Goal: Task Accomplishment & Management: Manage account settings

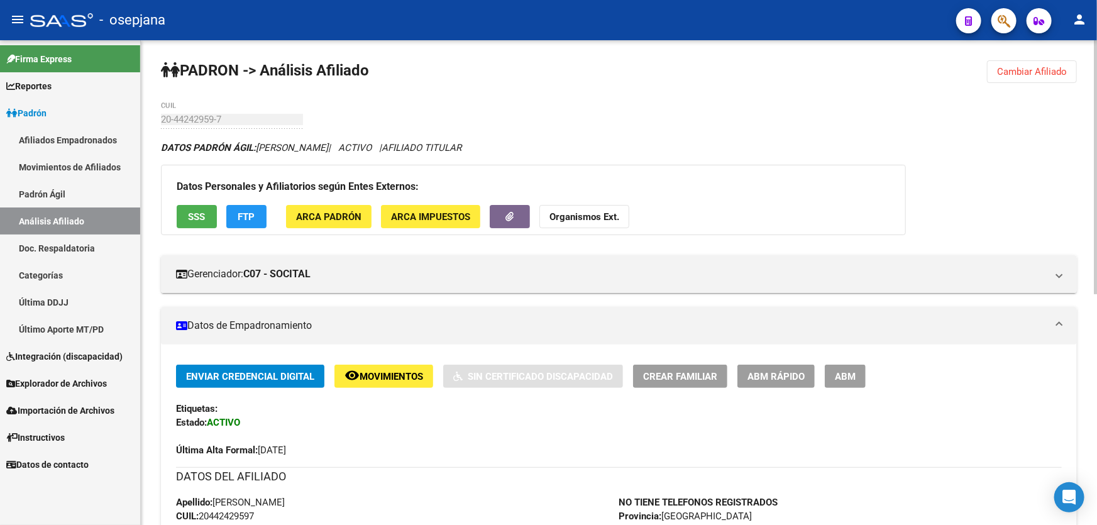
click at [1020, 70] on span "Cambiar Afiliado" at bounding box center [1032, 71] width 70 height 11
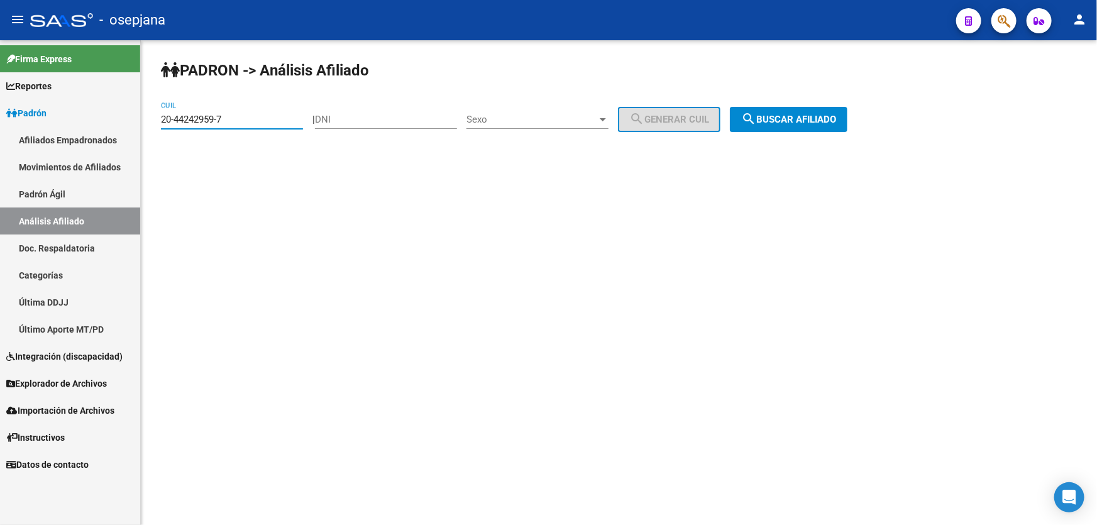
drag, startPoint x: 219, startPoint y: 119, endPoint x: 150, endPoint y: 138, distance: 72.1
click at [150, 138] on div "[PERSON_NAME] -> Análisis Afiliado 20-44242959-7 CUIL | DNI Sexo Sexo search Ge…" at bounding box center [619, 106] width 956 height 132
paste input "7-31191126-6"
click at [799, 129] on button "search Buscar afiliado" at bounding box center [789, 119] width 118 height 25
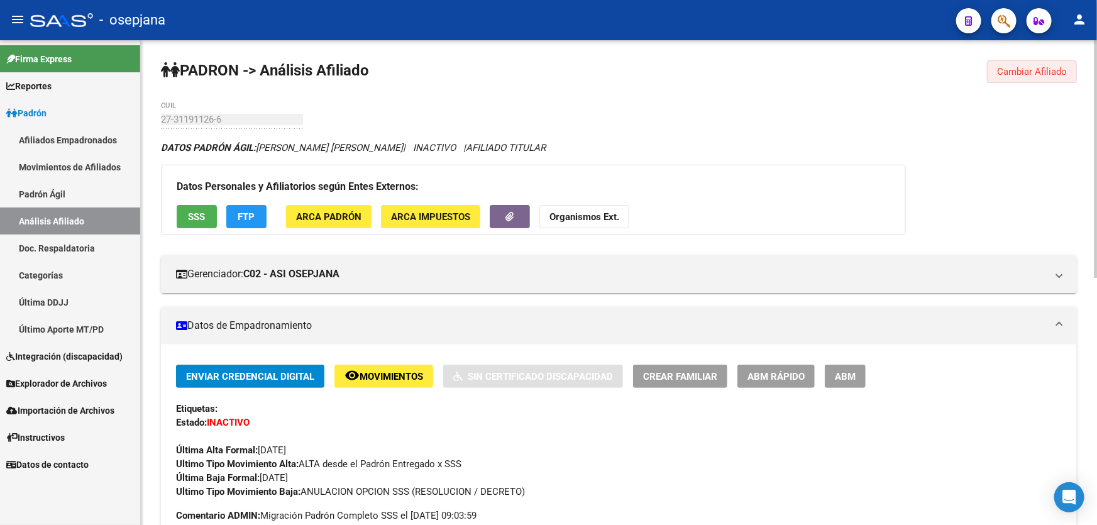
click at [1005, 73] on span "Cambiar Afiliado" at bounding box center [1032, 71] width 70 height 11
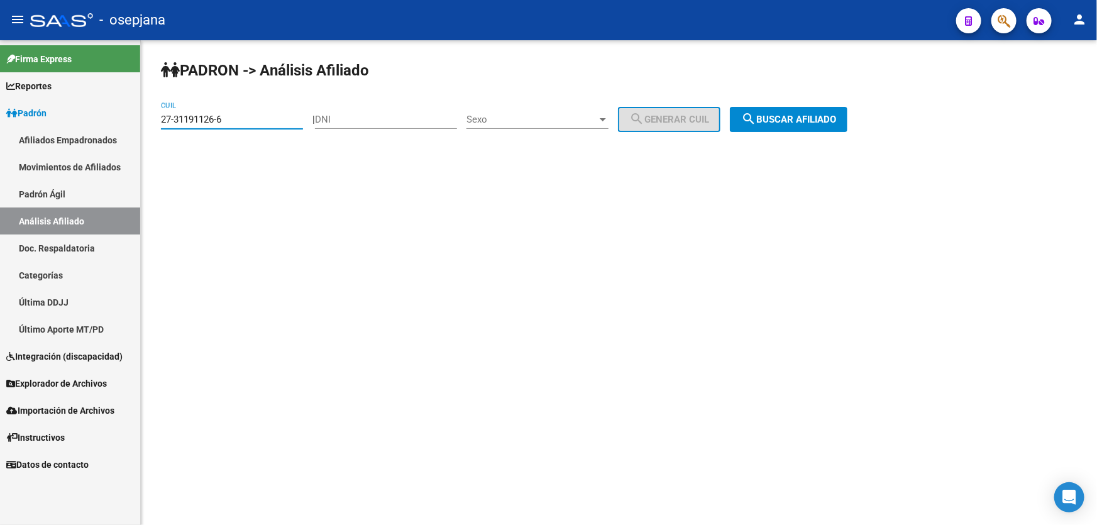
drag, startPoint x: 257, startPoint y: 118, endPoint x: 145, endPoint y: 126, distance: 112.1
click at [145, 126] on div "PADRON -> Análisis Afiliado 27-31191126-6 CUIL | DNI Sexo Sexo search Generar C…" at bounding box center [619, 106] width 956 height 132
paste input "16212310-1"
click at [775, 122] on span "search Buscar afiliado" at bounding box center [788, 119] width 95 height 11
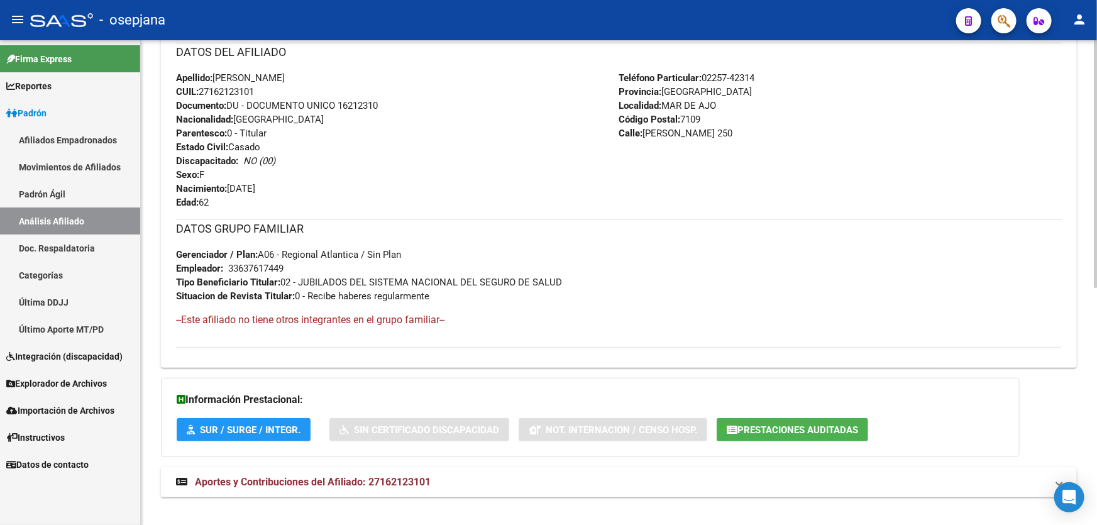
scroll to position [462, 0]
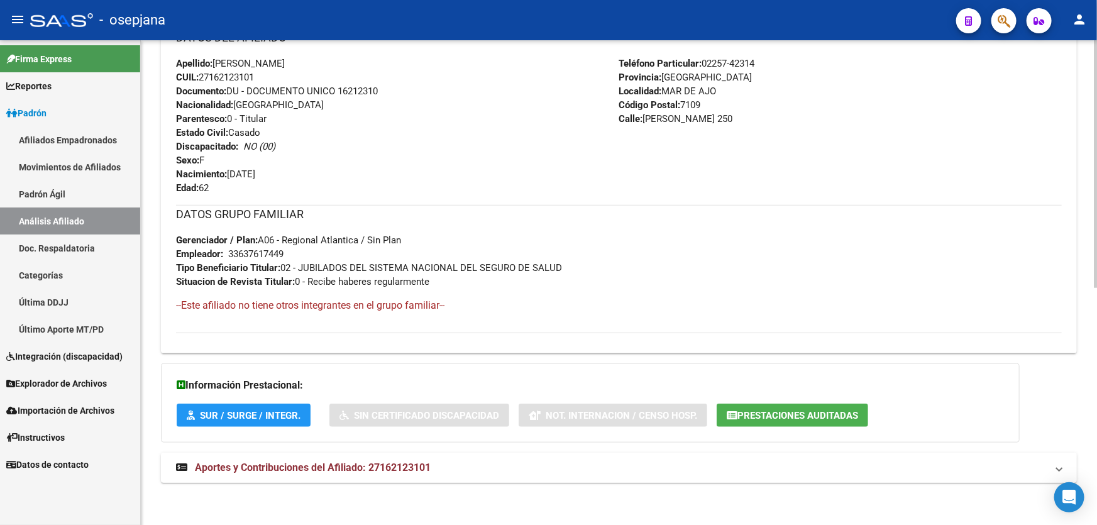
click at [301, 463] on span "Aportes y Contribuciones del Afiliado: 27162123101" at bounding box center [313, 467] width 236 height 12
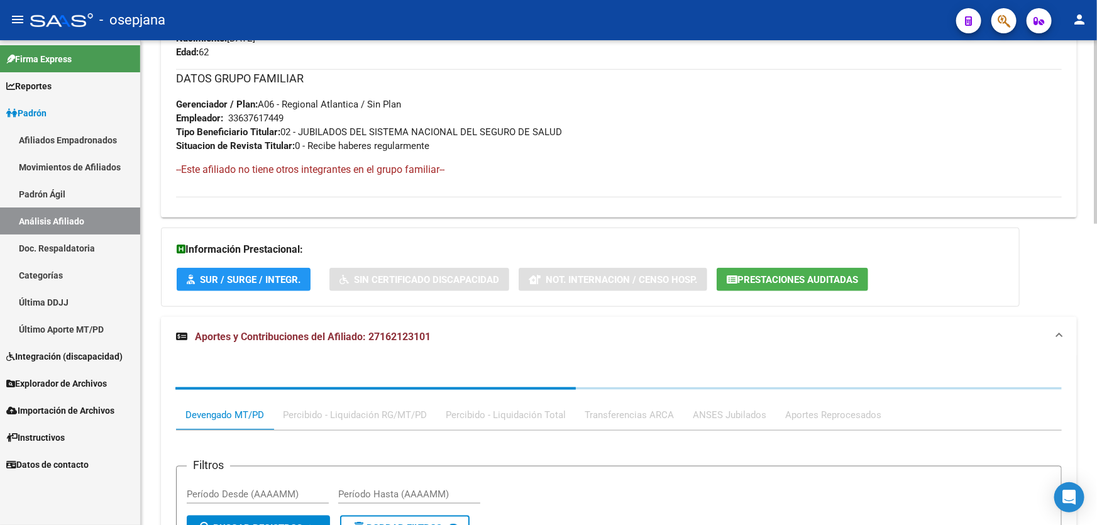
scroll to position [748, 0]
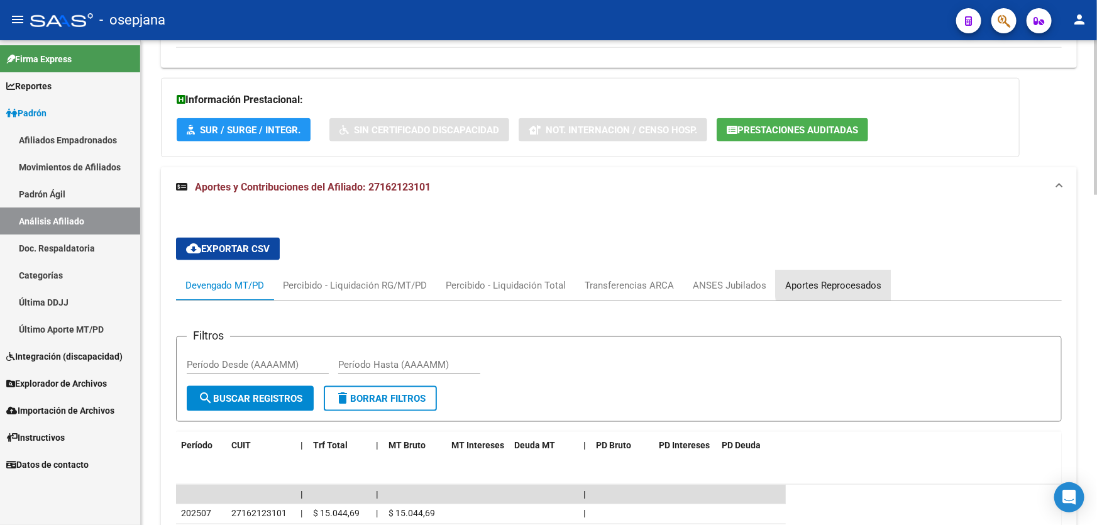
click at [847, 282] on div "Aportes Reprocesados" at bounding box center [833, 285] width 96 height 14
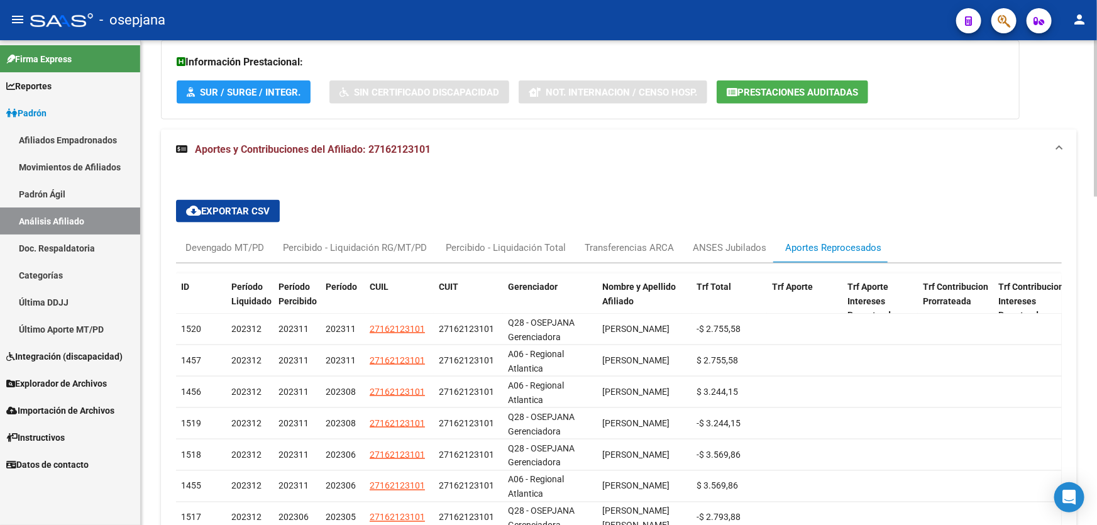
scroll to position [805, 0]
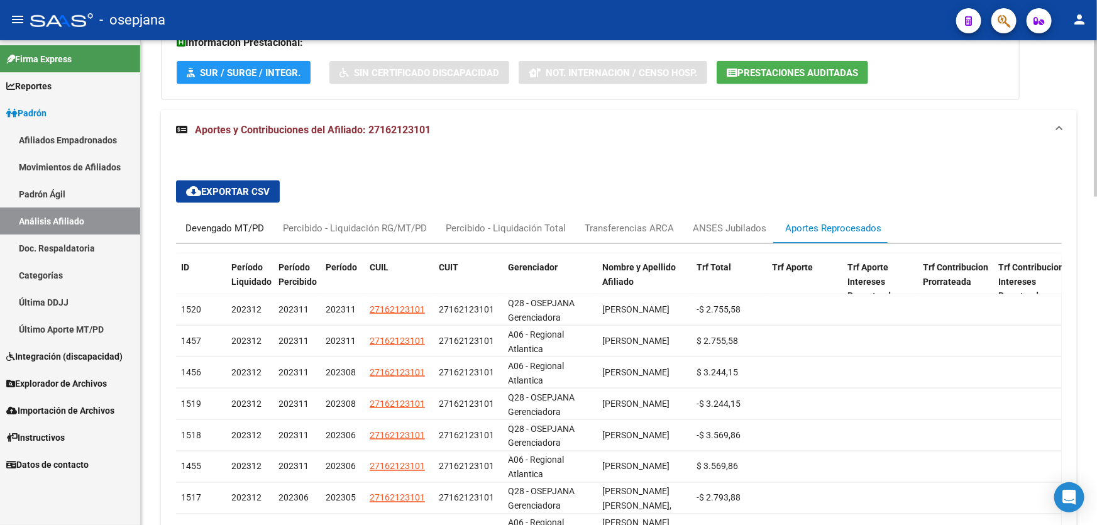
click at [230, 226] on div "Devengado MT/PD" at bounding box center [224, 228] width 79 height 14
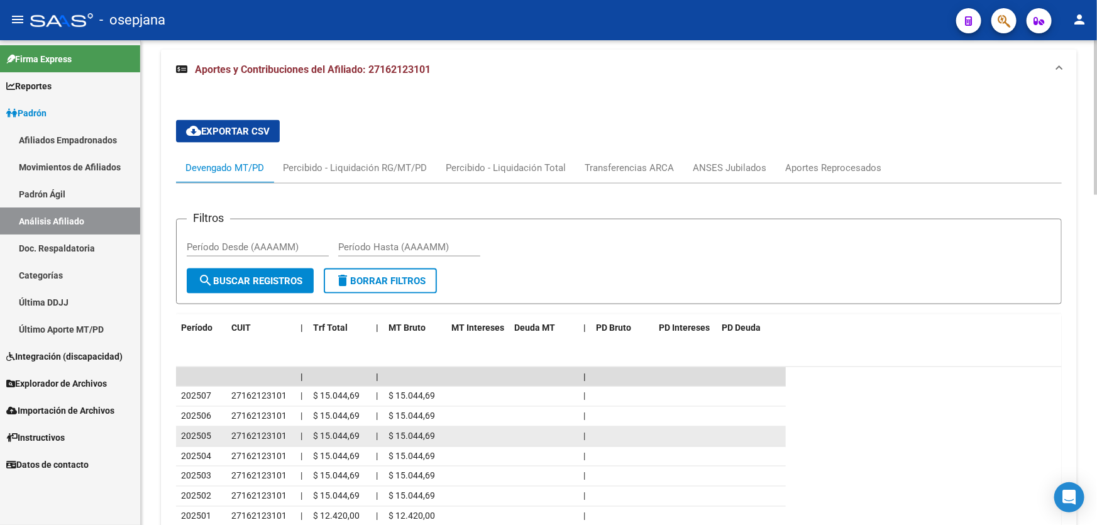
scroll to position [862, 0]
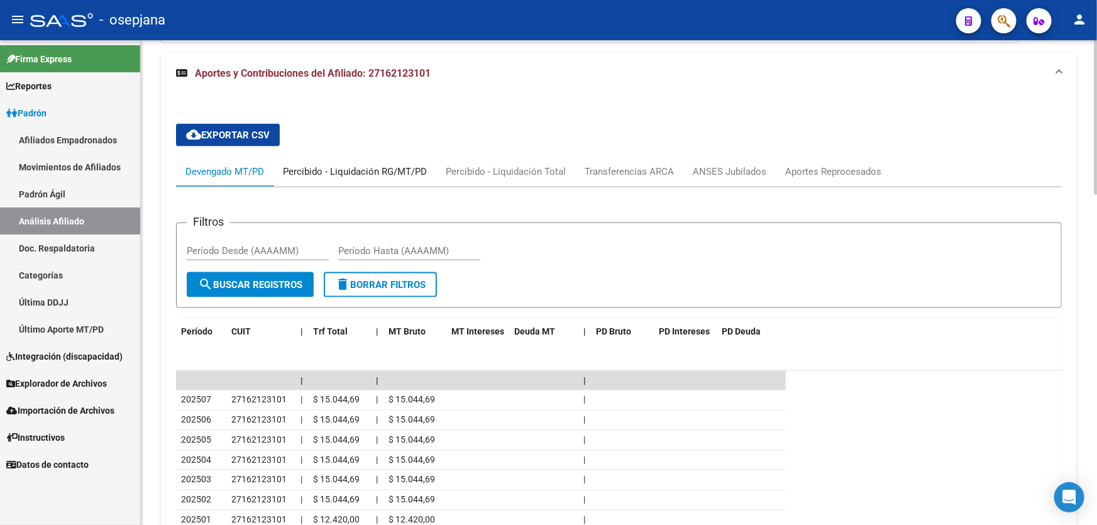
click at [373, 173] on div "Percibido - Liquidación RG/MT/PD" at bounding box center [355, 172] width 144 height 14
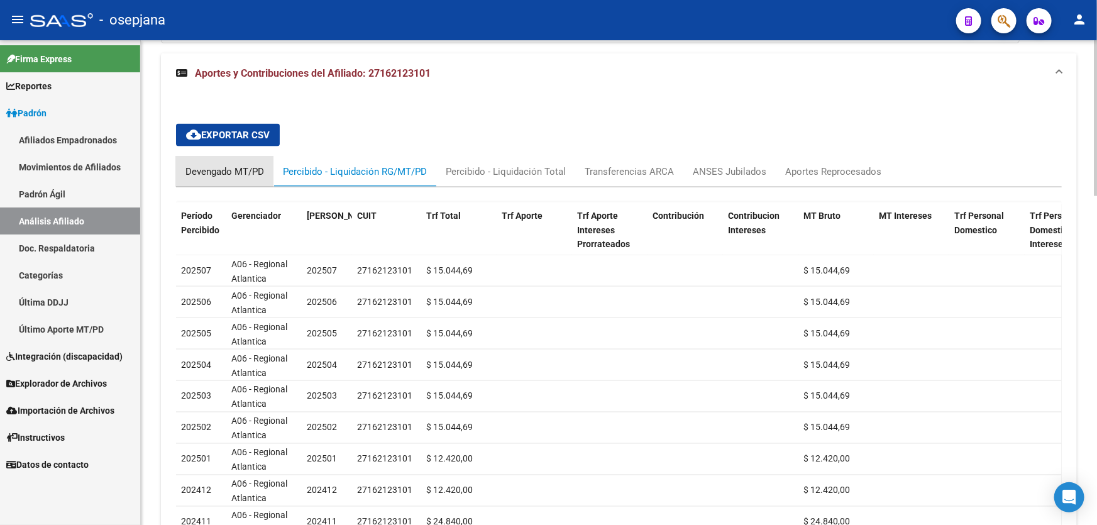
click at [216, 175] on div "Devengado MT/PD" at bounding box center [224, 172] width 79 height 14
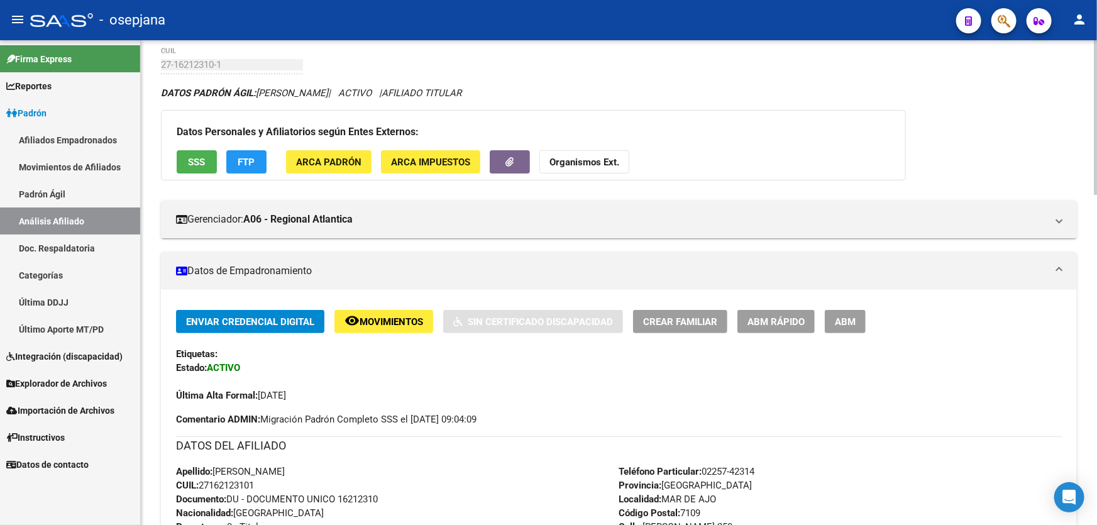
scroll to position [0, 0]
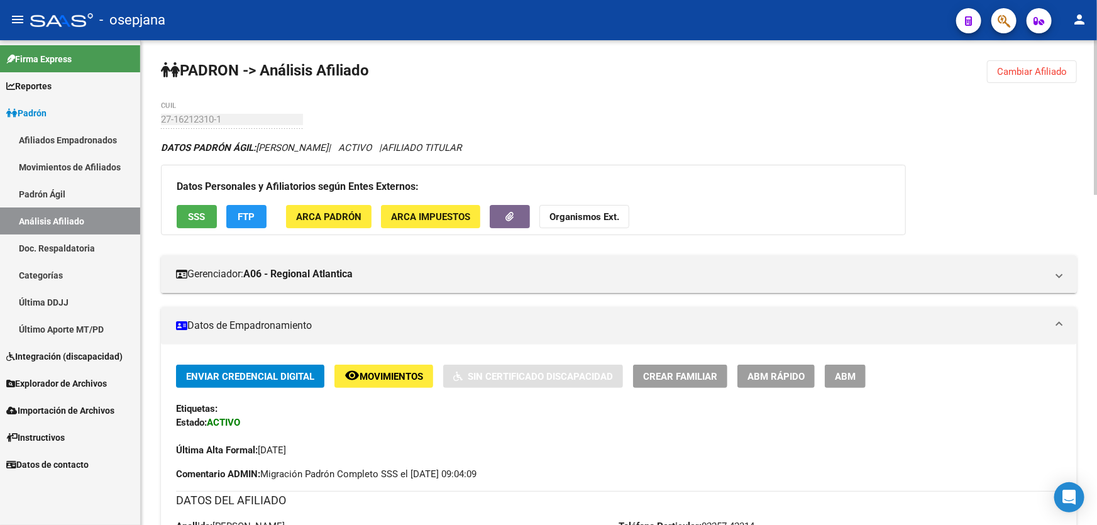
click at [200, 201] on div "Datos Personales y Afiliatorios según Entes Externos: SSS FTP ARCA Padrón ARCA …" at bounding box center [533, 200] width 745 height 70
click at [197, 207] on button "SSS" at bounding box center [197, 216] width 40 height 23
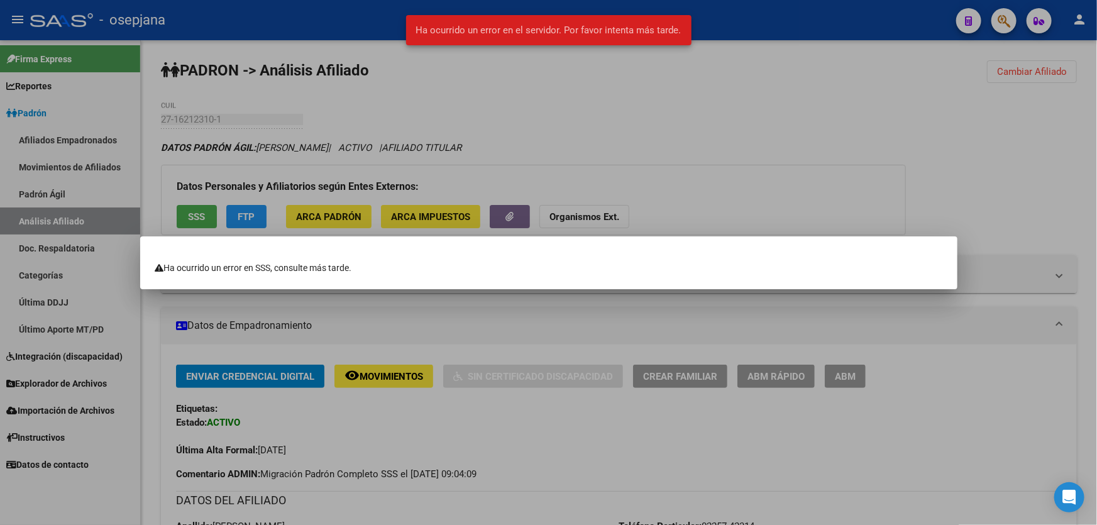
click at [796, 169] on div at bounding box center [548, 262] width 1097 height 525
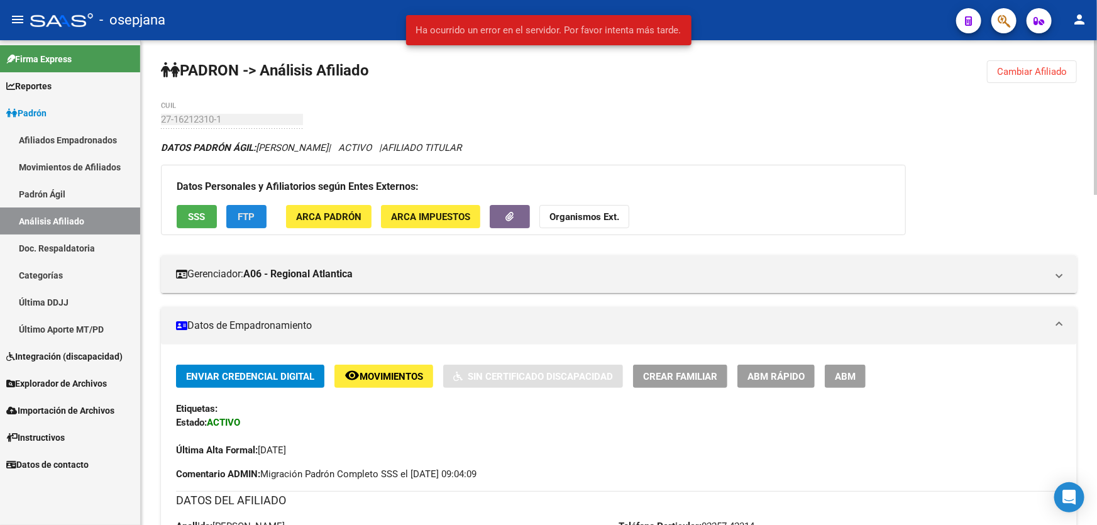
click at [244, 214] on span "FTP" at bounding box center [246, 216] width 17 height 11
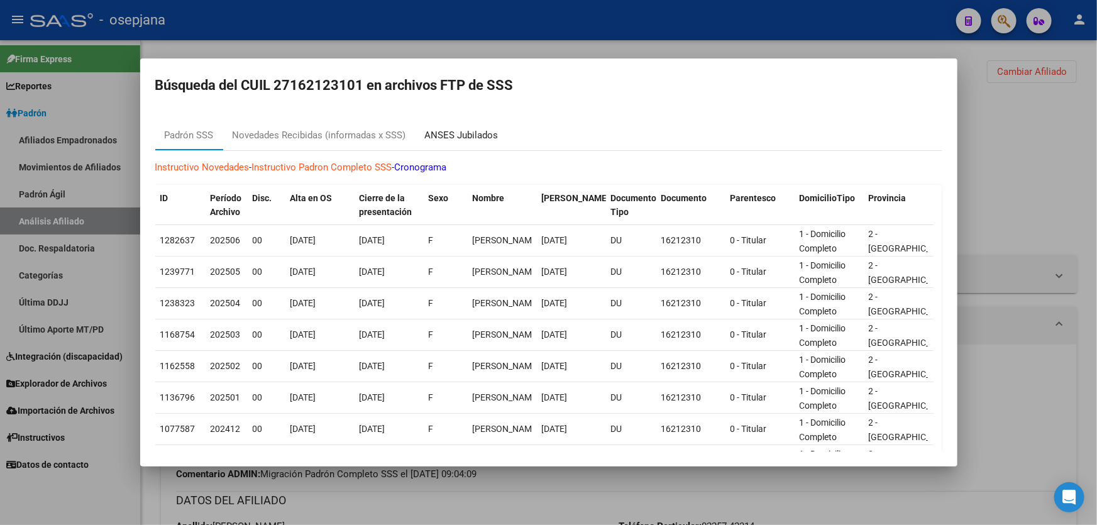
click at [488, 131] on div "ANSES Jubilados" at bounding box center [462, 135] width 74 height 14
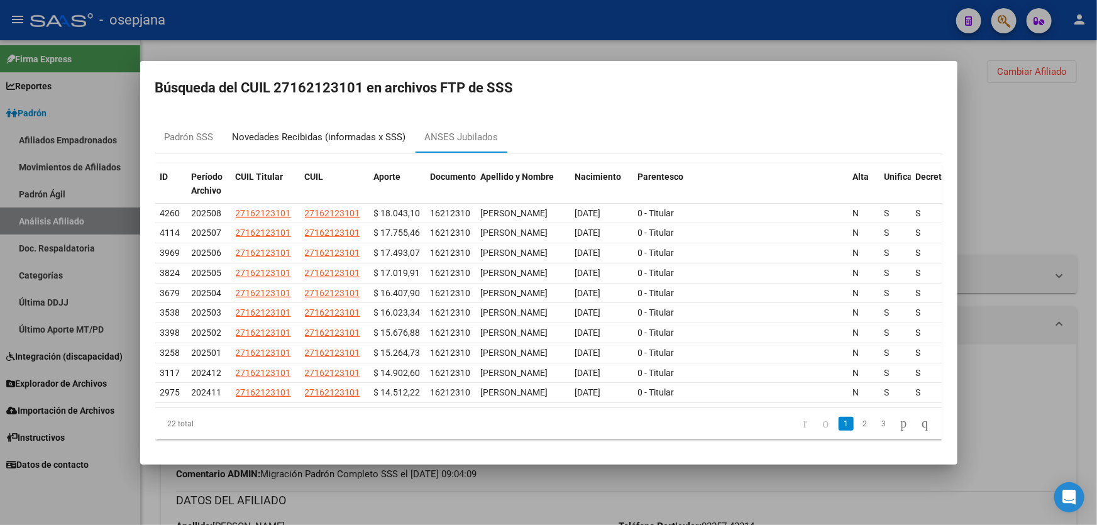
click at [300, 130] on div "Novedades Recibidas (informadas x SSS)" at bounding box center [319, 137] width 173 height 14
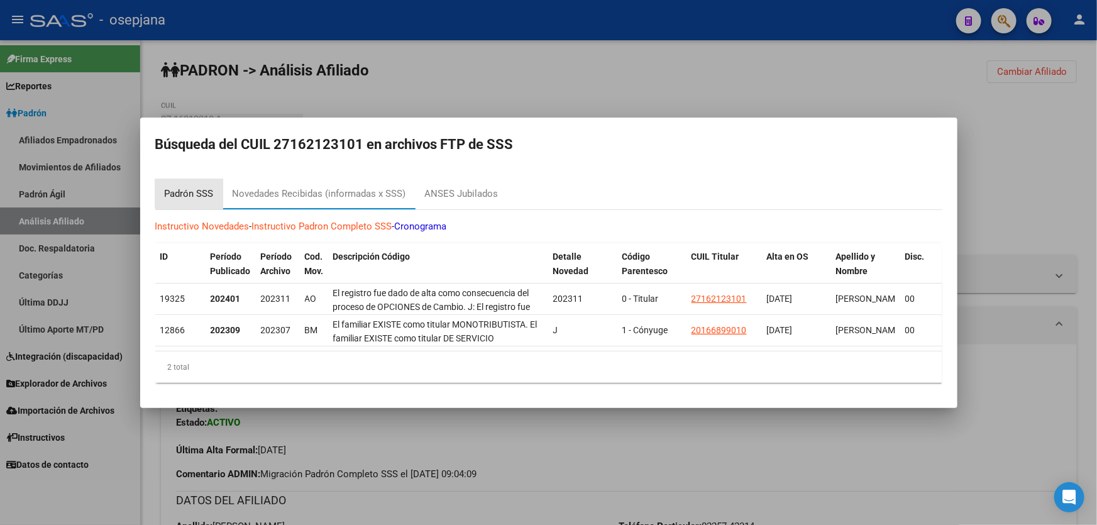
click at [192, 190] on div "Padrón SSS" at bounding box center [189, 194] width 49 height 14
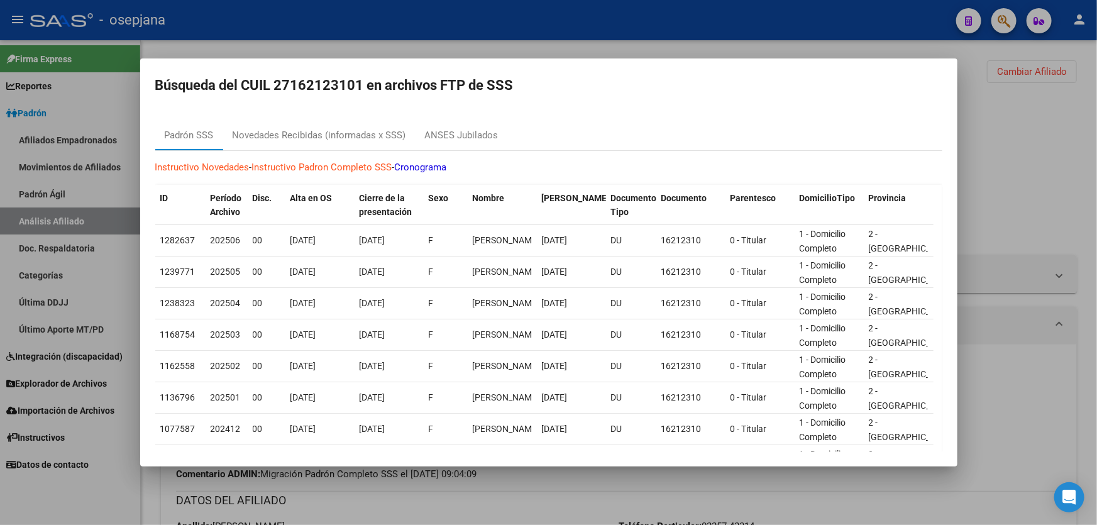
click at [1096, 172] on div at bounding box center [548, 262] width 1097 height 525
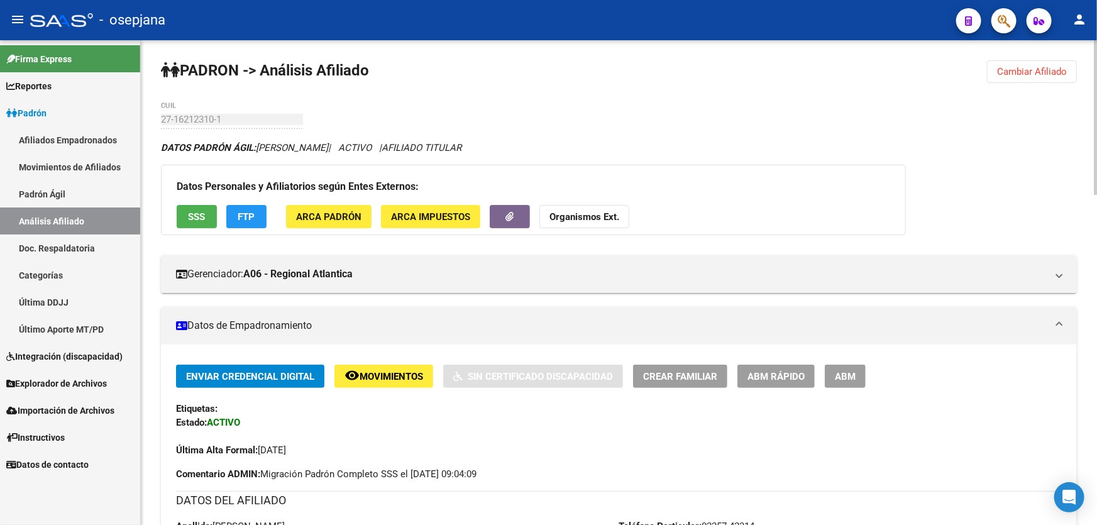
click at [1036, 61] on button "Cambiar Afiliado" at bounding box center [1032, 71] width 90 height 23
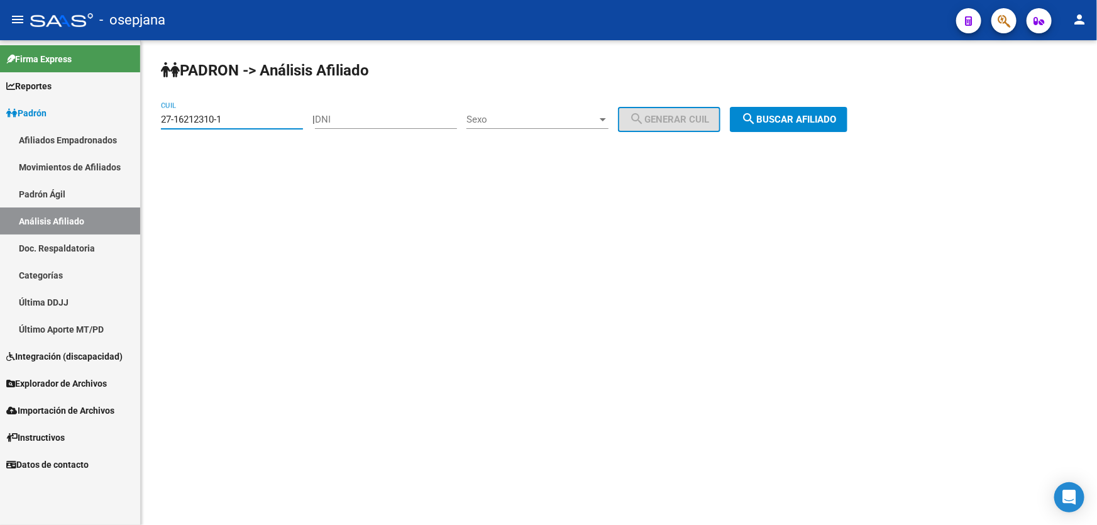
drag, startPoint x: 262, startPoint y: 117, endPoint x: 132, endPoint y: 124, distance: 130.3
click at [132, 124] on mat-sidenav-container "Firma Express Reportes Padrón Traspasos x O.S. Traspasos x Gerenciador Traspaso…" at bounding box center [548, 282] width 1097 height 484
paste input "35539429-3"
click at [789, 114] on span "search Buscar afiliado" at bounding box center [788, 119] width 95 height 11
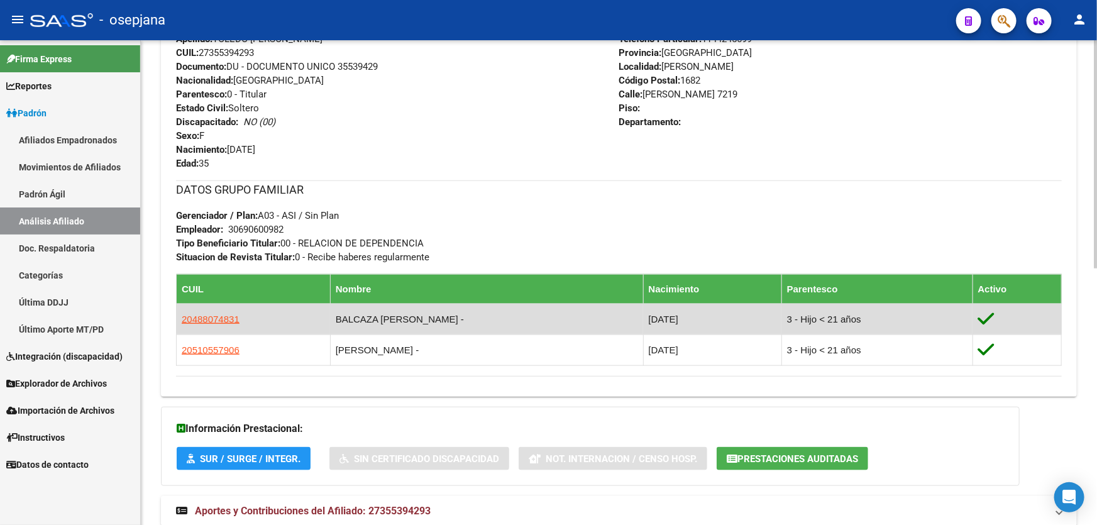
scroll to position [545, 0]
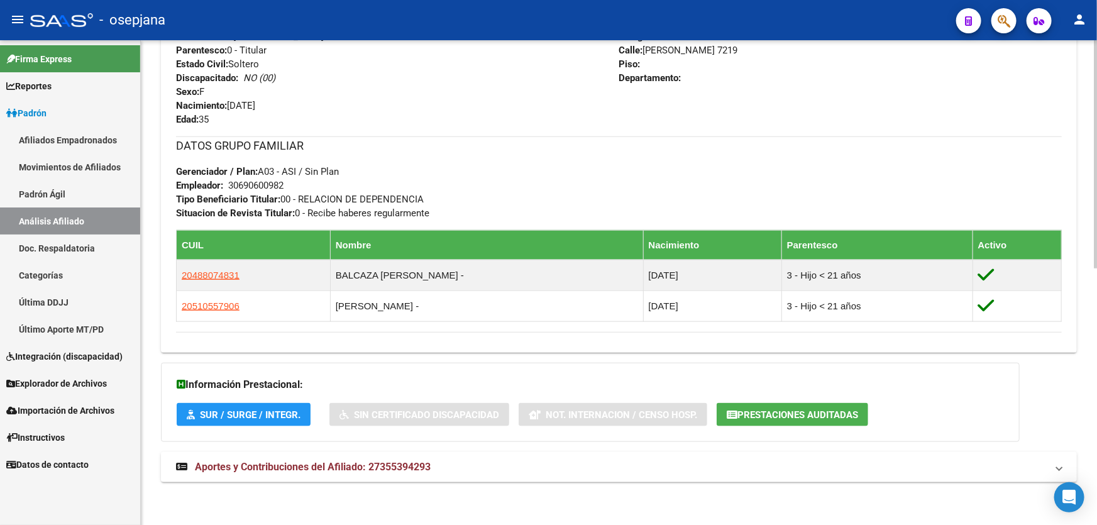
click at [339, 465] on span "Aportes y Contribuciones del Afiliado: 27355394293" at bounding box center [313, 467] width 236 height 12
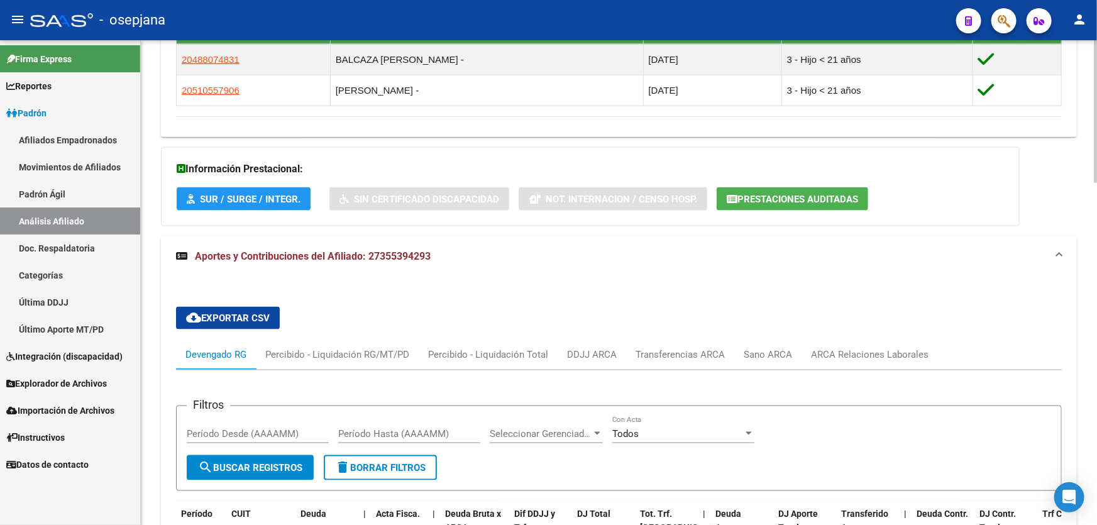
scroll to position [773, 0]
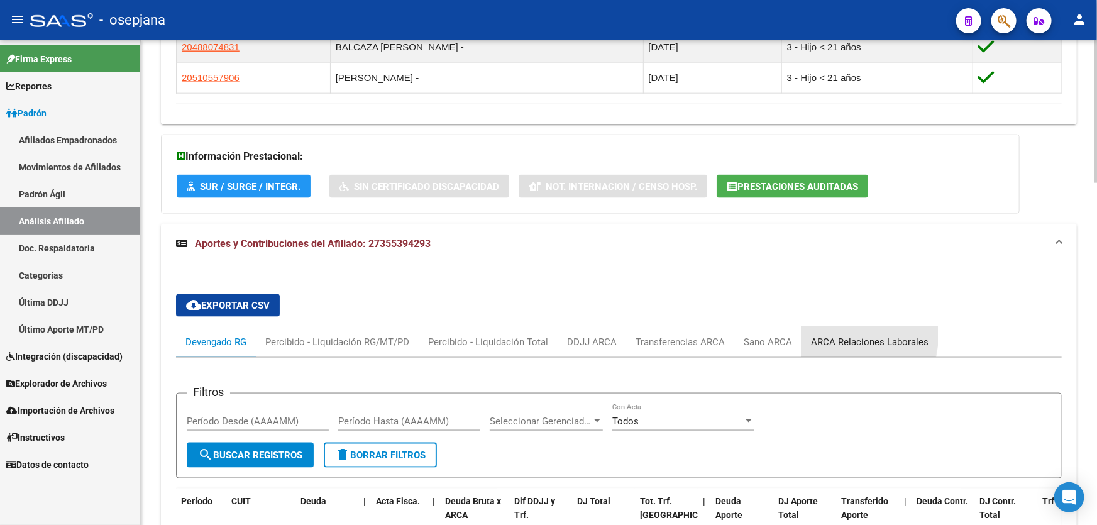
click at [832, 335] on div "ARCA Relaciones Laborales" at bounding box center [870, 342] width 118 height 14
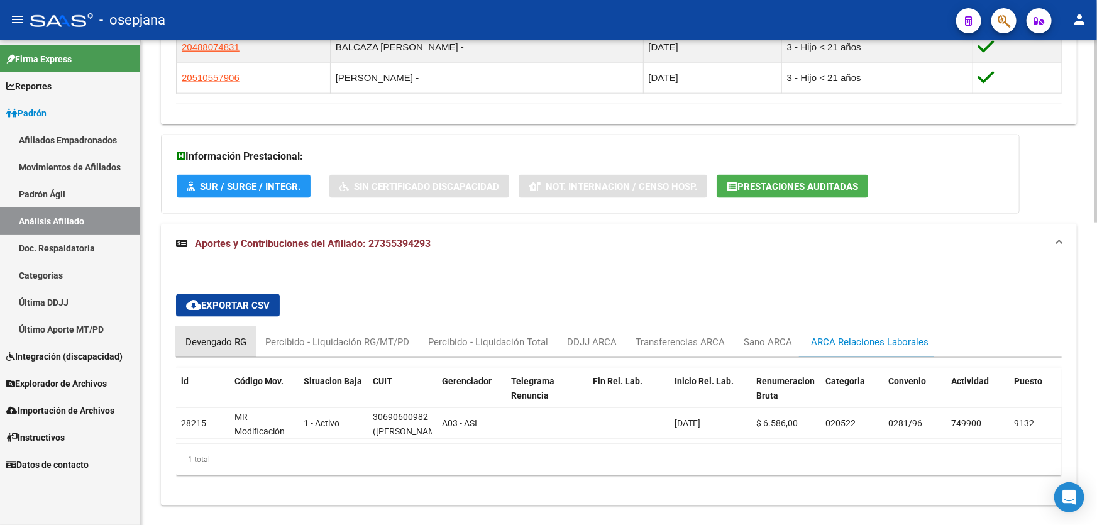
click at [199, 339] on div "Devengado RG" at bounding box center [215, 342] width 61 height 14
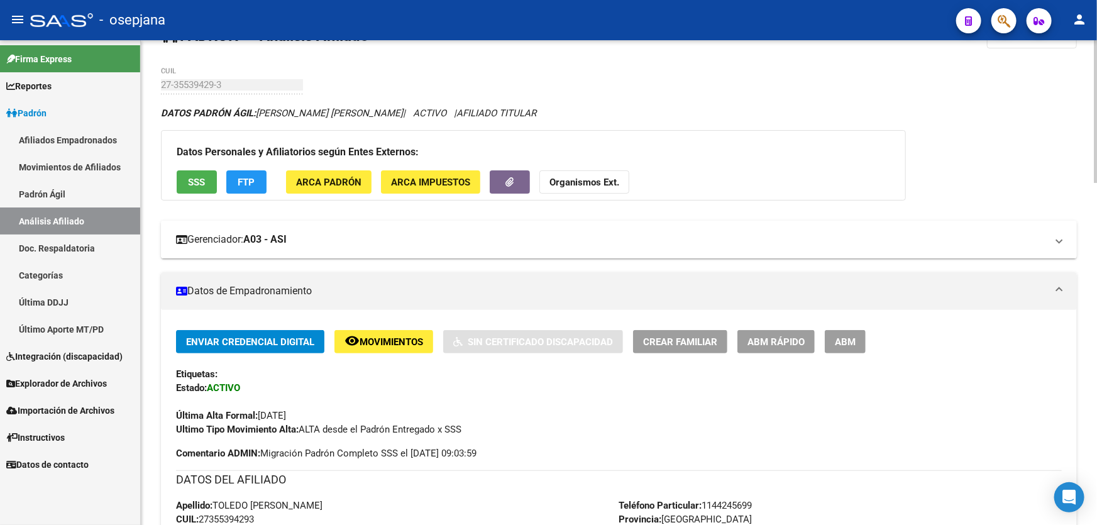
scroll to position [0, 0]
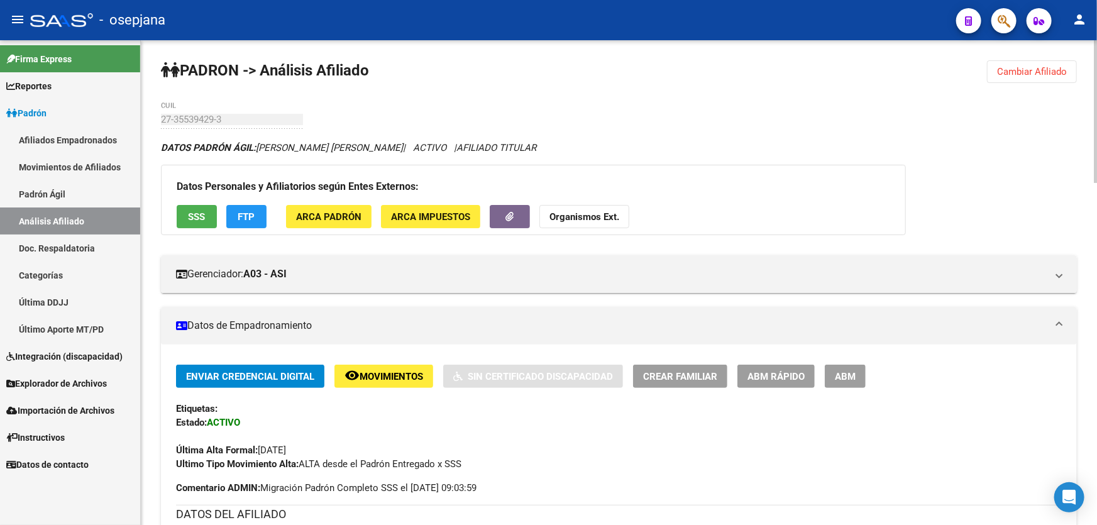
click at [239, 224] on button "FTP" at bounding box center [246, 216] width 40 height 23
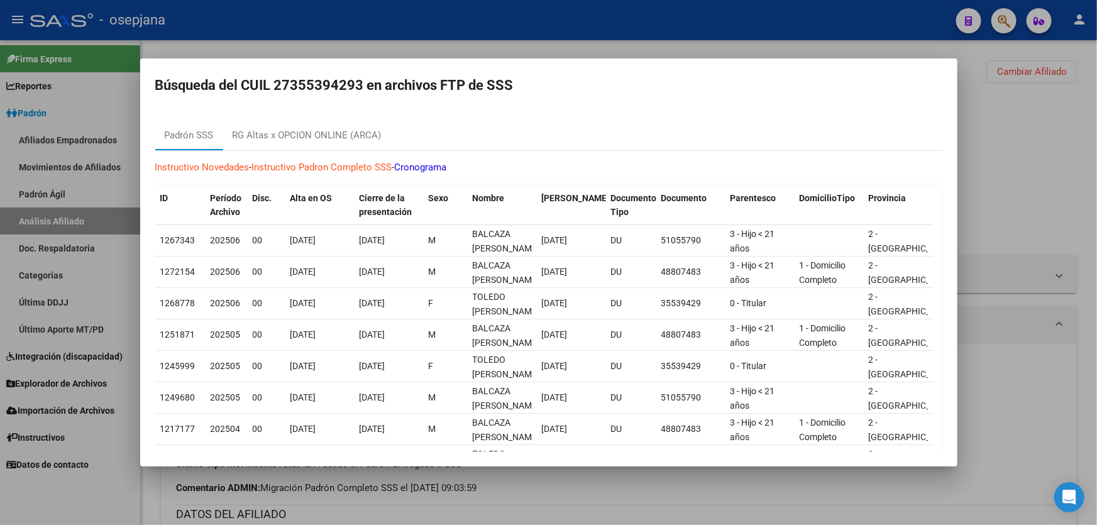
click at [1054, 332] on div at bounding box center [548, 262] width 1097 height 525
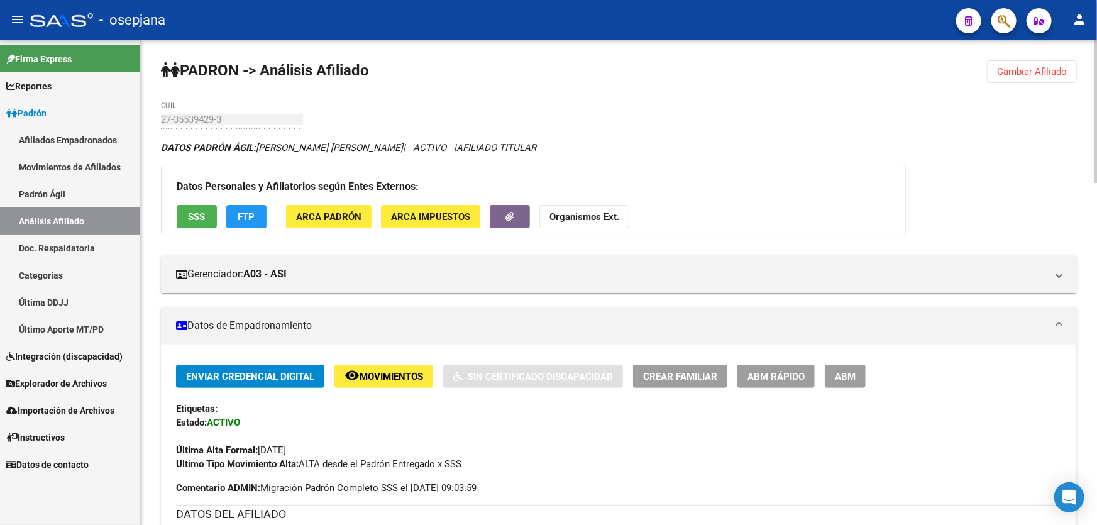
click at [172, 206] on div "Datos Personales y Afiliatorios según Entes Externos: SSS FTP ARCA Padrón ARCA …" at bounding box center [533, 200] width 745 height 70
click at [193, 212] on span "SSS" at bounding box center [197, 216] width 17 height 11
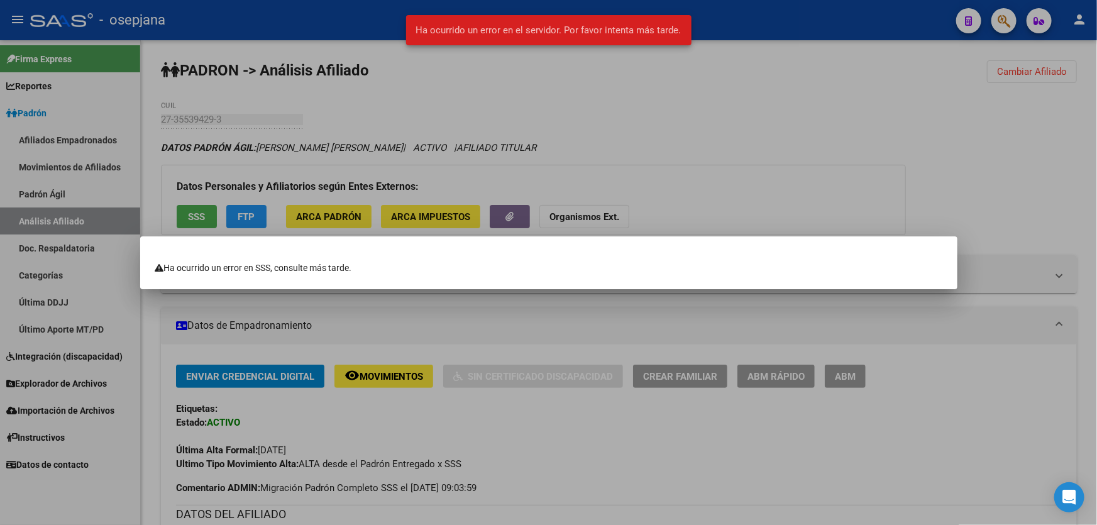
click at [1031, 161] on div at bounding box center [548, 262] width 1097 height 525
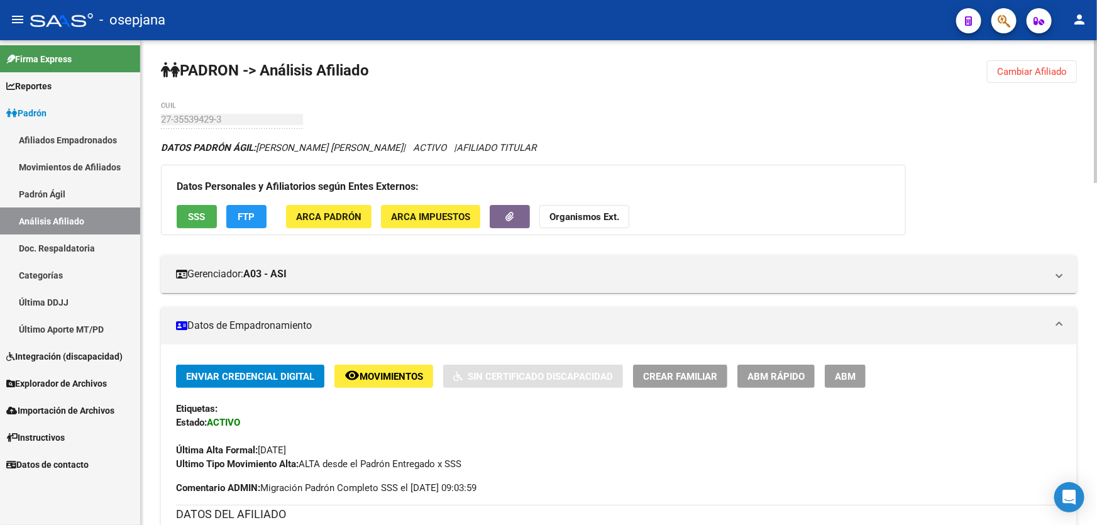
click at [1020, 74] on span "Cambiar Afiliado" at bounding box center [1032, 71] width 70 height 11
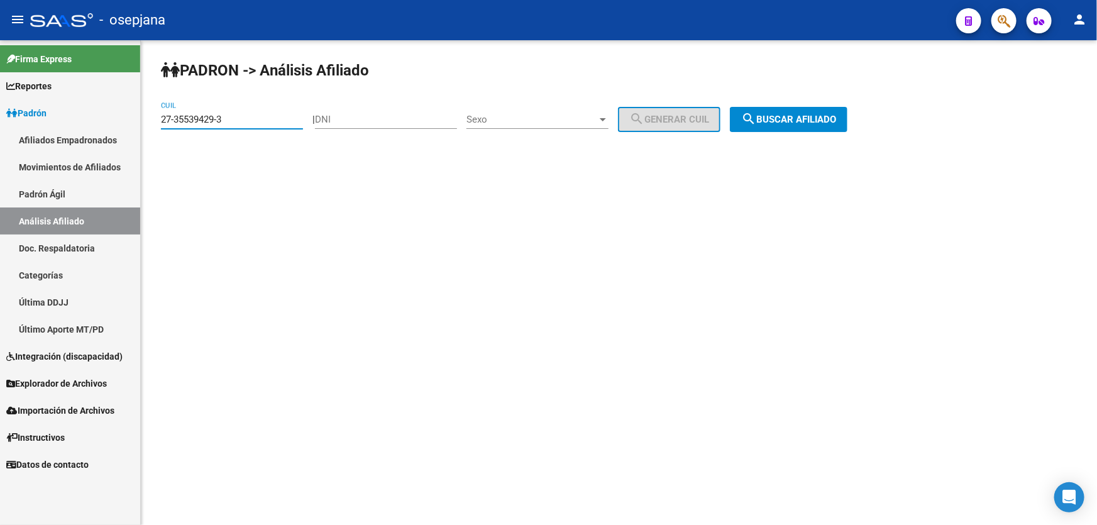
drag, startPoint x: 254, startPoint y: 121, endPoint x: 139, endPoint y: 126, distance: 115.7
click at [139, 126] on mat-sidenav-container "Firma Express Reportes Padrón Traspasos x O.S. Traspasos x Gerenciador Traspaso…" at bounding box center [548, 282] width 1097 height 484
paste input "0-31348974-5"
click at [808, 97] on div "PADRON -> Análisis Afiliado 20-31348974-5 CUIL | DNI Sexo Sexo search Generar C…" at bounding box center [619, 106] width 956 height 132
click at [805, 114] on span "search Buscar afiliado" at bounding box center [788, 119] width 95 height 11
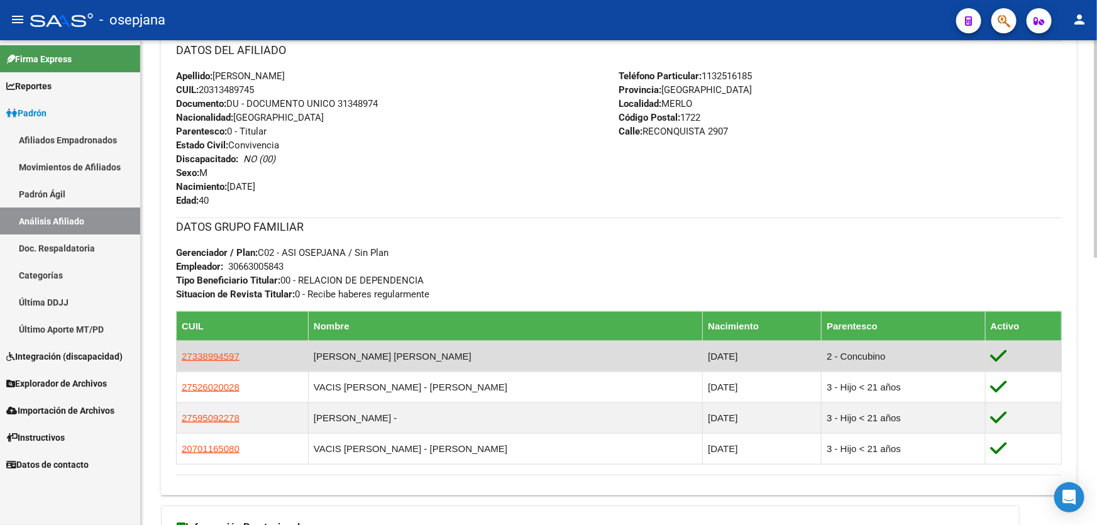
scroll to position [594, 0]
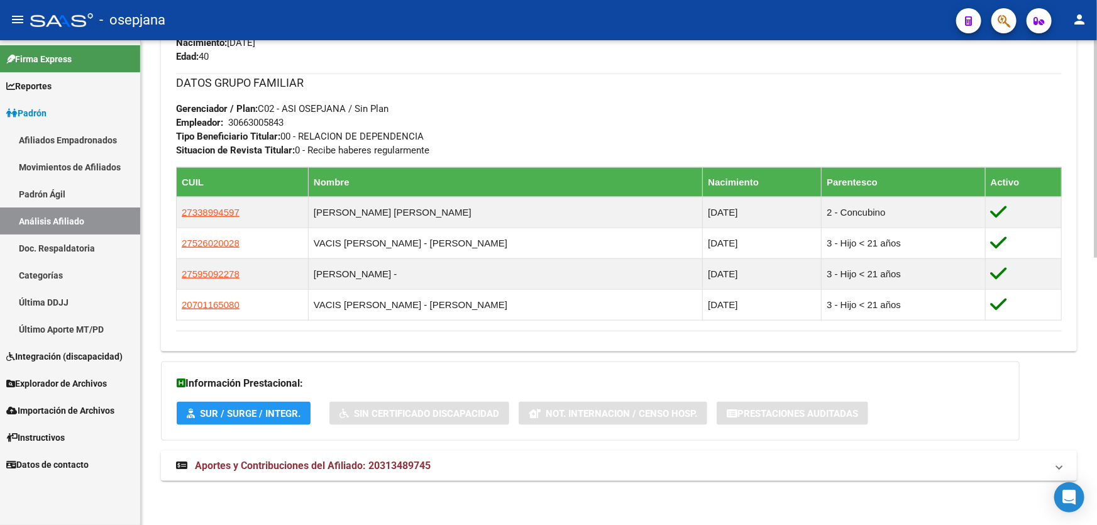
drag, startPoint x: 362, startPoint y: 453, endPoint x: 358, endPoint y: 459, distance: 6.8
click at [358, 459] on mat-expansion-panel-header "Aportes y Contribuciones del Afiliado: 20313489745" at bounding box center [619, 466] width 916 height 30
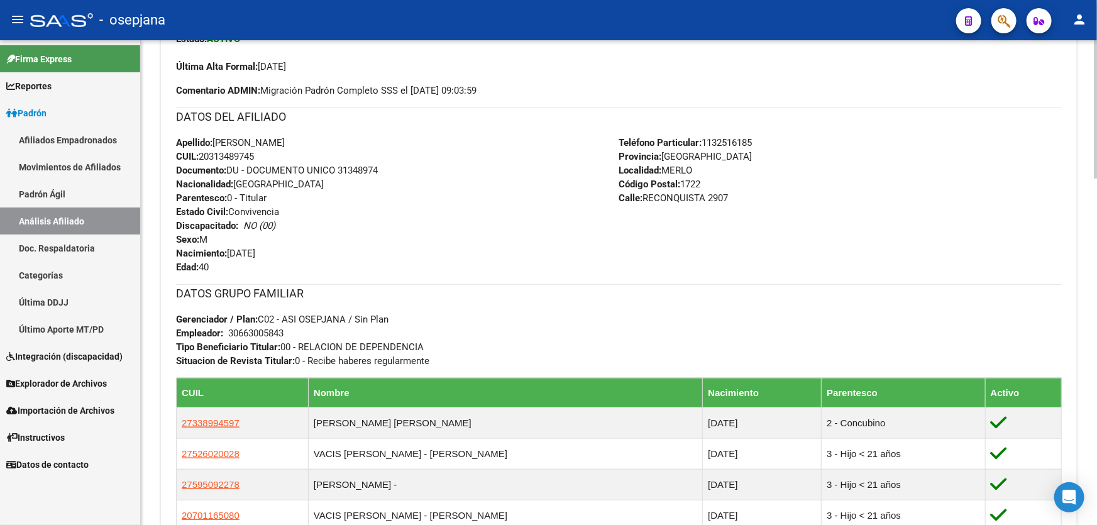
scroll to position [696, 0]
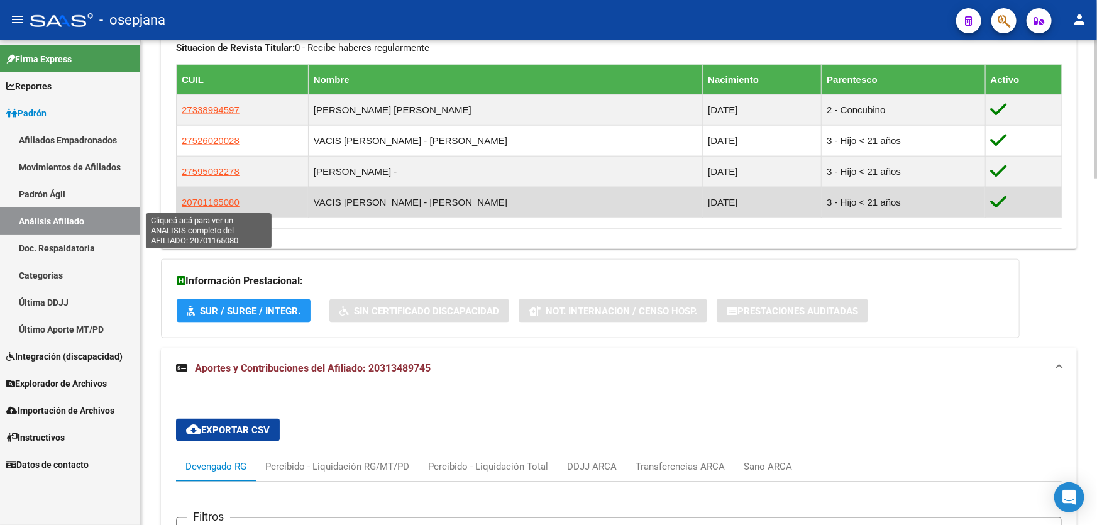
click at [200, 203] on span "20701165080" at bounding box center [211, 202] width 58 height 11
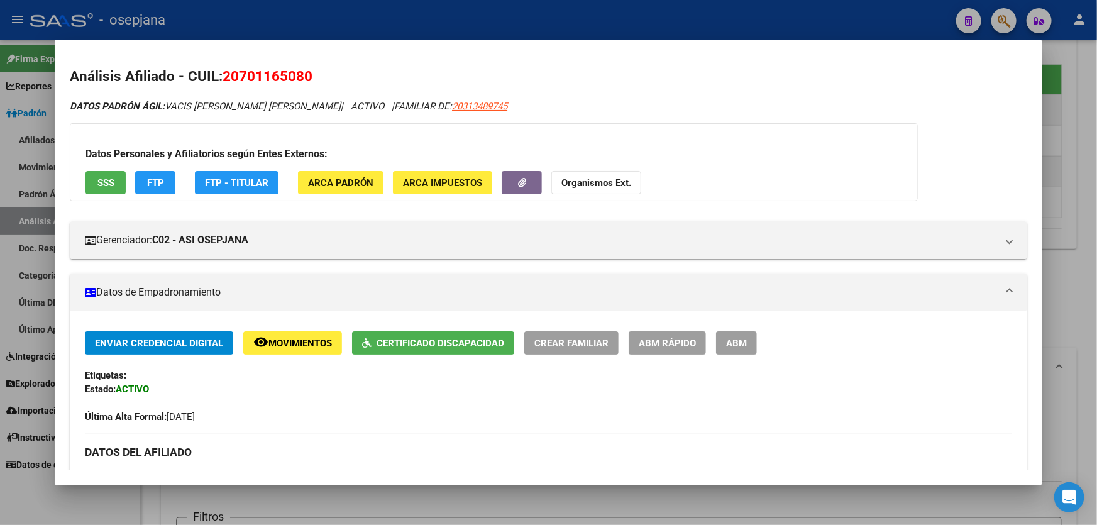
click at [107, 180] on span "SSS" at bounding box center [105, 182] width 17 height 11
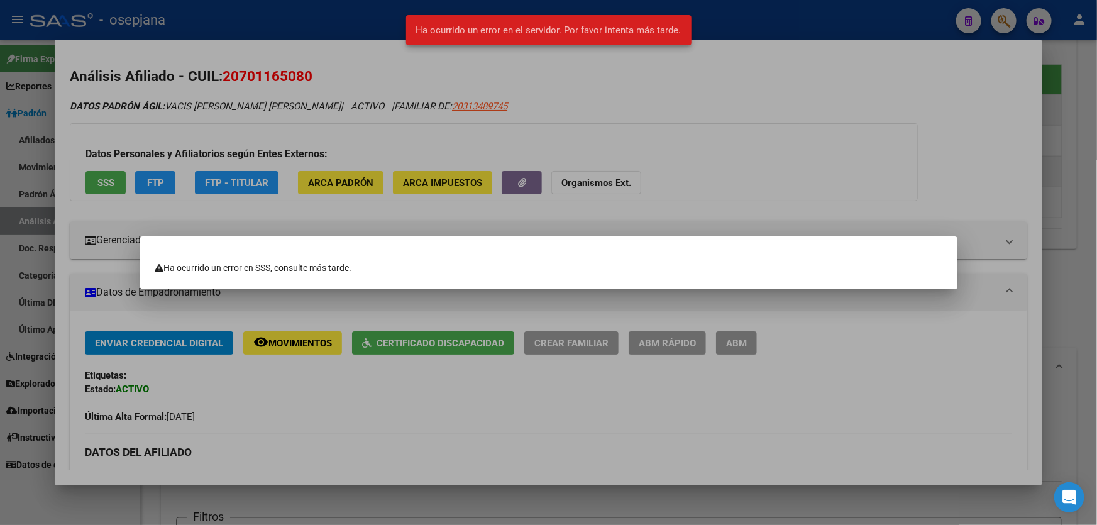
click at [559, 179] on div at bounding box center [548, 262] width 1097 height 525
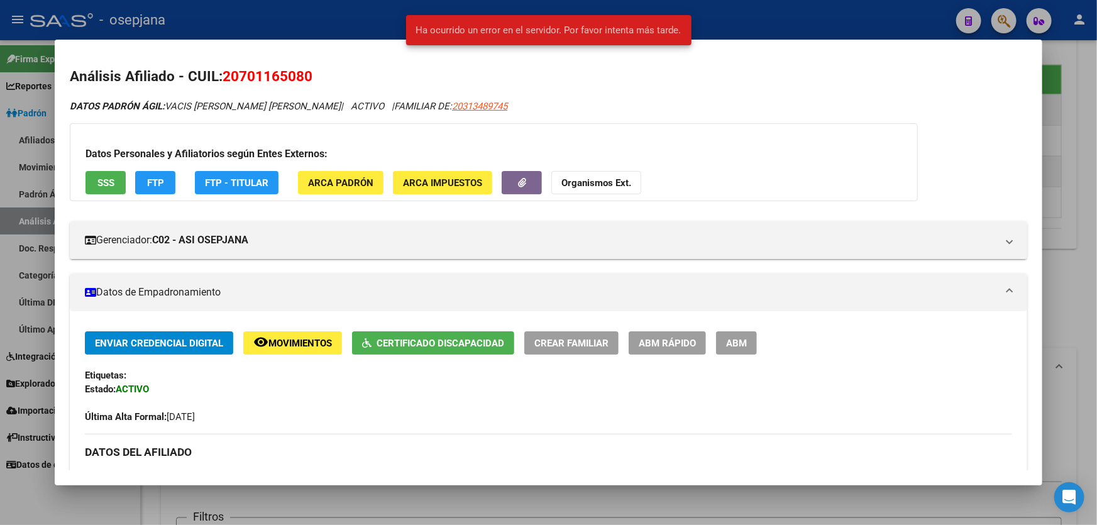
click at [156, 183] on span "FTP" at bounding box center [155, 182] width 17 height 11
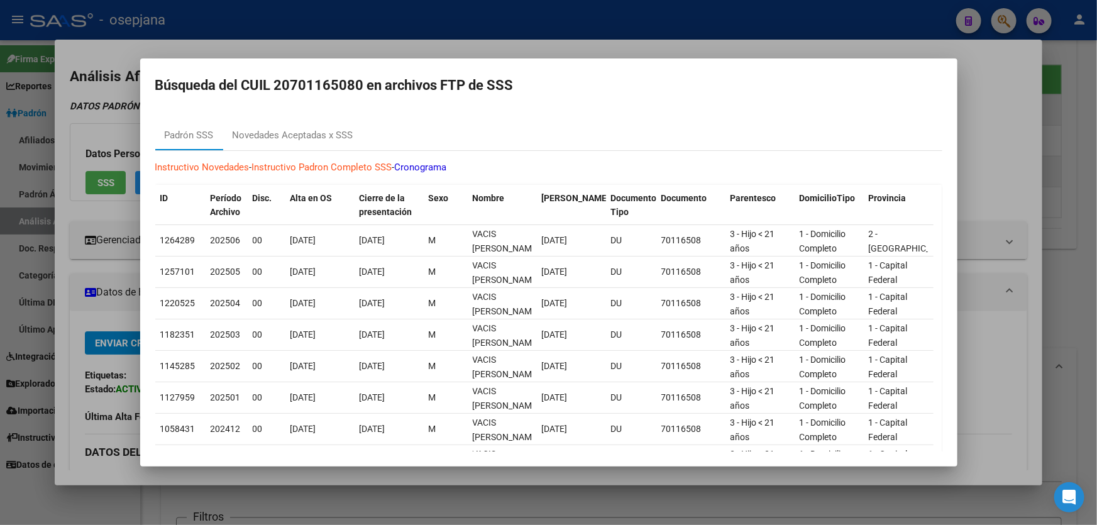
click at [1033, 240] on div at bounding box center [548, 262] width 1097 height 525
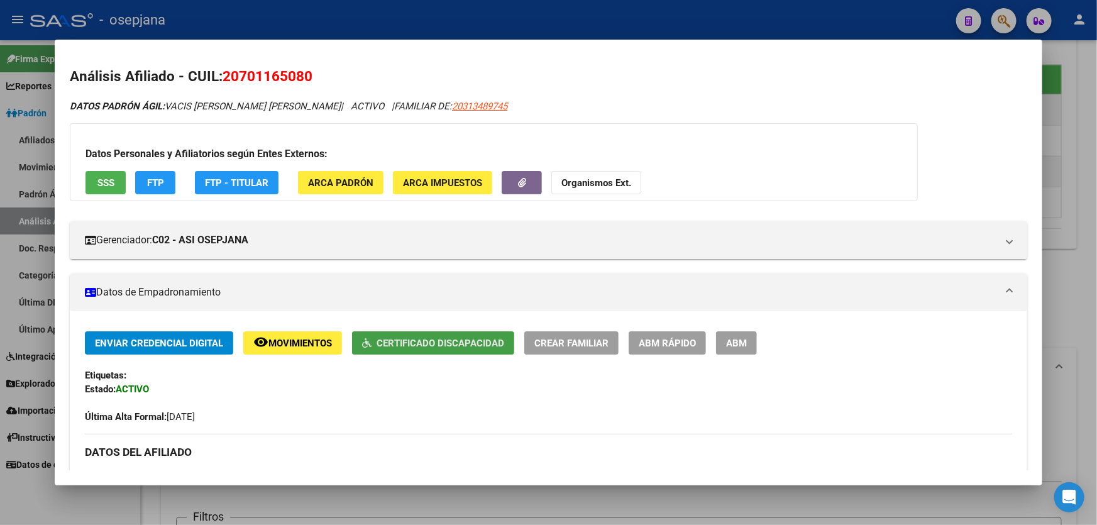
click at [418, 339] on span "Certificado Discapacidad" at bounding box center [440, 342] width 128 height 11
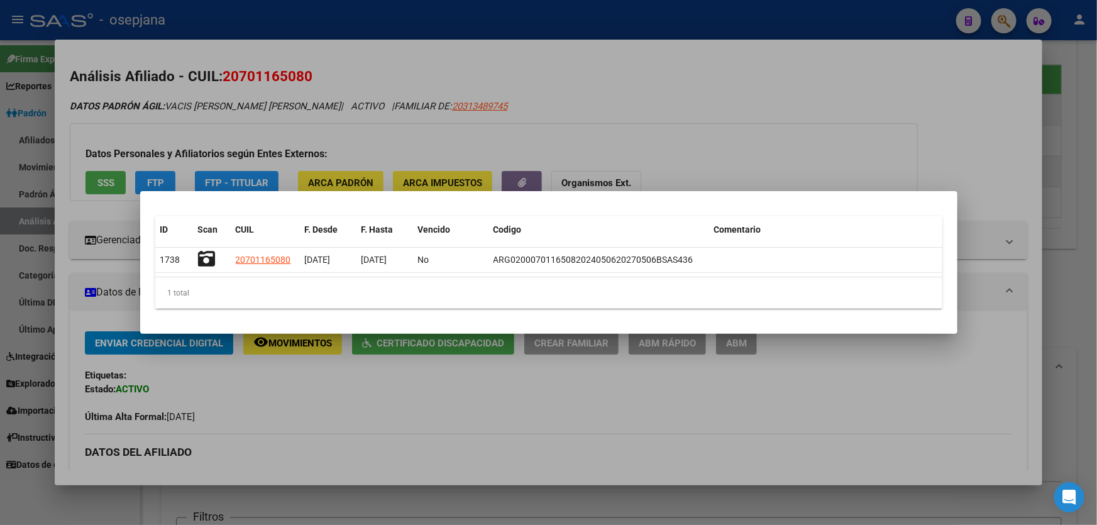
click at [974, 339] on div at bounding box center [548, 262] width 1097 height 525
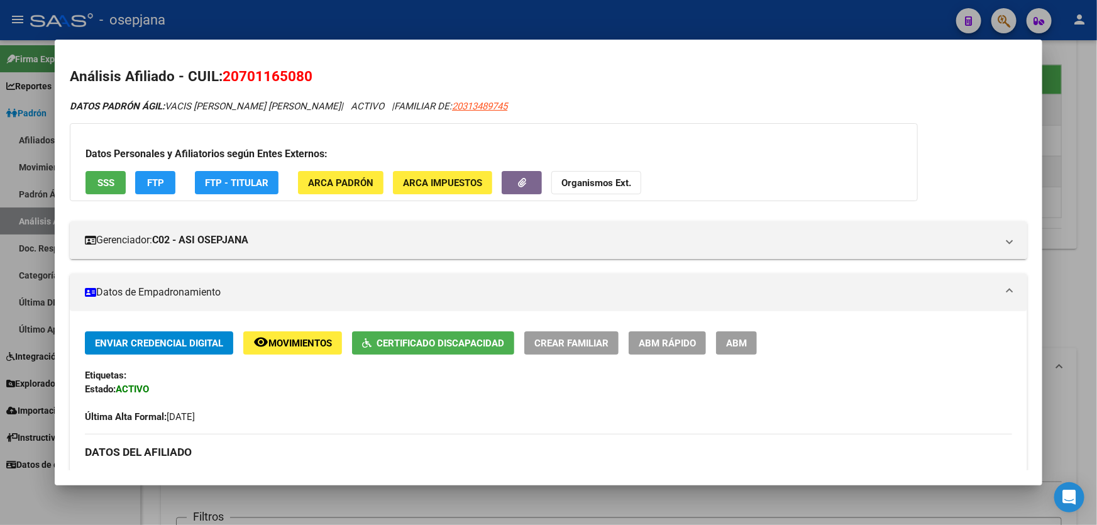
click at [1030, 339] on mat-dialog-content "Análisis Afiliado - CUIL: 20701165080 DATOS [PERSON_NAME] ÁGIL: VACIS [PERSON_N…" at bounding box center [548, 263] width 987 height 416
click at [1096, 314] on div at bounding box center [548, 262] width 1097 height 525
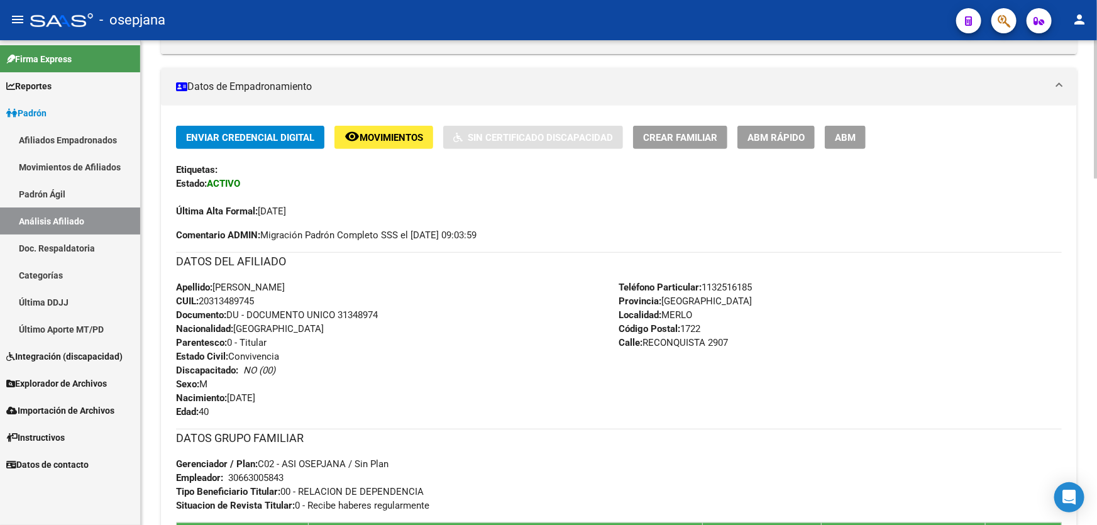
scroll to position [0, 0]
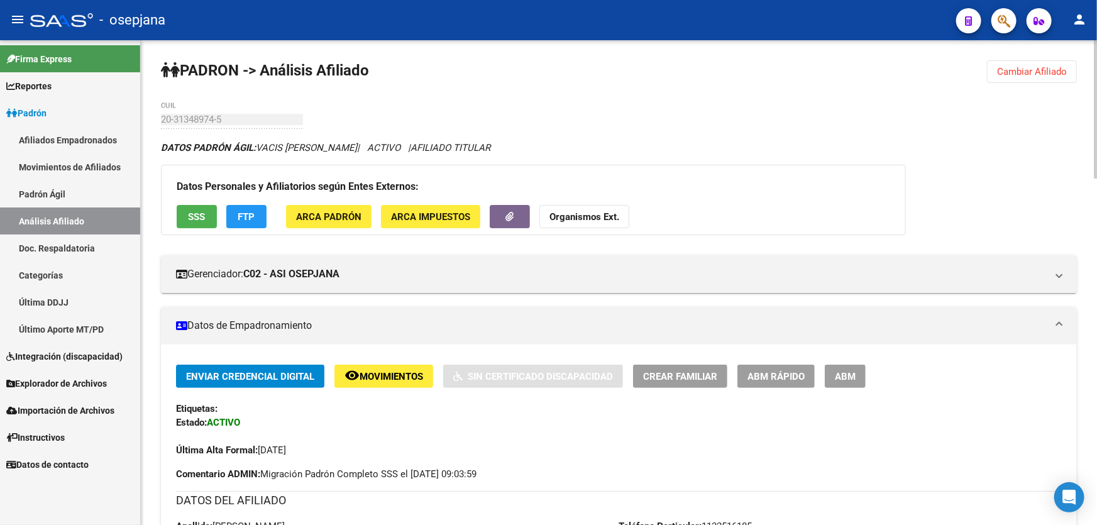
click at [1056, 71] on span "Cambiar Afiliado" at bounding box center [1032, 71] width 70 height 11
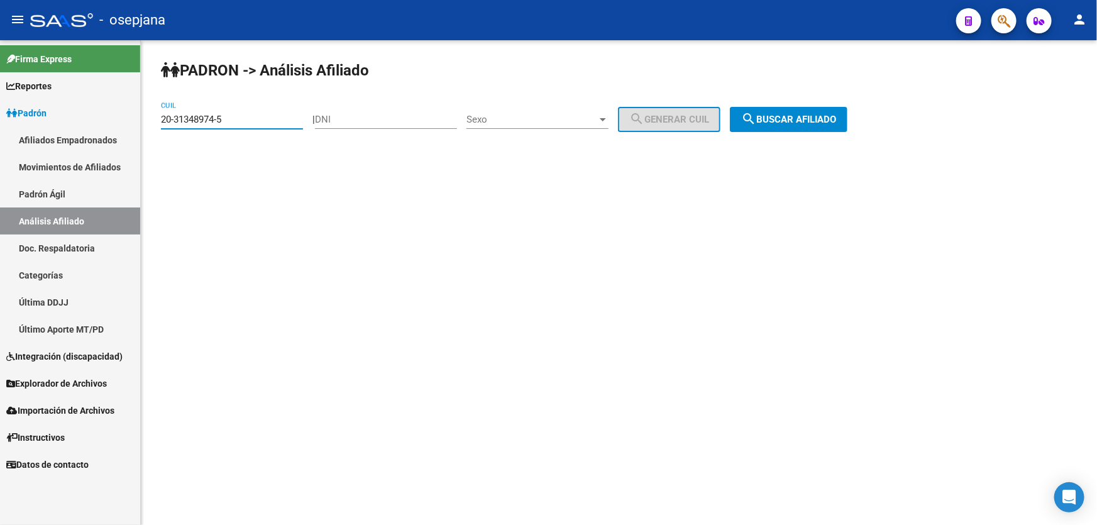
drag, startPoint x: 260, startPoint y: 116, endPoint x: 142, endPoint y: 119, distance: 117.5
click at [142, 119] on div "PADRON -> Análisis Afiliado 20-31348974-5 CUIL | DNI Sexo Sexo search Generar C…" at bounding box center [619, 106] width 956 height 132
paste input "20284618-2"
click at [847, 108] on button "search Buscar afiliado" at bounding box center [789, 119] width 118 height 25
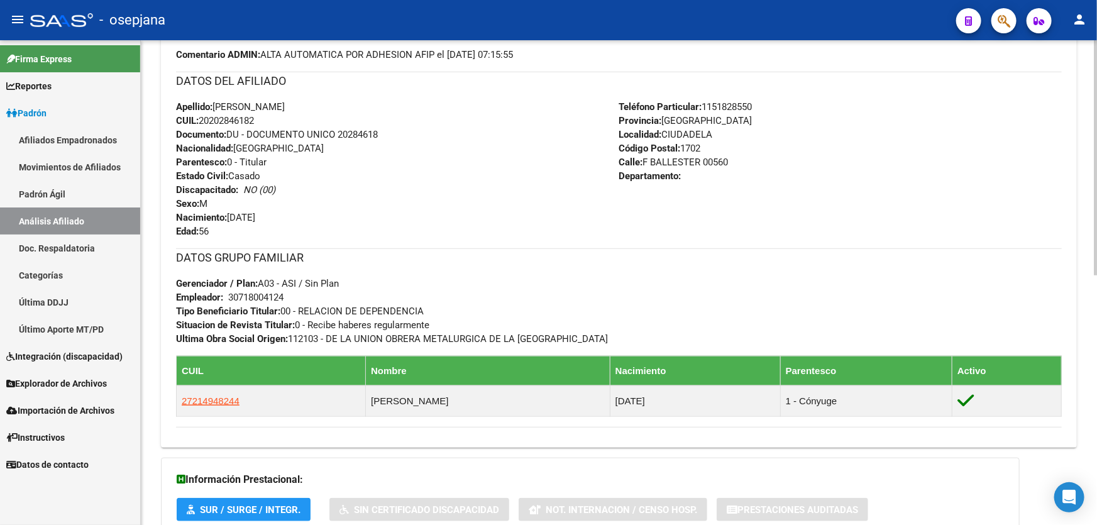
scroll to position [514, 0]
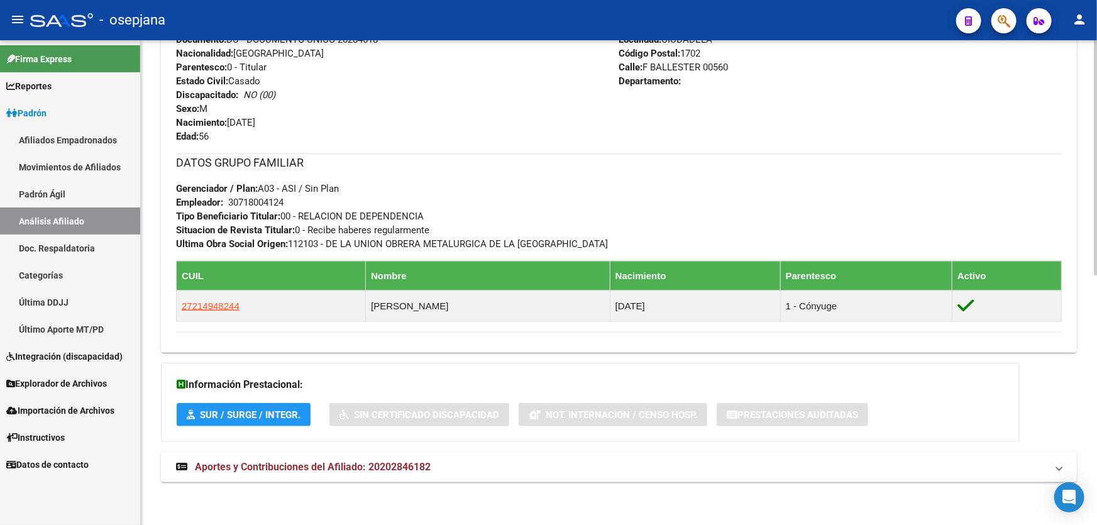
click at [348, 471] on span "Aportes y Contribuciones del Afiliado: 20202846182" at bounding box center [313, 467] width 236 height 12
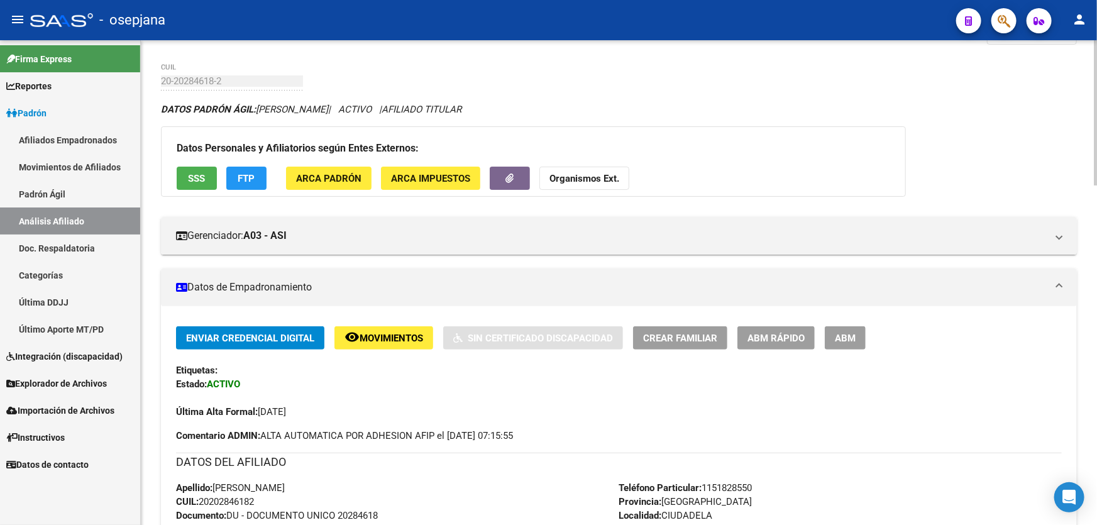
scroll to position [0, 0]
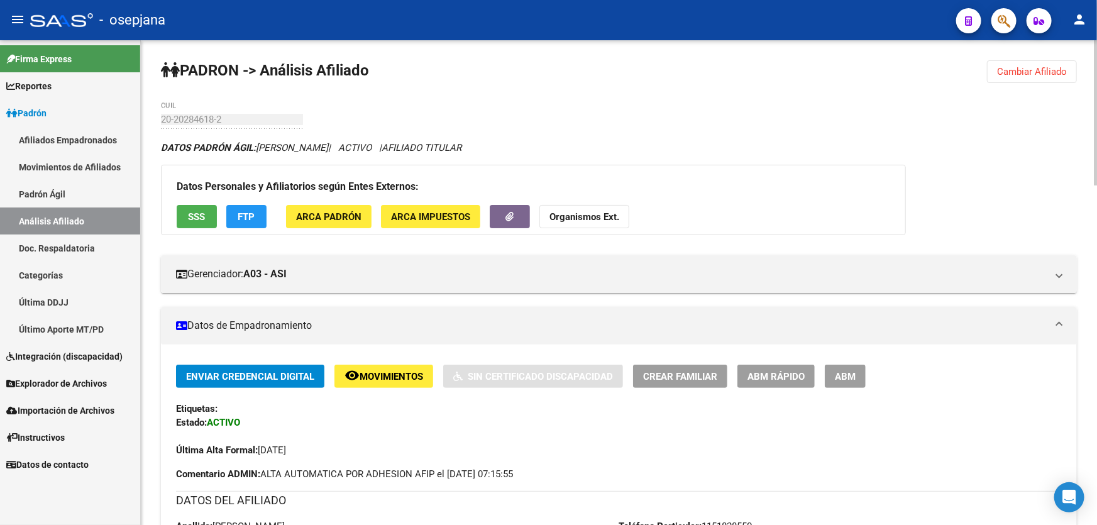
click at [200, 212] on span "SSS" at bounding box center [197, 216] width 17 height 11
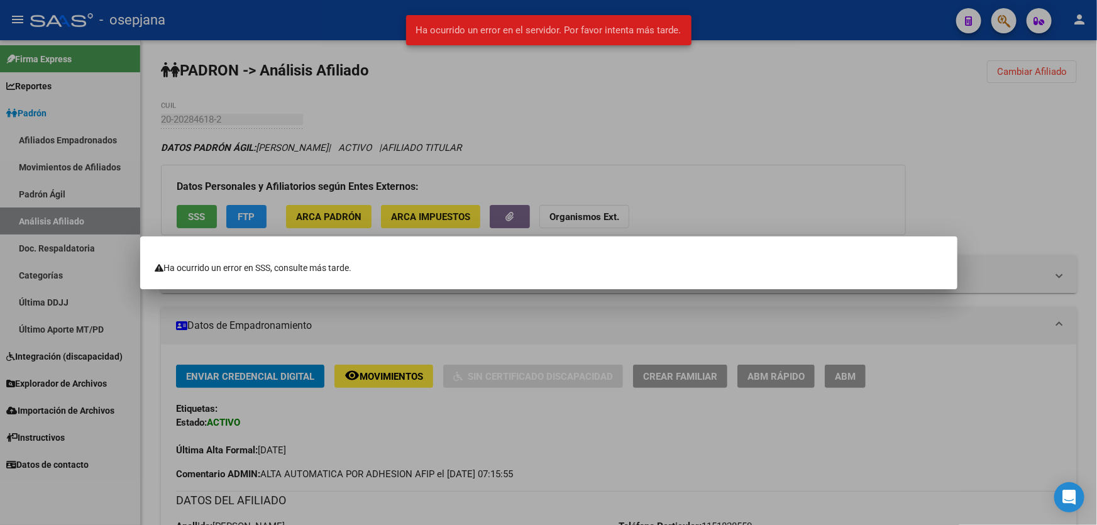
click at [855, 195] on div at bounding box center [548, 262] width 1097 height 525
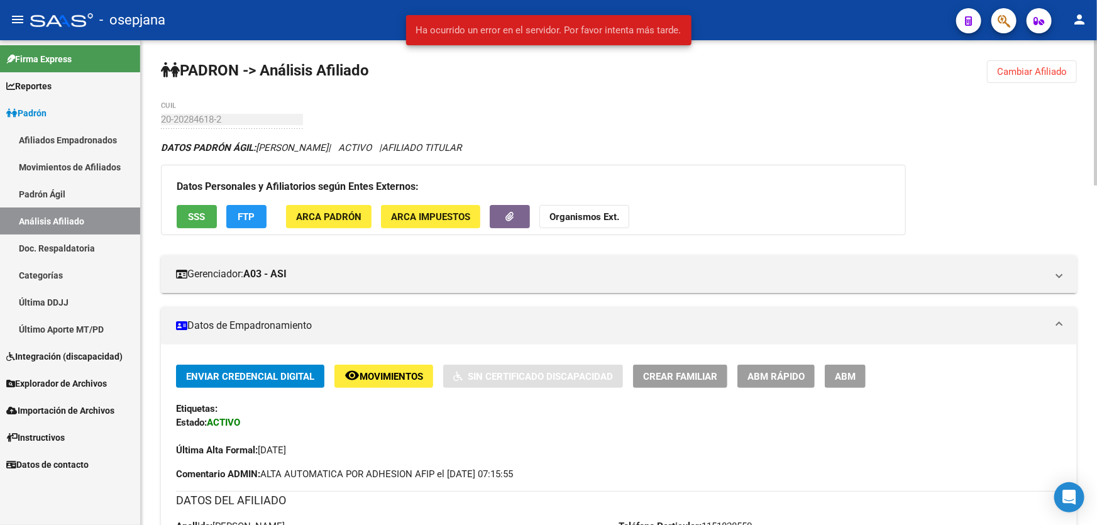
click at [253, 220] on span "FTP" at bounding box center [246, 216] width 17 height 11
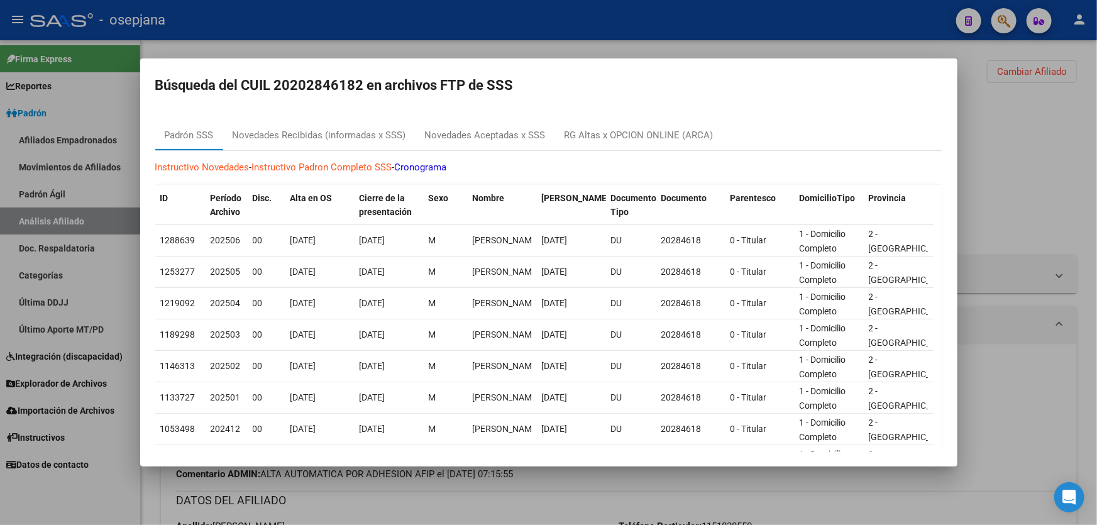
click at [1096, 214] on div at bounding box center [548, 262] width 1097 height 525
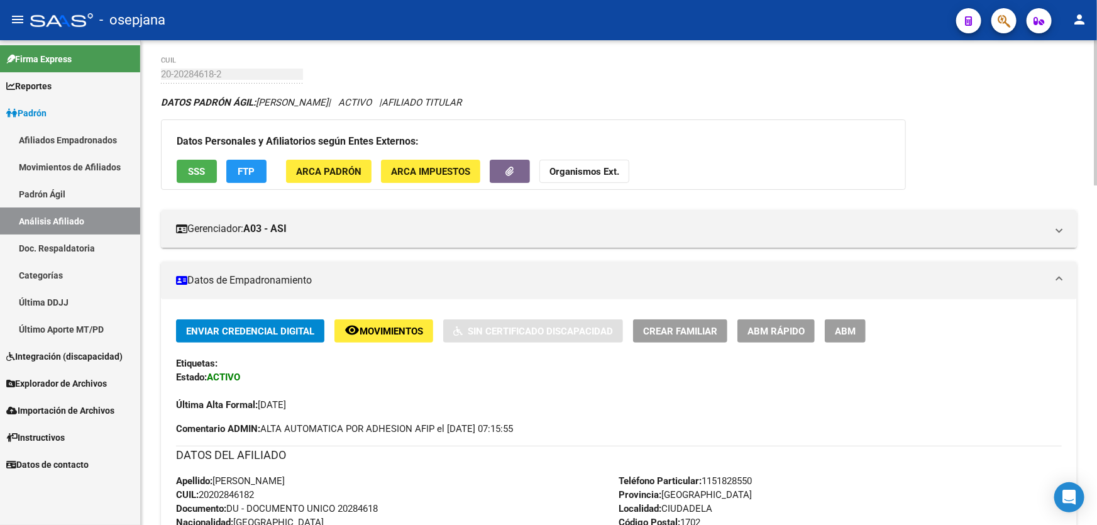
scroll to position [114, 0]
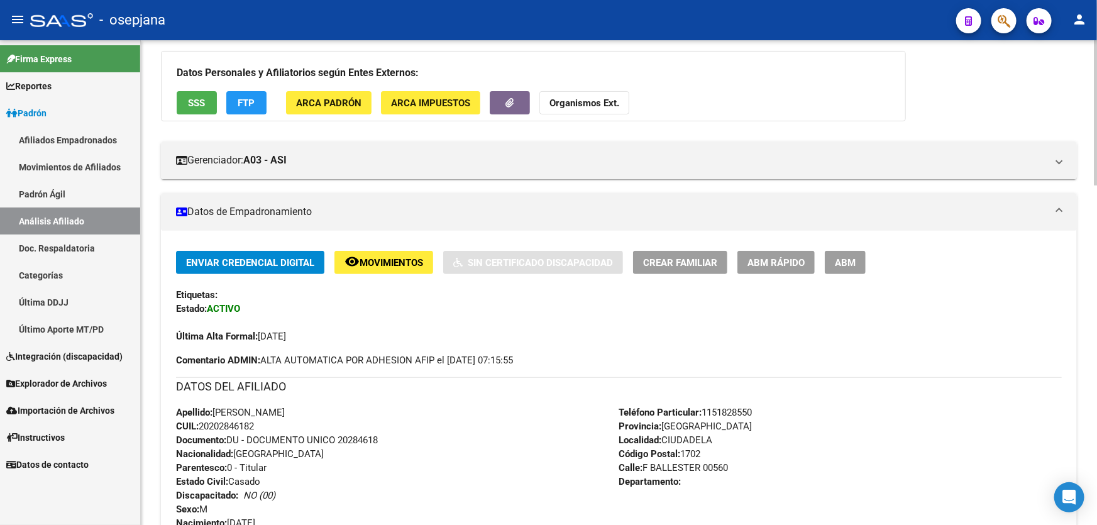
click at [402, 258] on span "Movimientos" at bounding box center [390, 262] width 63 height 11
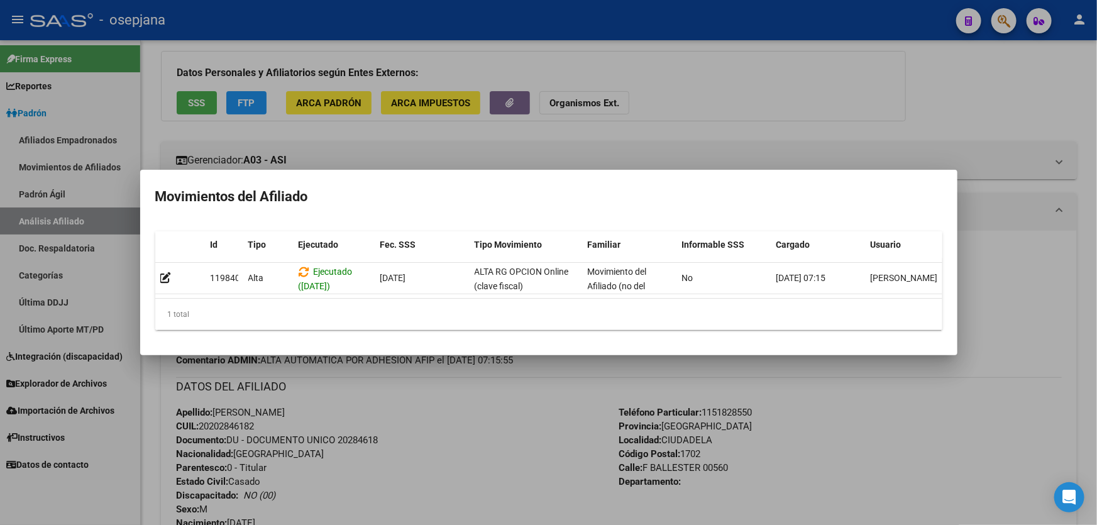
click at [410, 460] on div at bounding box center [548, 262] width 1097 height 525
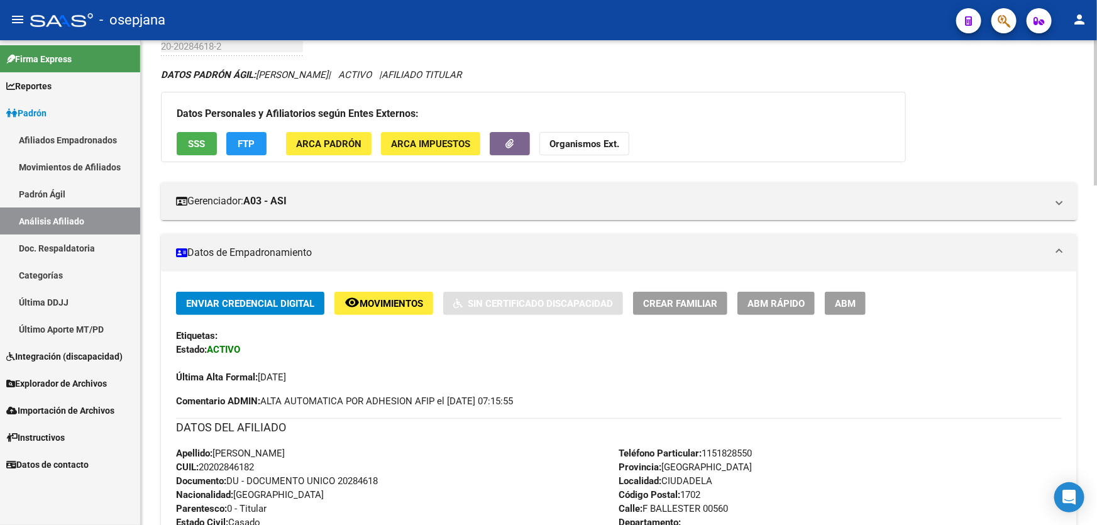
scroll to position [0, 0]
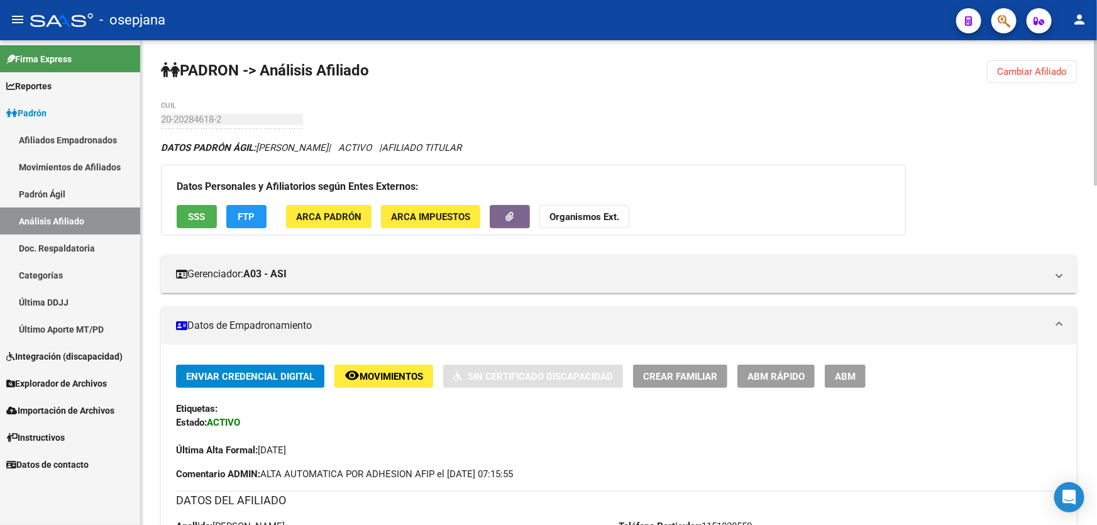
click at [1030, 74] on span "Cambiar Afiliado" at bounding box center [1032, 71] width 70 height 11
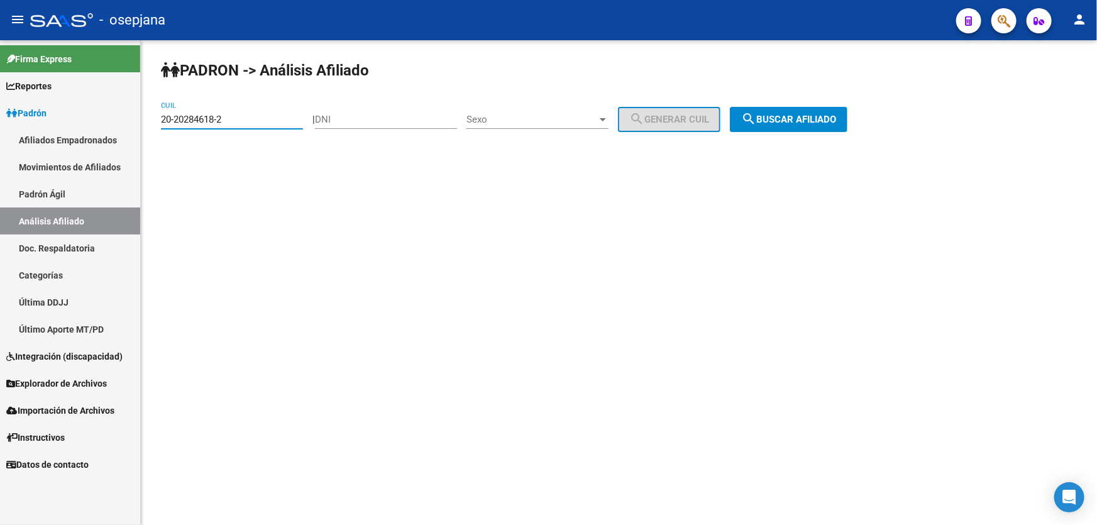
drag, startPoint x: 256, startPoint y: 119, endPoint x: 146, endPoint y: 125, distance: 110.7
click at [146, 125] on div "PADRON -> Análisis Afiliado 20-20284618-2 CUIL | DNI Sexo Sexo search Generar C…" at bounding box center [619, 106] width 956 height 132
paste input "30457421-7"
click at [779, 108] on button "search Buscar afiliado" at bounding box center [789, 119] width 118 height 25
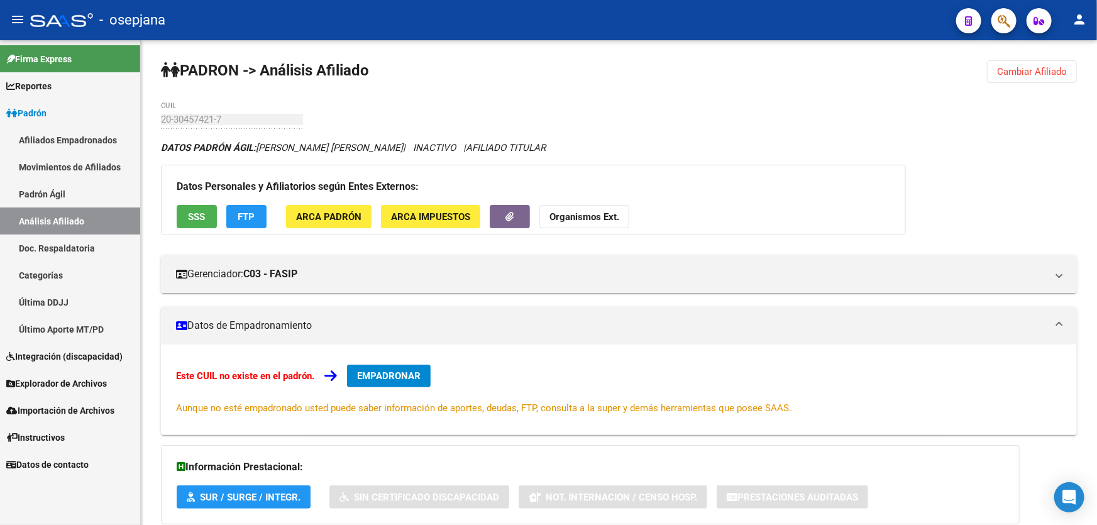
click at [1051, 77] on button "Cambiar Afiliado" at bounding box center [1032, 71] width 90 height 23
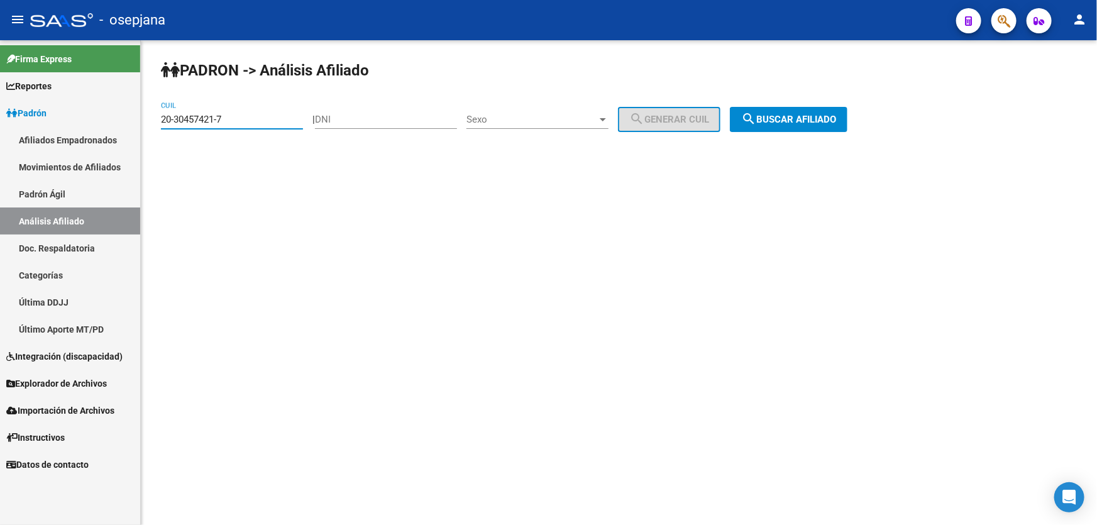
drag, startPoint x: 265, startPoint y: 116, endPoint x: 150, endPoint y: 121, distance: 115.1
click at [150, 121] on div "PADRON -> Análisis Afiliado 20-30457421-7 CUIL | DNI Sexo Sexo search Generar C…" at bounding box center [619, 106] width 956 height 132
paste input
click at [816, 107] on button "search Buscar afiliado" at bounding box center [789, 119] width 118 height 25
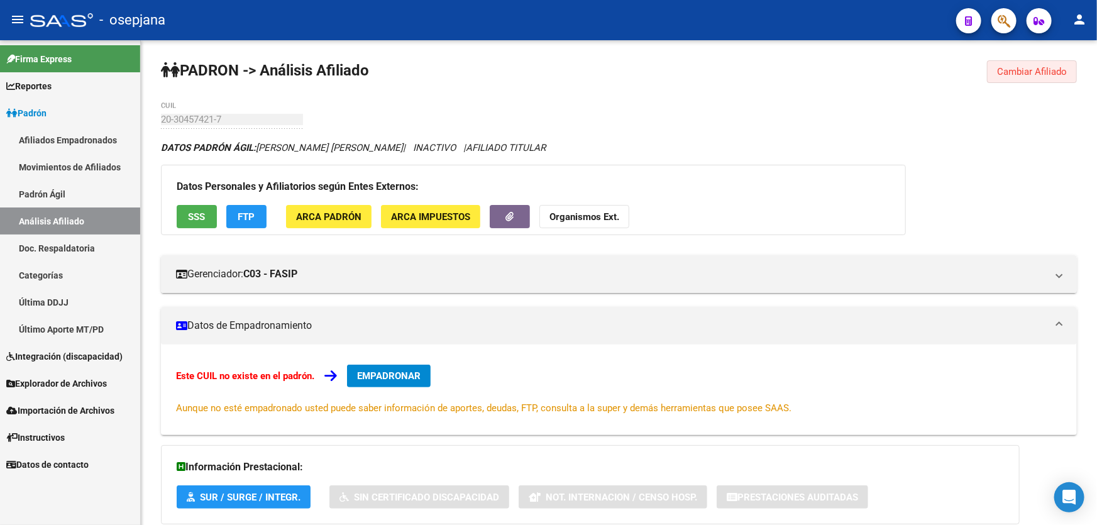
click at [1046, 78] on button "Cambiar Afiliado" at bounding box center [1032, 71] width 90 height 23
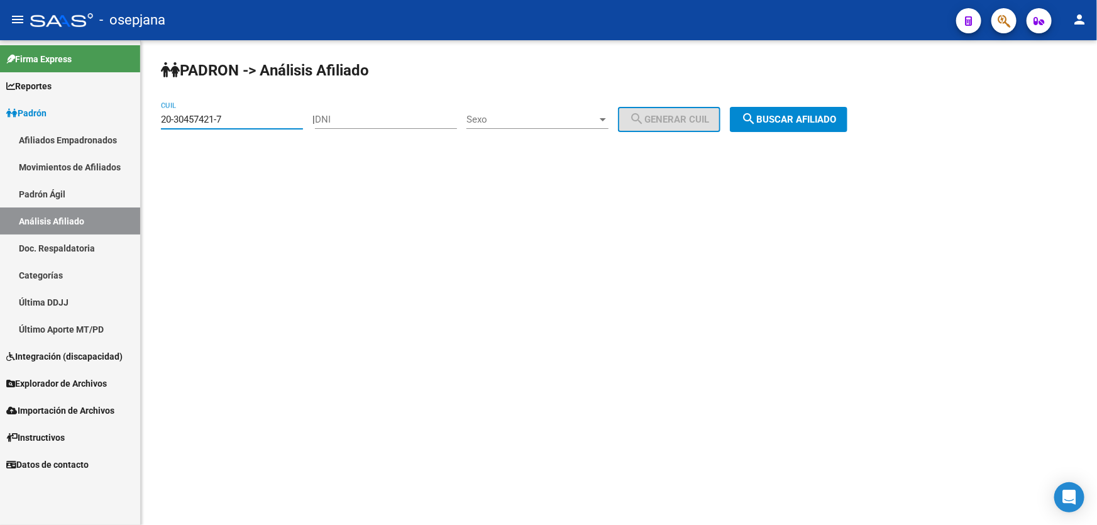
drag, startPoint x: 244, startPoint y: 118, endPoint x: 160, endPoint y: 122, distance: 83.7
click at [161, 122] on input "20-30457421-7" at bounding box center [232, 119] width 142 height 11
paste input "63219-5"
click at [819, 114] on span "search Buscar afiliado" at bounding box center [788, 119] width 95 height 11
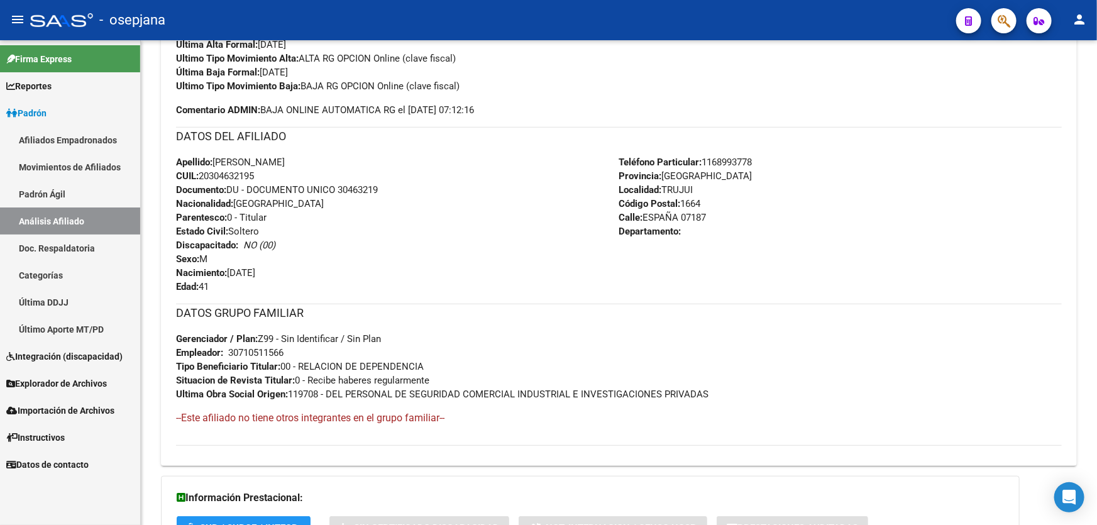
scroll to position [518, 0]
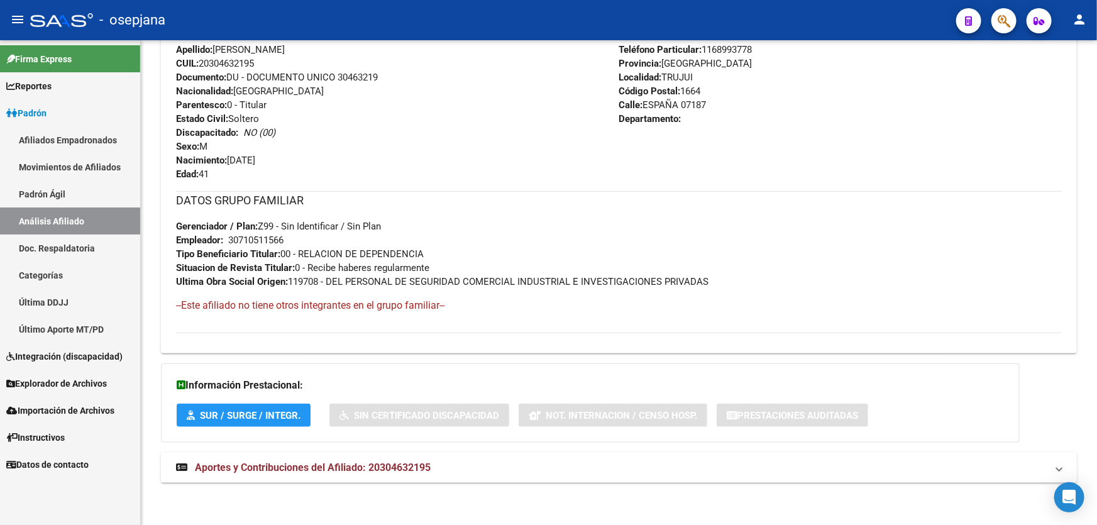
click at [649, 474] on mat-expansion-panel-header "Aportes y Contribuciones del Afiliado: 20304632195" at bounding box center [619, 467] width 916 height 30
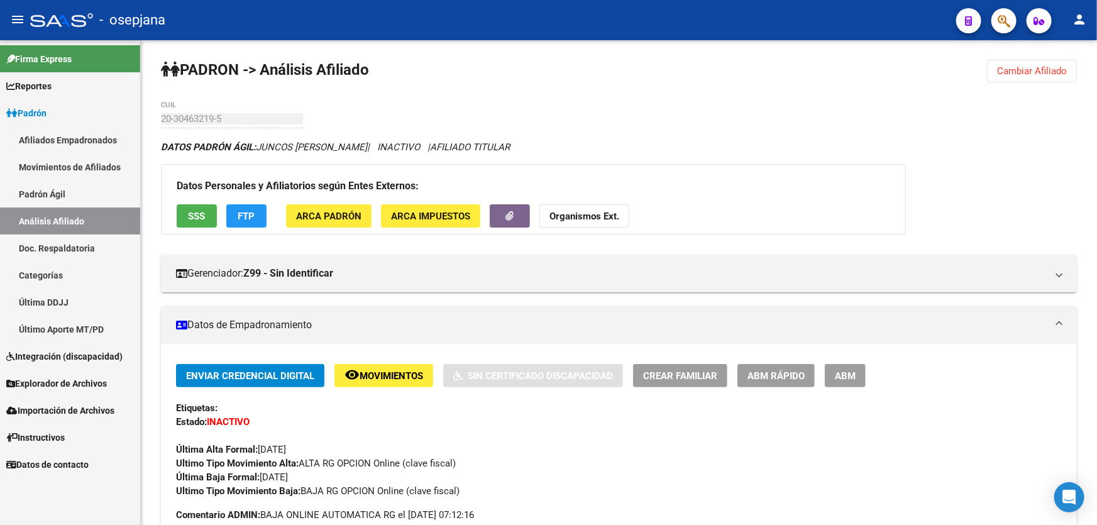
scroll to position [0, 0]
click at [220, 211] on div "Datos Personales y Afiliatorios según Entes Externos: SSS FTP ARCA Padrón ARCA …" at bounding box center [533, 200] width 745 height 70
click at [202, 211] on span "SSS" at bounding box center [197, 216] width 17 height 11
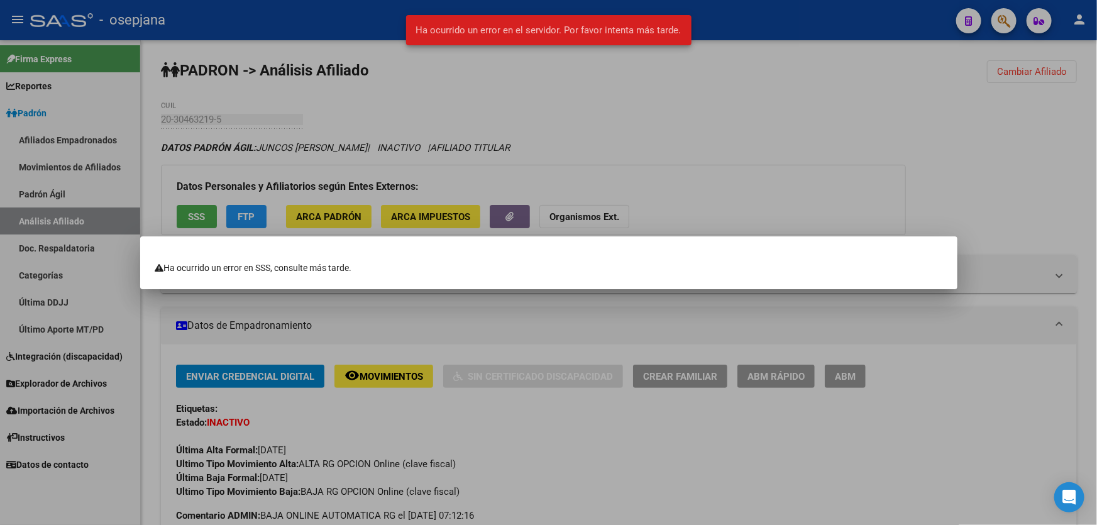
click at [821, 128] on div at bounding box center [548, 262] width 1097 height 525
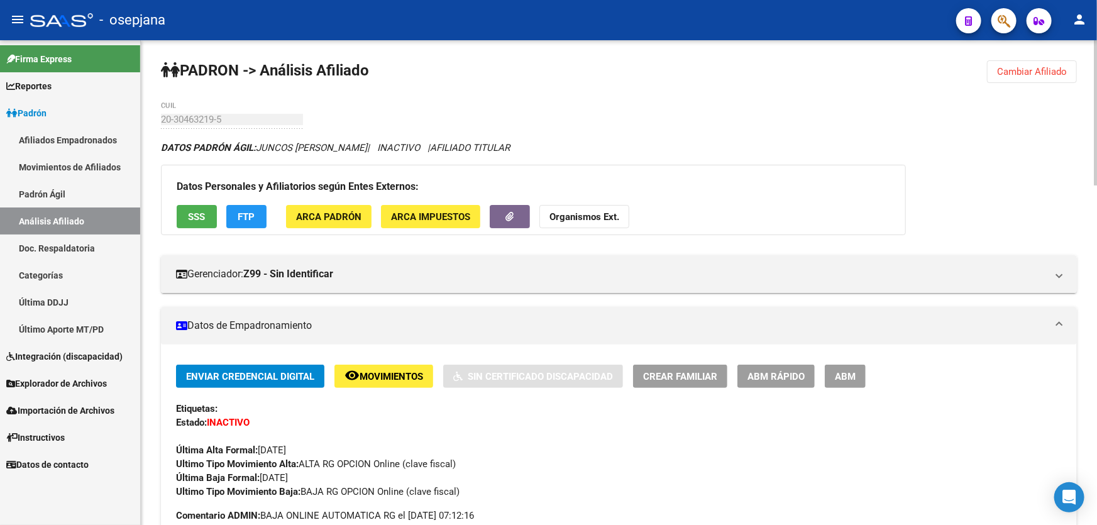
click at [239, 212] on span "FTP" at bounding box center [246, 216] width 17 height 11
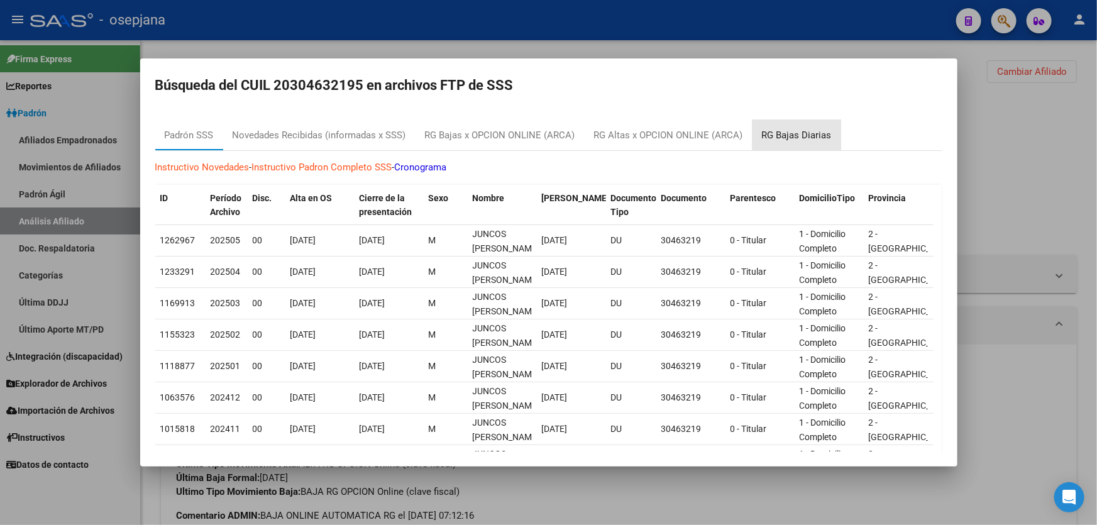
click at [801, 131] on div "RG Bajas Diarias" at bounding box center [797, 135] width 70 height 14
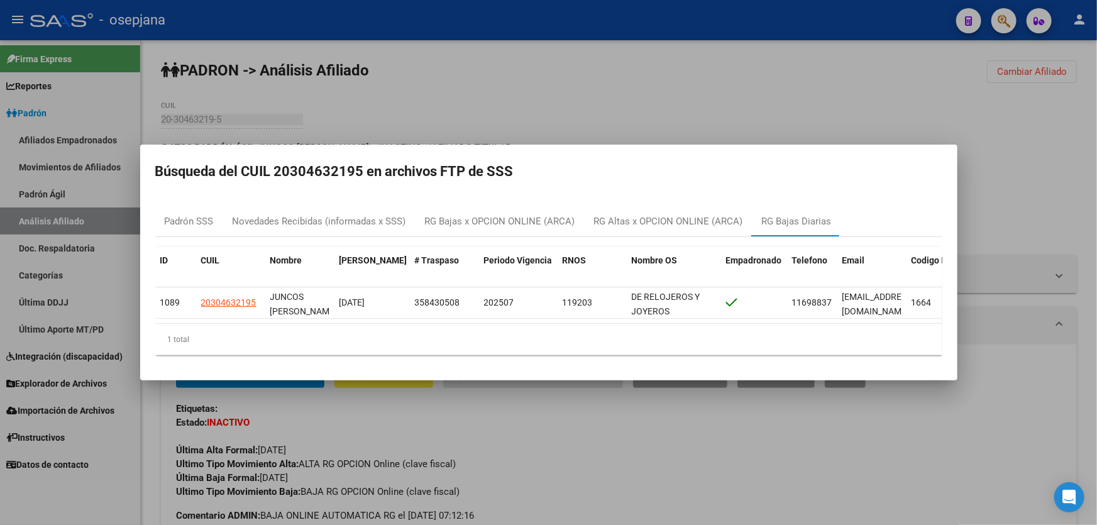
click at [813, 113] on div at bounding box center [548, 262] width 1097 height 525
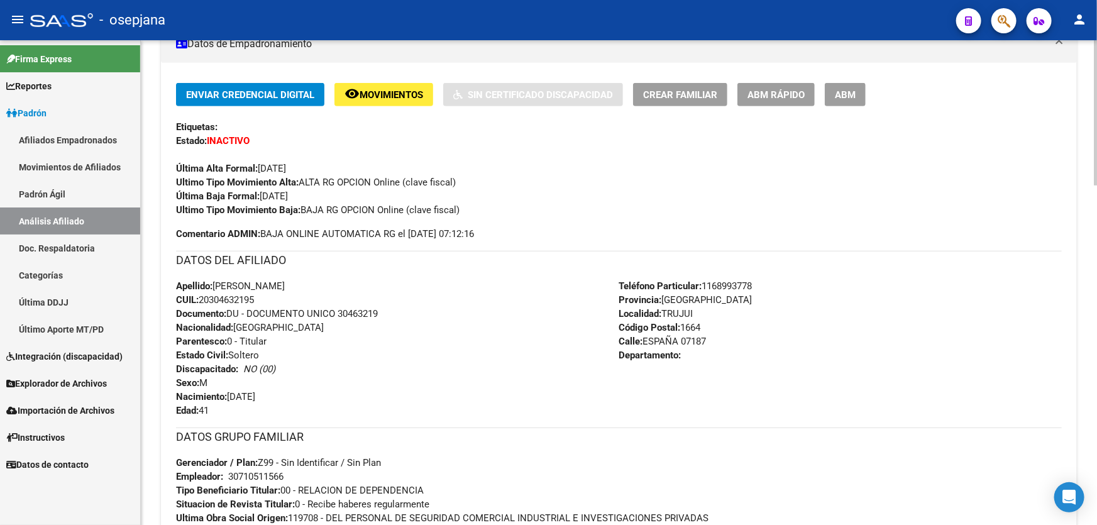
scroll to position [171, 0]
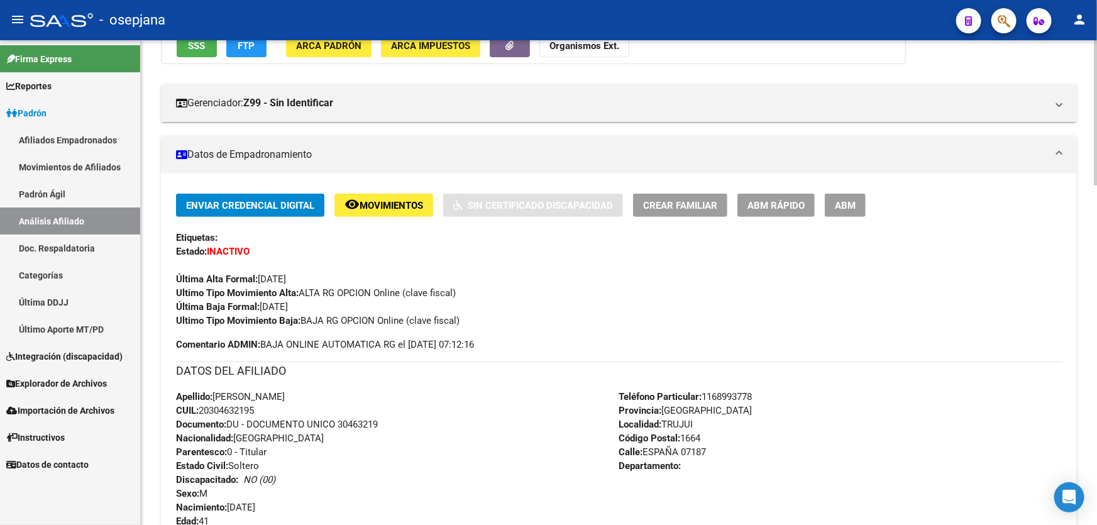
click at [371, 212] on button "remove_red_eye Movimientos" at bounding box center [383, 205] width 99 height 23
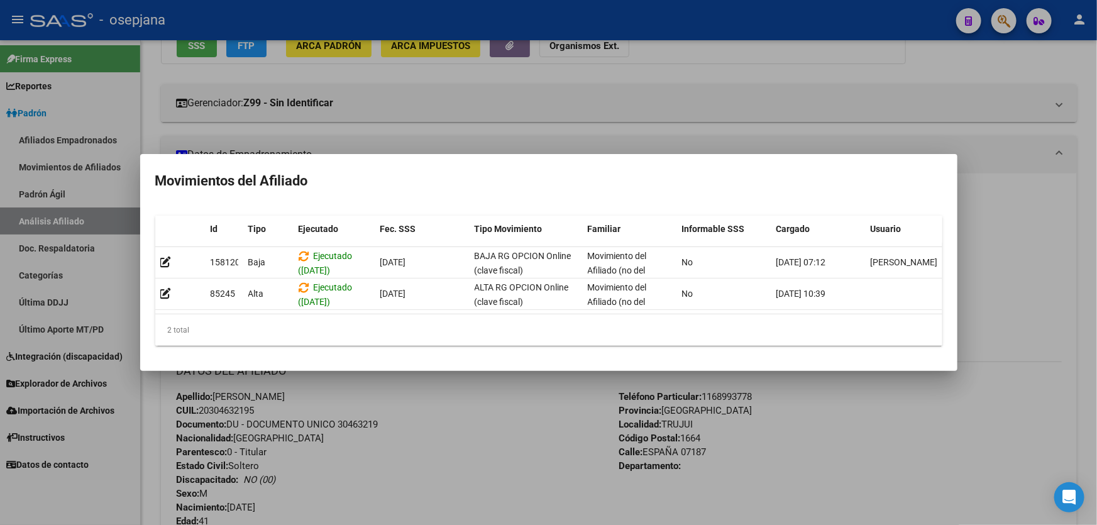
click at [399, 464] on div at bounding box center [548, 262] width 1097 height 525
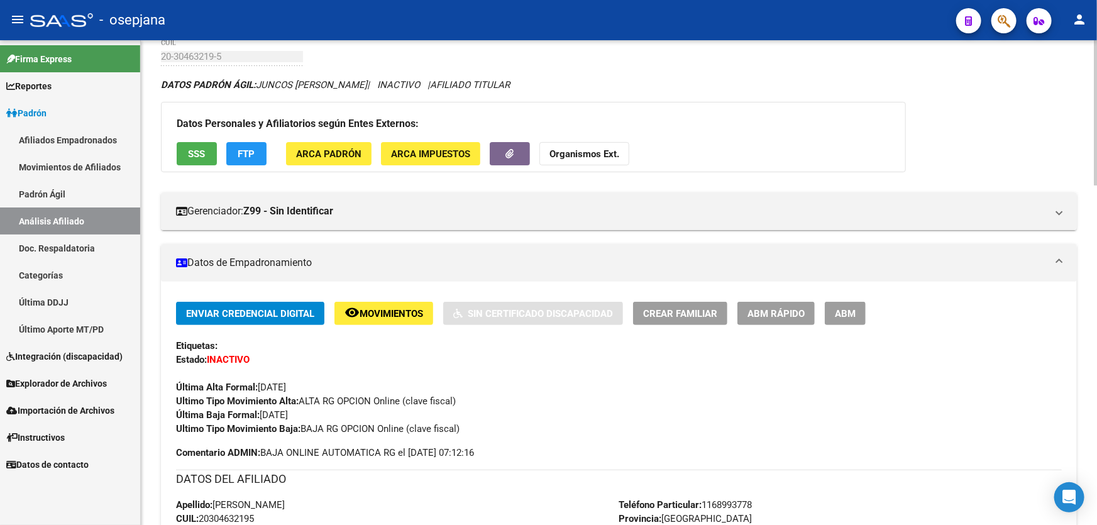
scroll to position [0, 0]
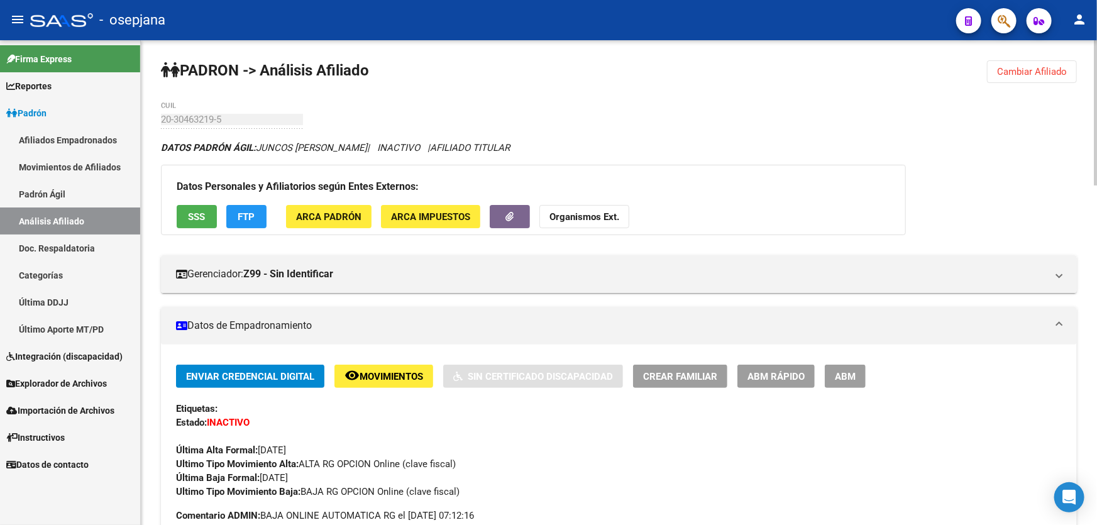
click at [248, 221] on button "FTP" at bounding box center [246, 216] width 40 height 23
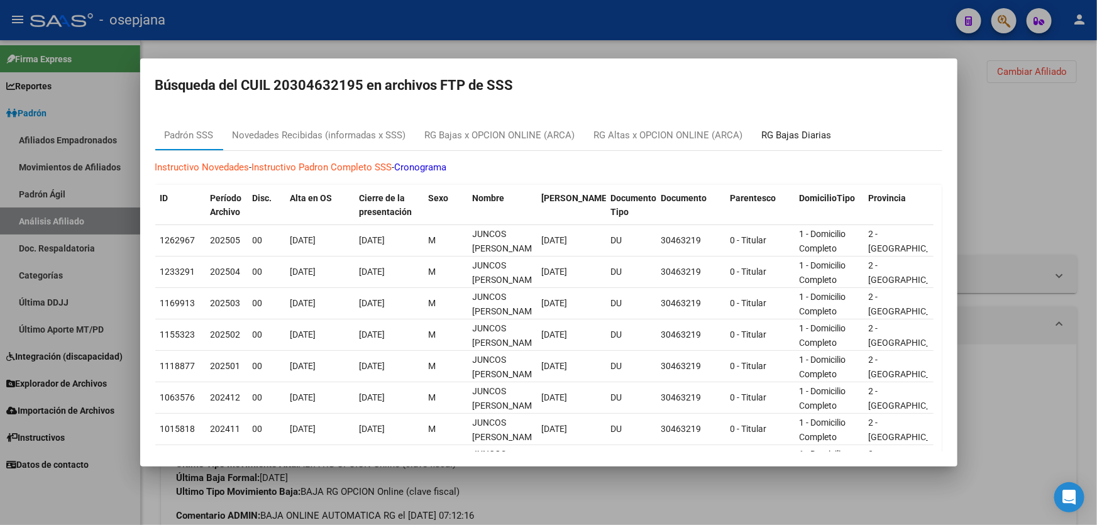
click at [787, 133] on div "RG Bajas Diarias" at bounding box center [797, 135] width 70 height 14
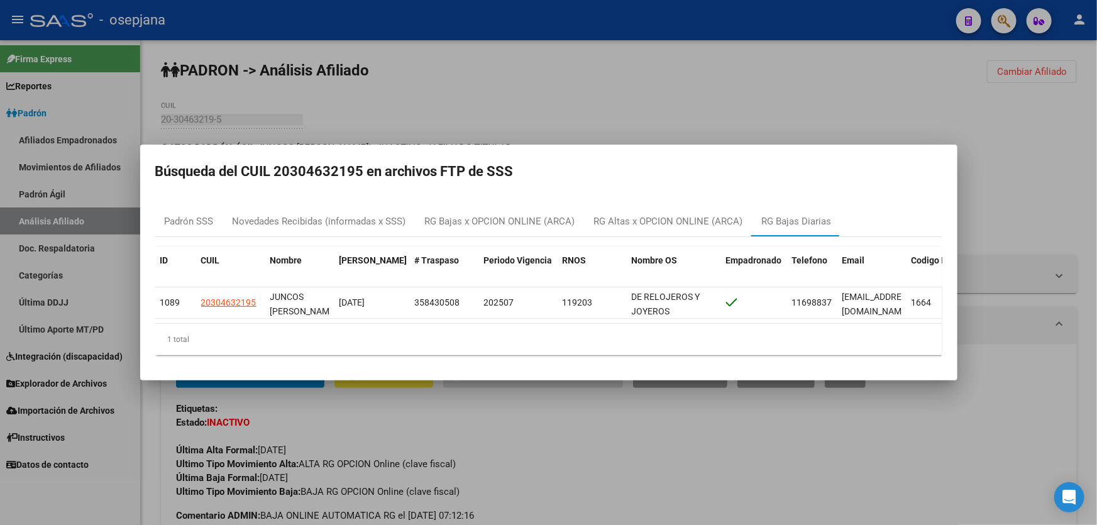
click at [550, 60] on div at bounding box center [548, 262] width 1097 height 525
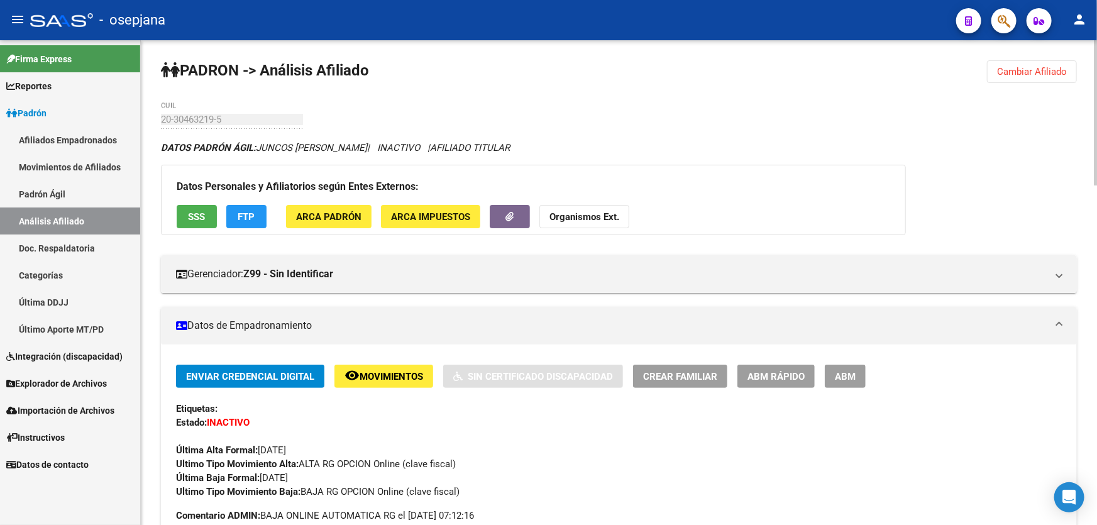
click at [371, 371] on span "Movimientos" at bounding box center [390, 376] width 63 height 11
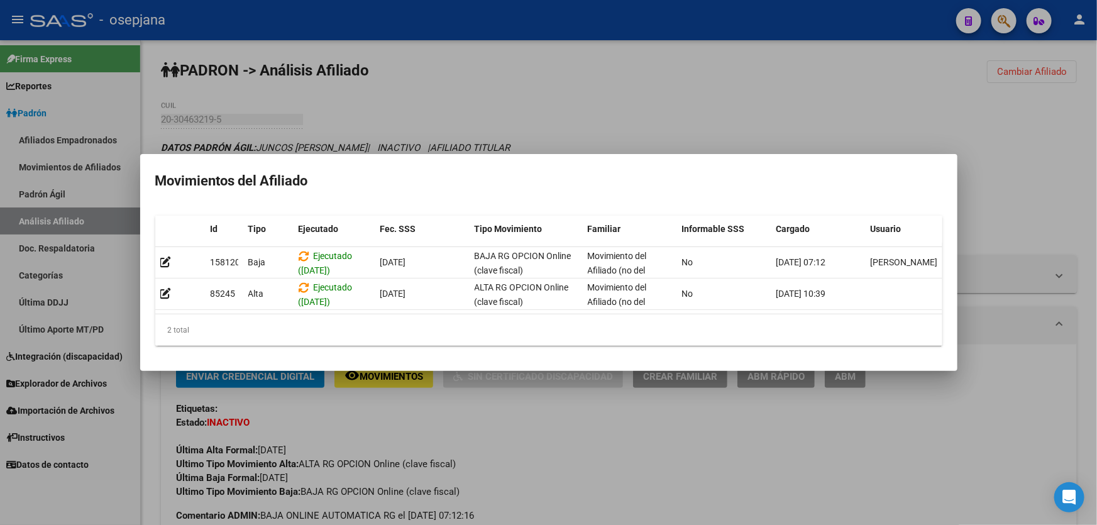
click at [562, 451] on div at bounding box center [548, 262] width 1097 height 525
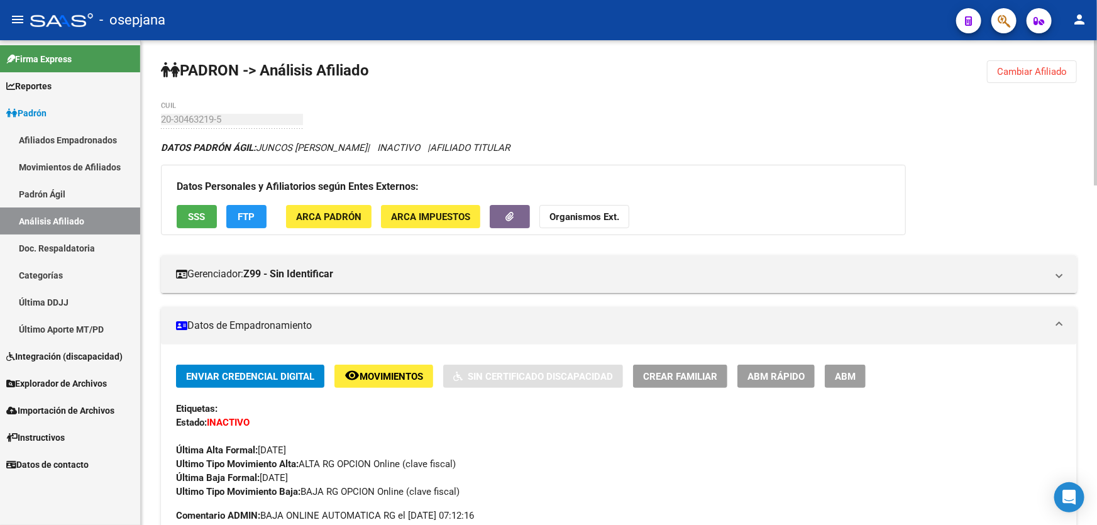
click at [1026, 69] on span "Cambiar Afiliado" at bounding box center [1032, 71] width 70 height 11
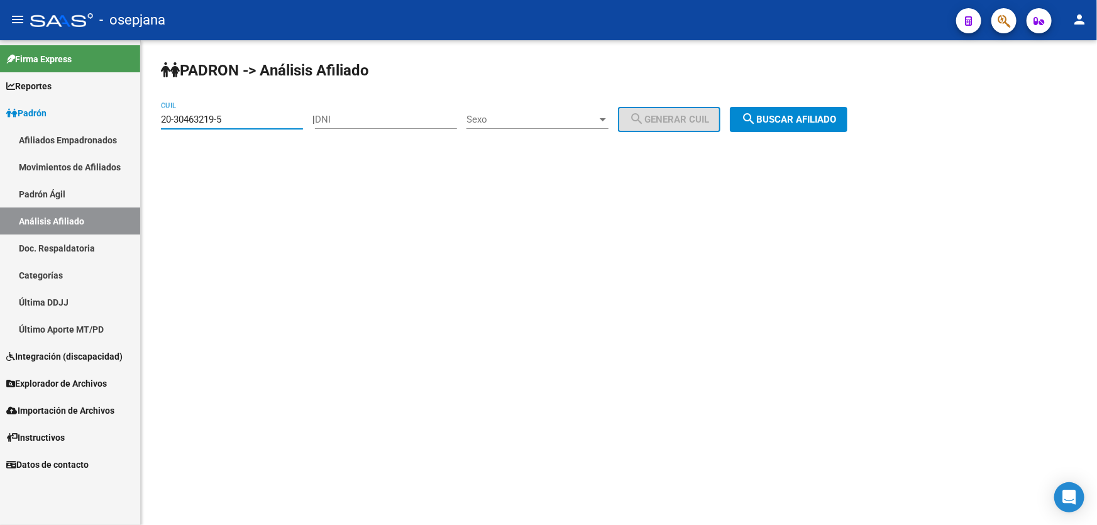
drag, startPoint x: 237, startPoint y: 120, endPoint x: 148, endPoint y: 121, distance: 88.6
click at [148, 121] on div "[PERSON_NAME] -> Análisis Afiliado 20-30463219-5 CUIL | DNI Sexo Sexo search Ge…" at bounding box center [619, 106] width 956 height 132
paste input "868841-1"
click at [823, 115] on span "search Buscar afiliado" at bounding box center [788, 119] width 95 height 11
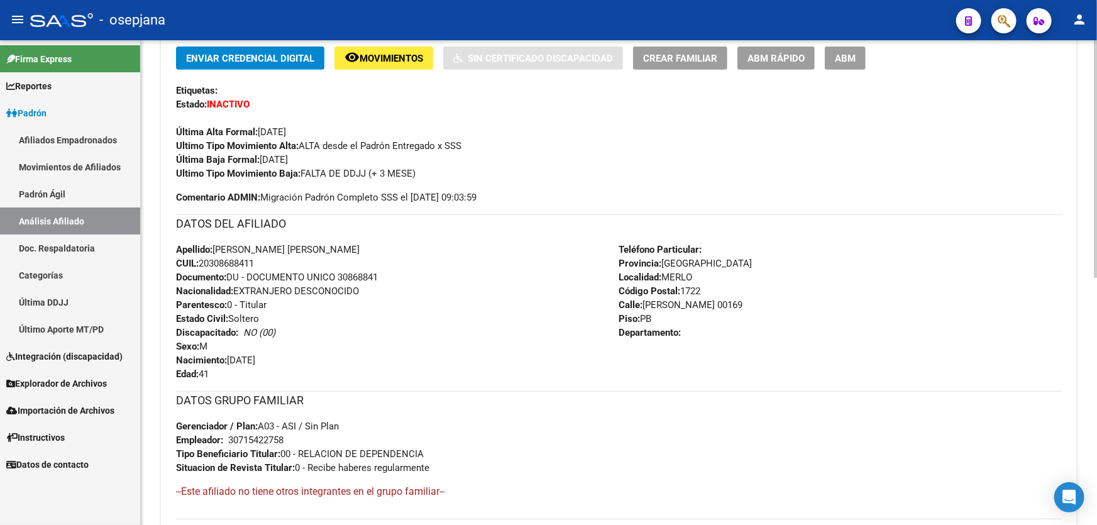
scroll to position [104, 0]
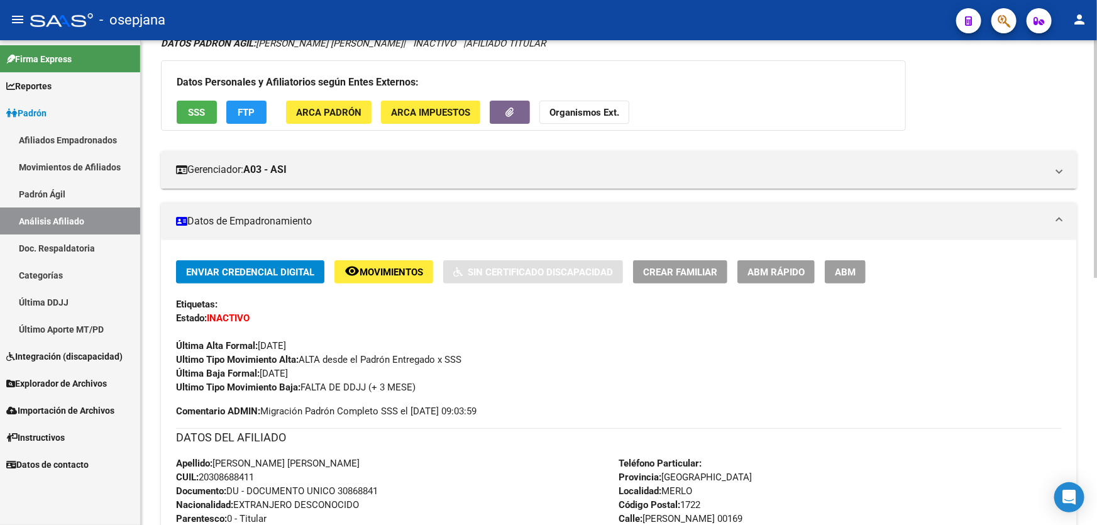
click at [384, 272] on span "Movimientos" at bounding box center [390, 271] width 63 height 11
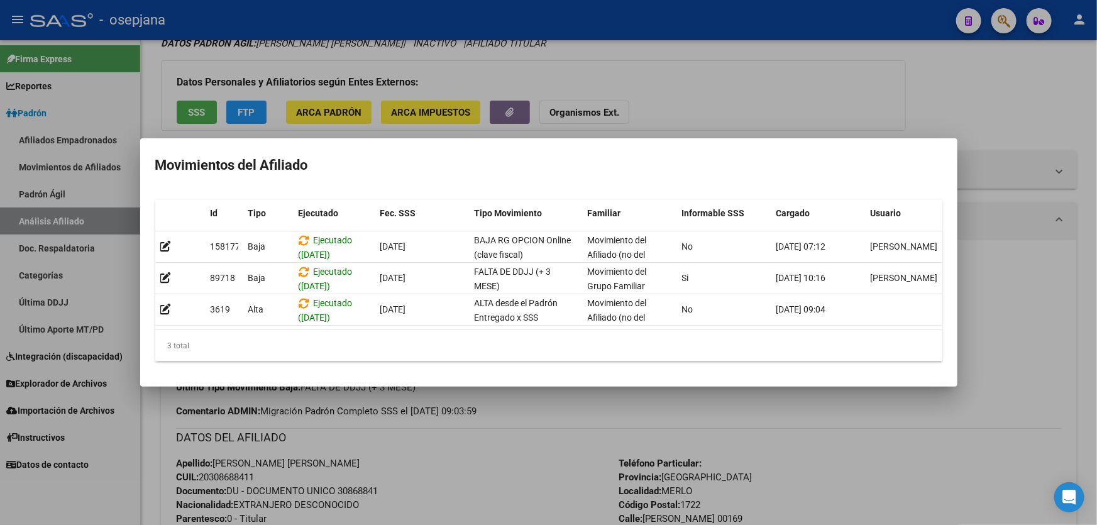
click at [502, 433] on div at bounding box center [548, 262] width 1097 height 525
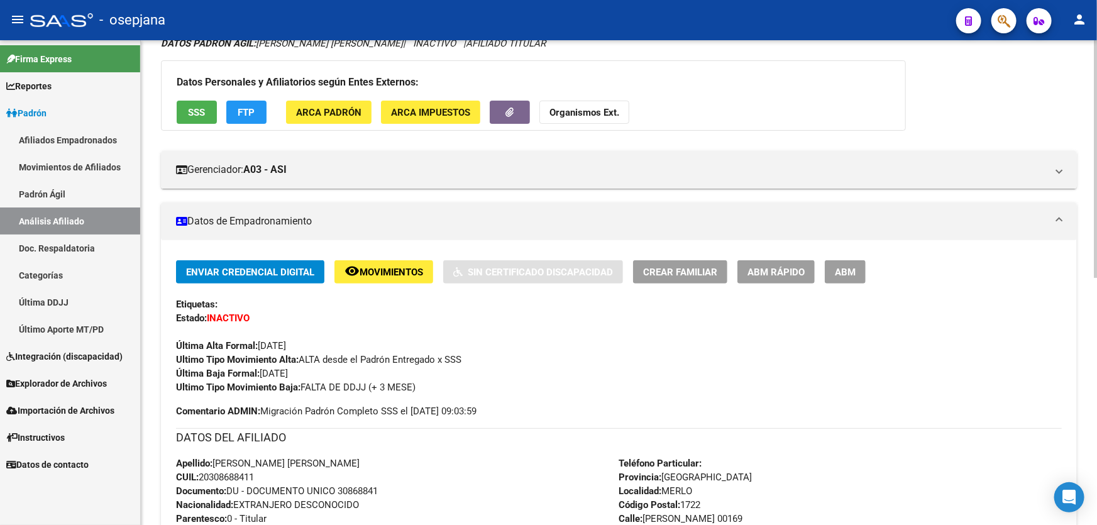
click at [193, 113] on span "SSS" at bounding box center [197, 112] width 17 height 11
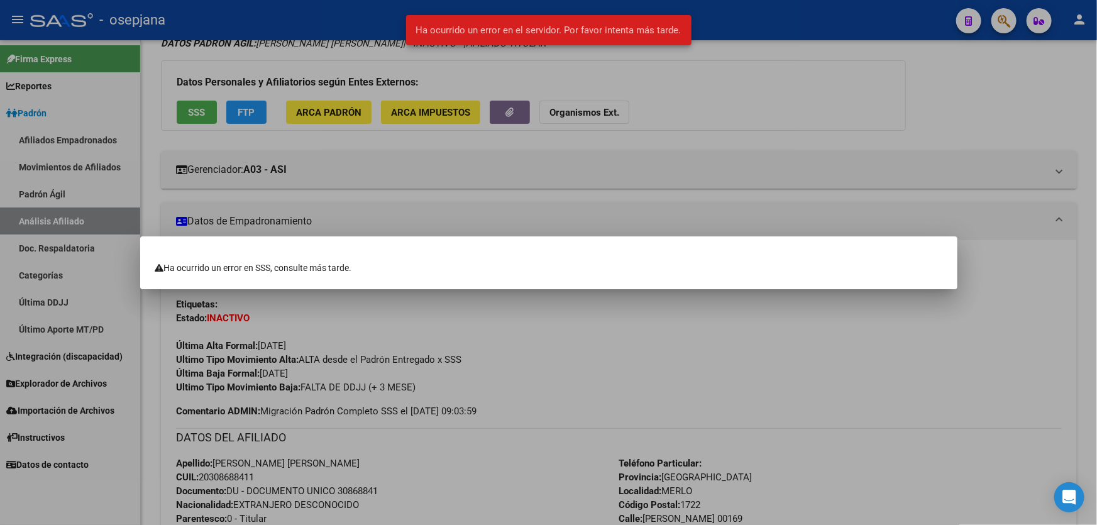
click at [585, 475] on div at bounding box center [548, 262] width 1097 height 525
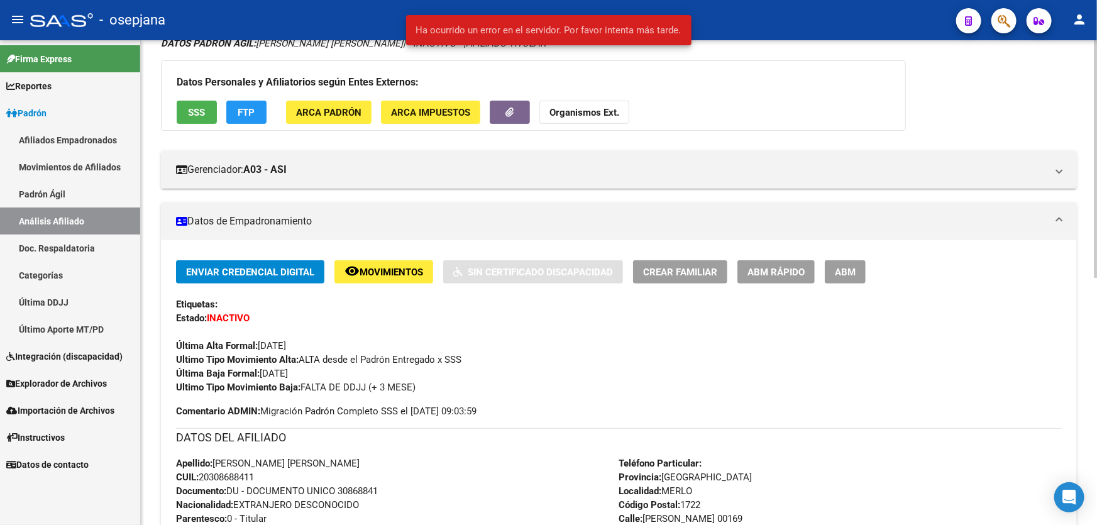
click at [258, 114] on button "FTP" at bounding box center [246, 112] width 40 height 23
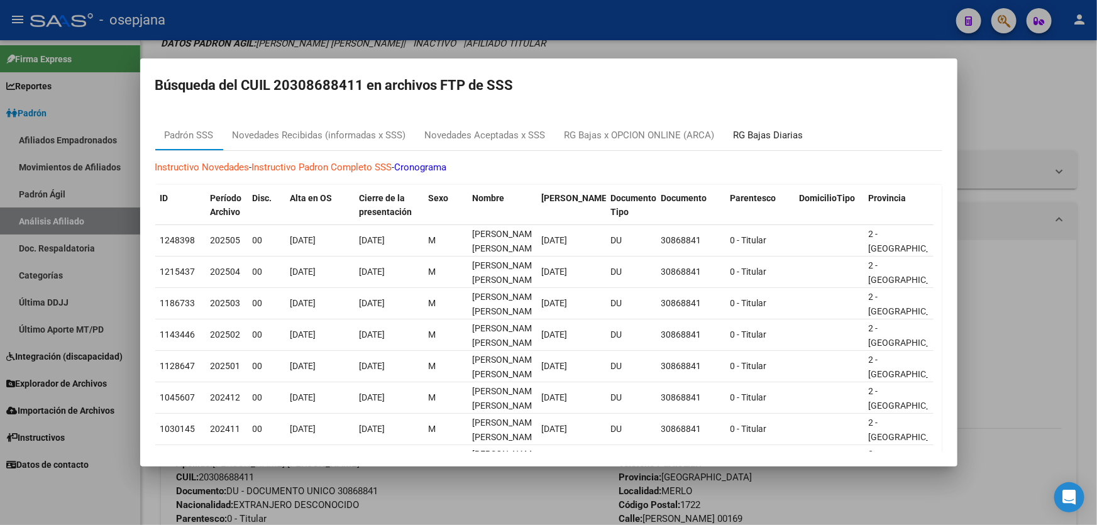
click at [785, 126] on div "RG Bajas Diarias" at bounding box center [768, 135] width 89 height 30
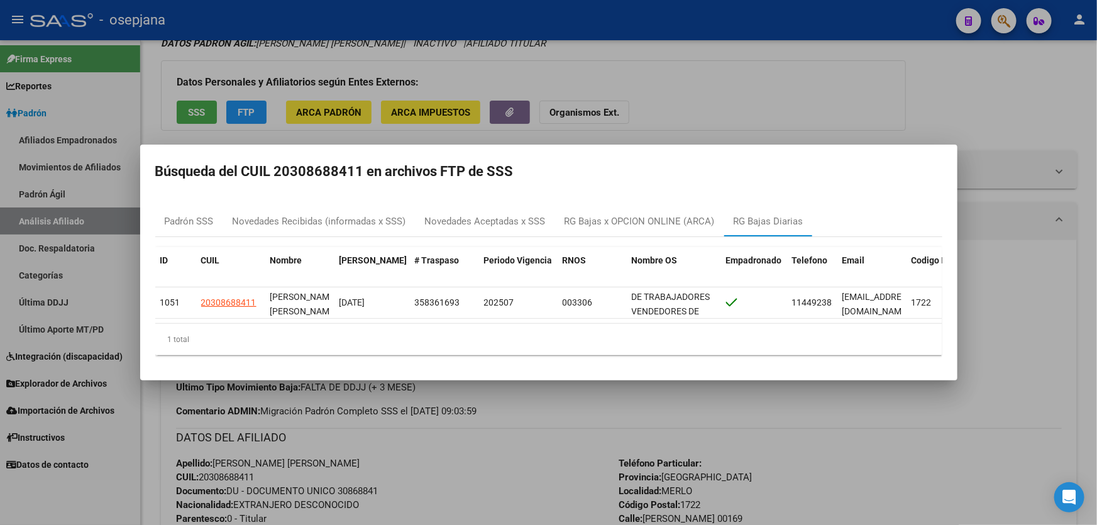
click at [1073, 356] on div at bounding box center [548, 262] width 1097 height 525
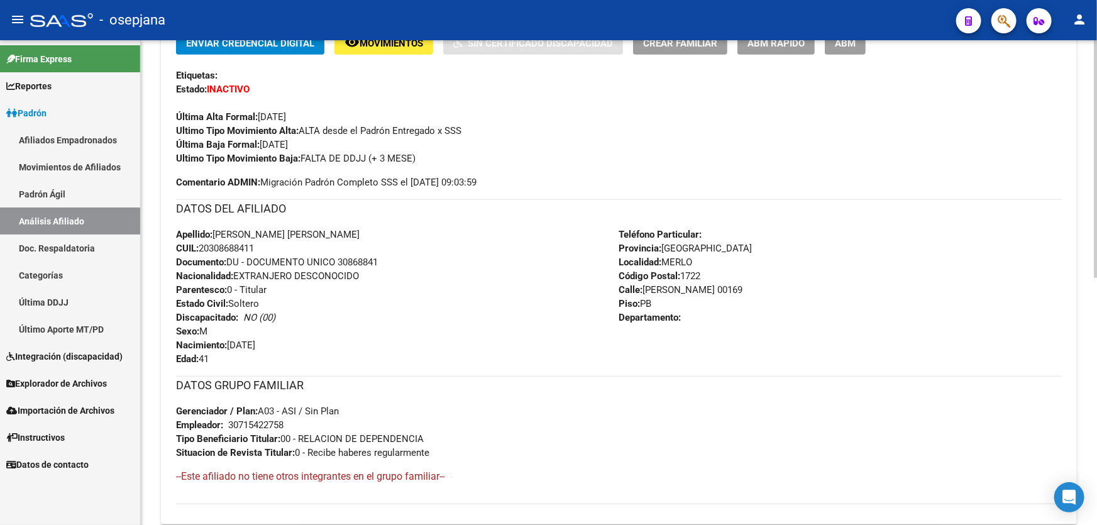
scroll to position [390, 0]
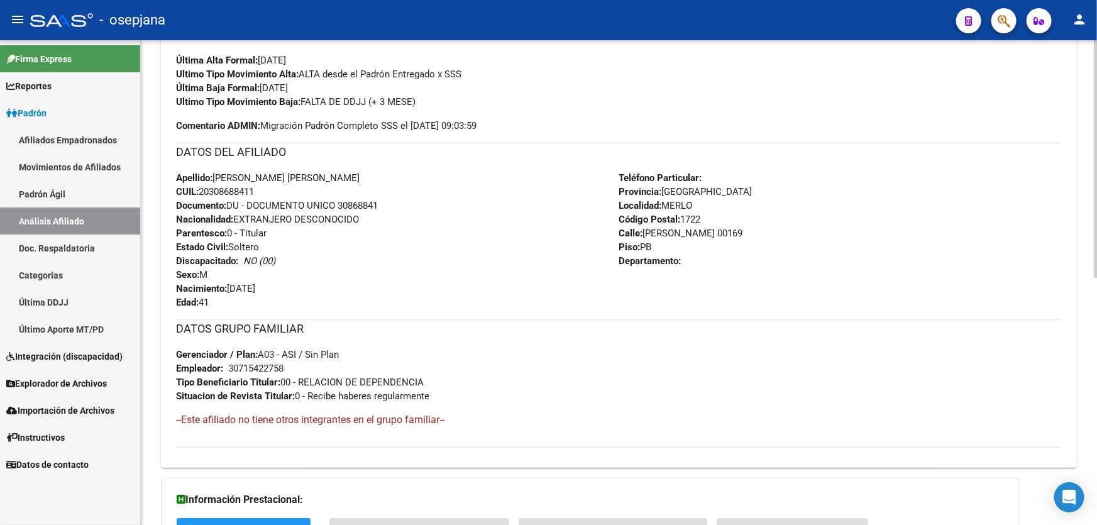
drag, startPoint x: 339, startPoint y: 202, endPoint x: 392, endPoint y: 202, distance: 53.4
click at [392, 202] on div "Apellido: [PERSON_NAME] [PERSON_NAME] CUIL: 20308688411 Documento: DU - DOCUMEN…" at bounding box center [397, 240] width 443 height 138
copy span "30868841"
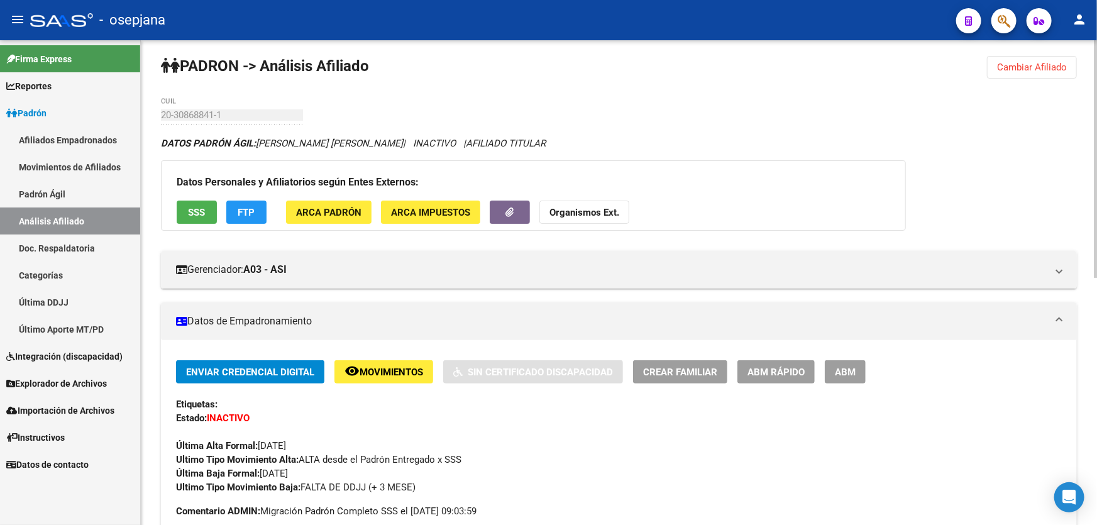
scroll to position [0, 0]
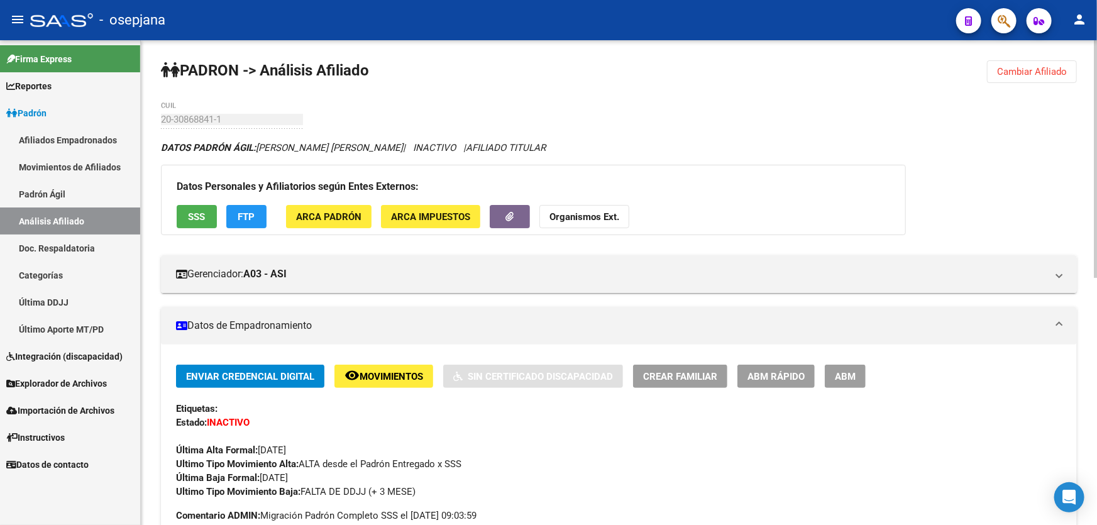
click at [1023, 70] on span "Cambiar Afiliado" at bounding box center [1032, 71] width 70 height 11
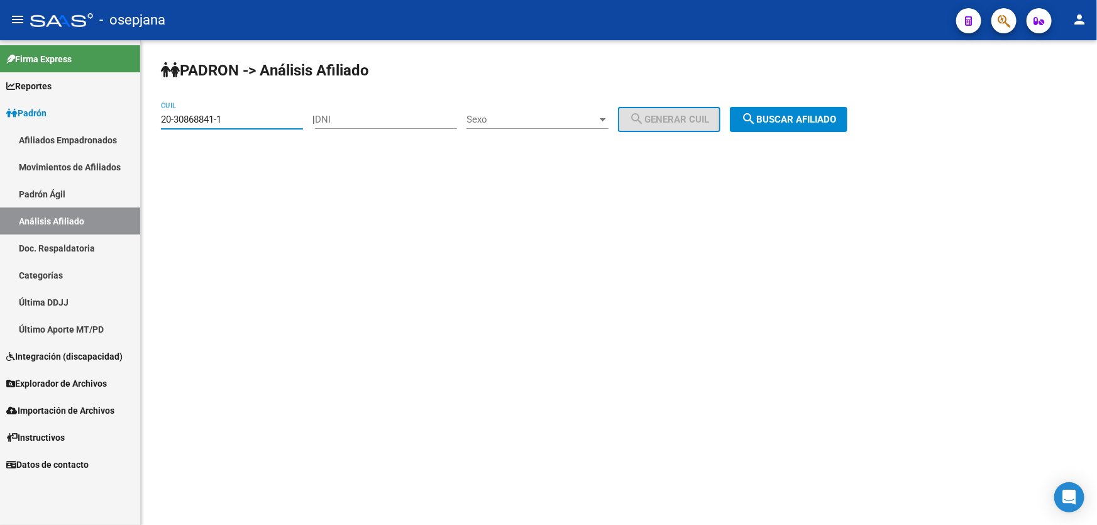
drag, startPoint x: 236, startPoint y: 120, endPoint x: 144, endPoint y: 120, distance: 92.4
click at [144, 120] on div "PADRON -> Análisis Afiliado 20-30868841-1 CUIL | DNI Sexo Sexo search Generar C…" at bounding box center [619, 106] width 956 height 132
paste input "1081784-9"
click at [823, 120] on span "search Buscar afiliado" at bounding box center [788, 119] width 95 height 11
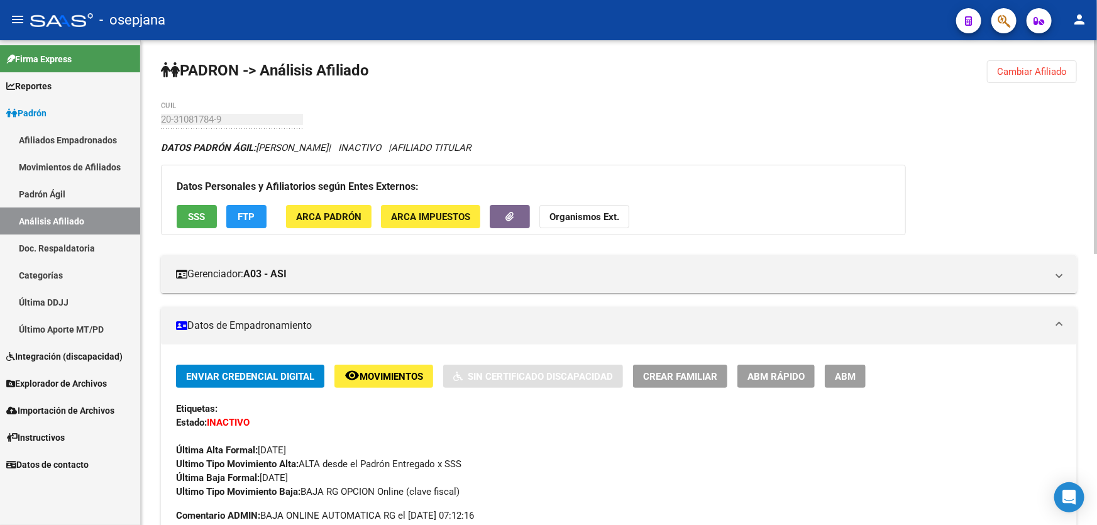
click at [1036, 67] on span "Cambiar Afiliado" at bounding box center [1032, 71] width 70 height 11
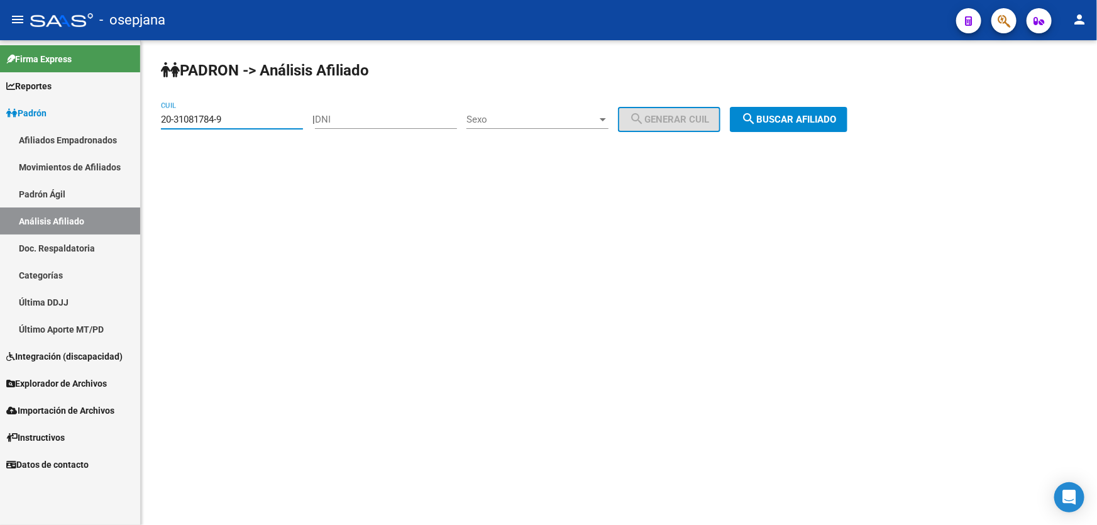
drag, startPoint x: 258, startPoint y: 123, endPoint x: 152, endPoint y: 130, distance: 105.8
click at [152, 130] on div "PADRON -> Análisis Afiliado 20-31081784-9 CUIL | DNI Sexo Sexo search Generar C…" at bounding box center [619, 106] width 956 height 132
drag, startPoint x: 168, startPoint y: 111, endPoint x: 310, endPoint y: 102, distance: 142.3
click at [310, 102] on div "PADRON -> Análisis Afiliado 20-31081784-9 CUIL | DNI Sexo Sexo search Generar C…" at bounding box center [619, 106] width 956 height 132
drag, startPoint x: 234, startPoint y: 121, endPoint x: 136, endPoint y: 124, distance: 98.1
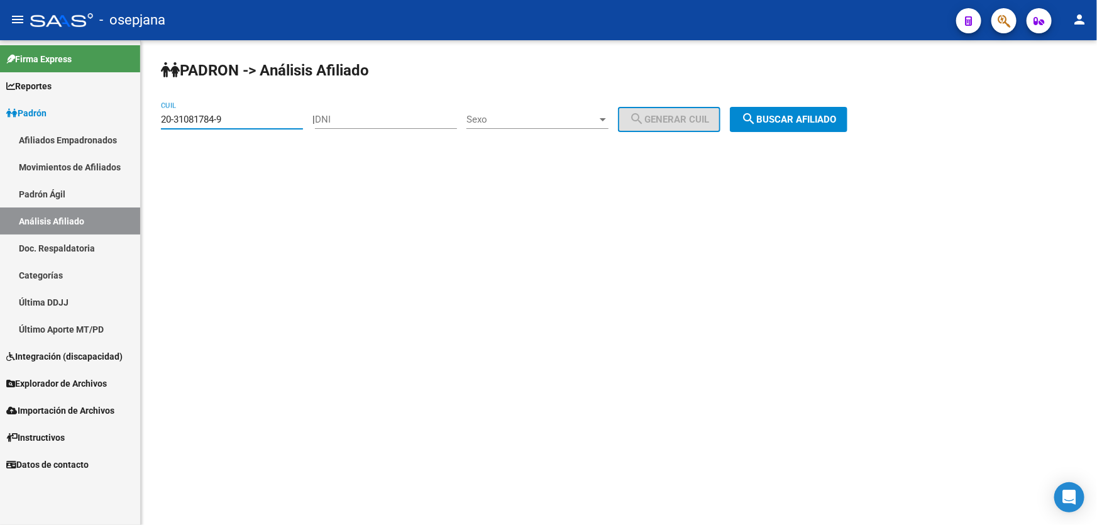
click at [136, 124] on mat-sidenav-container "Firma Express Reportes Padrón Traspasos x O.S. Traspasos x Gerenciador Traspaso…" at bounding box center [548, 282] width 1097 height 484
paste input "7-34306181-7"
click at [797, 114] on span "search Buscar afiliado" at bounding box center [788, 119] width 95 height 11
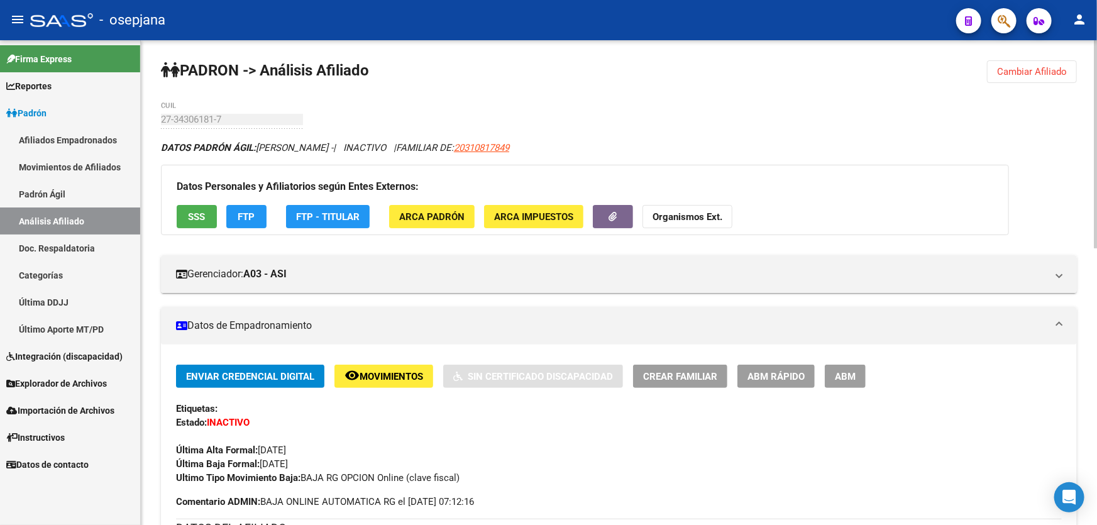
click at [1039, 67] on span "Cambiar Afiliado" at bounding box center [1032, 71] width 70 height 11
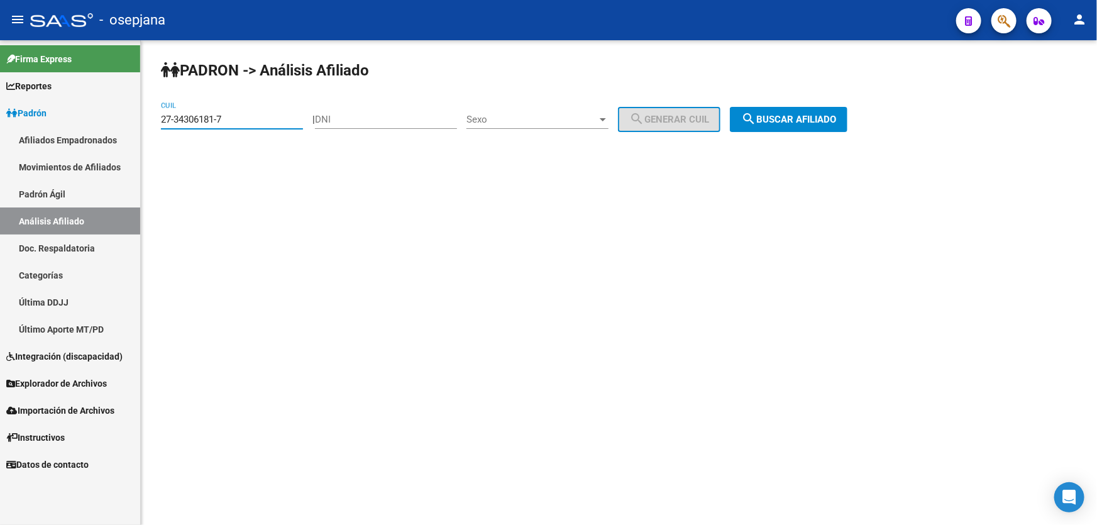
drag, startPoint x: 251, startPoint y: 115, endPoint x: 144, endPoint y: 120, distance: 107.6
click at [144, 120] on div "[PERSON_NAME] -> Análisis Afiliado 27-34306181-7 CUIL | DNI Sexo Sexo search Ge…" at bounding box center [619, 106] width 956 height 132
paste input "0-31776331-0"
click at [799, 126] on button "search Buscar afiliado" at bounding box center [789, 119] width 118 height 25
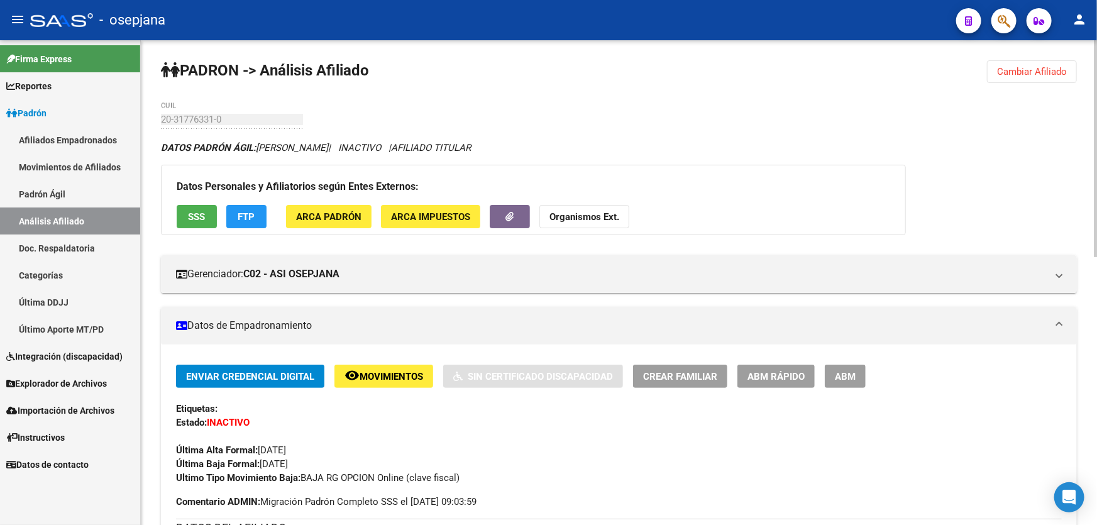
click at [1037, 67] on span "Cambiar Afiliado" at bounding box center [1032, 71] width 70 height 11
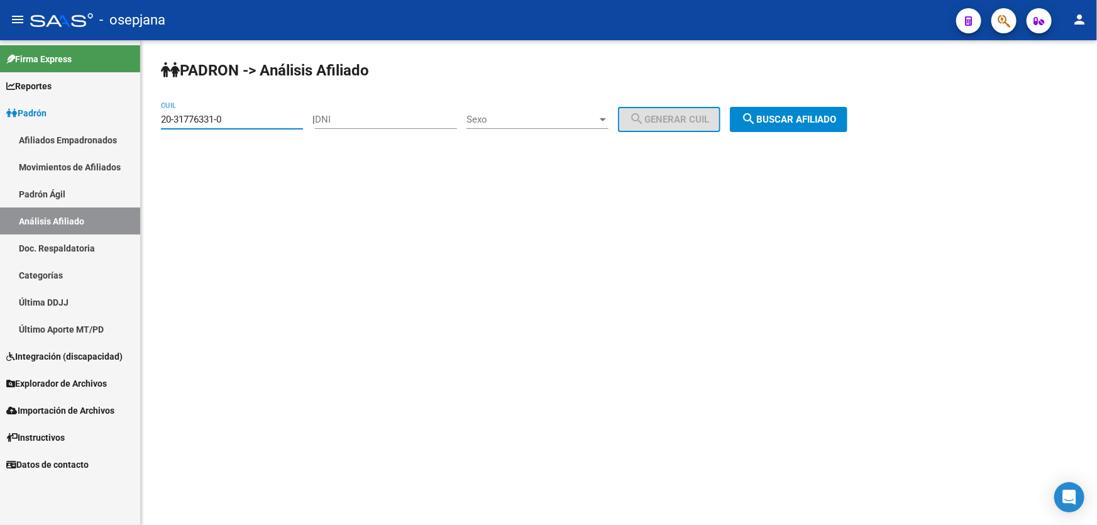
drag, startPoint x: 236, startPoint y: 121, endPoint x: 146, endPoint y: 119, distance: 90.5
click at [146, 119] on div "[PERSON_NAME] -> Análisis Afiliado 20-31776331-0 CUIL | DNI Sexo Sexo search Ge…" at bounding box center [619, 106] width 956 height 132
paste input "882984-6"
click at [770, 145] on div "[PERSON_NAME] -> Análisis Afiliado 20-31882984-6 CUIL | DNI Sexo Sexo search Ge…" at bounding box center [619, 106] width 956 height 132
click at [769, 149] on div "[PERSON_NAME] -> Análisis Afiliado 20-31882984-6 CUIL | DNI Sexo Sexo search Ge…" at bounding box center [619, 106] width 956 height 132
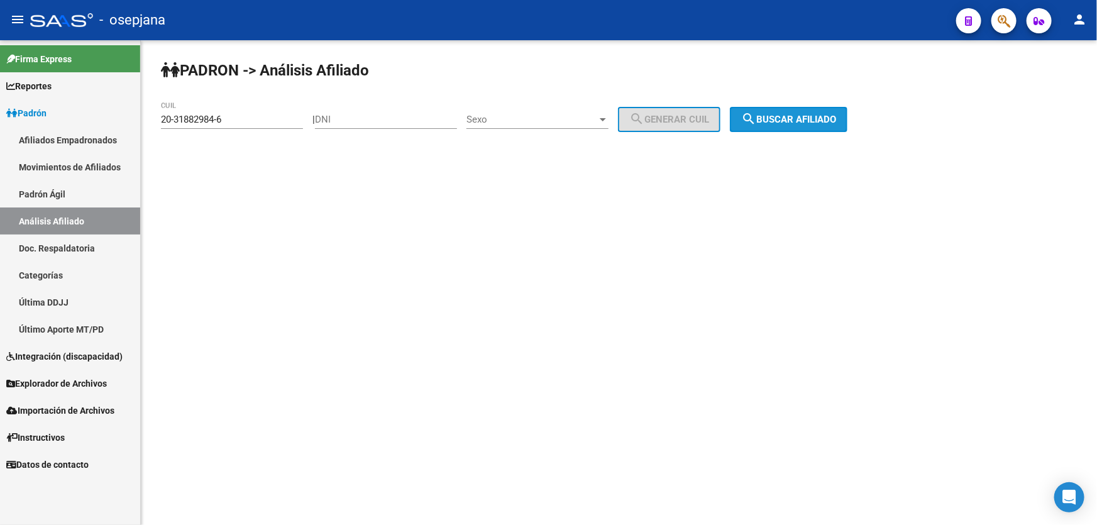
click at [802, 126] on button "search Buscar afiliado" at bounding box center [789, 119] width 118 height 25
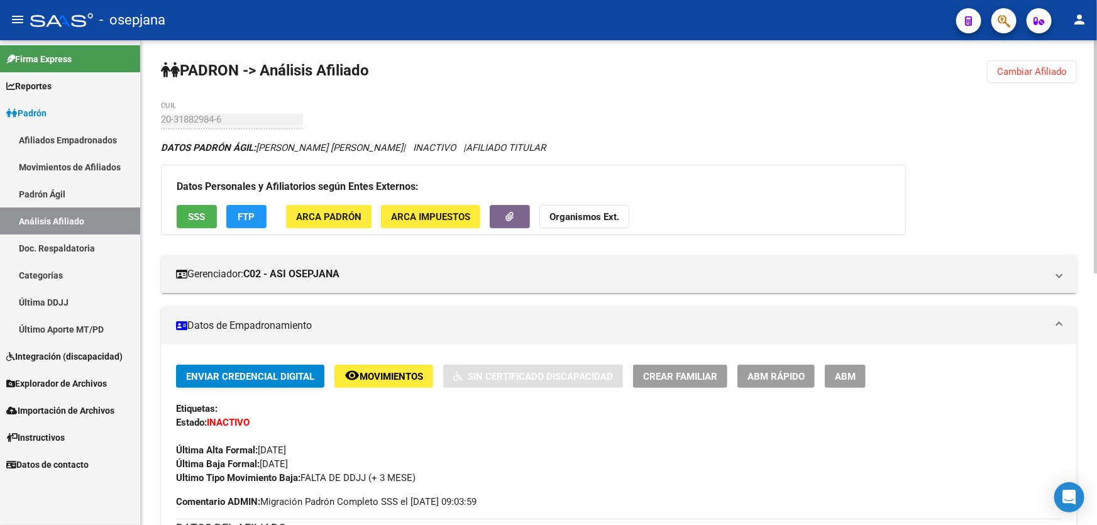
click at [1014, 68] on span "Cambiar Afiliado" at bounding box center [1032, 71] width 70 height 11
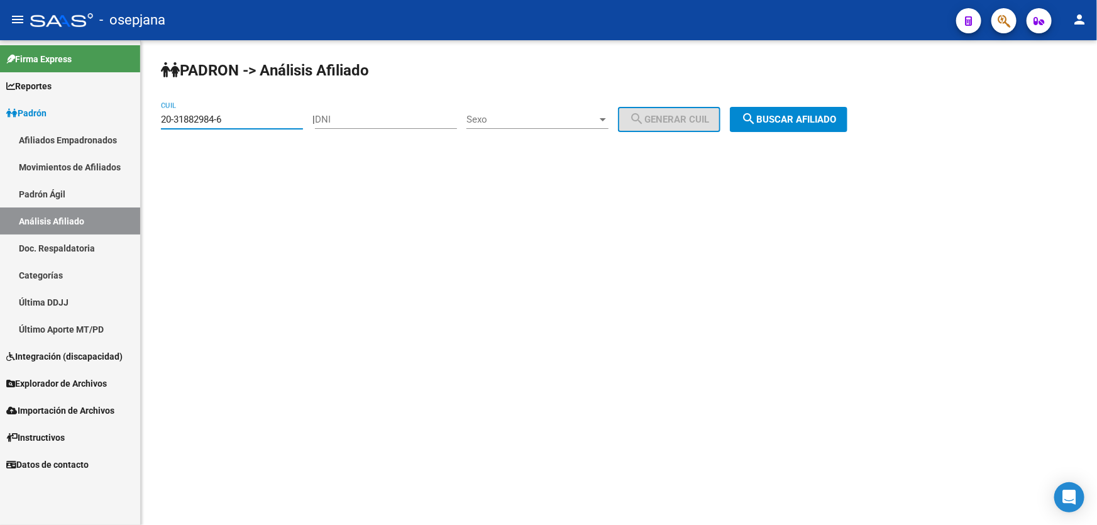
drag, startPoint x: 244, startPoint y: 116, endPoint x: 156, endPoint y: 119, distance: 88.7
click at [156, 119] on div "[PERSON_NAME] -> Análisis Afiliado 20-31882984-6 CUIL | DNI Sexo Sexo search Ge…" at bounding box center [619, 106] width 956 height 132
paste input "2260477-8"
click at [795, 114] on span "search Buscar afiliado" at bounding box center [788, 119] width 95 height 11
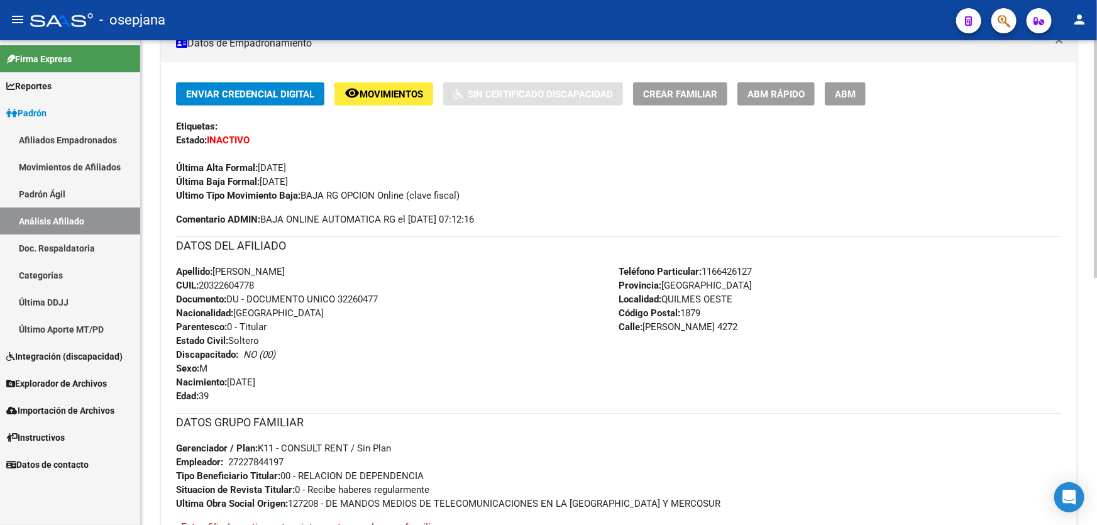
scroll to position [276, 0]
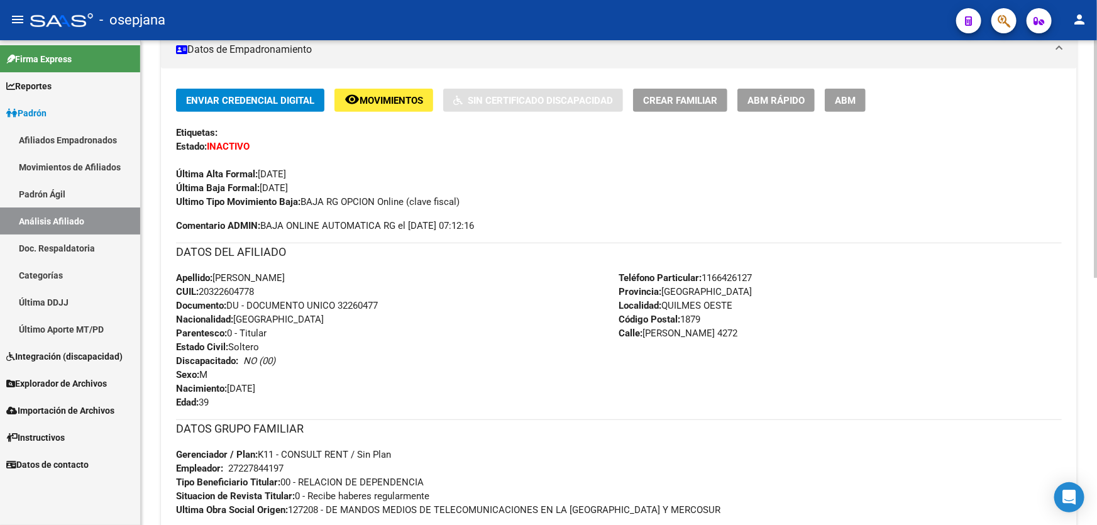
click at [375, 97] on span "Movimientos" at bounding box center [390, 100] width 63 height 11
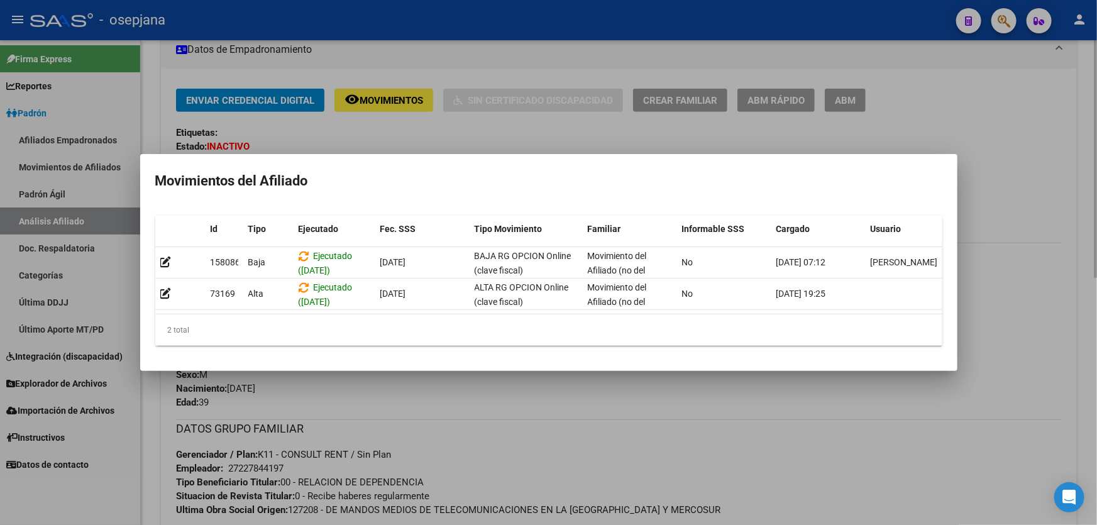
click at [498, 405] on div at bounding box center [548, 262] width 1097 height 525
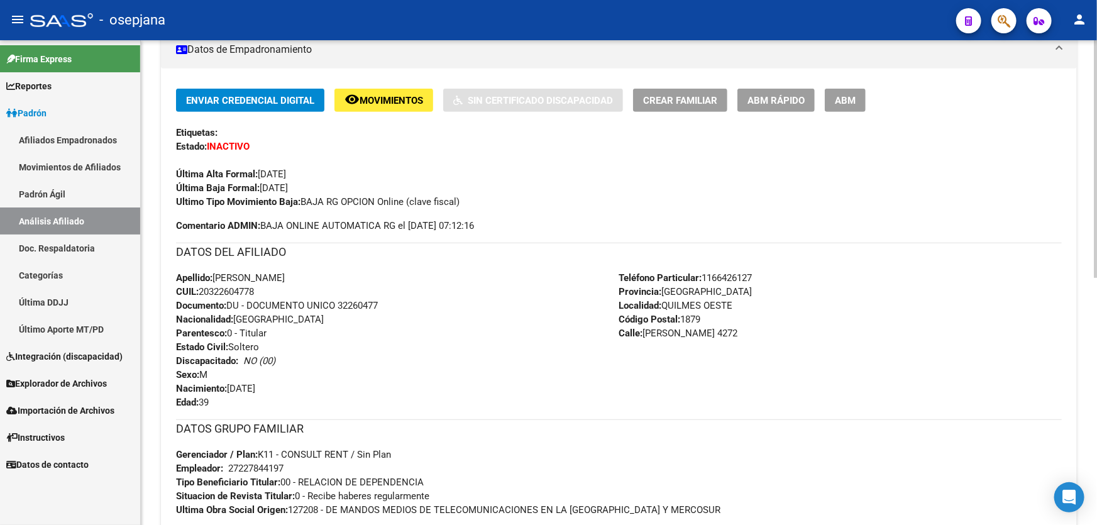
scroll to position [0, 0]
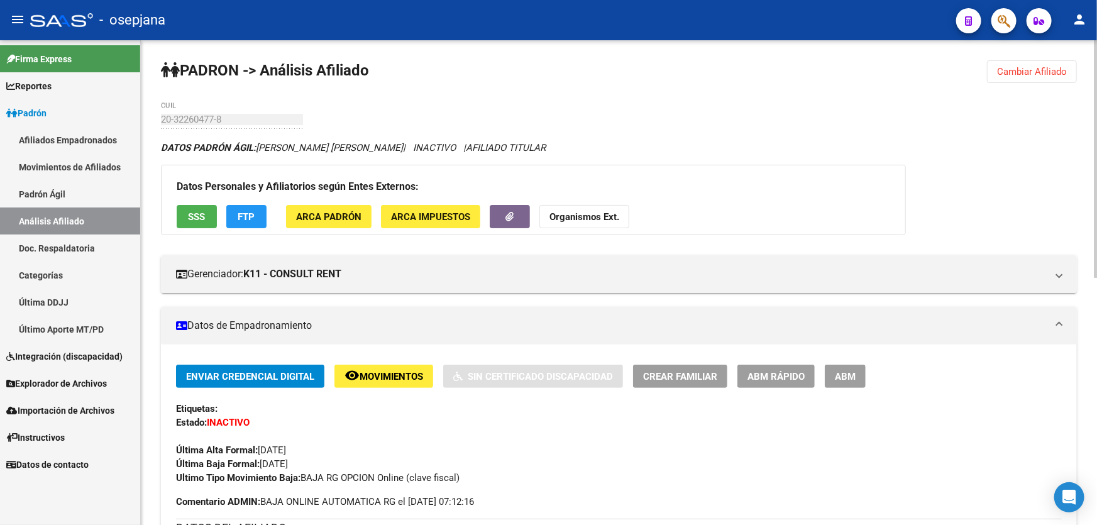
click at [229, 196] on div "Datos Personales y Afiliatorios según Entes Externos: SSS FTP ARCA Padrón ARCA …" at bounding box center [533, 200] width 745 height 70
click at [236, 213] on button "FTP" at bounding box center [246, 216] width 40 height 23
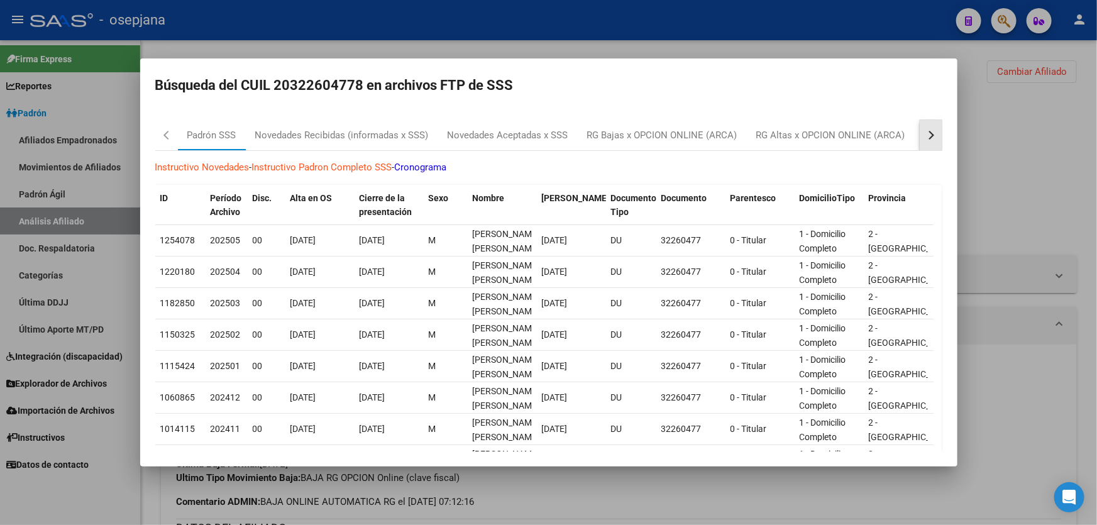
click at [919, 131] on button "button" at bounding box center [930, 135] width 23 height 30
click at [856, 133] on div "RG Bajas Diarias" at bounding box center [868, 135] width 70 height 14
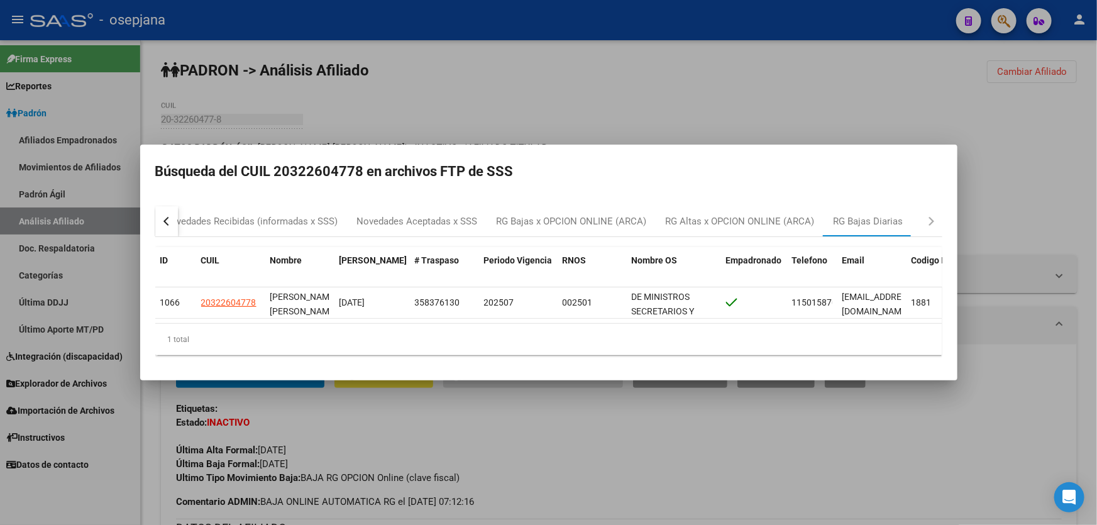
click at [1045, 145] on div at bounding box center [548, 262] width 1097 height 525
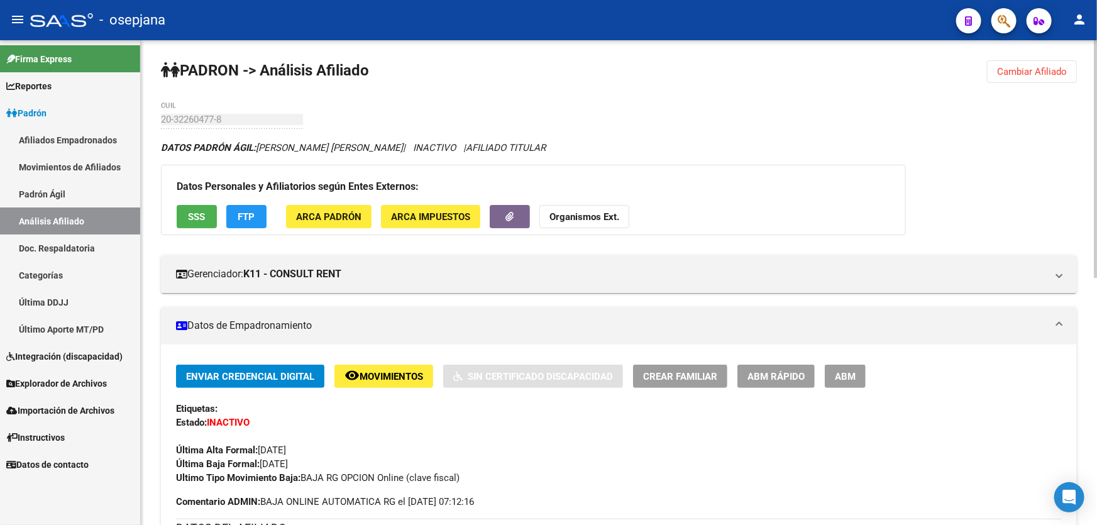
click at [230, 210] on button "FTP" at bounding box center [246, 216] width 40 height 23
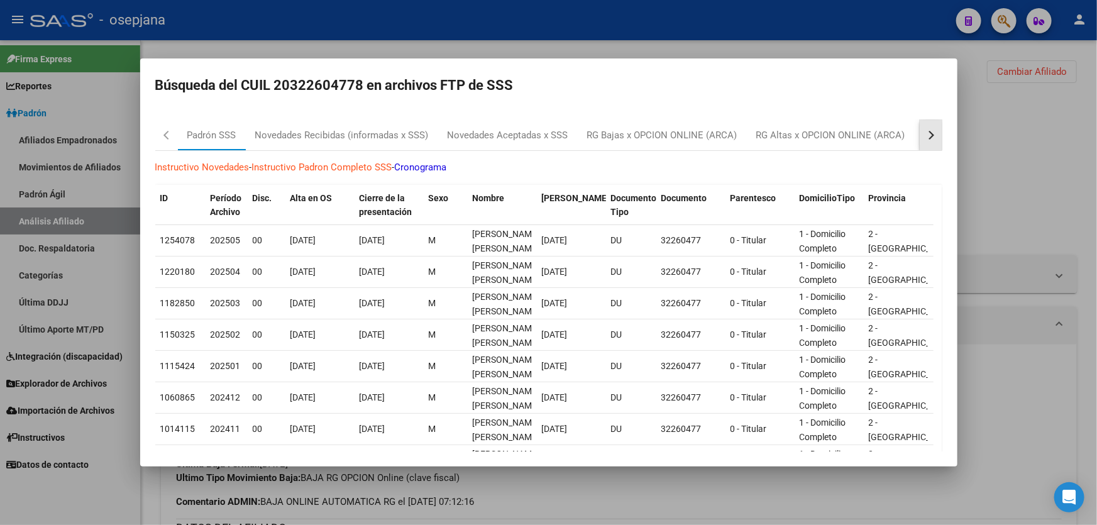
click at [924, 134] on div "button" at bounding box center [928, 135] width 9 height 9
click at [876, 134] on div "RG Bajas Diarias" at bounding box center [868, 135] width 70 height 14
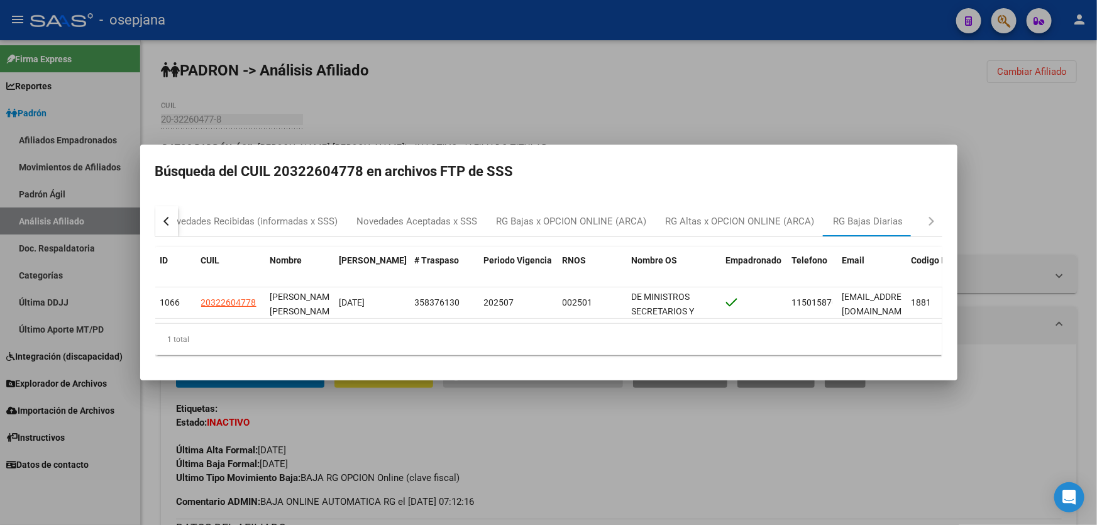
click at [862, 79] on div at bounding box center [548, 262] width 1097 height 525
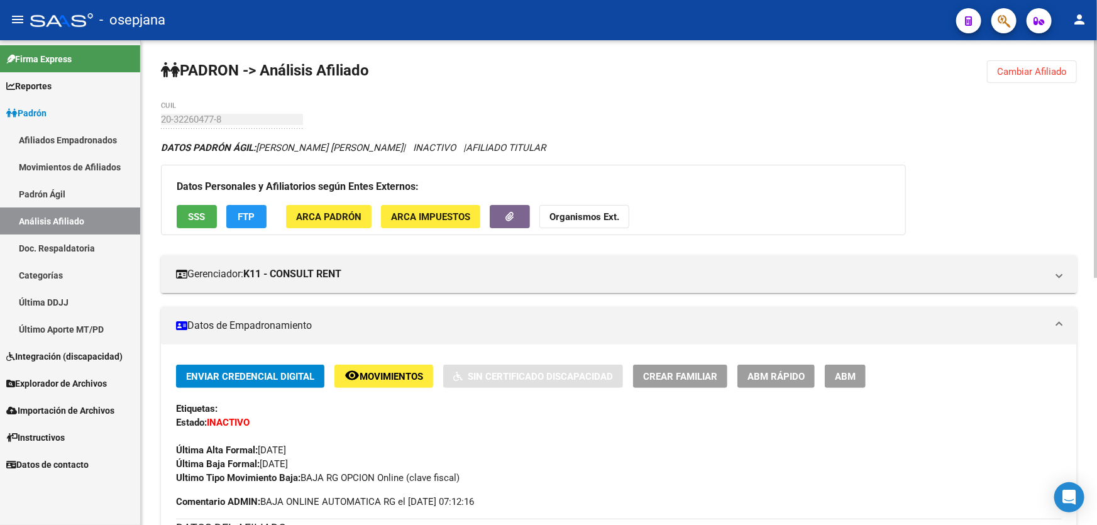
click at [1018, 60] on button "Cambiar Afiliado" at bounding box center [1032, 71] width 90 height 23
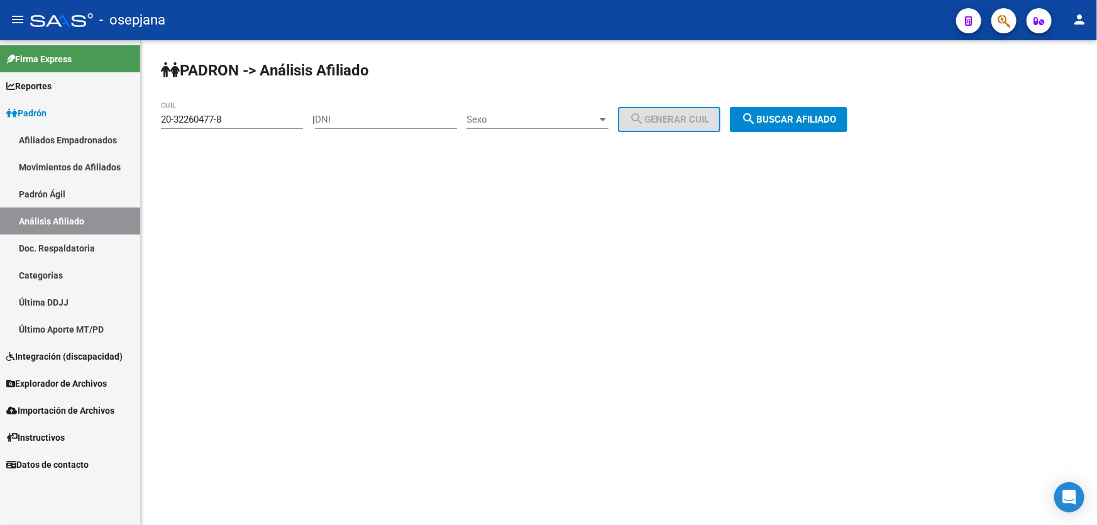
click at [1015, 70] on div "PADRON -> Análisis Afiliado 20-32260477-8 CUIL | DNI Sexo Sexo search Generar C…" at bounding box center [619, 106] width 956 height 132
drag, startPoint x: 238, startPoint y: 116, endPoint x: 150, endPoint y: 124, distance: 87.8
click at [150, 124] on div "PADRON -> Análisis Afiliado 20-32260477-8 CUIL | DNI Sexo Sexo search Generar C…" at bounding box center [619, 106] width 956 height 132
paste input "664237-2"
click at [772, 126] on button "search Buscar afiliado" at bounding box center [789, 119] width 118 height 25
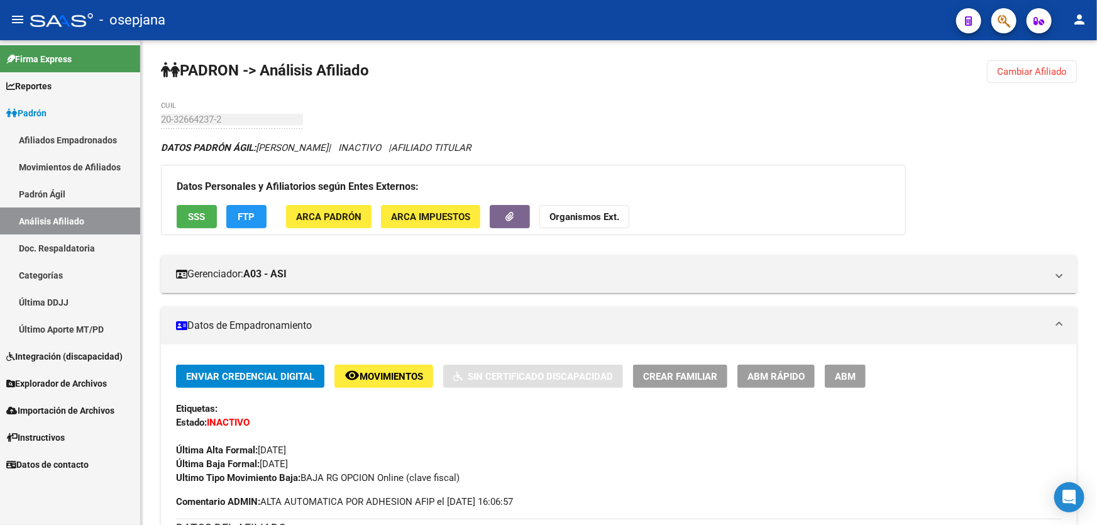
click at [1013, 63] on button "Cambiar Afiliado" at bounding box center [1032, 71] width 90 height 23
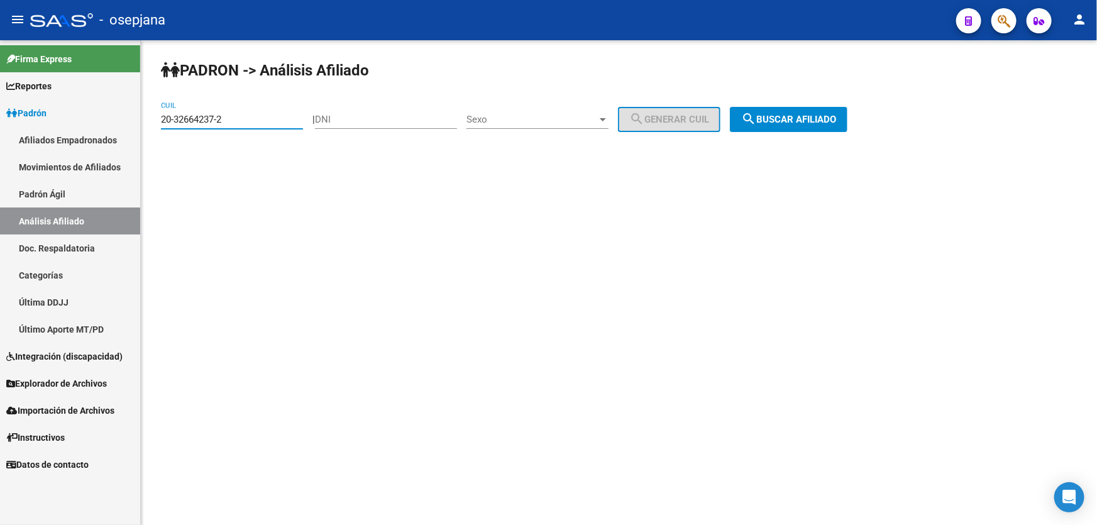
drag, startPoint x: 251, startPoint y: 119, endPoint x: 148, endPoint y: 126, distance: 103.2
click at [148, 126] on div "PADRON -> Análisis Afiliado 20-32664237-2 CUIL | DNI Sexo Sexo search Generar C…" at bounding box center [619, 106] width 956 height 132
paste input "789440-5"
click at [785, 114] on span "search Buscar afiliado" at bounding box center [788, 119] width 95 height 11
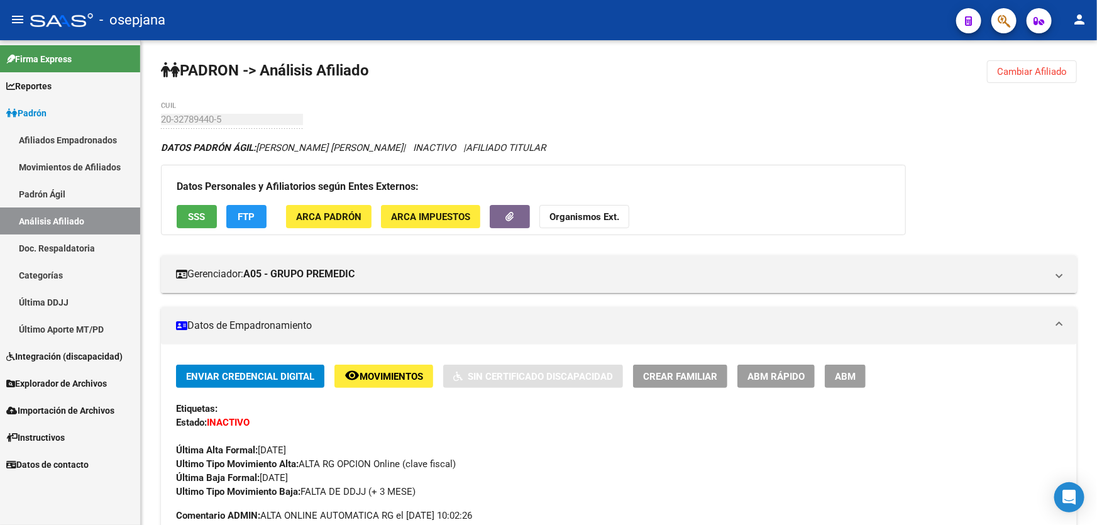
click at [1038, 70] on span "Cambiar Afiliado" at bounding box center [1032, 71] width 70 height 11
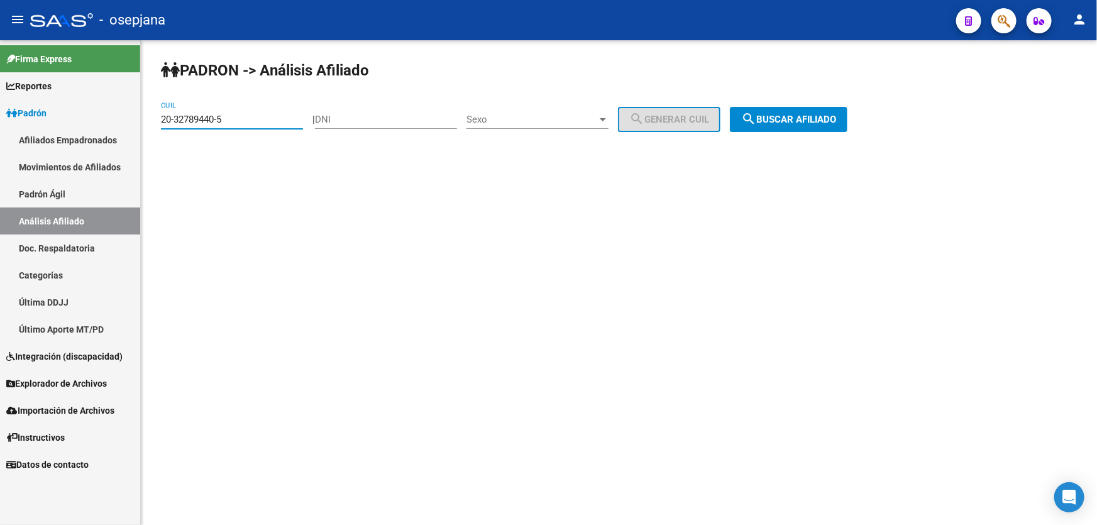
drag, startPoint x: 257, startPoint y: 121, endPoint x: 156, endPoint y: 123, distance: 100.5
click at [149, 126] on div "[PERSON_NAME] -> Análisis Afiliado 20-32789440-5 CUIL | DNI Sexo Sexo search Ge…" at bounding box center [619, 106] width 956 height 132
paste input "7-36996644-3"
click at [795, 115] on span "search Buscar afiliado" at bounding box center [788, 119] width 95 height 11
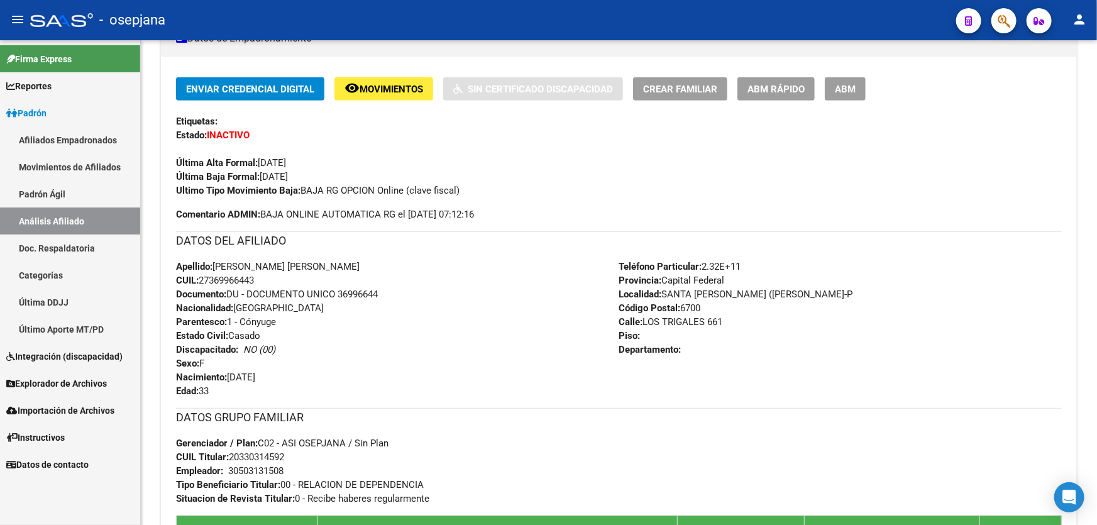
scroll to position [285, 0]
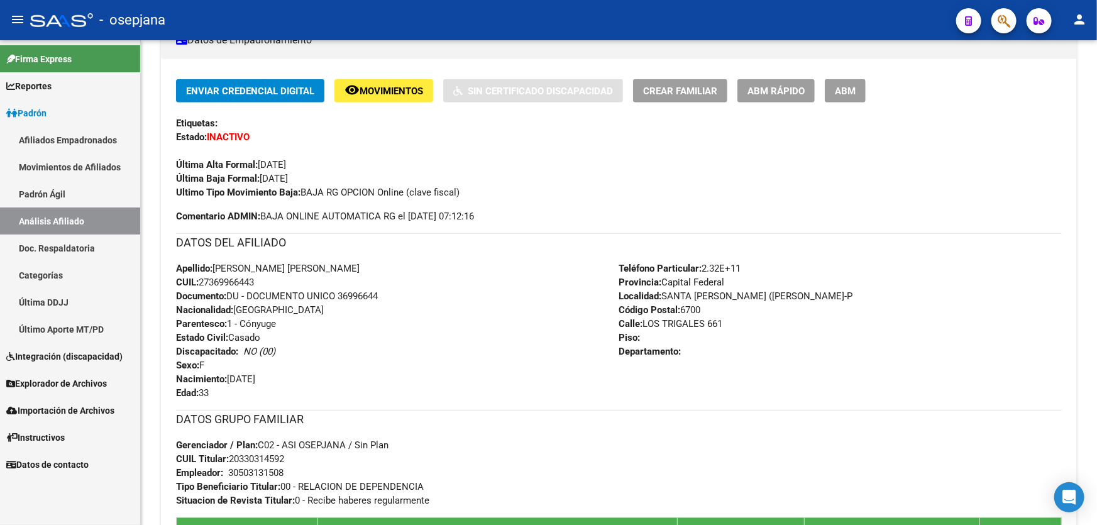
drag, startPoint x: 339, startPoint y: 296, endPoint x: 384, endPoint y: 298, distance: 44.7
click at [384, 298] on div "Apellido: [PERSON_NAME]: 27369966443 Documento: DU - DOCUMENTO UNICO 36996644 N…" at bounding box center [397, 330] width 443 height 138
copy span "36996644"
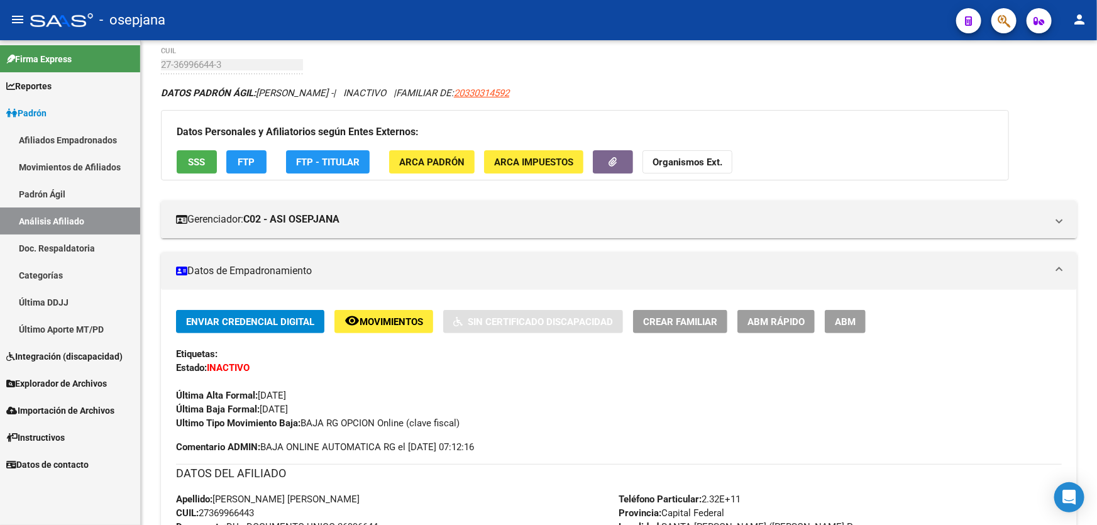
scroll to position [0, 0]
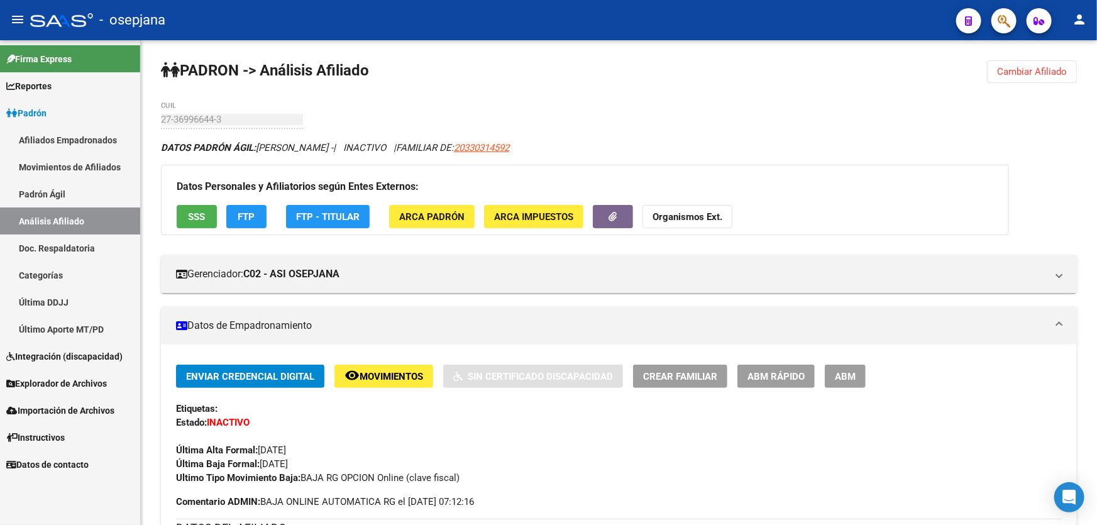
click at [1049, 74] on span "Cambiar Afiliado" at bounding box center [1032, 71] width 70 height 11
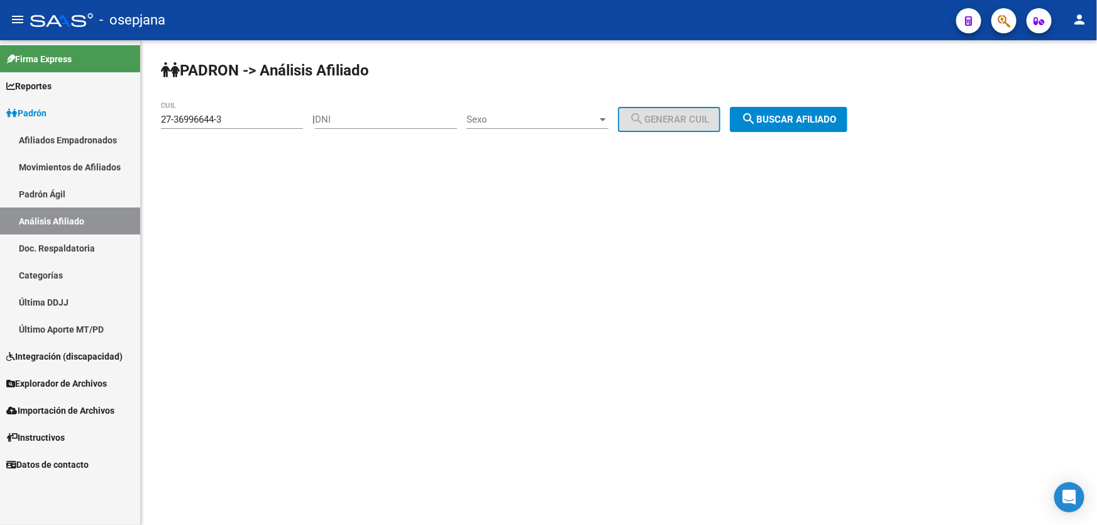
drag, startPoint x: 264, startPoint y: 126, endPoint x: 244, endPoint y: 124, distance: 19.6
click at [244, 124] on div "27-36996644-3 CUIL" at bounding box center [232, 115] width 142 height 27
drag, startPoint x: 240, startPoint y: 118, endPoint x: 146, endPoint y: 121, distance: 93.7
click at [146, 121] on div "PADRON -> Análisis Afiliado 27-36996644-3 CUIL | DNI Sexo Sexo search Generar C…" at bounding box center [619, 106] width 956 height 132
paste input "0-34210782-7"
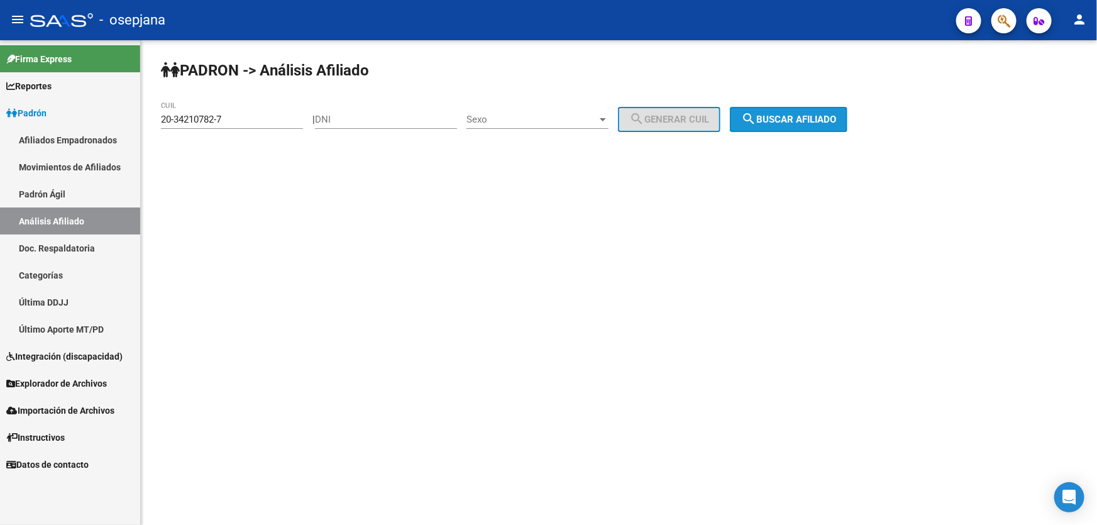
click at [789, 118] on span "search Buscar afiliado" at bounding box center [788, 119] width 95 height 11
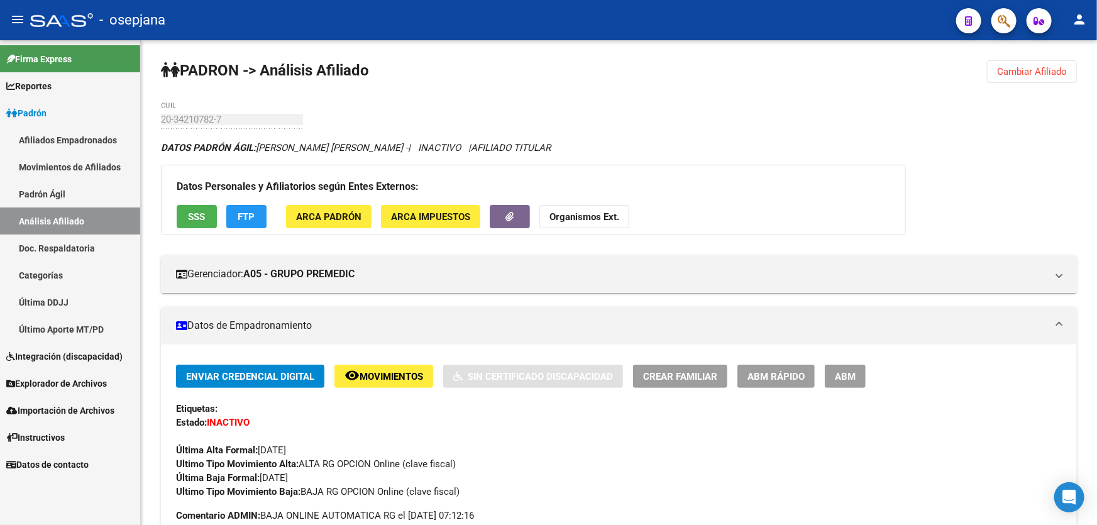
click at [1011, 71] on span "Cambiar Afiliado" at bounding box center [1032, 71] width 70 height 11
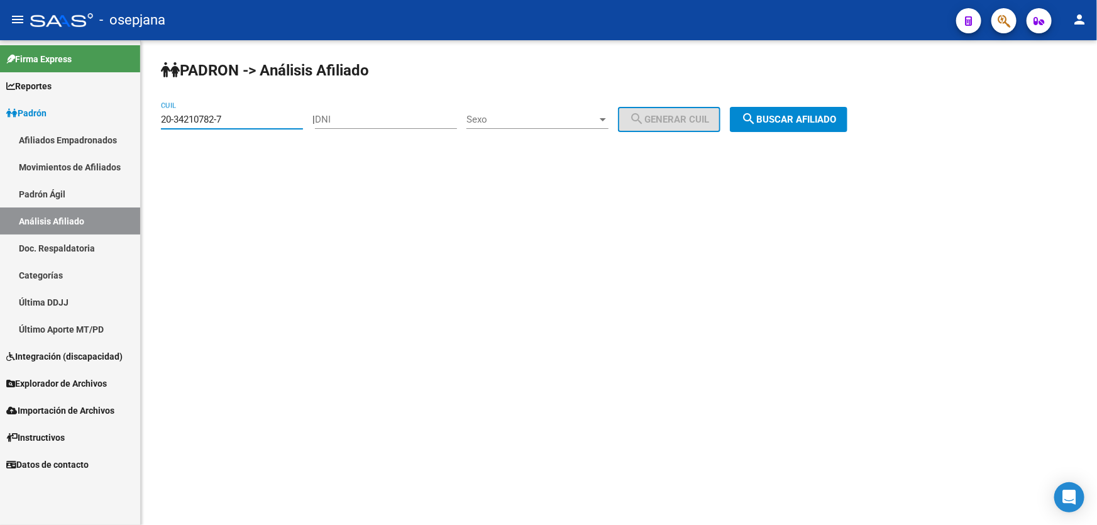
drag, startPoint x: 250, startPoint y: 115, endPoint x: 151, endPoint y: 120, distance: 99.4
click at [151, 120] on div "[PERSON_NAME] -> Análisis Afiliado 20-34210782-7 CUIL | DNI Sexo Sexo search Ge…" at bounding box center [619, 106] width 956 height 132
paste input "7-34076613-5"
click at [825, 119] on span "search Buscar afiliado" at bounding box center [788, 119] width 95 height 11
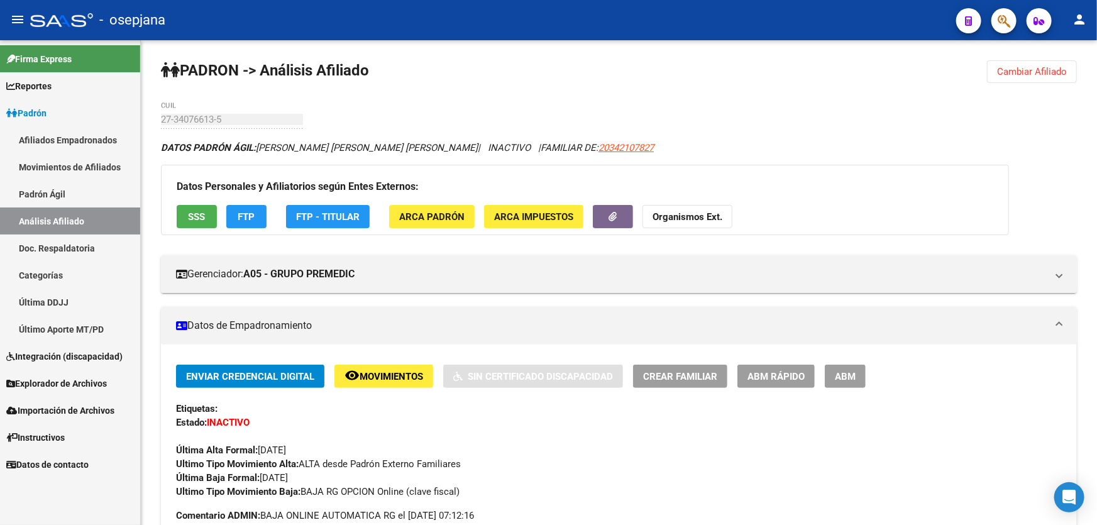
click at [1024, 70] on span "Cambiar Afiliado" at bounding box center [1032, 71] width 70 height 11
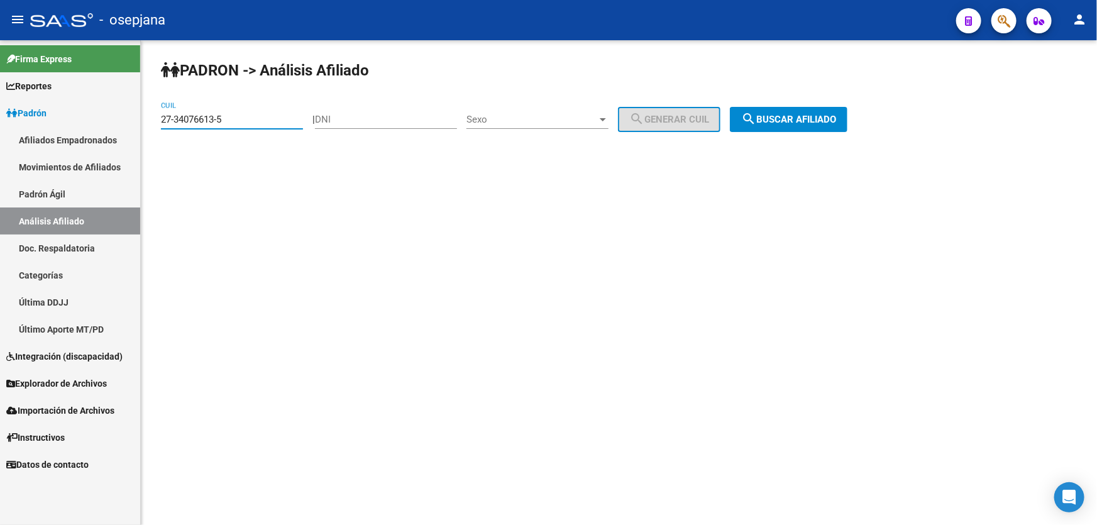
drag, startPoint x: 259, startPoint y: 119, endPoint x: 148, endPoint y: 124, distance: 111.3
click at [148, 124] on div "[PERSON_NAME] -> Análisis Afiliado 27-34076613-5 CUIL | DNI Sexo Sexo search Ge…" at bounding box center [619, 106] width 956 height 132
paste input "52773741-4"
type input "27-52773741-4"
click at [811, 116] on span "search Buscar afiliado" at bounding box center [788, 119] width 95 height 11
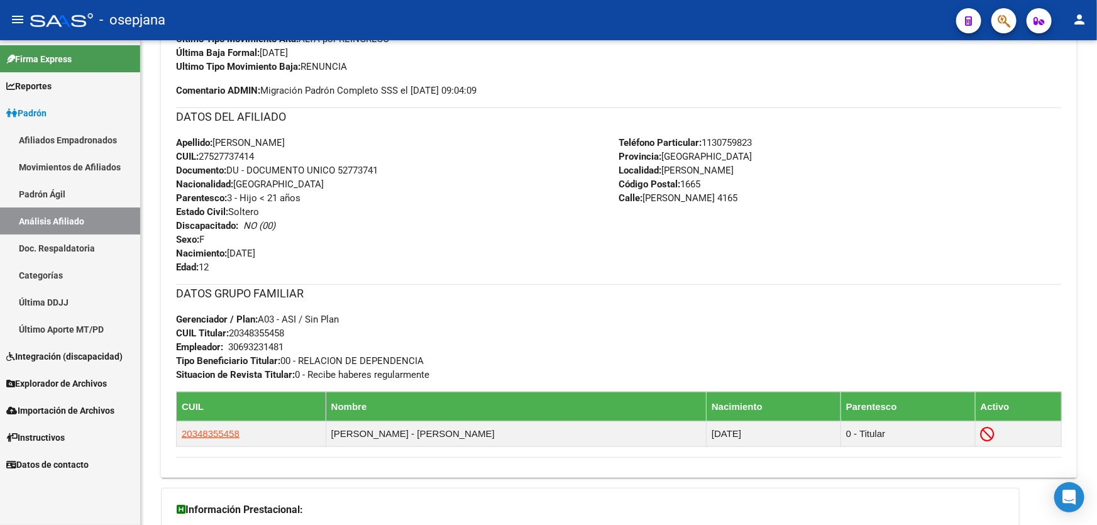
scroll to position [457, 0]
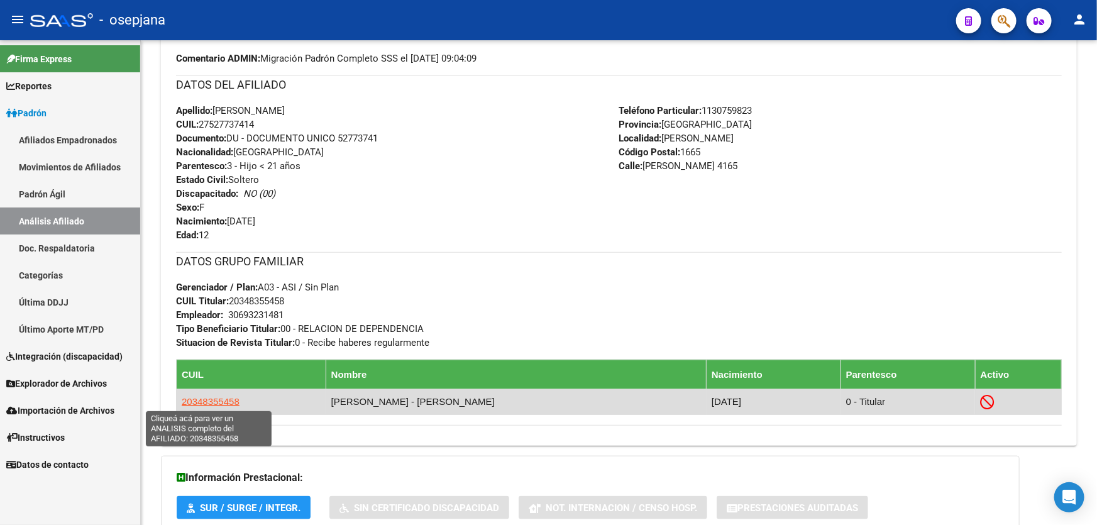
click at [192, 405] on span "20348355458" at bounding box center [211, 401] width 58 height 11
type textarea "20348355458"
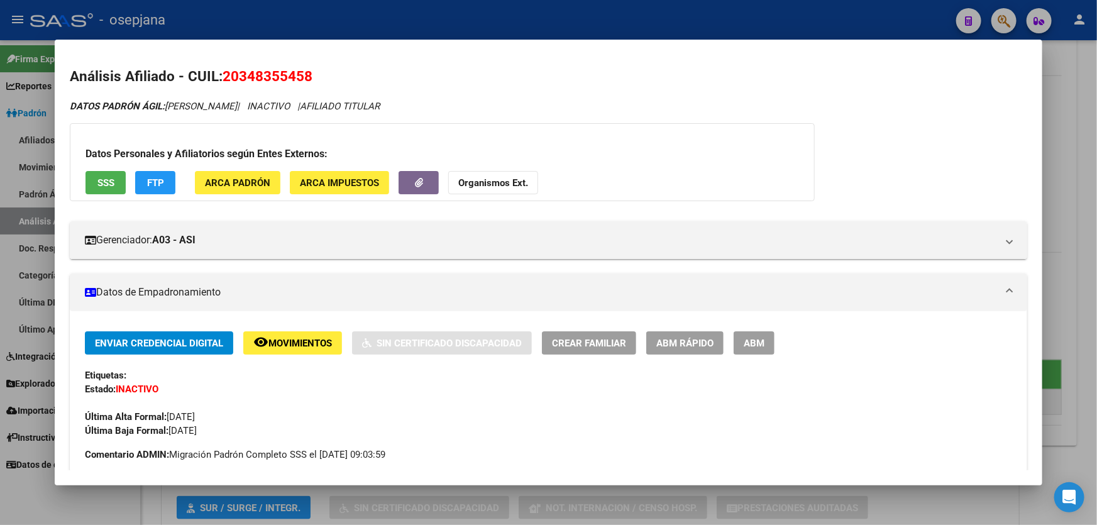
drag, startPoint x: 312, startPoint y: 82, endPoint x: 226, endPoint y: 76, distance: 86.9
click at [226, 76] on span "20348355458" at bounding box center [267, 76] width 90 height 16
copy span "20348355458"
click at [626, 19] on div at bounding box center [548, 262] width 1097 height 525
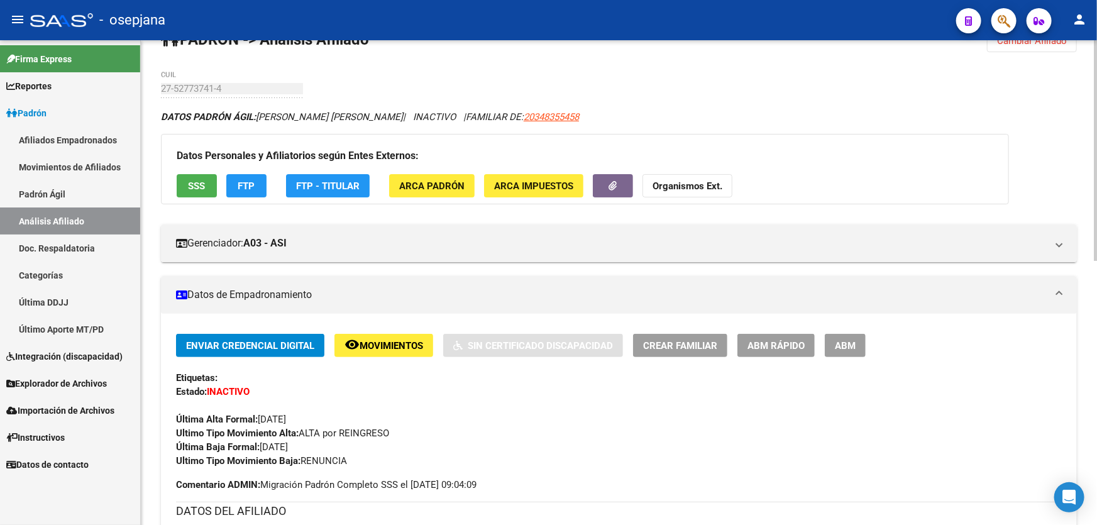
scroll to position [0, 0]
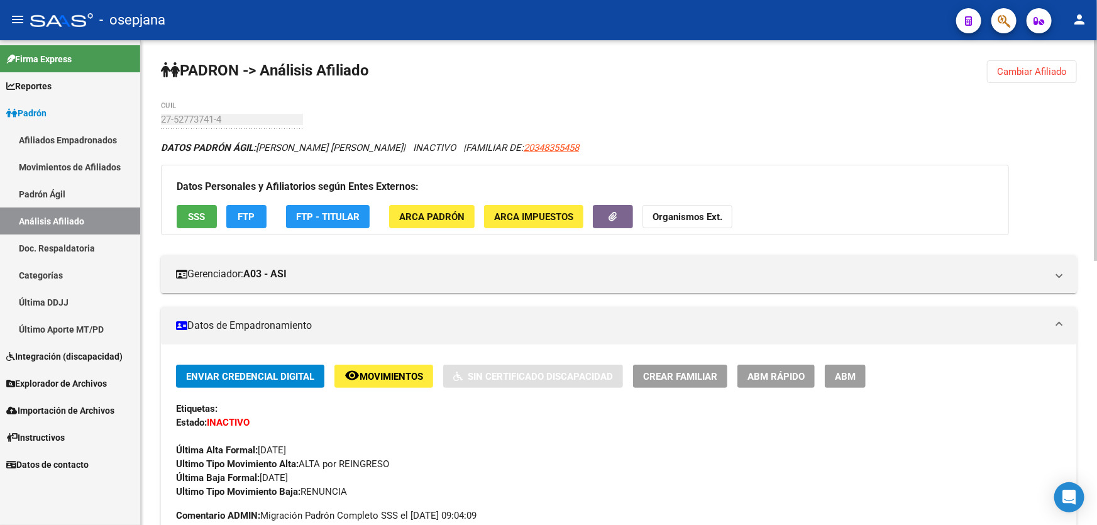
click at [1022, 68] on span "Cambiar Afiliado" at bounding box center [1032, 71] width 70 height 11
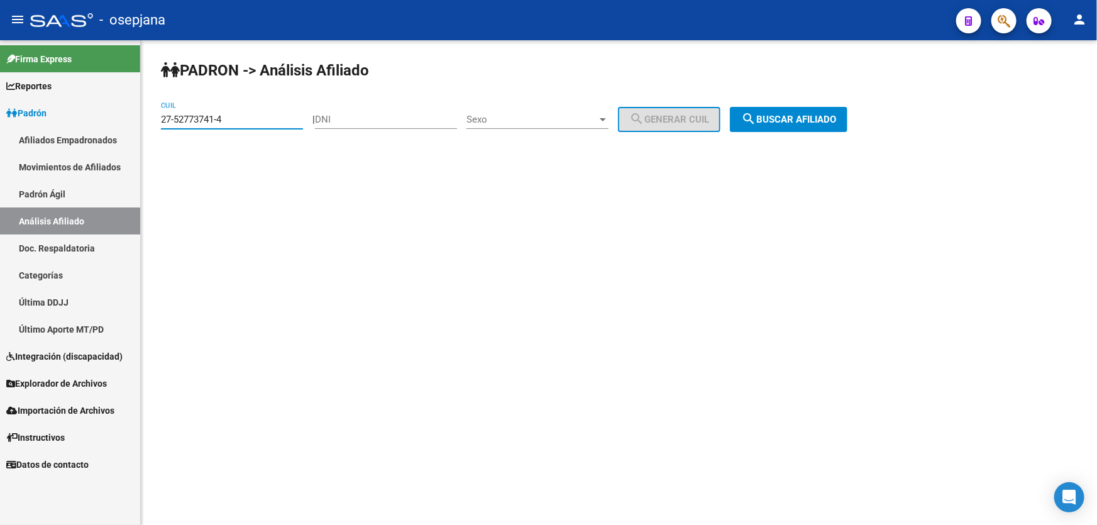
drag, startPoint x: 182, startPoint y: 119, endPoint x: 153, endPoint y: 123, distance: 29.2
click at [153, 123] on div "[PERSON_NAME] -> Análisis Afiliado 27-52773741-4 CUIL | DNI Sexo Sexo search Ge…" at bounding box center [619, 106] width 956 height 132
paste input "0-34835545-8"
click at [794, 129] on button "search Buscar afiliado" at bounding box center [789, 119] width 118 height 25
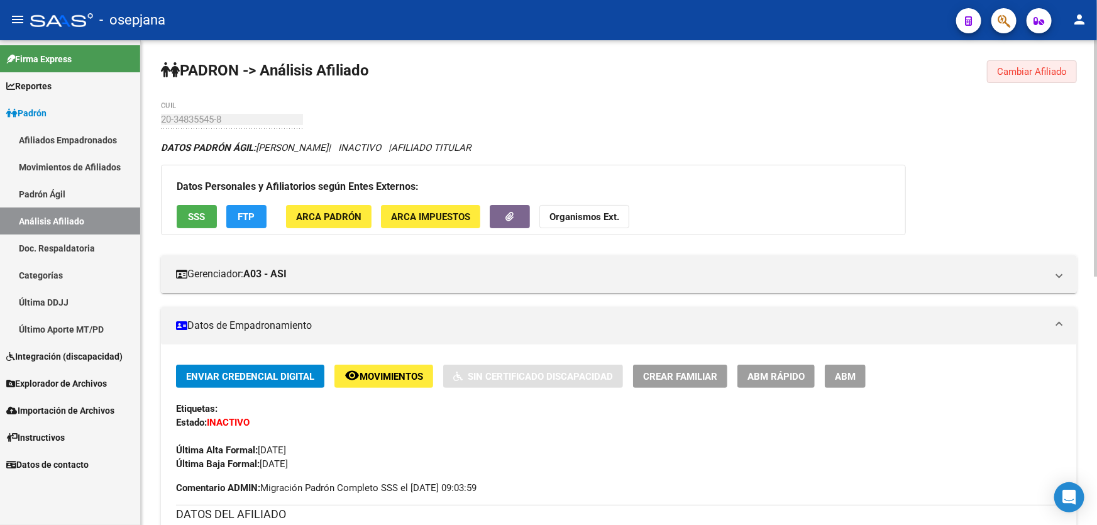
click at [1044, 73] on span "Cambiar Afiliado" at bounding box center [1032, 71] width 70 height 11
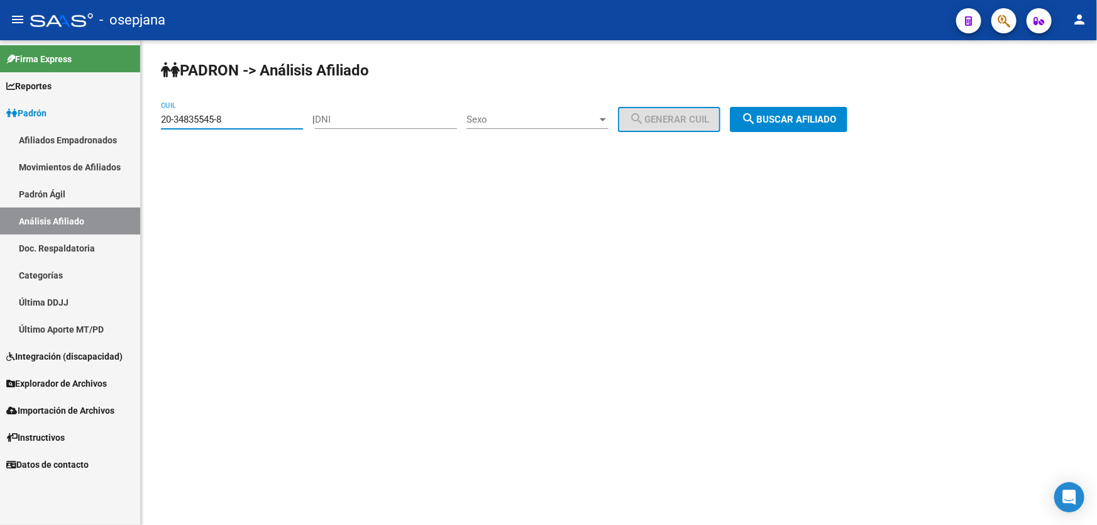
drag, startPoint x: 266, startPoint y: 124, endPoint x: 140, endPoint y: 129, distance: 125.8
click at [140, 129] on mat-sidenav-container "Firma Express Reportes Padrón Traspasos x O.S. Traspasos x Gerenciador Traspaso…" at bounding box center [548, 282] width 1097 height 484
click at [797, 116] on span "search Buscar afiliado" at bounding box center [788, 119] width 95 height 11
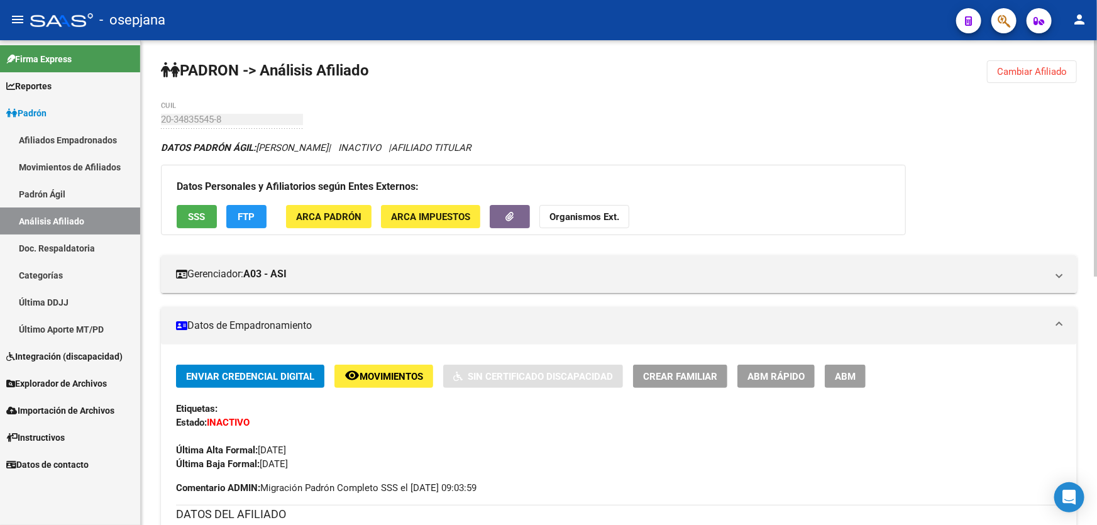
click at [1032, 71] on span "Cambiar Afiliado" at bounding box center [1032, 71] width 70 height 11
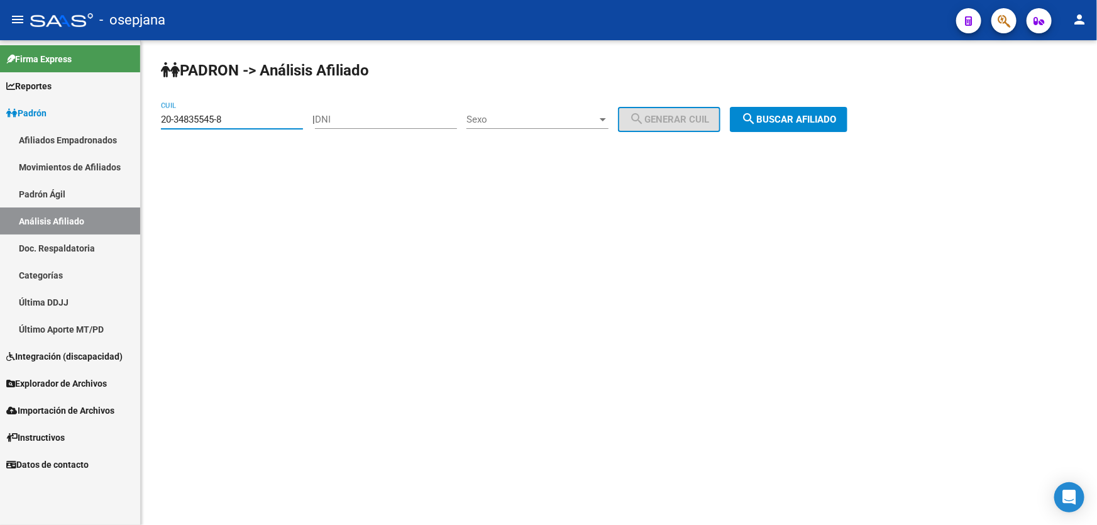
paste input "925212-1"
click at [811, 115] on span "search Buscar afiliado" at bounding box center [788, 119] width 95 height 11
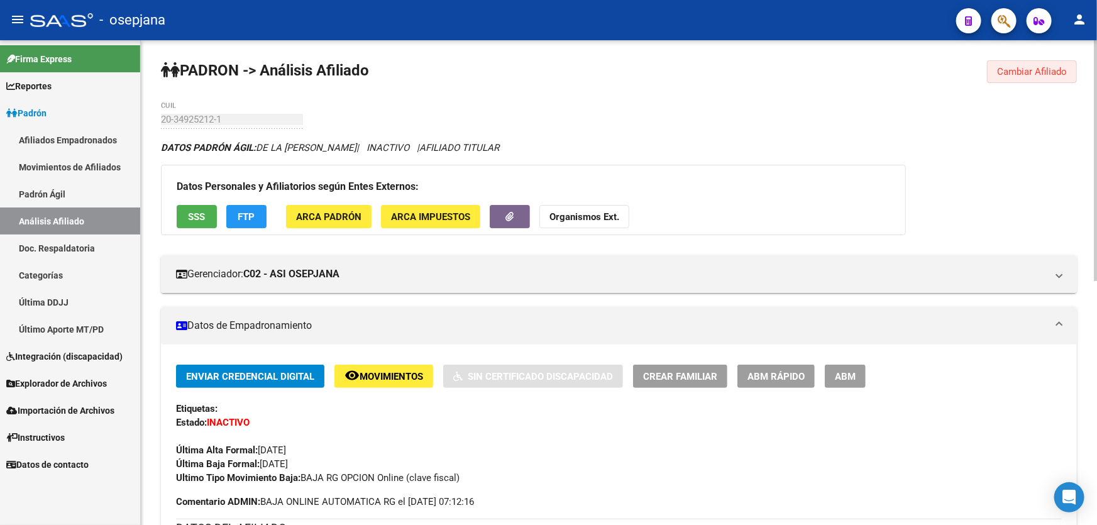
click at [1071, 70] on button "Cambiar Afiliado" at bounding box center [1032, 71] width 90 height 23
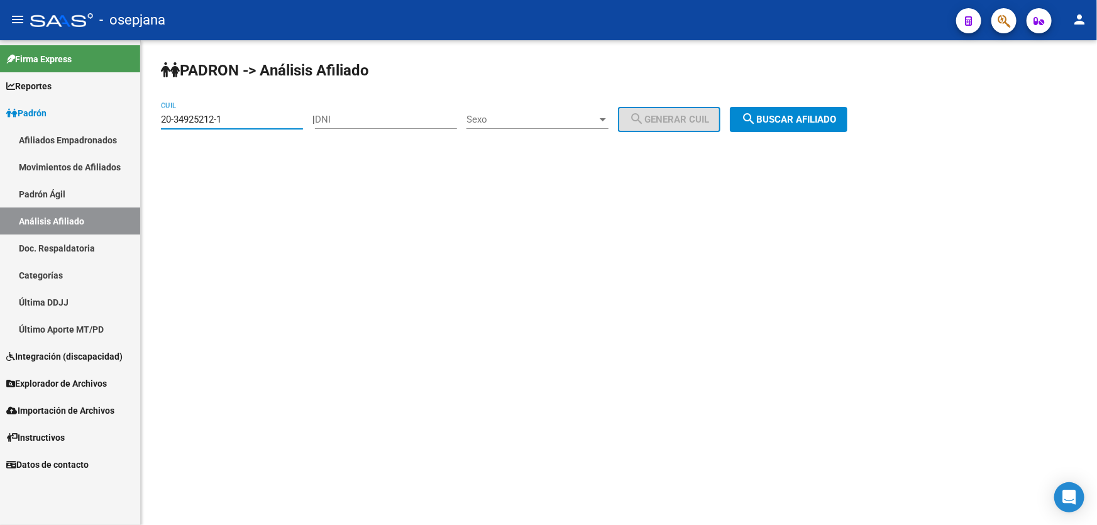
drag, startPoint x: 231, startPoint y: 116, endPoint x: 153, endPoint y: 124, distance: 78.4
click at [153, 124] on div "PADRON -> Análisis Afiliado 20-34925212-1 CUIL | DNI Sexo Sexo search Generar C…" at bounding box center [619, 106] width 956 height 132
paste input "5426349-2"
click at [809, 114] on span "search Buscar afiliado" at bounding box center [788, 119] width 95 height 11
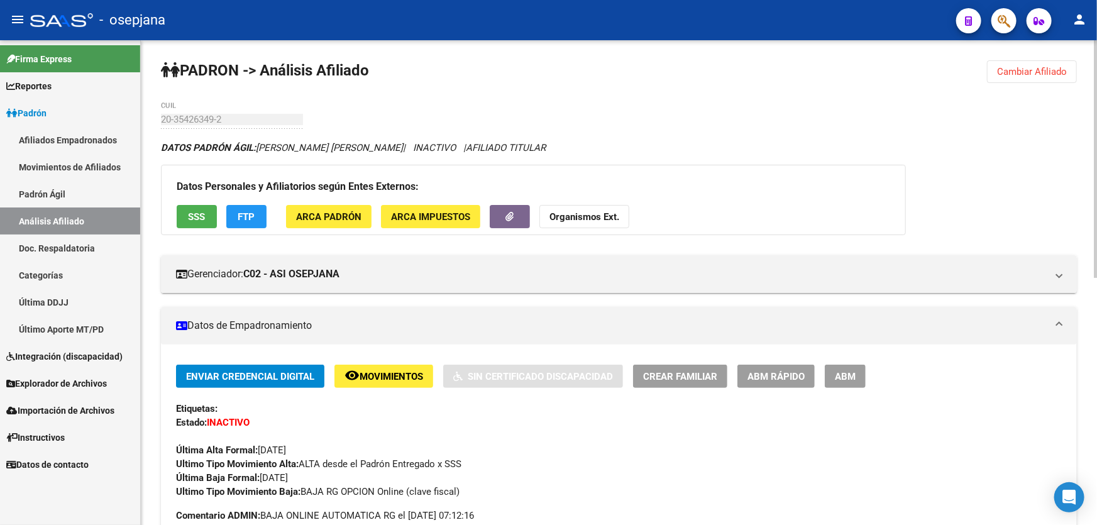
click at [1025, 69] on span "Cambiar Afiliado" at bounding box center [1032, 71] width 70 height 11
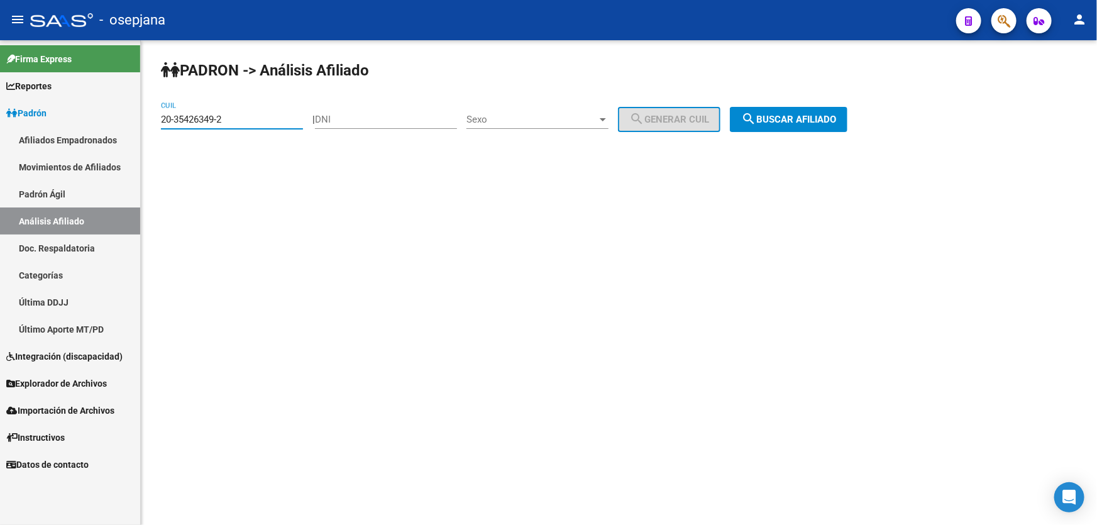
drag, startPoint x: 258, startPoint y: 116, endPoint x: 149, endPoint y: 127, distance: 109.3
click at [149, 127] on div "PADRON -> Análisis Afiliado 20-35426349-2 CUIL | DNI Sexo Sexo search Generar C…" at bounding box center [619, 106] width 956 height 132
paste input "910889-4"
click at [804, 134] on div "PADRON -> Análisis Afiliado 20-35910889-4 CUIL | DNI Sexo Sexo search Generar C…" at bounding box center [619, 106] width 956 height 132
click at [796, 122] on span "search Buscar afiliado" at bounding box center [788, 119] width 95 height 11
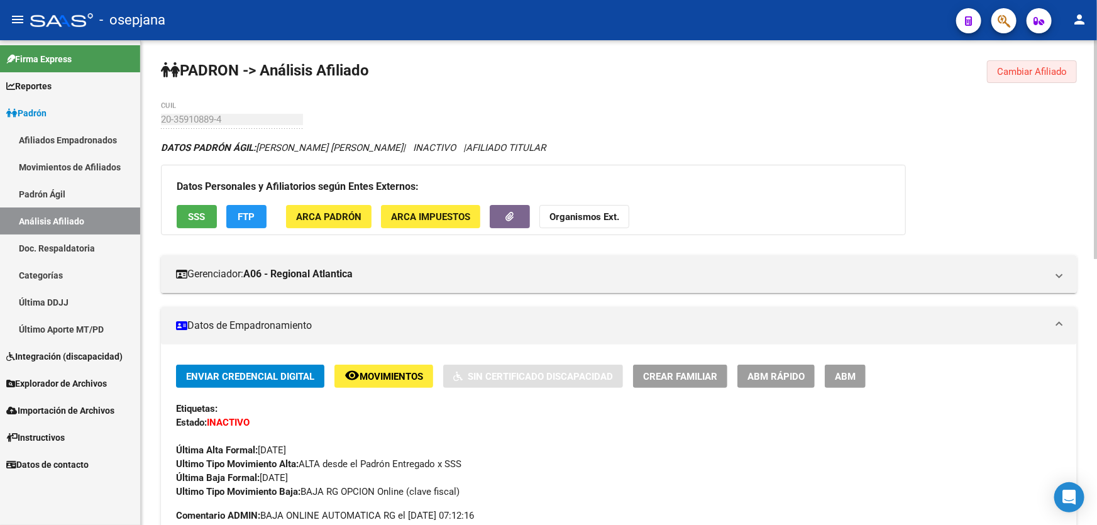
click at [1044, 67] on span "Cambiar Afiliado" at bounding box center [1032, 71] width 70 height 11
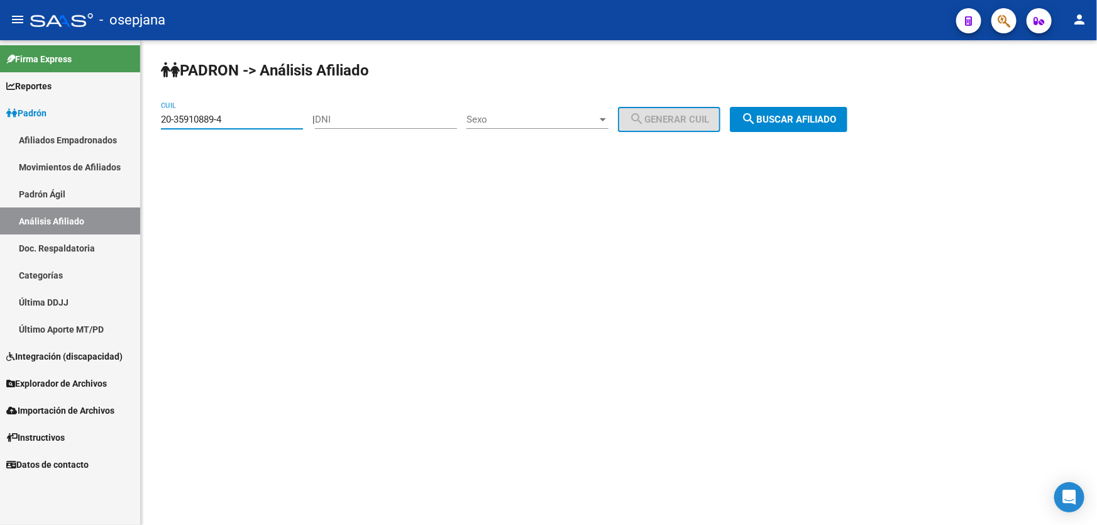
drag, startPoint x: 263, startPoint y: 118, endPoint x: 144, endPoint y: 119, distance: 119.4
click at [144, 119] on div "PADRON -> Análisis Afiliado 20-35910889-4 CUIL | DNI Sexo Sexo search Generar C…" at bounding box center [619, 106] width 956 height 132
paste input "77421-5"
drag, startPoint x: 716, startPoint y: 132, endPoint x: 774, endPoint y: 134, distance: 58.5
click at [719, 132] on div "PADRON -> Análisis Afiliado 20-35977421-5 CUIL | DNI Sexo Sexo search Generar C…" at bounding box center [619, 106] width 956 height 132
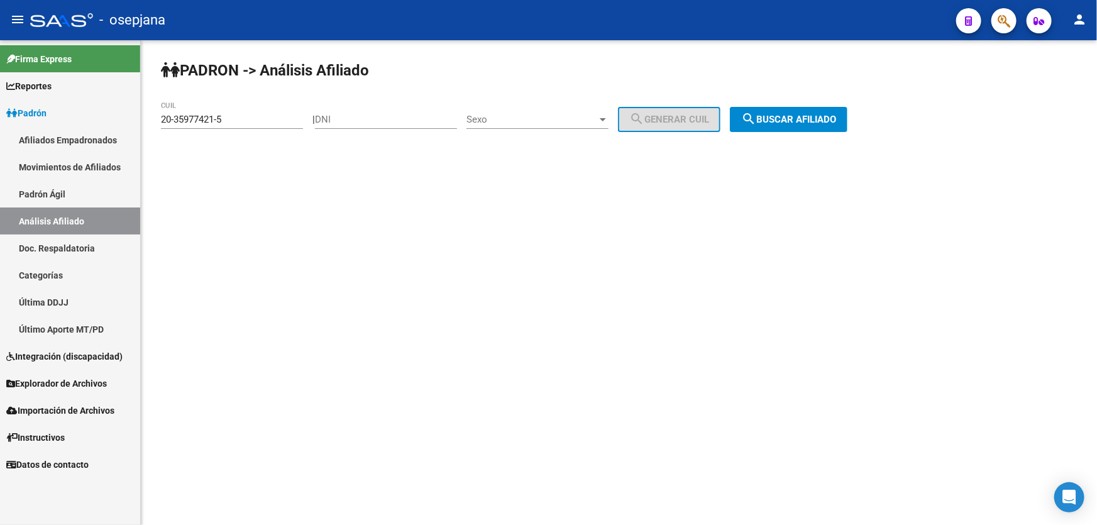
click at [779, 133] on div "PADRON -> Análisis Afiliado 20-35977421-5 CUIL | DNI Sexo Sexo search Generar C…" at bounding box center [619, 106] width 956 height 132
click at [788, 128] on button "search Buscar afiliado" at bounding box center [789, 119] width 118 height 25
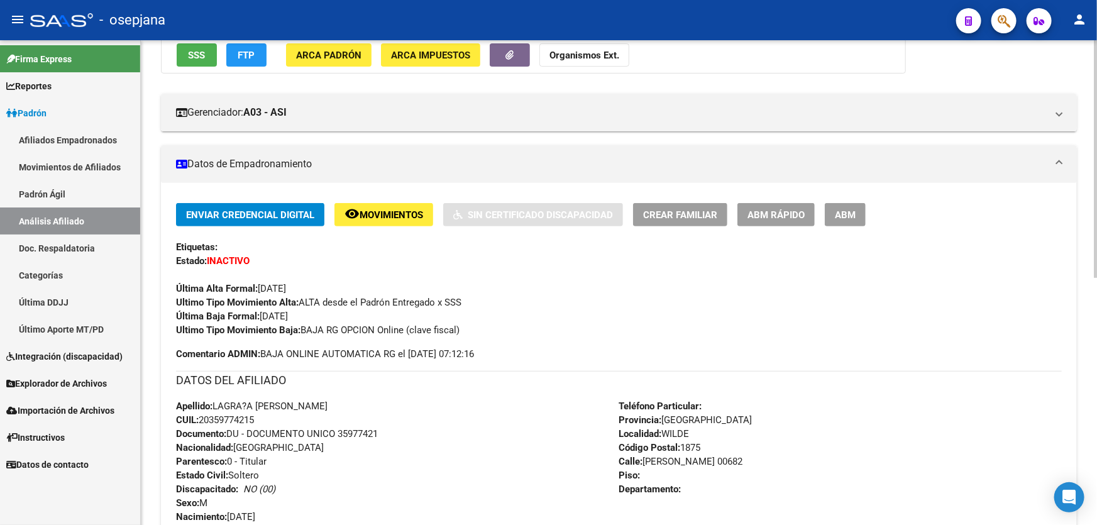
scroll to position [47, 0]
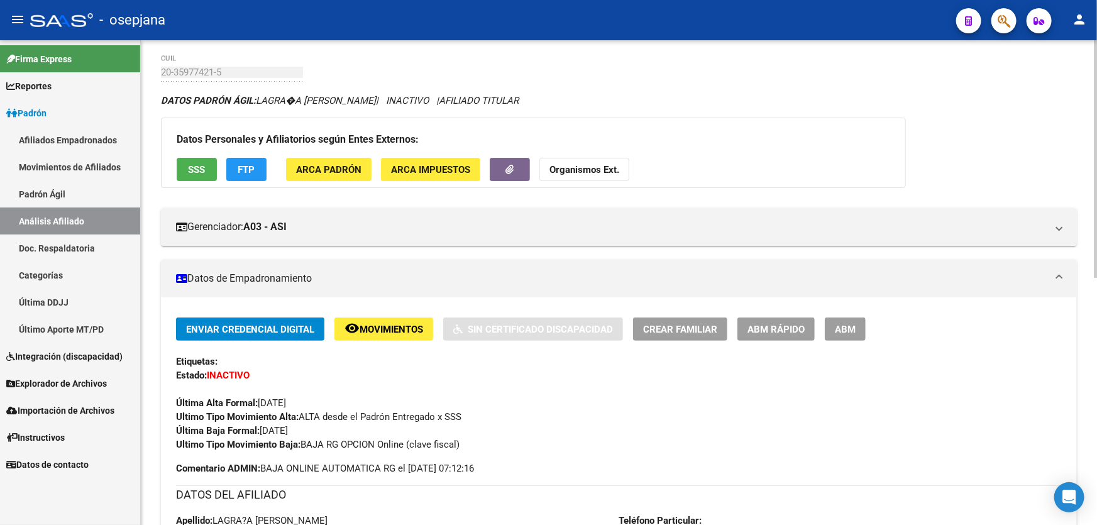
click at [189, 170] on span "SSS" at bounding box center [197, 169] width 17 height 11
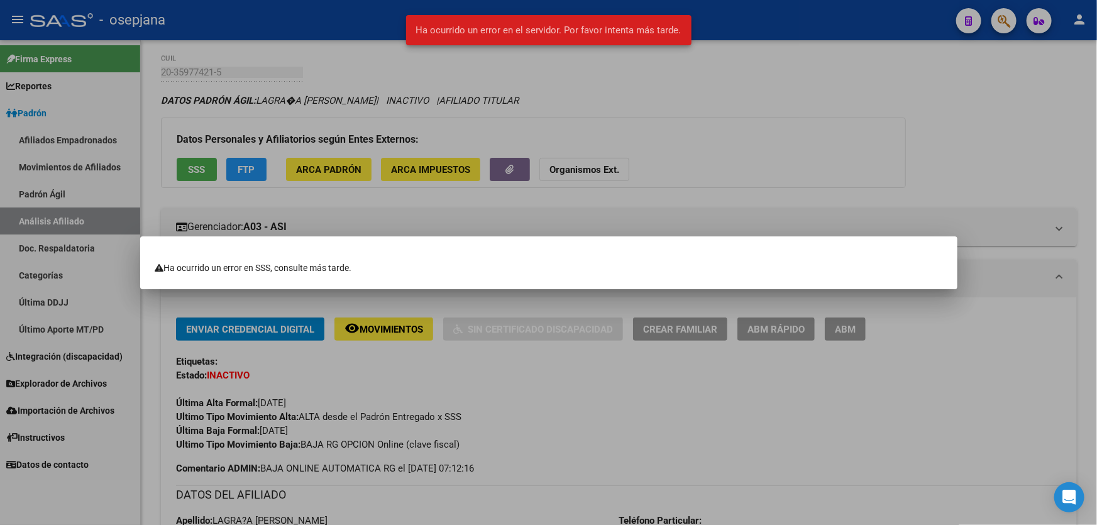
click at [787, 145] on div at bounding box center [548, 262] width 1097 height 525
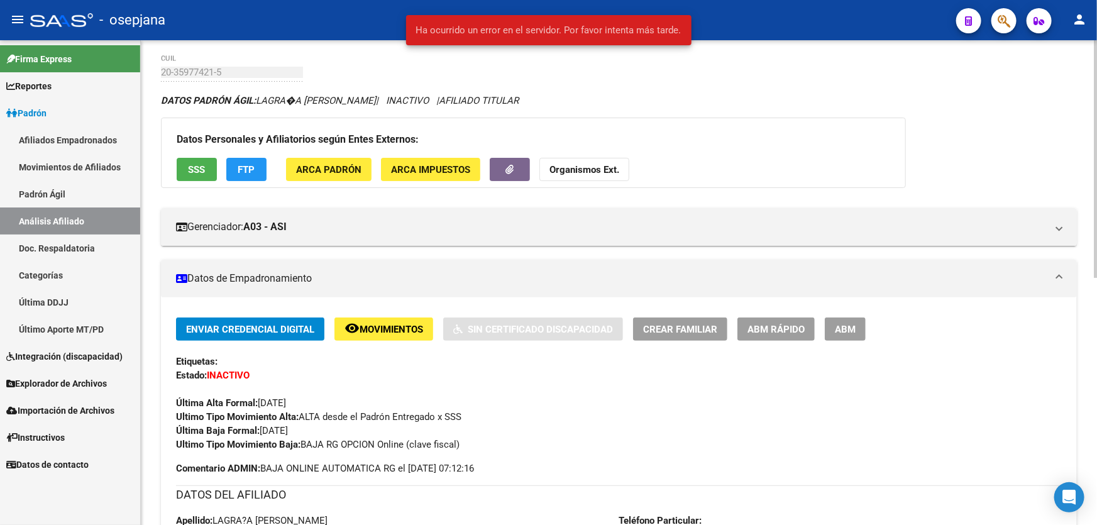
click at [251, 170] on span "FTP" at bounding box center [246, 169] width 17 height 11
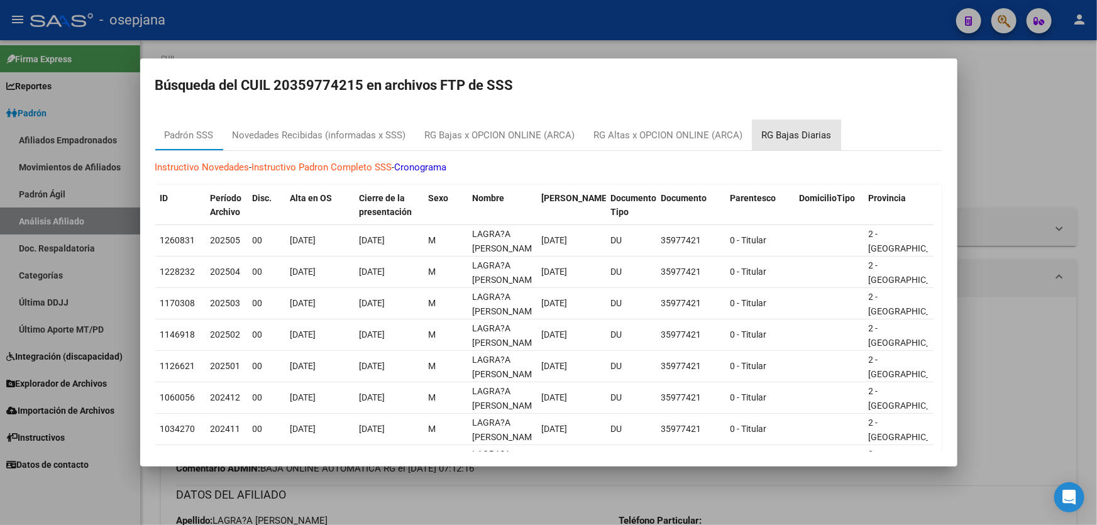
click at [805, 145] on div "RG Bajas Diarias" at bounding box center [796, 135] width 89 height 30
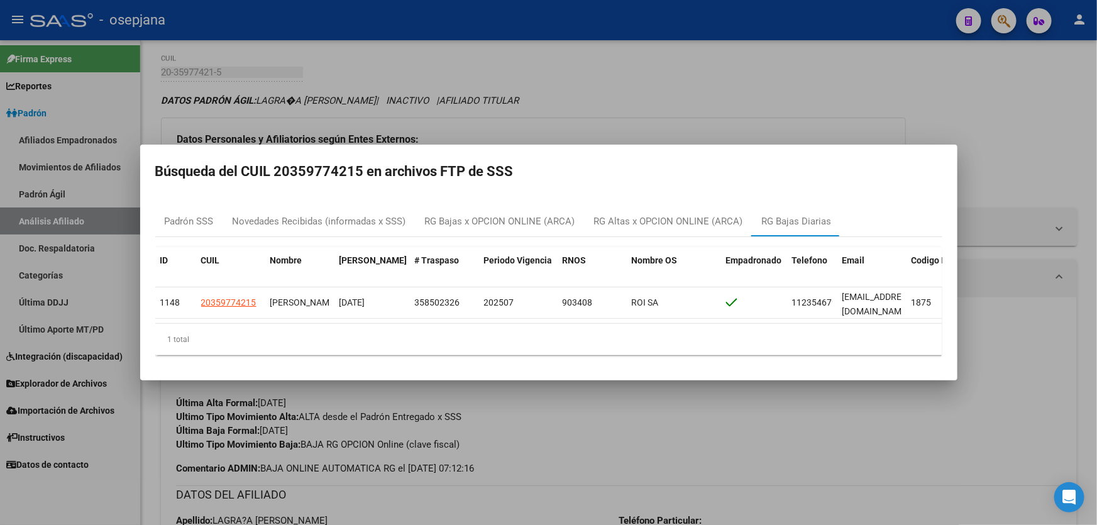
click at [1049, 144] on div at bounding box center [548, 262] width 1097 height 525
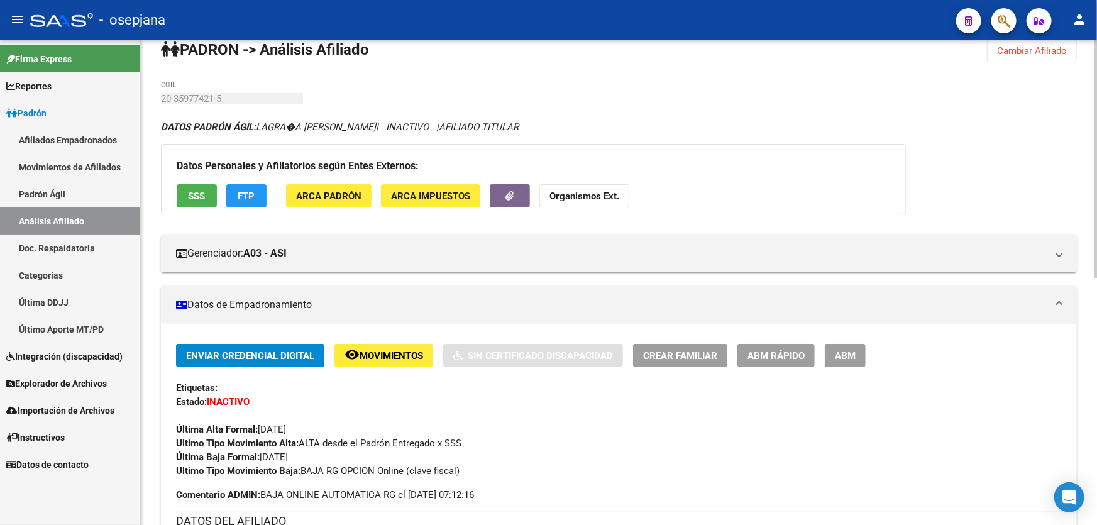
scroll to position [0, 0]
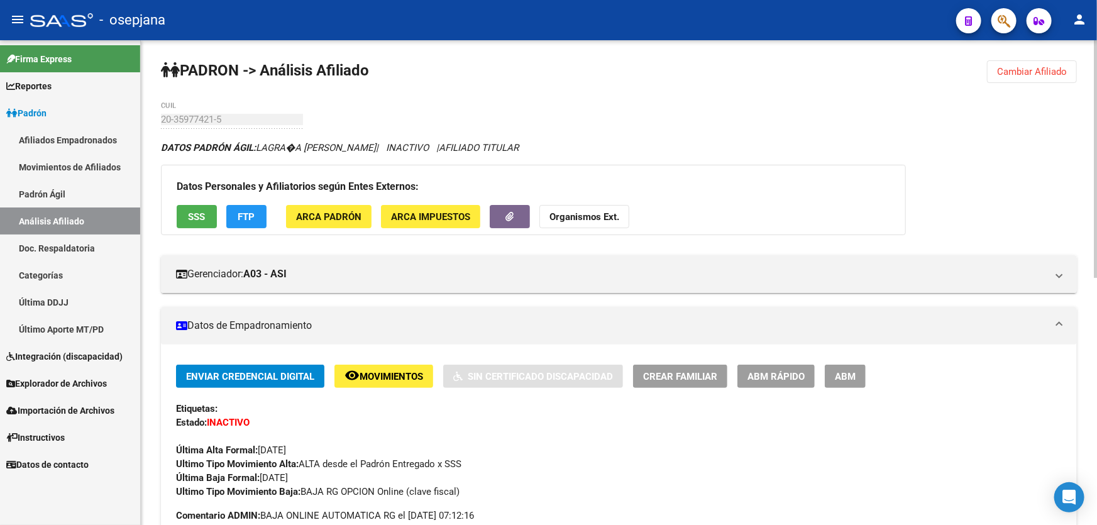
click at [1040, 77] on button "Cambiar Afiliado" at bounding box center [1032, 71] width 90 height 23
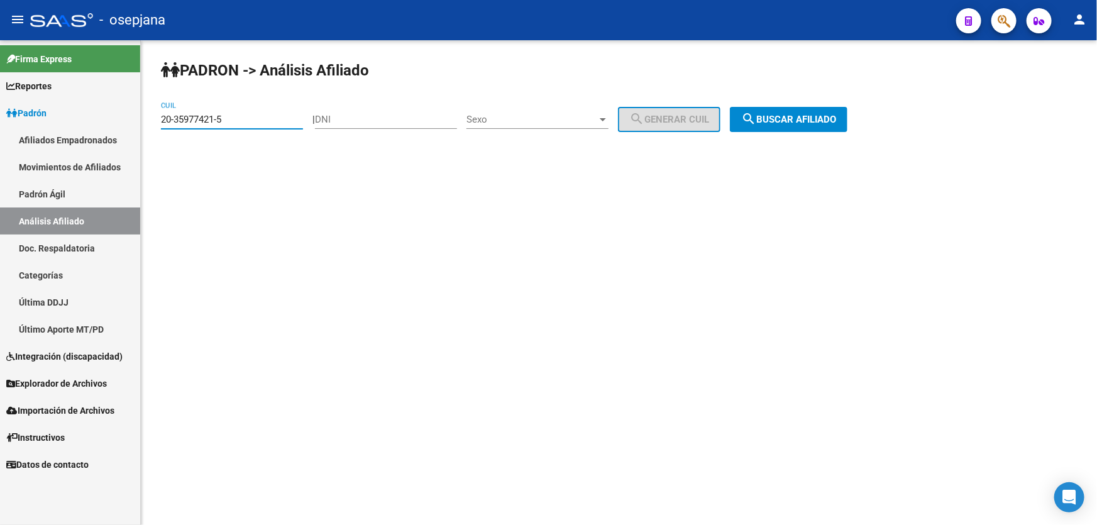
drag, startPoint x: 248, startPoint y: 120, endPoint x: 151, endPoint y: 124, distance: 96.2
click at [151, 124] on div "PADRON -> Análisis Afiliado 20-35977421-5 CUIL | DNI Sexo Sexo search Generar C…" at bounding box center [619, 106] width 956 height 132
paste input "6022052"
click at [802, 123] on span "search Buscar afiliado" at bounding box center [788, 119] width 95 height 11
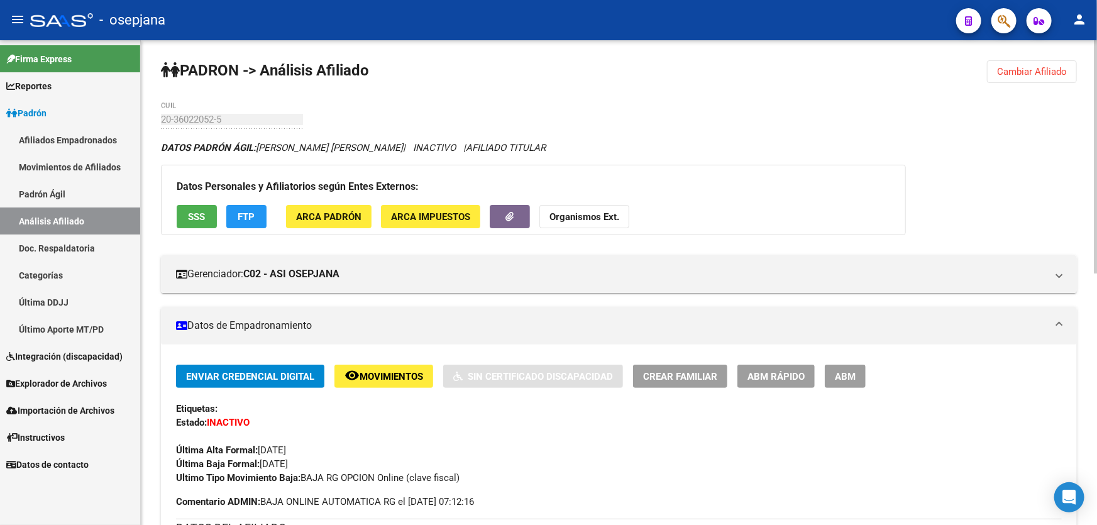
click at [1032, 76] on span "Cambiar Afiliado" at bounding box center [1032, 71] width 70 height 11
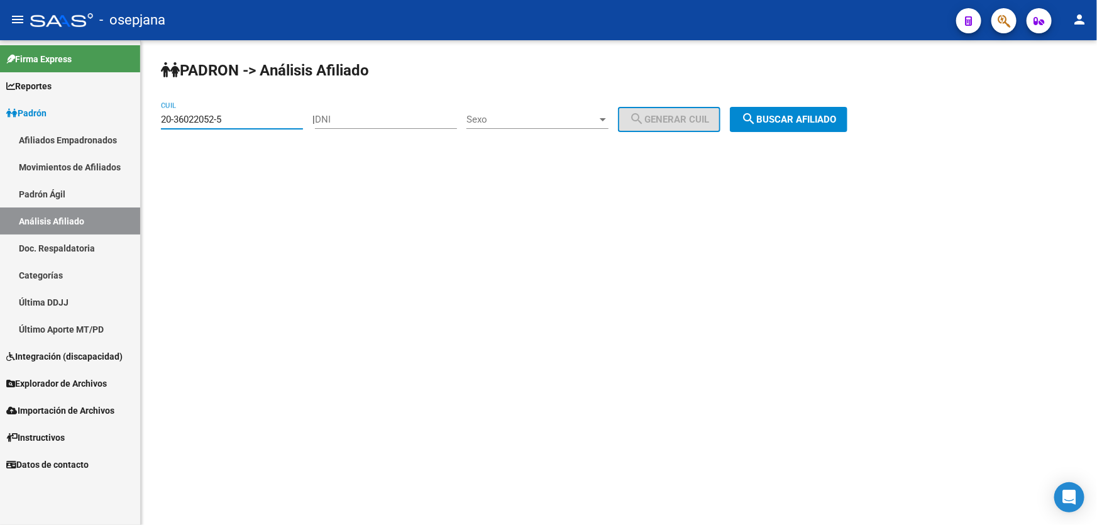
drag, startPoint x: 241, startPoint y: 119, endPoint x: 147, endPoint y: 122, distance: 94.3
click at [147, 122] on div "PADRON -> Análisis Afiliado 20-36022052-5 CUIL | DNI Sexo Sexo search Generar C…" at bounding box center [619, 106] width 956 height 132
paste input "67945"
click at [834, 118] on span "search Buscar afiliado" at bounding box center [788, 119] width 95 height 11
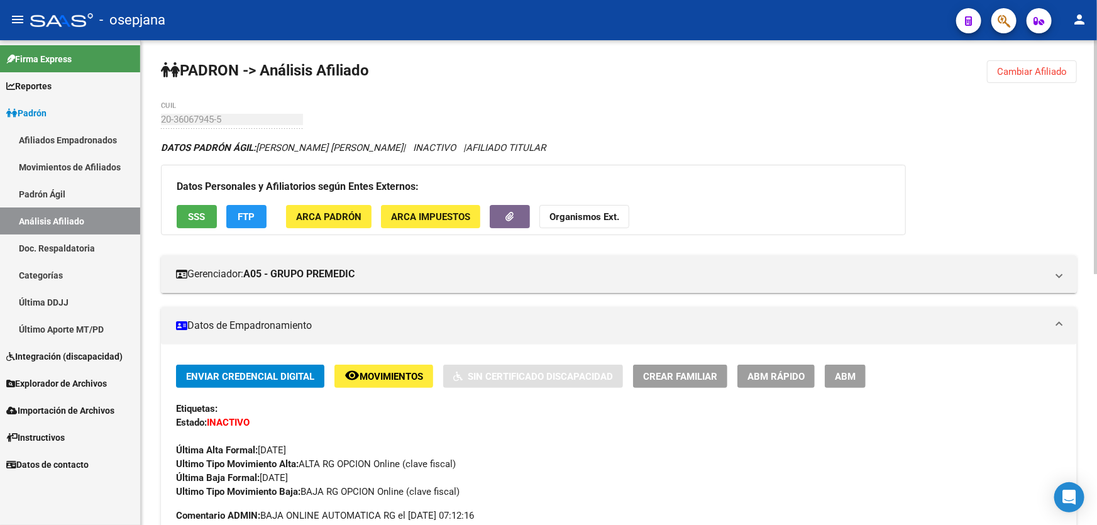
click at [1049, 75] on span "Cambiar Afiliado" at bounding box center [1032, 71] width 70 height 11
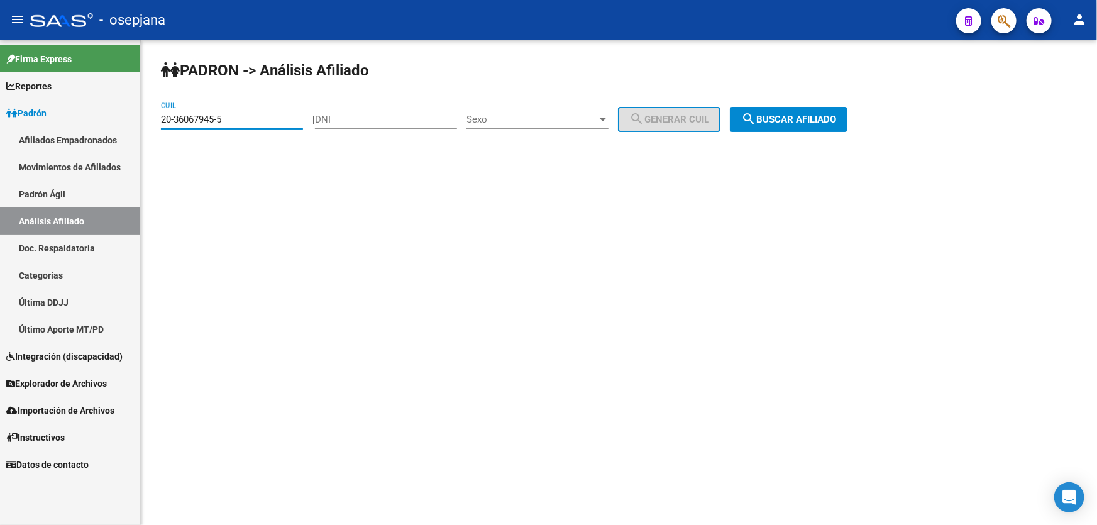
drag, startPoint x: 230, startPoint y: 118, endPoint x: 0, endPoint y: 123, distance: 230.0
click at [0, 123] on mat-sidenav-container "Firma Express Reportes Padrón Traspasos x O.S. Traspasos x Gerenciador Traspaso…" at bounding box center [548, 282] width 1097 height 484
paste input "501123-1"
click at [836, 119] on span "search Buscar afiliado" at bounding box center [788, 119] width 95 height 11
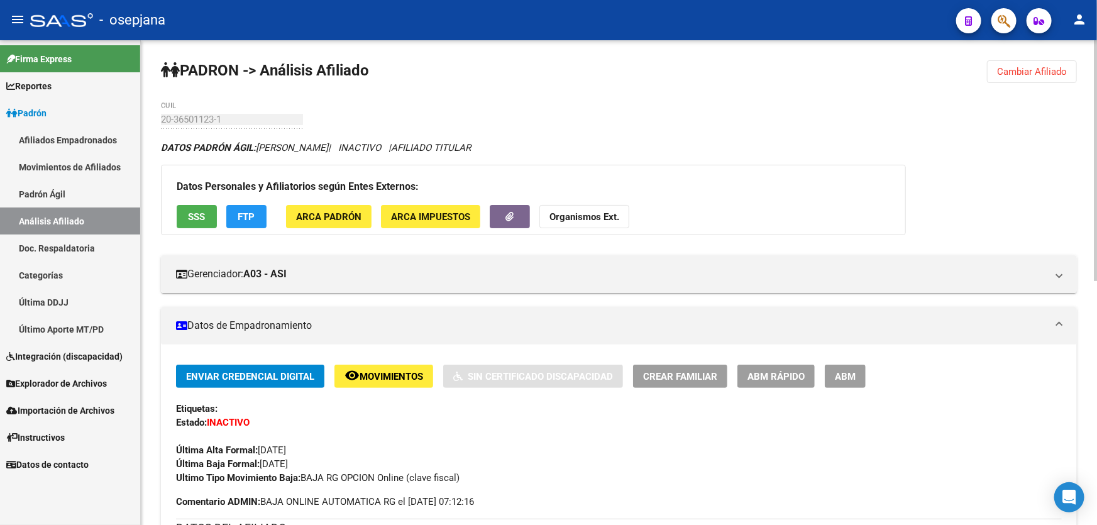
click at [1049, 58] on div "PADRON -> Análisis Afiliado Cambiar Afiliado 20-36501123-1 CUIL DATOS PADRÓN ÁG…" at bounding box center [619, 528] width 956 height 977
click at [1014, 76] on span "Cambiar Afiliado" at bounding box center [1032, 71] width 70 height 11
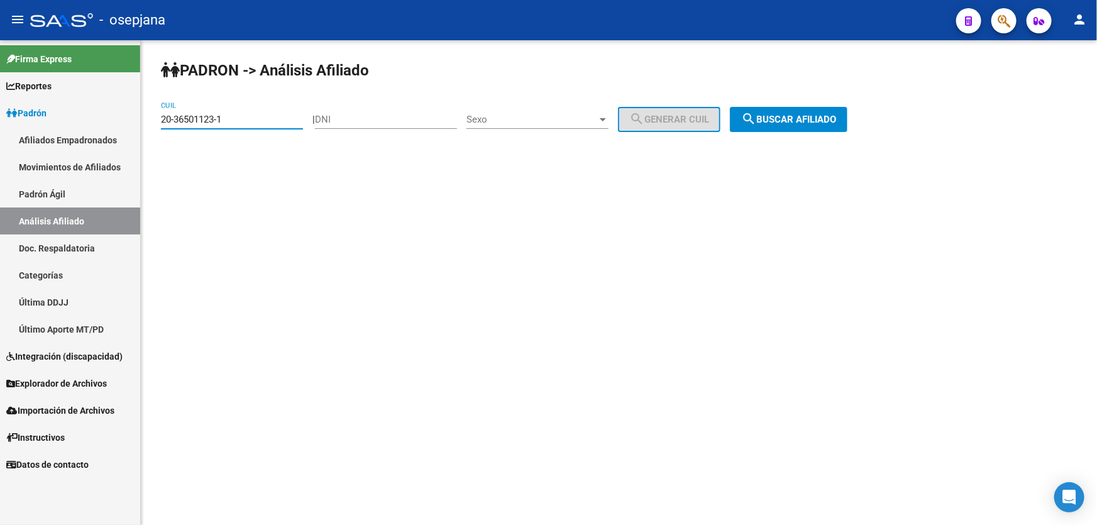
drag, startPoint x: 256, startPoint y: 118, endPoint x: 150, endPoint y: 123, distance: 105.7
click at [150, 123] on div "[PERSON_NAME] -> Análisis Afiliado 20-36501123-1 CUIL | DNI Sexo Sexo search Ge…" at bounding box center [619, 106] width 956 height 132
paste input "69848-2"
type input "20-36569848-2"
click at [802, 137] on div "[PERSON_NAME] -> Análisis Afiliado 20-36569848-2 CUIL | DNI Sexo Sexo search Ge…" at bounding box center [619, 106] width 956 height 132
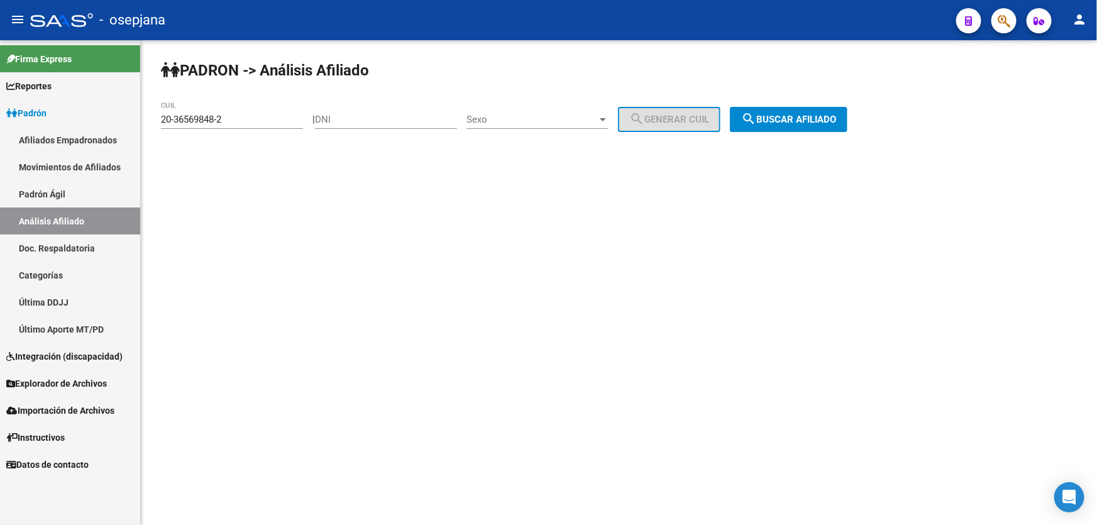
click at [805, 121] on span "search Buscar afiliado" at bounding box center [788, 119] width 95 height 11
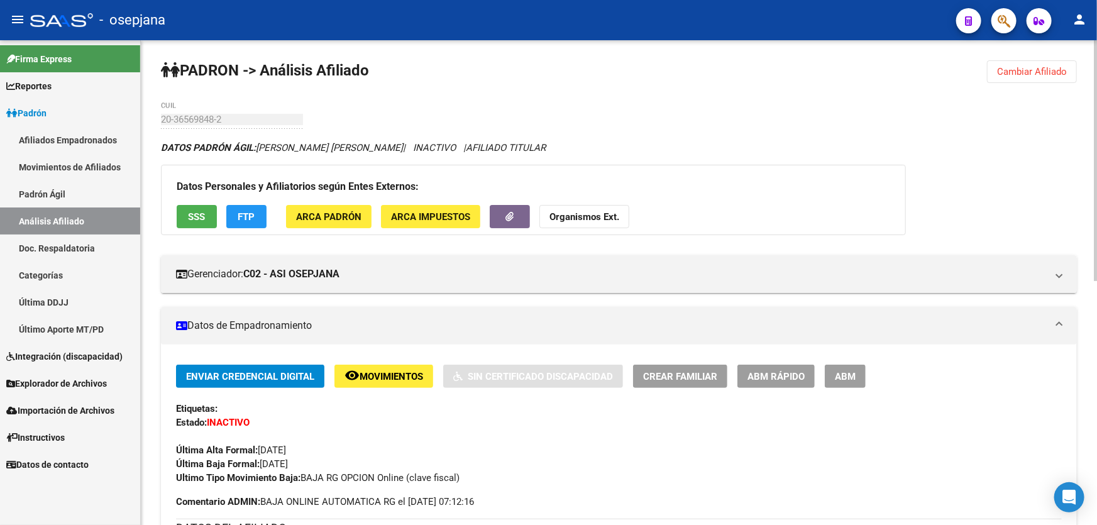
click at [1055, 63] on button "Cambiar Afiliado" at bounding box center [1032, 71] width 90 height 23
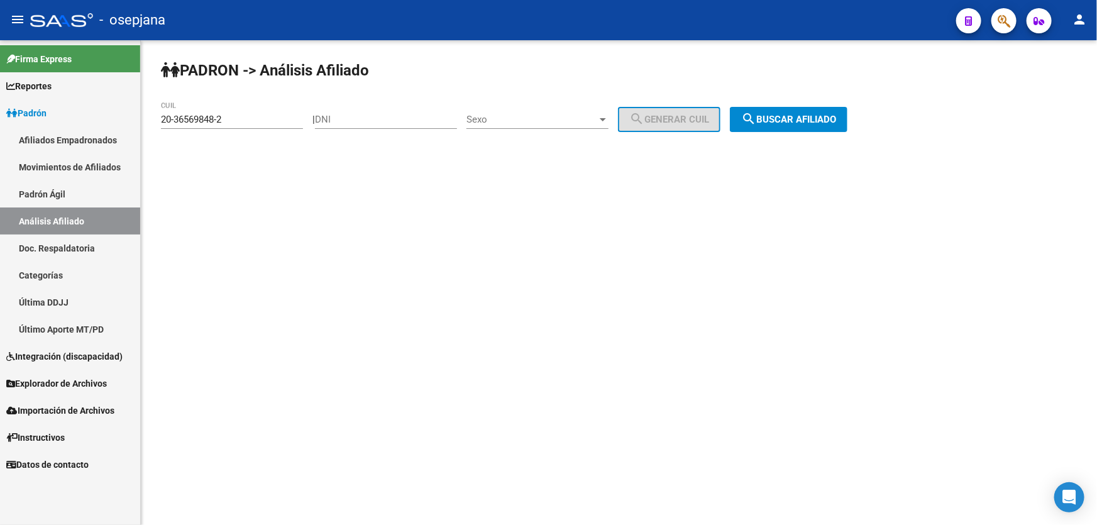
click at [72, 243] on link "Doc. Respaldatoria" at bounding box center [70, 247] width 140 height 27
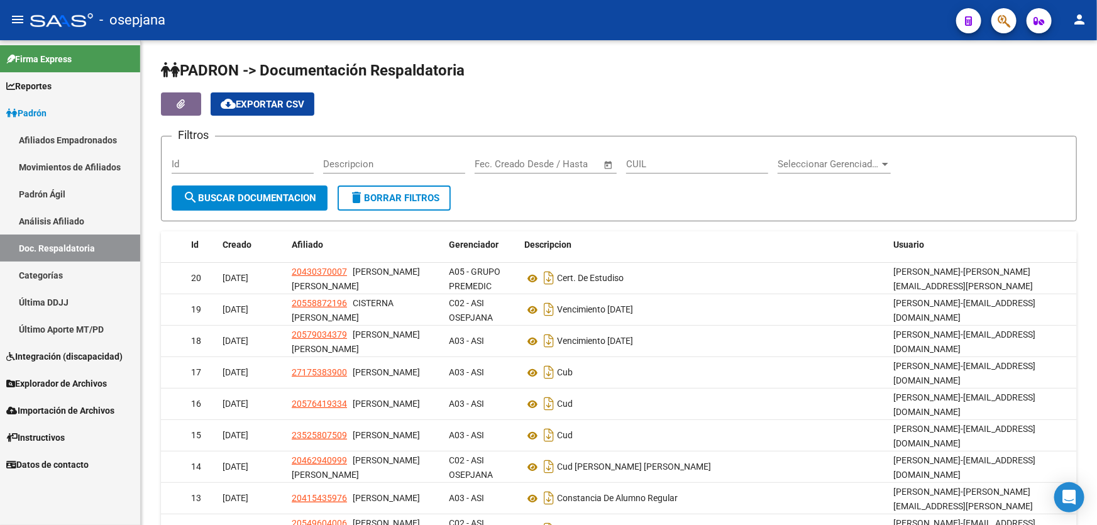
click at [75, 219] on link "Análisis Afiliado" at bounding box center [70, 220] width 140 height 27
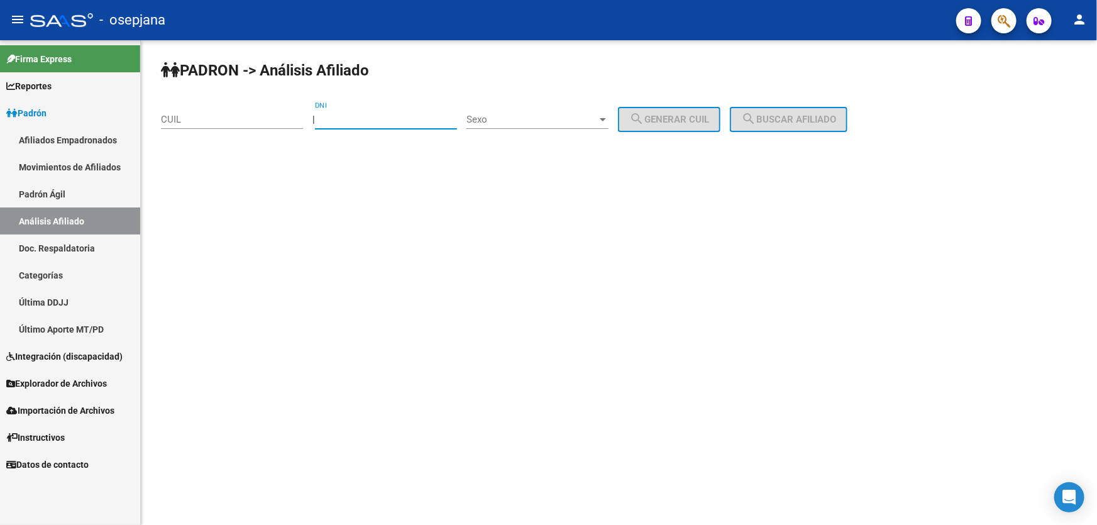
click at [376, 119] on input "DNI" at bounding box center [386, 119] width 142 height 11
paste input "40771248"
type input "40771248"
click at [583, 118] on span "Sexo" at bounding box center [531, 119] width 131 height 11
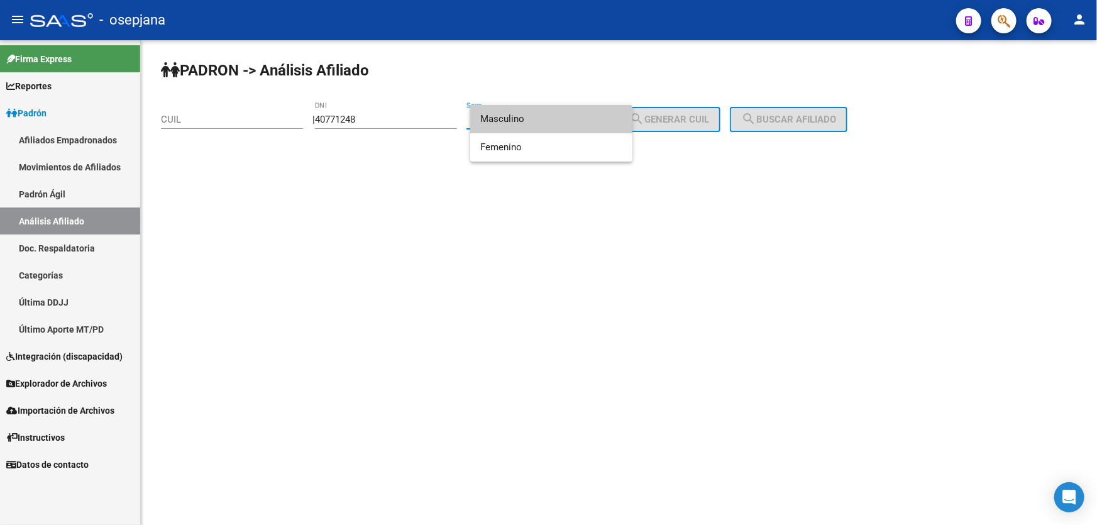
click at [527, 124] on span "Masculino" at bounding box center [551, 119] width 142 height 28
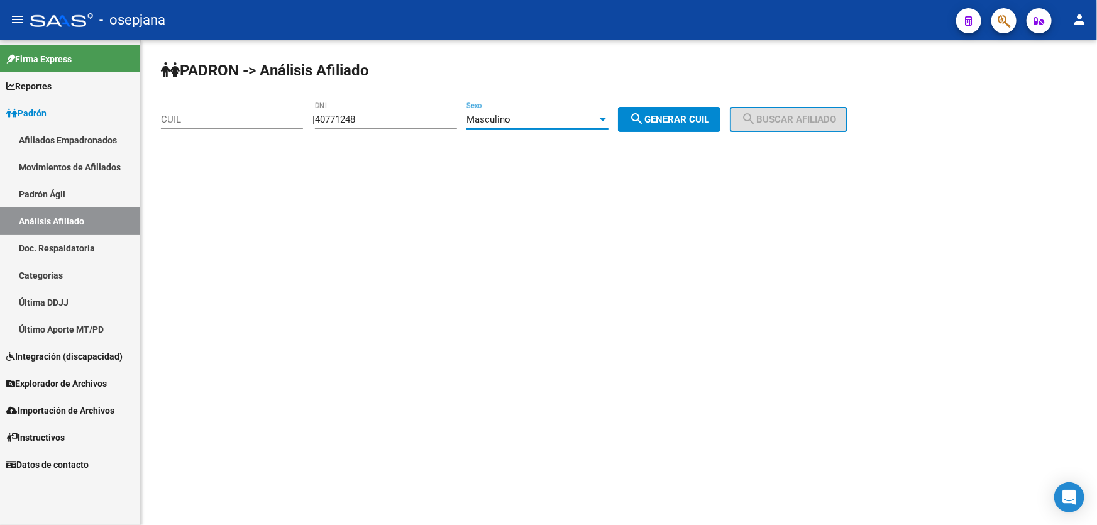
click at [672, 119] on span "search Generar CUIL" at bounding box center [669, 119] width 80 height 11
type input "20-40771248-0"
click at [808, 117] on span "search Buscar afiliado" at bounding box center [788, 119] width 95 height 11
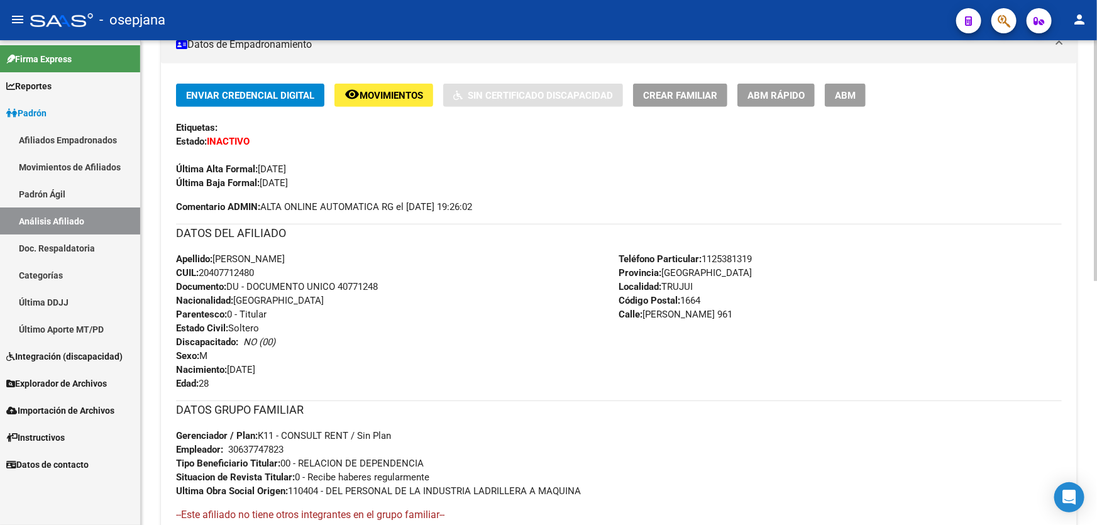
scroll to position [285, 0]
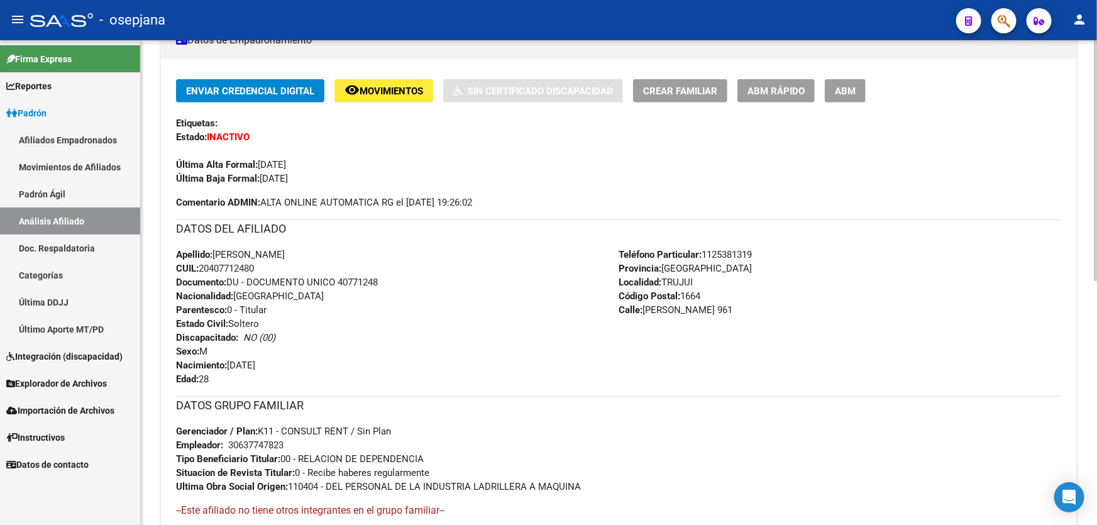
drag, startPoint x: 339, startPoint y: 278, endPoint x: 412, endPoint y: 283, distance: 73.7
click at [412, 283] on div "Apellido: [PERSON_NAME]: 20407712480 Documento: DU - DOCUMENTO UNICO 40771248 N…" at bounding box center [397, 317] width 443 height 138
copy span "40771248"
click at [381, 90] on span "Movimientos" at bounding box center [390, 90] width 63 height 11
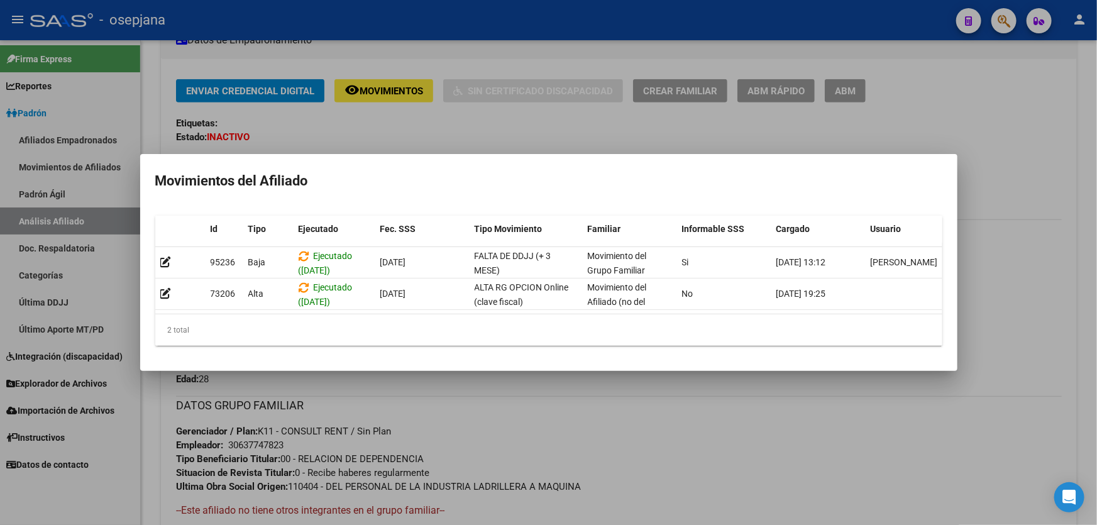
click at [638, 393] on div at bounding box center [548, 262] width 1097 height 525
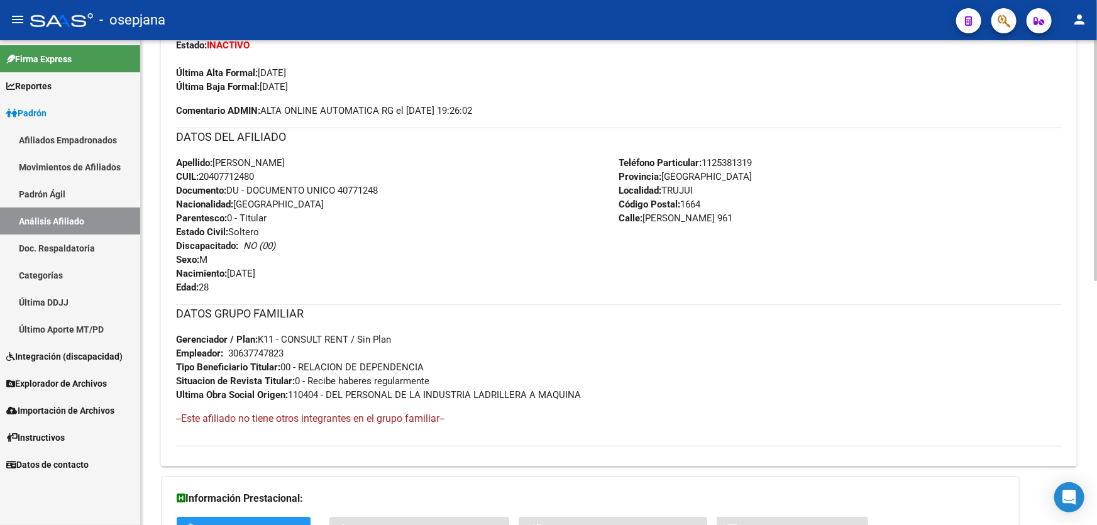
scroll to position [490, 0]
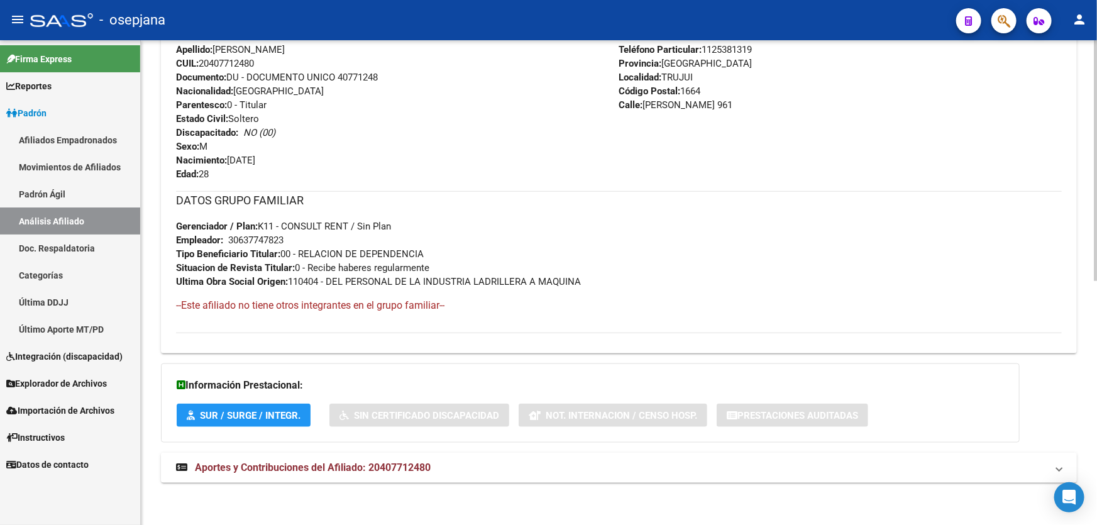
click at [612, 452] on mat-expansion-panel-header "Aportes y Contribuciones del Afiliado: 20407712480" at bounding box center [619, 467] width 916 height 30
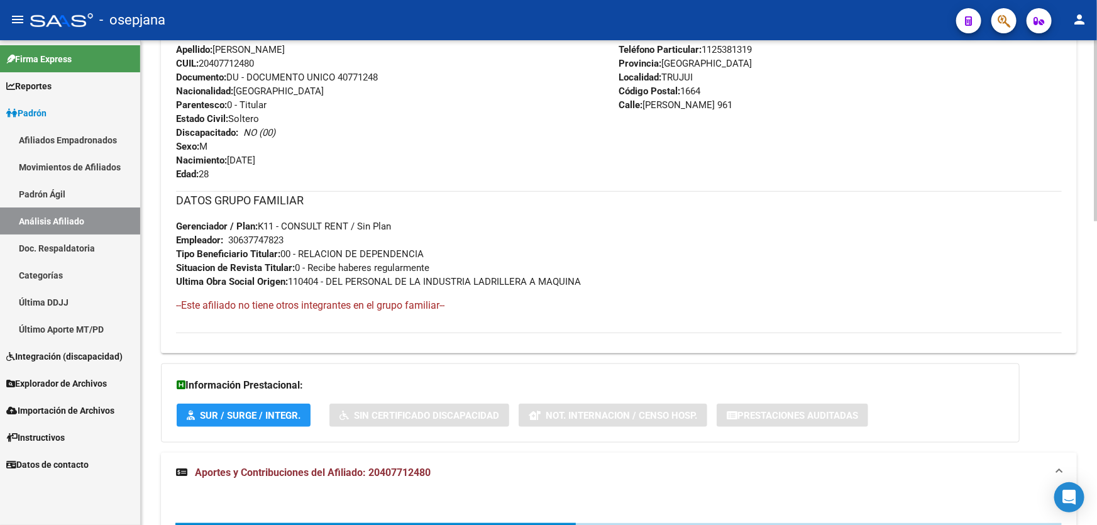
scroll to position [147, 0]
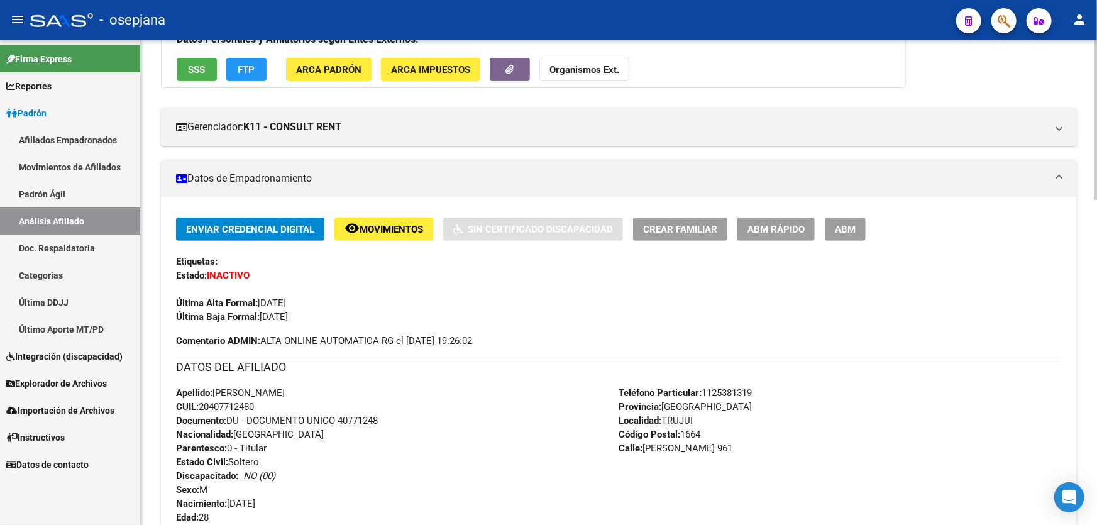
click at [390, 223] on span "remove_red_eye Movimientos" at bounding box center [383, 228] width 79 height 11
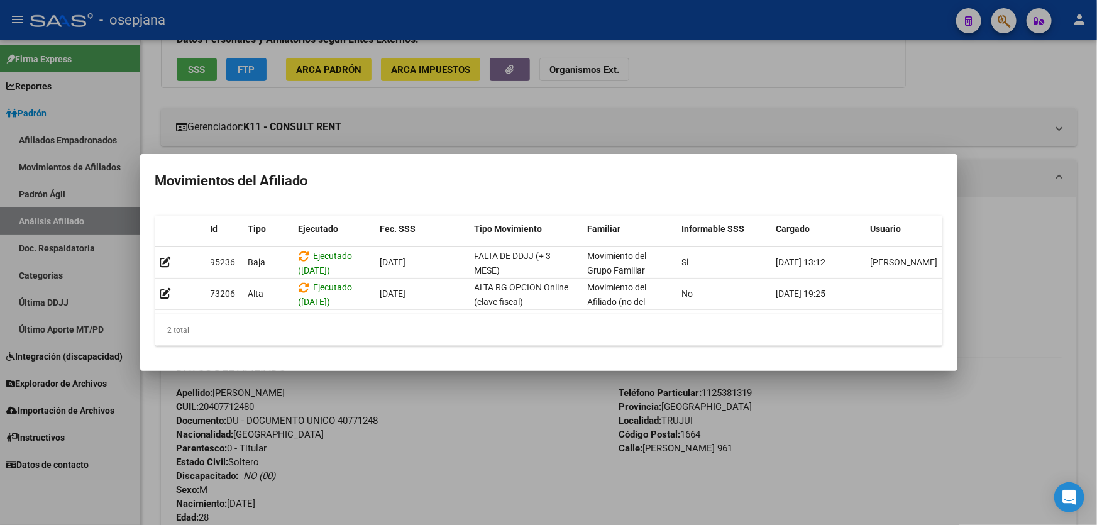
click at [439, 446] on div at bounding box center [548, 262] width 1097 height 525
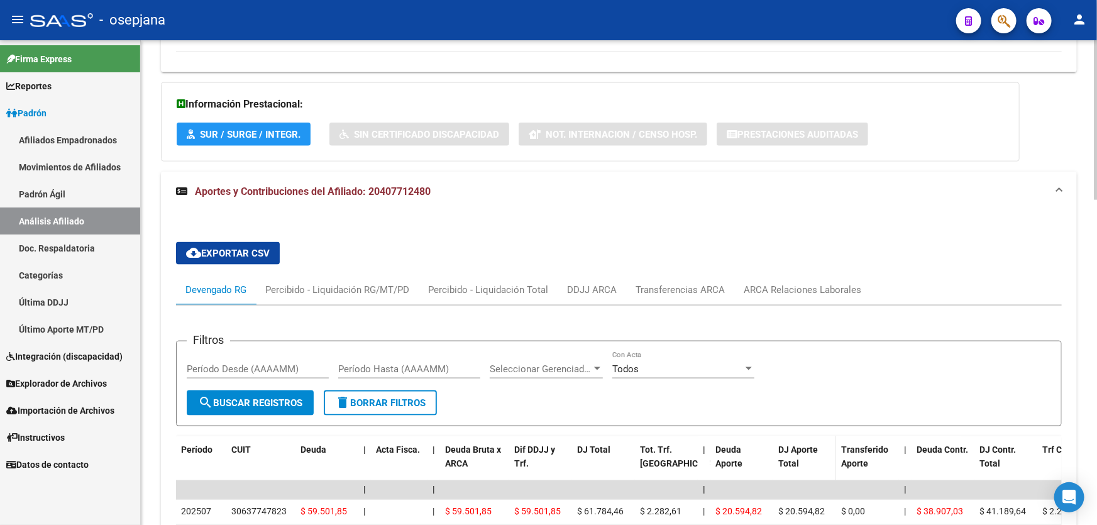
scroll to position [984, 0]
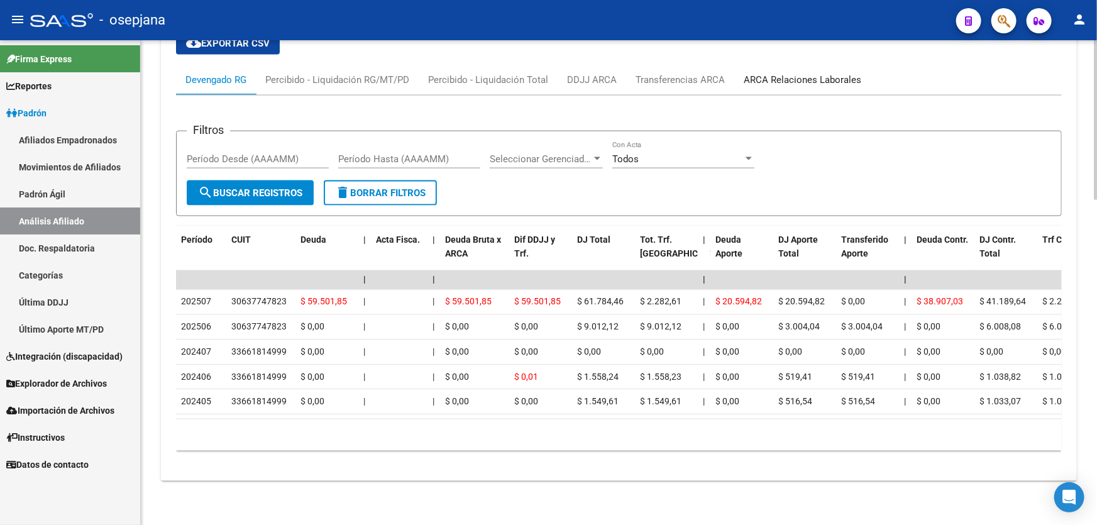
click at [813, 73] on div "ARCA Relaciones Laborales" at bounding box center [802, 80] width 118 height 14
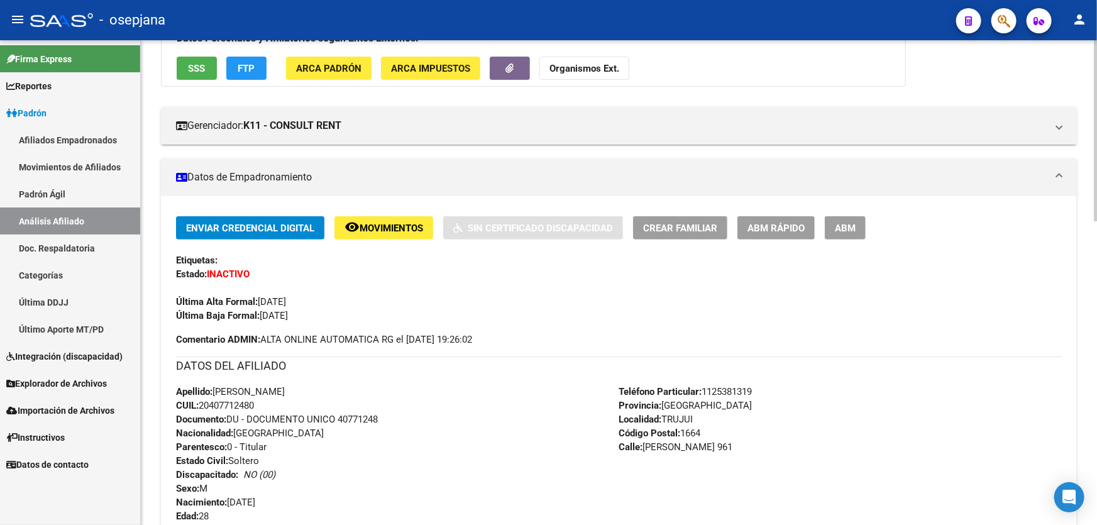
scroll to position [0, 0]
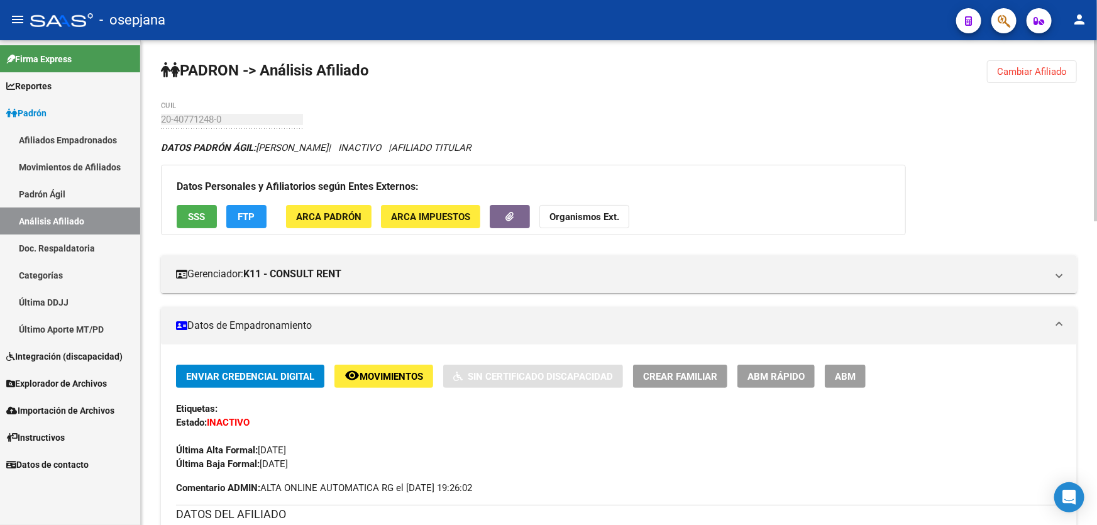
click at [241, 214] on span "FTP" at bounding box center [246, 216] width 17 height 11
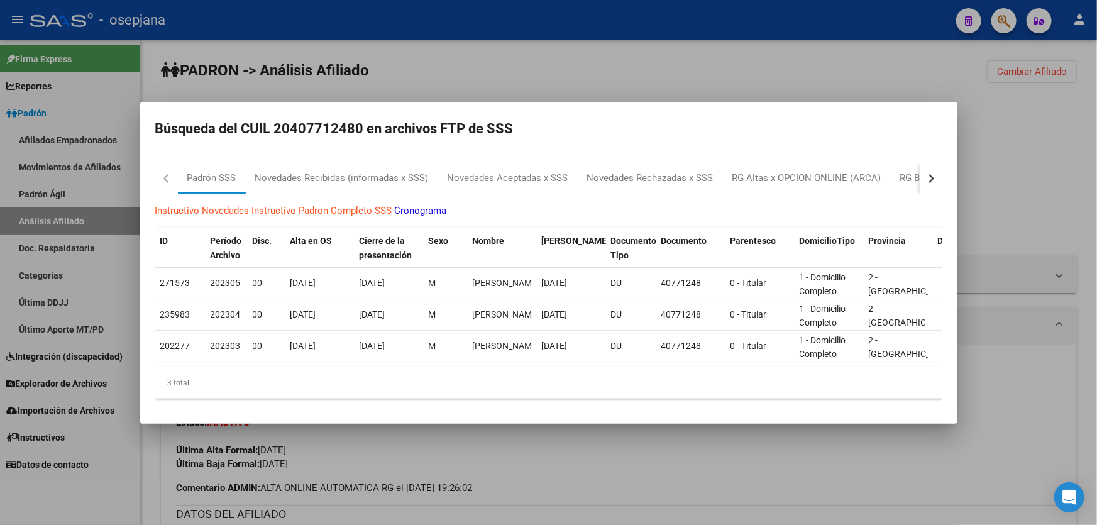
click at [930, 173] on div "button" at bounding box center [928, 177] width 9 height 9
click at [883, 175] on div "RG Bajas Diarias" at bounding box center [876, 178] width 70 height 14
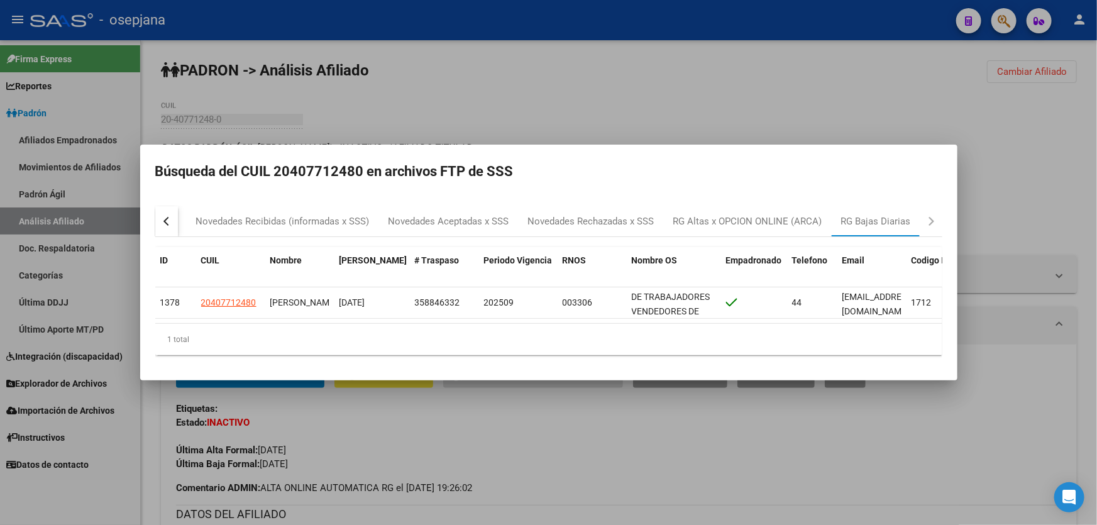
click at [163, 217] on div "button" at bounding box center [167, 221] width 9 height 9
click at [1084, 197] on div at bounding box center [548, 262] width 1097 height 525
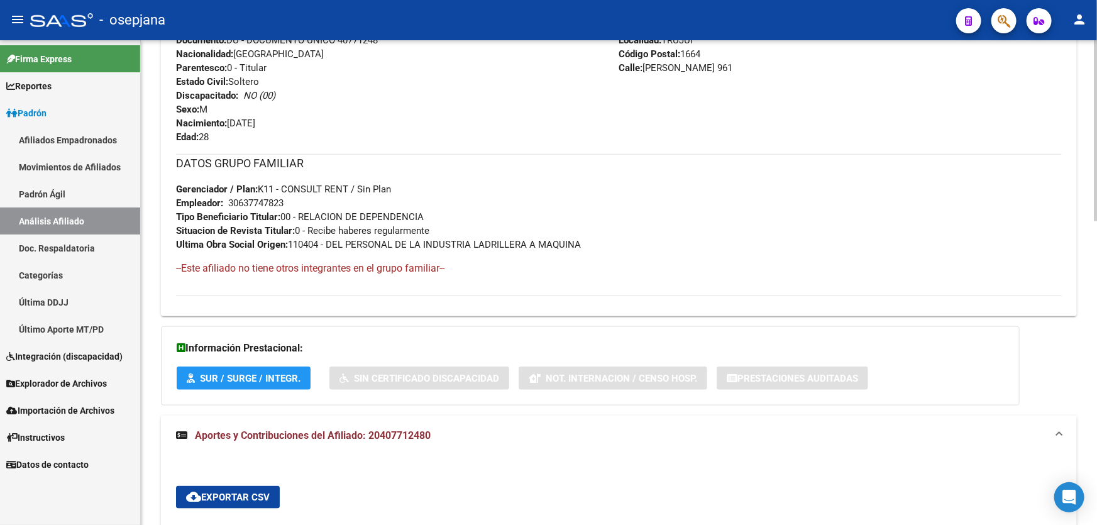
scroll to position [413, 0]
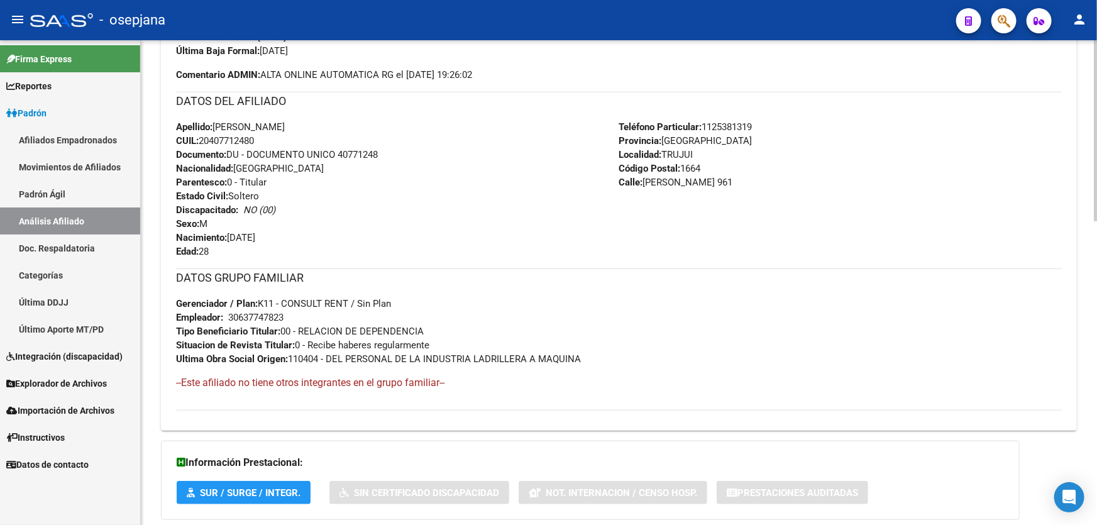
drag, startPoint x: 701, startPoint y: 182, endPoint x: 644, endPoint y: 187, distance: 57.5
click at [644, 187] on div "Teléfono Particular: [PHONE_NUMBER] Provincia: [GEOGRAPHIC_DATA] Localidad: TRU…" at bounding box center [840, 189] width 443 height 138
copy span "[PERSON_NAME]"
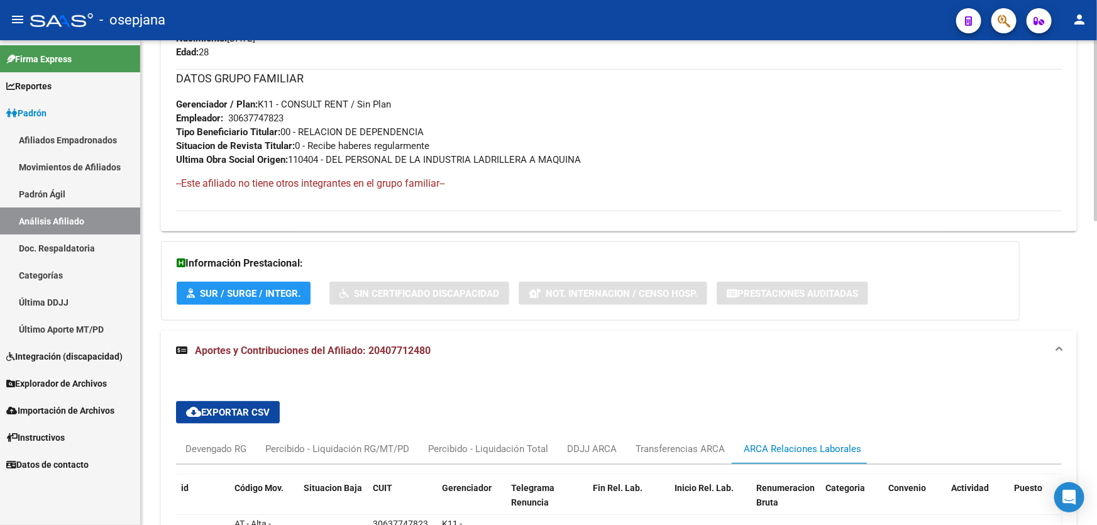
scroll to position [812, 0]
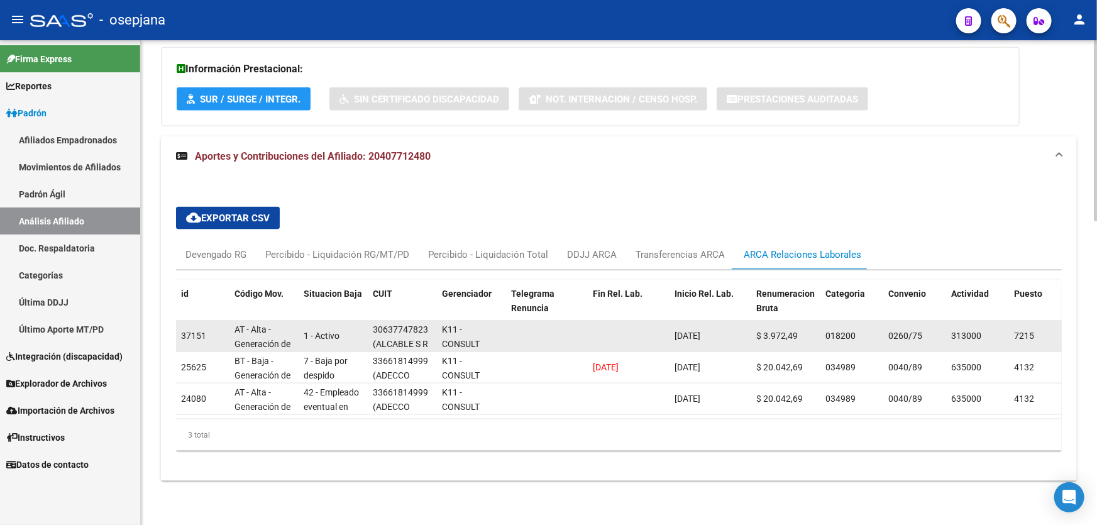
click at [372, 322] on datatable-body-cell "30637747823 (ALCABLE S R L)" at bounding box center [402, 335] width 69 height 31
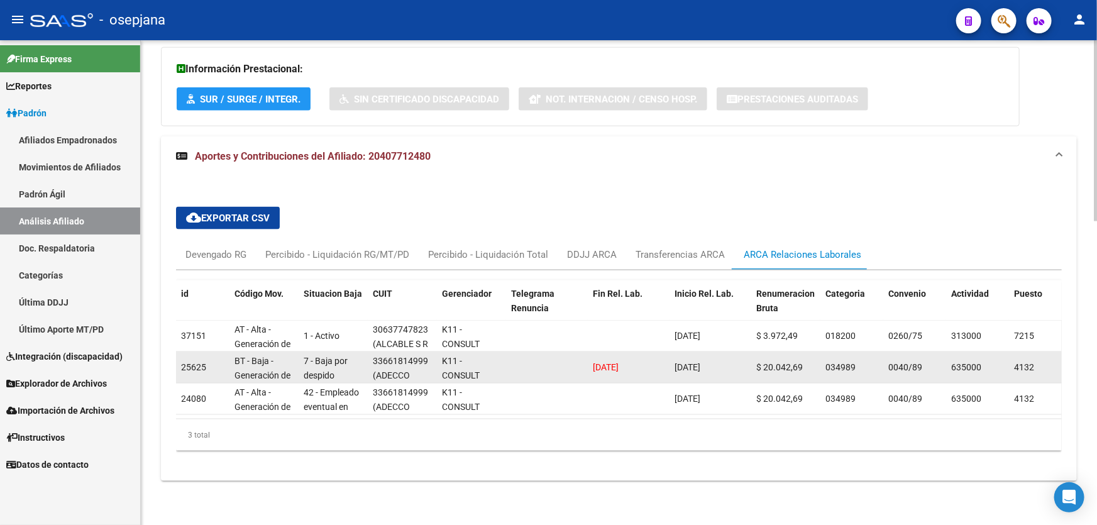
drag, startPoint x: 373, startPoint y: 352, endPoint x: 427, endPoint y: 356, distance: 53.5
click at [427, 356] on div "33661814999" at bounding box center [400, 361] width 55 height 14
copy div "33661814999"
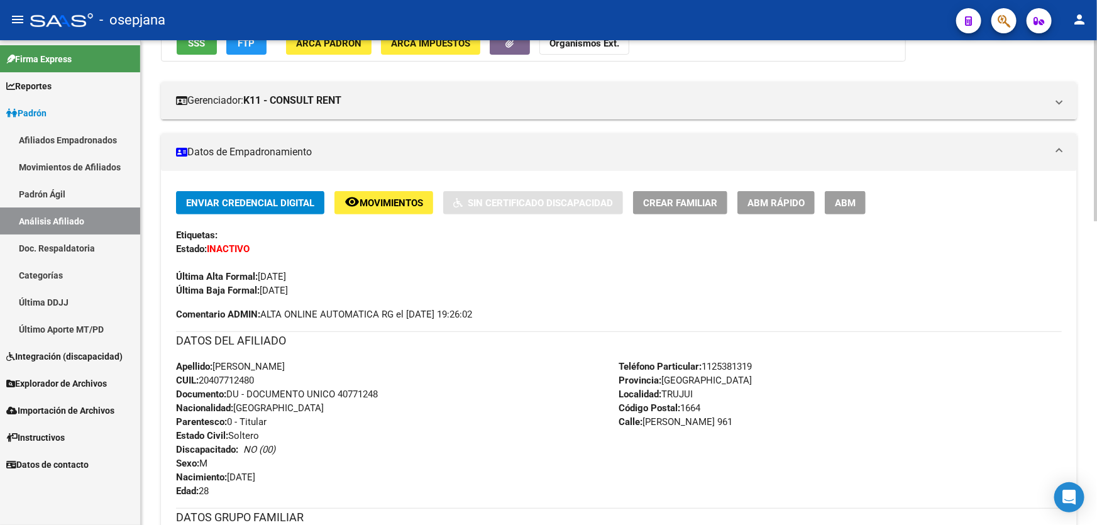
scroll to position [0, 0]
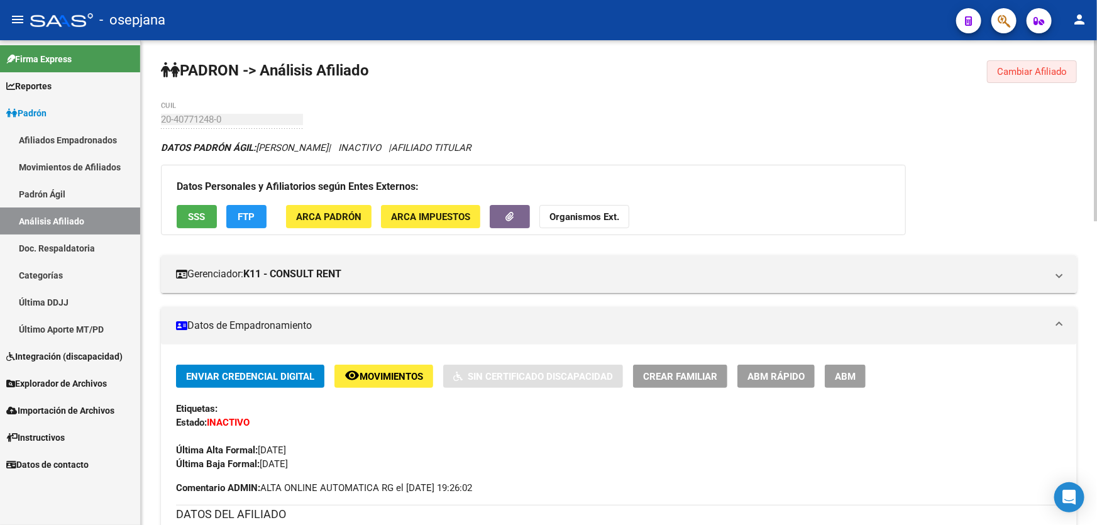
click at [1045, 64] on button "Cambiar Afiliado" at bounding box center [1032, 71] width 90 height 23
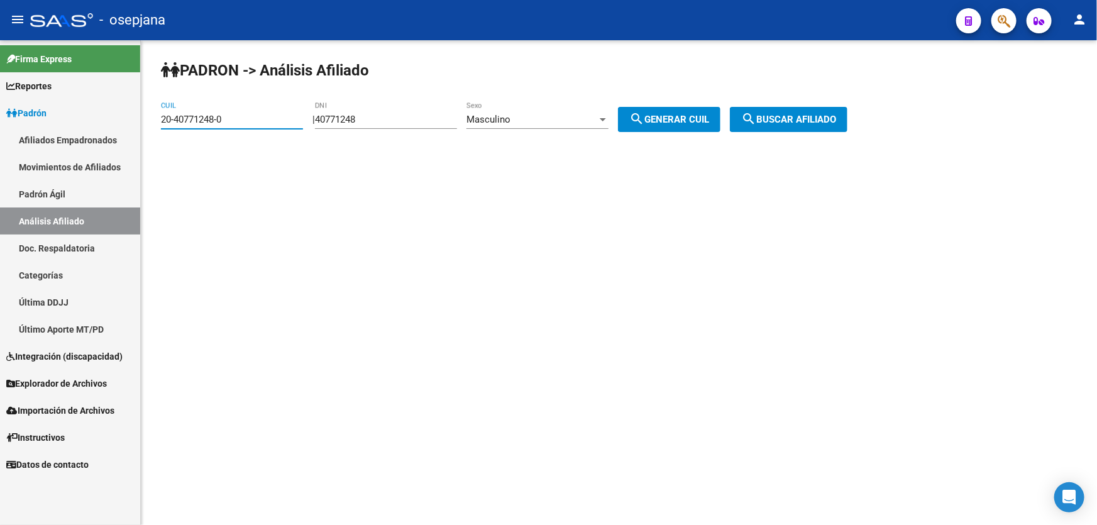
drag, startPoint x: 261, startPoint y: 116, endPoint x: 52, endPoint y: 120, distance: 209.3
click at [54, 119] on mat-sidenav-container "Firma Express Reportes Padrón Traspasos x O.S. Traspasos x Gerenciador Traspaso…" at bounding box center [548, 282] width 1097 height 484
click at [44, 243] on link "Doc. Respaldatoria" at bounding box center [70, 247] width 140 height 27
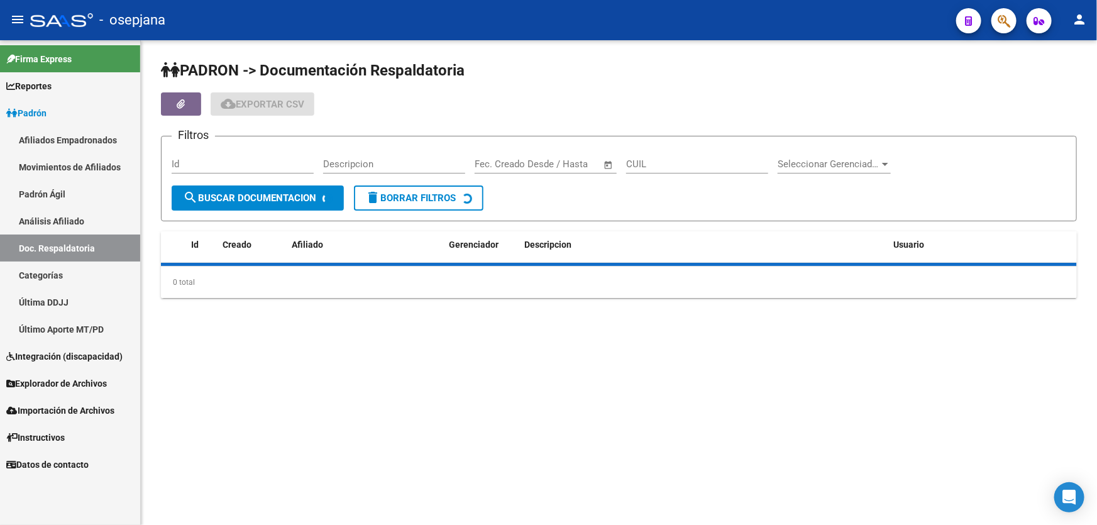
click at [68, 224] on link "Análisis Afiliado" at bounding box center [70, 220] width 140 height 27
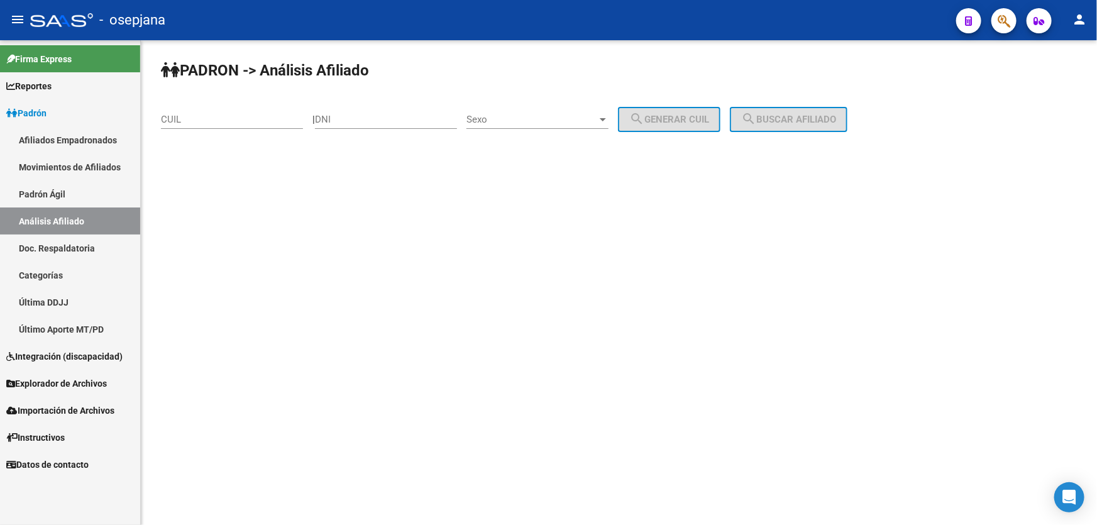
click at [224, 121] on input "CUIL" at bounding box center [232, 119] width 142 height 11
paste input "20-36569848-2"
click at [786, 115] on span "search Buscar afiliado" at bounding box center [788, 119] width 95 height 11
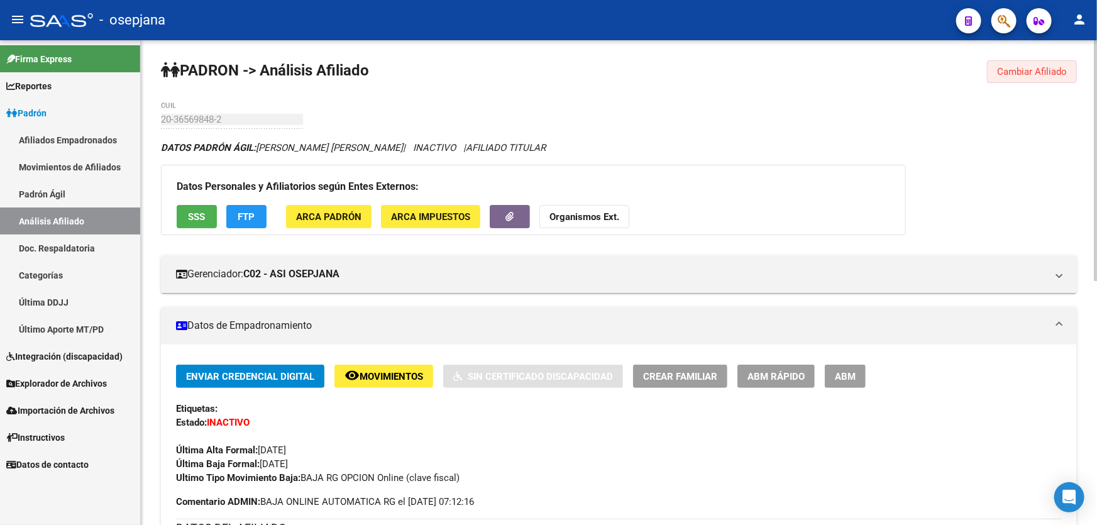
click at [1047, 70] on span "Cambiar Afiliado" at bounding box center [1032, 71] width 70 height 11
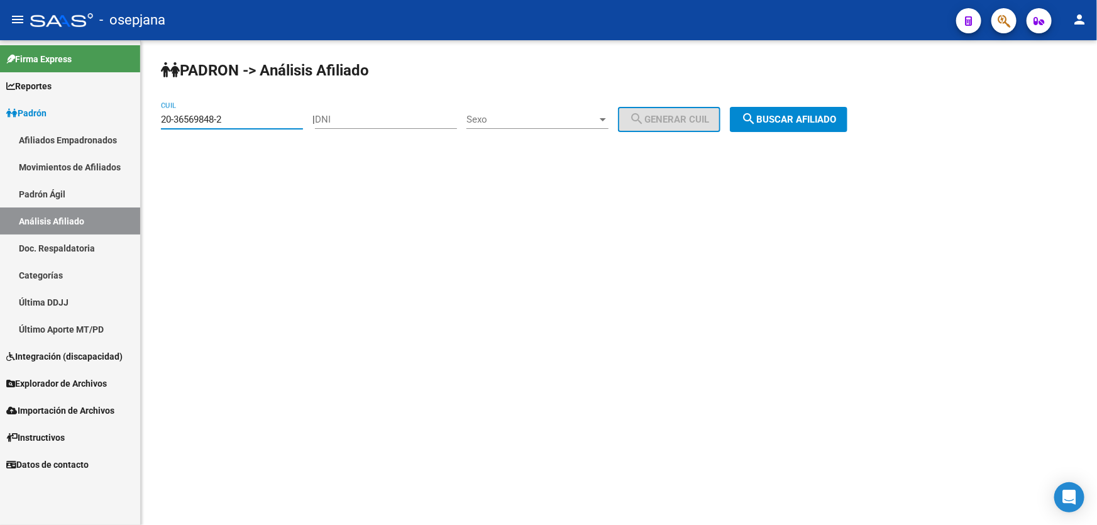
drag, startPoint x: 260, startPoint y: 122, endPoint x: 0, endPoint y: 180, distance: 266.0
click at [0, 175] on mat-sidenav-container "Firma Express Reportes Padrón Traspasos x O.S. Traspasos x Gerenciador Traspaso…" at bounding box center [548, 282] width 1097 height 484
paste input "615102-9"
click at [818, 114] on span "search Buscar afiliado" at bounding box center [788, 119] width 95 height 11
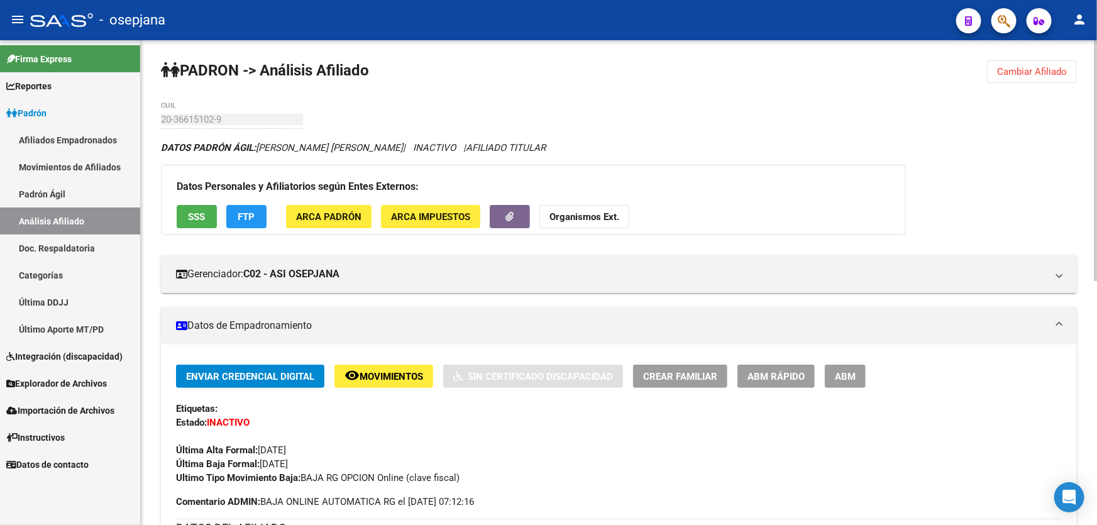
click at [1048, 67] on span "Cambiar Afiliado" at bounding box center [1032, 71] width 70 height 11
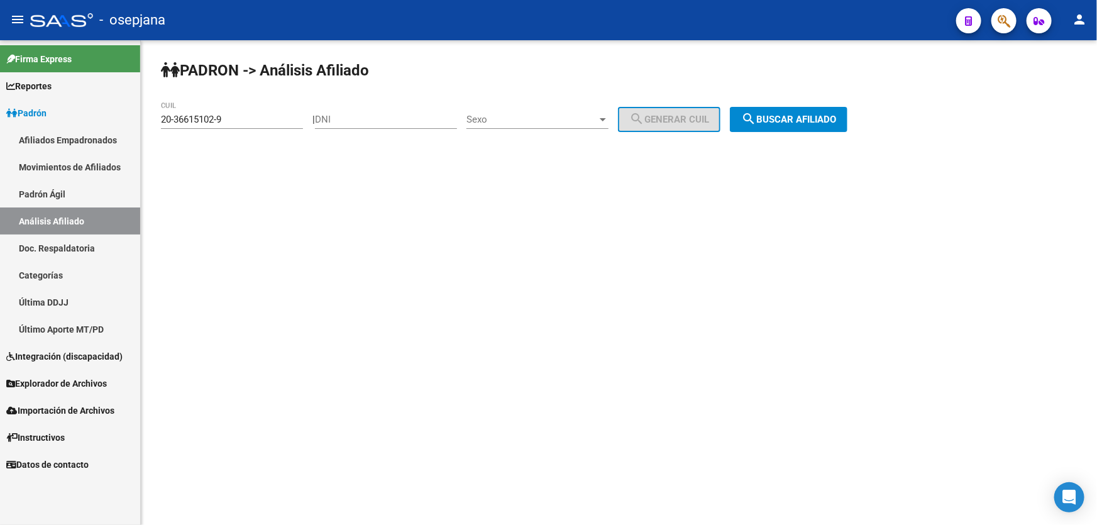
click at [245, 114] on div "20-36615102-9 CUIL" at bounding box center [232, 115] width 142 height 27
drag, startPoint x: 245, startPoint y: 114, endPoint x: 151, endPoint y: 116, distance: 93.6
click at [151, 116] on div "PADRON -> Análisis Afiliado 20-36615102-9 CUIL | DNI Sexo Sexo search Generar C…" at bounding box center [619, 106] width 956 height 132
paste input "815838-1"
click at [818, 126] on button "search Buscar afiliado" at bounding box center [789, 119] width 118 height 25
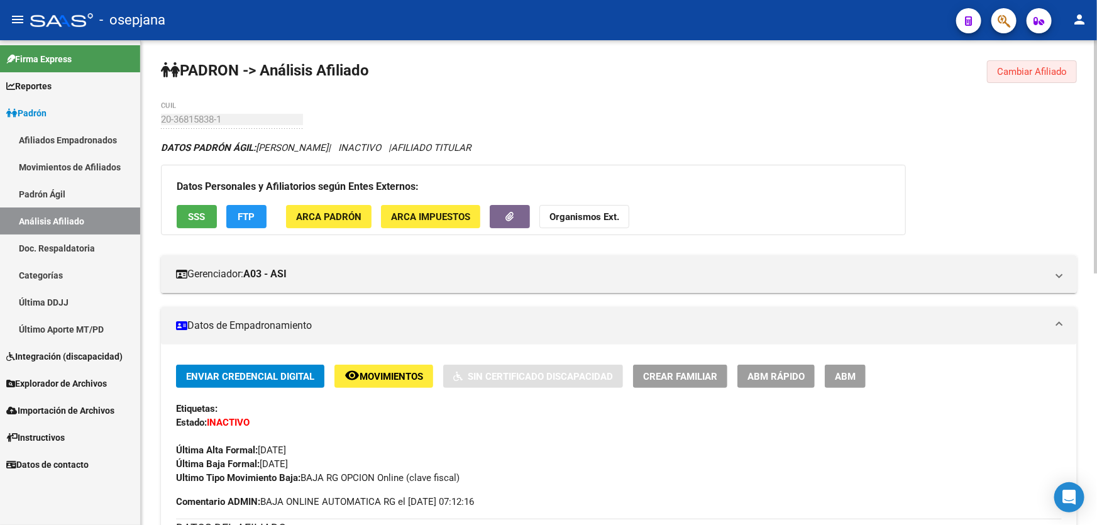
click at [1033, 77] on button "Cambiar Afiliado" at bounding box center [1032, 71] width 90 height 23
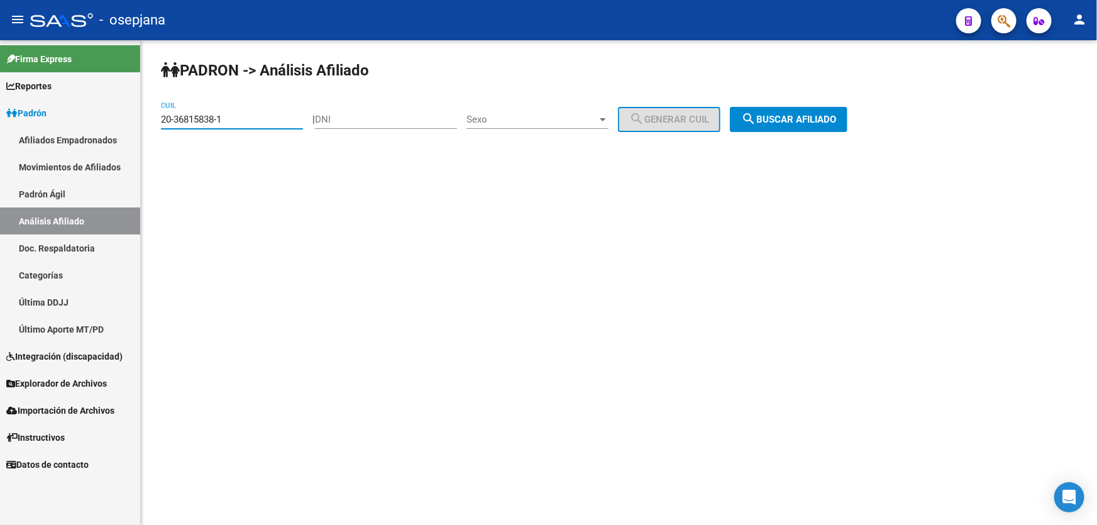
drag, startPoint x: 225, startPoint y: 118, endPoint x: 150, endPoint y: 125, distance: 75.7
click at [150, 125] on div "[PERSON_NAME] -> Análisis Afiliado 20-36815838-1 CUIL | DNI Sexo Sexo search Ge…" at bounding box center [619, 106] width 956 height 132
paste input "50980804-0"
type input "20-50980804-0"
click at [787, 114] on span "search Buscar afiliado" at bounding box center [788, 119] width 95 height 11
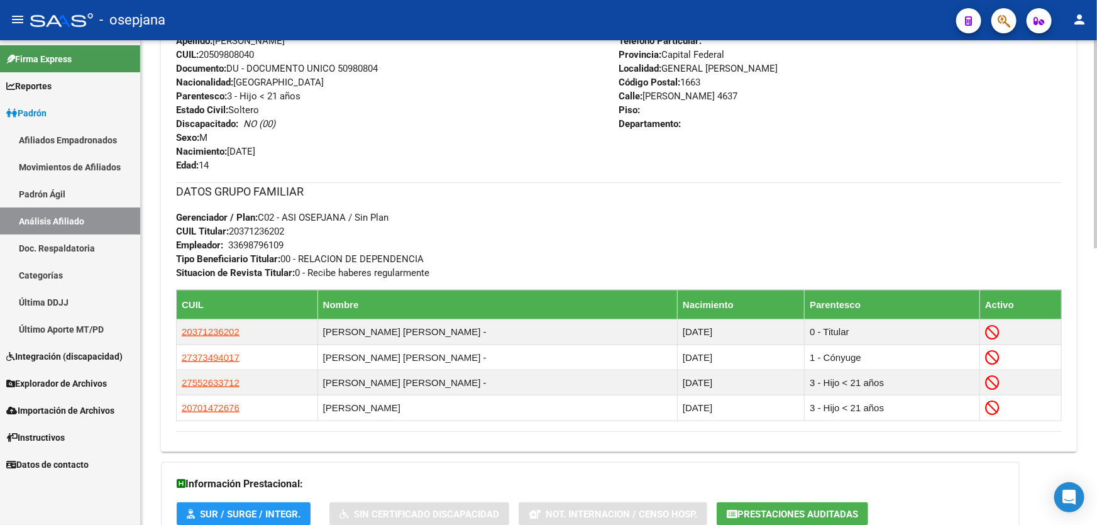
scroll to position [514, 0]
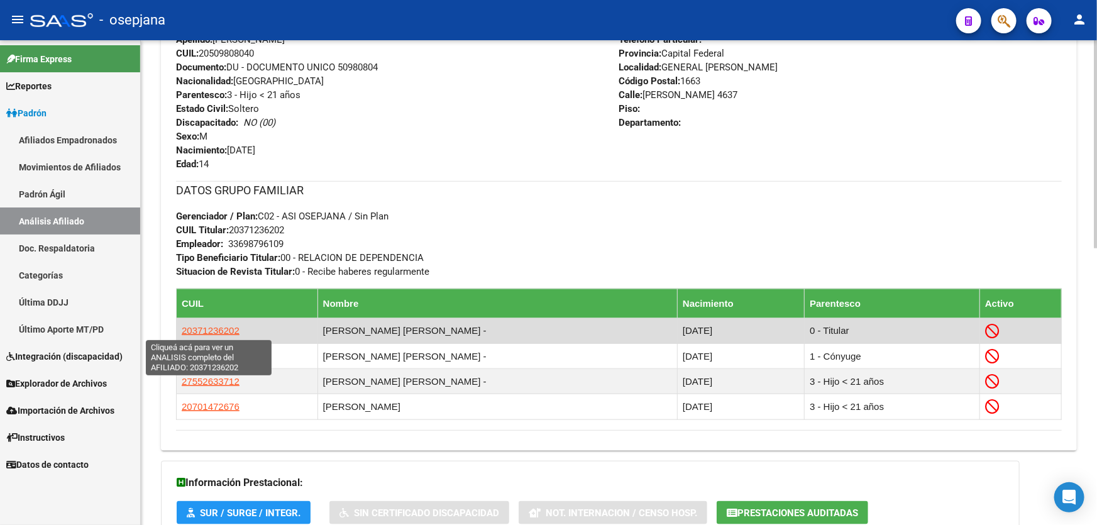
click at [182, 330] on span "20371236202" at bounding box center [211, 330] width 58 height 11
type textarea "20371236202"
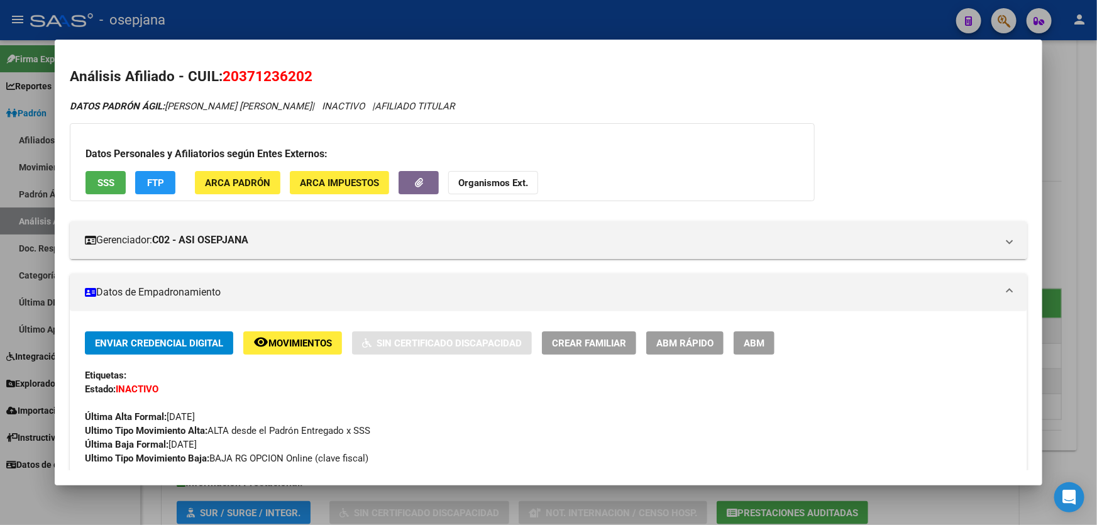
click at [280, 333] on button "remove_red_eye Movimientos" at bounding box center [292, 342] width 99 height 23
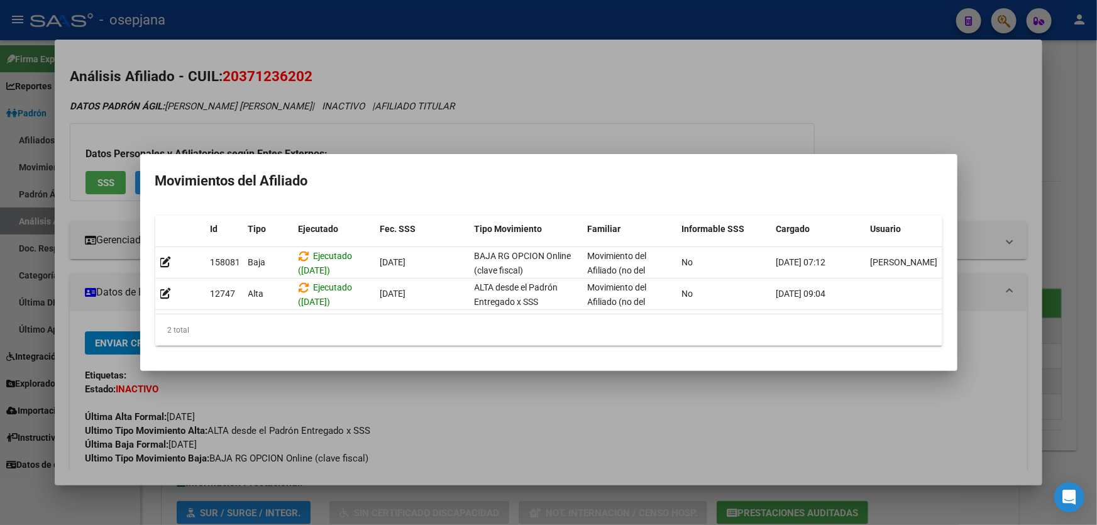
click at [449, 390] on div at bounding box center [548, 262] width 1097 height 525
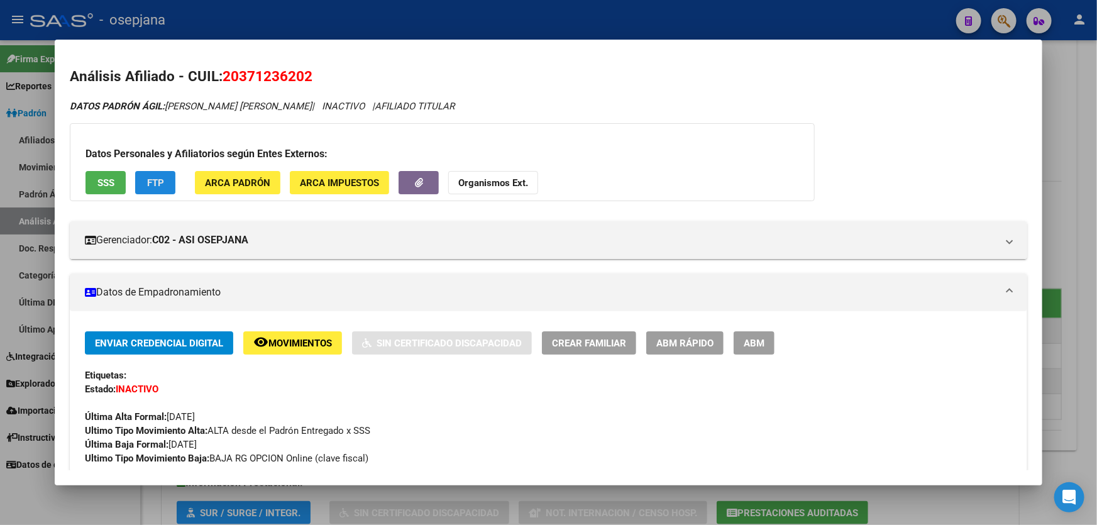
click at [148, 184] on span "FTP" at bounding box center [155, 182] width 17 height 11
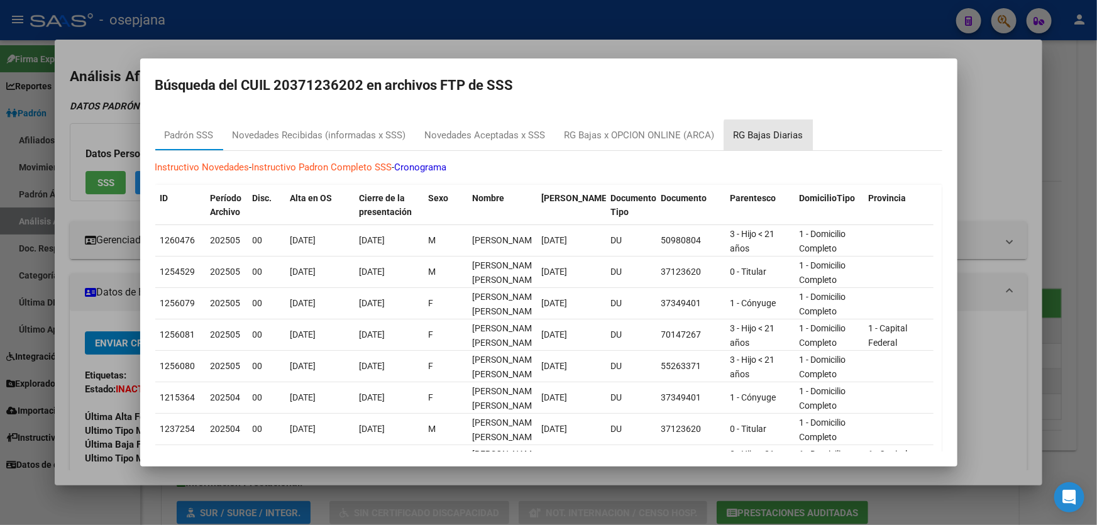
click at [770, 141] on div "RG Bajas Diarias" at bounding box center [768, 135] width 70 height 14
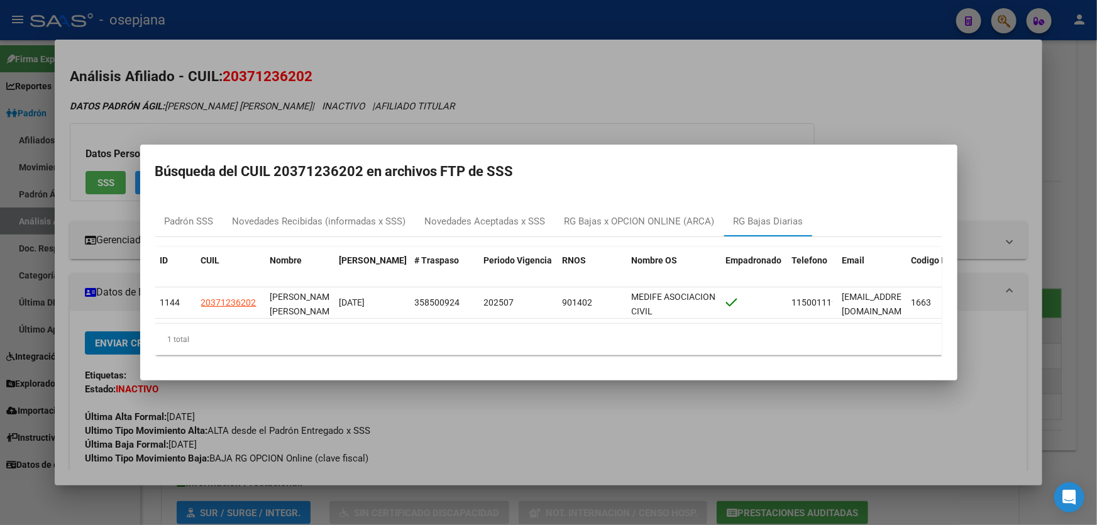
click at [1096, 183] on div at bounding box center [548, 262] width 1097 height 525
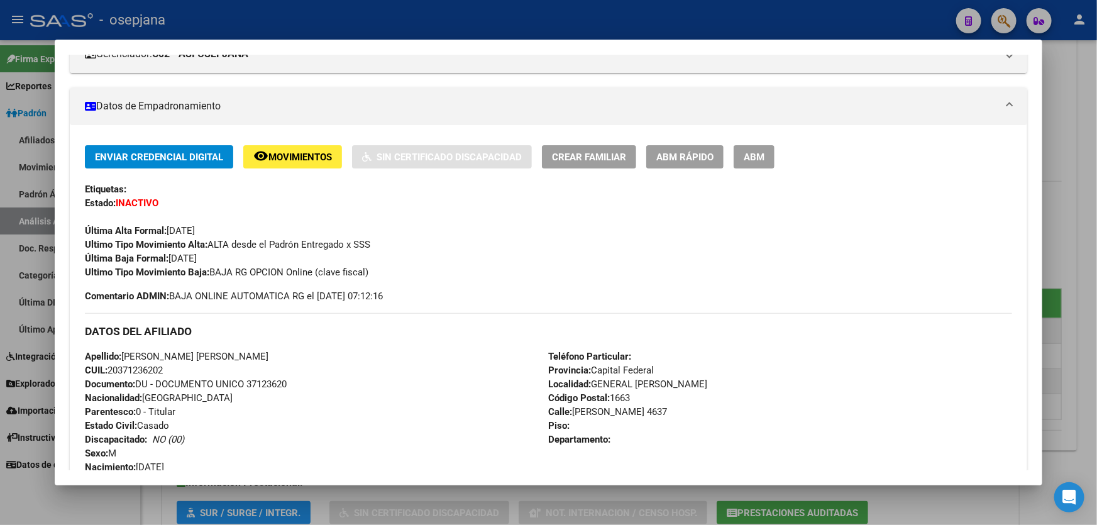
scroll to position [171, 0]
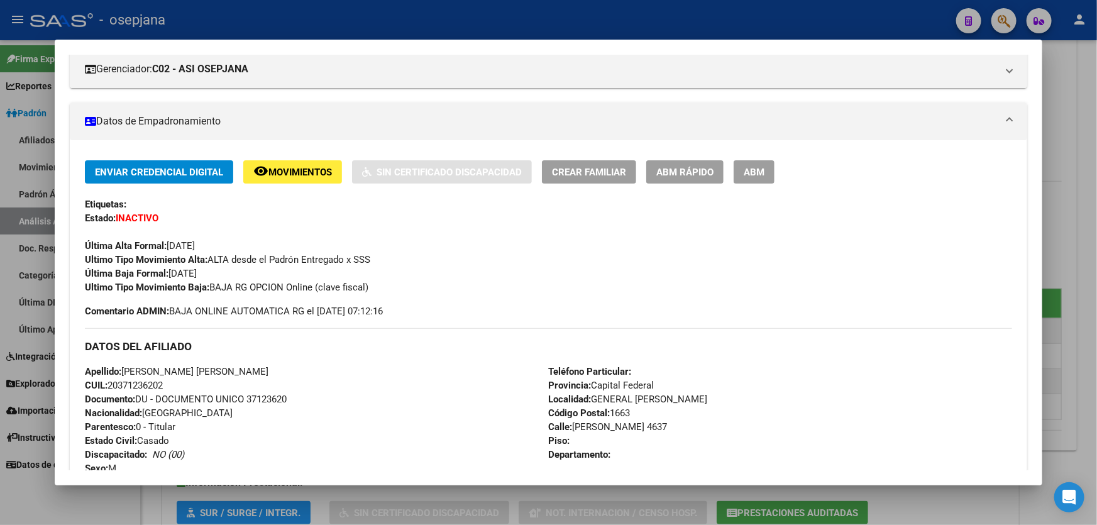
click at [295, 167] on span "Movimientos" at bounding box center [299, 172] width 63 height 11
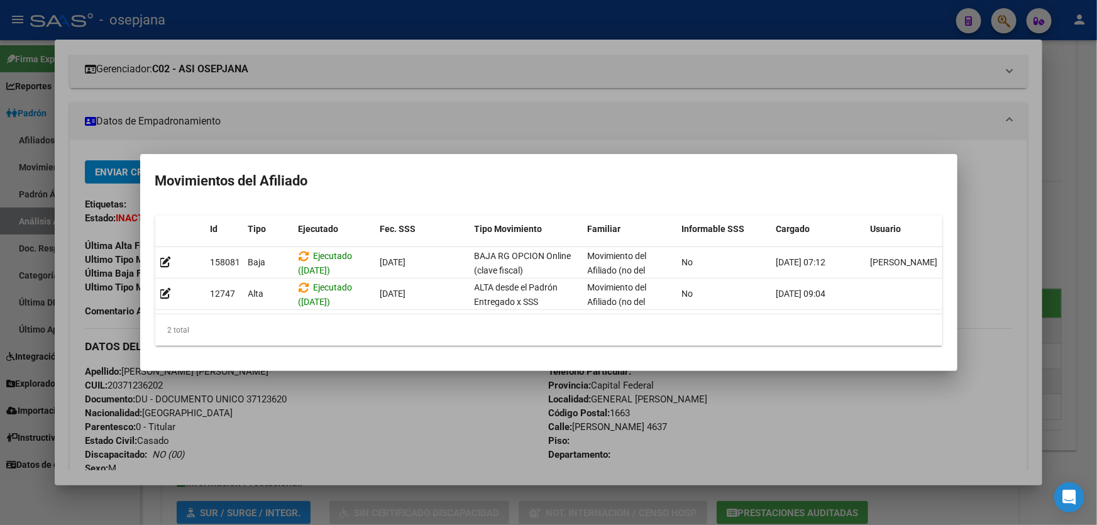
click at [383, 478] on div at bounding box center [548, 262] width 1097 height 525
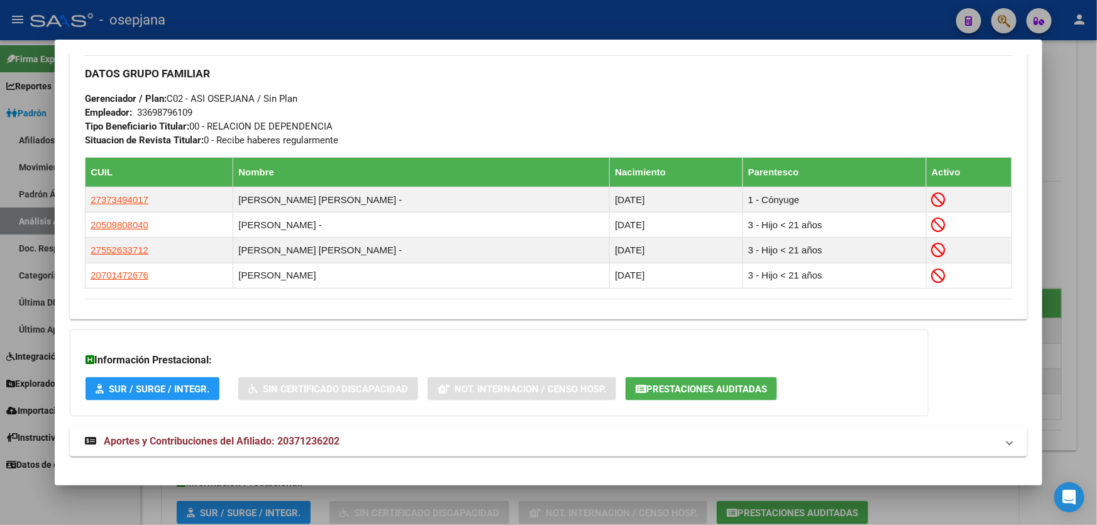
scroll to position [400, 0]
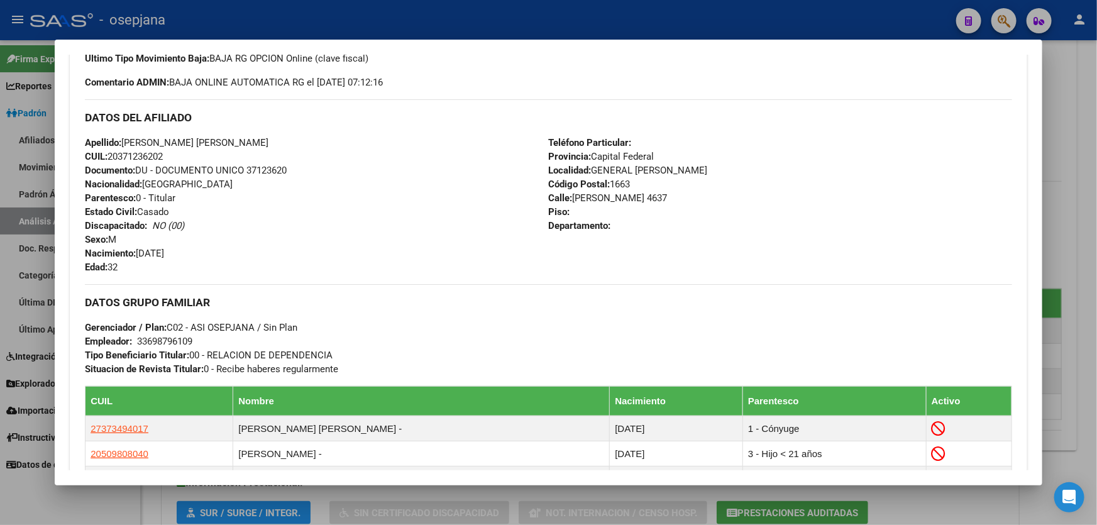
click at [1096, 207] on div at bounding box center [548, 262] width 1097 height 525
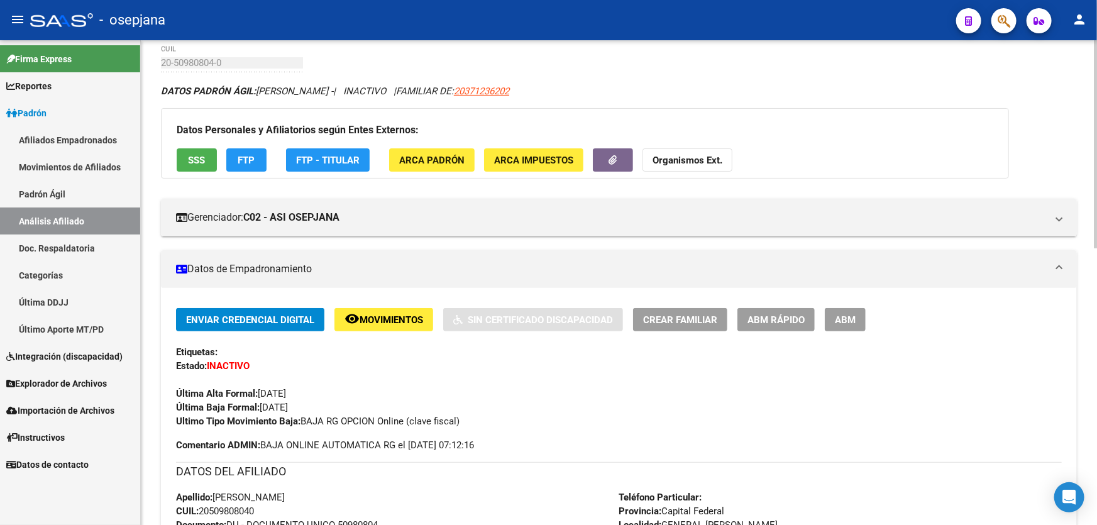
scroll to position [0, 0]
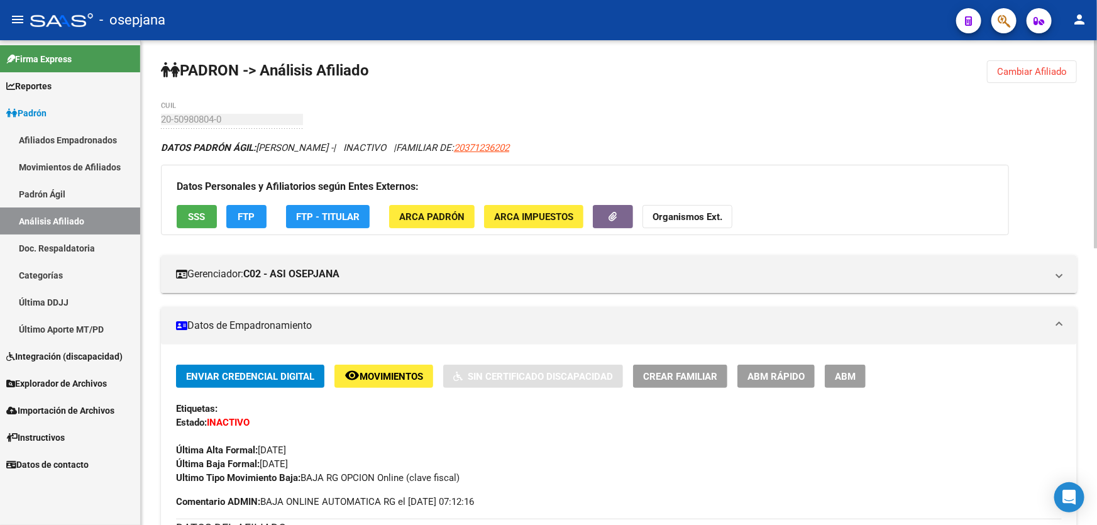
click at [1048, 74] on span "Cambiar Afiliado" at bounding box center [1032, 71] width 70 height 11
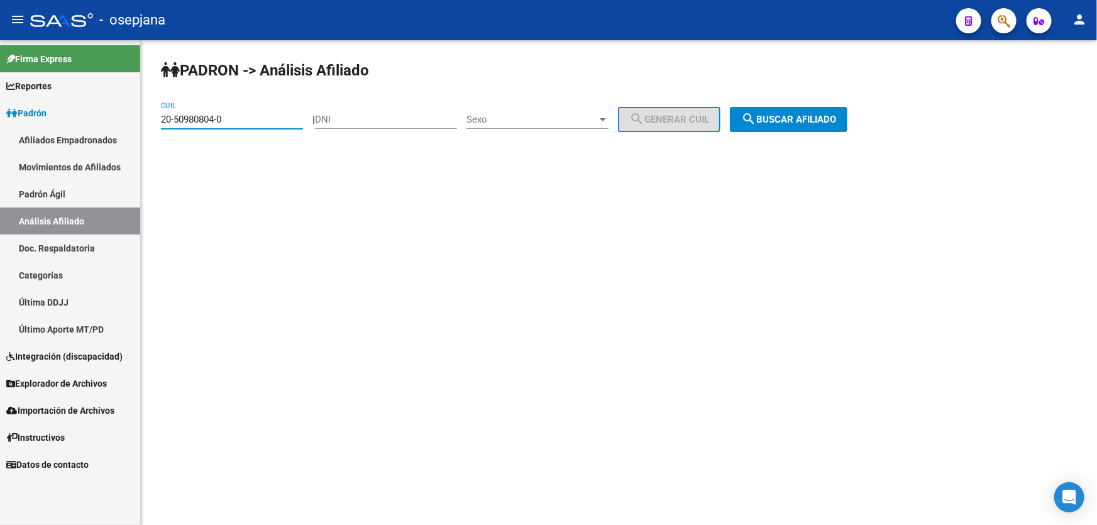
drag, startPoint x: 243, startPoint y: 118, endPoint x: 148, endPoint y: 126, distance: 95.2
click at [148, 126] on div "[PERSON_NAME] -> Análisis Afiliado 20-50980804-0 CUIL | DNI Sexo Sexo search Ge…" at bounding box center [619, 106] width 956 height 132
paste input "37607380-8"
click at [836, 114] on span "search Buscar afiliado" at bounding box center [788, 119] width 95 height 11
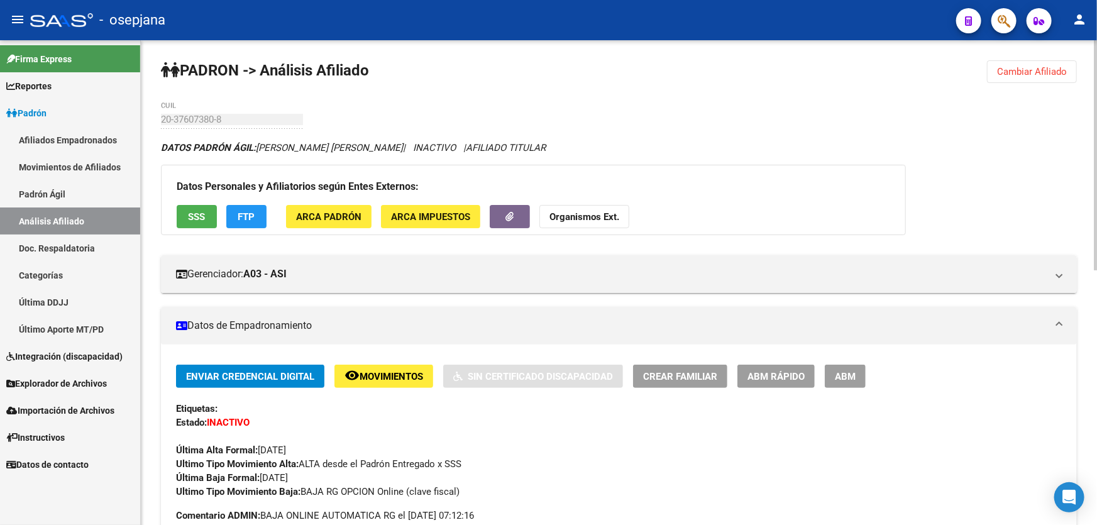
click at [246, 217] on span "FTP" at bounding box center [246, 216] width 17 height 11
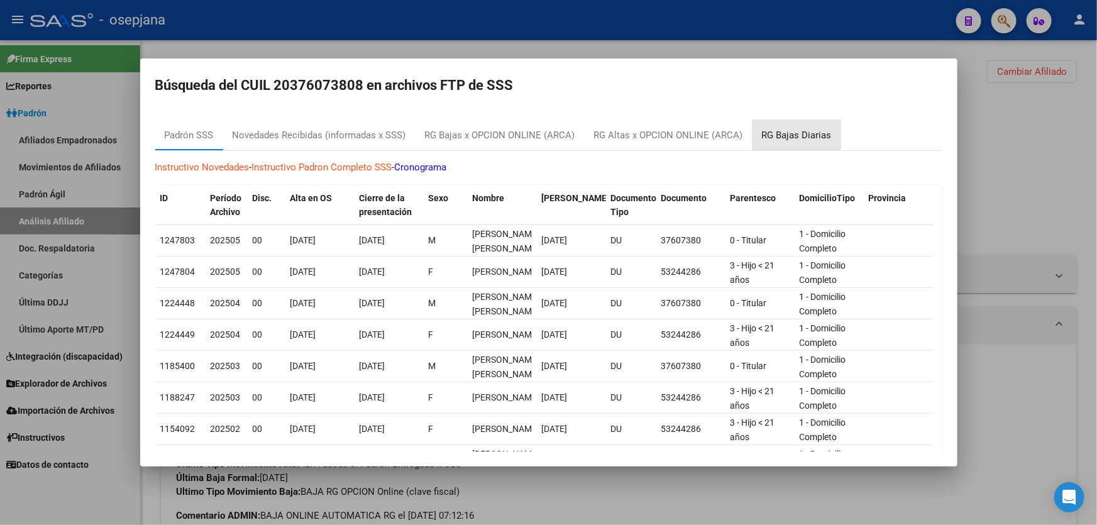
click at [779, 127] on div "RG Bajas Diarias" at bounding box center [796, 135] width 89 height 30
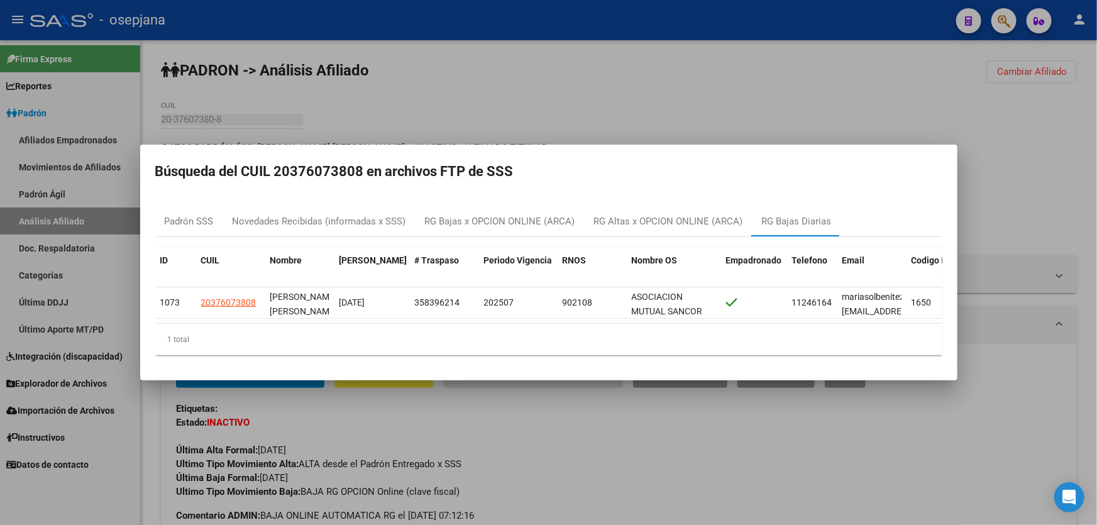
click at [1041, 183] on div at bounding box center [548, 262] width 1097 height 525
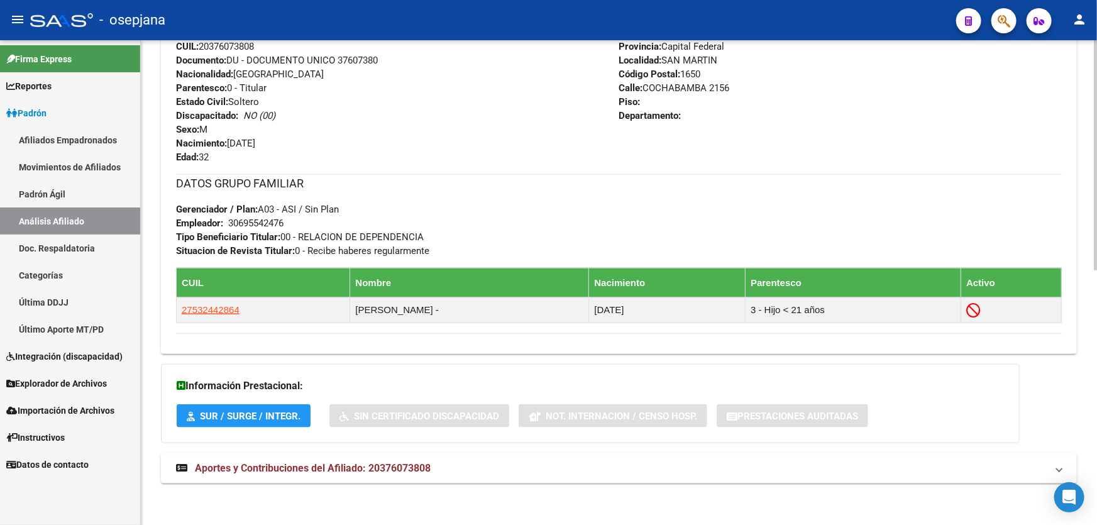
scroll to position [535, 0]
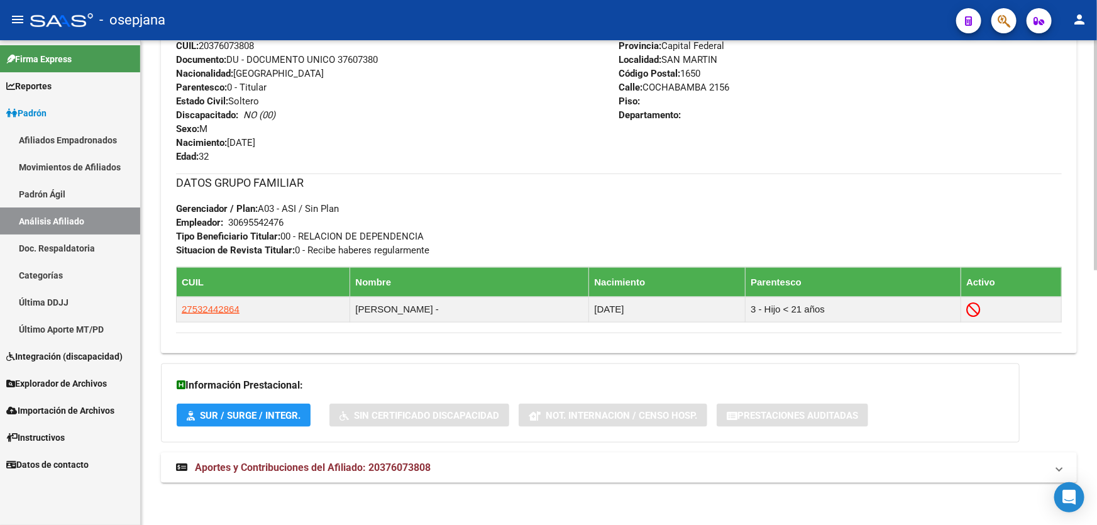
click at [571, 469] on mat-panel-title "Aportes y Contribuciones del Afiliado: 20376073808" at bounding box center [611, 468] width 870 height 14
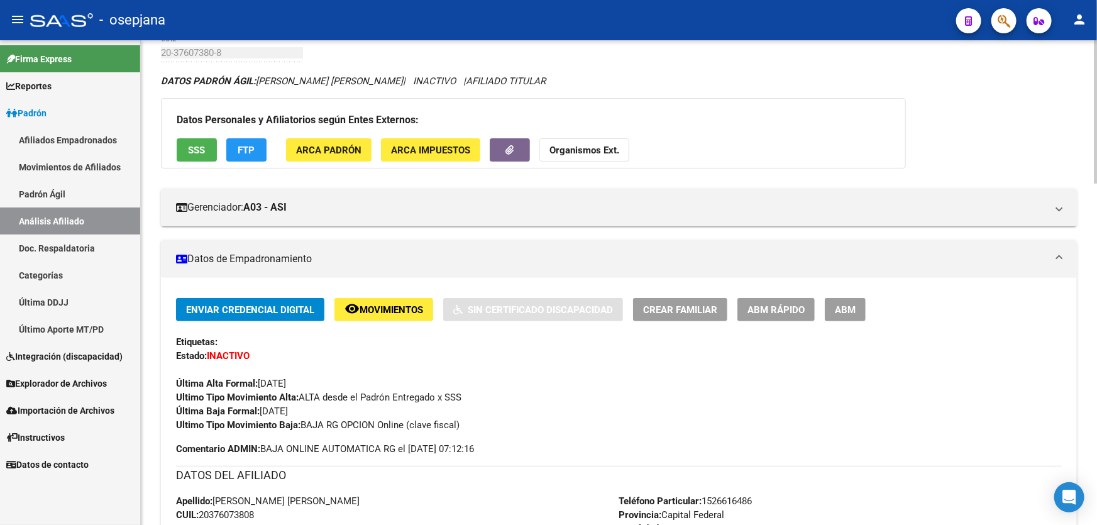
scroll to position [0, 0]
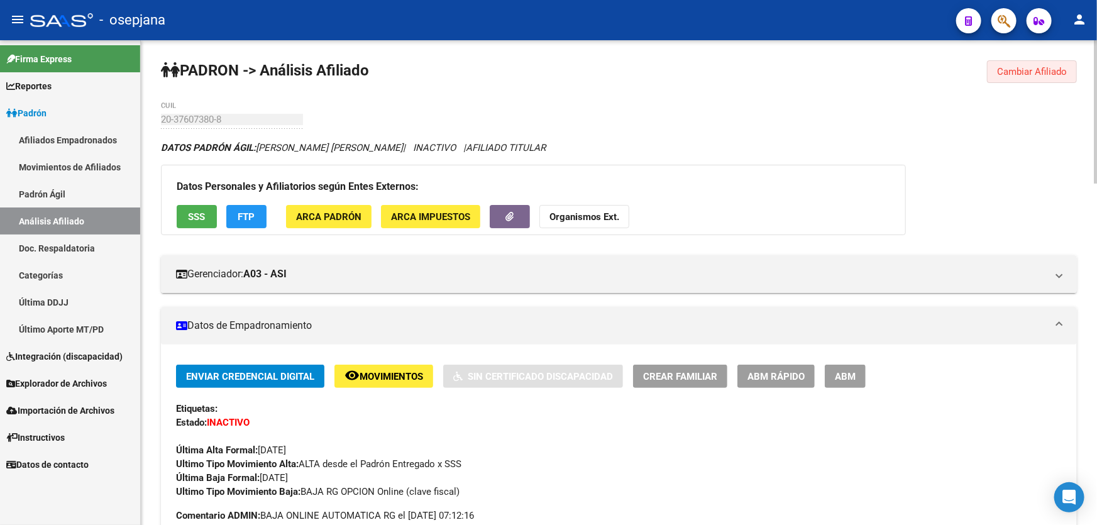
click at [1023, 61] on button "Cambiar Afiliado" at bounding box center [1032, 71] width 90 height 23
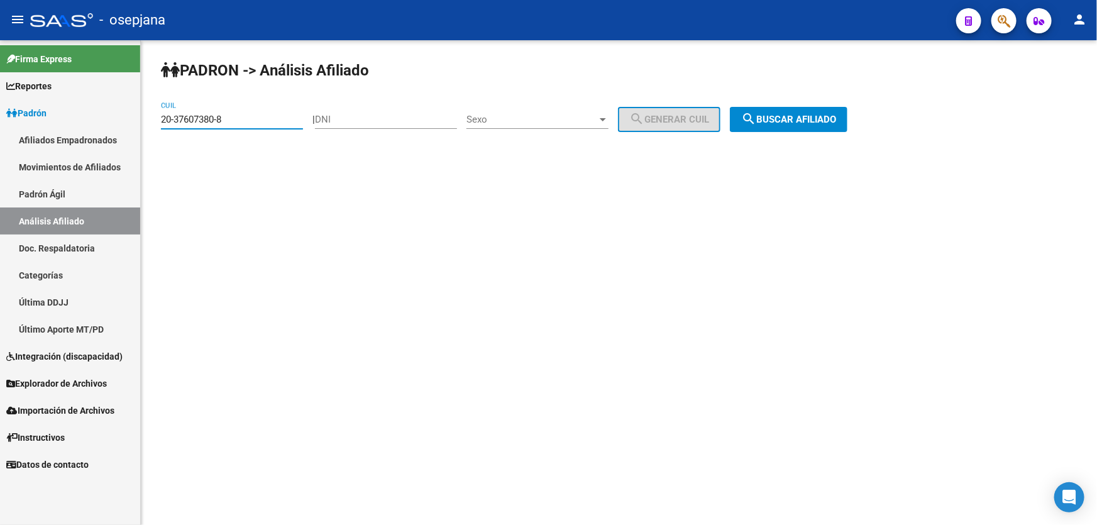
drag, startPoint x: 230, startPoint y: 120, endPoint x: 147, endPoint y: 116, distance: 83.0
click at [147, 116] on div "[PERSON_NAME] -> Análisis Afiliado 20-37607380-8 CUIL | DNI Sexo Sexo search Ge…" at bounding box center [619, 106] width 956 height 132
paste input "46277-4"
click at [794, 118] on span "search Buscar afiliado" at bounding box center [788, 119] width 95 height 11
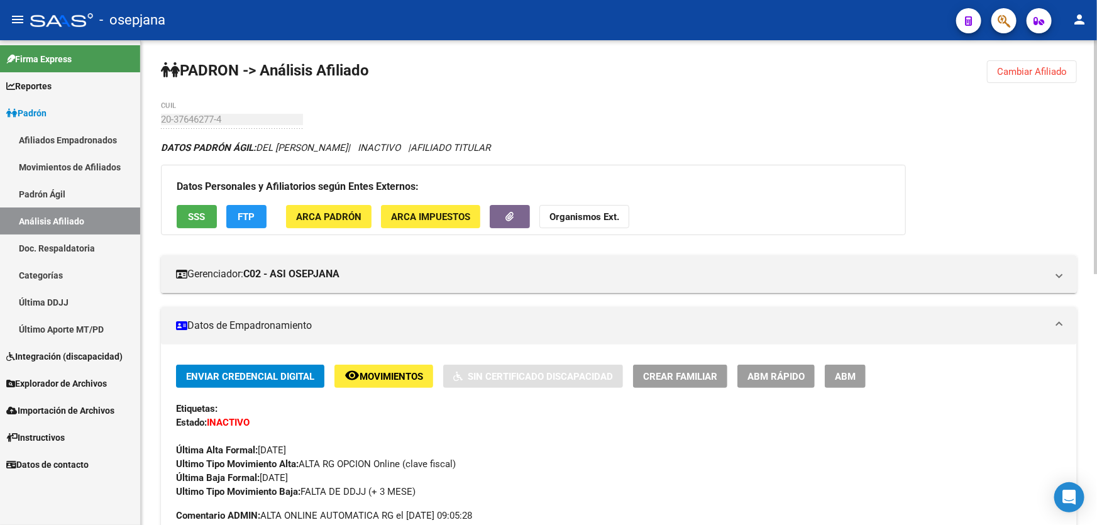
click at [1042, 60] on button "Cambiar Afiliado" at bounding box center [1032, 71] width 90 height 23
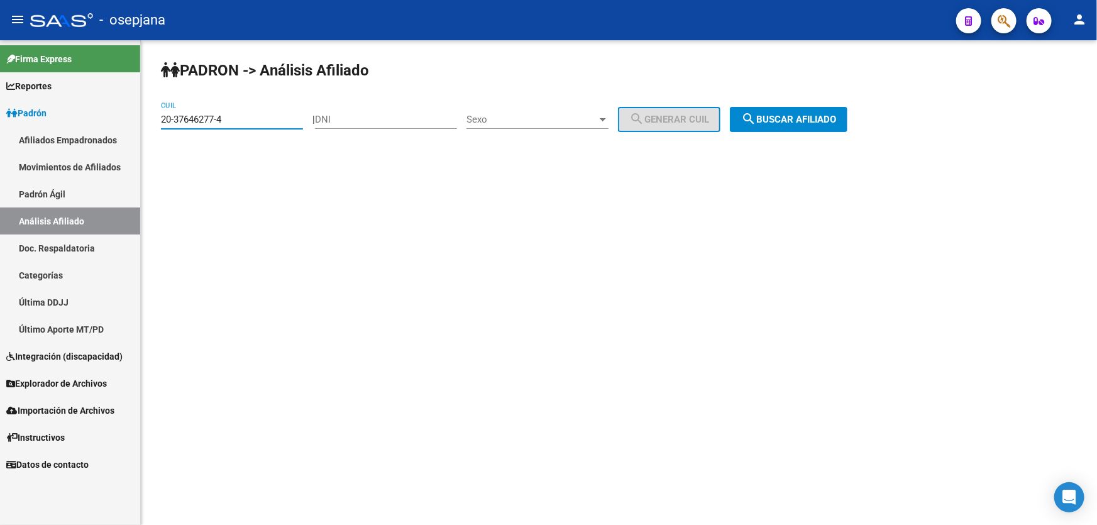
drag, startPoint x: 249, startPoint y: 116, endPoint x: 150, endPoint y: 122, distance: 99.5
click at [150, 122] on div "[PERSON_NAME] -> Análisis Afiliado 20-37646277-4 CUIL | DNI Sexo Sexo search Ge…" at bounding box center [619, 106] width 956 height 132
paste input "748247-7"
click at [812, 123] on span "search Buscar afiliado" at bounding box center [788, 119] width 95 height 11
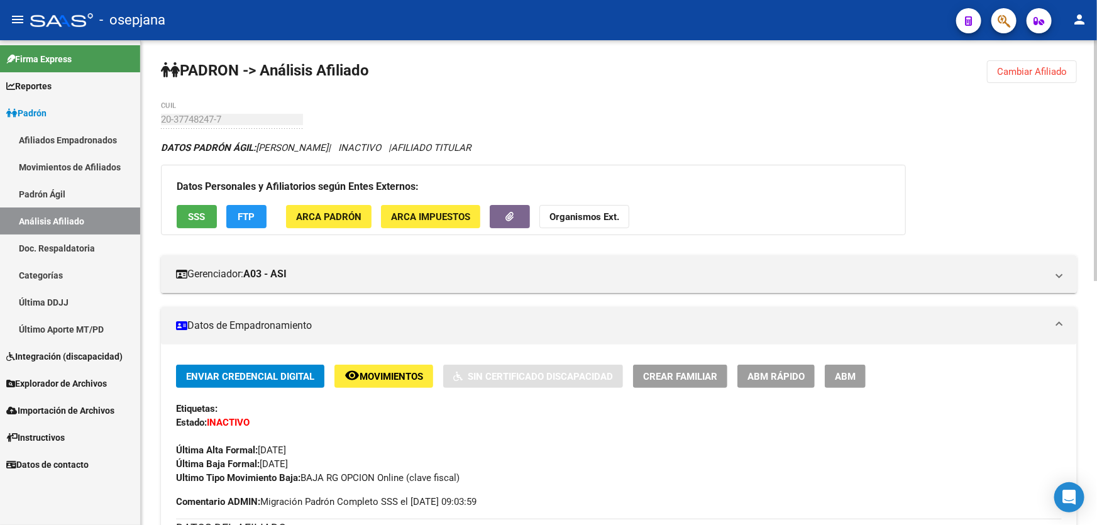
click at [217, 224] on div "Datos Personales y Afiliatorios según Entes Externos: SSS FTP ARCA Padrón ARCA …" at bounding box center [533, 200] width 745 height 70
click at [1024, 67] on span "Cambiar Afiliado" at bounding box center [1032, 71] width 70 height 11
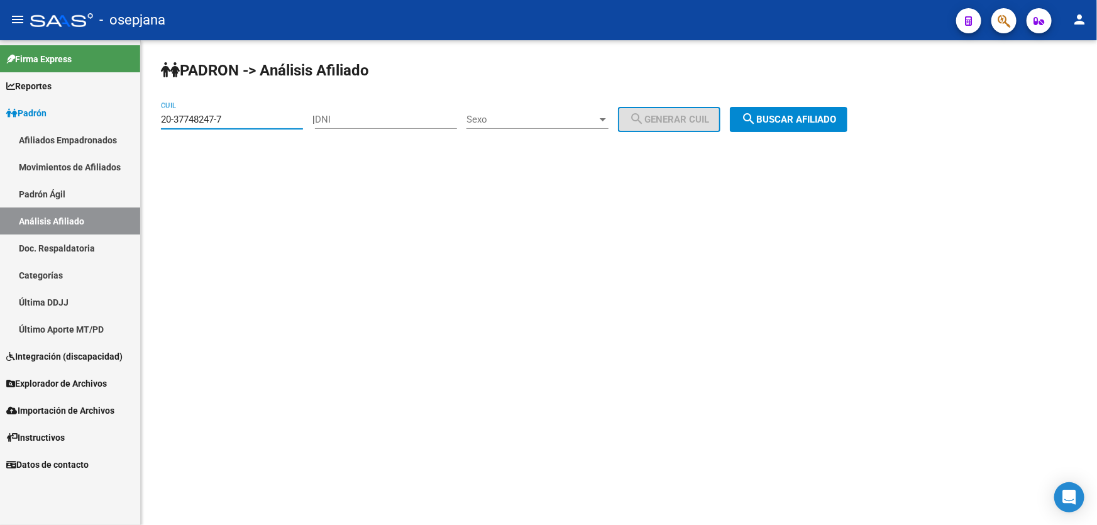
drag, startPoint x: 238, startPoint y: 113, endPoint x: 0, endPoint y: 150, distance: 240.4
click at [0, 144] on mat-sidenav-container "Firma Express Reportes Padrón Traspasos x O.S. Traspasos x Gerenciador Traspaso…" at bounding box center [548, 282] width 1097 height 484
paste input "7-17796973-2"
click at [782, 119] on span "search Buscar afiliado" at bounding box center [788, 119] width 95 height 11
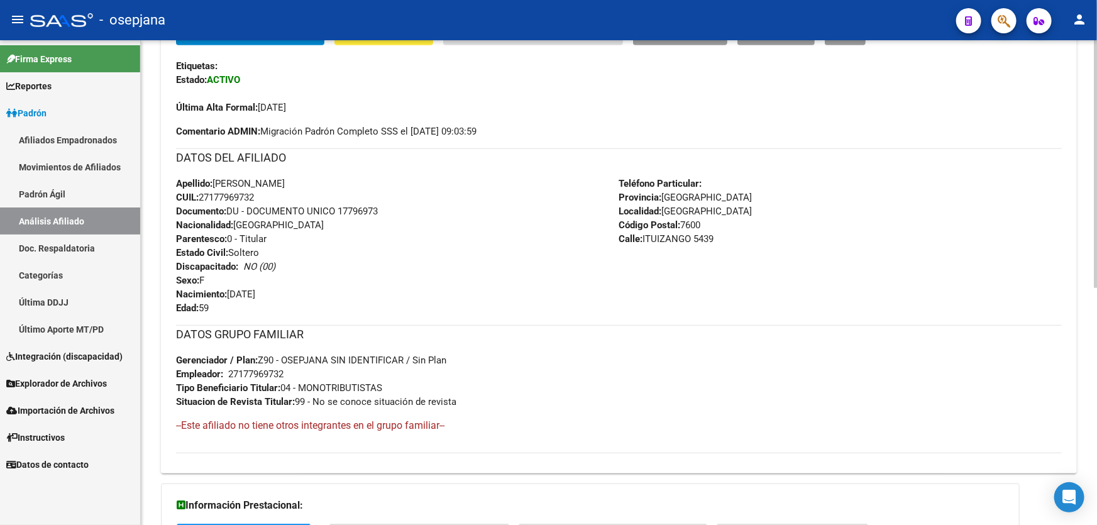
scroll to position [285, 0]
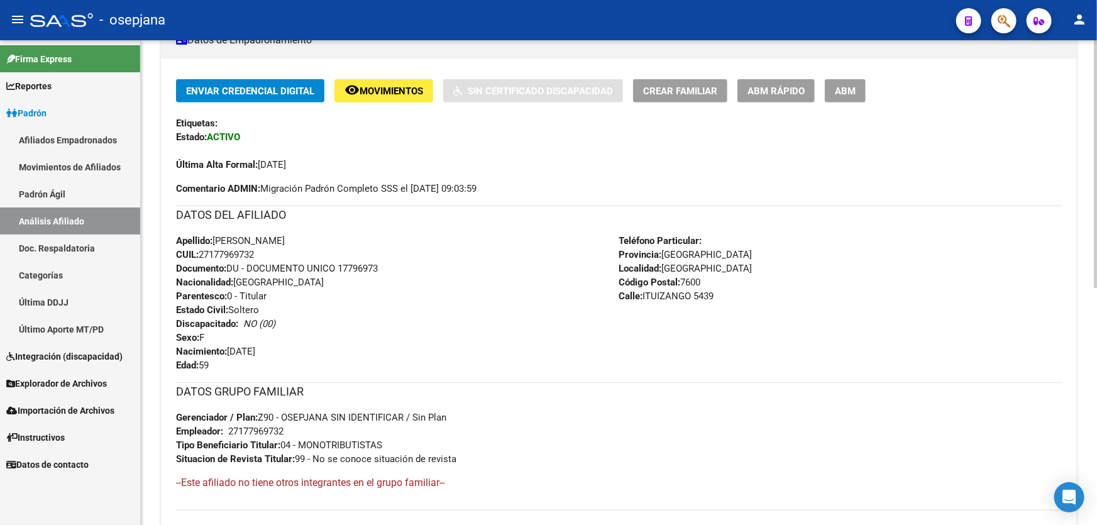
drag, startPoint x: 216, startPoint y: 238, endPoint x: 337, endPoint y: 237, distance: 121.3
click at [337, 237] on div "Apellido: [PERSON_NAME] CUIL: 27177969732 Documento: DU - DOCUMENTO UNICO 17796…" at bounding box center [397, 303] width 443 height 138
copy span "[PERSON_NAME]"
click at [344, 263] on span "Documento: DU - DOCUMENTO UNICO 17796973" at bounding box center [277, 268] width 202 height 11
drag, startPoint x: 338, startPoint y: 268, endPoint x: 386, endPoint y: 269, distance: 48.4
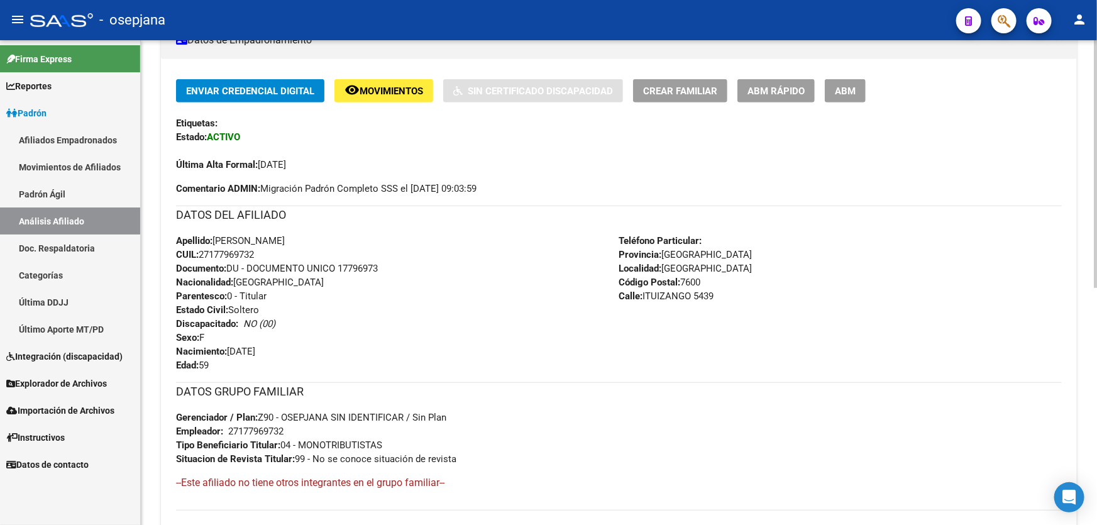
click at [386, 269] on div "Apellido: [PERSON_NAME] CUIL: 27177969732 Documento: DU - DOCUMENTO UNICO 17796…" at bounding box center [397, 303] width 443 height 138
drag, startPoint x: 356, startPoint y: 274, endPoint x: 341, endPoint y: 270, distance: 16.3
click at [341, 270] on span "Documento: DU - DOCUMENTO UNICO 17796973" at bounding box center [277, 268] width 202 height 11
drag, startPoint x: 340, startPoint y: 266, endPoint x: 424, endPoint y: 269, distance: 83.6
click at [424, 269] on div "Apellido: [PERSON_NAME] CUIL: 27177969732 Documento: DU - DOCUMENTO UNICO 17796…" at bounding box center [397, 303] width 443 height 138
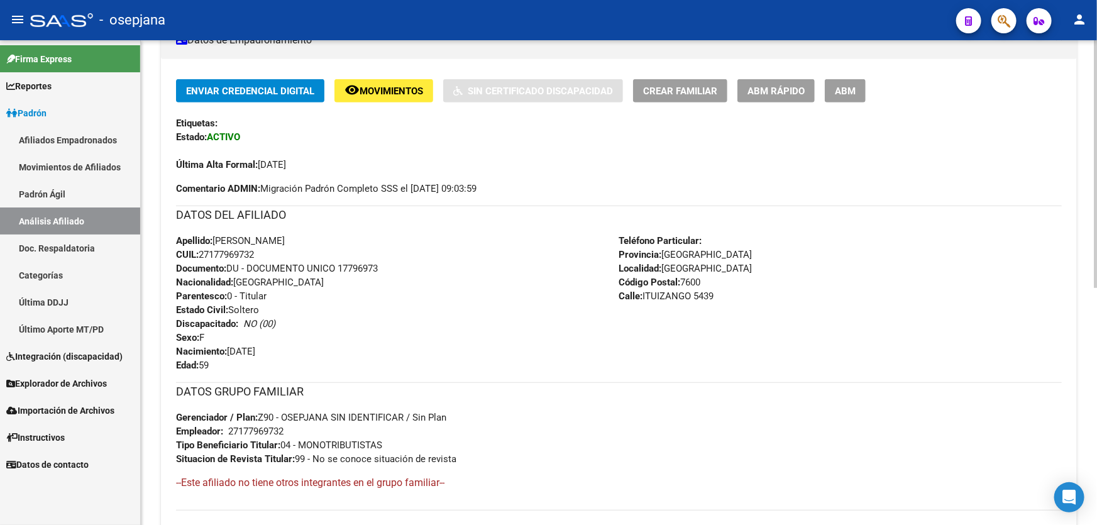
copy span "17796973"
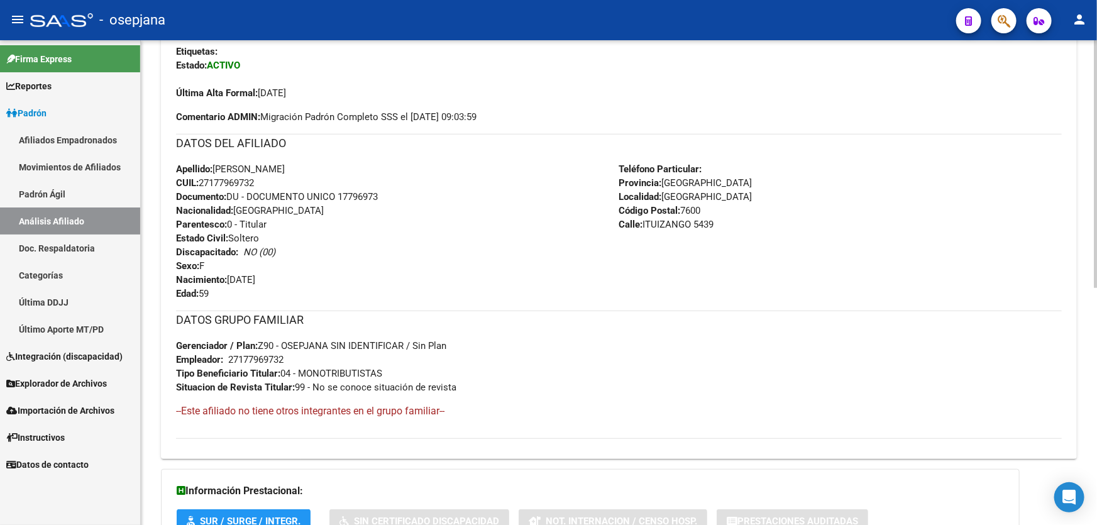
scroll to position [462, 0]
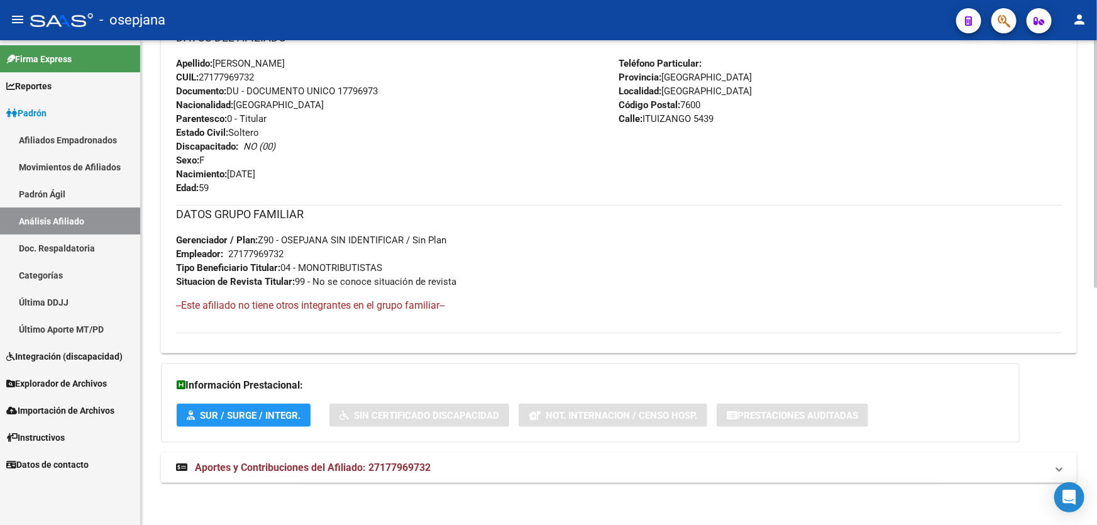
click at [527, 500] on div "[PERSON_NAME] -> Análisis Afiliado Cambiar Afiliado 27-17796973-2 CUIL DATOS [P…" at bounding box center [619, 52] width 956 height 949
click at [542, 466] on mat-panel-title "Aportes y Contribuciones del Afiliado: 27177969732" at bounding box center [611, 468] width 870 height 14
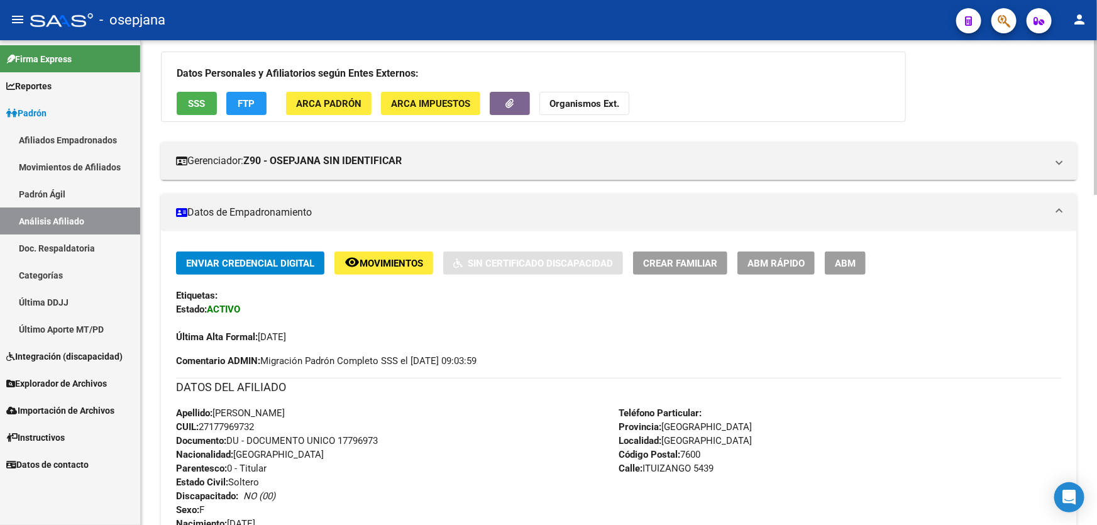
scroll to position [114, 0]
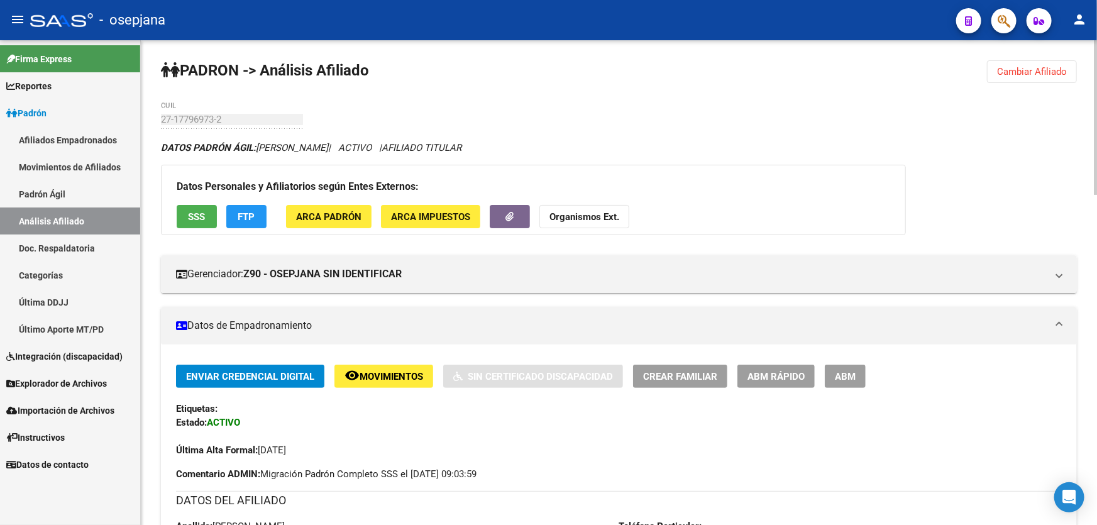
click at [1007, 68] on span "Cambiar Afiliado" at bounding box center [1032, 71] width 70 height 11
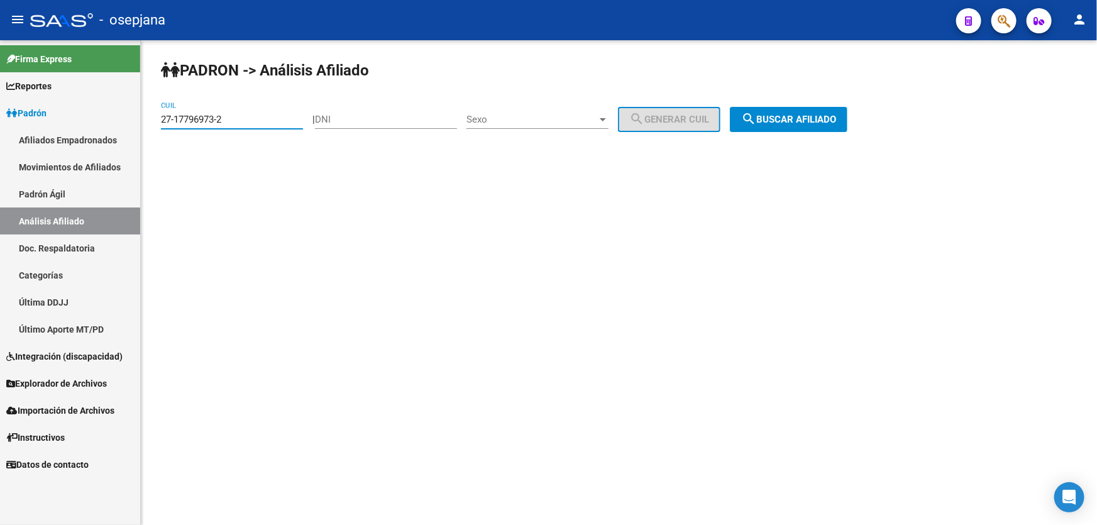
drag, startPoint x: 273, startPoint y: 119, endPoint x: 148, endPoint y: 124, distance: 125.1
click at [148, 124] on div "PADRON -> Análisis Afiliado 27-17796973-2 CUIL | DNI Sexo Sexo search Generar C…" at bounding box center [619, 106] width 956 height 132
paste input "0-37748247-7"
click at [810, 124] on button "search Buscar afiliado" at bounding box center [789, 119] width 118 height 25
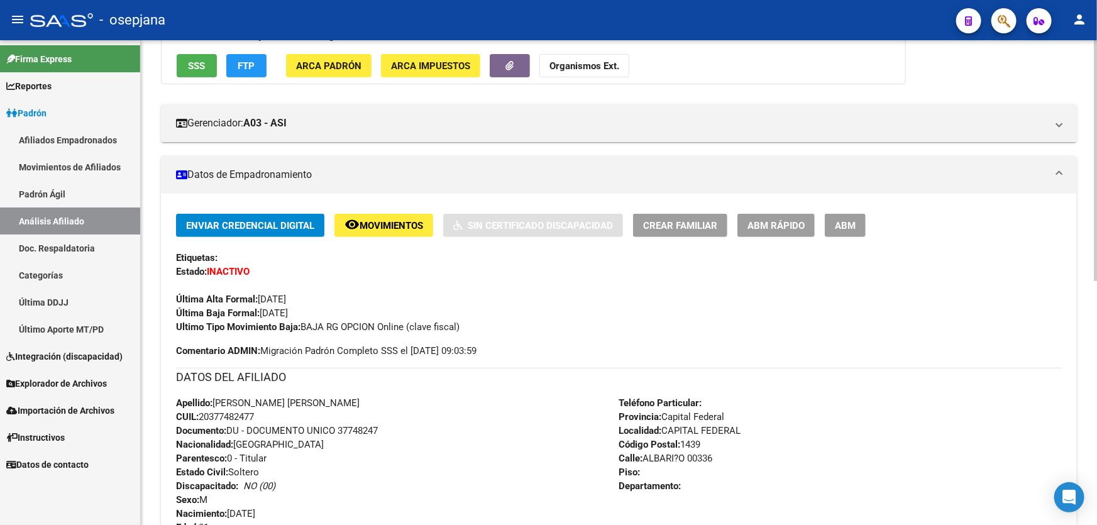
scroll to position [148, 0]
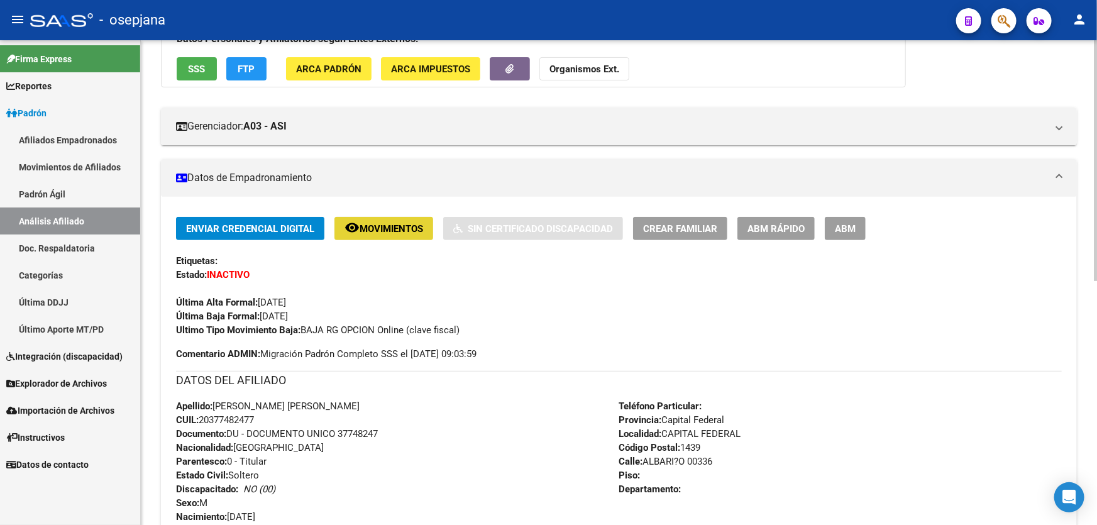
click at [393, 223] on span "Movimientos" at bounding box center [390, 228] width 63 height 11
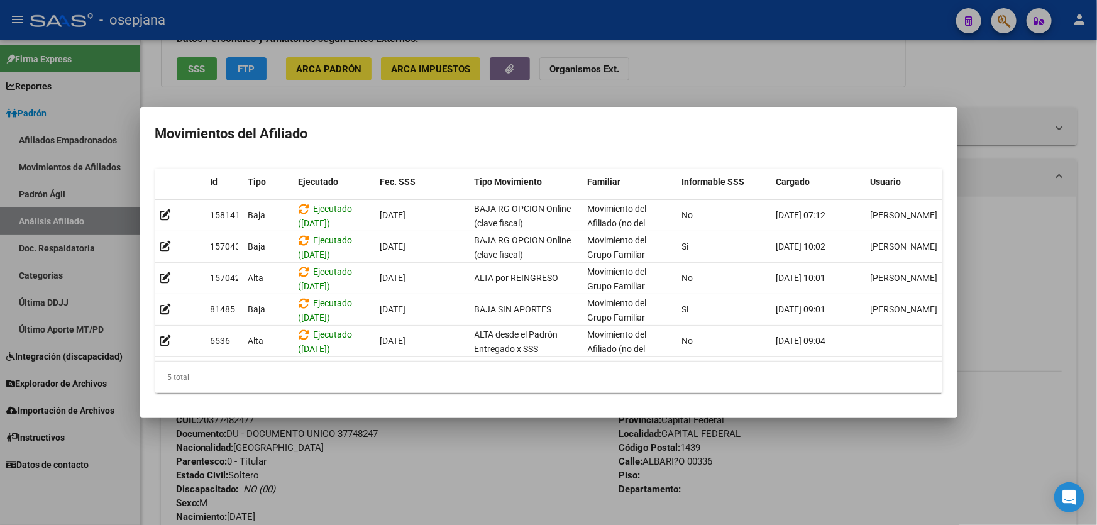
click at [1027, 244] on div at bounding box center [548, 262] width 1097 height 525
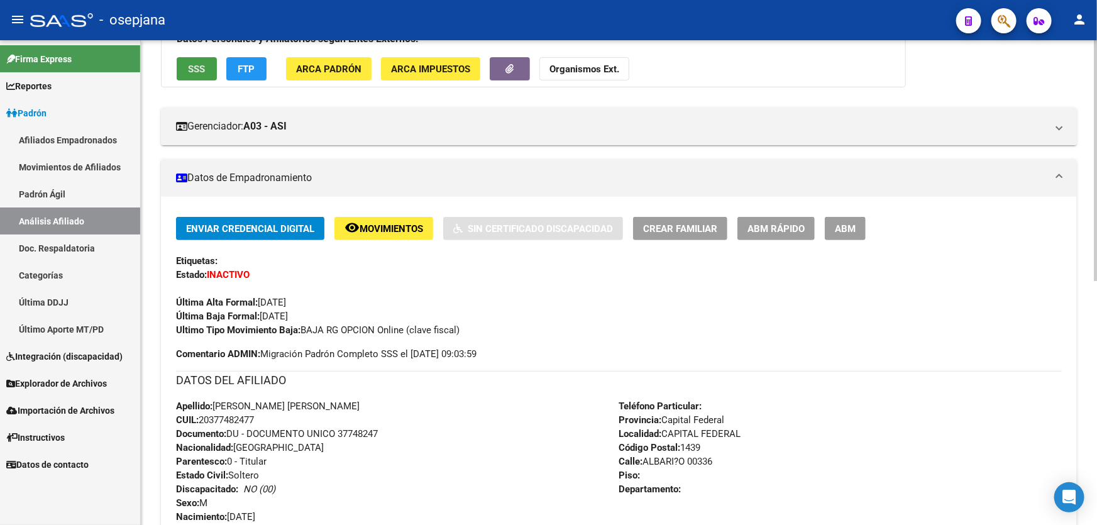
click at [192, 74] on button "SSS" at bounding box center [197, 68] width 40 height 23
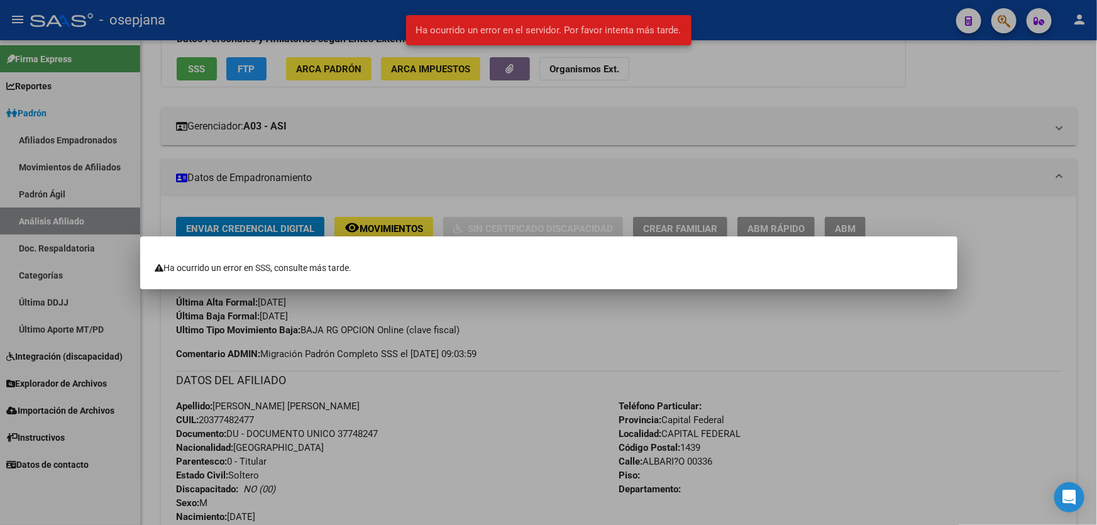
click at [1078, 346] on div at bounding box center [548, 262] width 1097 height 525
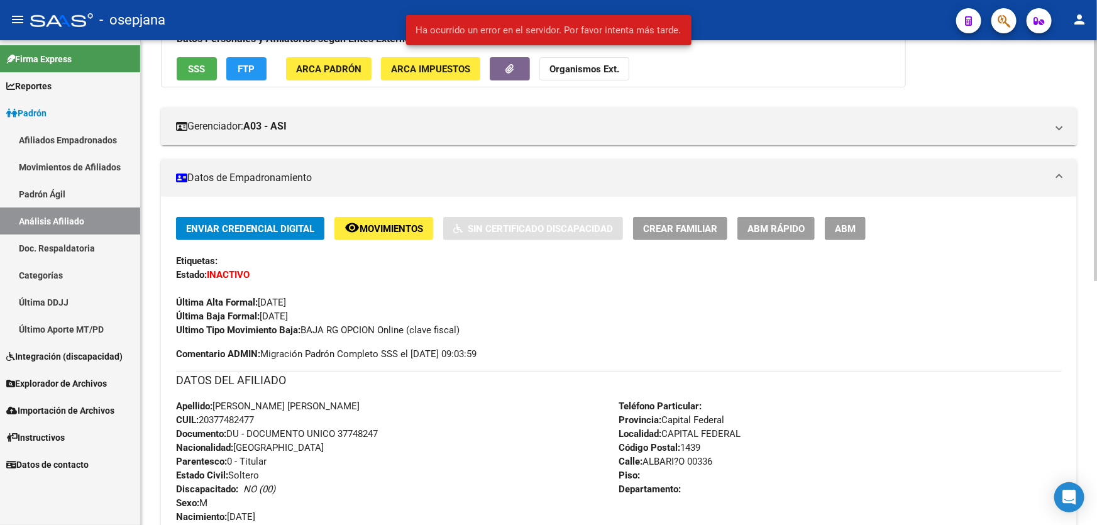
click at [233, 62] on button "FTP" at bounding box center [246, 68] width 40 height 23
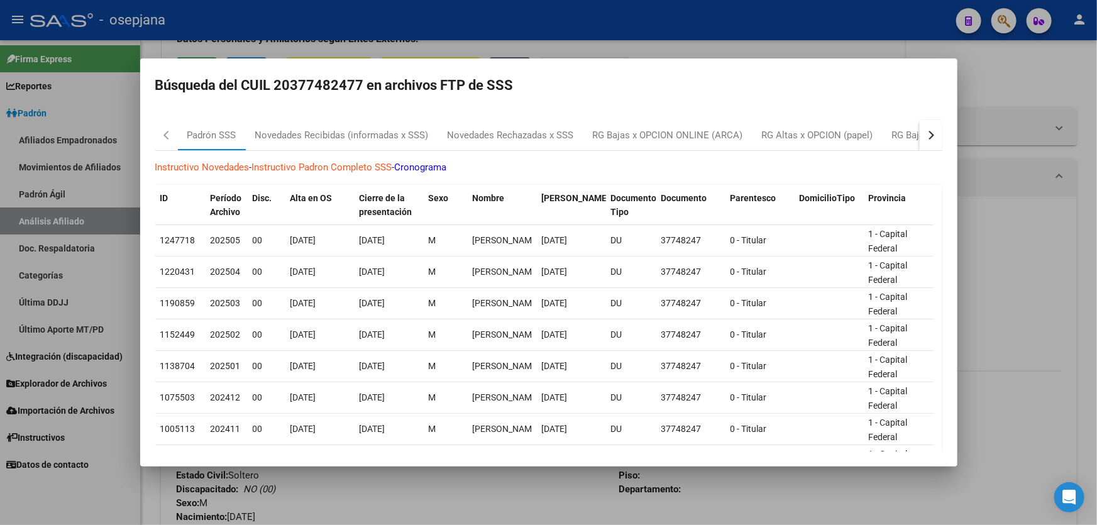
click at [924, 138] on div "button" at bounding box center [928, 135] width 9 height 9
click at [875, 140] on div "RG Bajas Diarias" at bounding box center [866, 135] width 70 height 14
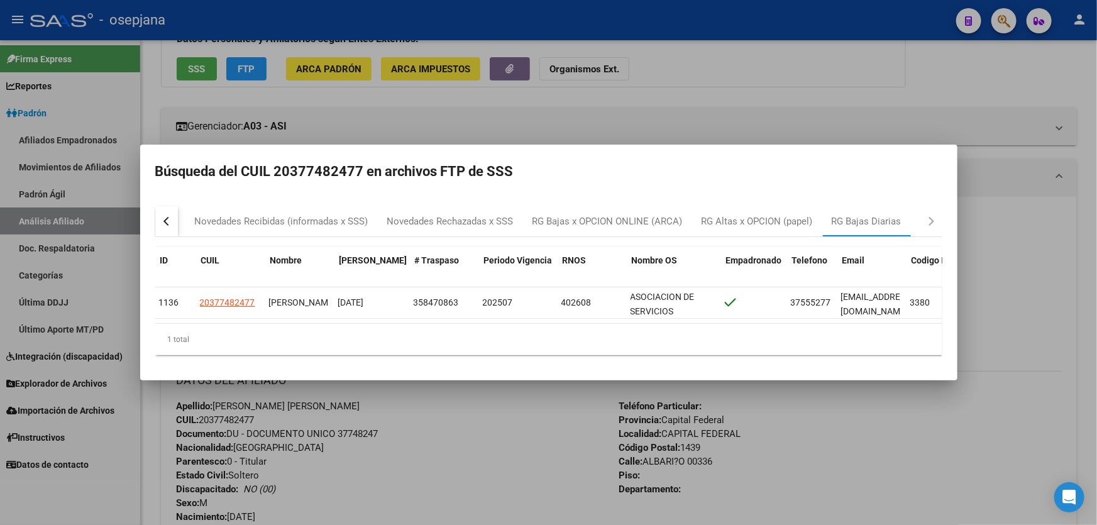
scroll to position [0, 0]
click at [434, 432] on div at bounding box center [548, 262] width 1097 height 525
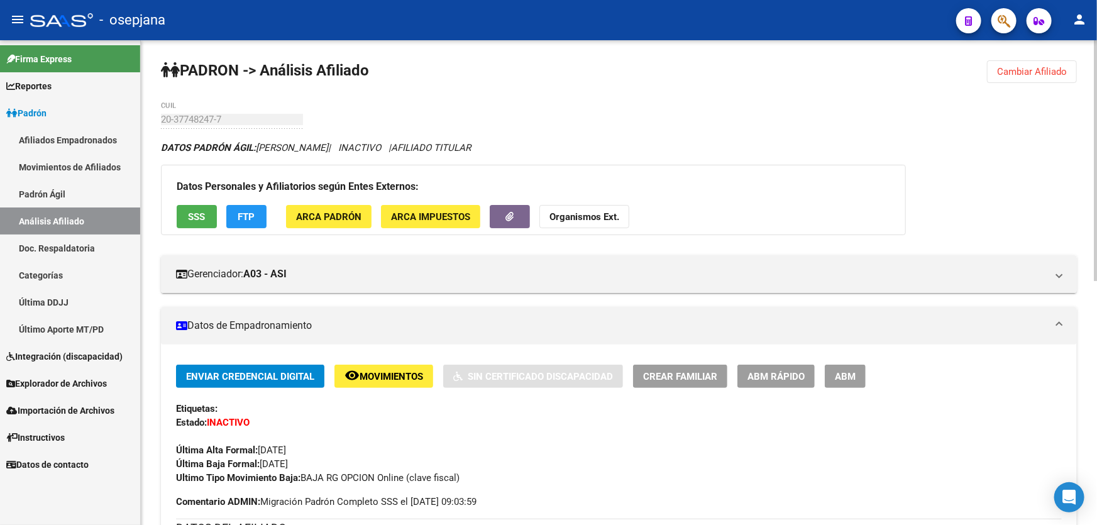
click at [1044, 70] on span "Cambiar Afiliado" at bounding box center [1032, 71] width 70 height 11
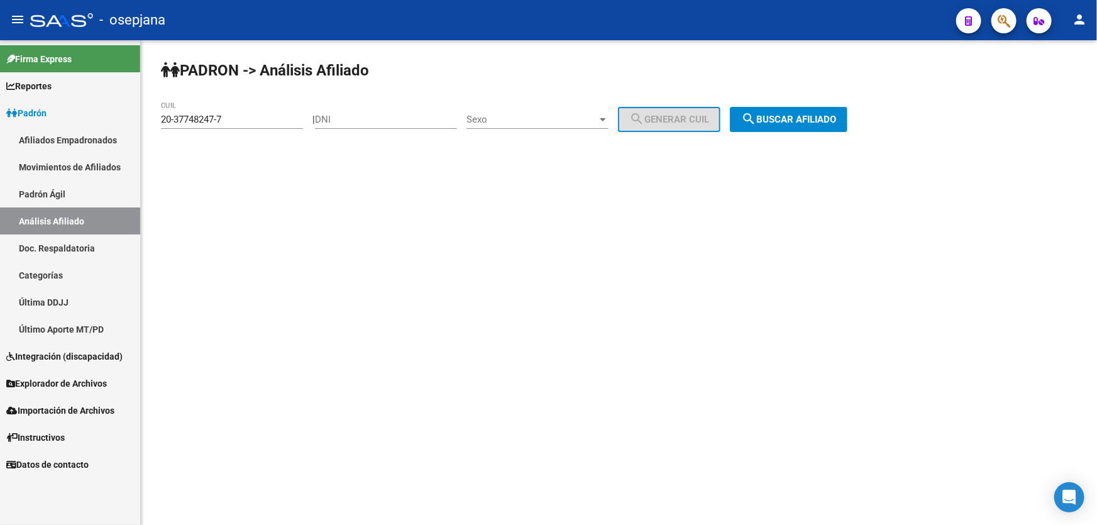
click at [249, 128] on div "20-37748247-7 CUIL" at bounding box center [232, 115] width 142 height 27
drag, startPoint x: 247, startPoint y: 120, endPoint x: 8, endPoint y: 149, distance: 240.5
click at [15, 148] on mat-sidenav-container "Firma Express Reportes Padrón Traspasos x O.S. Traspasos x Gerenciador Traspaso…" at bounding box center [548, 282] width 1097 height 484
paste input "8946368-0"
click at [811, 110] on button "search Buscar afiliado" at bounding box center [789, 119] width 118 height 25
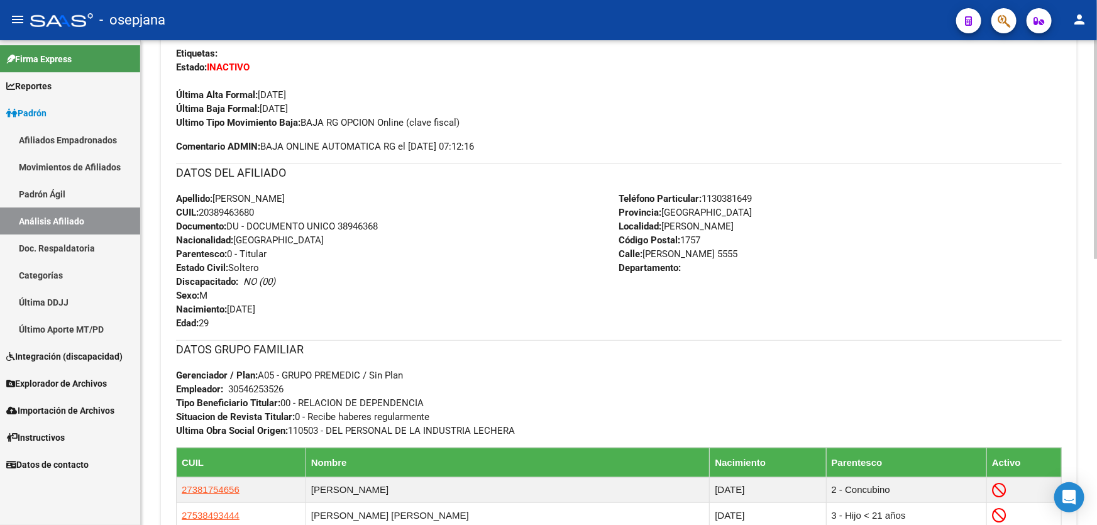
scroll to position [285, 0]
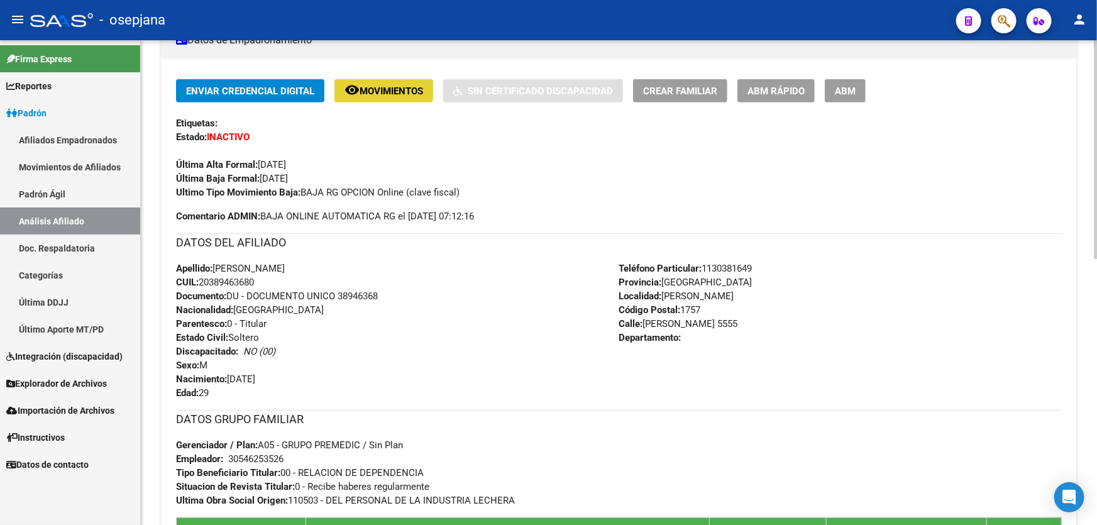
click at [388, 87] on span "Movimientos" at bounding box center [390, 90] width 63 height 11
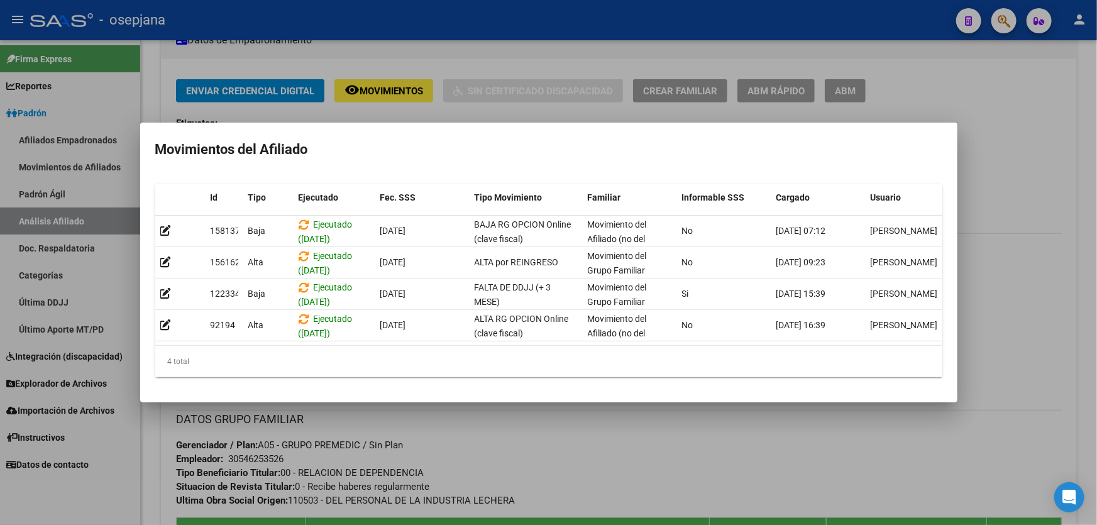
click at [674, 444] on div at bounding box center [548, 262] width 1097 height 525
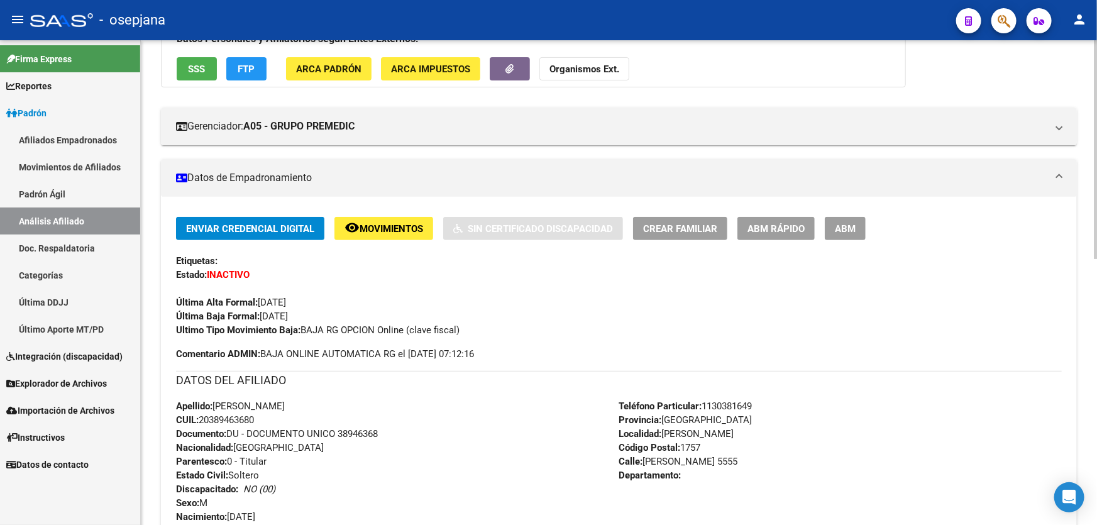
scroll to position [0, 0]
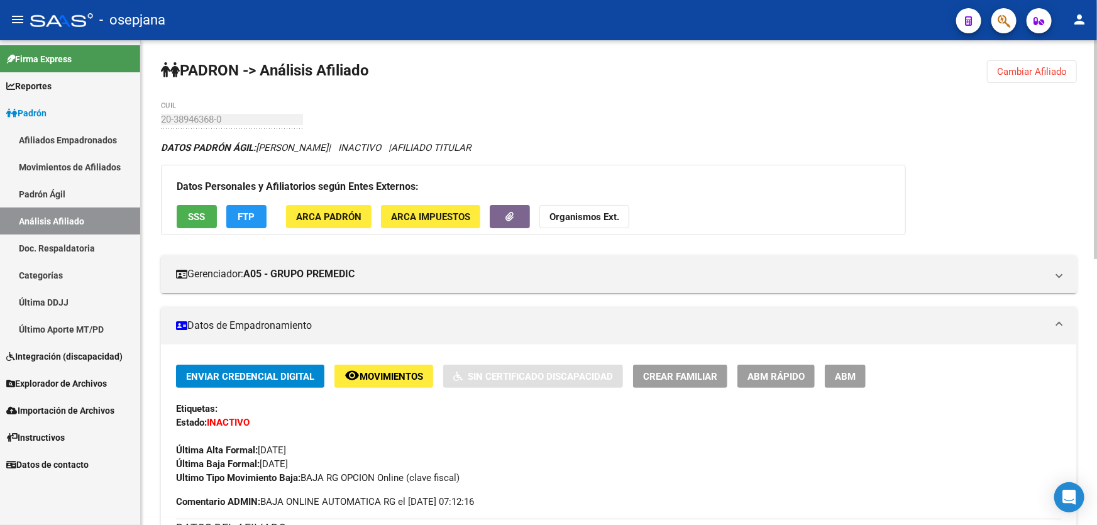
click at [204, 213] on span "SSS" at bounding box center [197, 216] width 17 height 11
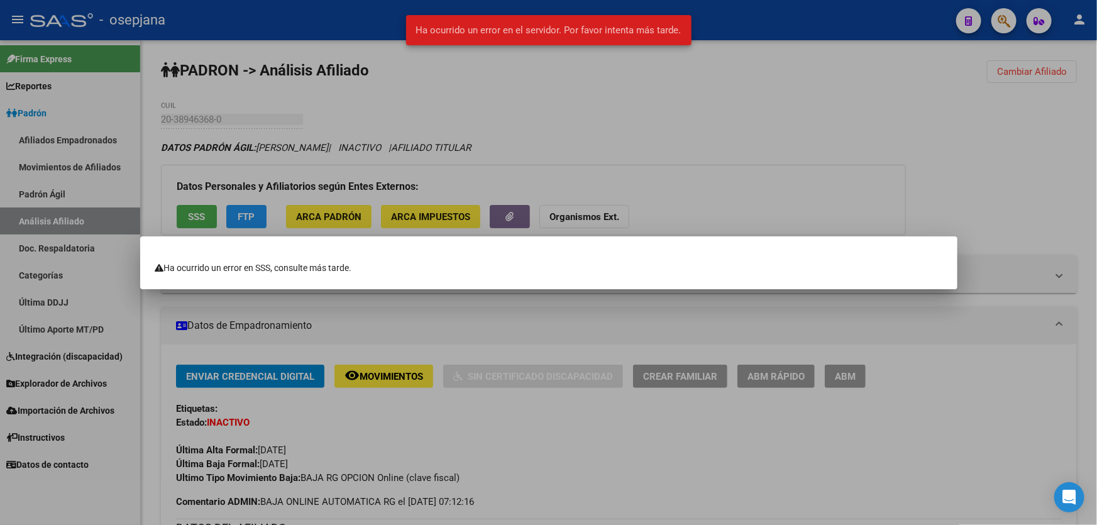
click at [1096, 129] on div at bounding box center [548, 262] width 1097 height 525
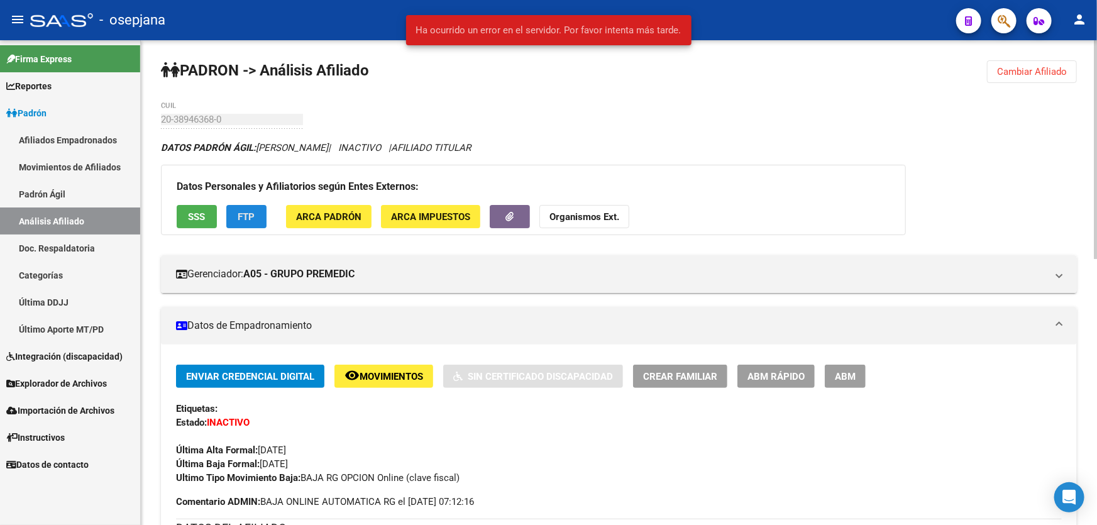
click at [239, 219] on span "FTP" at bounding box center [246, 216] width 17 height 11
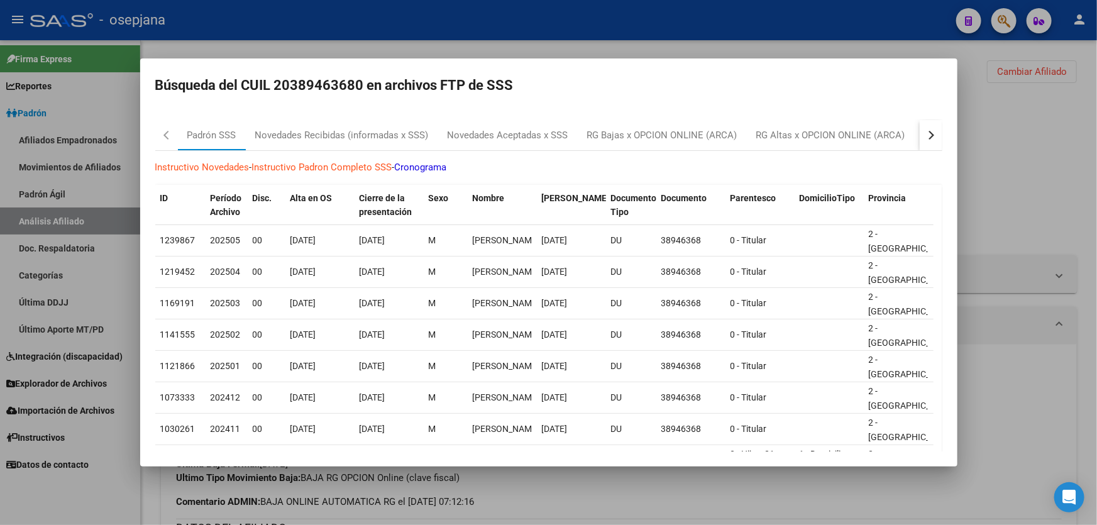
click at [919, 127] on button "button" at bounding box center [930, 135] width 23 height 30
click at [888, 136] on div "RG Bajas Diarias" at bounding box center [868, 135] width 70 height 14
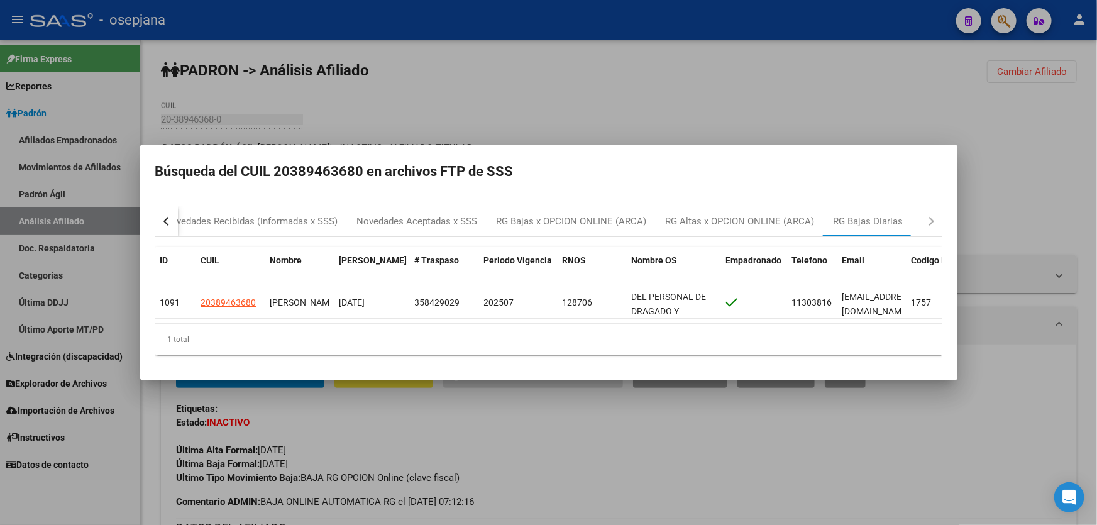
click at [239, 134] on div at bounding box center [548, 262] width 1097 height 525
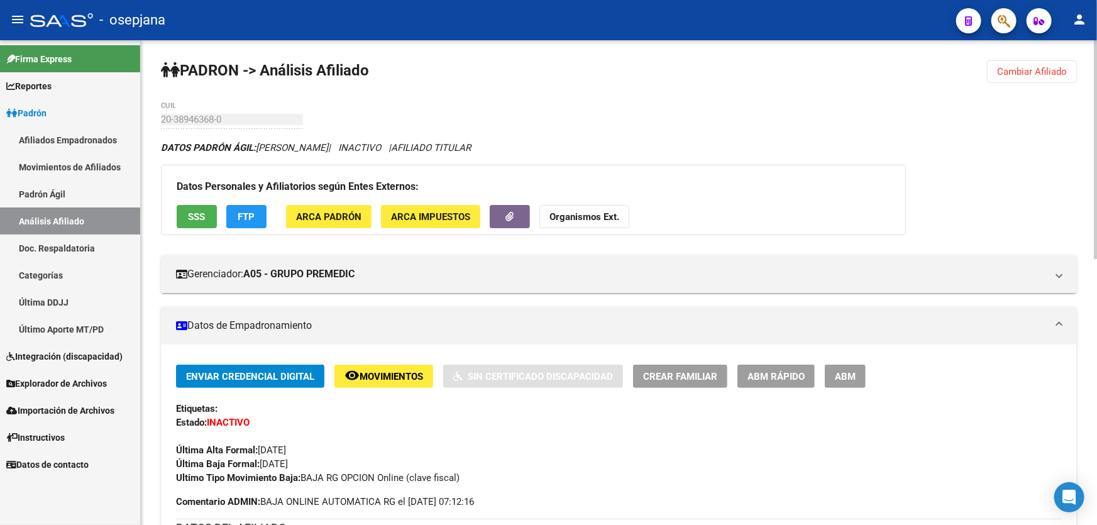
click at [1015, 67] on span "Cambiar Afiliado" at bounding box center [1032, 71] width 70 height 11
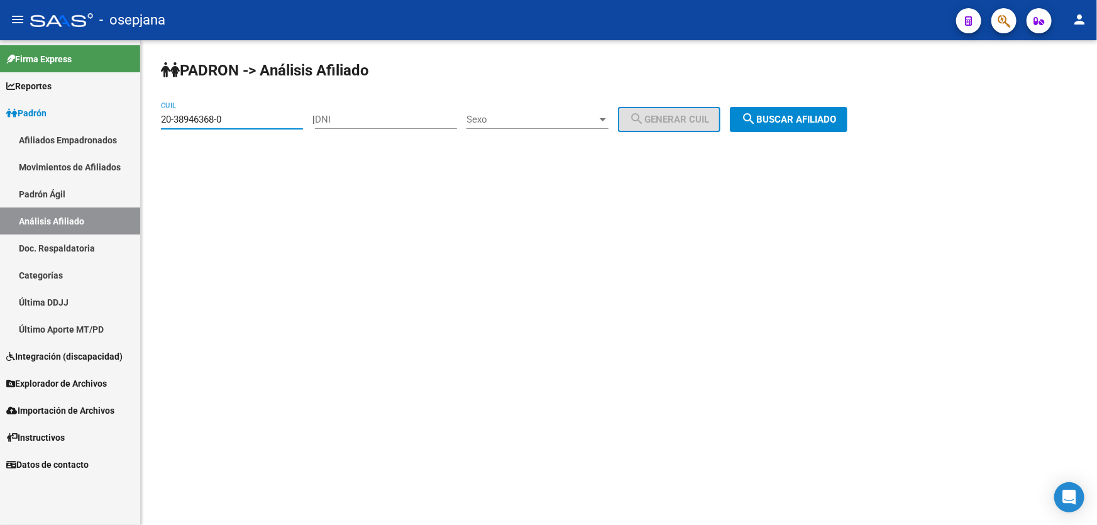
drag, startPoint x: 238, startPoint y: 118, endPoint x: 136, endPoint y: 124, distance: 102.0
click at [136, 124] on mat-sidenav-container "Firma Express Reportes Padrón Traspasos x O.S. Traspasos x Gerenciador Traspaso…" at bounding box center [548, 282] width 1097 height 484
paste input "9592043"
click at [780, 124] on button "search Buscar afiliado" at bounding box center [789, 119] width 118 height 25
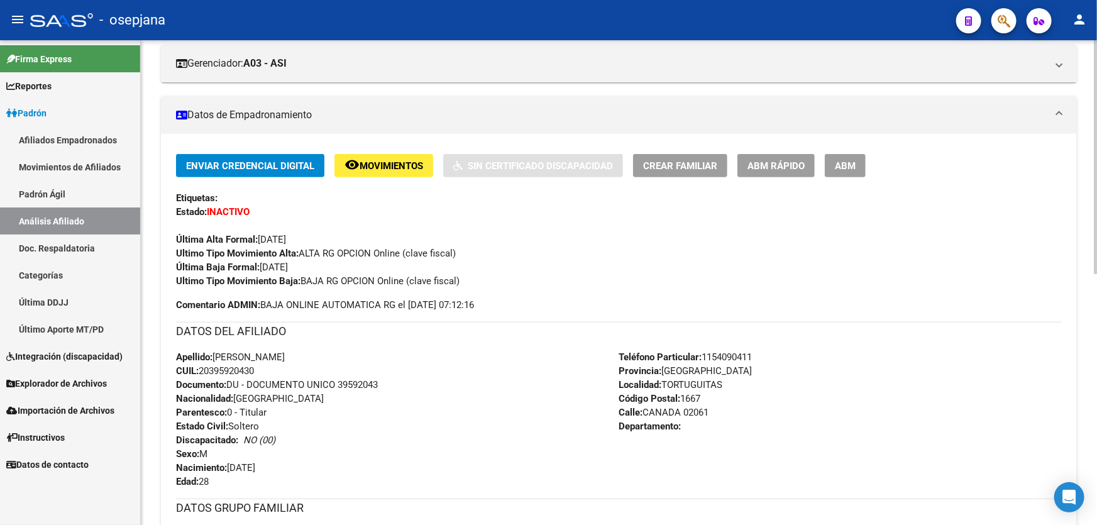
scroll to position [228, 0]
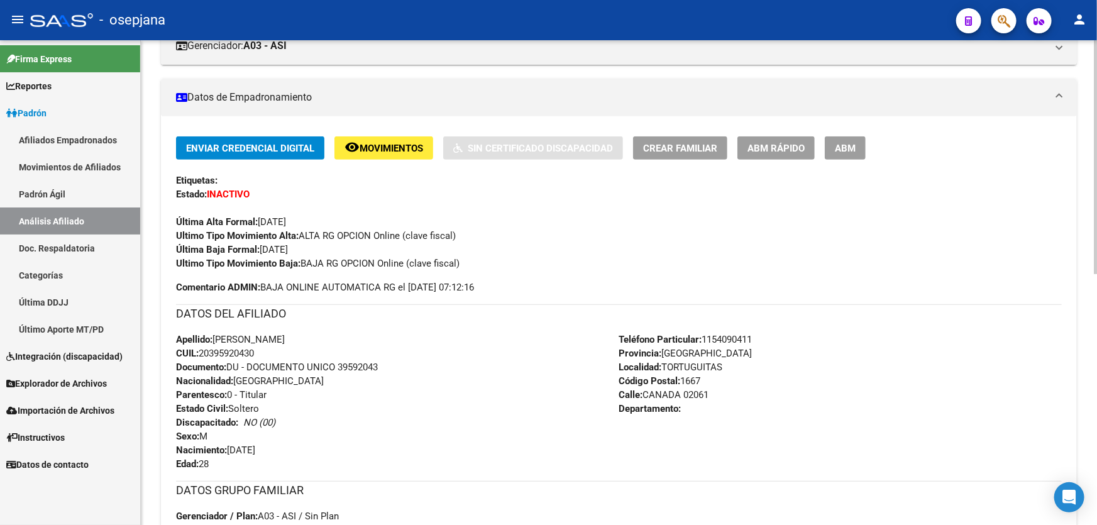
click at [253, 177] on div "Etiquetas:" at bounding box center [618, 180] width 885 height 14
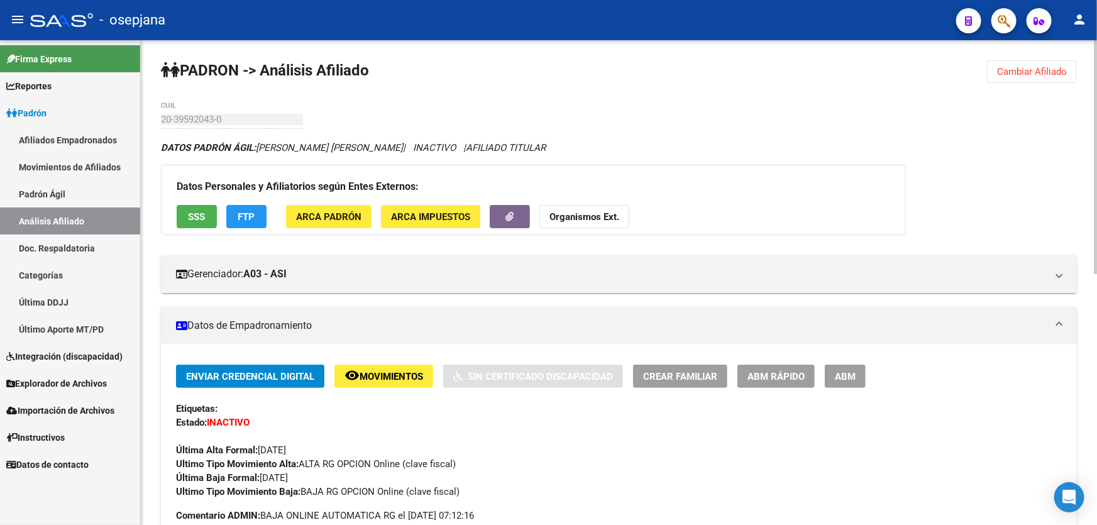
click at [1064, 70] on span "Cambiar Afiliado" at bounding box center [1032, 71] width 70 height 11
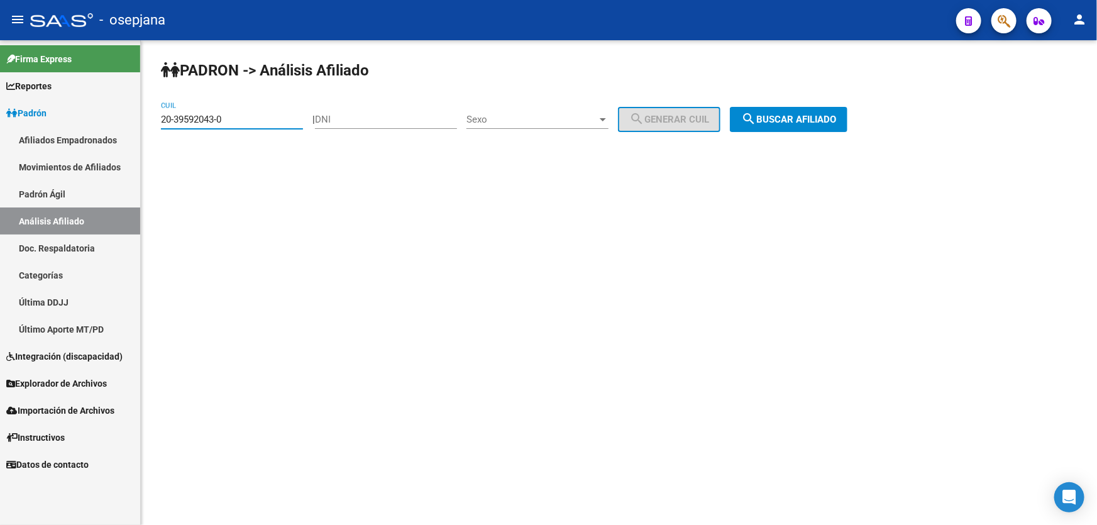
drag, startPoint x: 221, startPoint y: 116, endPoint x: 148, endPoint y: 116, distance: 72.9
click at [148, 116] on div "[PERSON_NAME] -> Análisis Afiliado 20-39592043-0 CUIL | DNI Sexo Sexo search Ge…" at bounding box center [619, 106] width 956 height 132
paste input "7-40620144-4"
click at [814, 111] on button "search Buscar afiliado" at bounding box center [789, 119] width 118 height 25
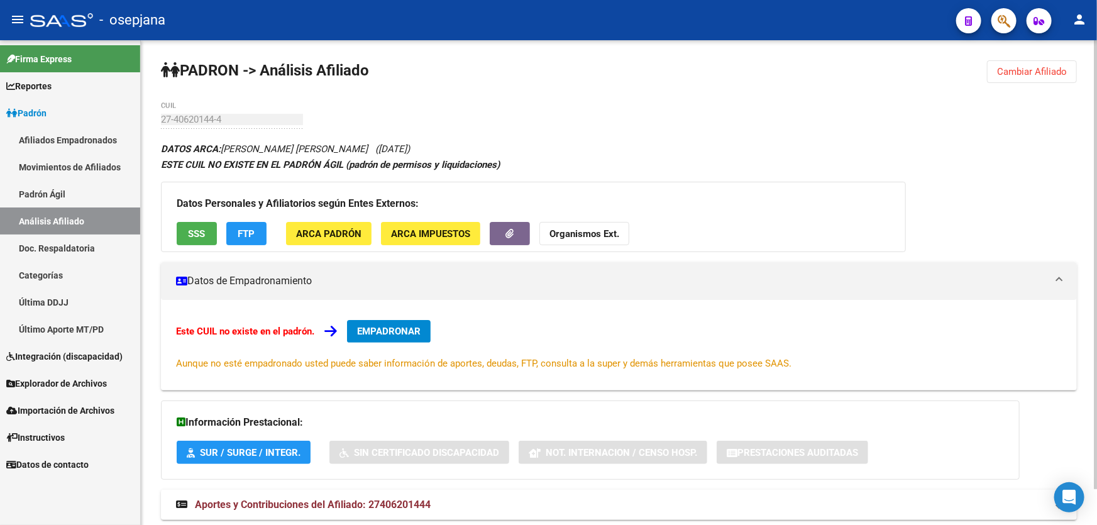
click at [199, 219] on div "Datos Personales y Afiliatorios según Entes Externos: SSS FTP ARCA Padrón ARCA …" at bounding box center [533, 217] width 745 height 70
click at [195, 233] on span "SSS" at bounding box center [197, 233] width 17 height 11
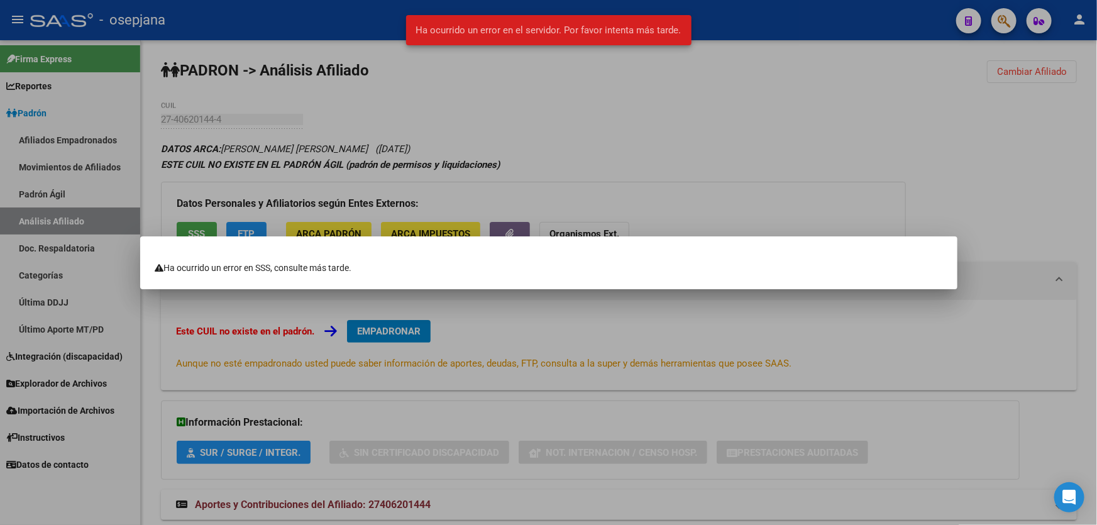
click at [770, 154] on div at bounding box center [548, 262] width 1097 height 525
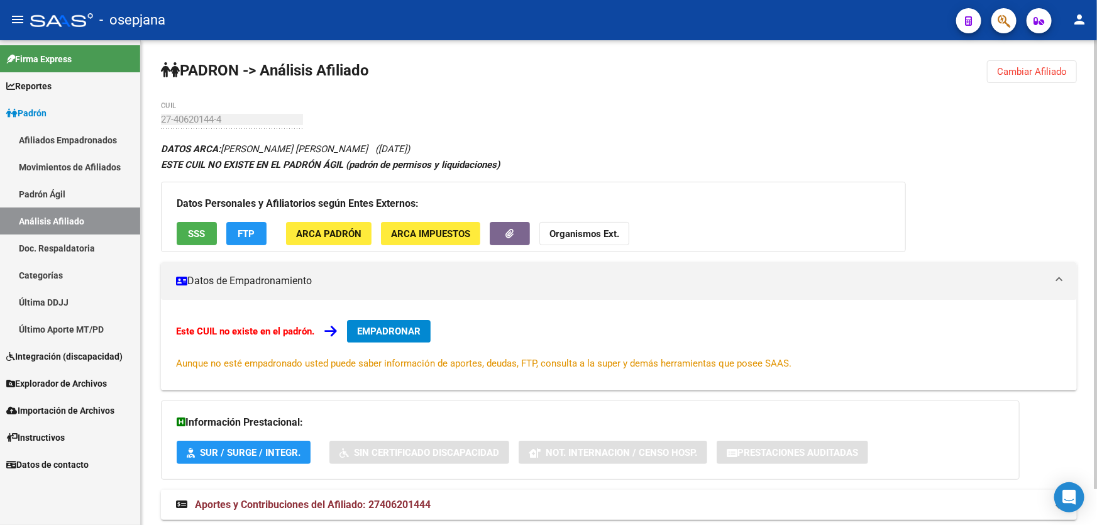
click at [247, 93] on div "PADRON -> Análisis Afiliado Cambiar Afiliado 27-40620144-4 CUIL DATOS ARCA: [PE…" at bounding box center [619, 301] width 956 height 523
click at [1057, 66] on span "Cambiar Afiliado" at bounding box center [1032, 71] width 70 height 11
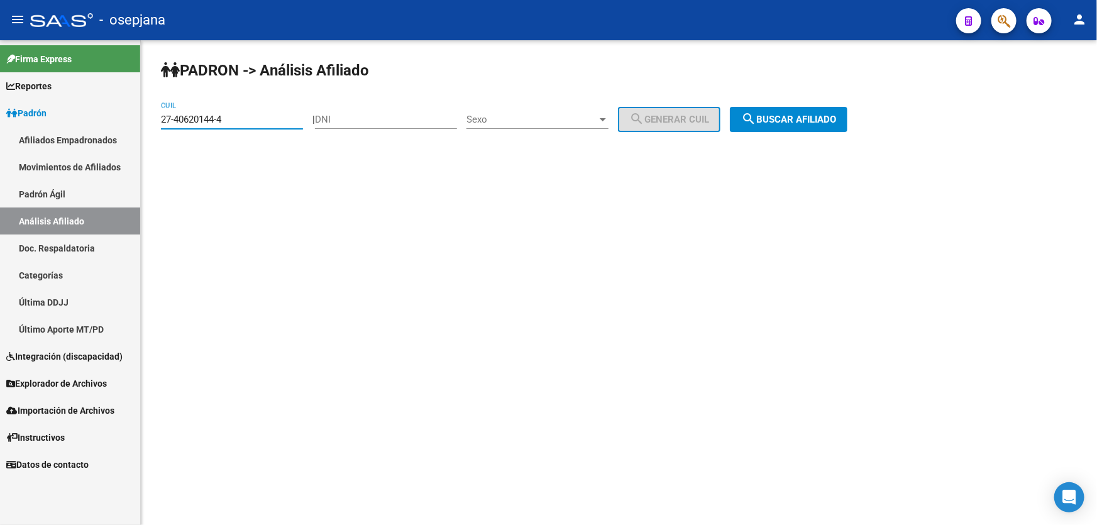
drag, startPoint x: 251, startPoint y: 118, endPoint x: 146, endPoint y: 118, distance: 104.9
click at [146, 118] on div "PADRON -> Análisis Afiliado 27-40620144-4 CUIL | DNI Sexo Sexo search Generar C…" at bounding box center [619, 106] width 956 height 132
paste input "0-39594243"
click at [847, 116] on button "search Buscar afiliado" at bounding box center [789, 119] width 118 height 25
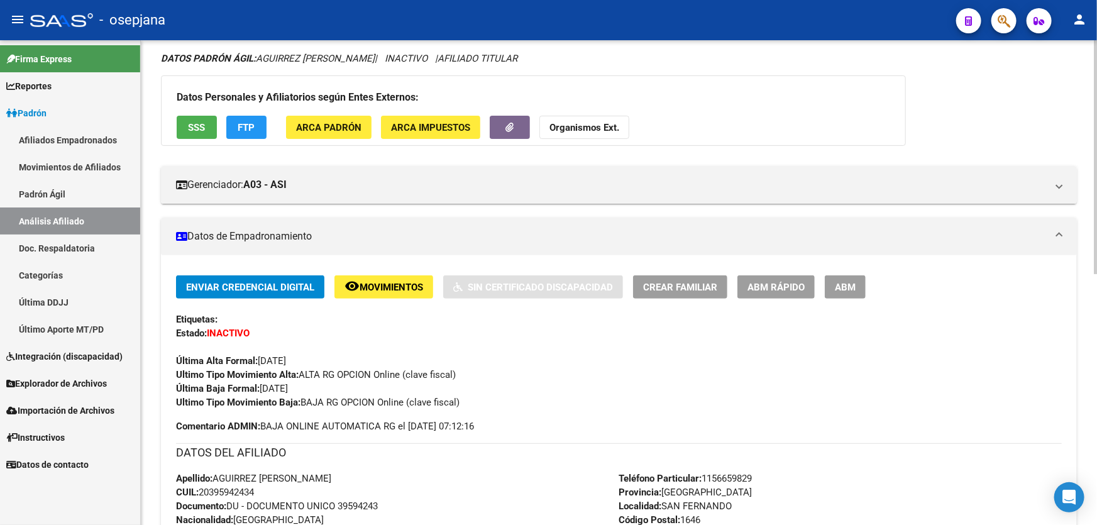
scroll to position [61, 0]
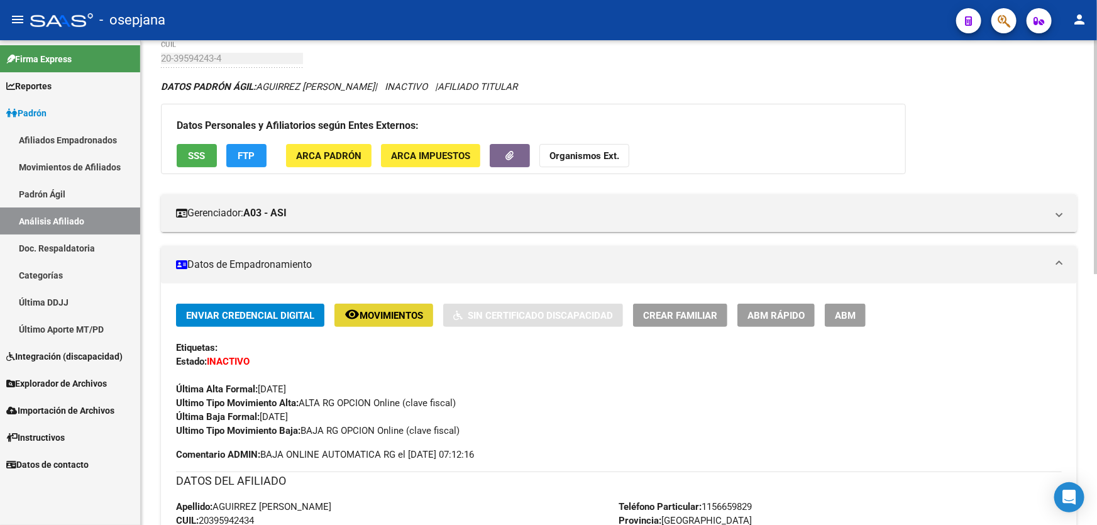
click at [366, 310] on span "Movimientos" at bounding box center [390, 315] width 63 height 11
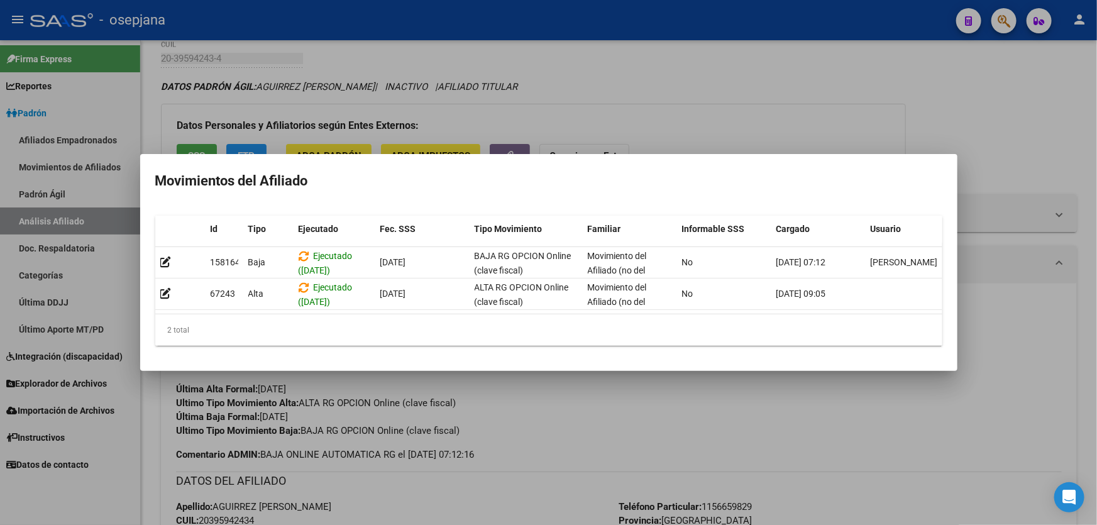
click at [535, 503] on div at bounding box center [548, 262] width 1097 height 525
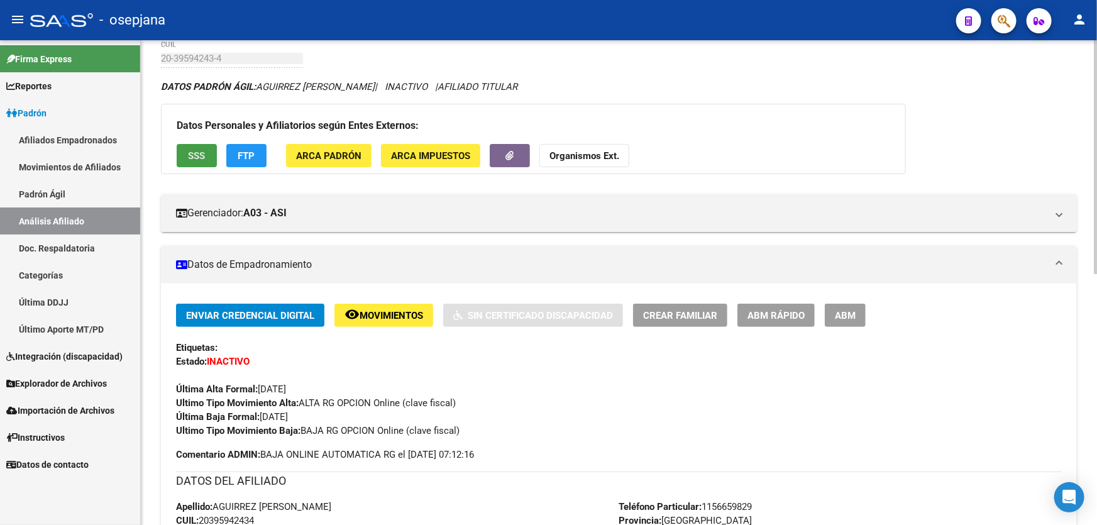
click at [207, 164] on button "SSS" at bounding box center [197, 155] width 40 height 23
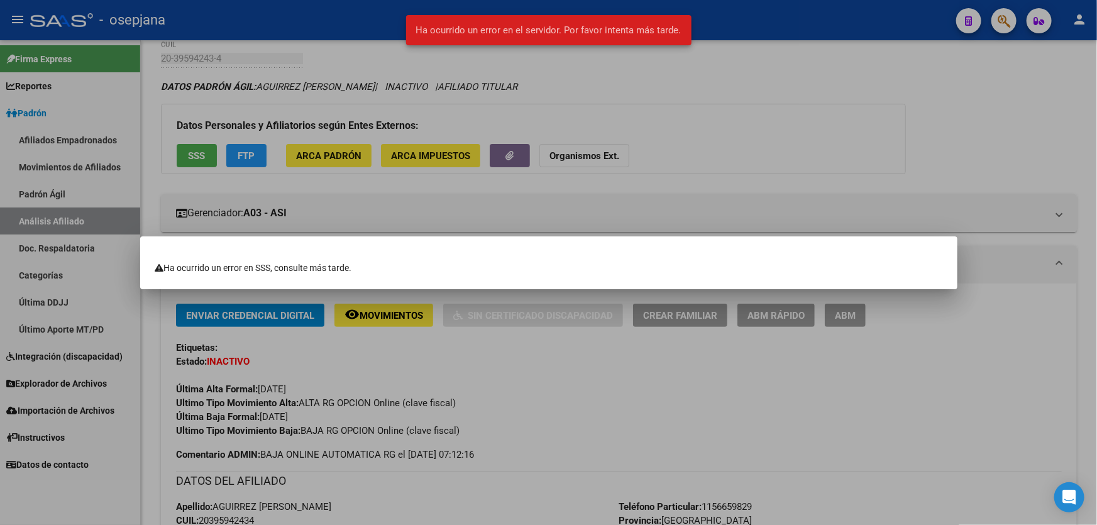
click at [629, 362] on div at bounding box center [548, 262] width 1097 height 525
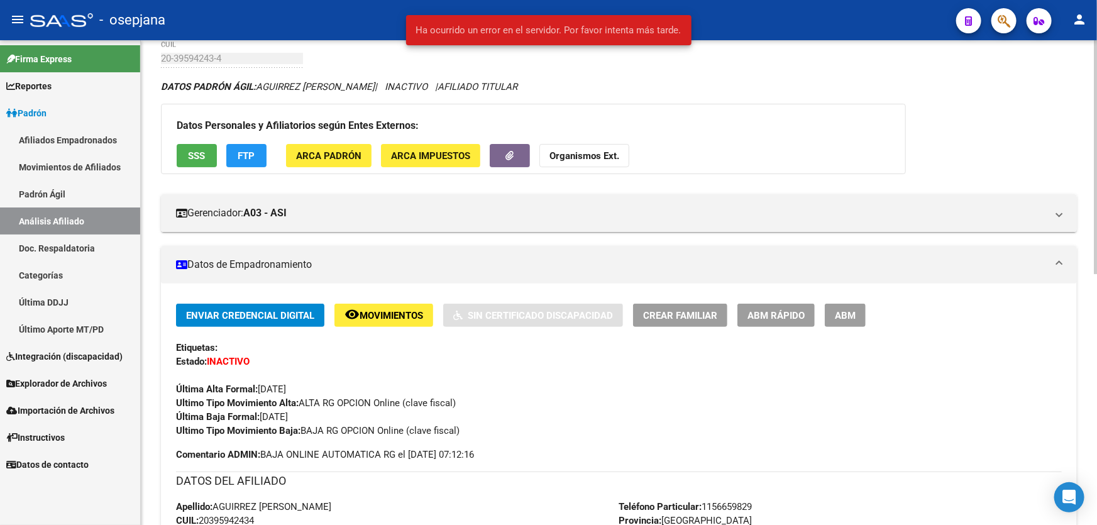
scroll to position [518, 0]
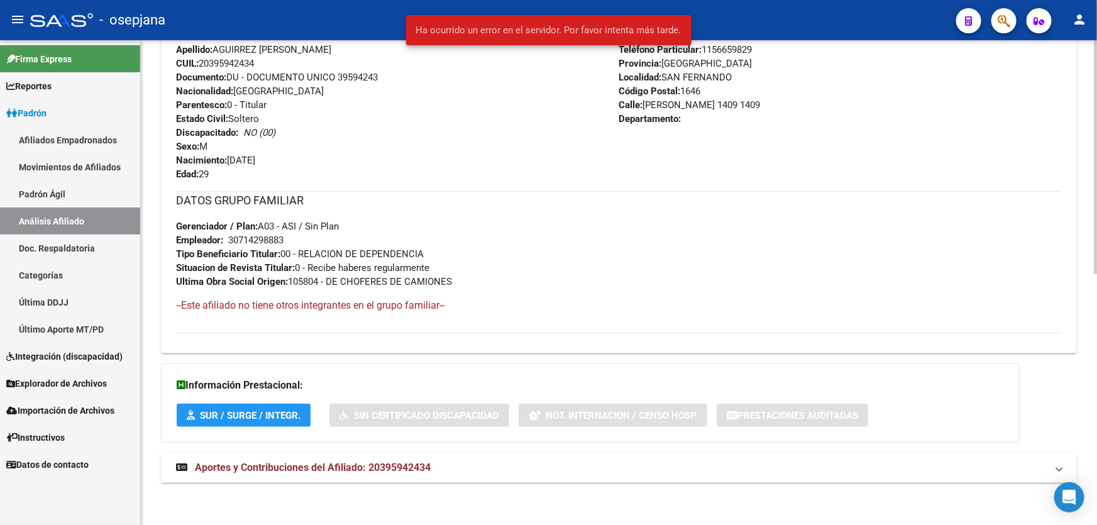
click at [612, 461] on mat-panel-title "Aportes y Contribuciones del Afiliado: 20395942434" at bounding box center [611, 468] width 870 height 14
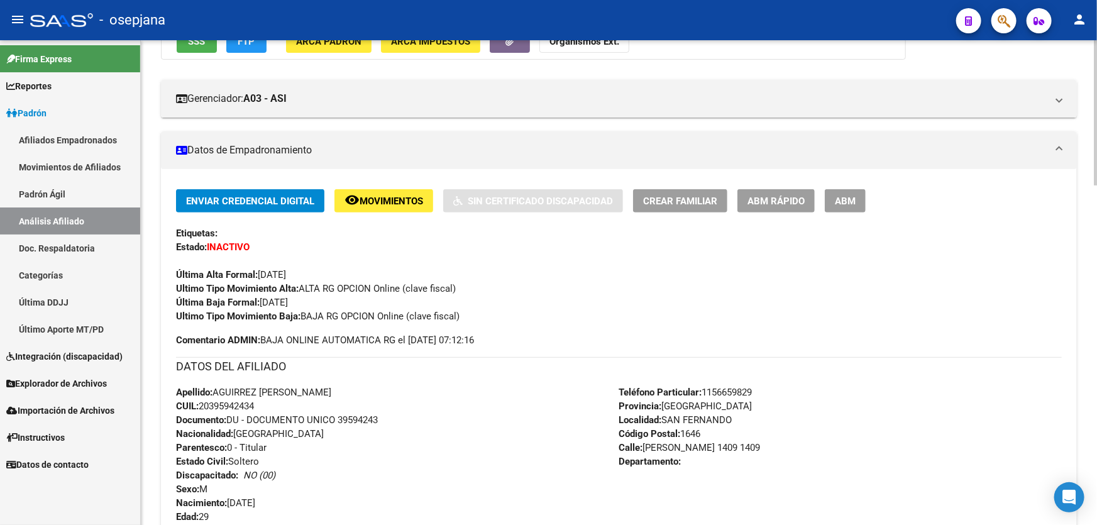
scroll to position [0, 0]
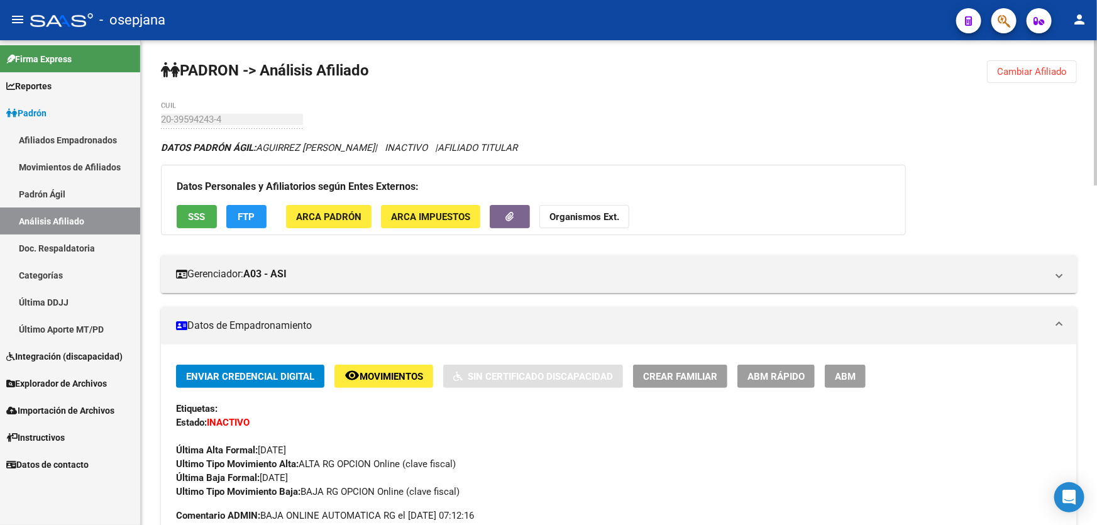
click at [249, 216] on span "FTP" at bounding box center [246, 216] width 17 height 11
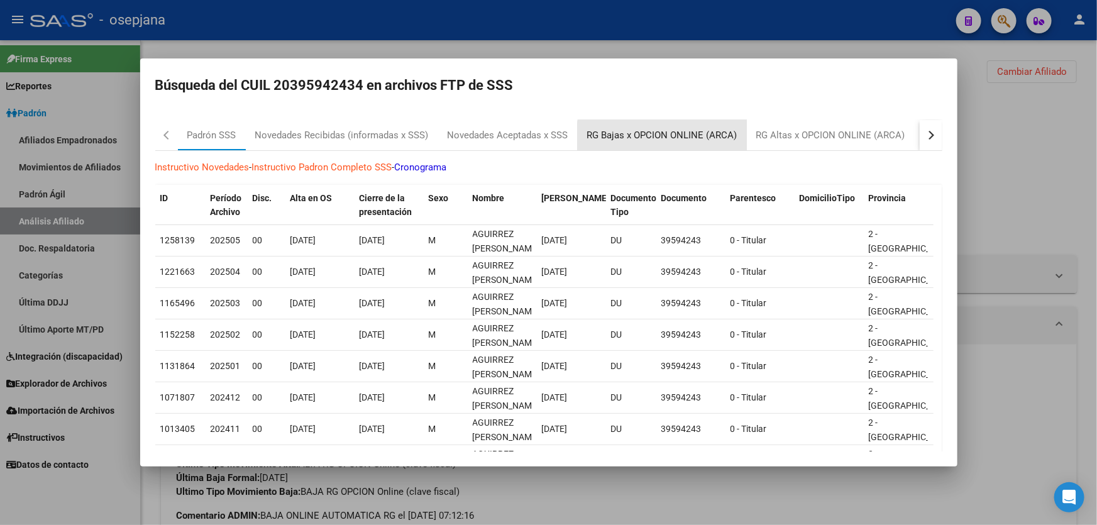
drag, startPoint x: 667, startPoint y: 140, endPoint x: 642, endPoint y: 142, distance: 25.2
click at [642, 142] on div "RG Bajas x OPCION ONLINE (ARCA)" at bounding box center [662, 135] width 150 height 14
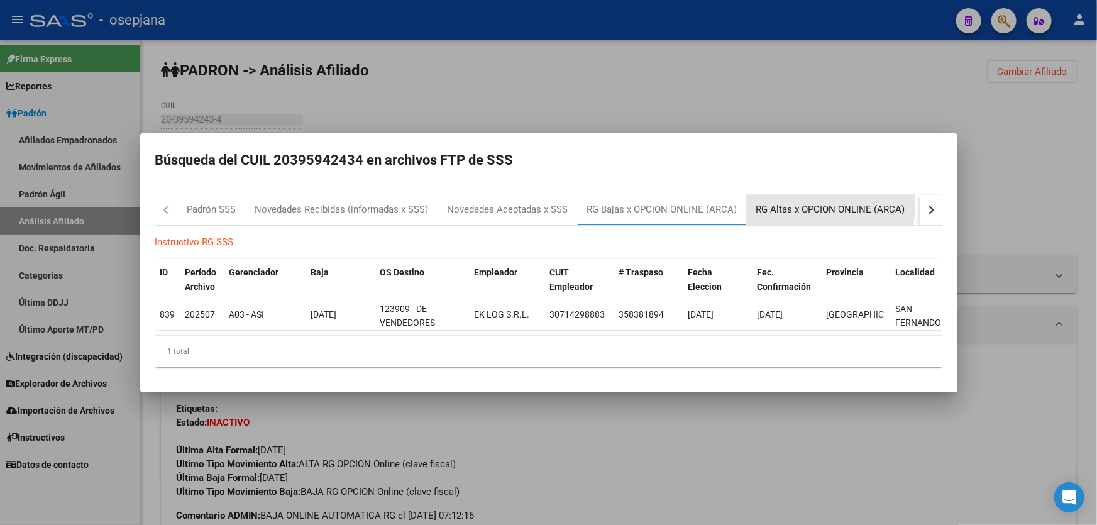
click at [819, 202] on div "RG Altas x OPCION ONLINE (ARCA)" at bounding box center [830, 209] width 149 height 14
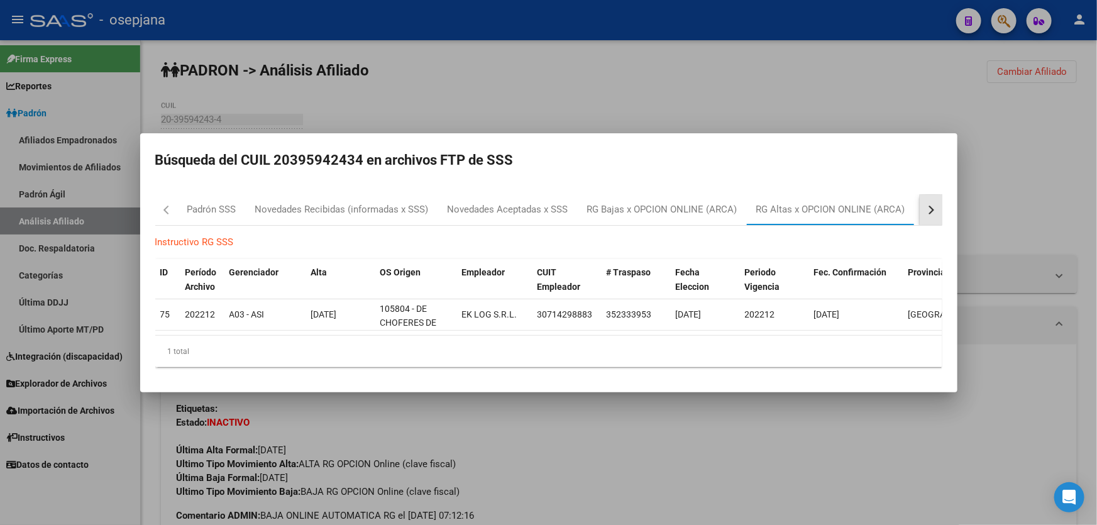
click at [936, 209] on button "button" at bounding box center [930, 210] width 23 height 30
click at [886, 207] on div "RG Bajas Diarias" at bounding box center [877, 209] width 70 height 14
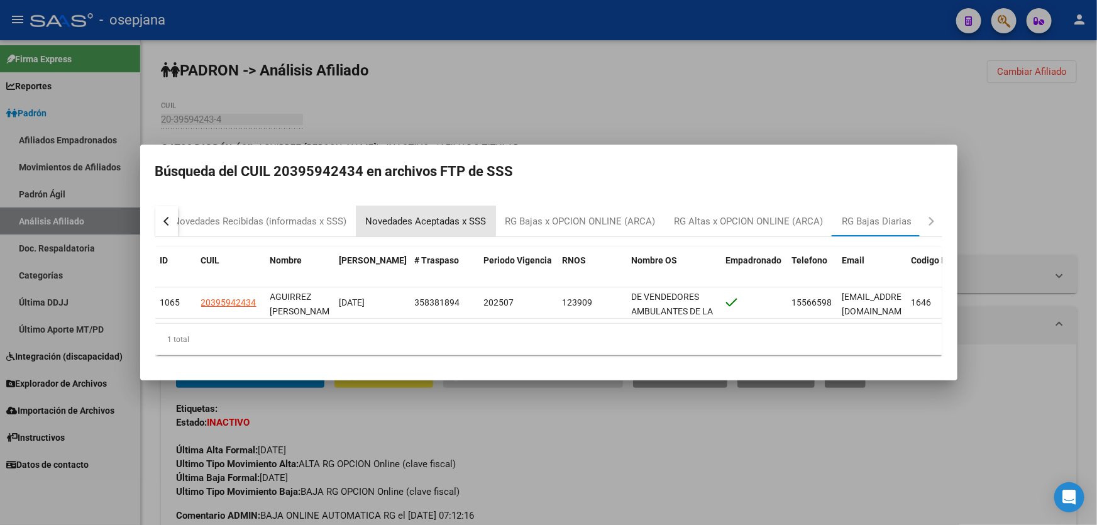
click at [389, 208] on div "Novedades Aceptadas x SSS" at bounding box center [426, 221] width 140 height 30
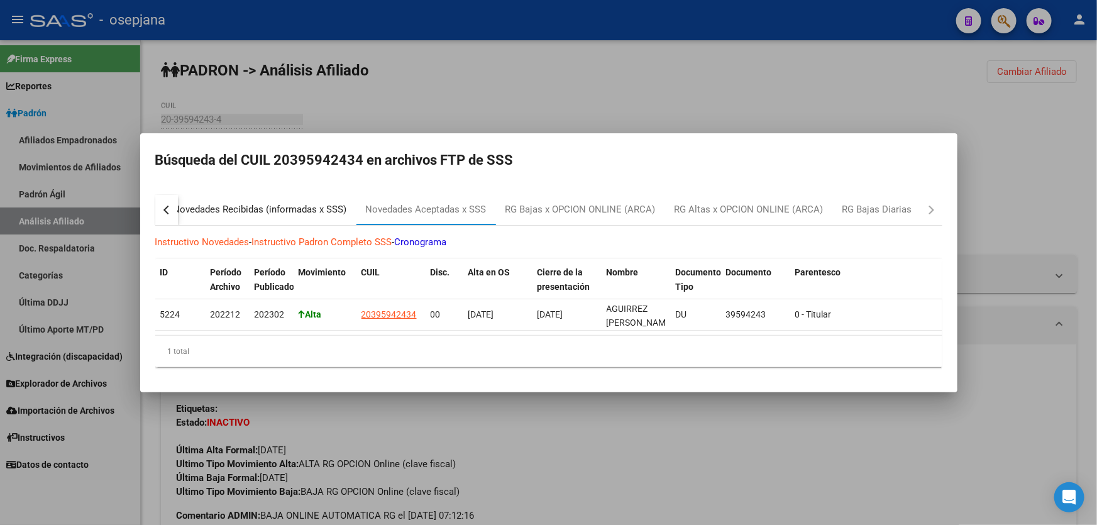
click at [254, 203] on div "Novedades Recibidas (informadas x SSS)" at bounding box center [259, 209] width 173 height 14
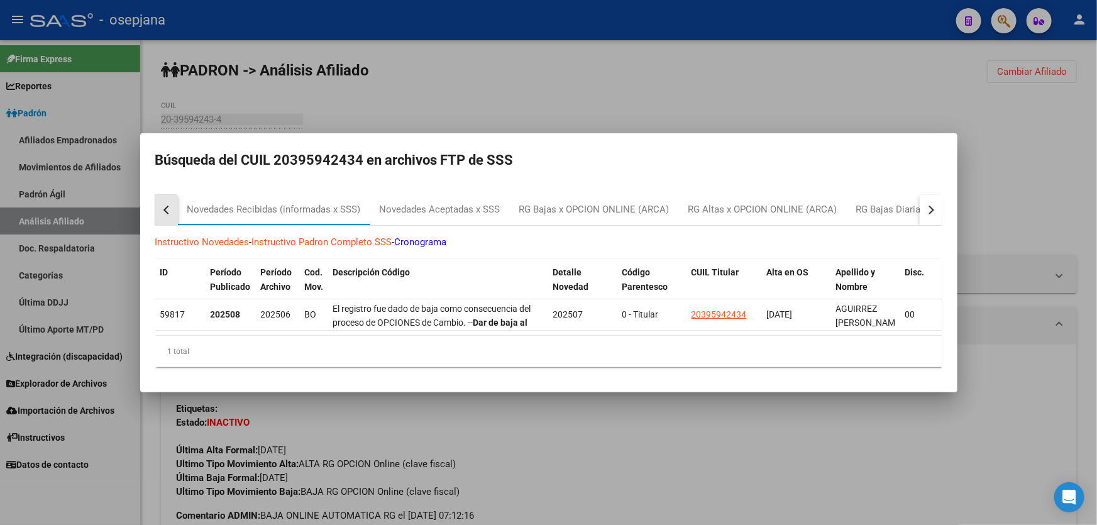
click at [159, 206] on button "button" at bounding box center [166, 210] width 23 height 30
click at [231, 211] on div "Padrón SSS" at bounding box center [211, 209] width 49 height 14
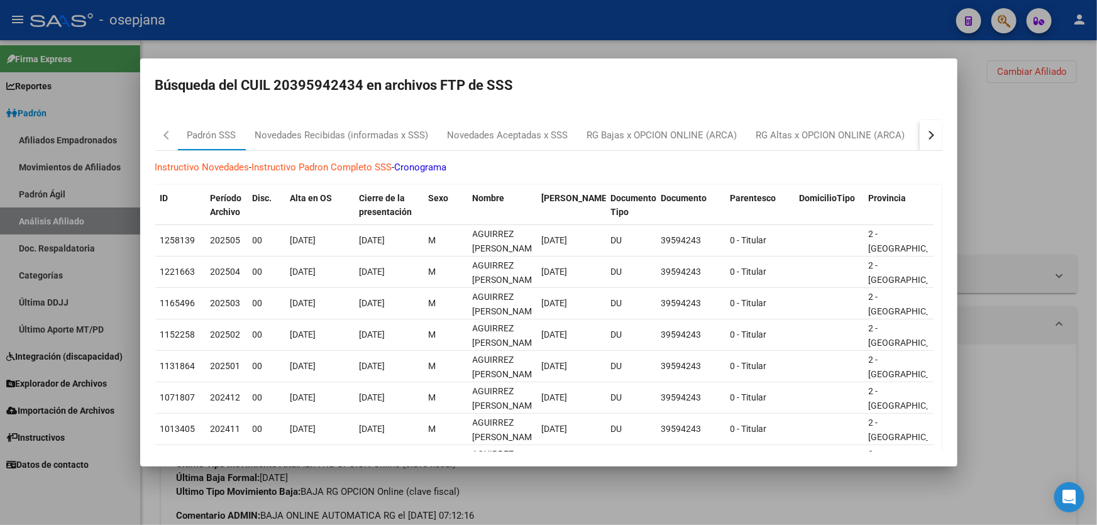
click at [1096, 216] on div at bounding box center [548, 262] width 1097 height 525
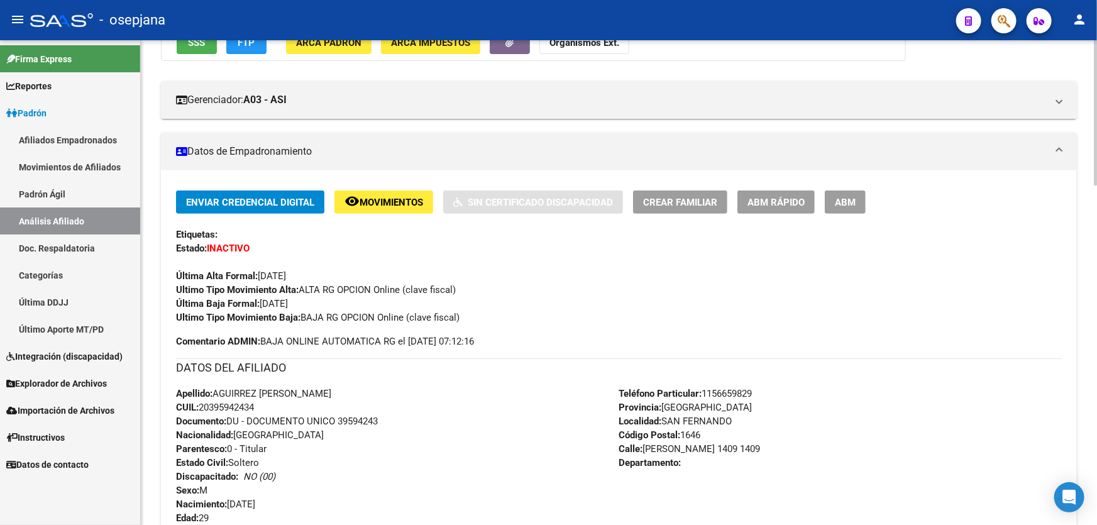
scroll to position [171, 0]
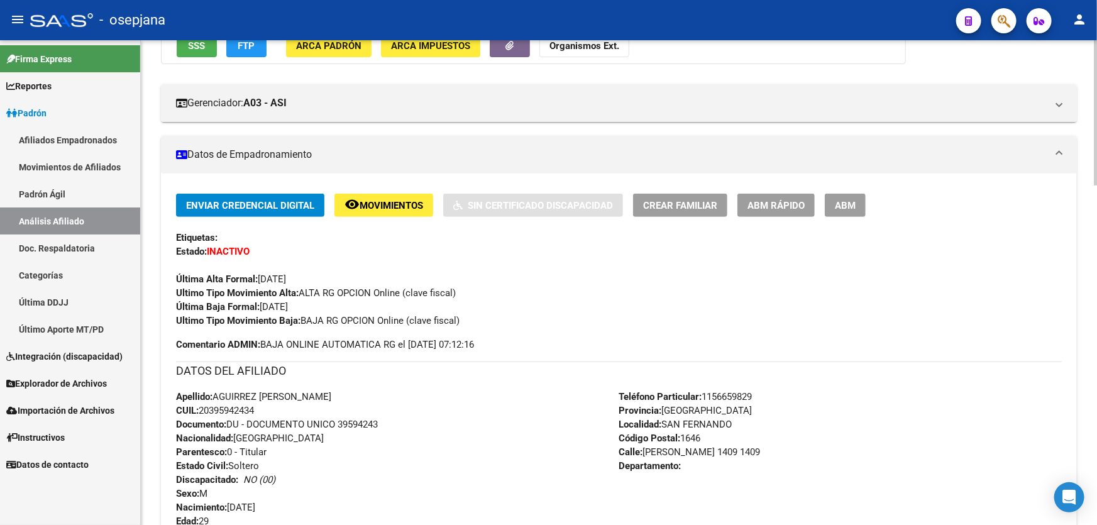
click at [378, 203] on span "Movimientos" at bounding box center [390, 205] width 63 height 11
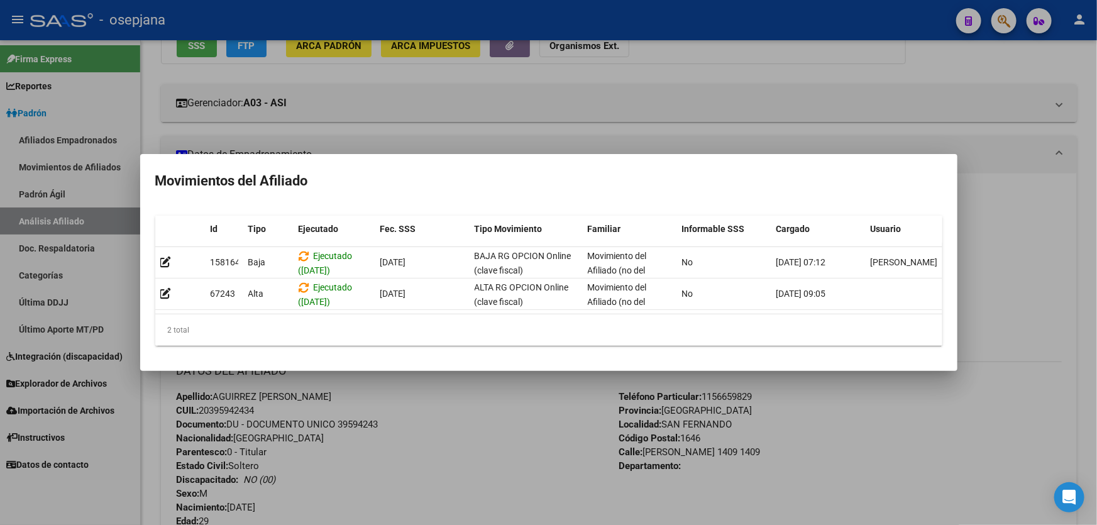
click at [435, 432] on div at bounding box center [548, 262] width 1097 height 525
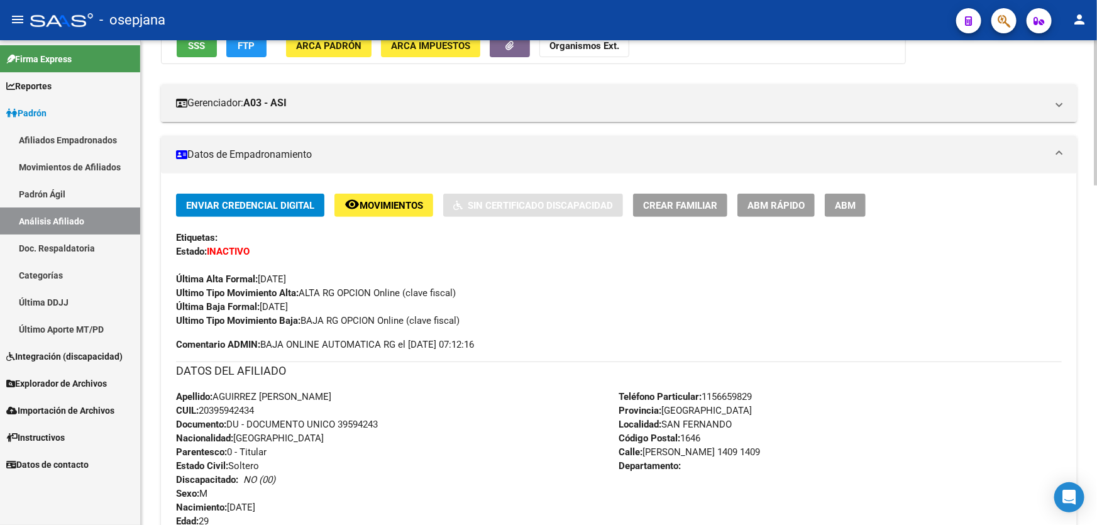
scroll to position [0, 0]
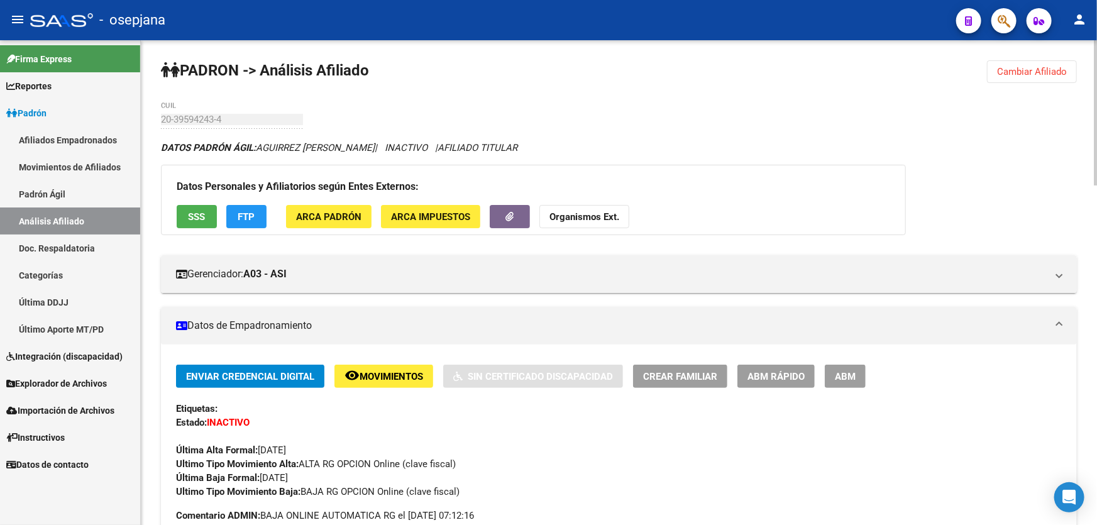
click at [1017, 68] on span "Cambiar Afiliado" at bounding box center [1032, 71] width 70 height 11
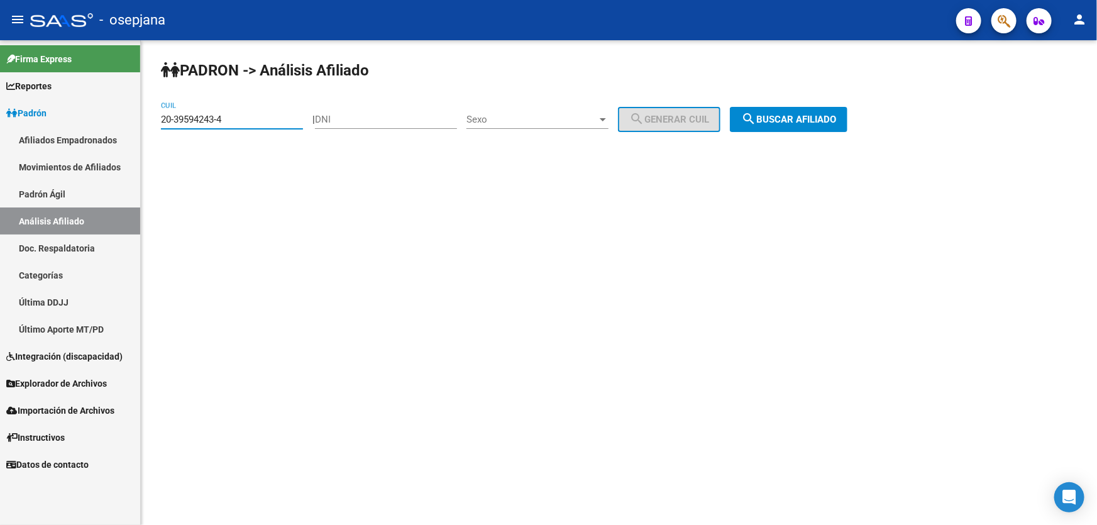
drag, startPoint x: 254, startPoint y: 121, endPoint x: 139, endPoint y: 121, distance: 115.0
click at [139, 121] on mat-sidenav-container "Firma Express Reportes Padrón Traspasos x O.S. Traspasos x Gerenciador Traspaso…" at bounding box center [548, 282] width 1097 height 484
paste input "40021247"
click at [791, 112] on button "search Buscar afiliado" at bounding box center [789, 119] width 118 height 25
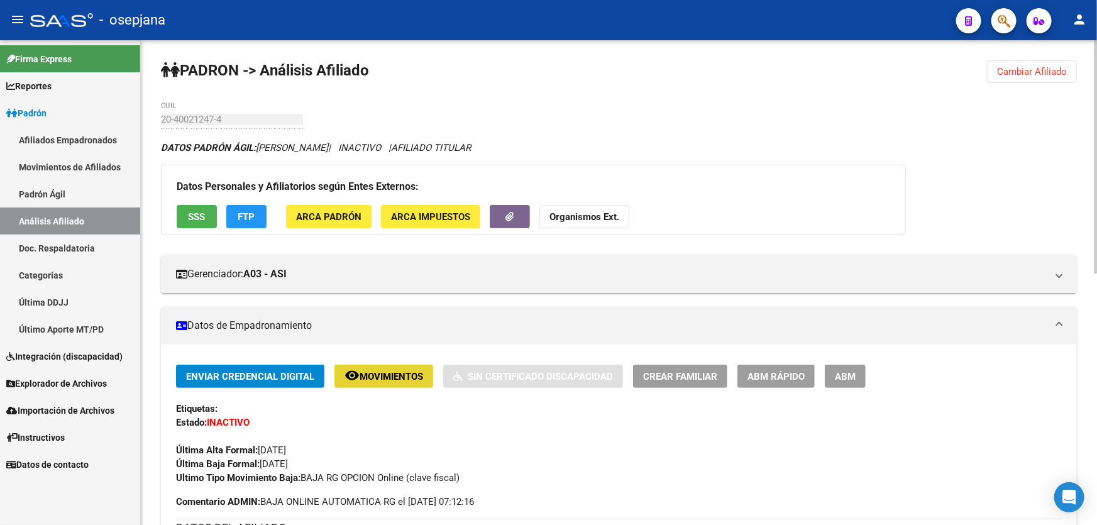
click at [395, 374] on span "Movimientos" at bounding box center [390, 376] width 63 height 11
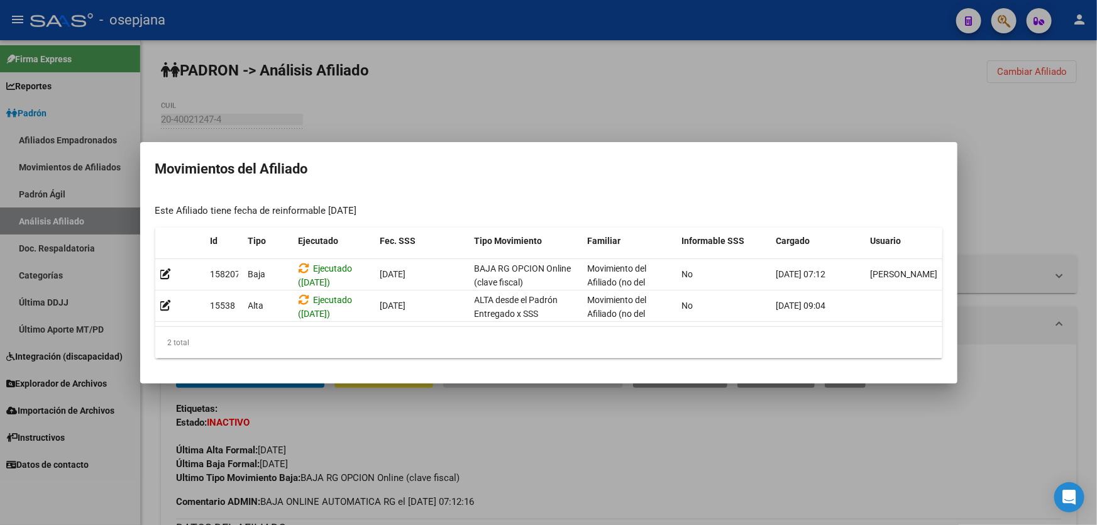
click at [552, 490] on div at bounding box center [548, 262] width 1097 height 525
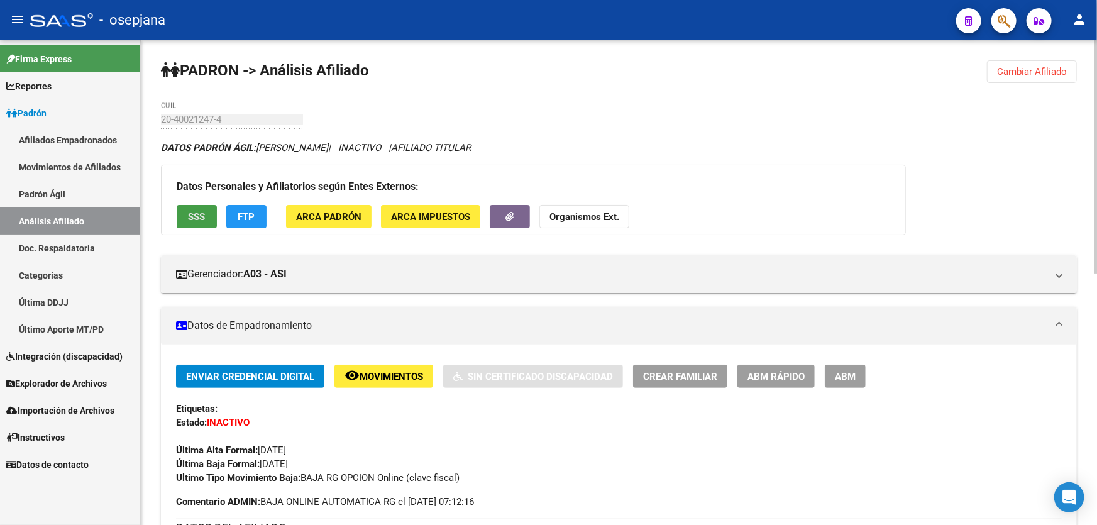
click at [189, 217] on span "SSS" at bounding box center [197, 216] width 17 height 11
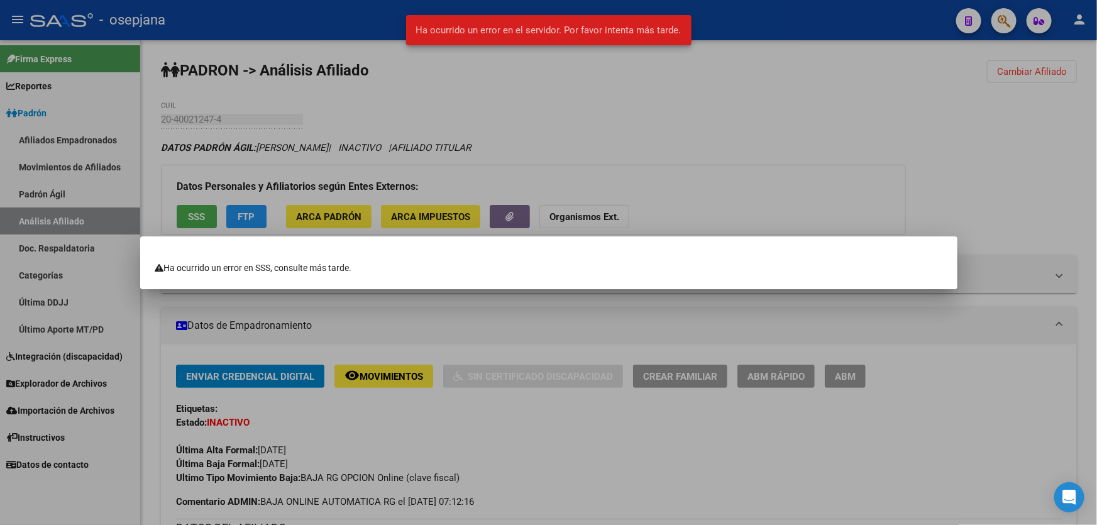
click at [464, 386] on div at bounding box center [548, 262] width 1097 height 525
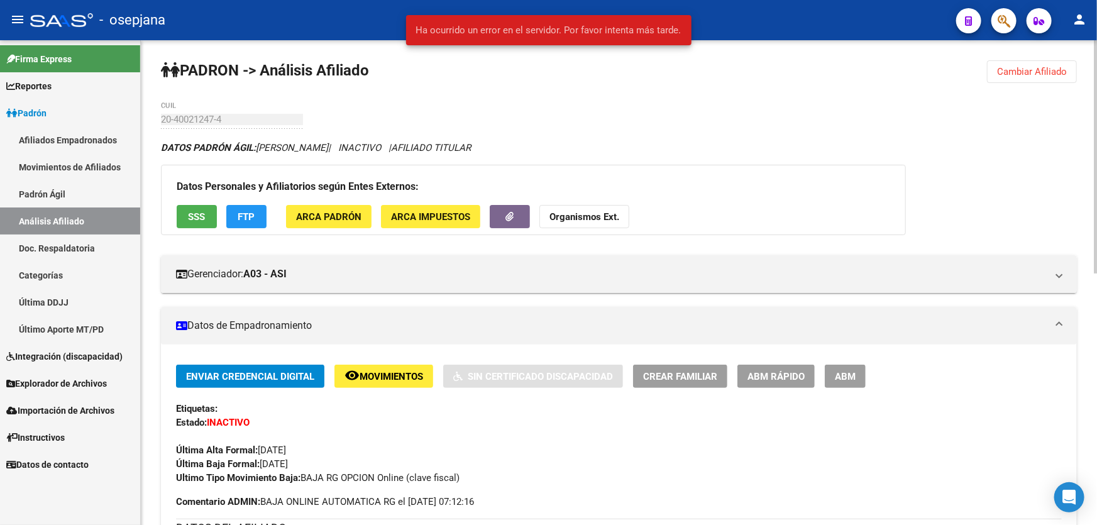
click at [245, 216] on span "FTP" at bounding box center [246, 216] width 17 height 11
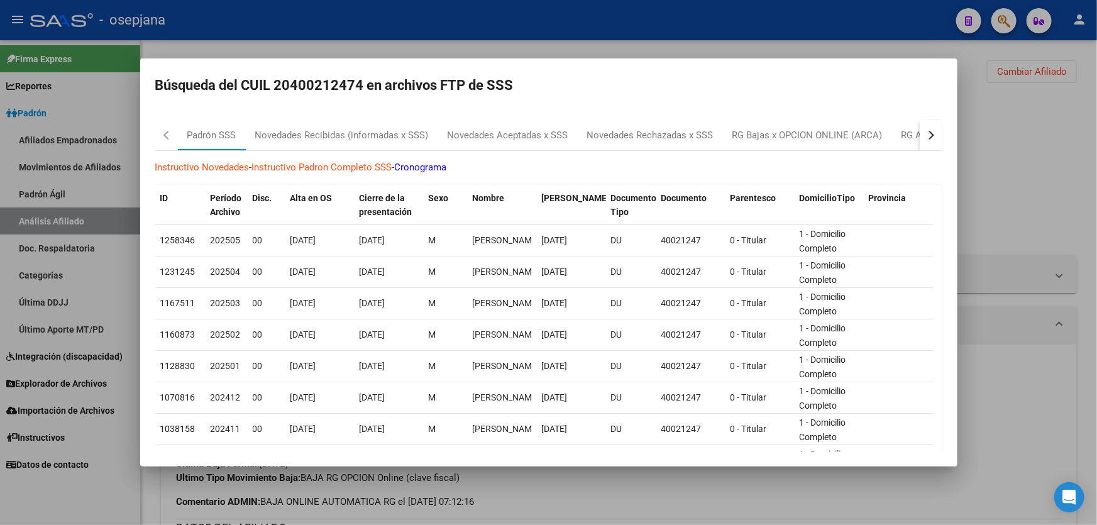
click at [924, 134] on div "button" at bounding box center [928, 135] width 9 height 9
click at [885, 137] on div "RG Bajas Diarias" at bounding box center [866, 135] width 70 height 14
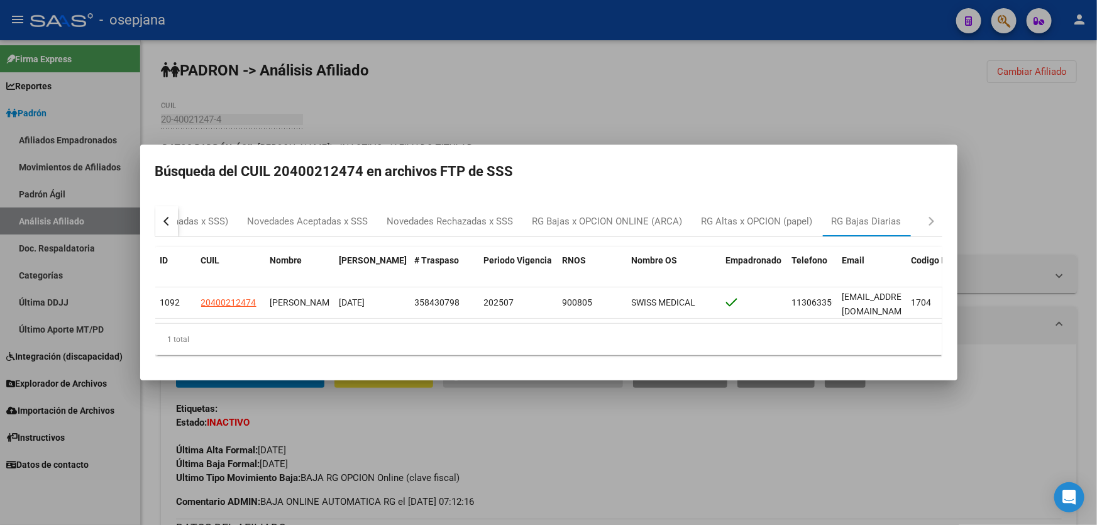
click at [655, 443] on div at bounding box center [548, 262] width 1097 height 525
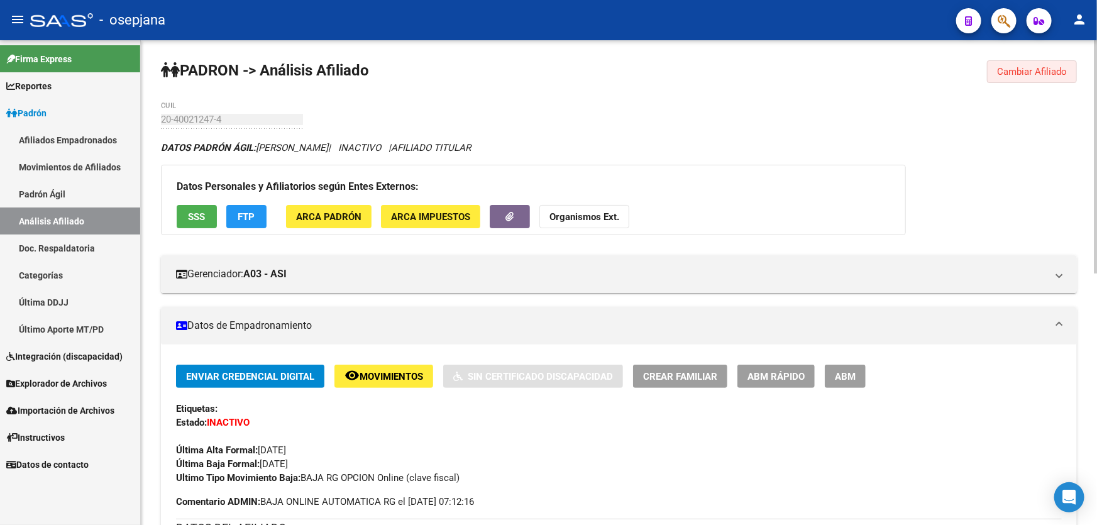
click at [1009, 66] on span "Cambiar Afiliado" at bounding box center [1032, 71] width 70 height 11
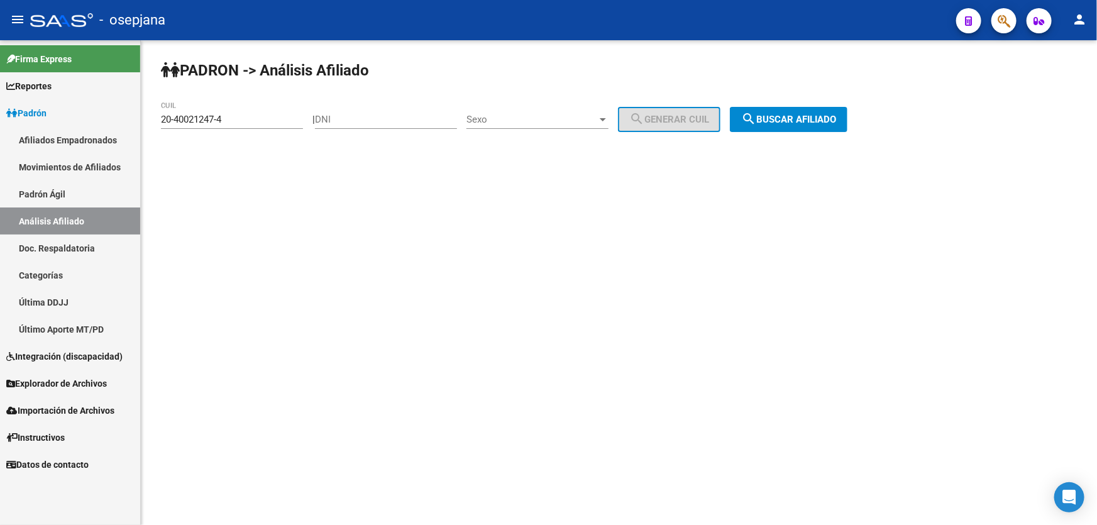
drag, startPoint x: 234, startPoint y: 112, endPoint x: 190, endPoint y: 119, distance: 45.1
click at [190, 119] on div "20-40021247-4 CUIL" at bounding box center [232, 115] width 142 height 27
drag, startPoint x: 238, startPoint y: 118, endPoint x: 0, endPoint y: 126, distance: 238.3
click at [0, 126] on mat-sidenav-container "Firma Express Reportes Padrón Traspasos x O.S. Traspasos x Gerenciador Traspaso…" at bounding box center [548, 282] width 1097 height 484
paste input "577810-7"
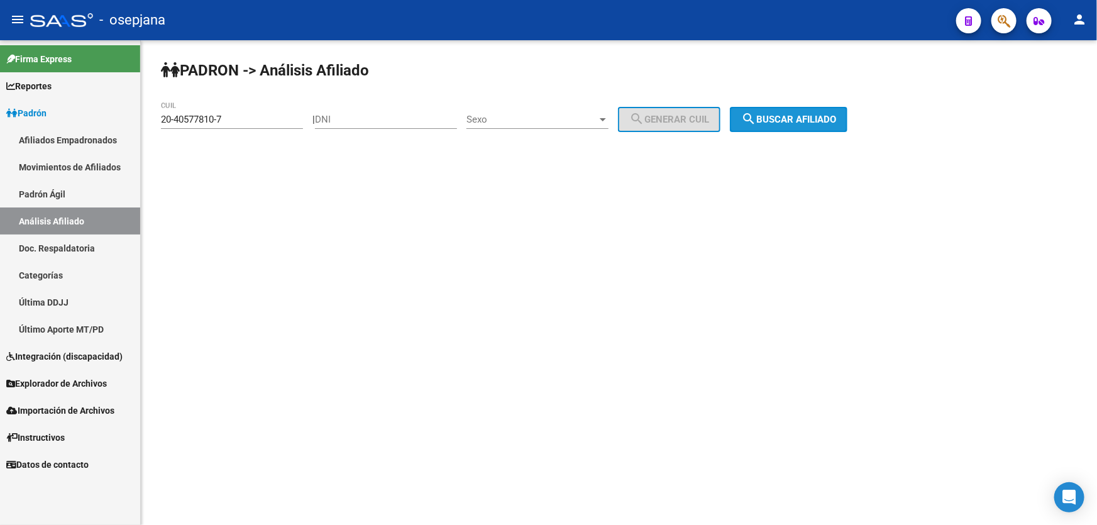
click at [836, 119] on span "search Buscar afiliado" at bounding box center [788, 119] width 95 height 11
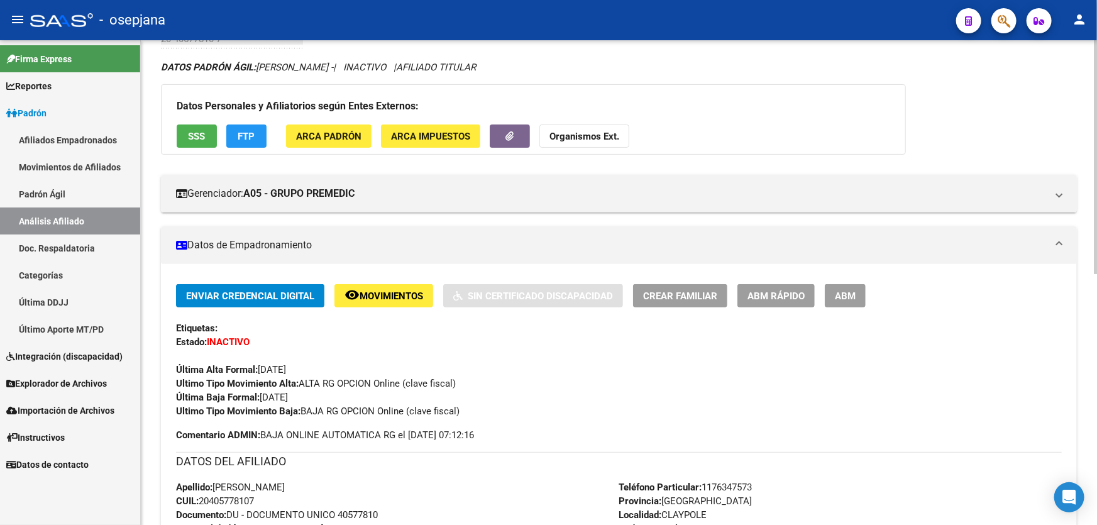
scroll to position [342, 0]
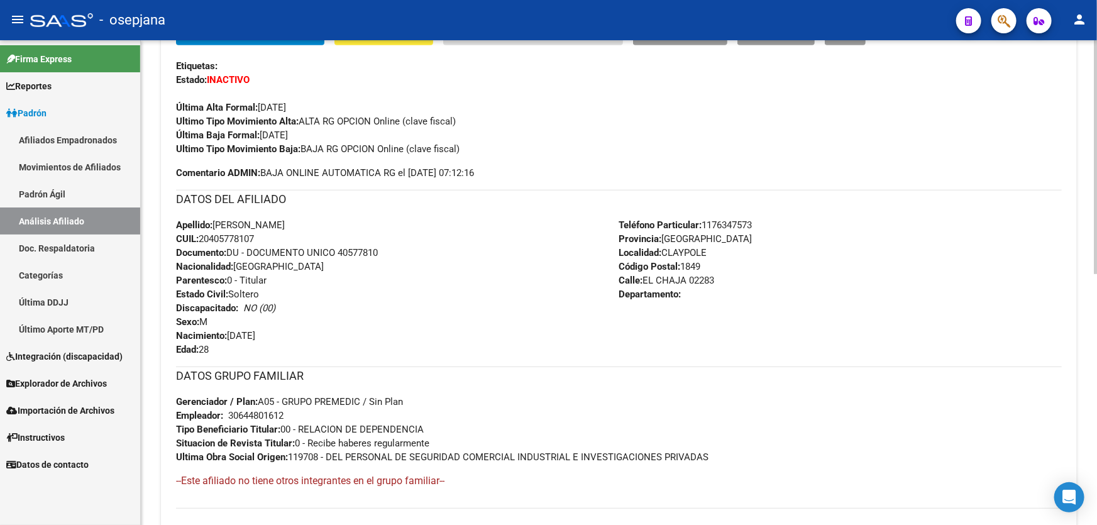
drag, startPoint x: 339, startPoint y: 248, endPoint x: 402, endPoint y: 256, distance: 62.7
click at [402, 256] on div "Apellido: [PERSON_NAME]: 20405778107 Documento: DU - DOCUMENTO UNICO 40577810 N…" at bounding box center [397, 287] width 443 height 138
copy span "40577810"
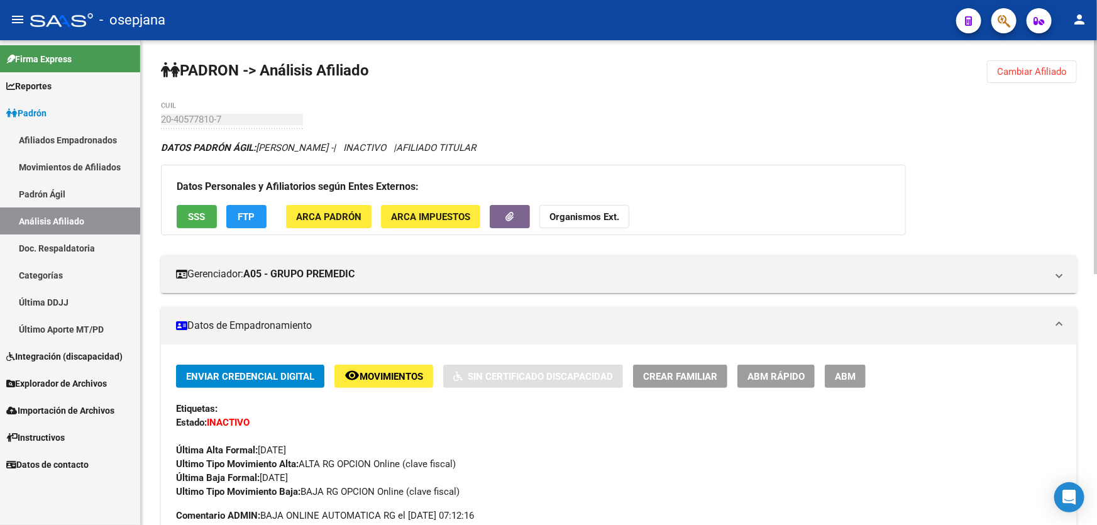
click at [1013, 70] on span "Cambiar Afiliado" at bounding box center [1032, 71] width 70 height 11
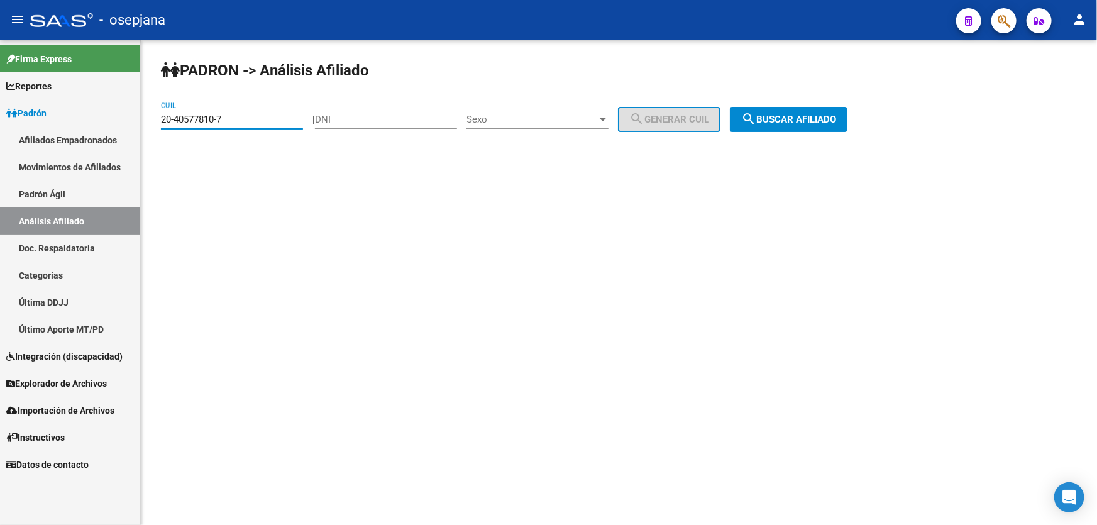
drag, startPoint x: 235, startPoint y: 116, endPoint x: 142, endPoint y: 127, distance: 93.6
click at [142, 127] on div "PADRON -> Análisis Afiliado 20-40577810-7 CUIL | DNI Sexo Sexo search Generar C…" at bounding box center [619, 106] width 956 height 132
paste input "7-46213745"
click at [835, 112] on button "search Buscar afiliado" at bounding box center [789, 119] width 118 height 25
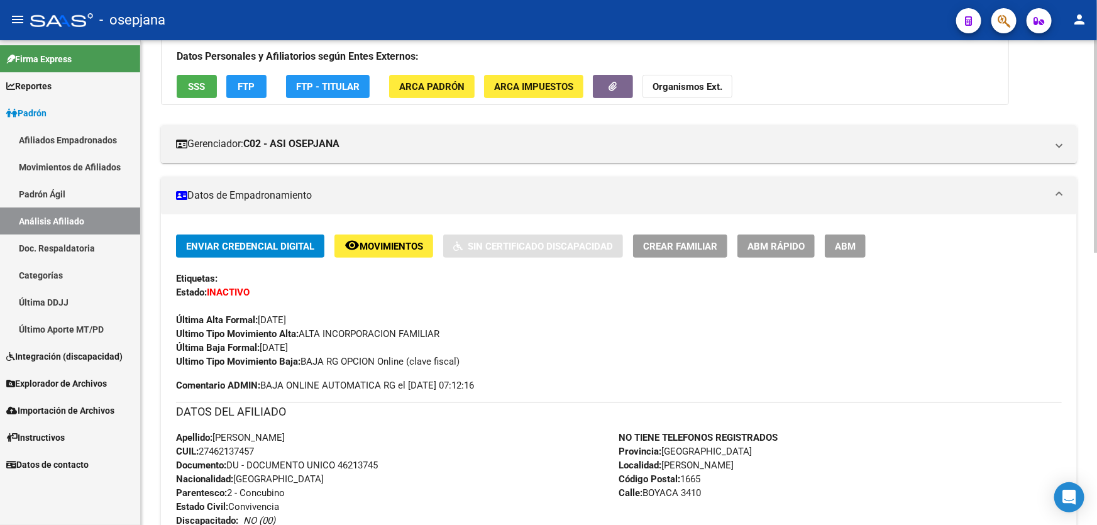
scroll to position [114, 0]
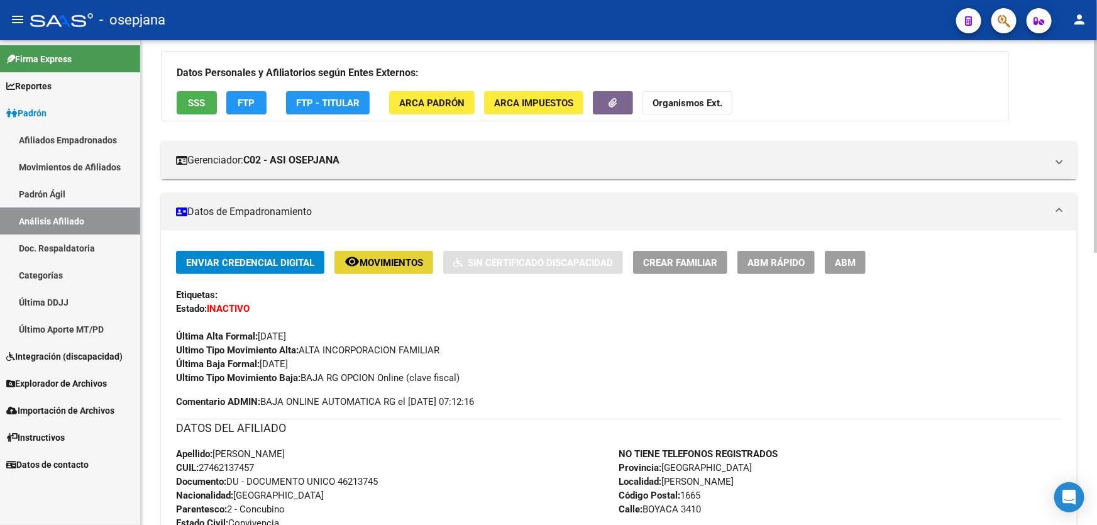
click at [364, 265] on span "Movimientos" at bounding box center [390, 262] width 63 height 11
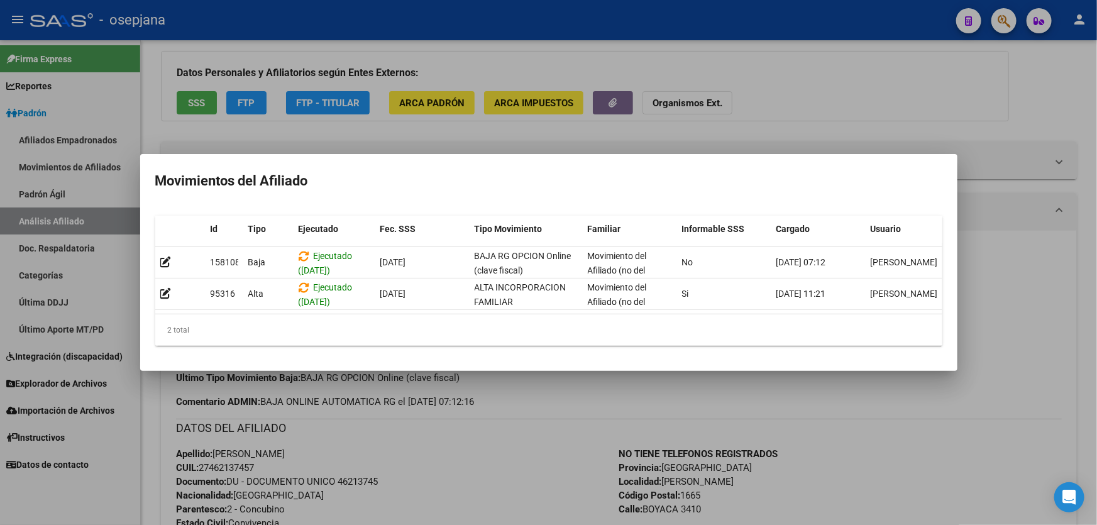
click at [931, 332] on div "2 total" at bounding box center [548, 329] width 787 height 31
click at [285, 124] on div at bounding box center [548, 262] width 1097 height 525
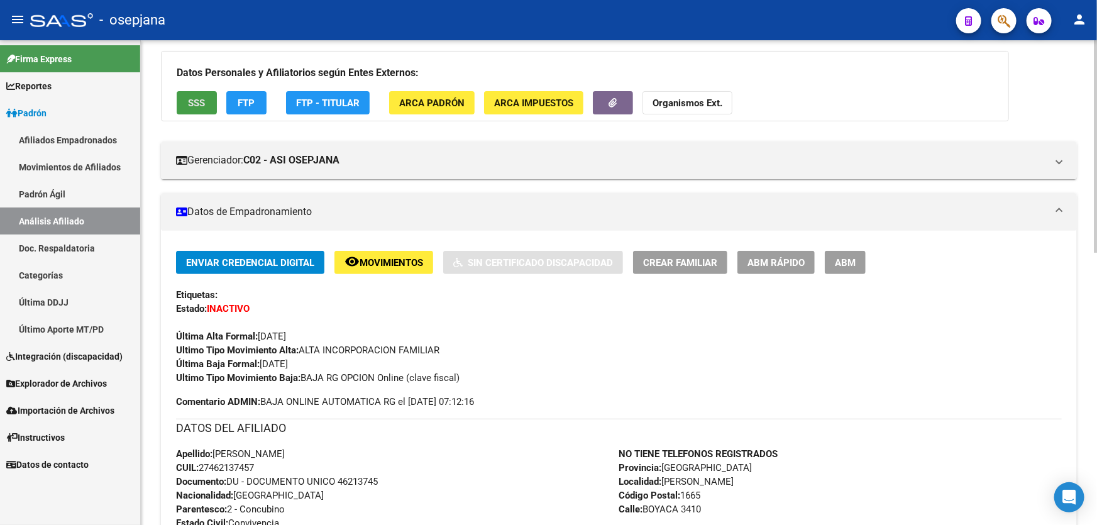
click at [189, 112] on button "SSS" at bounding box center [197, 102] width 40 height 23
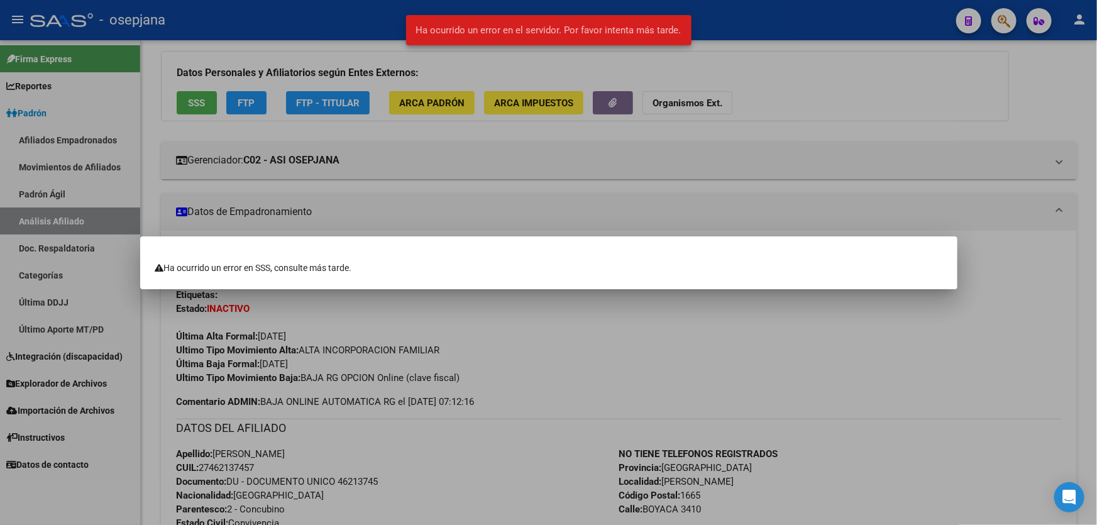
click at [348, 180] on div at bounding box center [548, 262] width 1097 height 525
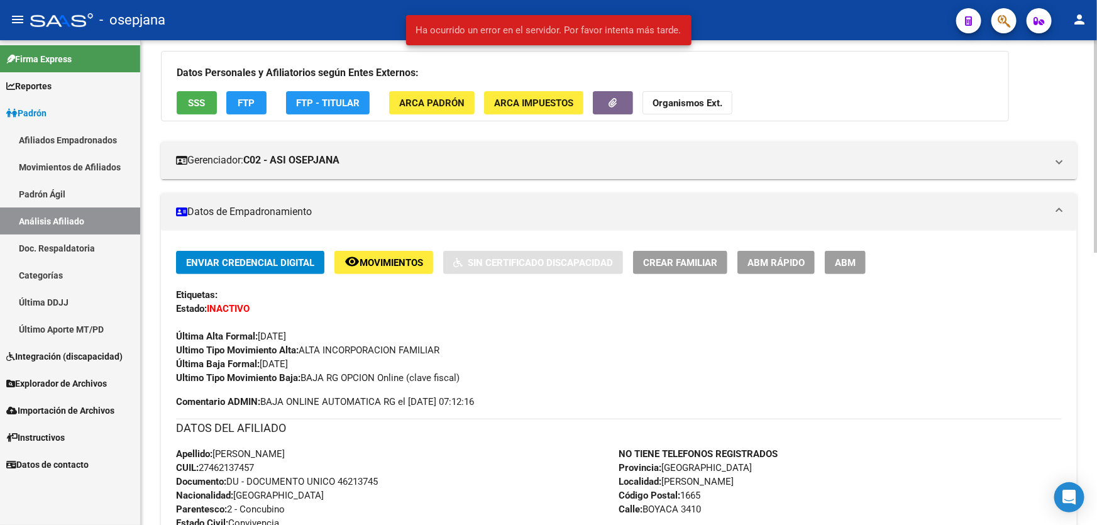
click at [251, 94] on button "FTP" at bounding box center [246, 102] width 40 height 23
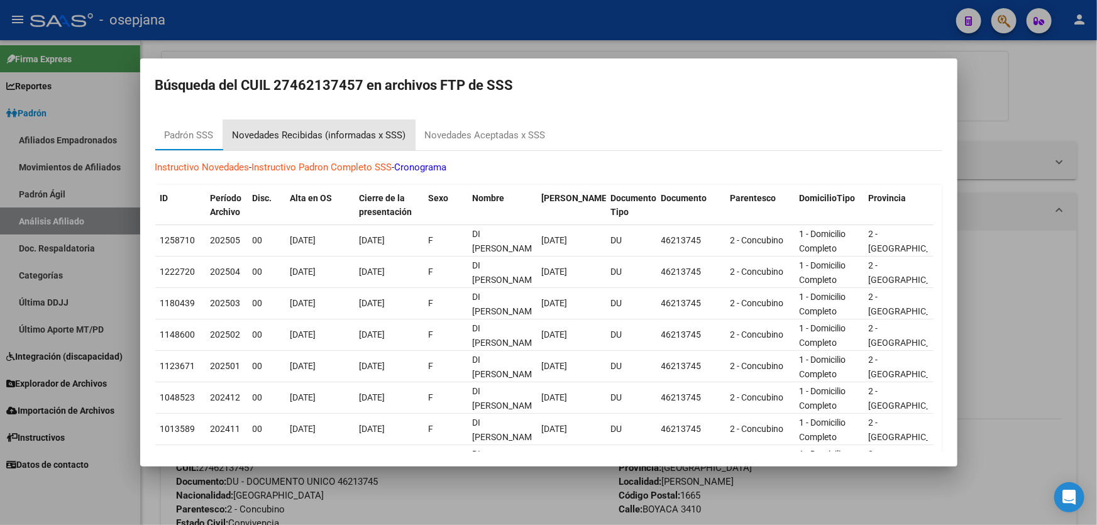
click at [351, 144] on div "Novedades Recibidas (informadas x SSS)" at bounding box center [319, 135] width 192 height 30
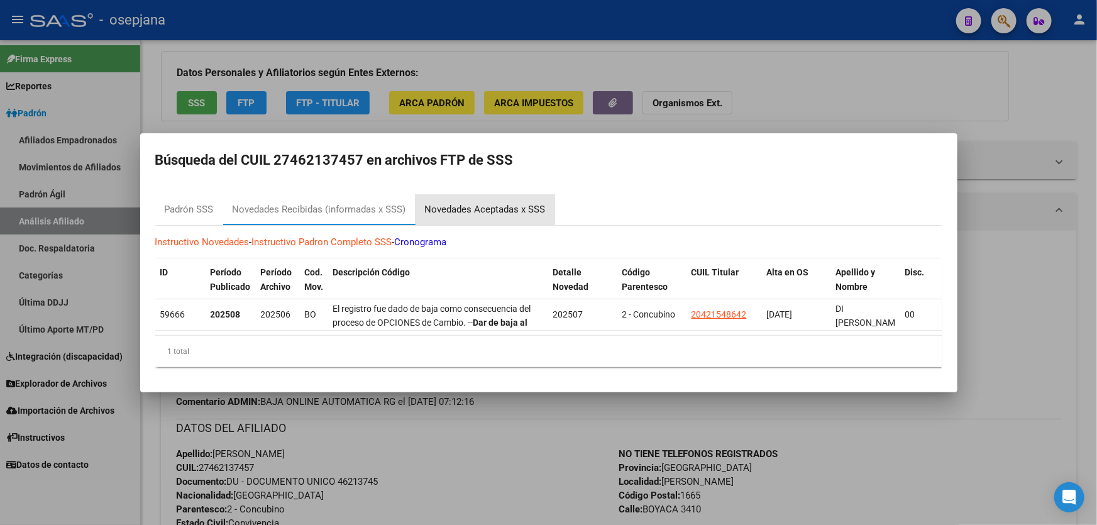
click at [454, 202] on div "Novedades Aceptadas x SSS" at bounding box center [485, 209] width 121 height 14
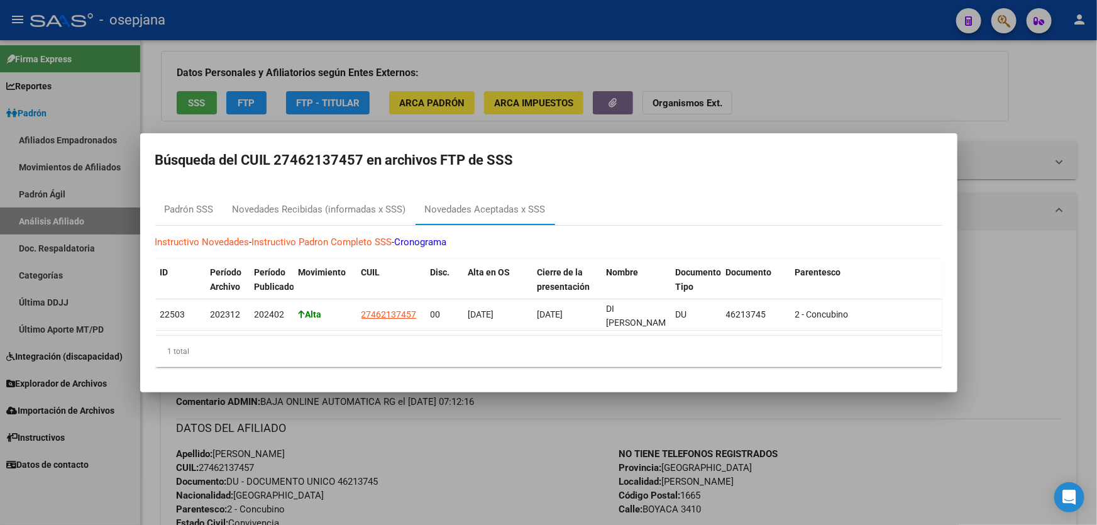
click at [846, 94] on div at bounding box center [548, 262] width 1097 height 525
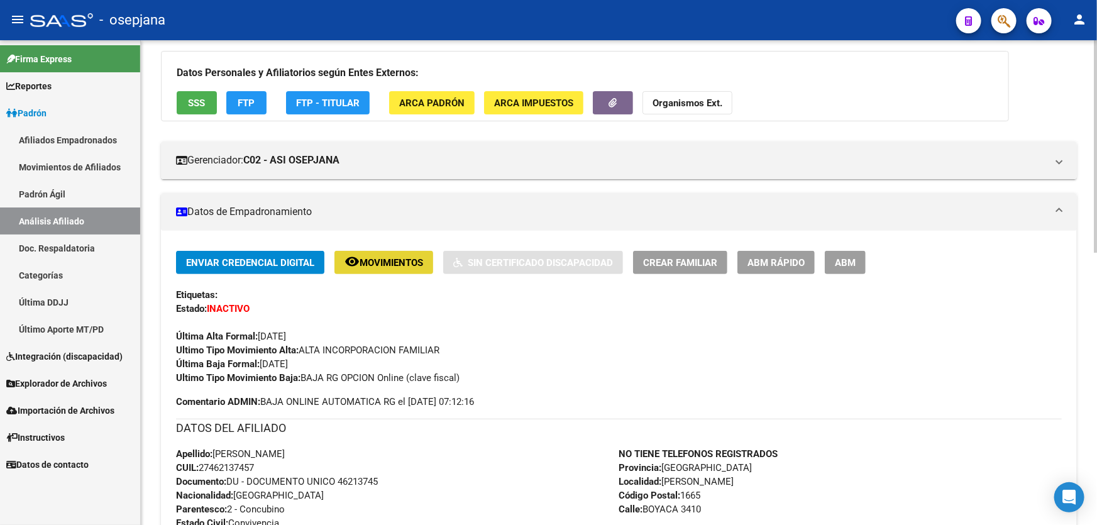
click at [383, 270] on button "remove_red_eye Movimientos" at bounding box center [383, 262] width 99 height 23
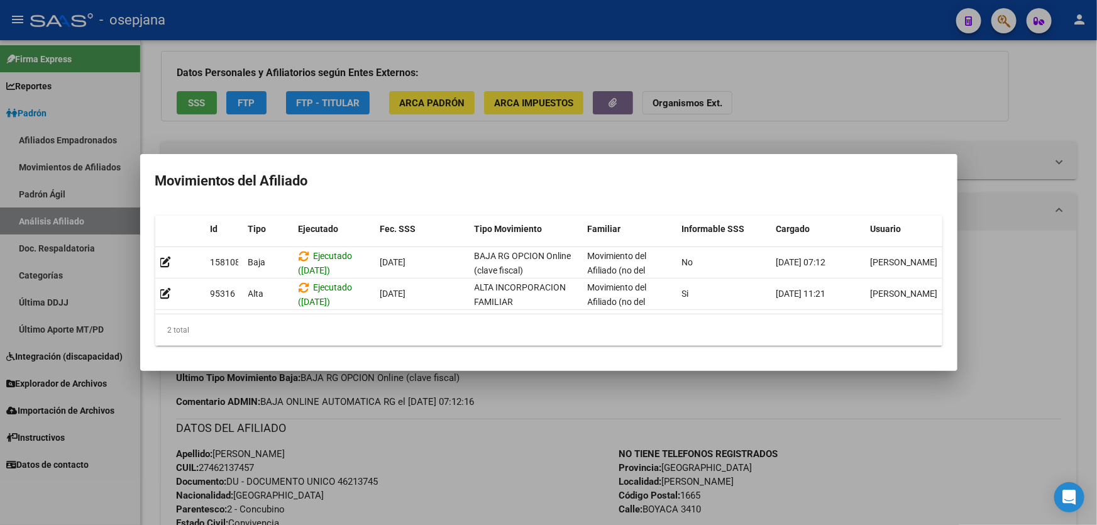
click at [502, 463] on div at bounding box center [548, 262] width 1097 height 525
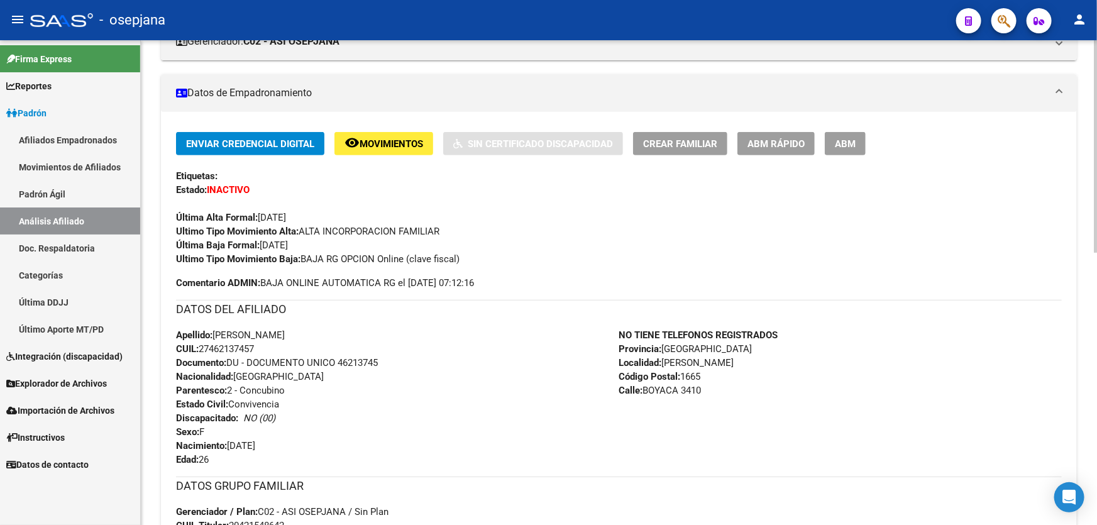
scroll to position [228, 0]
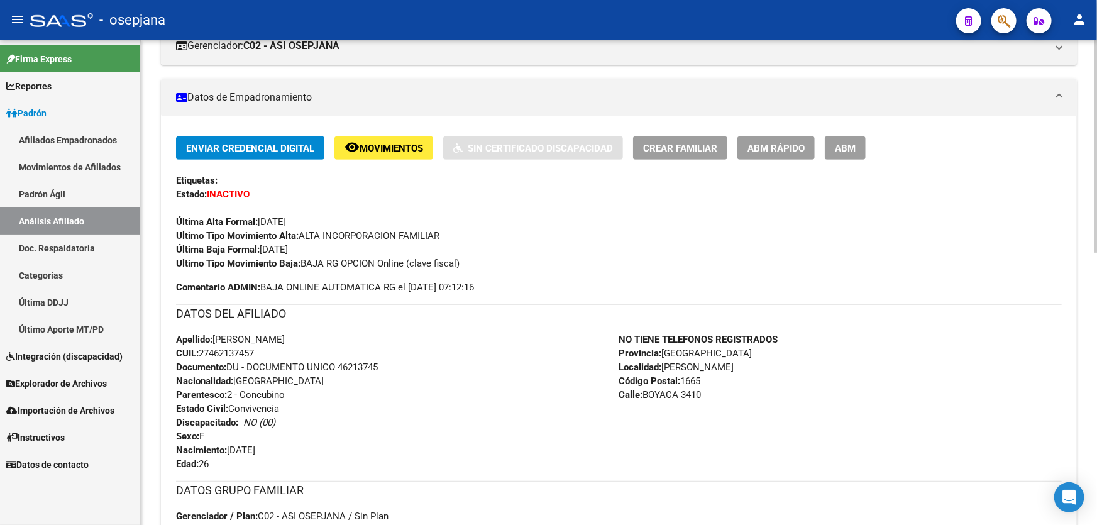
click at [400, 146] on span "Movimientos" at bounding box center [390, 148] width 63 height 11
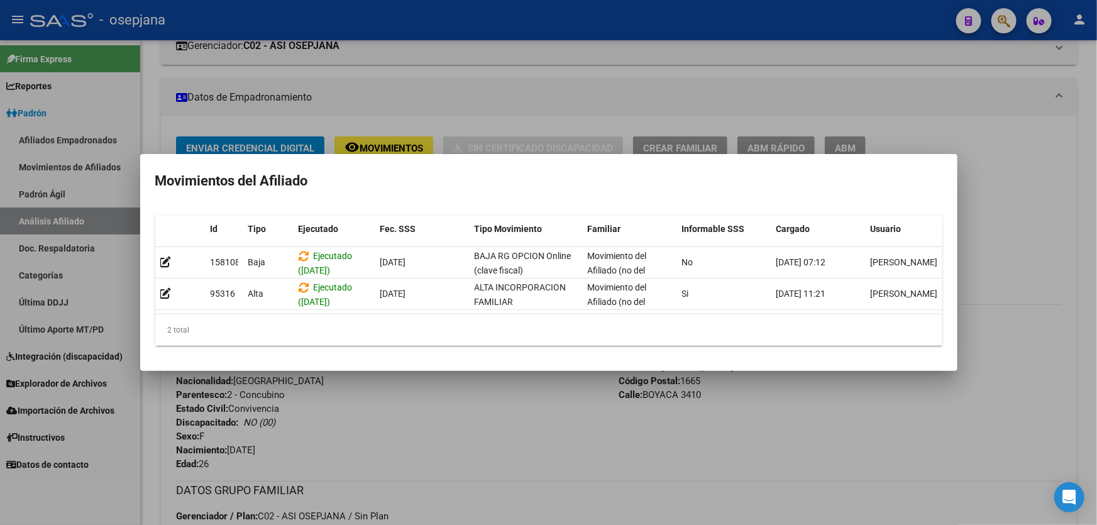
click at [557, 415] on div at bounding box center [548, 262] width 1097 height 525
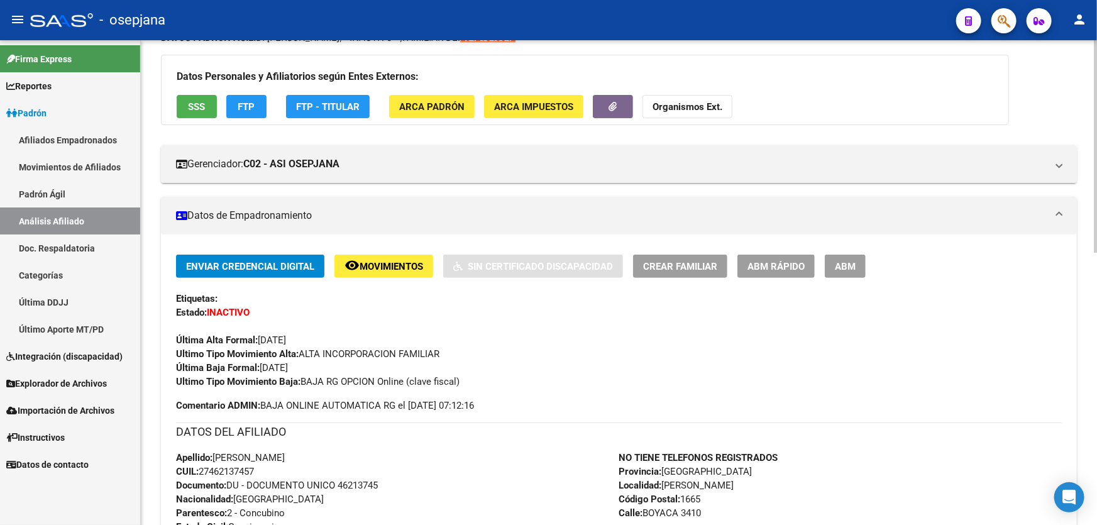
scroll to position [0, 0]
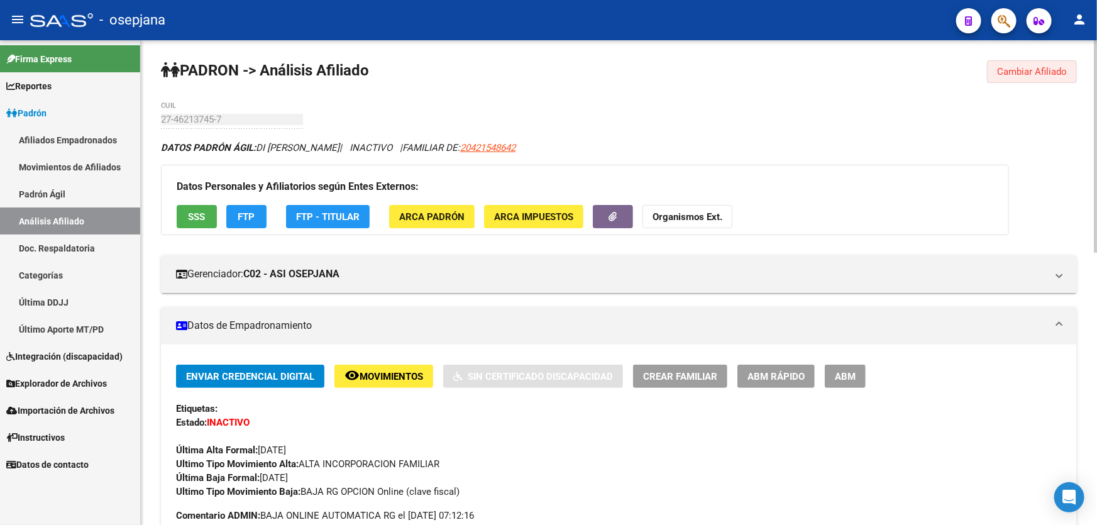
click at [1037, 72] on span "Cambiar Afiliado" at bounding box center [1032, 71] width 70 height 11
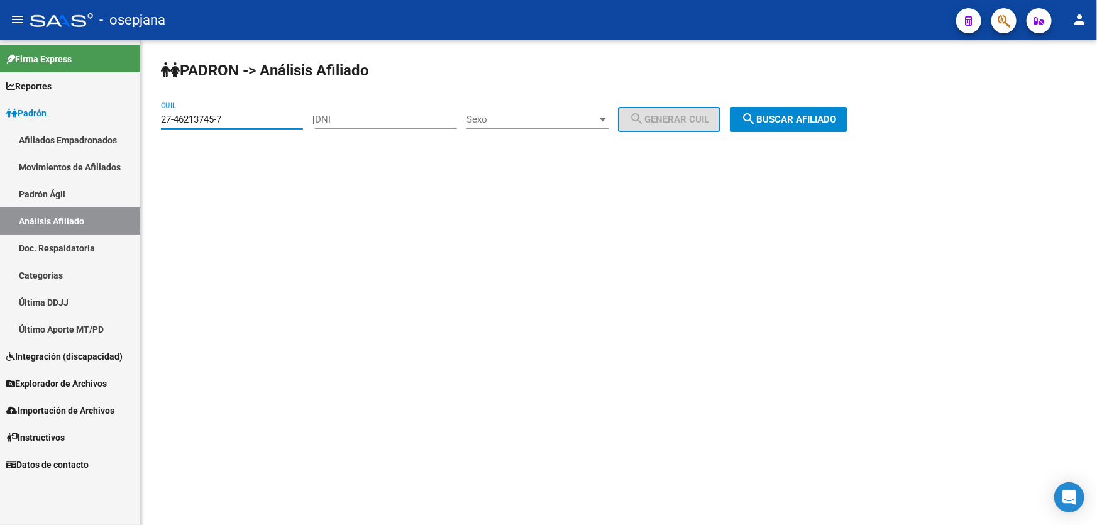
drag, startPoint x: 245, startPoint y: 113, endPoint x: 128, endPoint y: 131, distance: 118.8
click at [128, 131] on mat-sidenav-container "Firma Express Reportes Padrón Traspasos x O.S. Traspasos x Gerenciador Traspaso…" at bounding box center [548, 282] width 1097 height 484
drag, startPoint x: 173, startPoint y: 125, endPoint x: 254, endPoint y: 104, distance: 83.8
click at [254, 104] on div "27-46213745-7 CUIL" at bounding box center [232, 115] width 142 height 27
paste input "0-42251028-2"
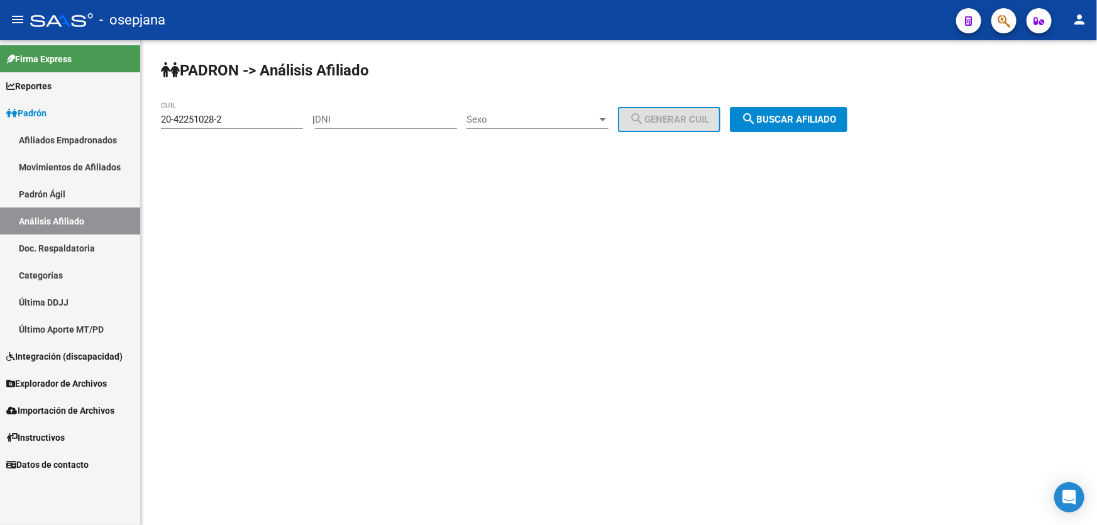
click at [895, 108] on div "PADRON -> Análisis Afiliado 20-42251028-2 CUIL | DNI Sexo Sexo search Generar C…" at bounding box center [619, 106] width 956 height 132
click at [821, 119] on span "search Buscar afiliado" at bounding box center [788, 119] width 95 height 11
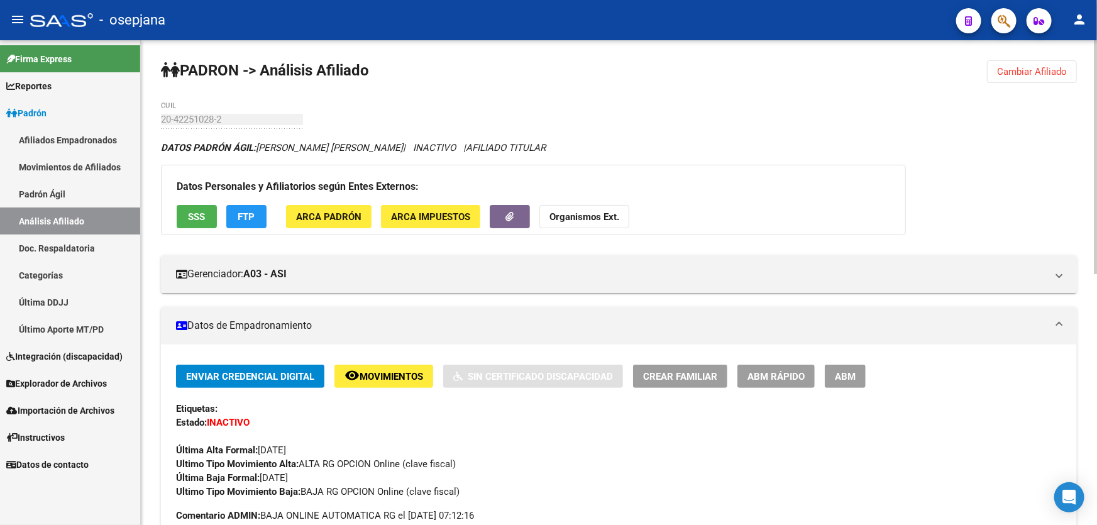
click at [189, 219] on span "SSS" at bounding box center [197, 216] width 17 height 11
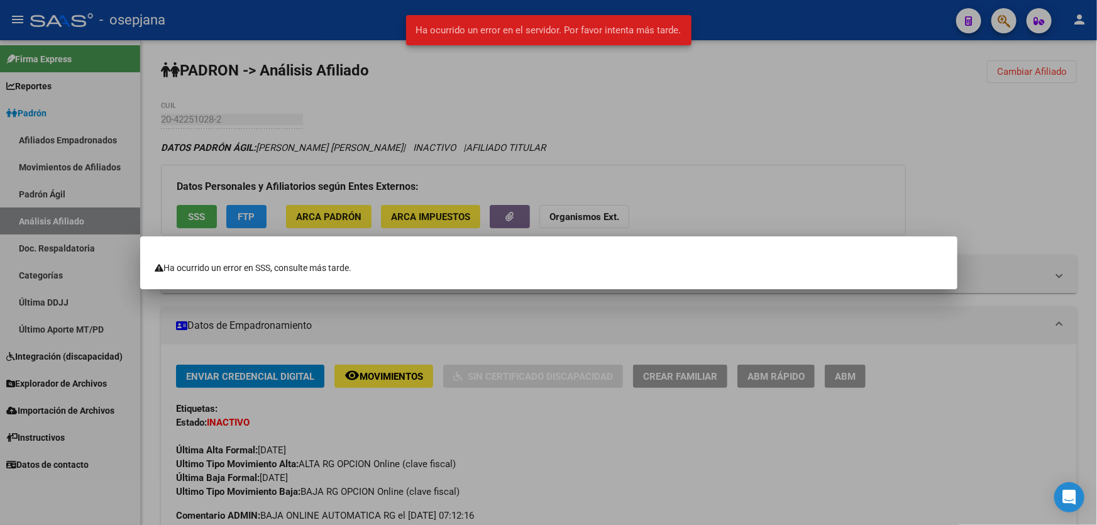
click at [785, 150] on div at bounding box center [548, 262] width 1097 height 525
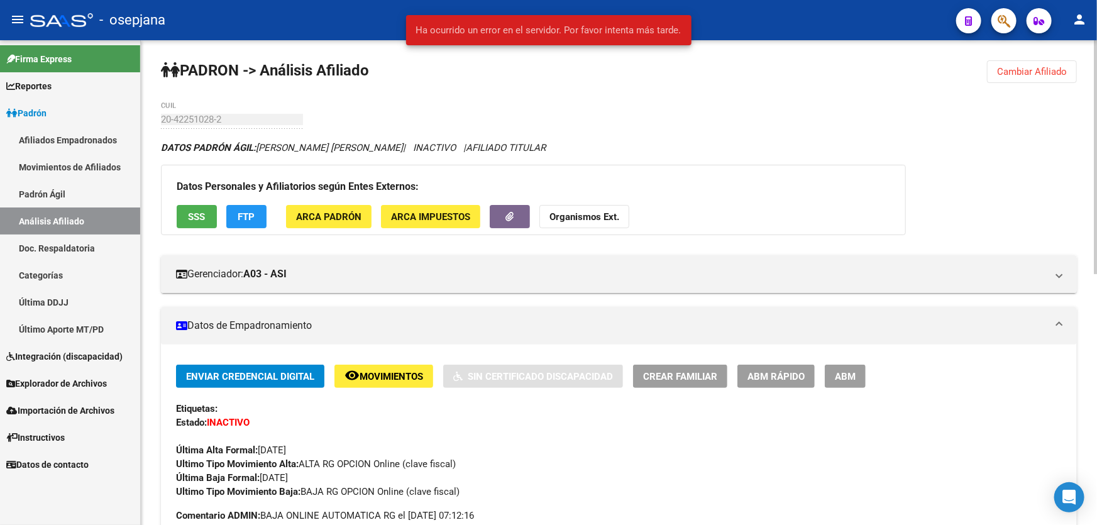
click at [248, 211] on span "FTP" at bounding box center [246, 216] width 17 height 11
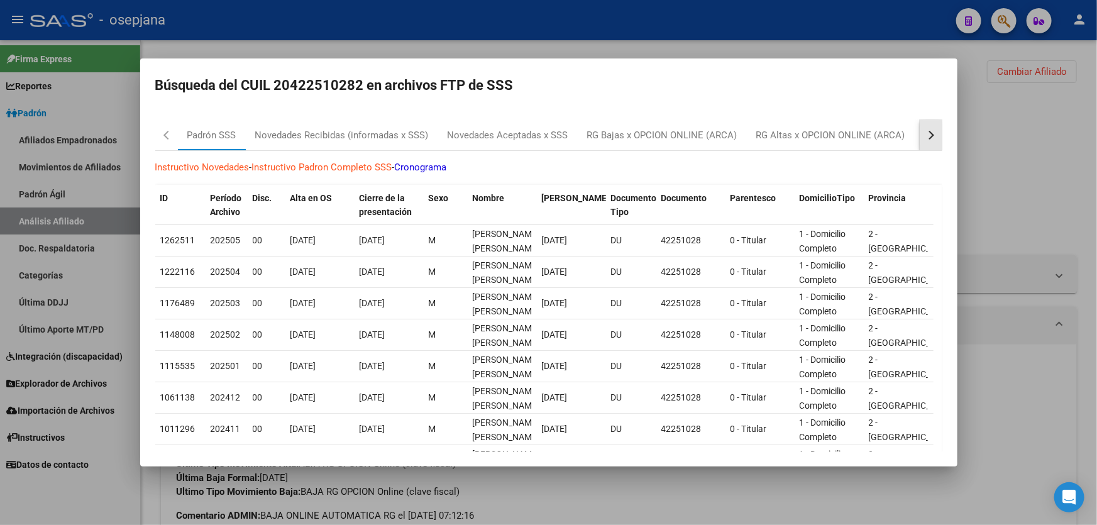
click at [919, 129] on button "button" at bounding box center [930, 135] width 23 height 30
click at [862, 141] on div "RG Bajas Diarias" at bounding box center [868, 135] width 70 height 14
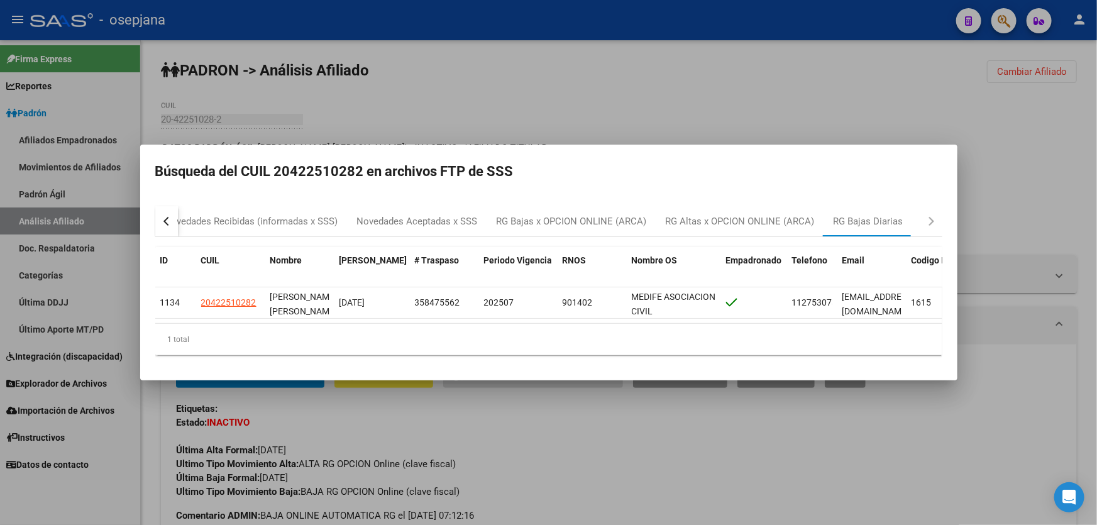
click at [1022, 165] on div at bounding box center [548, 262] width 1097 height 525
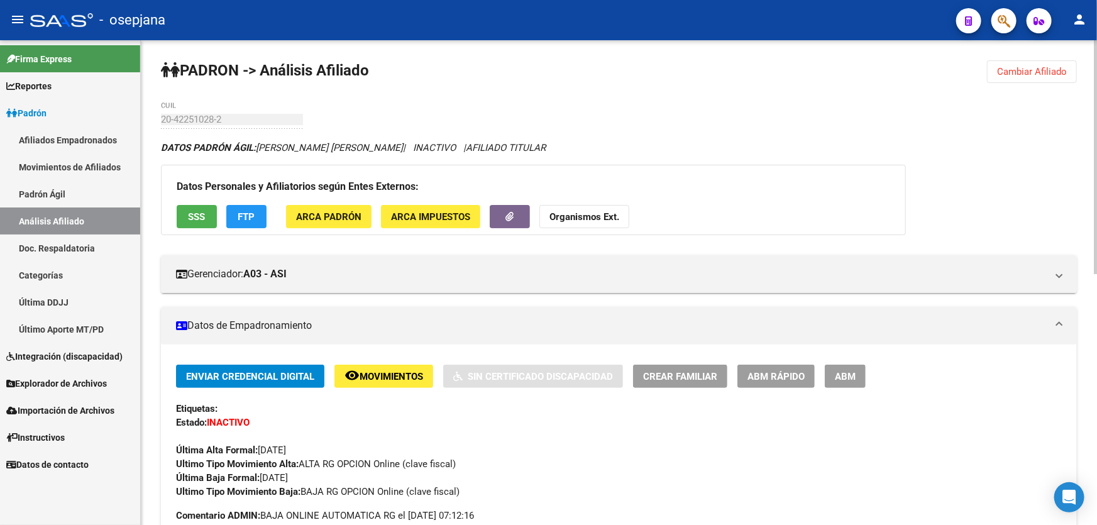
click at [390, 371] on span "Movimientos" at bounding box center [390, 376] width 63 height 11
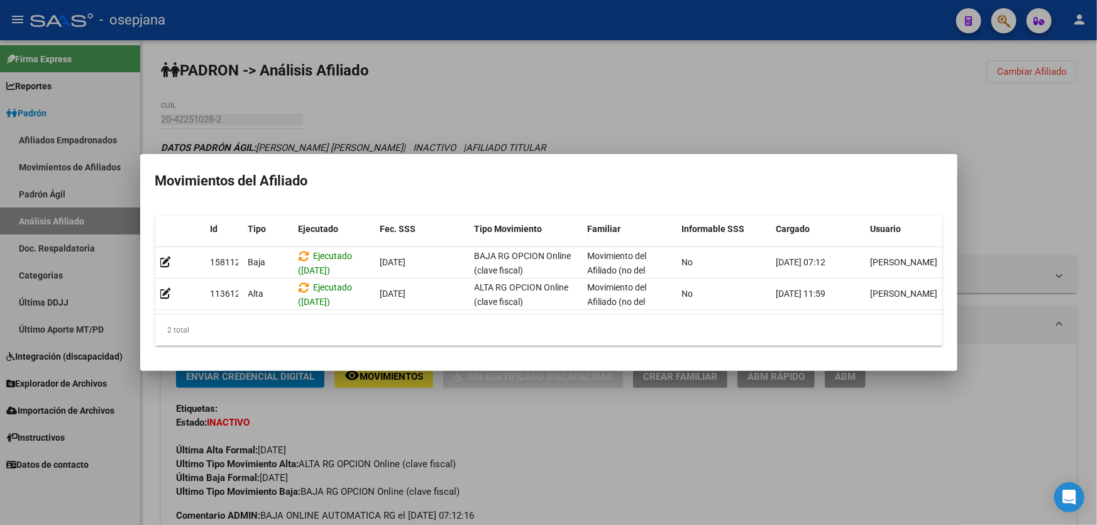
click at [821, 143] on div at bounding box center [548, 262] width 1097 height 525
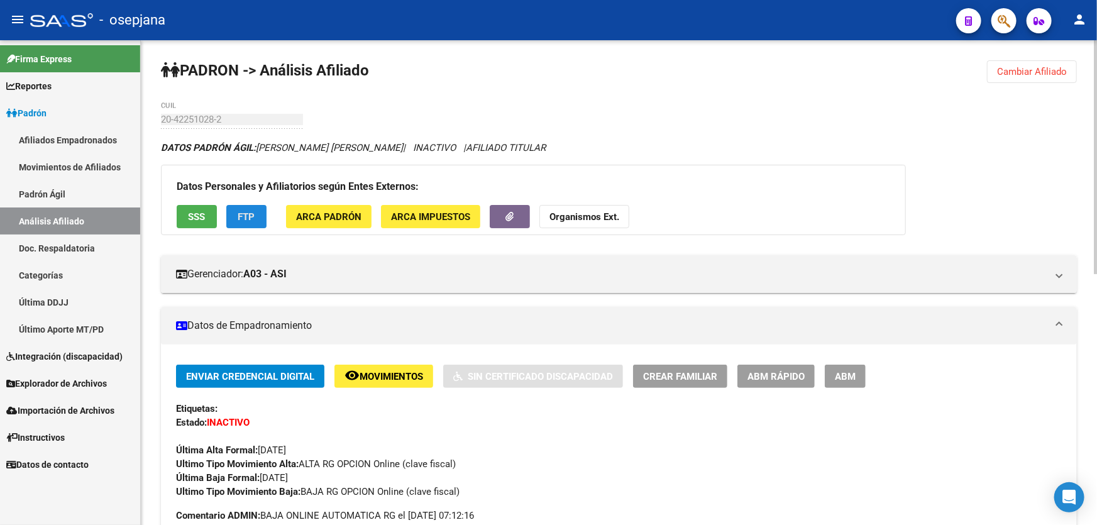
click at [247, 211] on span "FTP" at bounding box center [246, 216] width 17 height 11
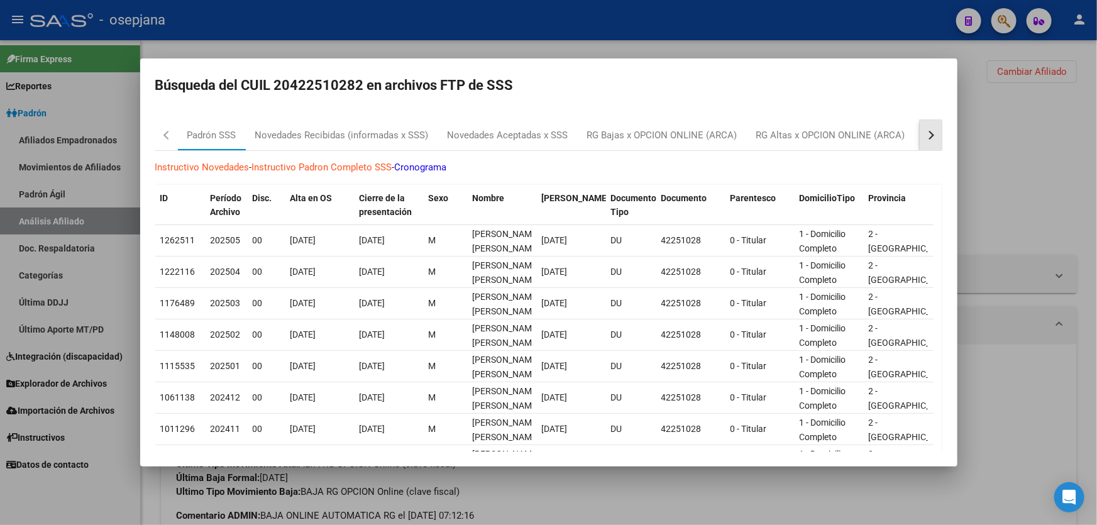
click at [919, 126] on button "button" at bounding box center [930, 135] width 23 height 30
click at [880, 137] on div "RG Bajas Diarias" at bounding box center [868, 135] width 70 height 14
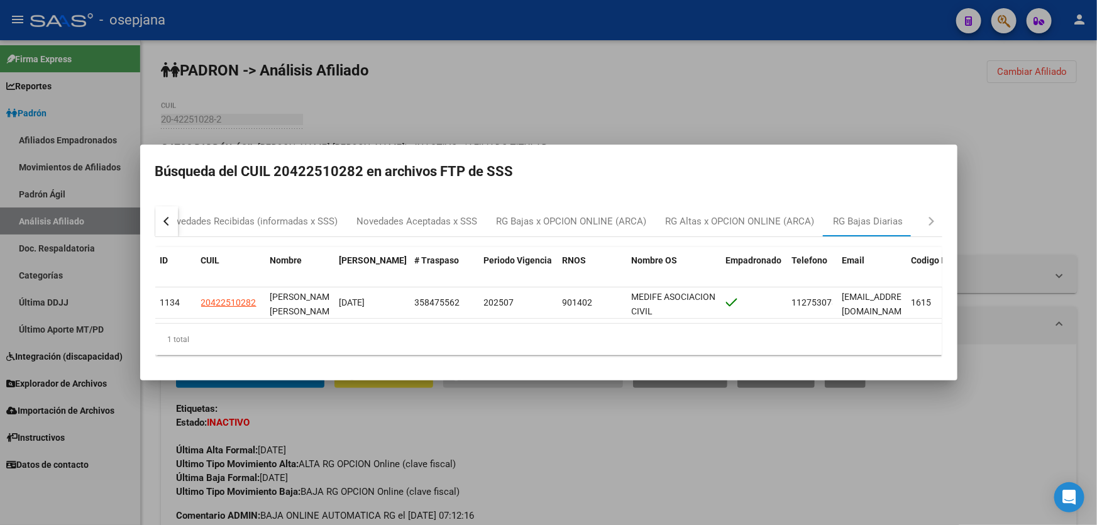
click at [855, 70] on div at bounding box center [548, 262] width 1097 height 525
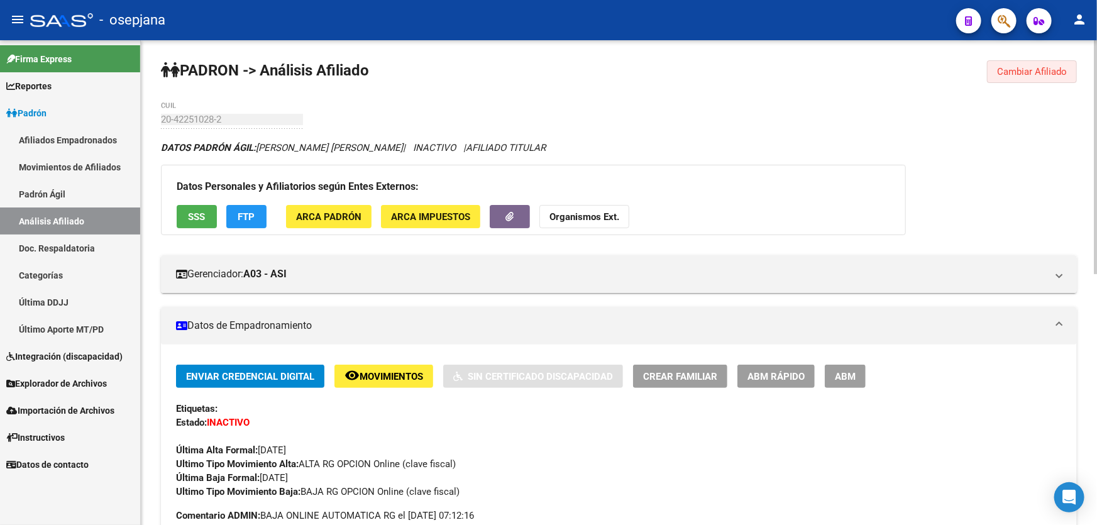
click at [1031, 72] on span "Cambiar Afiliado" at bounding box center [1032, 71] width 70 height 11
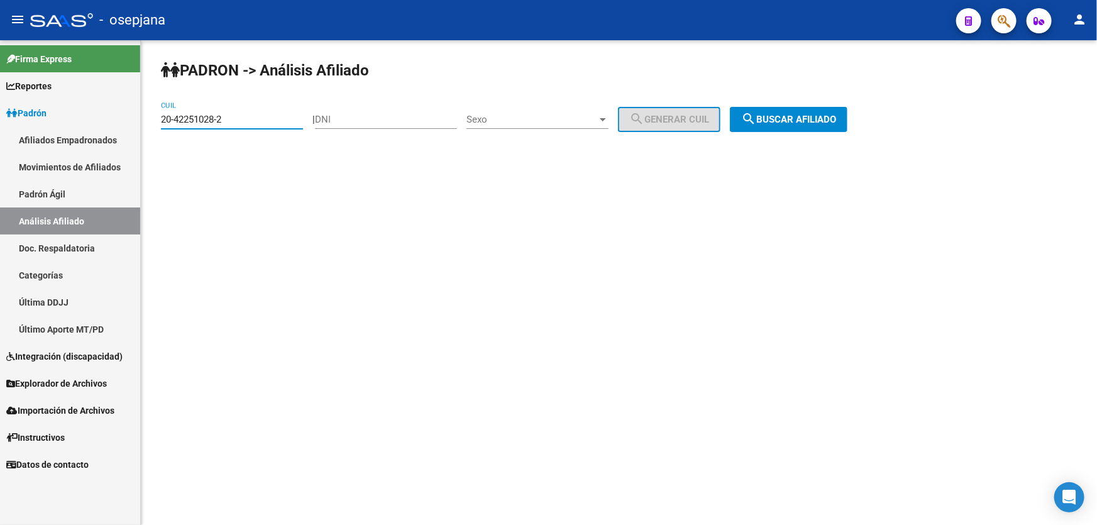
drag, startPoint x: 234, startPoint y: 114, endPoint x: 150, endPoint y: 122, distance: 84.0
click at [150, 122] on div "PADRON -> Análisis Afiliado 20-42251028-2 CUIL | DNI Sexo Sexo search Generar C…" at bounding box center [619, 106] width 956 height 132
paste input "835906-3"
click at [794, 123] on span "search Buscar afiliado" at bounding box center [788, 119] width 95 height 11
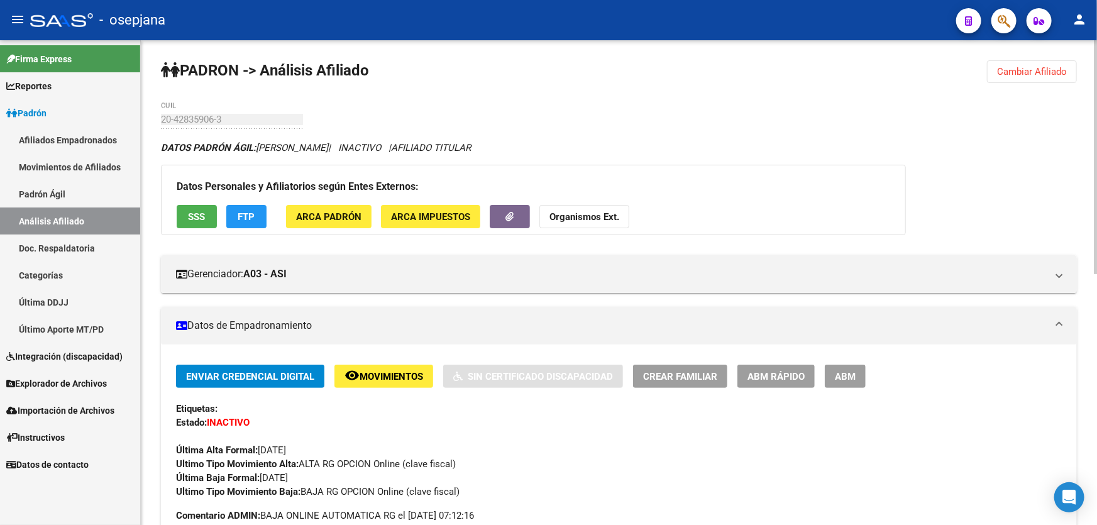
click at [1057, 72] on span "Cambiar Afiliado" at bounding box center [1032, 71] width 70 height 11
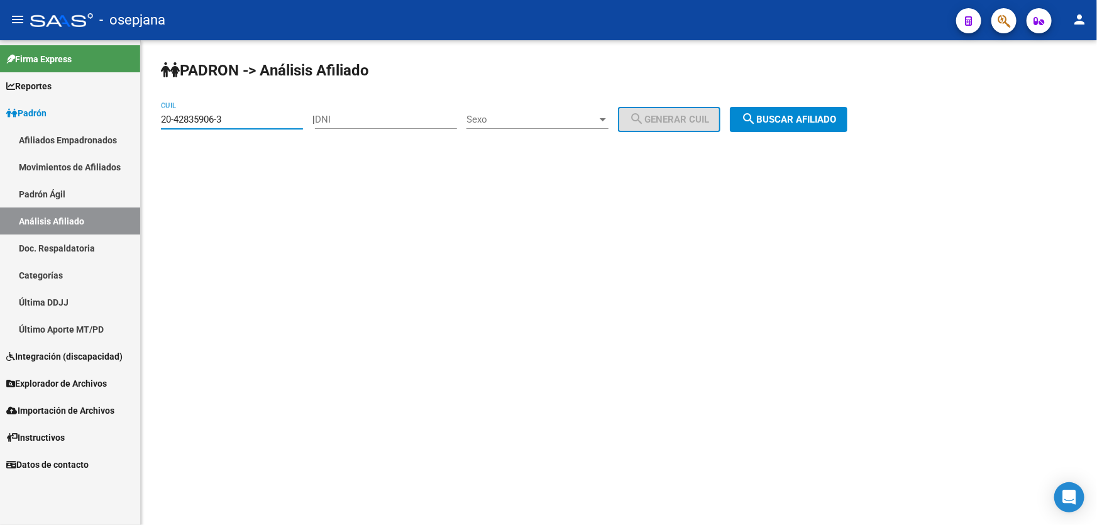
drag, startPoint x: 234, startPoint y: 120, endPoint x: 150, endPoint y: 121, distance: 84.2
click at [150, 121] on div "[PERSON_NAME] -> Análisis Afiliado 20-42835906-3 CUIL | DNI Sexo Sexo search Ge…" at bounding box center [619, 106] width 956 height 132
paste input "3-57389712-9"
type input "23-57389712-9"
click at [796, 114] on span "search Buscar afiliado" at bounding box center [788, 119] width 95 height 11
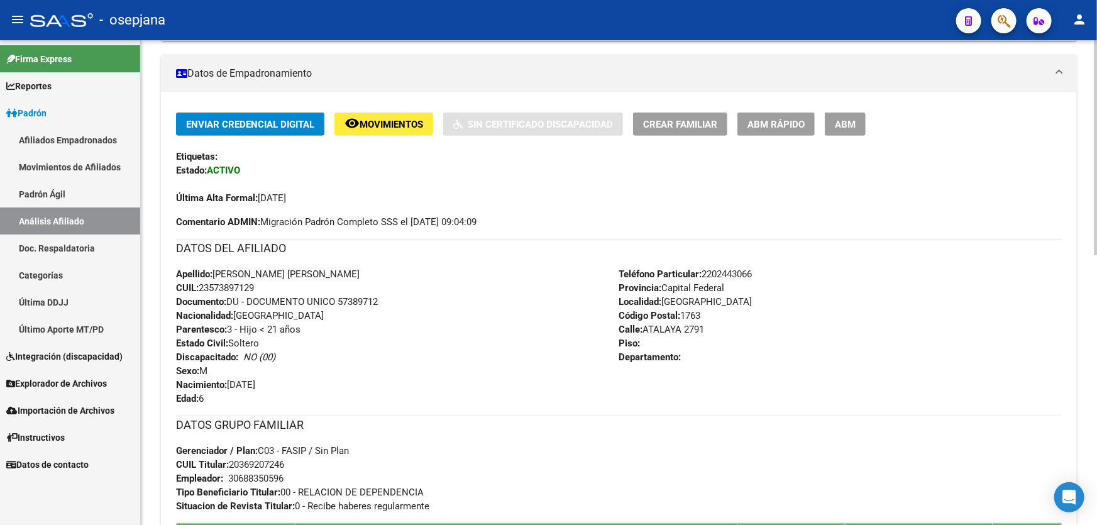
scroll to position [228, 0]
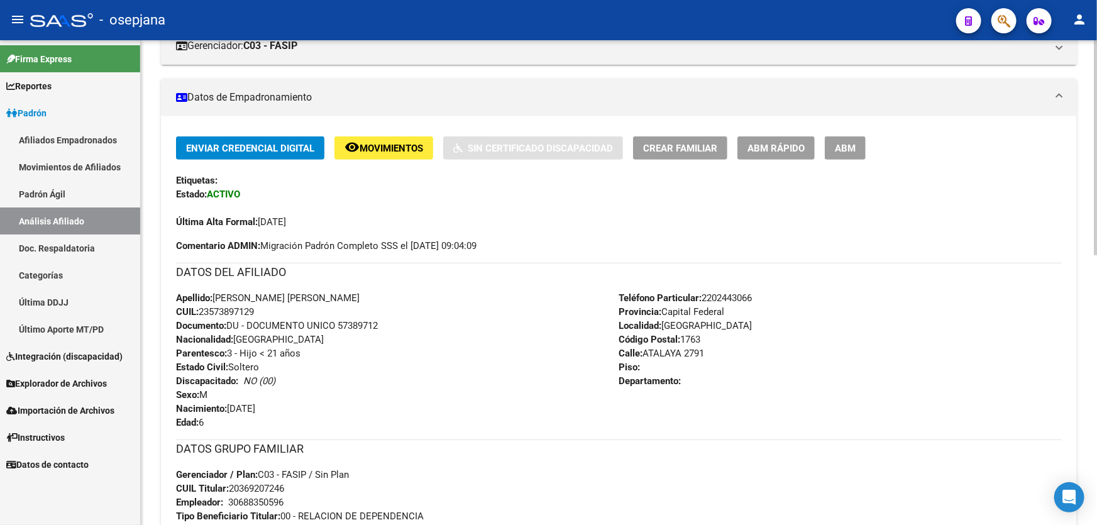
click at [748, 143] on span "ABM Rápido" at bounding box center [775, 148] width 57 height 11
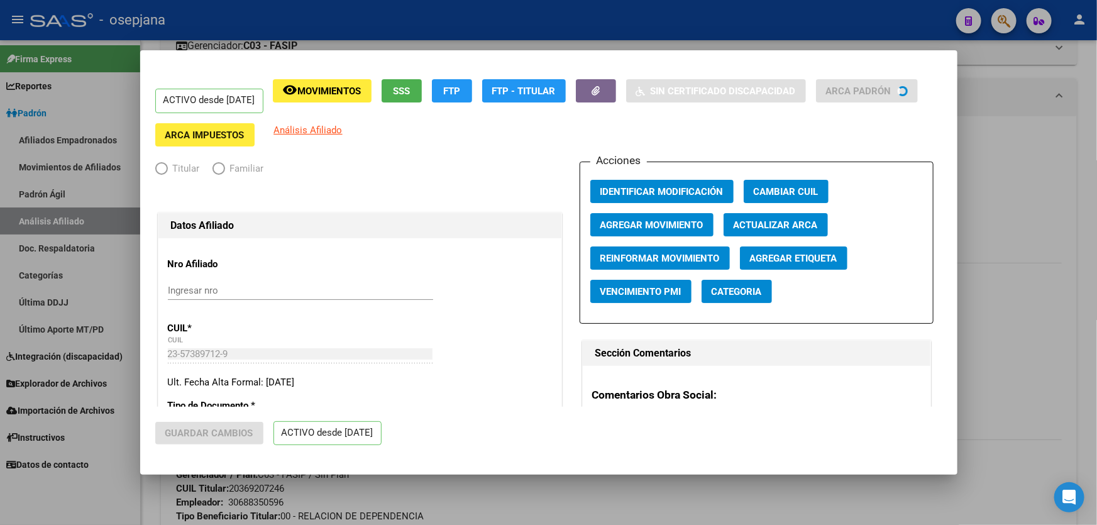
radio input "true"
type input "30-68835059-6"
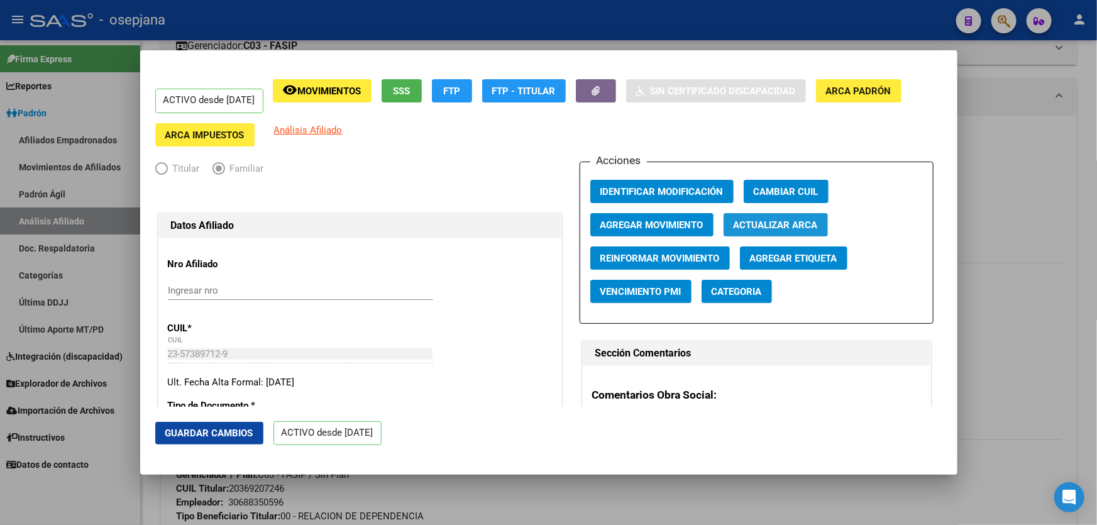
click at [773, 219] on span "Actualizar ARCA" at bounding box center [775, 224] width 84 height 11
type input "[PERSON_NAME] [GEOGRAPHIC_DATA]"
type input "[PERSON_NAME]"
type input "VIRREY DEL PINO"
type input "ATALAYA"
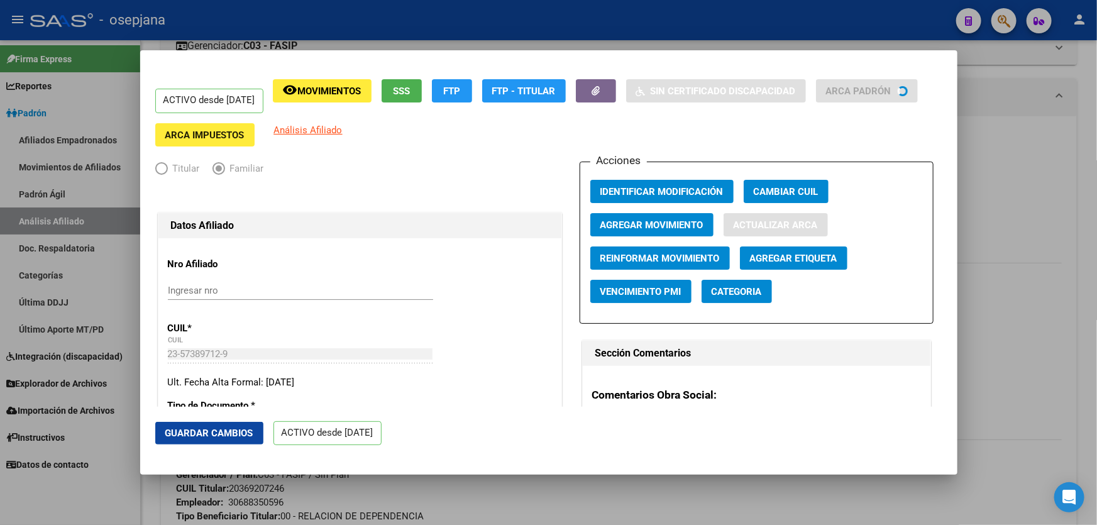
type input "2873"
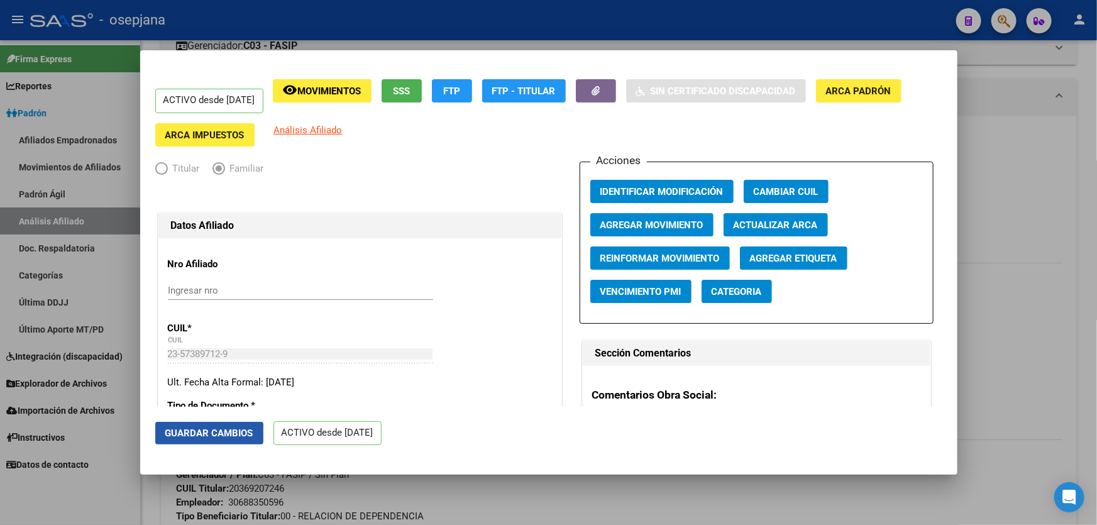
click at [169, 438] on span "Guardar Cambios" at bounding box center [209, 432] width 88 height 11
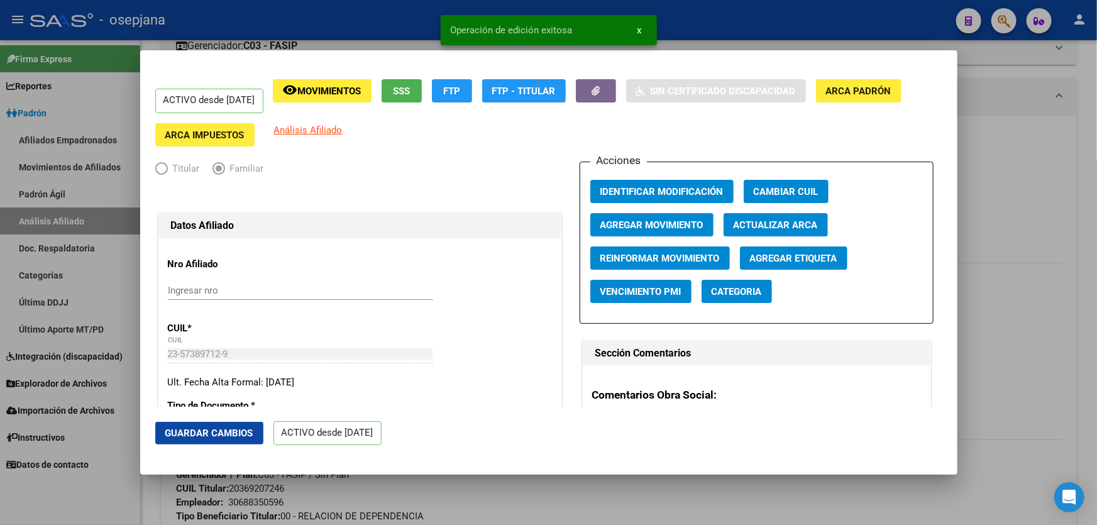
click at [1096, 277] on div at bounding box center [548, 262] width 1097 height 525
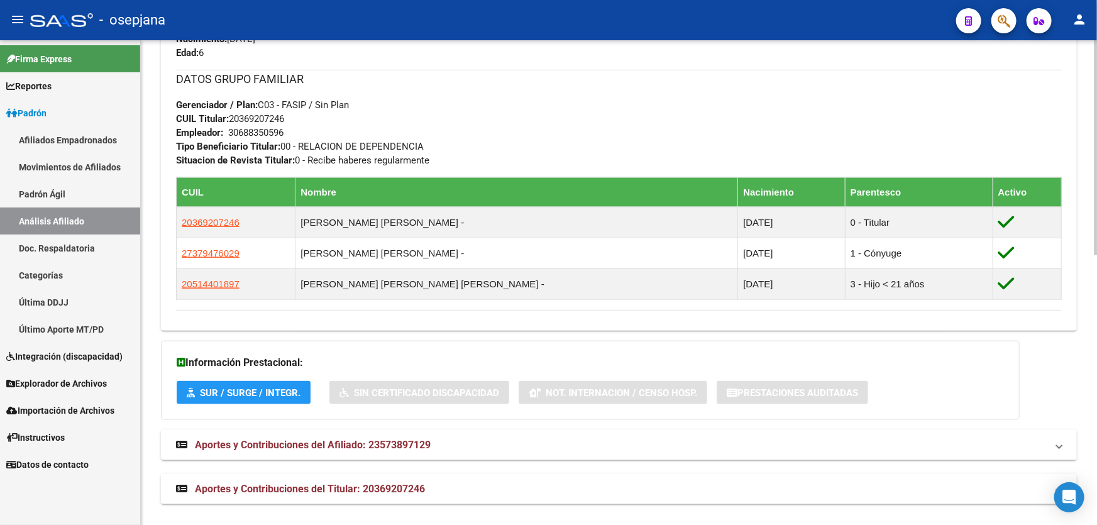
scroll to position [606, 0]
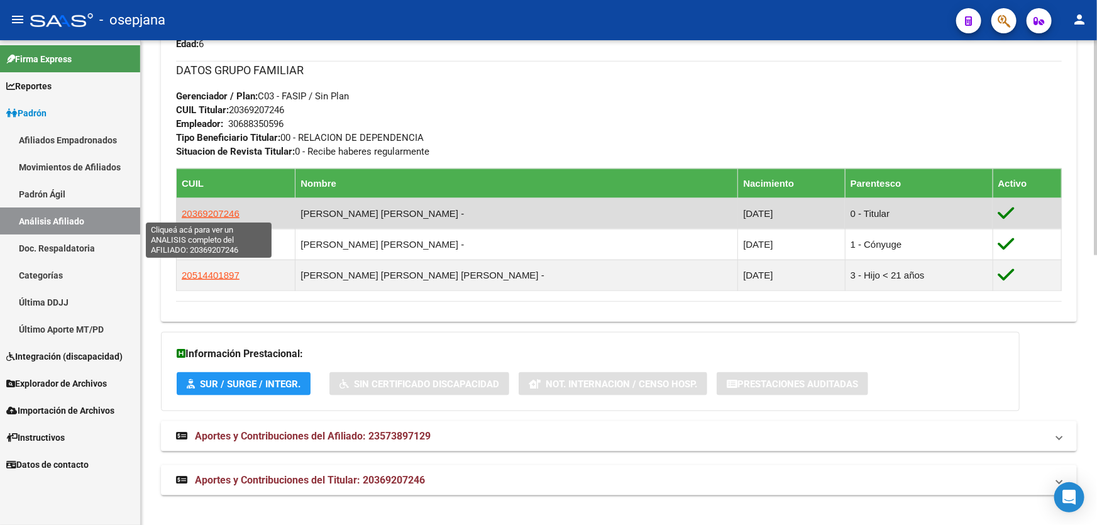
click at [201, 208] on span "20369207246" at bounding box center [211, 213] width 58 height 11
type textarea "20369207246"
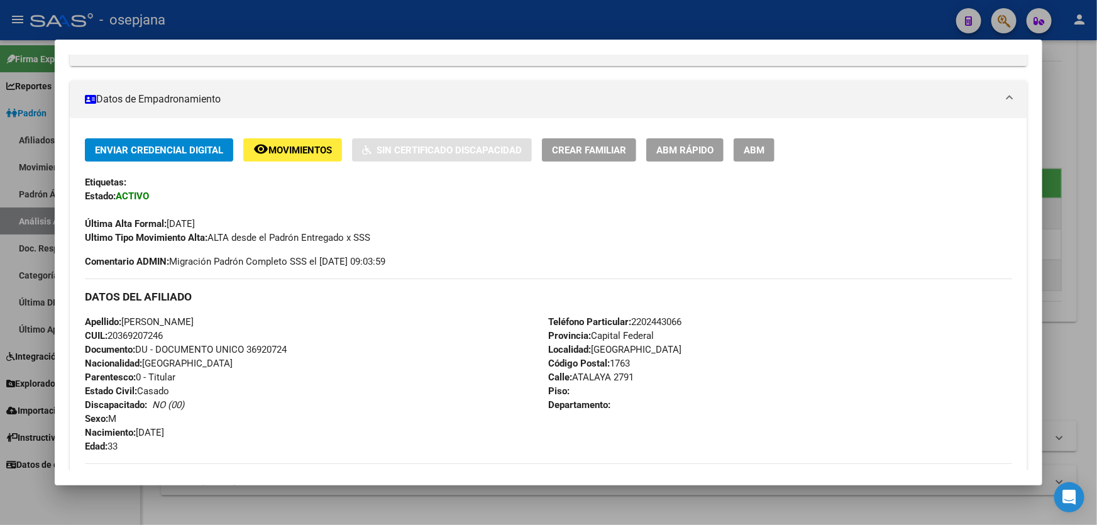
scroll to position [228, 0]
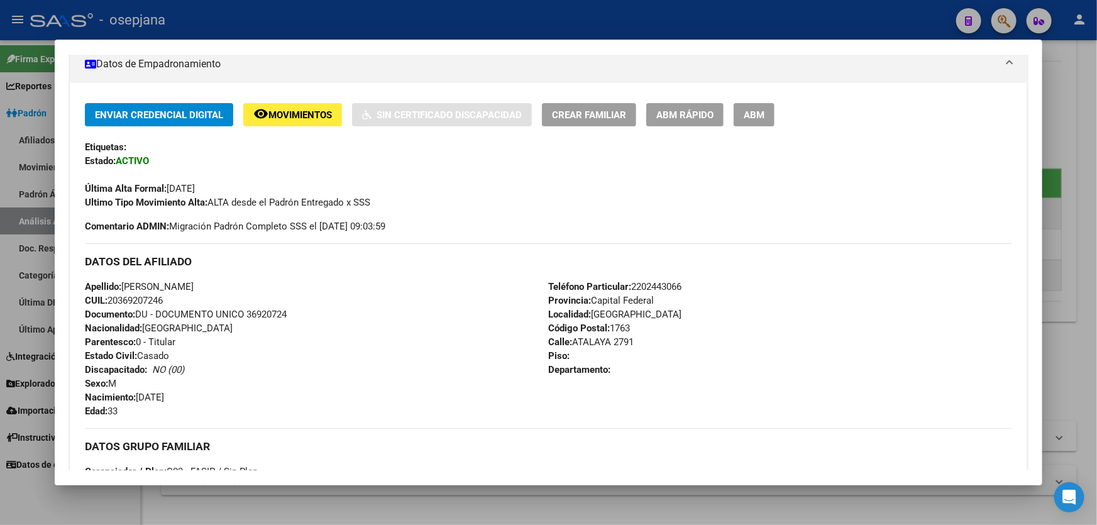
click at [707, 83] on div "Enviar Credencial Digital remove_red_eye Movimientos Sin Certificado Discapacid…" at bounding box center [548, 383] width 957 height 600
click at [683, 129] on div "Enviar Credencial Digital remove_red_eye Movimientos Sin Certificado Discapacid…" at bounding box center [548, 156] width 927 height 106
click at [686, 121] on button "ABM Rápido" at bounding box center [684, 114] width 77 height 23
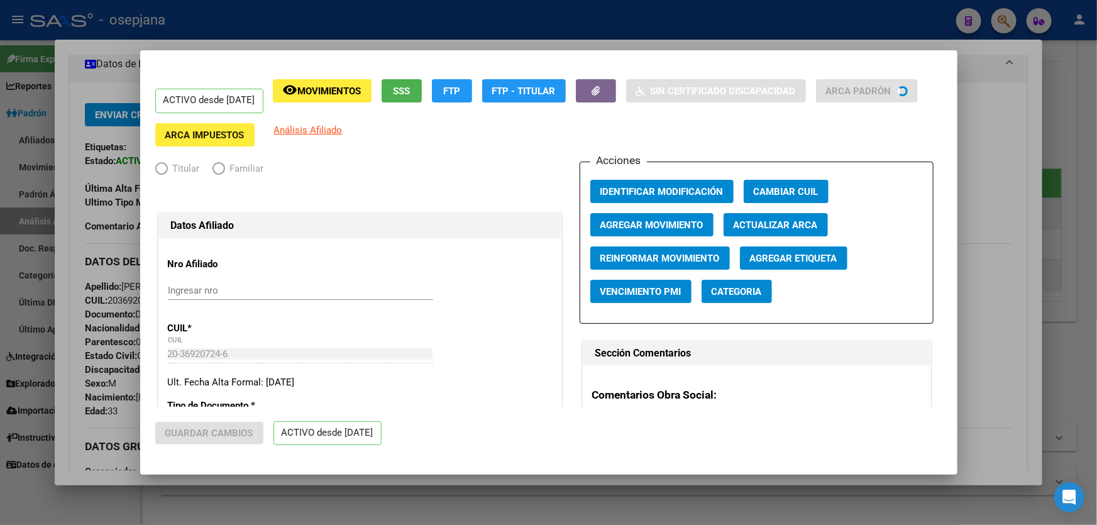
radio input "true"
type input "30-68835059-6"
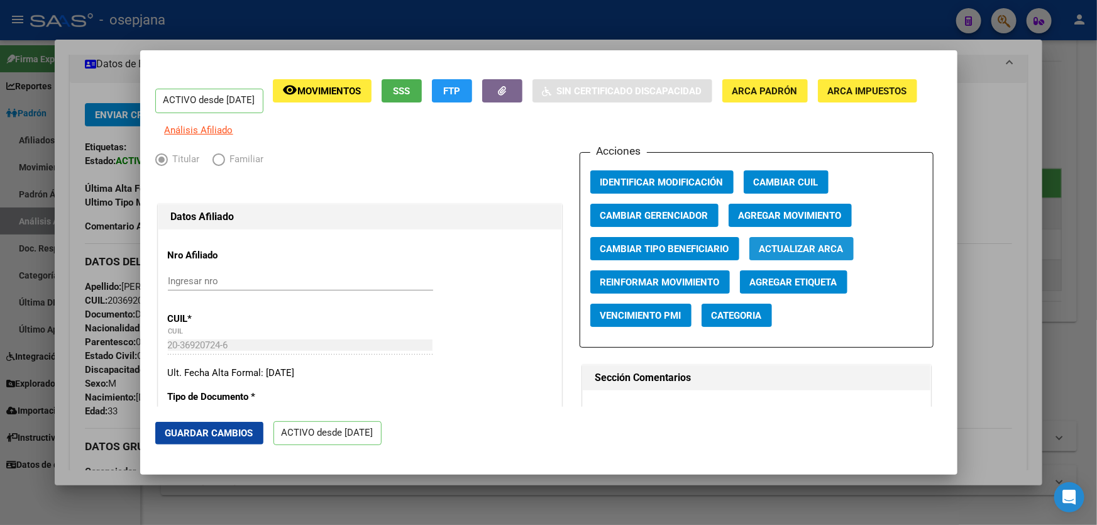
click at [804, 254] on span "Actualizar ARCA" at bounding box center [801, 248] width 84 height 11
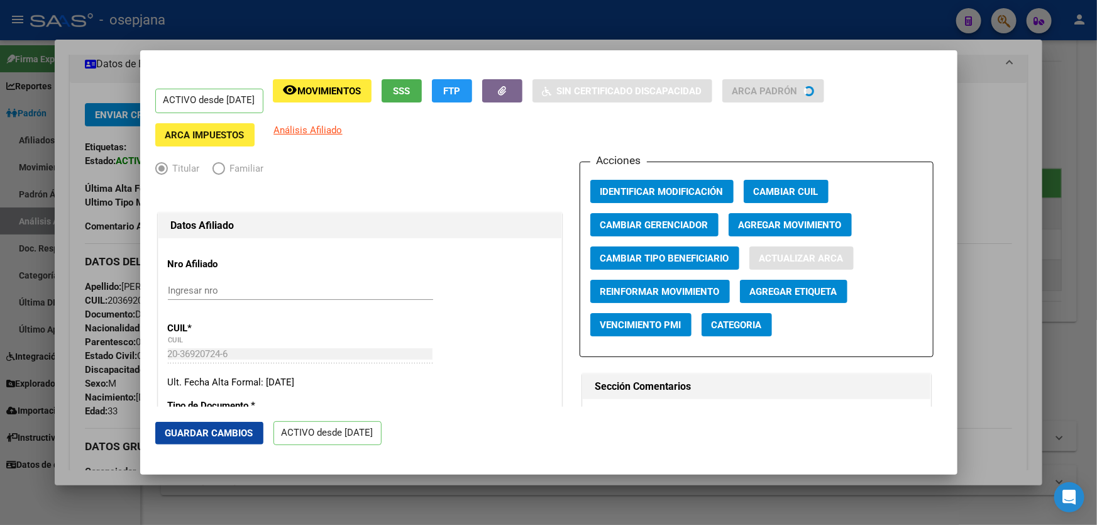
type input "[PERSON_NAME]"
type input "VIRREY DEL PINO"
type input "ATALAYA 2873"
type input "2873"
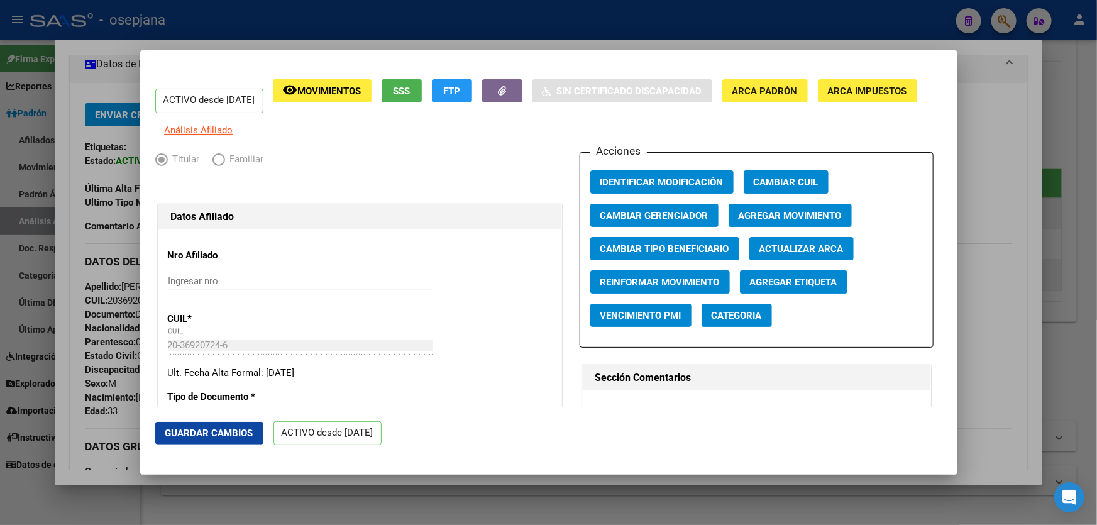
click at [170, 430] on span "Guardar Cambios" at bounding box center [209, 432] width 88 height 11
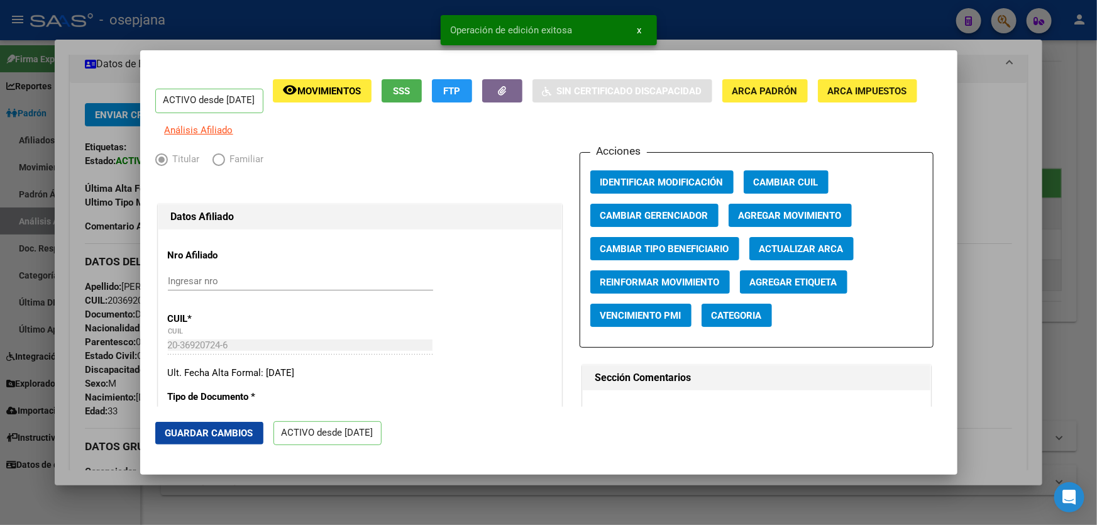
click at [1032, 300] on div at bounding box center [548, 262] width 1097 height 525
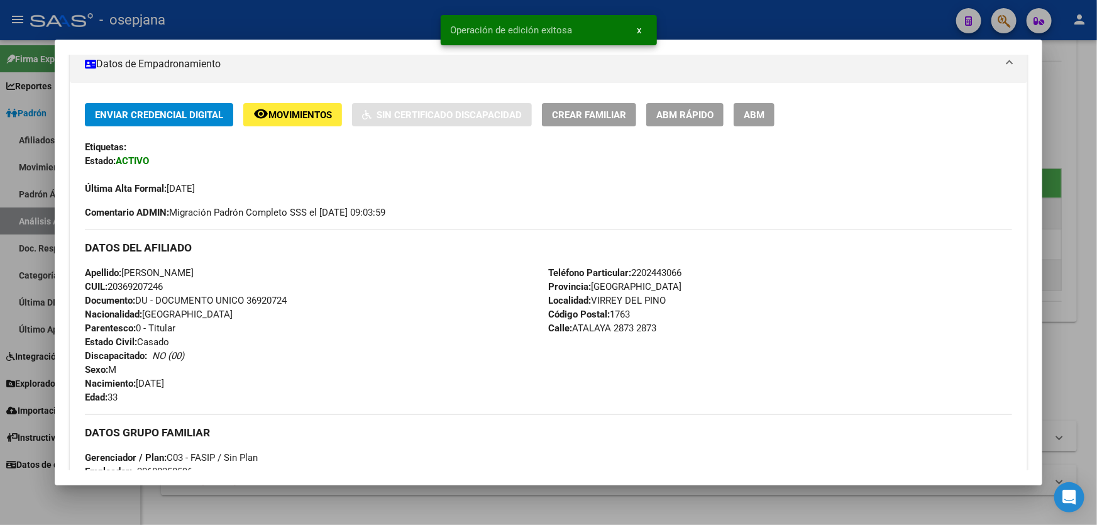
click at [1096, 276] on div at bounding box center [548, 262] width 1097 height 525
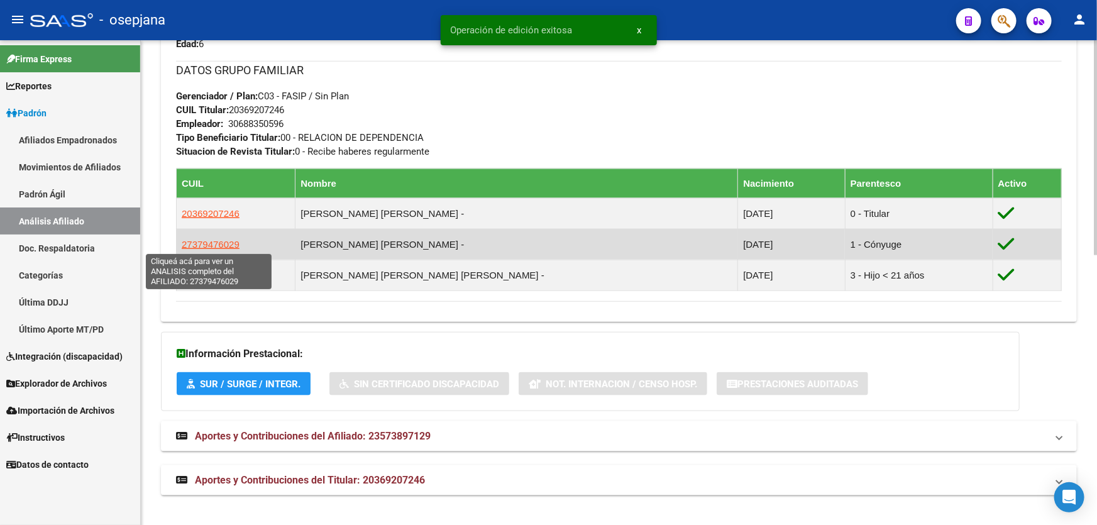
click at [206, 245] on span "27379476029" at bounding box center [211, 244] width 58 height 11
type textarea "27379476029"
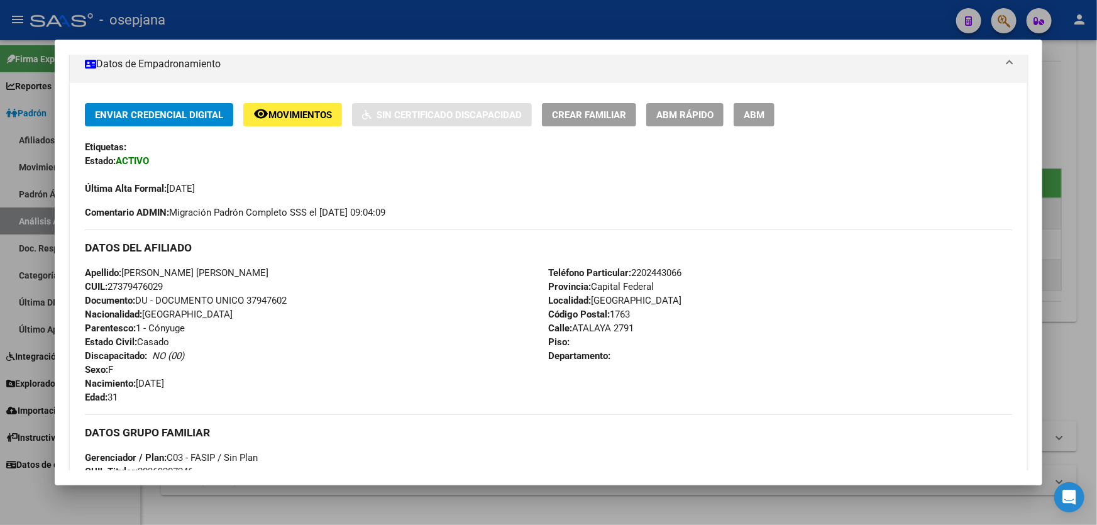
click at [704, 116] on span "ABM Rápido" at bounding box center [684, 114] width 57 height 11
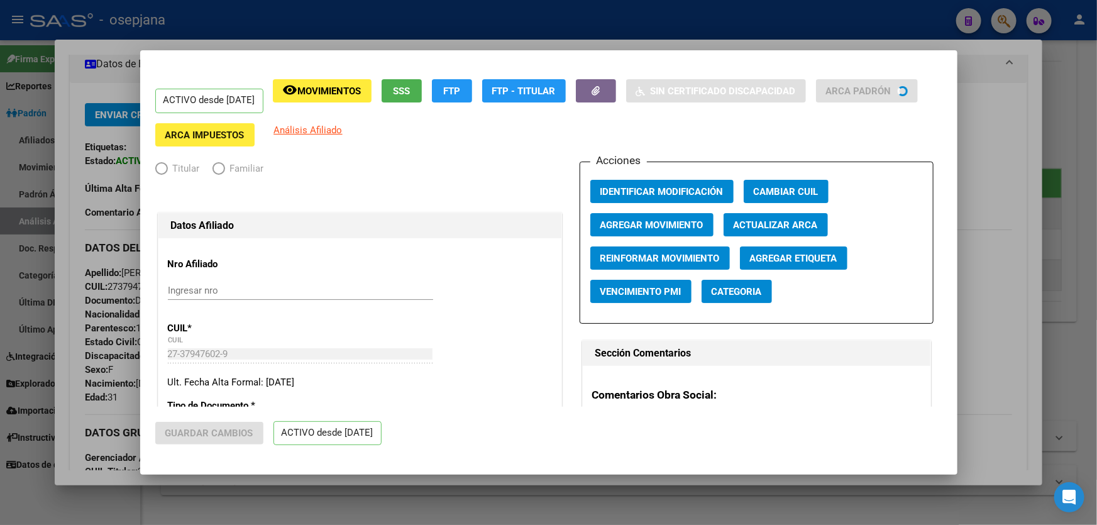
radio input "true"
type input "30-68835059-6"
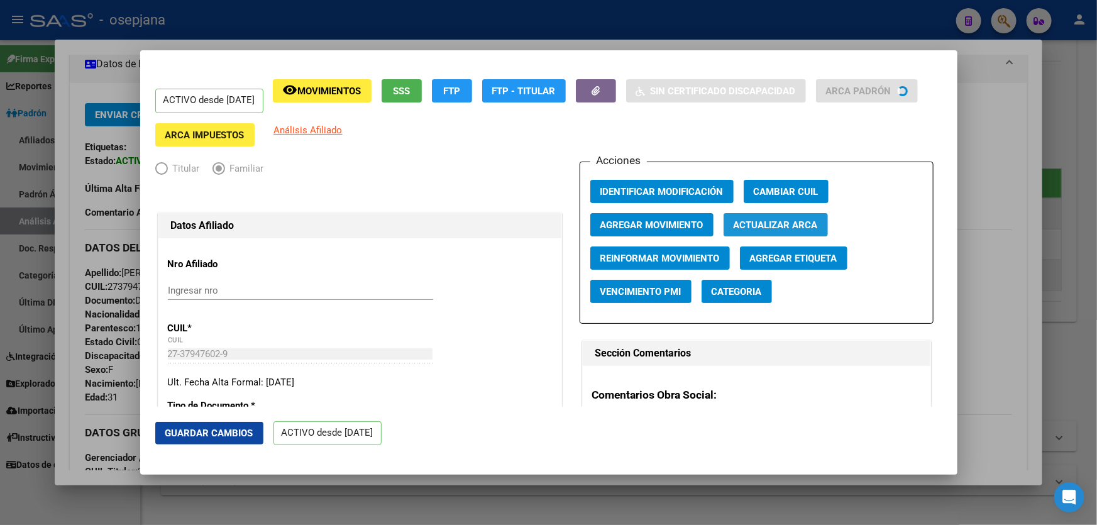
click at [777, 226] on span "Actualizar ARCA" at bounding box center [775, 224] width 84 height 11
type input "[PERSON_NAME] [PERSON_NAME]"
type input "[PERSON_NAME]"
type input "1759"
type input "ATALAYA"
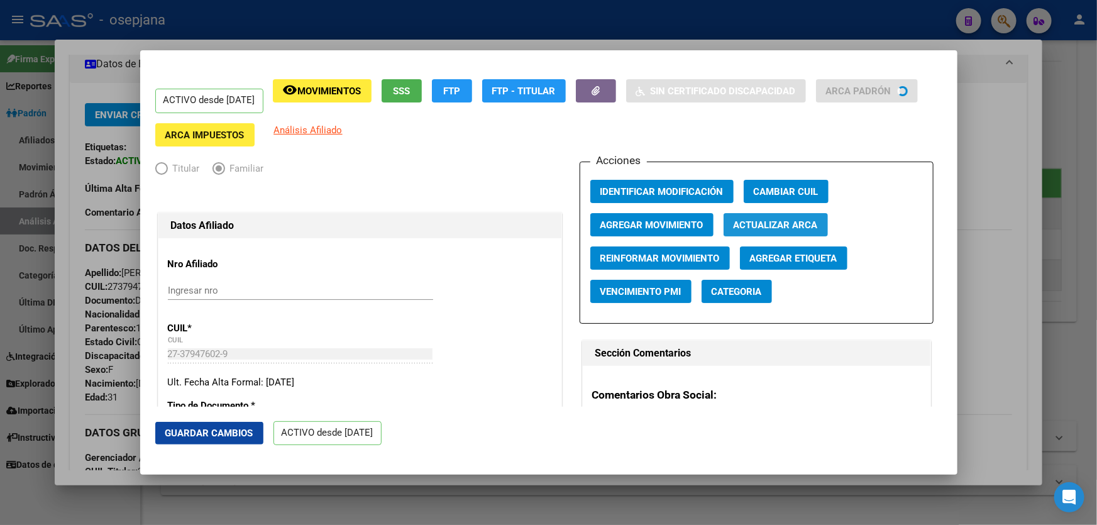
type input "2873"
click at [765, 226] on span "Actualizar ARCA" at bounding box center [775, 224] width 84 height 11
type input "[PERSON_NAME]"
click at [228, 434] on span "Guardar Cambios" at bounding box center [209, 432] width 88 height 11
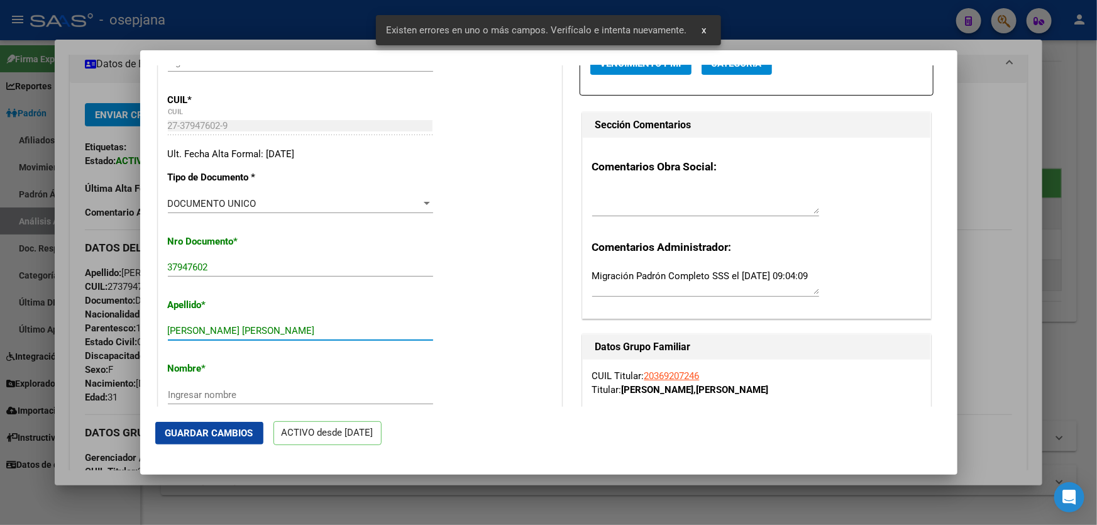
drag, startPoint x: 209, startPoint y: 329, endPoint x: 313, endPoint y: 327, distance: 103.7
click at [313, 327] on input "[PERSON_NAME] [PERSON_NAME]" at bounding box center [300, 330] width 265 height 11
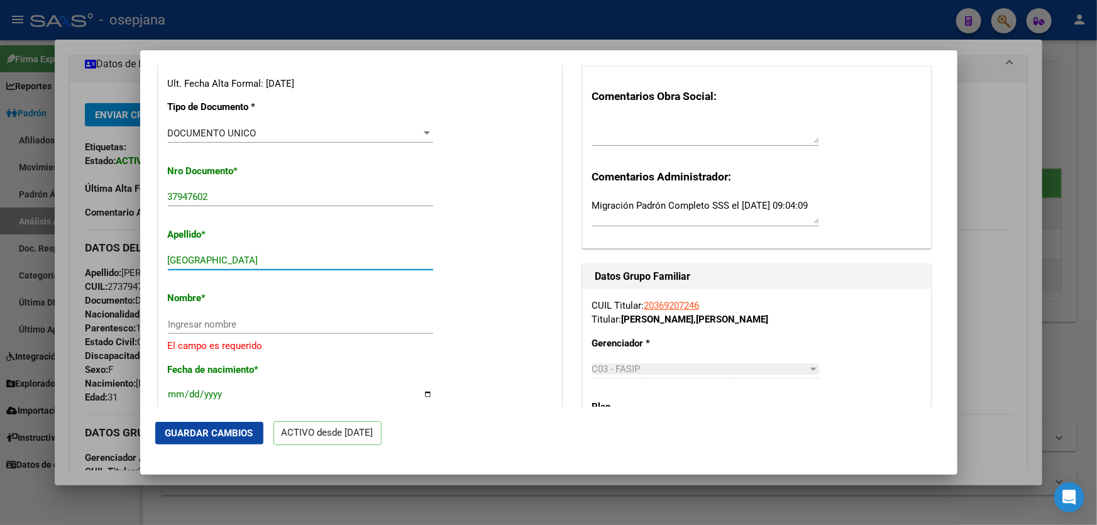
scroll to position [400, 0]
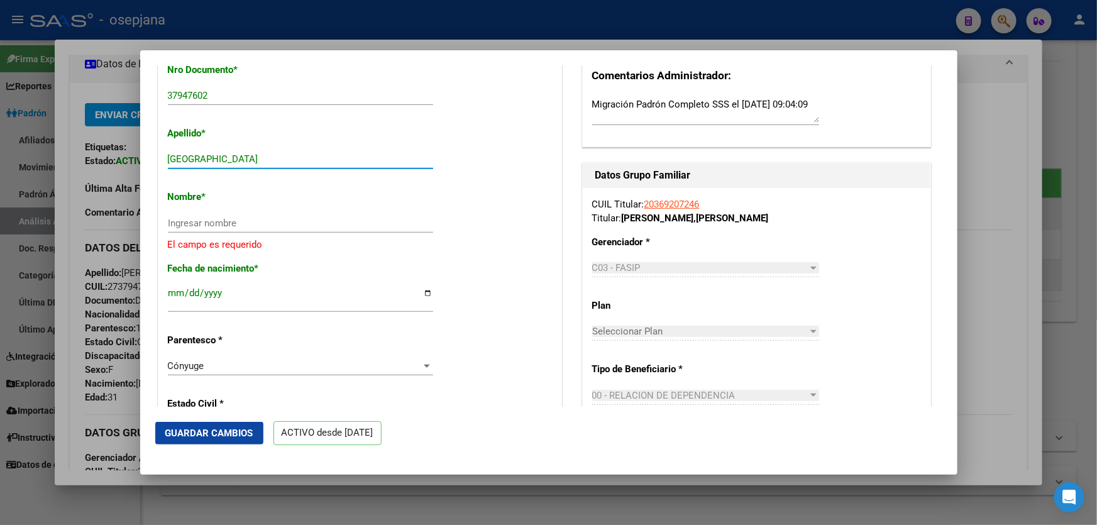
type input "[GEOGRAPHIC_DATA]"
click at [192, 221] on input "Ingresar nombre" at bounding box center [300, 222] width 265 height 11
paste input "[PERSON_NAME] [PERSON_NAME]"
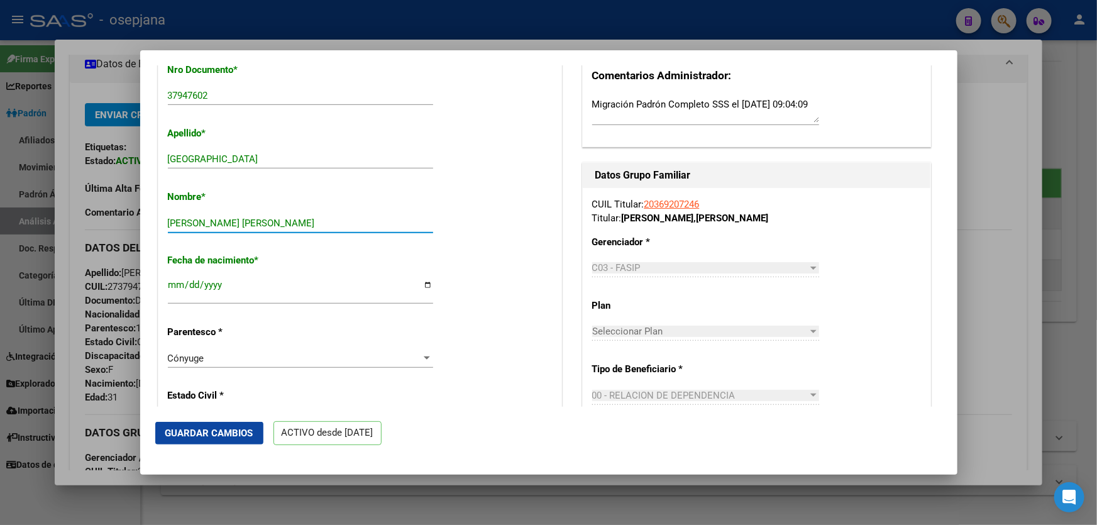
type input "[PERSON_NAME] [PERSON_NAME]"
click at [194, 418] on mat-dialog-actions "Guardar Cambios ACTIVO desde [DATE]" at bounding box center [548, 433] width 787 height 53
click at [192, 424] on button "Guardar Cambios" at bounding box center [209, 433] width 108 height 23
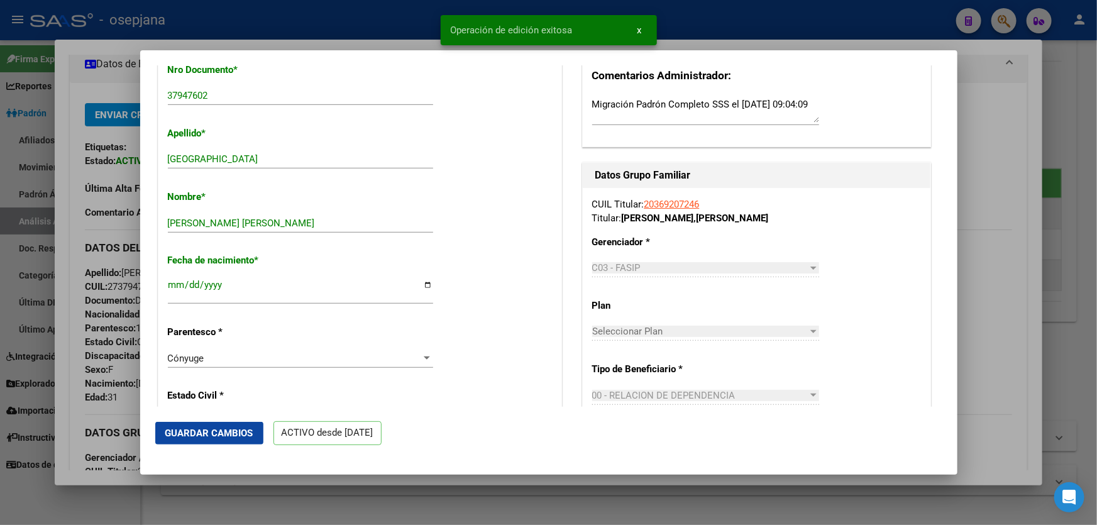
click at [1096, 236] on div at bounding box center [548, 262] width 1097 height 525
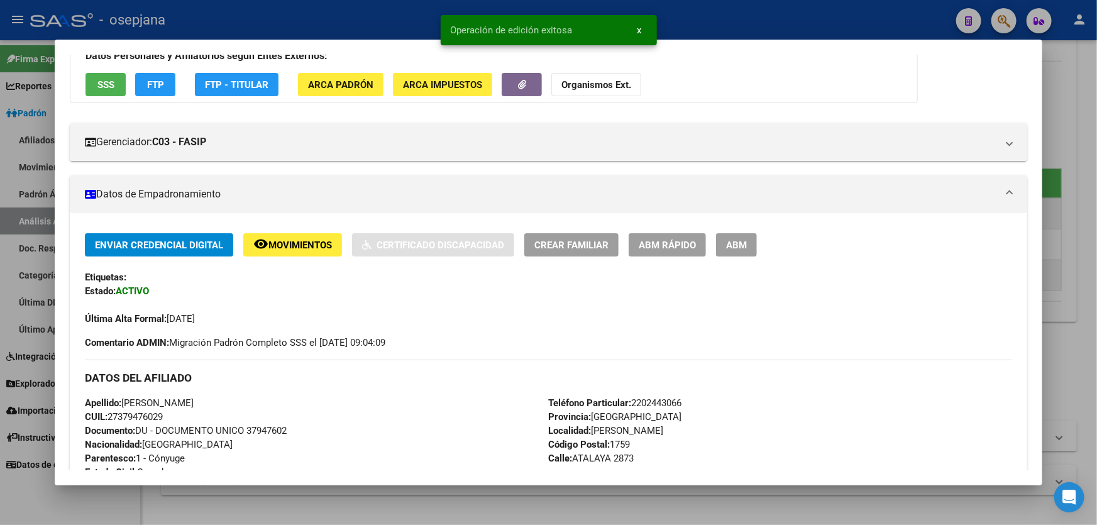
scroll to position [228, 0]
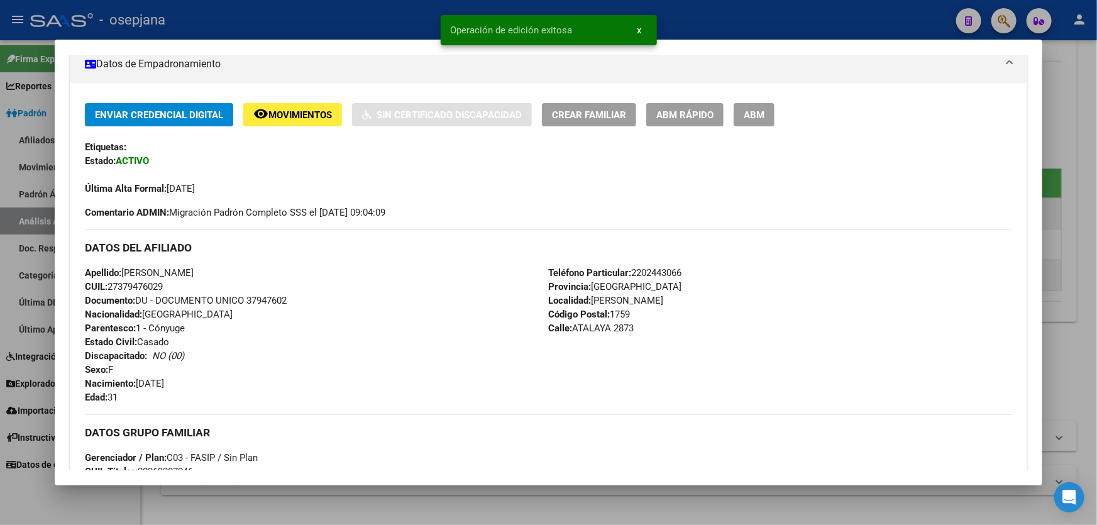
click at [1096, 220] on div at bounding box center [548, 262] width 1097 height 525
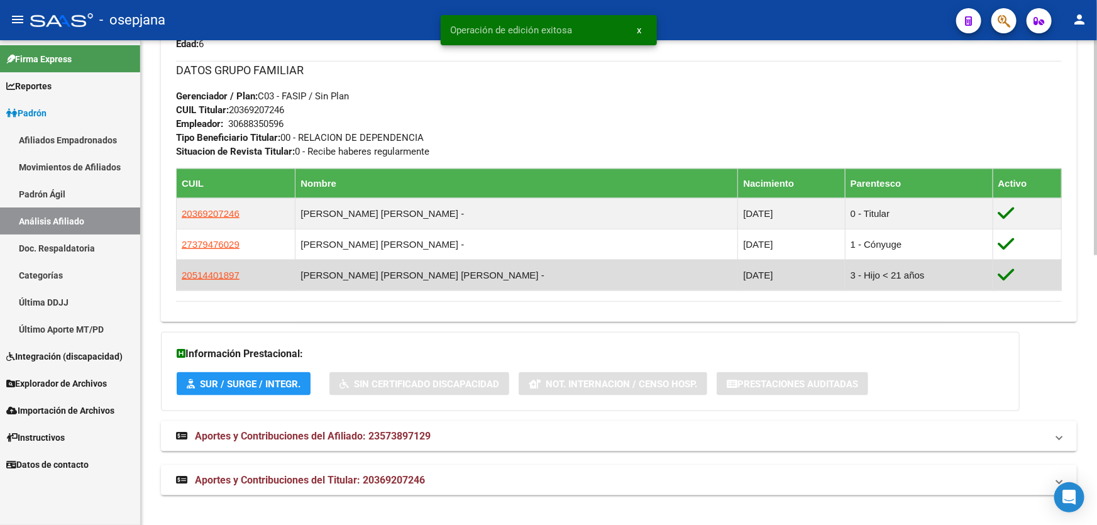
click at [195, 267] on td "20514401897" at bounding box center [236, 275] width 119 height 31
click at [192, 270] on span "20514401897" at bounding box center [211, 275] width 58 height 11
type textarea "20514401897"
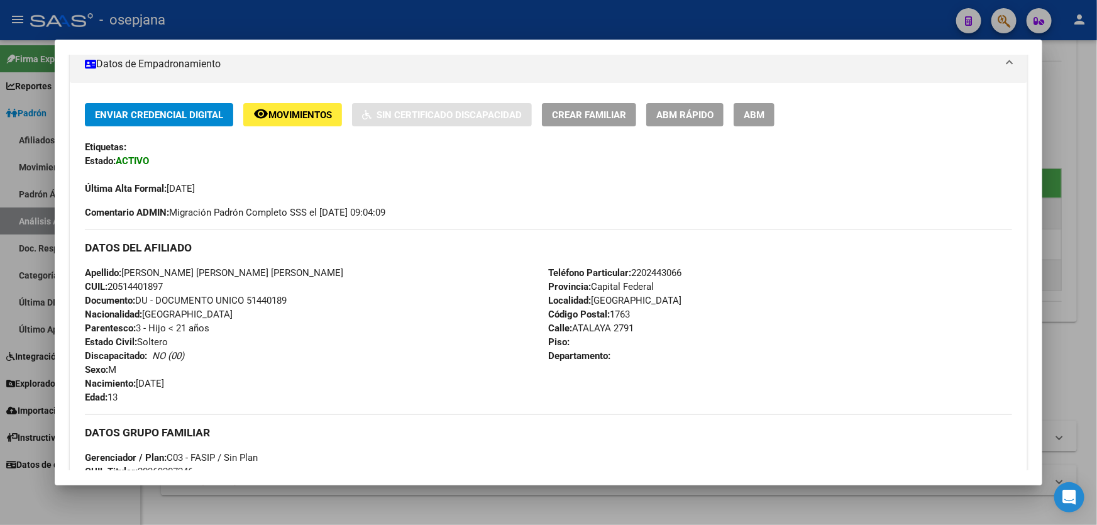
click at [689, 117] on span "ABM Rápido" at bounding box center [684, 114] width 57 height 11
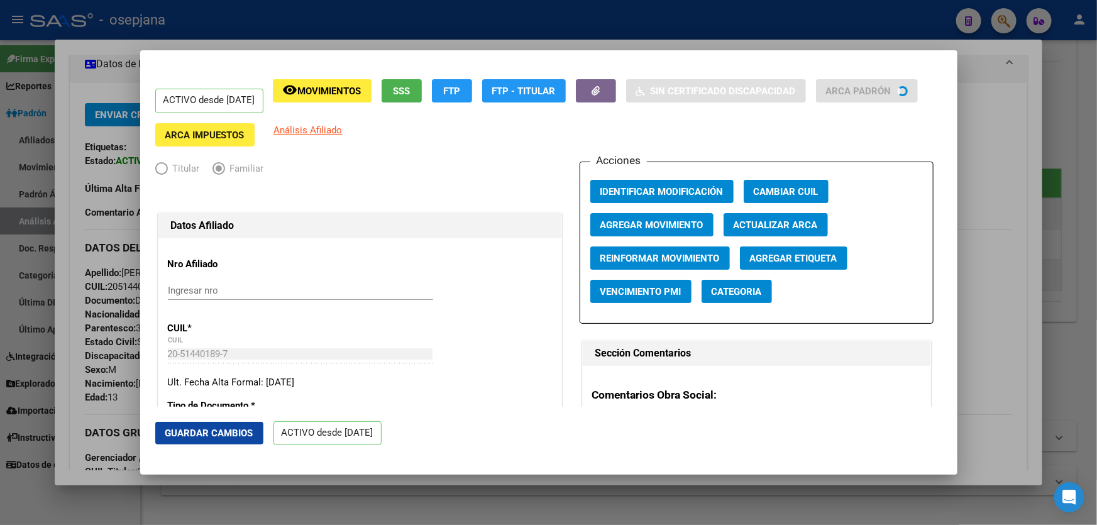
radio input "true"
type input "30-68835059-6"
click at [792, 220] on span "Actualizar ARCA" at bounding box center [775, 224] width 84 height 11
type input "VIRREY DEL PINO"
type input "ATALAYA"
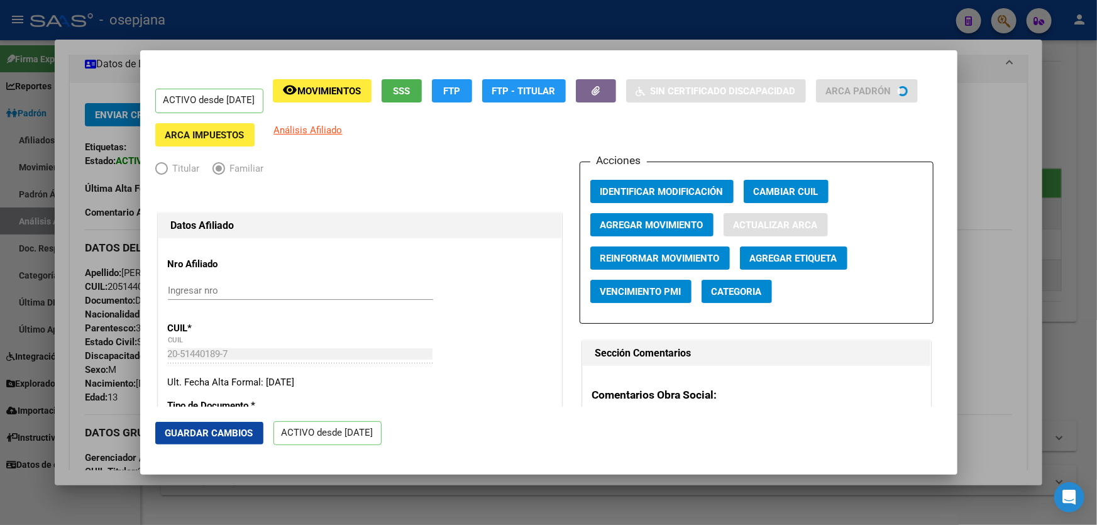
type input "2970"
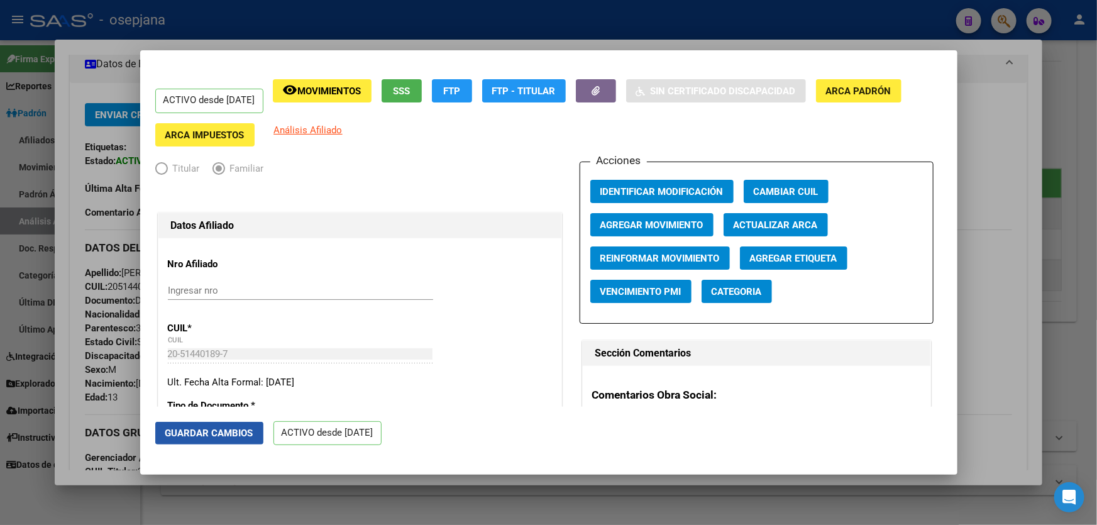
click at [210, 433] on span "Guardar Cambios" at bounding box center [209, 432] width 88 height 11
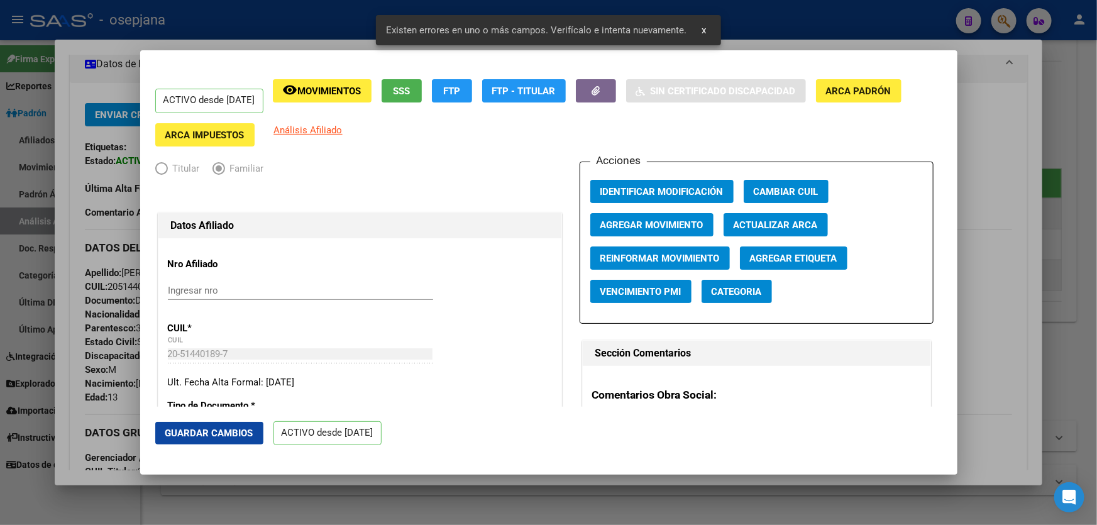
scroll to position [285, 0]
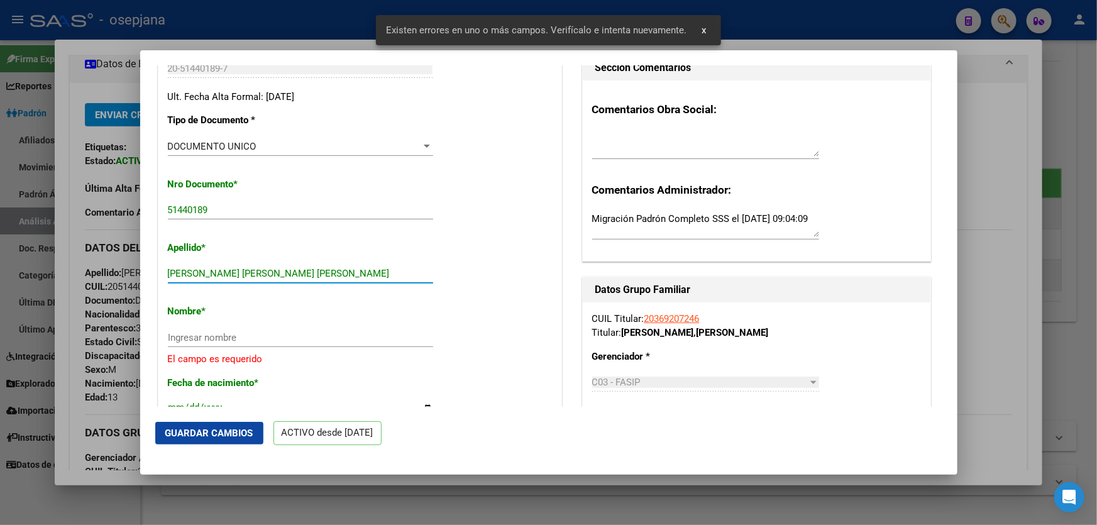
drag, startPoint x: 254, startPoint y: 272, endPoint x: 381, endPoint y: 269, distance: 127.0
click at [381, 269] on input "[PERSON_NAME] [PERSON_NAME] [PERSON_NAME]" at bounding box center [300, 273] width 265 height 11
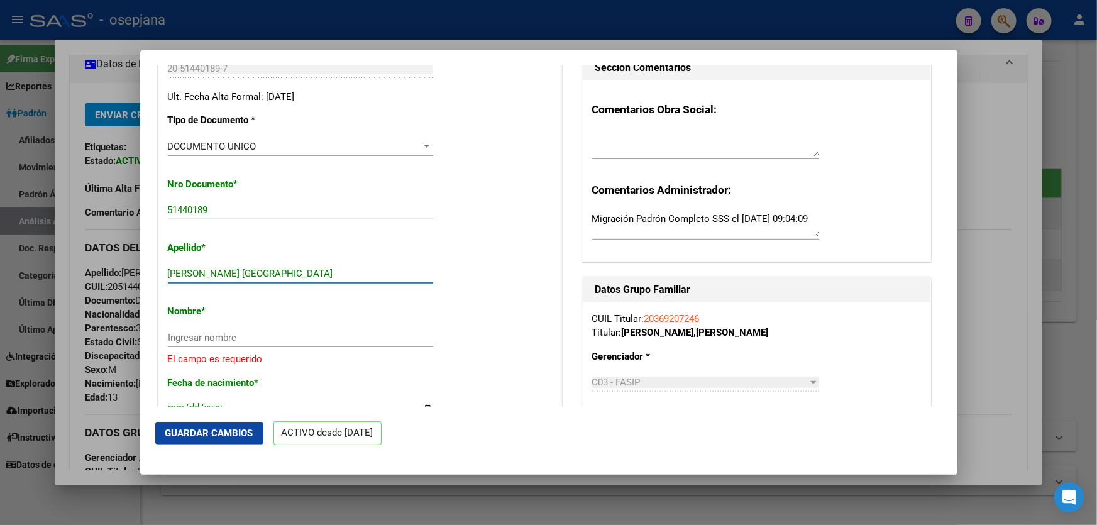
type input "[PERSON_NAME] [GEOGRAPHIC_DATA]"
click at [198, 337] on input "Ingresar nombre" at bounding box center [300, 337] width 265 height 11
paste input "[PERSON_NAME]"
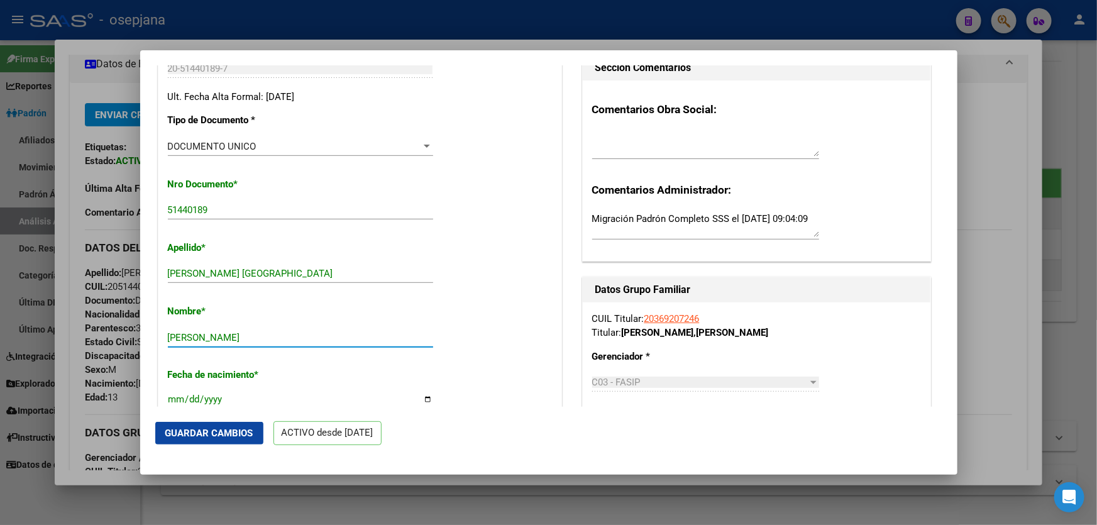
type input "[PERSON_NAME]"
click at [214, 430] on span "Guardar Cambios" at bounding box center [209, 432] width 88 height 11
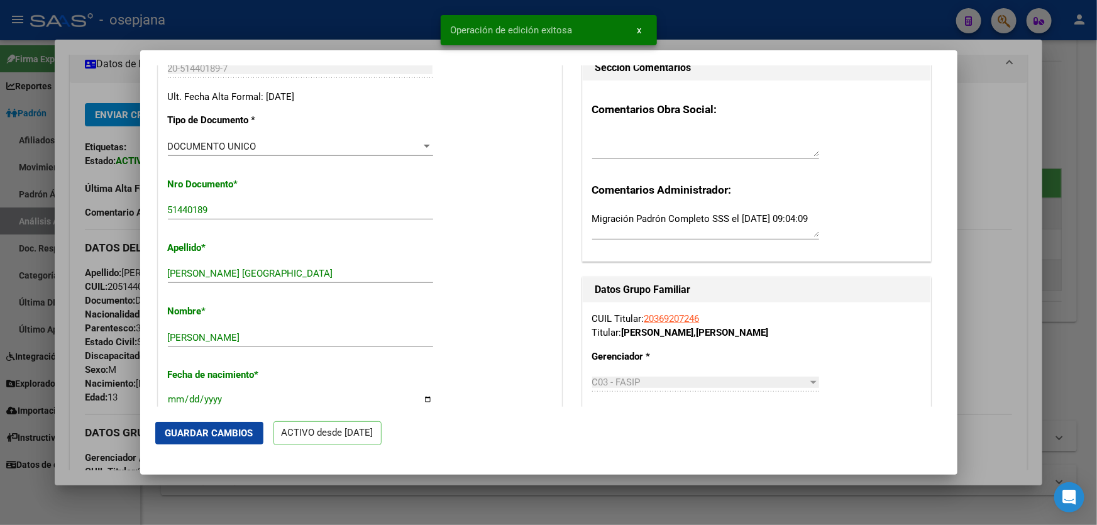
click at [1096, 327] on div at bounding box center [548, 262] width 1097 height 525
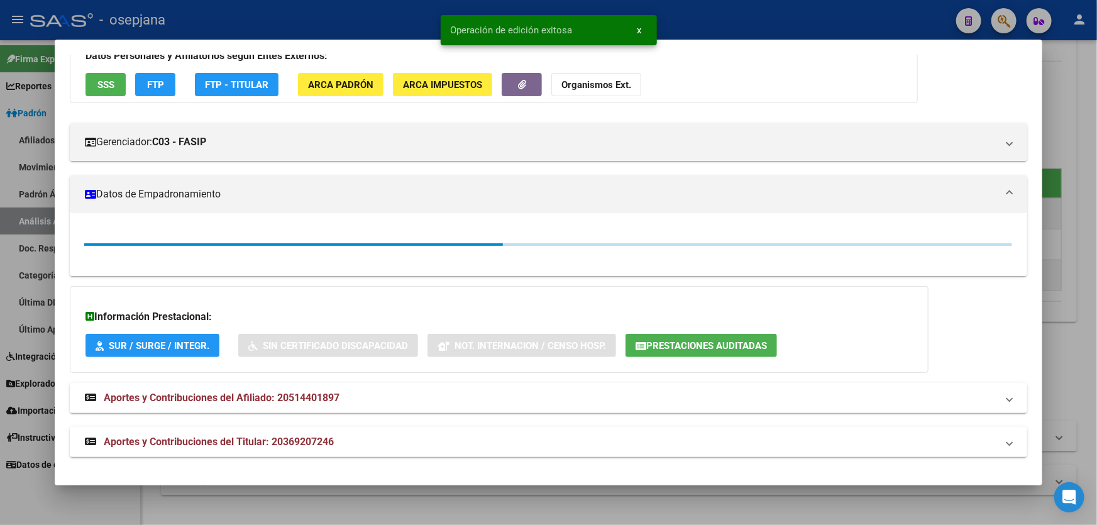
scroll to position [228, 0]
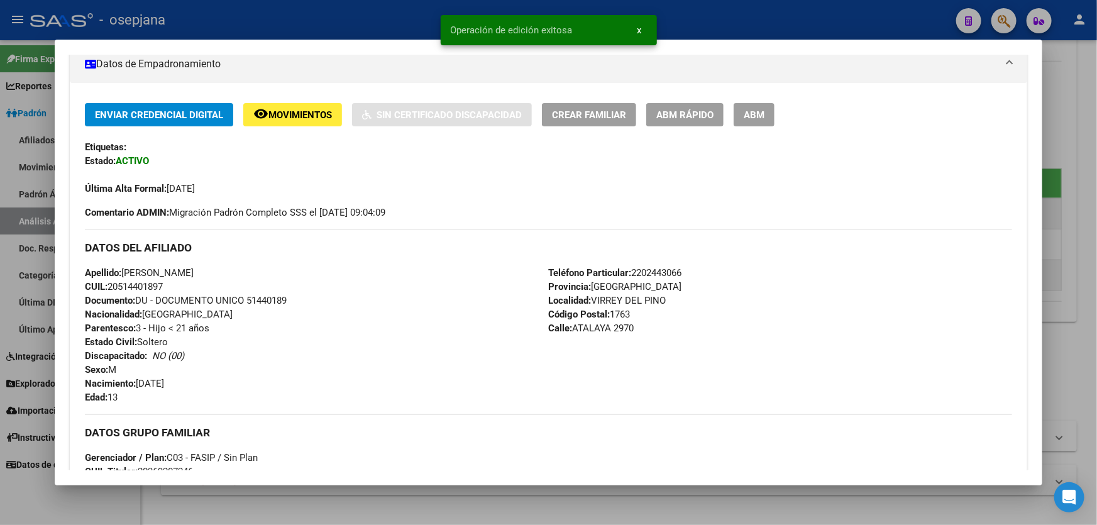
click at [1096, 327] on div at bounding box center [548, 262] width 1097 height 525
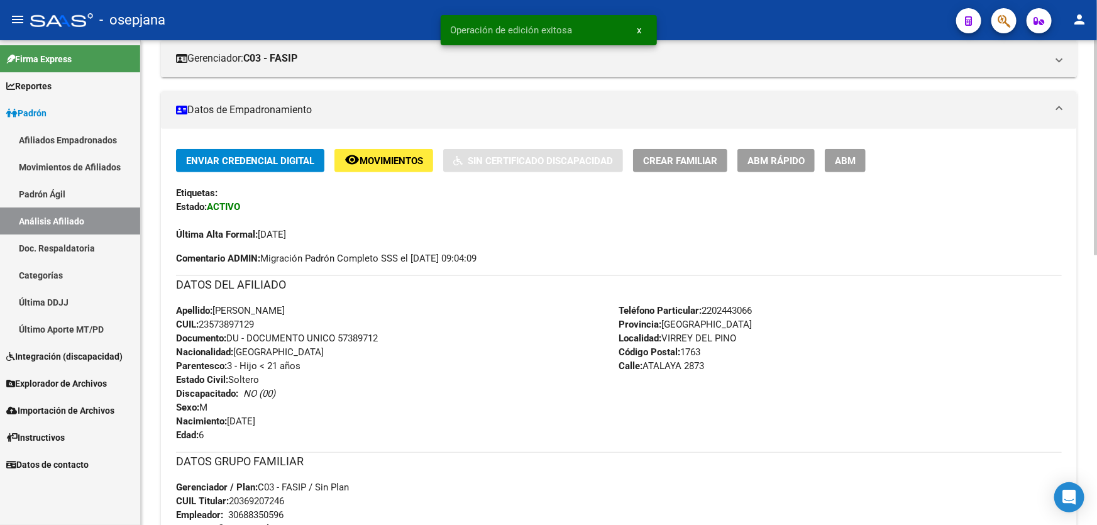
scroll to position [207, 0]
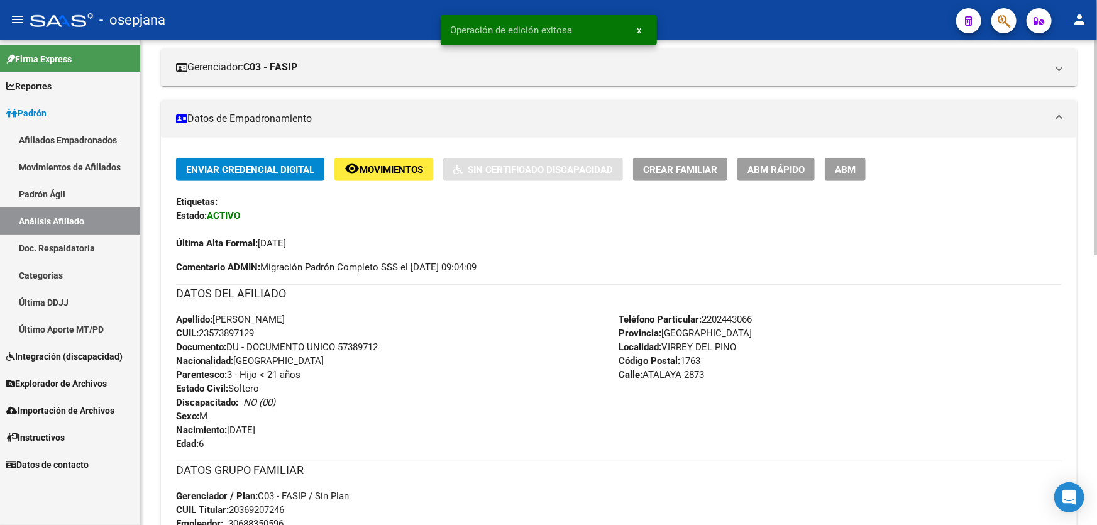
click at [376, 164] on span "Movimientos" at bounding box center [390, 169] width 63 height 11
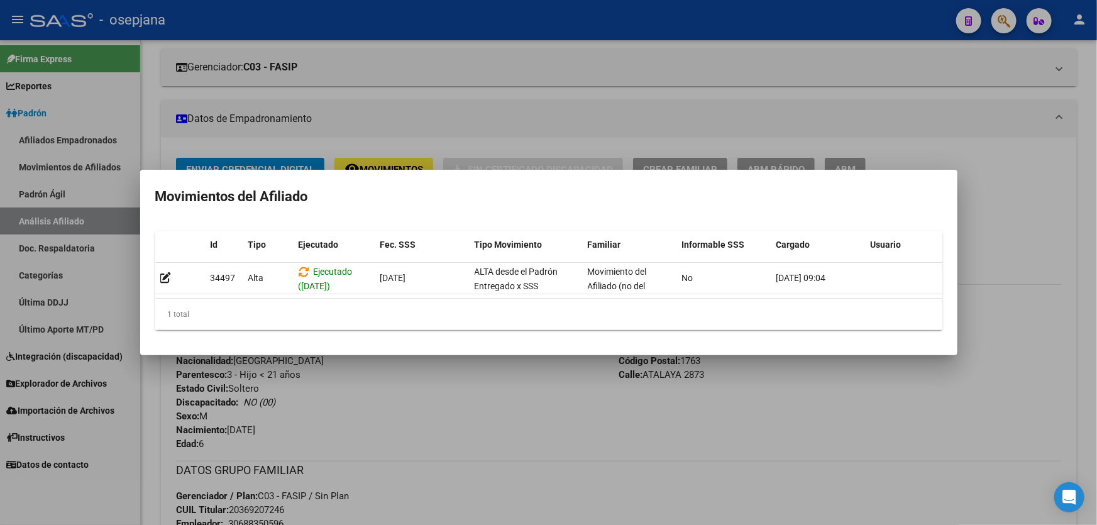
click at [486, 455] on div at bounding box center [548, 262] width 1097 height 525
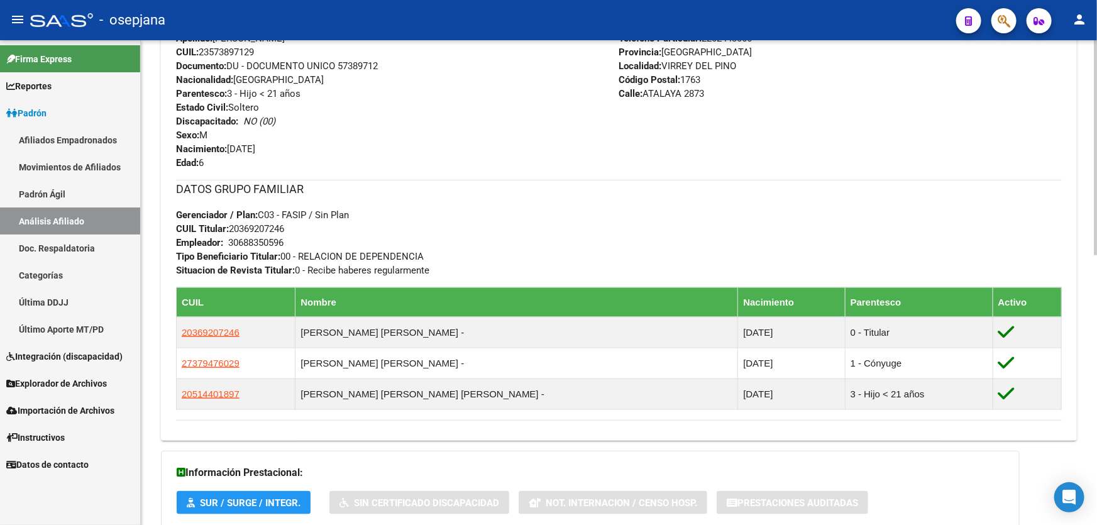
scroll to position [606, 0]
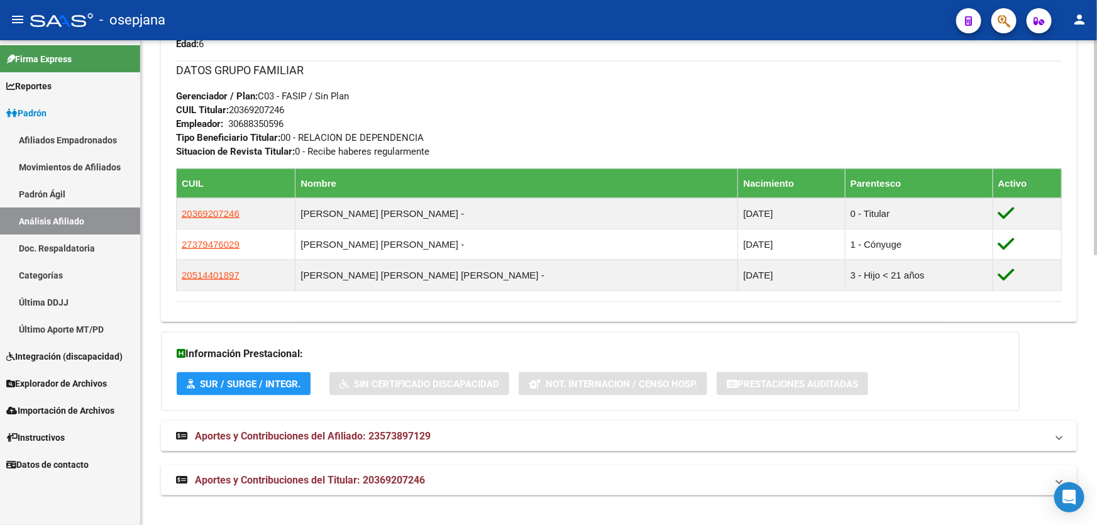
click at [350, 477] on span "Aportes y Contribuciones del Titular: 20369207246" at bounding box center [310, 480] width 230 height 12
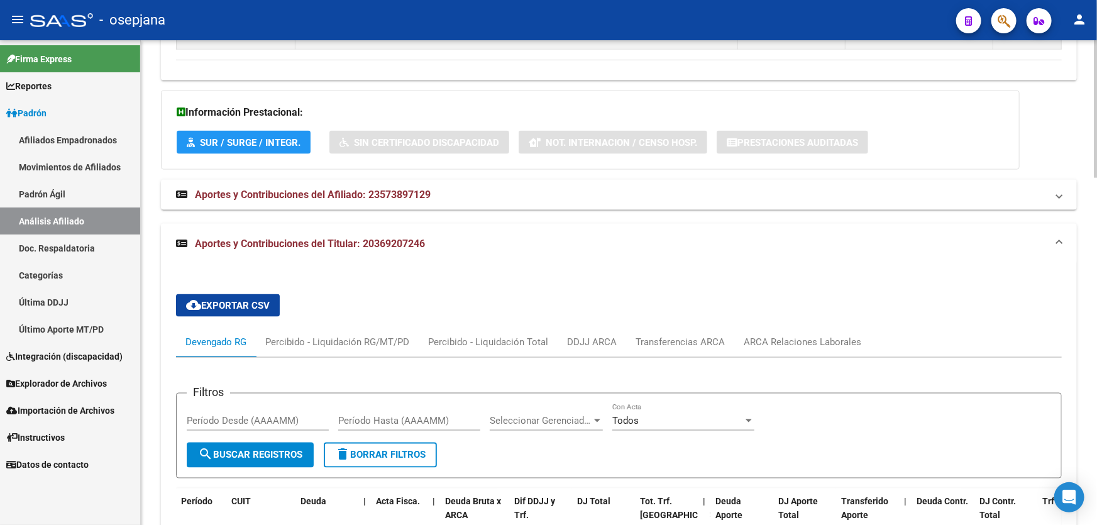
scroll to position [949, 0]
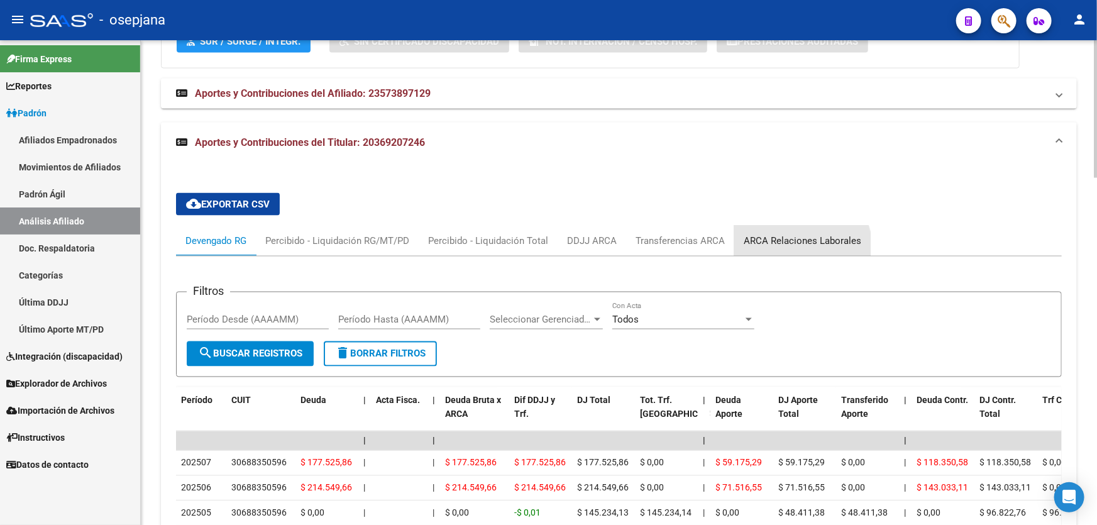
click at [798, 248] on div "ARCA Relaciones Laborales" at bounding box center [802, 241] width 136 height 30
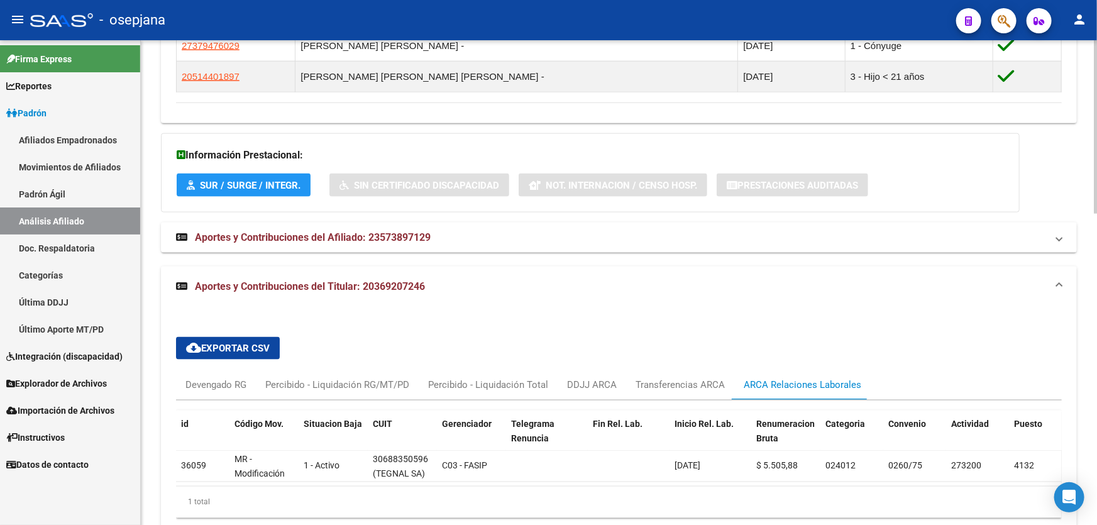
scroll to position [866, 0]
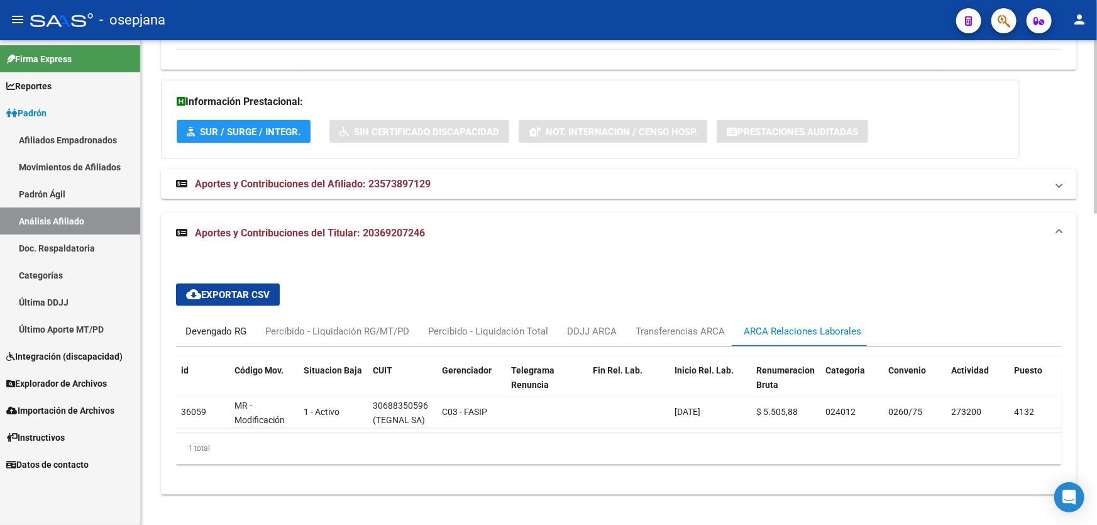
click at [233, 316] on div "Devengado RG" at bounding box center [216, 331] width 80 height 30
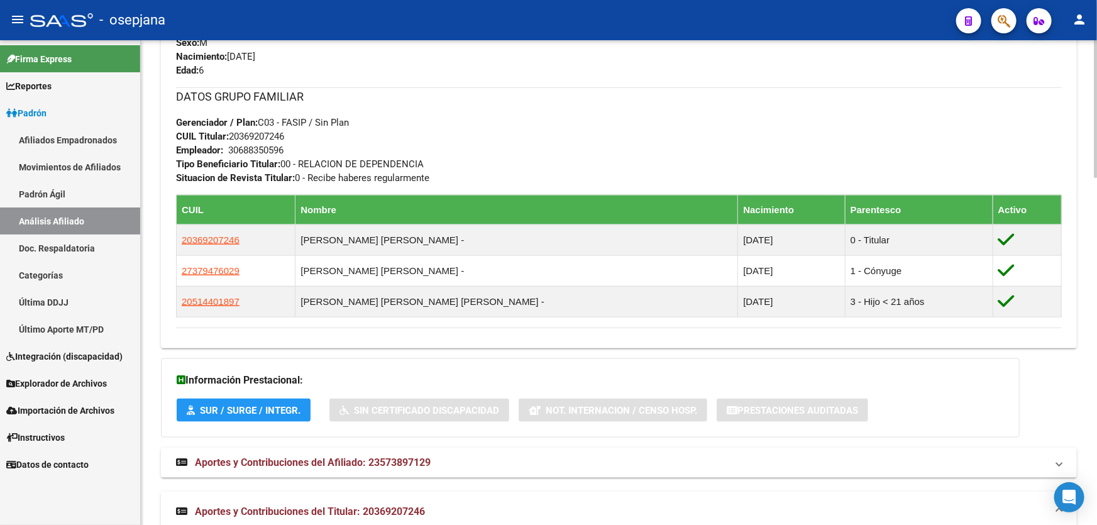
scroll to position [523, 0]
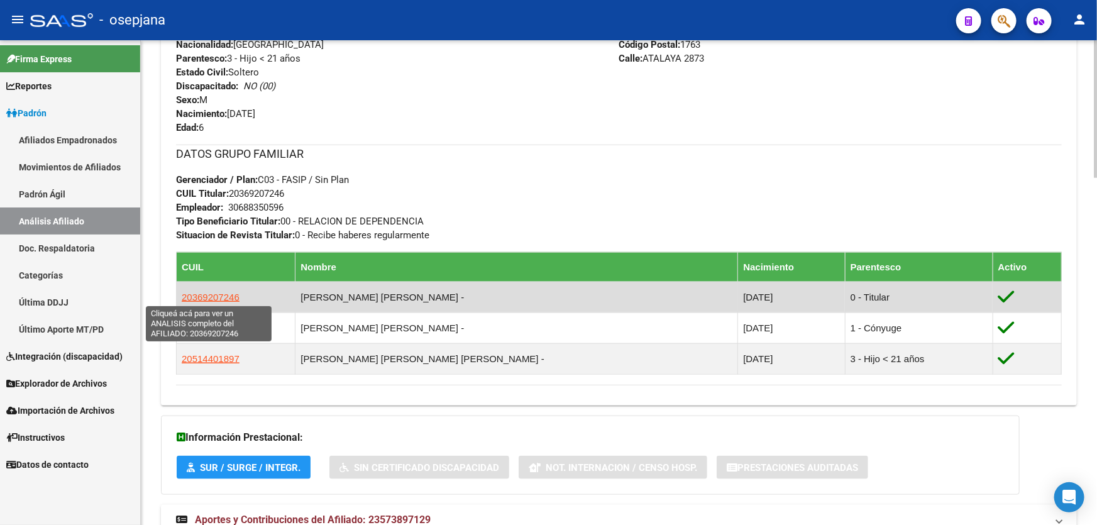
click at [210, 295] on span "20369207246" at bounding box center [211, 297] width 58 height 11
type textarea "20369207246"
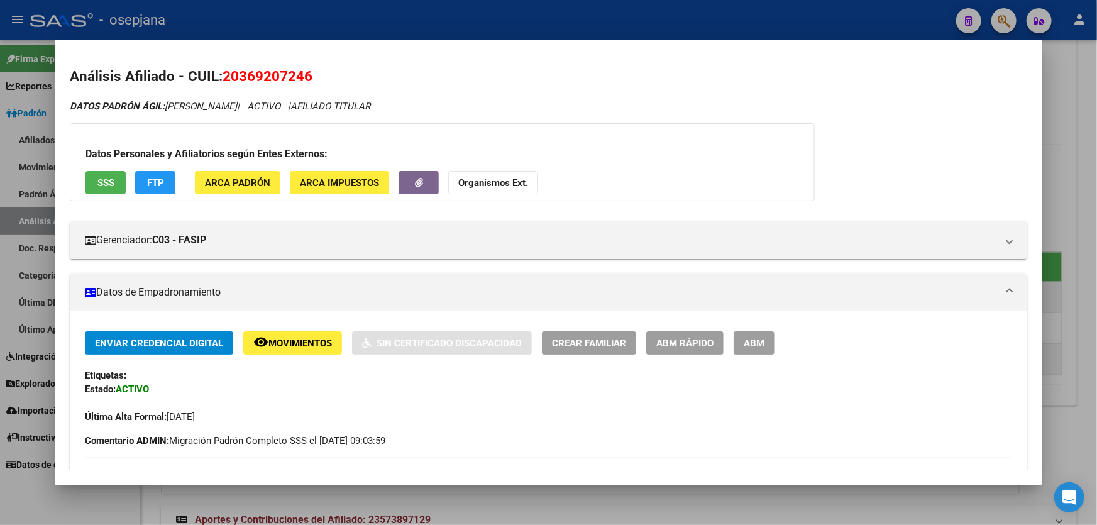
click at [104, 177] on span "SSS" at bounding box center [105, 182] width 17 height 11
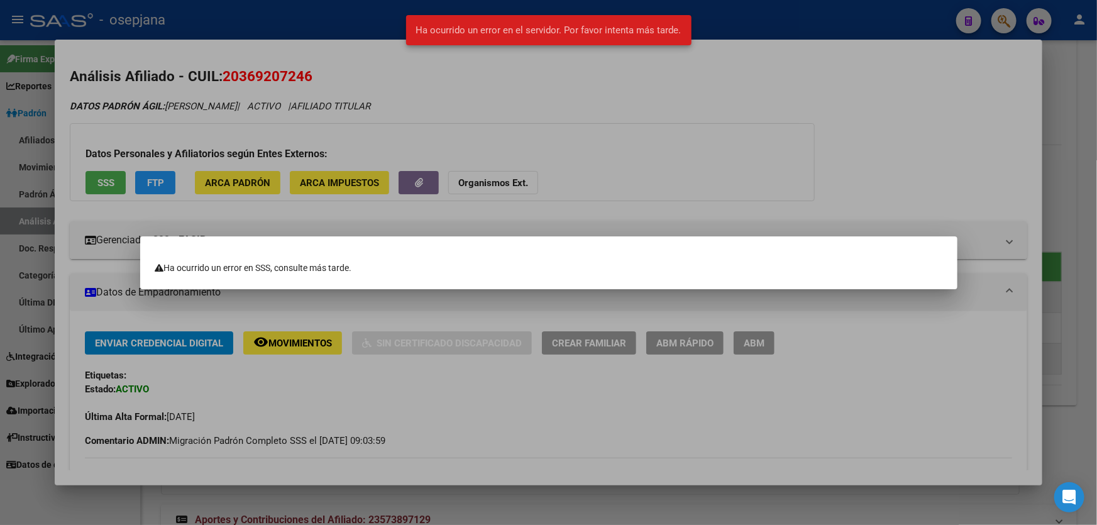
click at [854, 162] on div at bounding box center [548, 262] width 1097 height 525
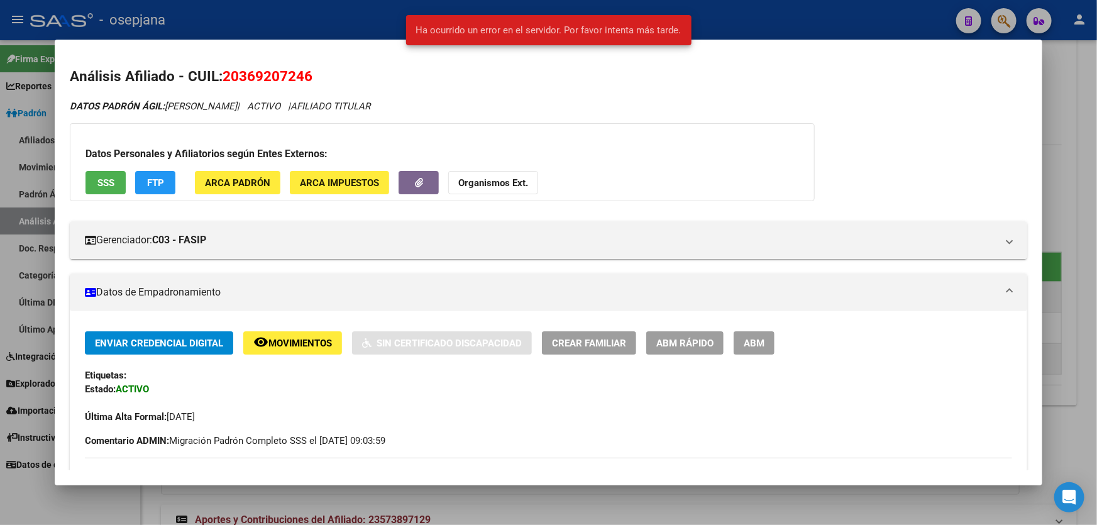
click at [174, 181] on button "FTP" at bounding box center [155, 182] width 40 height 23
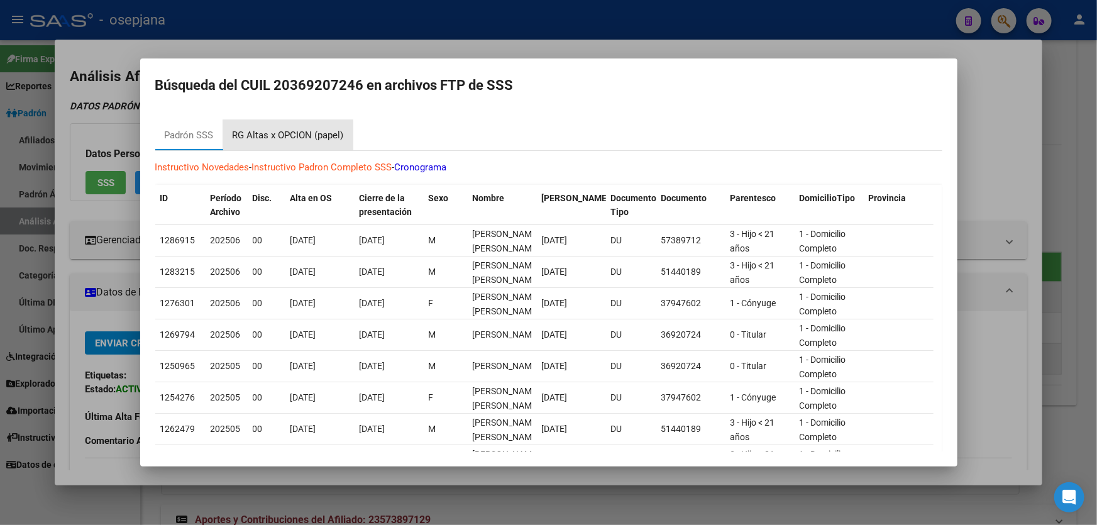
click at [258, 139] on div "RG Altas x OPCION (papel)" at bounding box center [288, 135] width 111 height 14
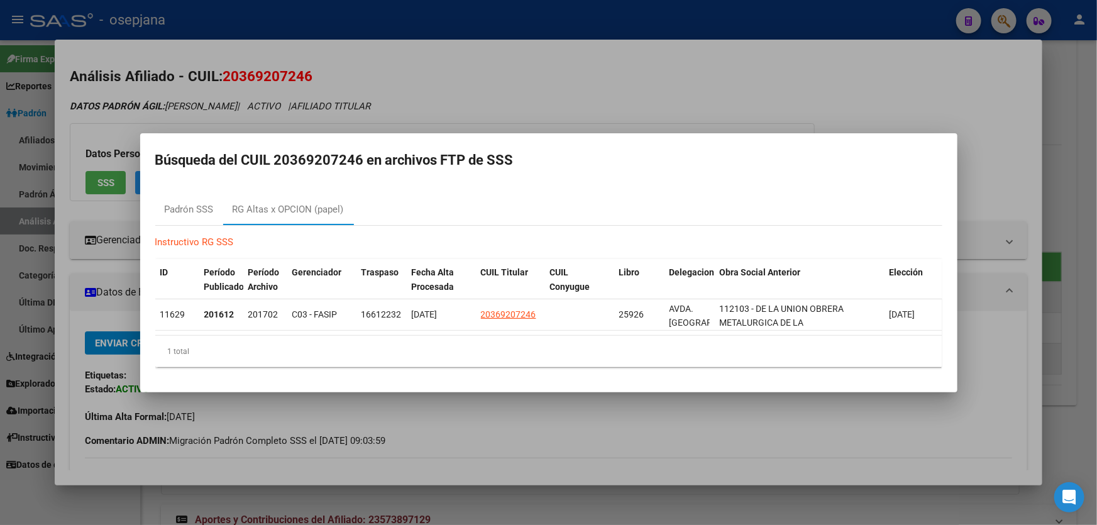
click at [1096, 194] on div at bounding box center [548, 262] width 1097 height 525
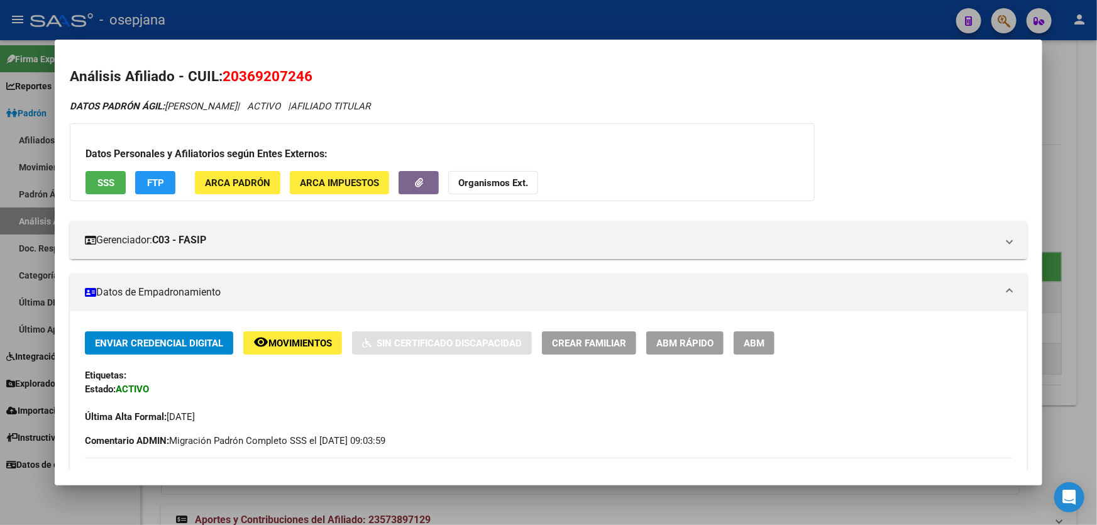
click at [1096, 142] on div at bounding box center [548, 262] width 1097 height 525
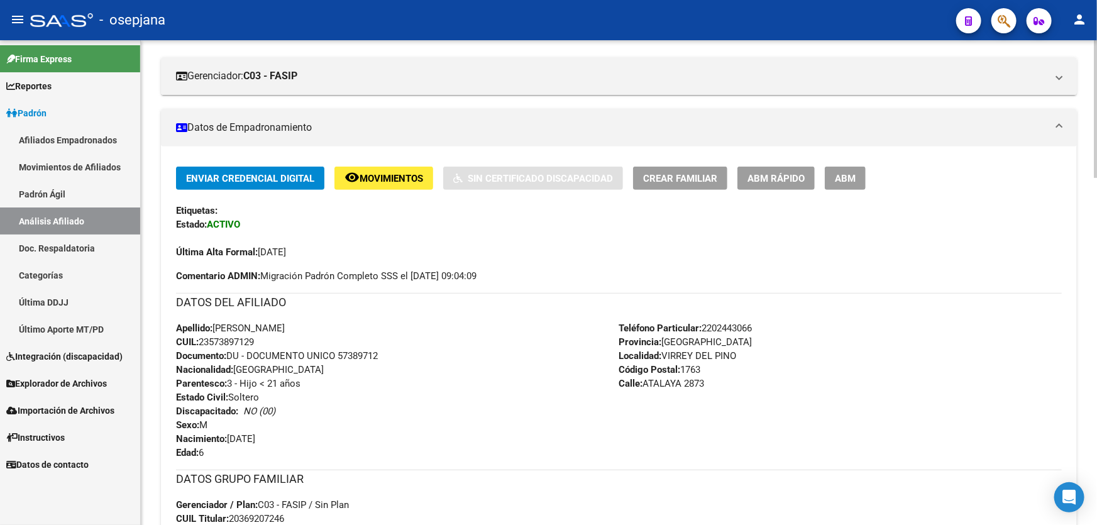
scroll to position [180, 0]
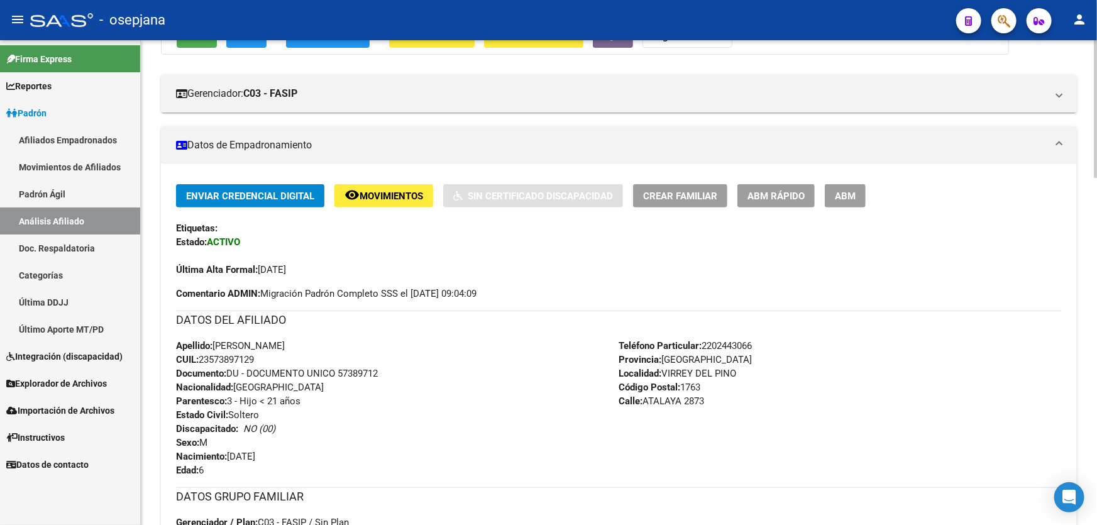
click at [376, 203] on button "remove_red_eye Movimientos" at bounding box center [383, 195] width 99 height 23
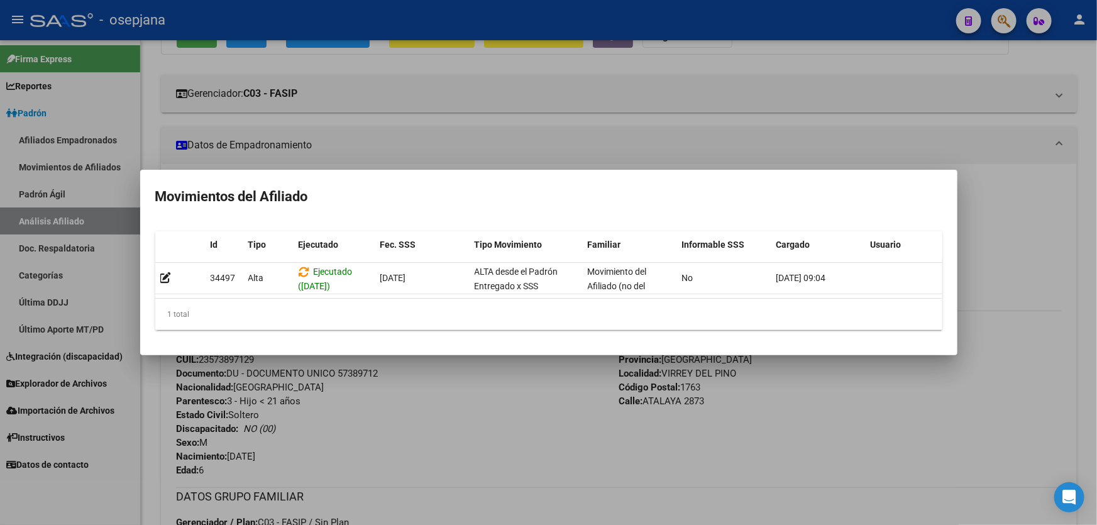
click at [415, 481] on div at bounding box center [548, 262] width 1097 height 525
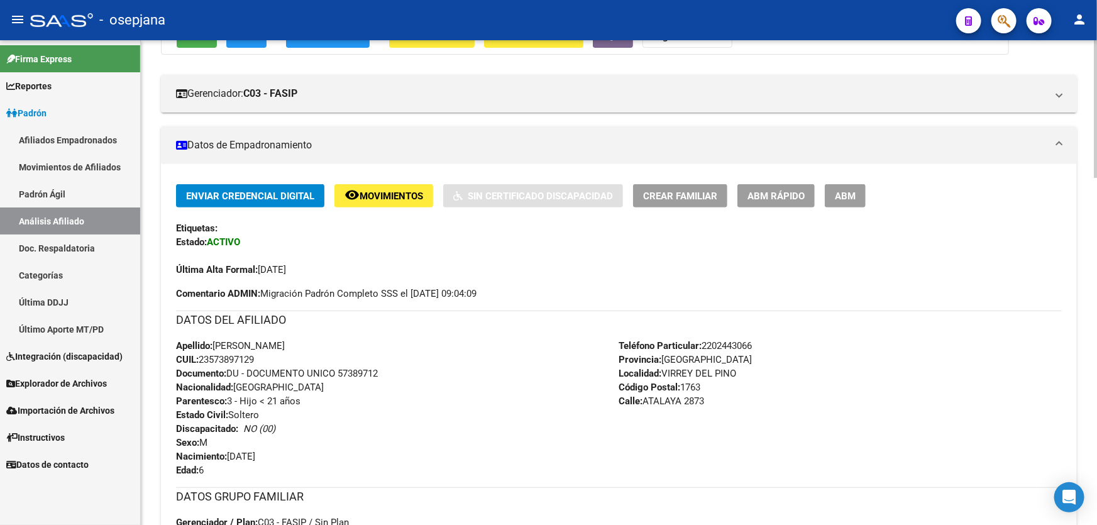
scroll to position [0, 0]
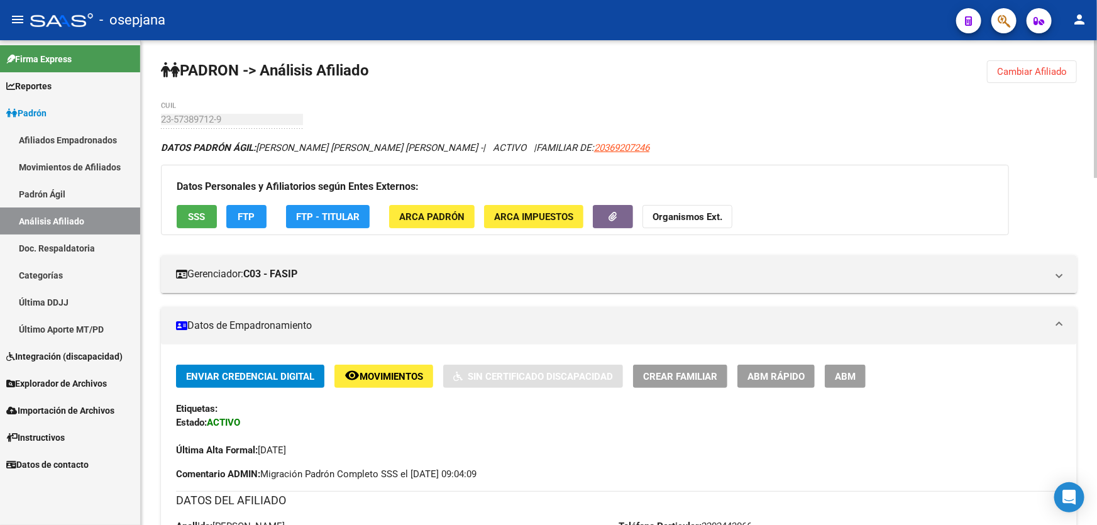
click at [1039, 66] on span "Cambiar Afiliado" at bounding box center [1032, 71] width 70 height 11
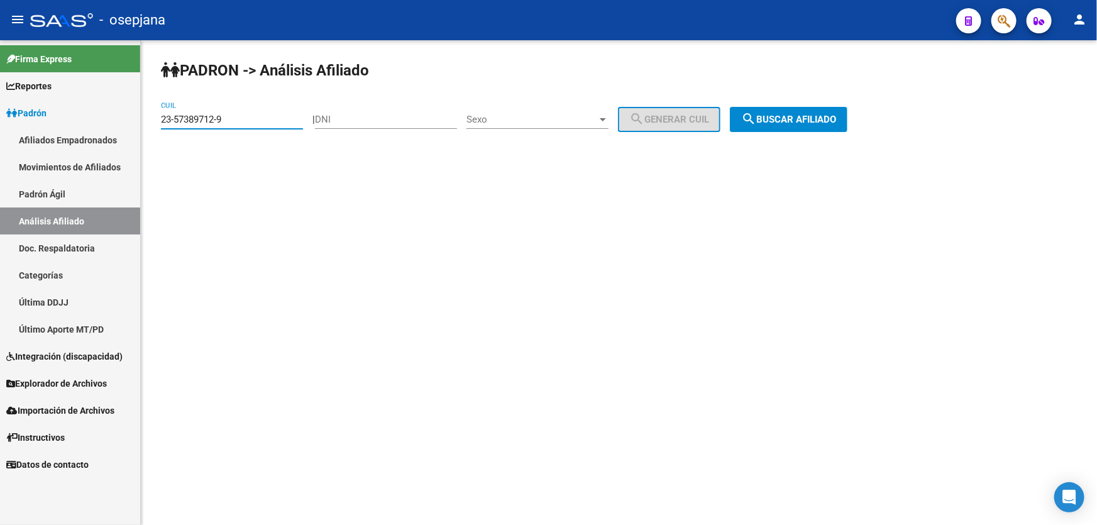
drag, startPoint x: 201, startPoint y: 116, endPoint x: 98, endPoint y: 116, distance: 103.1
click at [98, 116] on mat-sidenav-container "Firma Express Reportes Padrón Traspasos x O.S. Traspasos x Gerenciador Traspaso…" at bounding box center [548, 282] width 1097 height 484
paste input "0-17780150-0"
click at [821, 109] on button "search Buscar afiliado" at bounding box center [789, 119] width 118 height 25
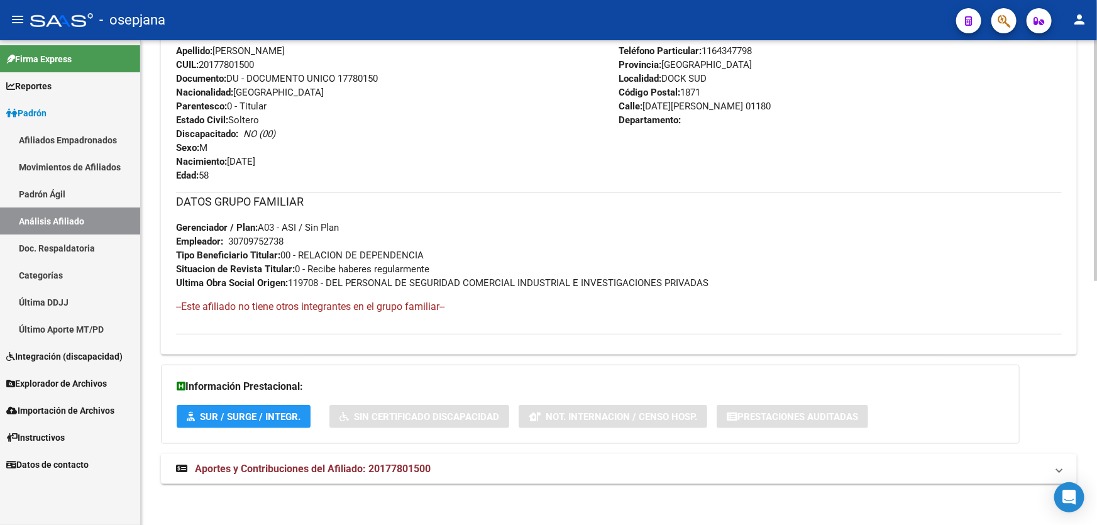
scroll to position [490, 0]
click at [689, 469] on mat-panel-title "Aportes y Contribuciones del Afiliado: 20177801500" at bounding box center [611, 468] width 870 height 14
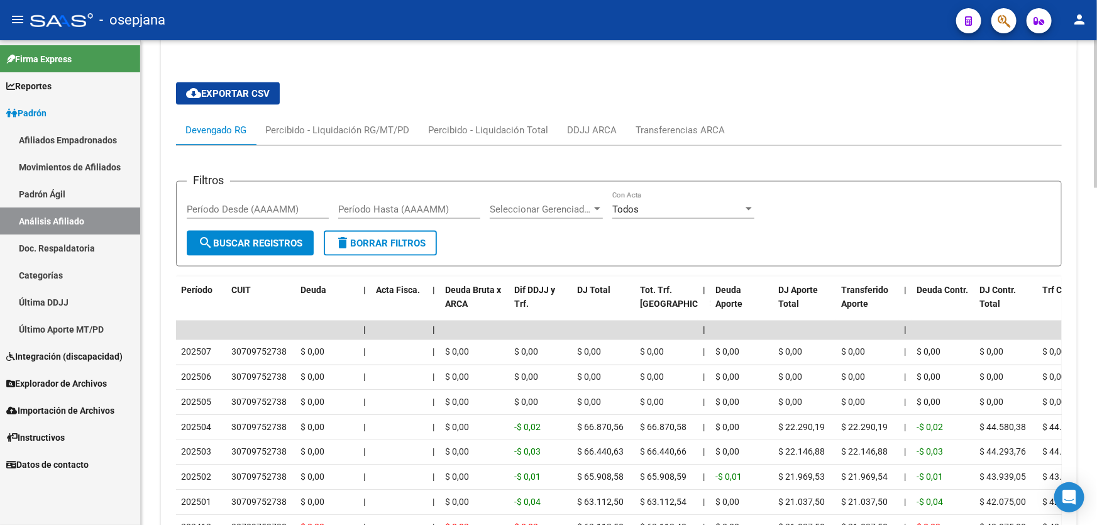
scroll to position [1042, 0]
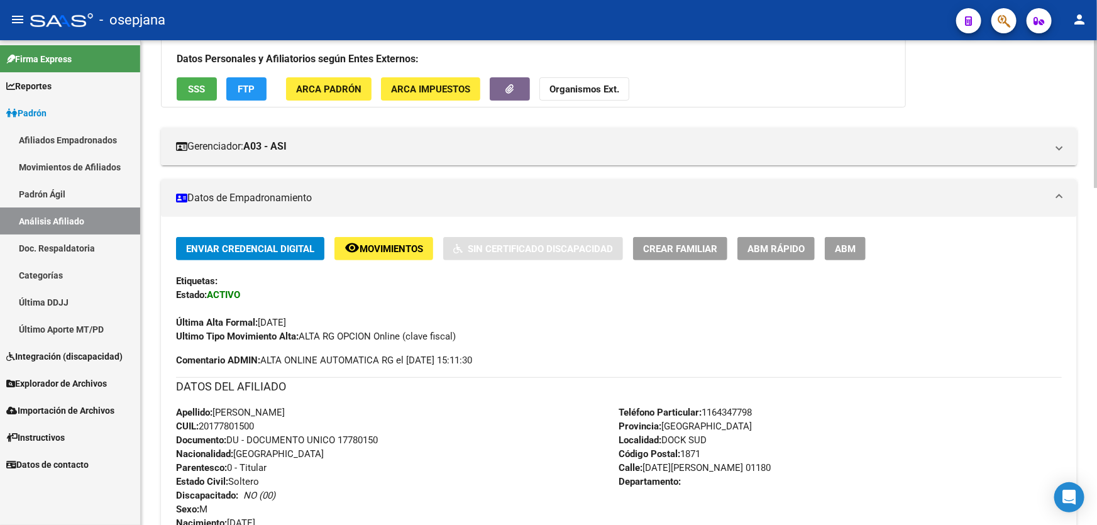
scroll to position [0, 0]
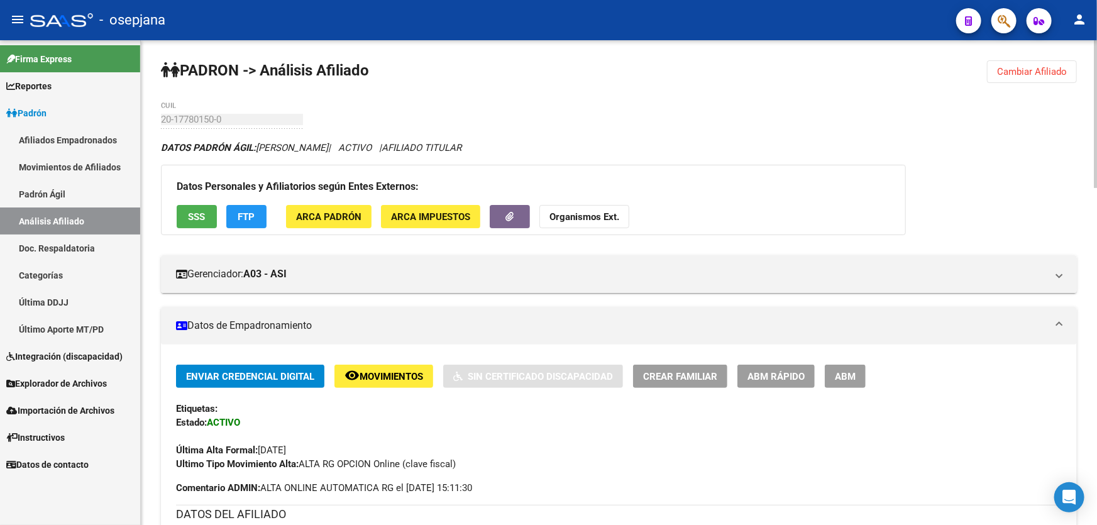
click at [1019, 68] on span "Cambiar Afiliado" at bounding box center [1032, 71] width 70 height 11
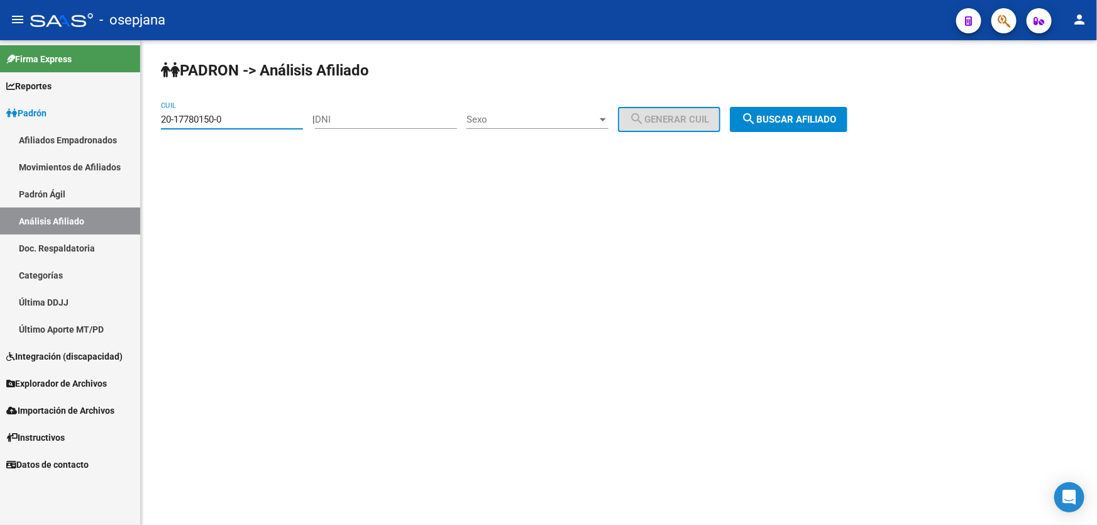
drag, startPoint x: 165, startPoint y: 120, endPoint x: 135, endPoint y: 120, distance: 30.2
click at [135, 120] on mat-sidenav-container "Firma Express Reportes Padrón Traspasos x O.S. Traspasos x Gerenciador Traspaso…" at bounding box center [548, 282] width 1097 height 484
paste input "23382615-5"
click at [790, 127] on button "search Buscar afiliado" at bounding box center [789, 119] width 118 height 25
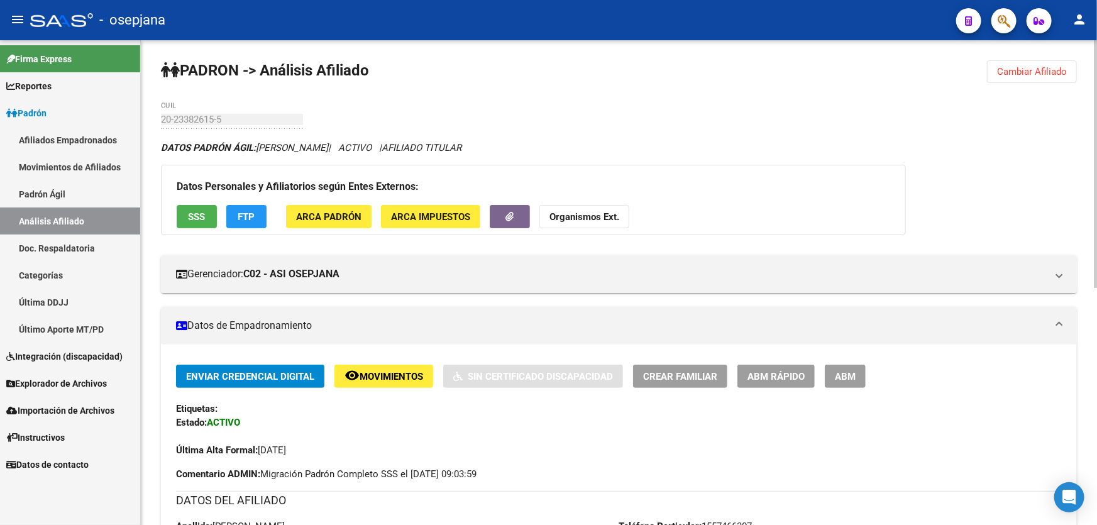
click at [187, 209] on button "SSS" at bounding box center [197, 216] width 40 height 23
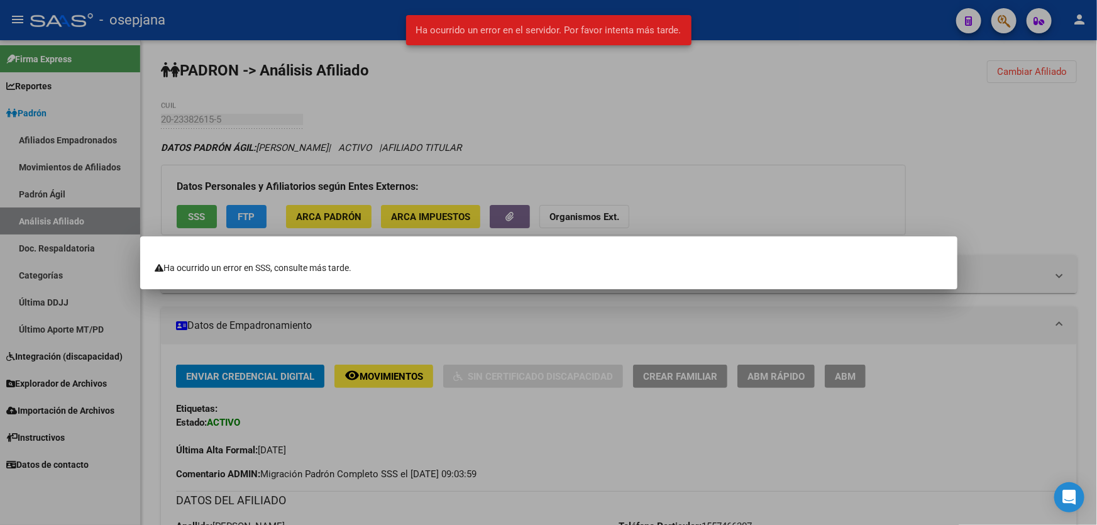
click at [892, 196] on div at bounding box center [548, 262] width 1097 height 525
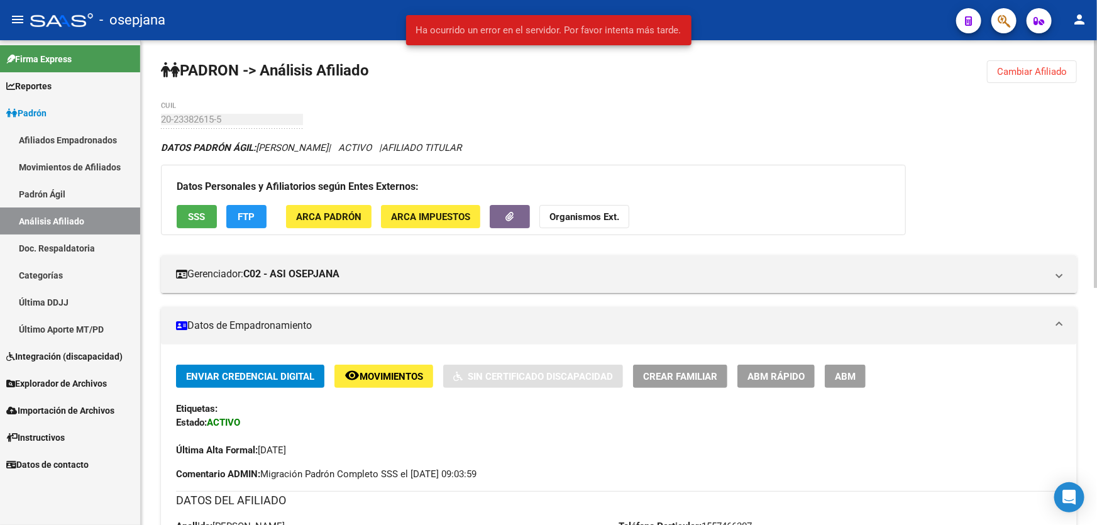
click at [220, 211] on div "Datos Personales y Afiliatorios según Entes Externos: SSS FTP ARCA Padrón ARCA …" at bounding box center [533, 200] width 745 height 70
click at [239, 212] on span "FTP" at bounding box center [246, 216] width 17 height 11
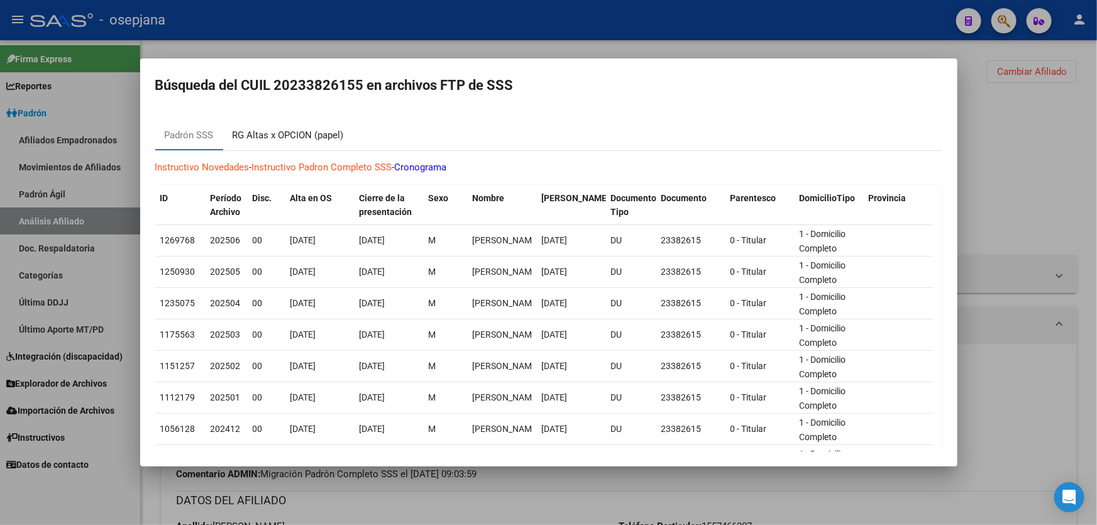
click at [305, 135] on div "RG Altas x OPCION (papel)" at bounding box center [288, 135] width 111 height 14
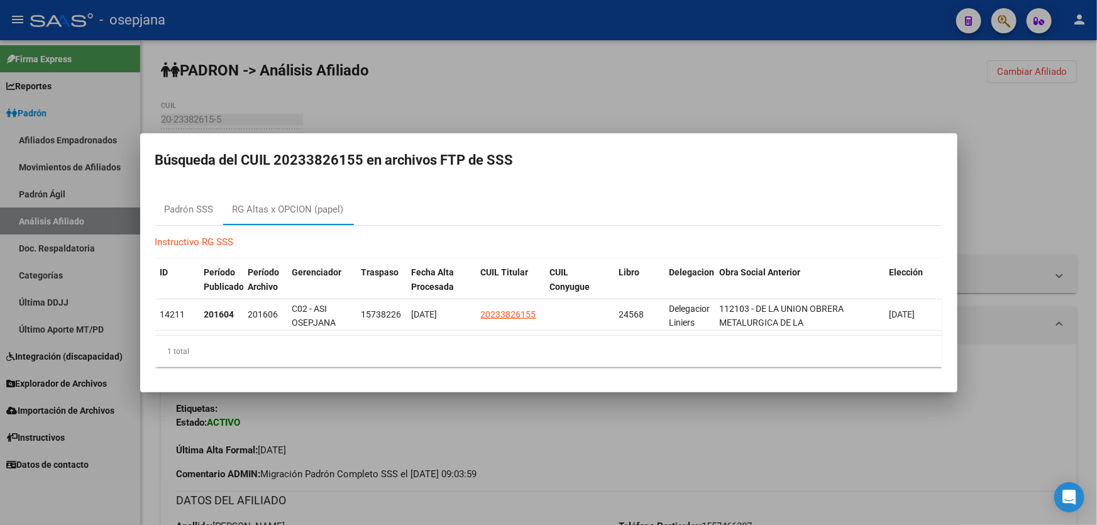
click at [1096, 214] on div at bounding box center [548, 262] width 1097 height 525
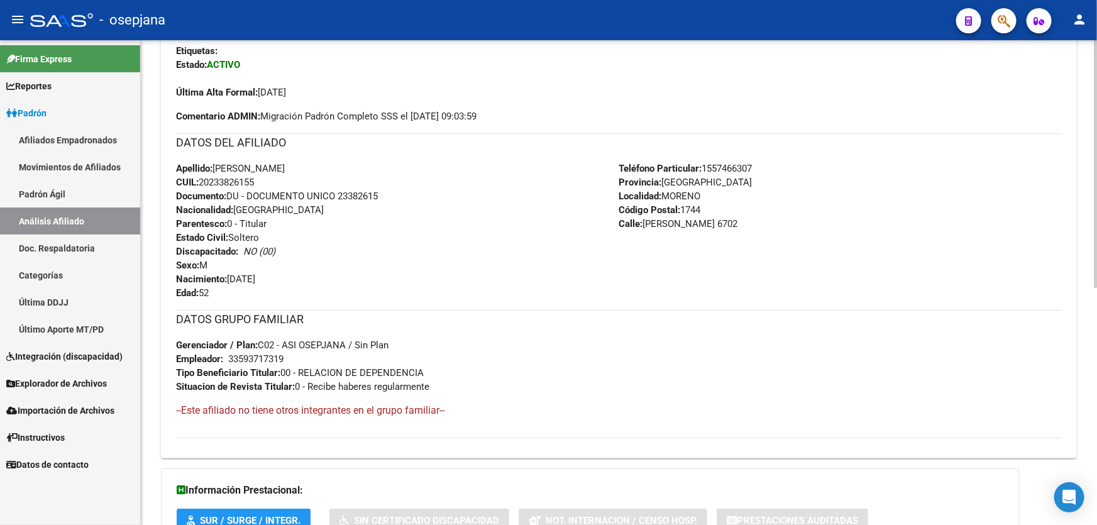
scroll to position [462, 0]
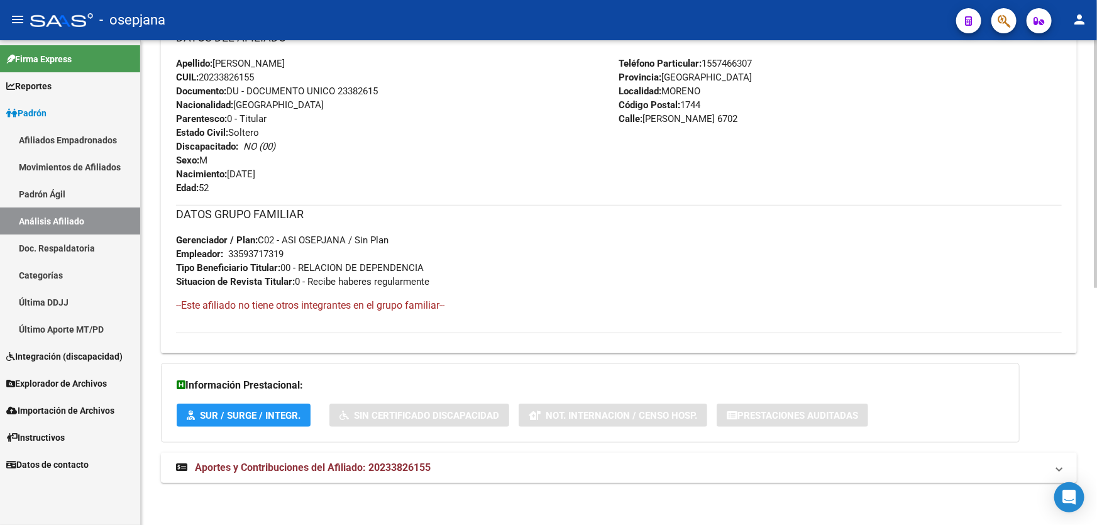
click at [383, 454] on mat-expansion-panel-header "Aportes y Contribuciones del Afiliado: 20233826155" at bounding box center [619, 467] width 916 height 30
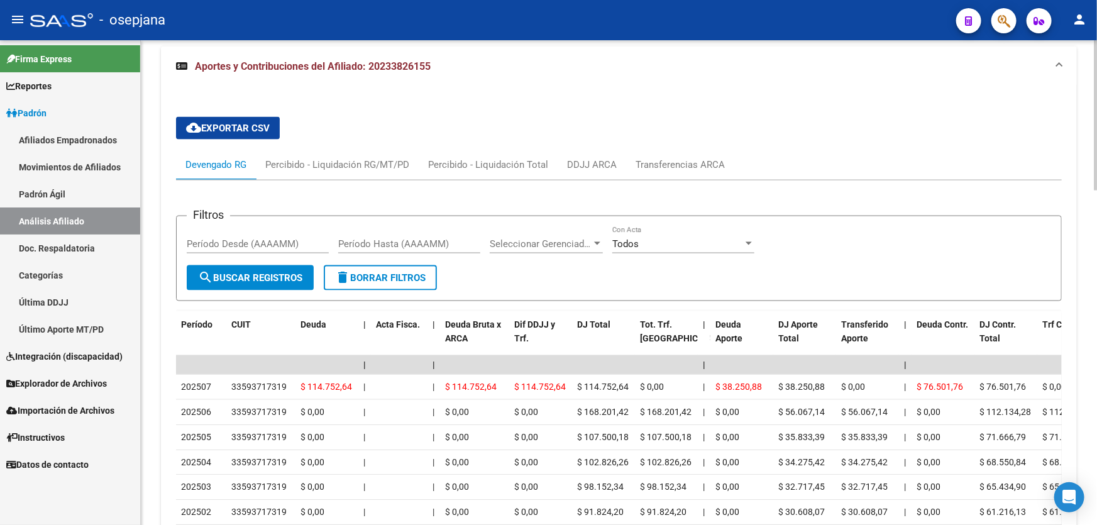
scroll to position [1014, 0]
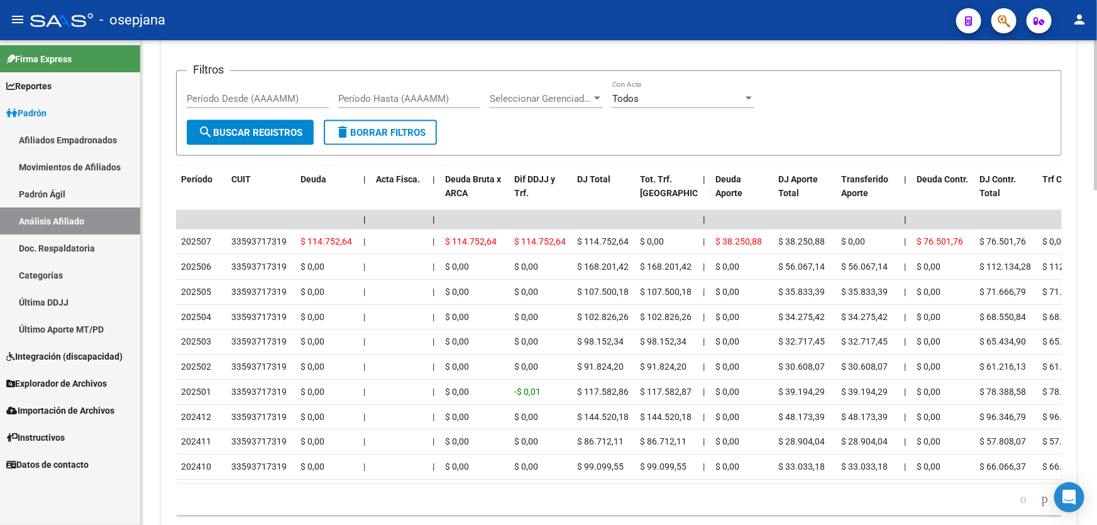
drag, startPoint x: 300, startPoint y: 474, endPoint x: 525, endPoint y: 481, distance: 225.1
click at [530, 478] on datatable-body "| | | | | | | | | | | | | 202507 33593717319 $ 114.752,64 | | $ 114.752,64 $ 11…" at bounding box center [618, 346] width 885 height 273
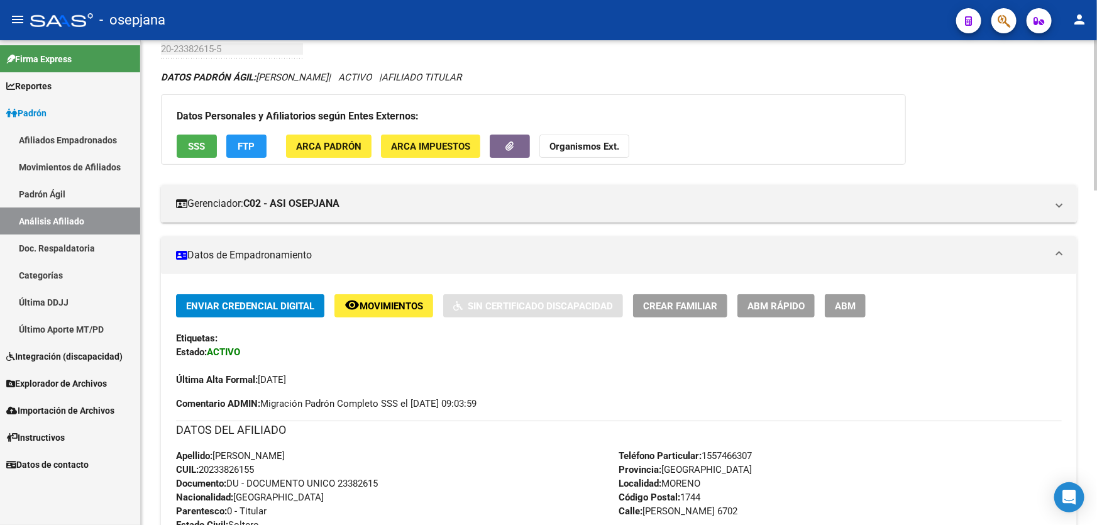
scroll to position [0, 0]
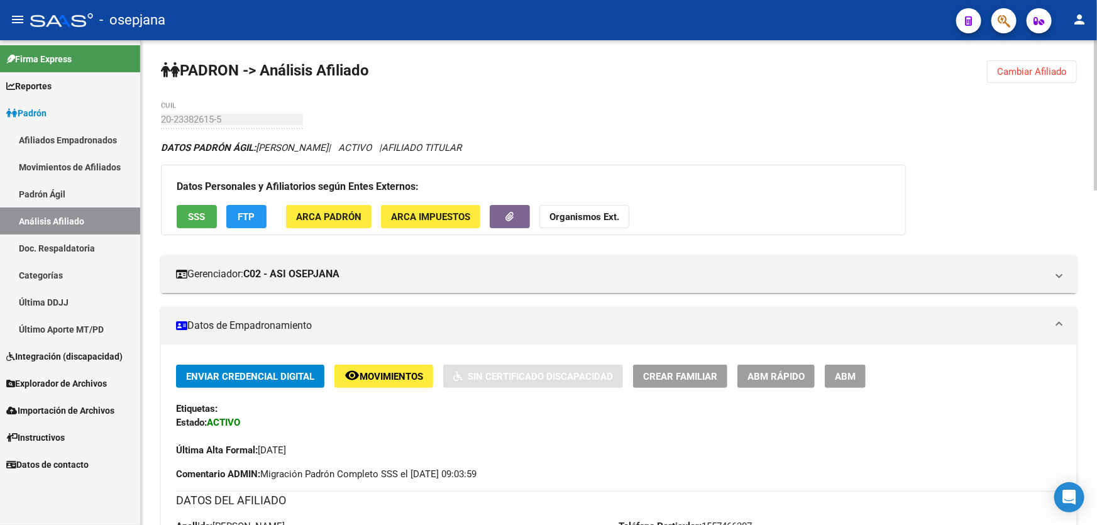
click at [1044, 69] on span "Cambiar Afiliado" at bounding box center [1032, 71] width 70 height 11
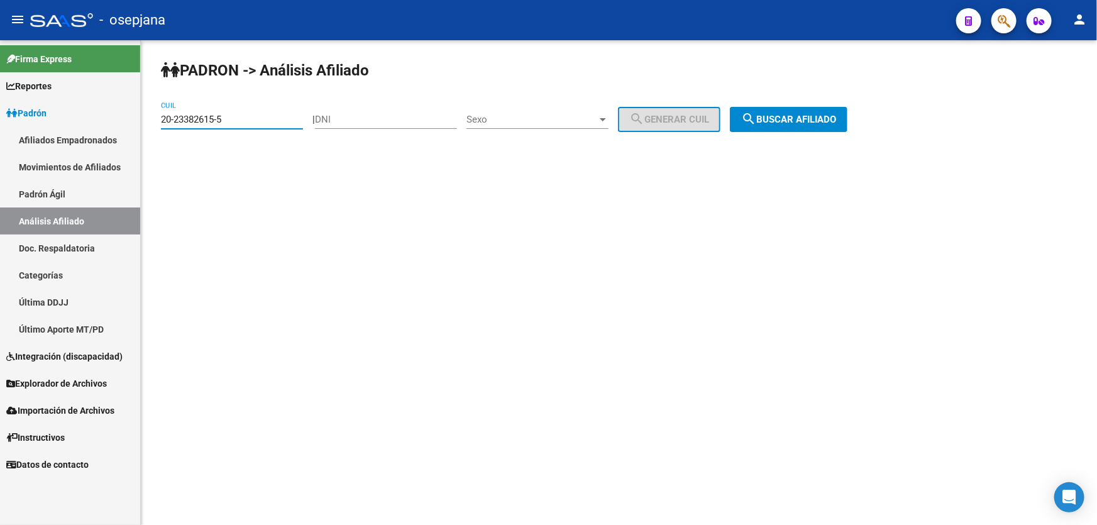
drag, startPoint x: 239, startPoint y: 118, endPoint x: 148, endPoint y: 123, distance: 90.6
click at [148, 123] on div "PADRON -> Análisis Afiliado 20-23382615-5 CUIL | DNI Sexo Sexo search Generar C…" at bounding box center [619, 106] width 956 height 132
paste input "41912336-7"
type input "20-41912336-7"
click at [792, 110] on button "search Buscar afiliado" at bounding box center [789, 119] width 118 height 25
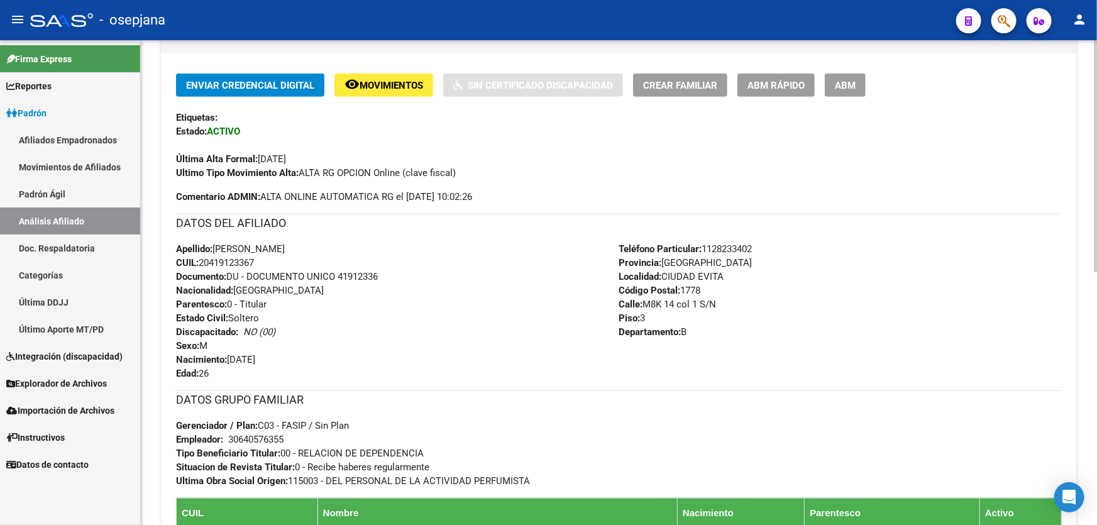
scroll to position [57, 0]
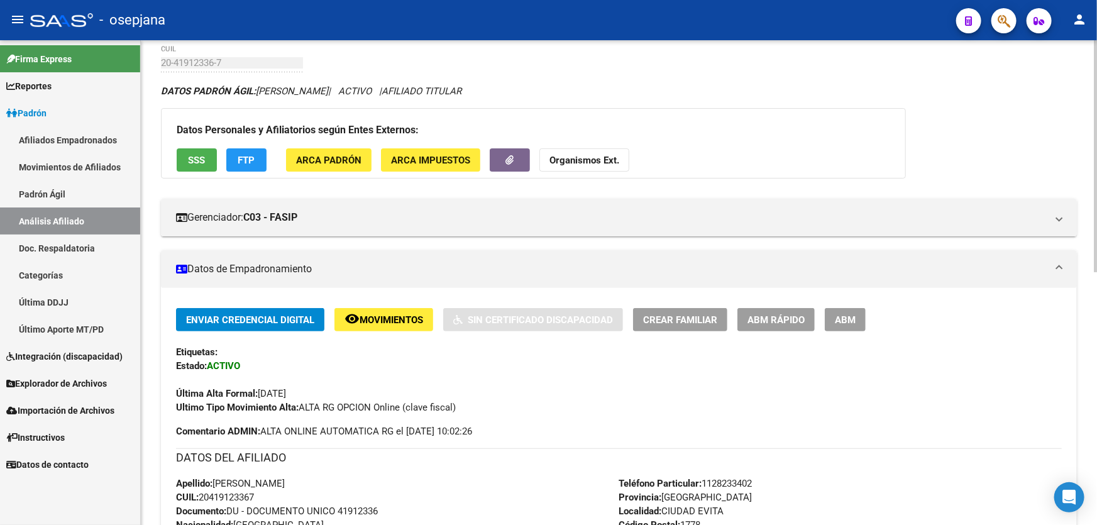
click at [213, 164] on button "SSS" at bounding box center [197, 159] width 40 height 23
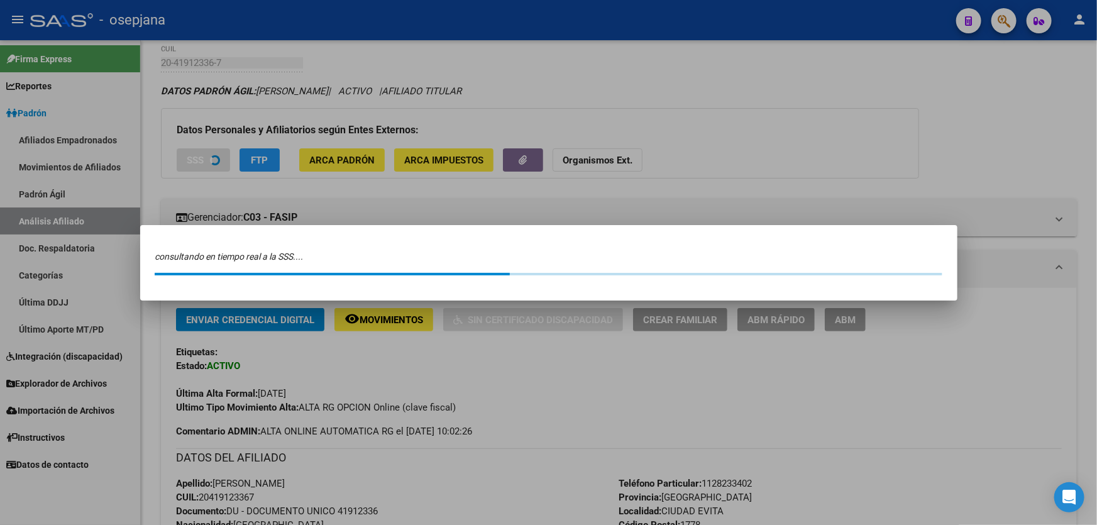
click at [805, 120] on div at bounding box center [548, 262] width 1097 height 525
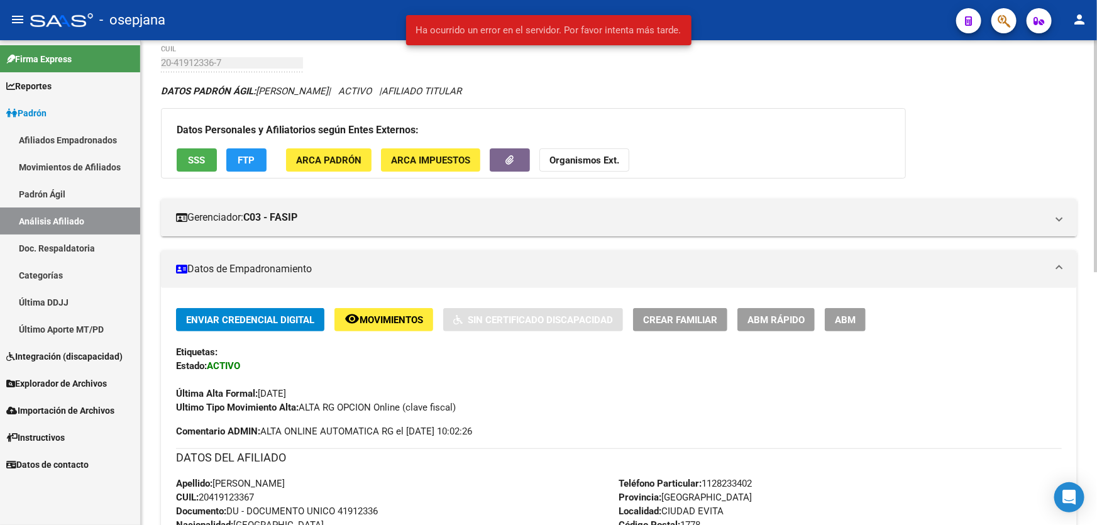
click at [253, 150] on button "FTP" at bounding box center [246, 159] width 40 height 23
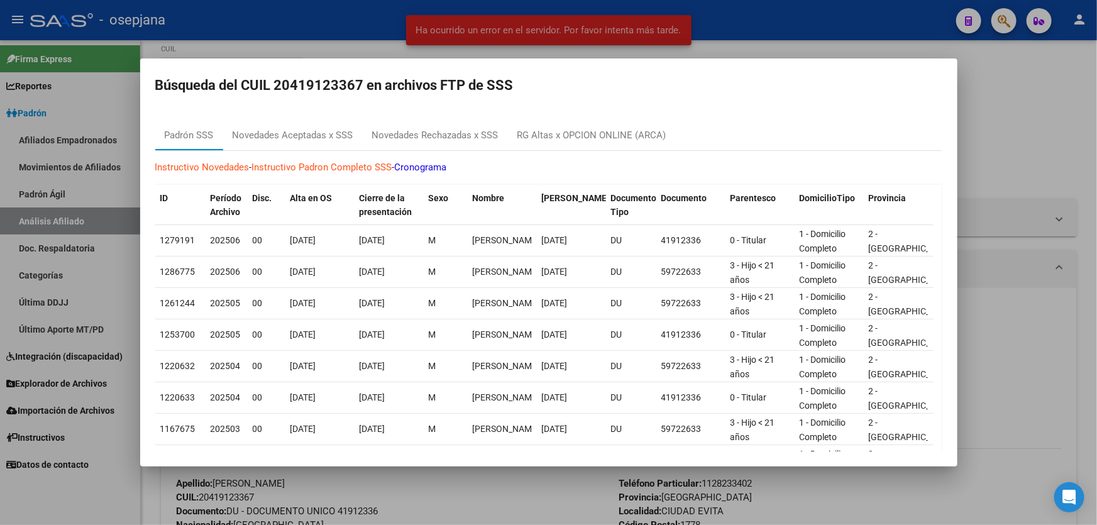
click at [1032, 150] on div at bounding box center [548, 262] width 1097 height 525
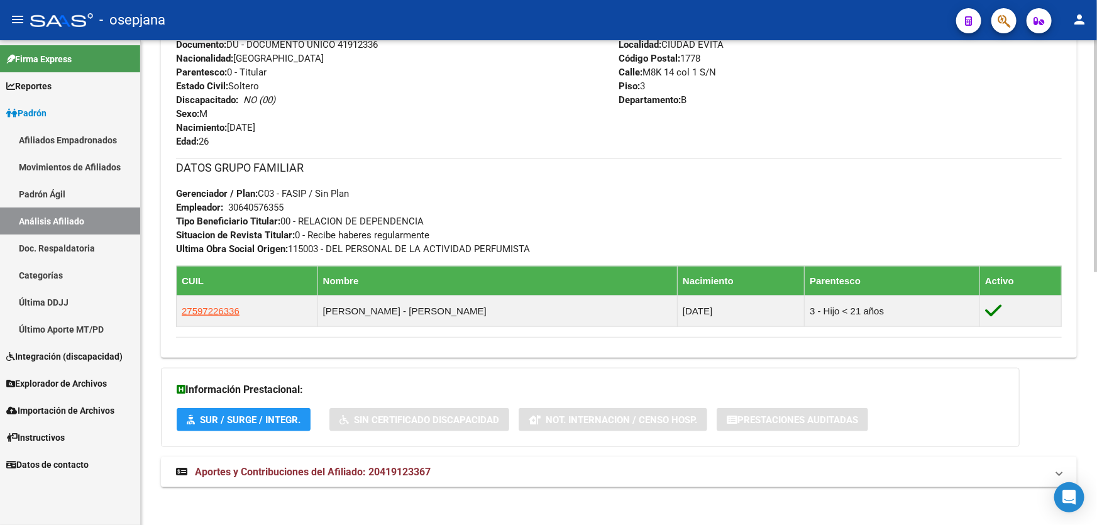
scroll to position [528, 0]
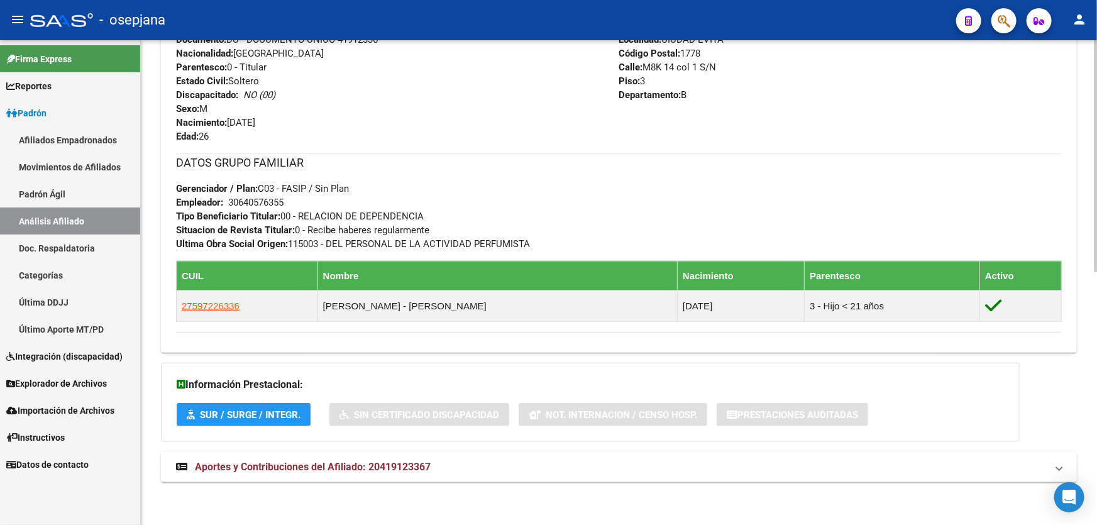
click at [513, 453] on mat-expansion-panel-header "Aportes y Contribuciones del Afiliado: 20419123367" at bounding box center [619, 467] width 916 height 30
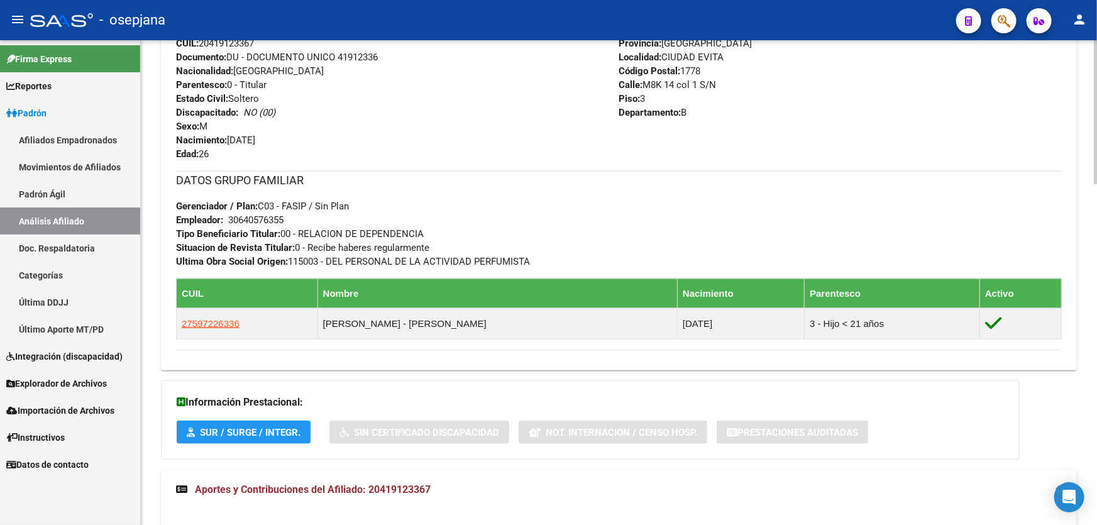
scroll to position [508, 0]
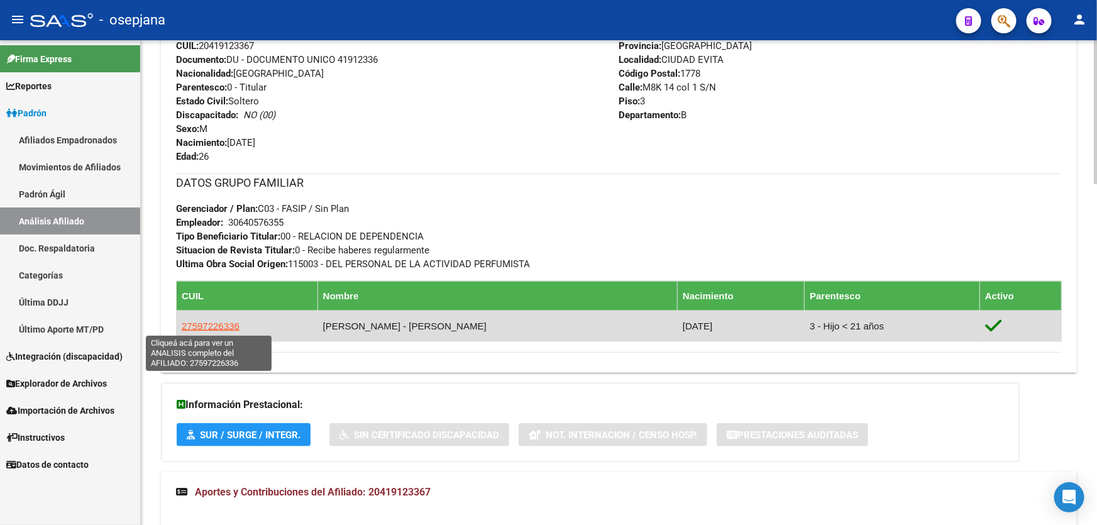
click at [204, 326] on span "27597226336" at bounding box center [211, 325] width 58 height 11
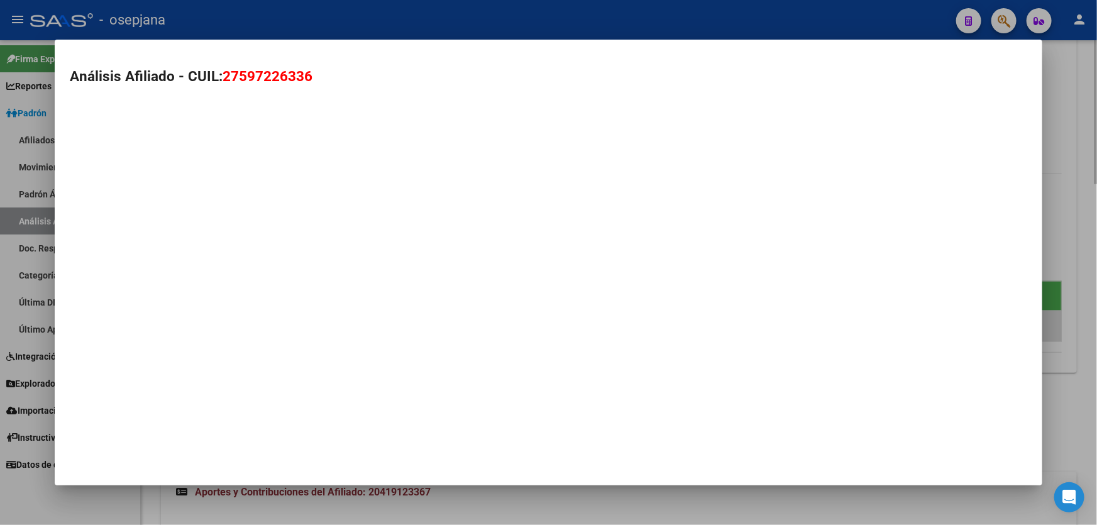
type textarea "27597226336"
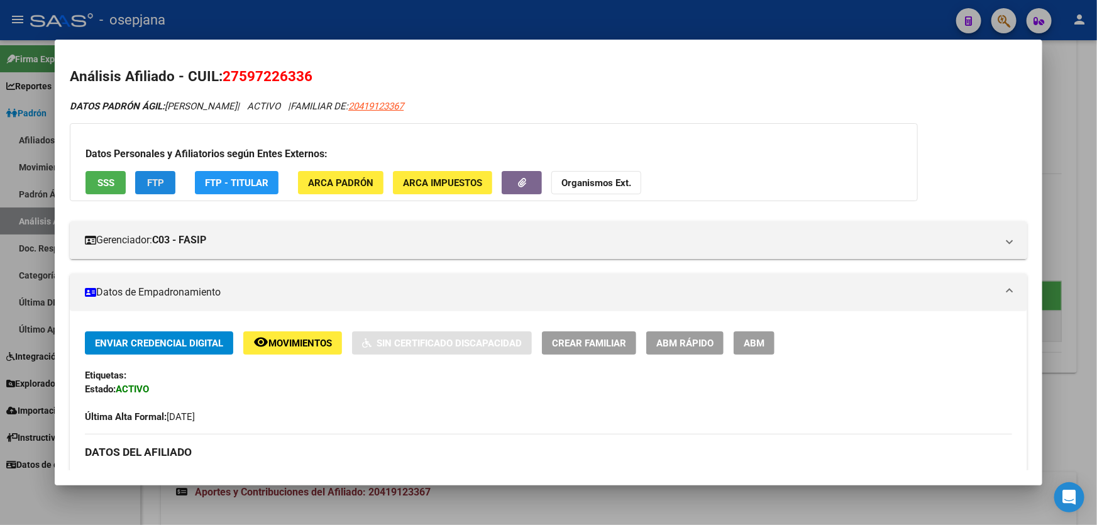
click at [164, 180] on button "FTP" at bounding box center [155, 182] width 40 height 23
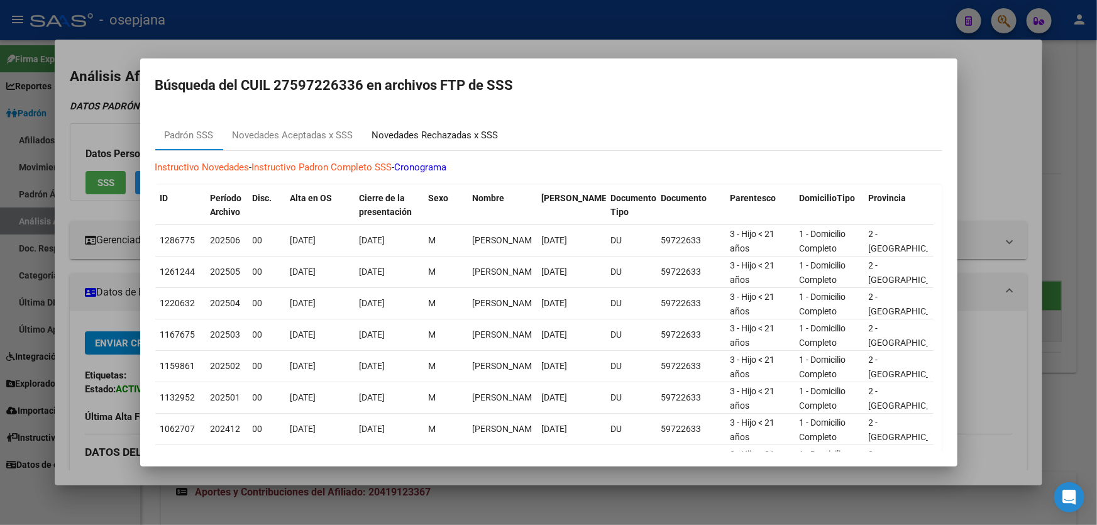
click at [464, 126] on div "Novedades Rechazadas x SSS" at bounding box center [435, 135] width 145 height 30
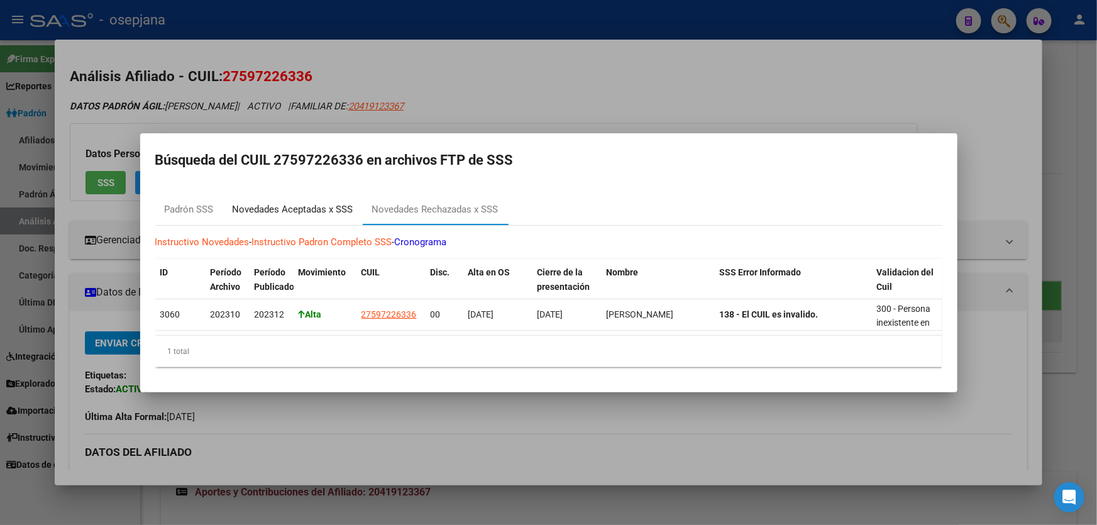
click at [280, 207] on div "Novedades Aceptadas x SSS" at bounding box center [293, 209] width 121 height 14
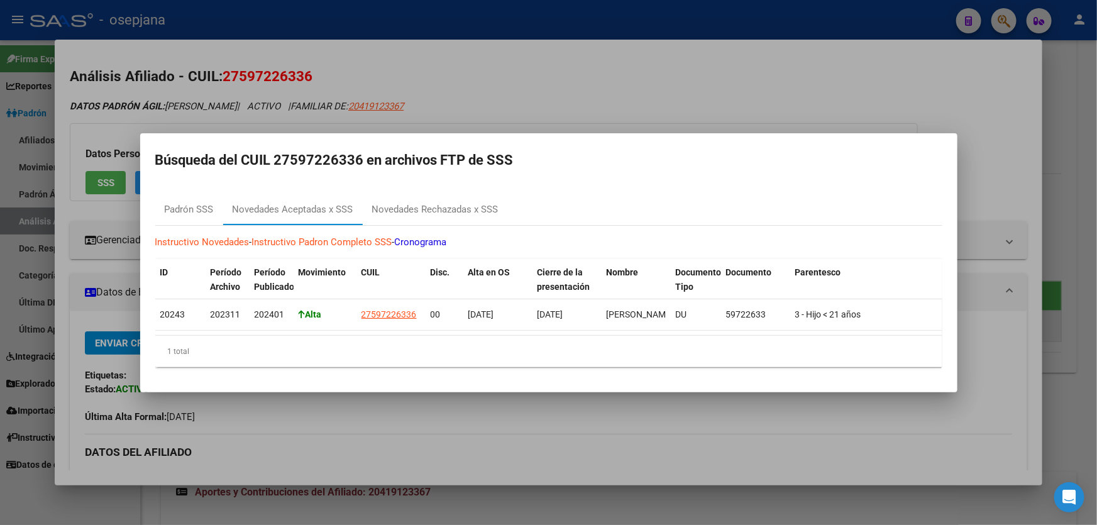
click at [705, 113] on div at bounding box center [548, 262] width 1097 height 525
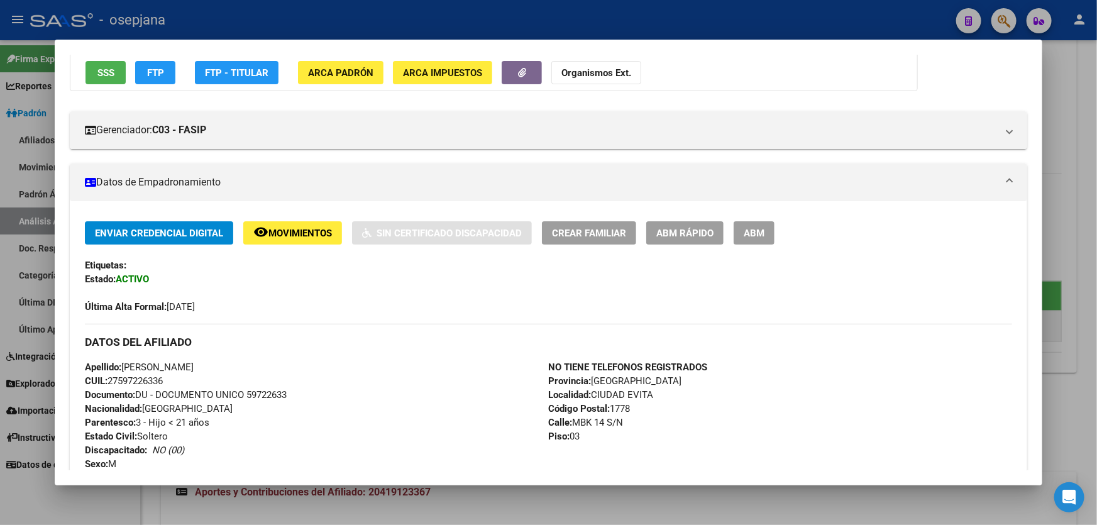
scroll to position [285, 0]
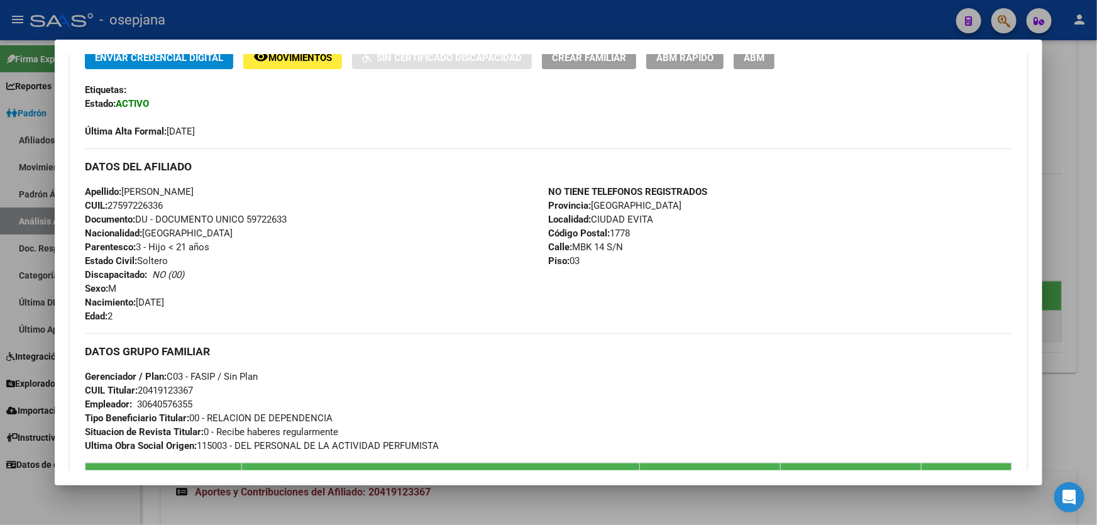
click at [246, 216] on span "Documento: DU - DOCUMENTO UNICO 59722633" at bounding box center [186, 219] width 202 height 11
drag, startPoint x: 249, startPoint y: 218, endPoint x: 320, endPoint y: 220, distance: 70.4
click at [320, 220] on div "Apellido: [PERSON_NAME] CUIL: 27597226336 Documento: DU - DOCUMENTO UNICO 59722…" at bounding box center [316, 254] width 463 height 138
copy span "59722633"
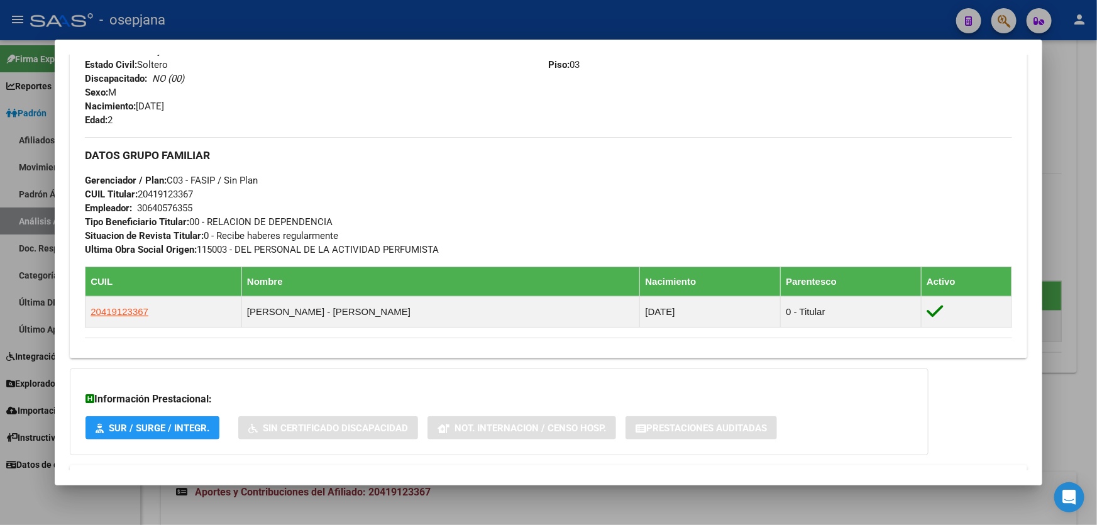
scroll to position [564, 0]
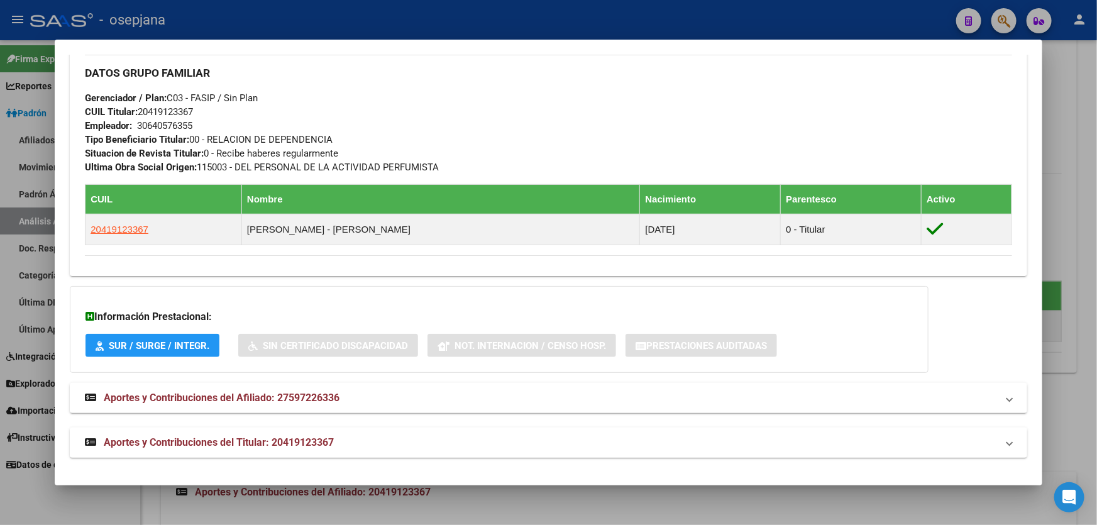
click at [324, 447] on strong "Aportes y Contribuciones del Titular: 20419123367" at bounding box center [209, 442] width 249 height 15
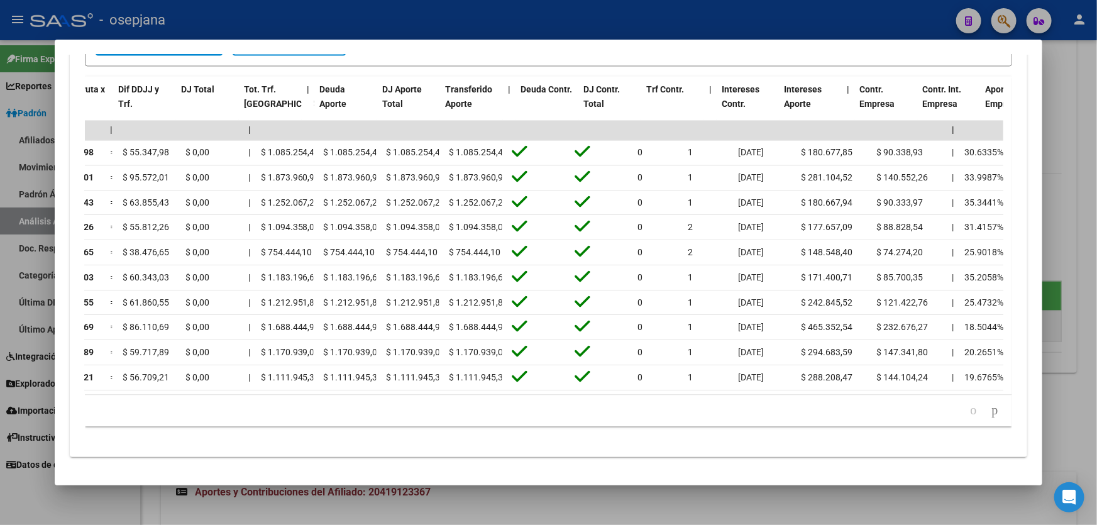
scroll to position [0, 0]
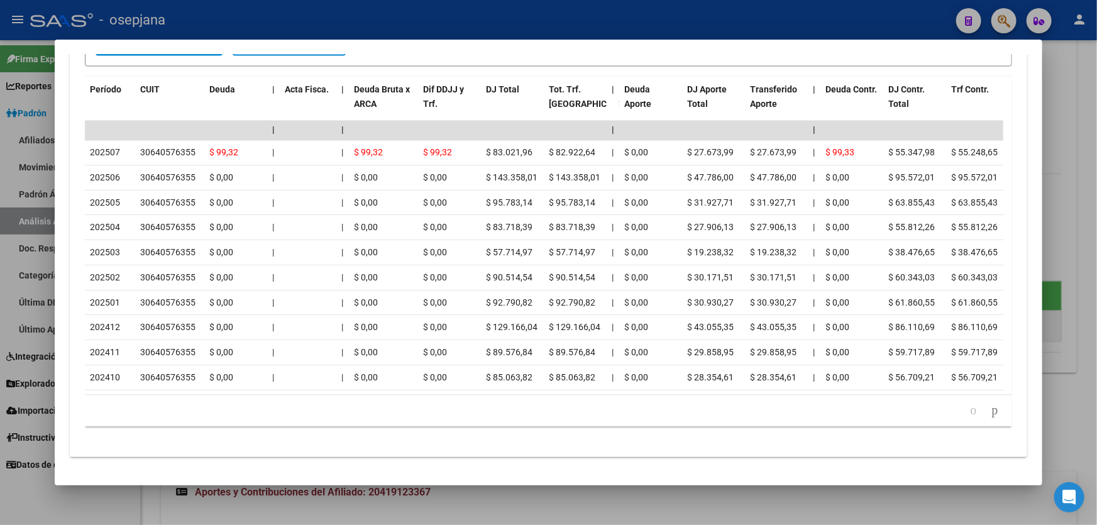
click at [395, 23] on div at bounding box center [548, 262] width 1097 height 525
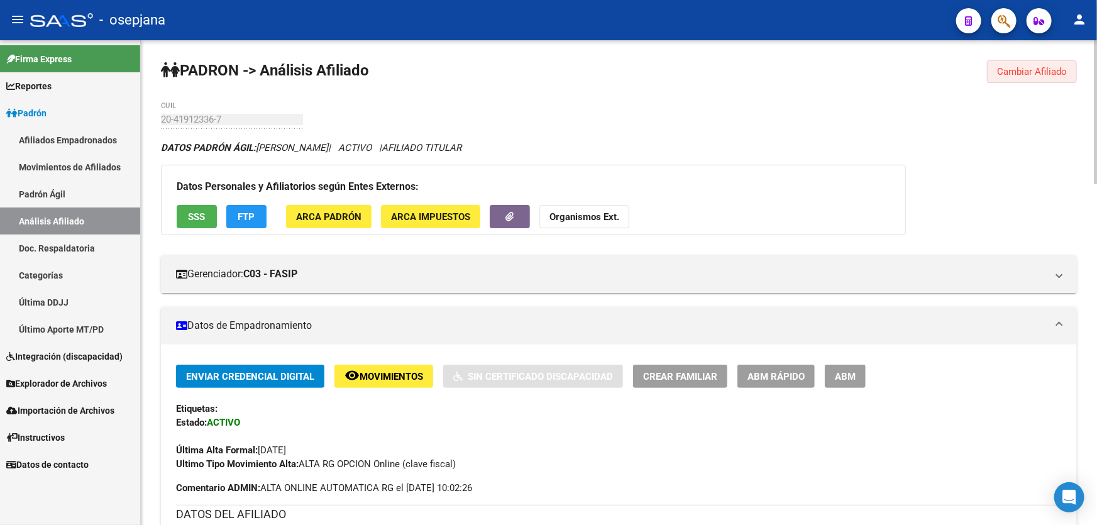
click at [1037, 60] on button "Cambiar Afiliado" at bounding box center [1032, 71] width 90 height 23
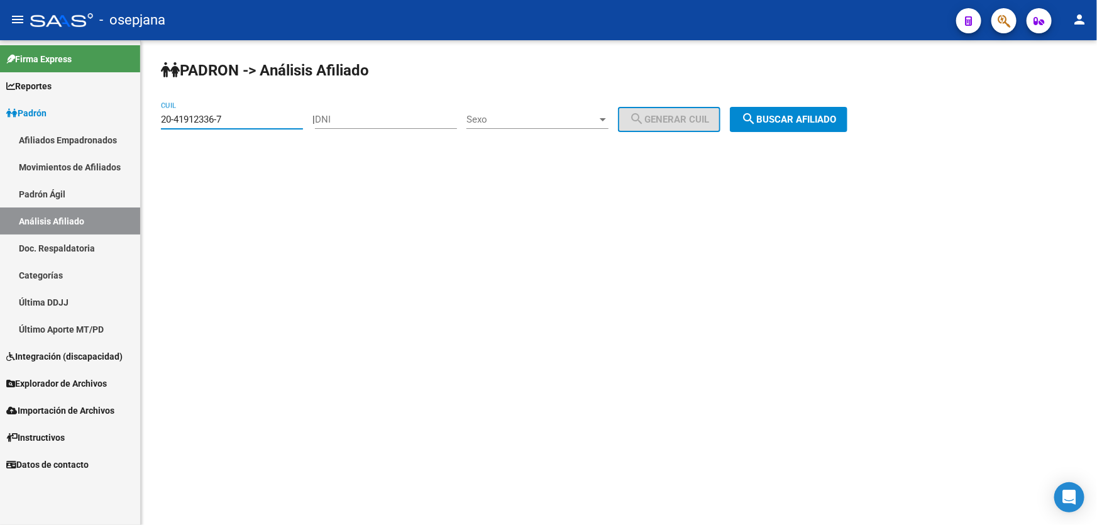
drag, startPoint x: 239, startPoint y: 119, endPoint x: 158, endPoint y: 119, distance: 81.1
click at [158, 119] on div "[PERSON_NAME] -> Análisis Afiliado 20-41912336-7 CUIL | DNI Sexo Sexo search Ge…" at bounding box center [619, 106] width 956 height 132
paste input "95880235-9"
type input "20-95880235-9"
click at [829, 115] on span "search Buscar afiliado" at bounding box center [788, 119] width 95 height 11
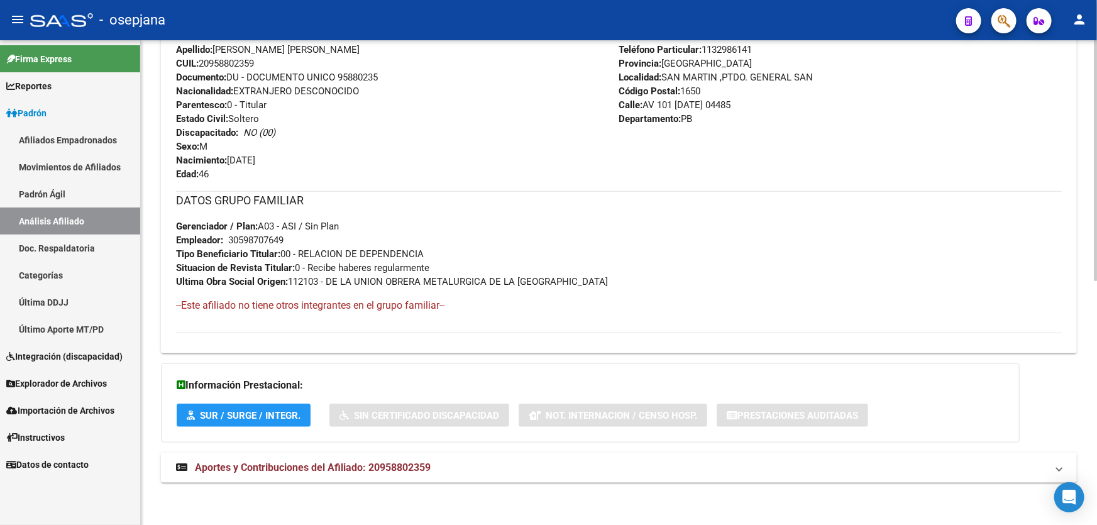
scroll to position [376, 0]
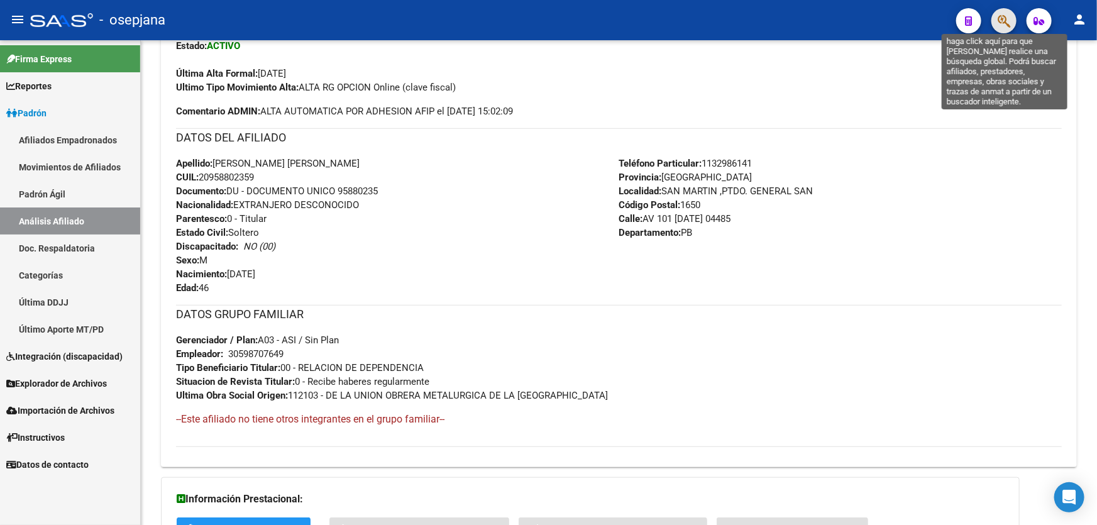
click at [1005, 22] on icon "button" at bounding box center [1003, 21] width 13 height 14
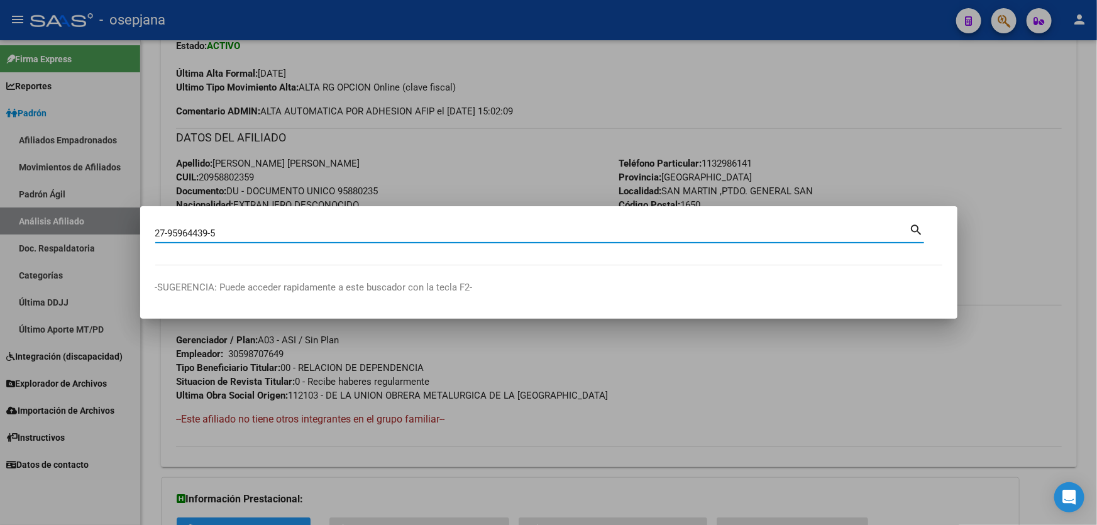
type input "27959644395"
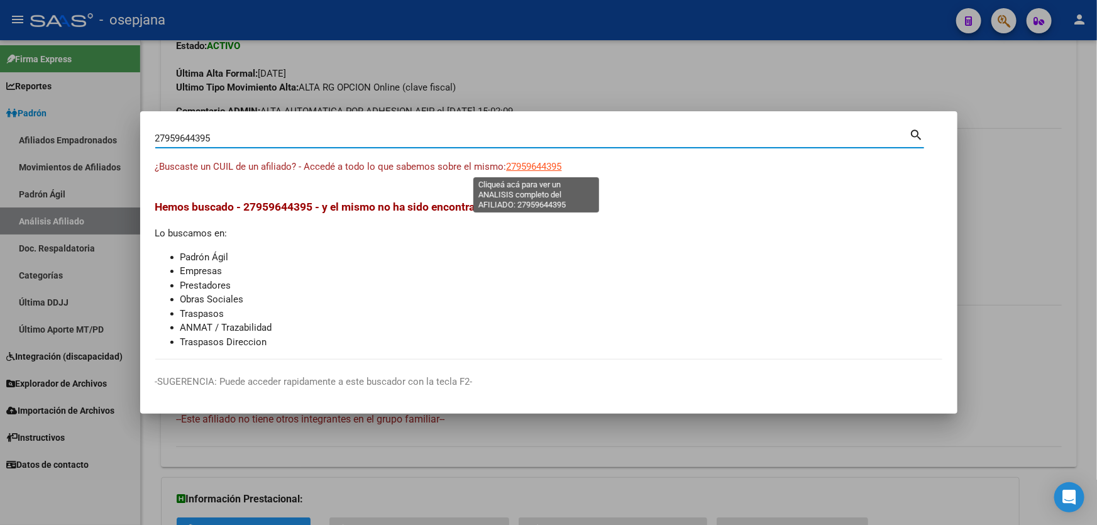
click at [536, 168] on span "27959644395" at bounding box center [533, 166] width 55 height 11
type textarea "27959644395"
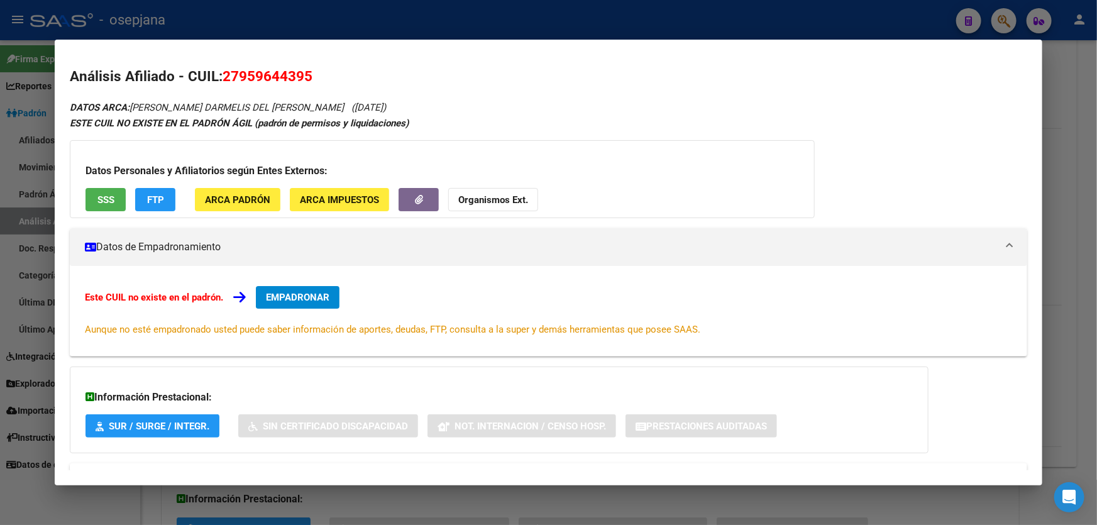
click at [114, 185] on div "Datos Personales y Afiliatorios según Entes Externos: SSS FTP ARCA Padrón ARCA …" at bounding box center [442, 179] width 745 height 78
click at [113, 191] on button "SSS" at bounding box center [105, 199] width 40 height 23
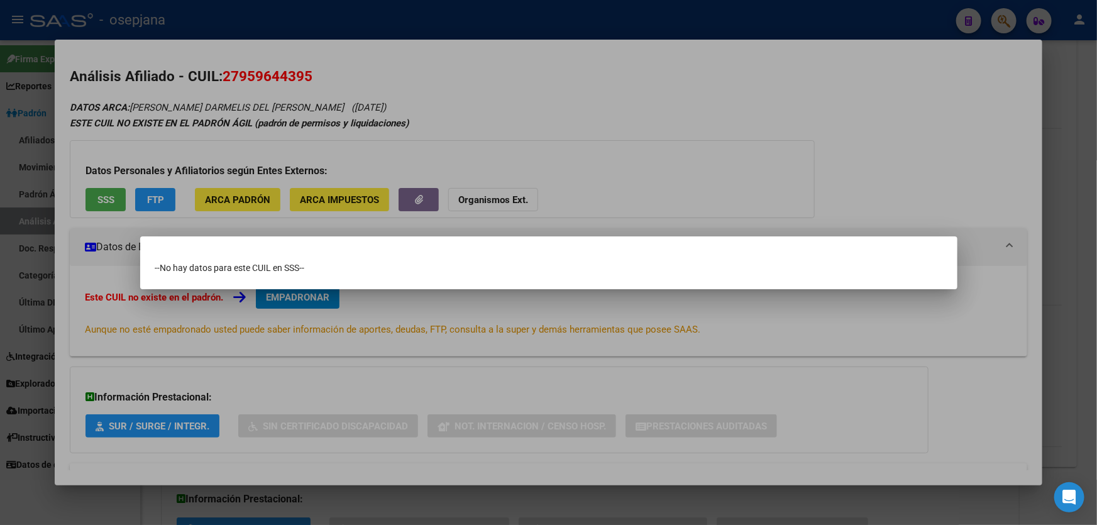
click at [1096, 182] on div at bounding box center [548, 262] width 1097 height 525
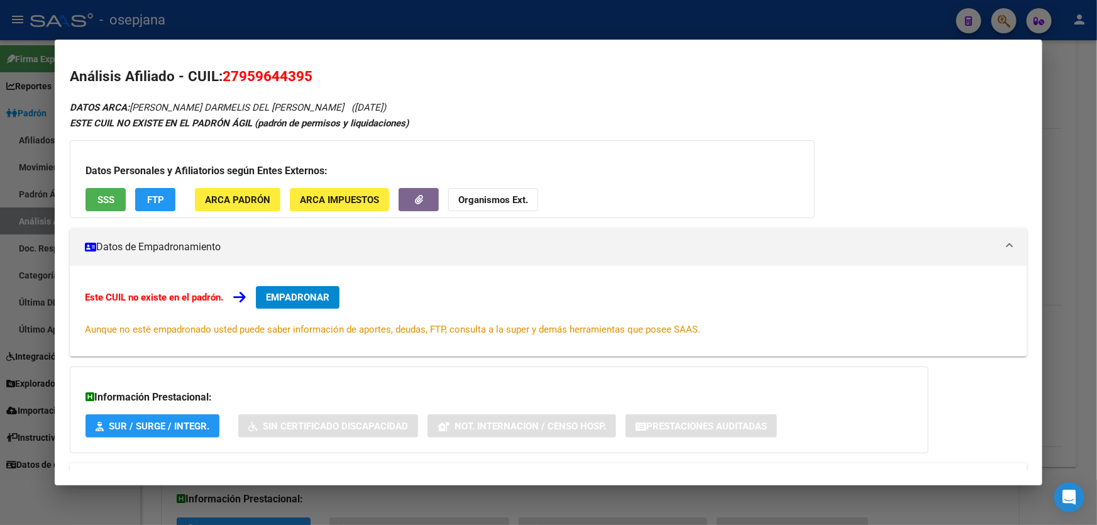
click at [1096, 182] on div at bounding box center [548, 262] width 1097 height 525
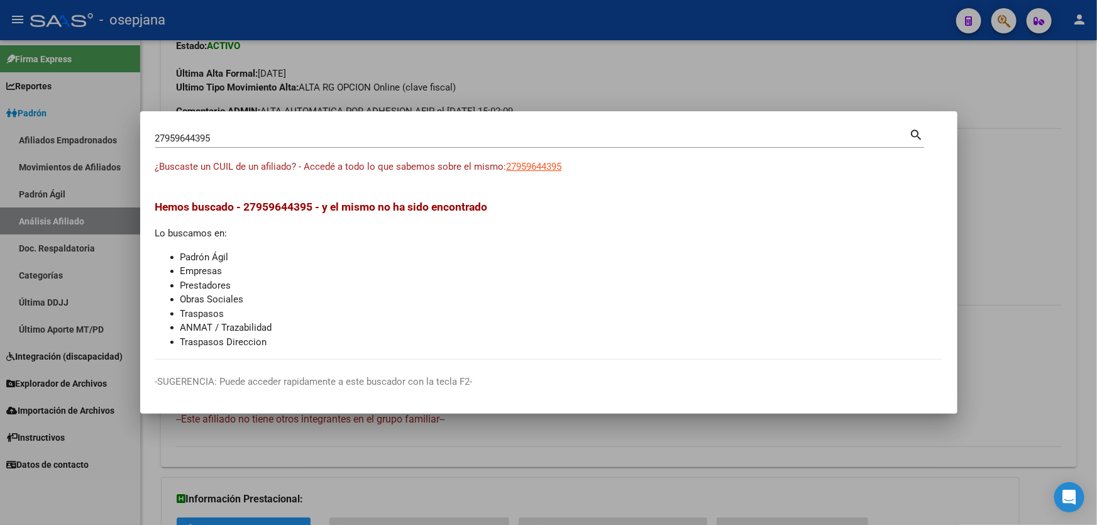
click at [1096, 182] on div at bounding box center [548, 262] width 1097 height 525
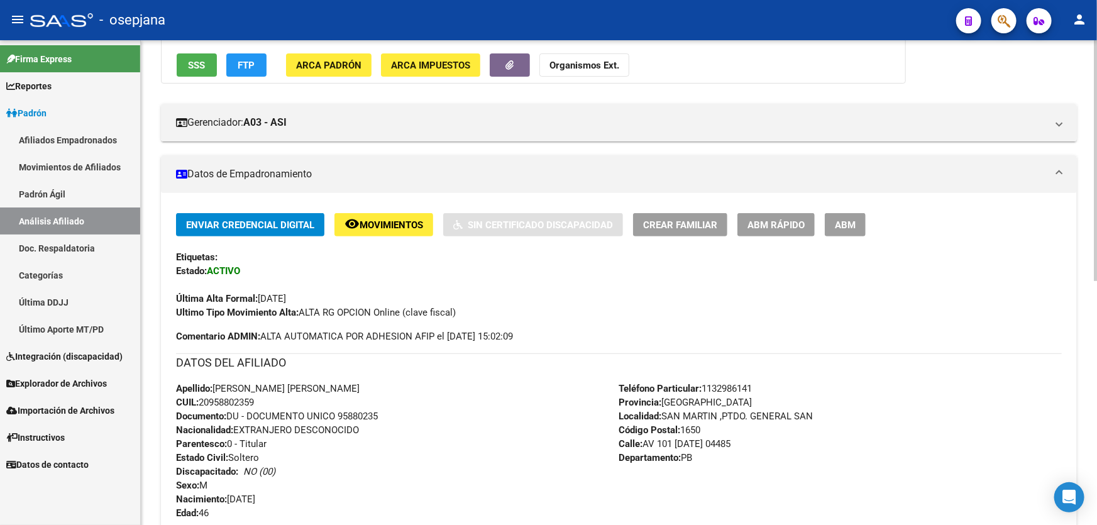
scroll to position [262, 0]
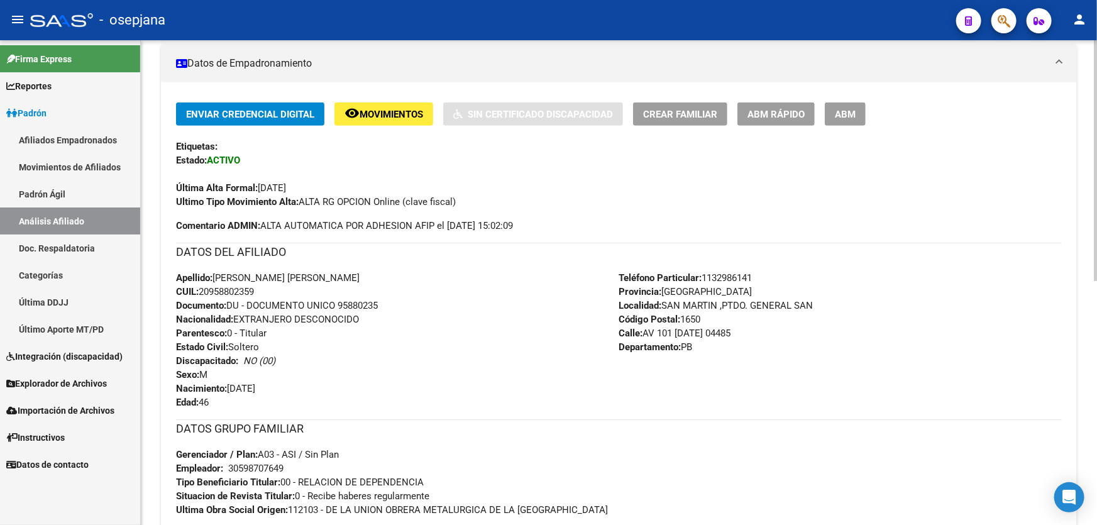
click at [379, 120] on button "remove_red_eye Movimientos" at bounding box center [383, 113] width 99 height 23
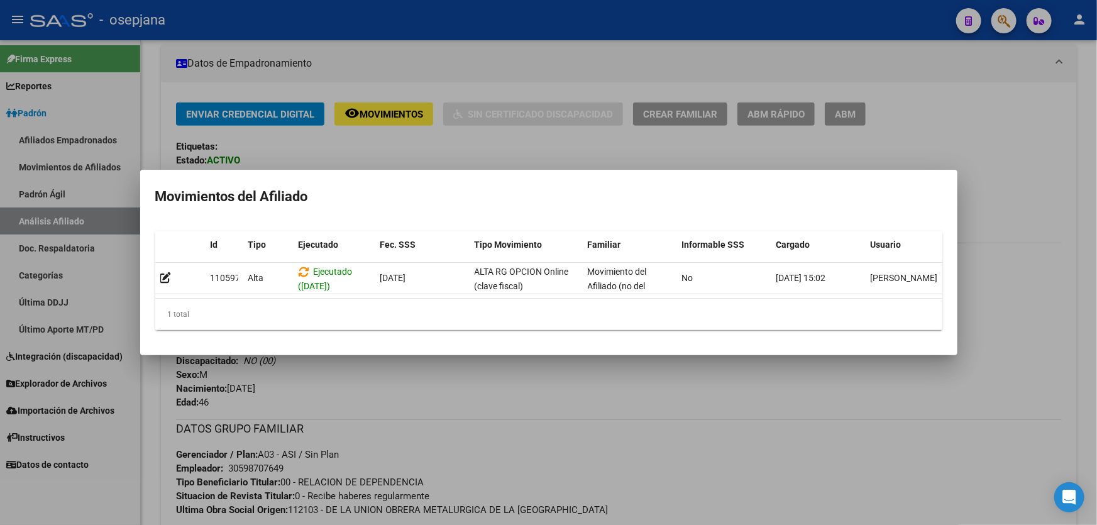
click at [636, 451] on div at bounding box center [548, 262] width 1097 height 525
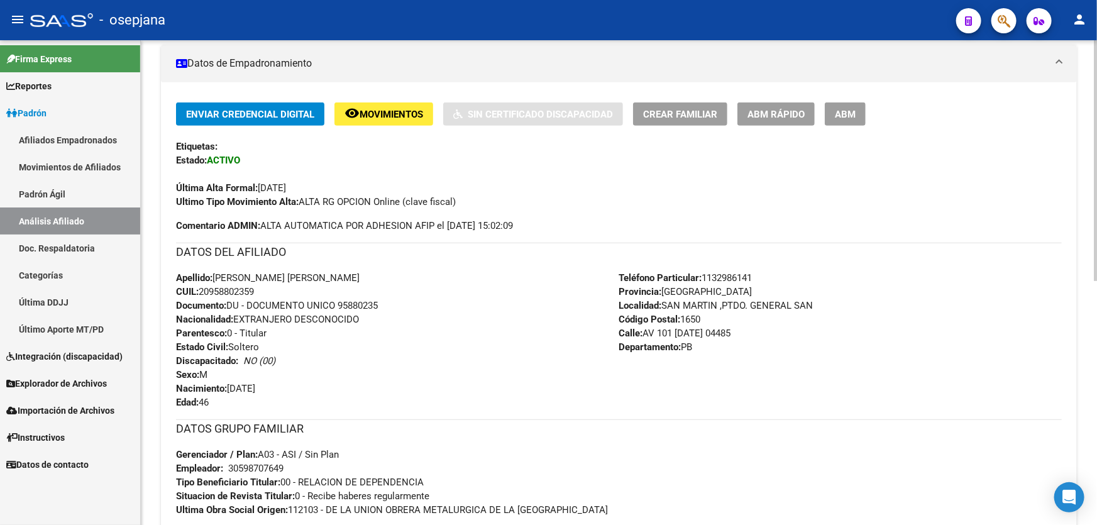
click at [698, 121] on button "Crear Familiar" at bounding box center [680, 113] width 94 height 23
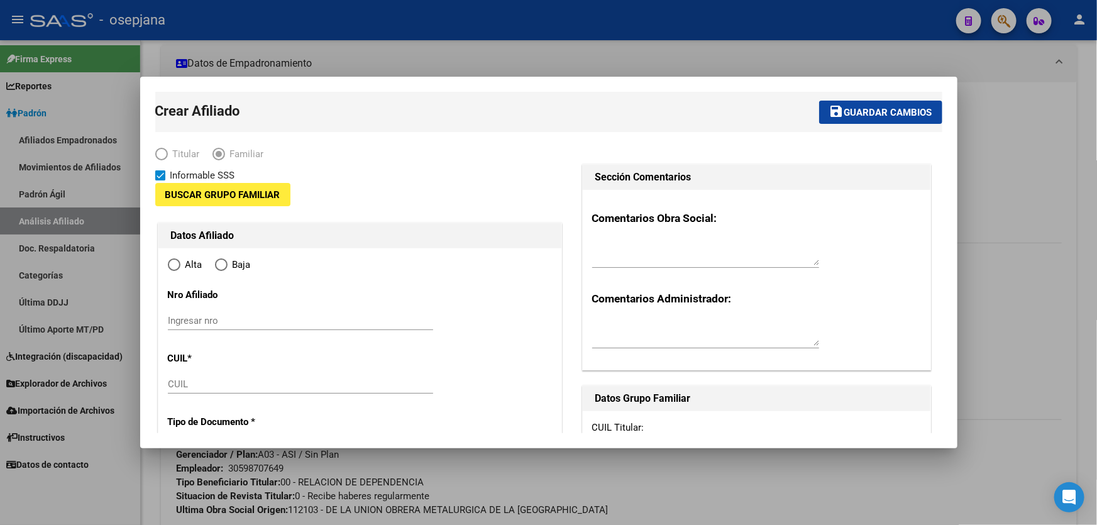
type input "30-59870764-9"
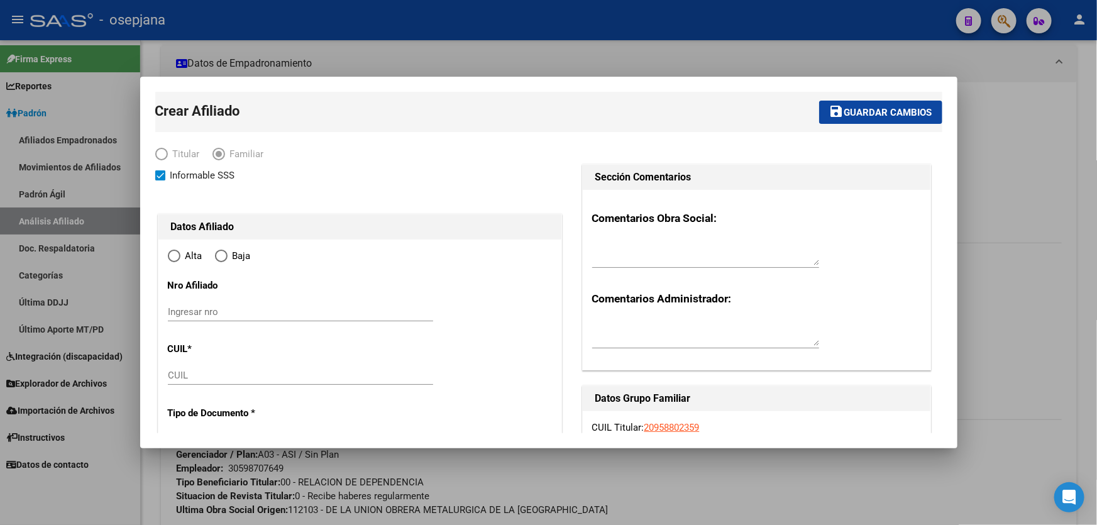
type input "SAN MARTIN ,PTDO. GENERAL SAN"
type input "1650"
type input "AV 101 9 DE [PERSON_NAME]"
type input "04485"
type input "PB"
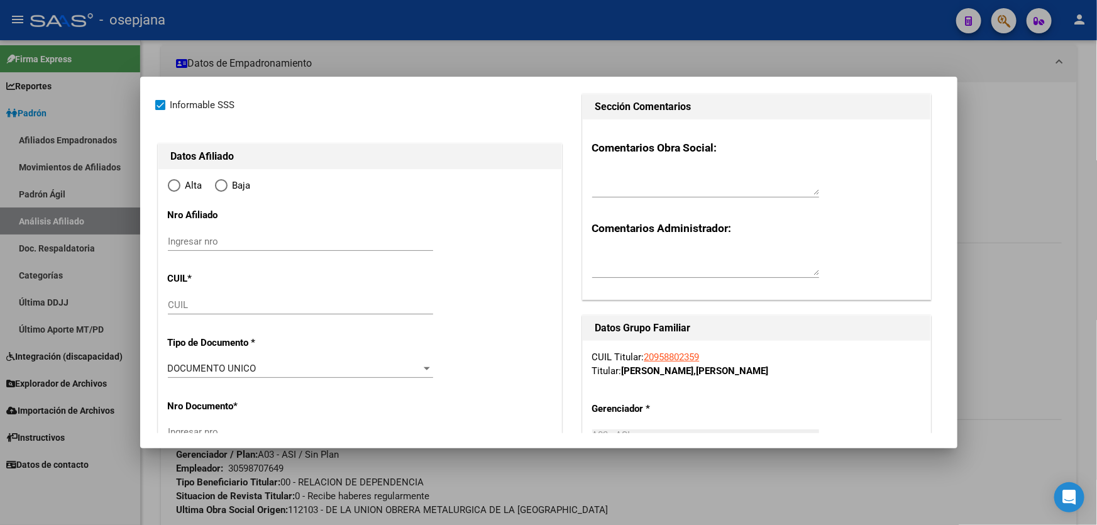
scroll to position [171, 0]
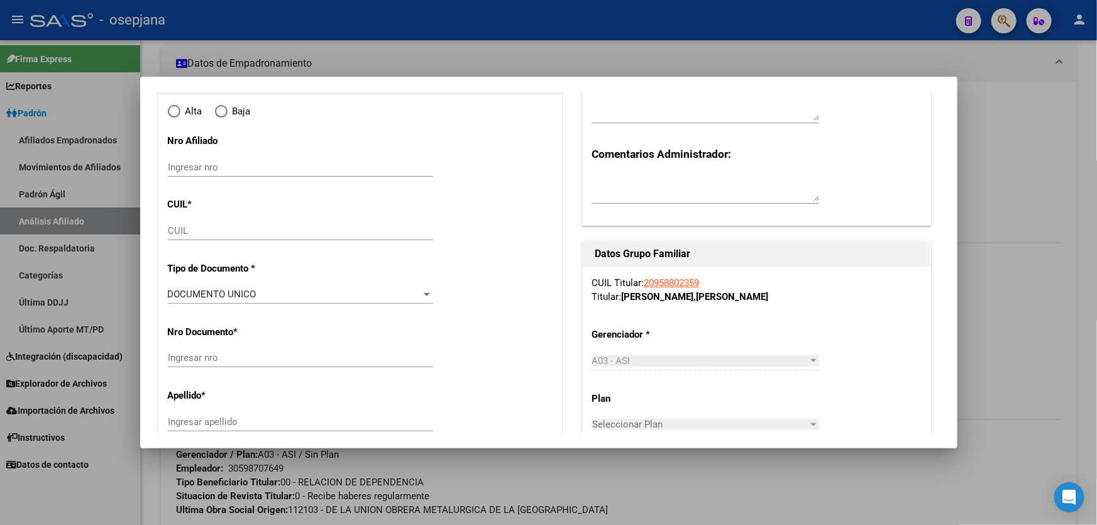
radio input "true"
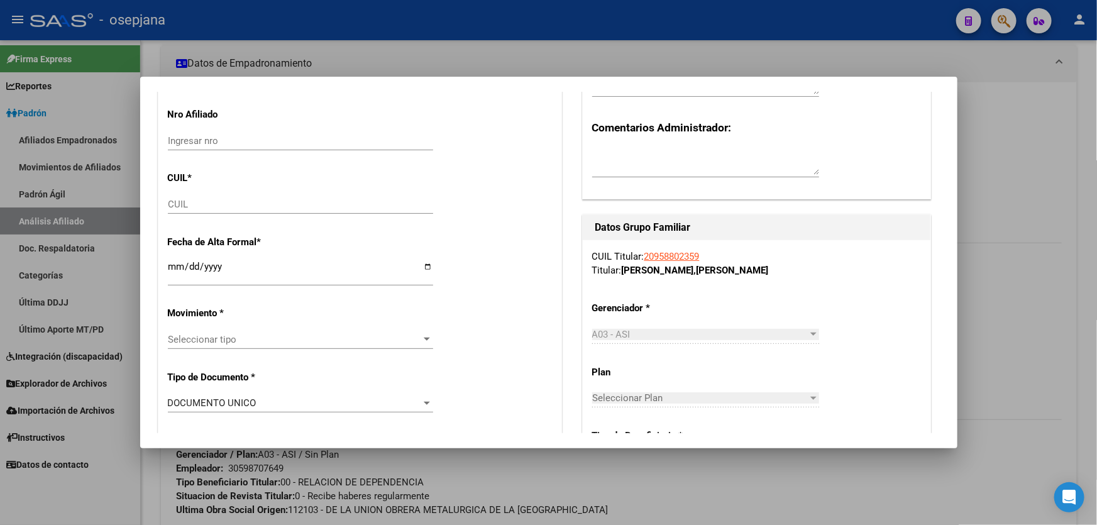
type input "30-59870764-9"
click at [176, 195] on div "CUIL" at bounding box center [300, 204] width 265 height 19
paste input "27-95964439-5"
type input "27-95964439-5"
type input "95964439"
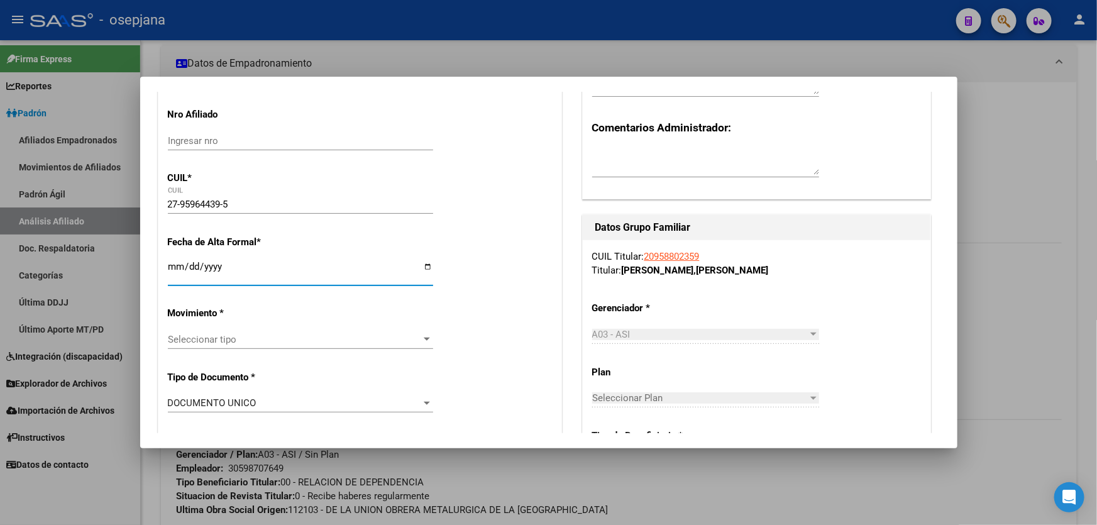
type input "[PERSON_NAME]"
type input "DARMELIS DEL [PERSON_NAME]"
type input "[DATE]"
type input "VILLA BALLESTER"
type input "1653"
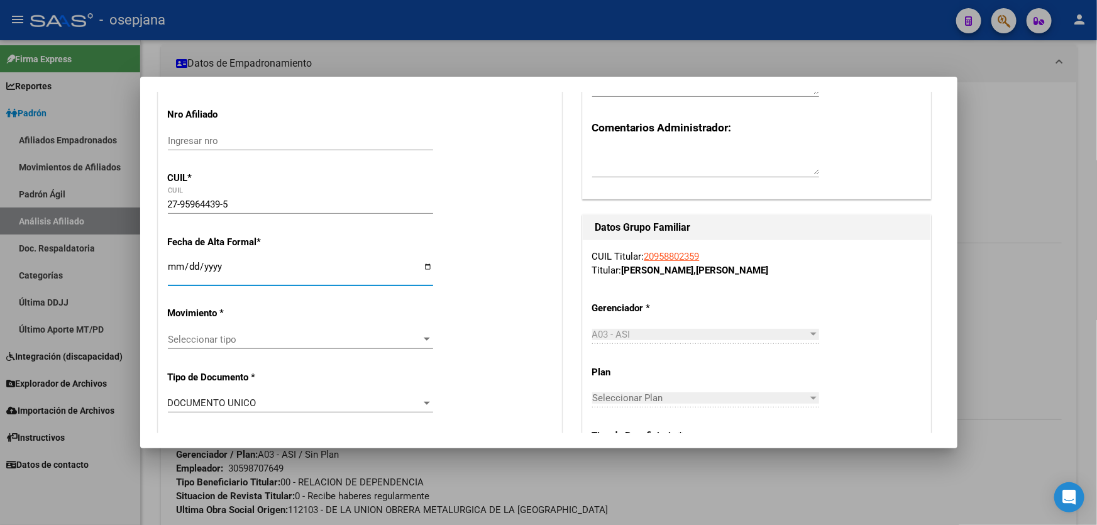
type input "AV 101 9 DE [PERSON_NAME]"
type input "4485"
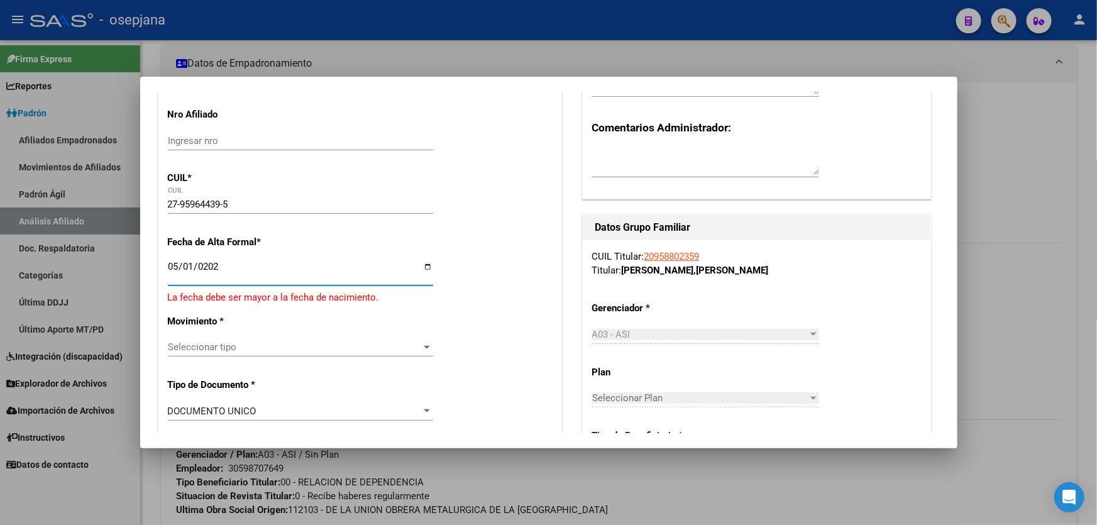
type input "[DATE]"
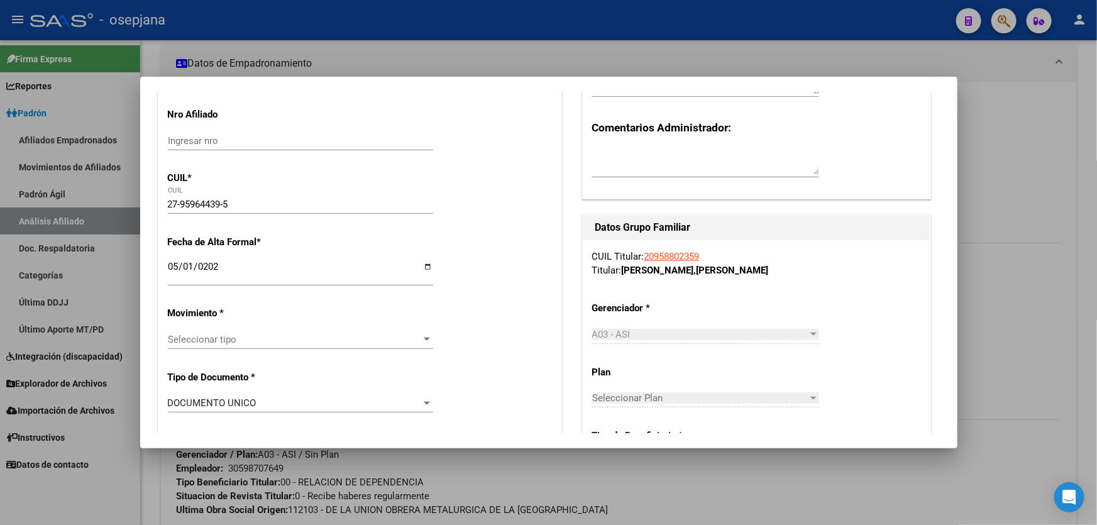
click at [233, 332] on div "Seleccionar tipo Seleccionar tipo" at bounding box center [300, 339] width 265 height 19
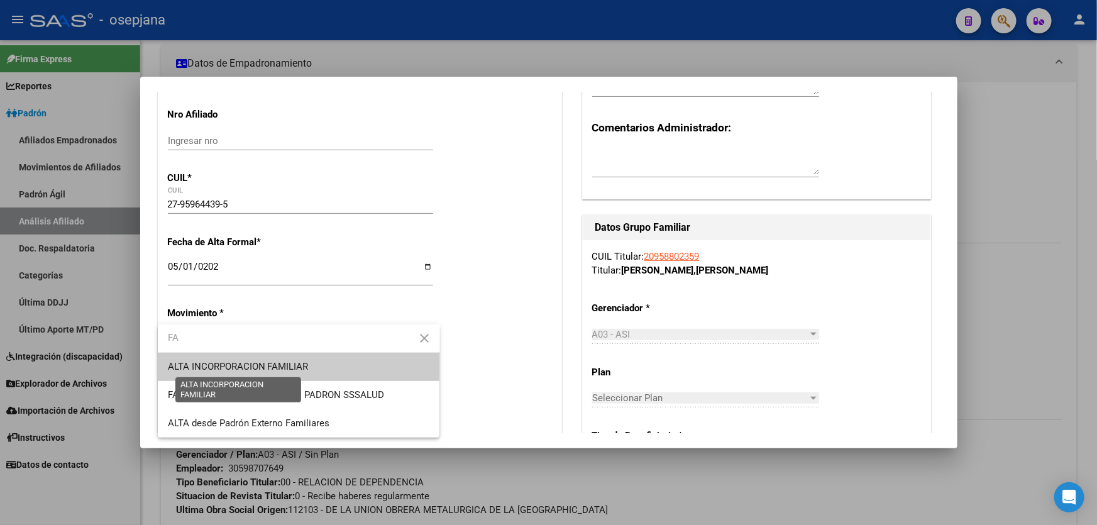
type input "FA"
click at [249, 361] on span "ALTA INCORPORACION FAMILIAR" at bounding box center [238, 366] width 141 height 11
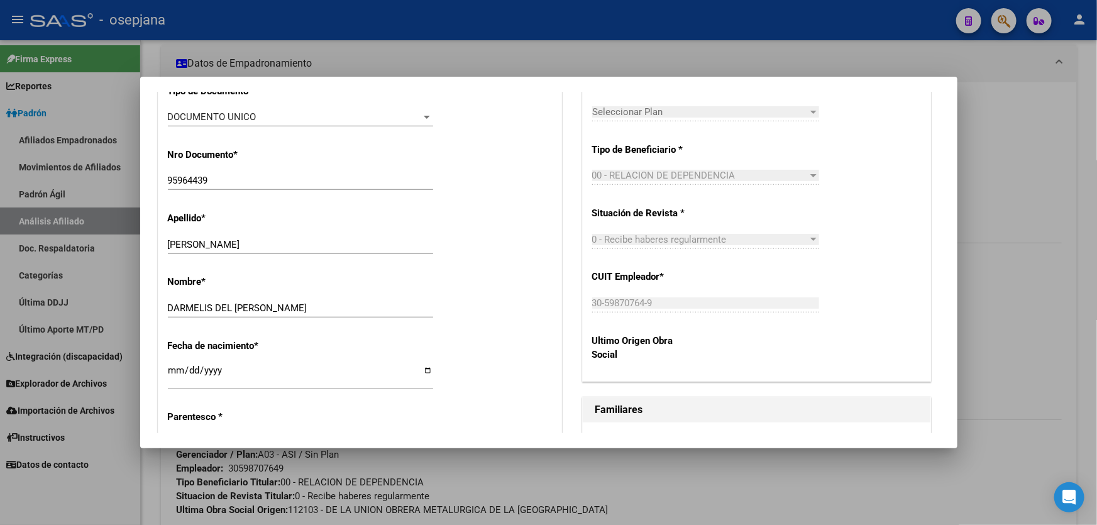
scroll to position [571, 0]
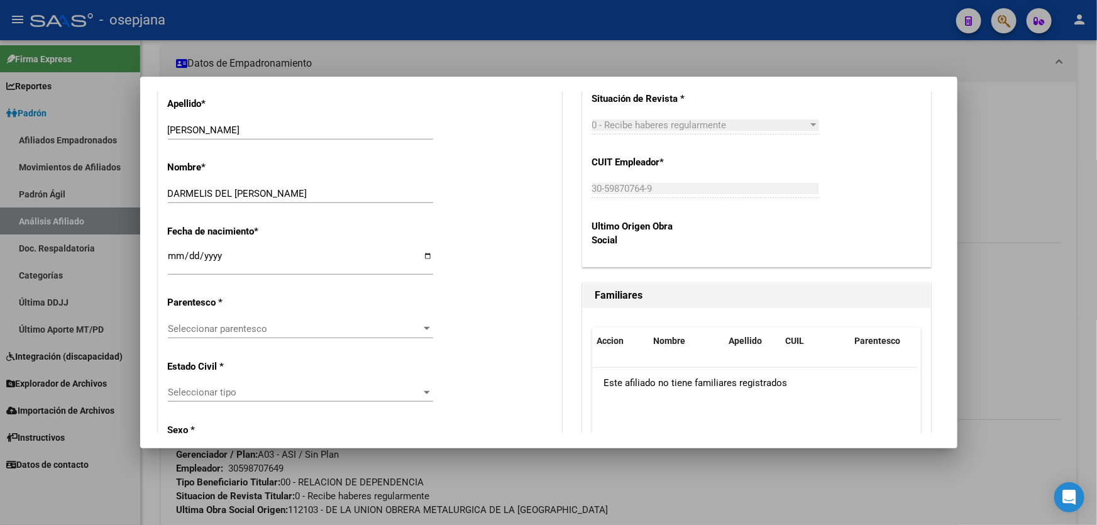
click at [255, 335] on div "Seleccionar parentesco Seleccionar parentesco" at bounding box center [300, 328] width 265 height 19
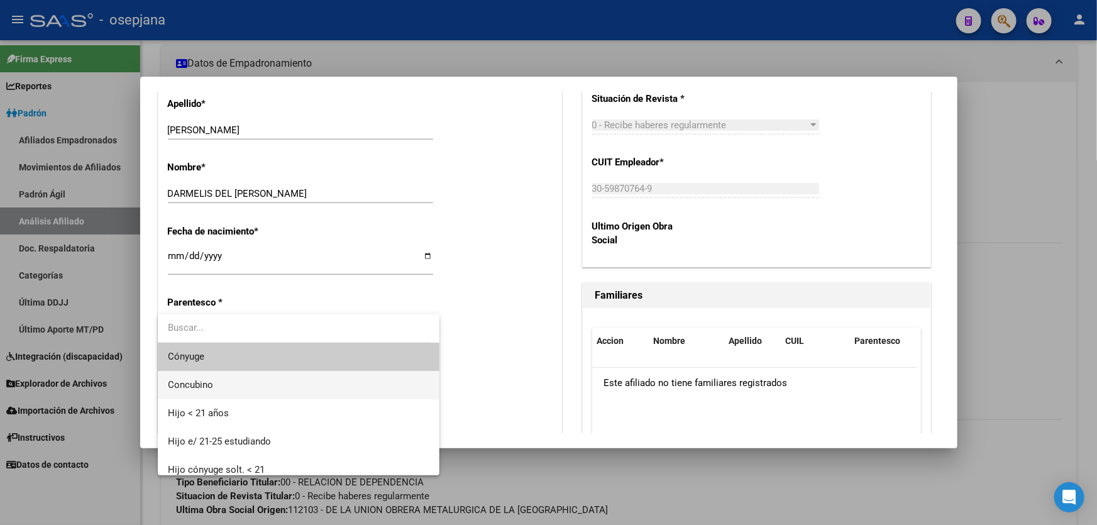
click at [214, 383] on span "Concubino" at bounding box center [299, 385] width 262 height 28
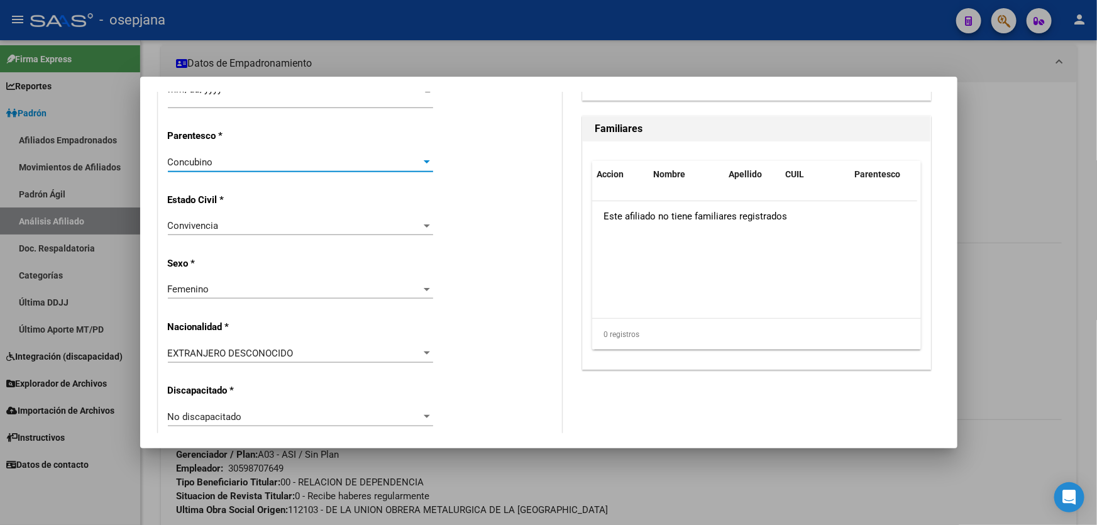
scroll to position [742, 0]
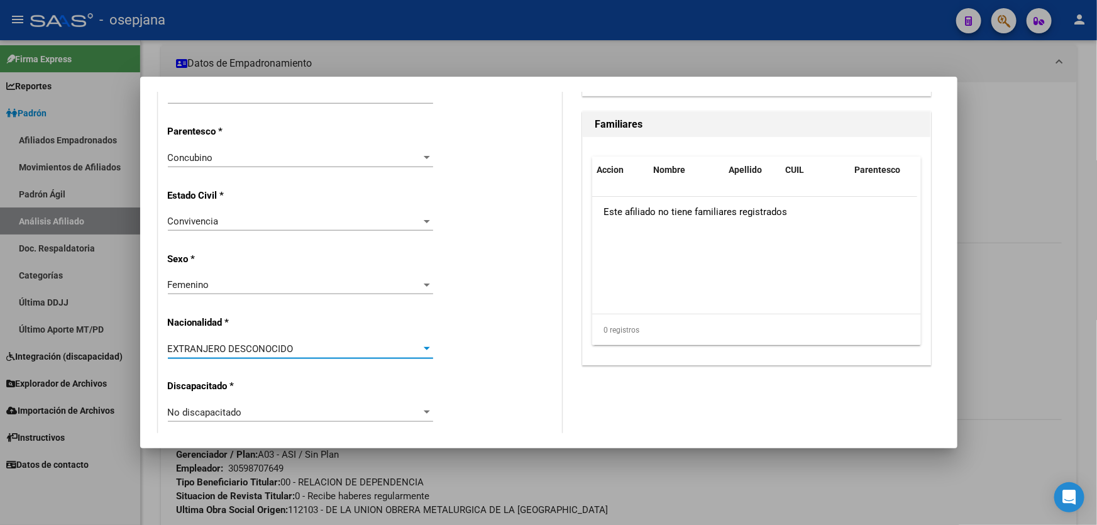
click at [330, 347] on div "EXTRANJERO DESCONOCIDO" at bounding box center [295, 348] width 254 height 11
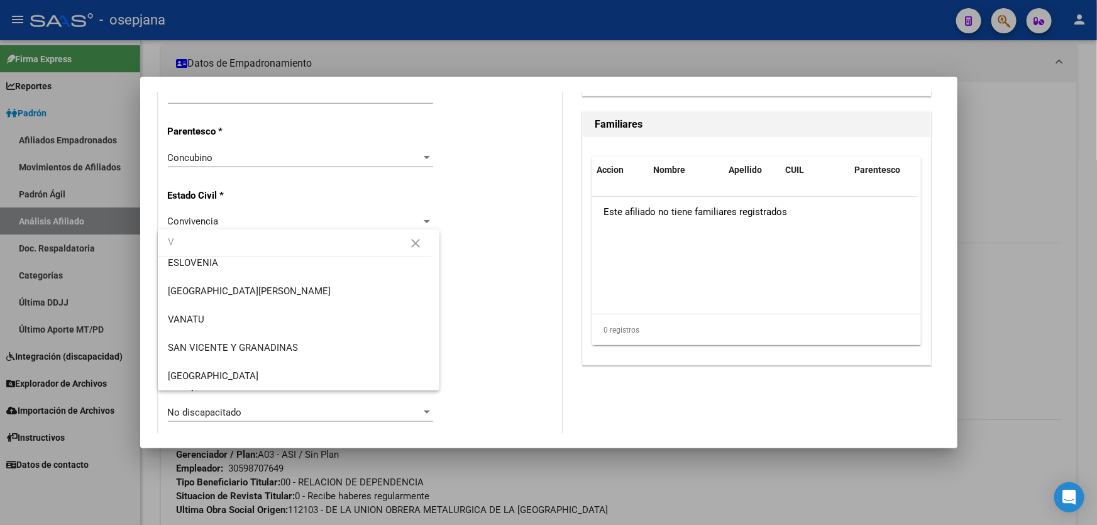
scroll to position [0, 0]
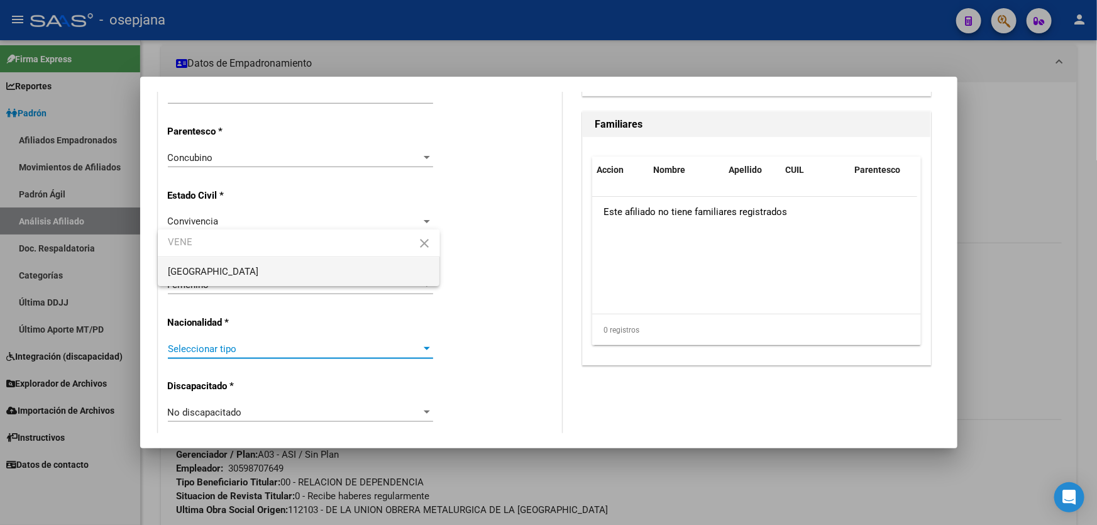
type input "VENE"
click at [318, 260] on span "[GEOGRAPHIC_DATA]" at bounding box center [299, 272] width 262 height 28
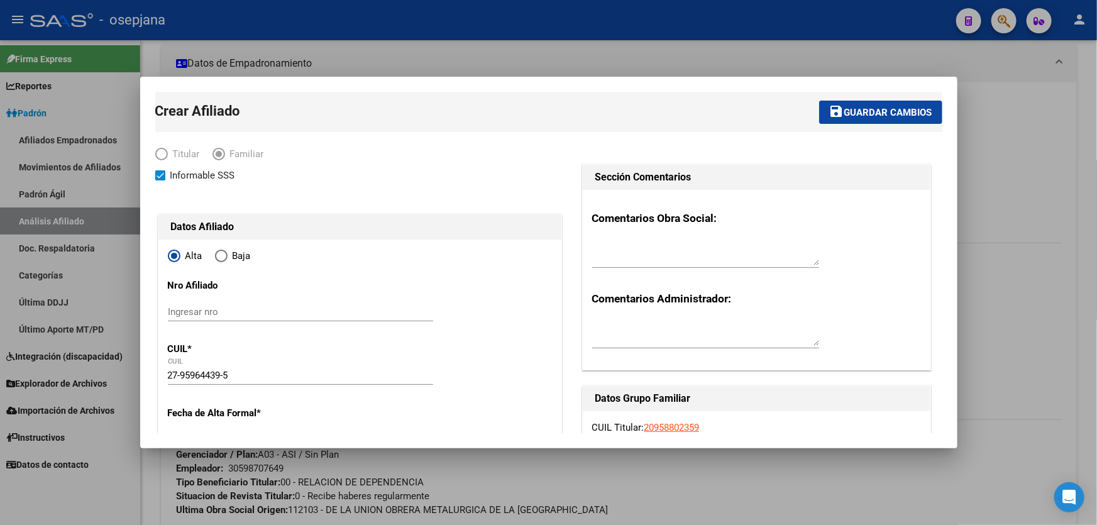
click at [889, 101] on button "save Guardar cambios" at bounding box center [880, 112] width 123 height 23
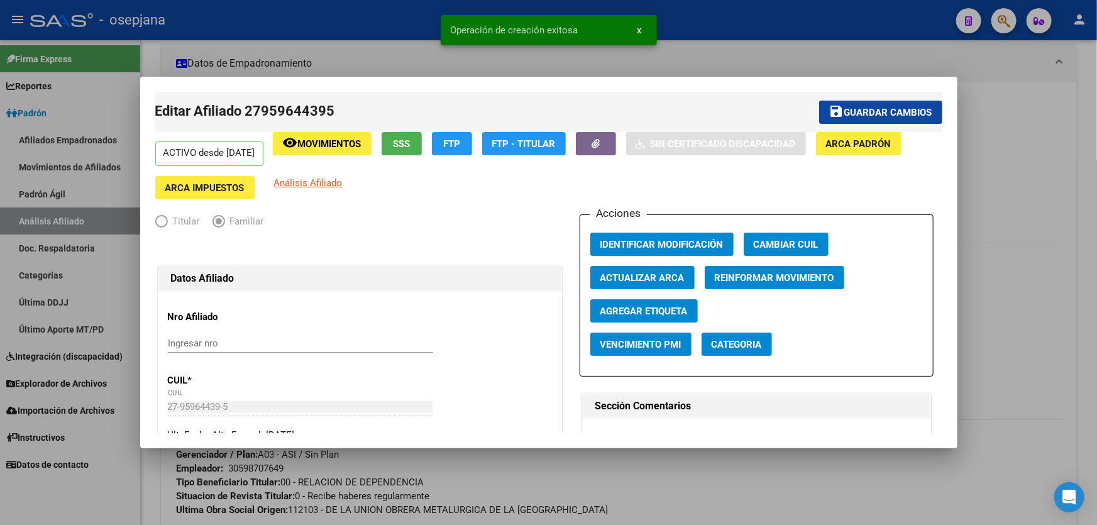
click at [917, 119] on button "save Guardar cambios" at bounding box center [880, 112] width 123 height 23
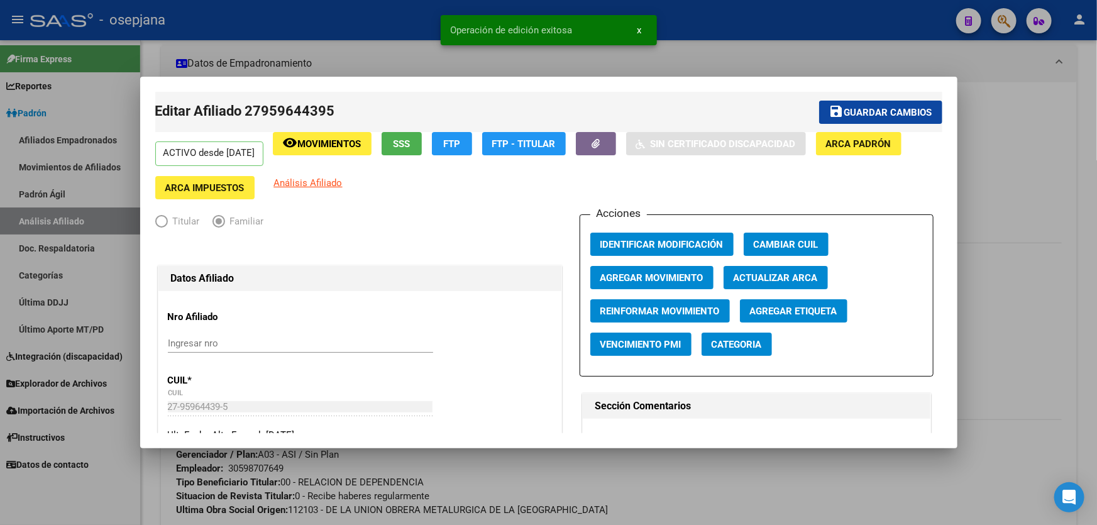
click at [1053, 151] on div at bounding box center [548, 262] width 1097 height 525
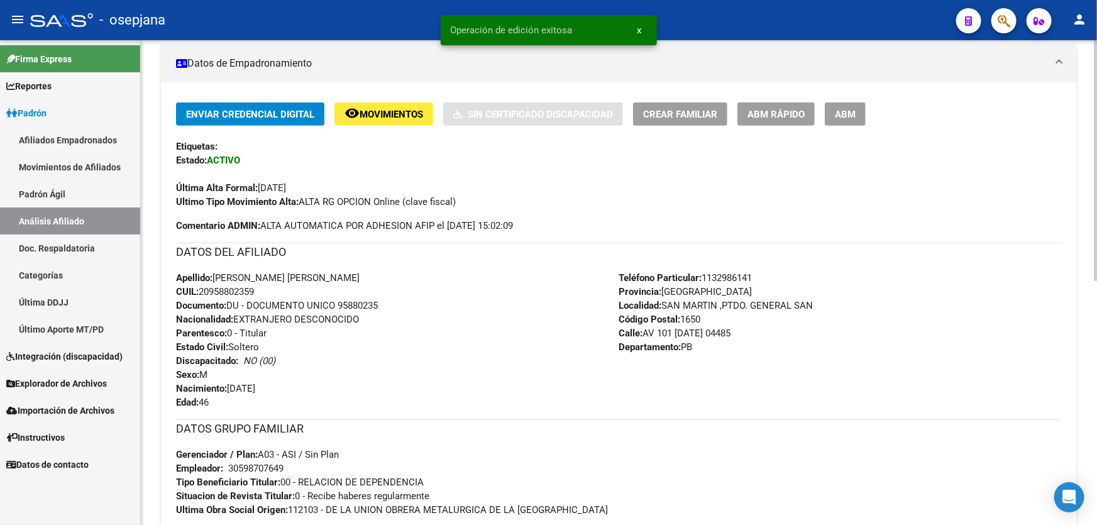
click at [794, 102] on button "ABM Rápido" at bounding box center [775, 113] width 77 height 23
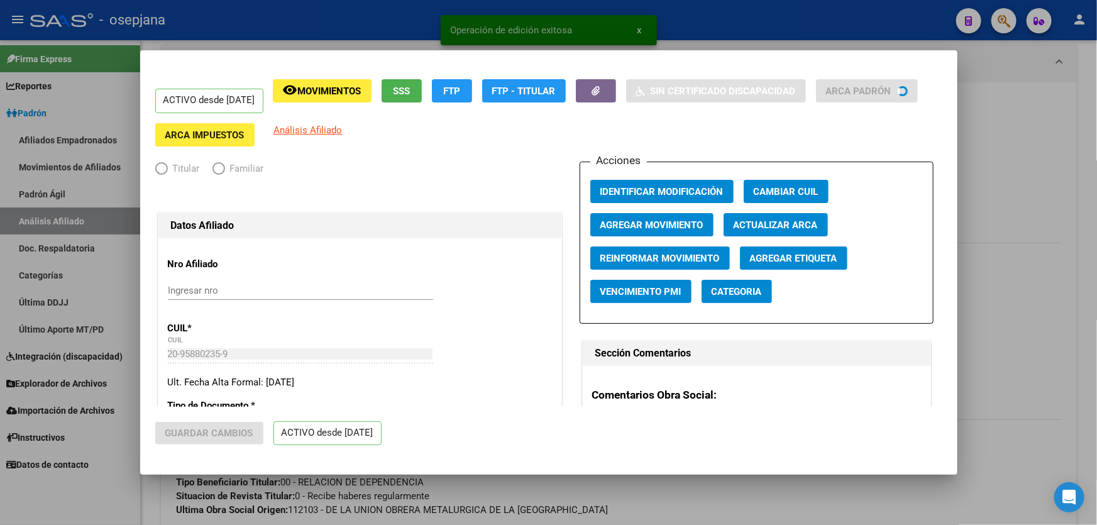
radio input "true"
type input "30-59870764-9"
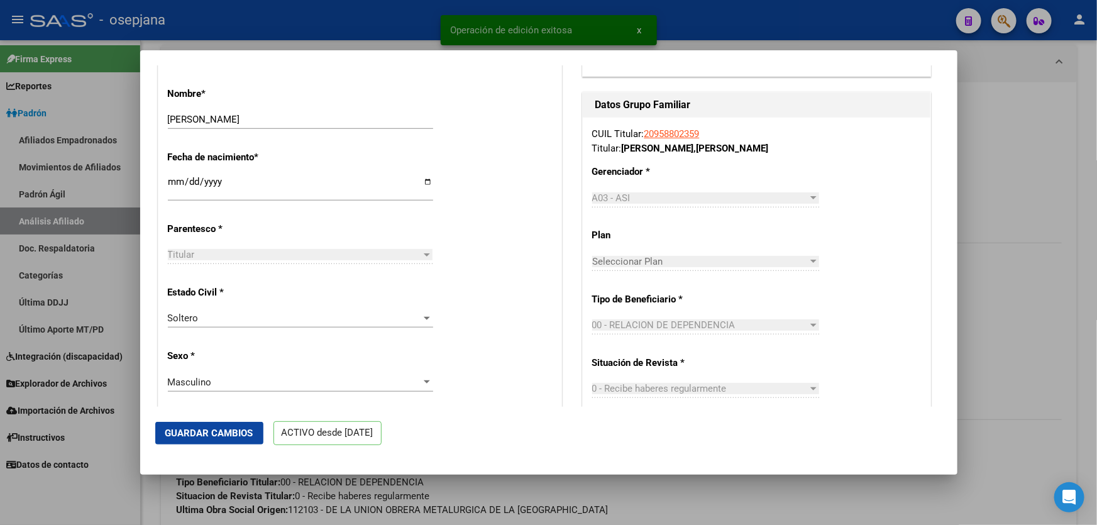
scroll to position [514, 0]
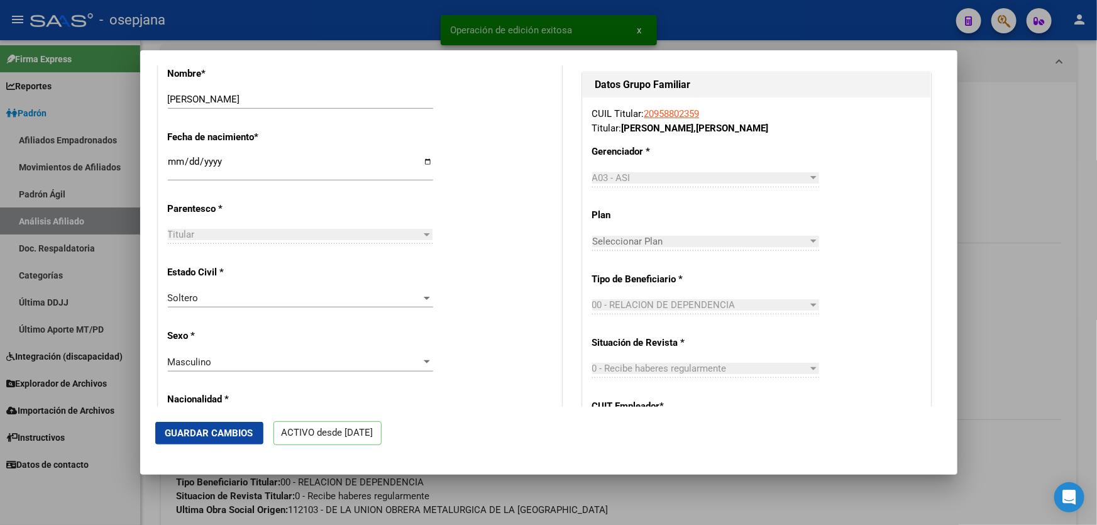
click at [333, 300] on div "Soltero Seleccionar tipo" at bounding box center [300, 297] width 265 height 19
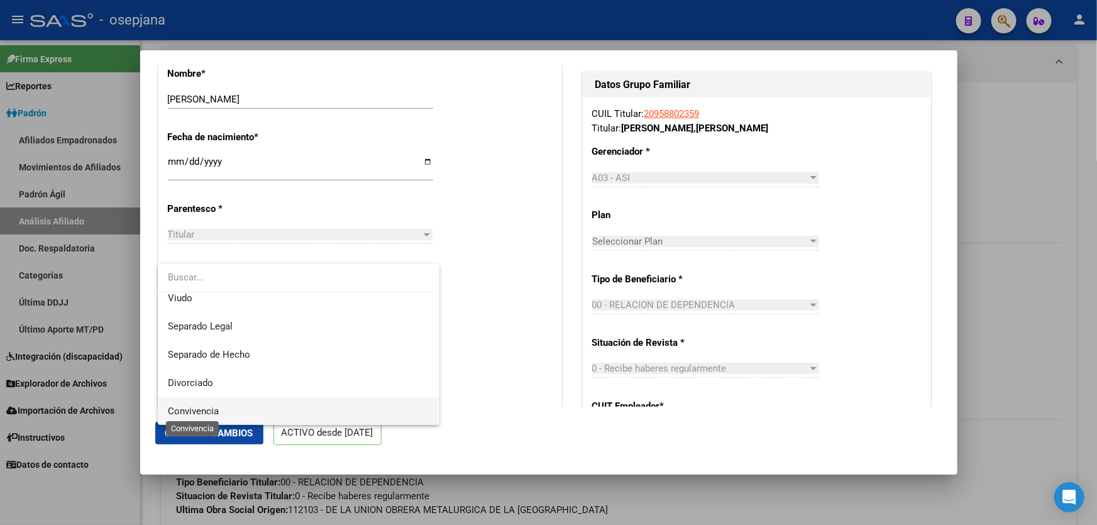
click at [199, 410] on span "Convivencia" at bounding box center [193, 410] width 51 height 11
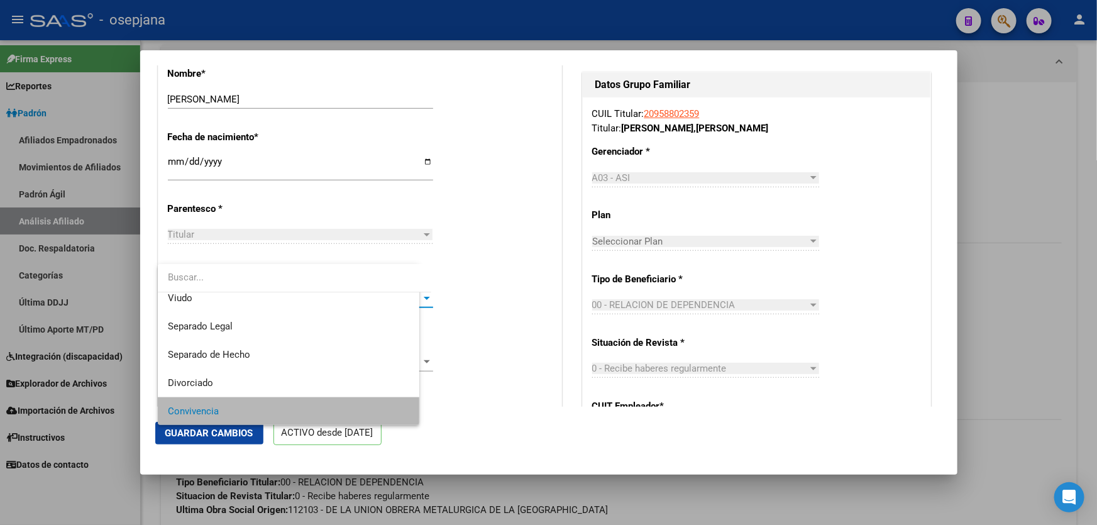
scroll to position [64, 0]
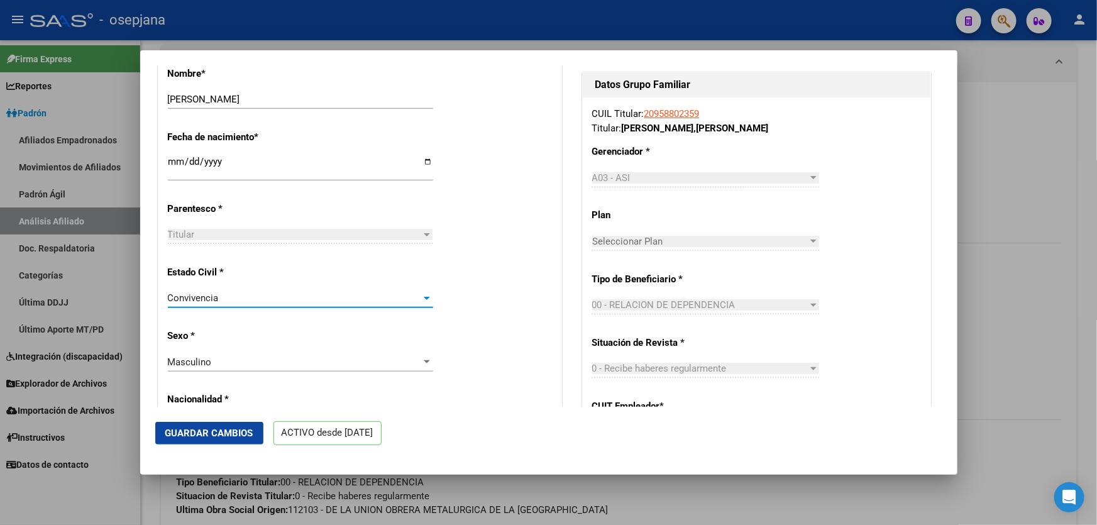
click at [196, 425] on button "Guardar Cambios" at bounding box center [209, 433] width 108 height 23
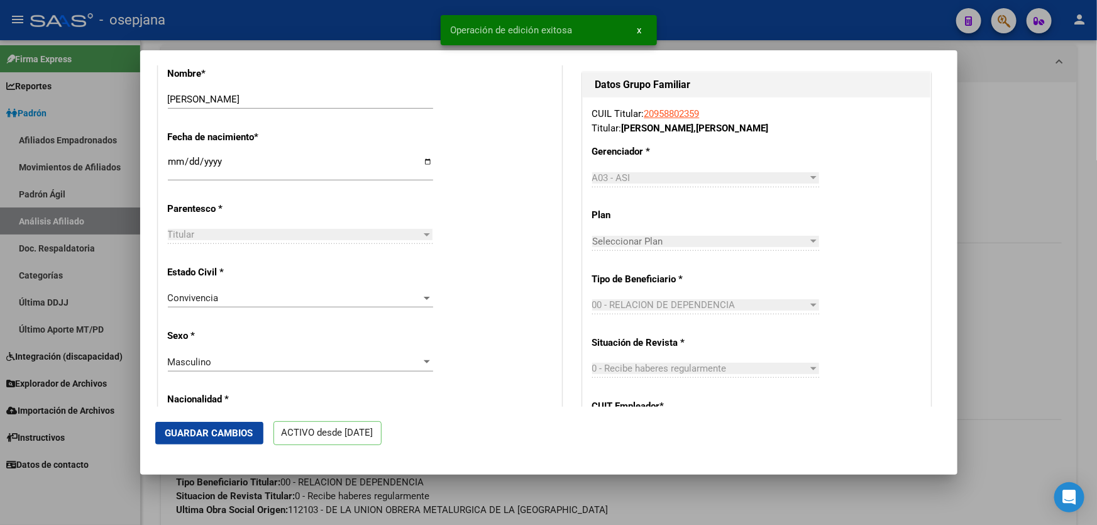
click at [1046, 264] on div at bounding box center [548, 262] width 1097 height 525
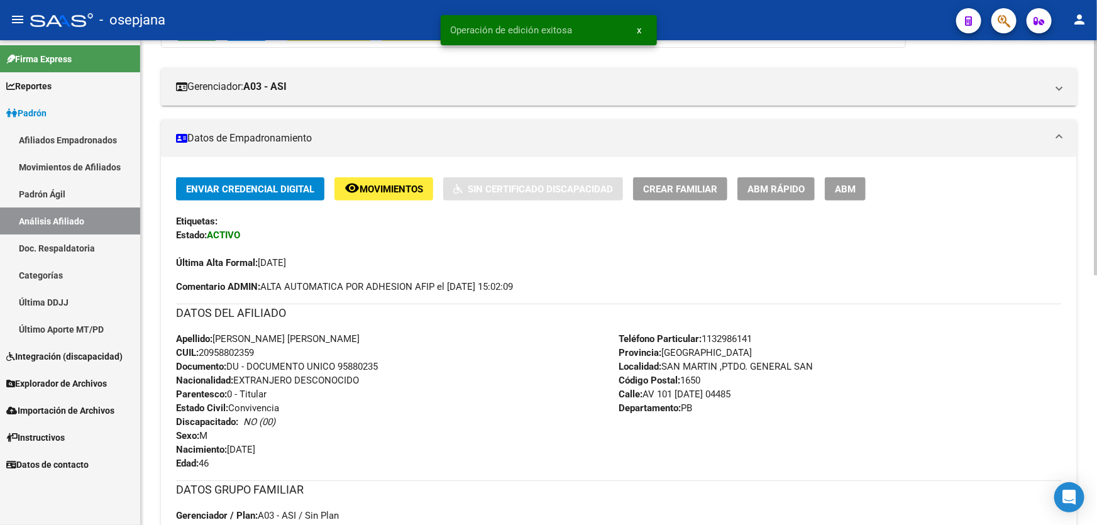
scroll to position [171, 0]
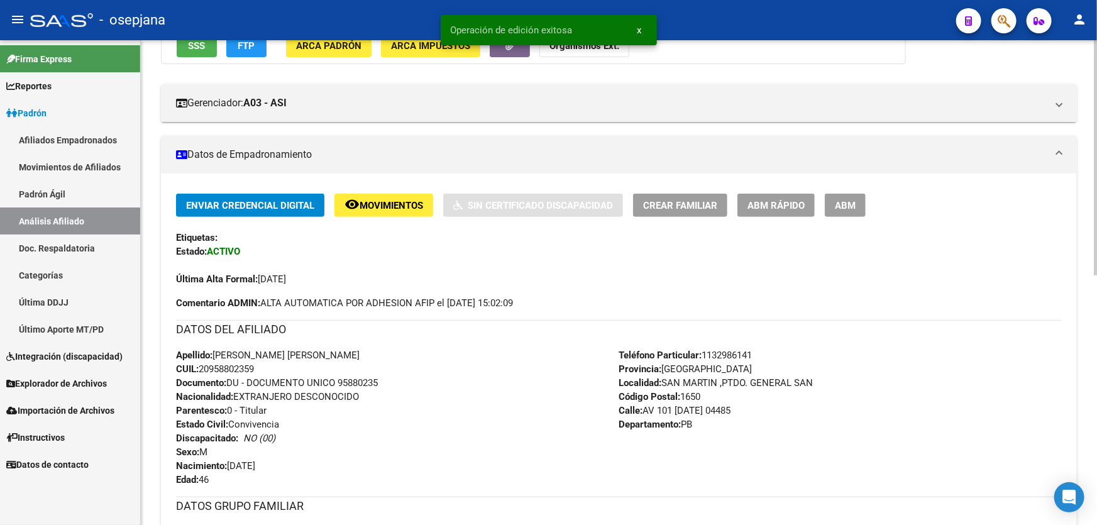
click at [669, 205] on span "Crear Familiar" at bounding box center [680, 205] width 74 height 11
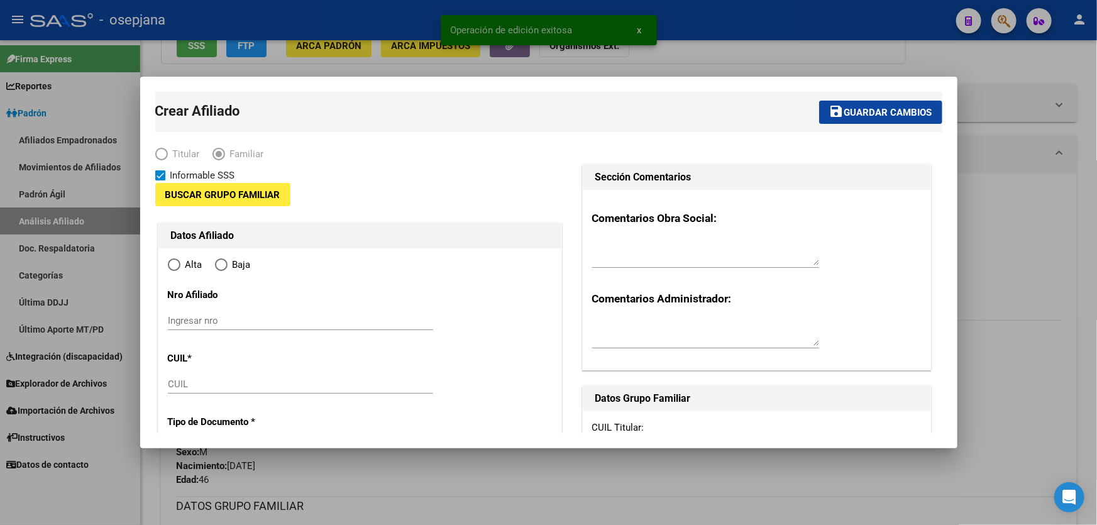
type input "30-59870764-9"
type input "SAN MARTIN ,PTDO. GENERAL SAN"
type input "1650"
type input "AV 101 9 DE [PERSON_NAME]"
type input "04485"
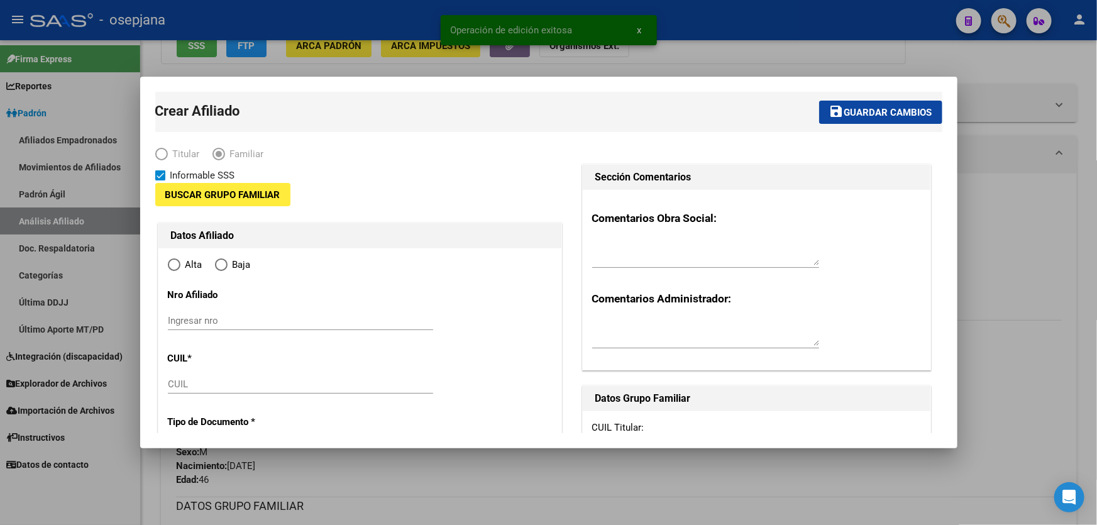
type input "PB"
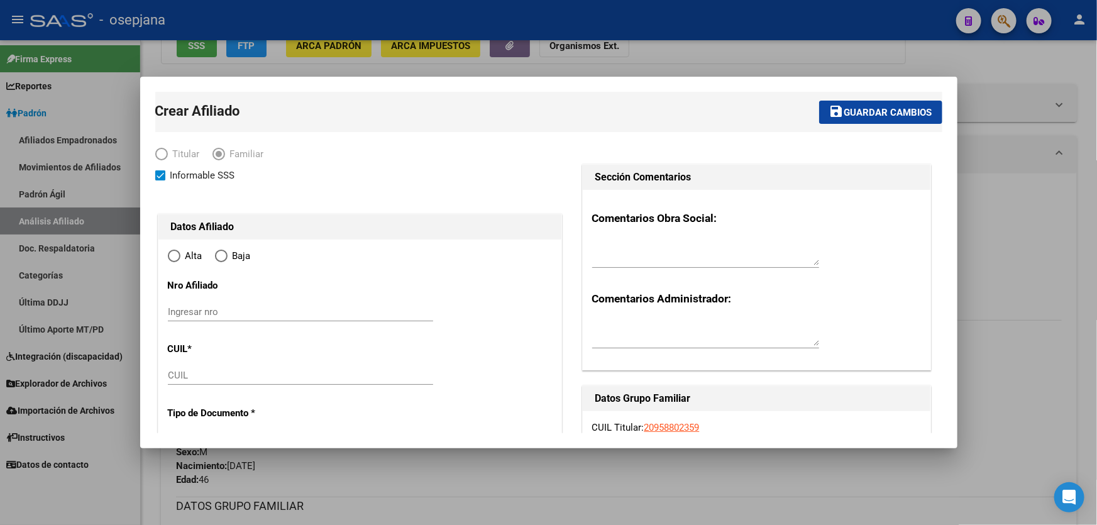
radio input "true"
type input "30-59870764-9"
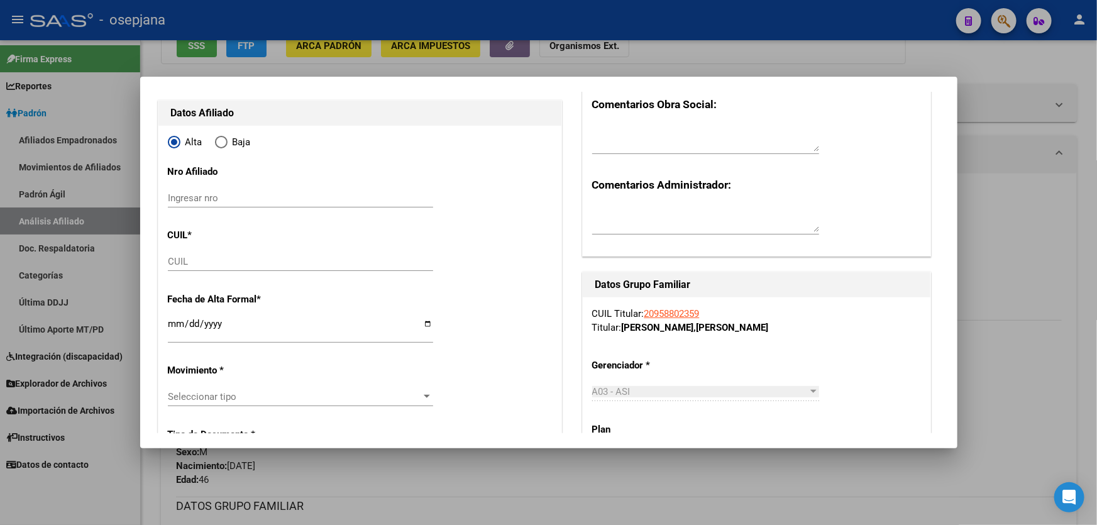
click at [199, 258] on input "CUIL" at bounding box center [300, 261] width 265 height 11
paste input "27-96010203-2"
type input "27-96010203-2"
type input "96010203"
type input "[PERSON_NAME]"
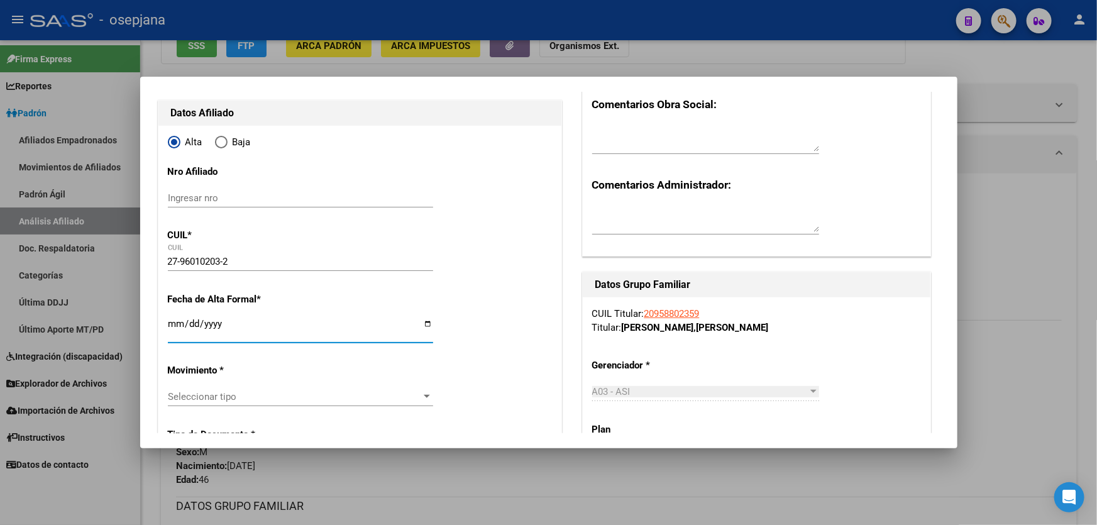
type input "[PERSON_NAME]"
type input "[DATE]"
type input "VILLA BALLESTER"
type input "1653"
type input "9 DE [PERSON_NAME]"
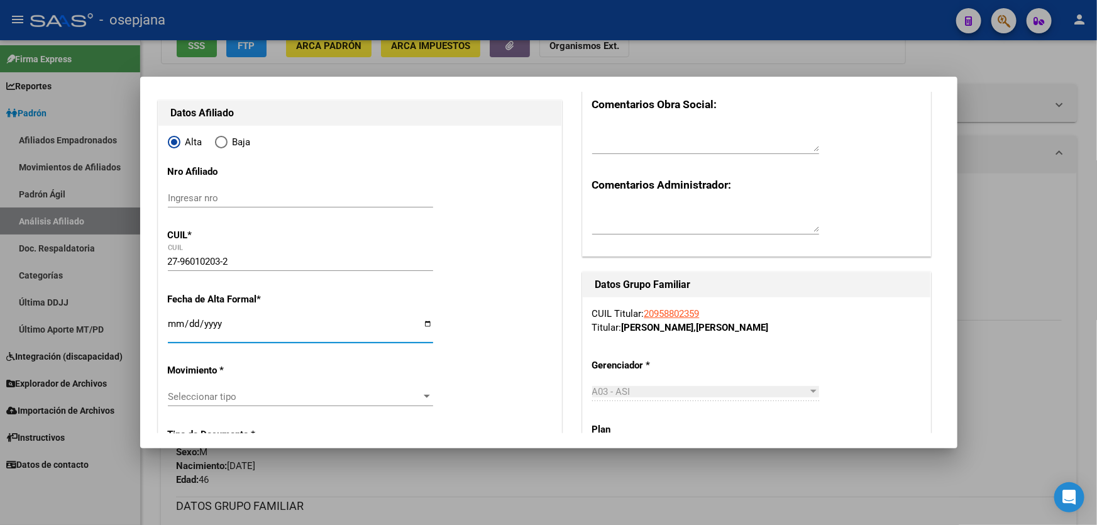
type input "4485"
type input "[DATE]"
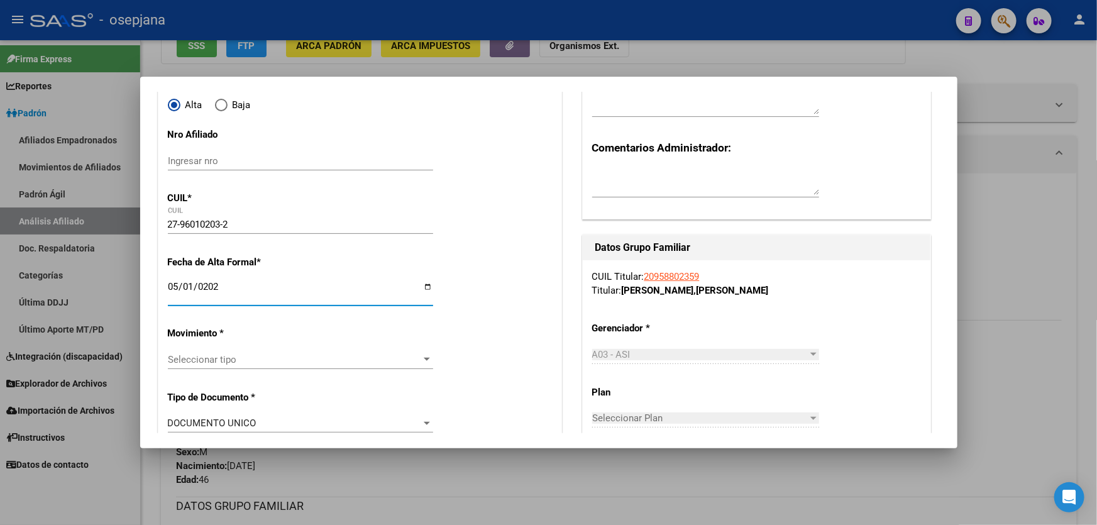
scroll to position [171, 0]
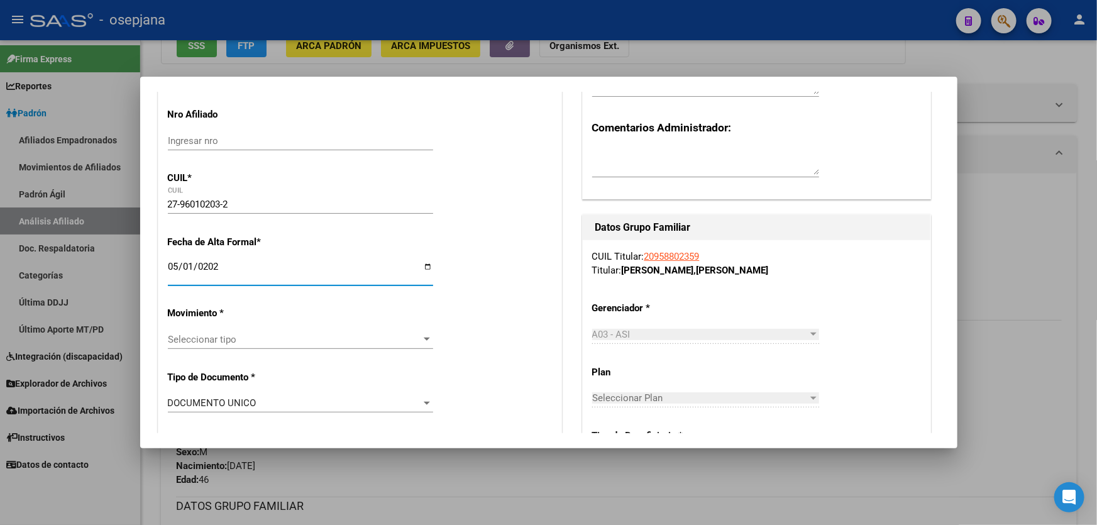
click at [288, 337] on span "Seleccionar tipo" at bounding box center [295, 339] width 254 height 11
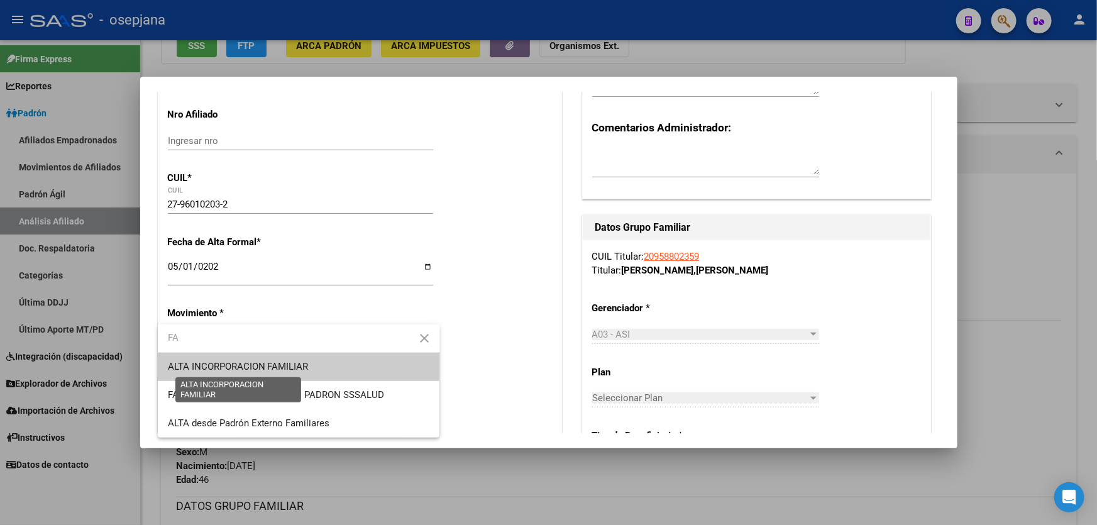
type input "FA"
click at [280, 367] on span "ALTA INCORPORACION FAMILIAR" at bounding box center [238, 366] width 141 height 11
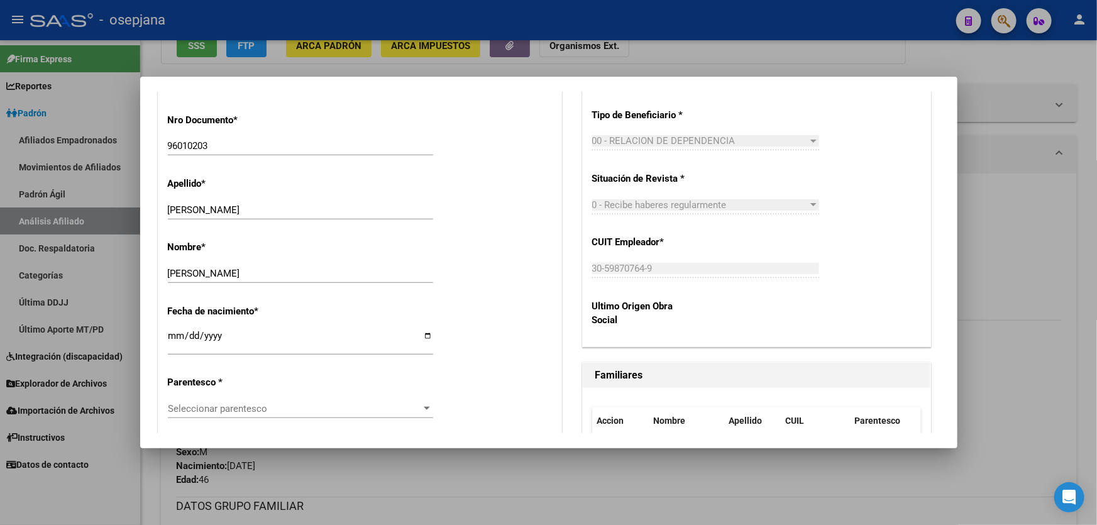
scroll to position [514, 0]
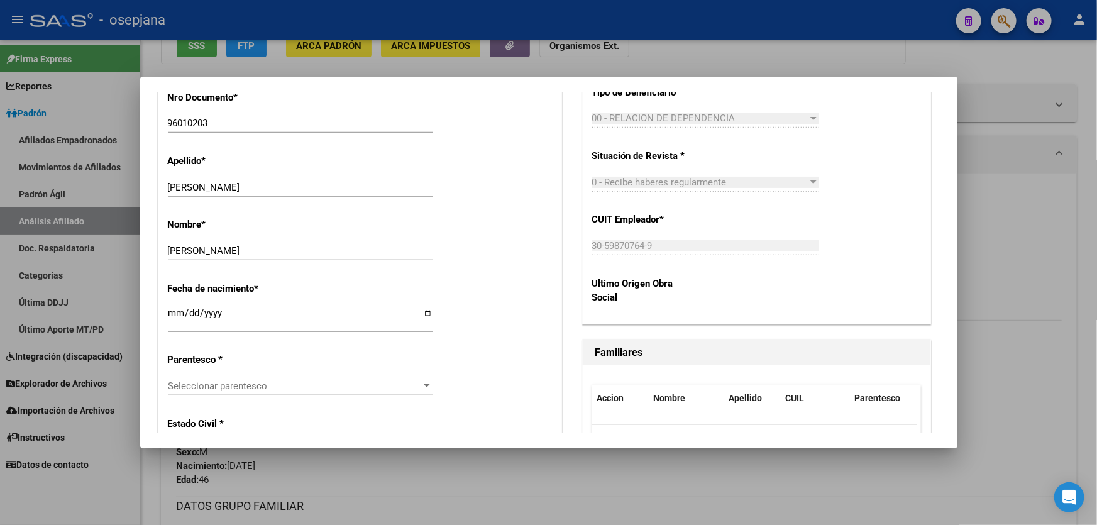
click at [276, 393] on div "Seleccionar parentesco Seleccionar parentesco" at bounding box center [300, 385] width 265 height 19
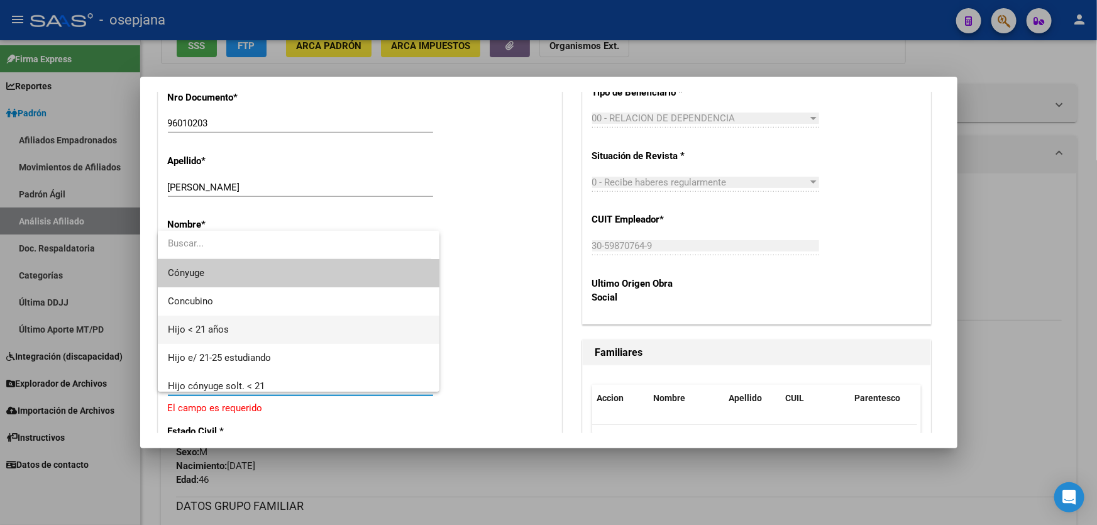
click at [258, 323] on span "Hijo < 21 años" at bounding box center [299, 329] width 262 height 28
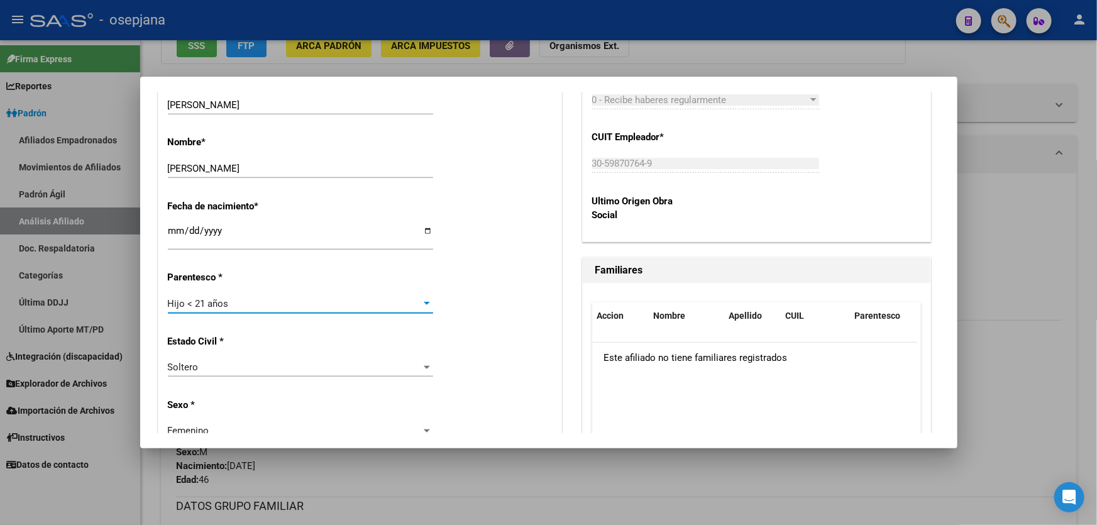
scroll to position [742, 0]
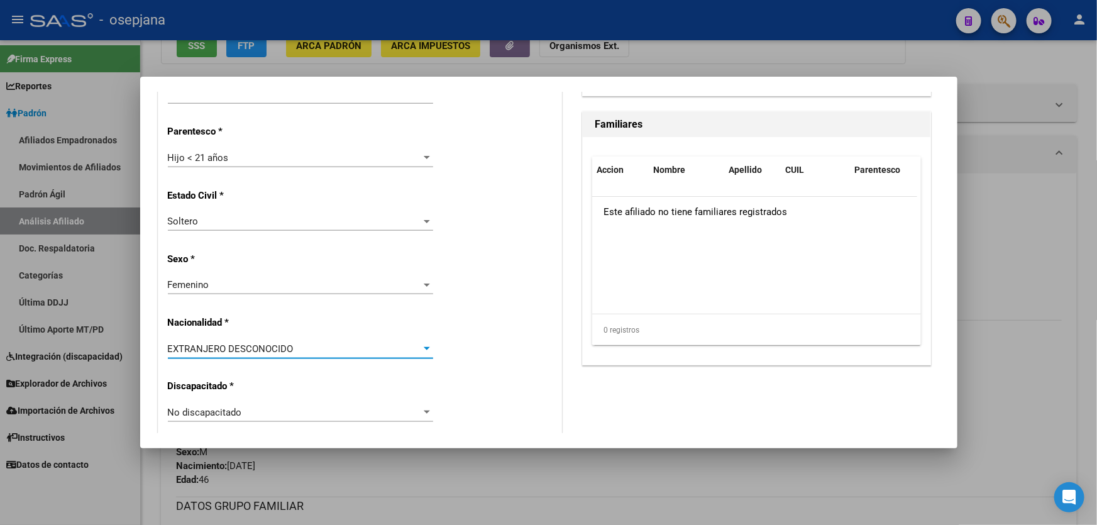
click at [261, 350] on span "EXTRANJERO DESCONOCIDO" at bounding box center [231, 348] width 126 height 11
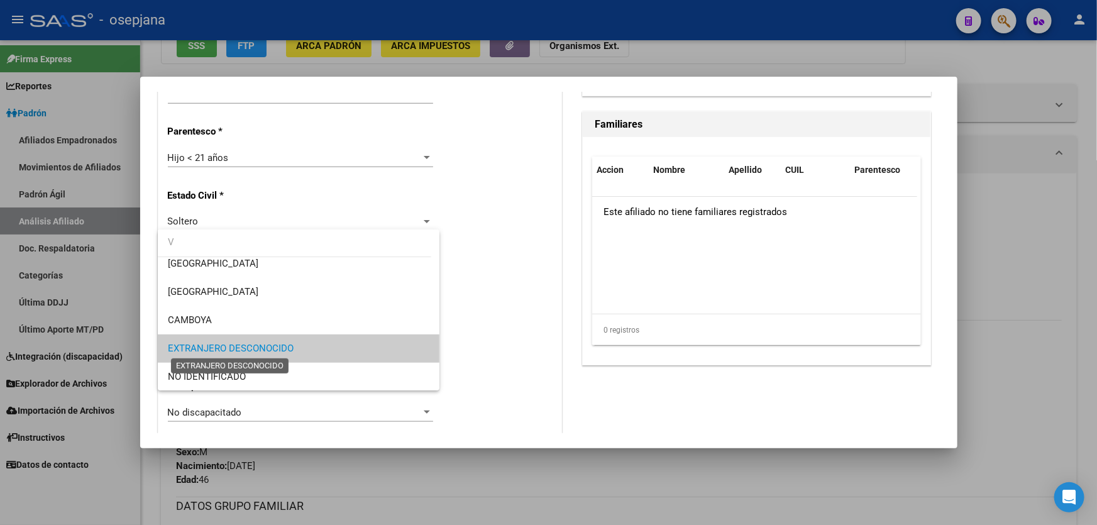
scroll to position [0, 0]
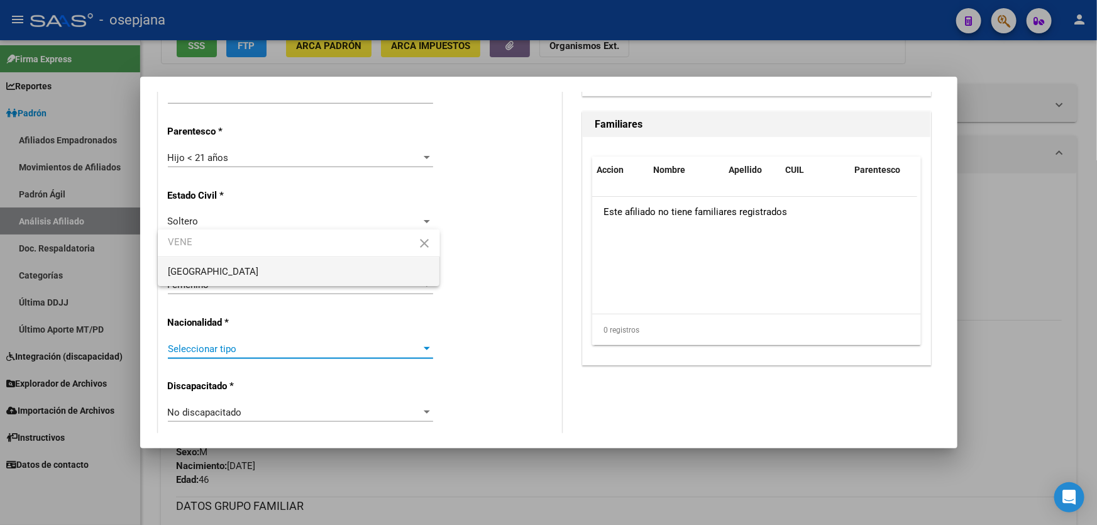
type input "VENE"
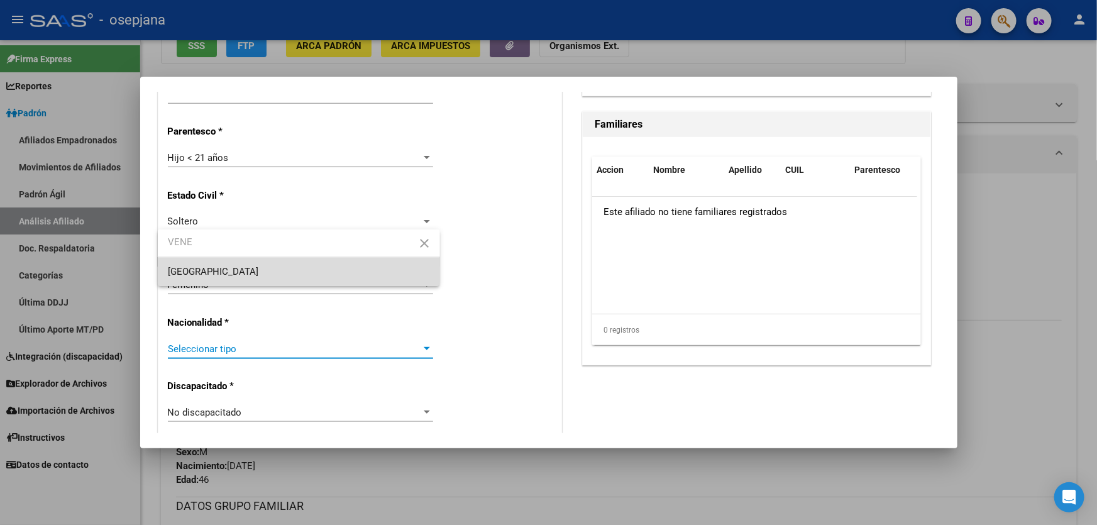
click at [276, 271] on span "[GEOGRAPHIC_DATA]" at bounding box center [299, 272] width 262 height 28
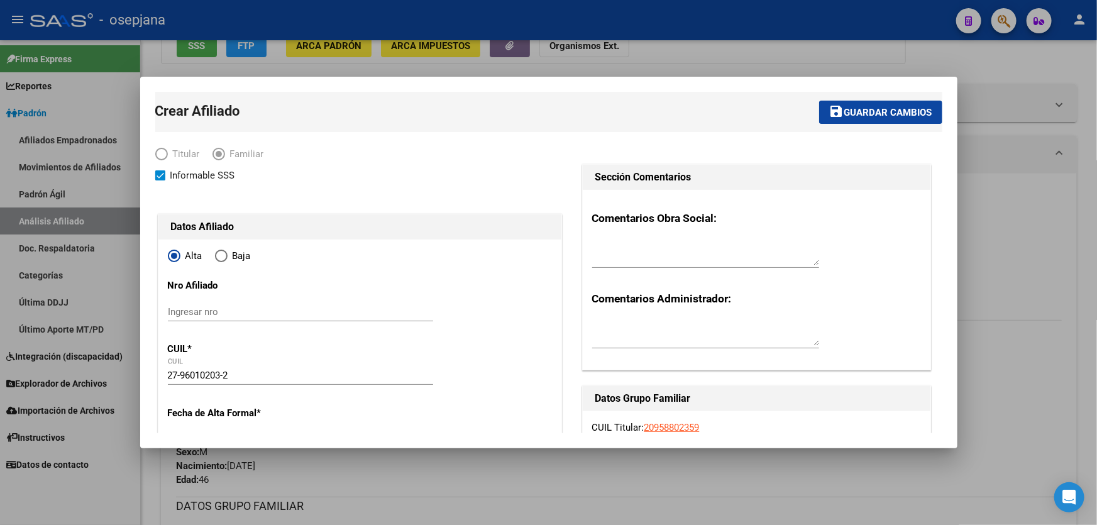
click at [886, 107] on span "Guardar cambios" at bounding box center [888, 112] width 88 height 11
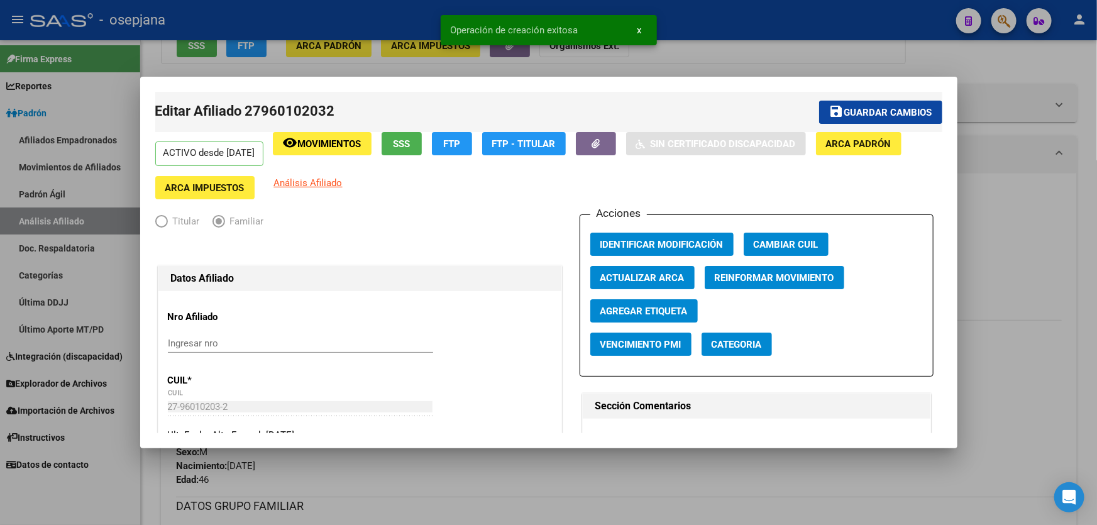
click at [886, 107] on span "Guardar cambios" at bounding box center [888, 112] width 88 height 11
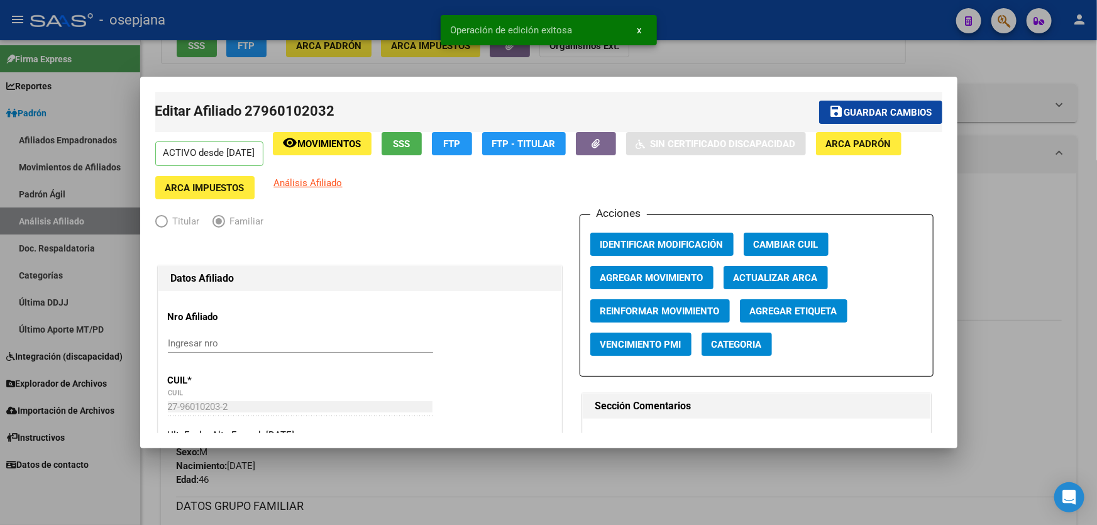
click at [1048, 284] on div at bounding box center [548, 262] width 1097 height 525
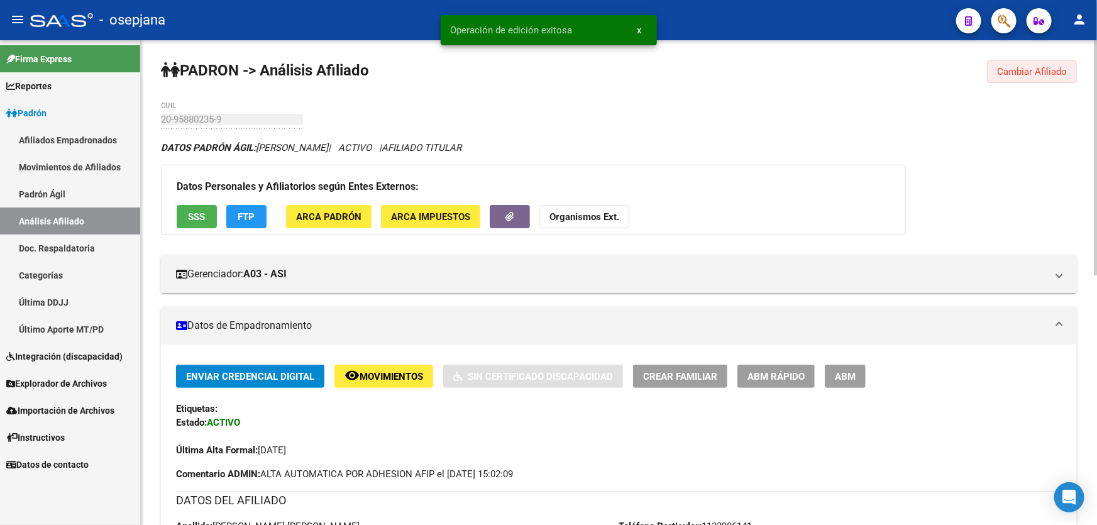
click at [1017, 74] on span "Cambiar Afiliado" at bounding box center [1032, 71] width 70 height 11
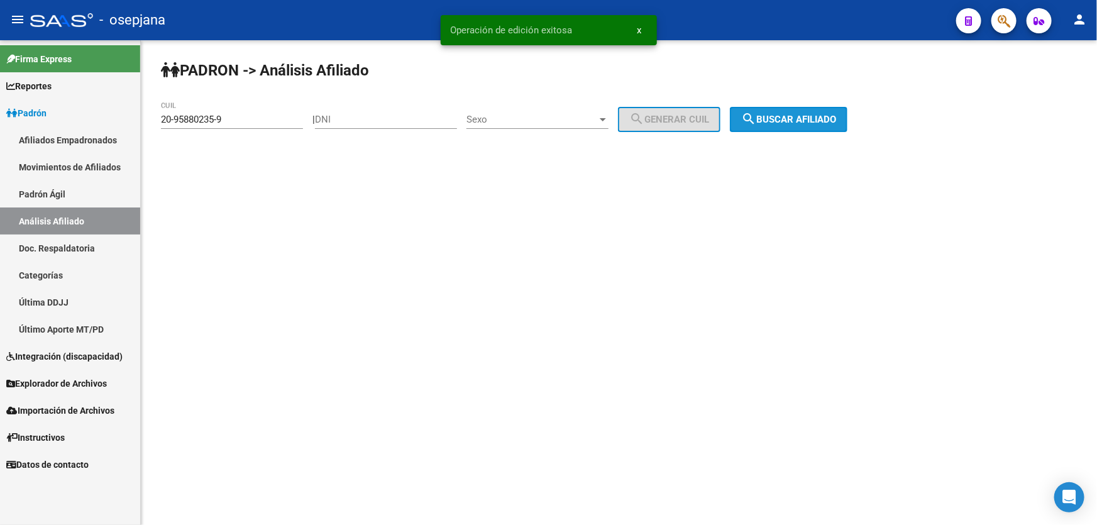
click at [840, 108] on button "search Buscar afiliado" at bounding box center [789, 119] width 118 height 25
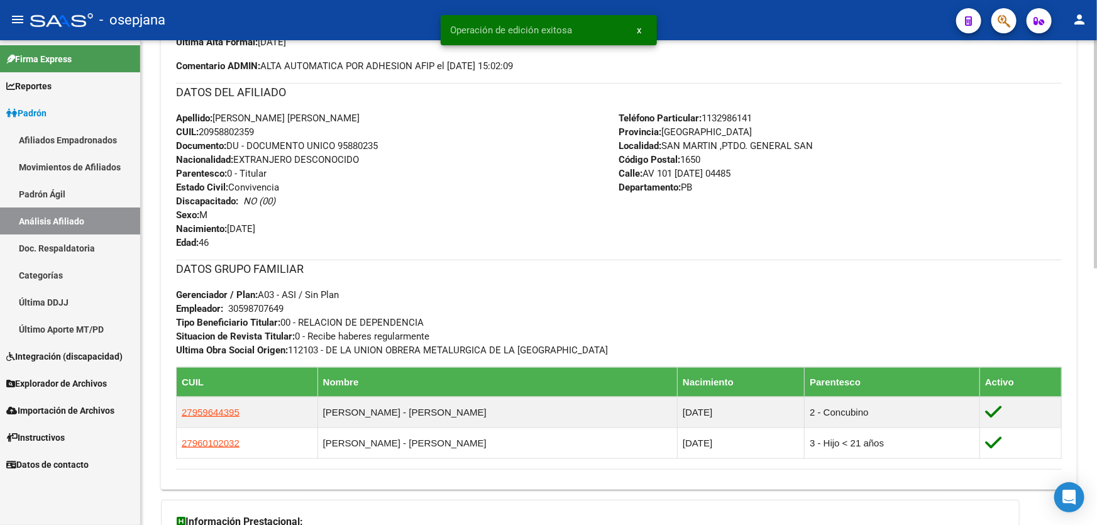
scroll to position [514, 0]
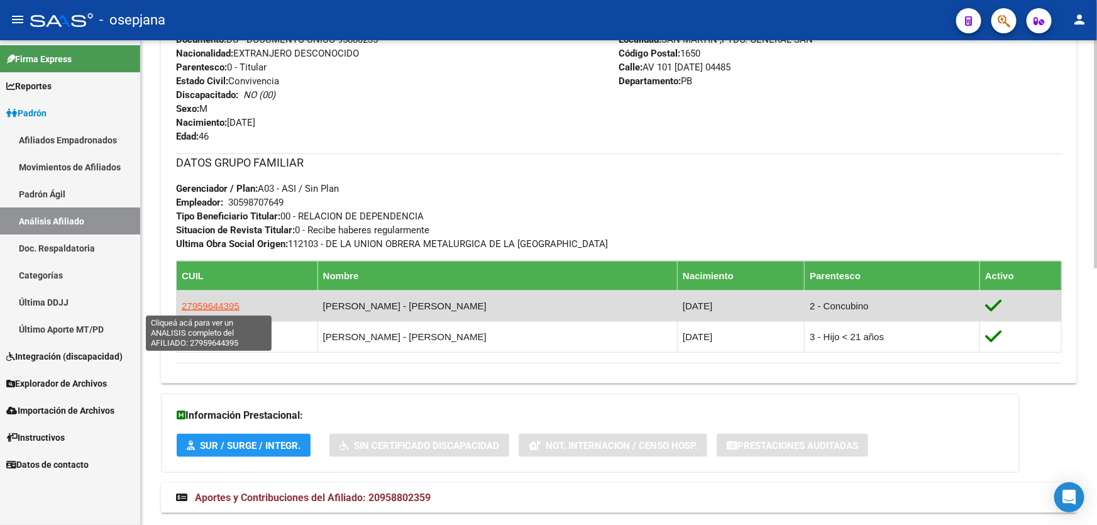
click at [220, 306] on span "27959644395" at bounding box center [211, 305] width 58 height 11
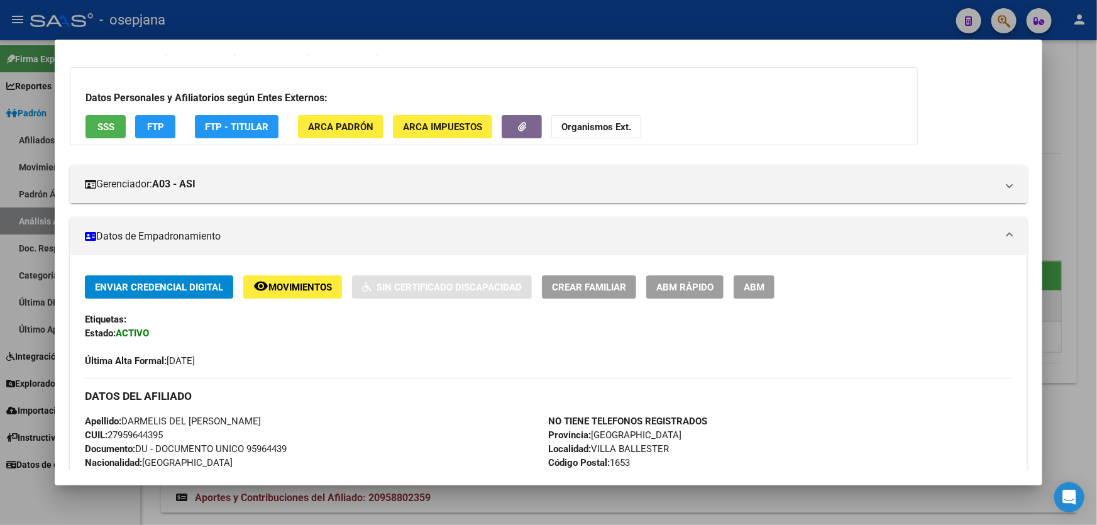
scroll to position [171, 0]
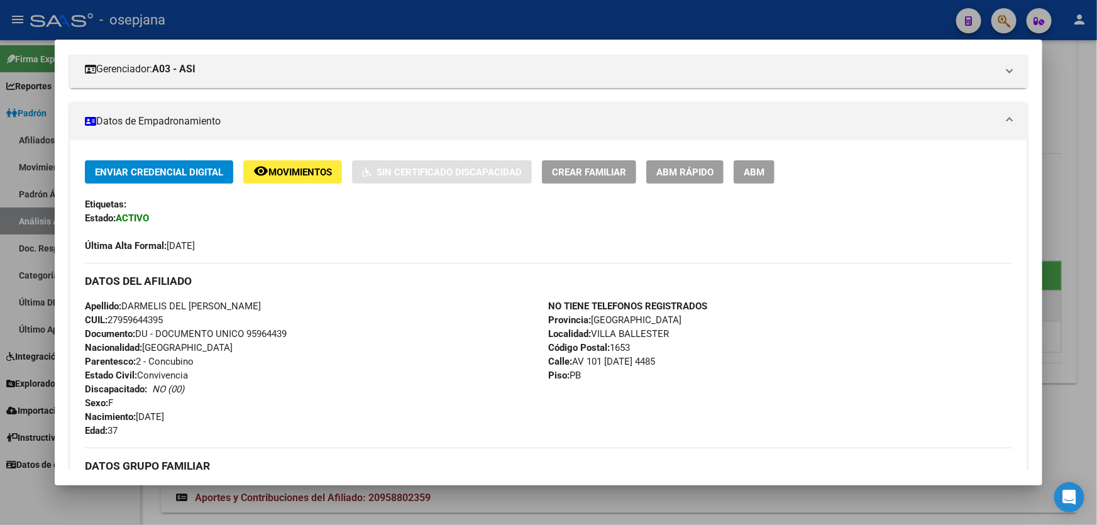
click at [1079, 194] on div at bounding box center [548, 262] width 1097 height 525
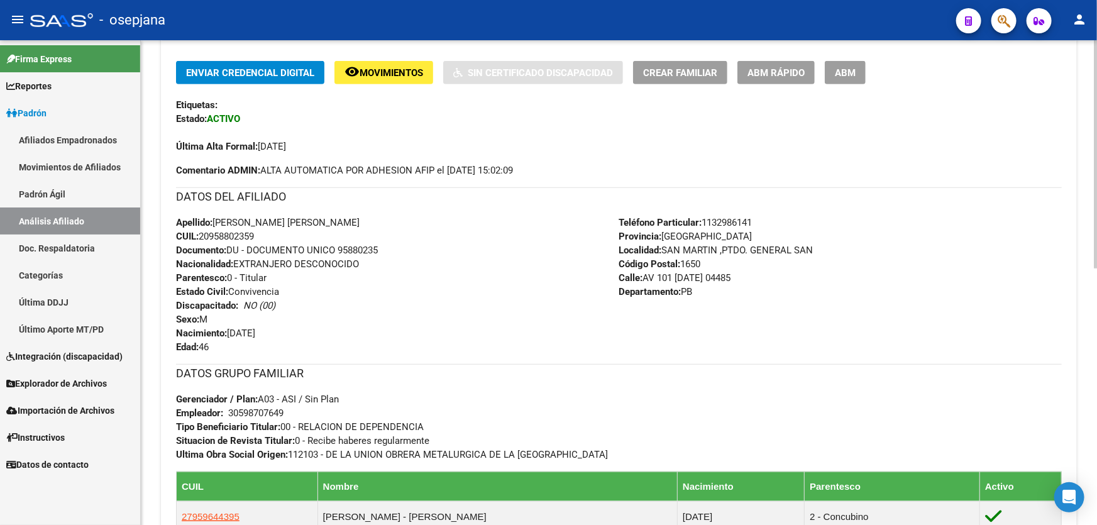
scroll to position [114, 0]
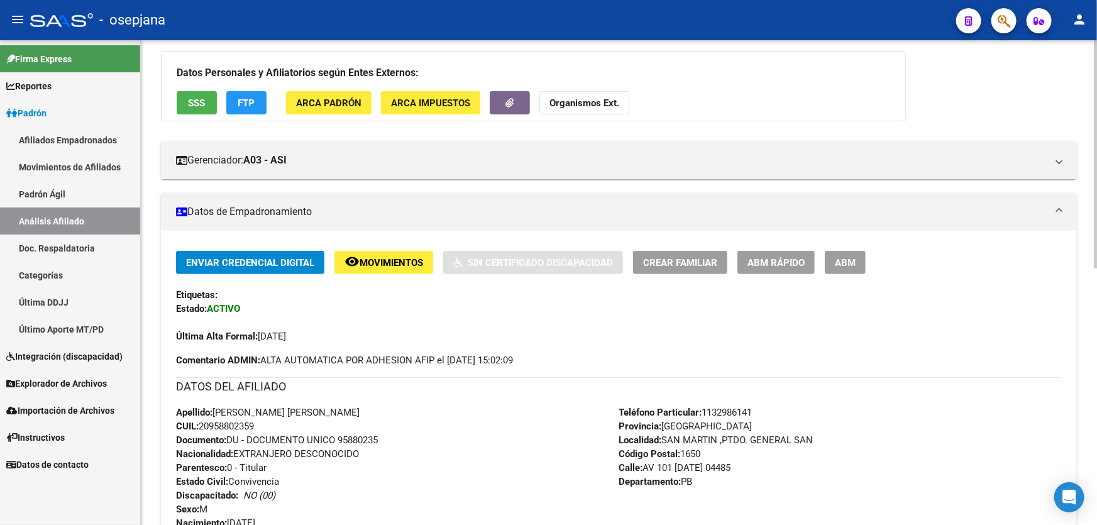
click at [672, 265] on span "Crear Familiar" at bounding box center [680, 262] width 74 height 11
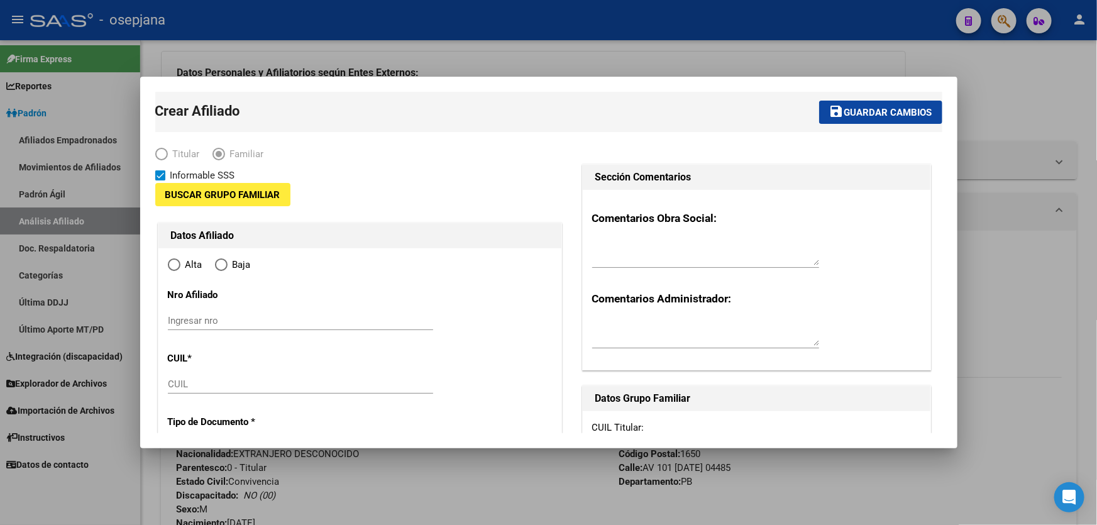
type input "30-59870764-9"
type input "SAN MARTIN ,PTDO. GENERAL SAN"
type input "1650"
type input "AV 101 9 DE [PERSON_NAME]"
type input "04485"
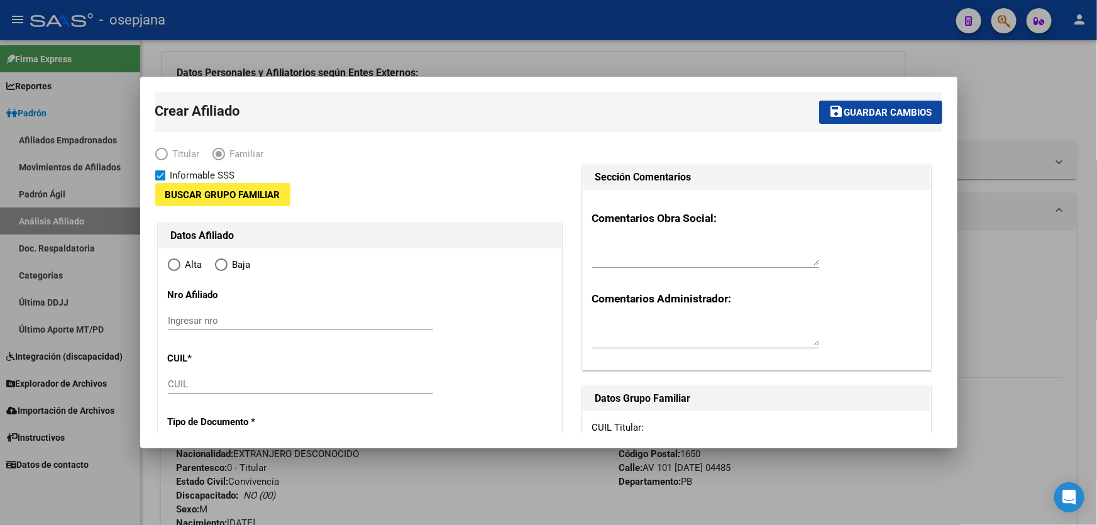
type input "PB"
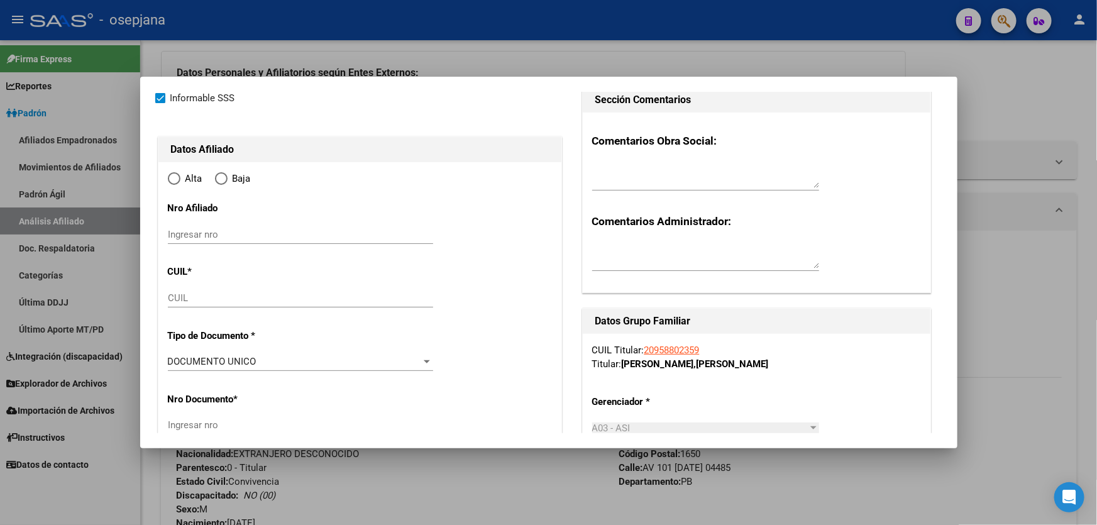
scroll to position [171, 0]
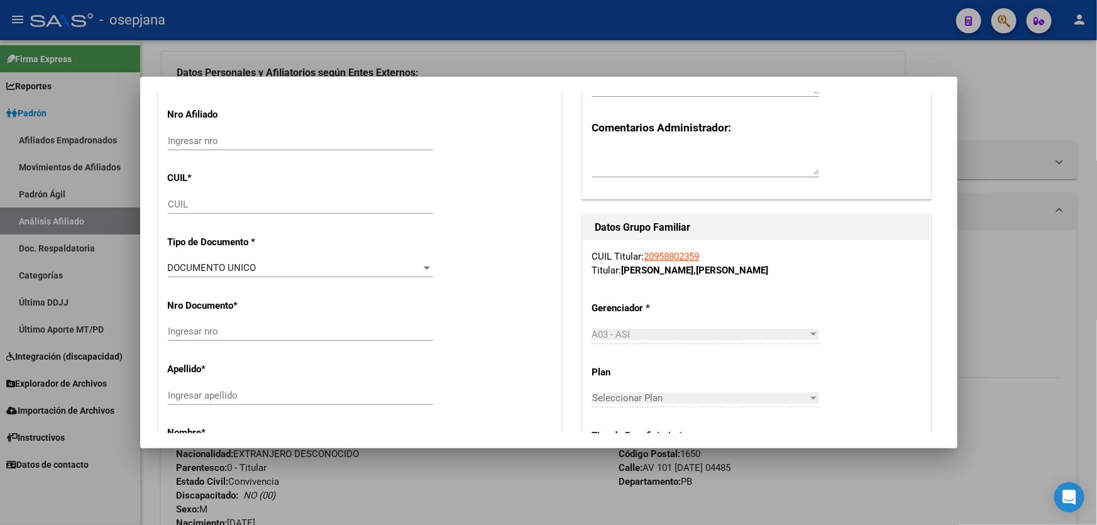
radio input "true"
click at [199, 205] on input "CUIL" at bounding box center [300, 204] width 265 height 11
type input "30-59870764-9"
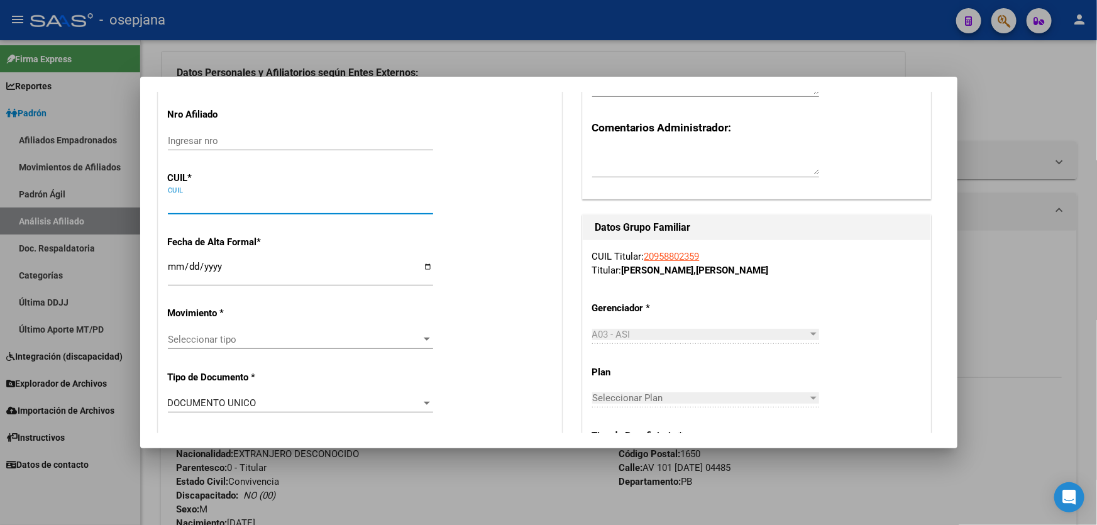
paste input "20-96003375-3"
type input "20-96003375-3"
type input "96003375"
type input "[PERSON_NAME]"
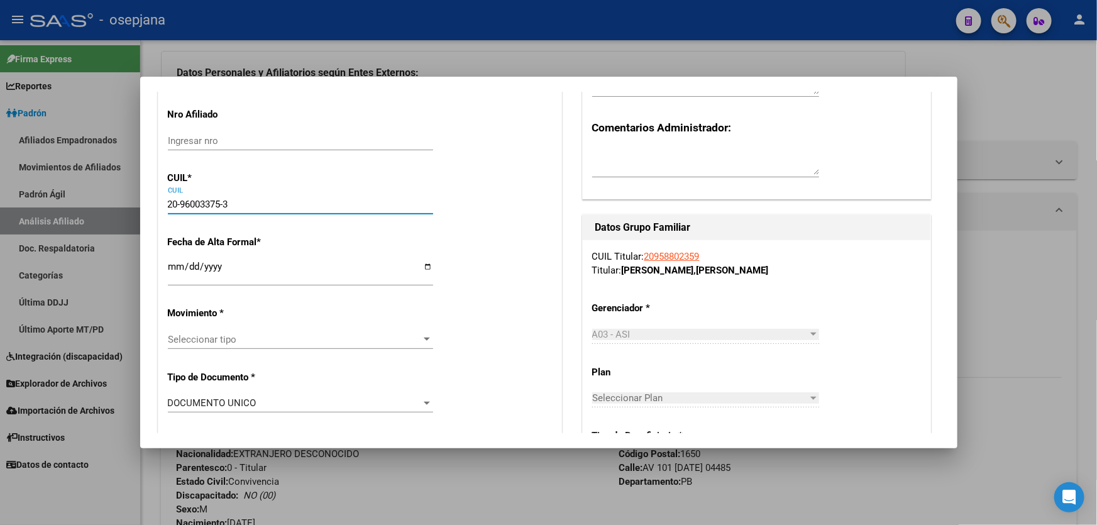
type input "[DATE]"
type input "VILLA BALLESTER"
type input "1653"
type input "9 DE [PERSON_NAME]"
type input "4485"
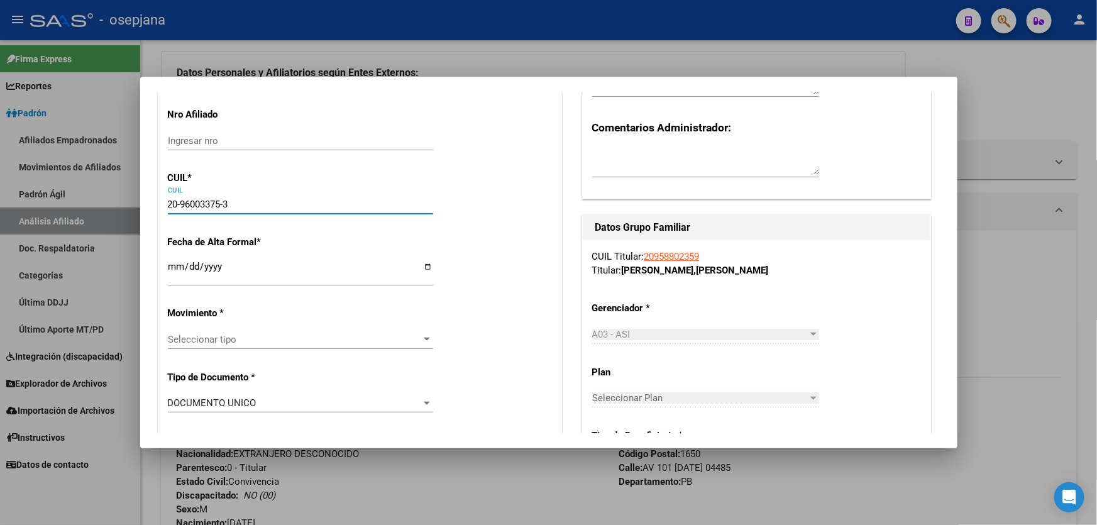
type input "20-96003375-3"
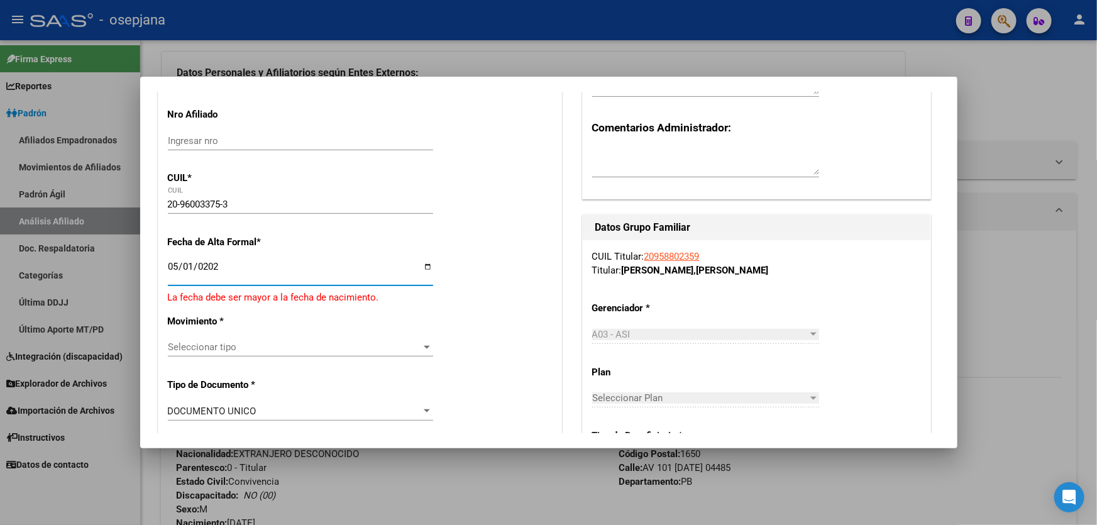
type input "[DATE]"
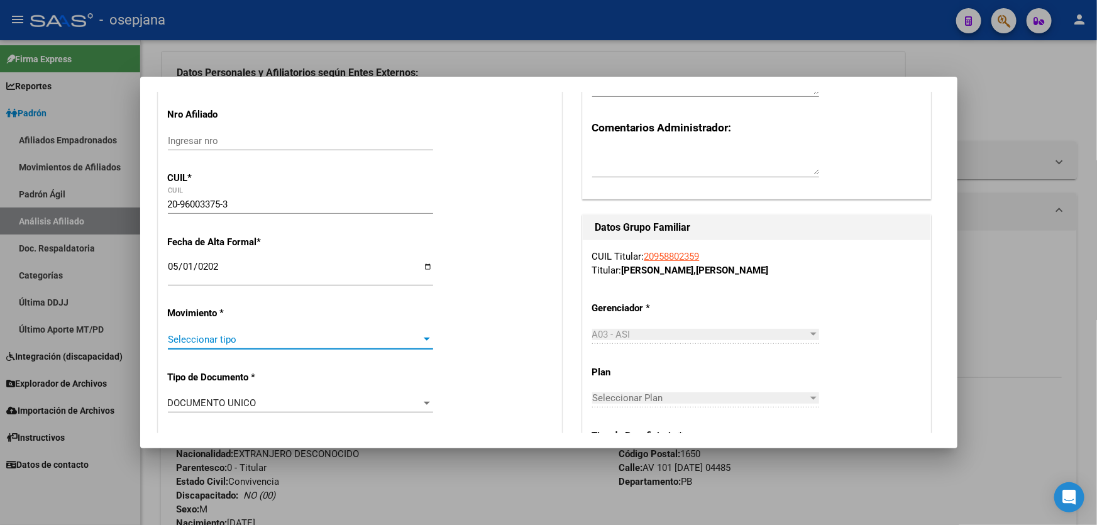
click at [245, 342] on span "Seleccionar tipo" at bounding box center [295, 339] width 254 height 11
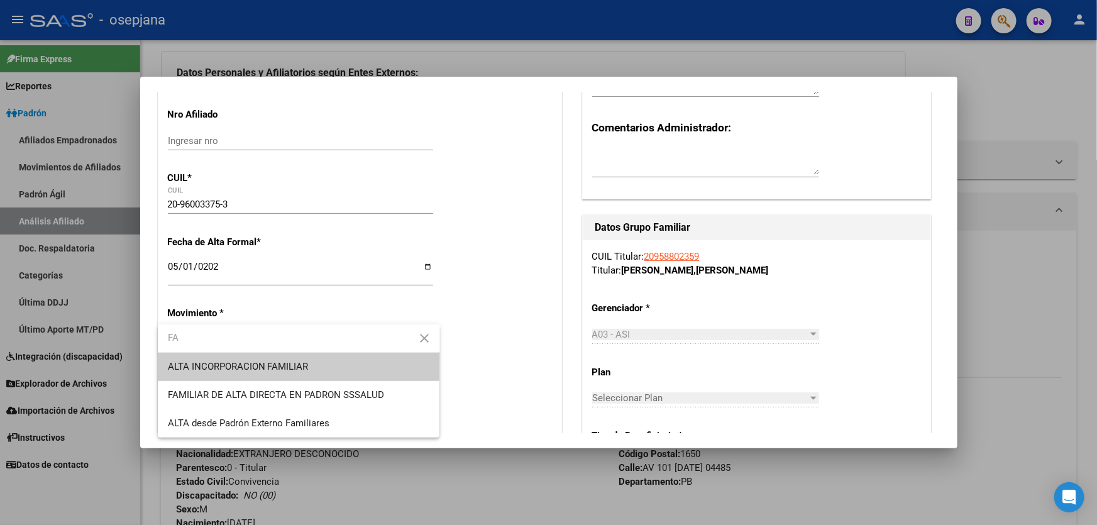
type input "FA"
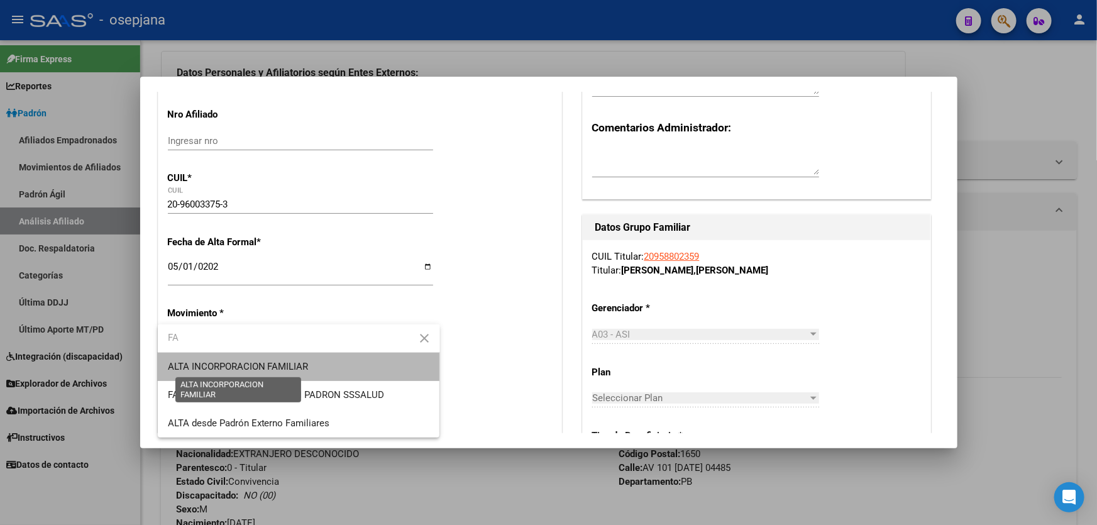
click at [253, 369] on span "ALTA INCORPORACION FAMILIAR" at bounding box center [238, 366] width 141 height 11
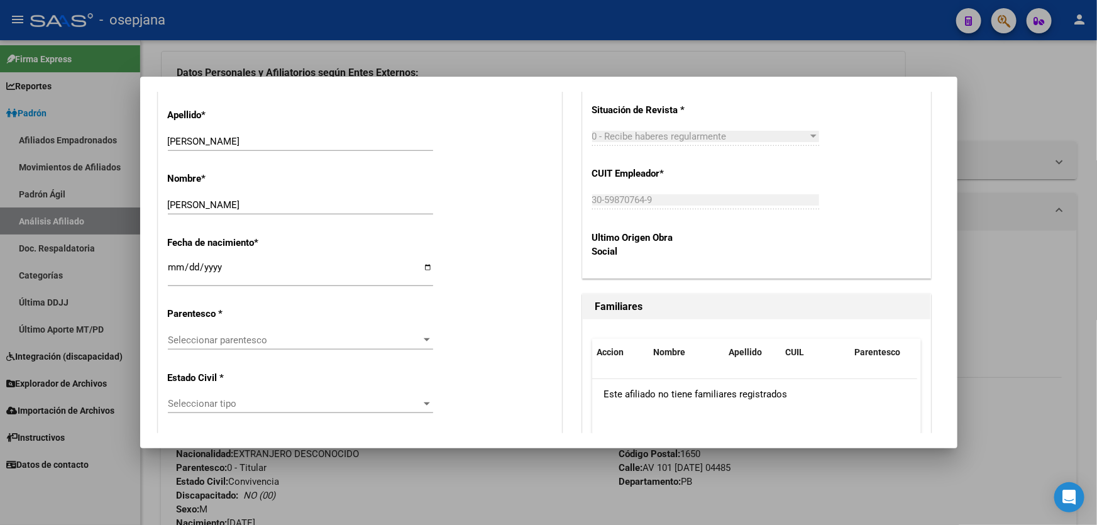
scroll to position [628, 0]
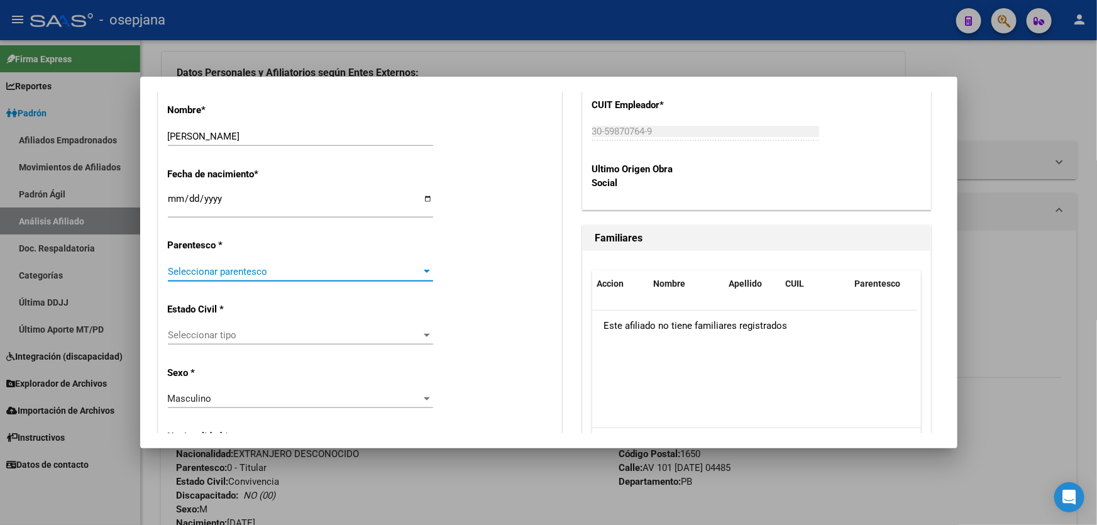
click at [276, 272] on span "Seleccionar parentesco" at bounding box center [295, 271] width 254 height 11
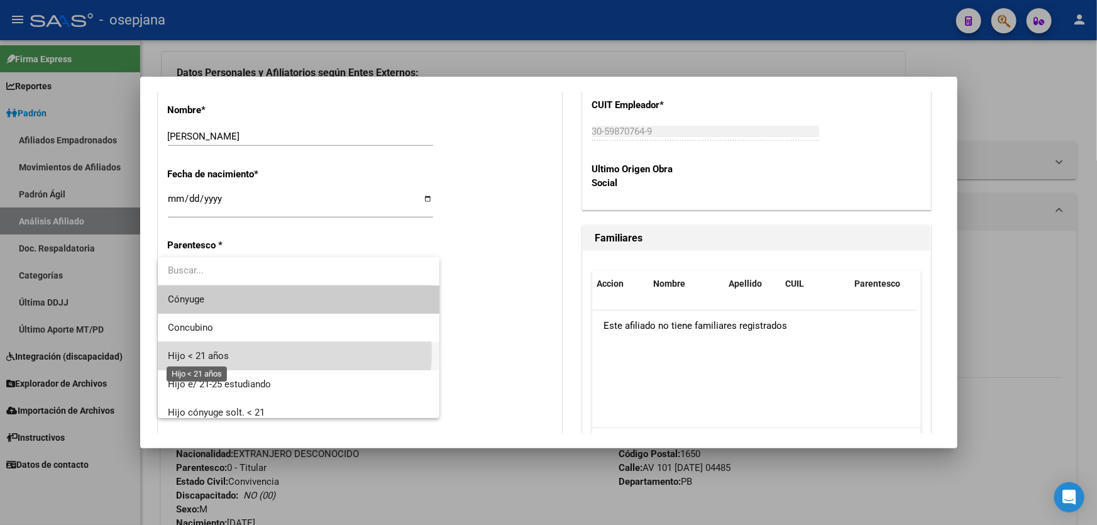
click at [226, 351] on span "Hijo < 21 años" at bounding box center [198, 355] width 61 height 11
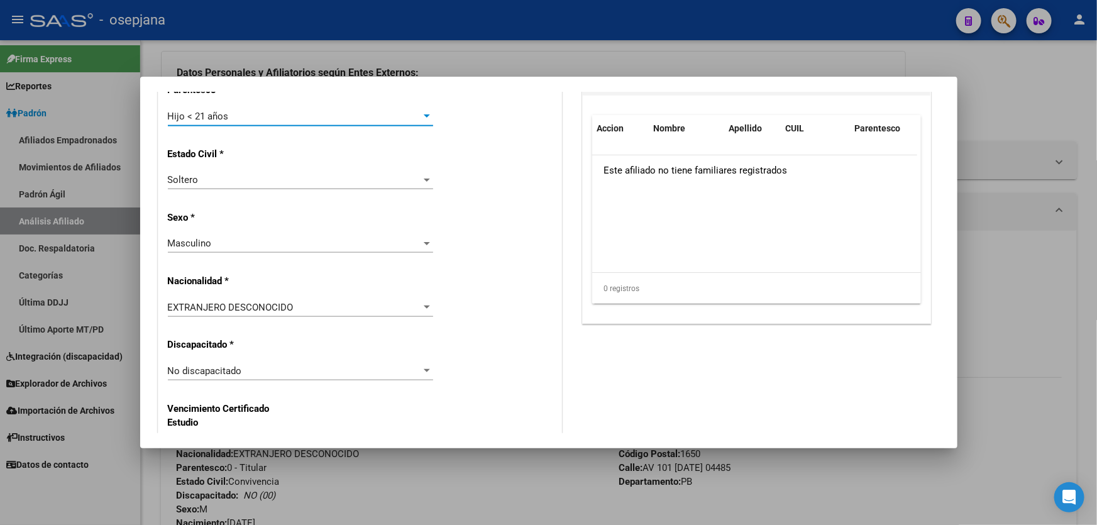
scroll to position [799, 0]
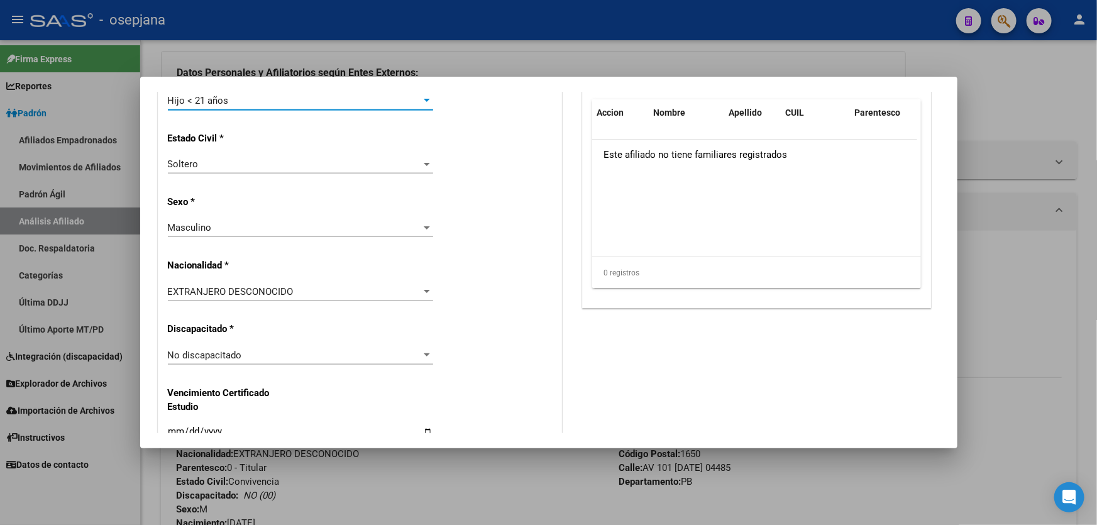
click at [324, 290] on div "EXTRANJERO DESCONOCIDO" at bounding box center [295, 291] width 254 height 11
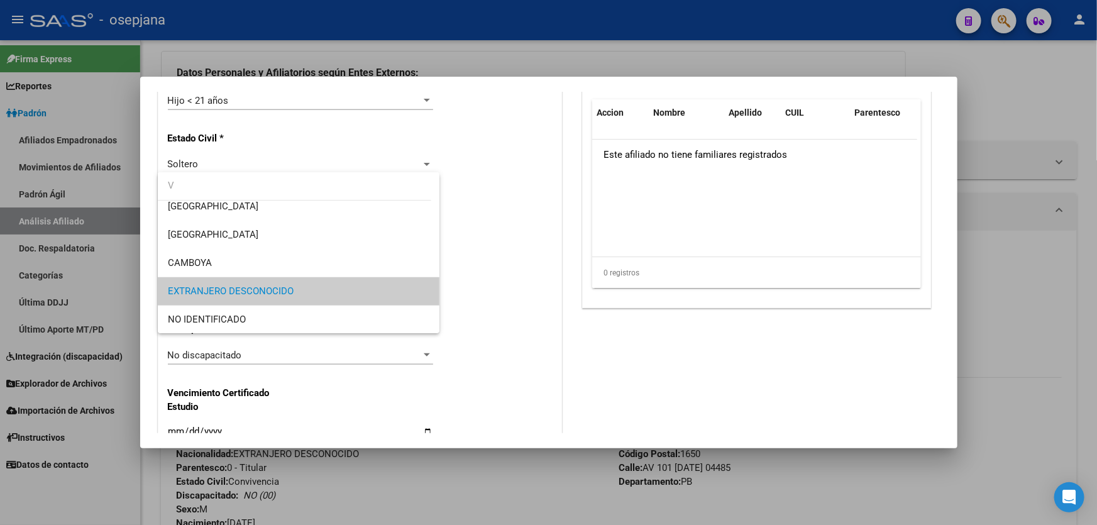
scroll to position [0, 0]
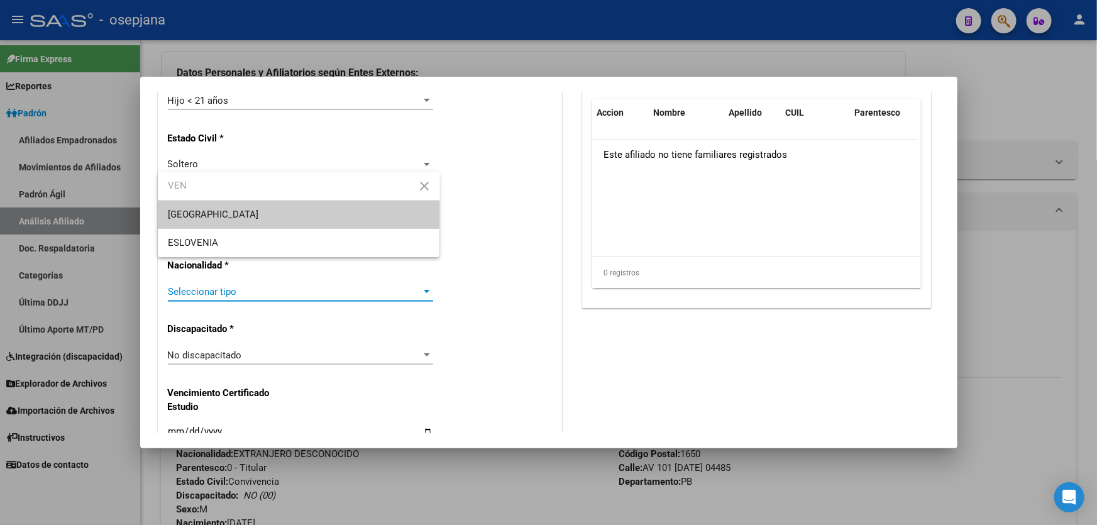
type input "VEN"
click at [331, 217] on span "[GEOGRAPHIC_DATA]" at bounding box center [299, 214] width 262 height 28
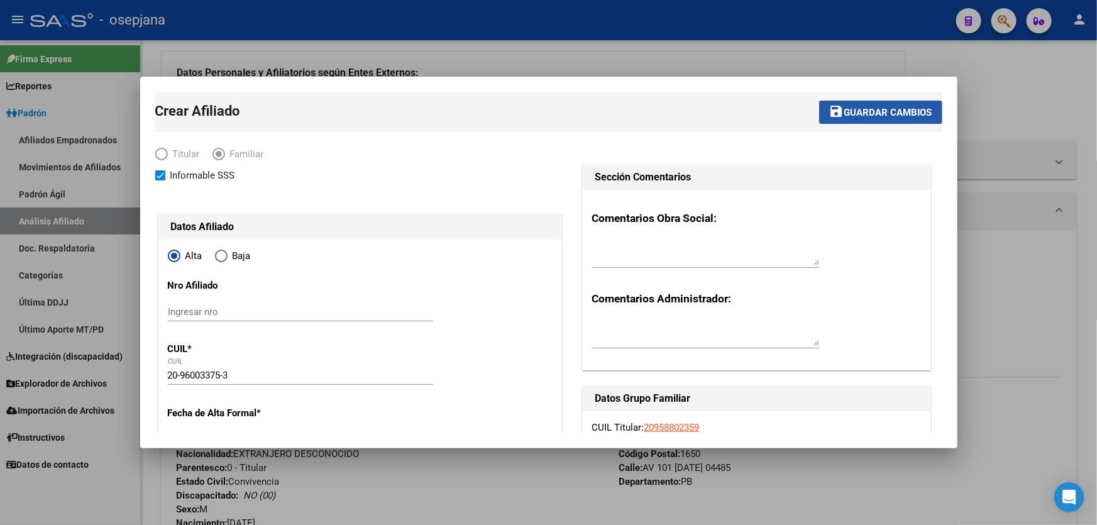
click at [905, 107] on span "Guardar cambios" at bounding box center [888, 112] width 88 height 11
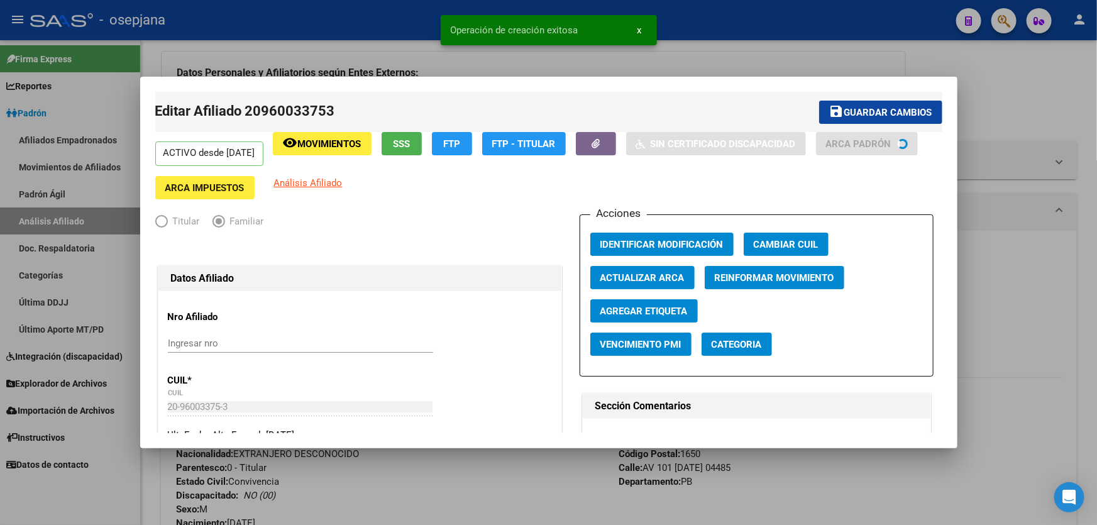
click at [905, 107] on span "Guardar cambios" at bounding box center [888, 112] width 88 height 11
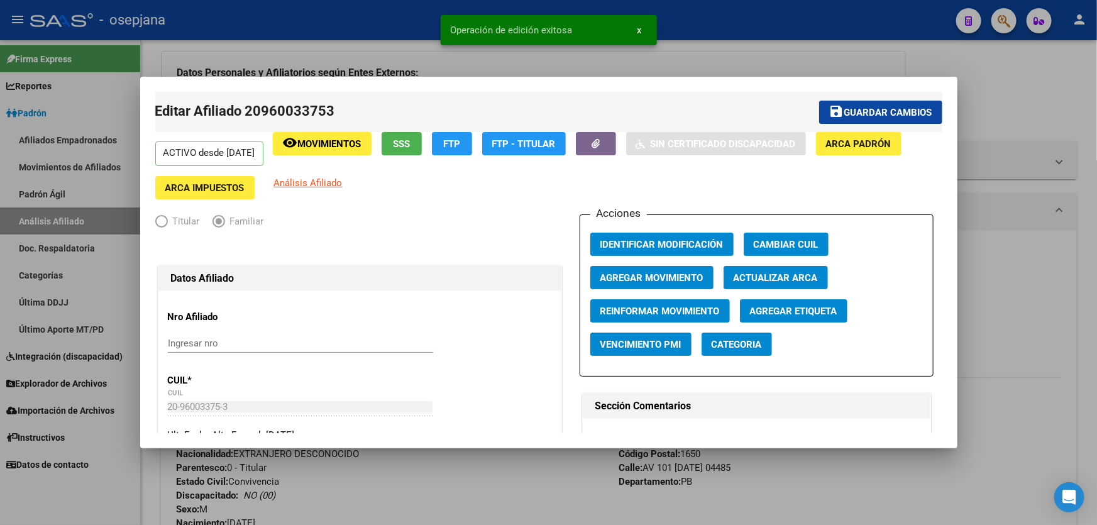
click at [1044, 87] on div at bounding box center [548, 262] width 1097 height 525
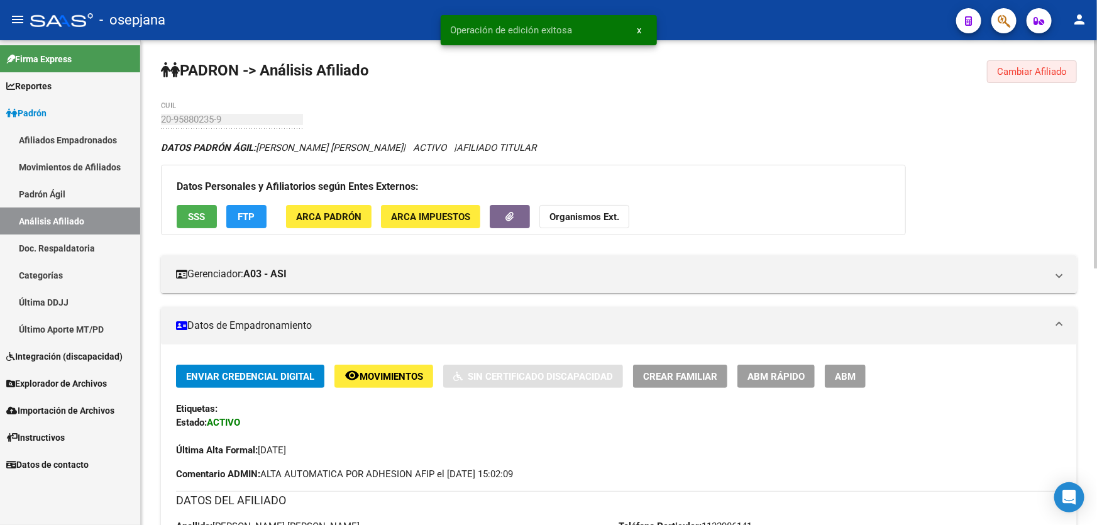
click at [1039, 66] on span "Cambiar Afiliado" at bounding box center [1032, 71] width 70 height 11
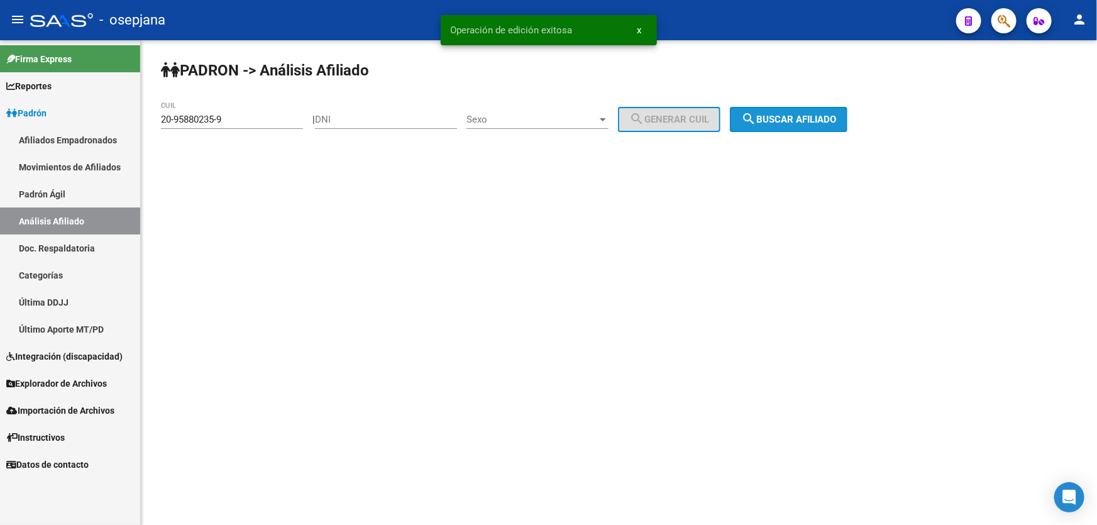
click at [792, 119] on span "search Buscar afiliado" at bounding box center [788, 119] width 95 height 11
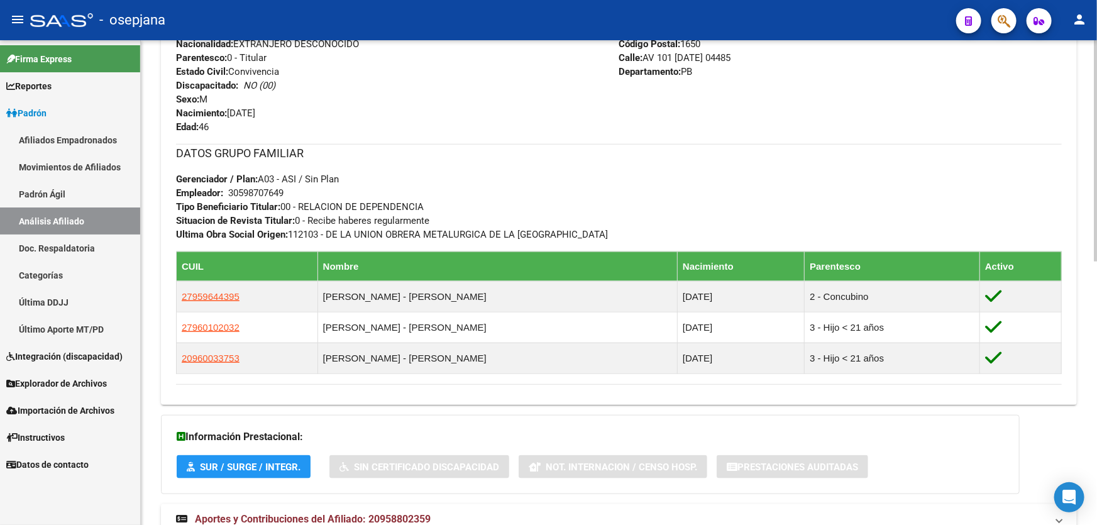
scroll to position [576, 0]
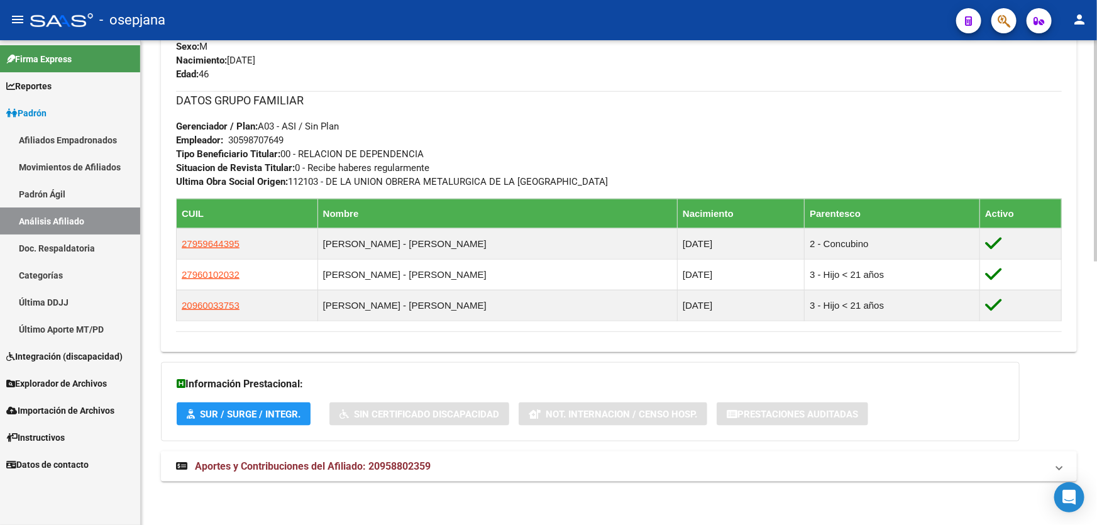
click at [540, 474] on mat-expansion-panel-header "Aportes y Contribuciones del Afiliado: 20958802359" at bounding box center [619, 466] width 916 height 30
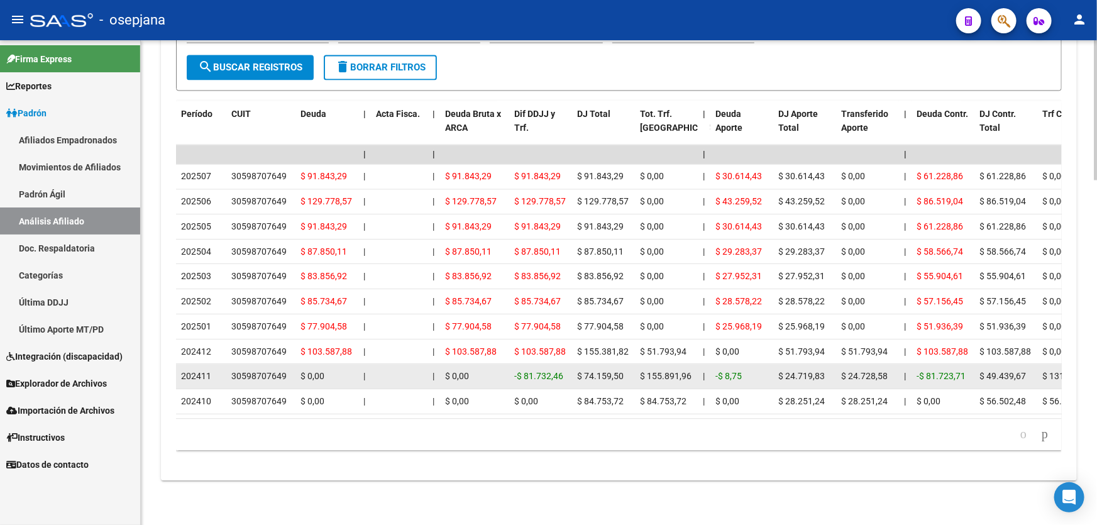
scroll to position [1193, 0]
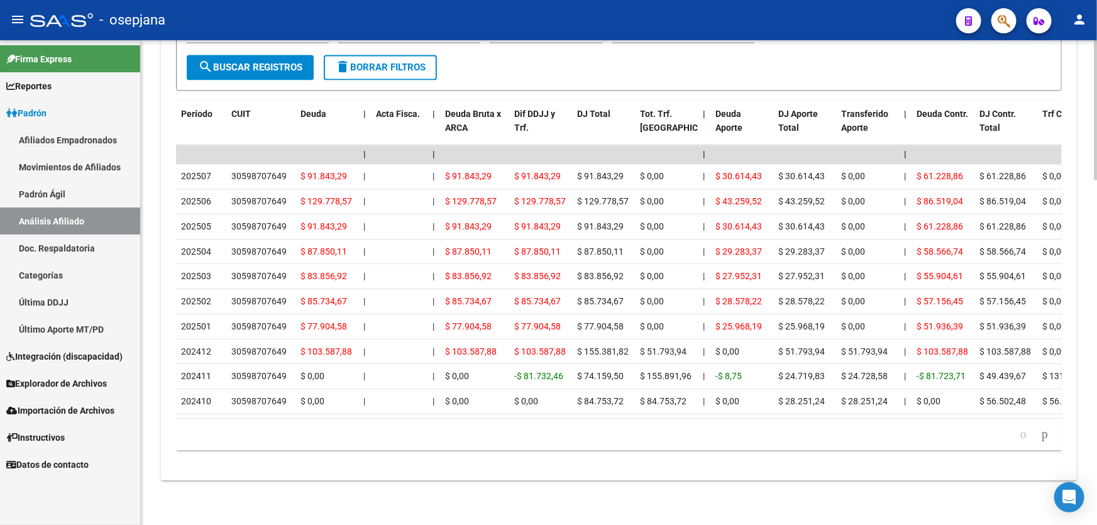
drag, startPoint x: 417, startPoint y: 420, endPoint x: 572, endPoint y: 420, distance: 155.8
click at [582, 420] on div "179.769.313.486.231.570.000.000.000.000.000.000.000.000.000.000.000.000.000.000…" at bounding box center [618, 434] width 885 height 31
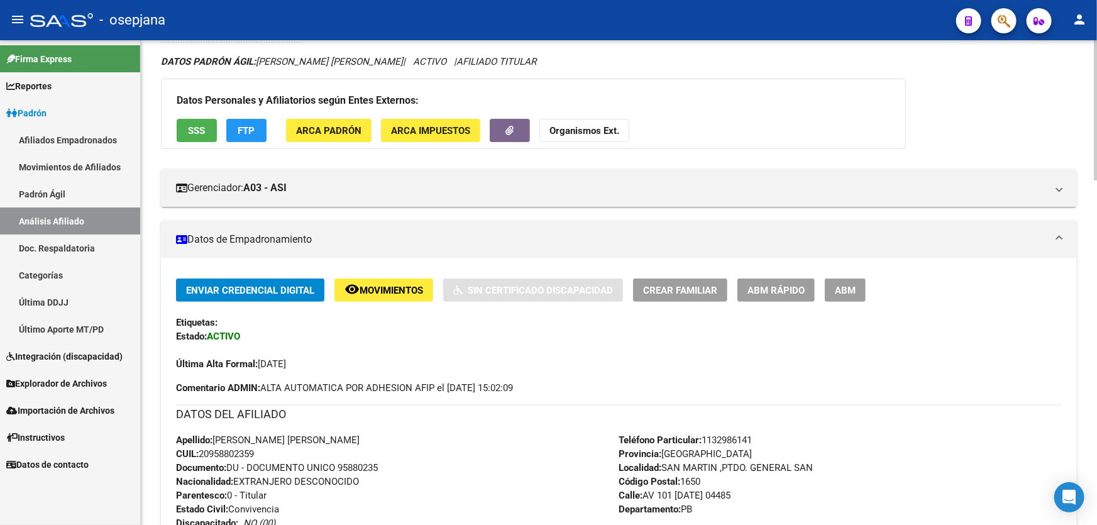
scroll to position [0, 0]
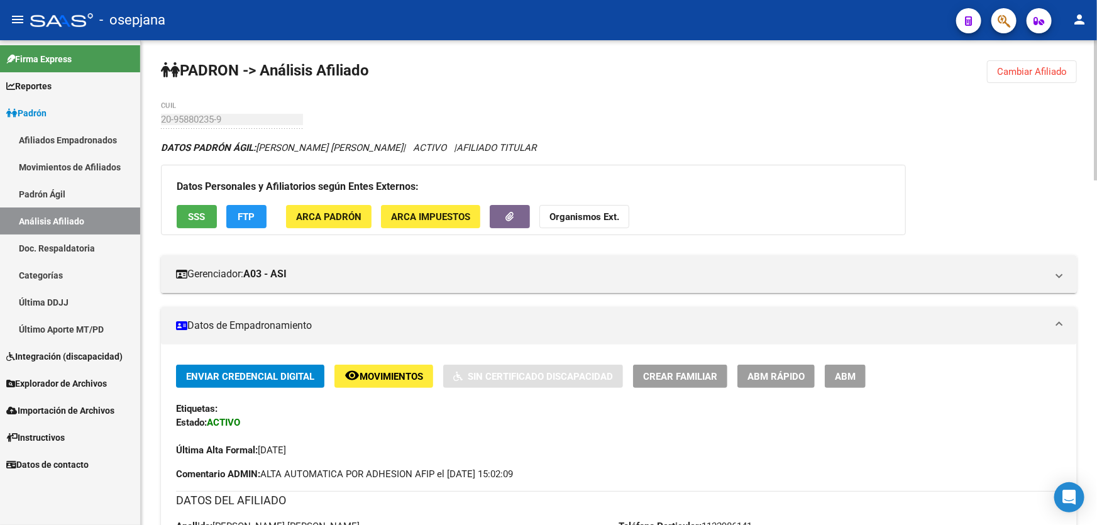
click at [258, 218] on button "FTP" at bounding box center [246, 216] width 40 height 23
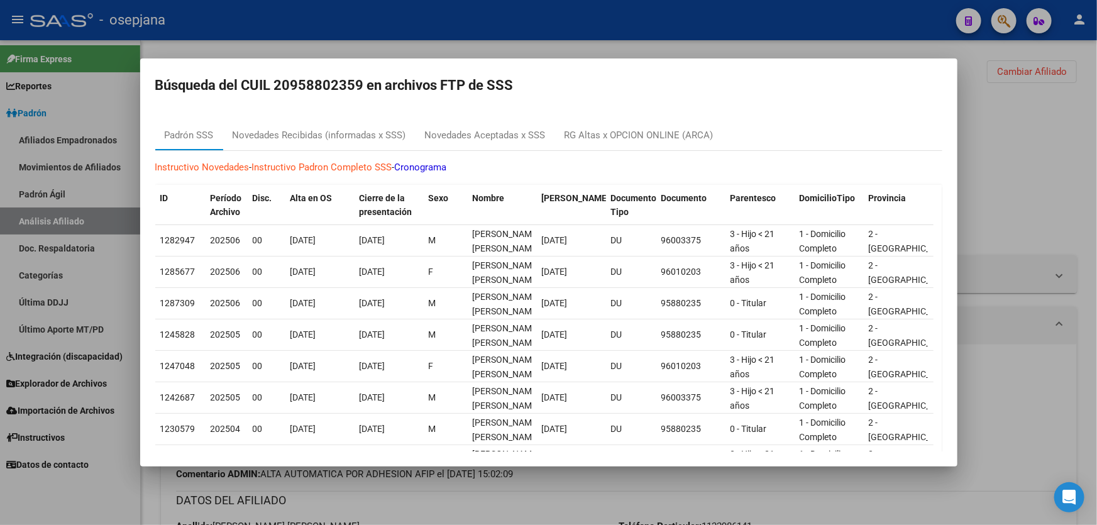
click at [1039, 171] on div at bounding box center [548, 262] width 1097 height 525
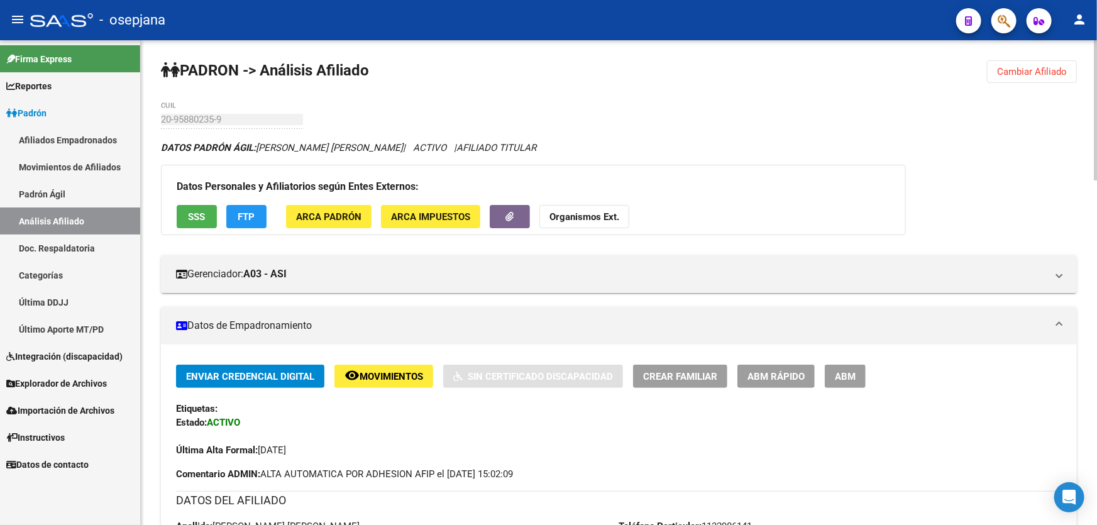
click at [189, 222] on button "SSS" at bounding box center [197, 216] width 40 height 23
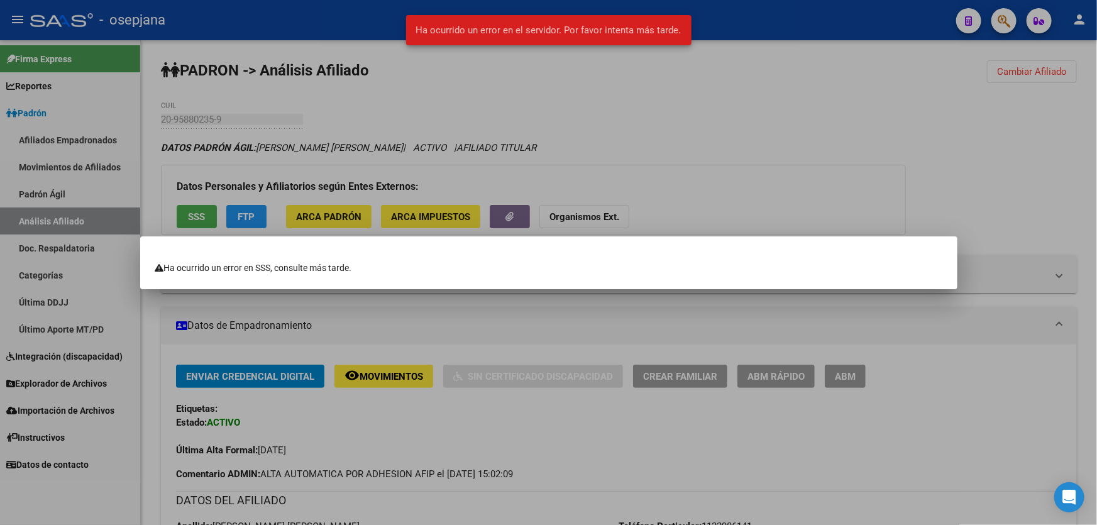
click at [1096, 258] on div at bounding box center [548, 262] width 1097 height 525
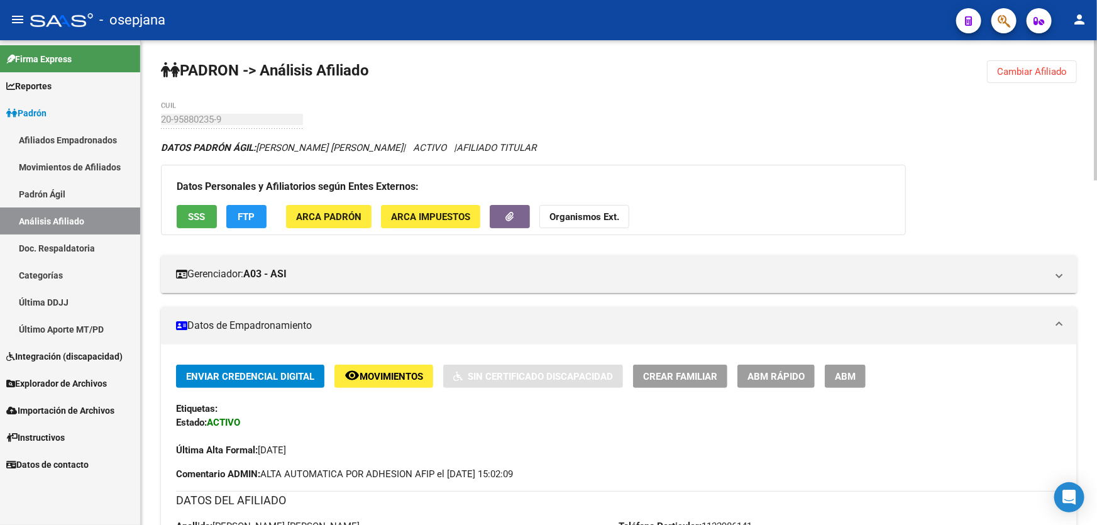
click at [1032, 67] on span "Cambiar Afiliado" at bounding box center [1032, 71] width 70 height 11
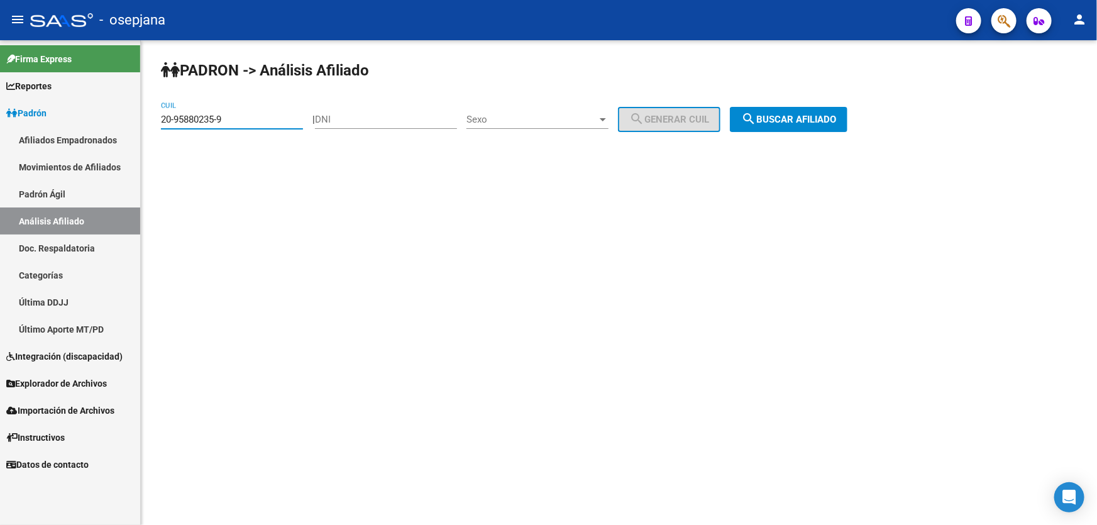
drag, startPoint x: 243, startPoint y: 120, endPoint x: 145, endPoint y: 126, distance: 98.8
click at [148, 124] on div "PADRON -> Análisis Afiliado 20-95880235-9 CUIL | DNI Sexo Sexo search Generar C…" at bounding box center [619, 106] width 956 height 132
paste input "43194870-3"
click at [804, 118] on span "search Buscar afiliado" at bounding box center [788, 119] width 95 height 11
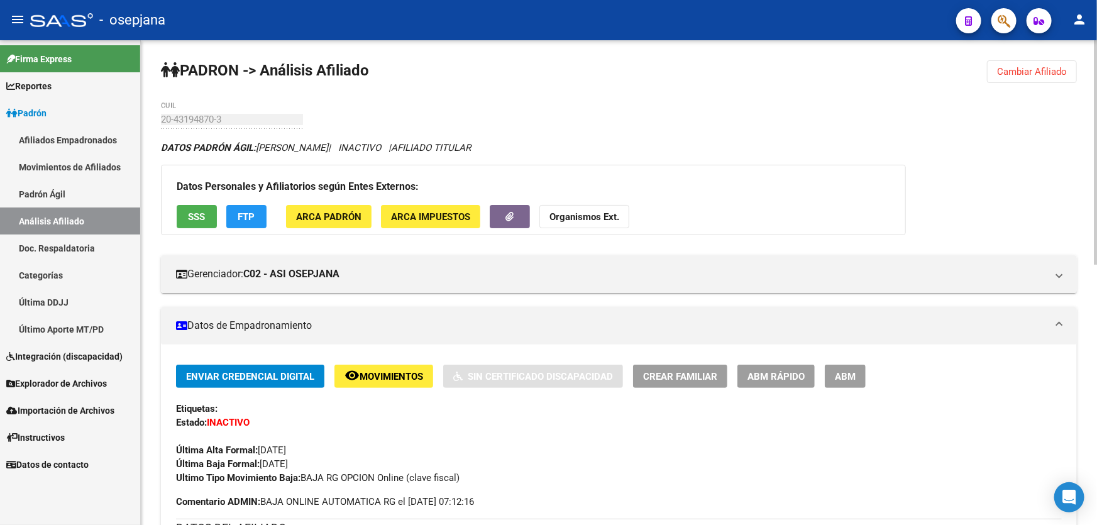
click at [1032, 67] on span "Cambiar Afiliado" at bounding box center [1032, 71] width 70 height 11
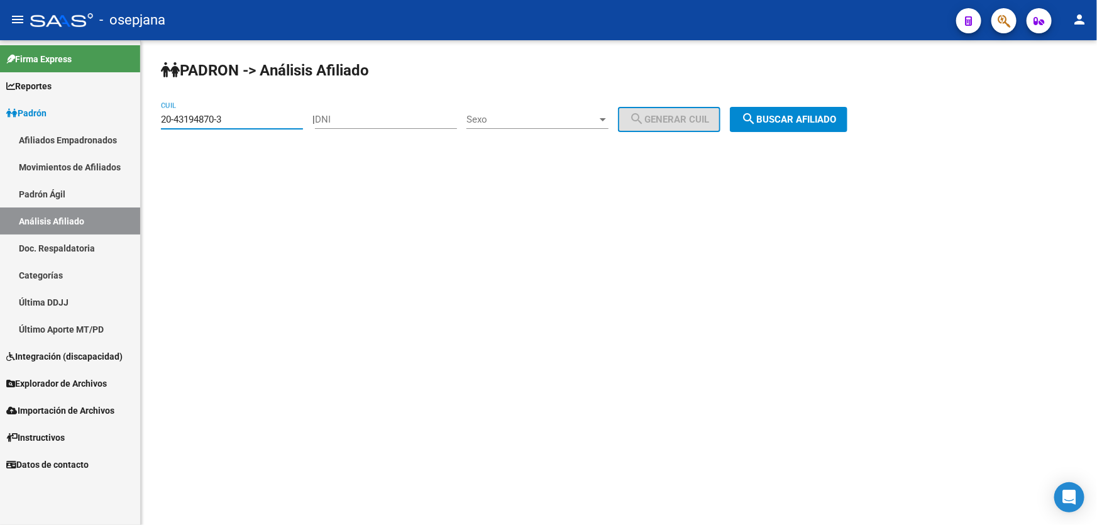
drag, startPoint x: 256, startPoint y: 119, endPoint x: 9, endPoint y: 123, distance: 247.0
click at [9, 123] on mat-sidenav-container "Firma Express Reportes Padrón Traspasos x O.S. Traspasos x Gerenciador Traspaso…" at bounding box center [548, 282] width 1097 height 484
paste input "901779-2"
click at [774, 117] on span "search Buscar afiliado" at bounding box center [788, 119] width 95 height 11
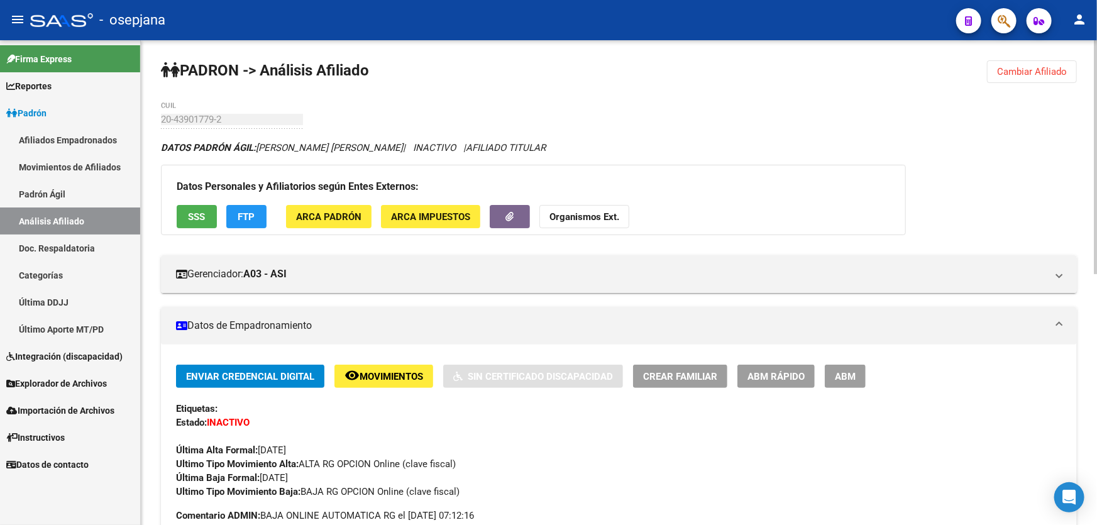
click at [192, 207] on button "SSS" at bounding box center [197, 216] width 40 height 23
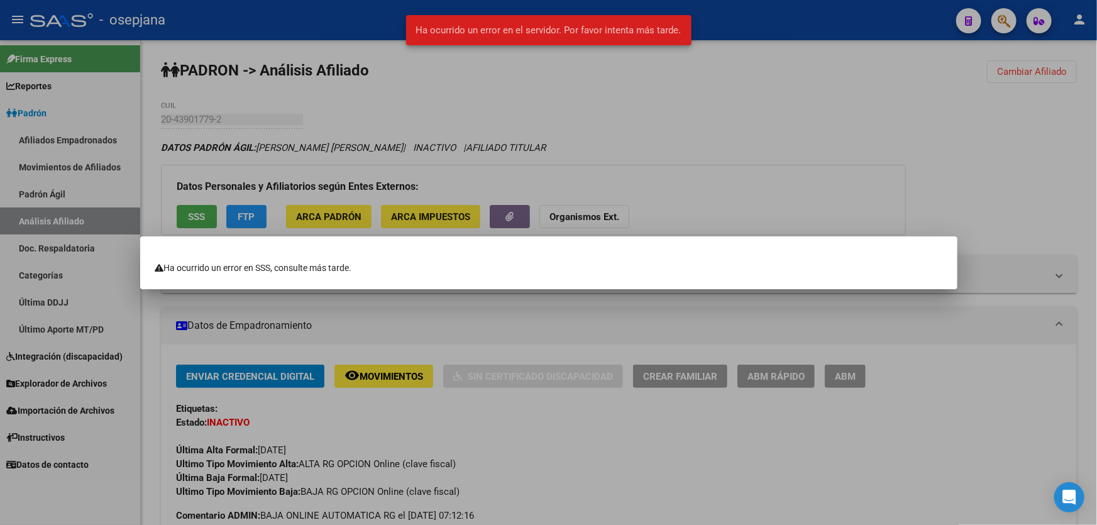
click at [718, 109] on div at bounding box center [548, 262] width 1097 height 525
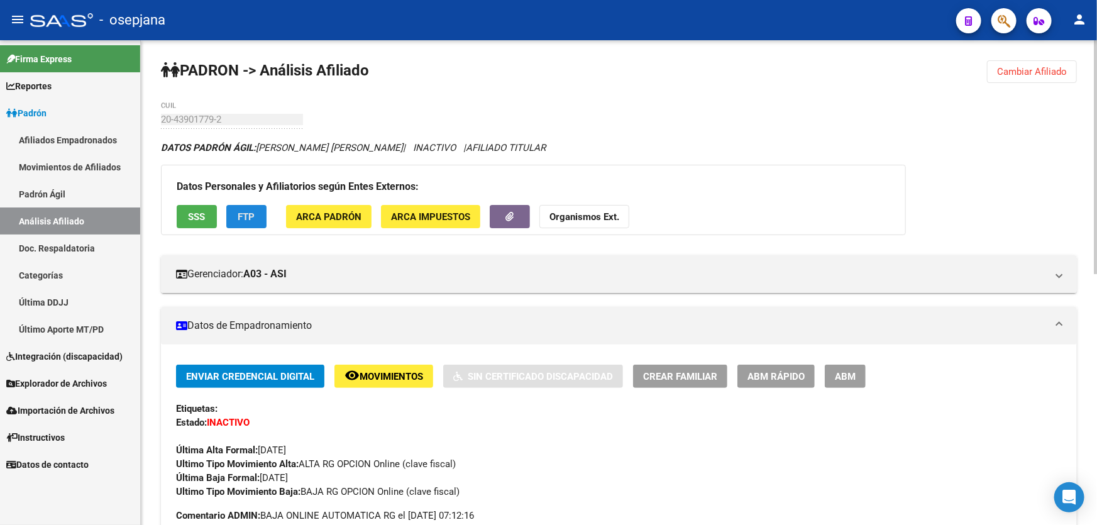
click at [251, 212] on span "FTP" at bounding box center [246, 216] width 17 height 11
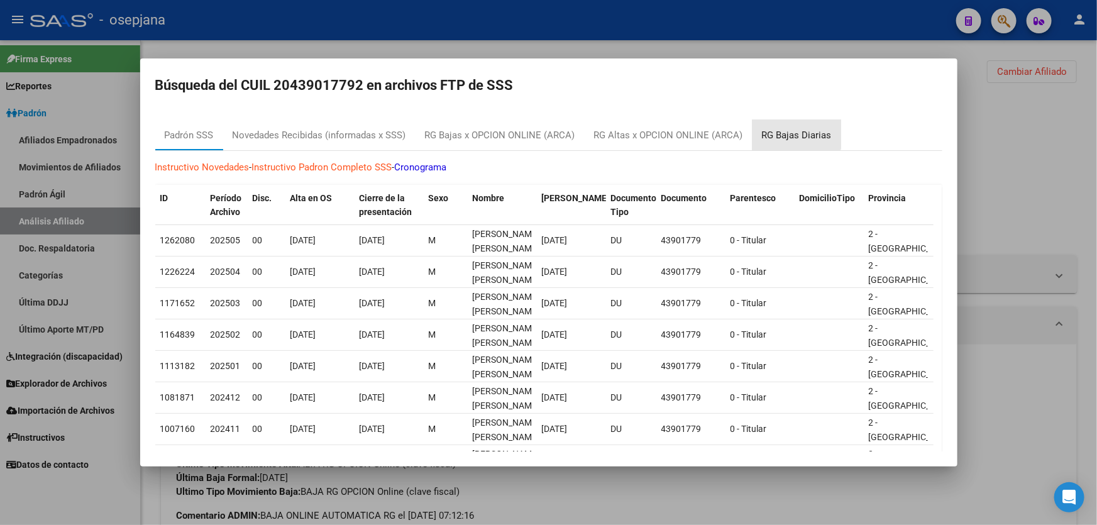
click at [792, 131] on div "RG Bajas Diarias" at bounding box center [797, 135] width 70 height 14
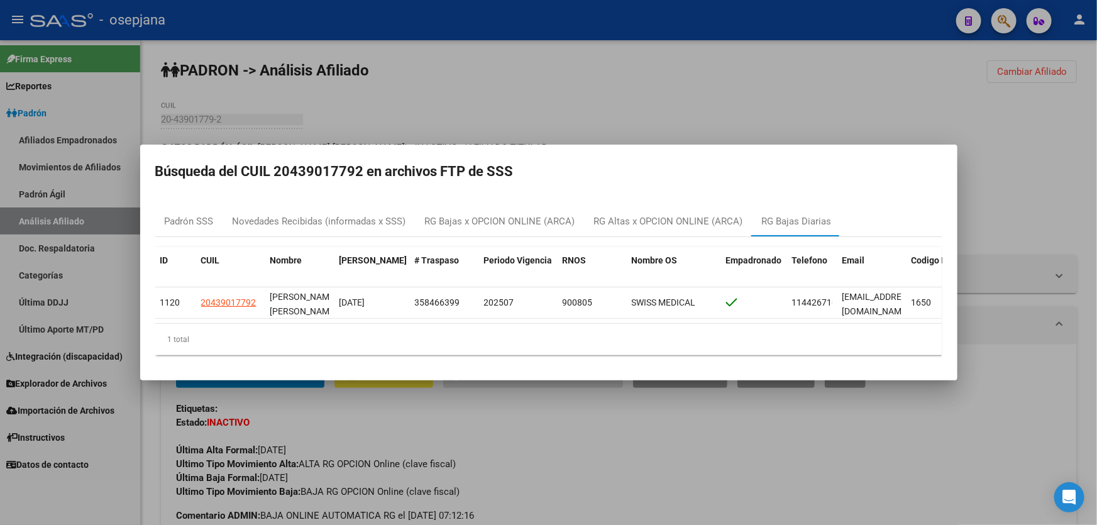
click at [1096, 177] on div at bounding box center [548, 262] width 1097 height 525
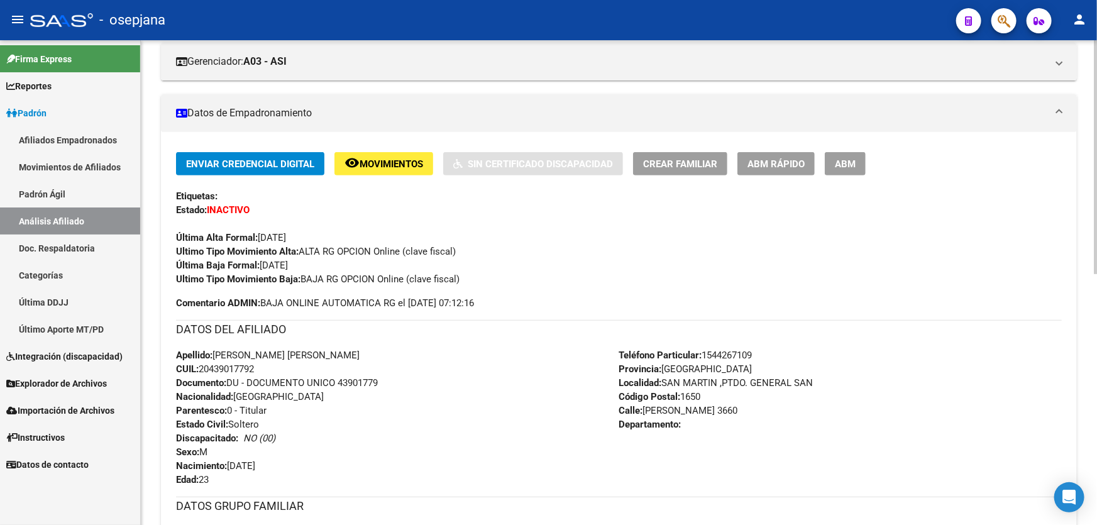
scroll to position [228, 0]
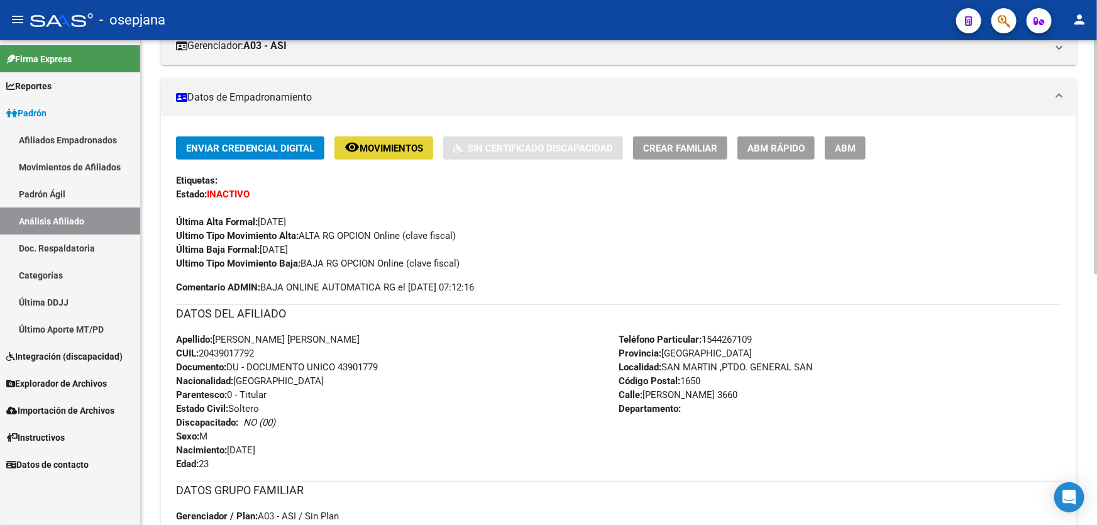
click at [385, 143] on span "Movimientos" at bounding box center [390, 148] width 63 height 11
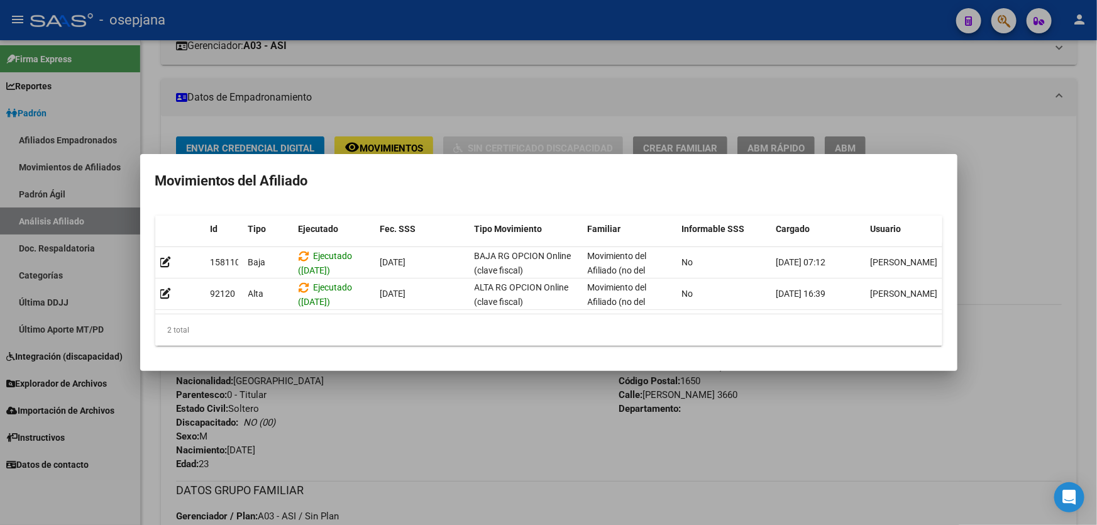
click at [366, 431] on div at bounding box center [548, 262] width 1097 height 525
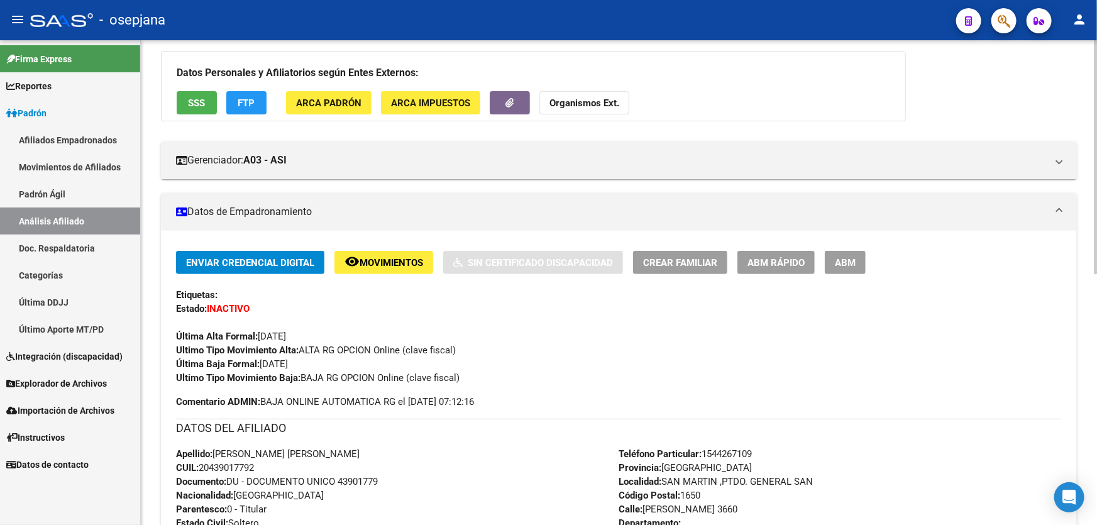
scroll to position [0, 0]
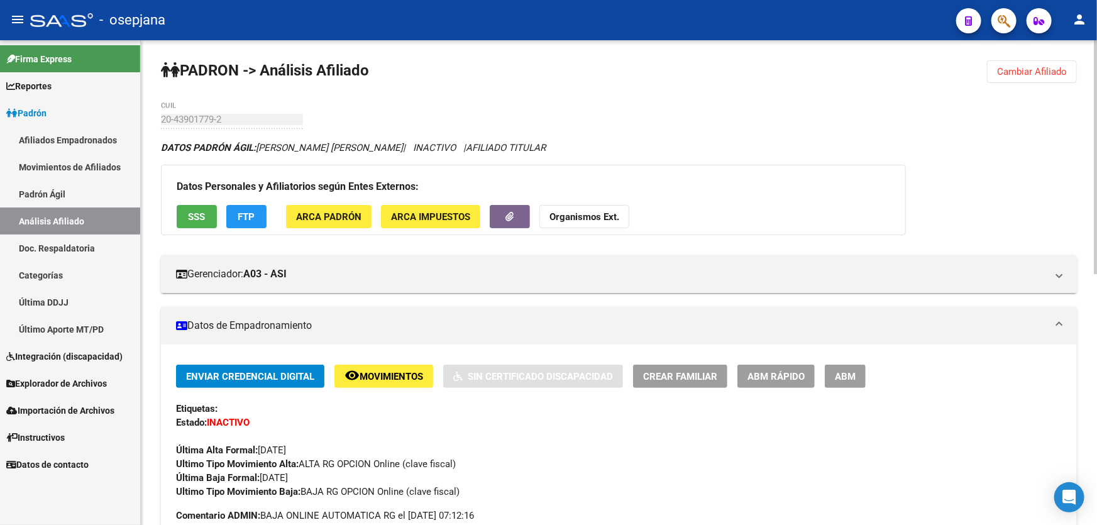
click at [1025, 61] on button "Cambiar Afiliado" at bounding box center [1032, 71] width 90 height 23
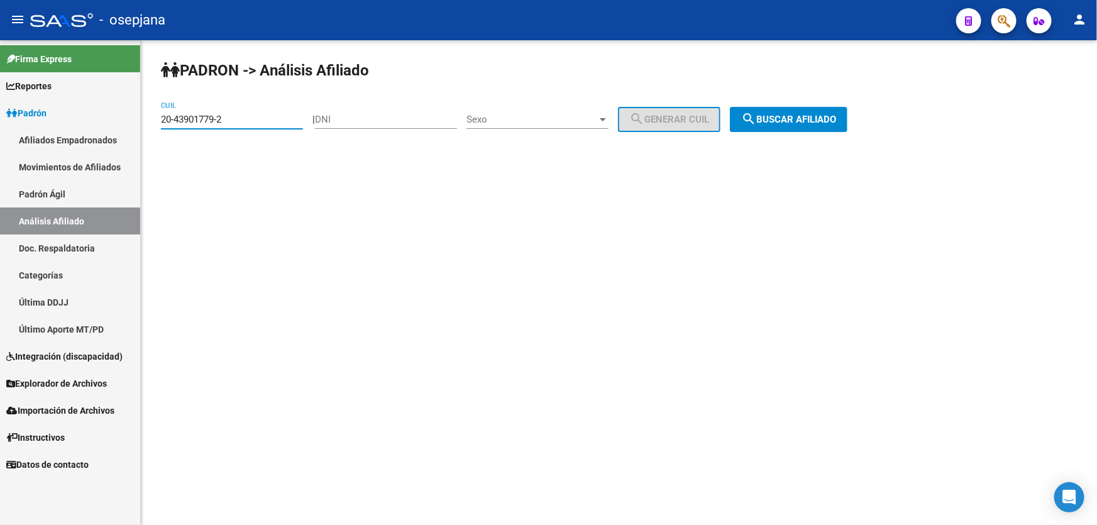
drag, startPoint x: 244, startPoint y: 120, endPoint x: 73, endPoint y: 129, distance: 171.1
click at [73, 129] on mat-sidenav-container "Firma Express Reportes Padrón Traspasos x O.S. Traspasos x Gerenciador Traspaso…" at bounding box center [548, 282] width 1097 height 484
paste input "78333-9"
click at [823, 118] on span "search Buscar afiliado" at bounding box center [788, 119] width 95 height 11
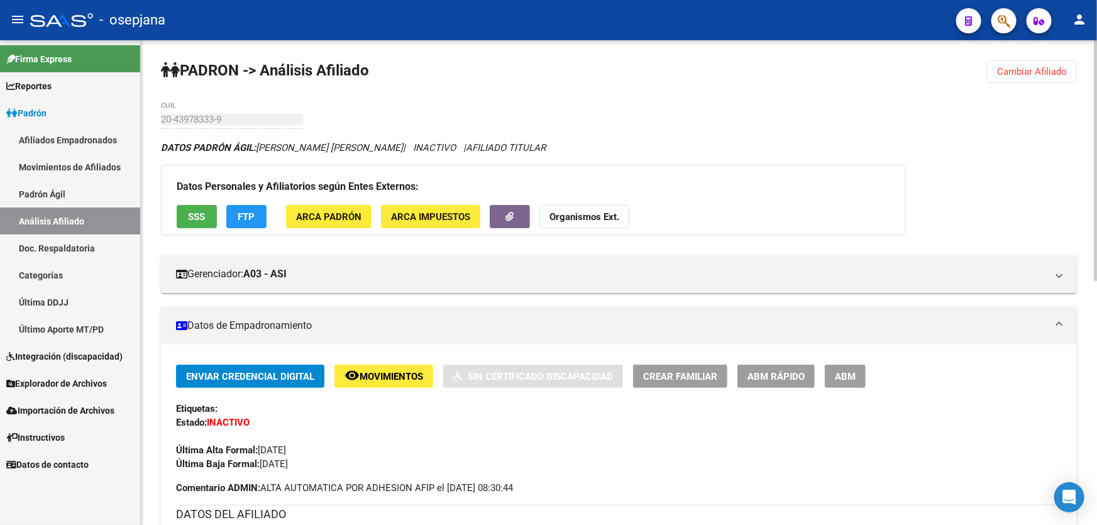
click at [1048, 66] on span "Cambiar Afiliado" at bounding box center [1032, 71] width 70 height 11
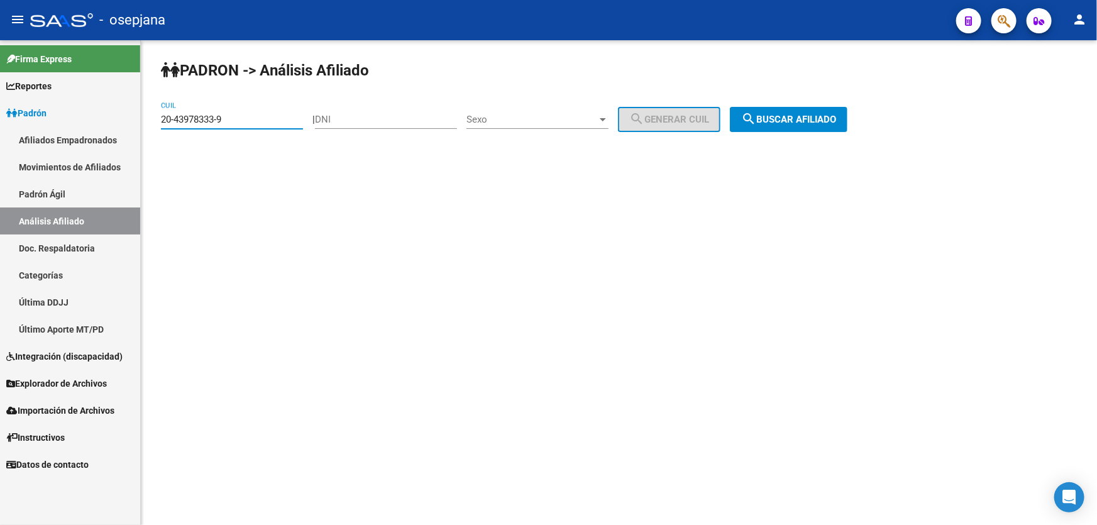
drag, startPoint x: 256, startPoint y: 113, endPoint x: 150, endPoint y: 128, distance: 107.2
click at [150, 128] on div "[PERSON_NAME] -> Análisis Afiliado 20-43978333-9 CUIL | DNI Sexo Sexo search Ge…" at bounding box center [619, 106] width 956 height 132
paste input "5303801-8"
click at [823, 109] on button "search Buscar afiliado" at bounding box center [789, 119] width 118 height 25
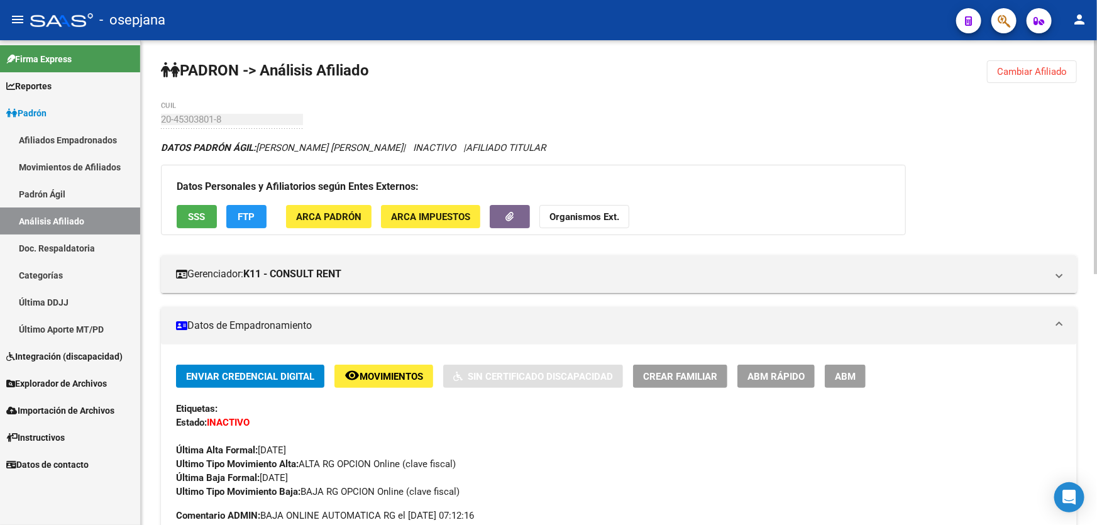
click at [386, 364] on button "remove_red_eye Movimientos" at bounding box center [383, 375] width 99 height 23
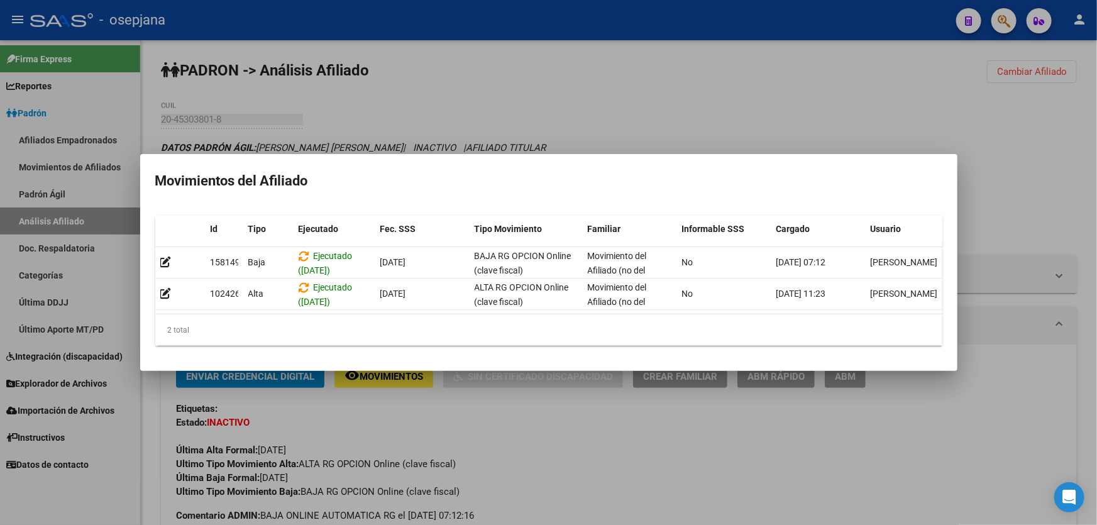
click at [630, 458] on div at bounding box center [548, 262] width 1097 height 525
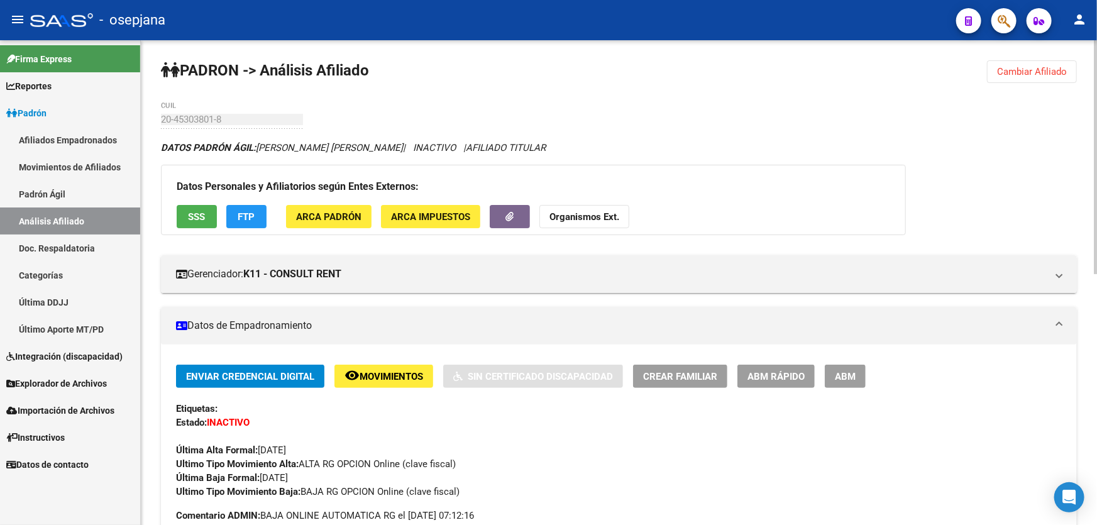
click at [185, 216] on button "SSS" at bounding box center [197, 216] width 40 height 23
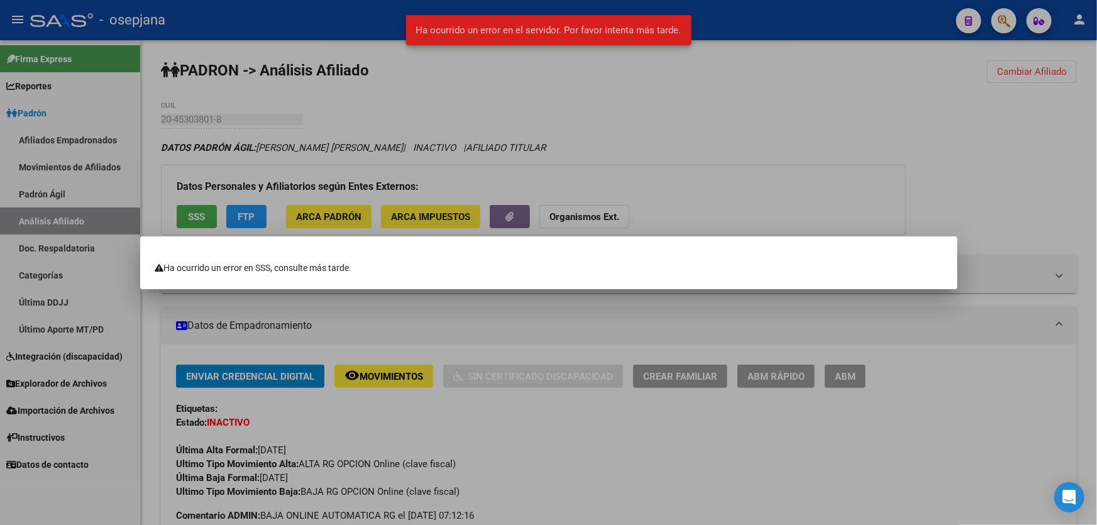
click at [892, 172] on div at bounding box center [548, 262] width 1097 height 525
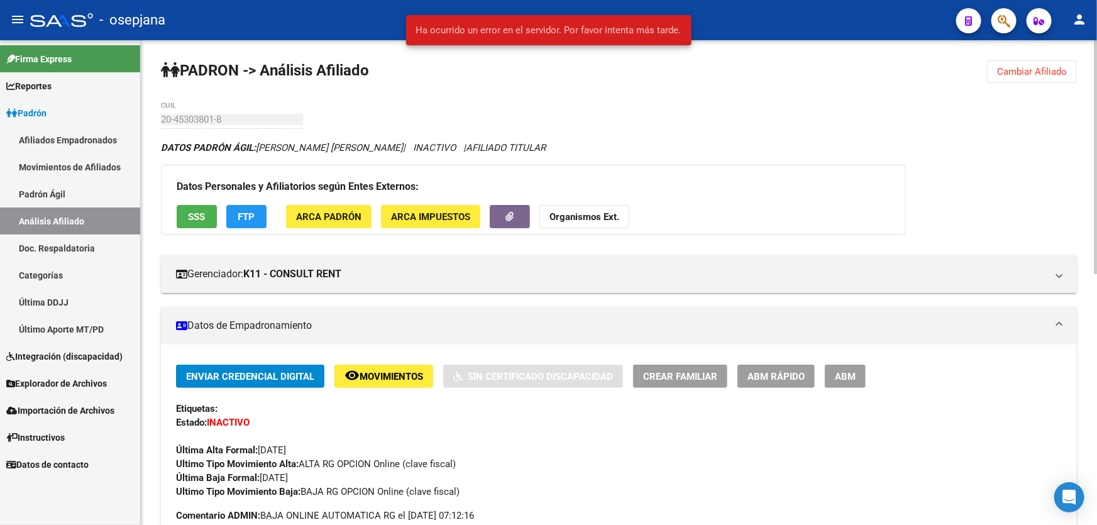
click at [239, 207] on button "FTP" at bounding box center [246, 216] width 40 height 23
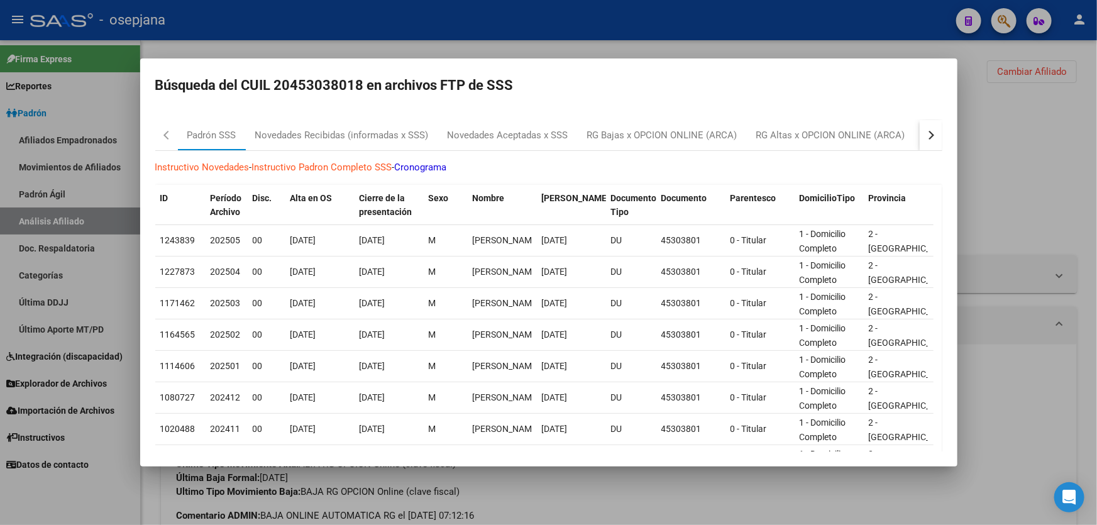
click at [924, 133] on div "button" at bounding box center [928, 135] width 9 height 9
click at [872, 135] on div "RG Bajas Diarias" at bounding box center [868, 135] width 70 height 14
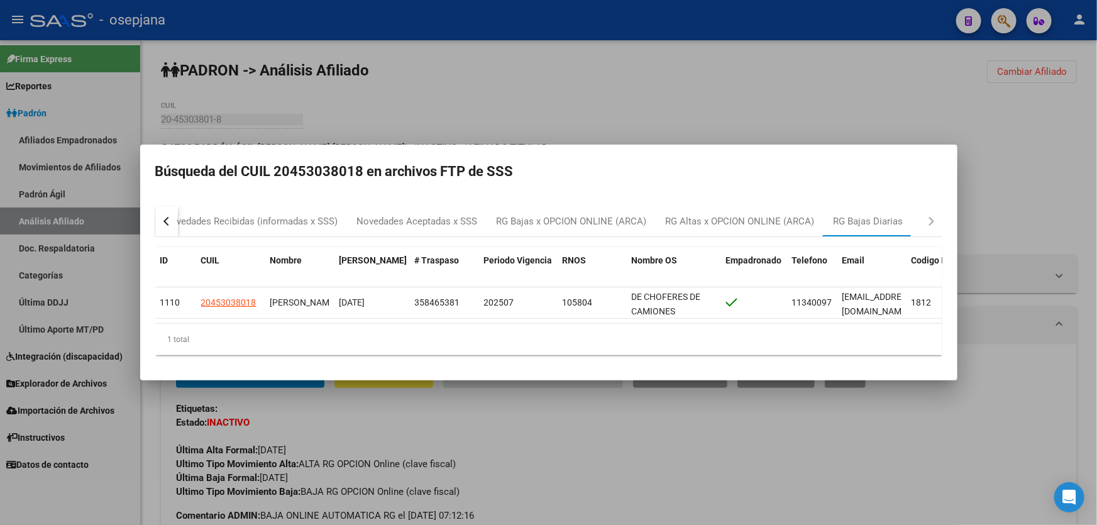
click at [1011, 134] on div at bounding box center [548, 262] width 1097 height 525
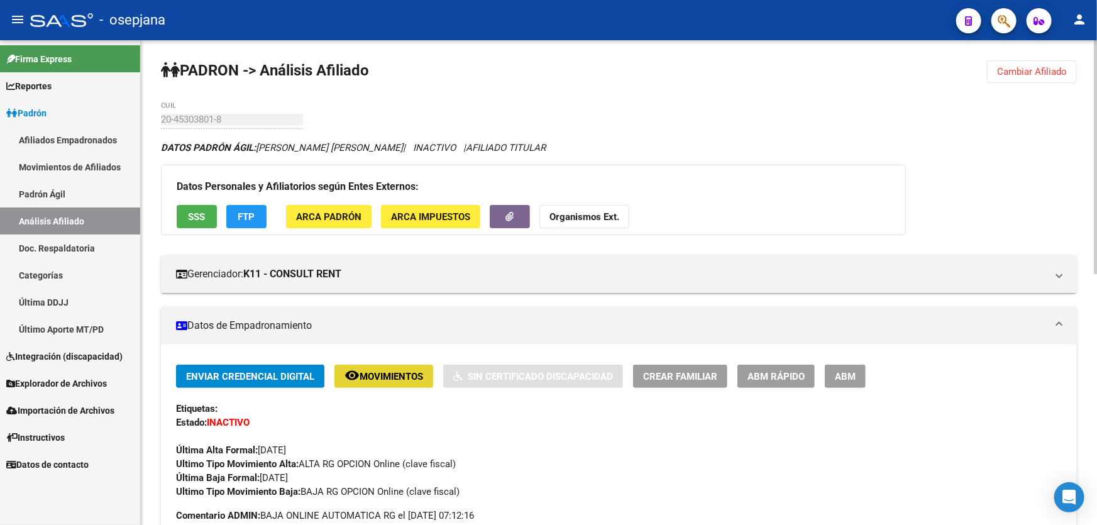
click at [397, 374] on span "Movimientos" at bounding box center [390, 376] width 63 height 11
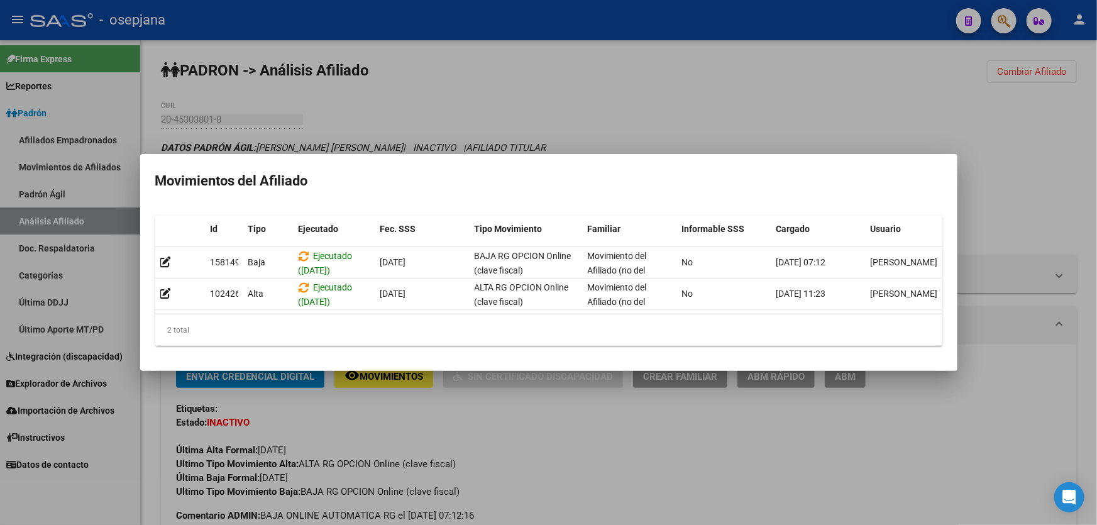
click at [550, 469] on div at bounding box center [548, 262] width 1097 height 525
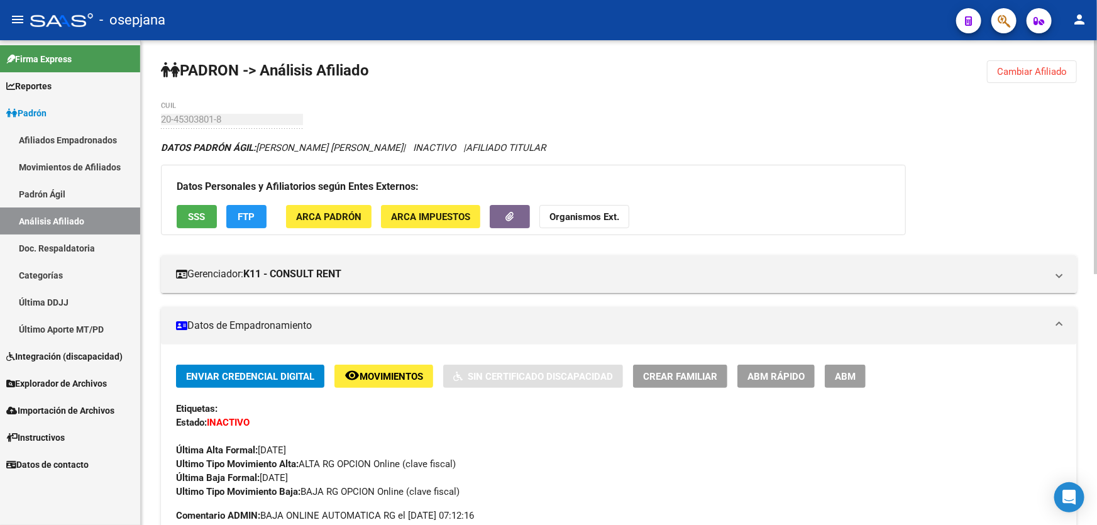
click at [247, 218] on span "FTP" at bounding box center [246, 216] width 17 height 11
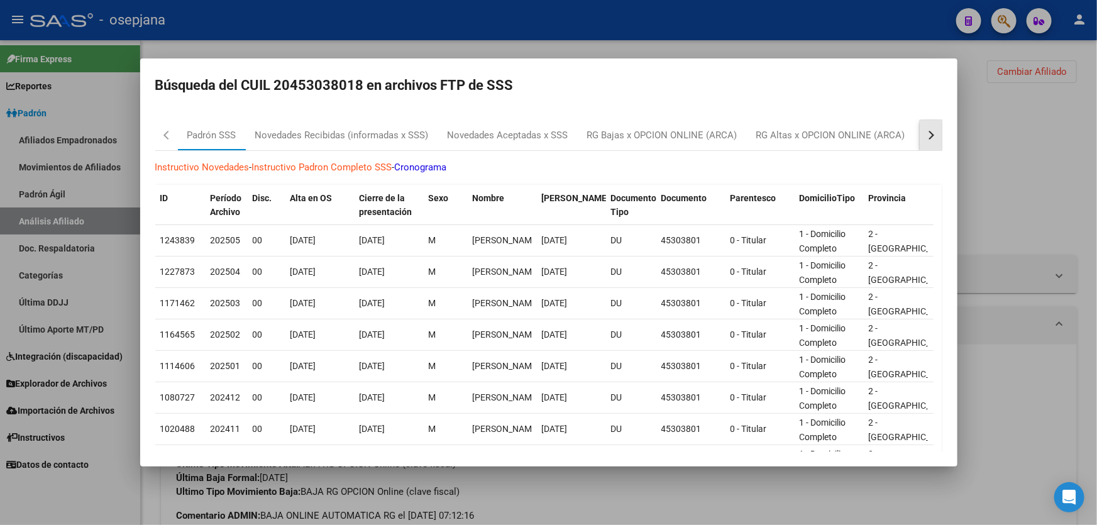
click at [927, 138] on button "button" at bounding box center [930, 135] width 23 height 30
click at [896, 141] on div "RG Bajas Diarias" at bounding box center [868, 135] width 70 height 14
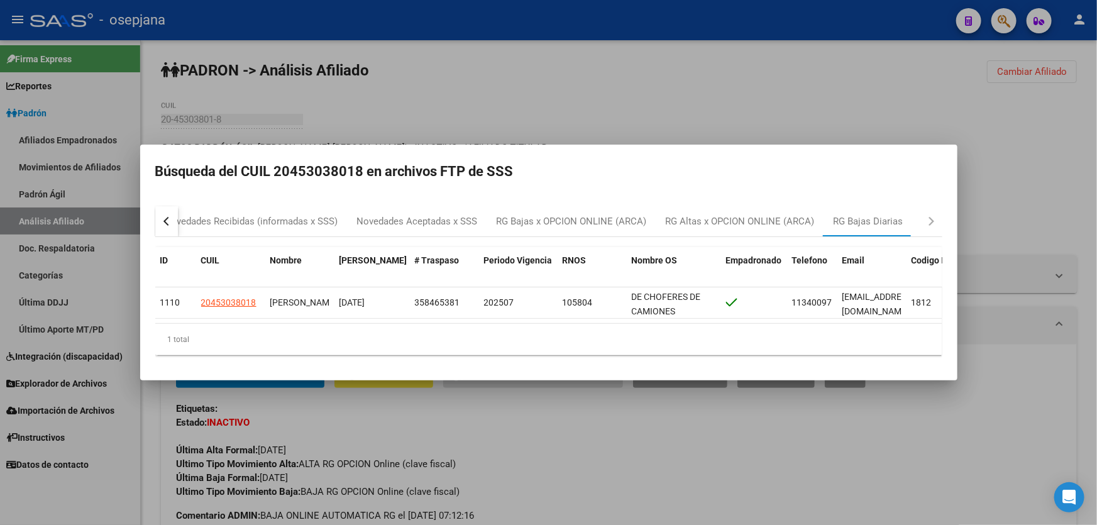
click at [668, 104] on div at bounding box center [548, 262] width 1097 height 525
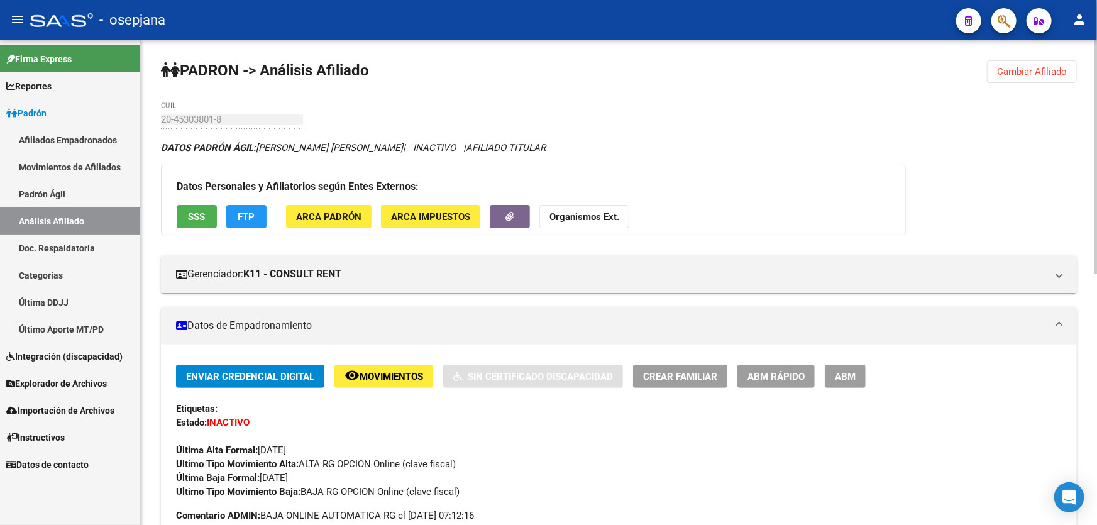
click at [1014, 75] on span "Cambiar Afiliado" at bounding box center [1032, 71] width 70 height 11
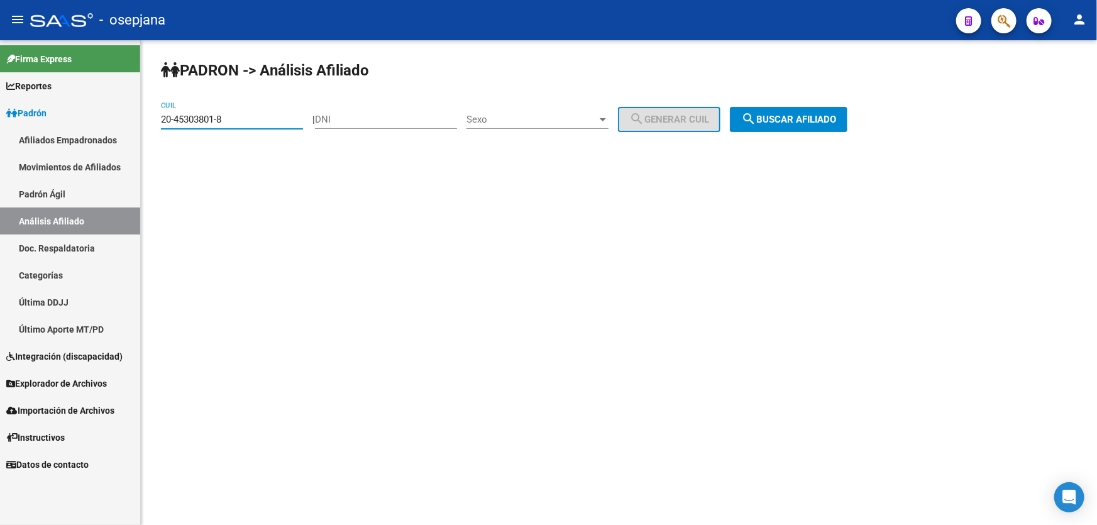
drag, startPoint x: 267, startPoint y: 119, endPoint x: 146, endPoint y: 127, distance: 120.9
click at [146, 127] on div "PADRON -> Análisis Afiliado 20-45303801-8 CUIL | DNI Sexo Sexo search Generar C…" at bounding box center [619, 106] width 956 height 132
paste input "93397689-1"
click at [756, 114] on mat-icon "search" at bounding box center [748, 118] width 15 height 15
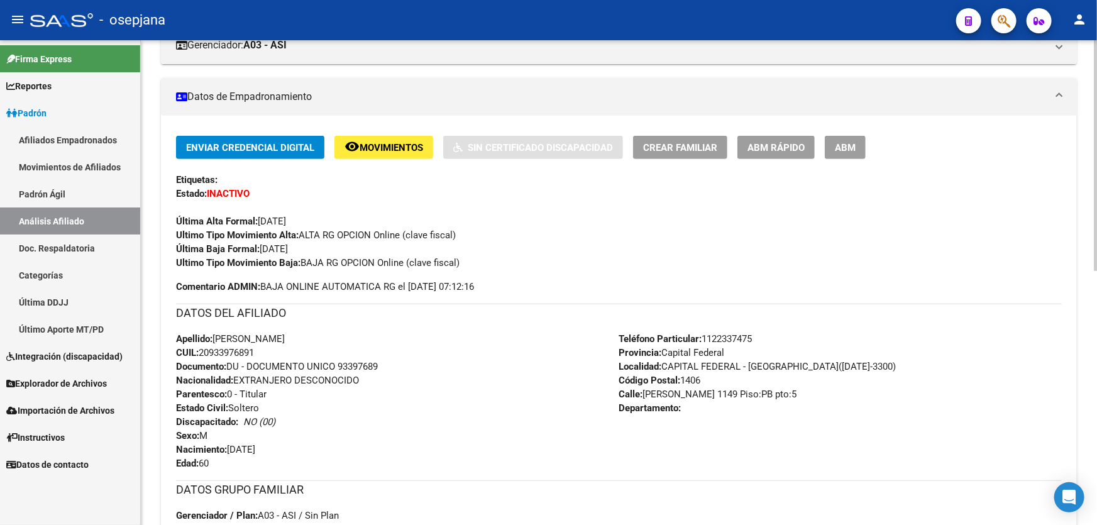
scroll to position [228, 0]
click at [386, 131] on div "Enviar Credencial Digital remove_red_eye Movimientos Sin Certificado Discapacid…" at bounding box center [619, 386] width 916 height 540
click at [381, 150] on span "Movimientos" at bounding box center [390, 148] width 63 height 11
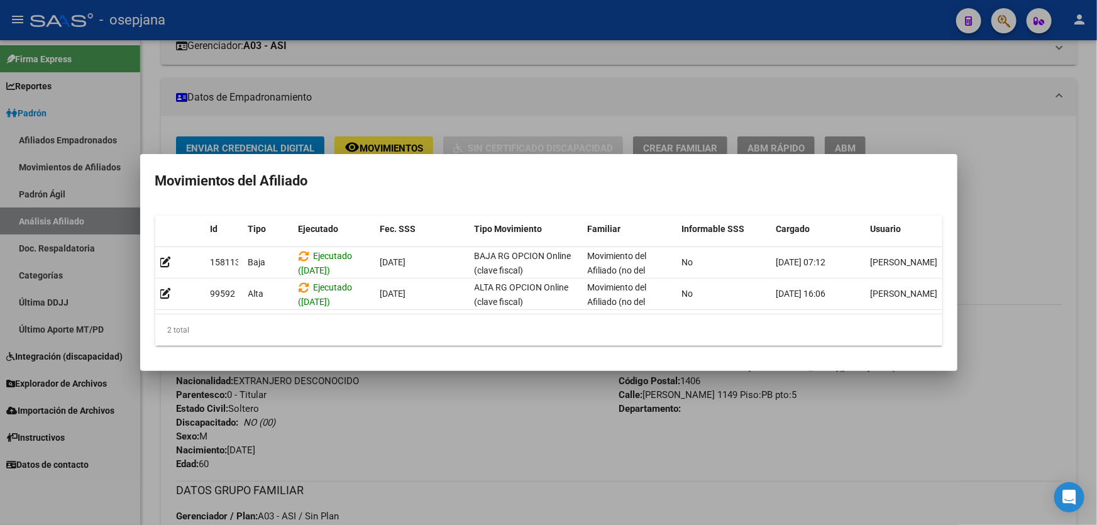
click at [454, 405] on div at bounding box center [548, 262] width 1097 height 525
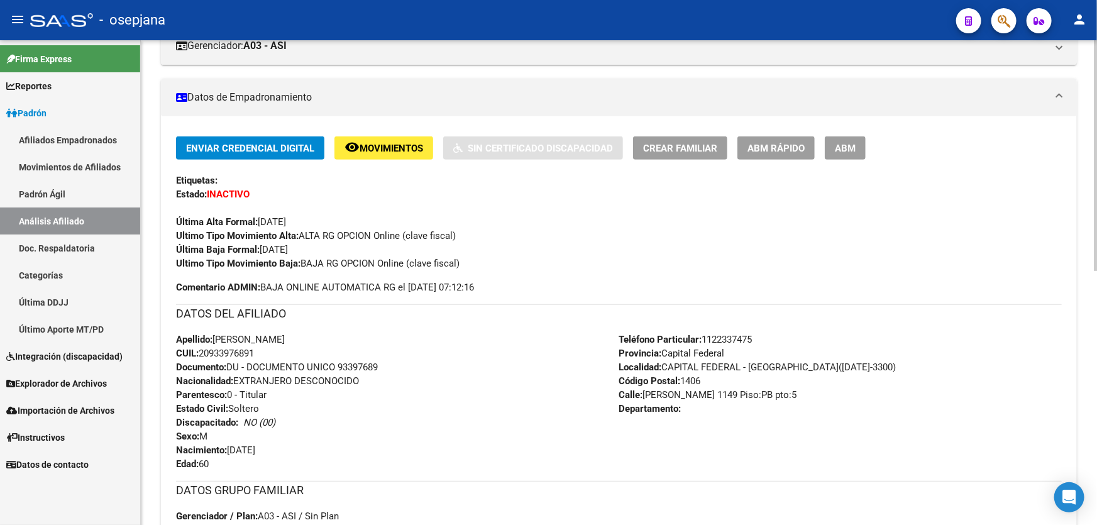
scroll to position [0, 0]
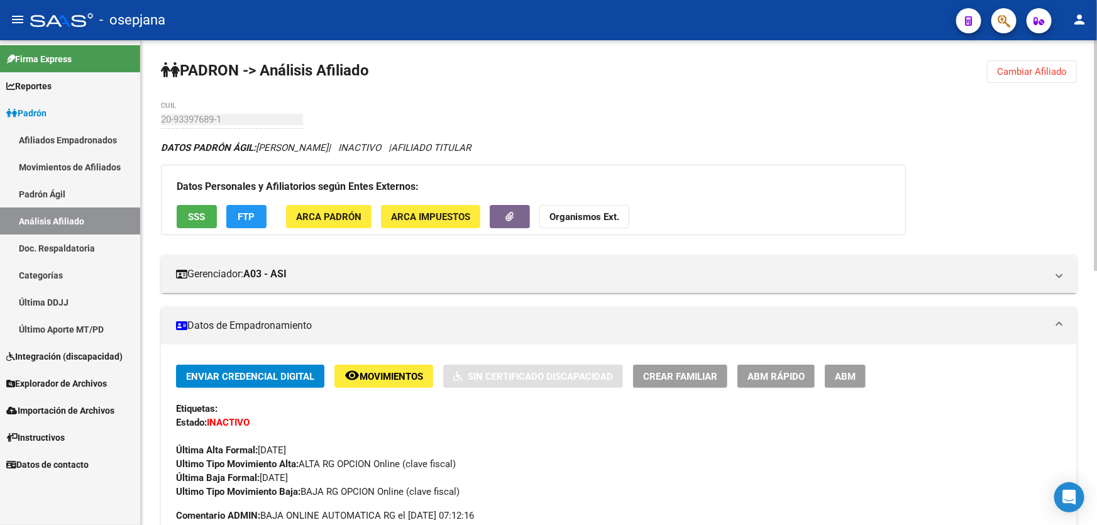
click at [1096, 55] on div at bounding box center [1094, 155] width 3 height 231
drag, startPoint x: 1045, startPoint y: 62, endPoint x: 1073, endPoint y: 74, distance: 29.9
click at [1051, 68] on button "Cambiar Afiliado" at bounding box center [1032, 71] width 90 height 23
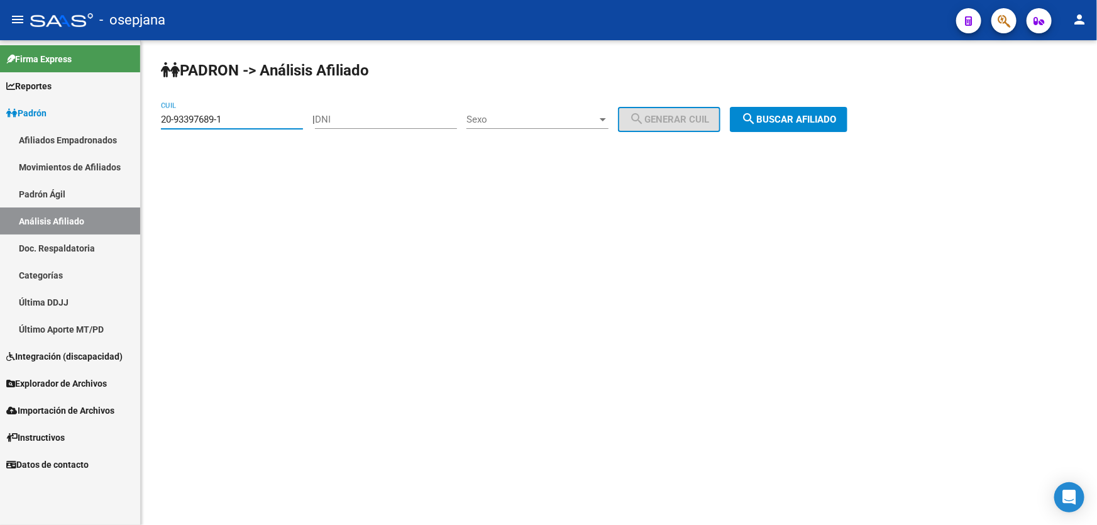
drag, startPoint x: 251, startPoint y: 121, endPoint x: 148, endPoint y: 134, distance: 104.5
click at [148, 134] on div "[PERSON_NAME] -> Análisis Afiliado 20-93397689-1 CUIL | DNI Sexo Sexo search Ge…" at bounding box center [619, 106] width 956 height 132
paste input "48316007"
click at [809, 121] on span "search Buscar afiliado" at bounding box center [788, 119] width 95 height 11
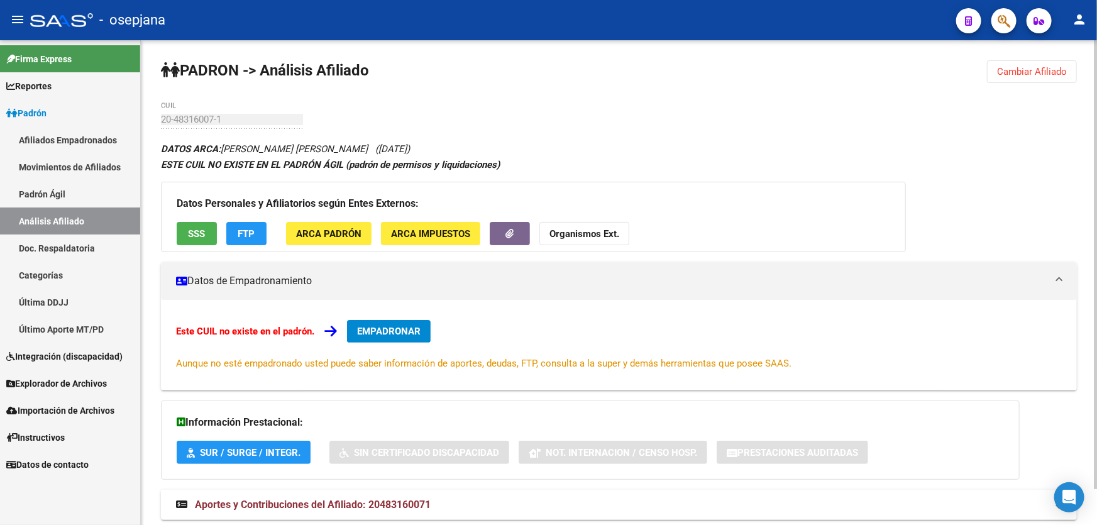
click at [207, 241] on button "SSS" at bounding box center [197, 233] width 40 height 23
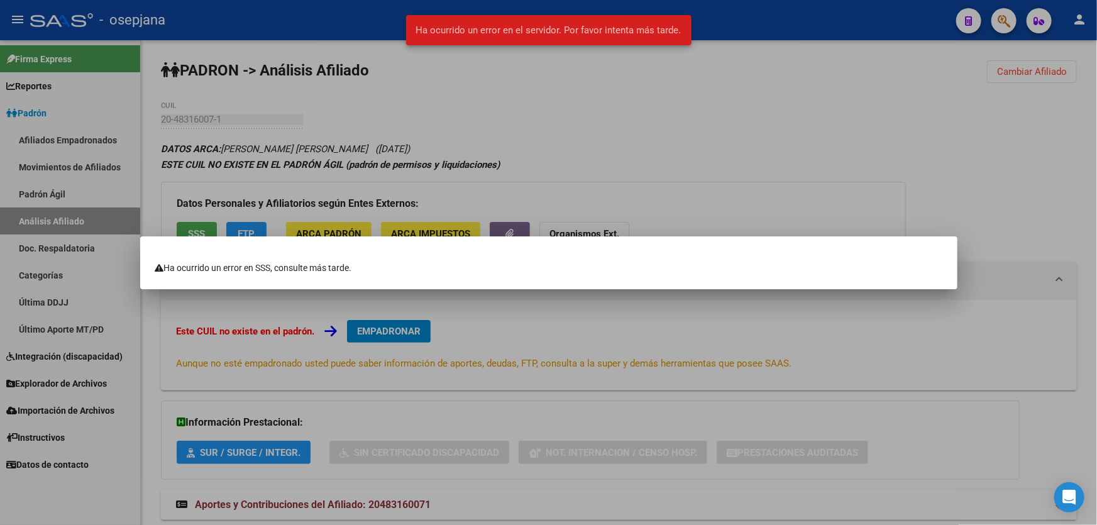
click at [1096, 219] on div at bounding box center [548, 262] width 1097 height 525
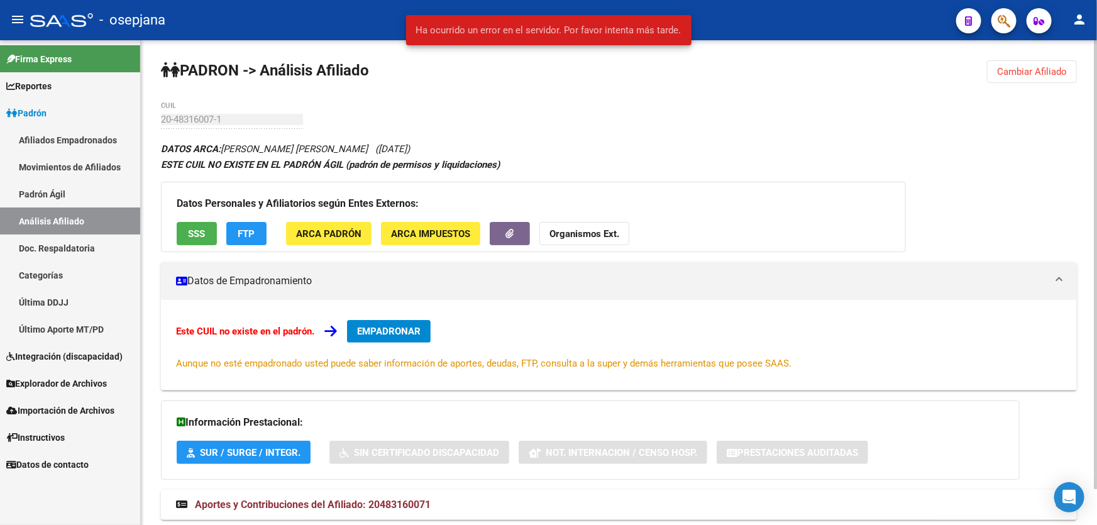
click at [217, 238] on div "Datos Personales y Afiliatorios según Entes Externos: SSS FTP ARCA Padrón ARCA …" at bounding box center [533, 217] width 745 height 70
click at [255, 232] on button "FTP" at bounding box center [246, 233] width 40 height 23
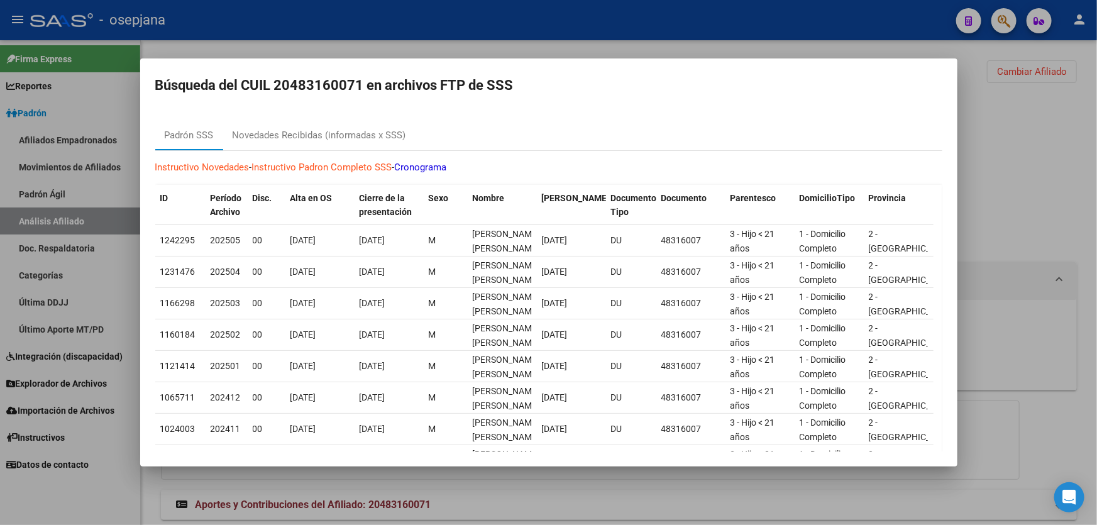
click at [1096, 224] on div at bounding box center [548, 262] width 1097 height 525
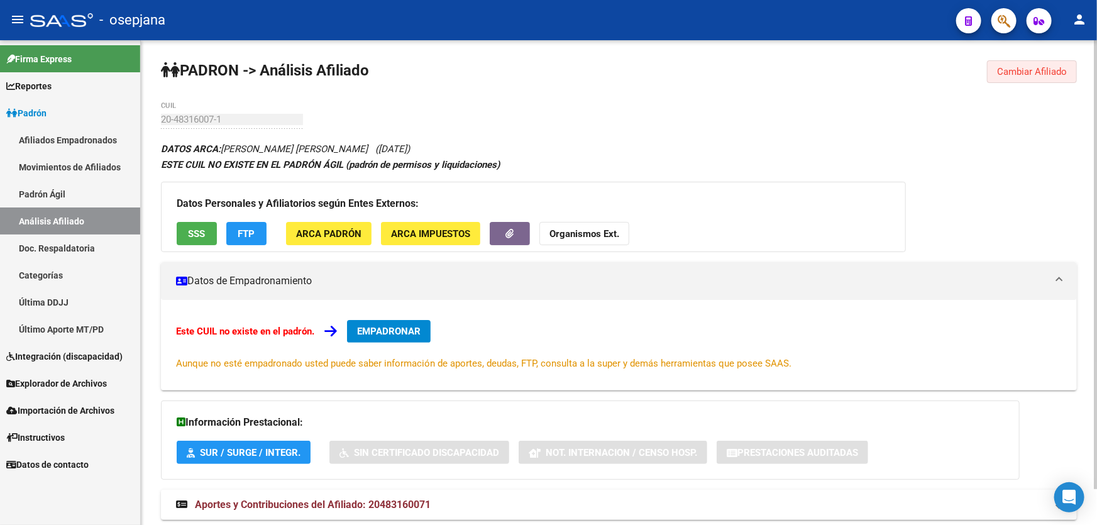
click at [1028, 69] on span "Cambiar Afiliado" at bounding box center [1032, 71] width 70 height 11
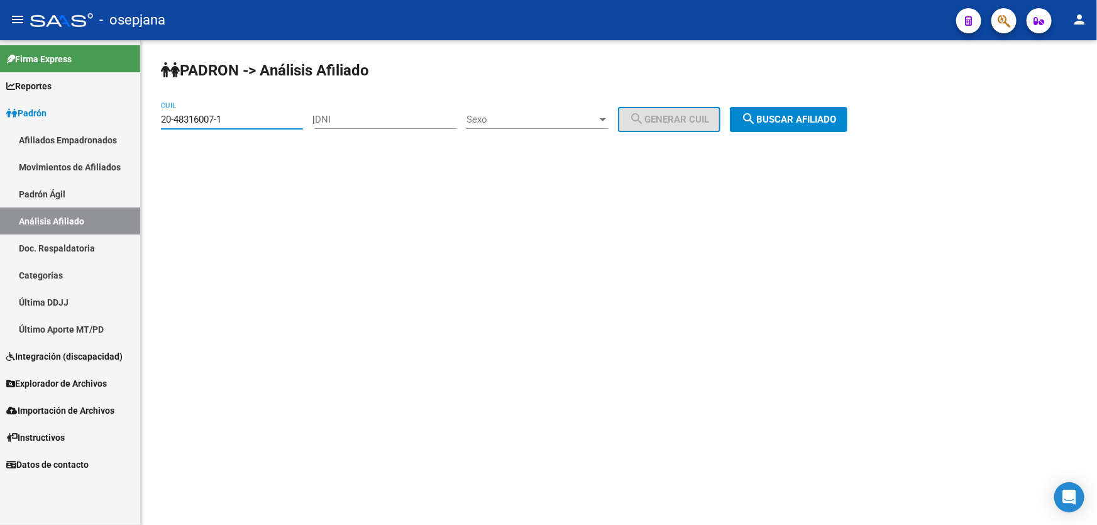
drag, startPoint x: 249, startPoint y: 120, endPoint x: 136, endPoint y: 125, distance: 113.8
click at [136, 125] on mat-sidenav-container "Firma Express Reportes Padrón Traspasos x O.S. Traspasos x Gerenciador Traspaso…" at bounding box center [548, 282] width 1097 height 484
paste input "94015004-4"
click at [813, 118] on span "search Buscar afiliado" at bounding box center [788, 119] width 95 height 11
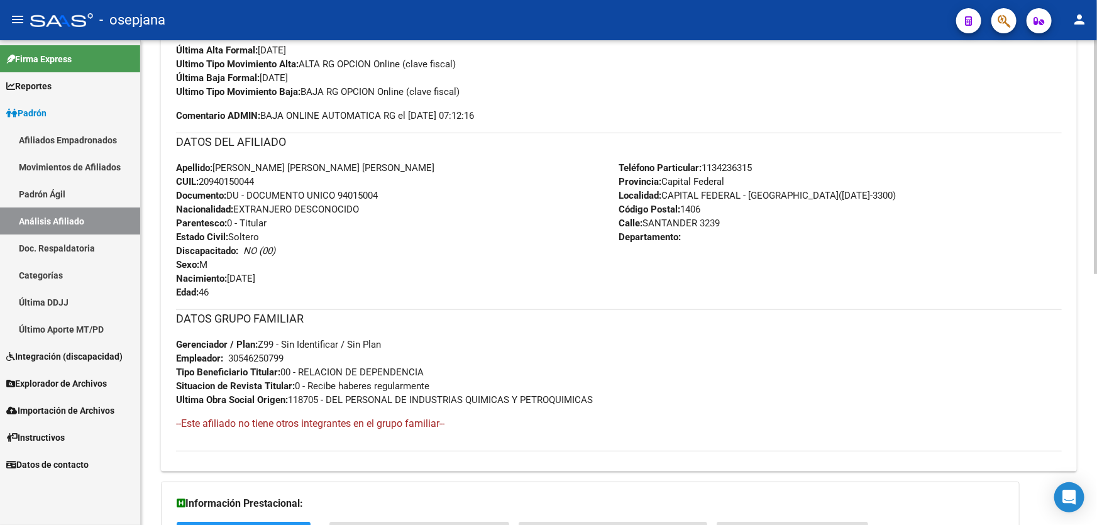
scroll to position [518, 0]
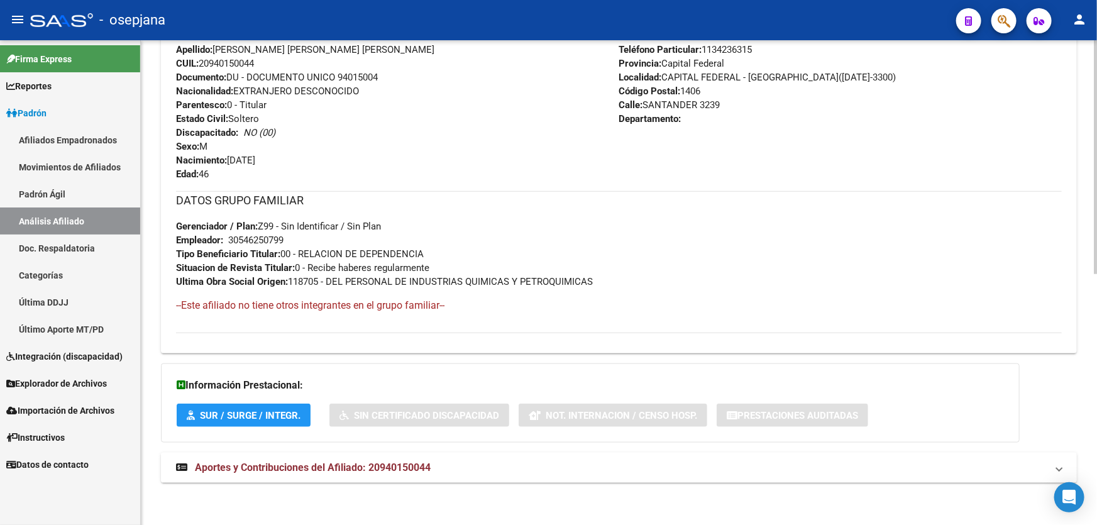
click at [397, 476] on mat-expansion-panel-header "Aportes y Contribuciones del Afiliado: 20940150044" at bounding box center [619, 467] width 916 height 30
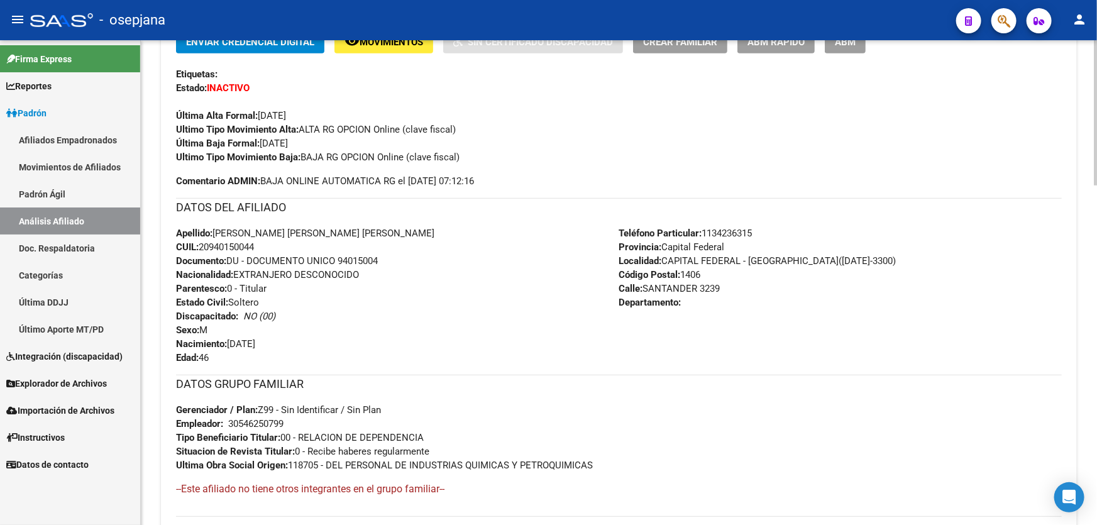
scroll to position [0, 0]
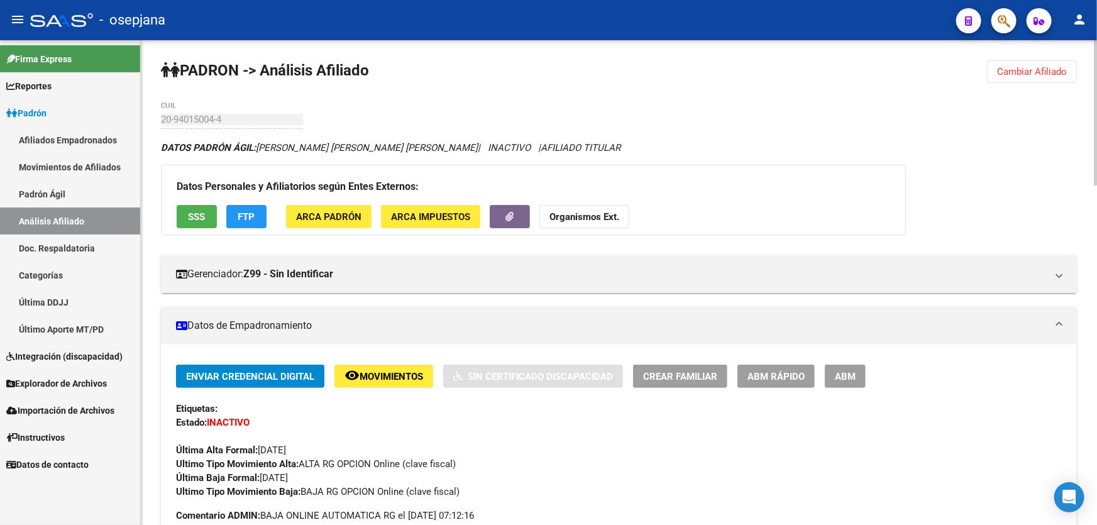
click at [194, 223] on button "SSS" at bounding box center [197, 216] width 40 height 23
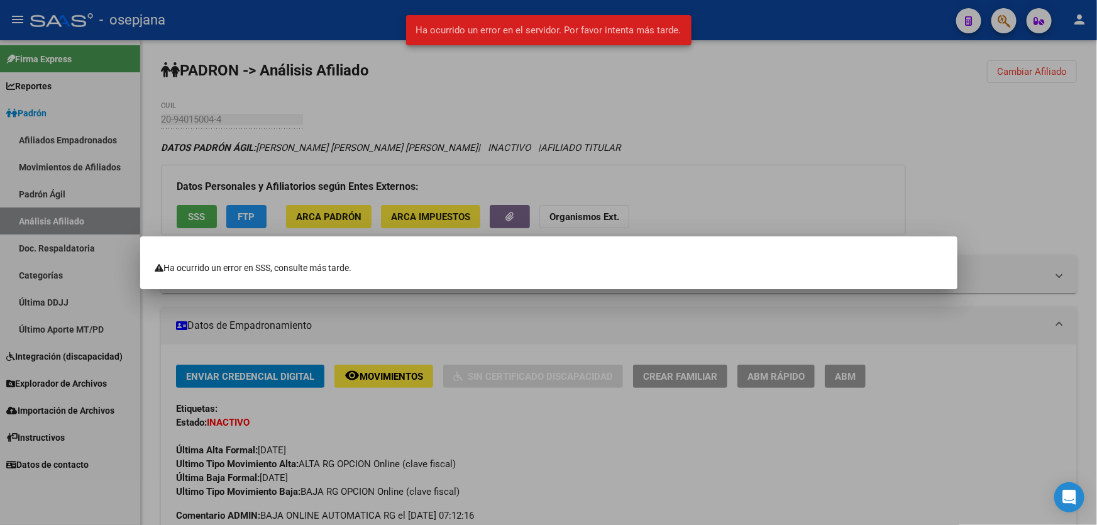
click at [797, 173] on div at bounding box center [548, 262] width 1097 height 525
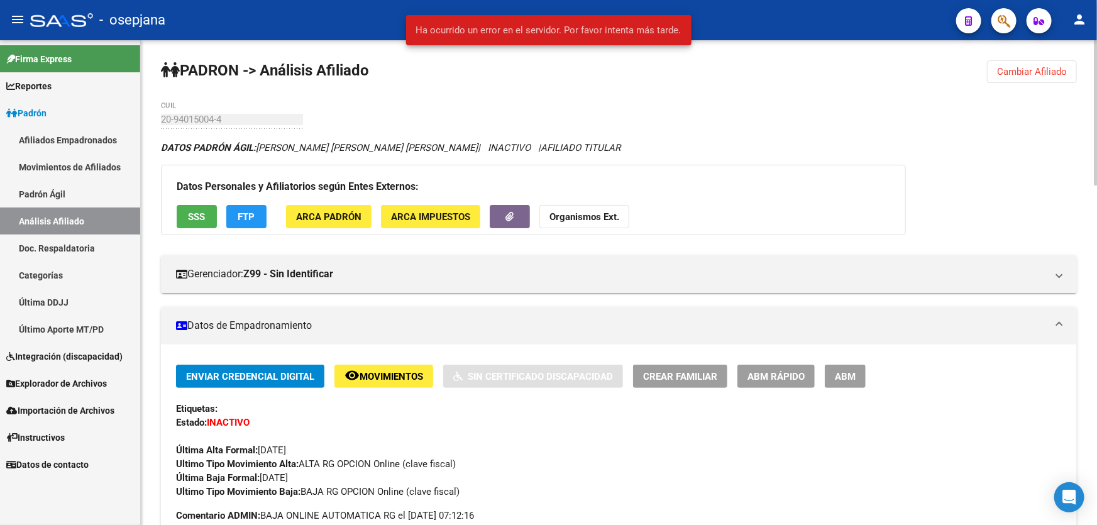
click at [254, 215] on button "FTP" at bounding box center [246, 216] width 40 height 23
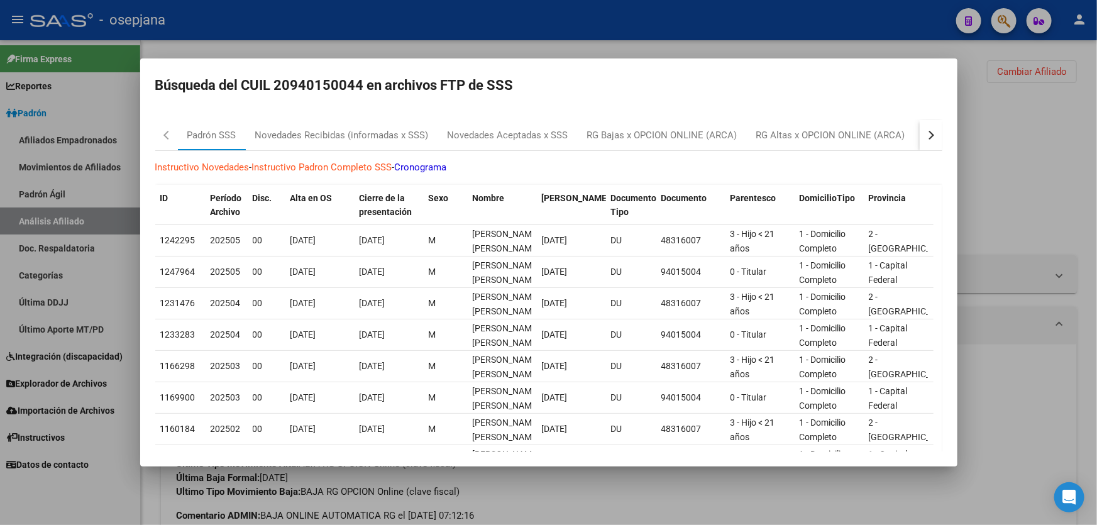
click at [923, 138] on button "button" at bounding box center [930, 135] width 23 height 30
click at [859, 133] on div "RG Bajas Diarias" at bounding box center [868, 135] width 70 height 14
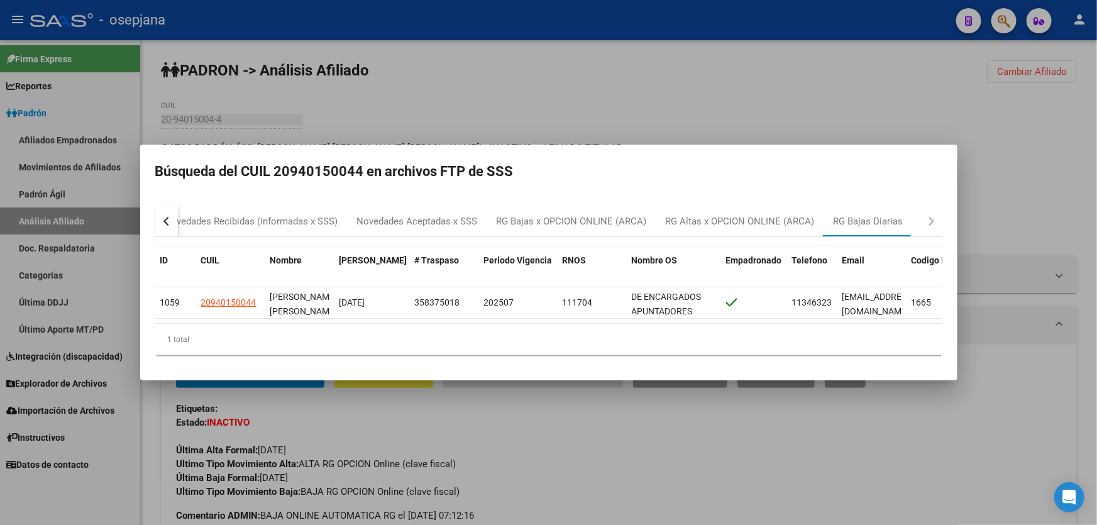
click at [992, 138] on div at bounding box center [548, 262] width 1097 height 525
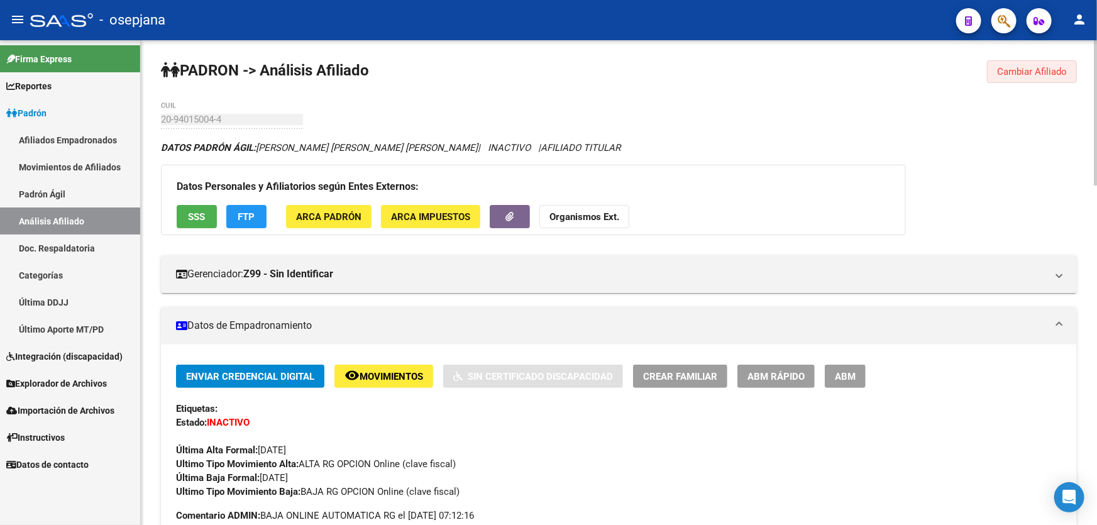
click at [1024, 63] on button "Cambiar Afiliado" at bounding box center [1032, 71] width 90 height 23
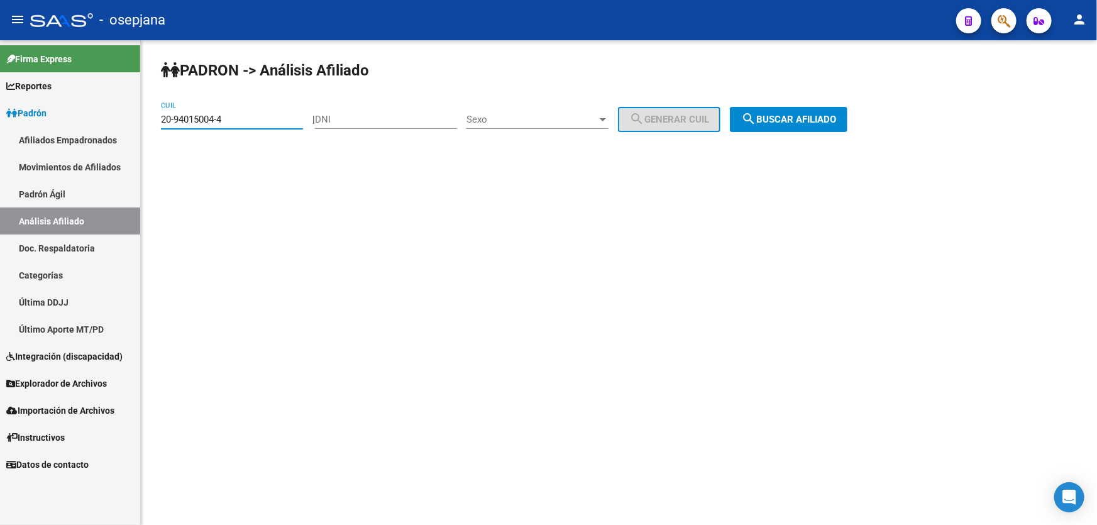
drag, startPoint x: 264, startPoint y: 119, endPoint x: 123, endPoint y: 133, distance: 141.4
click at [123, 133] on mat-sidenav-container "Firma Express Reportes Padrón Traspasos x O.S. Traspasos x Gerenciador Traspaso…" at bounding box center [548, 282] width 1097 height 484
drag, startPoint x: 179, startPoint y: 111, endPoint x: 314, endPoint y: 90, distance: 136.1
click at [314, 90] on div "PADRON -> Análisis Afiliado 20-94015004-4 CUIL | DNI Sexo Sexo search Generar C…" at bounding box center [619, 106] width 956 height 132
drag, startPoint x: 236, startPoint y: 123, endPoint x: 147, endPoint y: 122, distance: 89.2
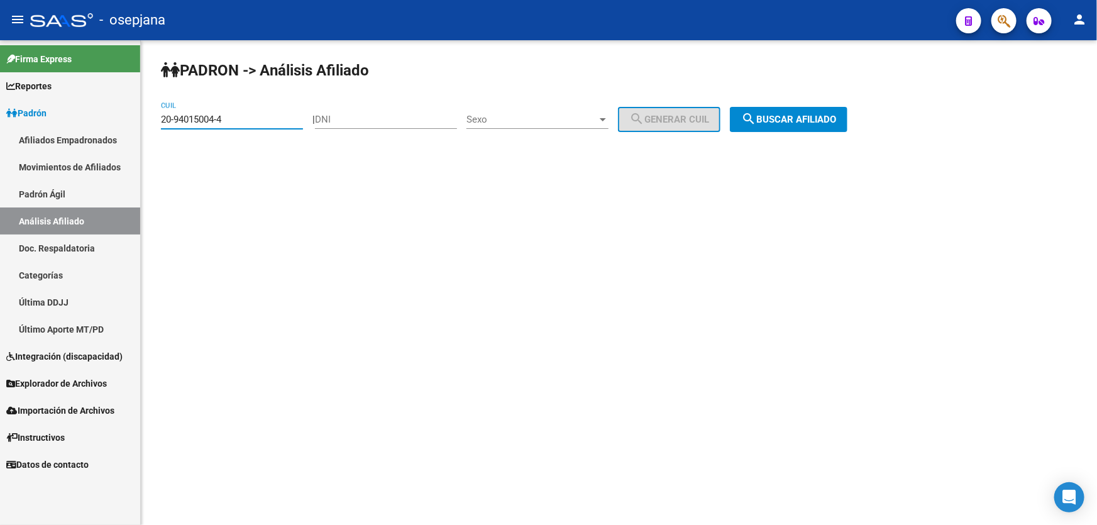
click at [147, 122] on div "PADRON -> Análisis Afiliado 20-94015004-4 CUIL | DNI Sexo Sexo search Generar C…" at bounding box center [619, 106] width 956 height 132
paste input "5850102-2"
click at [777, 109] on button "search Buscar afiliado" at bounding box center [789, 119] width 118 height 25
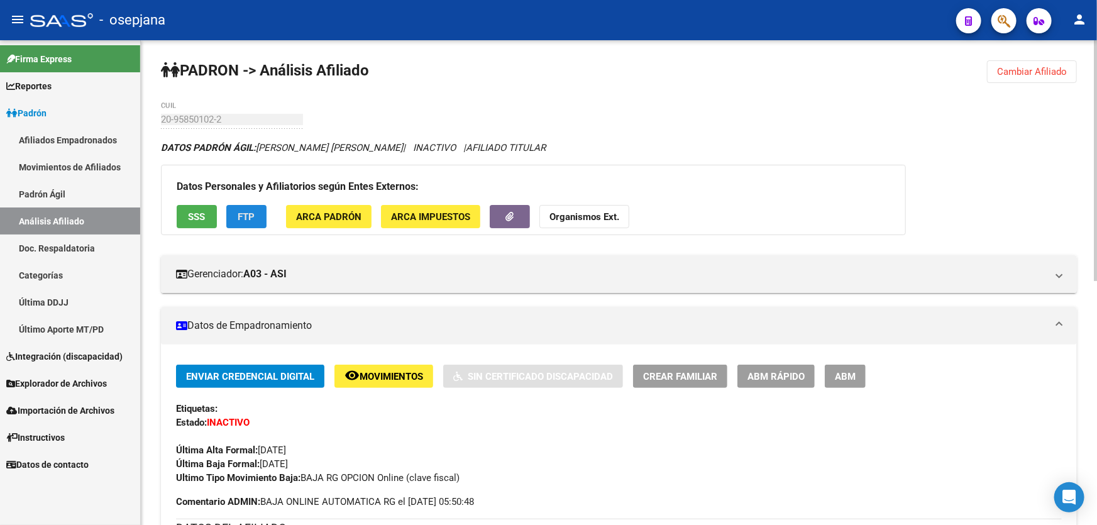
click at [243, 212] on span "FTP" at bounding box center [246, 216] width 17 height 11
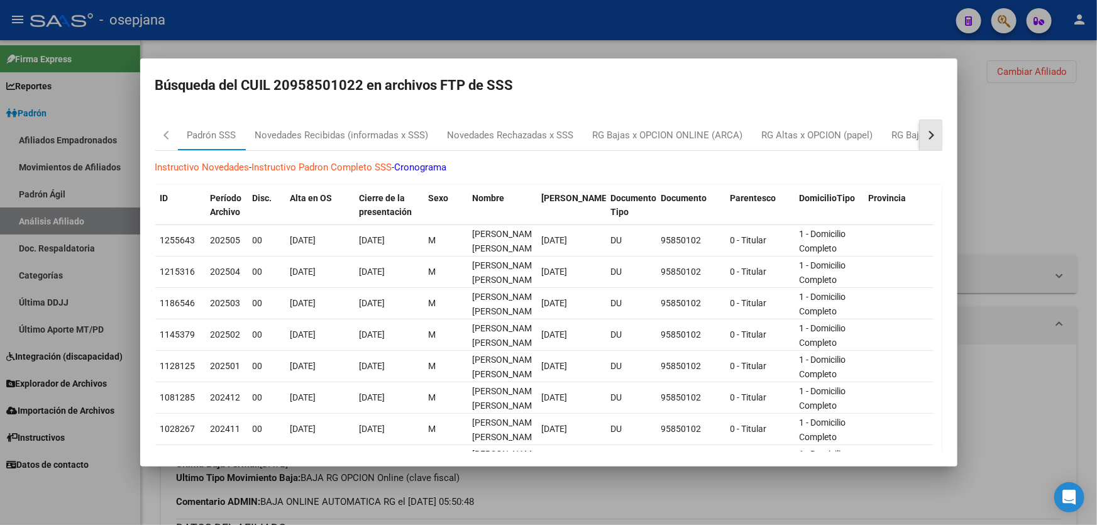
click at [924, 132] on div "button" at bounding box center [928, 135] width 9 height 9
click at [895, 134] on div "RG Bajas Diarias" at bounding box center [866, 135] width 70 height 14
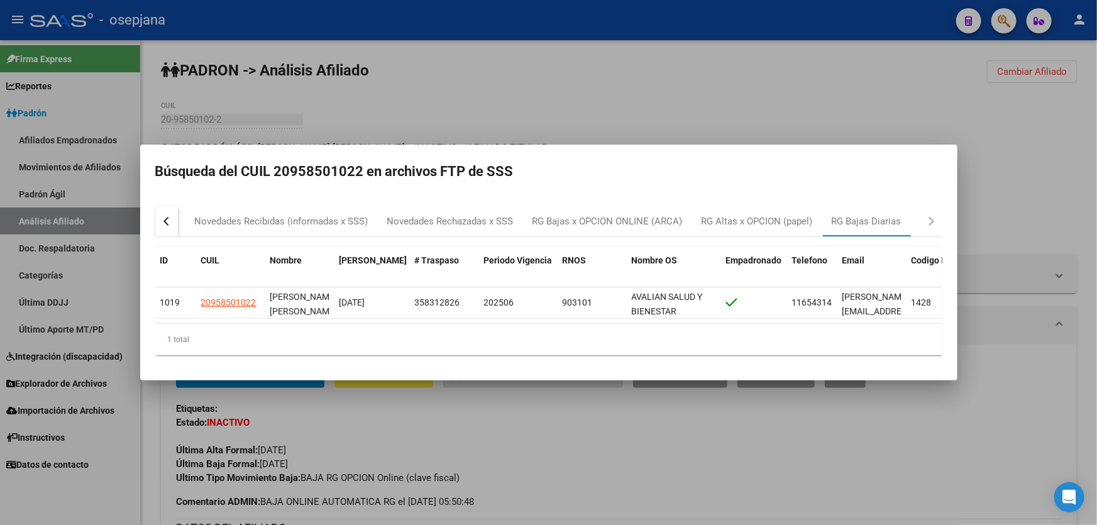
click at [895, 134] on div at bounding box center [548, 262] width 1097 height 525
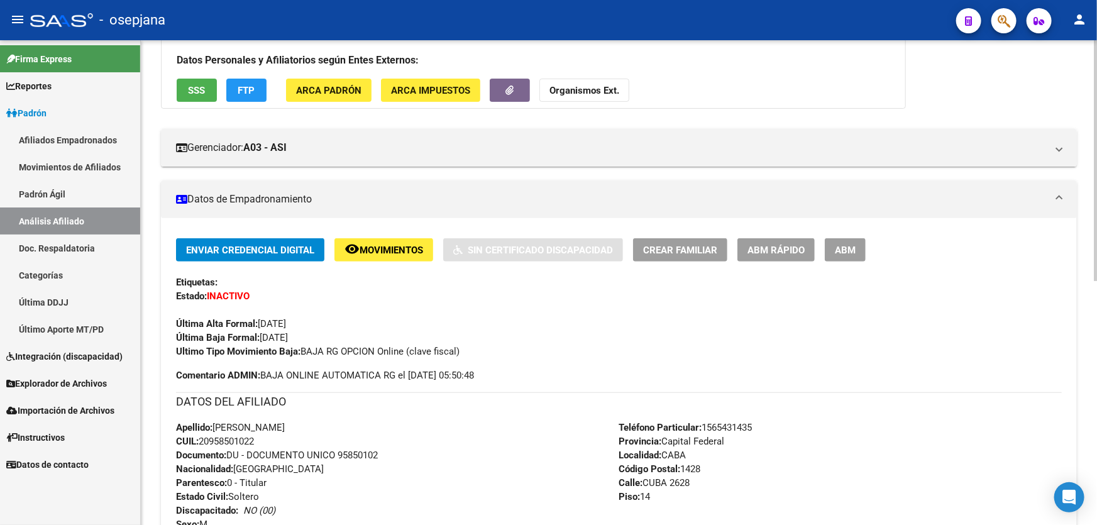
scroll to position [114, 0]
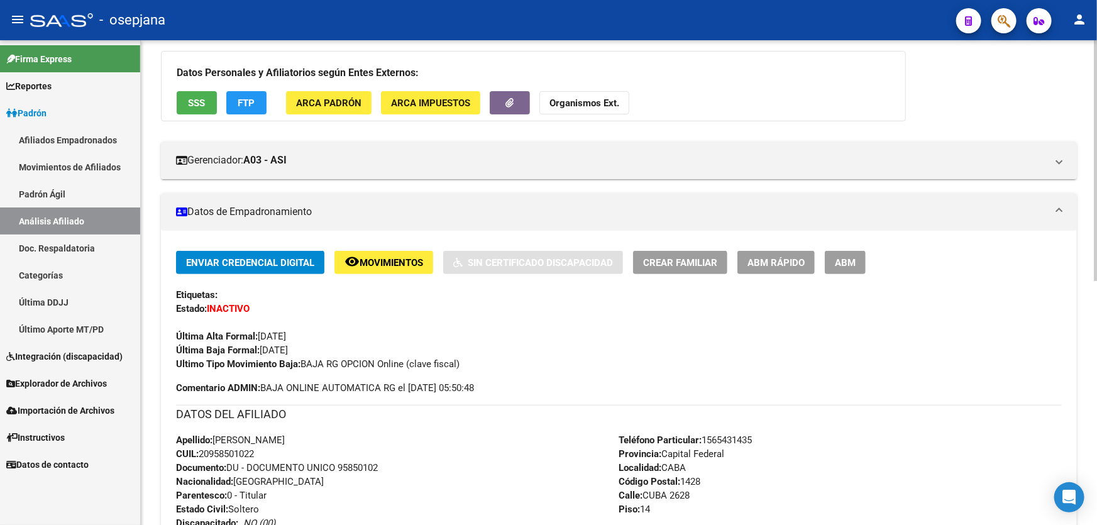
click at [232, 112] on button "FTP" at bounding box center [246, 102] width 40 height 23
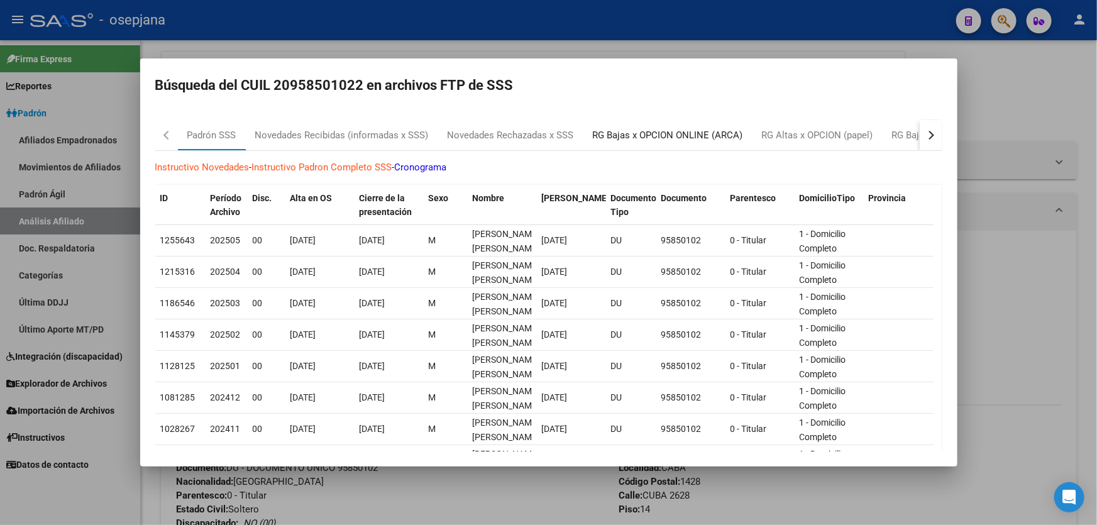
click at [718, 131] on div "RG Bajas x OPCION ONLINE (ARCA)" at bounding box center [668, 135] width 150 height 14
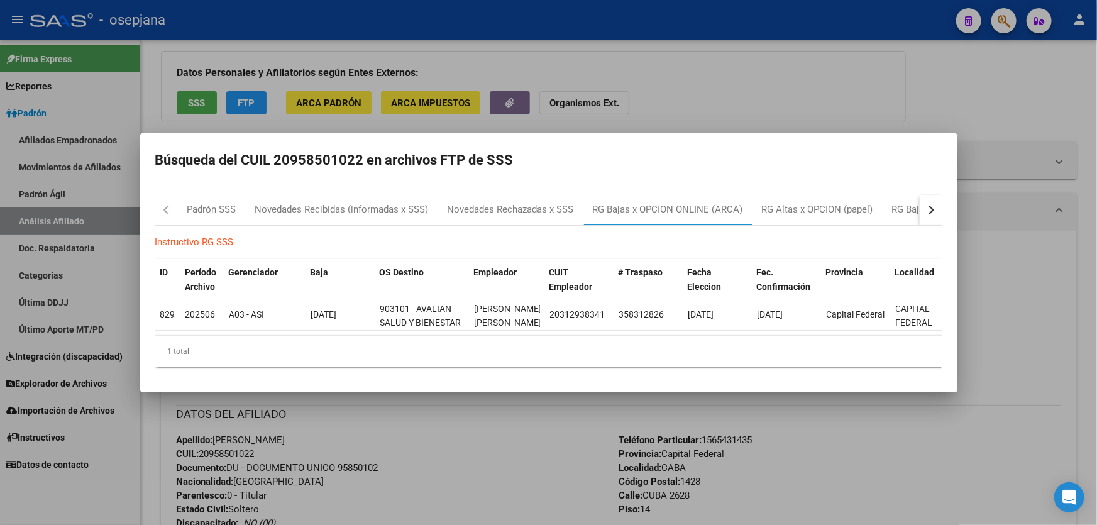
scroll to position [0, 17]
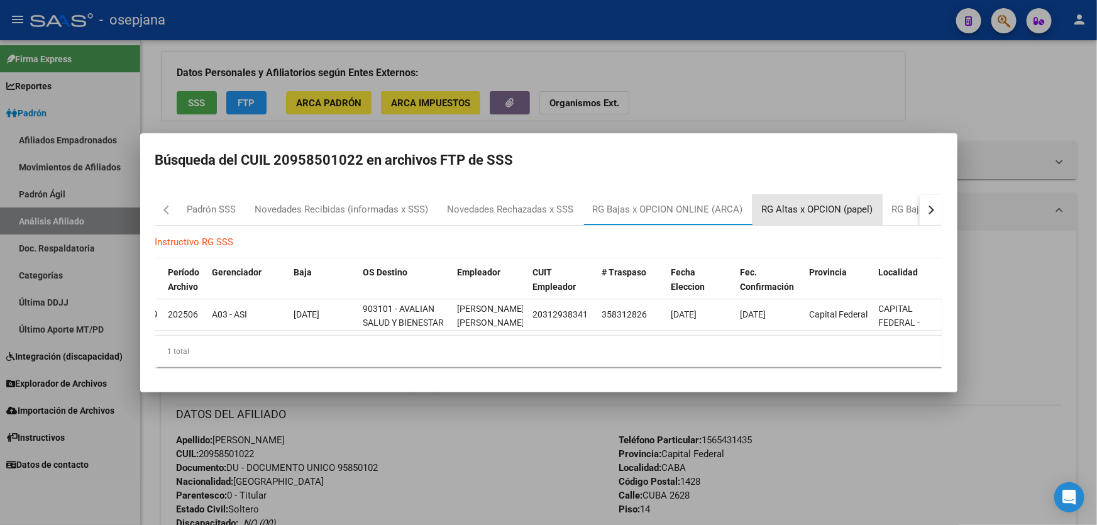
click at [819, 202] on div "RG Altas x OPCION (papel)" at bounding box center [817, 209] width 111 height 14
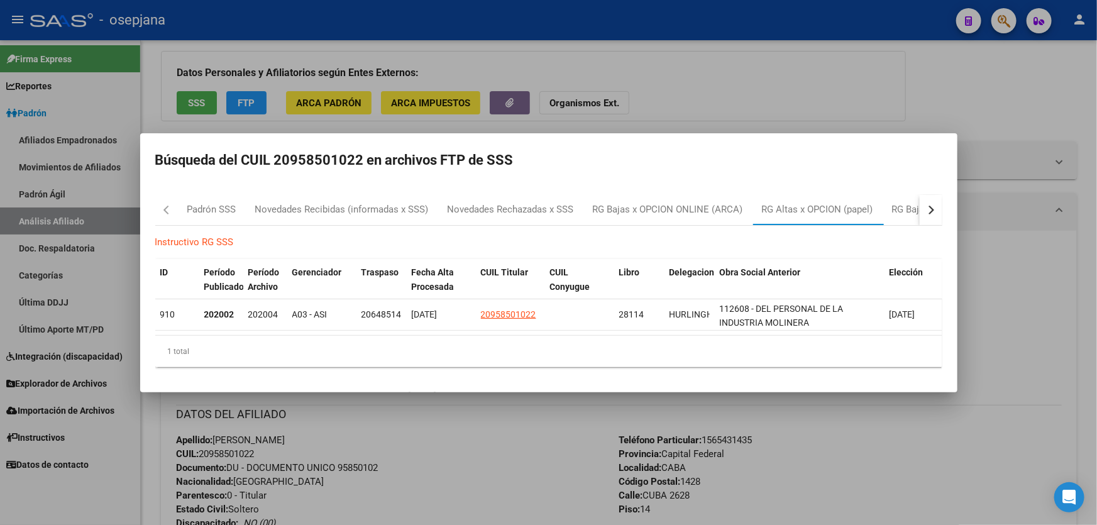
click at [849, 96] on div at bounding box center [548, 262] width 1097 height 525
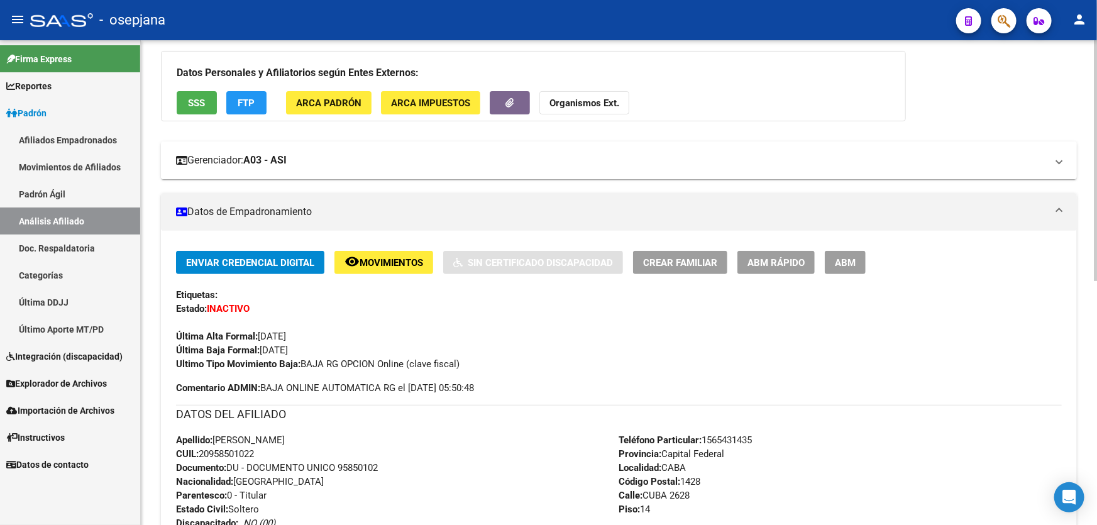
scroll to position [0, 0]
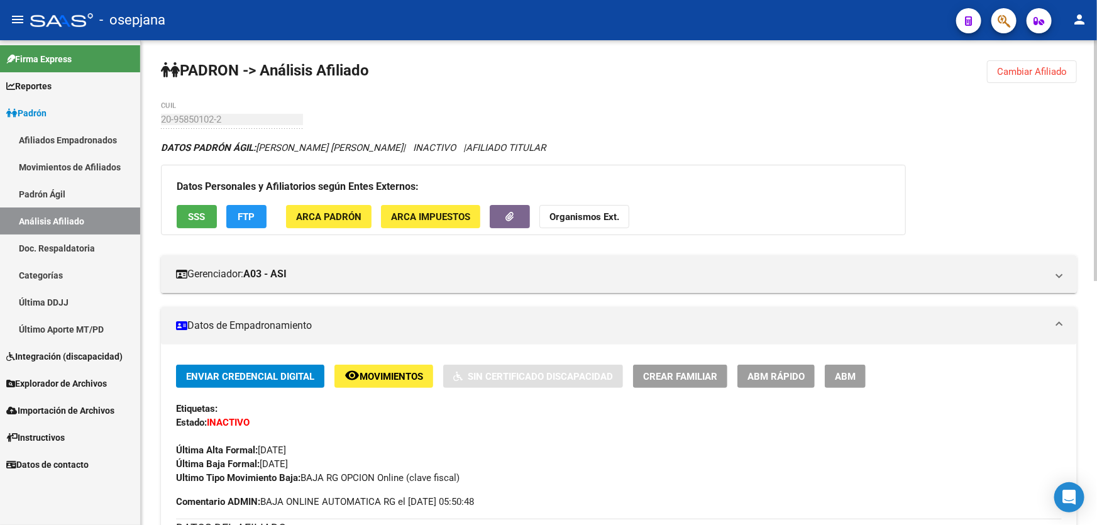
click at [1073, 71] on button "Cambiar Afiliado" at bounding box center [1032, 71] width 90 height 23
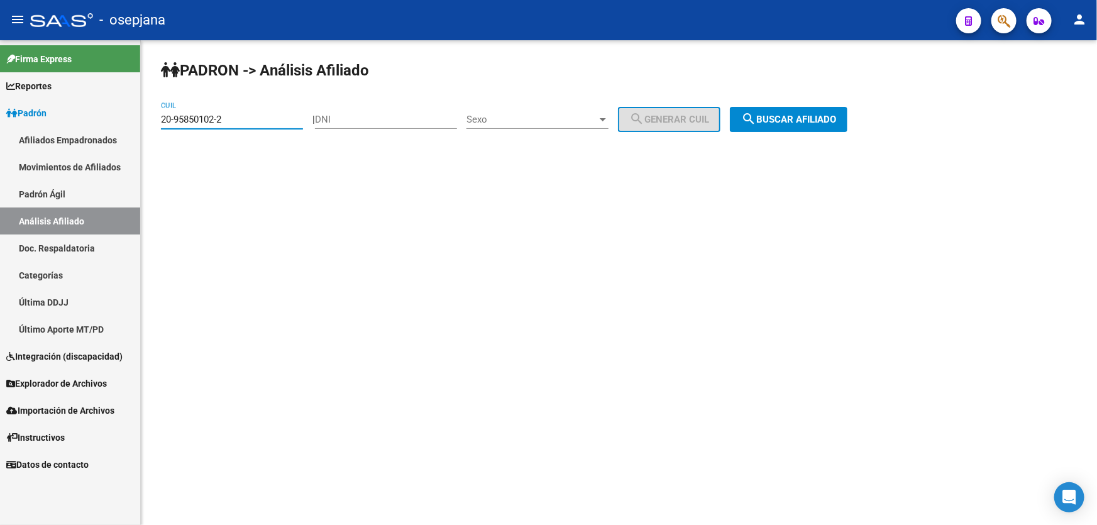
drag, startPoint x: 256, startPoint y: 119, endPoint x: 156, endPoint y: 124, distance: 100.0
click at [156, 124] on div "[PERSON_NAME] -> Análisis Afiliado 20-95850102-2 CUIL | DNI Sexo Sexo search Ge…" at bounding box center [619, 106] width 956 height 132
paste input
click at [779, 107] on button "search Buscar afiliado" at bounding box center [789, 119] width 118 height 25
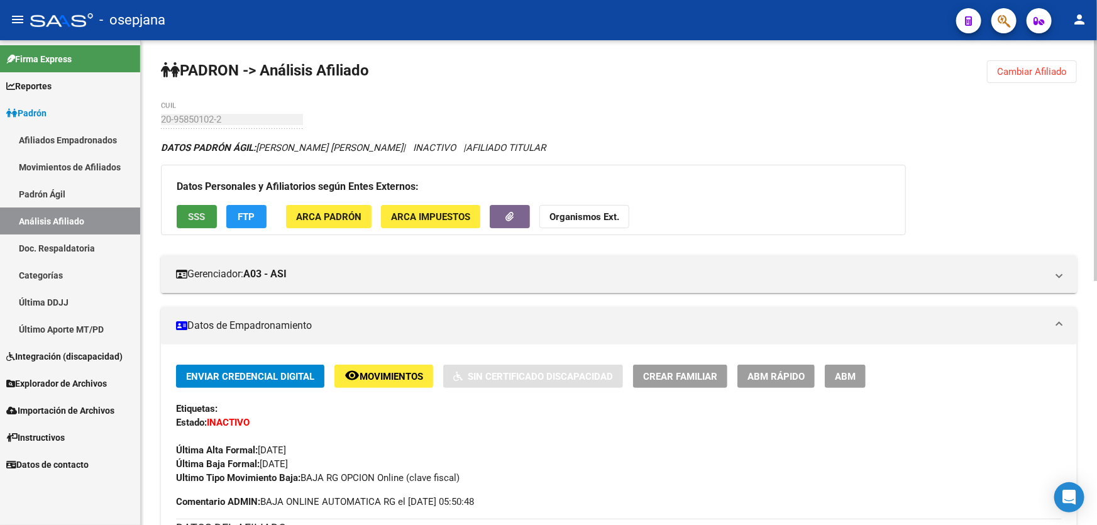
click at [190, 211] on span "SSS" at bounding box center [197, 216] width 17 height 11
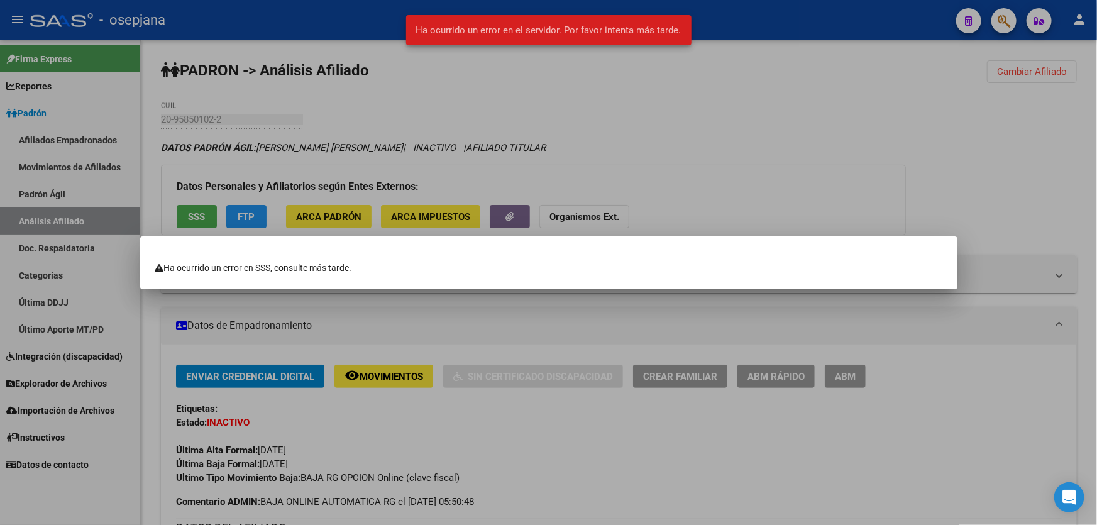
click at [767, 165] on div at bounding box center [548, 262] width 1097 height 525
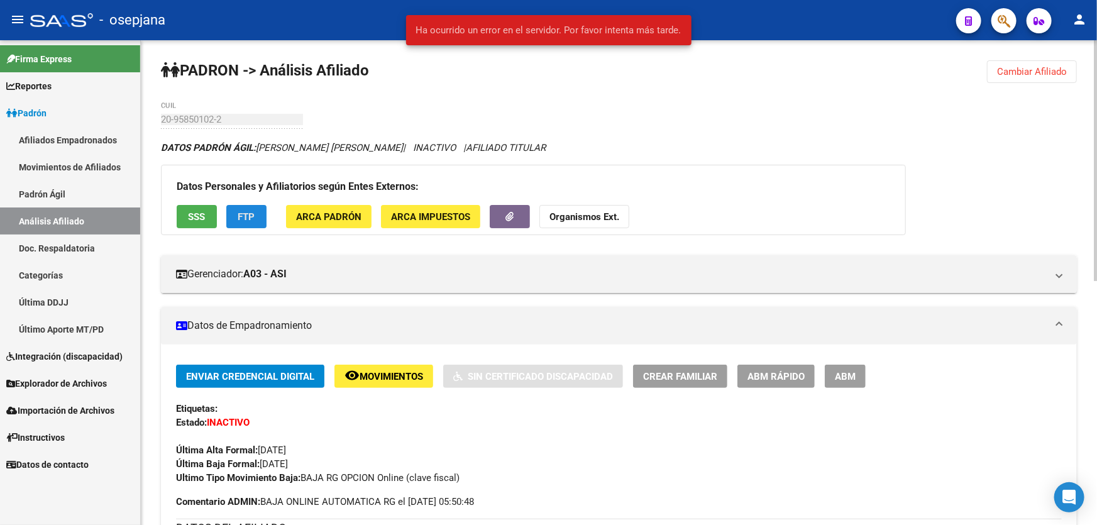
click at [231, 212] on button "FTP" at bounding box center [246, 216] width 40 height 23
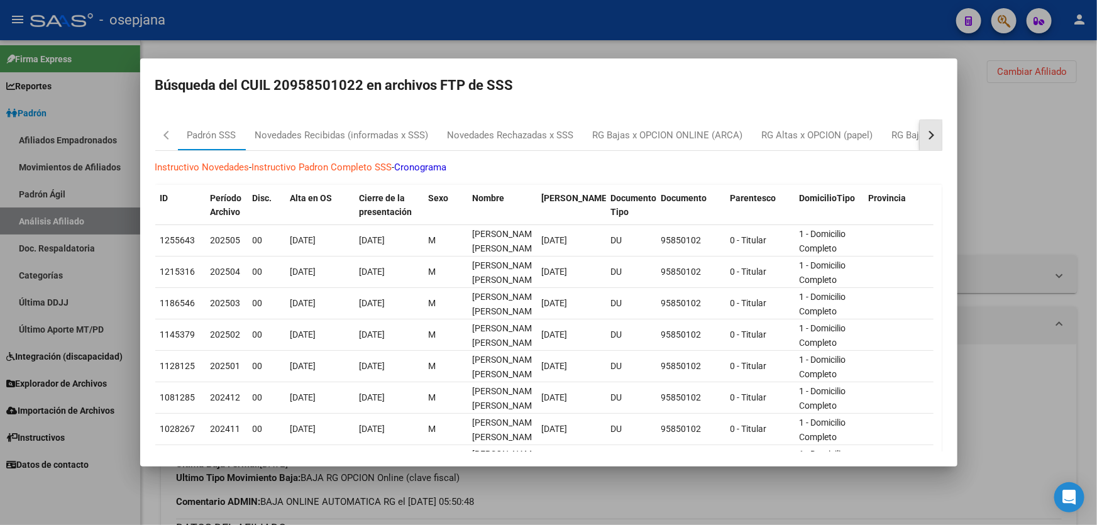
click at [923, 138] on button "button" at bounding box center [930, 135] width 23 height 30
click at [864, 142] on div "RG Bajas Diarias" at bounding box center [866, 135] width 70 height 14
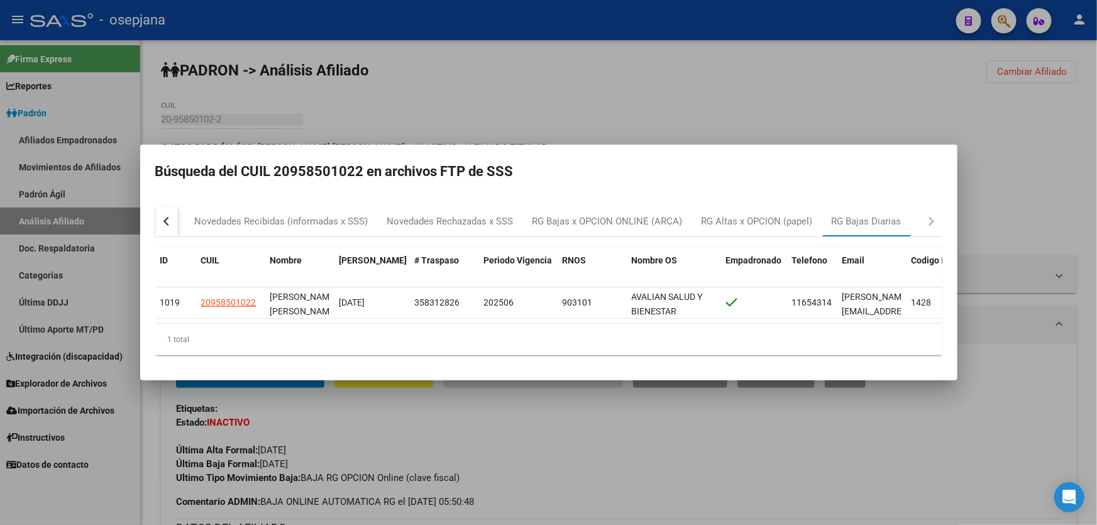
click at [670, 94] on div at bounding box center [548, 262] width 1097 height 525
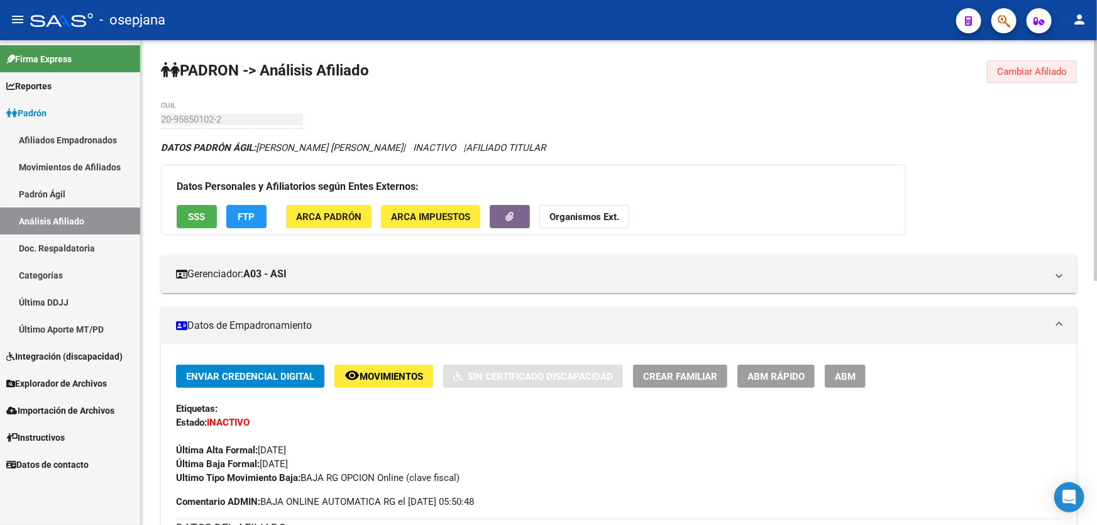
click at [1027, 71] on span "Cambiar Afiliado" at bounding box center [1032, 71] width 70 height 11
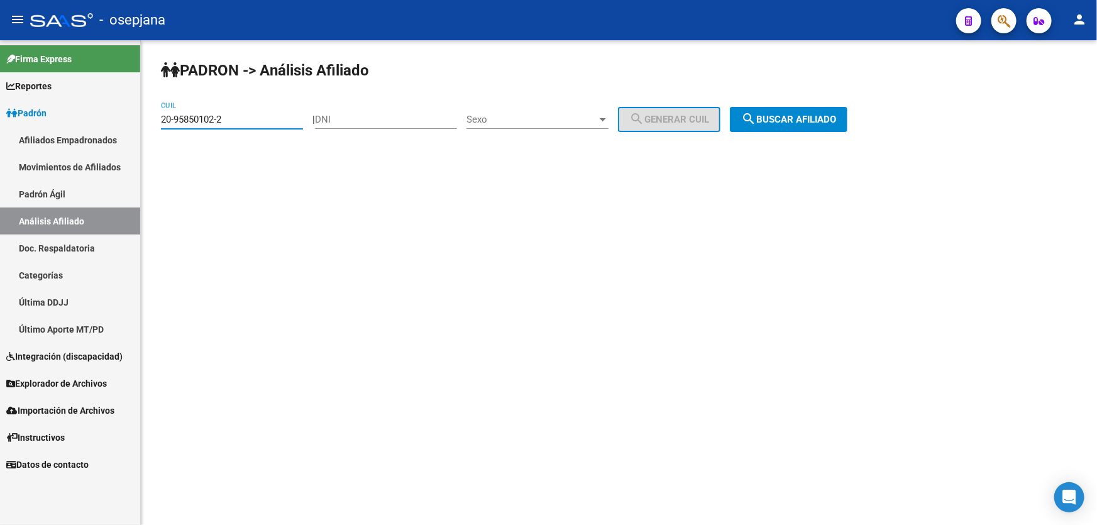
drag, startPoint x: 264, startPoint y: 121, endPoint x: 131, endPoint y: 128, distance: 132.7
click at [131, 128] on mat-sidenav-container "Firma Express Reportes Padrón Traspasos x O.S. Traspasos x Gerenciador Traspaso…" at bounding box center [548, 282] width 1097 height 484
paste input "980944-6"
type input "20-95980944-6"
click at [814, 116] on span "search Buscar afiliado" at bounding box center [788, 119] width 95 height 11
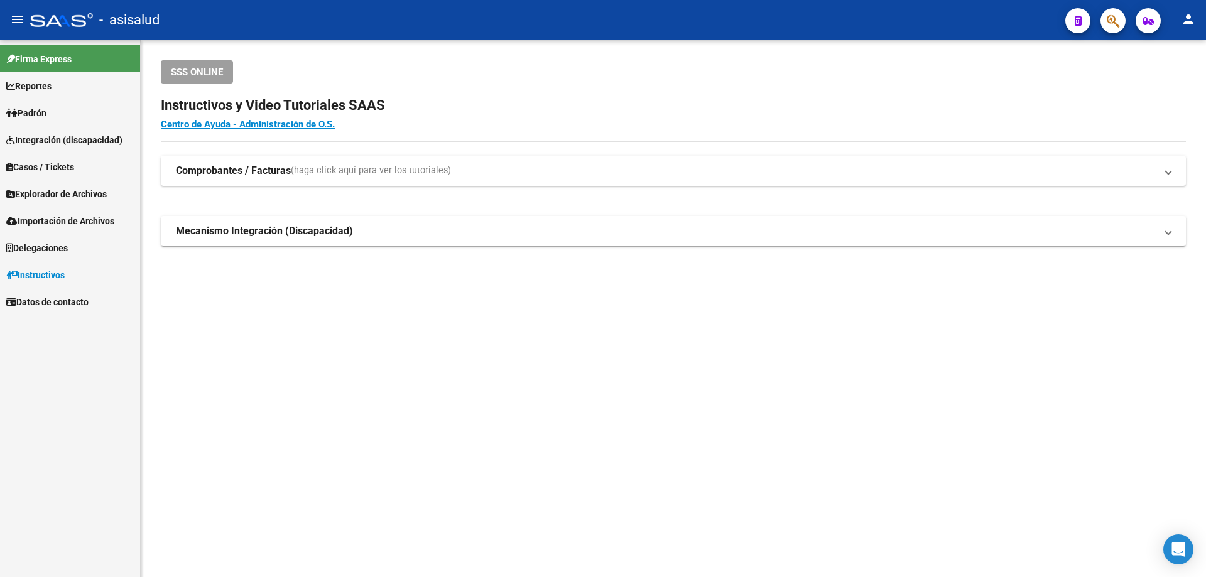
click at [41, 113] on span "Padrón" at bounding box center [26, 113] width 40 height 14
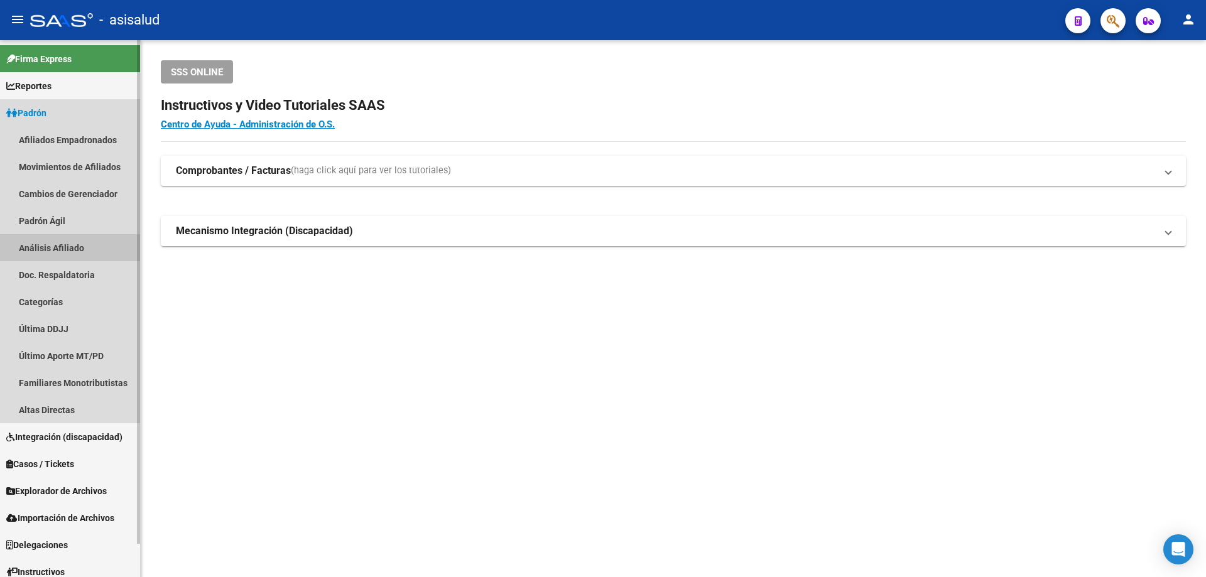
click at [35, 254] on link "Análisis Afiliado" at bounding box center [70, 247] width 140 height 27
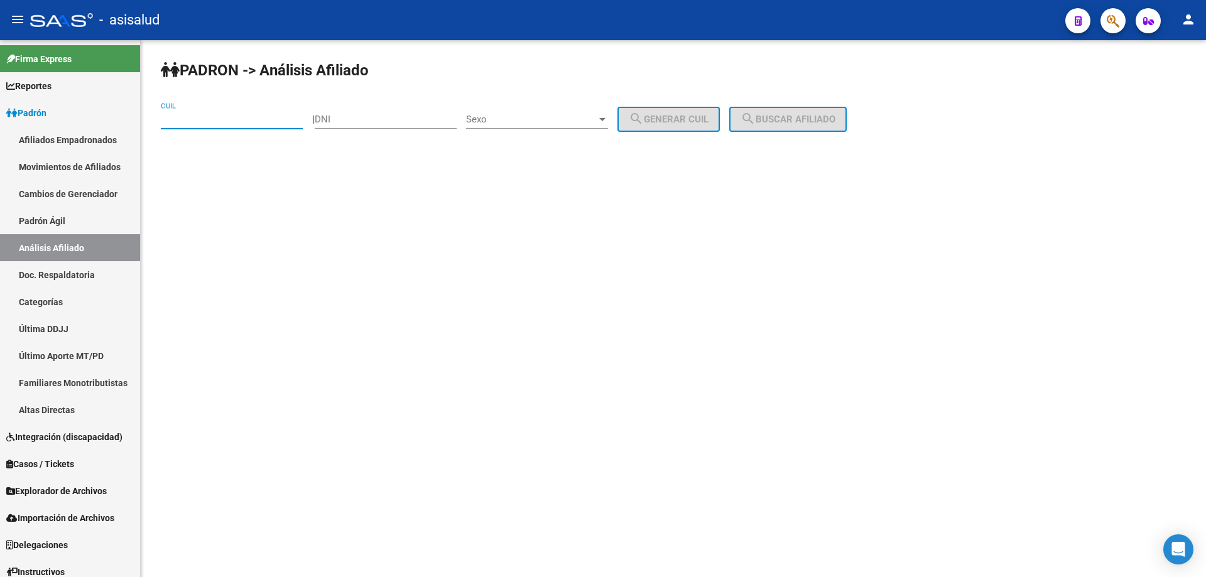
click at [226, 123] on input "CUIL" at bounding box center [232, 119] width 142 height 11
paste input "27-38892793-9"
click at [815, 120] on span "search Buscar afiliado" at bounding box center [788, 119] width 95 height 11
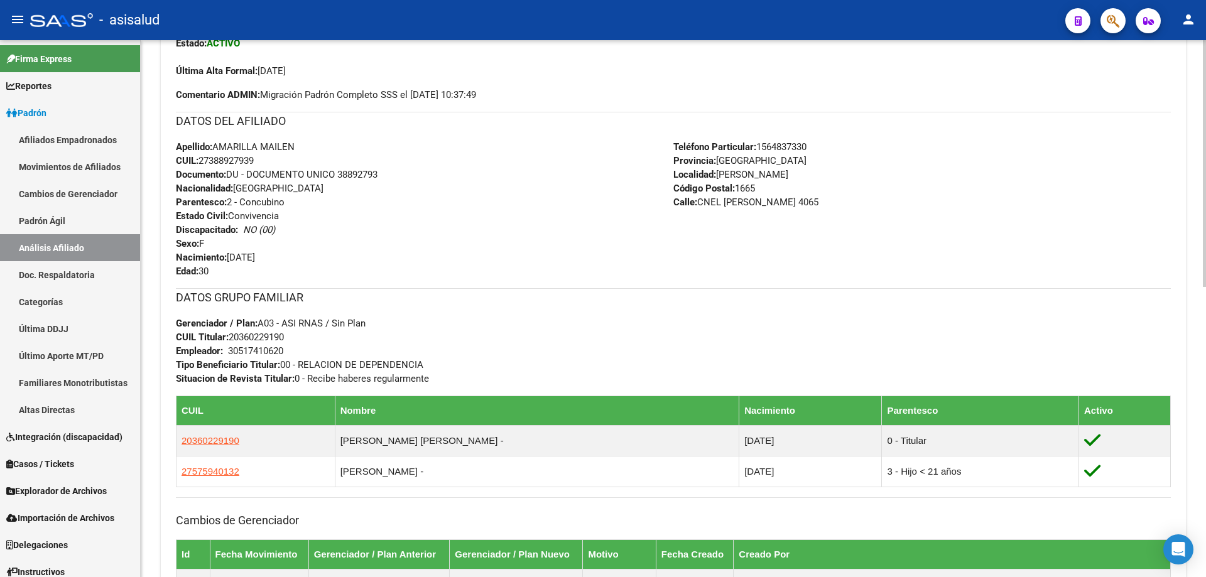
scroll to position [630, 0]
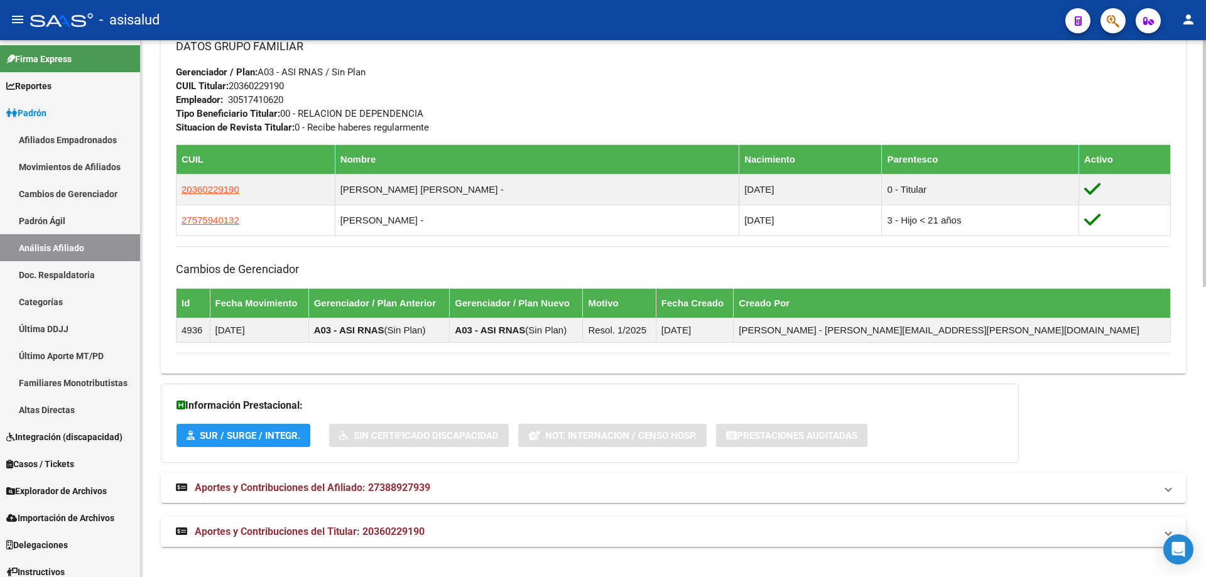
click at [486, 517] on mat-expansion-panel-header "Aportes y Contribuciones del Titular: 20360229190" at bounding box center [674, 532] width 1026 height 30
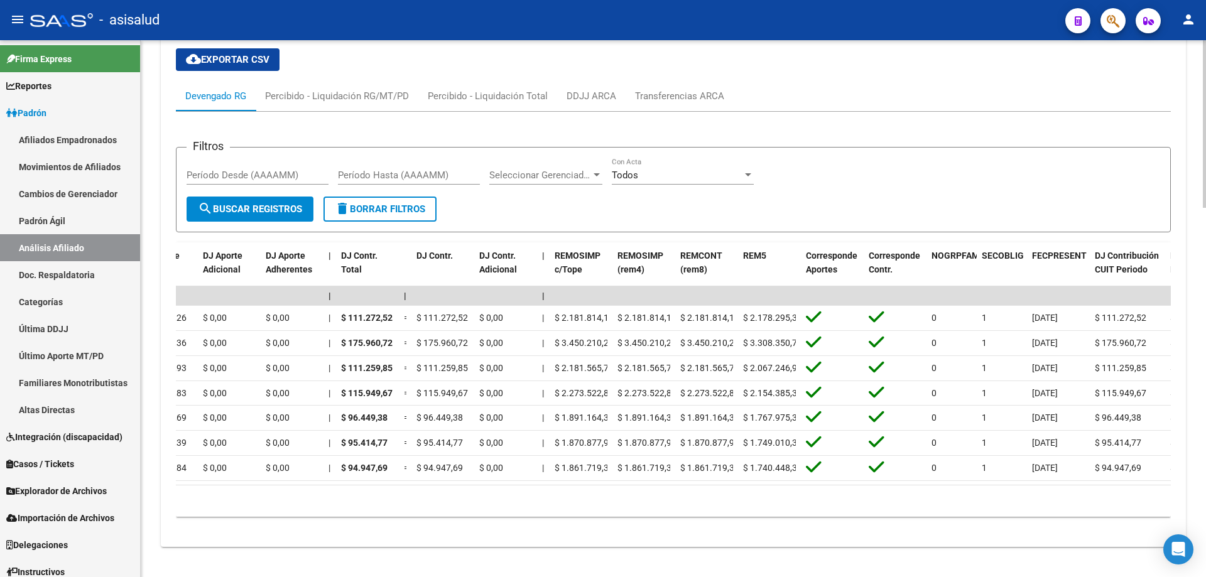
scroll to position [0, 1082]
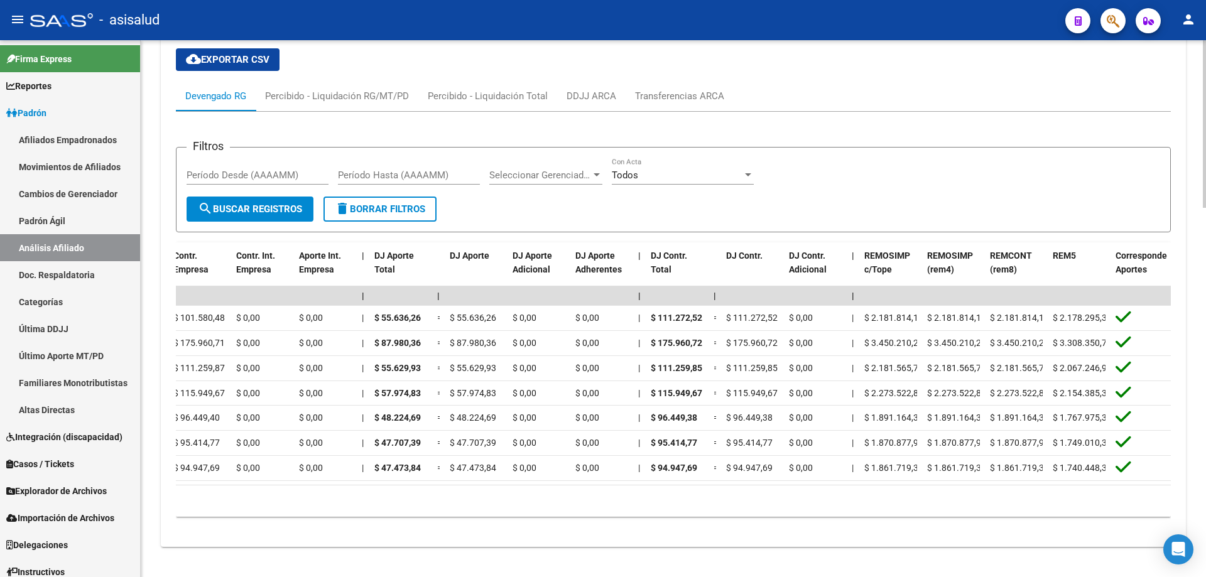
drag, startPoint x: 514, startPoint y: 493, endPoint x: 468, endPoint y: 491, distance: 45.9
click at [468, 491] on div "10 total 1" at bounding box center [673, 501] width 995 height 31
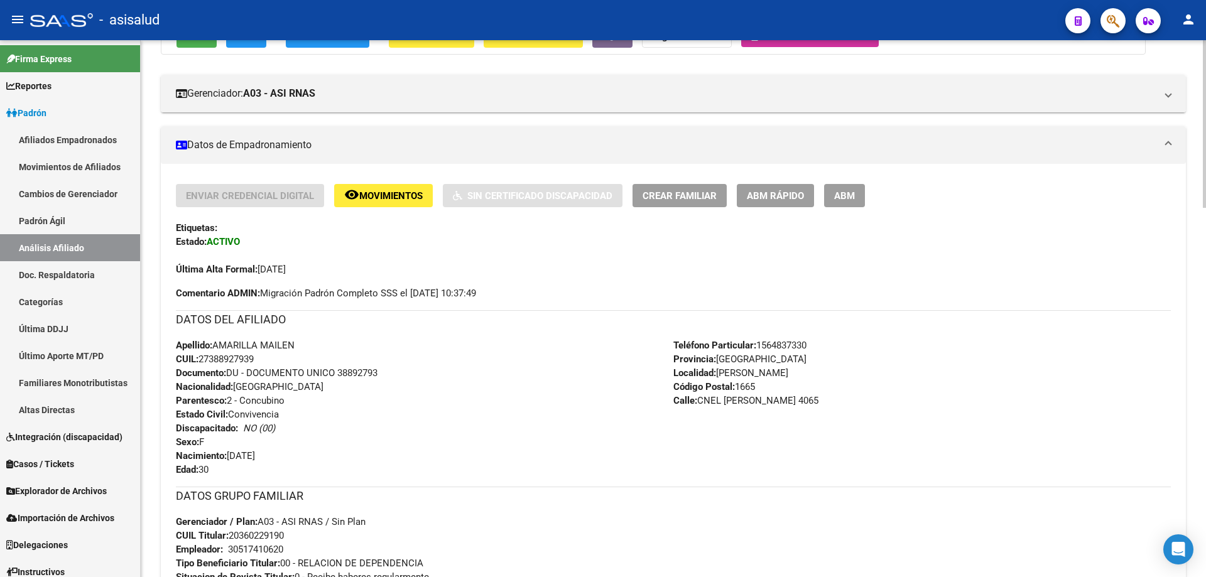
scroll to position [0, 0]
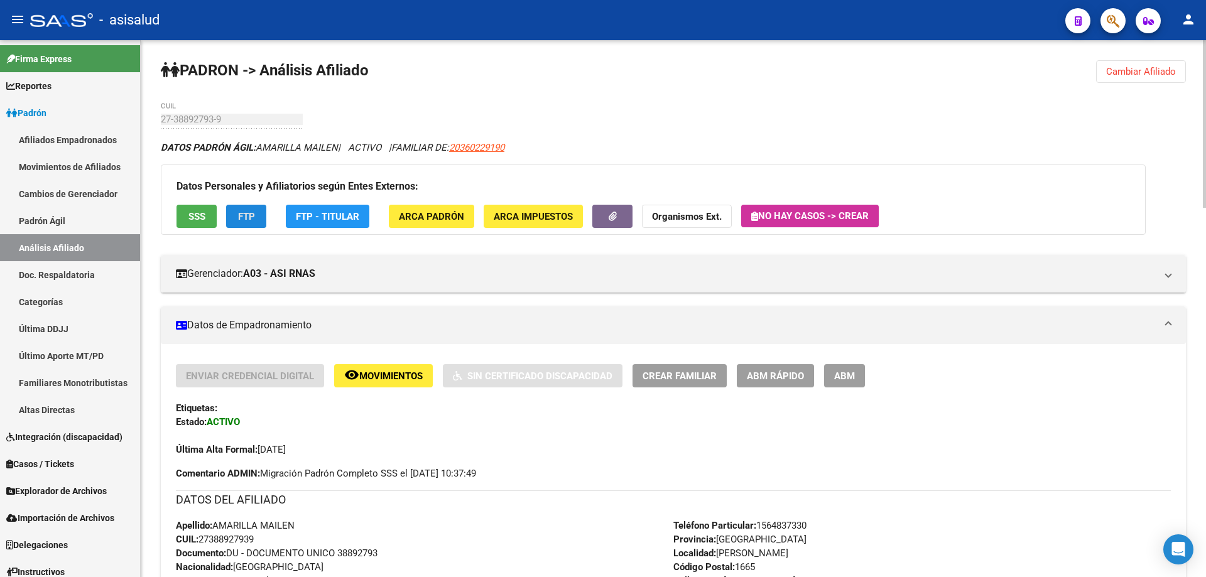
click at [247, 216] on span "FTP" at bounding box center [246, 216] width 17 height 11
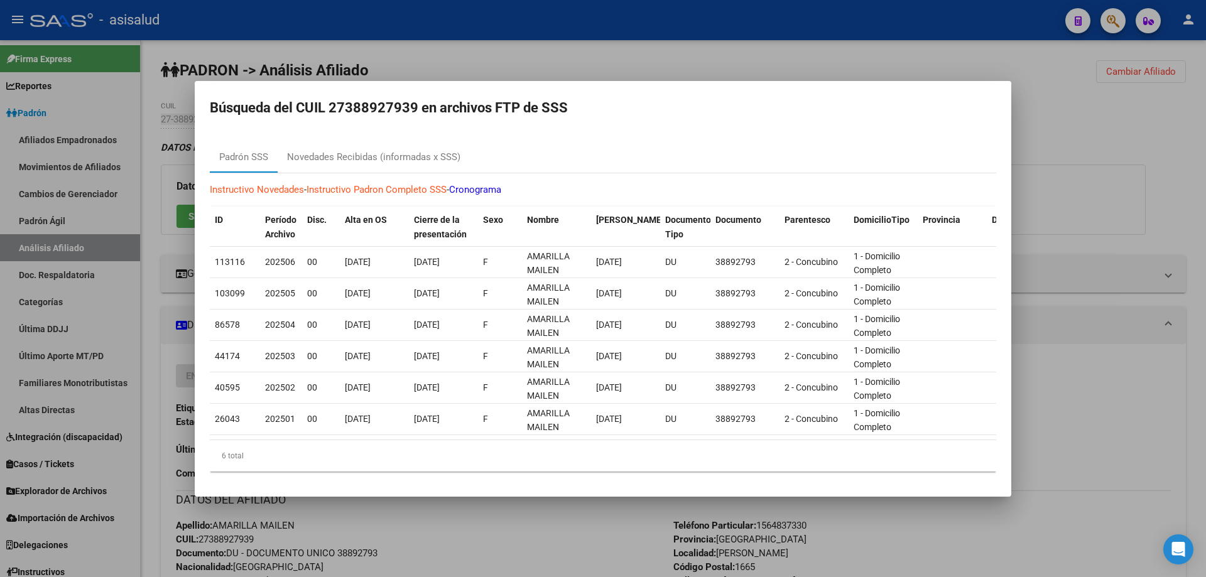
click at [1141, 167] on div at bounding box center [603, 288] width 1206 height 577
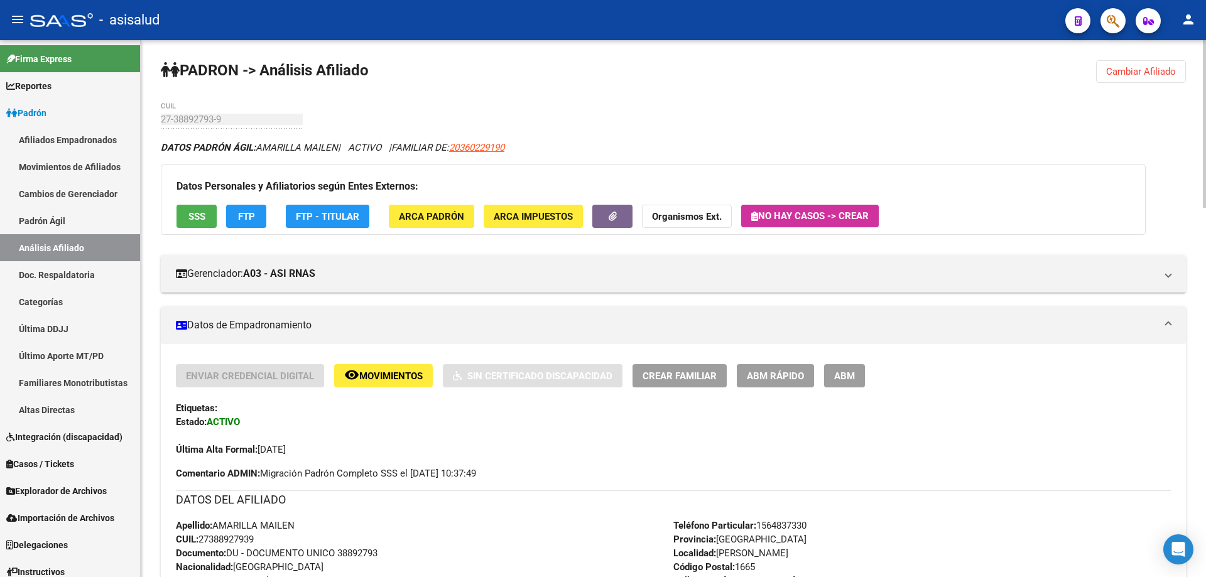
click at [199, 212] on span "SSS" at bounding box center [197, 216] width 17 height 11
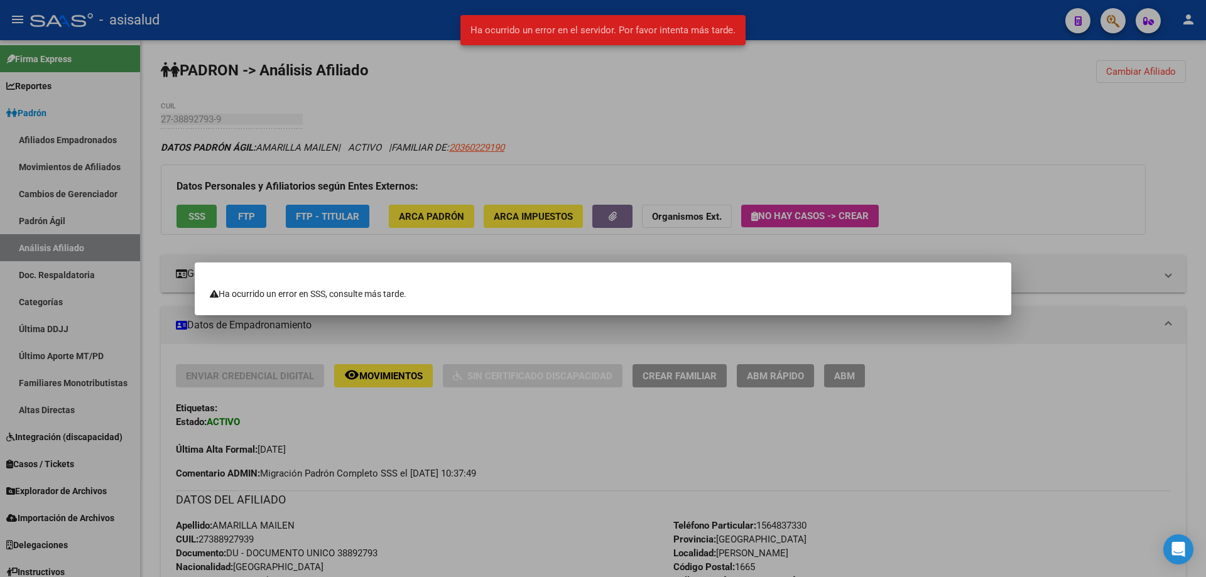
click at [643, 212] on div at bounding box center [603, 288] width 1206 height 577
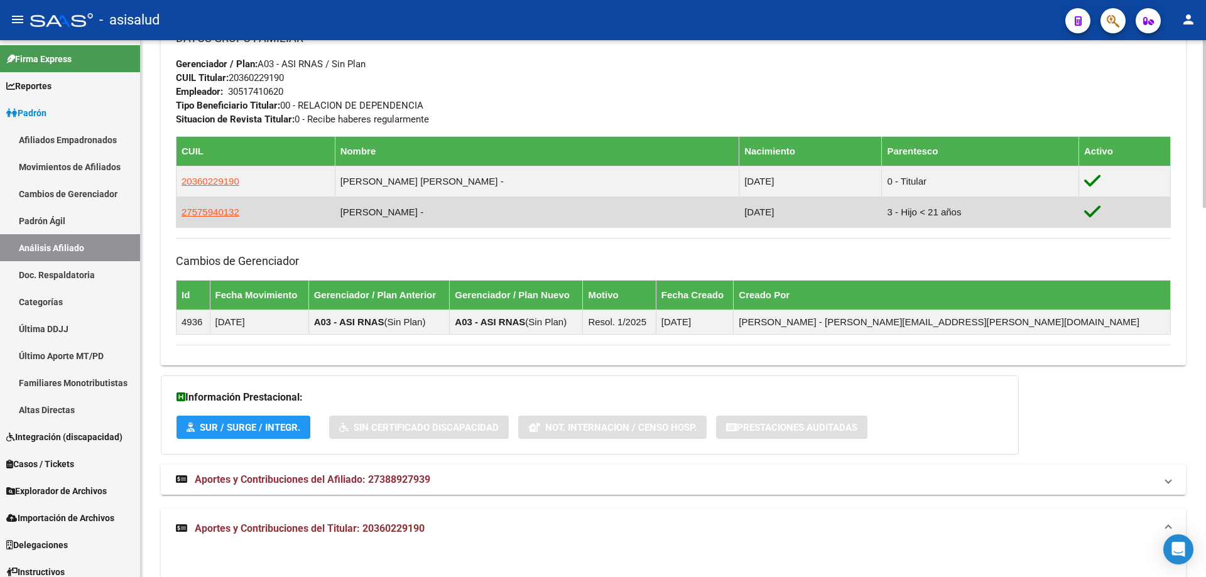
scroll to position [566, 0]
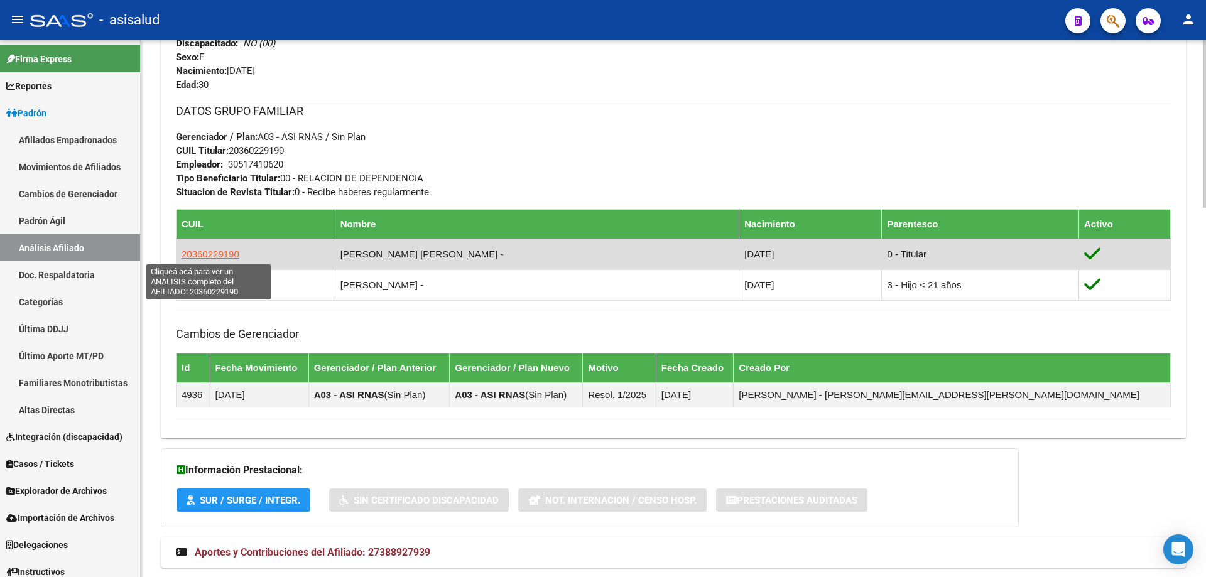
click at [201, 249] on span "20360229190" at bounding box center [211, 254] width 58 height 11
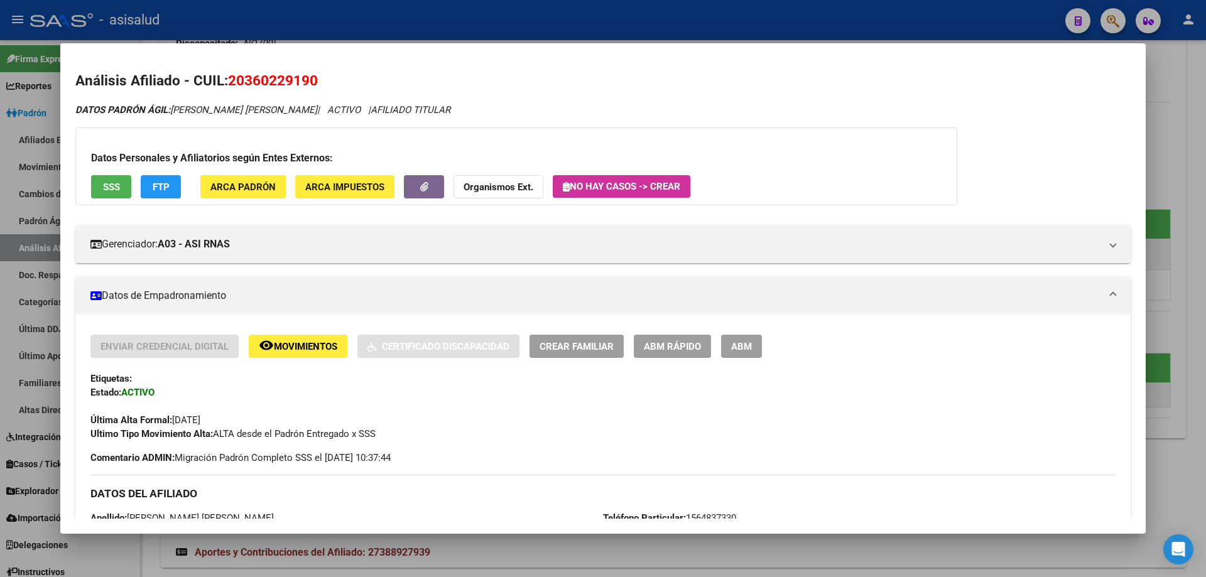
click at [109, 192] on span "SSS" at bounding box center [111, 187] width 17 height 11
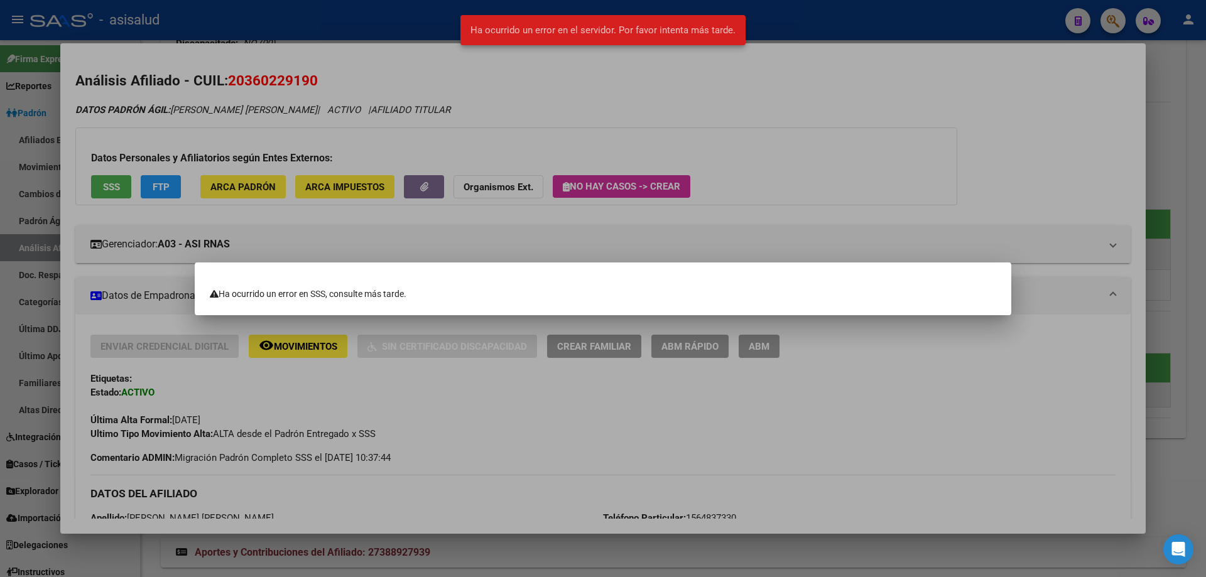
click at [483, 136] on div at bounding box center [603, 288] width 1206 height 577
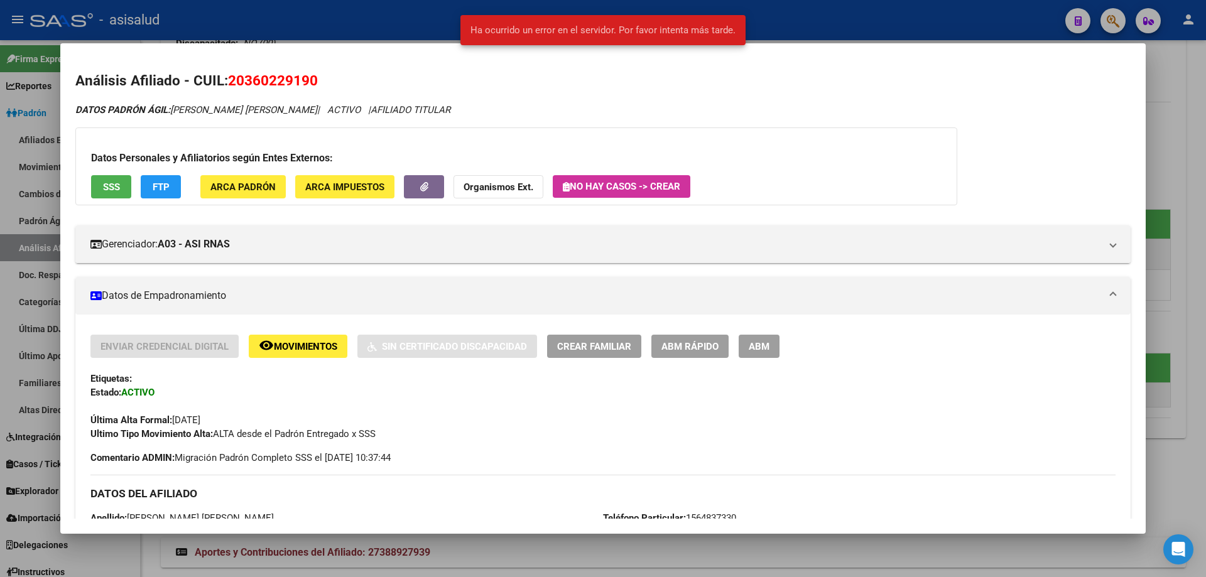
click at [158, 193] on button "FTP" at bounding box center [161, 186] width 40 height 23
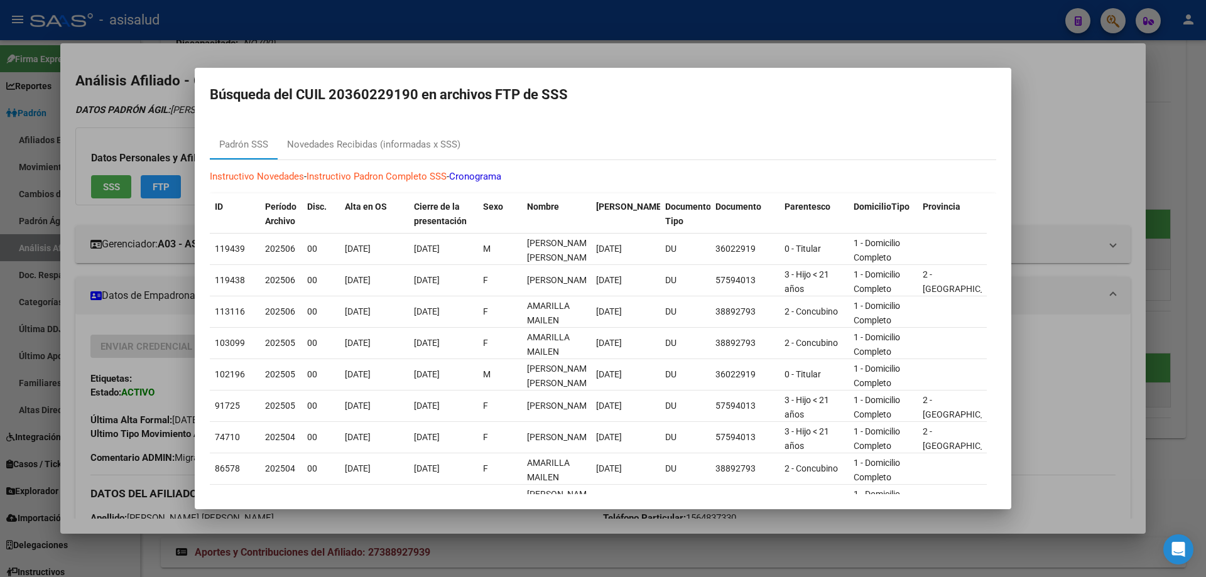
click at [1206, 180] on div at bounding box center [603, 288] width 1206 height 577
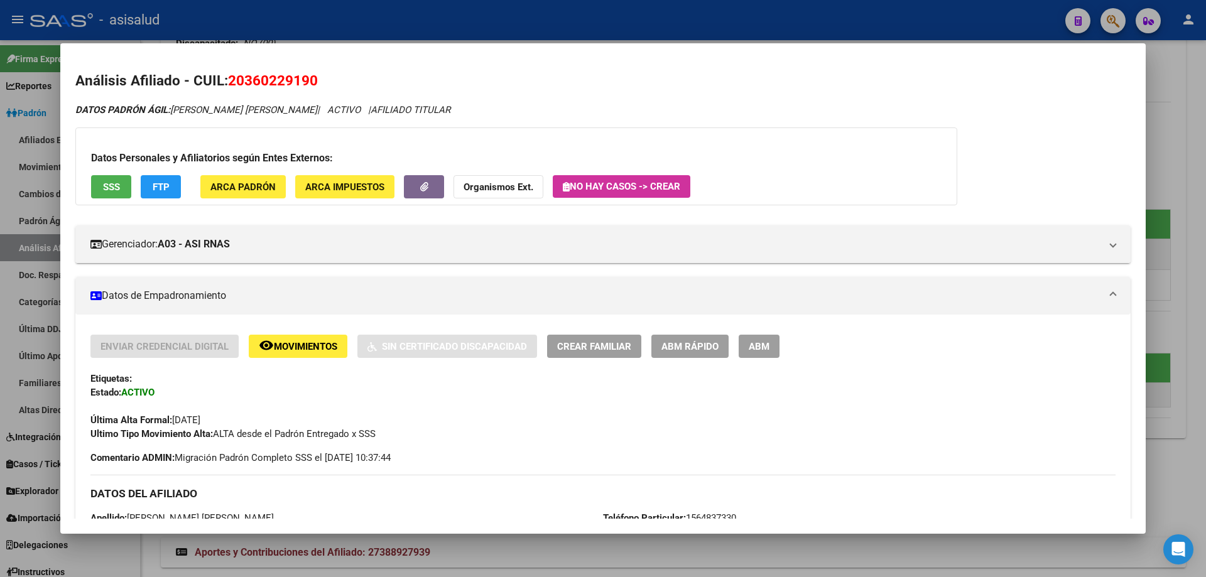
click at [1206, 180] on div at bounding box center [603, 288] width 1206 height 577
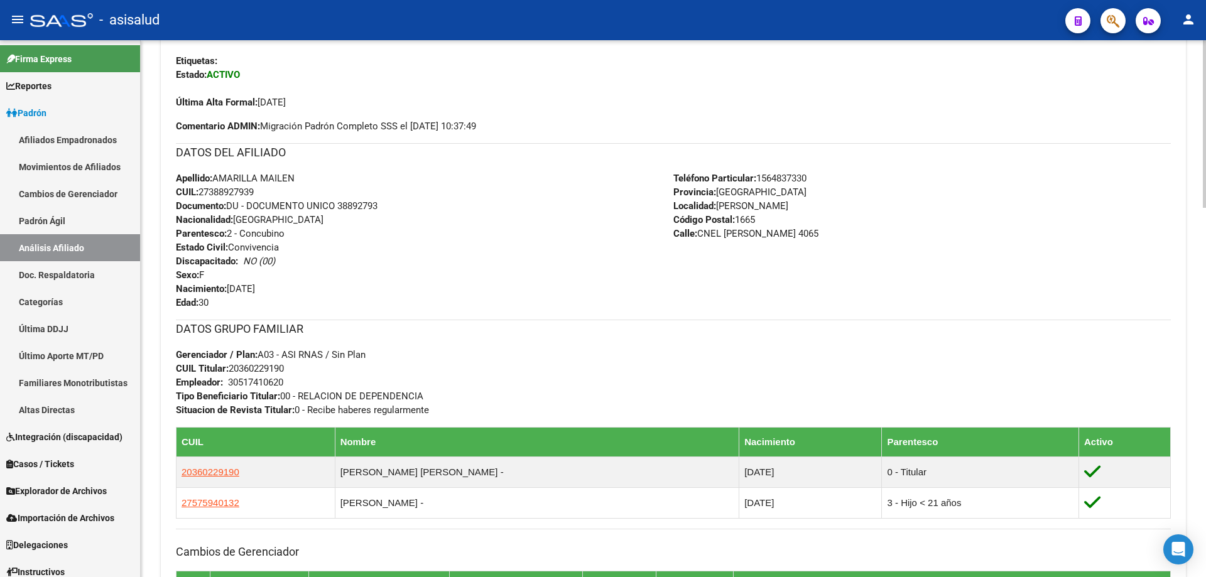
scroll to position [314, 0]
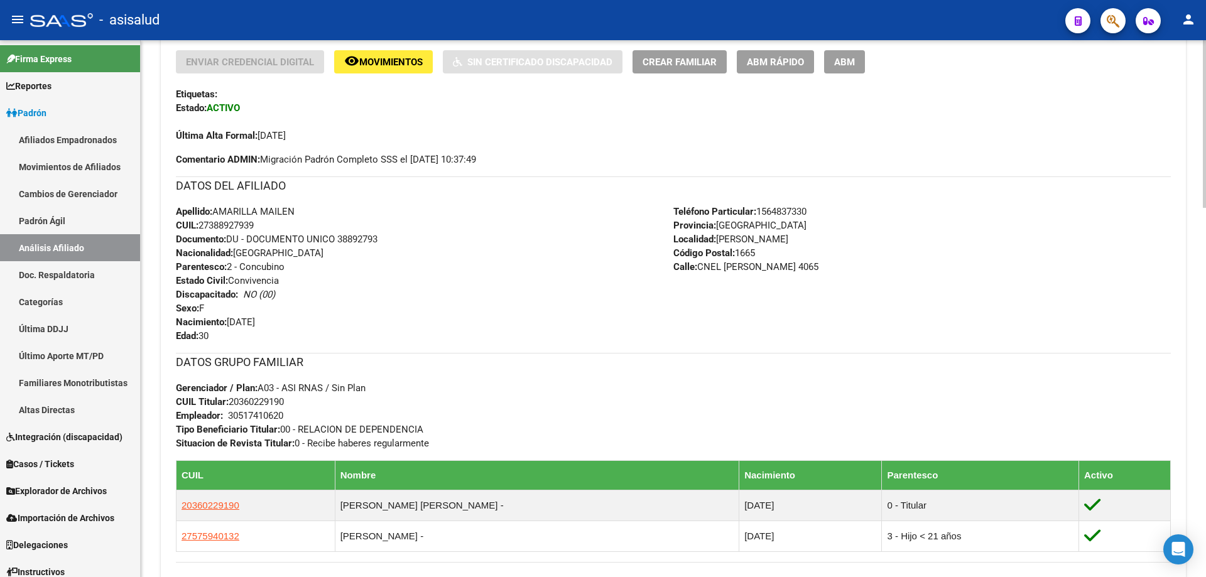
click at [383, 69] on button "remove_red_eye Movimientos" at bounding box center [383, 61] width 99 height 23
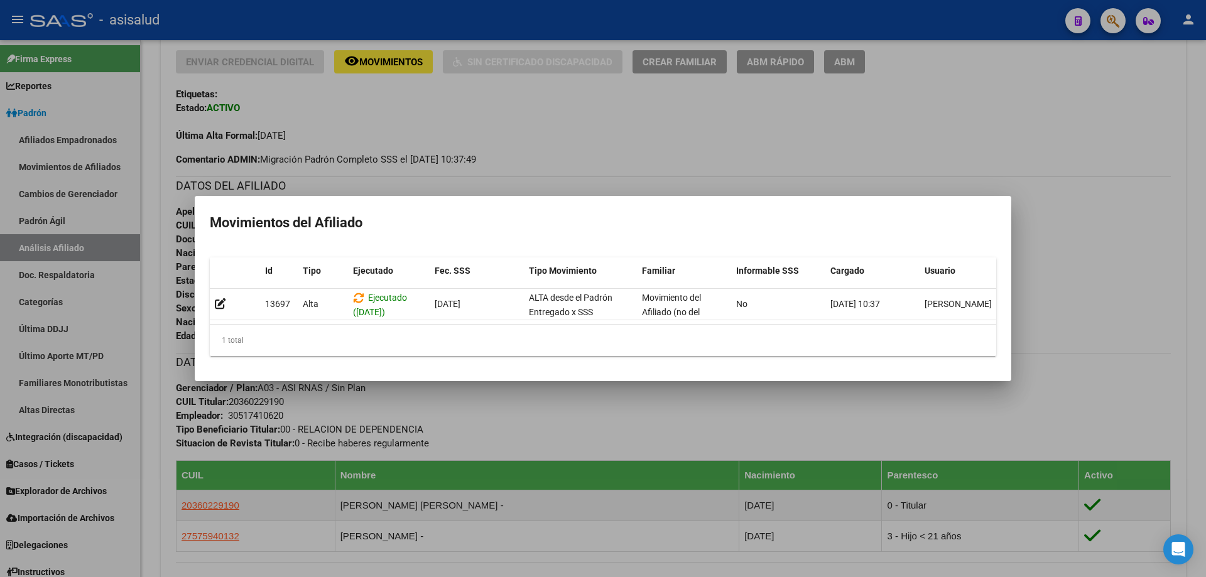
click at [1175, 192] on div at bounding box center [603, 288] width 1206 height 577
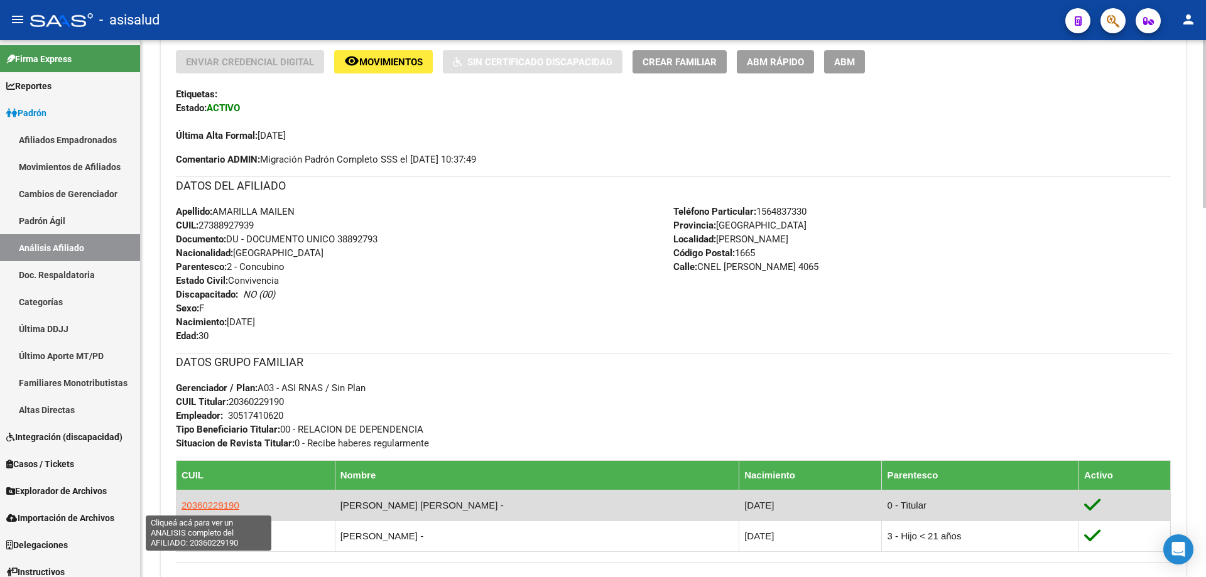
click at [207, 506] on span "20360229190" at bounding box center [211, 505] width 58 height 11
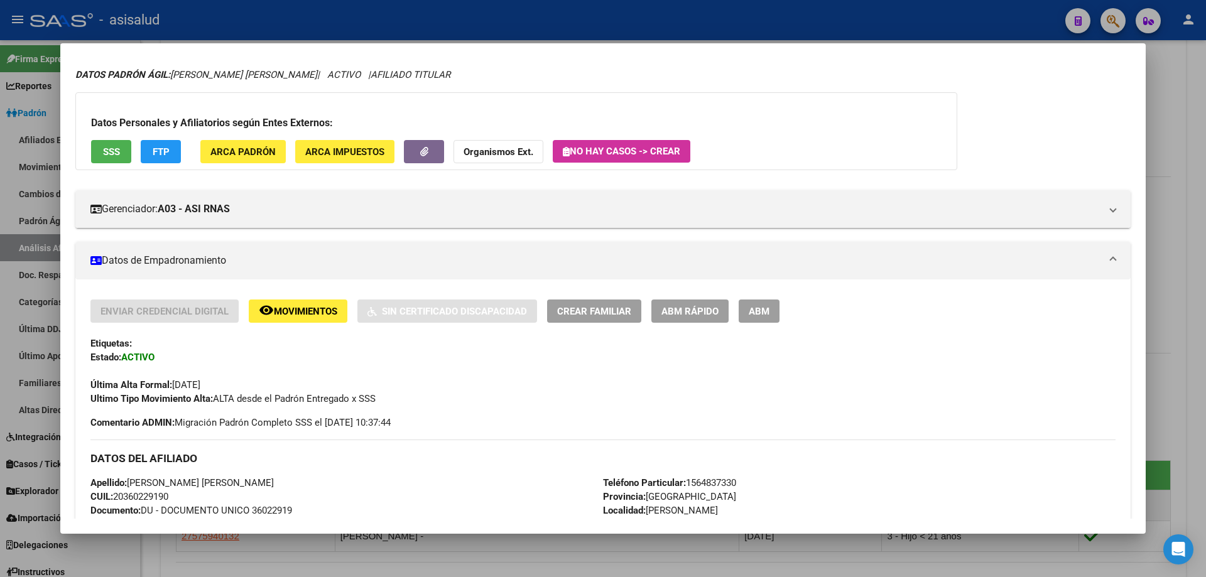
scroll to position [126, 0]
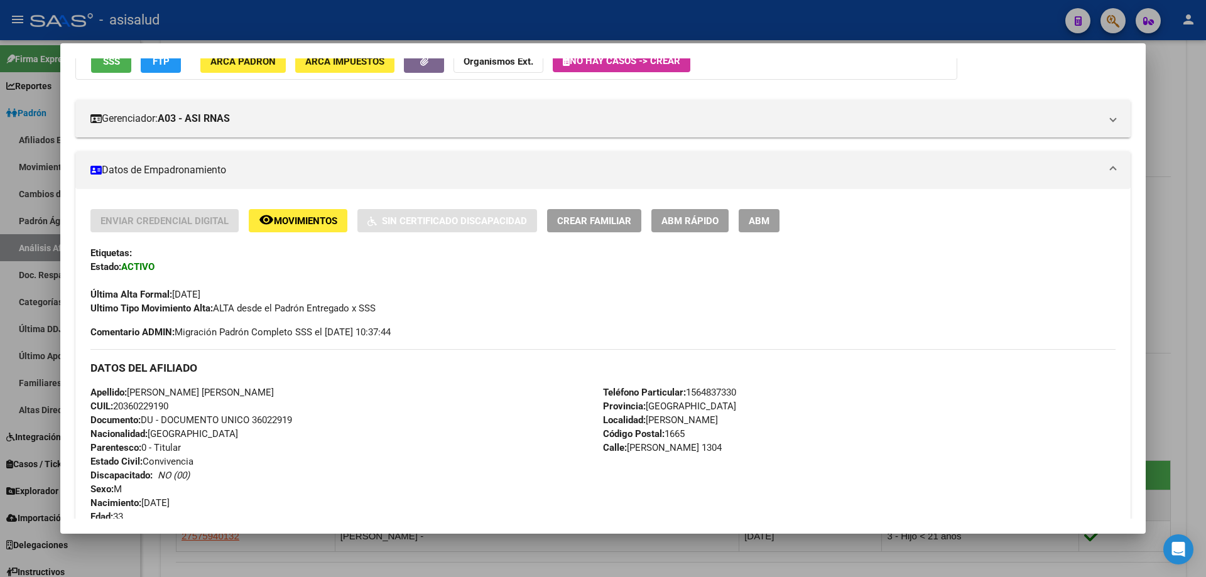
click at [309, 222] on span "Movimientos" at bounding box center [305, 221] width 63 height 11
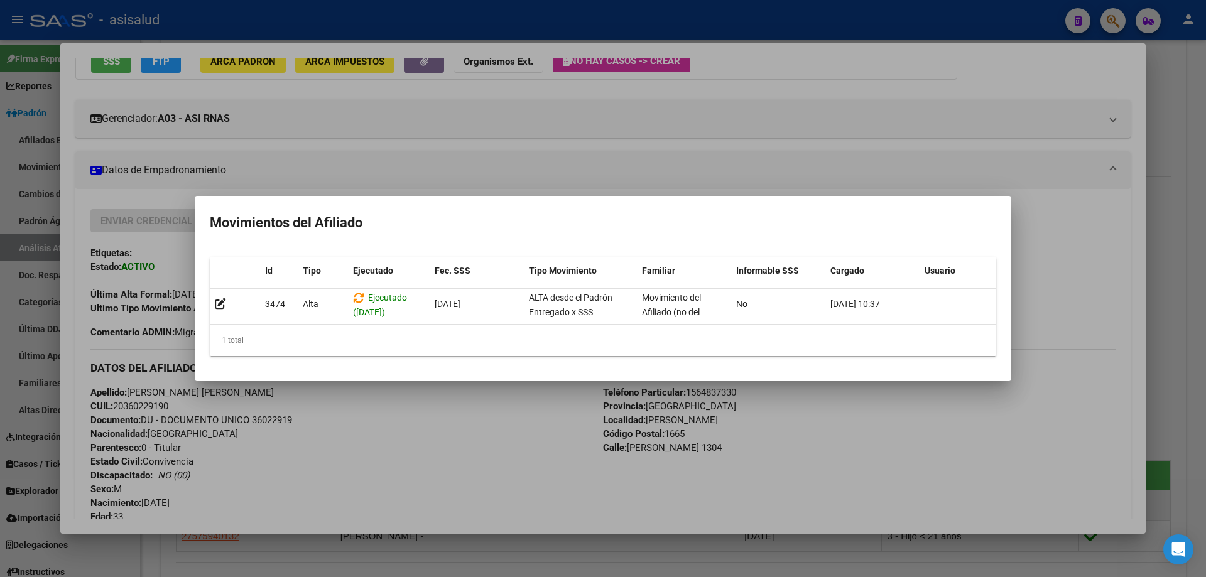
click at [405, 503] on div at bounding box center [603, 288] width 1206 height 577
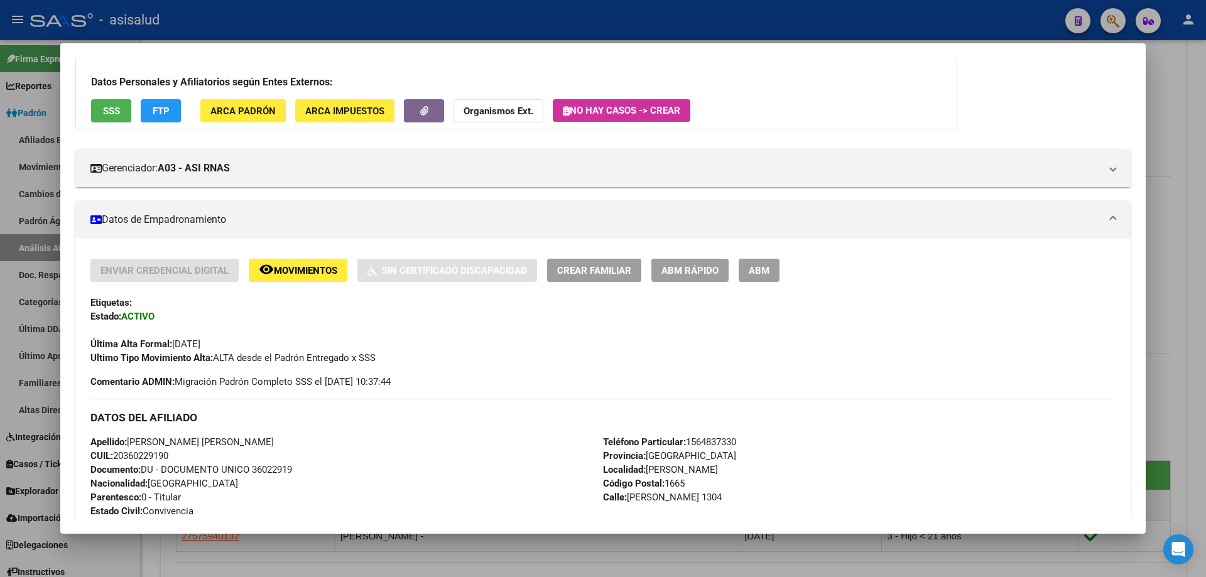
scroll to position [0, 0]
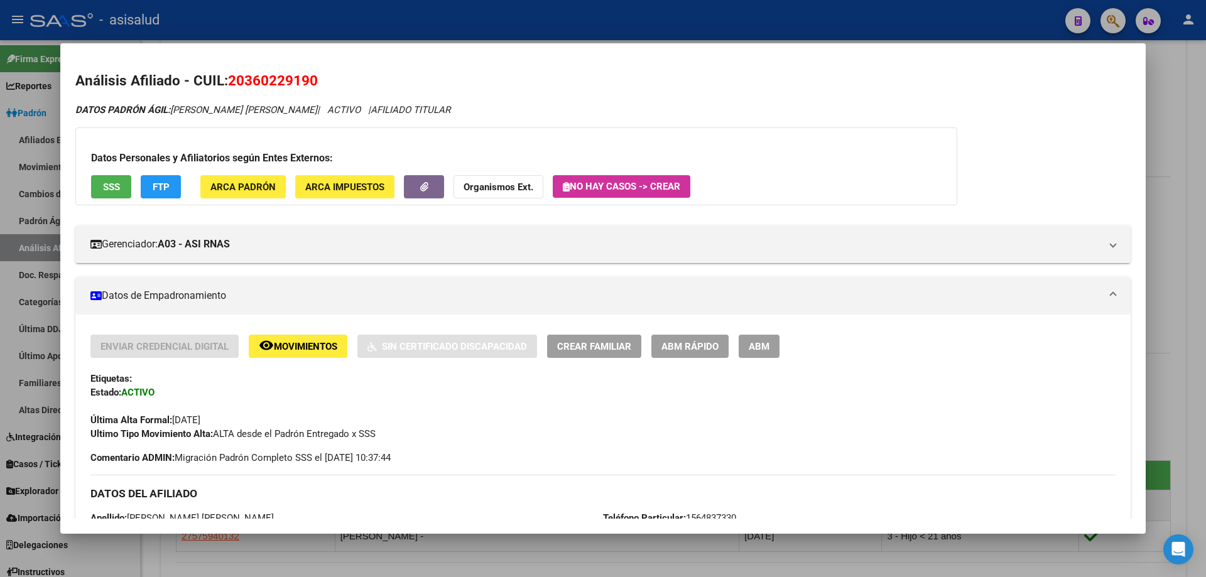
click at [110, 177] on button "SSS" at bounding box center [111, 186] width 40 height 23
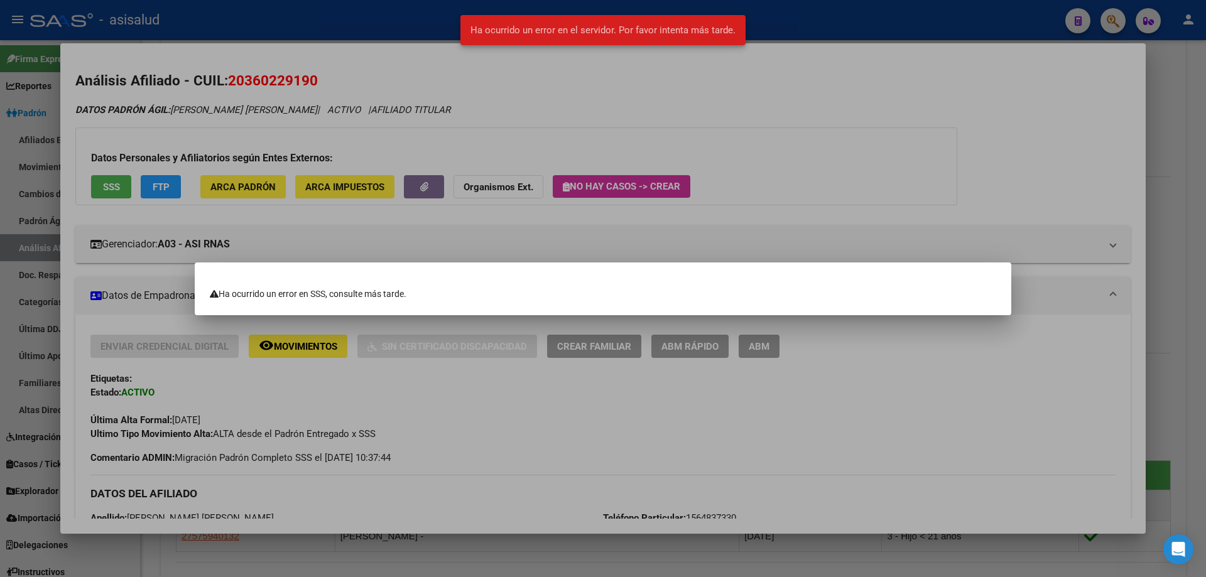
click at [931, 177] on div at bounding box center [603, 288] width 1206 height 577
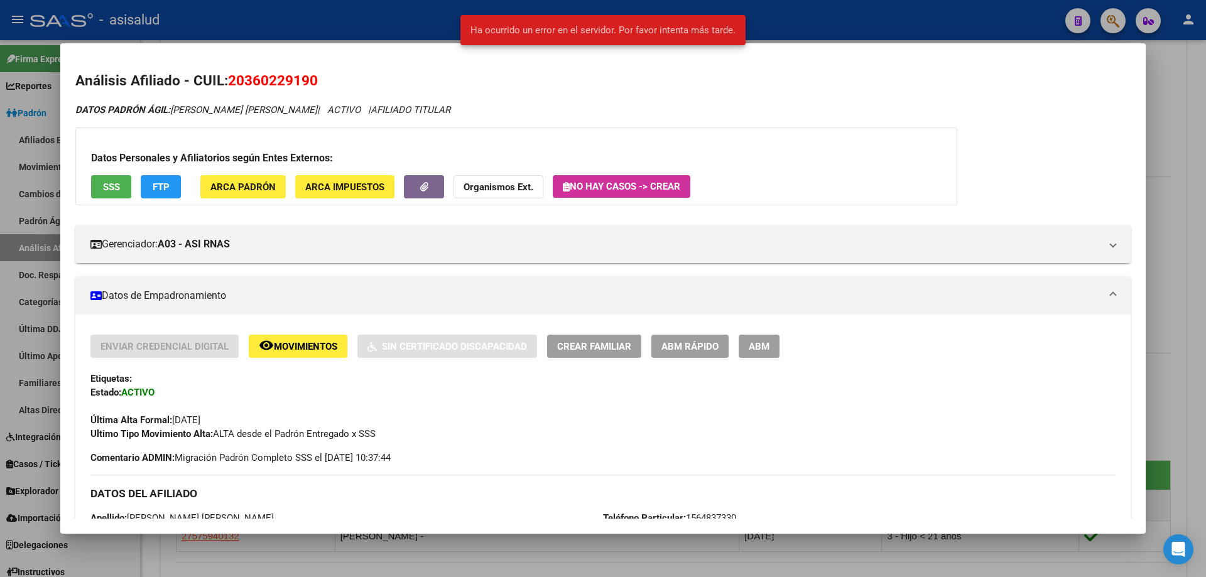
click at [1181, 164] on div at bounding box center [603, 288] width 1206 height 577
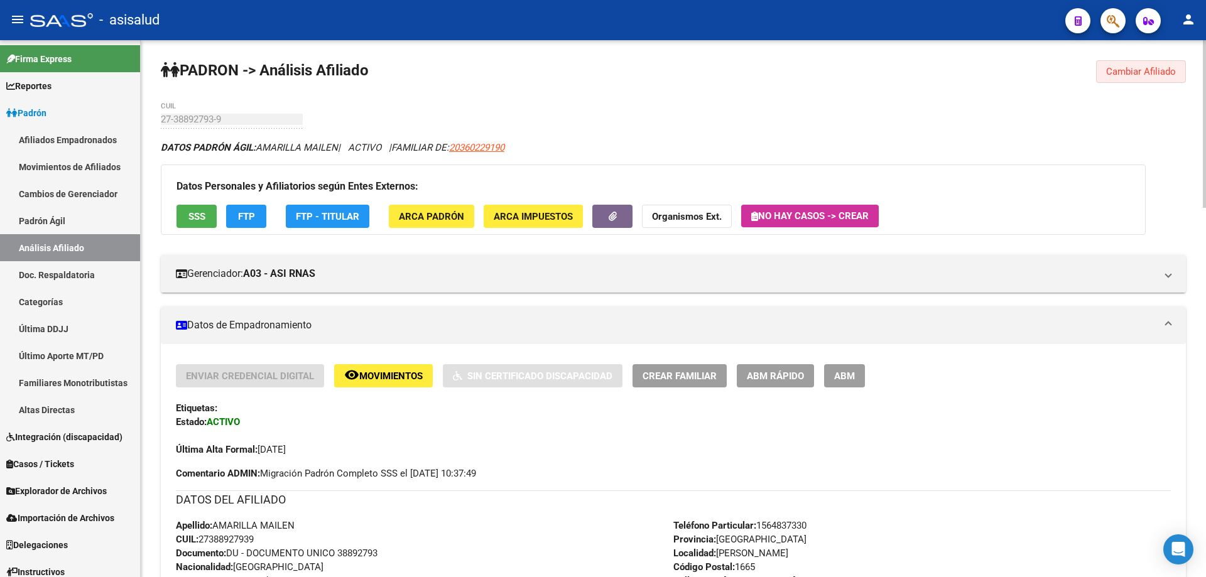
click at [1135, 76] on span "Cambiar Afiliado" at bounding box center [1142, 71] width 70 height 11
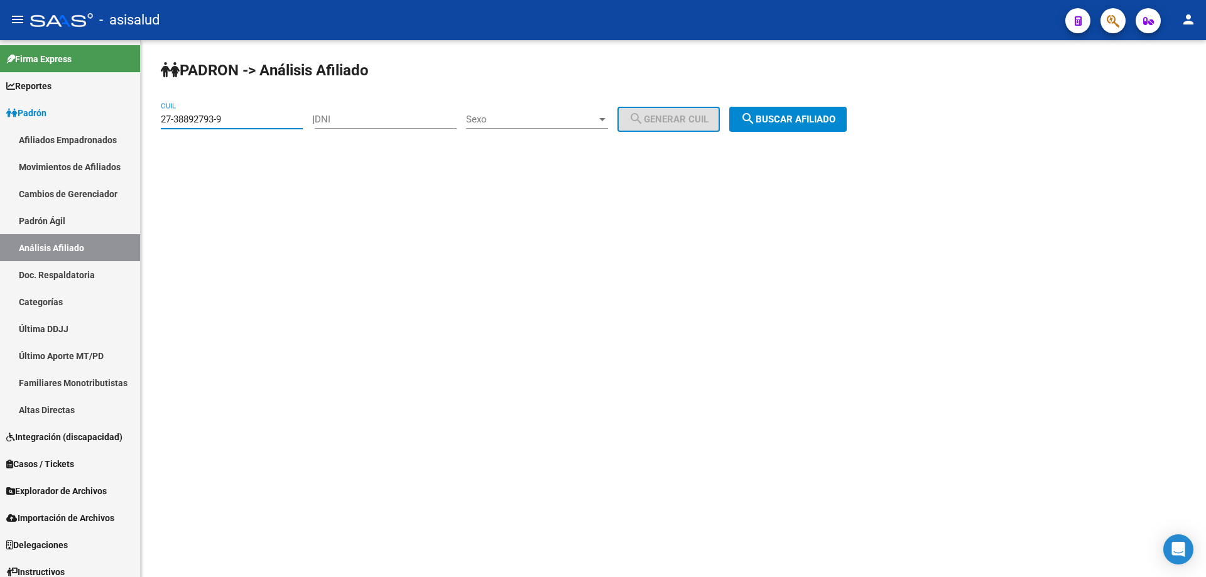
drag, startPoint x: 243, startPoint y: 117, endPoint x: 141, endPoint y: 116, distance: 101.2
click at [141, 116] on div "PADRON -> Análisis Afiliado 27-38892793-9 CUIL | DNI Sexo Sexo search Generar C…" at bounding box center [674, 106] width 1066 height 132
paste input "0-41067202-3"
click at [834, 131] on button "search Buscar afiliado" at bounding box center [789, 119] width 118 height 25
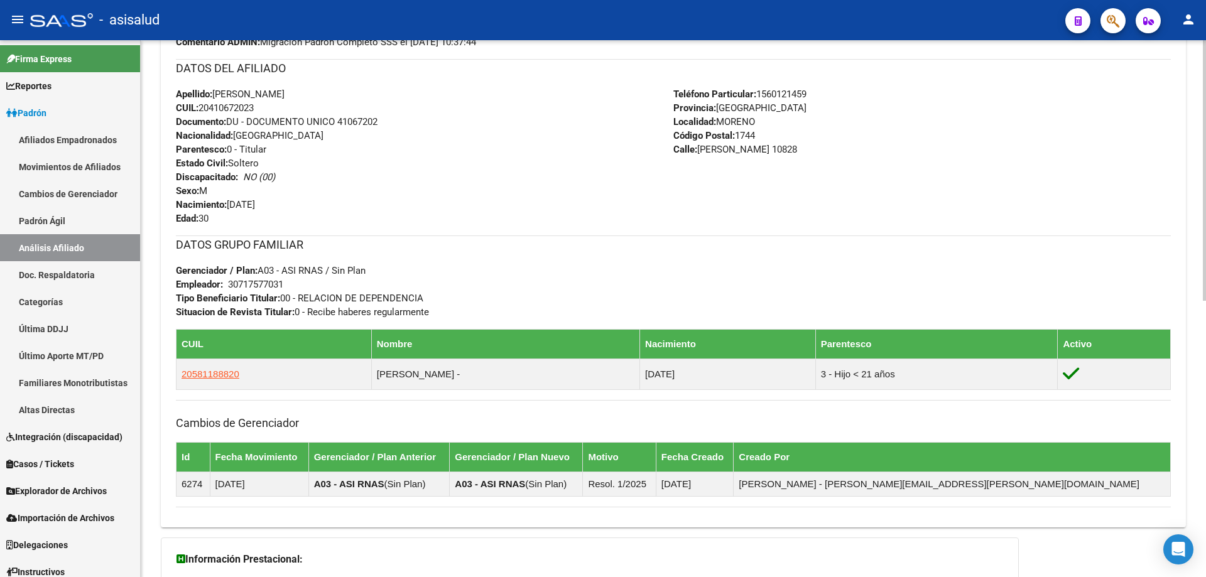
scroll to position [569, 0]
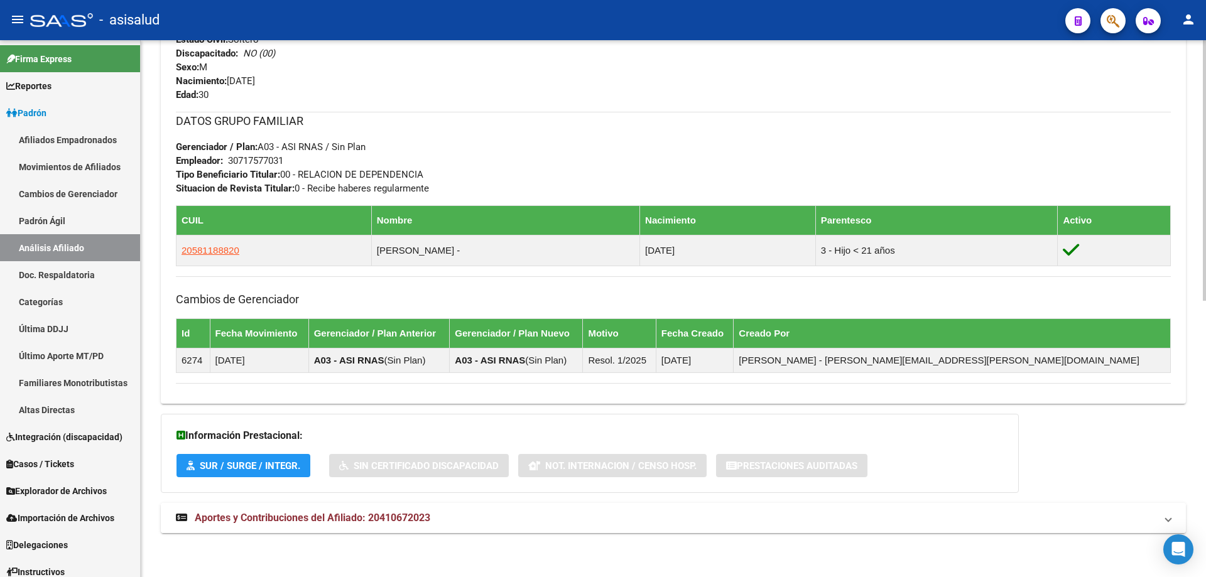
click at [340, 515] on span "Aportes y Contribuciones del Afiliado: 20410672023" at bounding box center [313, 518] width 236 height 12
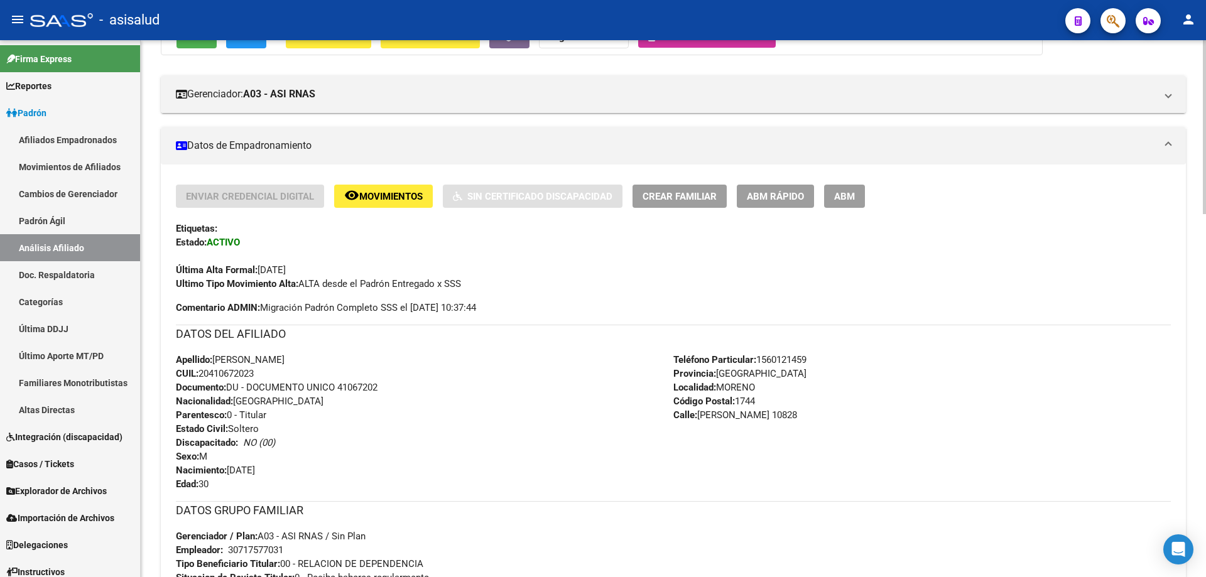
scroll to position [0, 0]
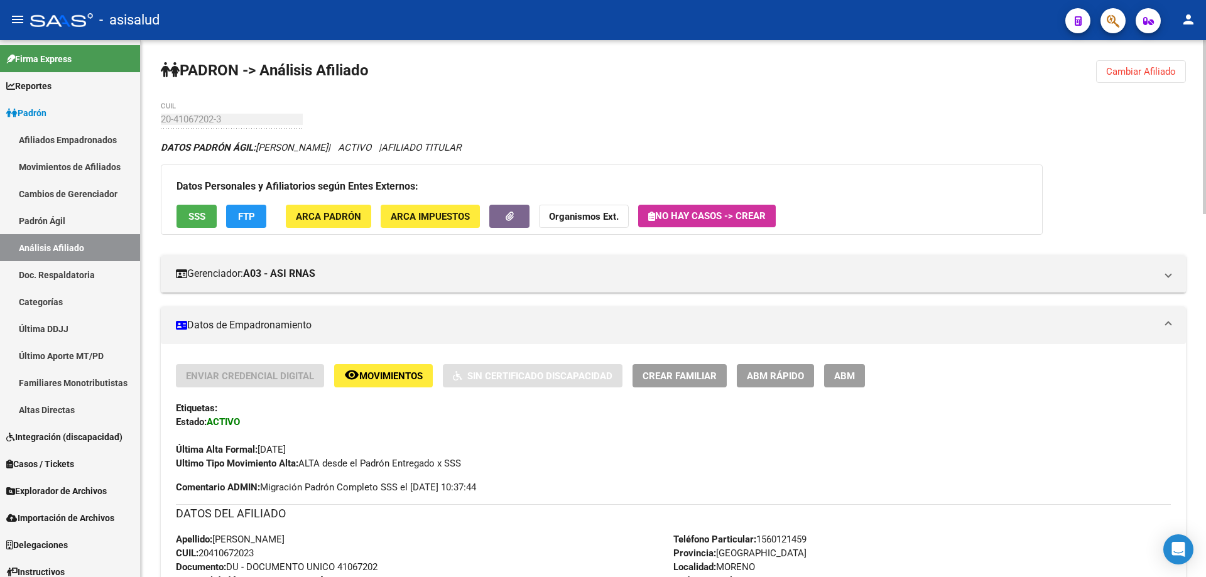
click at [194, 208] on button "SSS" at bounding box center [197, 216] width 40 height 23
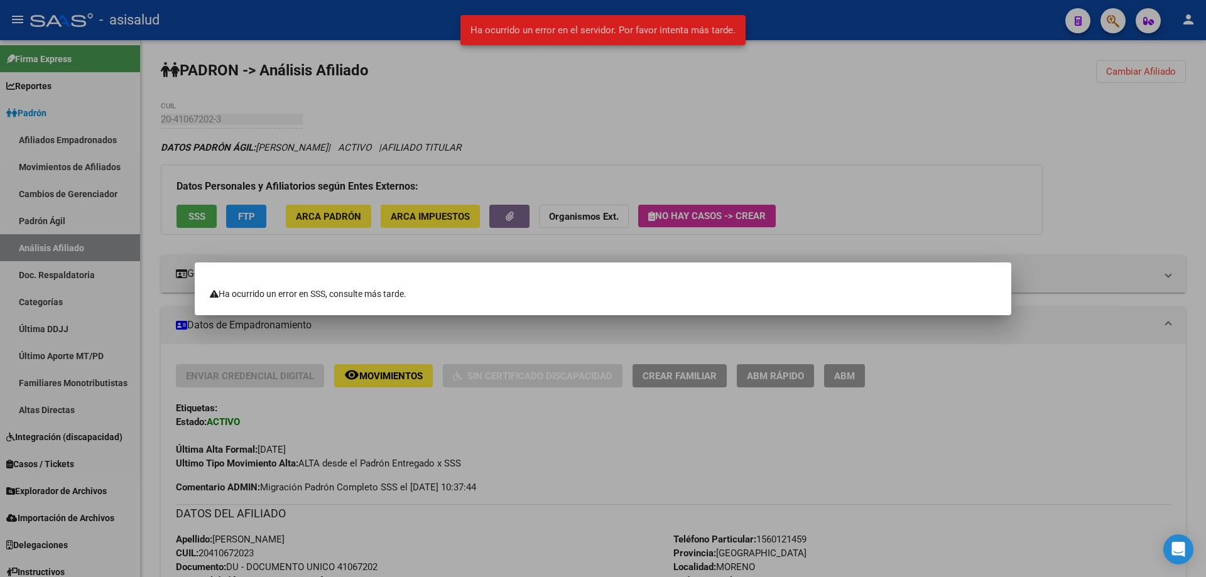
click at [821, 107] on div at bounding box center [603, 288] width 1206 height 577
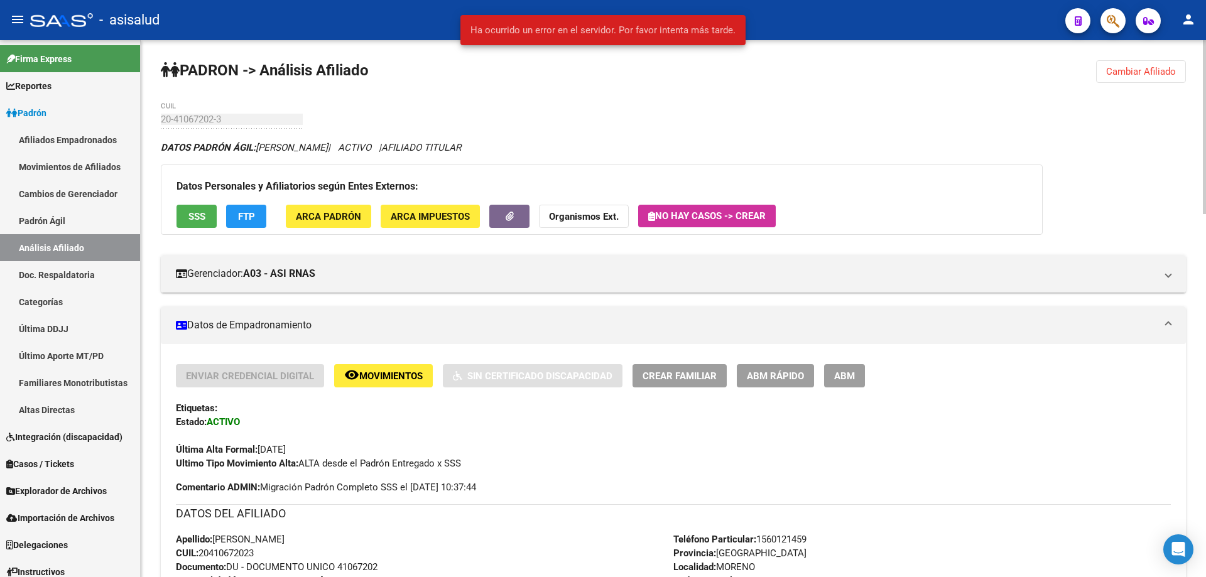
click at [235, 226] on button "FTP" at bounding box center [246, 216] width 40 height 23
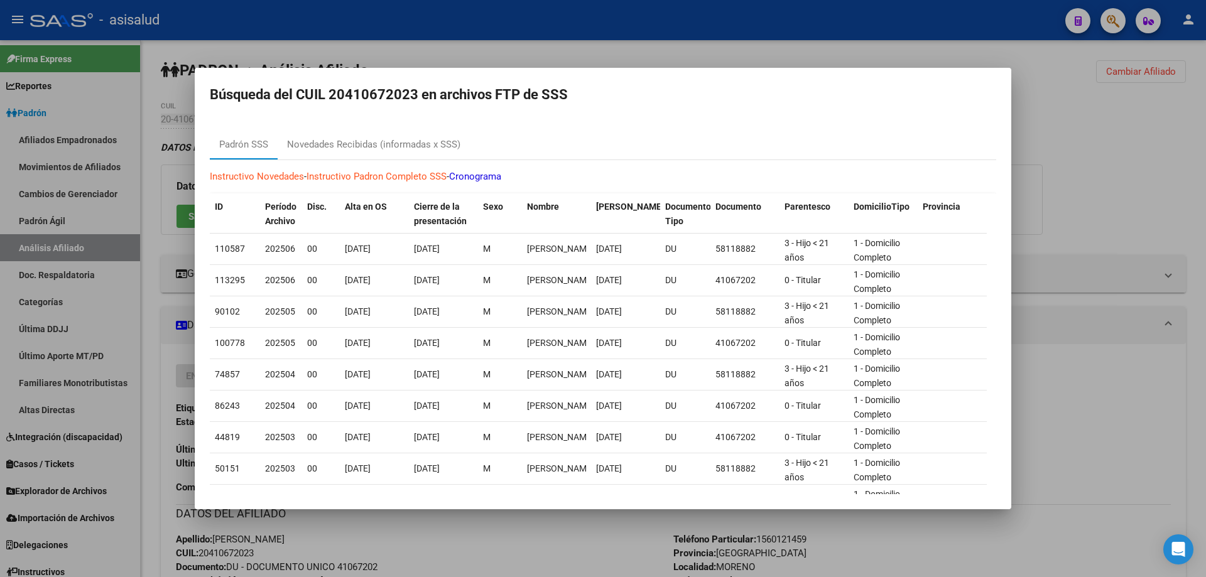
click at [1069, 129] on div at bounding box center [603, 288] width 1206 height 577
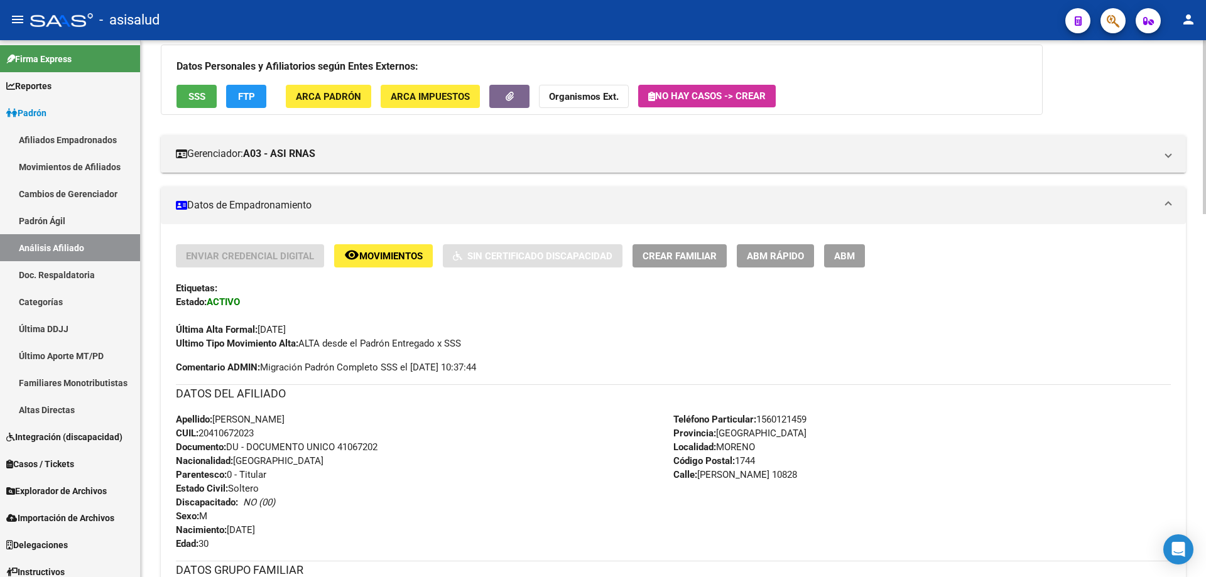
scroll to position [126, 0]
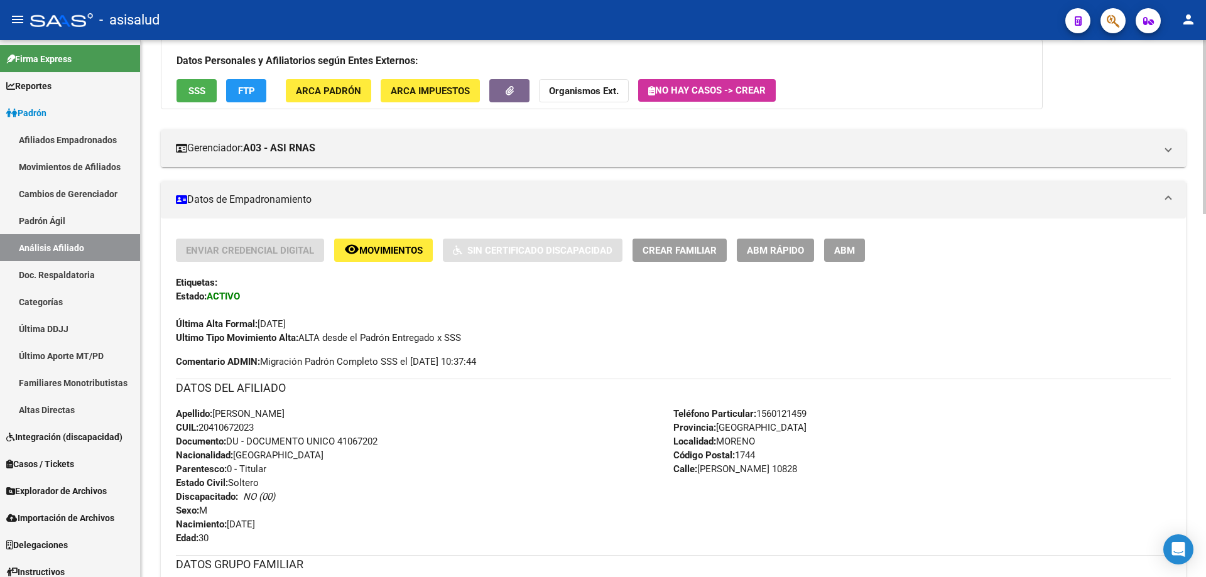
click at [386, 248] on span "Movimientos" at bounding box center [390, 250] width 63 height 11
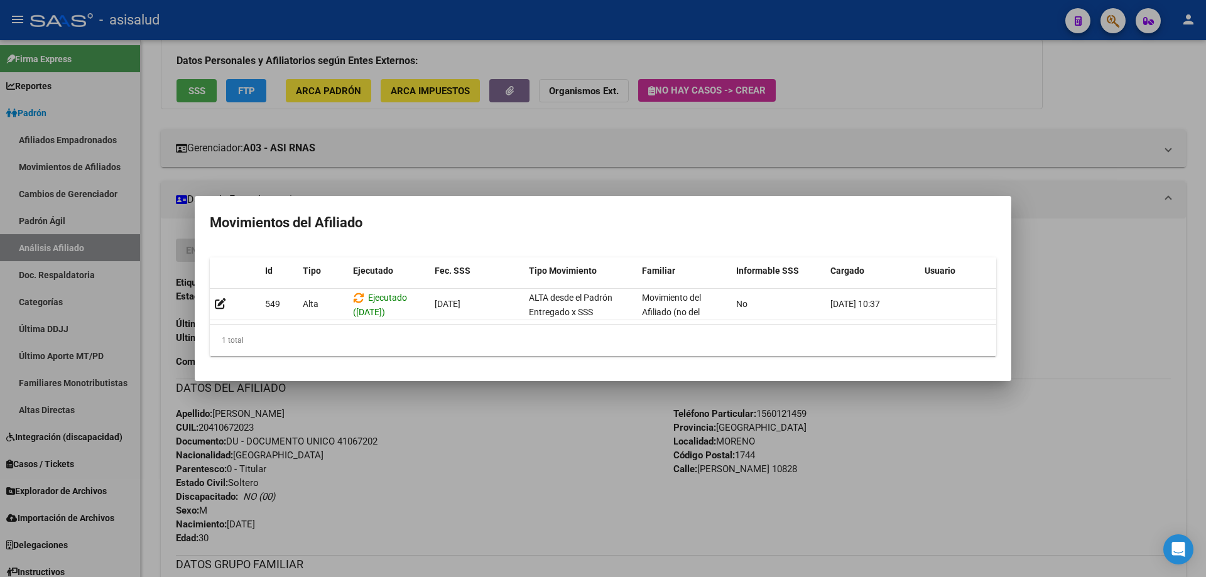
click at [1053, 165] on div at bounding box center [603, 288] width 1206 height 577
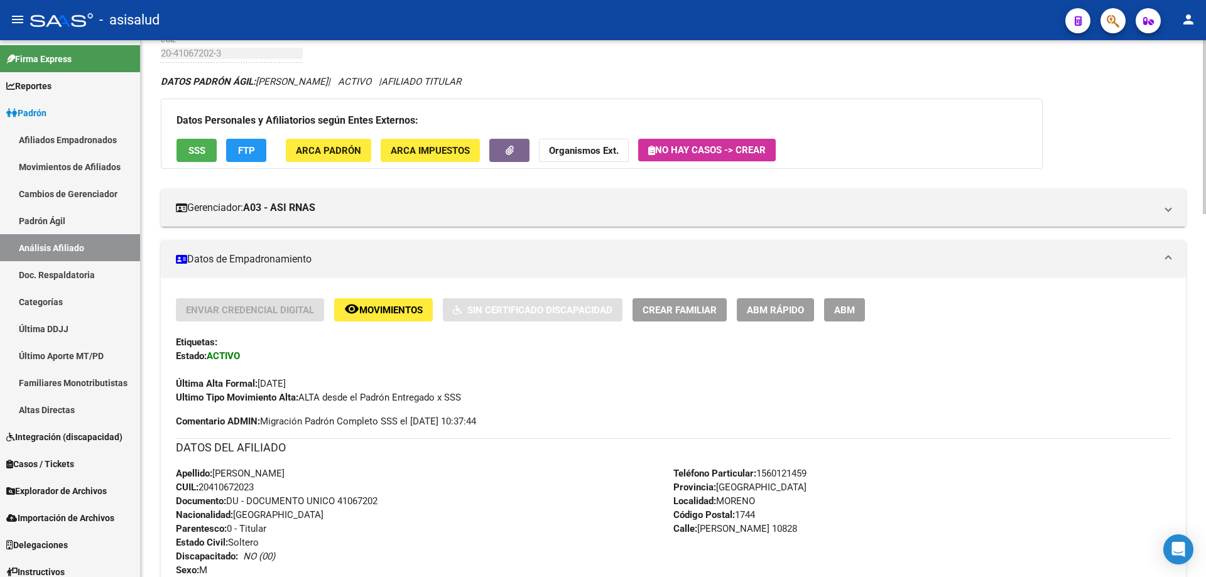
scroll to position [0, 0]
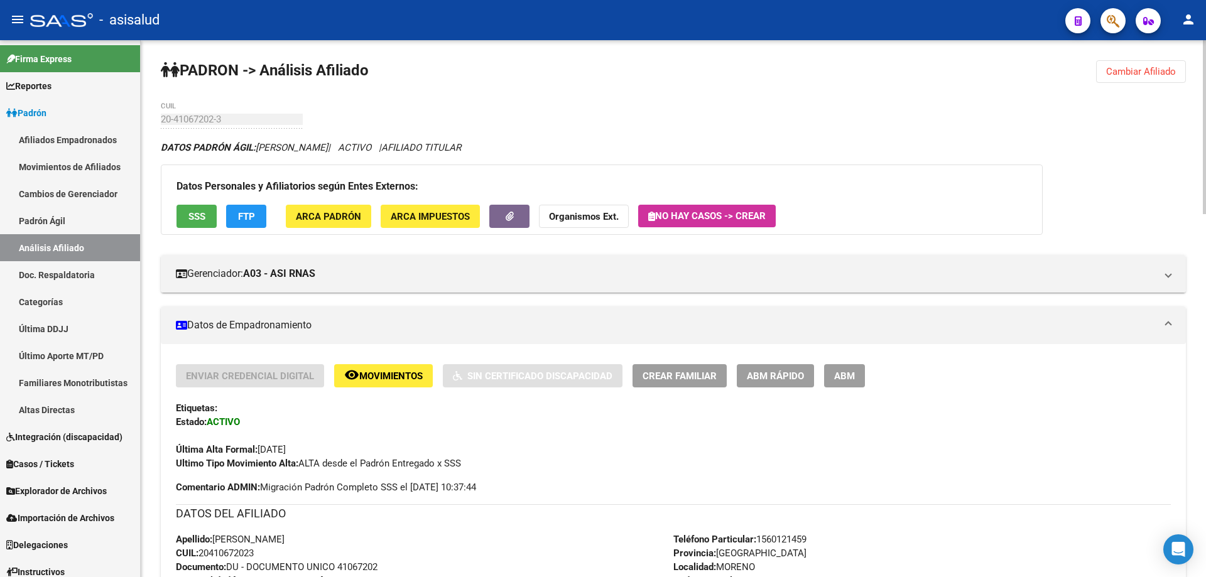
click at [1124, 76] on span "Cambiar Afiliado" at bounding box center [1142, 71] width 70 height 11
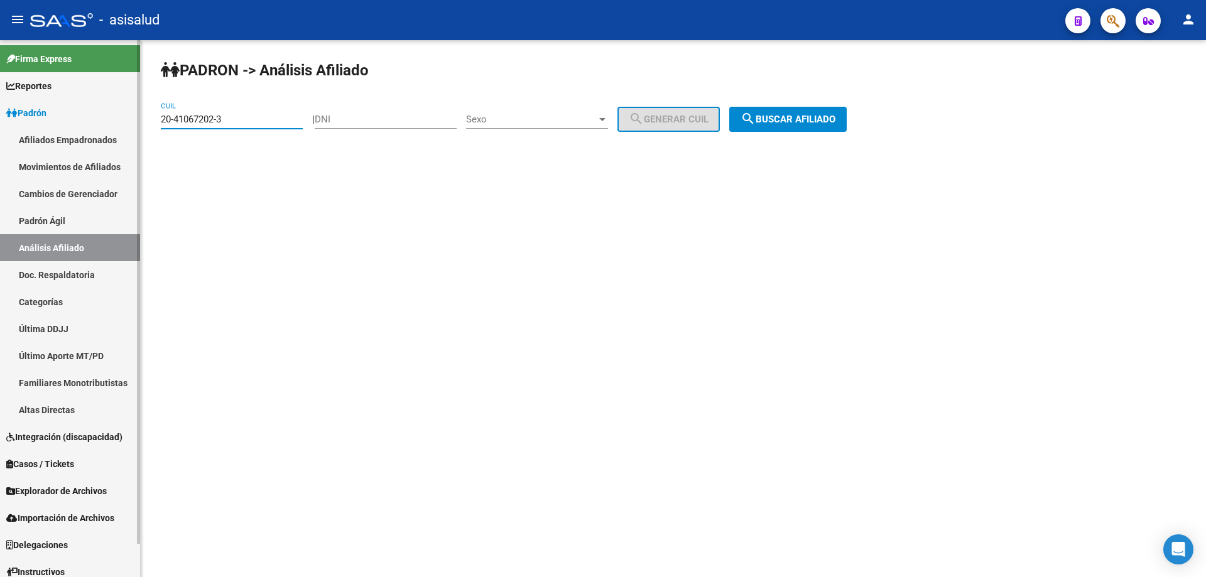
drag, startPoint x: 244, startPoint y: 116, endPoint x: 136, endPoint y: 124, distance: 108.4
click at [136, 124] on mat-sidenav-container "Firma Express Reportes Padrón Traspasos x O.S. Traspasos x Gerenciador Traspaso…" at bounding box center [603, 308] width 1206 height 537
paste input "24657561-5"
click at [776, 136] on div "PADRON -> Análisis Afiliado 20-24657561-5 CUIL | DNI Sexo Sexo search Generar C…" at bounding box center [674, 106] width 1066 height 132
click at [796, 123] on span "search Buscar afiliado" at bounding box center [788, 119] width 95 height 11
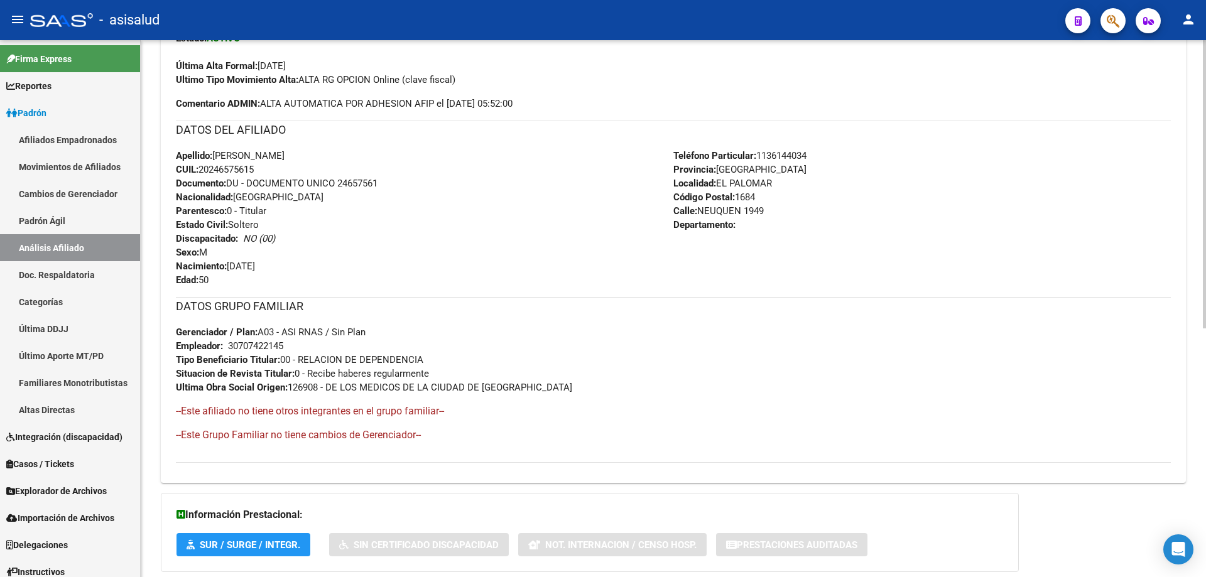
scroll to position [463, 0]
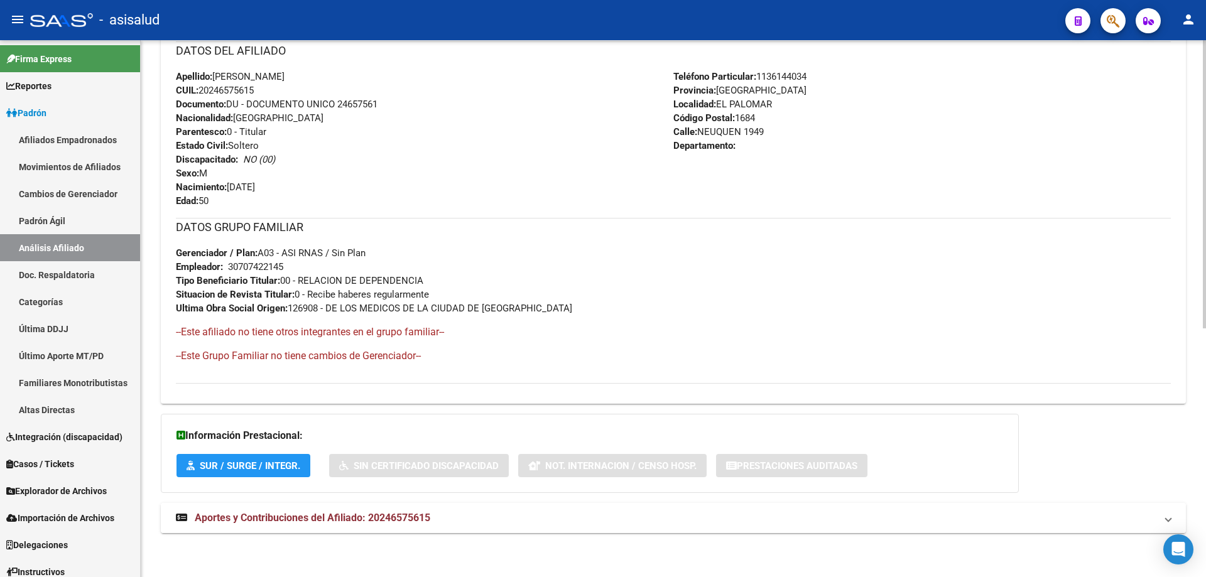
click at [253, 531] on mat-expansion-panel-header "Aportes y Contribuciones del Afiliado: 20246575615" at bounding box center [674, 518] width 1026 height 30
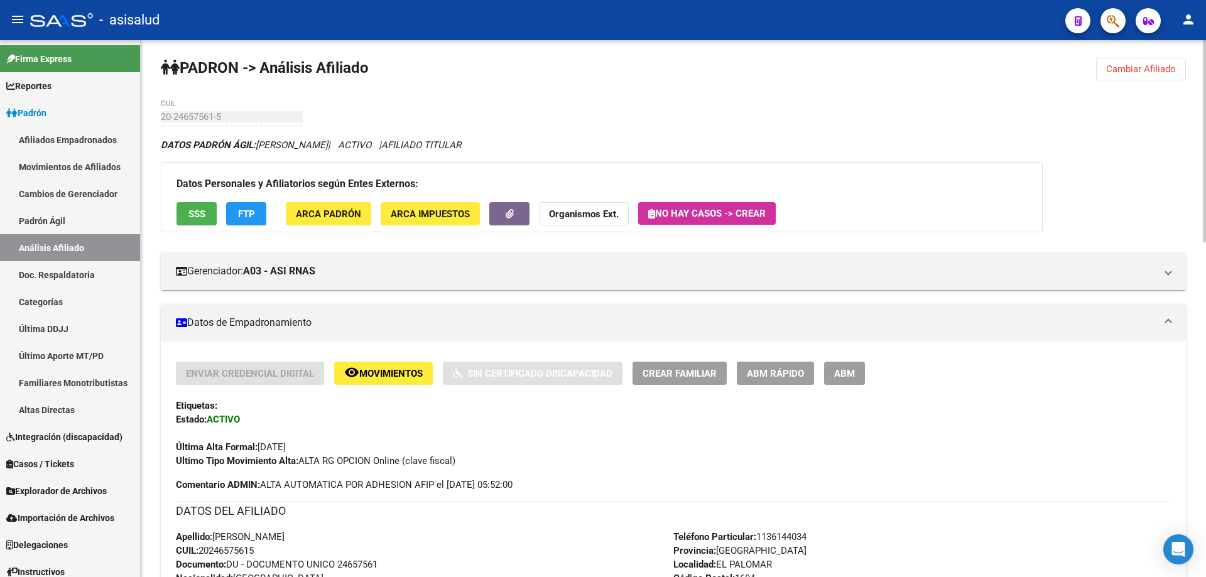
scroll to position [0, 0]
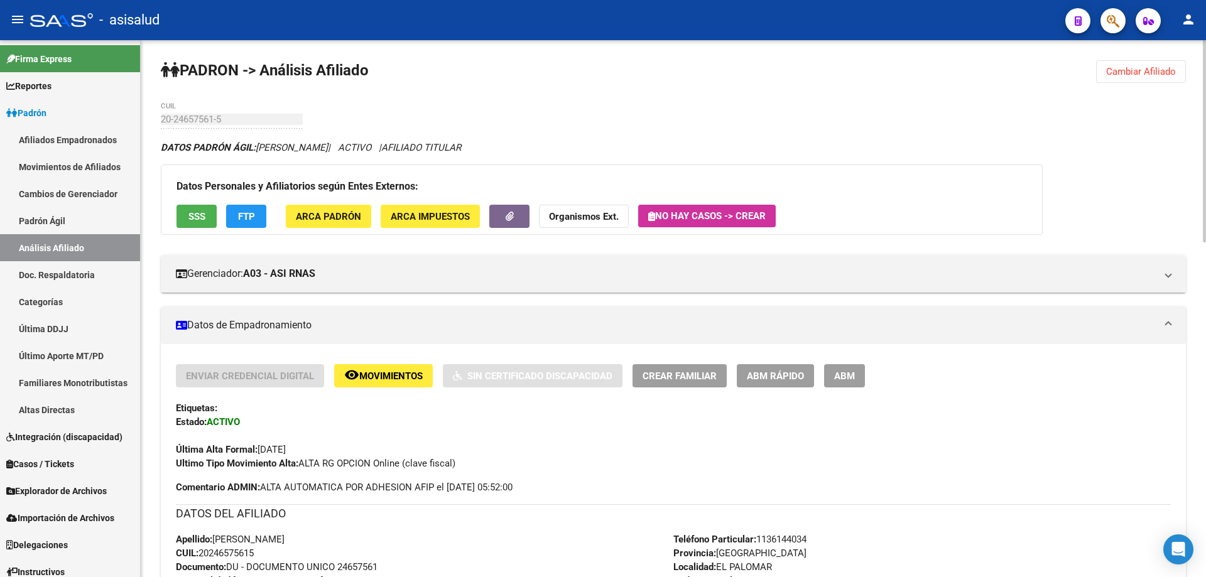
click at [253, 211] on span "FTP" at bounding box center [246, 216] width 17 height 11
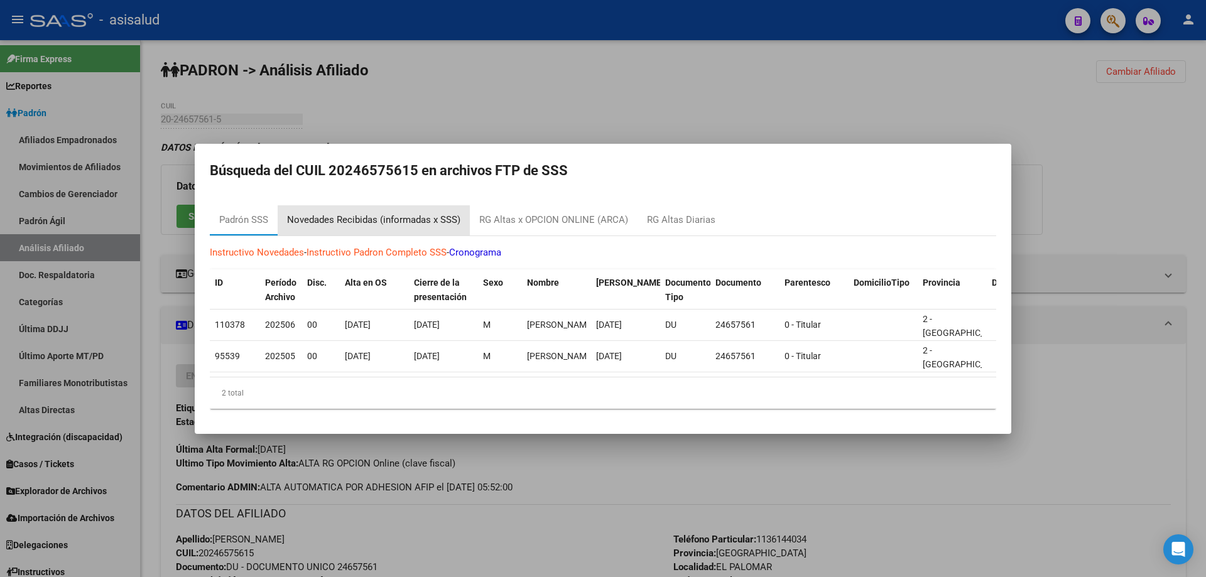
click at [432, 221] on div "Novedades Recibidas (informadas x SSS)" at bounding box center [373, 220] width 173 height 14
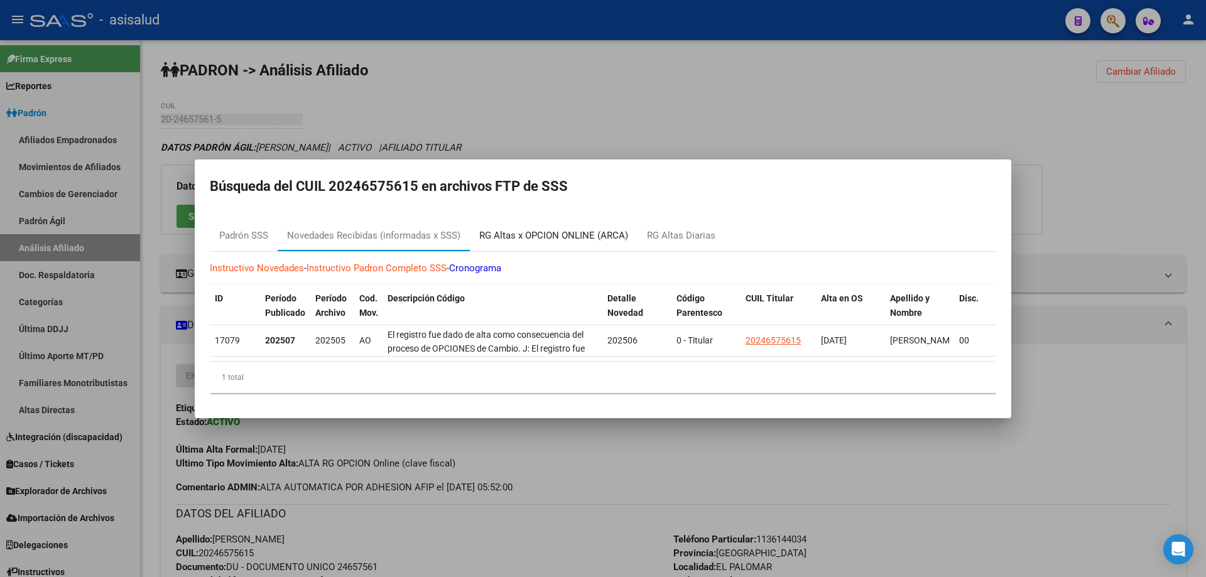
click at [560, 234] on div "RG Altas x OPCION ONLINE (ARCA)" at bounding box center [553, 236] width 149 height 14
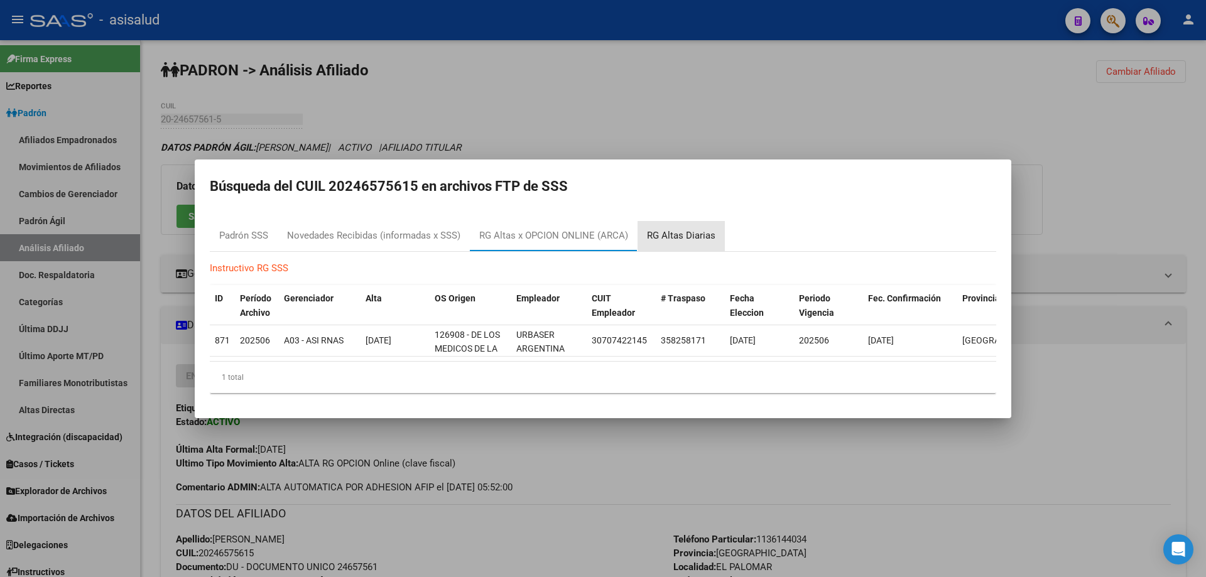
click at [683, 230] on div "RG Altas Diarias" at bounding box center [681, 236] width 68 height 14
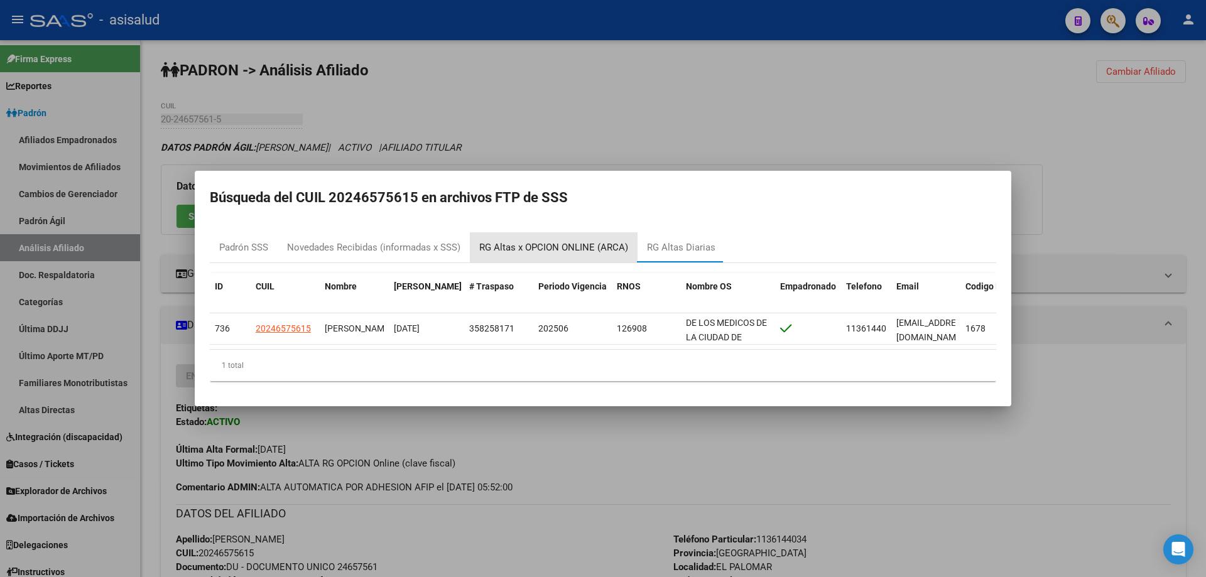
click at [561, 241] on div "RG Altas x OPCION ONLINE (ARCA)" at bounding box center [553, 248] width 149 height 14
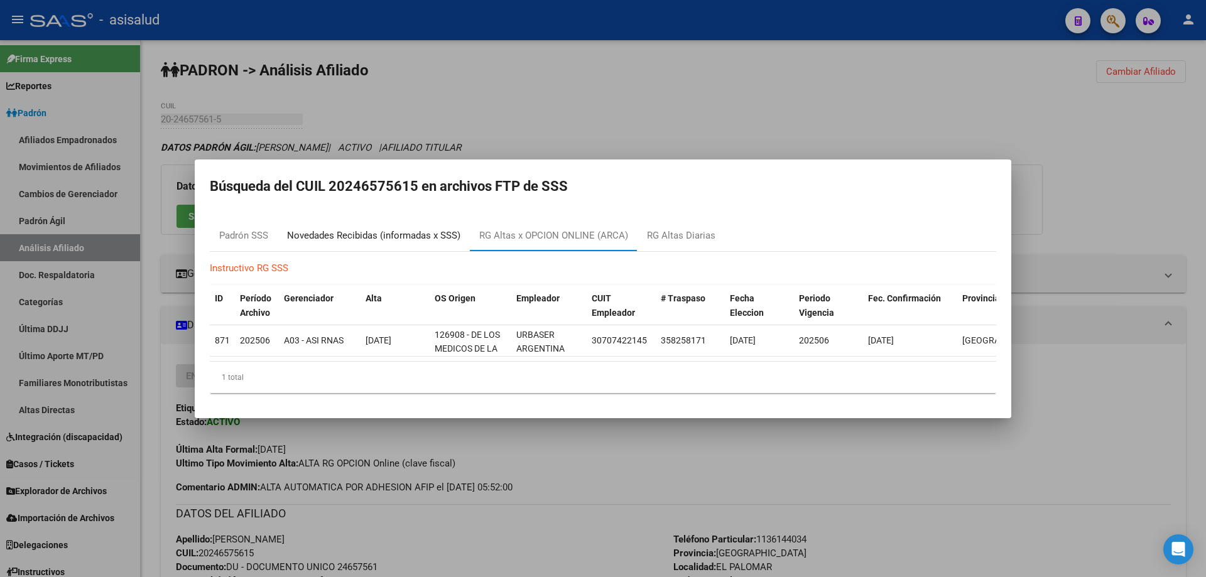
click at [353, 229] on div "Novedades Recibidas (informadas x SSS)" at bounding box center [373, 236] width 173 height 14
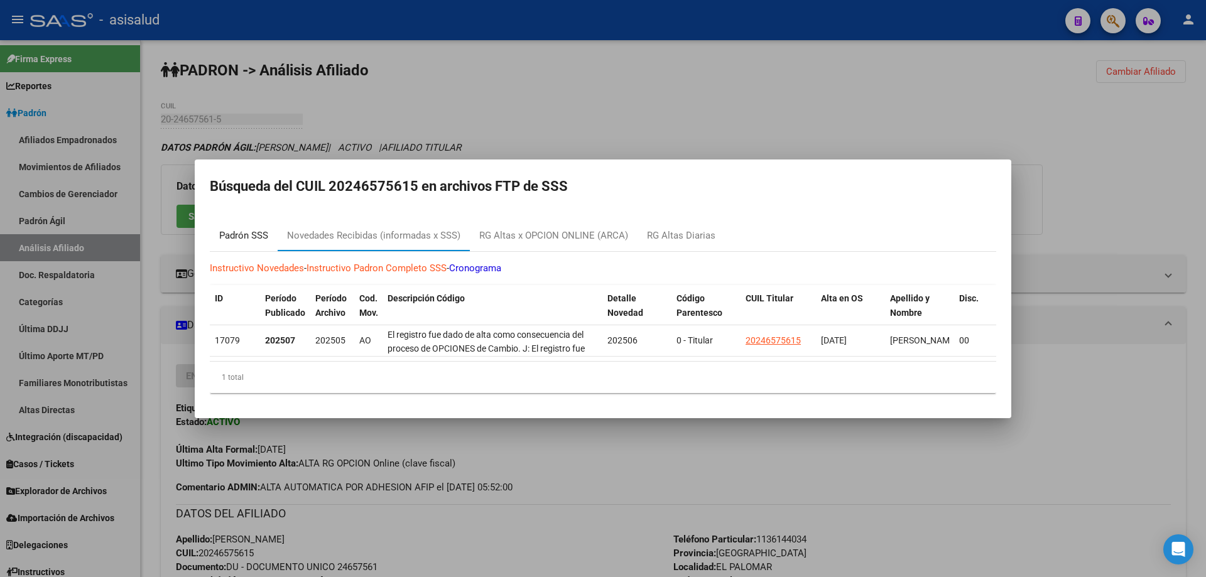
click at [254, 238] on div "Padrón SSS" at bounding box center [243, 236] width 49 height 14
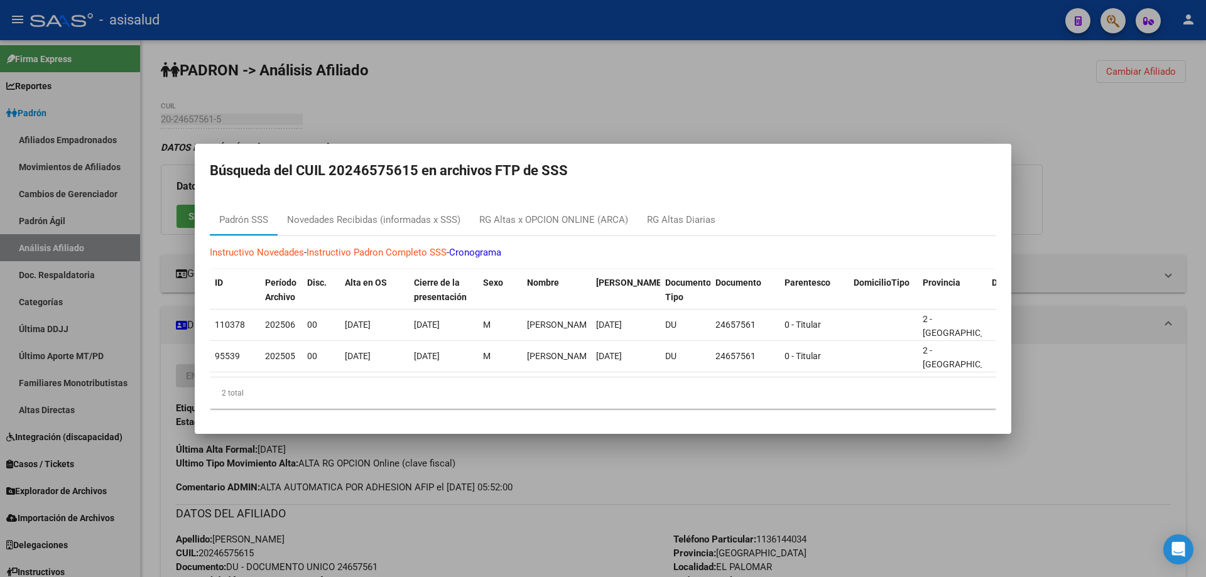
click at [1098, 168] on div at bounding box center [603, 288] width 1206 height 577
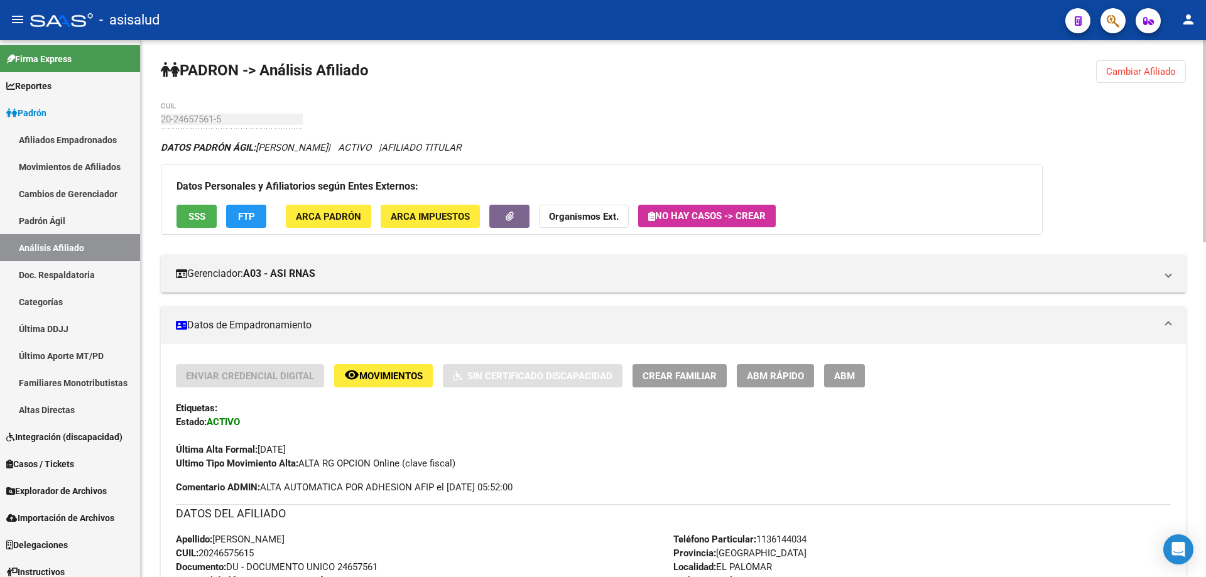
click at [1157, 70] on span "Cambiar Afiliado" at bounding box center [1142, 71] width 70 height 11
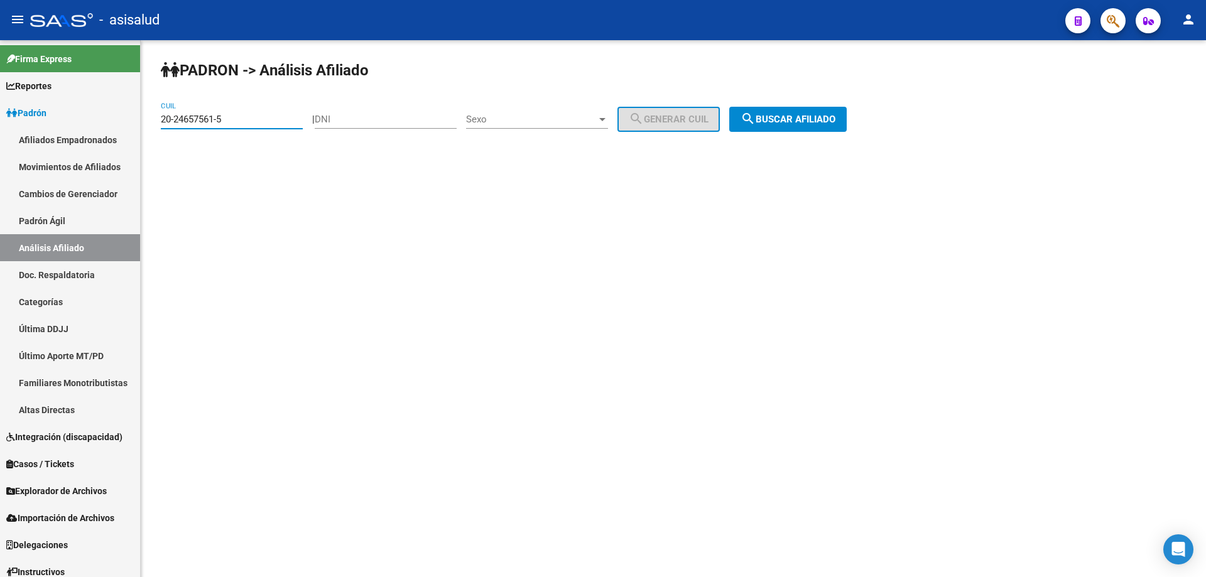
drag, startPoint x: 238, startPoint y: 123, endPoint x: 151, endPoint y: 123, distance: 86.1
click at [151, 123] on div "PADRON -> Análisis Afiliado 20-24657561-5 CUIL | DNI Sexo Sexo search Generar C…" at bounding box center [674, 106] width 1066 height 132
drag, startPoint x: 165, startPoint y: 113, endPoint x: 206, endPoint y: 110, distance: 41.0
click at [187, 111] on div "20-24657561-5 CUIL" at bounding box center [232, 115] width 142 height 27
paste input "7-31191126-6"
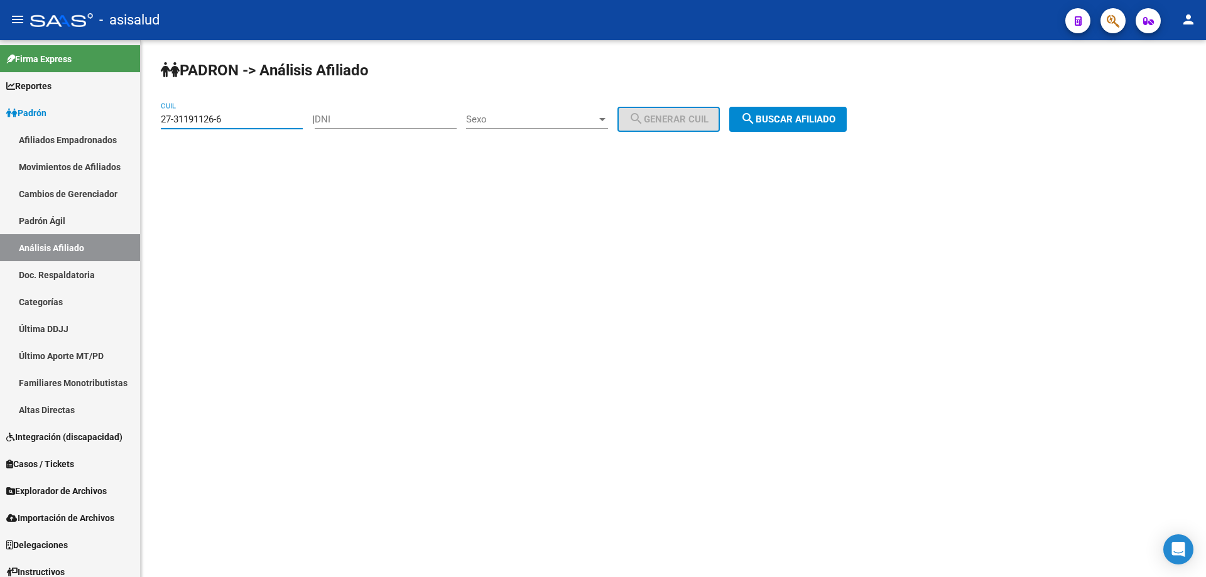
click at [785, 118] on span "search Buscar afiliado" at bounding box center [788, 119] width 95 height 11
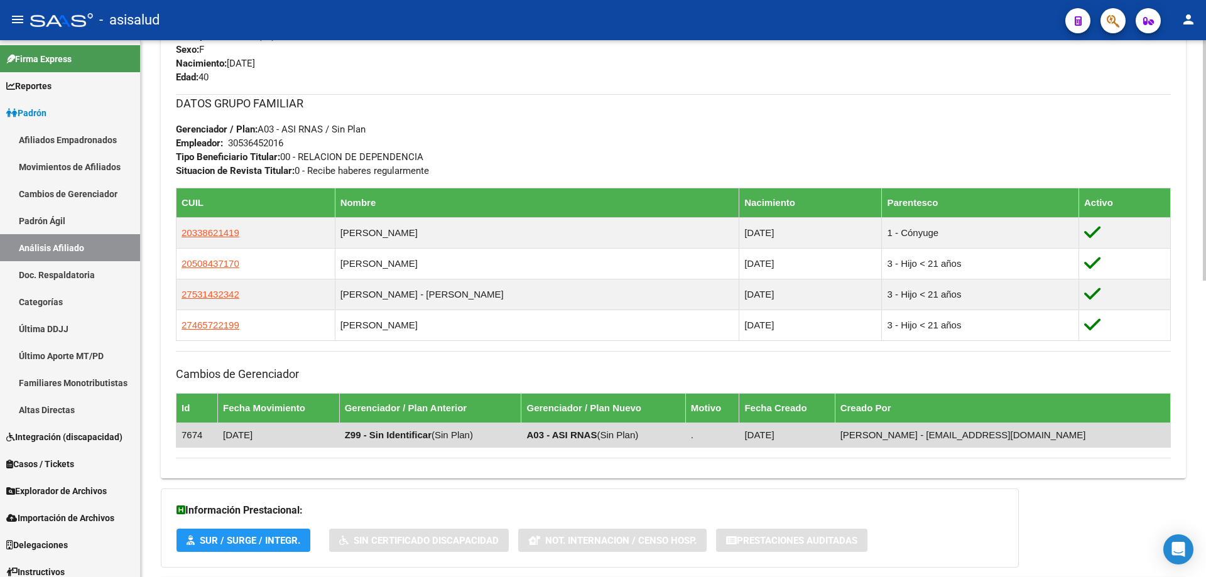
scroll to position [662, 0]
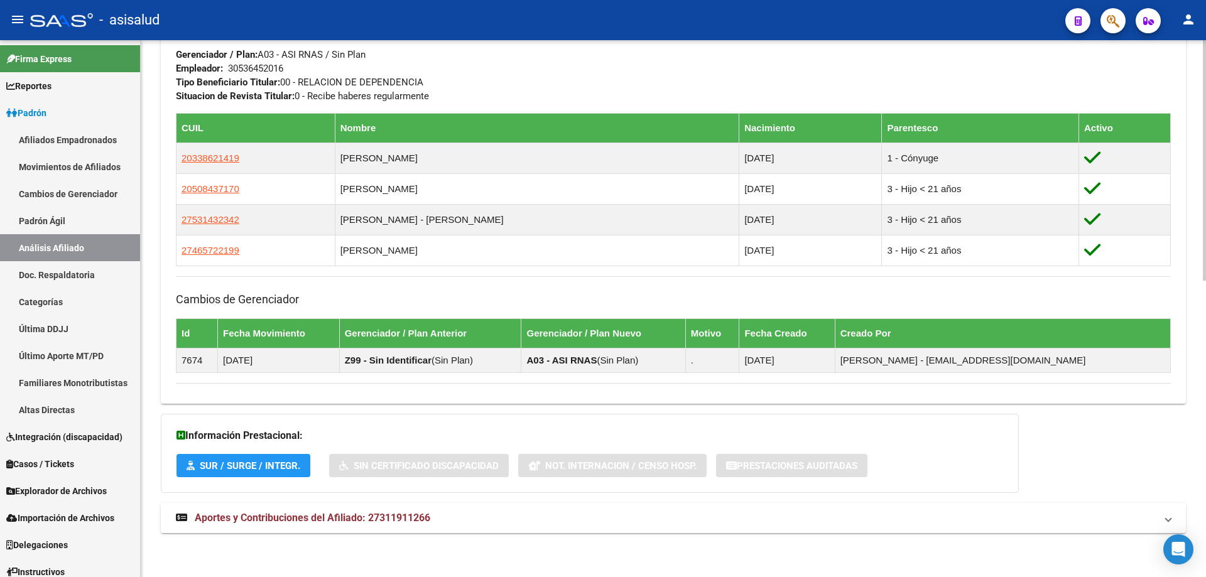
click at [347, 523] on span "Aportes y Contribuciones del Afiliado: 27311911266" at bounding box center [313, 518] width 236 height 12
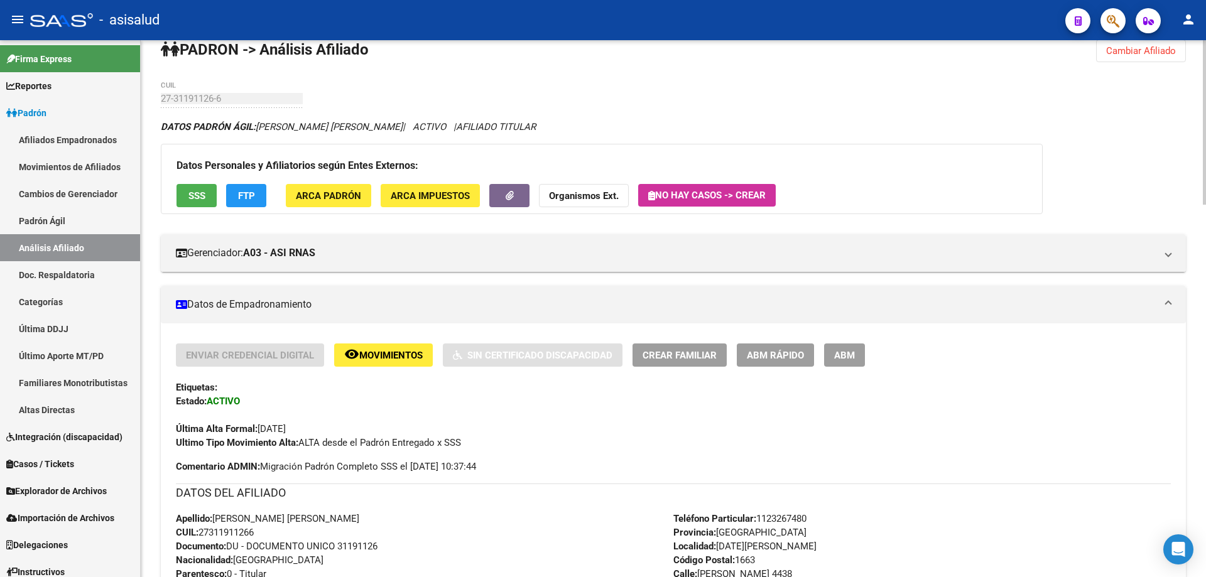
scroll to position [0, 0]
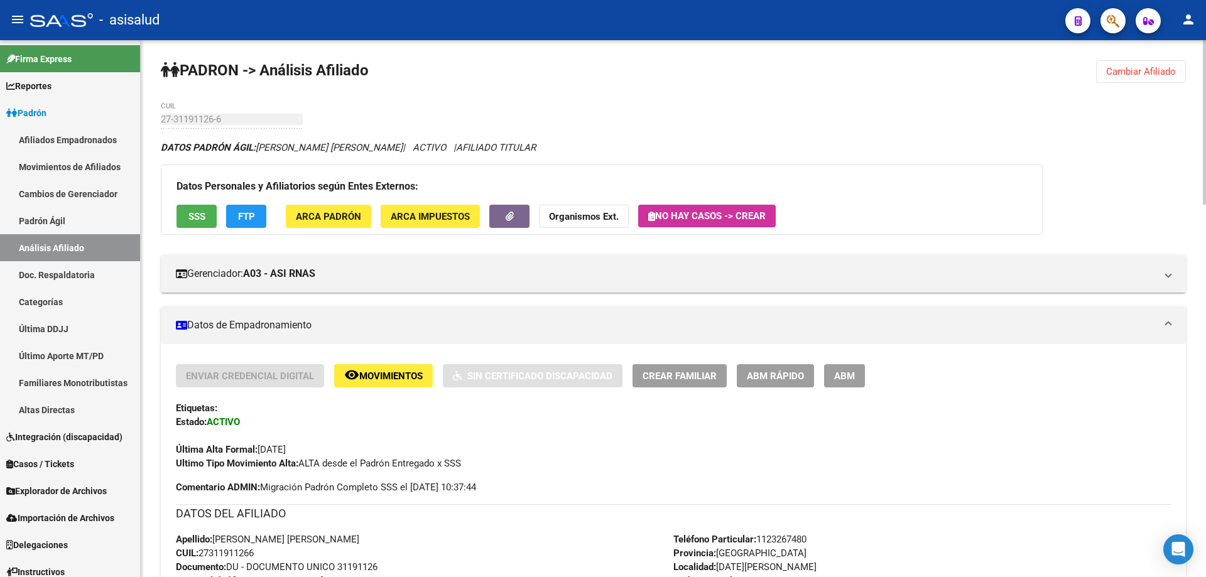
click at [1142, 67] on span "Cambiar Afiliado" at bounding box center [1142, 71] width 70 height 11
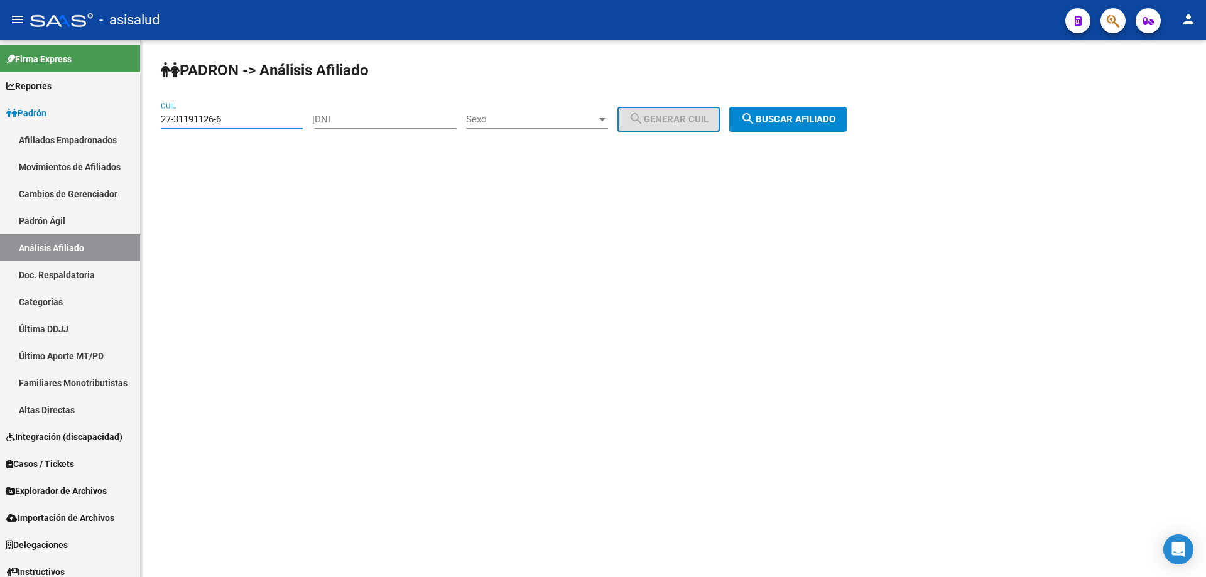
drag, startPoint x: 240, startPoint y: 114, endPoint x: 143, endPoint y: 118, distance: 96.8
click at [143, 118] on div "PADRON -> Análisis Afiliado 27-31191126-6 CUIL | DNI Sexo Sexo search Generar C…" at bounding box center [674, 106] width 1066 height 132
paste input "0-21472736-7"
type input "20-21472736-7"
click at [818, 119] on span "search Buscar afiliado" at bounding box center [788, 119] width 95 height 11
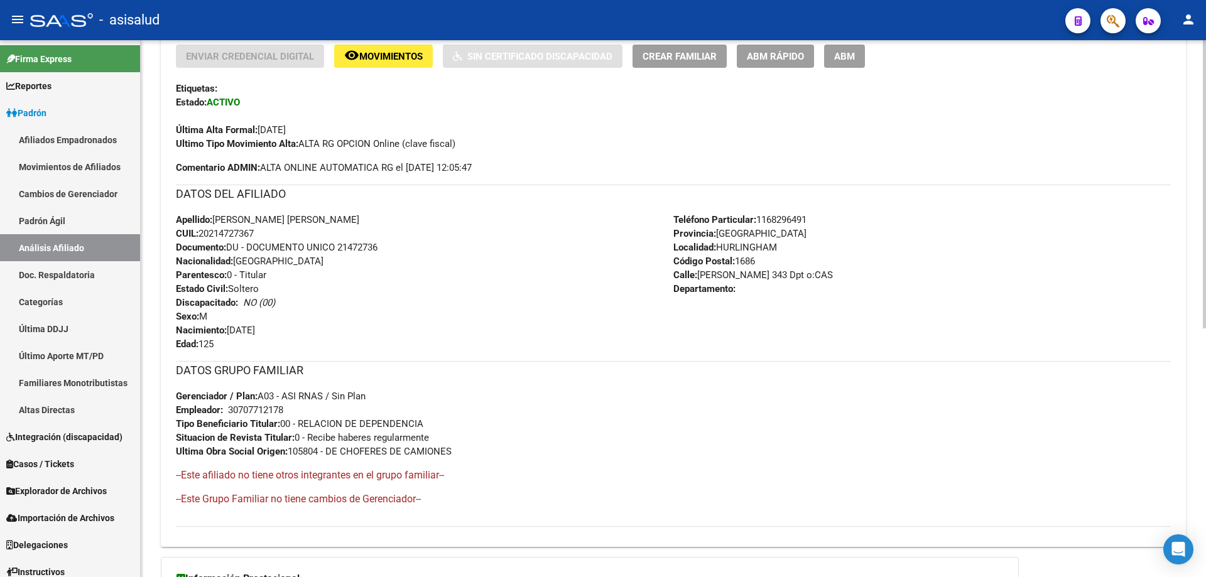
scroll to position [275, 0]
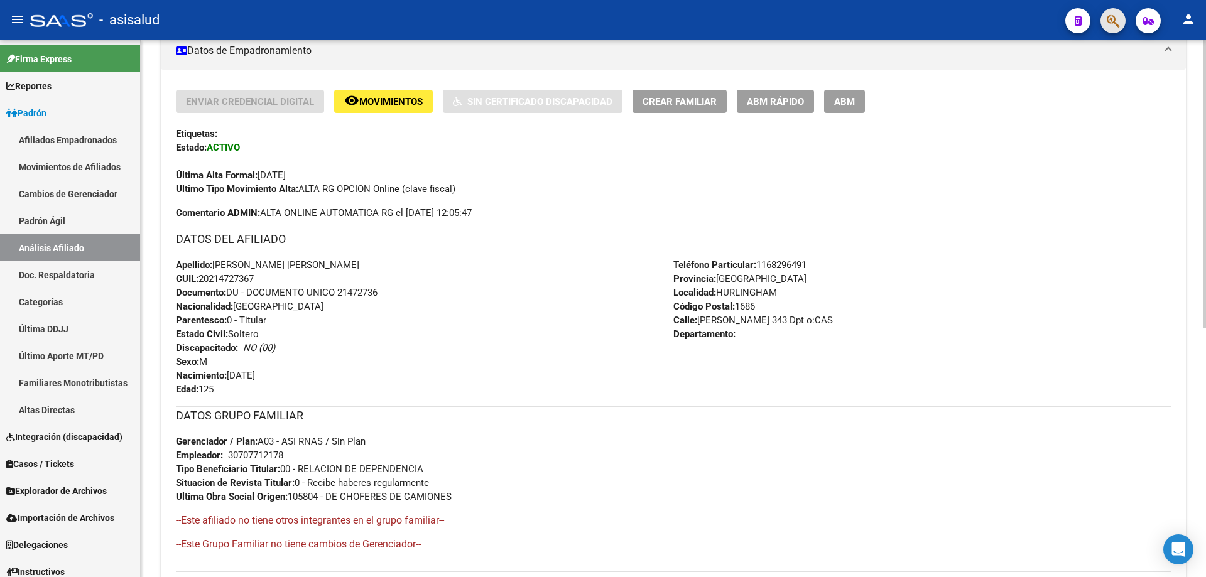
click at [1103, 21] on button "button" at bounding box center [1113, 20] width 25 height 25
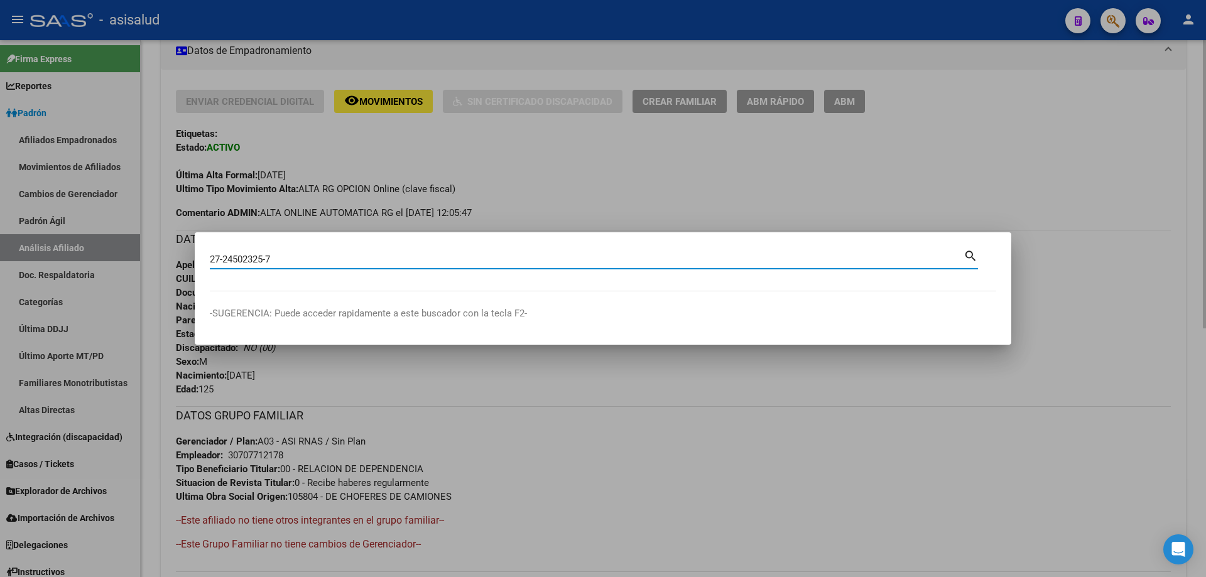
type input "27245023257"
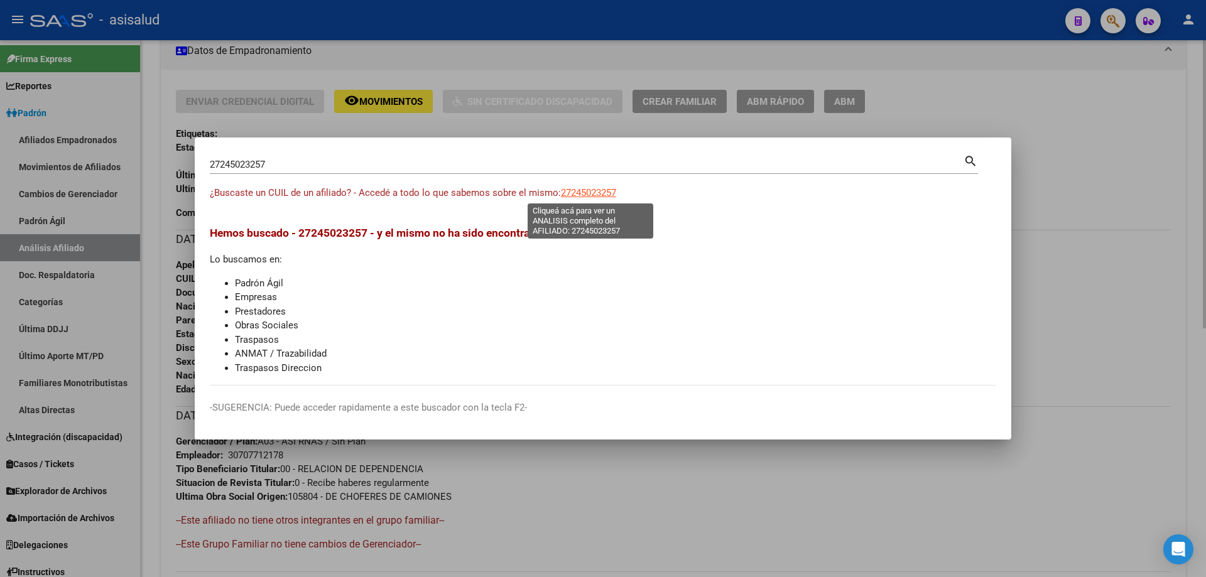
click at [595, 190] on span "27245023257" at bounding box center [588, 192] width 55 height 11
type textarea "27245023257"
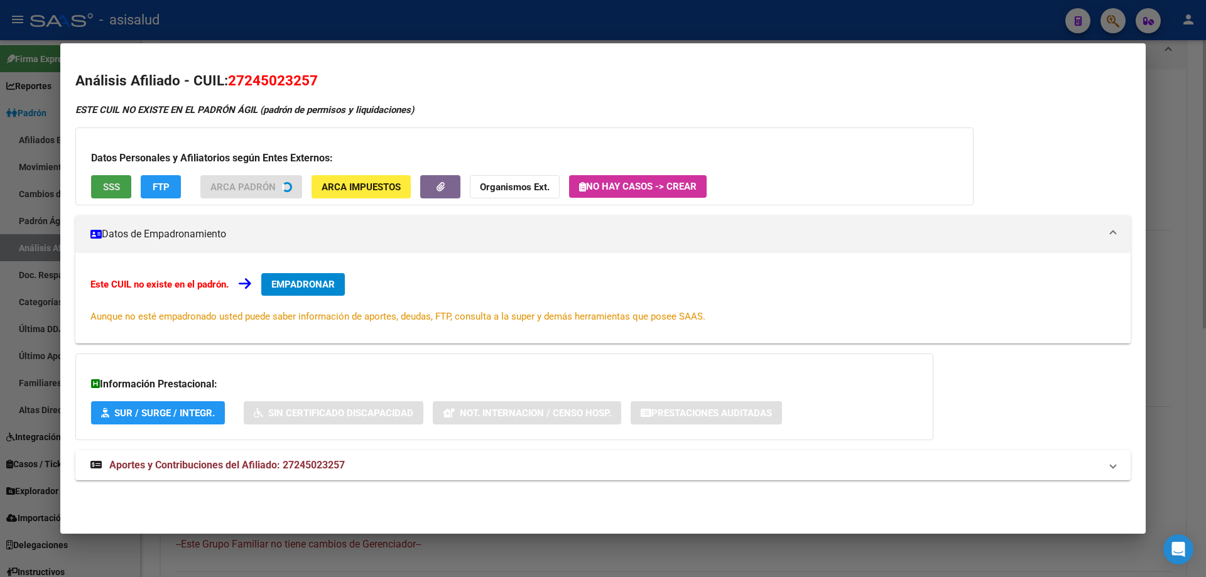
click at [112, 185] on span "SSS" at bounding box center [111, 187] width 17 height 11
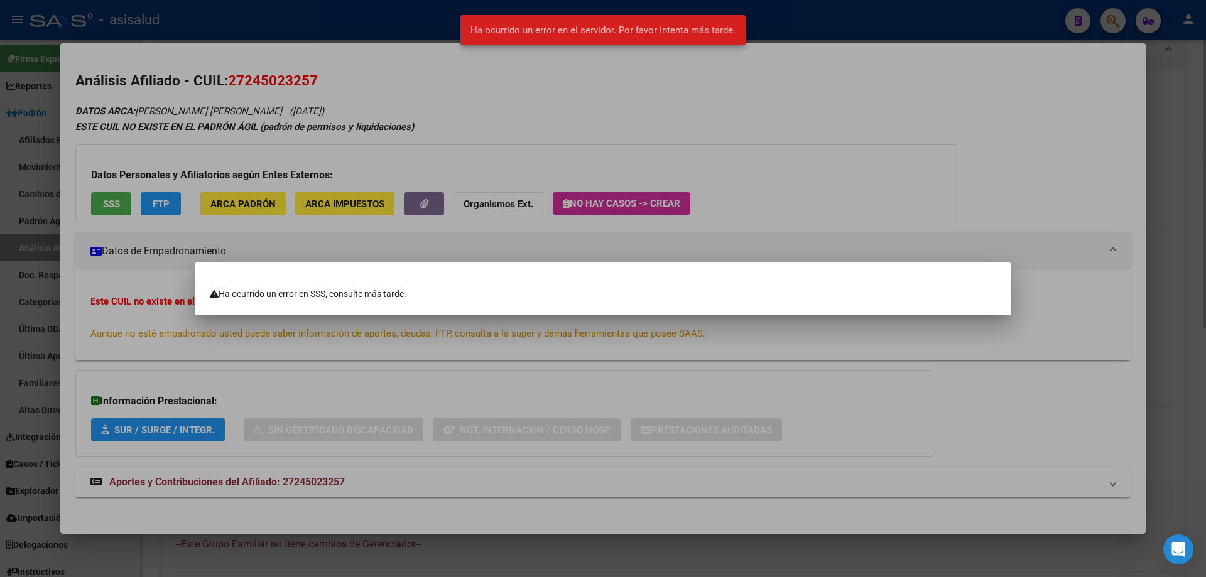
click at [1206, 190] on div at bounding box center [603, 288] width 1206 height 577
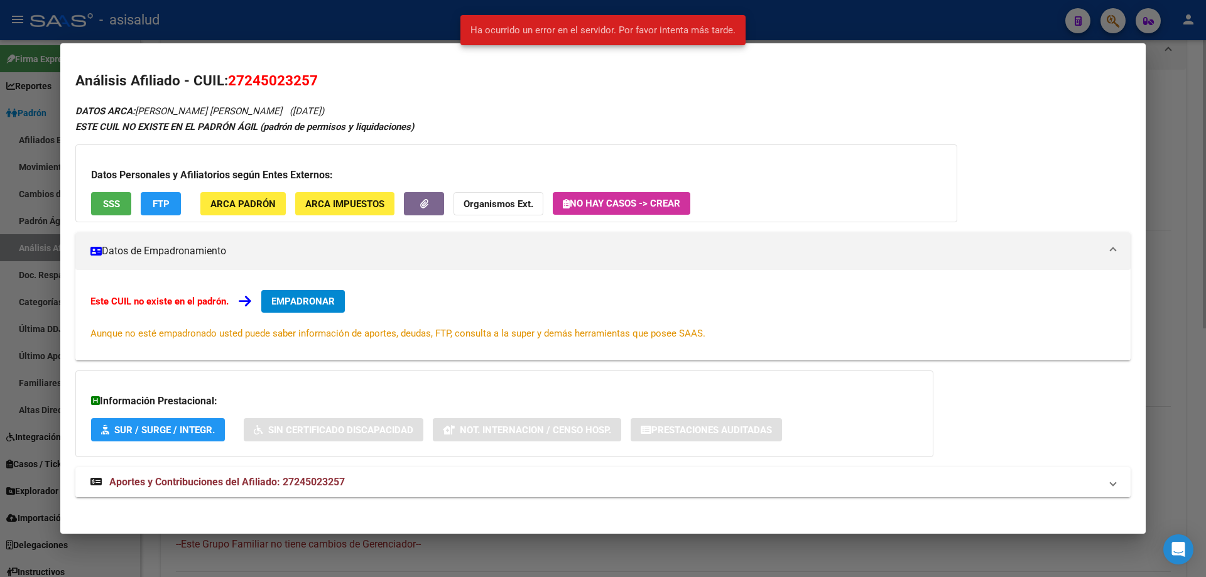
click at [1206, 190] on div at bounding box center [603, 288] width 1206 height 577
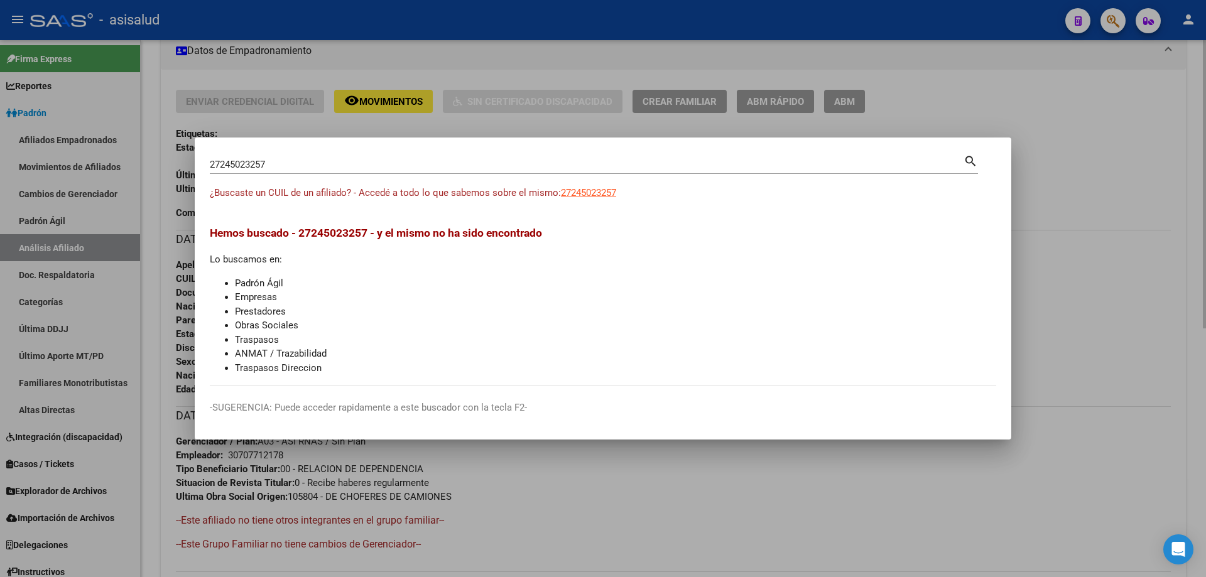
click at [1098, 164] on div at bounding box center [603, 288] width 1206 height 577
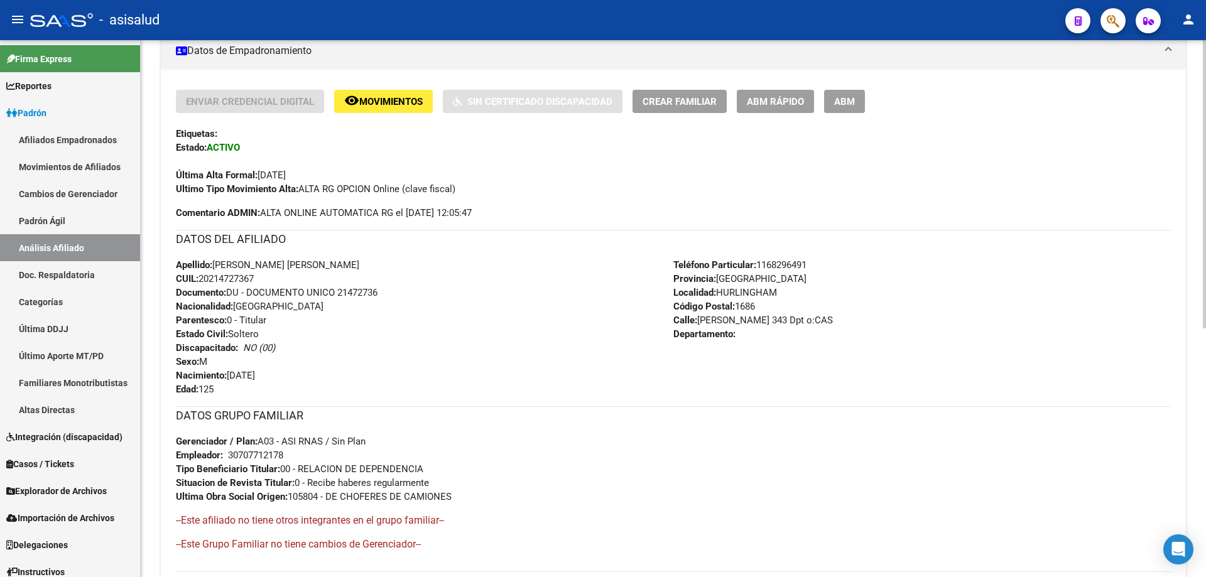
click at [692, 102] on span "Crear Familiar" at bounding box center [680, 101] width 74 height 11
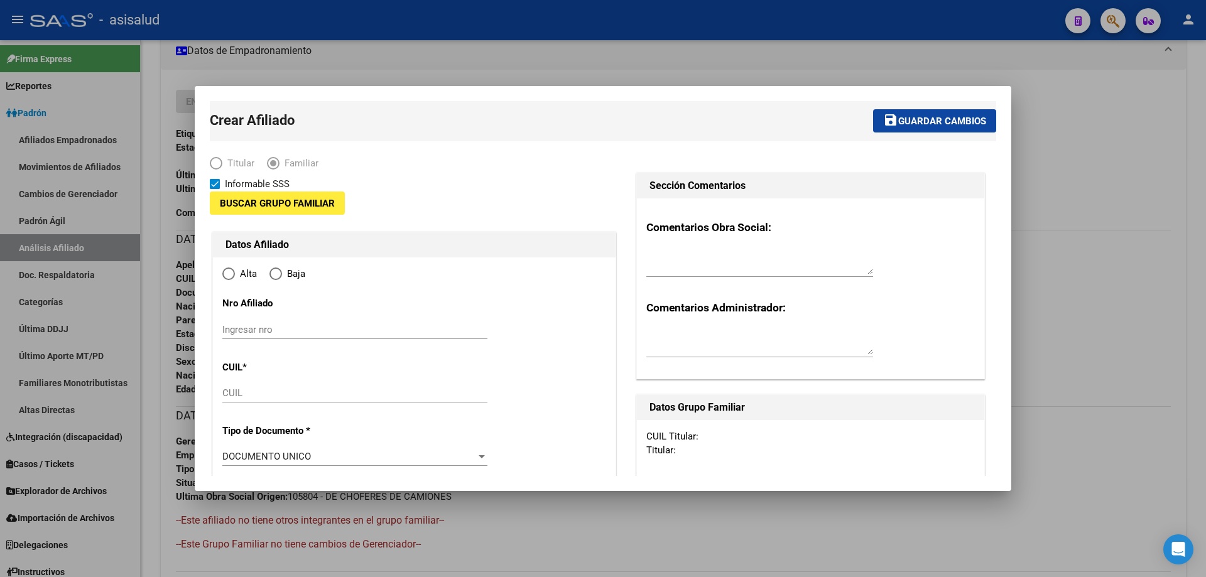
type input "30-70771217-8"
type input "HURLINGHAM"
type input "1686"
type input "J F KENNEDY 343 Dpt"
type input "o:CAS"
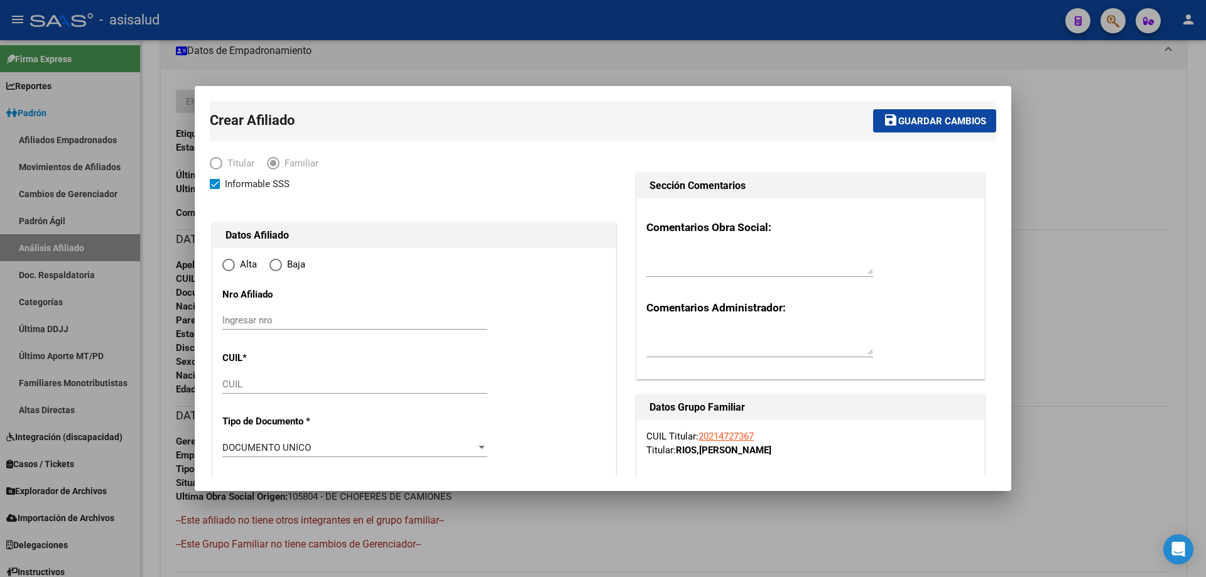
radio input "true"
click at [254, 390] on input "CUIL" at bounding box center [354, 384] width 265 height 11
type input "30-70771217-8"
paste input "27-24502325-7"
type input "27-24502325-7"
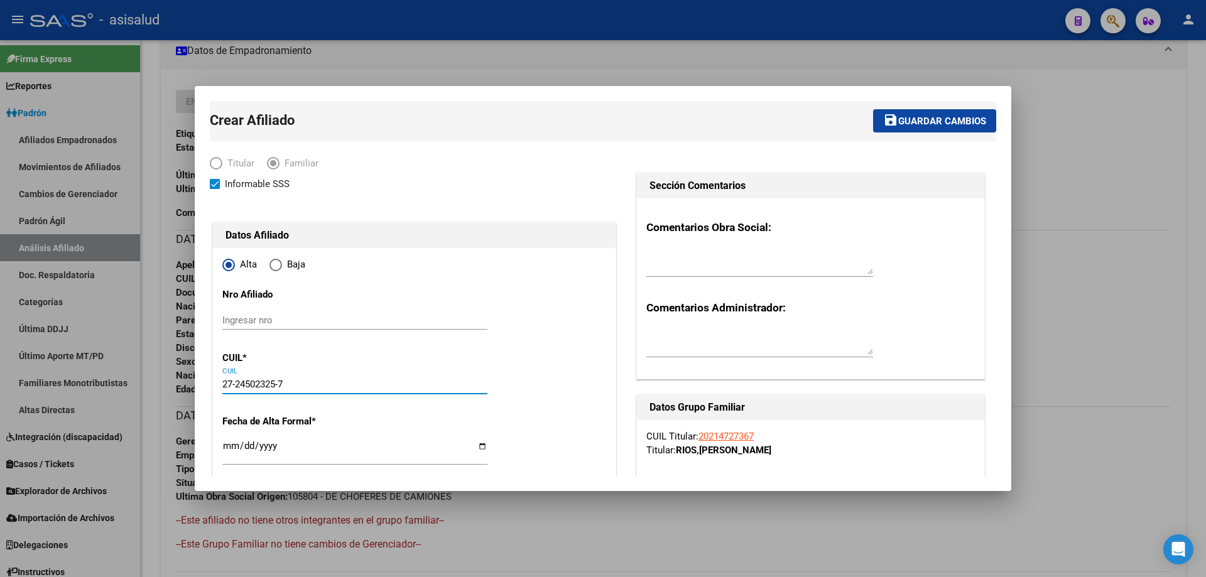
type input "24502325"
type input "CABRERA"
type input "ERICA ROXANA"
type input "1975-01-24"
type input "HURLINGHAM"
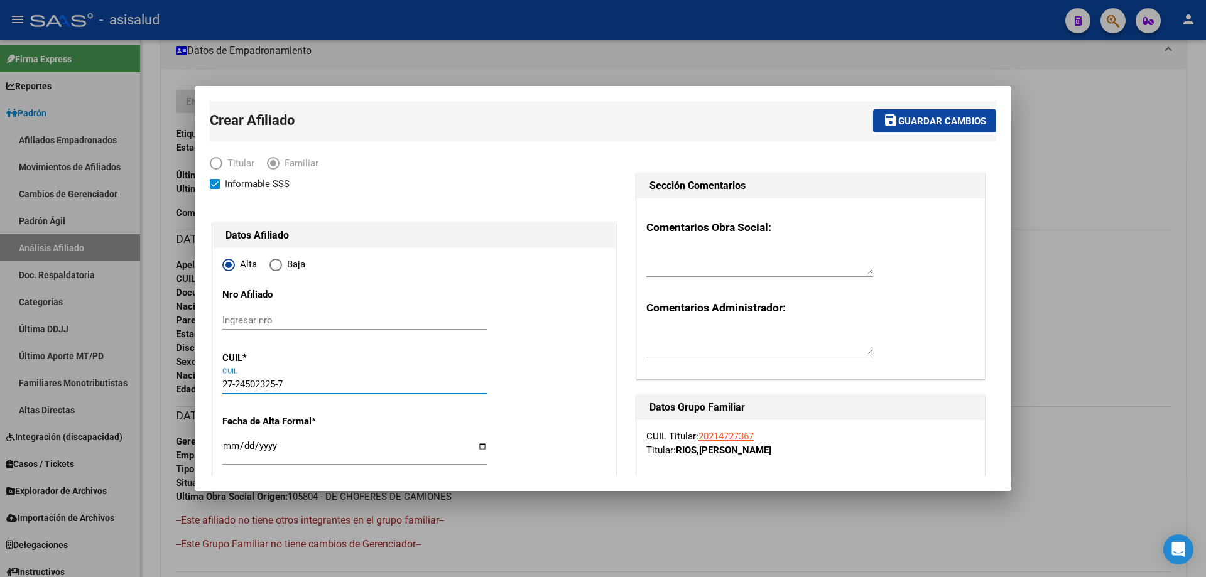
type input "KENNEDY"
type input "343"
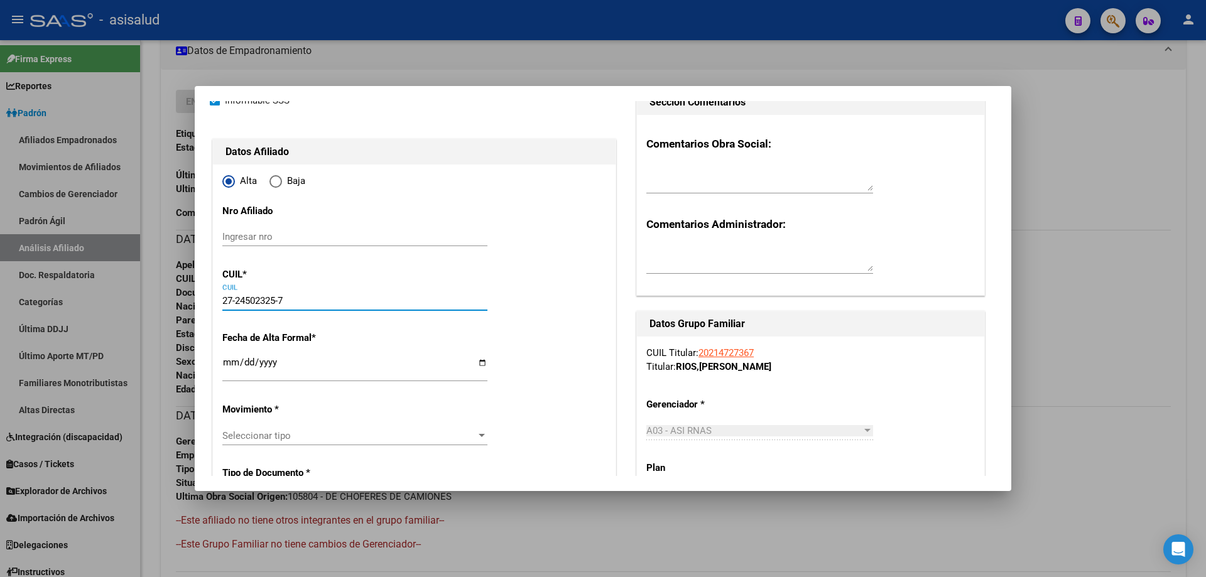
scroll to position [314, 0]
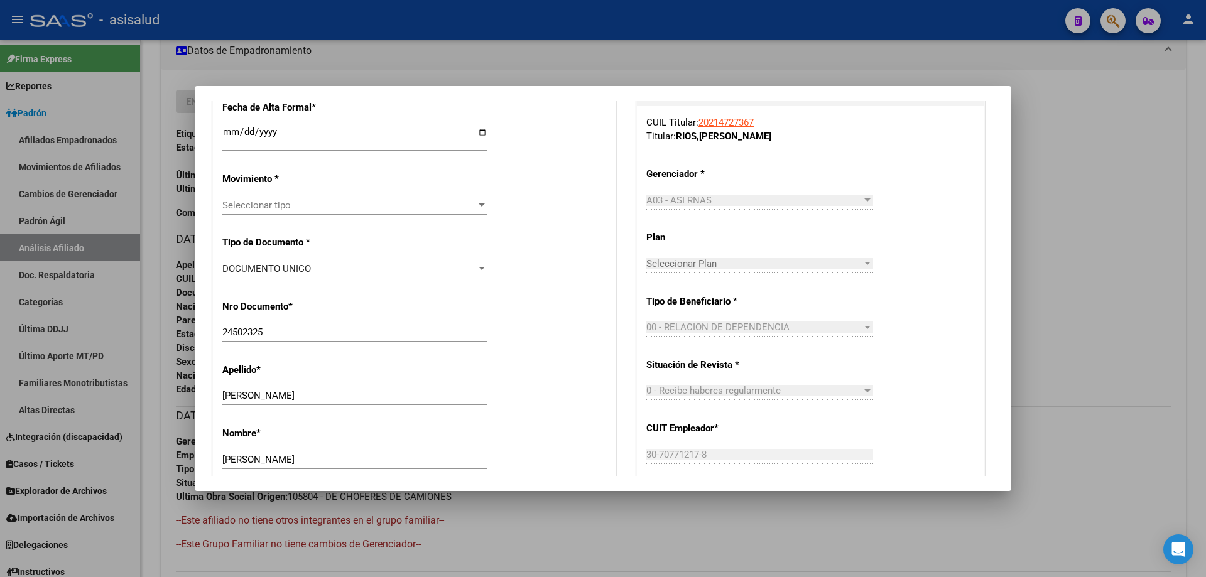
type input "27-24502325-7"
click at [228, 133] on input "Ingresar fecha" at bounding box center [354, 137] width 265 height 20
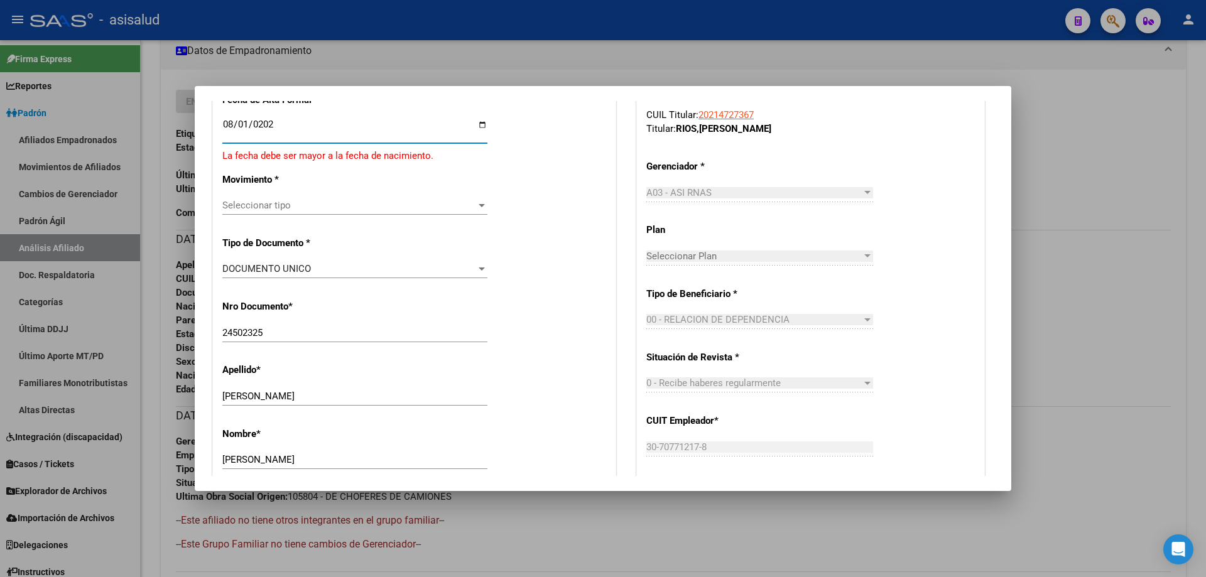
type input "2025-08-01"
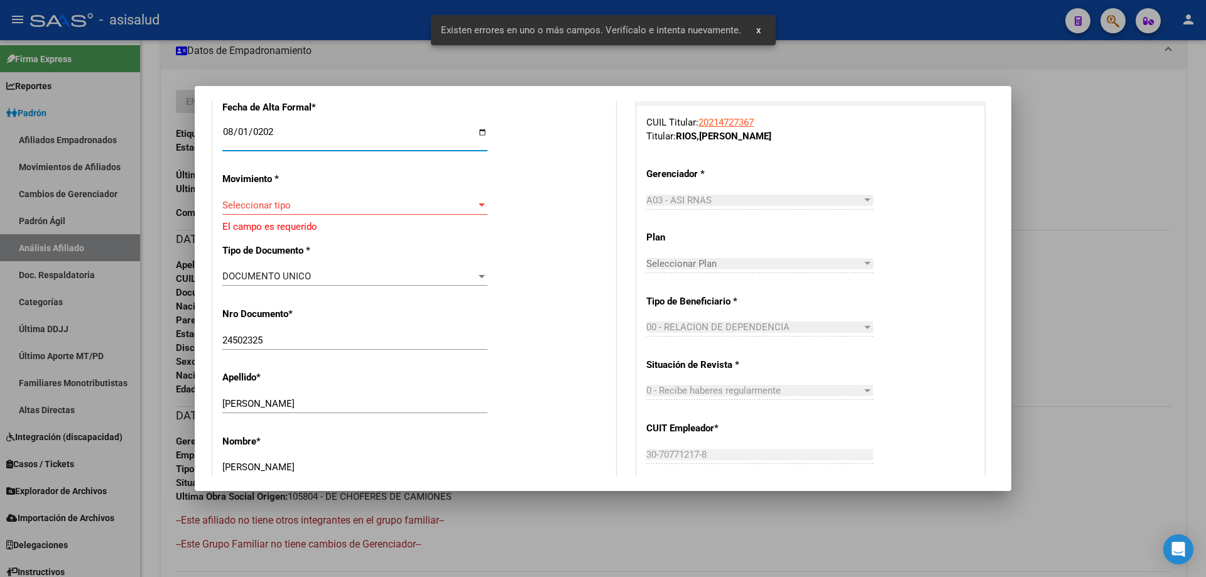
scroll to position [322, 0]
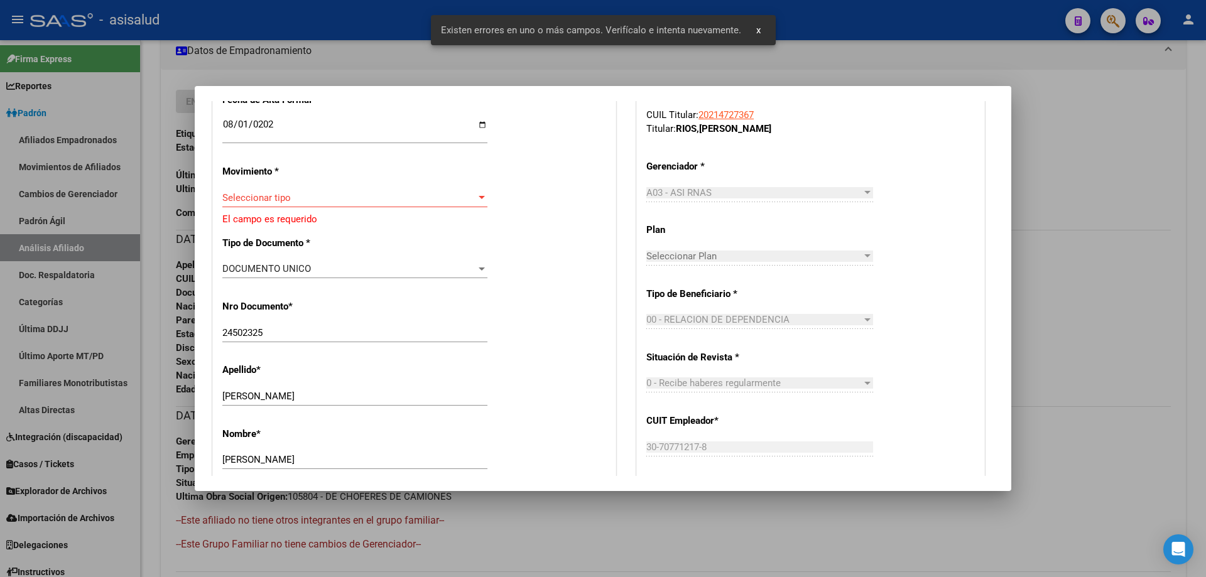
click at [303, 189] on div "Seleccionar tipo Seleccionar tipo" at bounding box center [354, 198] width 265 height 19
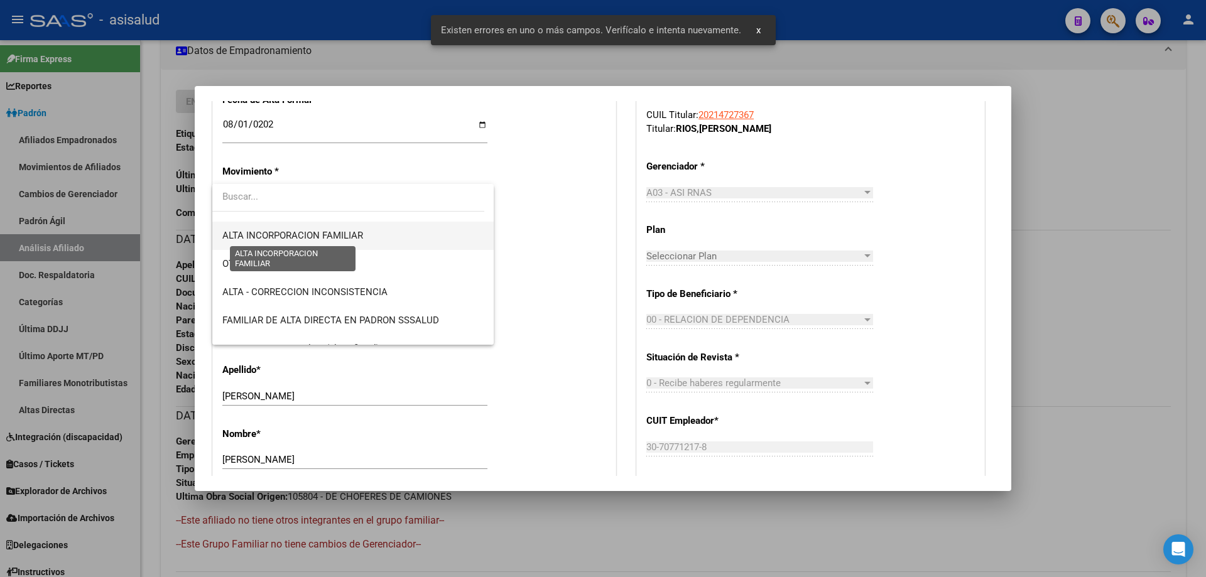
scroll to position [126, 0]
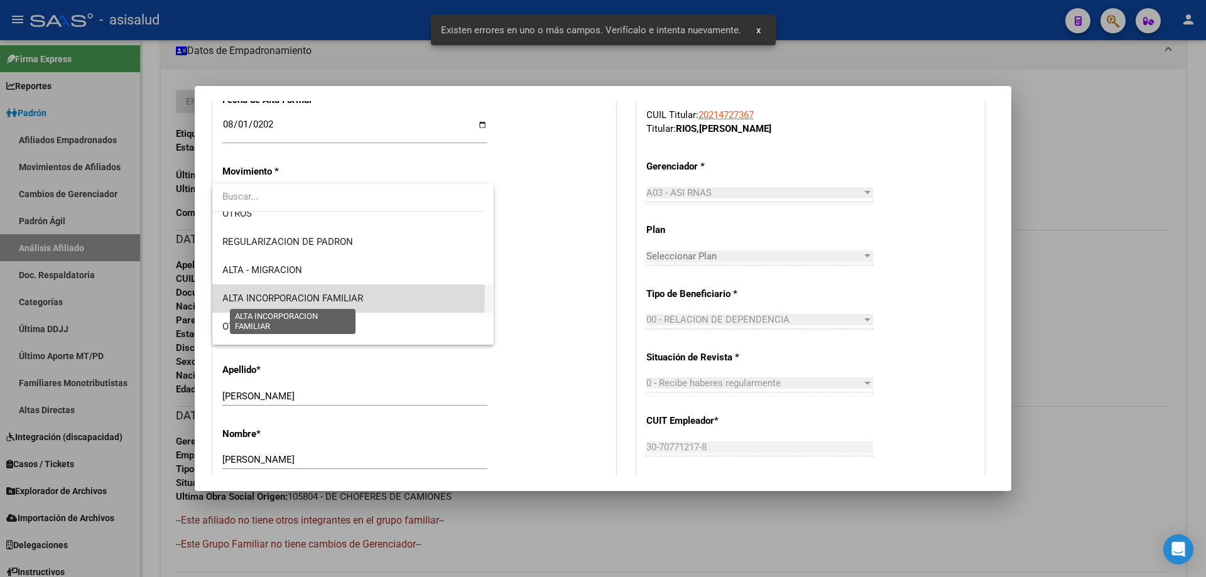
click at [293, 296] on span "ALTA INCORPORACION FAMILIAR" at bounding box center [292, 298] width 141 height 11
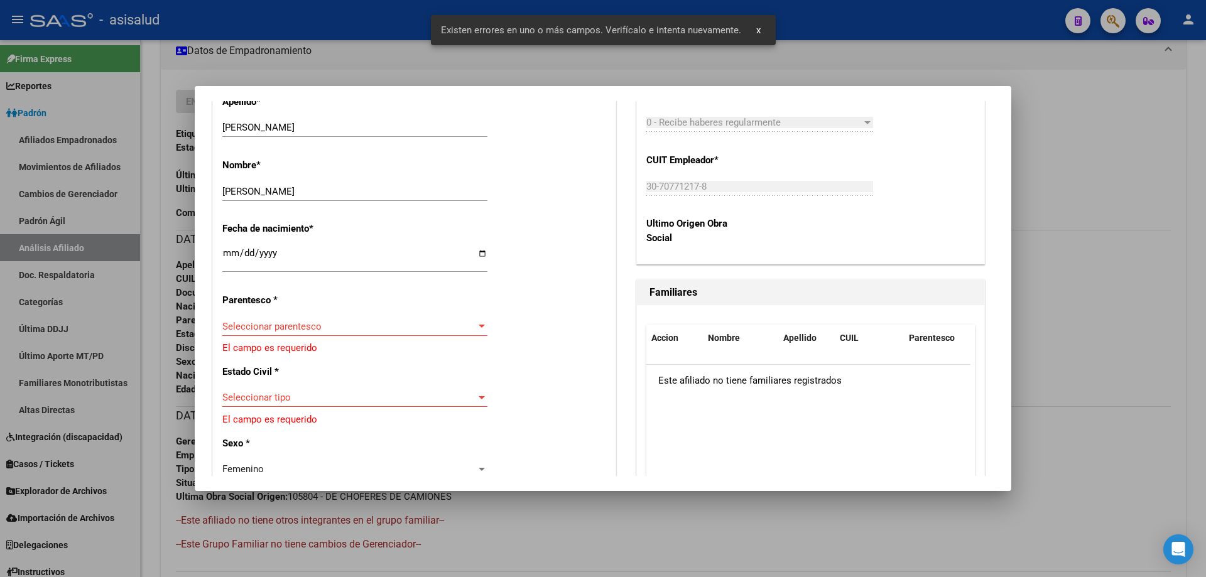
scroll to position [636, 0]
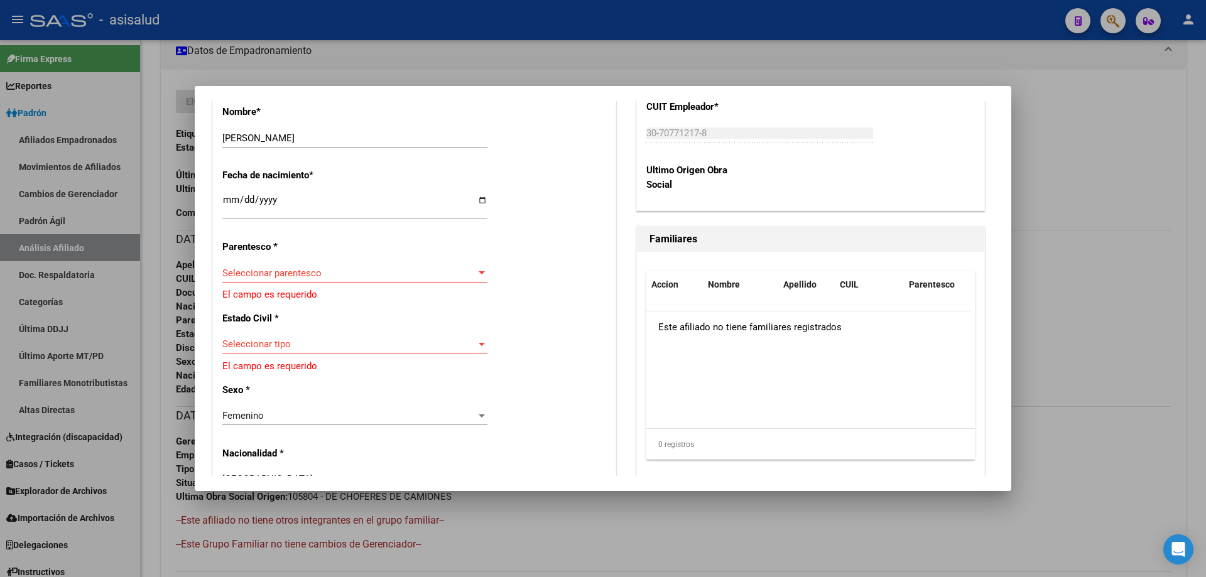
click at [291, 271] on span "Seleccionar parentesco" at bounding box center [349, 273] width 254 height 11
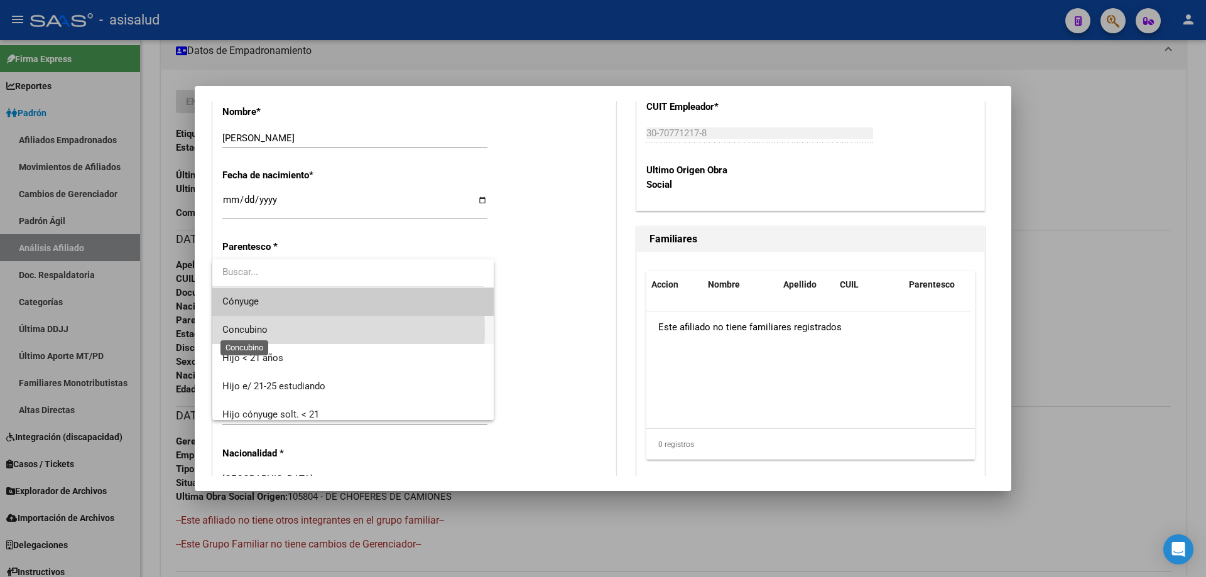
click at [265, 330] on span "Concubino" at bounding box center [244, 329] width 45 height 11
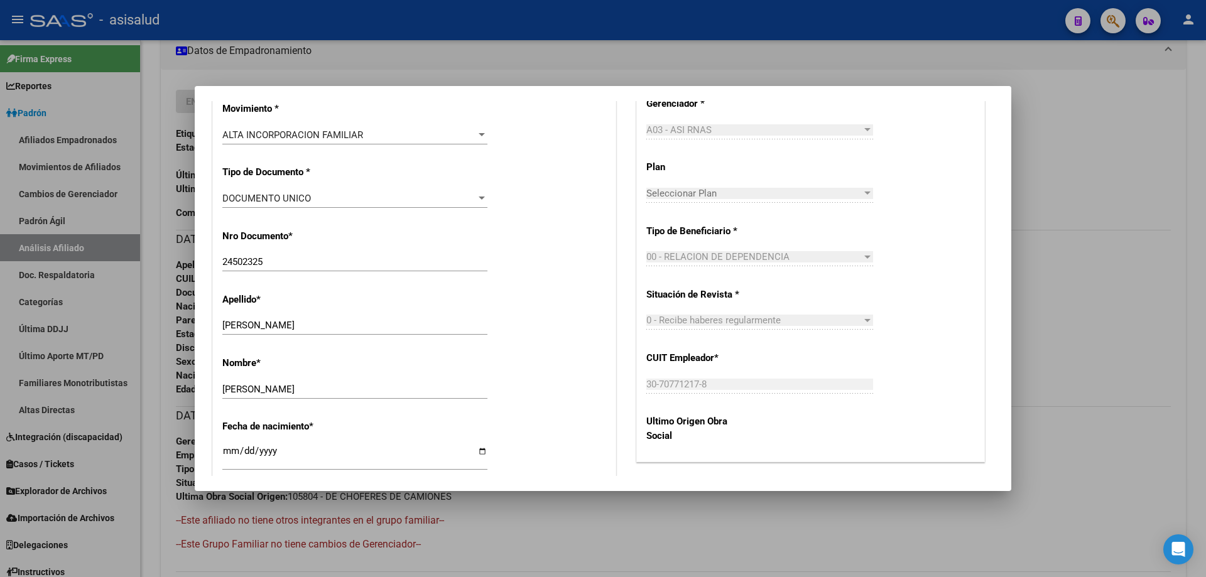
scroll to position [0, 0]
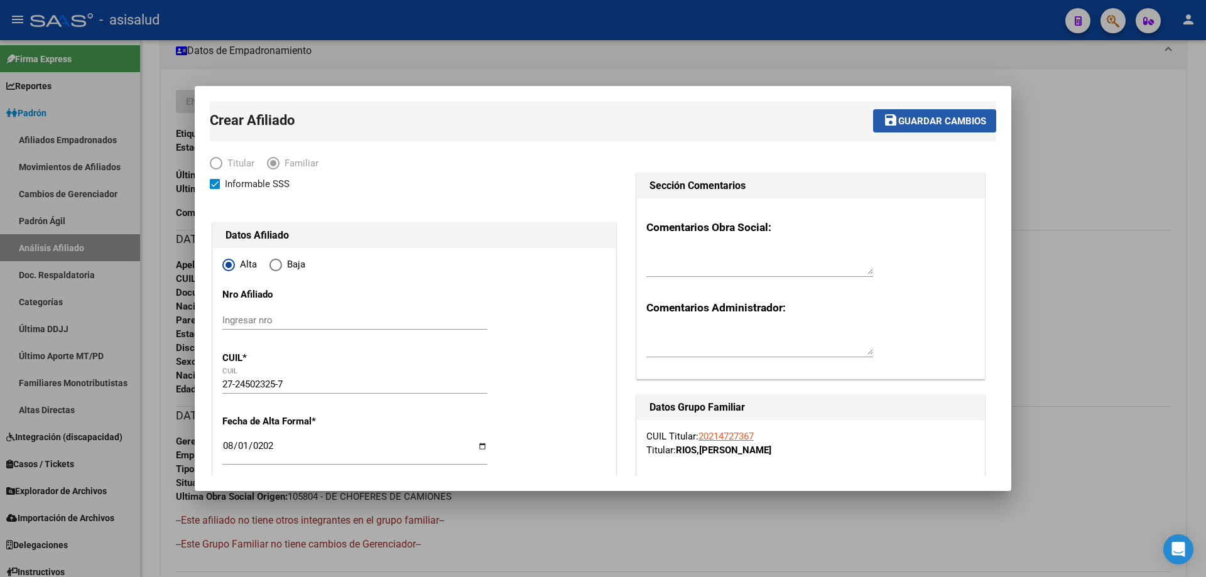
click at [942, 114] on button "save Guardar cambios" at bounding box center [934, 120] width 123 height 23
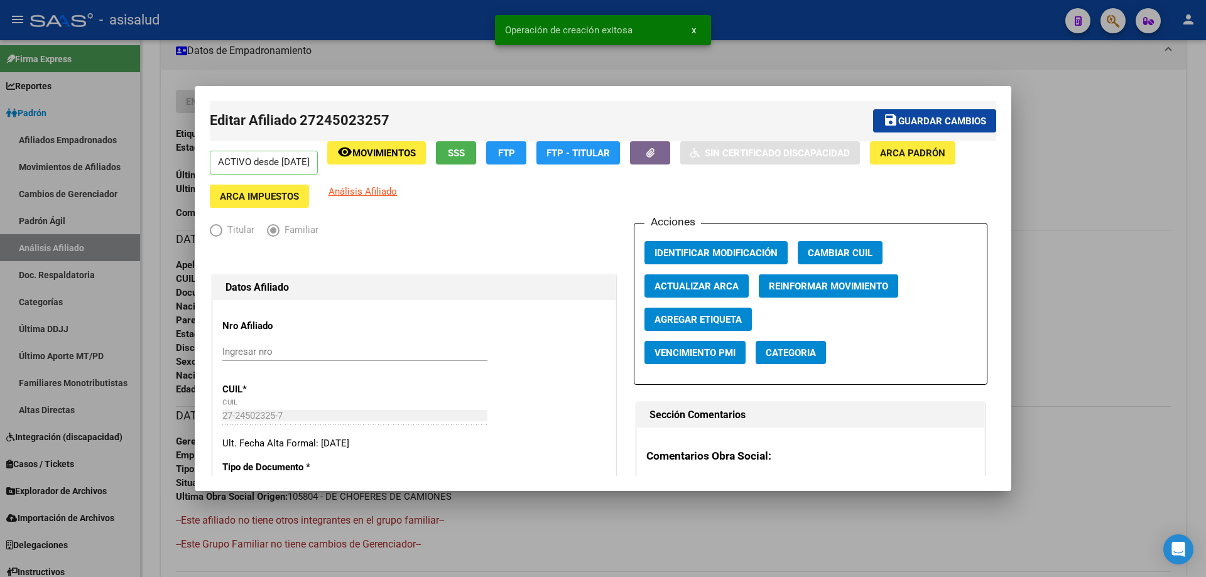
click at [899, 118] on span "Guardar cambios" at bounding box center [943, 121] width 88 height 11
click at [1154, 140] on div at bounding box center [603, 288] width 1206 height 577
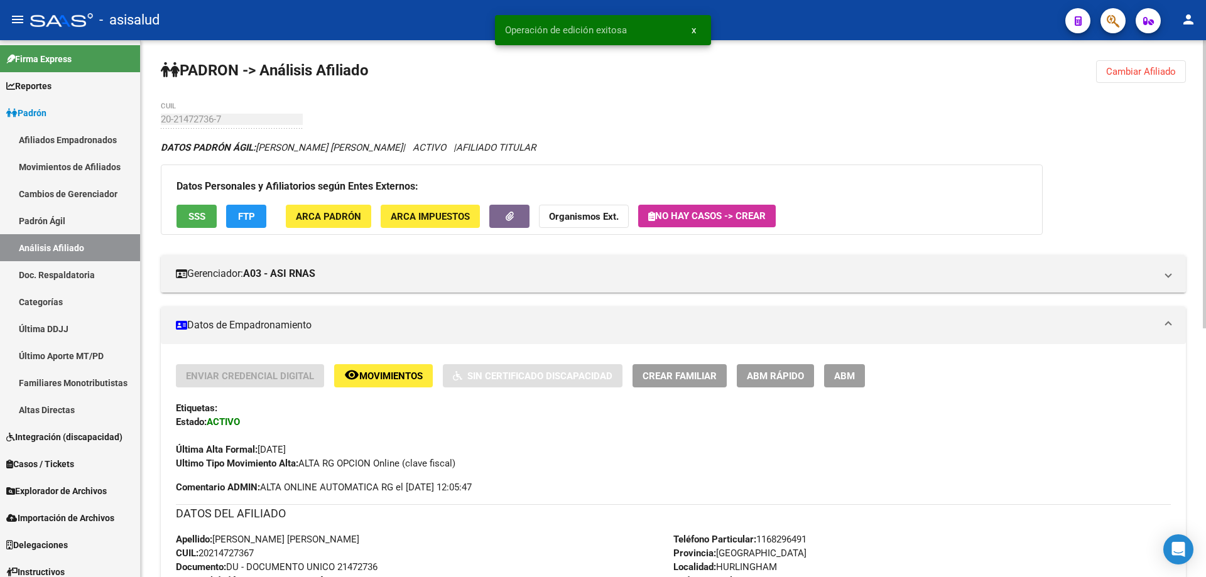
click at [1148, 56] on div "PADRON -> Análisis Afiliado Cambiar Afiliado 20-21472736-7 CUIL DATOS PADRÓN ÁG…" at bounding box center [674, 540] width 1066 height 1000
click at [1134, 75] on span "Cambiar Afiliado" at bounding box center [1142, 71] width 70 height 11
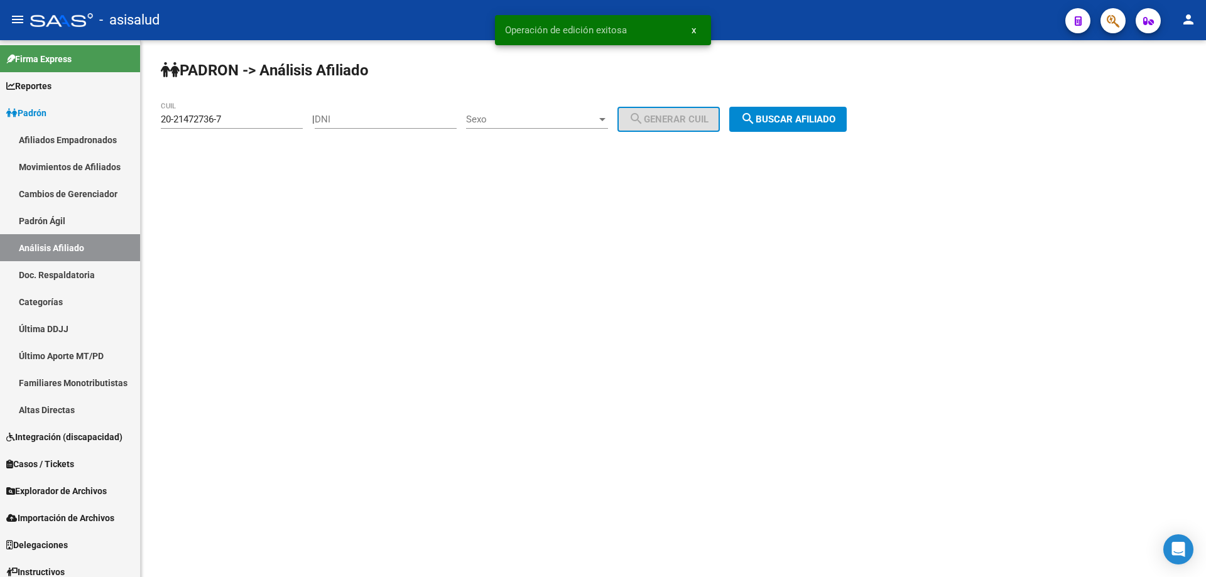
click at [823, 124] on span "search Buscar afiliado" at bounding box center [788, 119] width 95 height 11
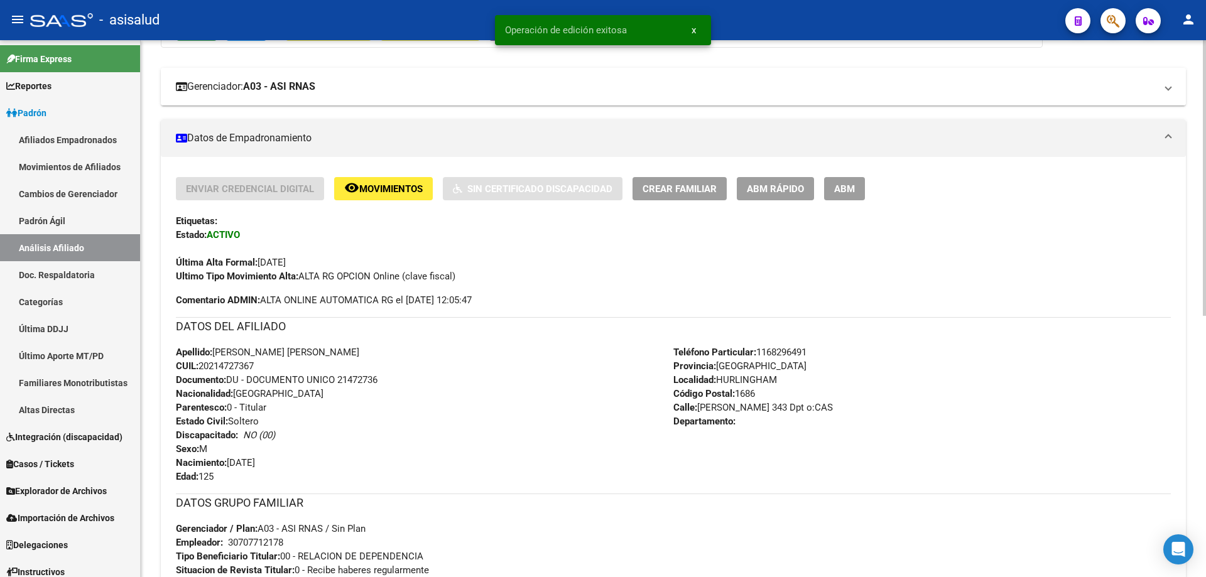
scroll to position [189, 0]
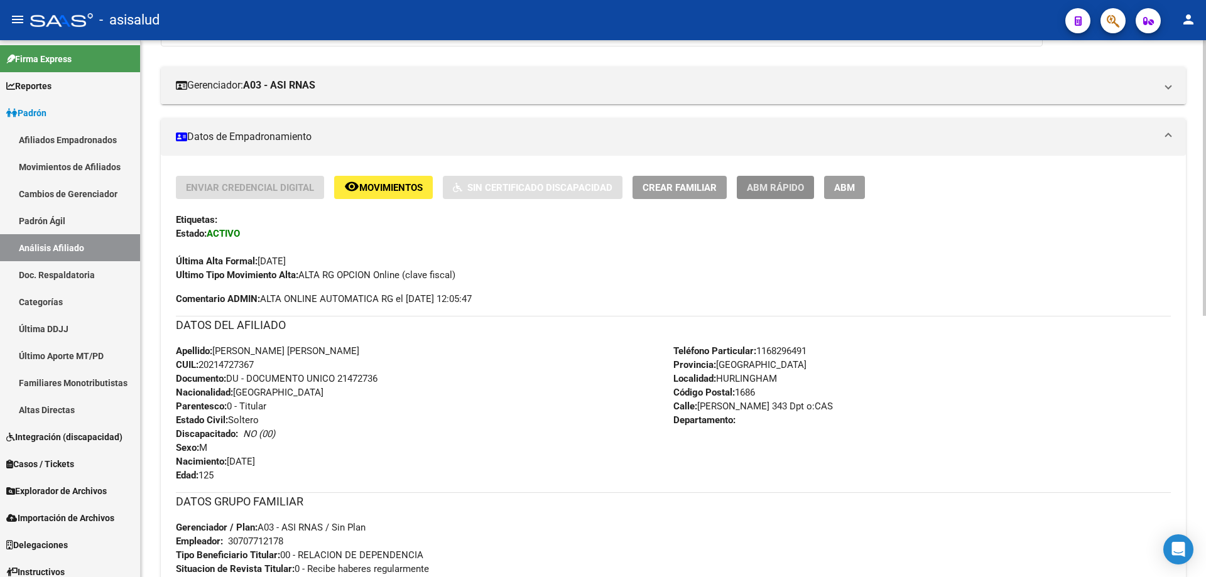
click at [797, 182] on span "ABM Rápido" at bounding box center [775, 187] width 57 height 11
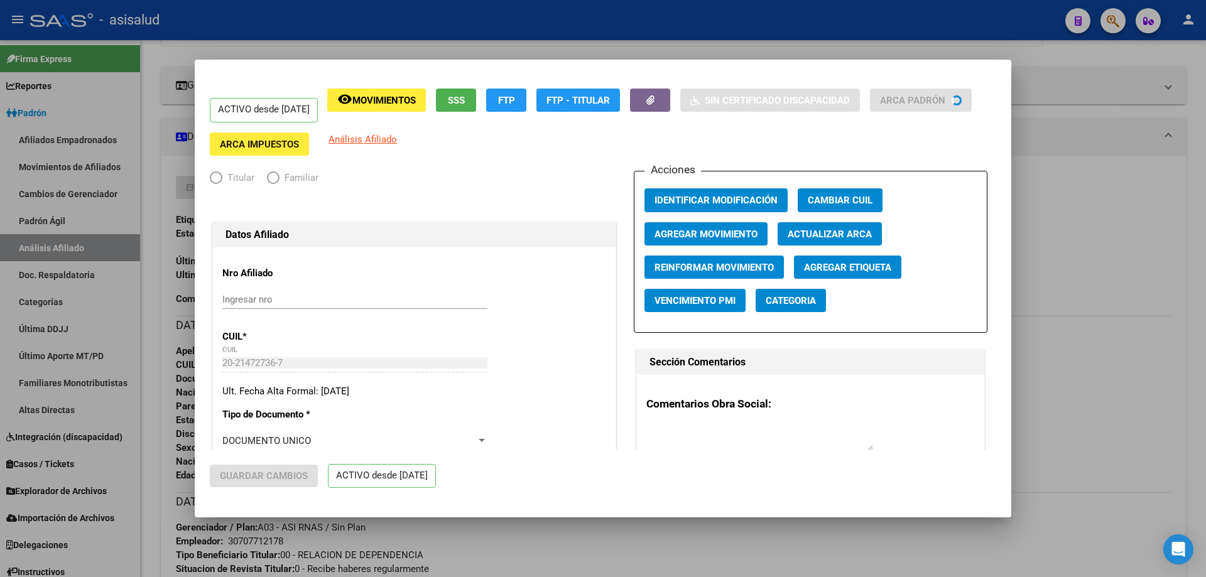
radio input "true"
type input "30-70771217-8"
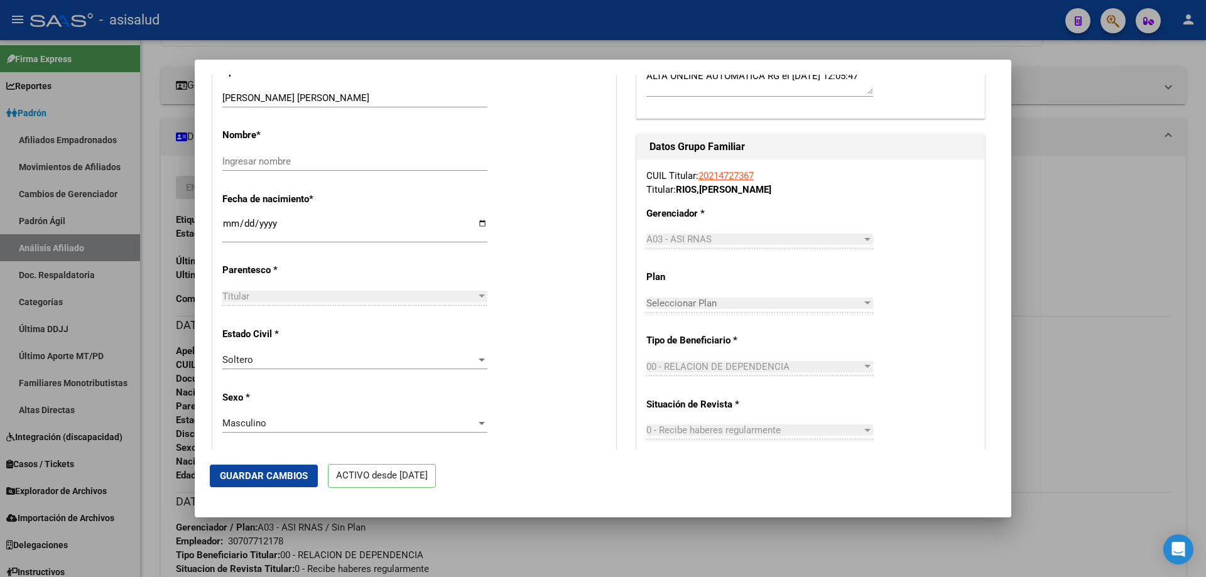
scroll to position [503, 0]
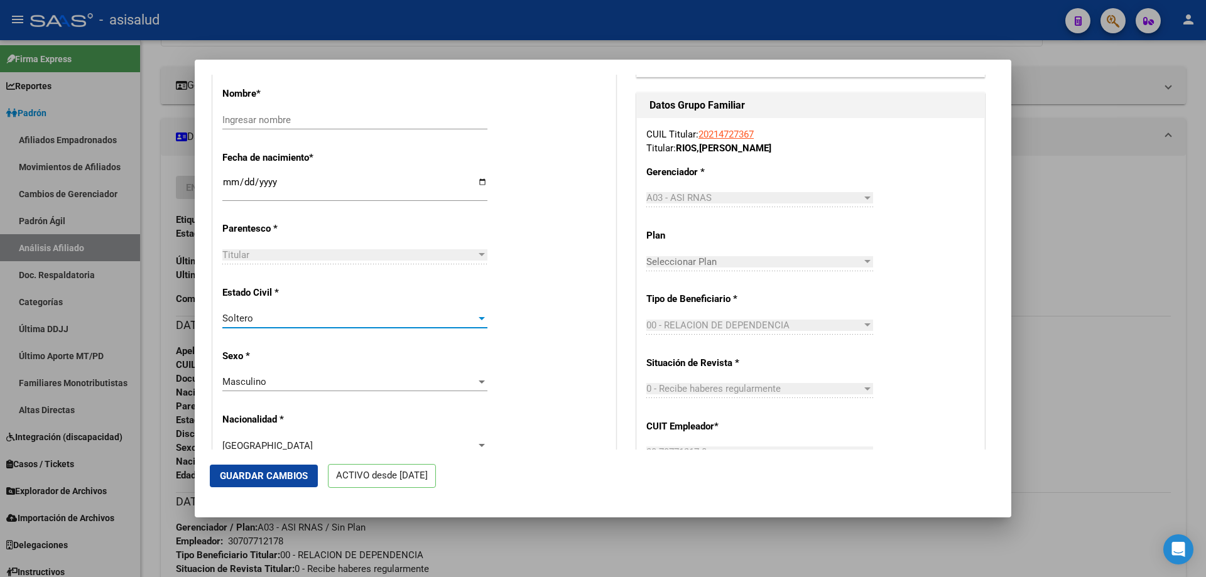
click at [394, 324] on div "Soltero" at bounding box center [349, 318] width 254 height 11
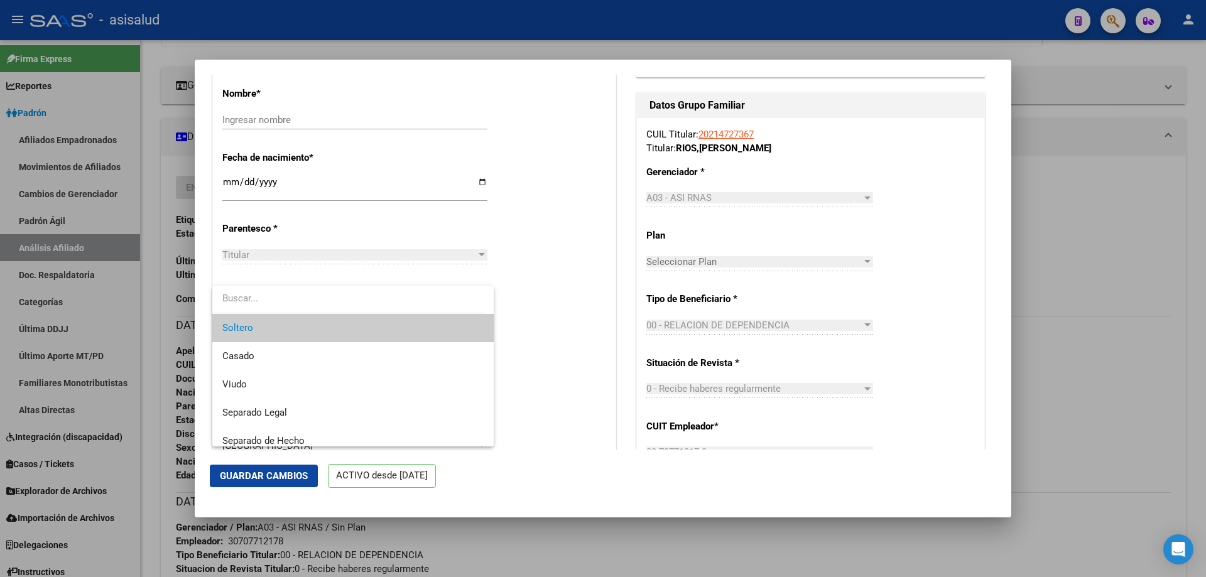
scroll to position [65, 0]
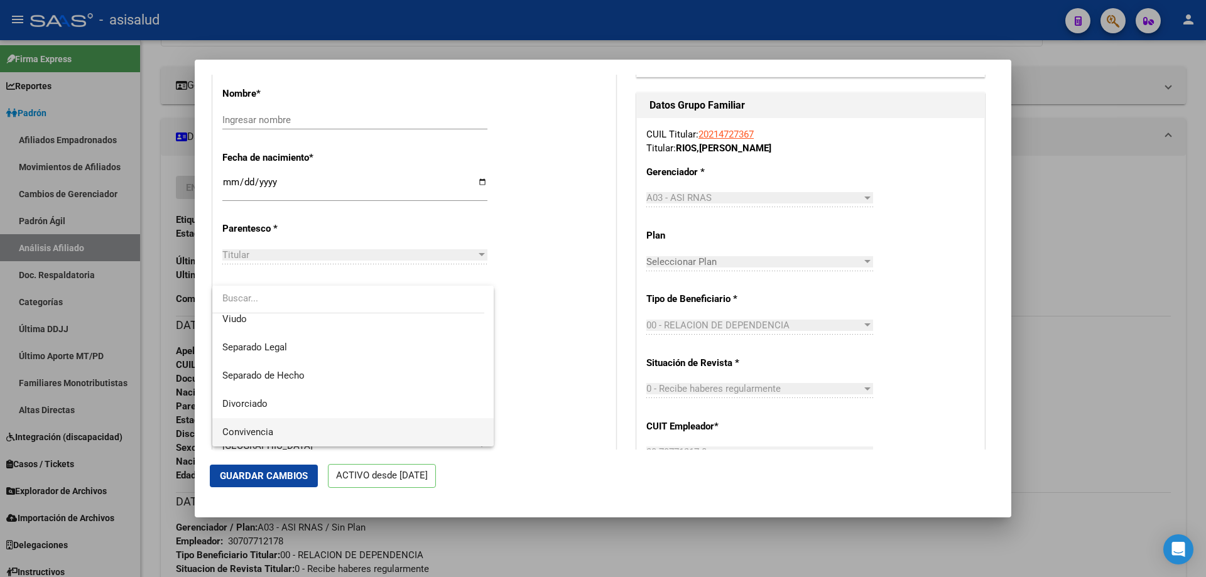
click at [317, 425] on span "Convivencia" at bounding box center [352, 433] width 261 height 28
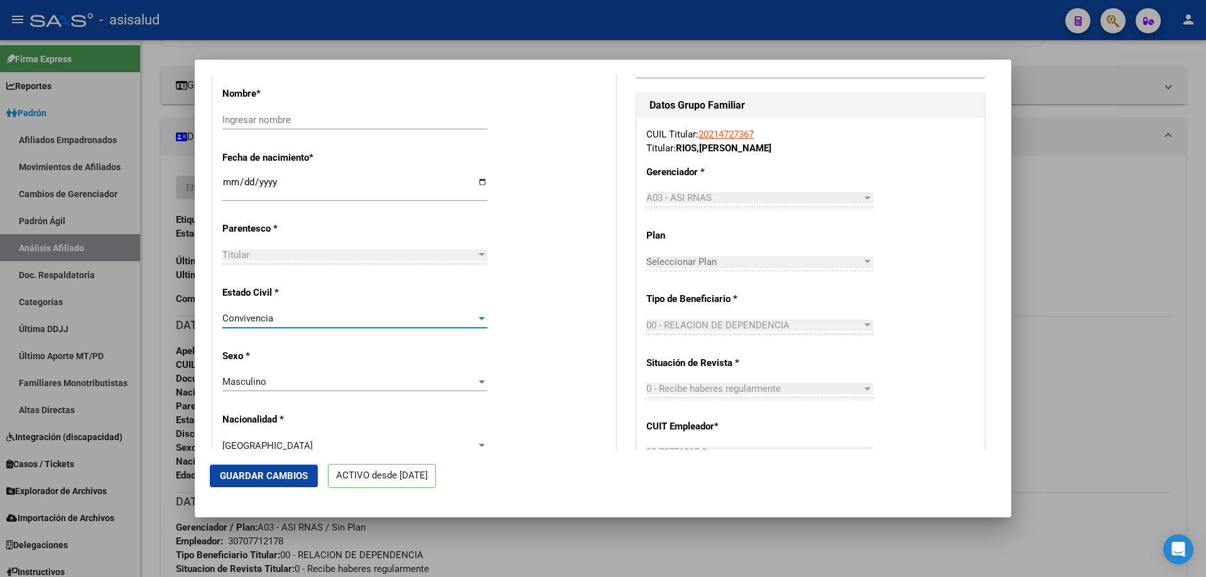
click at [266, 478] on span "Guardar Cambios" at bounding box center [264, 476] width 88 height 11
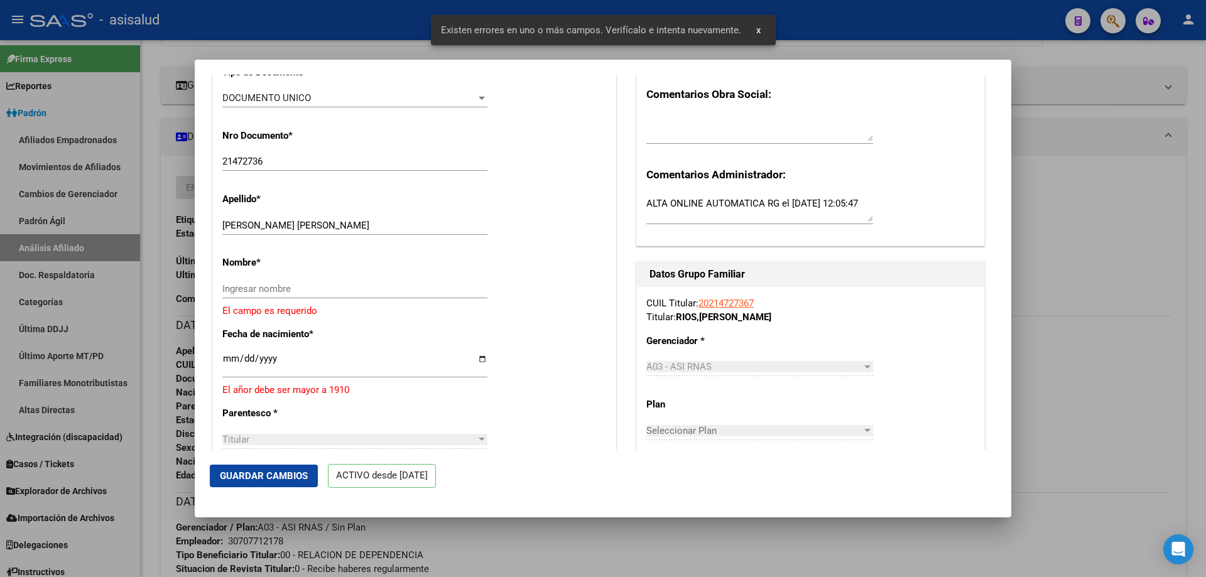
scroll to position [314, 0]
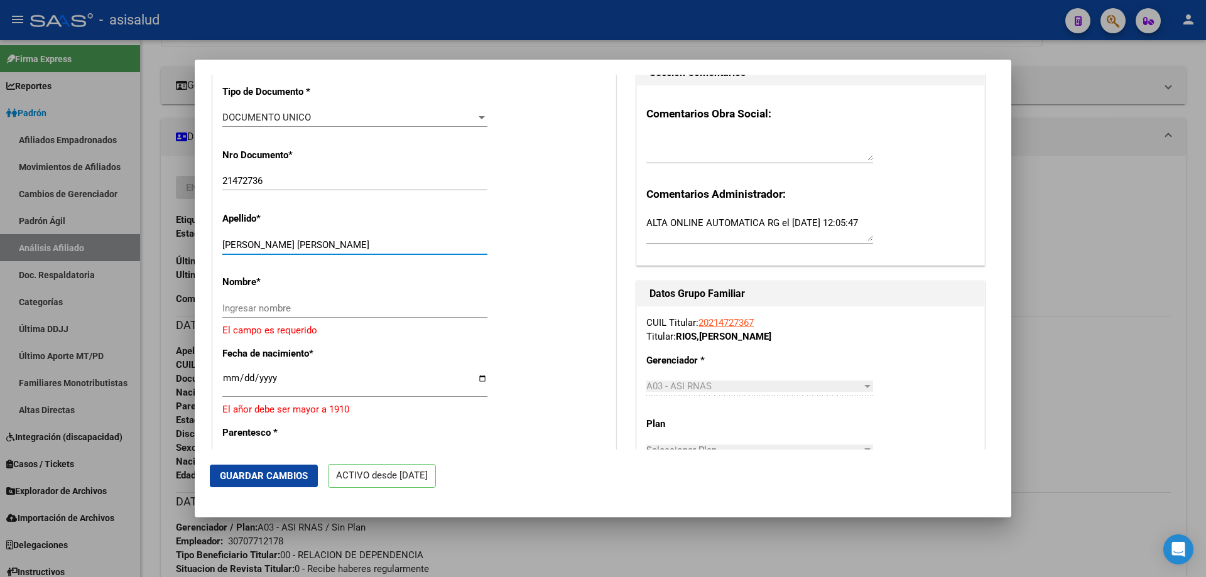
drag, startPoint x: 246, startPoint y: 253, endPoint x: 376, endPoint y: 261, distance: 130.3
click at [376, 254] on div "RIOS MIGUEL ALBERTO Ingresar apellido" at bounding box center [354, 245] width 265 height 19
type input "RIOS"
click at [258, 314] on input "Ingresar nombre" at bounding box center [354, 308] width 265 height 11
paste input "MIGUEL ALBERTO"
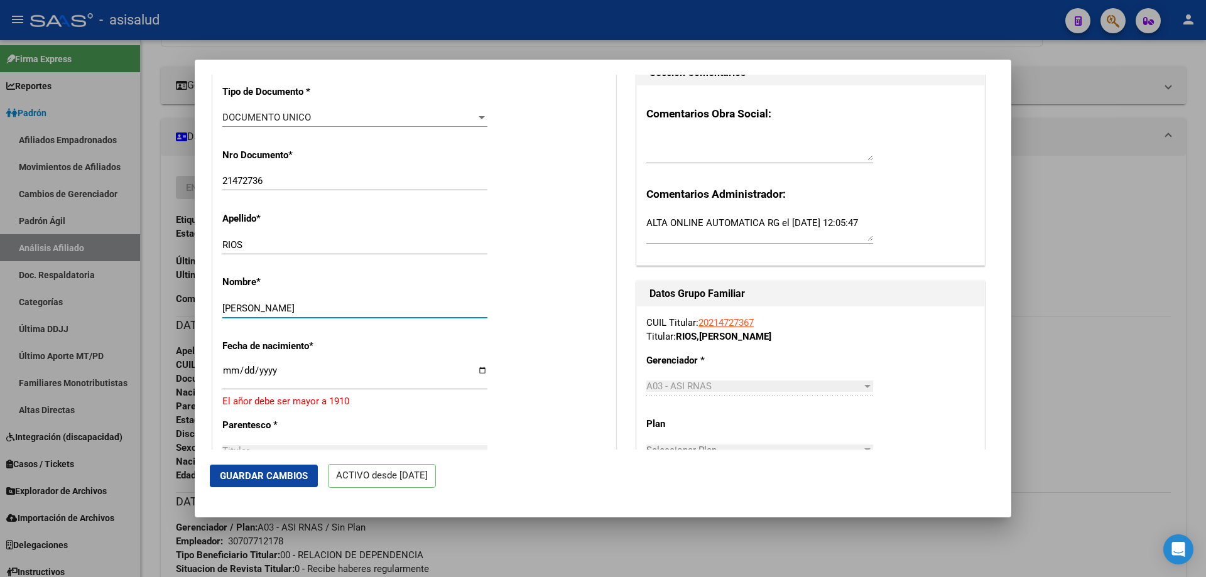
type input "MIGUEL ALBERTO"
click at [232, 379] on input "1900-01-01" at bounding box center [354, 376] width 265 height 20
type input "1900-01-07"
type input "1970-03-07"
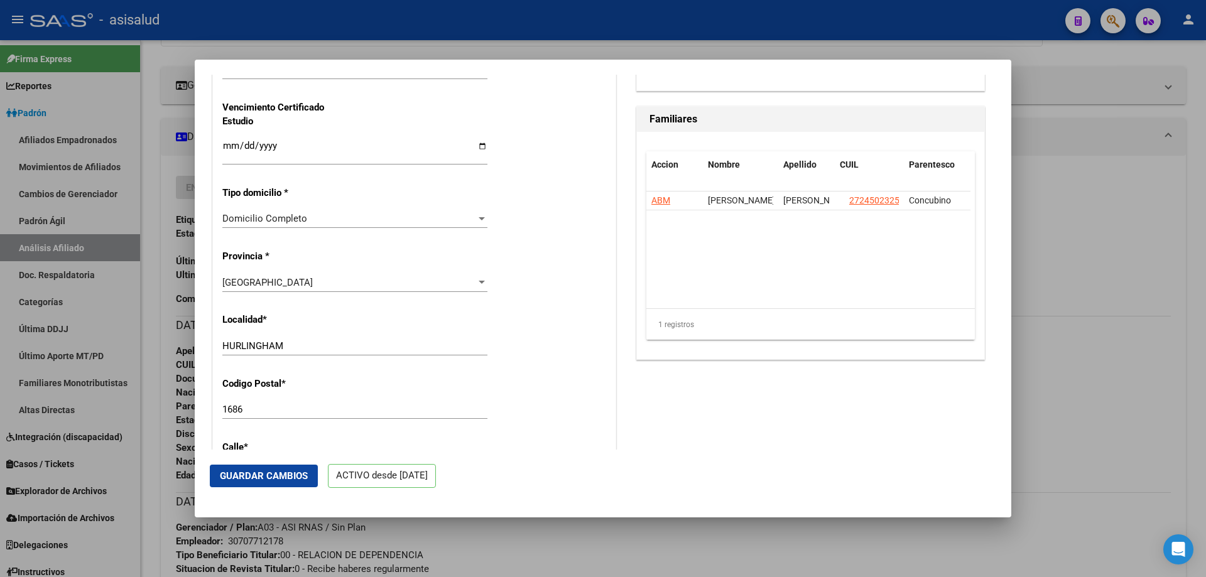
scroll to position [1068, 0]
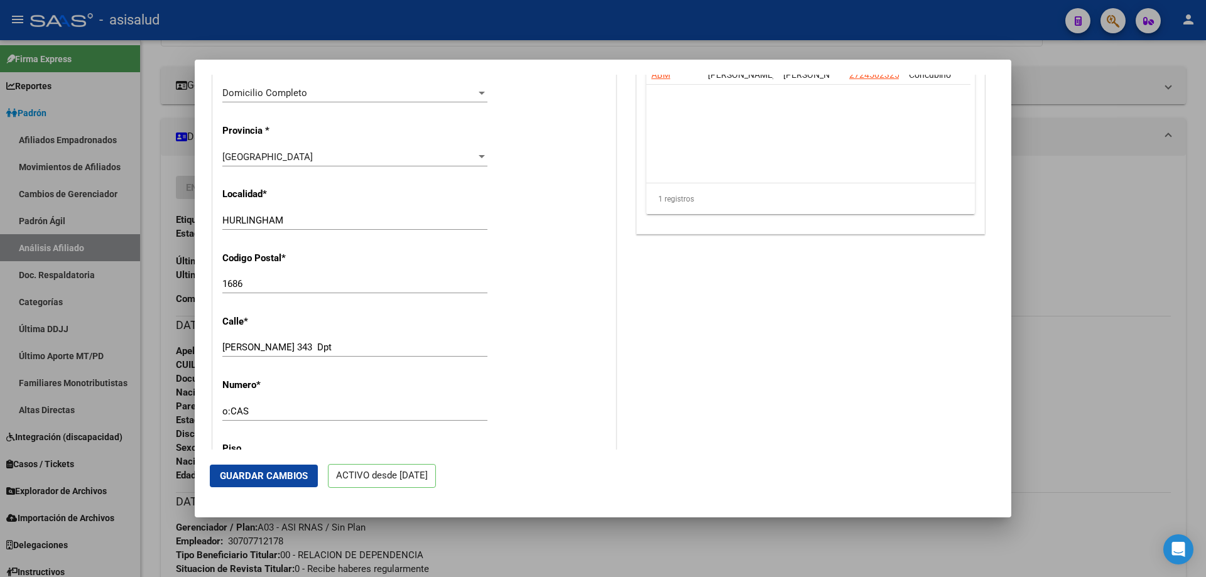
click at [271, 474] on span "Guardar Cambios" at bounding box center [264, 476] width 88 height 11
click at [1123, 344] on div at bounding box center [603, 288] width 1206 height 577
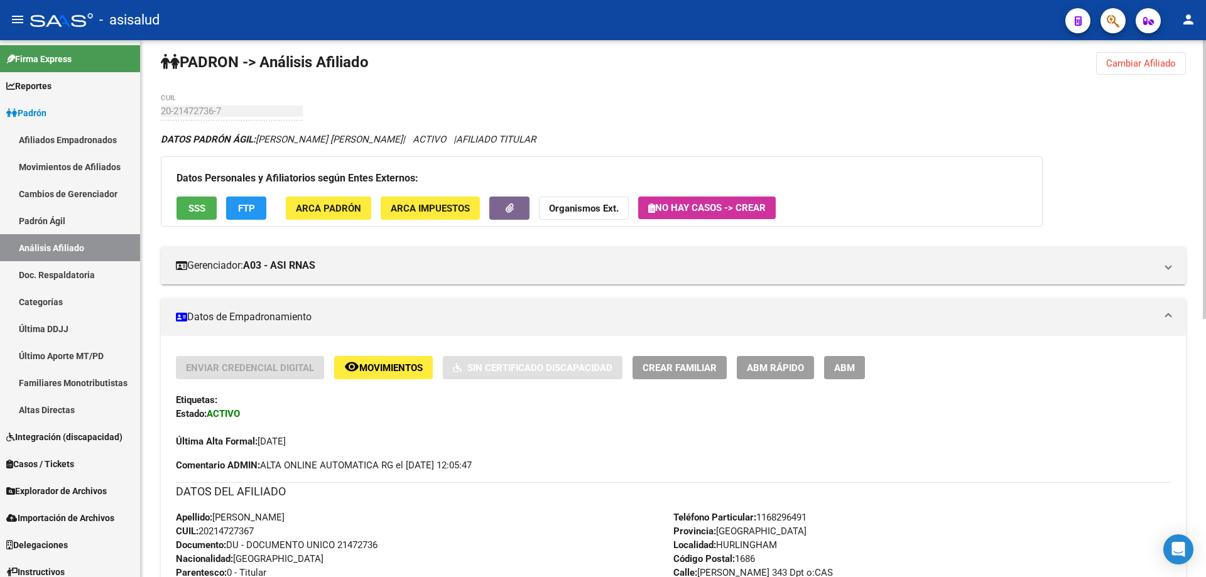
scroll to position [0, 0]
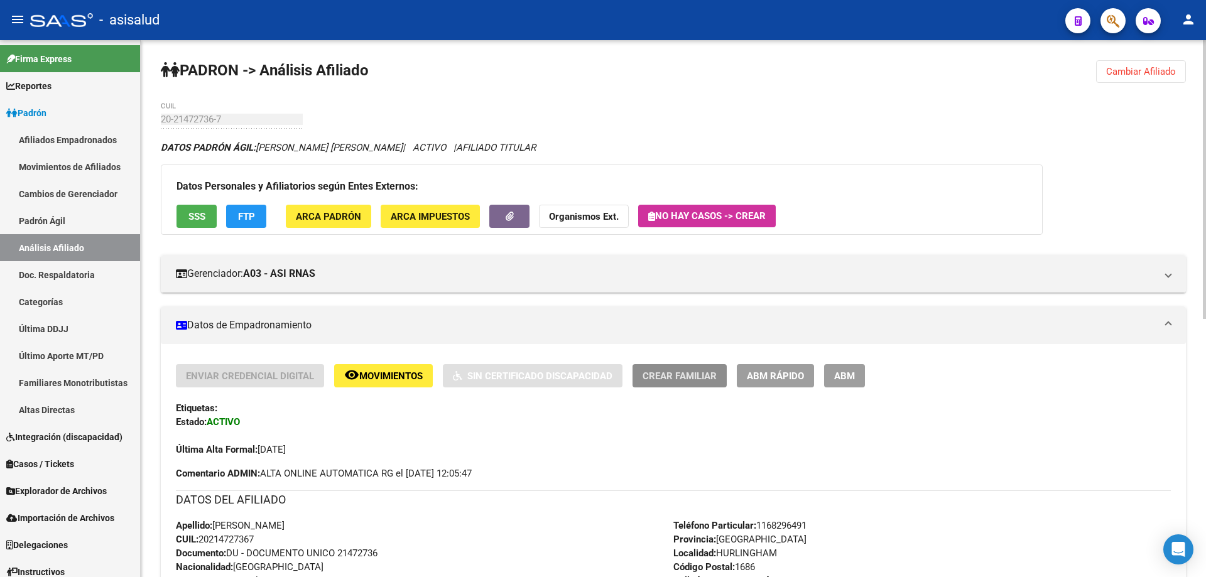
click at [660, 380] on span "Crear Familiar" at bounding box center [680, 376] width 74 height 11
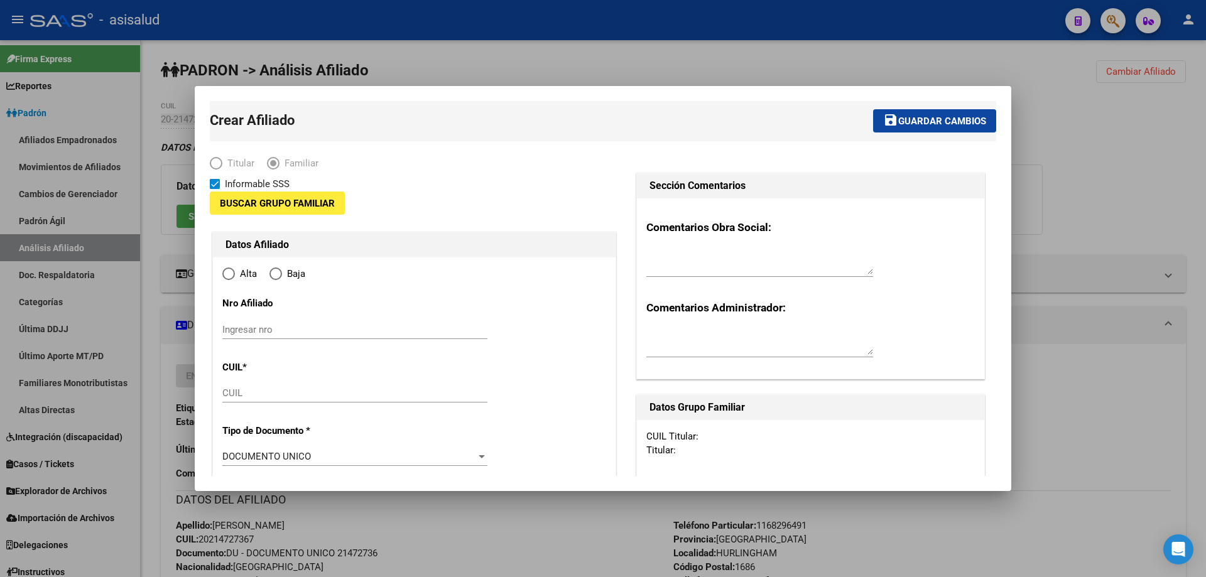
type input "30-70771217-8"
type input "HURLINGHAM"
type input "1686"
type input "J F KENNEDY 343 Dpt"
type input "o:CAS"
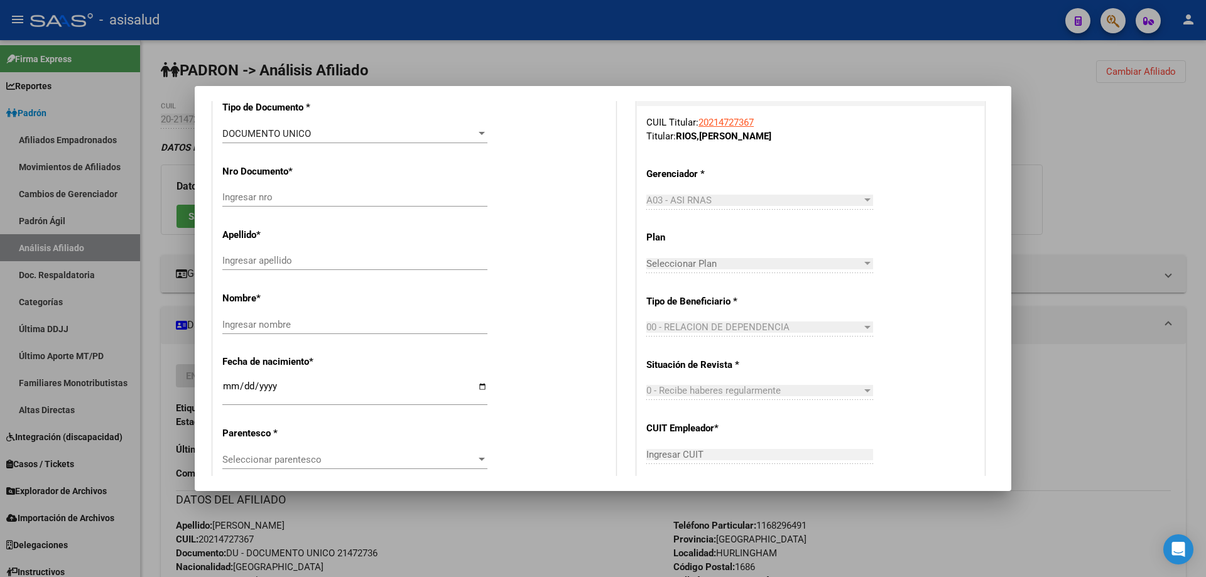
radio input "true"
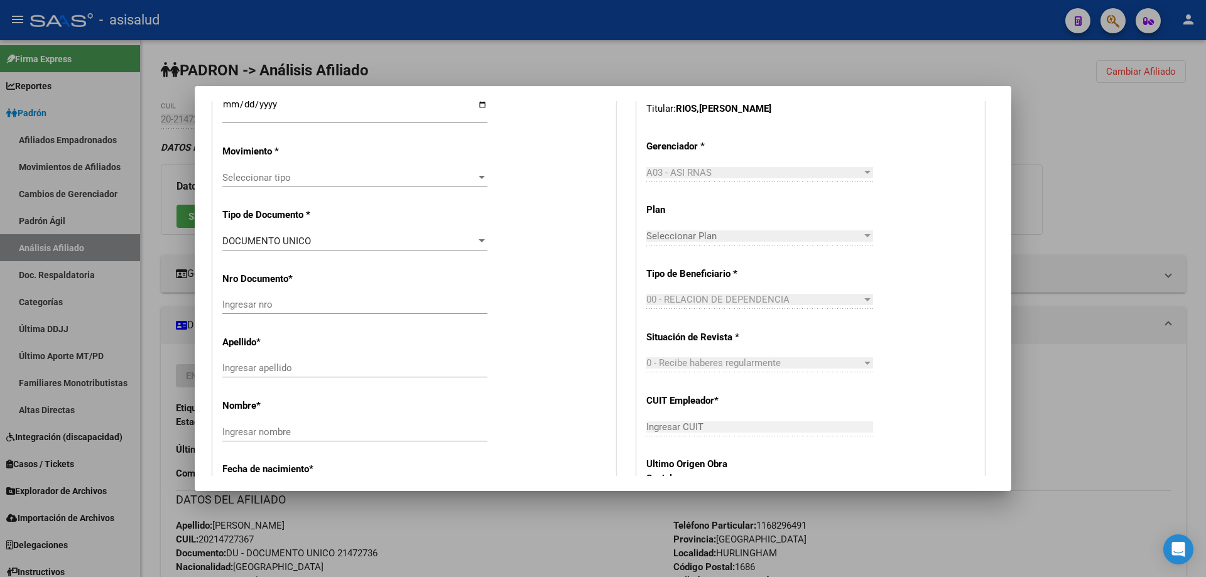
scroll to position [261, 0]
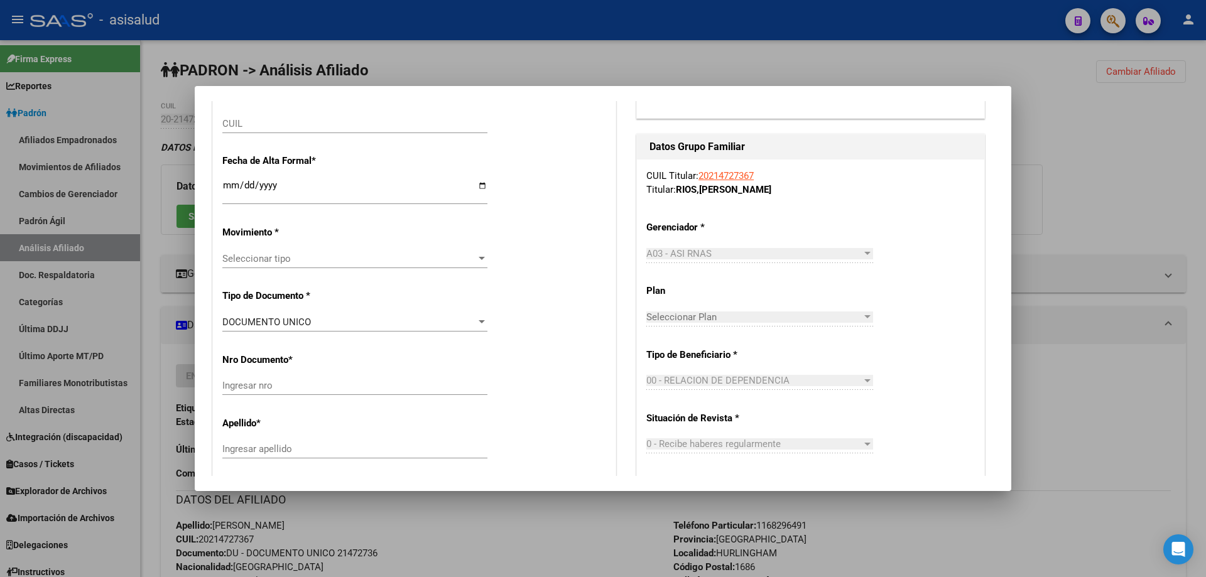
type input "30-70771217-8"
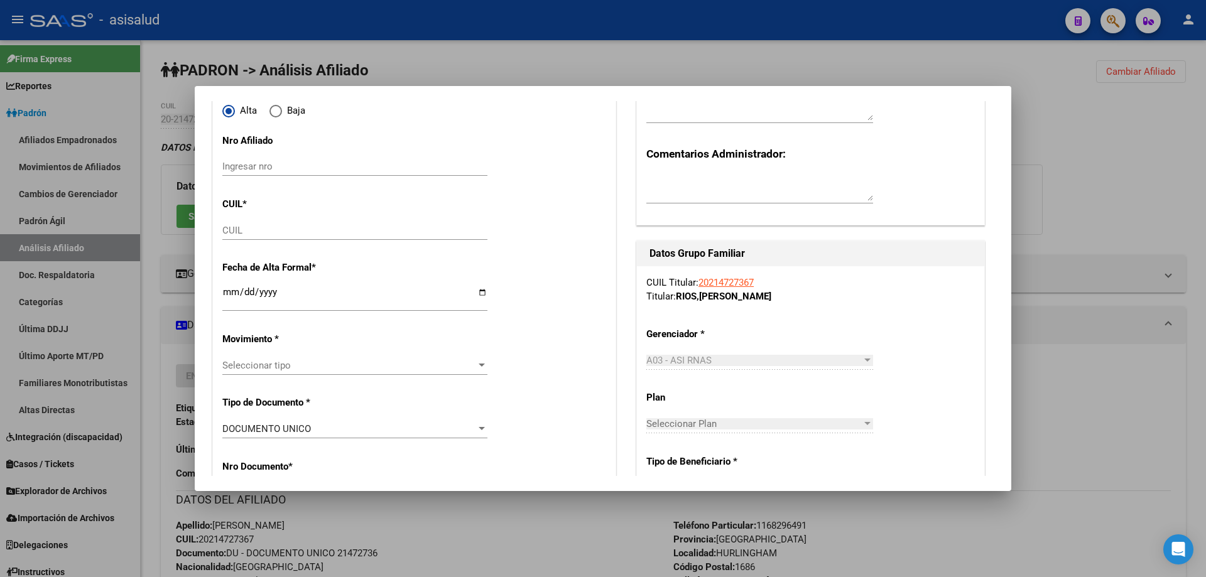
scroll to position [9, 0]
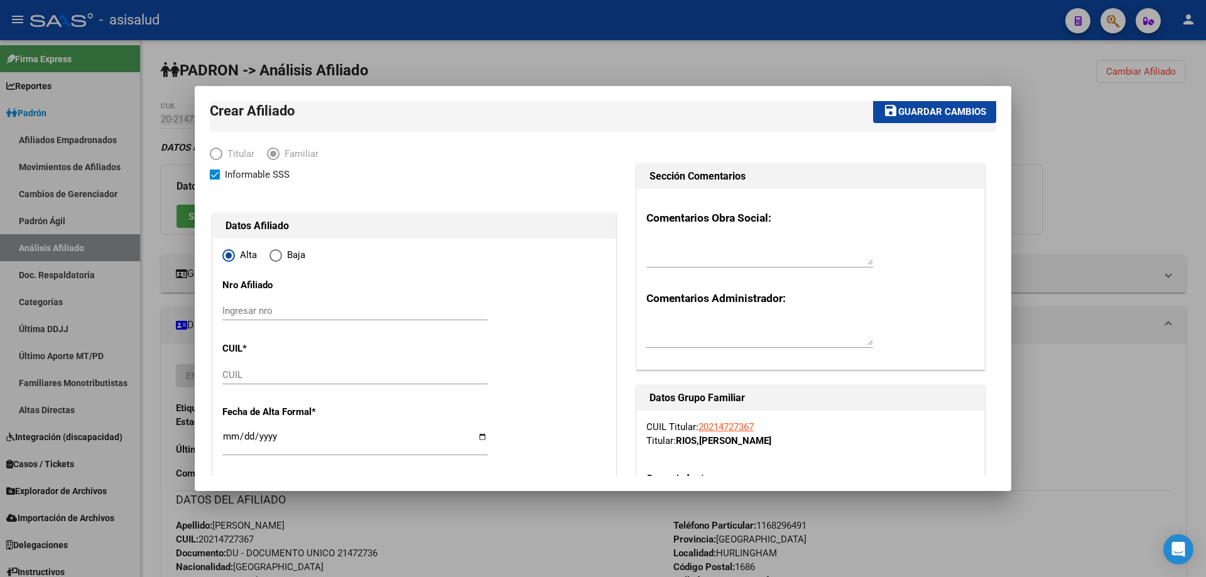
click at [243, 380] on input "CUIL" at bounding box center [354, 374] width 265 height 11
paste input "20-50891192-1"
type input "20-50891192-1"
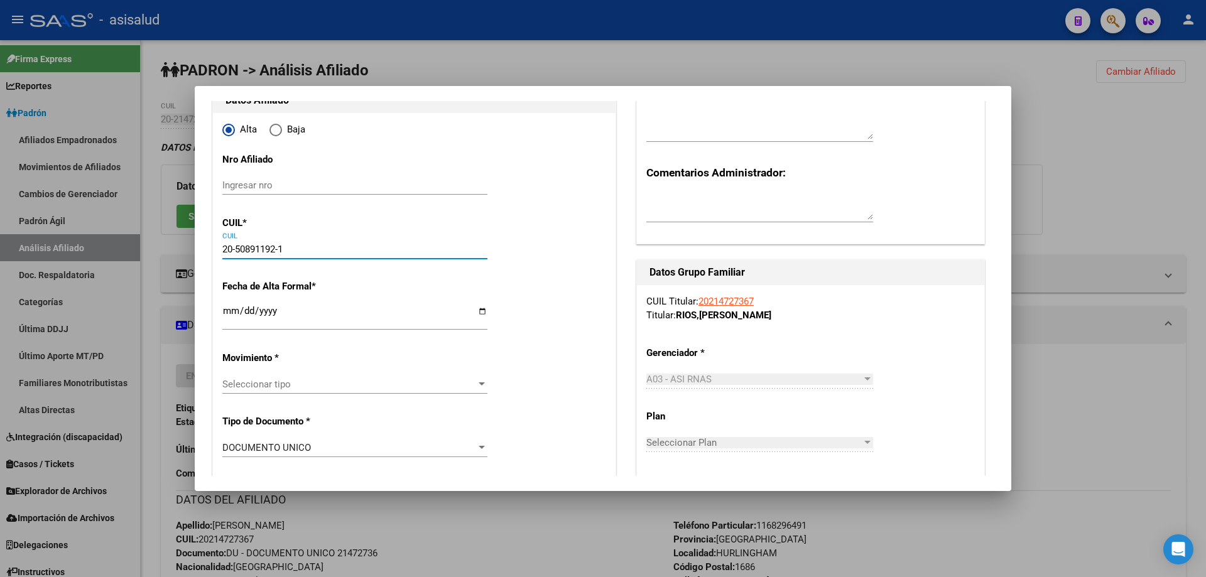
type input "50891192"
type input "RIOS SANTINO JOAQUIN"
type input "2011-03-31"
type input "HURLINGHAM"
type input "KENNEDY"
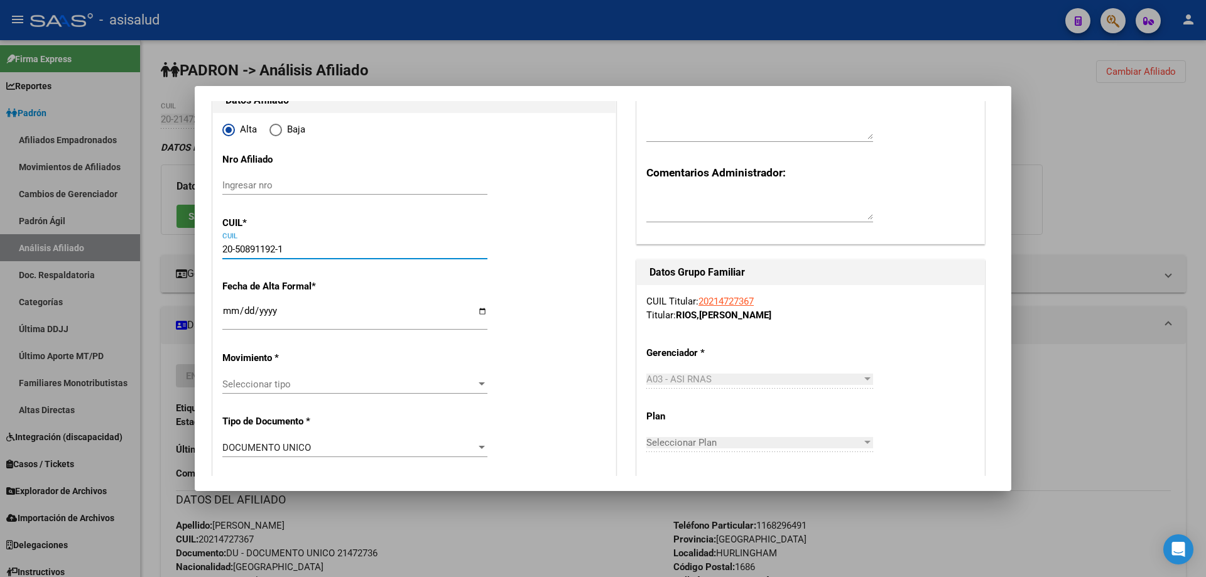
type input "343"
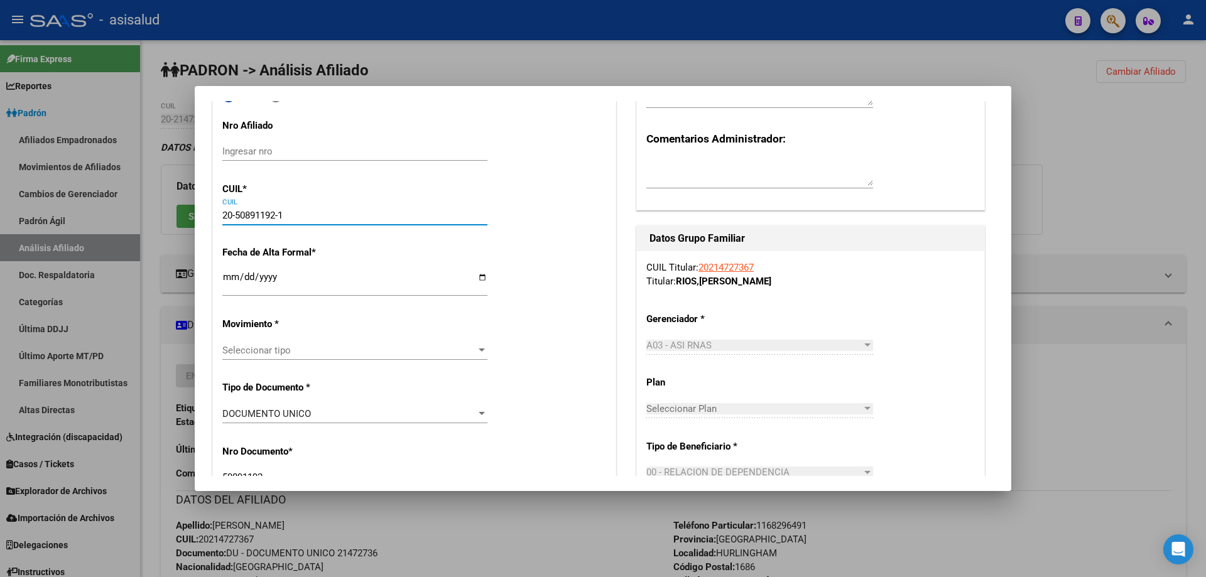
scroll to position [198, 0]
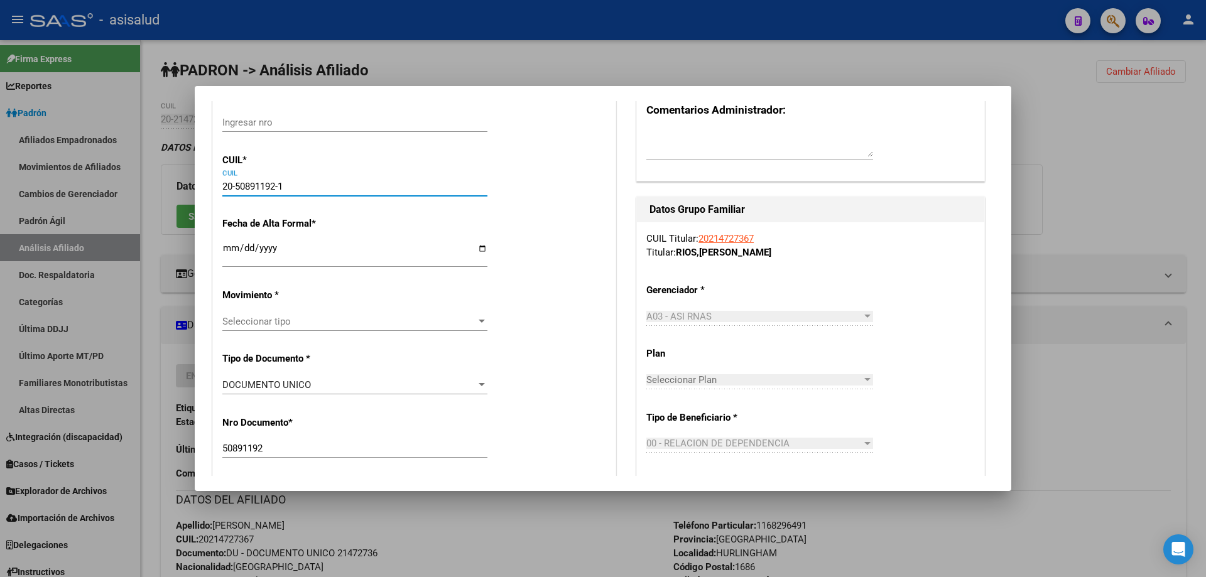
type input "20-50891192-1"
click at [228, 248] on input "Ingresar fecha" at bounding box center [354, 253] width 265 height 20
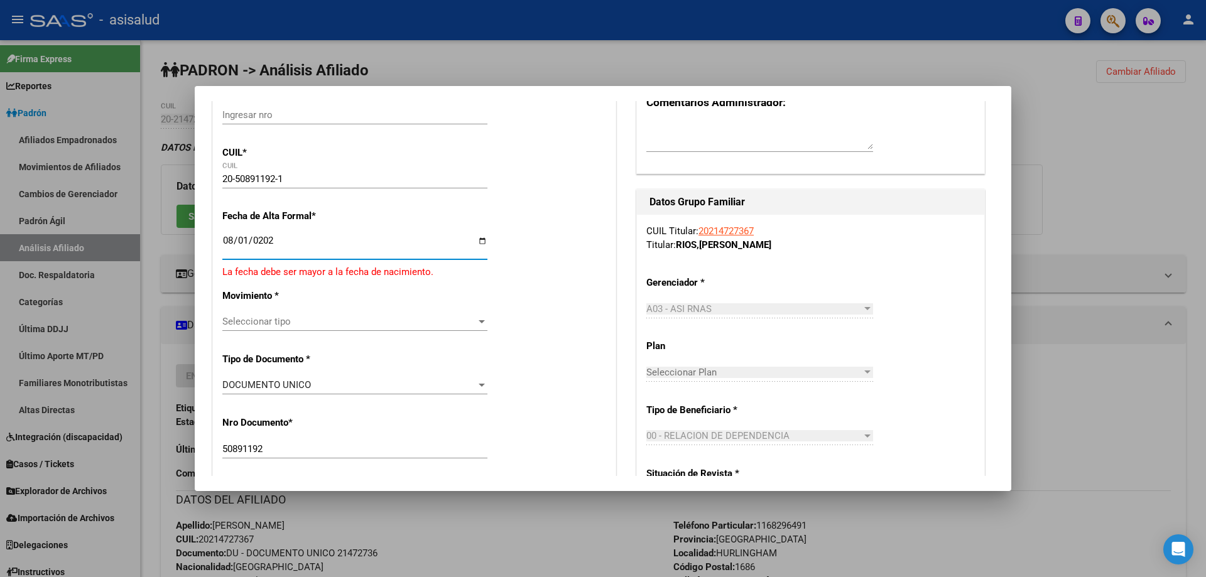
type input "2025-08-01"
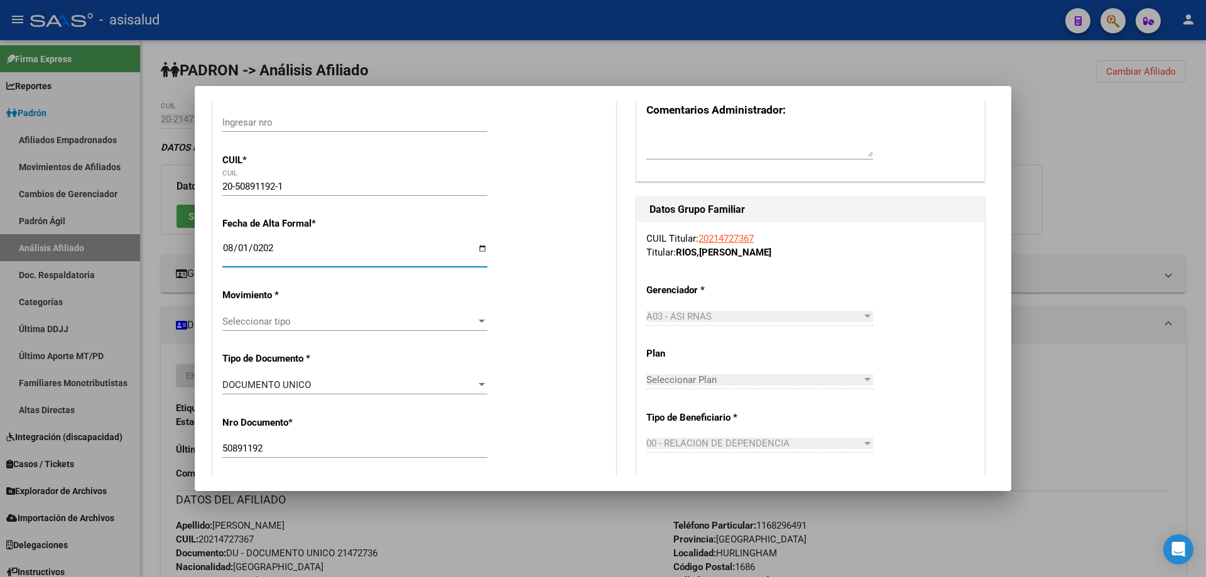
click at [337, 326] on span "Seleccionar tipo" at bounding box center [349, 321] width 254 height 11
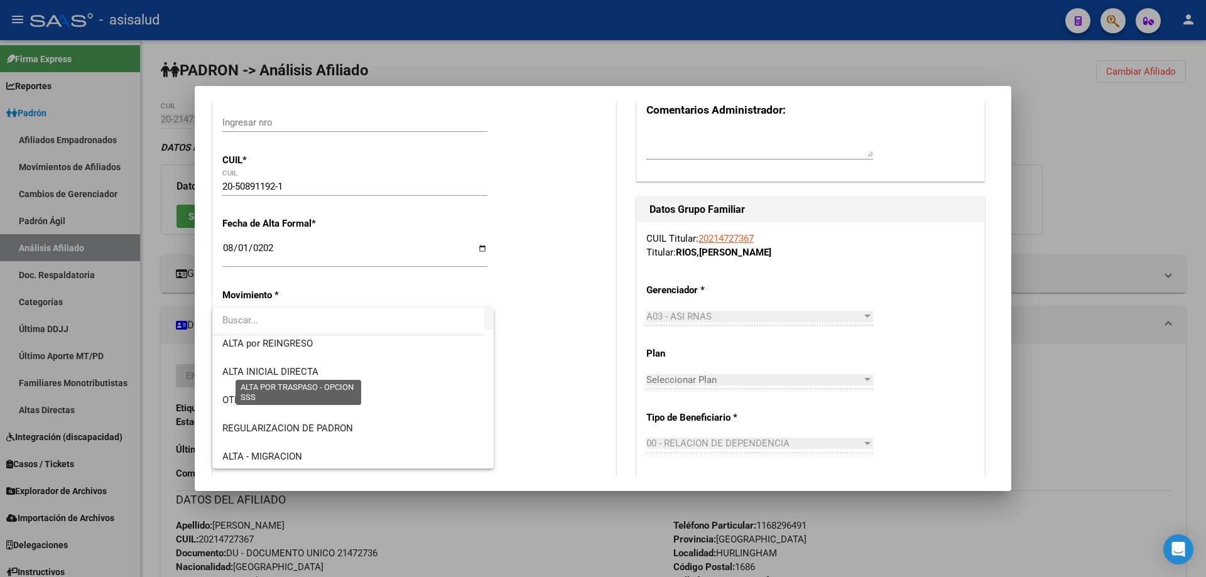
scroll to position [126, 0]
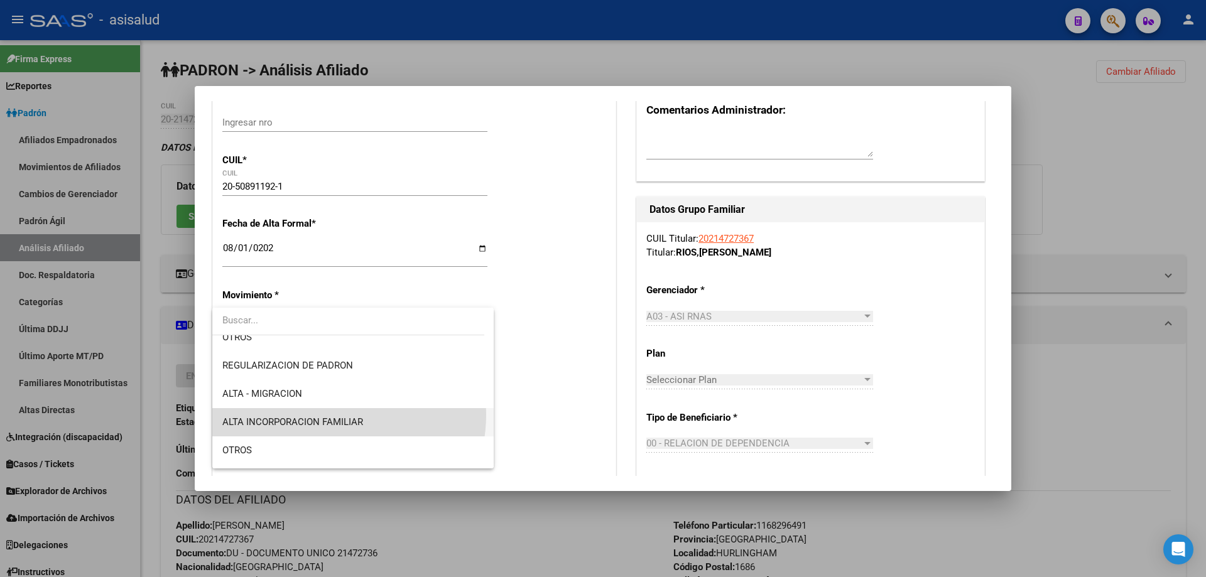
click at [329, 415] on span "ALTA INCORPORACION FAMILIAR" at bounding box center [352, 422] width 261 height 28
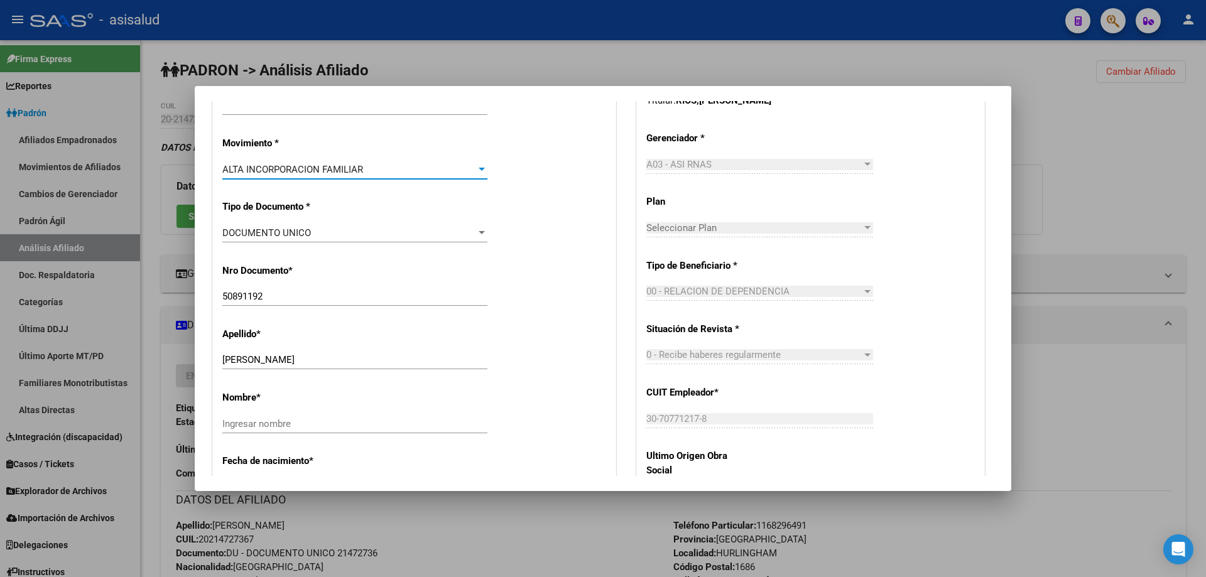
scroll to position [449, 0]
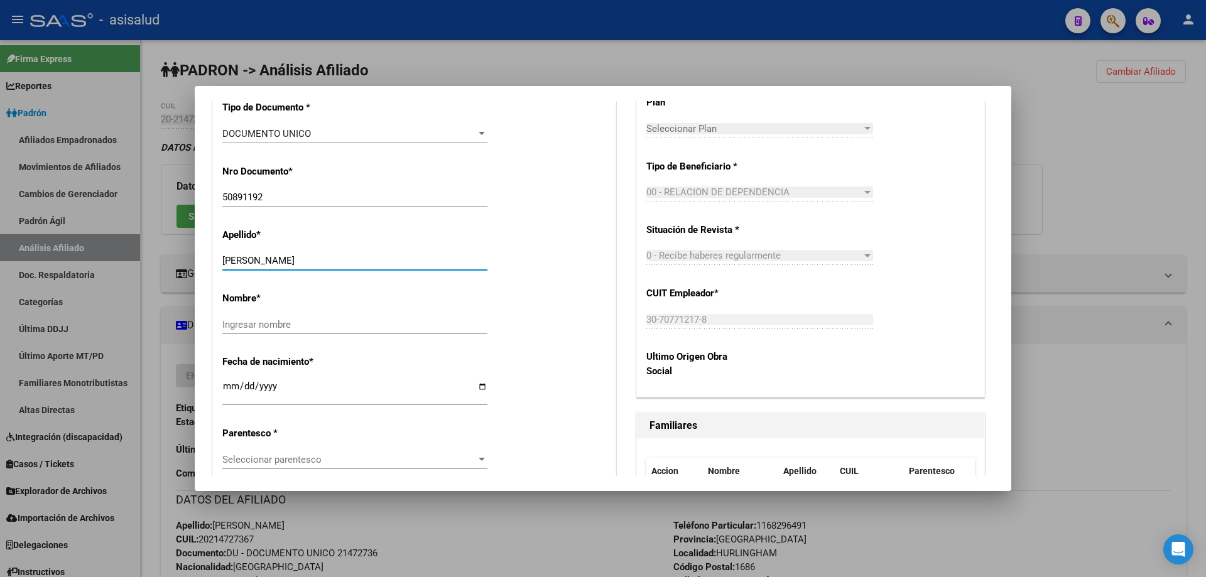
drag, startPoint x: 246, startPoint y: 259, endPoint x: 386, endPoint y: 271, distance: 140.6
click at [386, 271] on div "RIOS SANTINO JOAQUIN Ingresar apellido" at bounding box center [354, 266] width 265 height 31
type input "RIOS"
click at [238, 330] on input "Ingresar nombre" at bounding box center [354, 324] width 265 height 11
paste input "SANTINO JOAQUIN"
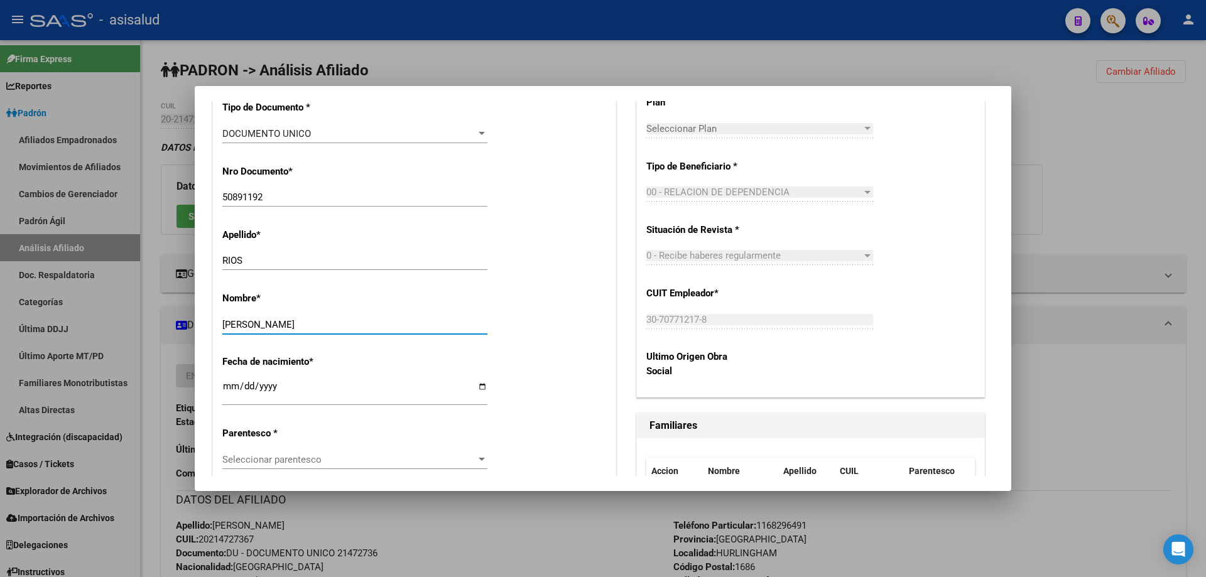
type input "SANTINO JOAQUIN"
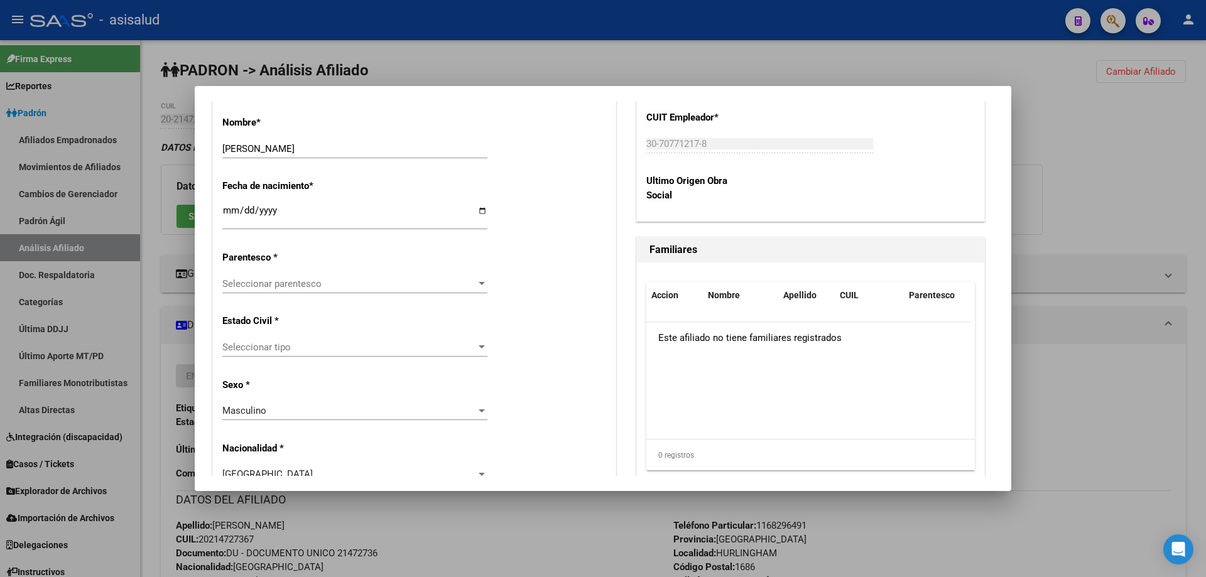
scroll to position [638, 0]
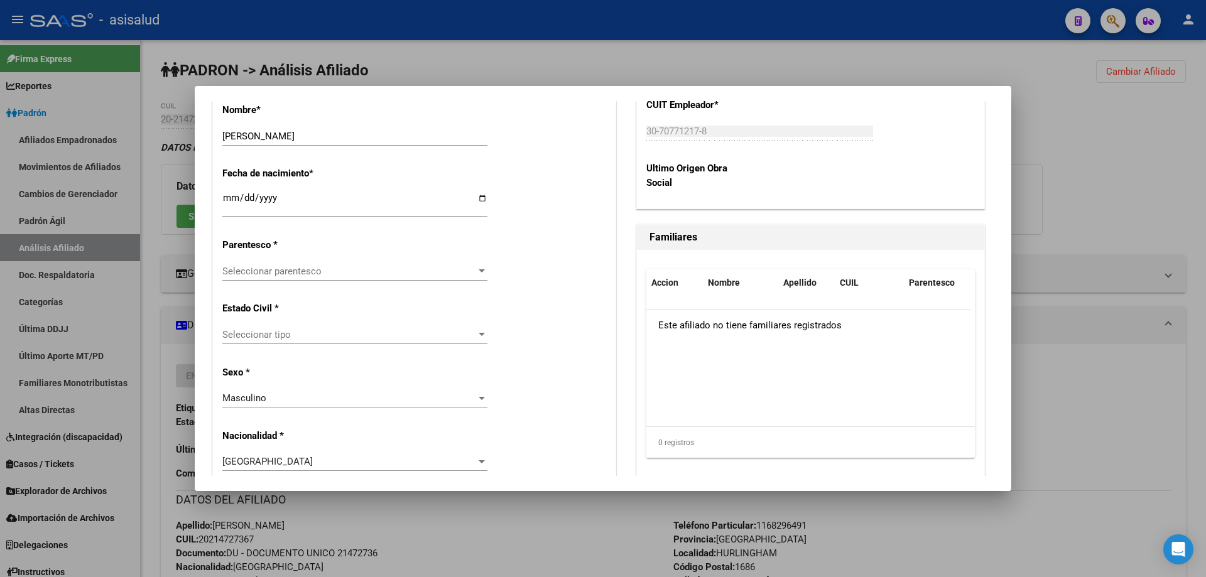
click at [320, 264] on div "Seleccionar parentesco Seleccionar parentesco" at bounding box center [354, 271] width 265 height 19
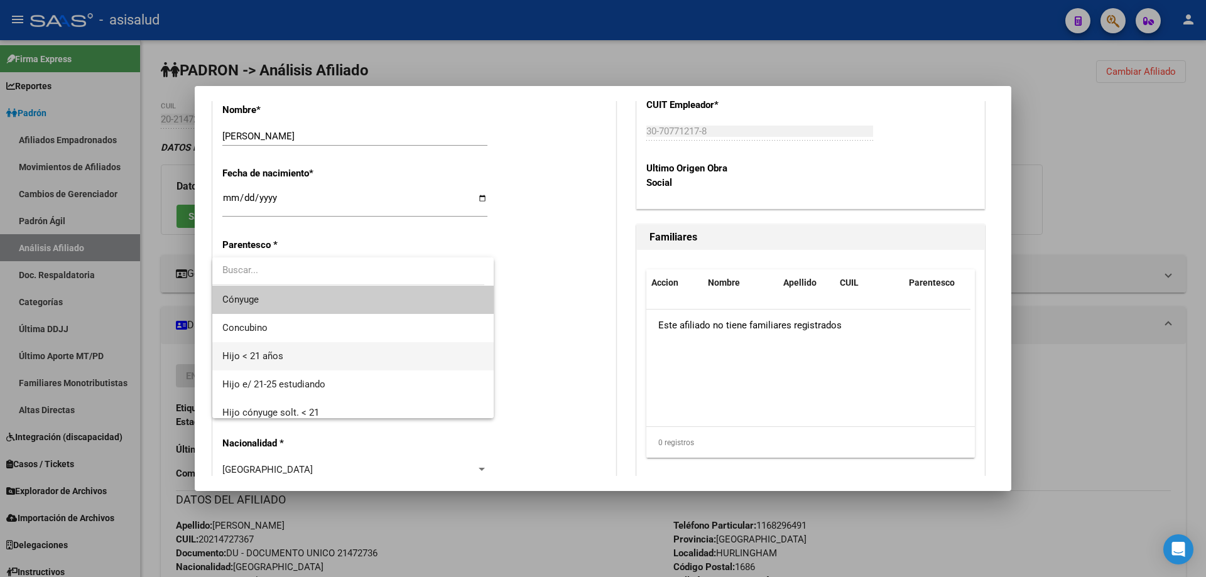
click at [287, 357] on span "Hijo < 21 años" at bounding box center [352, 356] width 261 height 28
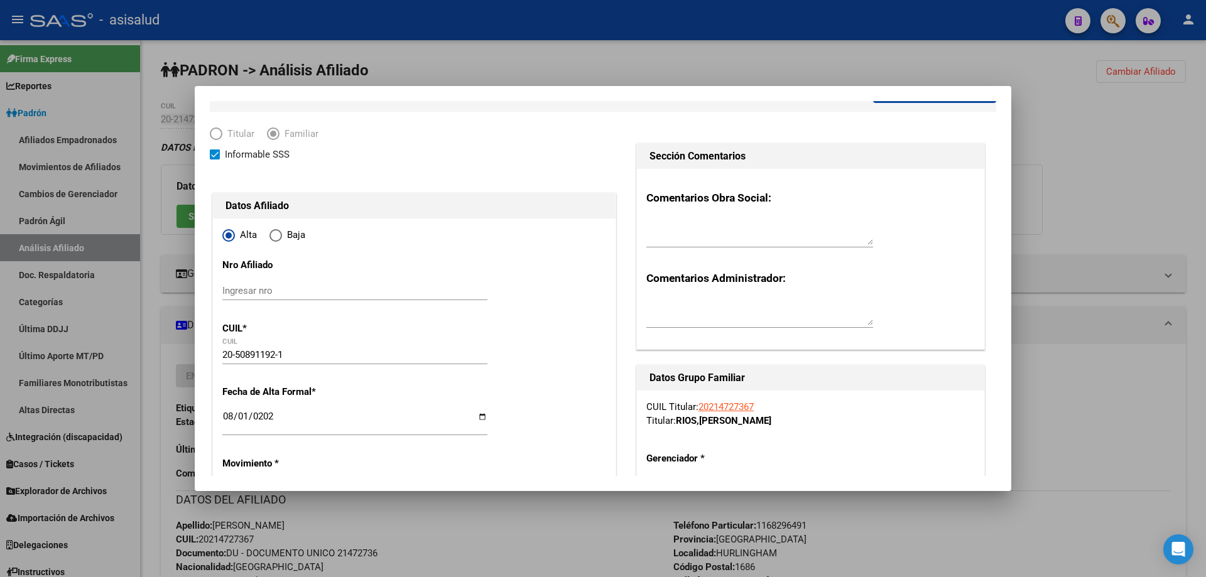
scroll to position [0, 0]
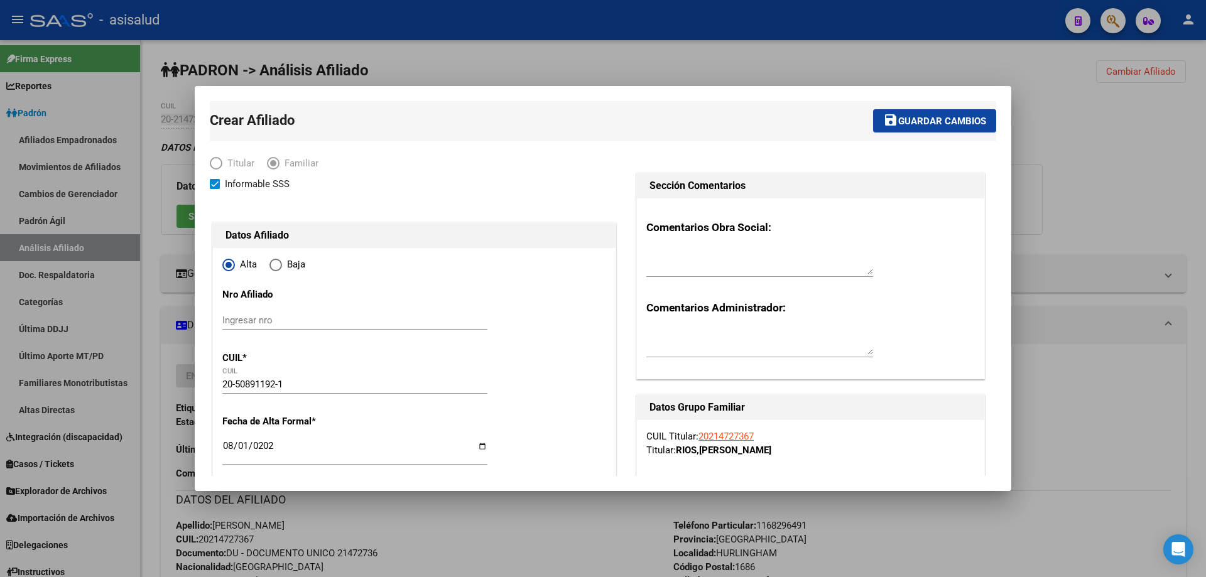
click at [945, 120] on span "Guardar cambios" at bounding box center [943, 121] width 88 height 11
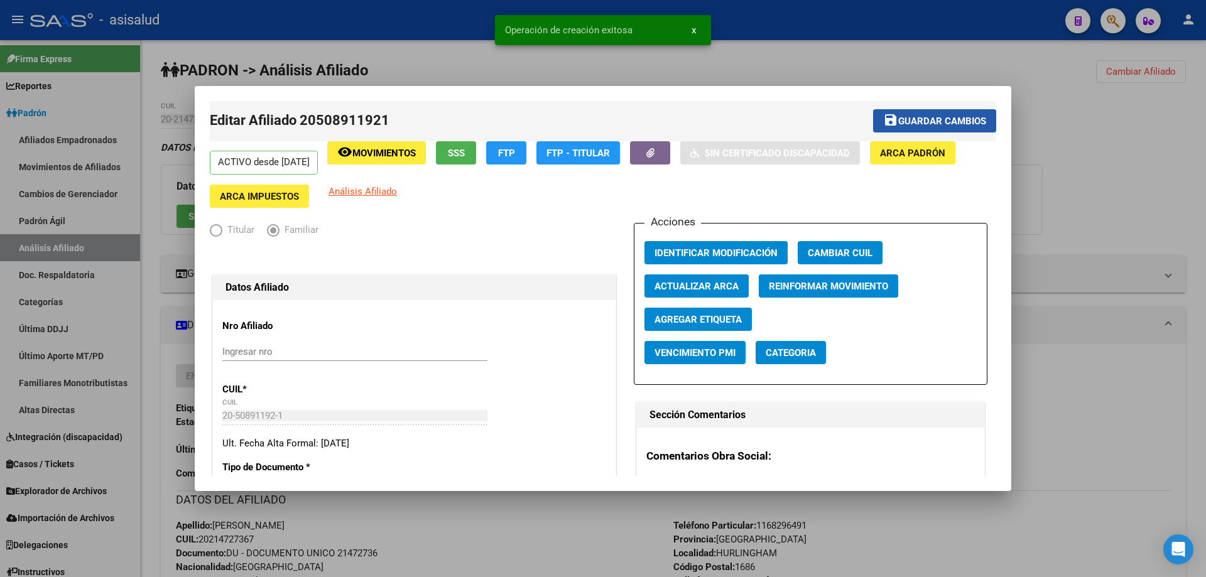
click at [945, 120] on span "Guardar cambios" at bounding box center [943, 121] width 88 height 11
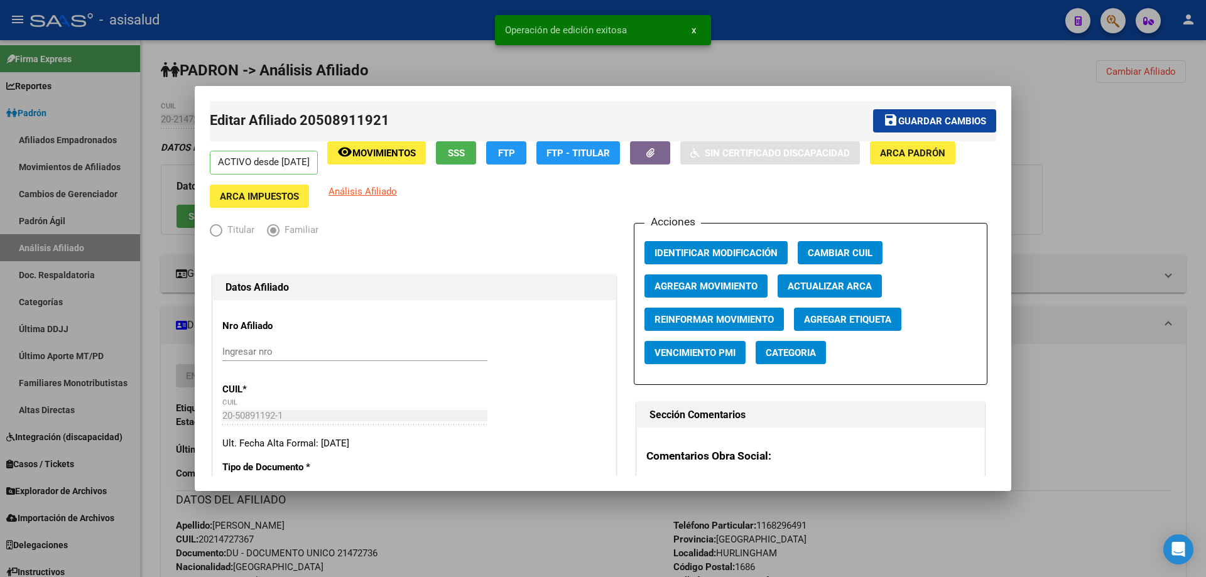
click at [1149, 119] on div at bounding box center [603, 288] width 1206 height 577
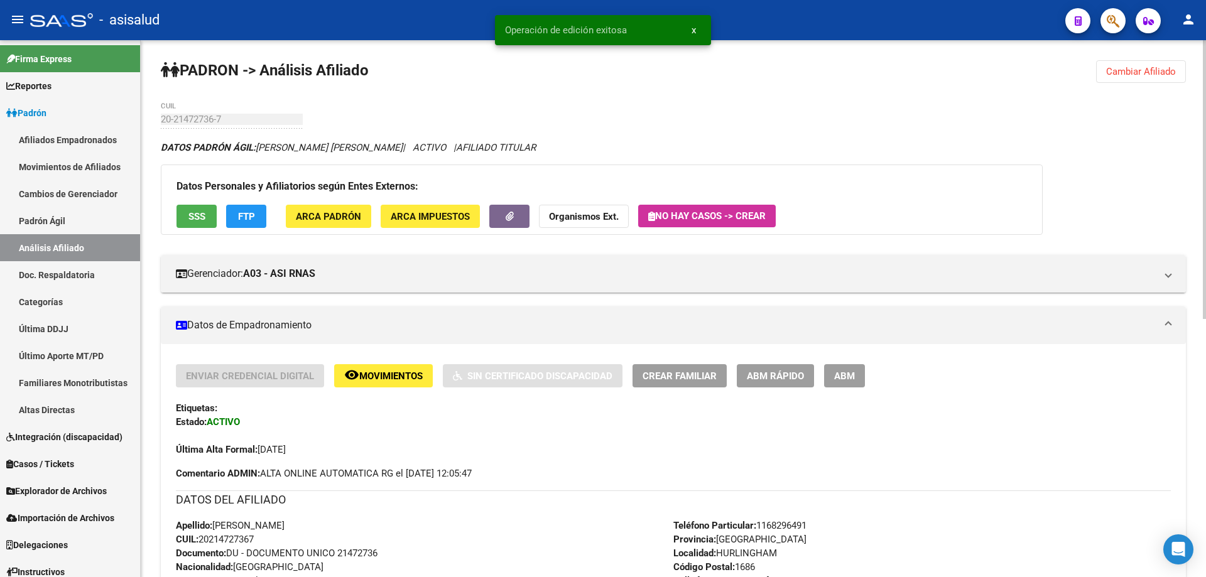
click at [1134, 67] on span "Cambiar Afiliado" at bounding box center [1142, 71] width 70 height 11
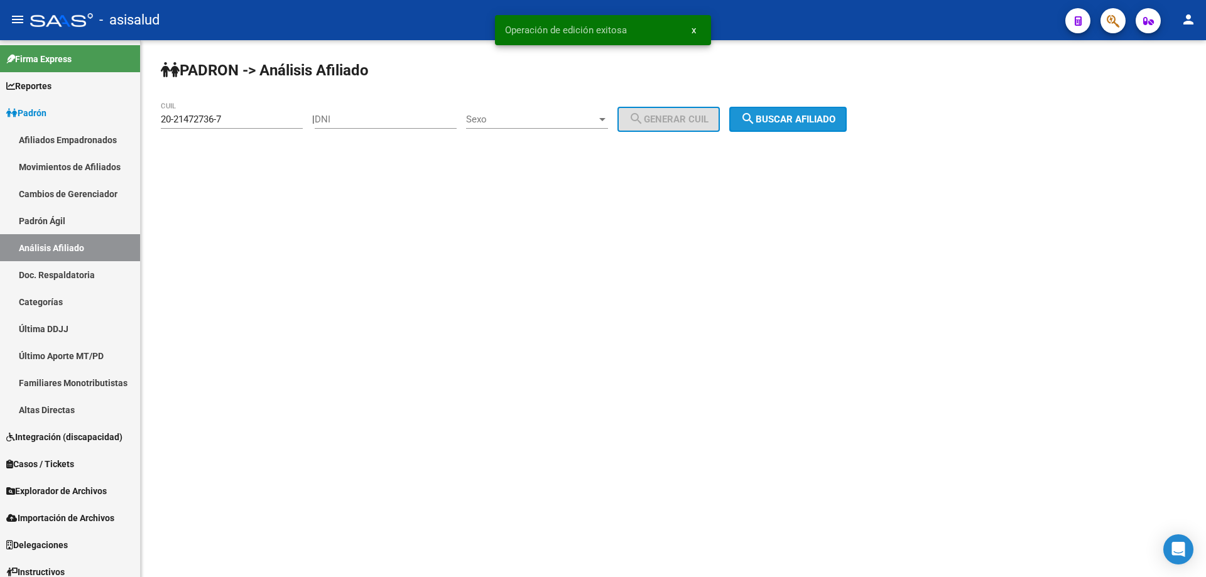
click at [799, 121] on span "search Buscar afiliado" at bounding box center [788, 119] width 95 height 11
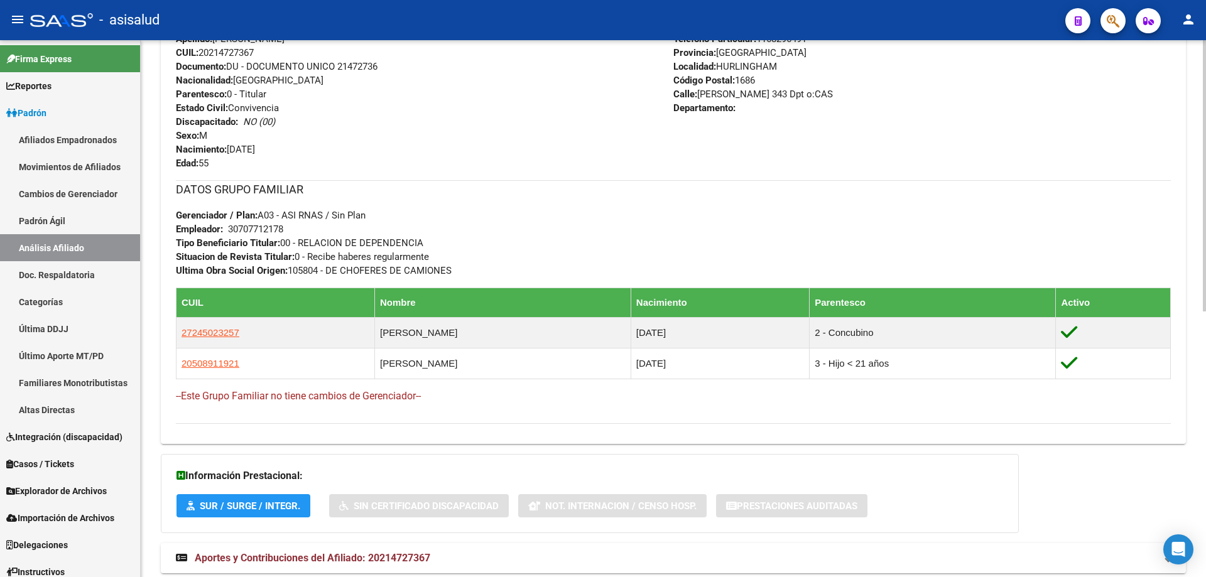
scroll to position [527, 0]
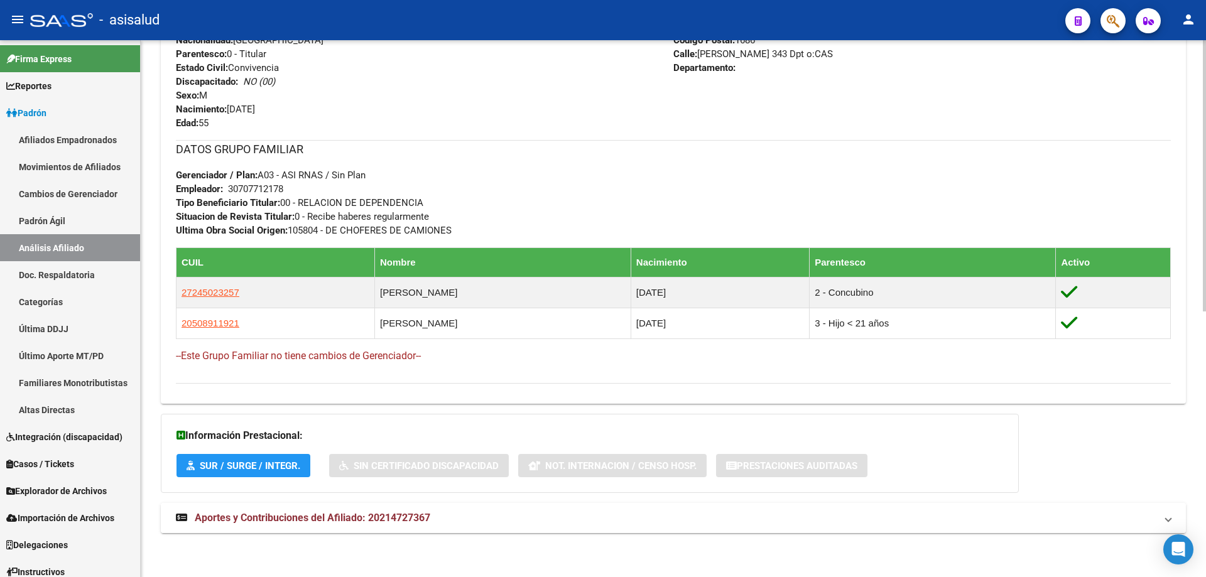
click at [459, 510] on mat-expansion-panel-header "Aportes y Contribuciones del Afiliado: 20214727367" at bounding box center [674, 518] width 1026 height 30
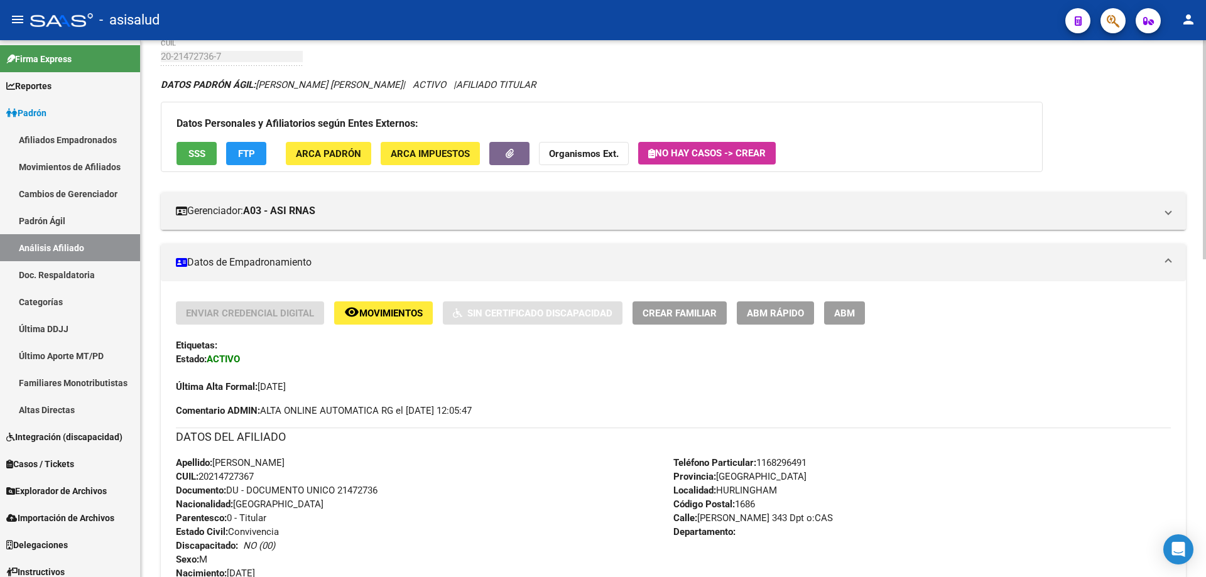
scroll to position [0, 0]
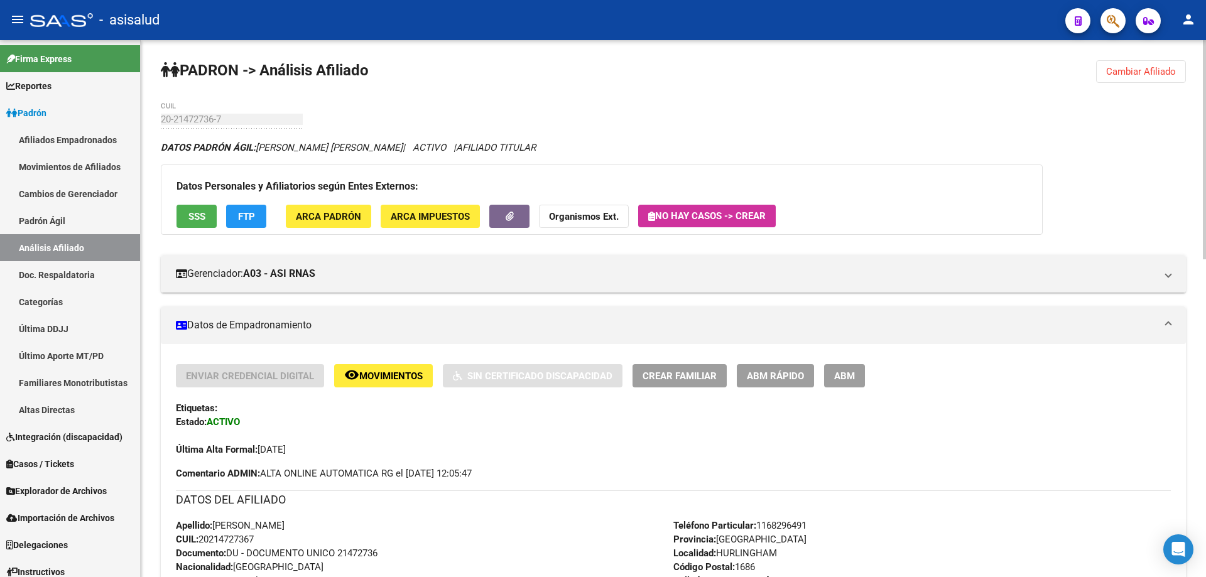
click at [1127, 74] on span "Cambiar Afiliado" at bounding box center [1142, 71] width 70 height 11
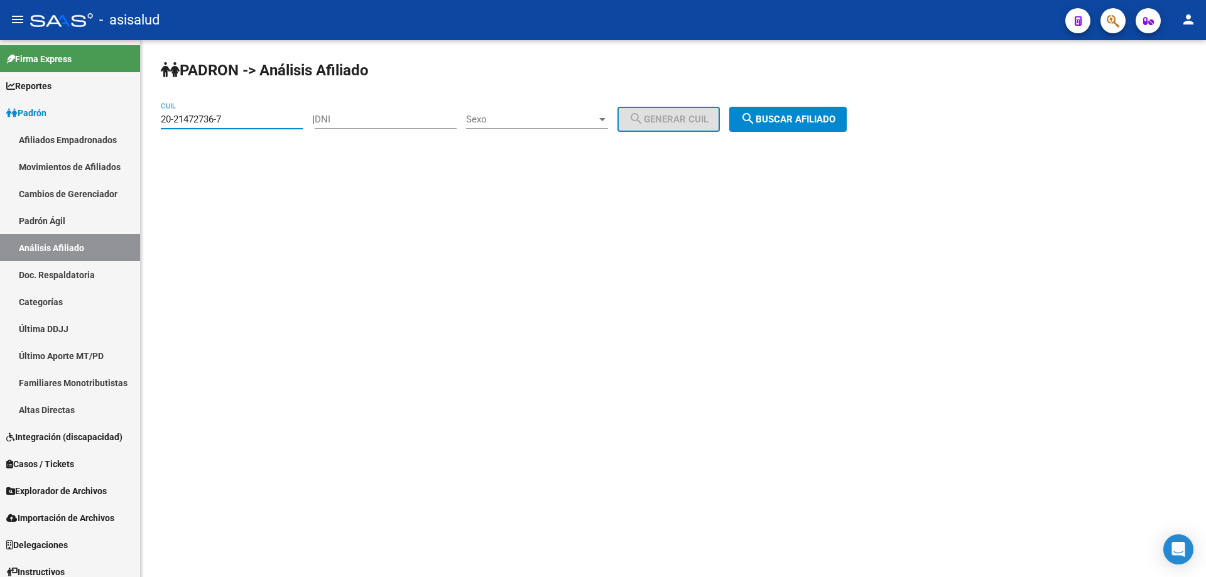
drag, startPoint x: 254, startPoint y: 121, endPoint x: 152, endPoint y: 126, distance: 101.9
click at [152, 126] on div "PADRON -> Análisis Afiliado 20-21472736-7 CUIL | DNI Sexo Sexo search Generar C…" at bounding box center [674, 106] width 1066 height 132
paste input "3-32668203-9"
type input "23-32668203-9"
click at [823, 122] on span "search Buscar afiliado" at bounding box center [788, 119] width 95 height 11
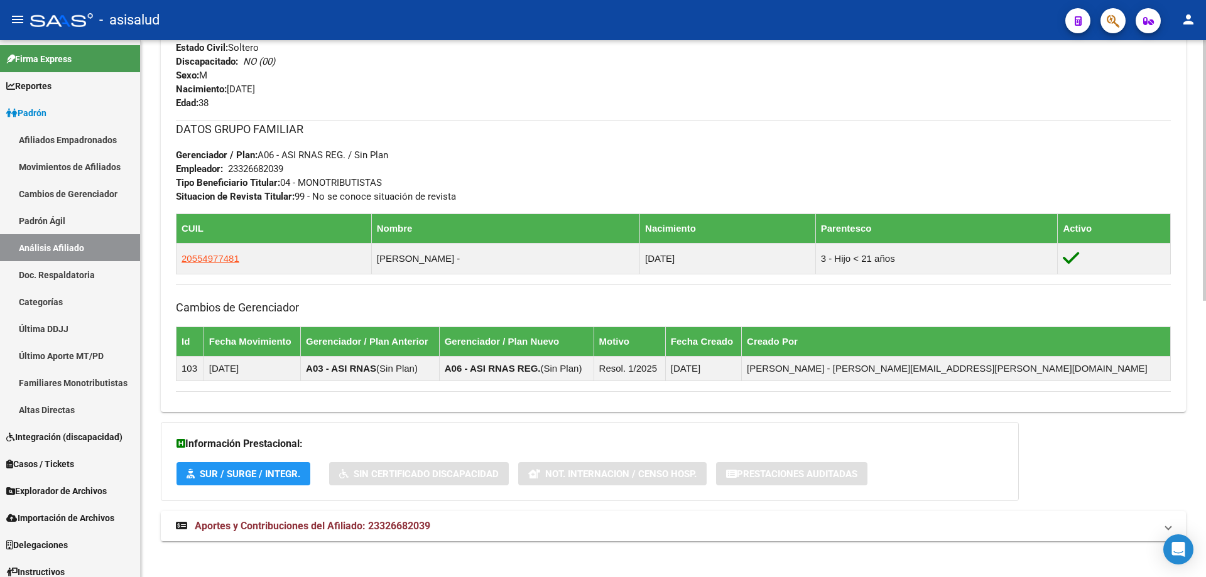
scroll to position [569, 0]
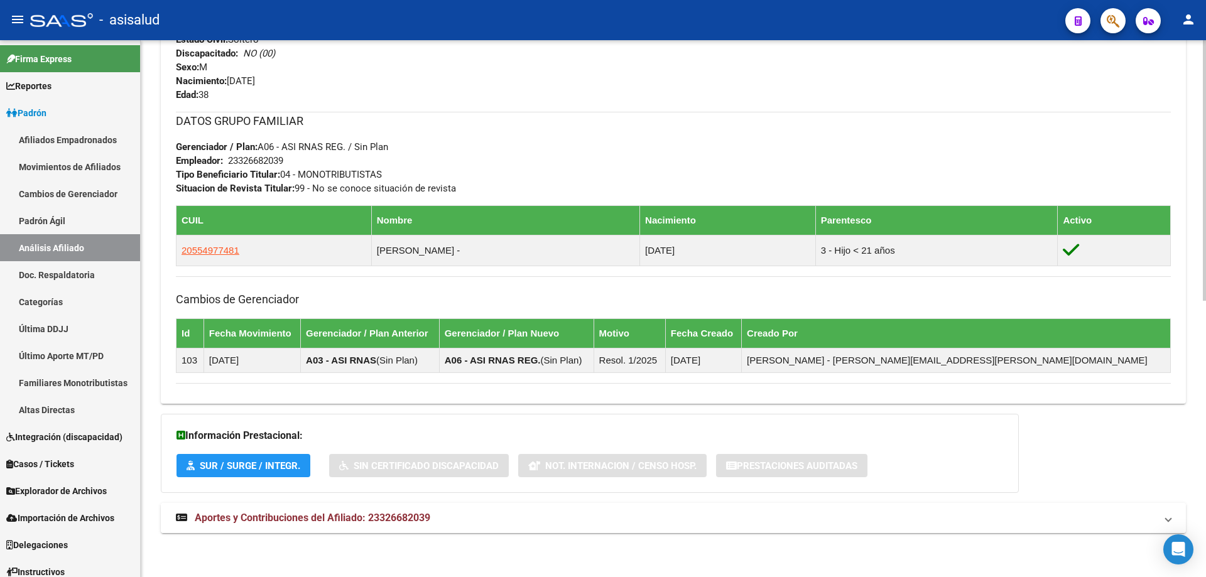
click at [469, 508] on mat-expansion-panel-header "Aportes y Contribuciones del Afiliado: 23326682039" at bounding box center [674, 518] width 1026 height 30
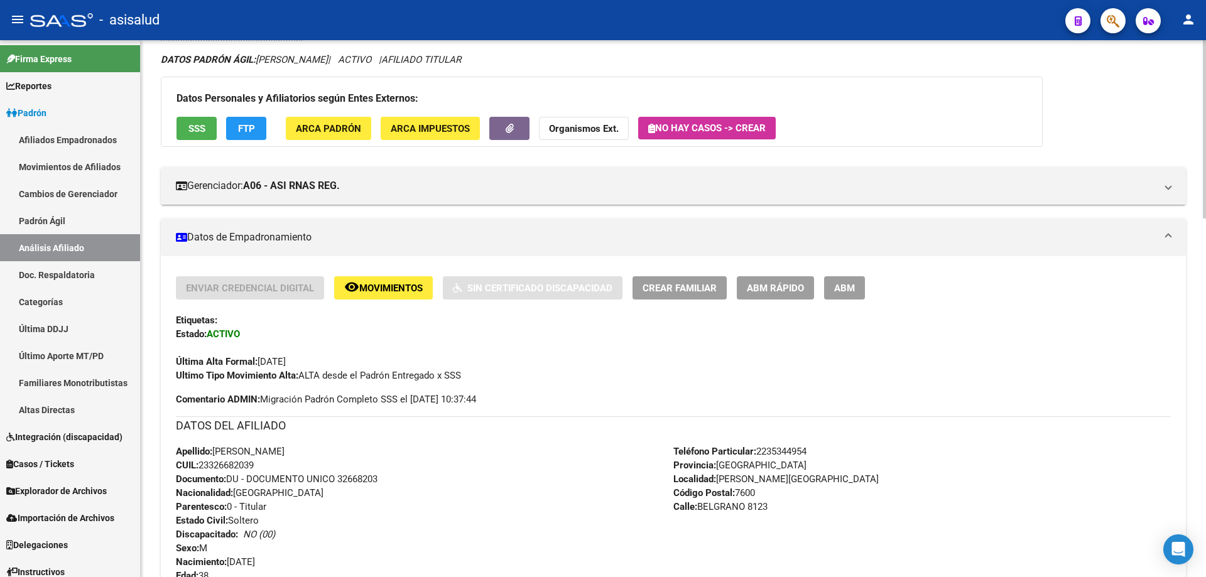
scroll to position [85, 0]
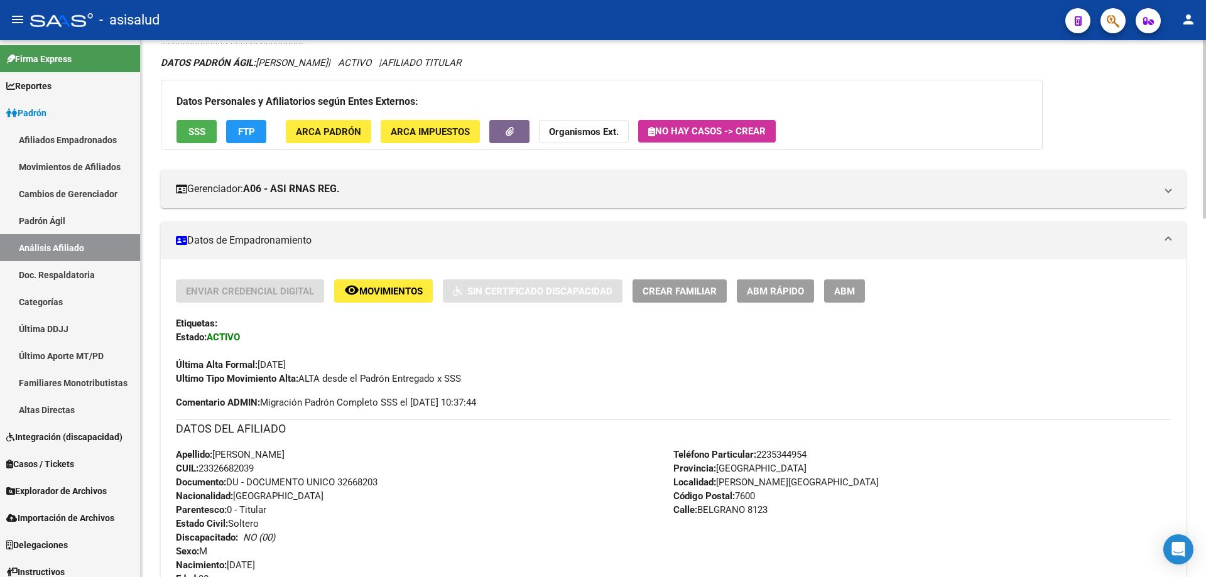
click at [255, 138] on button "FTP" at bounding box center [246, 131] width 40 height 23
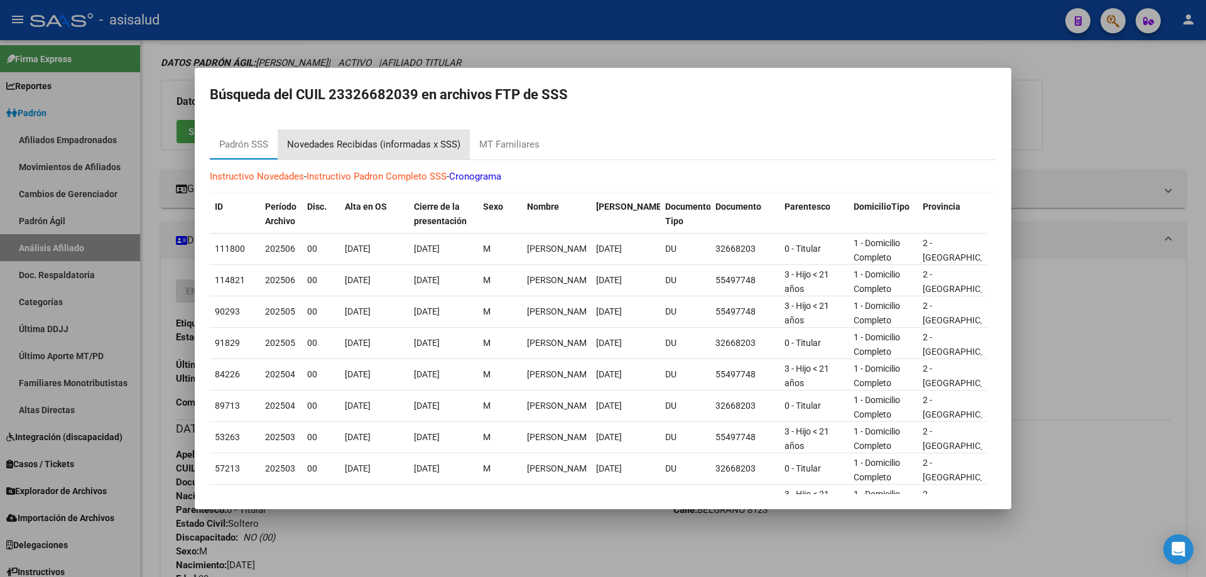
click at [380, 145] on div "Novedades Recibidas (informadas x SSS)" at bounding box center [373, 145] width 173 height 14
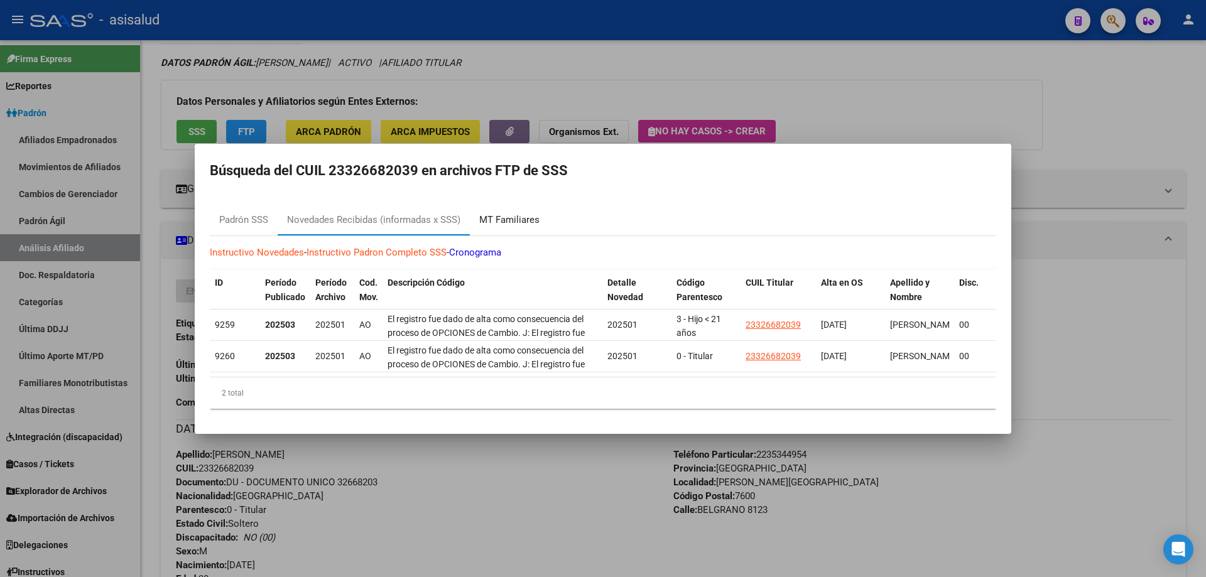
click at [513, 213] on div "MT Familiares" at bounding box center [509, 220] width 60 height 14
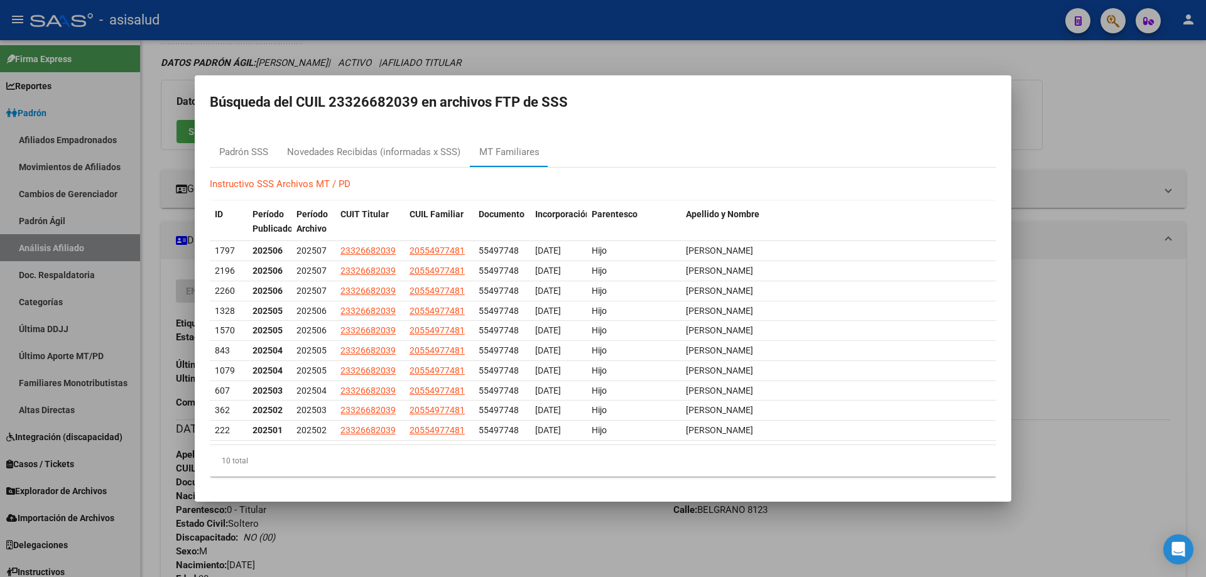
click at [490, 484] on div "Instructivo SSS Archivos MT / PD ID Período Publicado Período Archivo CUIT Titu…" at bounding box center [603, 328] width 787 height 320
click at [454, 557] on div at bounding box center [603, 288] width 1206 height 577
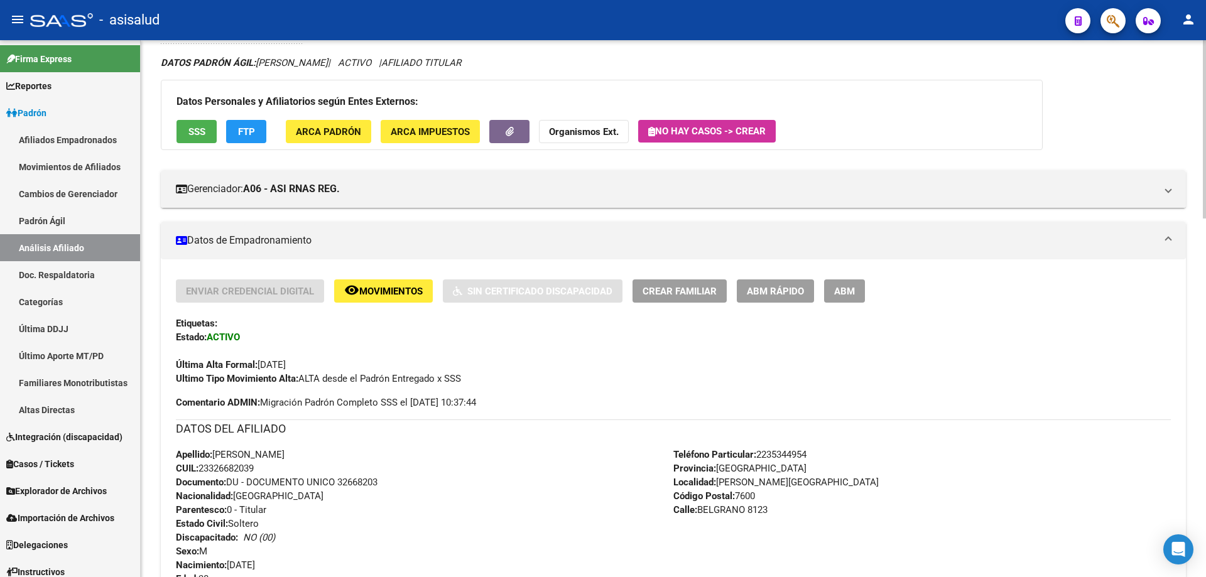
click at [187, 131] on button "SSS" at bounding box center [197, 131] width 40 height 23
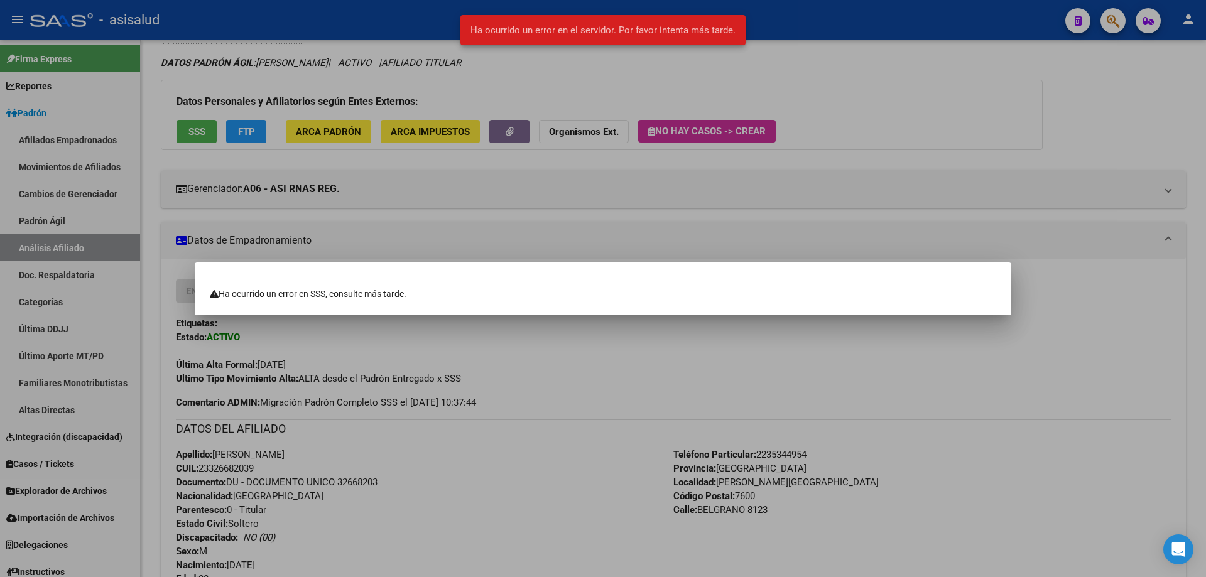
click at [1185, 178] on div at bounding box center [603, 288] width 1206 height 577
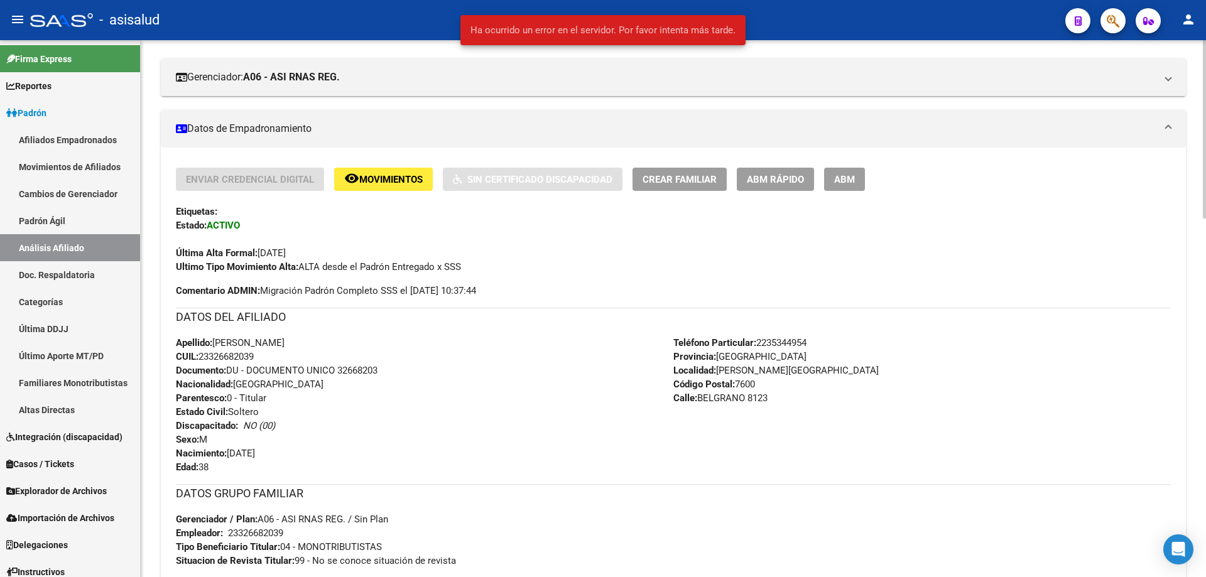
scroll to position [211, 0]
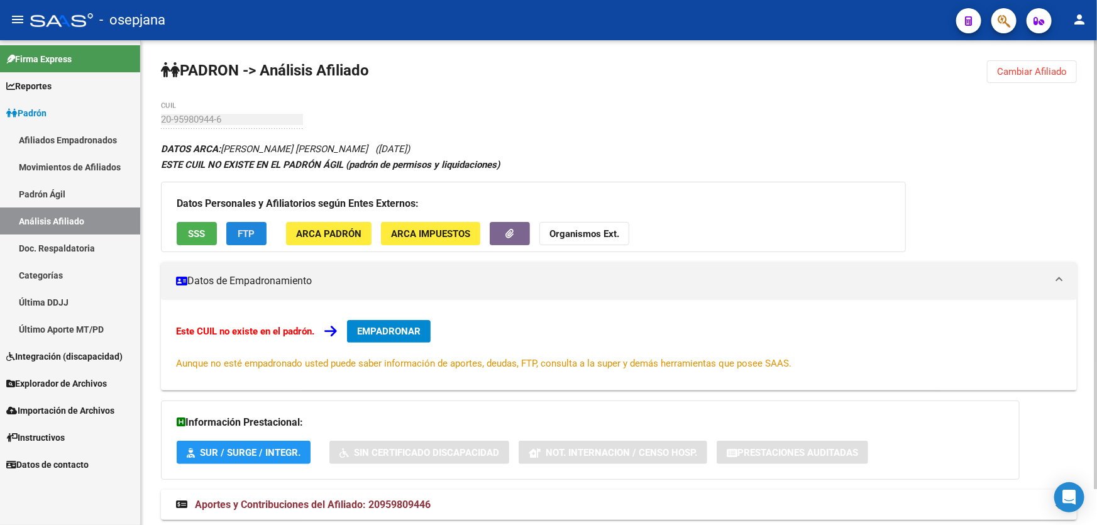
click at [238, 233] on span "FTP" at bounding box center [246, 233] width 17 height 11
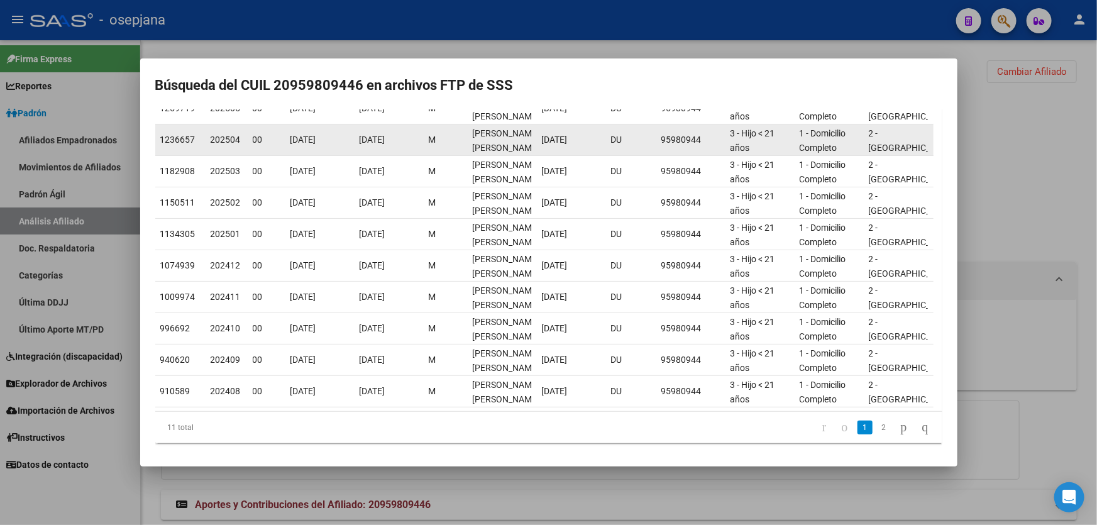
scroll to position [142, 0]
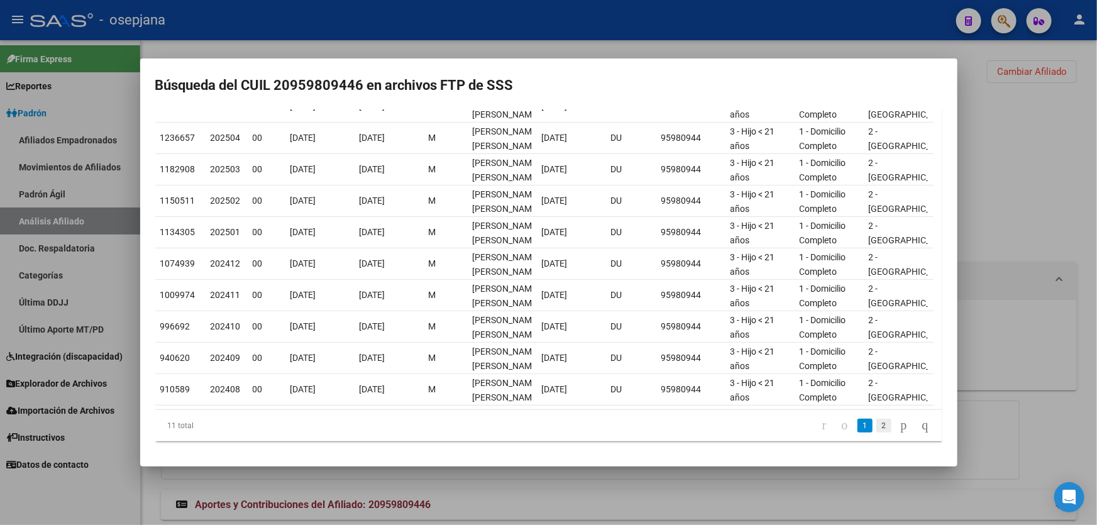
click at [876, 427] on link "2" at bounding box center [883, 426] width 15 height 14
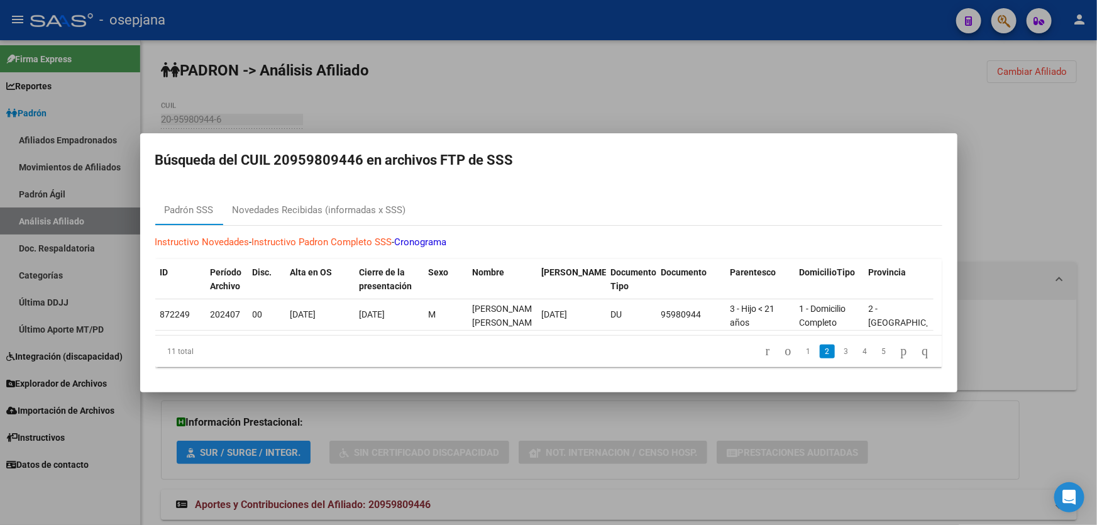
scroll to position [0, 0]
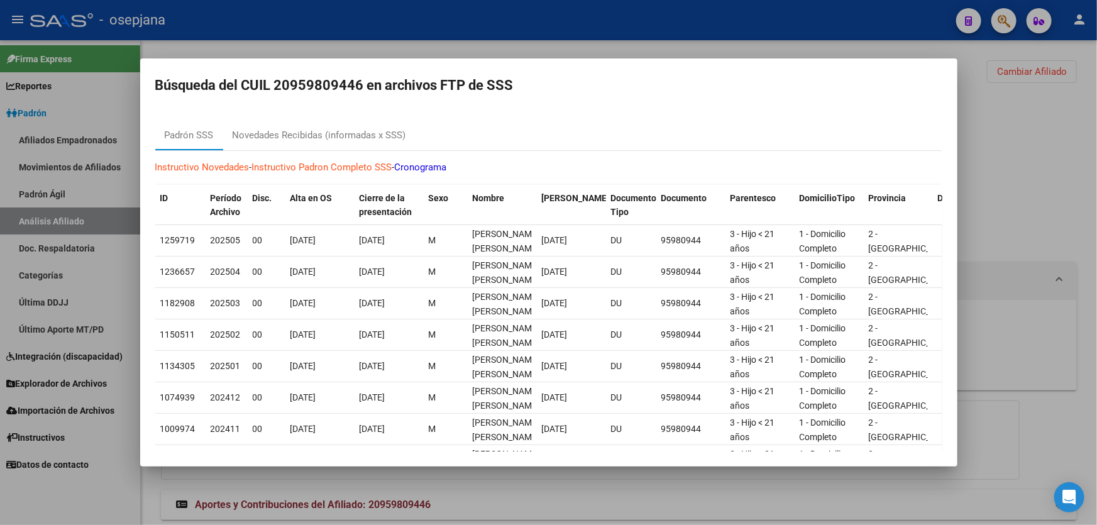
click at [1028, 242] on div at bounding box center [548, 262] width 1097 height 525
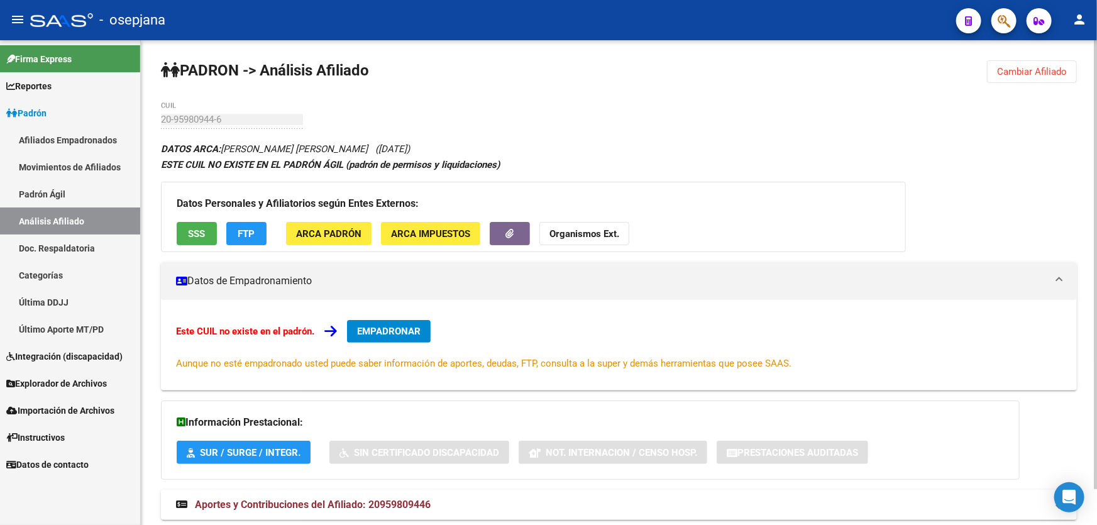
click at [236, 233] on button "FTP" at bounding box center [246, 233] width 40 height 23
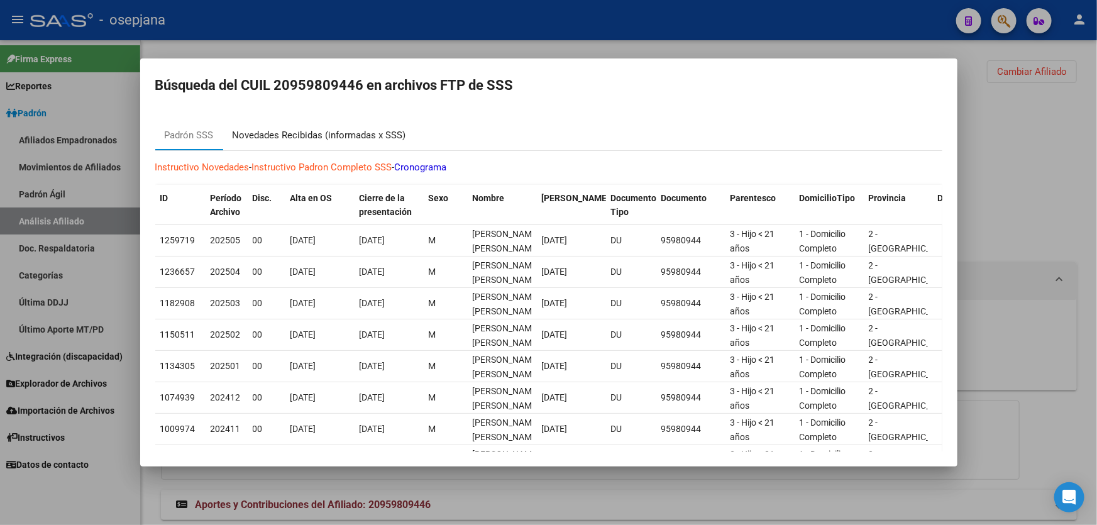
click at [348, 126] on div "Novedades Recibidas (informadas x SSS)" at bounding box center [319, 135] width 192 height 30
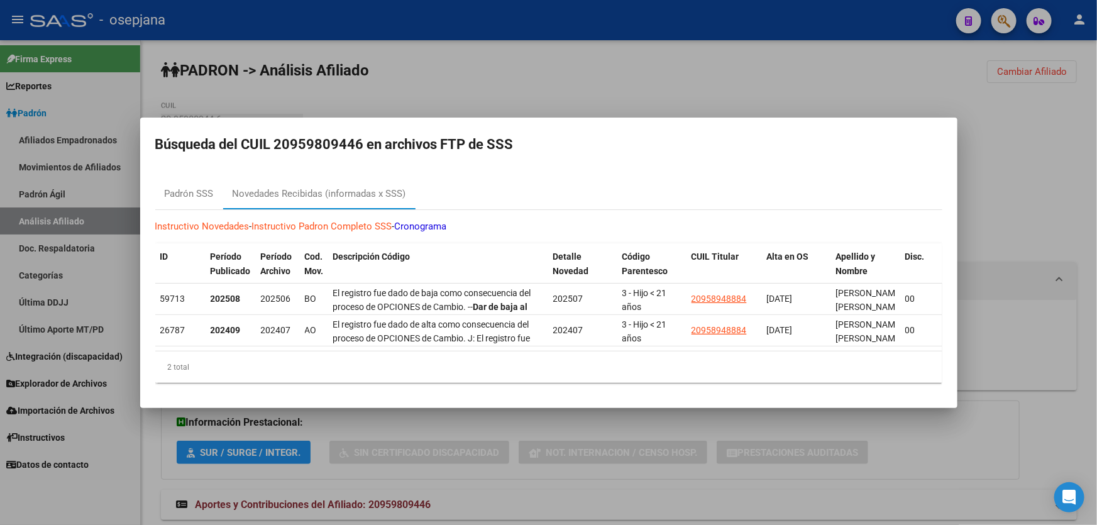
click at [698, 72] on div at bounding box center [548, 262] width 1097 height 525
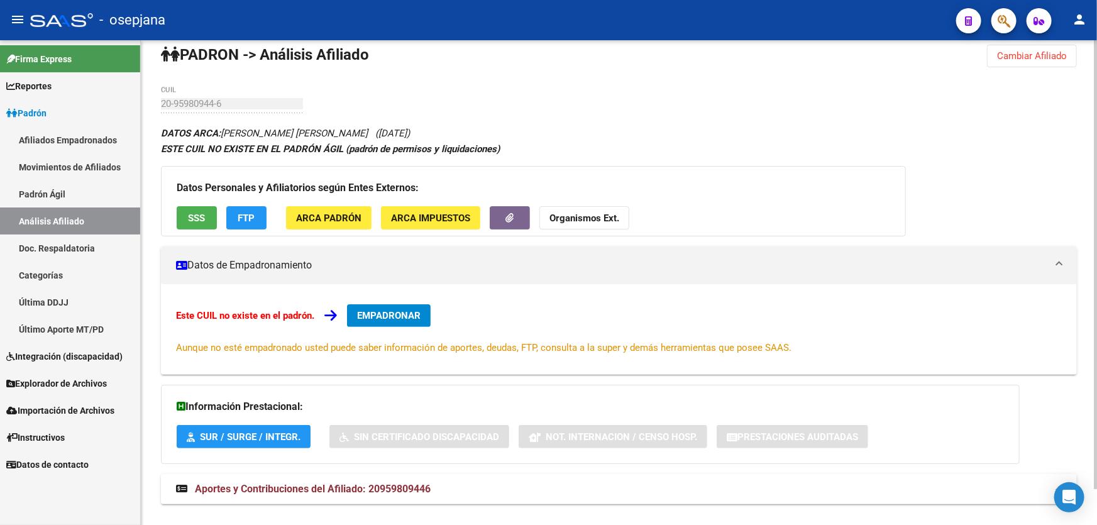
scroll to position [38, 0]
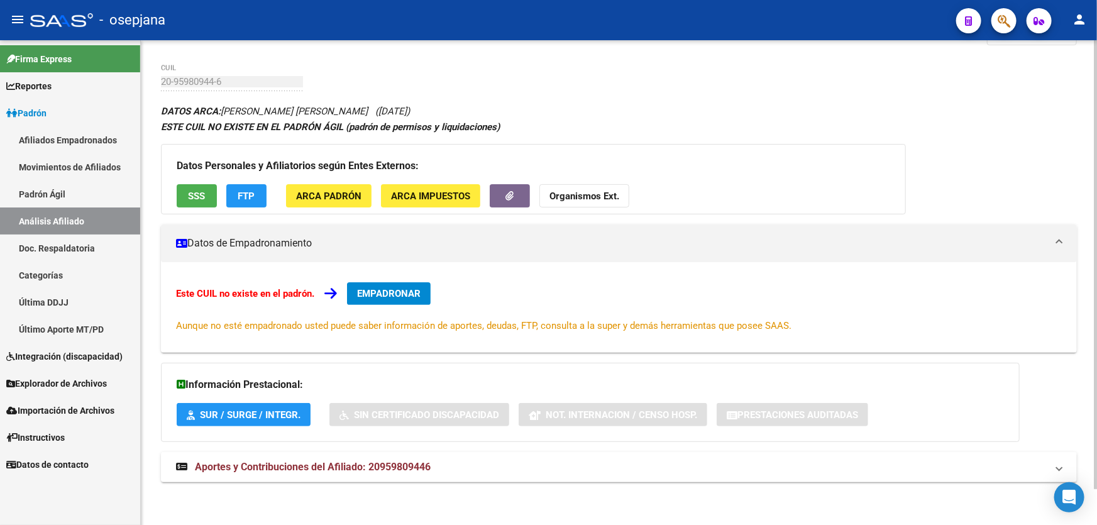
click at [515, 483] on div "DATOS ARCA: JARAMILLO SALAZAR MIGUEL DALMIRO (12/11/2009) ESTE CUIL NO EXISTE E…" at bounding box center [619, 299] width 916 height 393
click at [515, 479] on mat-expansion-panel-header "Aportes y Contribuciones del Afiliado: 20959809446" at bounding box center [619, 467] width 916 height 30
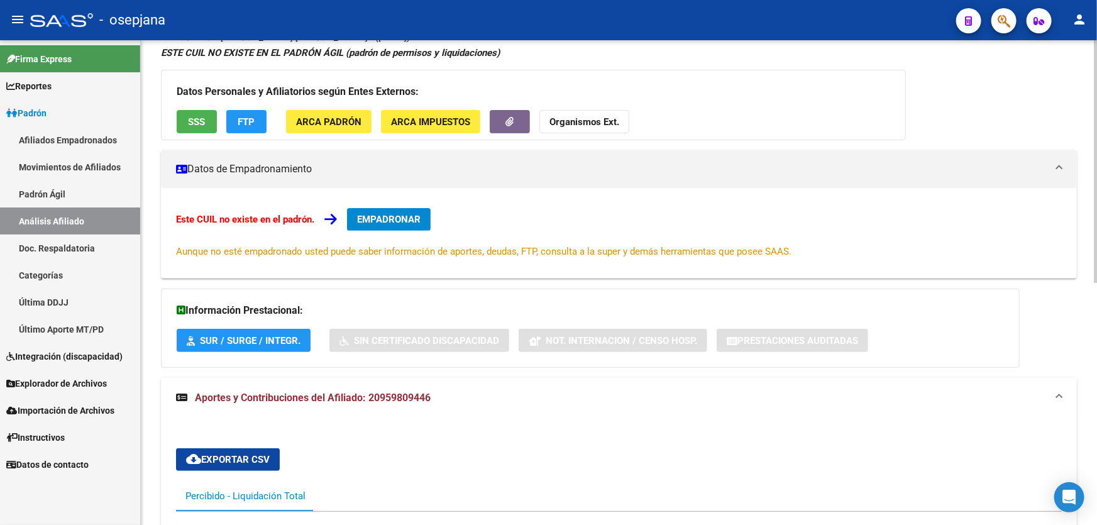
scroll to position [0, 0]
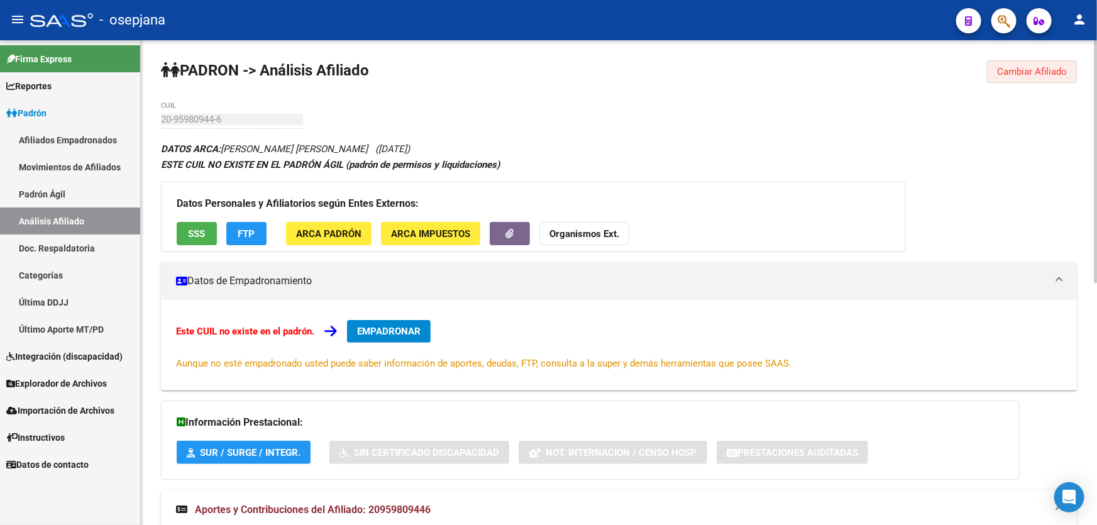
click at [1012, 68] on span "Cambiar Afiliado" at bounding box center [1032, 71] width 70 height 11
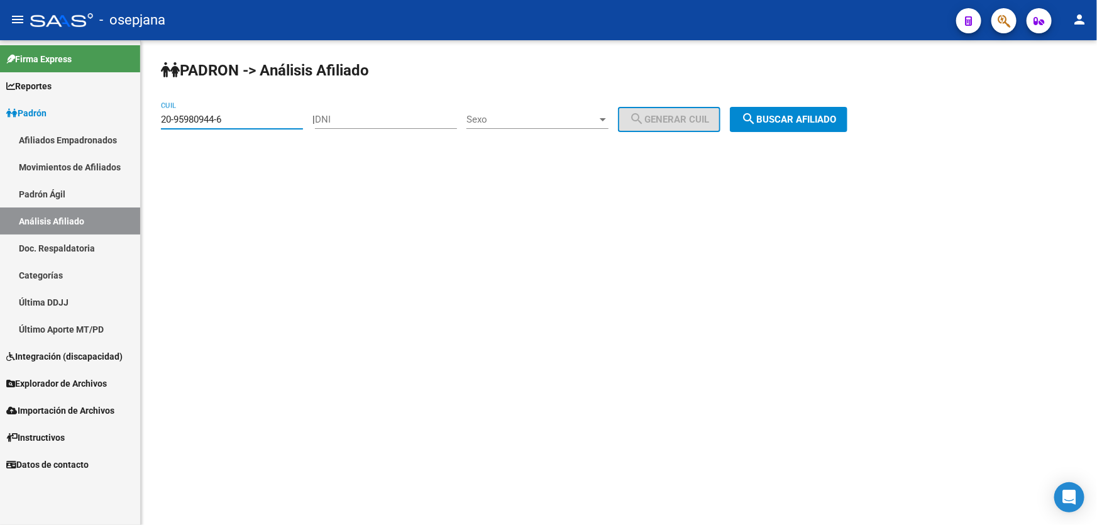
drag, startPoint x: 244, startPoint y: 113, endPoint x: 84, endPoint y: 133, distance: 160.9
click at [84, 133] on mat-sidenav-container "Firma Express Reportes Padrón Traspasos x O.S. Traspasos x Gerenciador Traspaso…" at bounding box center [548, 282] width 1097 height 484
paste input "3-28424052-9"
click at [772, 114] on span "search Buscar afiliado" at bounding box center [788, 119] width 95 height 11
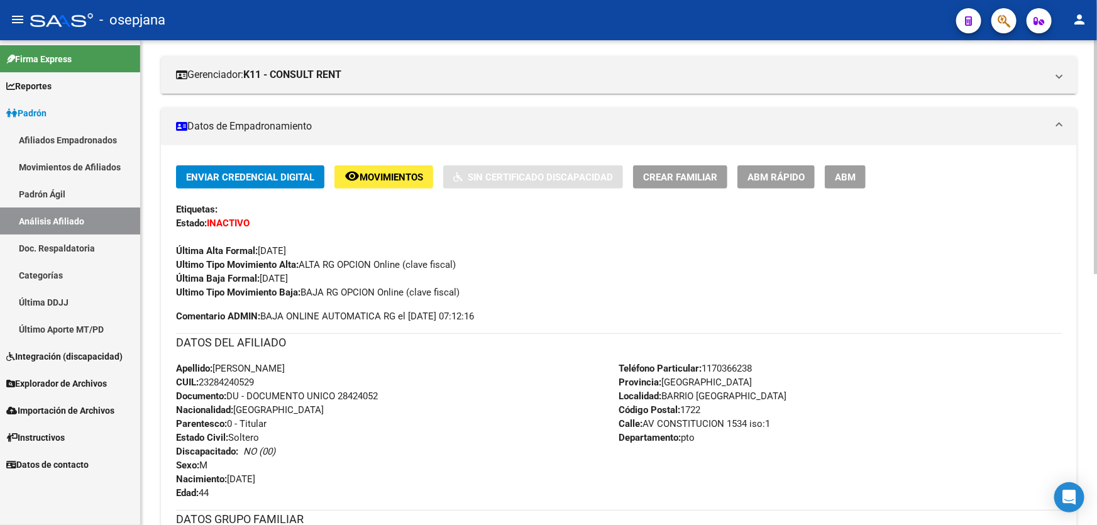
scroll to position [118, 0]
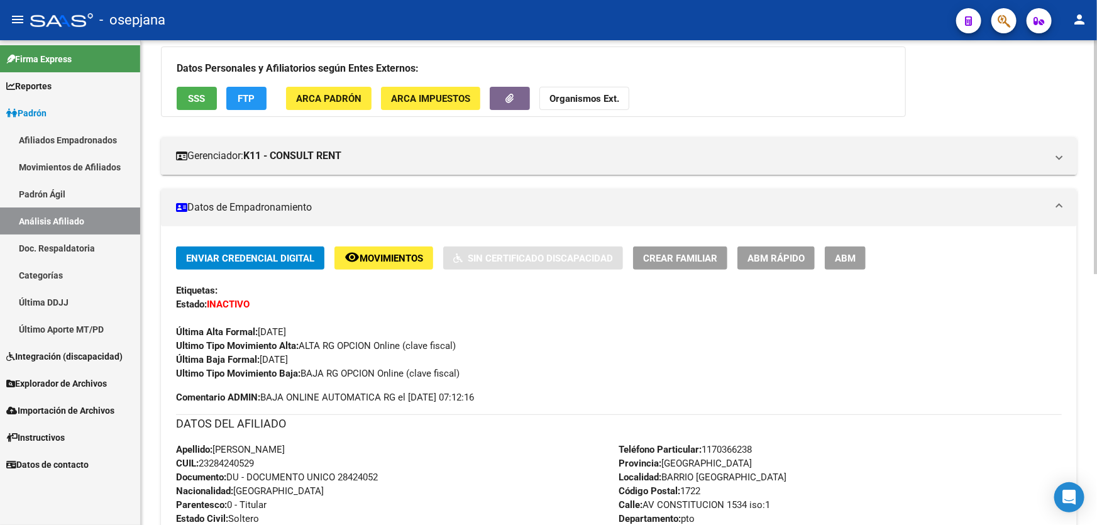
click at [224, 94] on div "Datos Personales y Afiliatorios según Entes Externos: SSS FTP ARCA Padrón ARCA …" at bounding box center [533, 82] width 745 height 70
click at [226, 97] on button "FTP" at bounding box center [246, 98] width 40 height 23
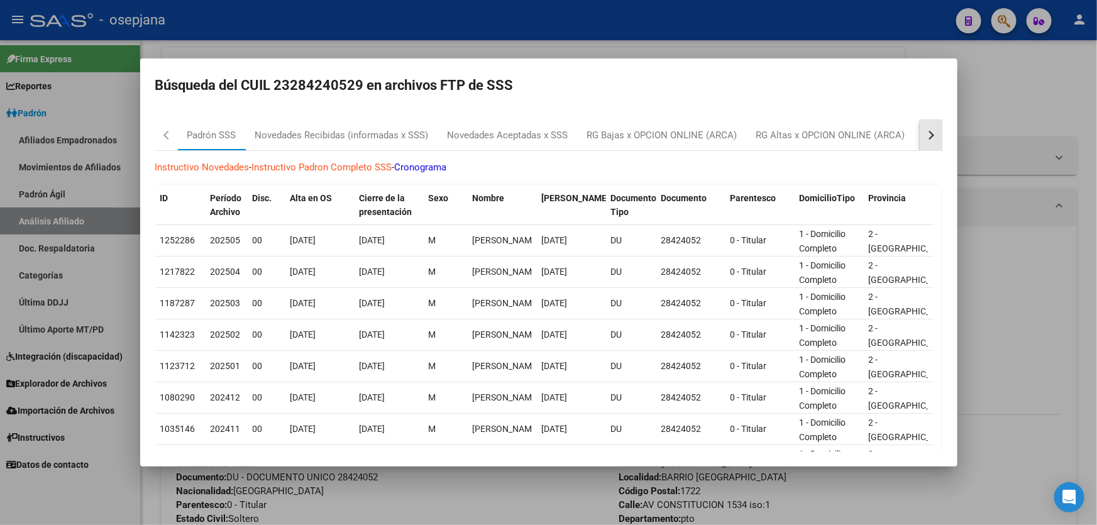
click at [923, 138] on button "button" at bounding box center [930, 135] width 23 height 30
click at [885, 141] on div "RG Bajas Diarias" at bounding box center [868, 135] width 70 height 14
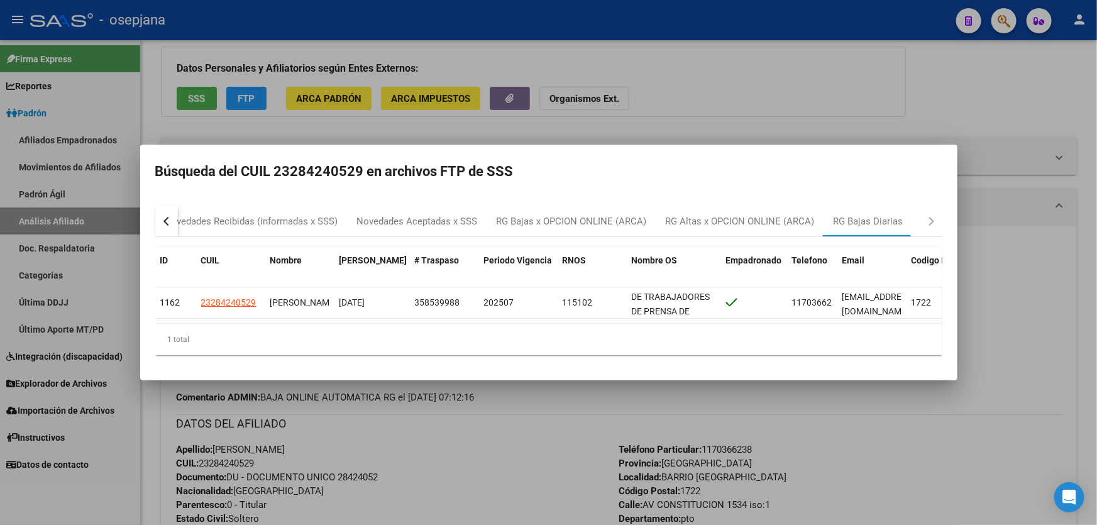
click at [850, 102] on div at bounding box center [548, 262] width 1097 height 525
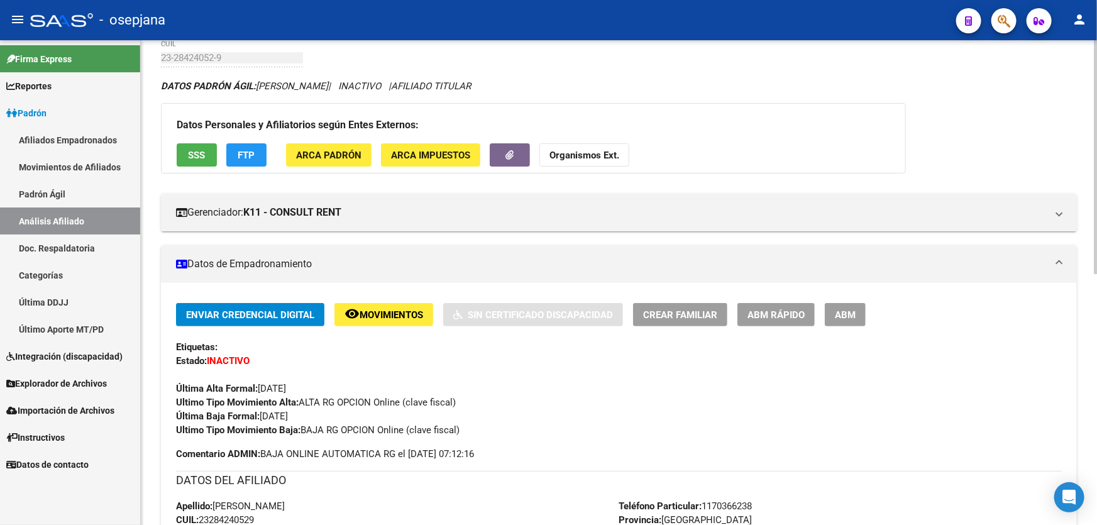
scroll to position [0, 0]
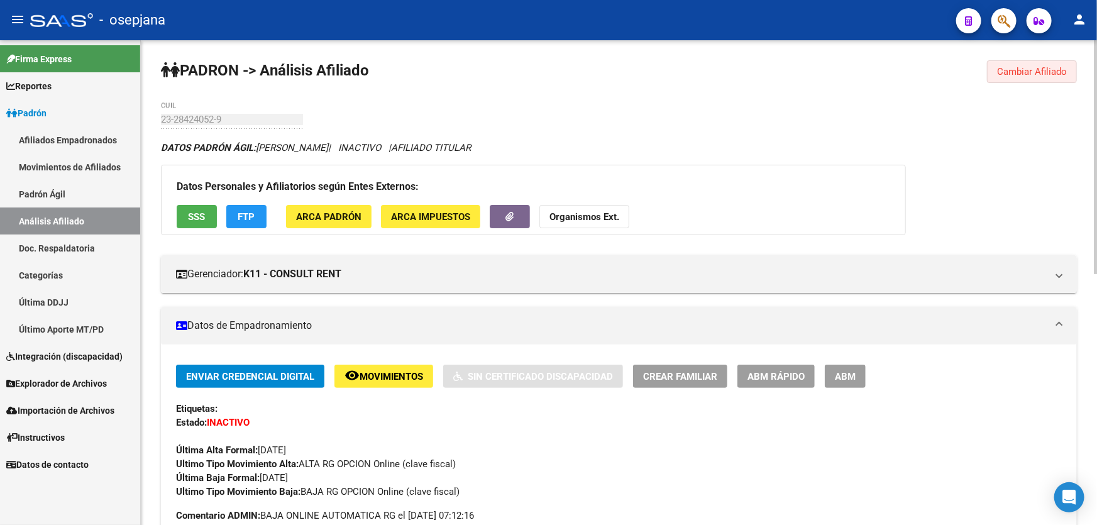
click at [1042, 70] on span "Cambiar Afiliado" at bounding box center [1032, 71] width 70 height 11
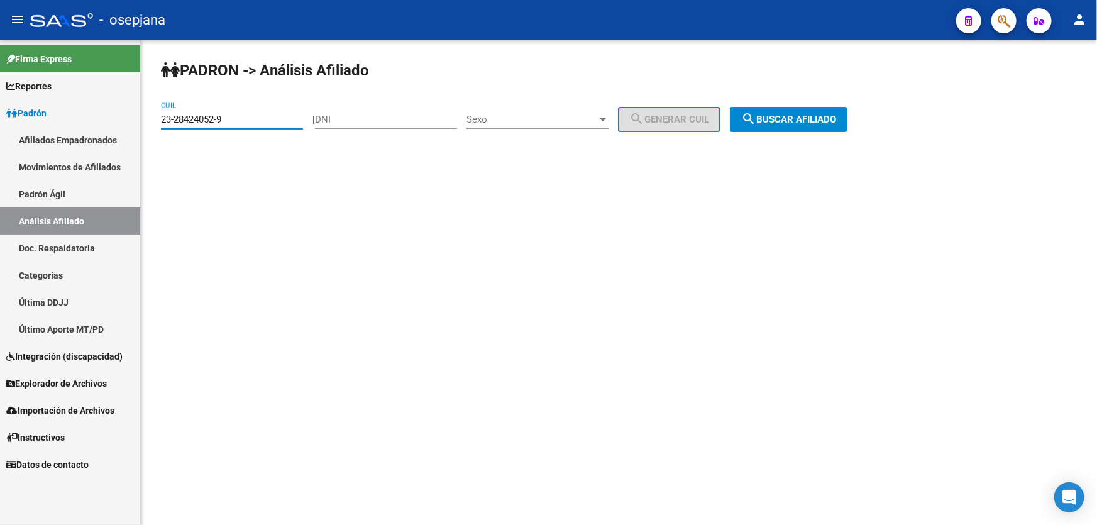
drag, startPoint x: 268, startPoint y: 115, endPoint x: 145, endPoint y: 124, distance: 123.5
click at [145, 124] on div "PADRON -> Análisis Afiliado 23-28424052-9 CUIL | DNI Sexo Sexo search Generar C…" at bounding box center [619, 106] width 956 height 132
paste input "9597066"
click at [831, 119] on span "search Buscar afiliado" at bounding box center [788, 119] width 95 height 11
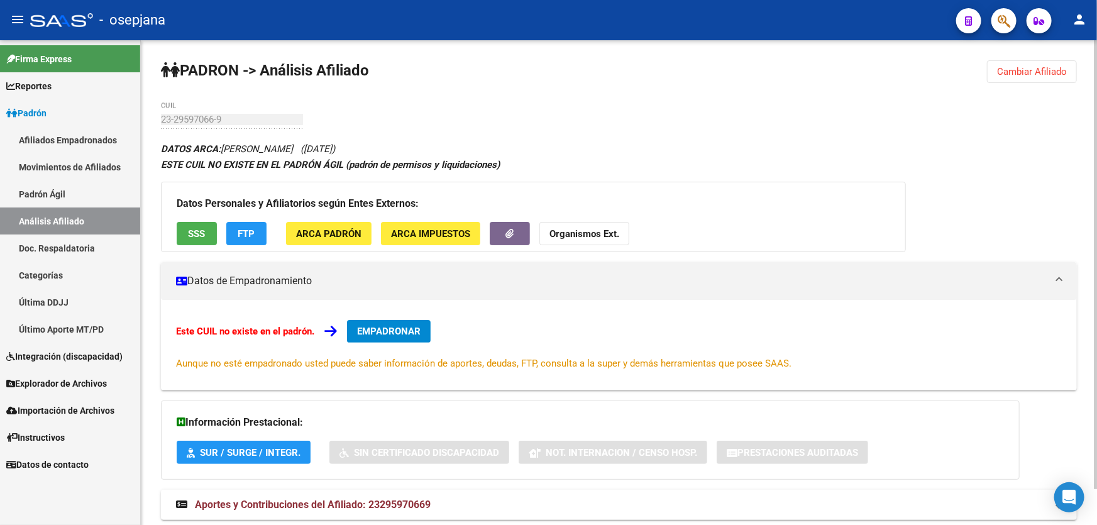
click at [1058, 63] on button "Cambiar Afiliado" at bounding box center [1032, 71] width 90 height 23
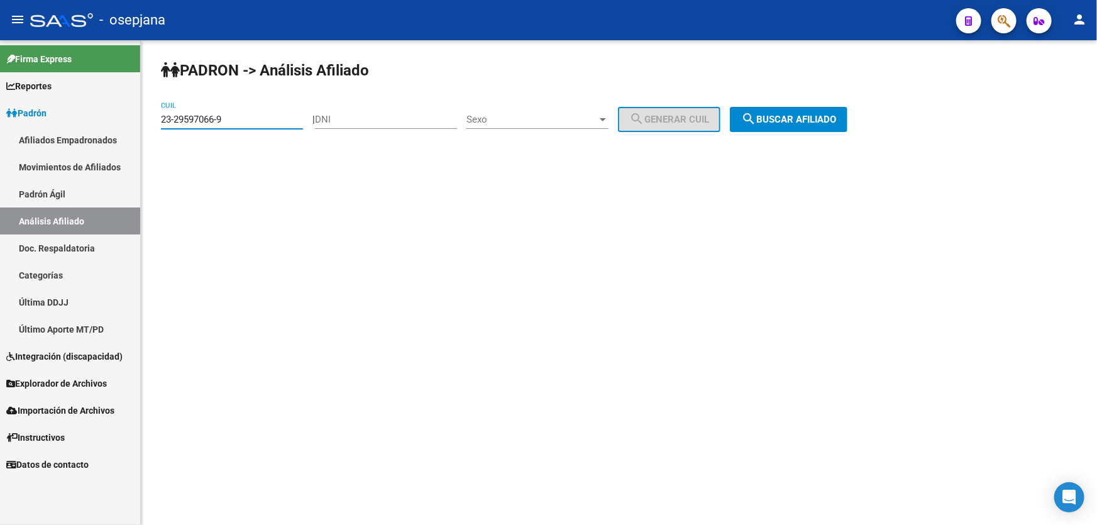
drag, startPoint x: 268, startPoint y: 118, endPoint x: 0, endPoint y: 137, distance: 268.4
click at [0, 137] on mat-sidenav-container "Firma Express Reportes Padrón Traspasos x O.S. Traspasos x Gerenciador Traspaso…" at bounding box center [548, 282] width 1097 height 484
paste input "34758383"
click at [792, 121] on span "search Buscar afiliado" at bounding box center [788, 119] width 95 height 11
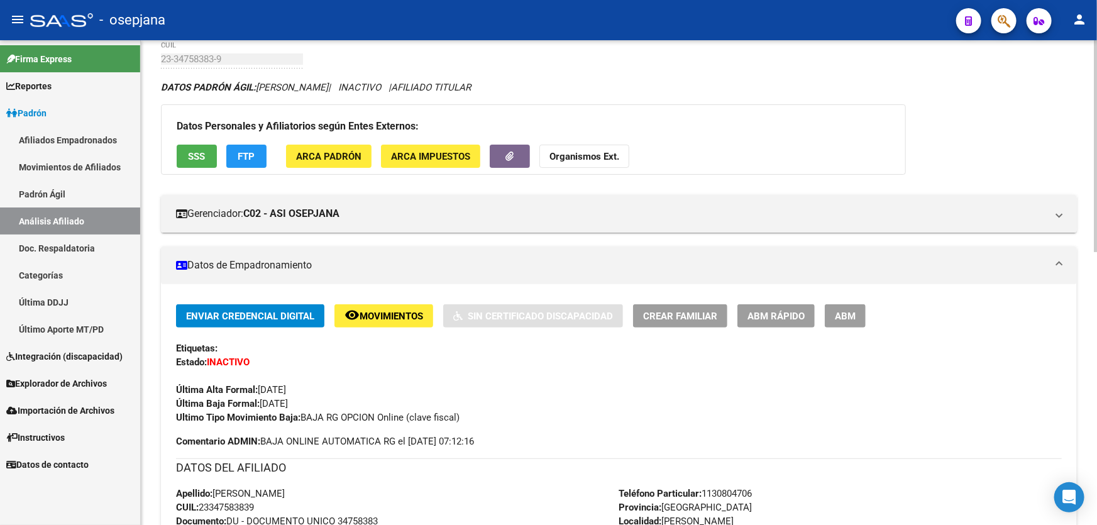
scroll to position [57, 0]
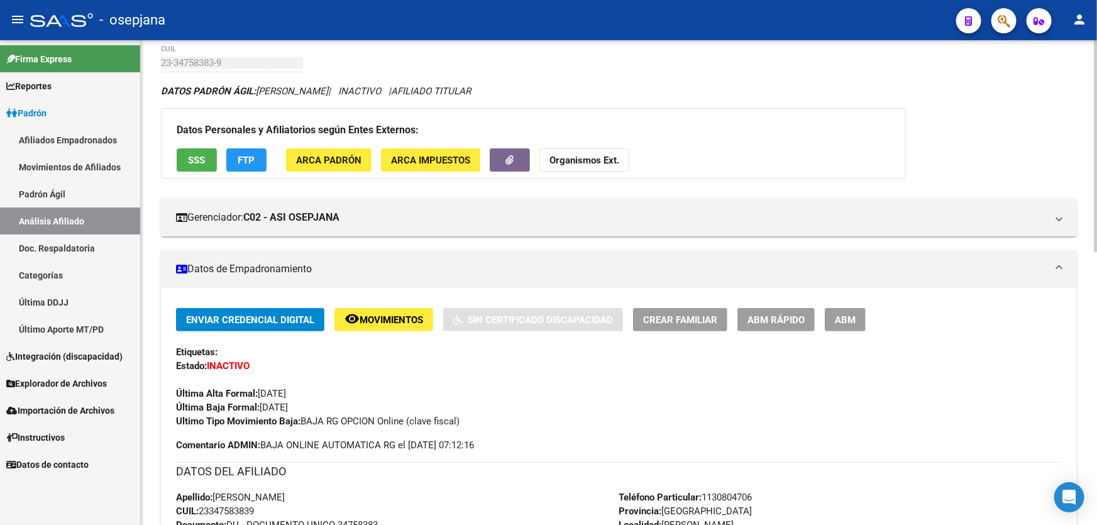
click at [237, 148] on button "FTP" at bounding box center [246, 159] width 40 height 23
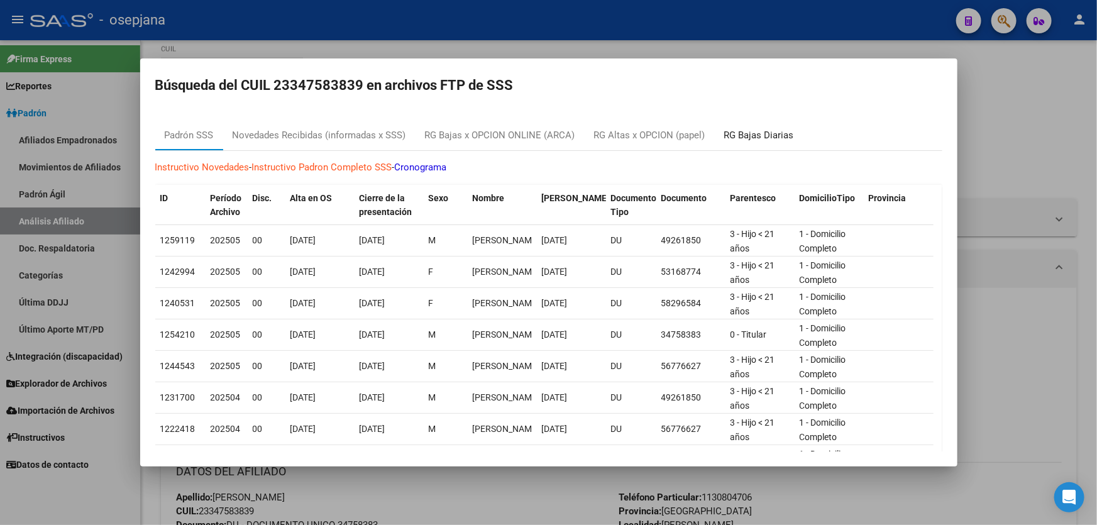
click at [785, 135] on div "RG Bajas Diarias" at bounding box center [759, 135] width 70 height 14
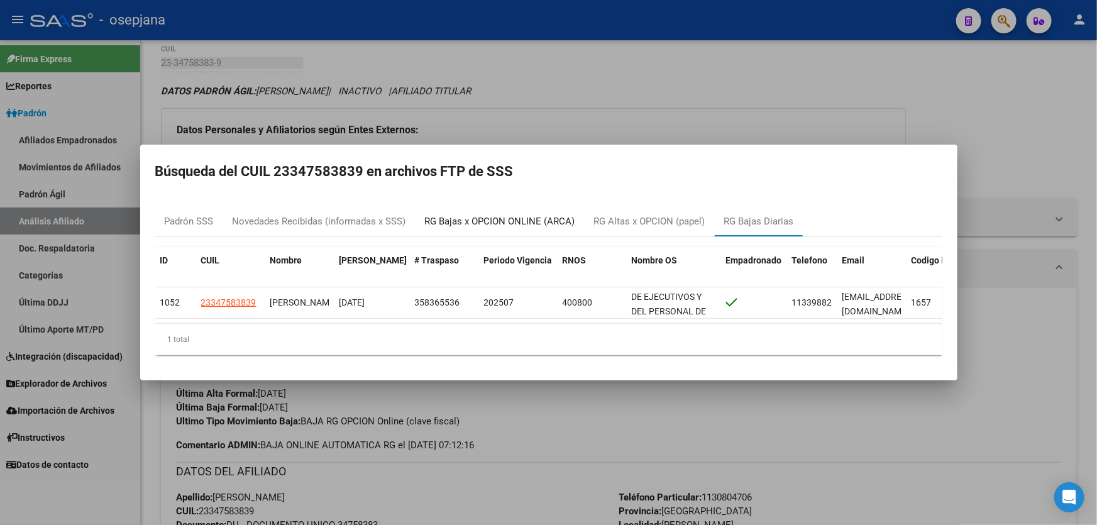
click at [510, 214] on div "RG Bajas x OPCION ONLINE (ARCA)" at bounding box center [500, 221] width 150 height 14
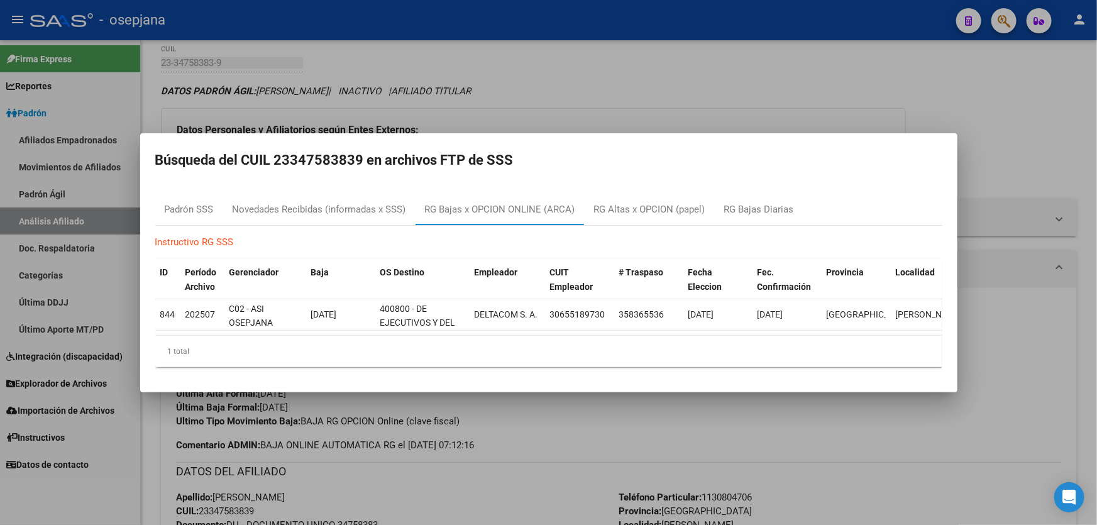
scroll to position [0, 17]
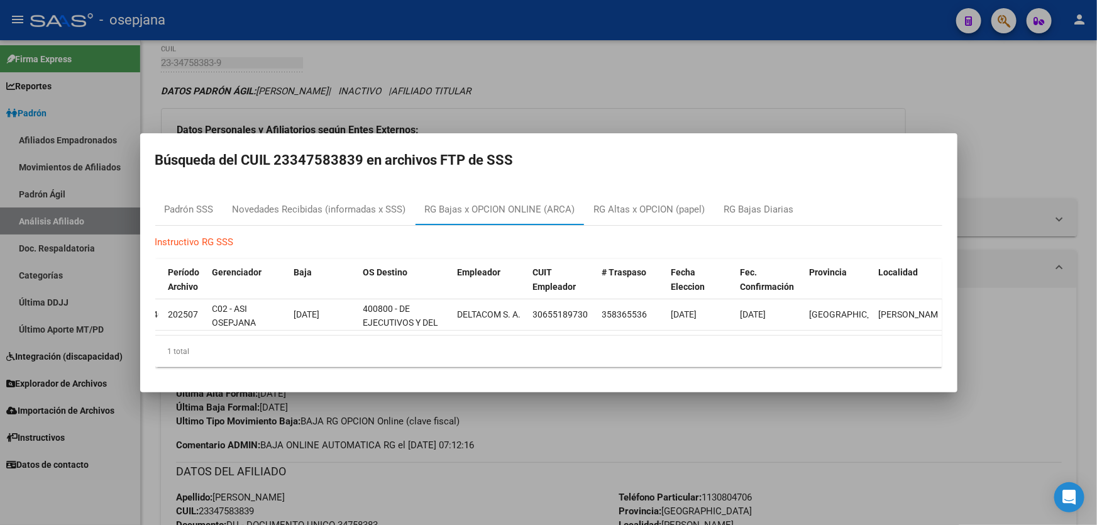
click at [1039, 334] on div at bounding box center [548, 262] width 1097 height 525
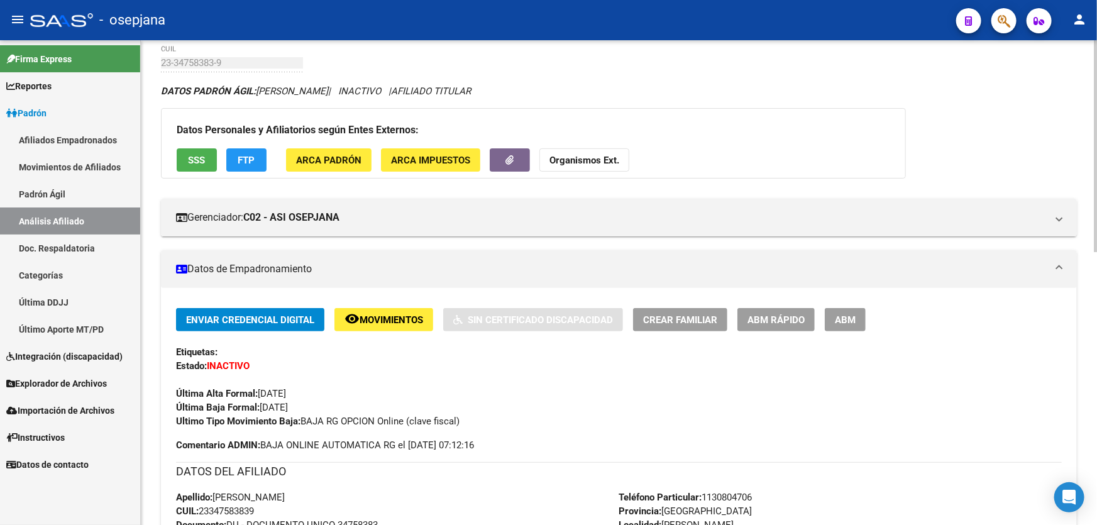
scroll to position [0, 0]
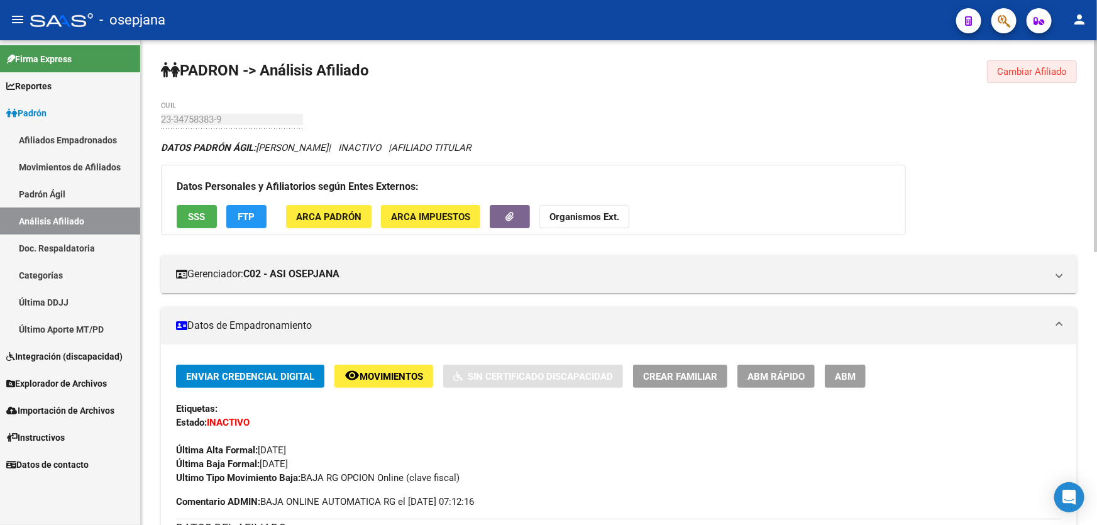
click at [1057, 71] on span "Cambiar Afiliado" at bounding box center [1032, 71] width 70 height 11
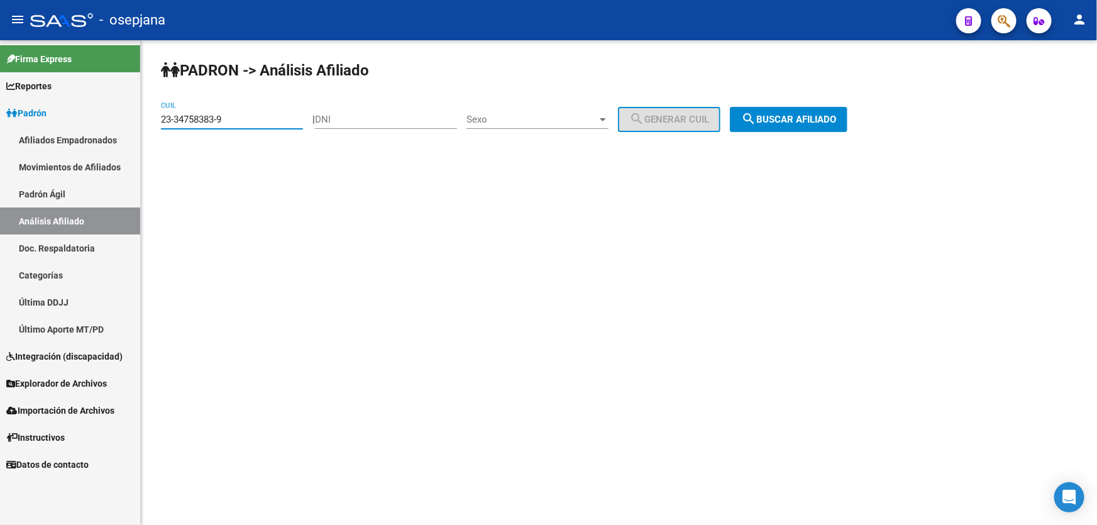
drag, startPoint x: 245, startPoint y: 117, endPoint x: 148, endPoint y: 126, distance: 97.2
click at [148, 126] on div "PADRON -> Análisis Afiliado 23-34758383-9 CUIL | DNI Sexo Sexo search Generar C…" at bounding box center [619, 106] width 956 height 132
paste input "5368071-4"
click at [829, 107] on button "search Buscar afiliado" at bounding box center [789, 119] width 118 height 25
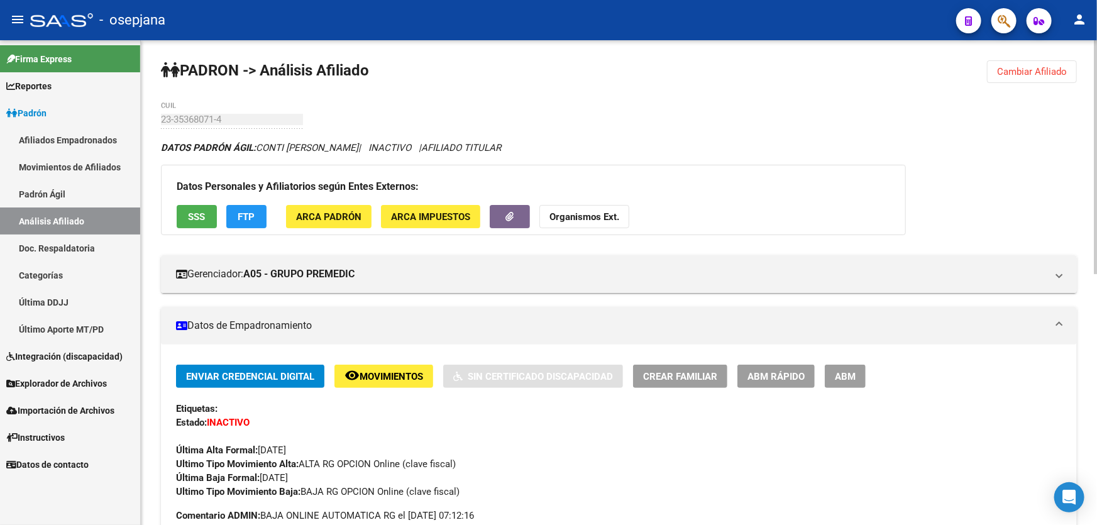
click at [1037, 67] on span "Cambiar Afiliado" at bounding box center [1032, 71] width 70 height 11
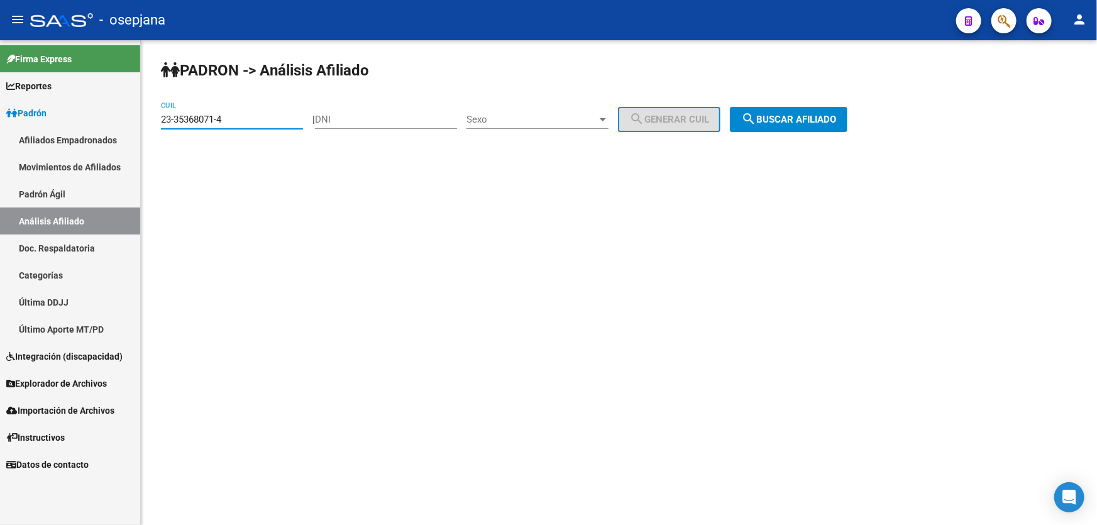
drag, startPoint x: 261, startPoint y: 117, endPoint x: 147, endPoint y: 129, distance: 115.0
click at [147, 129] on div "PADRON -> Análisis Afiliado 23-35368071-4 CUIL | DNI Sexo Sexo search Generar C…" at bounding box center [619, 106] width 956 height 132
paste input "7099376-9"
click at [831, 120] on span "search Buscar afiliado" at bounding box center [788, 119] width 95 height 11
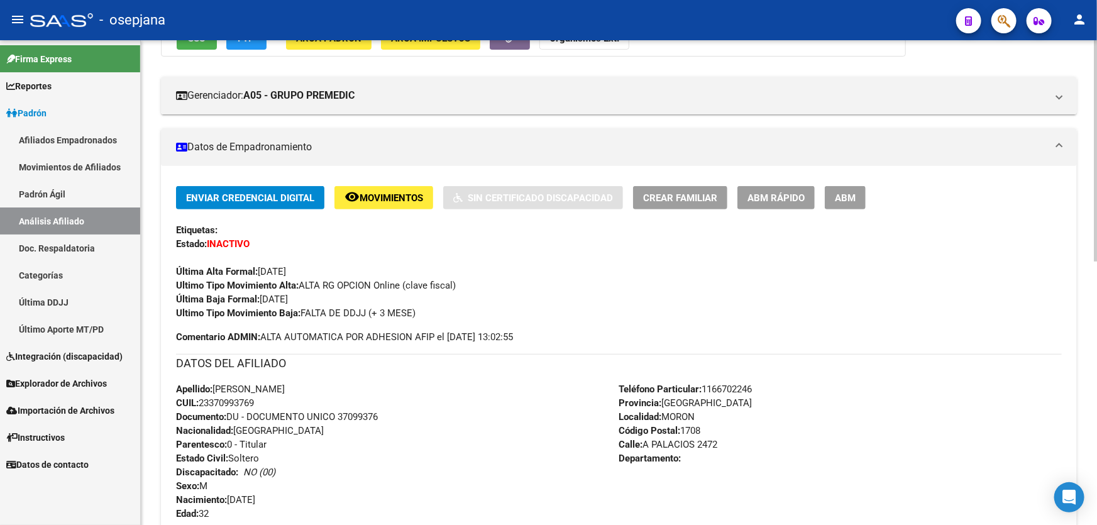
scroll to position [114, 0]
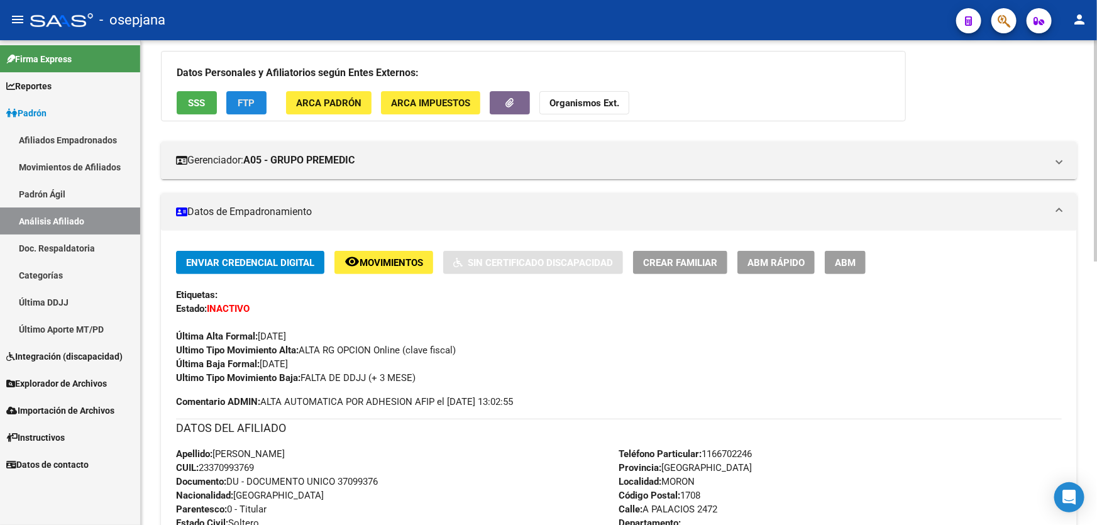
click at [245, 97] on span "FTP" at bounding box center [246, 102] width 17 height 11
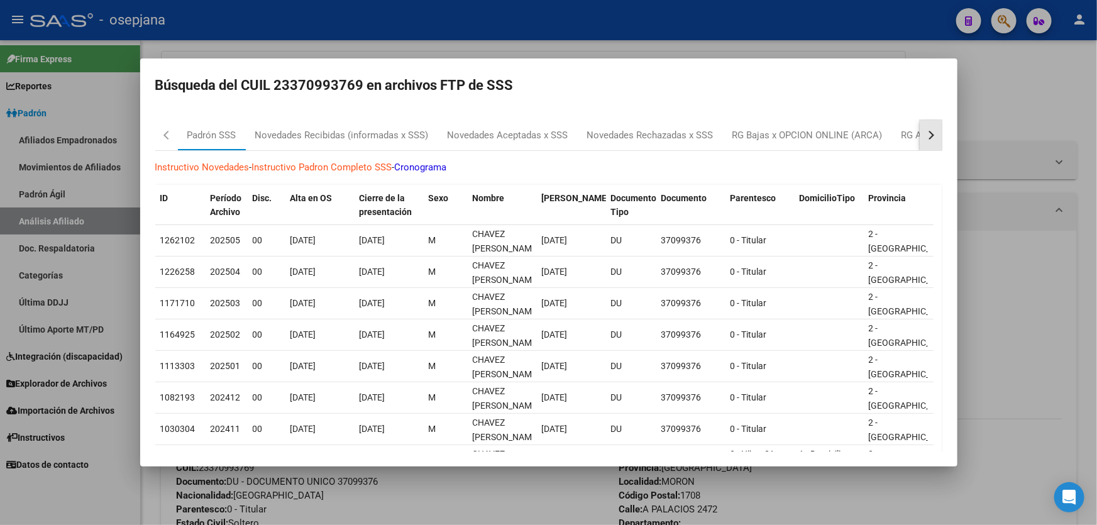
click at [924, 129] on button "button" at bounding box center [930, 135] width 23 height 30
click at [886, 133] on div "RG Bajas Diarias" at bounding box center [868, 135] width 70 height 14
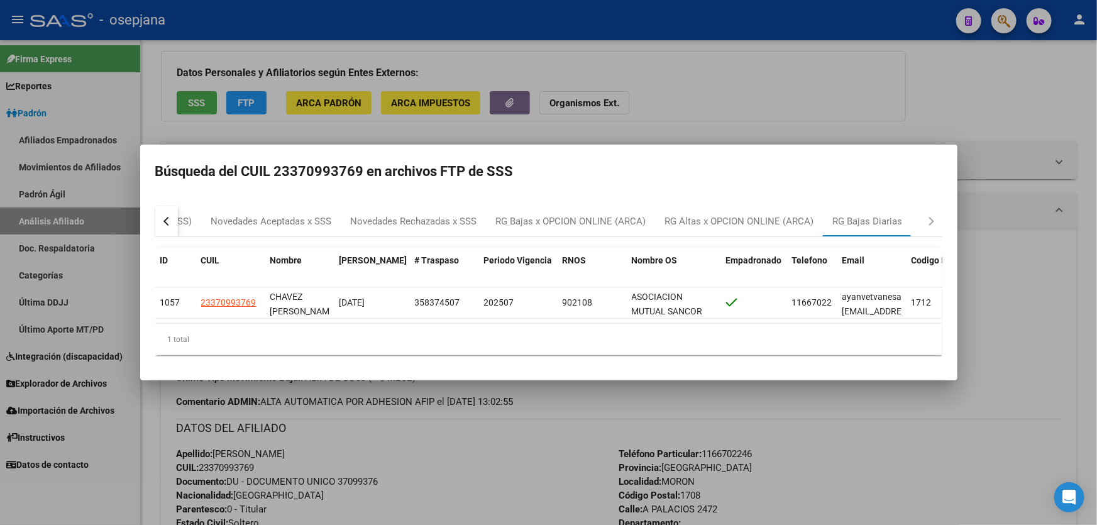
drag, startPoint x: 594, startPoint y: 329, endPoint x: 642, endPoint y: 328, distance: 47.1
click at [642, 328] on div "1 total" at bounding box center [548, 339] width 787 height 31
click at [423, 468] on div at bounding box center [548, 262] width 1097 height 525
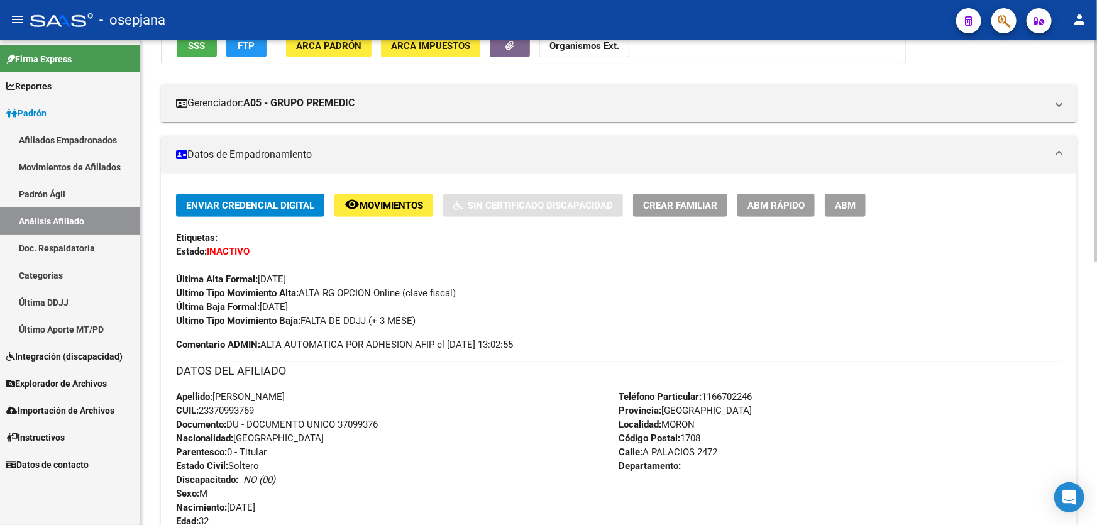
scroll to position [0, 0]
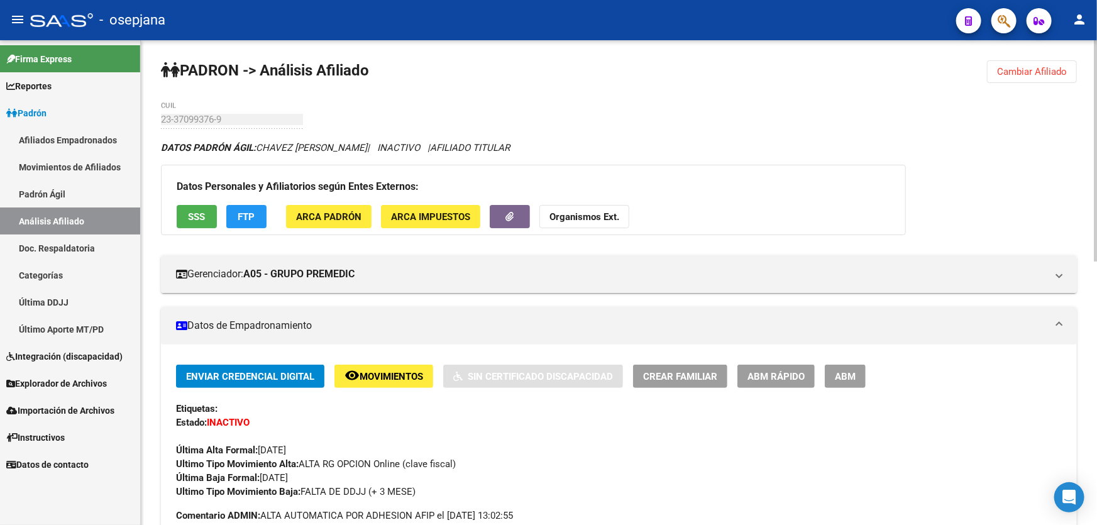
click at [1018, 75] on span "Cambiar Afiliado" at bounding box center [1032, 71] width 70 height 11
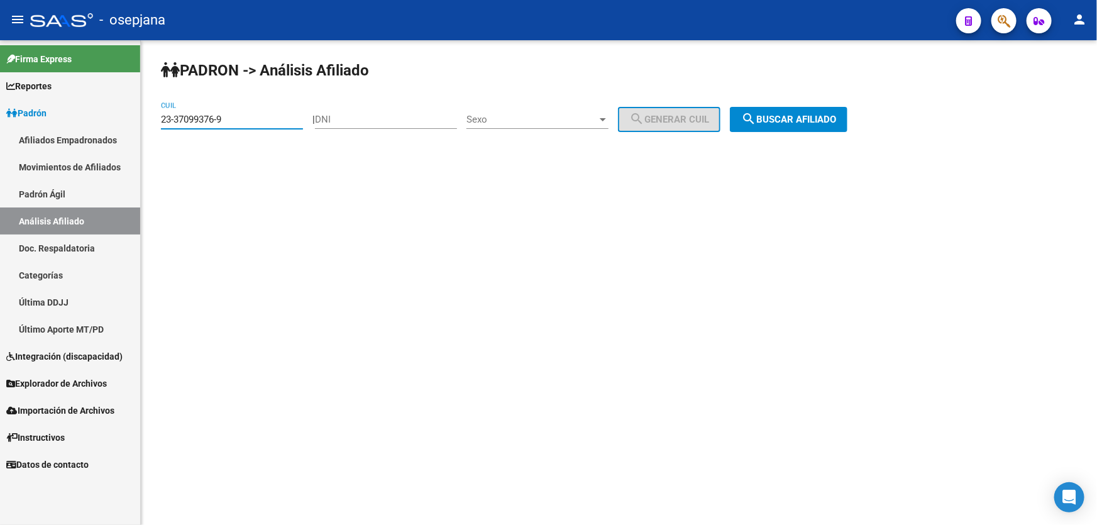
drag, startPoint x: 245, startPoint y: 121, endPoint x: 180, endPoint y: 118, distance: 65.4
click at [155, 119] on div "PADRON -> Análisis Afiliado 23-37099376-9 CUIL | DNI Sexo Sexo search Generar C…" at bounding box center [619, 106] width 956 height 132
paste input "8960604"
click at [817, 114] on span "search Buscar afiliado" at bounding box center [788, 119] width 95 height 11
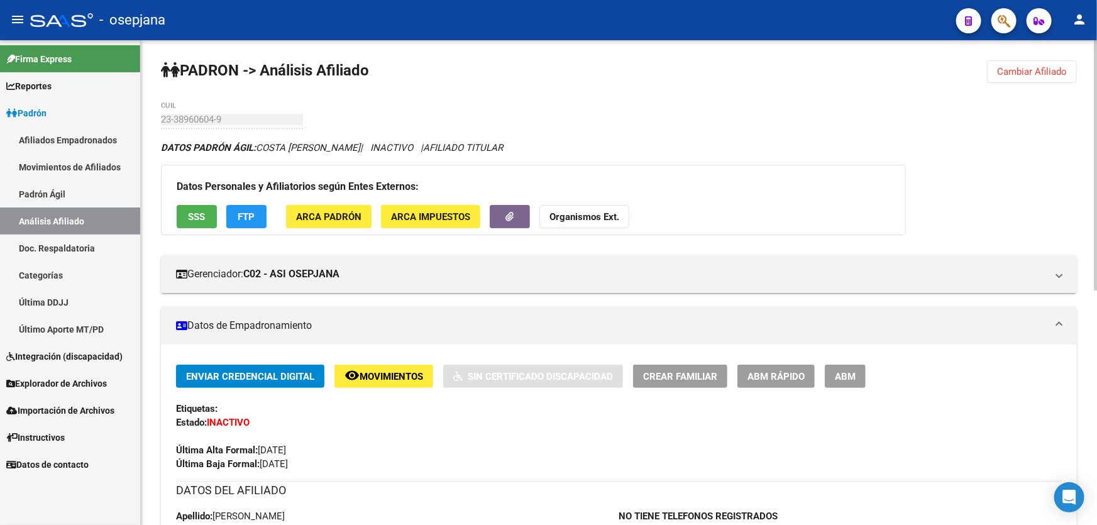
click at [199, 221] on span "SSS" at bounding box center [197, 216] width 17 height 11
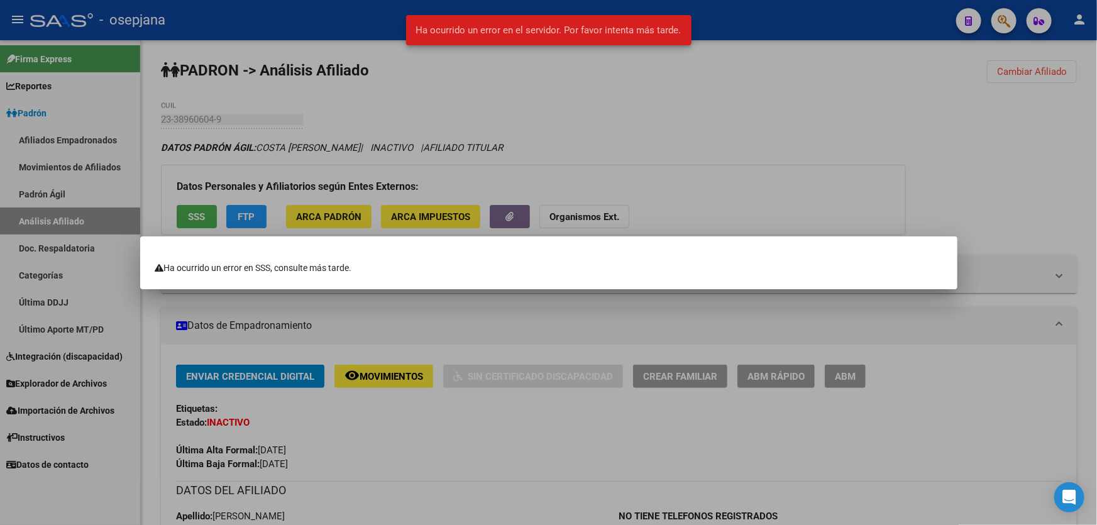
click at [900, 196] on div at bounding box center [548, 262] width 1097 height 525
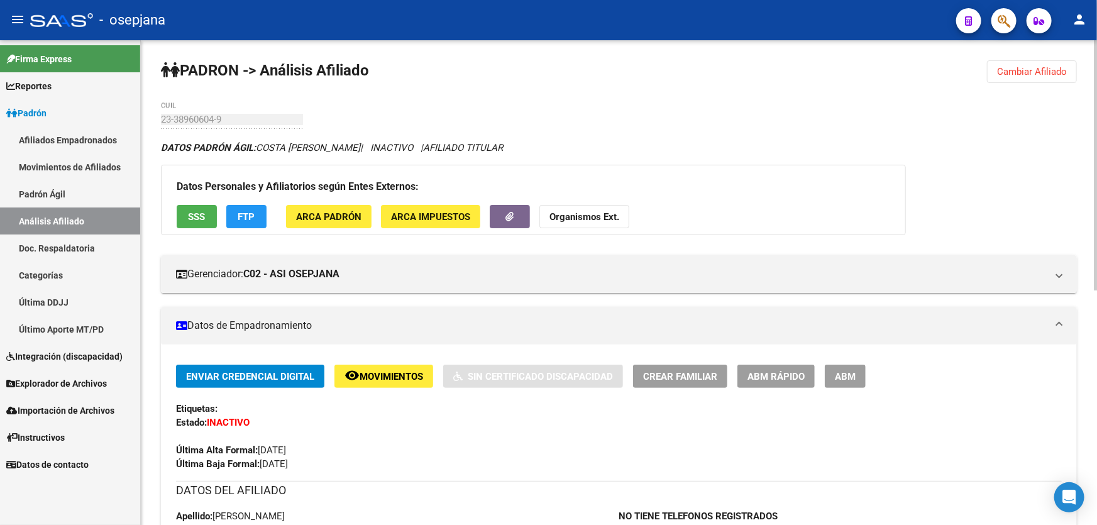
click at [1076, 65] on div "PADRON -> Análisis Afiliado Cambiar Afiliado 23-38960604-9 CUIL DATOS PADRÓN ÁG…" at bounding box center [619, 509] width 956 height 939
click at [1063, 60] on button "Cambiar Afiliado" at bounding box center [1032, 71] width 90 height 23
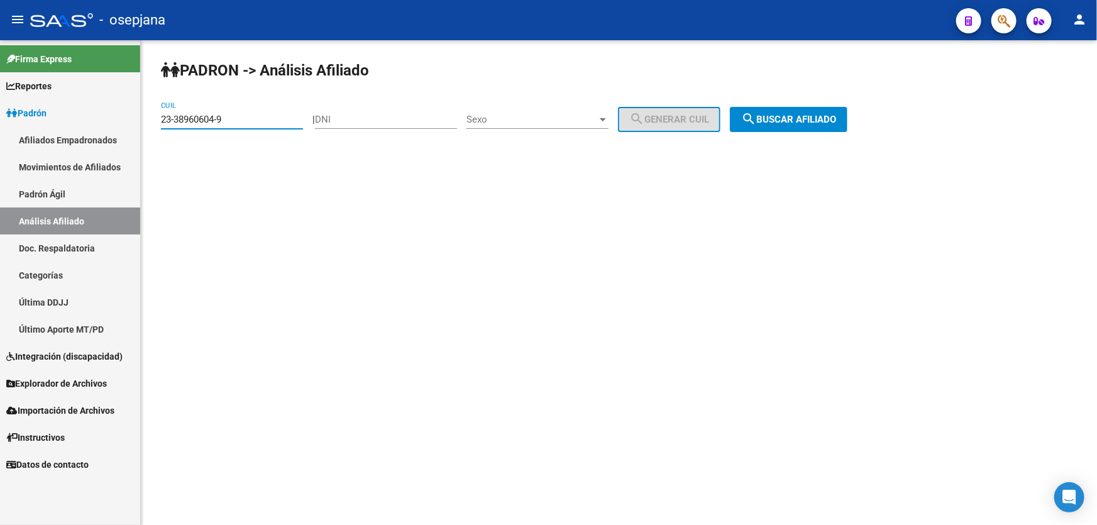
drag, startPoint x: 178, startPoint y: 119, endPoint x: 146, endPoint y: 119, distance: 31.4
click at [146, 119] on div "PADRON -> Análisis Afiliado 23-38960604-9 CUIL | DNI Sexo Sexo search Generar C…" at bounding box center [619, 106] width 956 height 132
paste input "95282198"
click at [820, 123] on span "search Buscar afiliado" at bounding box center [788, 119] width 95 height 11
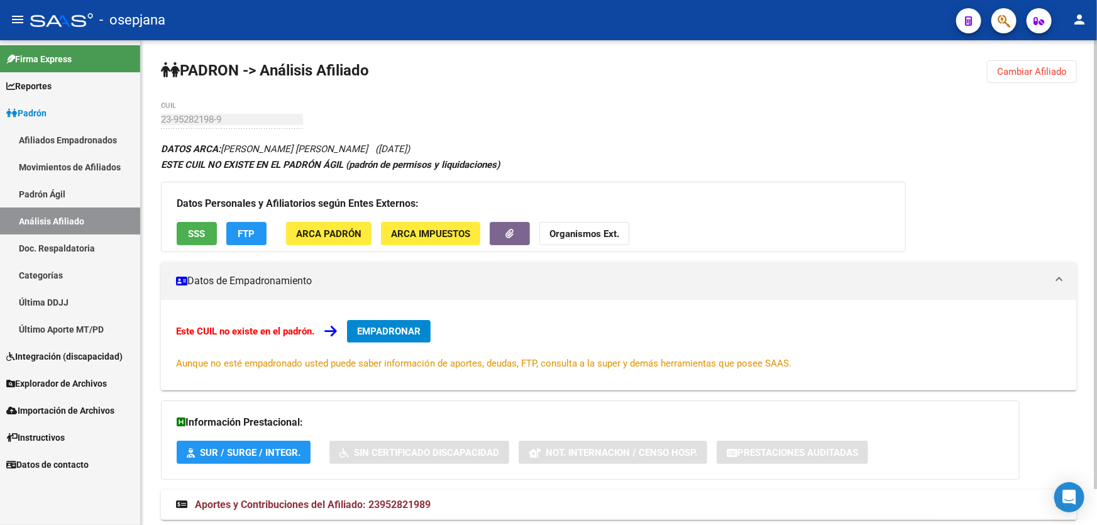
click at [1000, 63] on button "Cambiar Afiliado" at bounding box center [1032, 71] width 90 height 23
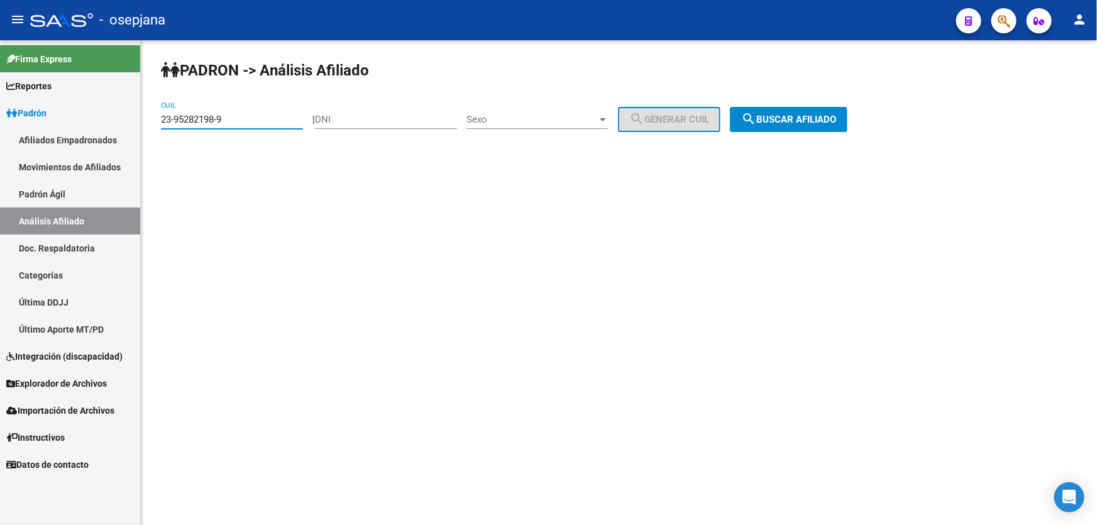
drag, startPoint x: 233, startPoint y: 119, endPoint x: 143, endPoint y: 119, distance: 89.9
click at [143, 119] on div "PADRON -> Análisis Afiliado 23-95282198-9 CUIL | DNI Sexo Sexo search Generar C…" at bounding box center [619, 106] width 956 height 132
paste input "0-52605303-7"
type input "20-52605303-7"
click at [790, 118] on span "search Buscar afiliado" at bounding box center [788, 119] width 95 height 11
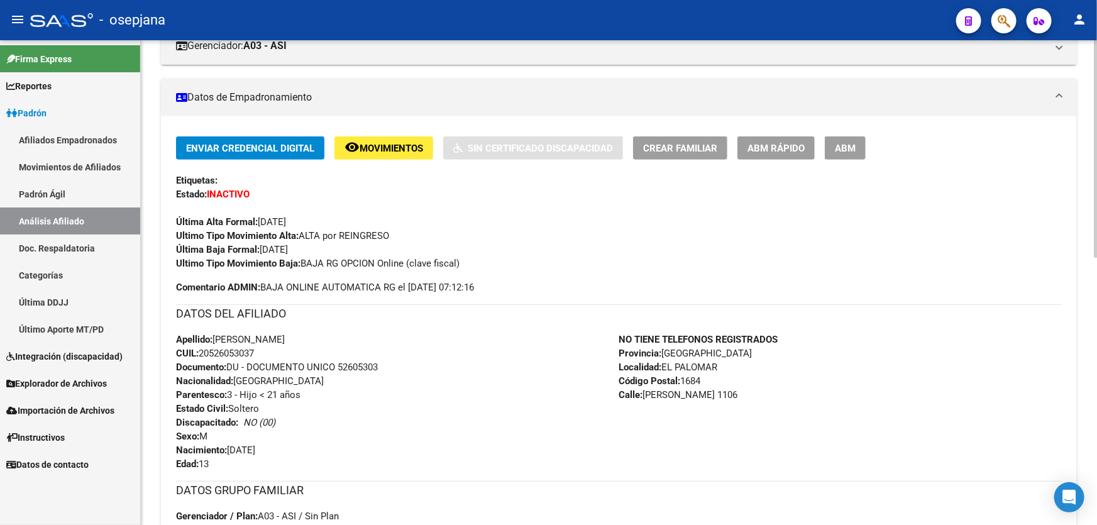
scroll to position [457, 0]
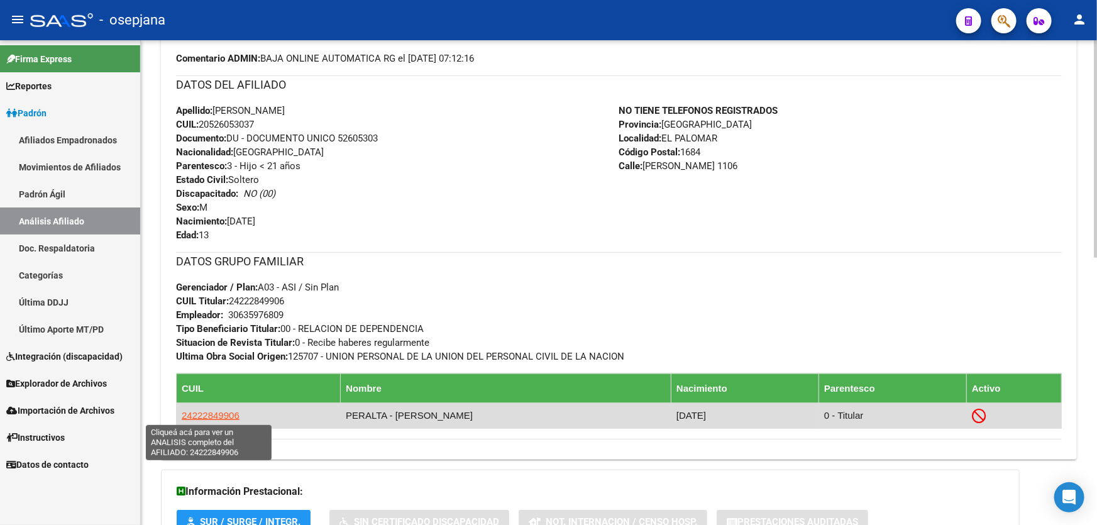
click at [200, 412] on span "24222849906" at bounding box center [211, 415] width 58 height 11
type textarea "24222849906"
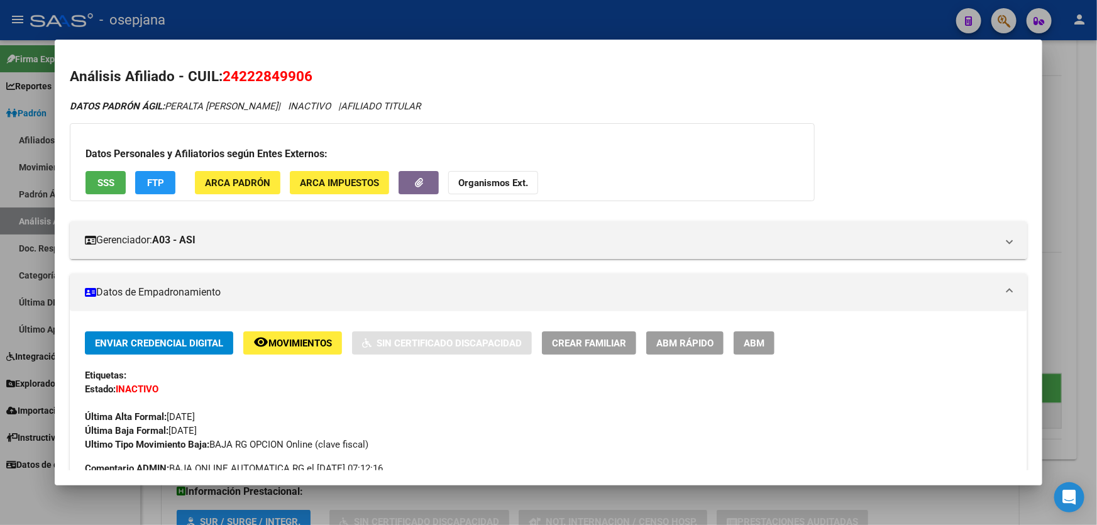
drag, startPoint x: 307, startPoint y: 74, endPoint x: 223, endPoint y: 74, distance: 83.6
click at [223, 74] on h2 "Análisis Afiliado - CUIL: 24222849906" at bounding box center [548, 76] width 957 height 21
copy span "24222849906"
click at [1096, 118] on div at bounding box center [548, 262] width 1097 height 525
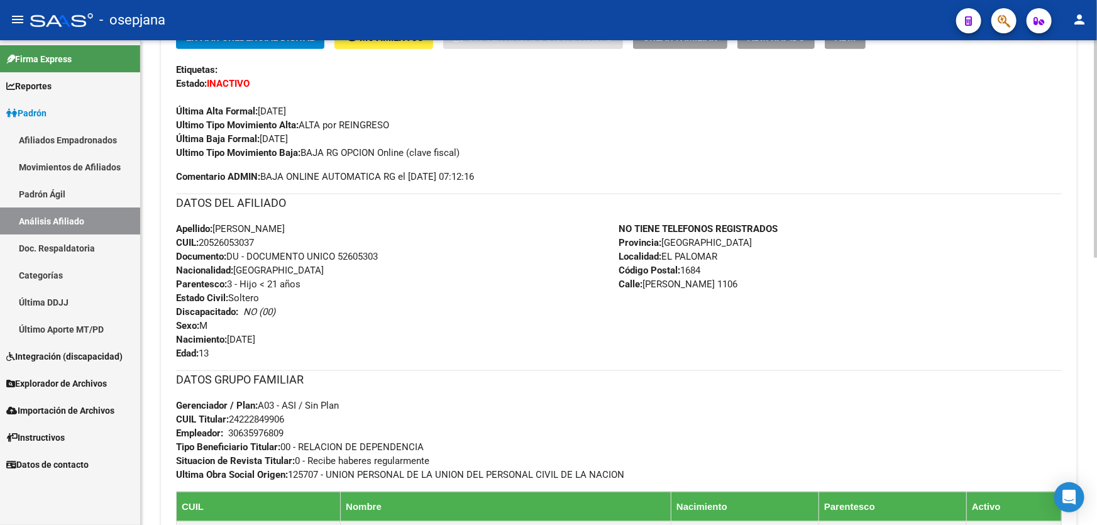
scroll to position [0, 0]
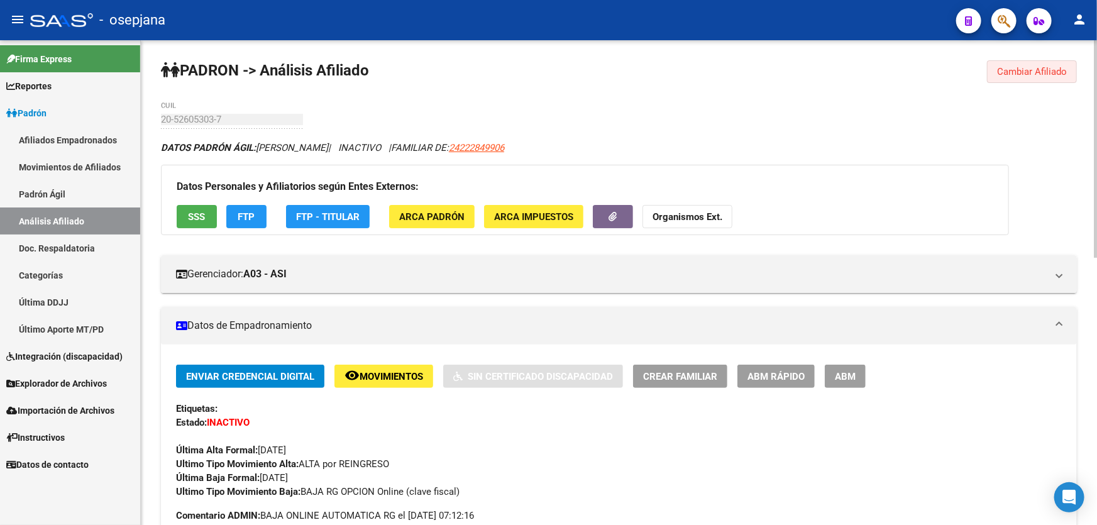
click at [1031, 62] on button "Cambiar Afiliado" at bounding box center [1032, 71] width 90 height 23
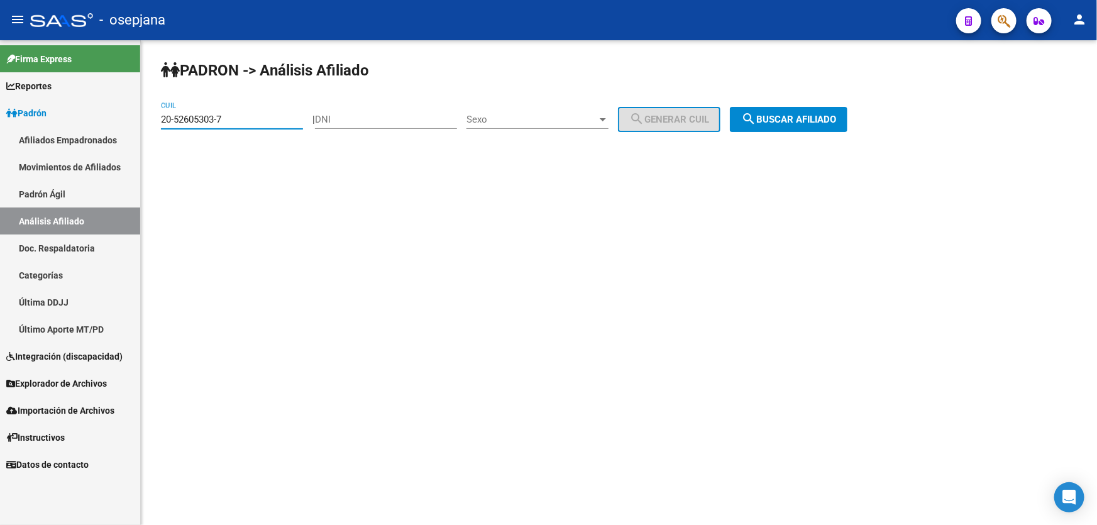
drag, startPoint x: 231, startPoint y: 119, endPoint x: 152, endPoint y: 121, distance: 78.6
click at [152, 121] on div "PADRON -> Análisis Afiliado 20-52605303-7 CUIL | DNI Sexo Sexo search Generar C…" at bounding box center [619, 106] width 956 height 132
paste input "4-30850853-2"
click at [783, 114] on span "search Buscar afiliado" at bounding box center [788, 119] width 95 height 11
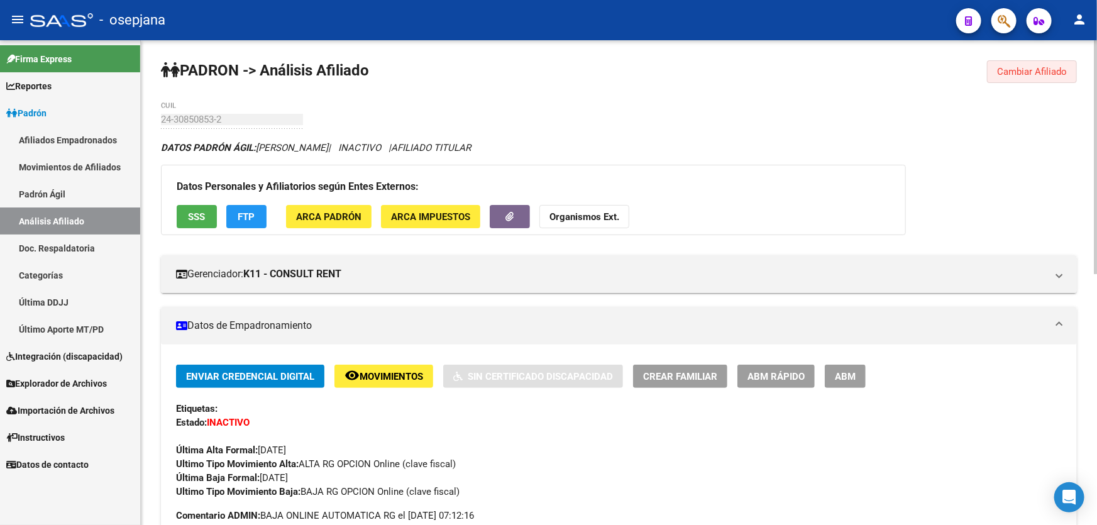
click at [1004, 77] on button "Cambiar Afiliado" at bounding box center [1032, 71] width 90 height 23
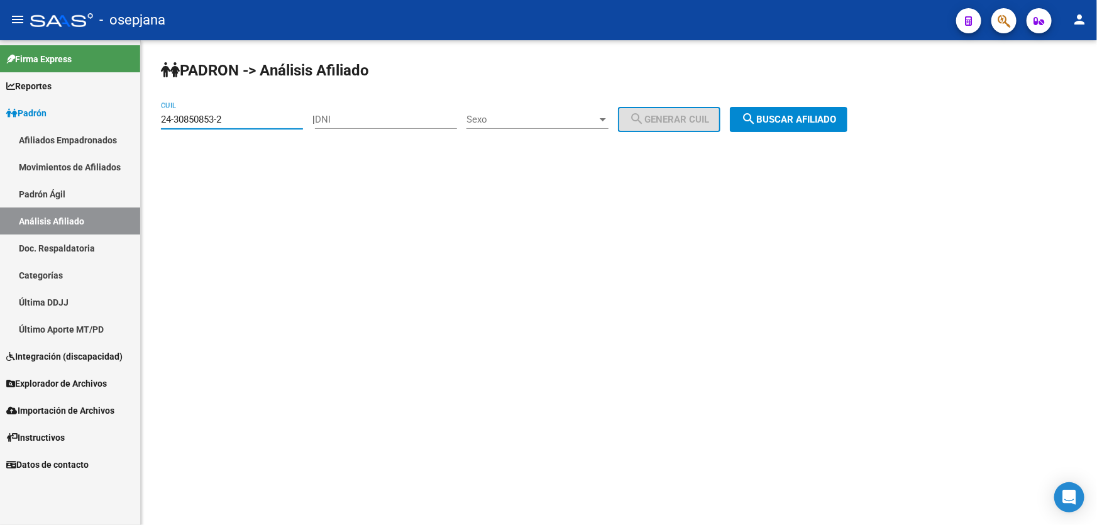
drag, startPoint x: 246, startPoint y: 118, endPoint x: 150, endPoint y: 119, distance: 96.1
click at [150, 119] on div "PADRON -> Análisis Afiliado 24-30850853-2 CUIL | DNI Sexo Sexo search Generar C…" at bounding box center [619, 106] width 956 height 132
paste input "7-20435100"
click at [801, 109] on button "search Buscar afiliado" at bounding box center [789, 119] width 118 height 25
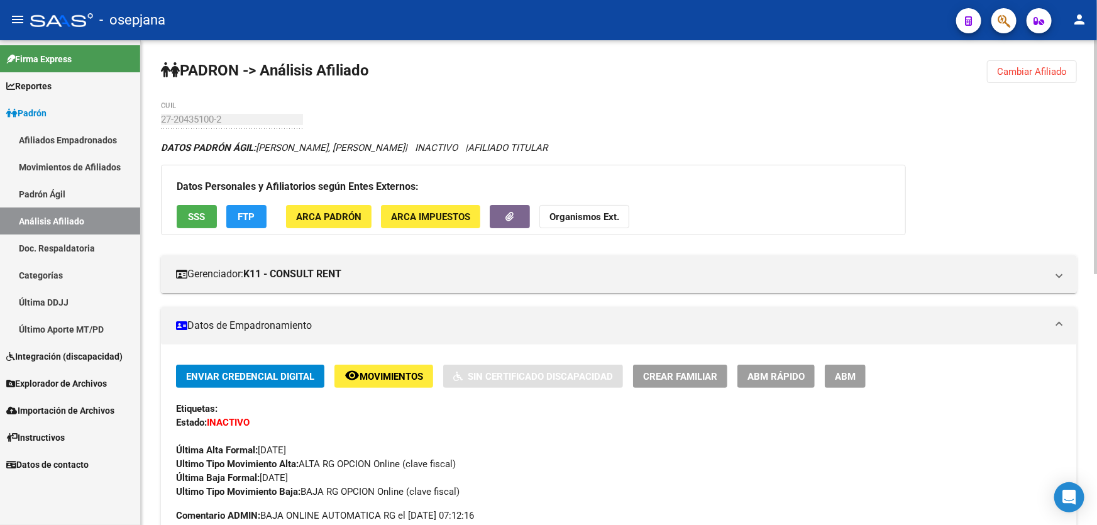
click at [247, 211] on span "FTP" at bounding box center [246, 216] width 17 height 11
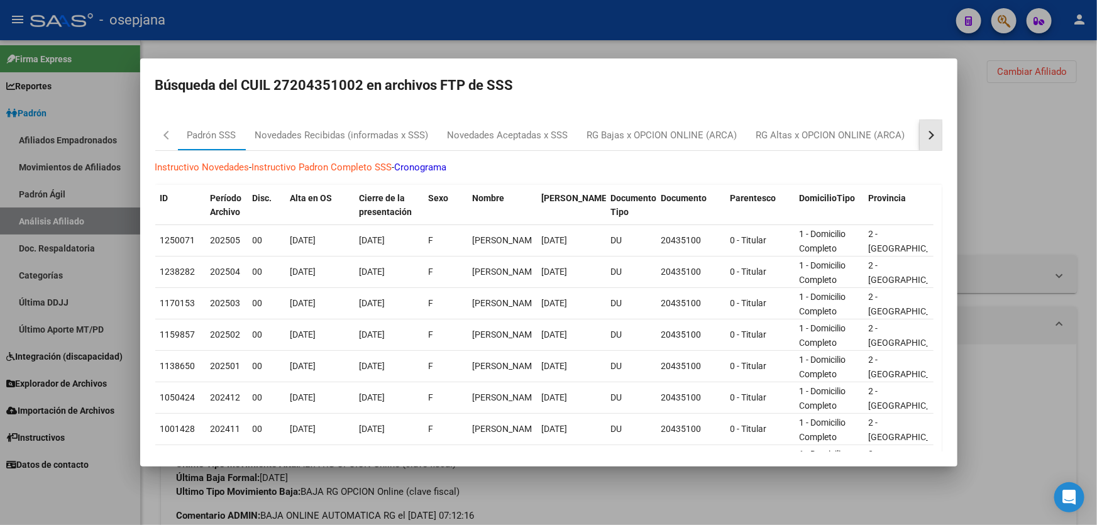
click at [921, 126] on button "button" at bounding box center [930, 135] width 23 height 30
click at [861, 133] on div "RG Bajas Diarias" at bounding box center [868, 135] width 70 height 14
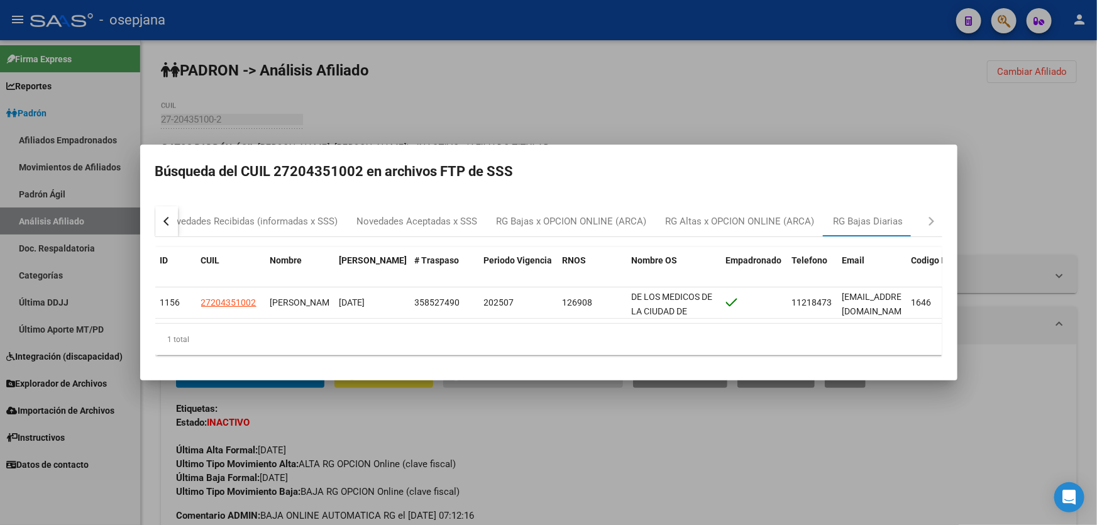
click at [862, 95] on div at bounding box center [548, 262] width 1097 height 525
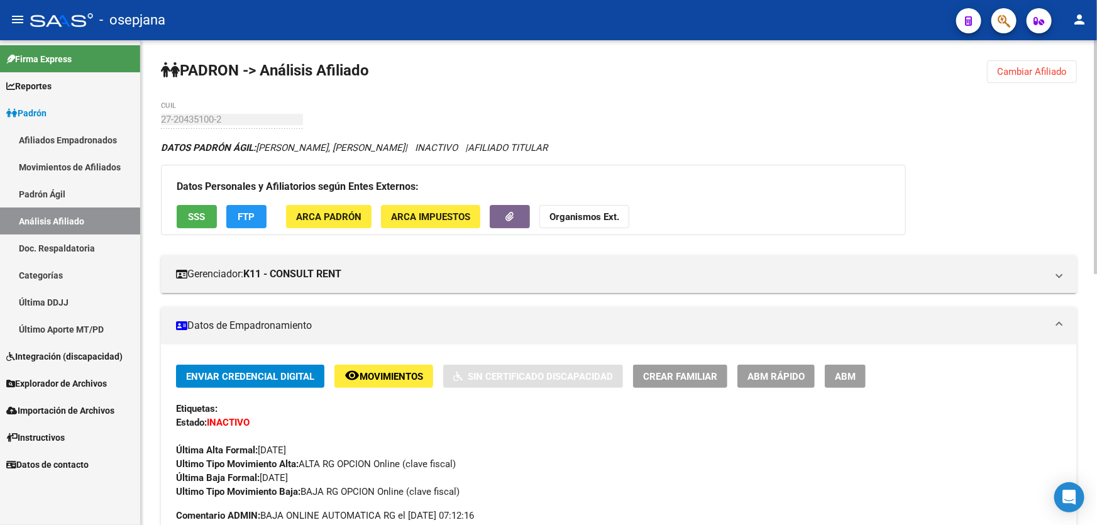
click at [385, 375] on span "Movimientos" at bounding box center [390, 376] width 63 height 11
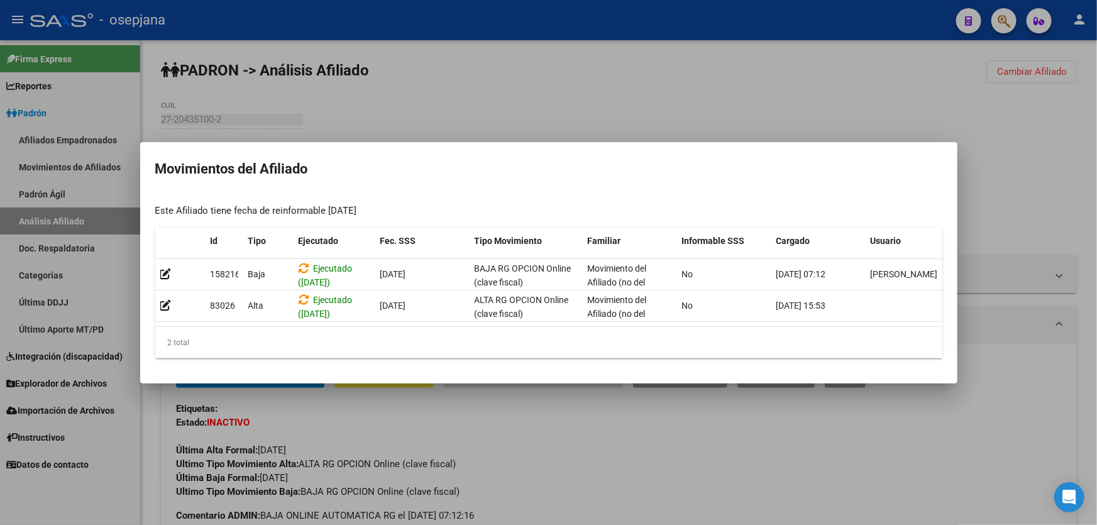
click at [961, 150] on div at bounding box center [548, 262] width 1097 height 525
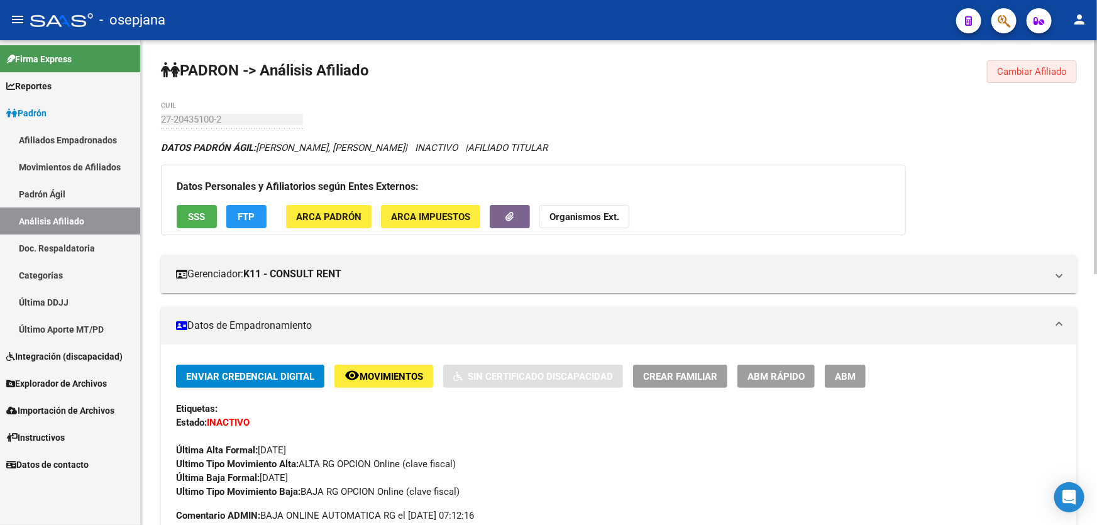
click at [1031, 62] on button "Cambiar Afiliado" at bounding box center [1032, 71] width 90 height 23
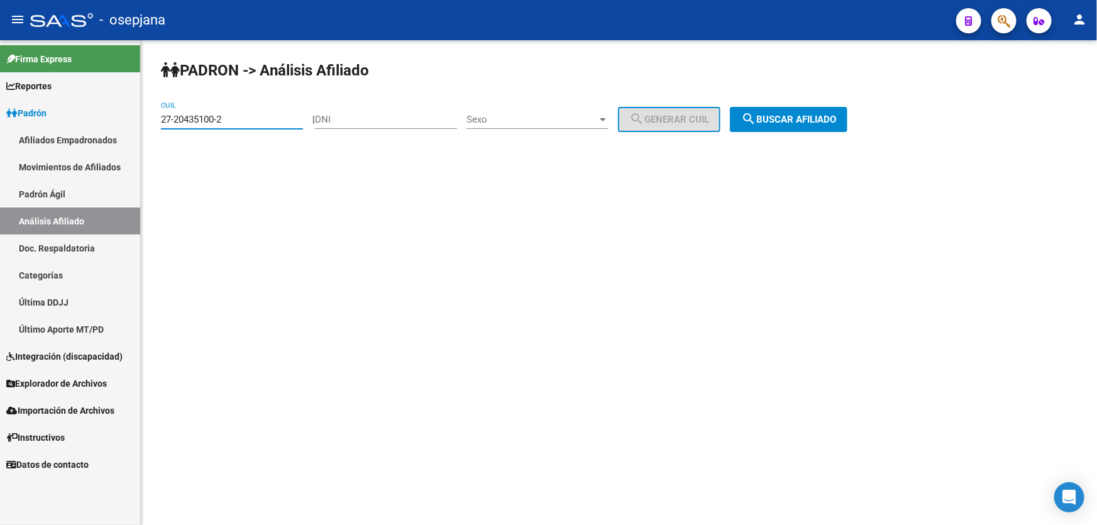
drag, startPoint x: 228, startPoint y: 119, endPoint x: 151, endPoint y: 121, distance: 76.7
click at [135, 121] on mat-sidenav-container "Firma Express Reportes Padrón Traspasos x O.S. Traspasos x Gerenciador Traspaso…" at bounding box center [548, 282] width 1097 height 484
paste input "1476827-0"
click at [806, 109] on button "search Buscar afiliado" at bounding box center [789, 119] width 118 height 25
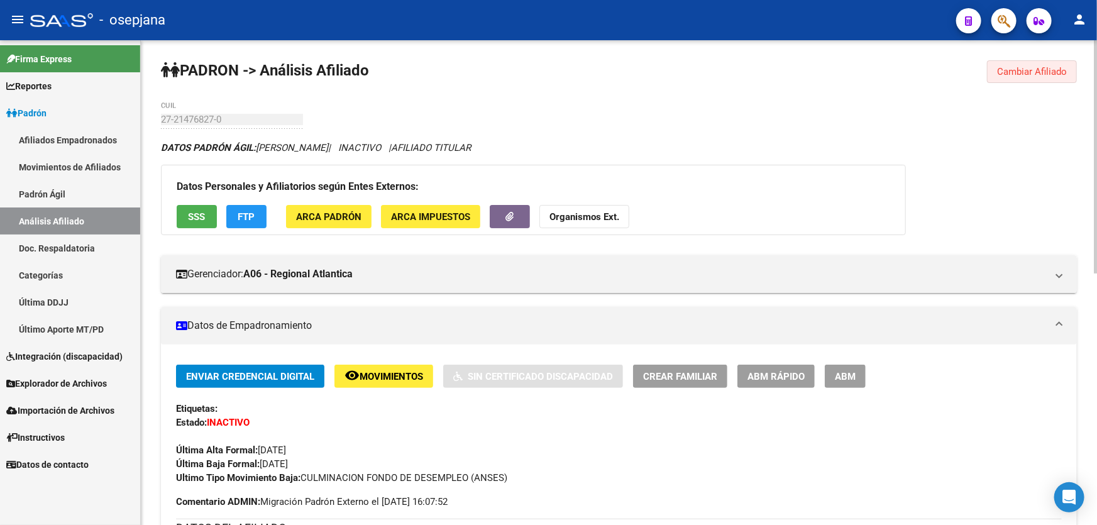
click at [1031, 61] on button "Cambiar Afiliado" at bounding box center [1032, 71] width 90 height 23
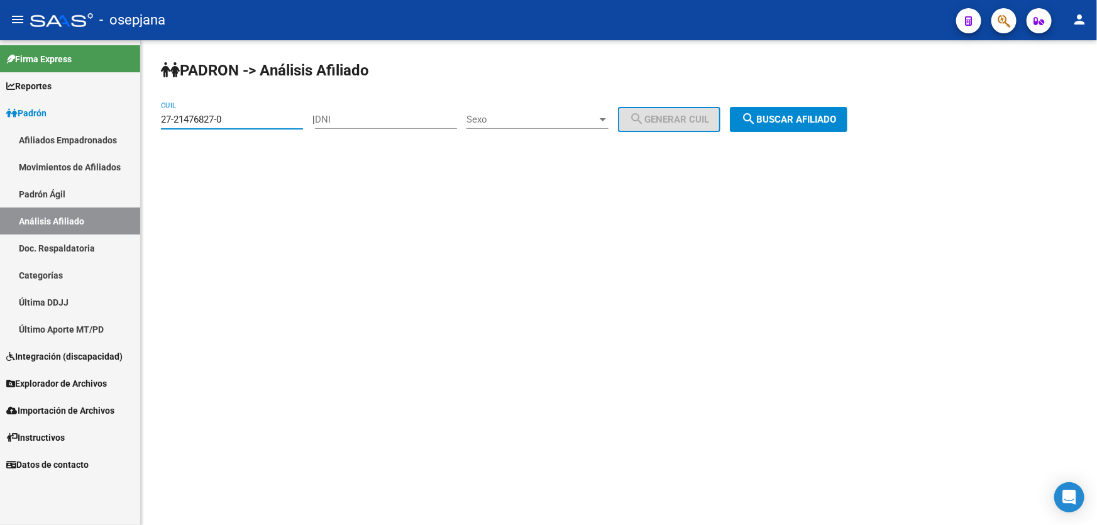
drag, startPoint x: 225, startPoint y: 121, endPoint x: 158, endPoint y: 121, distance: 66.6
click at [158, 121] on div "PADRON -> Análisis Afiliado 27-21476827-0 CUIL | DNI Sexo Sexo search Generar C…" at bounding box center [619, 106] width 956 height 132
paste input "3421424-7"
click at [836, 119] on span "search Buscar afiliado" at bounding box center [788, 119] width 95 height 11
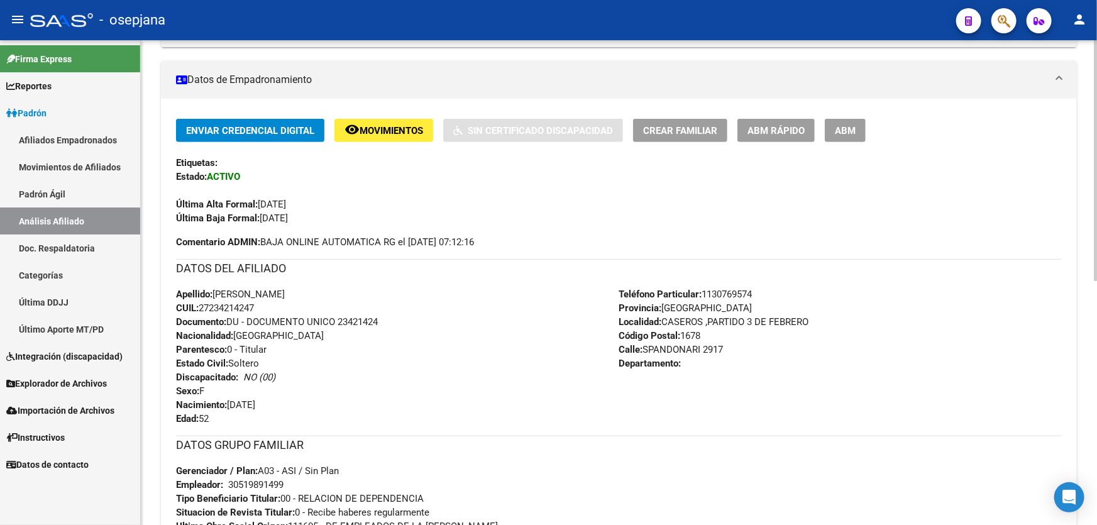
scroll to position [228, 0]
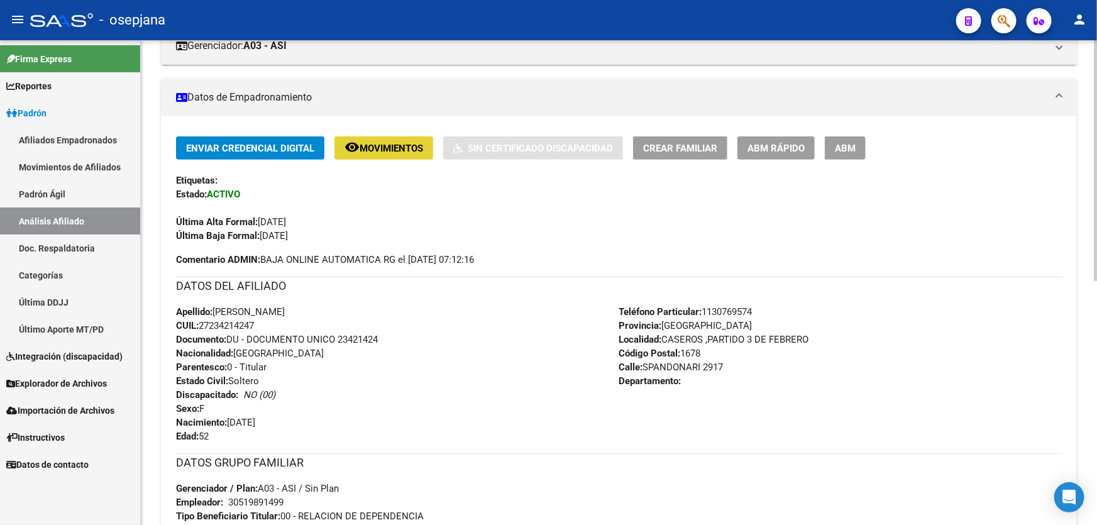
click at [398, 138] on button "remove_red_eye Movimientos" at bounding box center [383, 147] width 99 height 23
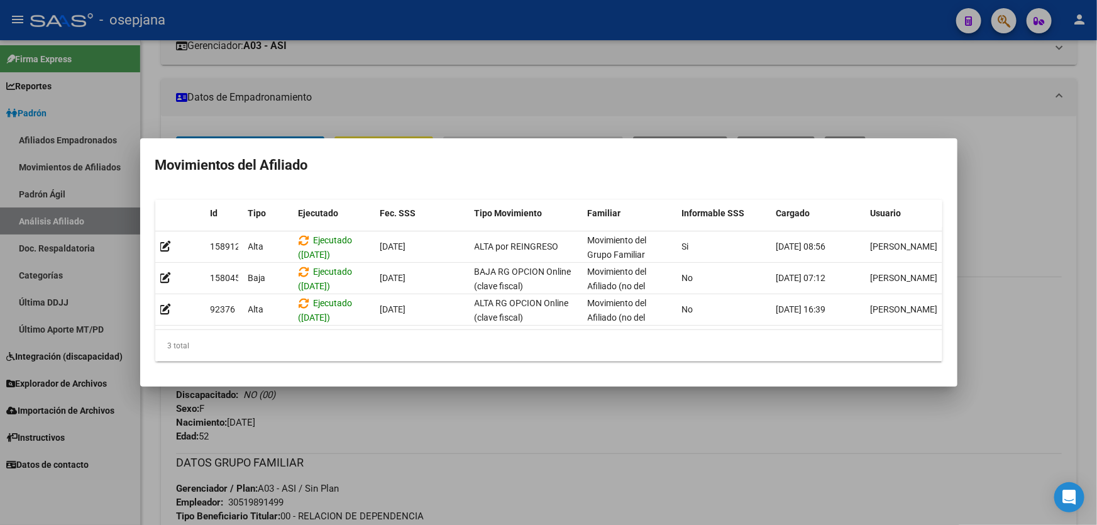
click at [479, 428] on div at bounding box center [548, 262] width 1097 height 525
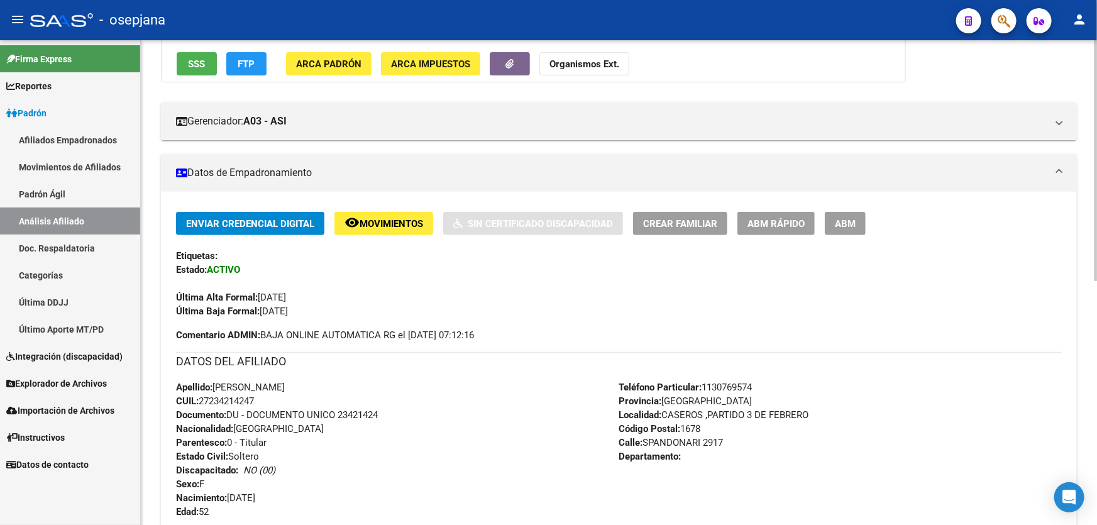
scroll to position [0, 0]
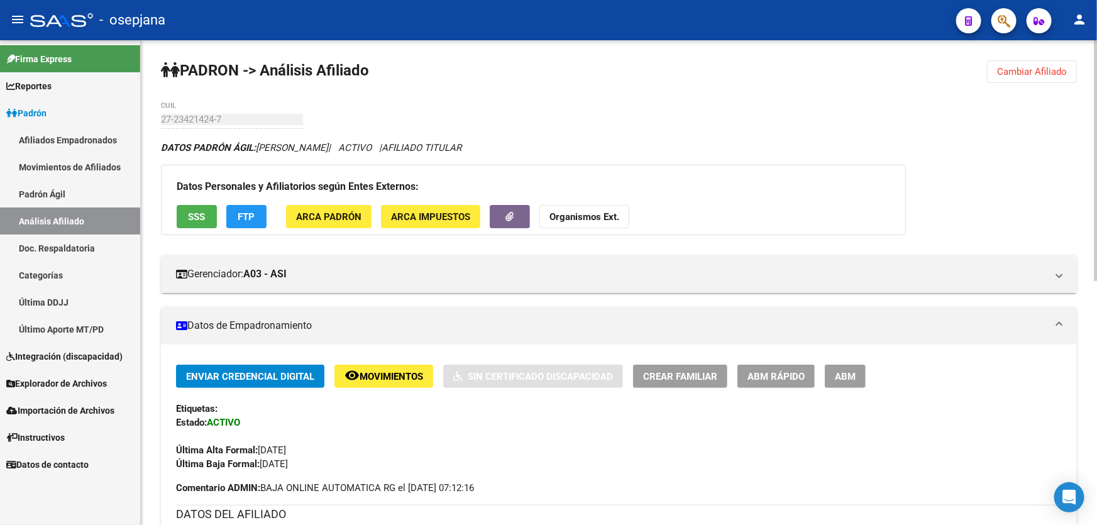
click at [244, 214] on span "FTP" at bounding box center [246, 216] width 17 height 11
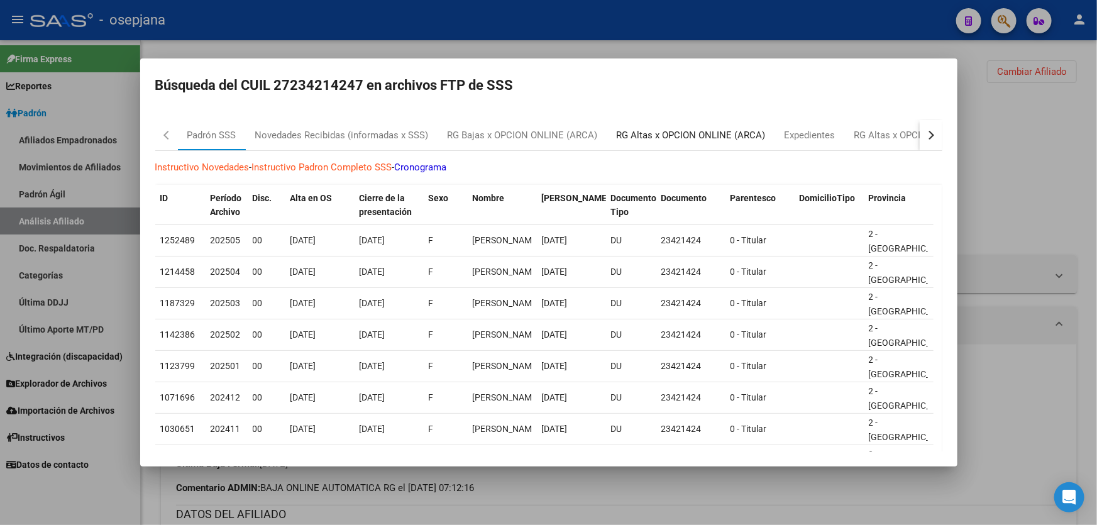
click at [694, 145] on div "RG Altas x OPCION ONLINE (ARCA)" at bounding box center [691, 135] width 168 height 30
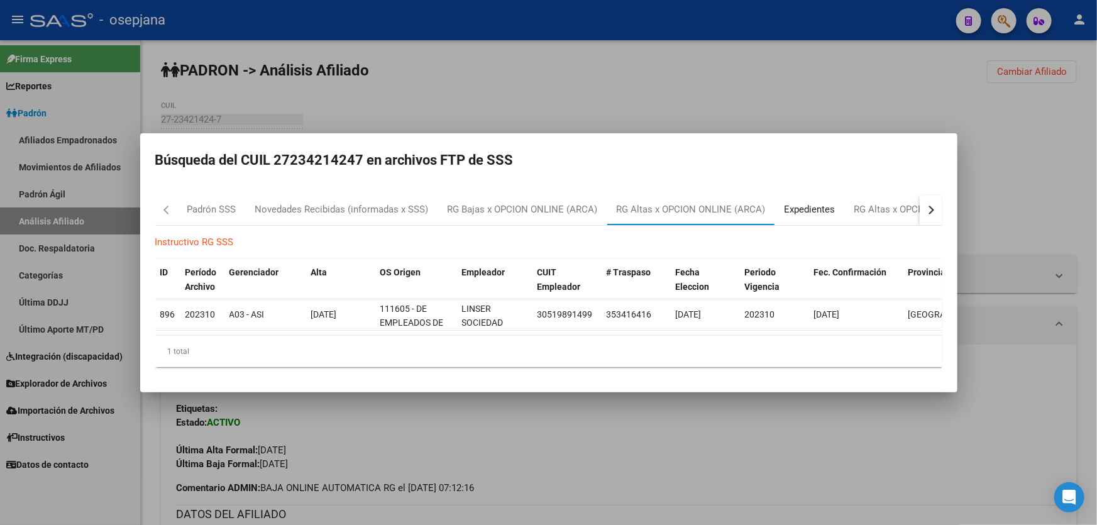
click at [807, 205] on div "Expedientes" at bounding box center [809, 209] width 51 height 14
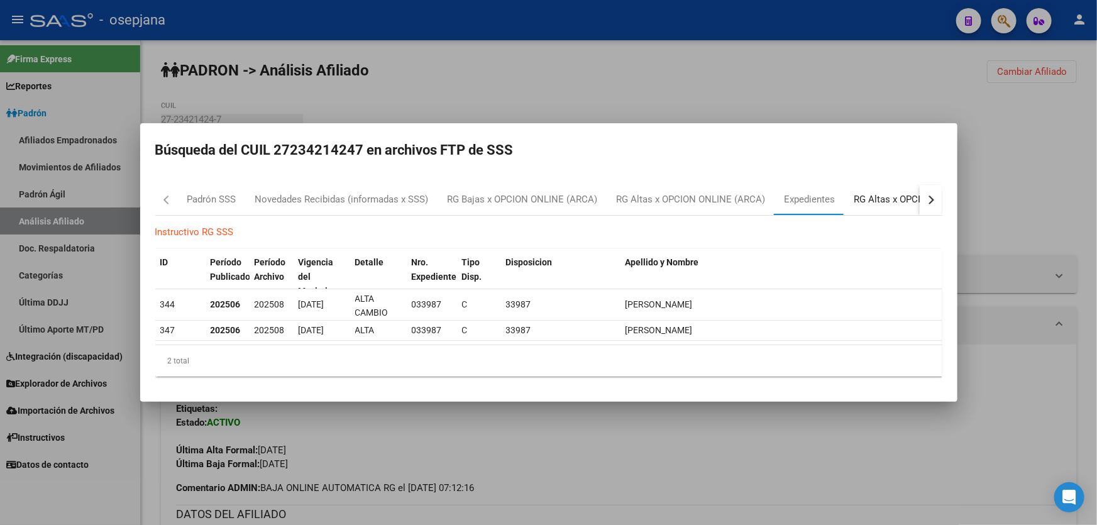
click at [892, 203] on div "RG Altas x OPCION (papel)" at bounding box center [909, 199] width 111 height 14
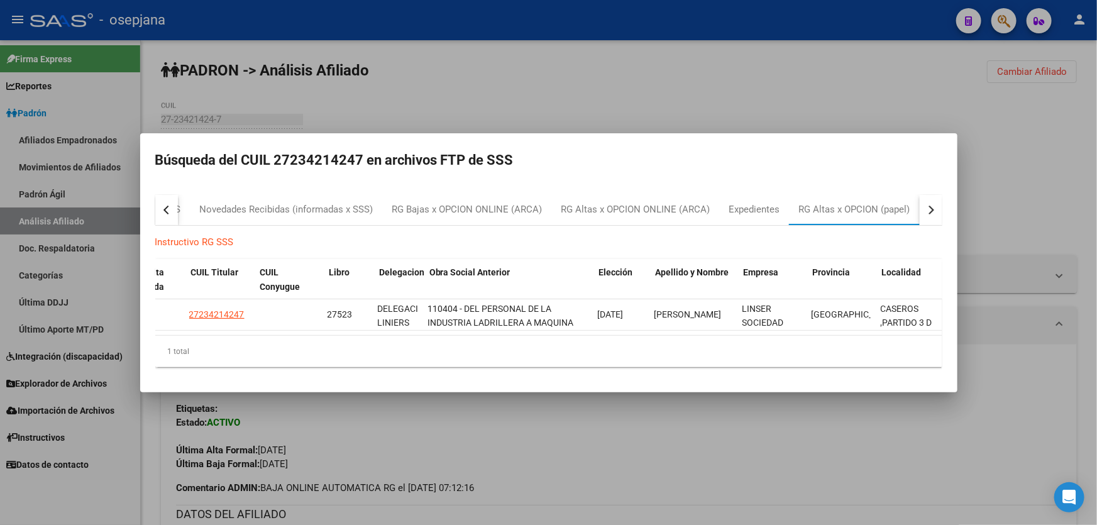
scroll to position [0, 293]
click at [930, 207] on div "button" at bounding box center [928, 209] width 9 height 9
click at [873, 207] on div "RG Bajas Diarias" at bounding box center [876, 209] width 70 height 14
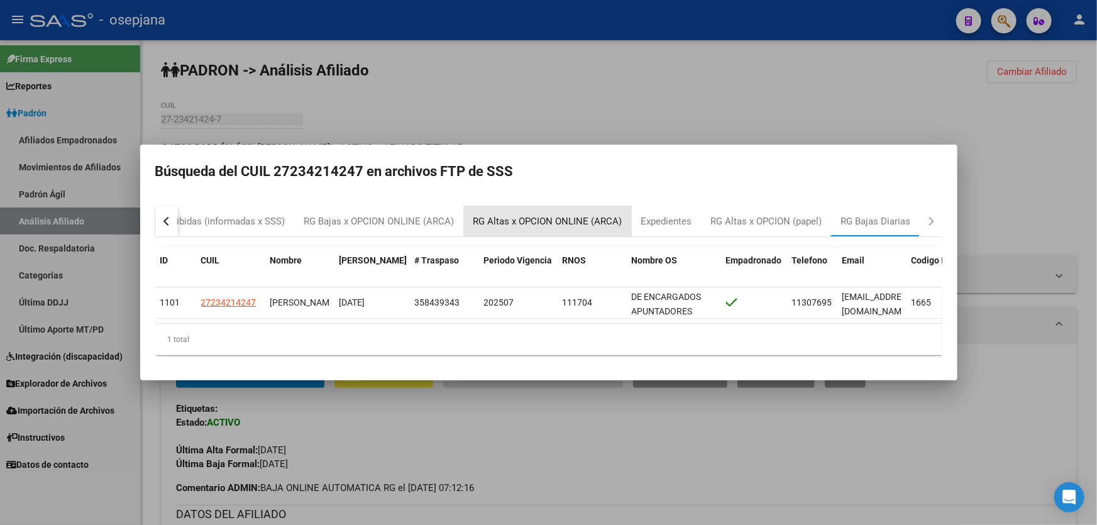
click at [559, 220] on div "RG Altas x OPCION ONLINE (ARCA)" at bounding box center [547, 221] width 149 height 14
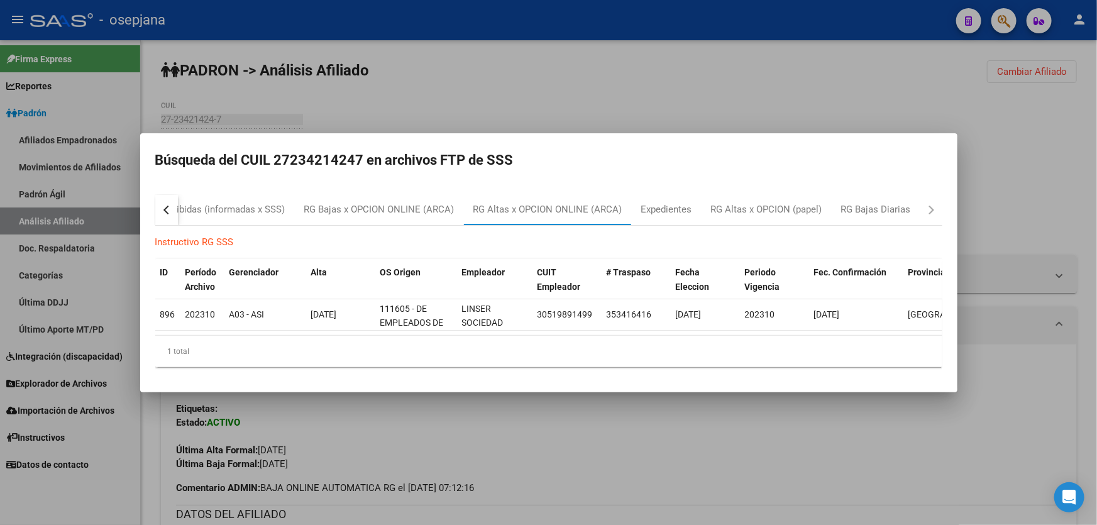
click at [533, 123] on div at bounding box center [548, 262] width 1097 height 525
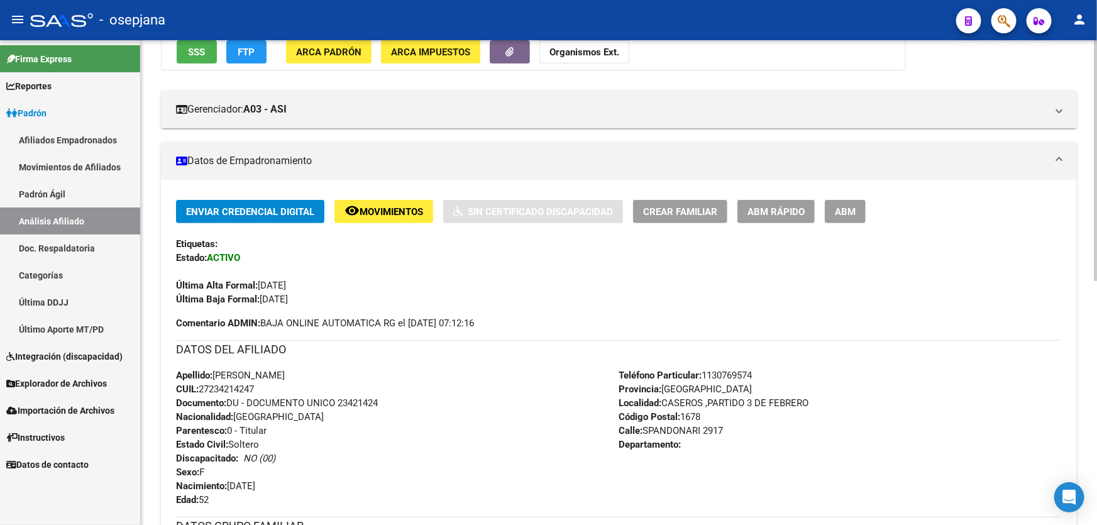
scroll to position [342, 0]
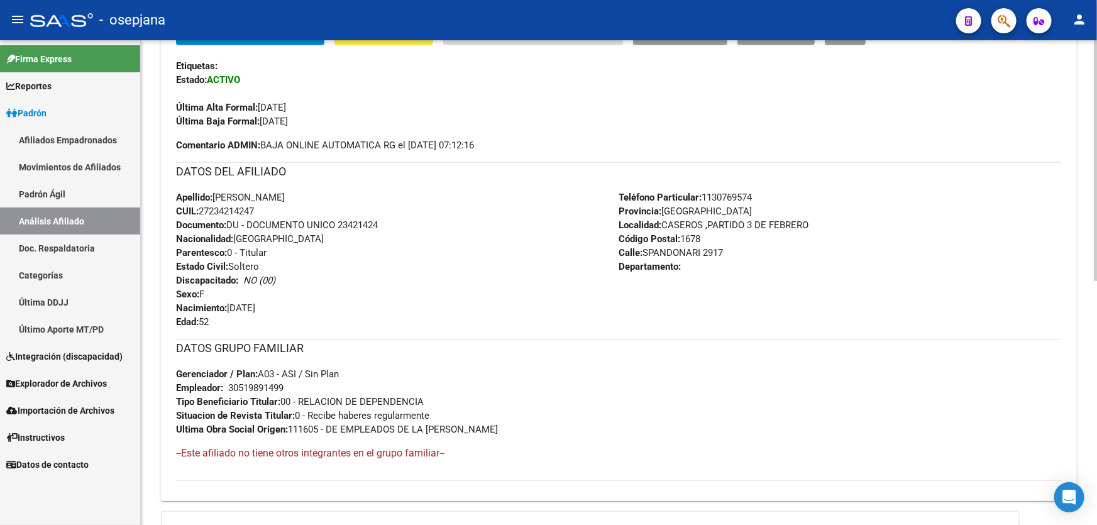
drag, startPoint x: 339, startPoint y: 221, endPoint x: 442, endPoint y: 226, distance: 103.2
click at [442, 226] on div "Apellido: ANALIA LORENA BERNAL CUIL: 27234214247 Documento: DU - DOCUMENTO UNIC…" at bounding box center [397, 259] width 443 height 138
copy span "23421424"
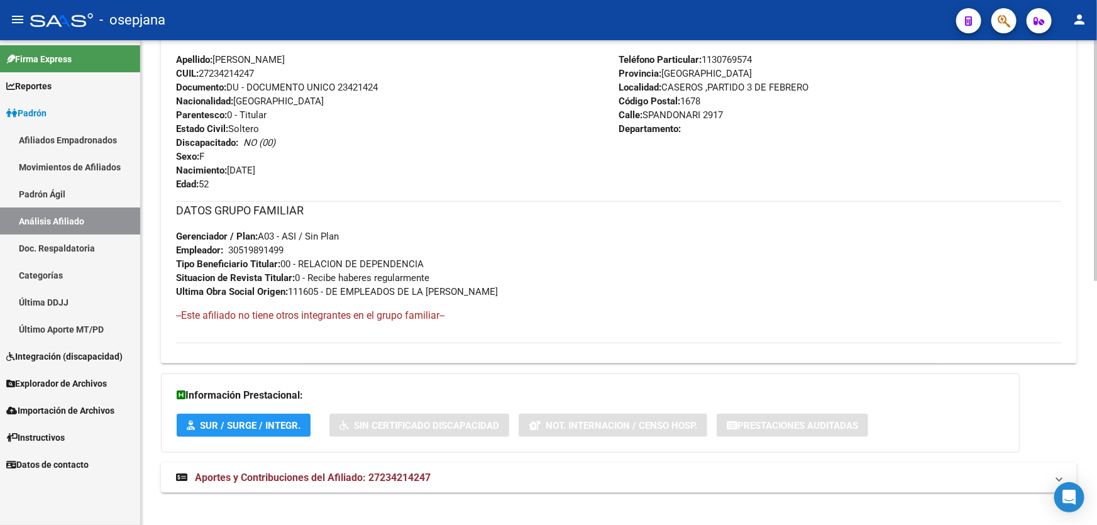
scroll to position [490, 0]
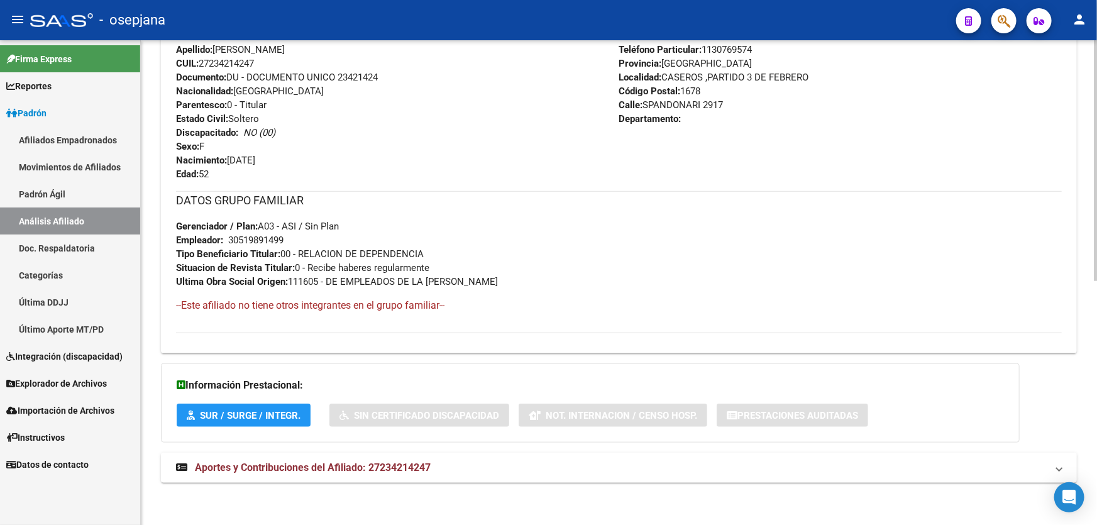
click at [969, 461] on mat-panel-title "Aportes y Contribuciones del Afiliado: 27234214247" at bounding box center [611, 468] width 870 height 14
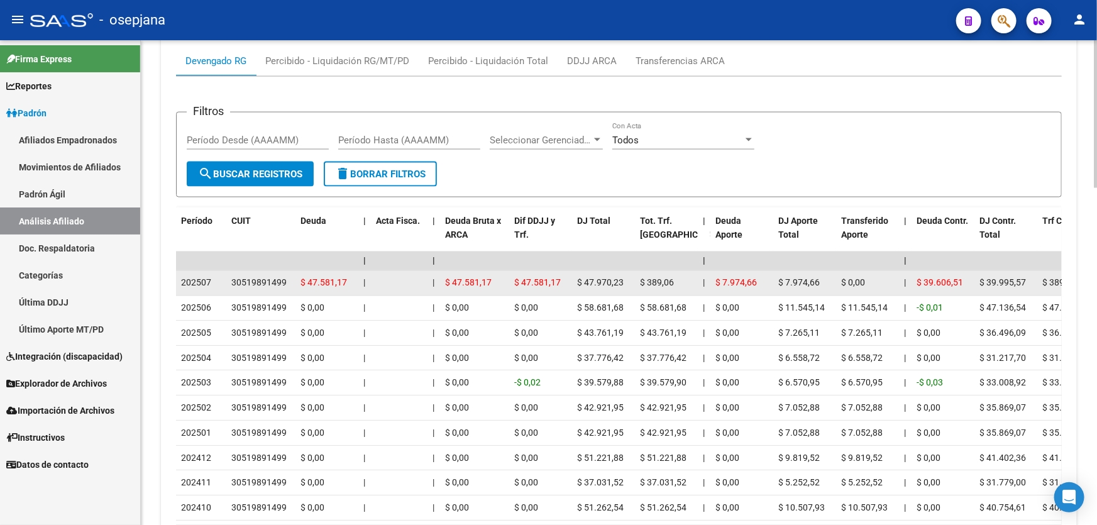
scroll to position [984, 0]
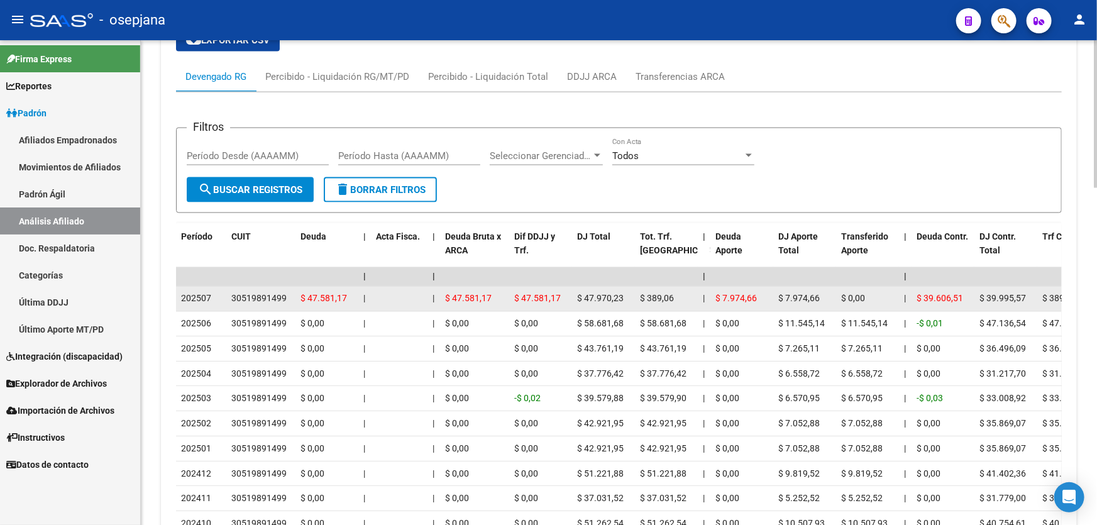
drag, startPoint x: 229, startPoint y: 293, endPoint x: 286, endPoint y: 292, distance: 56.6
click at [286, 292] on datatable-body-cell "30519891499" at bounding box center [260, 299] width 69 height 25
copy div "30519891499"
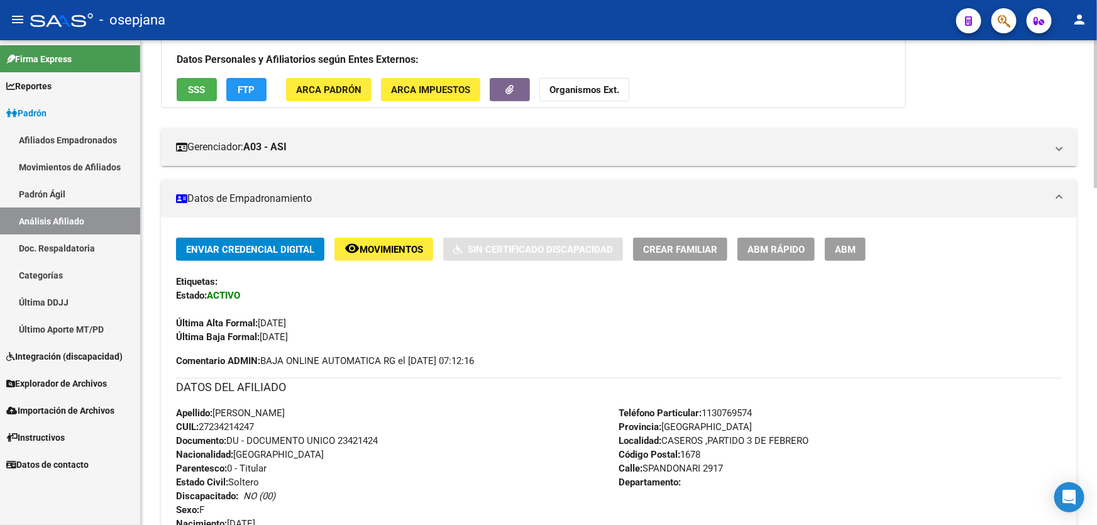
scroll to position [0, 0]
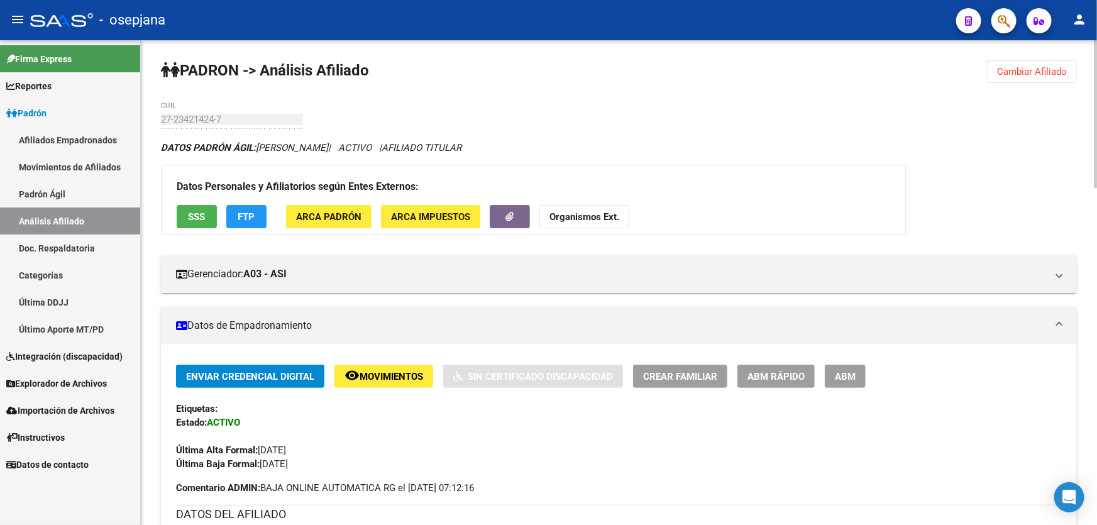
click at [1049, 66] on span "Cambiar Afiliado" at bounding box center [1032, 71] width 70 height 11
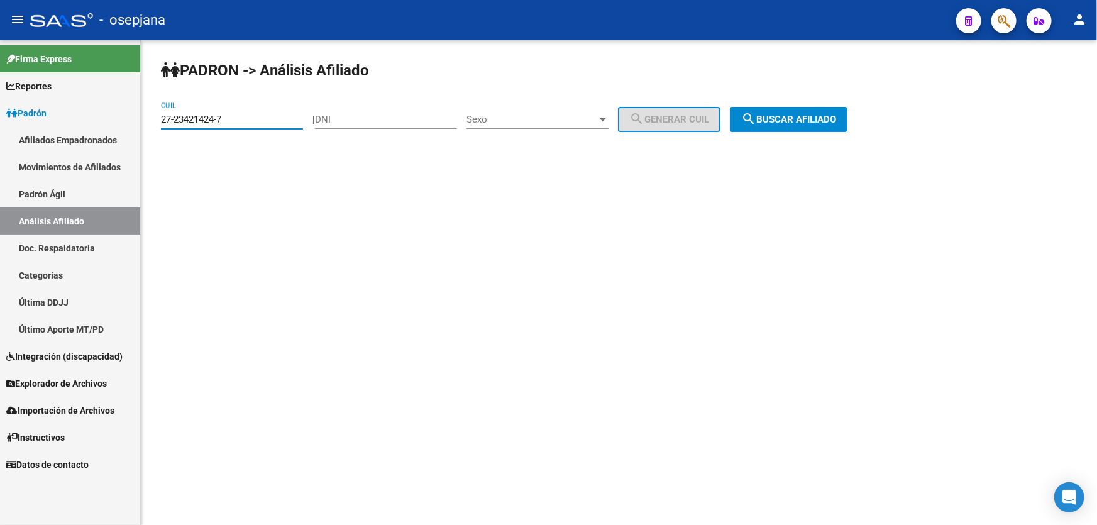
drag, startPoint x: 252, startPoint y: 119, endPoint x: 175, endPoint y: 125, distance: 76.9
click at [175, 125] on div "27-23421424-7 CUIL" at bounding box center [232, 115] width 142 height 27
click at [262, 116] on input "27-23421424-7" at bounding box center [232, 119] width 142 height 11
drag, startPoint x: 227, startPoint y: 117, endPoint x: 156, endPoint y: 116, distance: 71.0
click at [152, 117] on div "PADRON -> Análisis Afiliado 27-23421424-7 CUIL | DNI Sexo Sexo search Generar C…" at bounding box center [619, 106] width 956 height 132
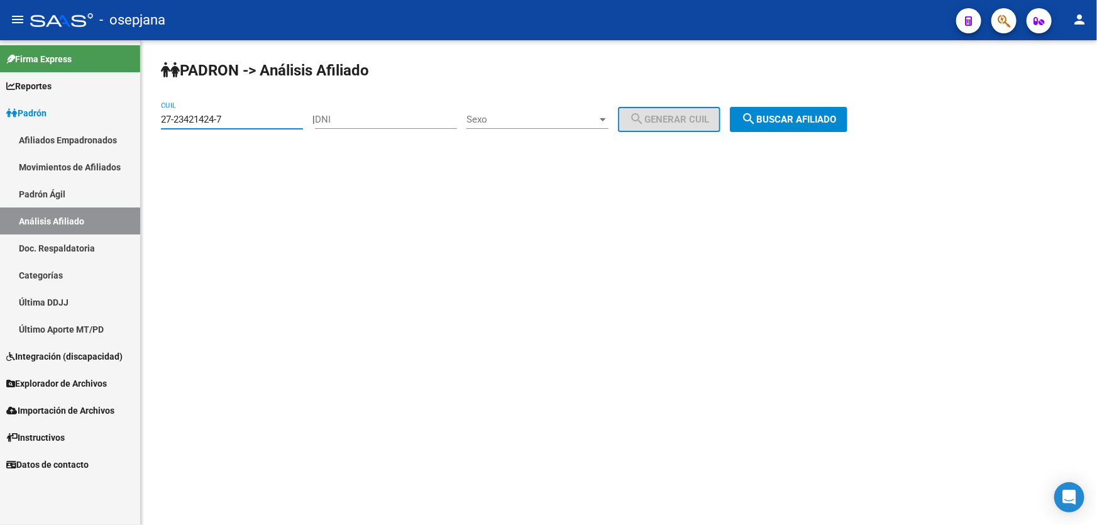
paste input "766674-2"
click at [826, 101] on div "PADRON -> Análisis Afiliado 27-23766674-2 CUIL | DNI Sexo Sexo search Generar C…" at bounding box center [619, 106] width 956 height 132
click at [821, 118] on span "search Buscar afiliado" at bounding box center [788, 119] width 95 height 11
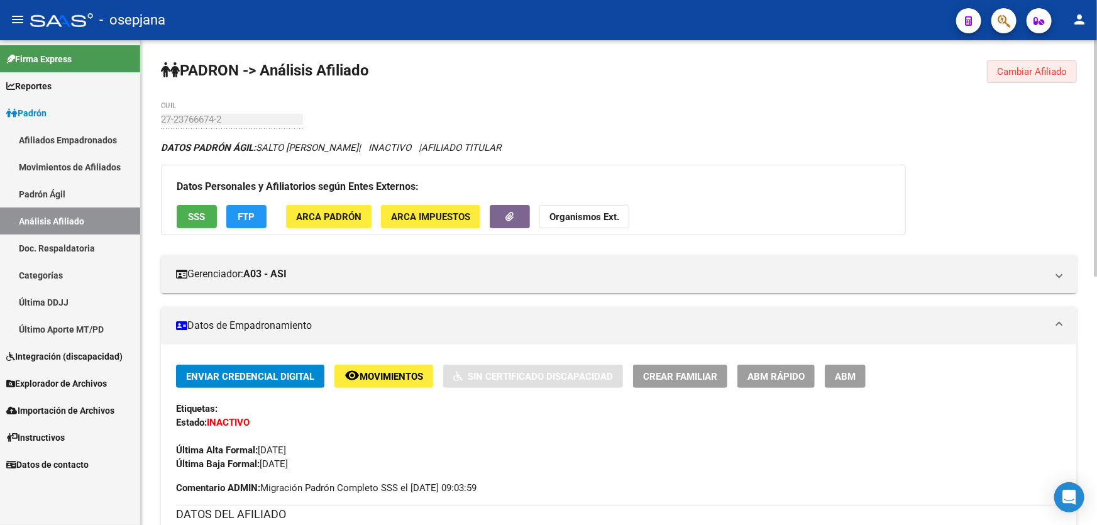
click at [1056, 66] on span "Cambiar Afiliado" at bounding box center [1032, 71] width 70 height 11
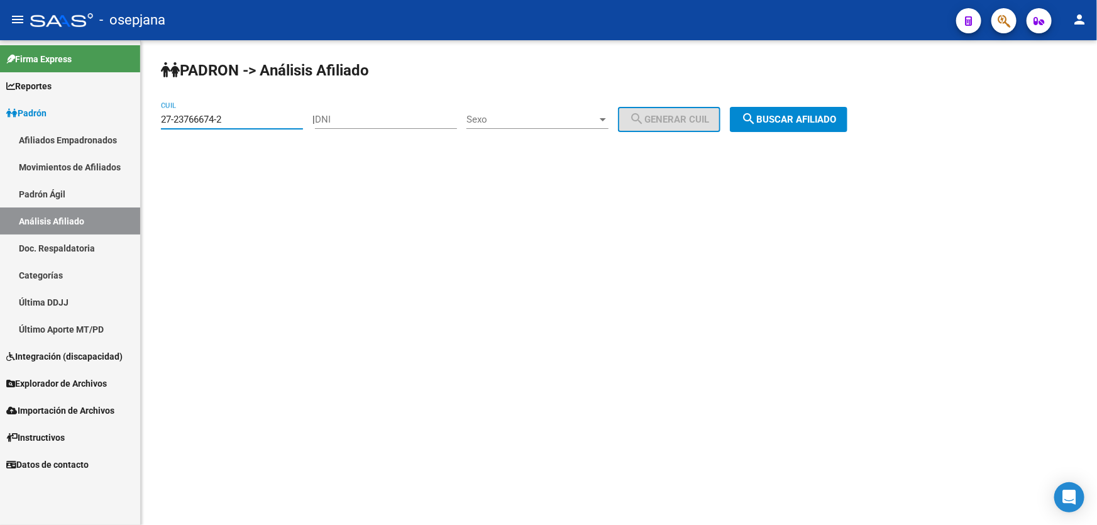
drag, startPoint x: 249, startPoint y: 117, endPoint x: 140, endPoint y: 126, distance: 110.3
click at [140, 126] on mat-sidenav-container "Firma Express Reportes Padrón Traspasos x O.S. Traspasos x Gerenciador Traspaso…" at bounding box center [548, 282] width 1097 height 484
paste input "4265457-4"
click at [829, 128] on button "search Buscar afiliado" at bounding box center [789, 119] width 118 height 25
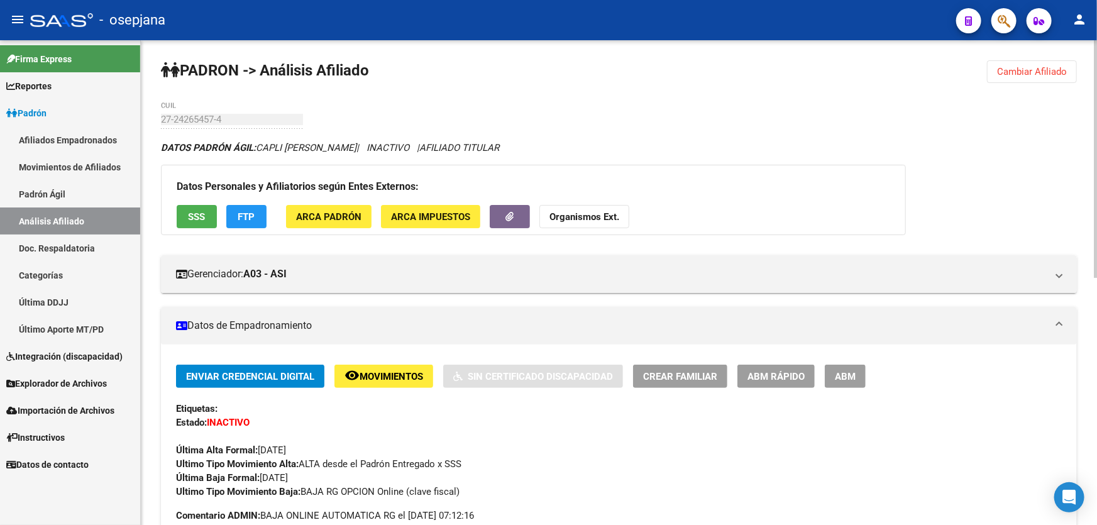
click at [1056, 78] on button "Cambiar Afiliado" at bounding box center [1032, 71] width 90 height 23
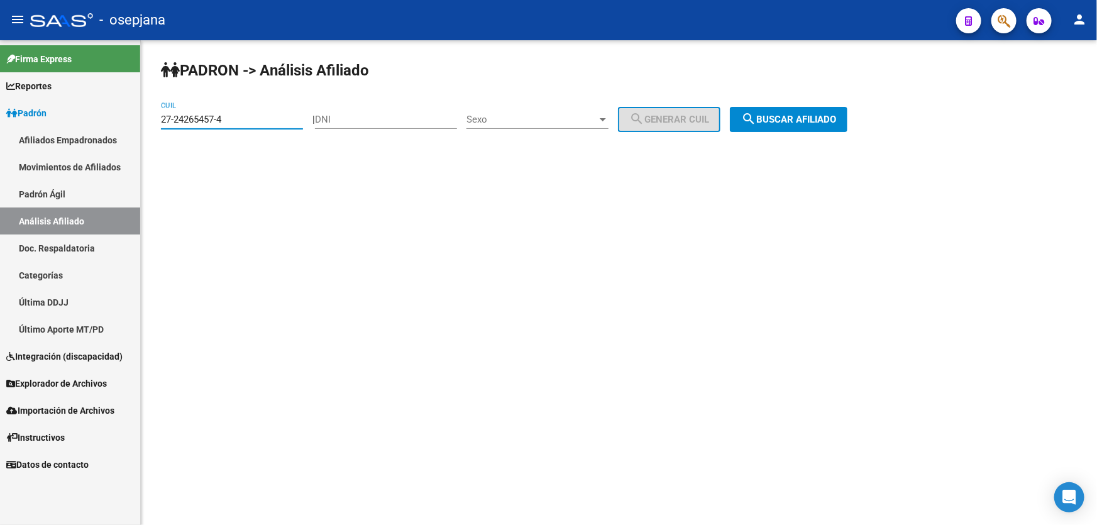
drag, startPoint x: 231, startPoint y: 118, endPoint x: 151, endPoint y: 126, distance: 80.2
click at [151, 126] on div "PADRON -> Análisis Afiliado 27-24265457-4 CUIL | DNI Sexo Sexo search Generar C…" at bounding box center [619, 106] width 956 height 132
paste input "5539040-1"
click at [823, 107] on button "search Buscar afiliado" at bounding box center [789, 119] width 118 height 25
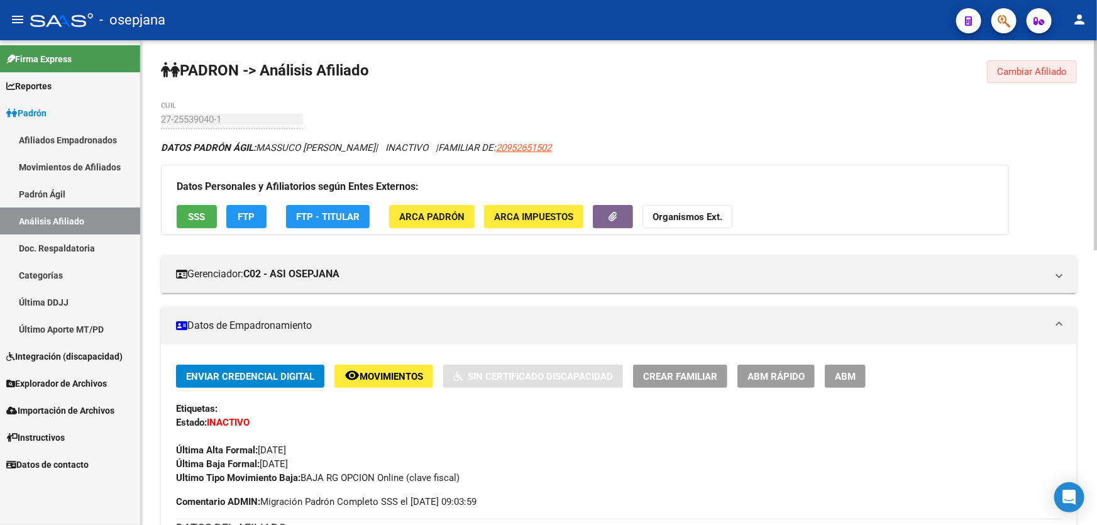
click at [1041, 70] on span "Cambiar Afiliado" at bounding box center [1032, 71] width 70 height 11
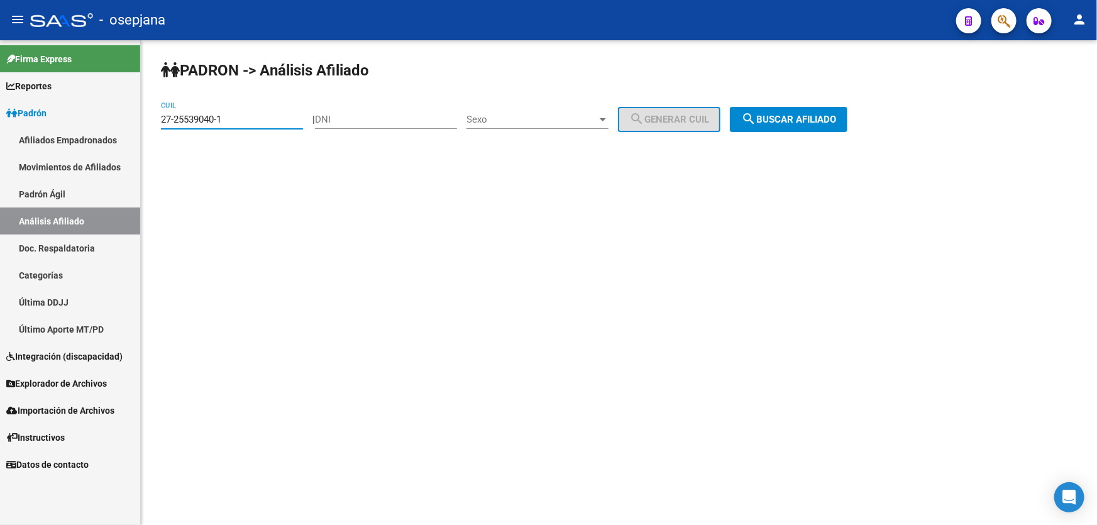
drag, startPoint x: 251, startPoint y: 113, endPoint x: 129, endPoint y: 119, distance: 122.7
click at [130, 118] on mat-sidenav-container "Firma Express Reportes Padrón Traspasos x O.S. Traspasos x Gerenciador Traspaso…" at bounding box center [548, 282] width 1097 height 484
paste input "0-46935342-8"
type input "20-46935342-8"
click at [814, 114] on span "search Buscar afiliado" at bounding box center [788, 119] width 95 height 11
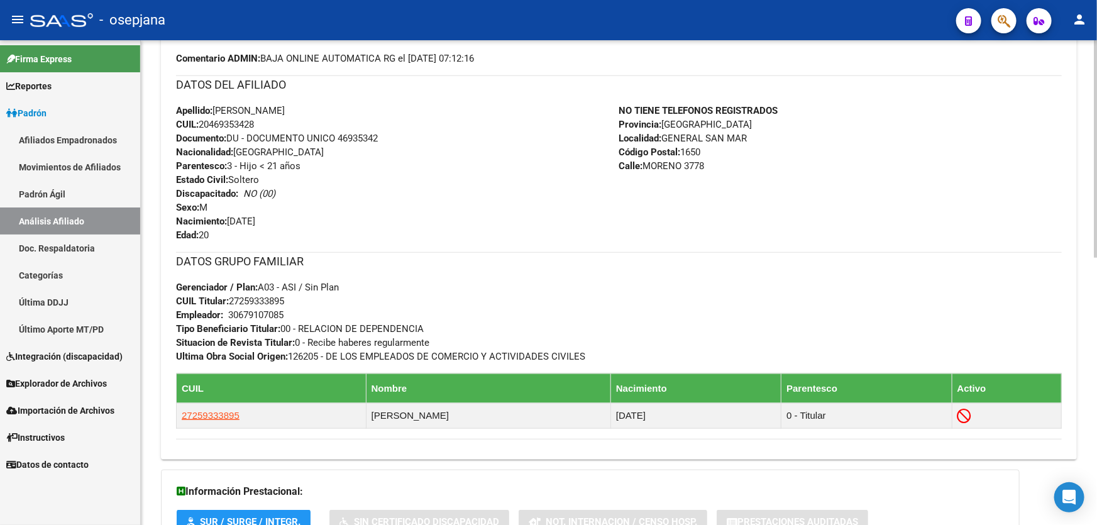
scroll to position [400, 0]
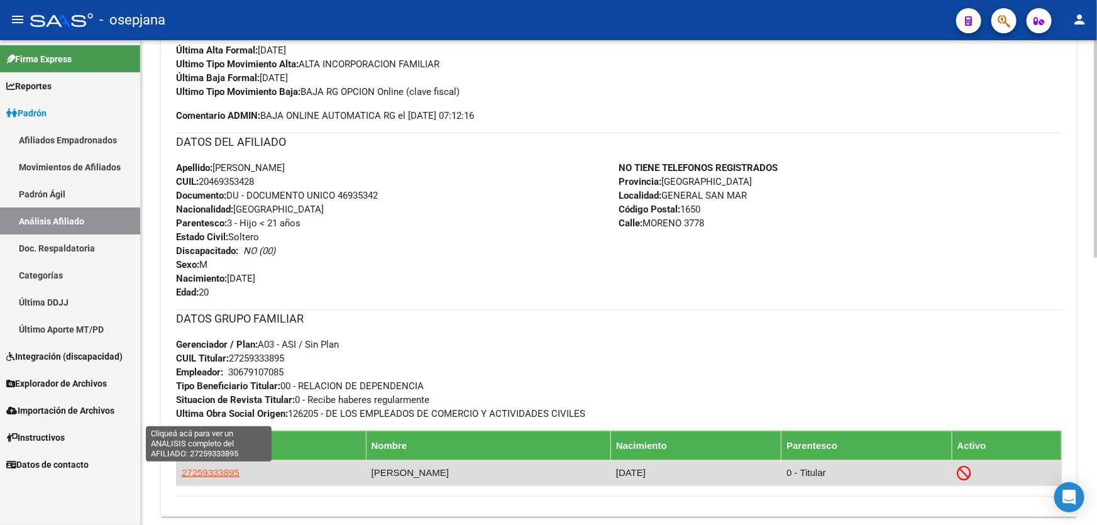
click at [209, 476] on span "27259333895" at bounding box center [211, 472] width 58 height 11
type textarea "27259333895"
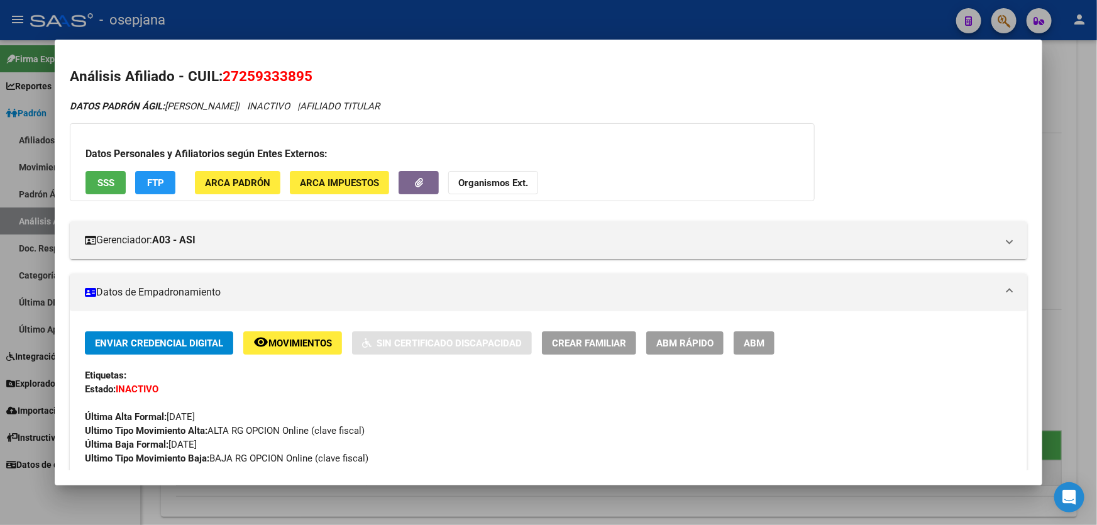
drag, startPoint x: 317, startPoint y: 78, endPoint x: 225, endPoint y: 75, distance: 91.8
click at [225, 75] on h2 "Análisis Afiliado - CUIL: 27259333895" at bounding box center [548, 76] width 957 height 21
copy span "27259333895"
click at [583, 14] on div at bounding box center [548, 262] width 1097 height 525
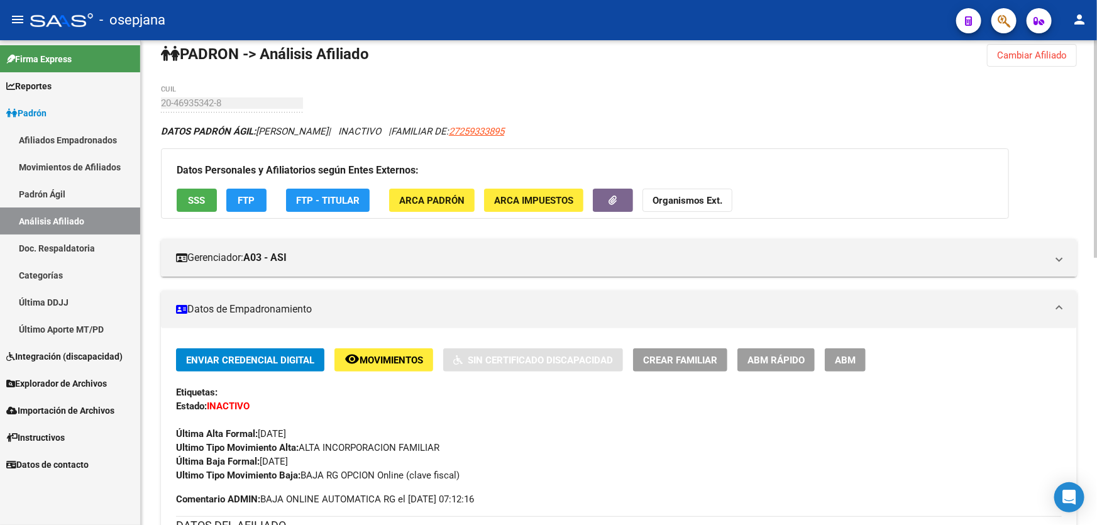
scroll to position [0, 0]
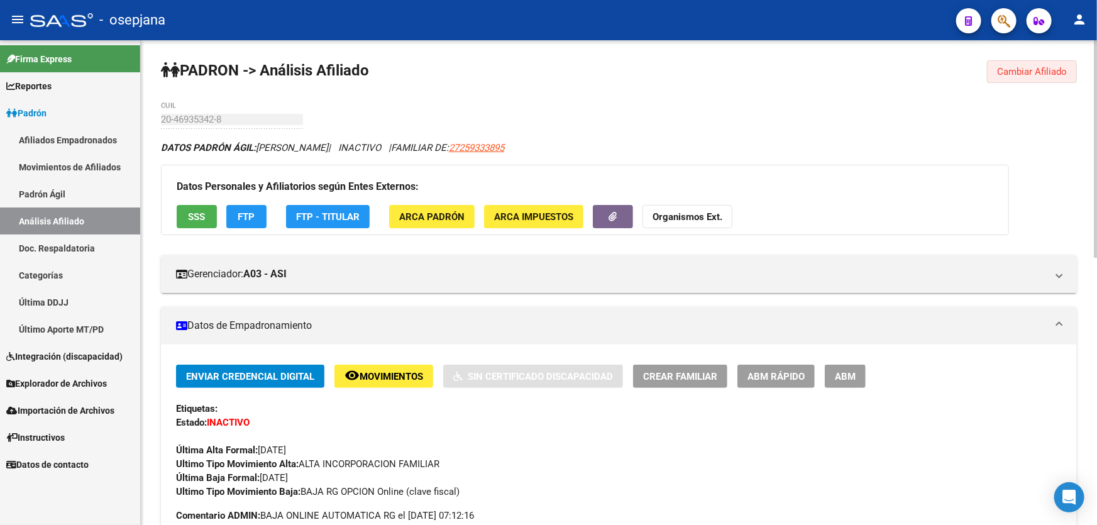
click at [1025, 74] on span "Cambiar Afiliado" at bounding box center [1032, 71] width 70 height 11
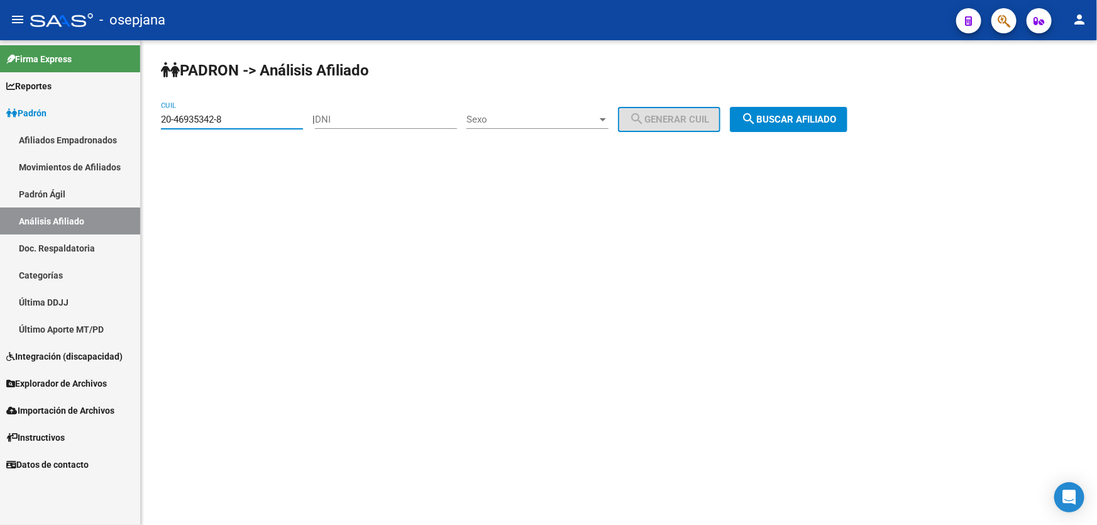
drag, startPoint x: 235, startPoint y: 114, endPoint x: 161, endPoint y: 119, distance: 73.7
click at [161, 119] on input "20-46935342-8" at bounding box center [232, 119] width 142 height 11
paste input "7-28728201-5"
click at [848, 153] on div "PADRON -> Análisis Afiliado 27-28728201-5 CUIL | DNI Sexo Sexo search Generar C…" at bounding box center [619, 106] width 956 height 132
click at [829, 111] on button "search Buscar afiliado" at bounding box center [789, 119] width 118 height 25
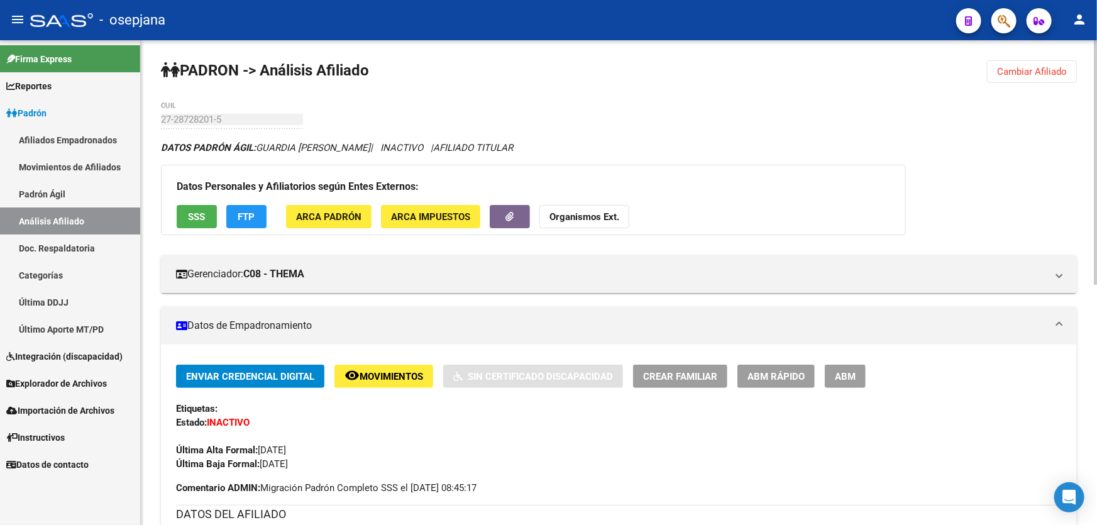
click at [196, 218] on span "SSS" at bounding box center [197, 216] width 17 height 11
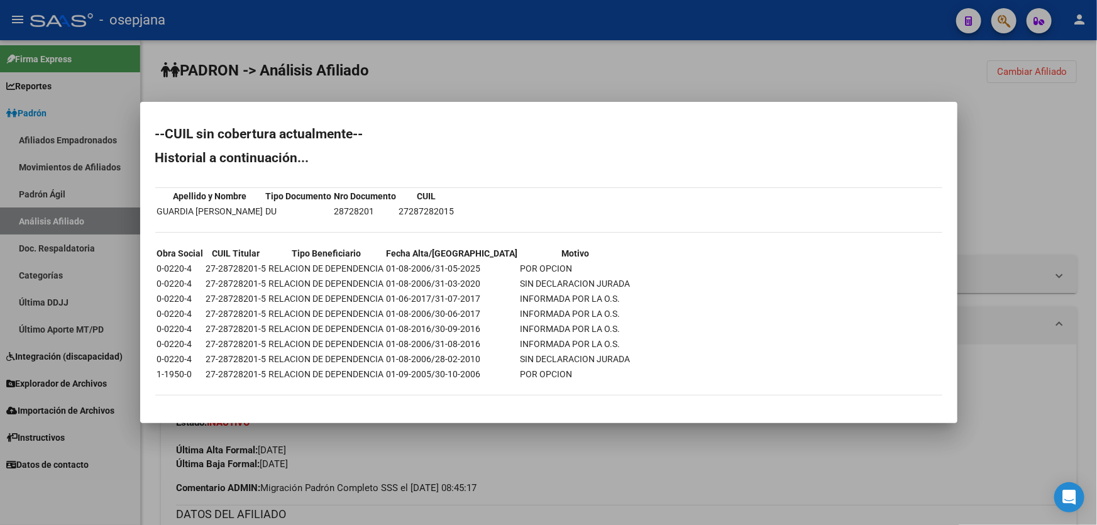
click at [437, 66] on div at bounding box center [548, 262] width 1097 height 525
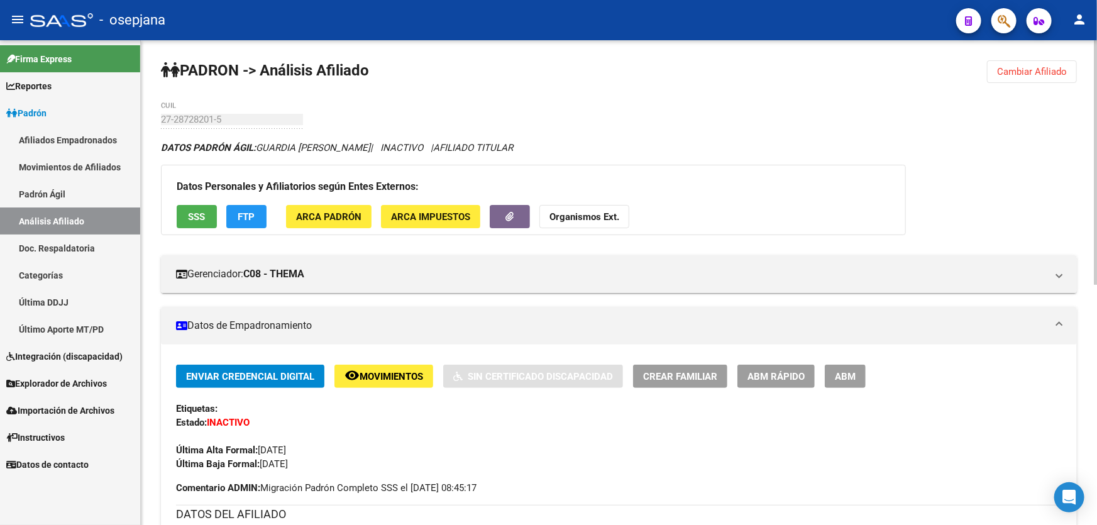
click at [234, 219] on button "FTP" at bounding box center [246, 216] width 40 height 23
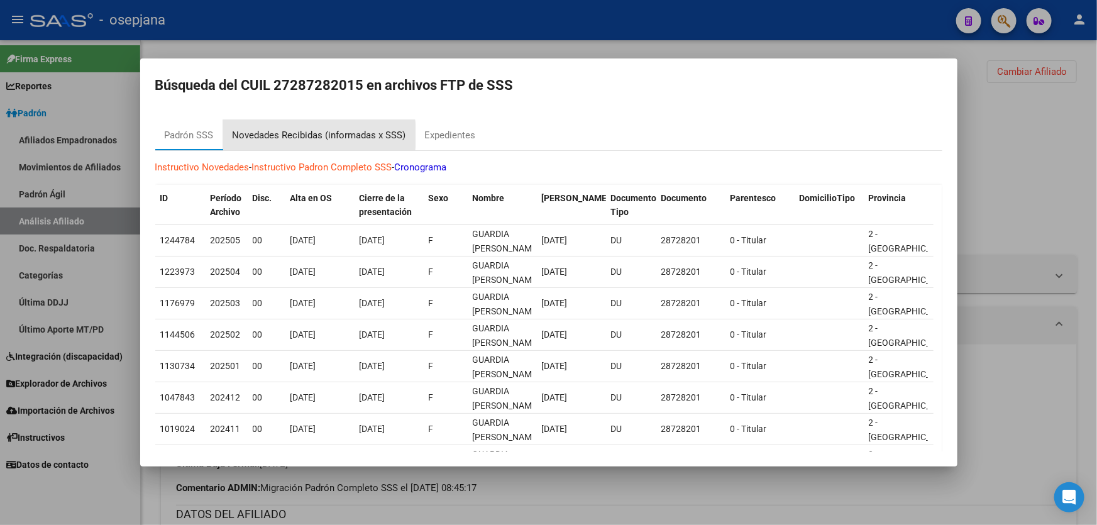
click at [276, 135] on div "Novedades Recibidas (informadas x SSS)" at bounding box center [319, 135] width 173 height 14
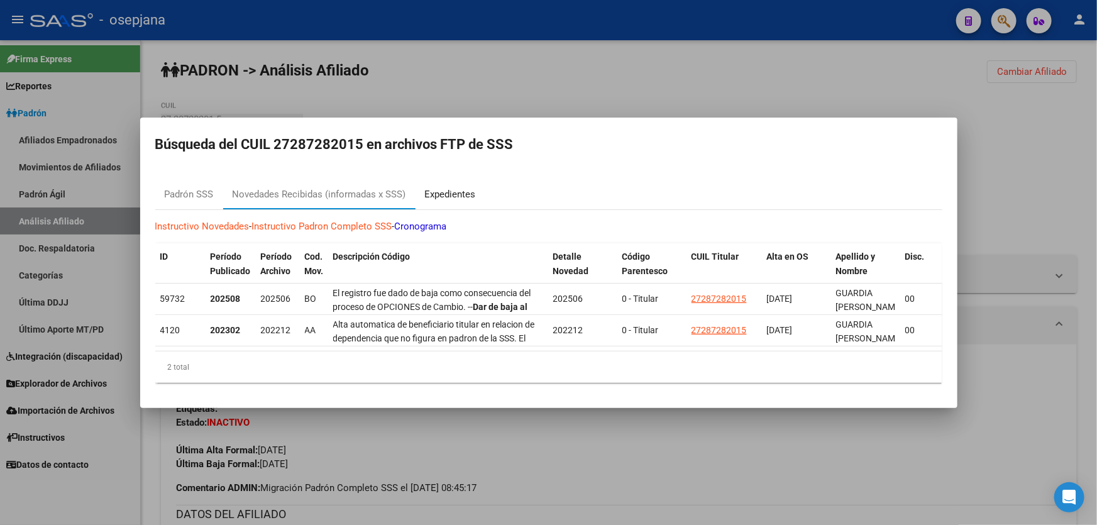
click at [457, 187] on div "Expedientes" at bounding box center [450, 194] width 51 height 14
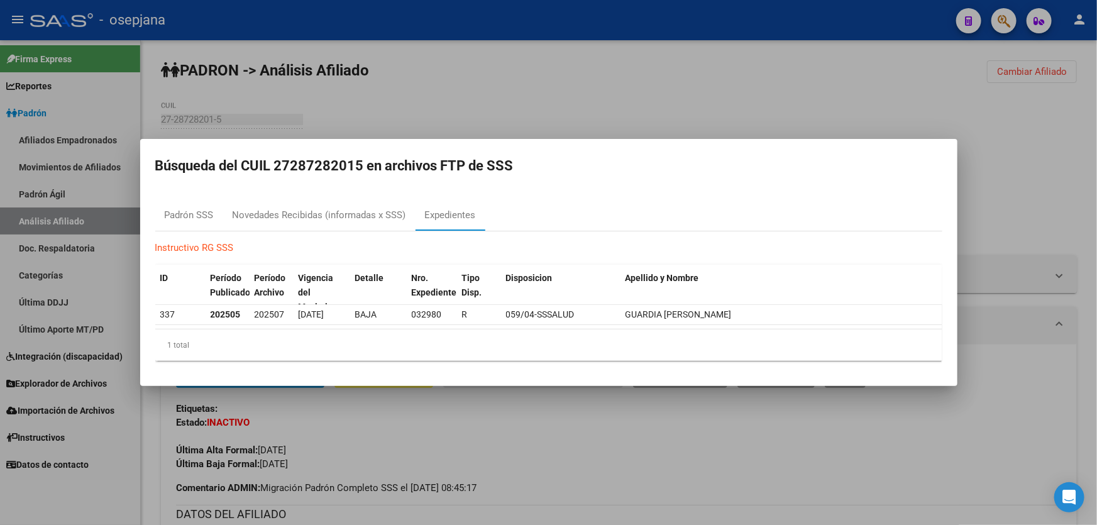
click at [603, 118] on div at bounding box center [548, 262] width 1097 height 525
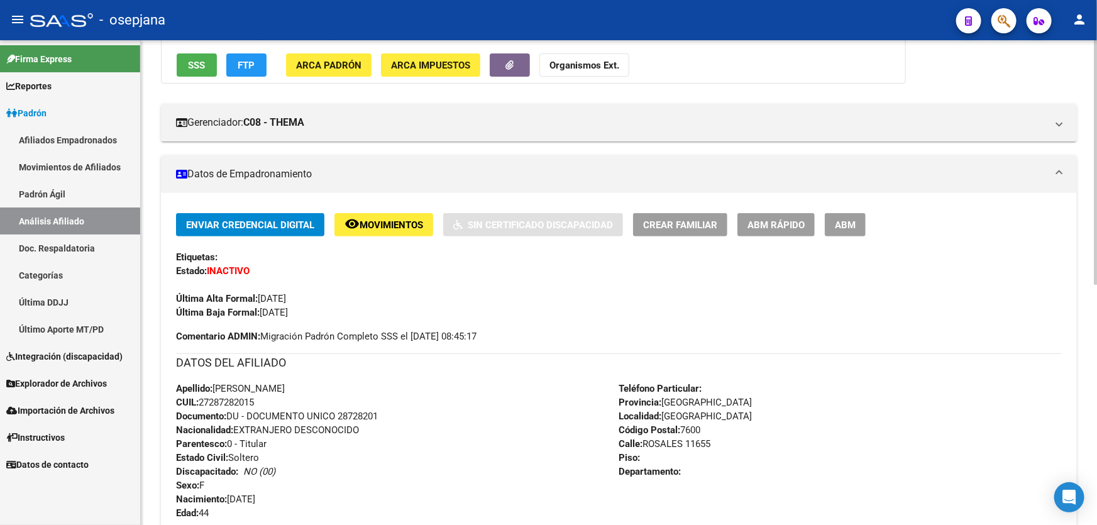
scroll to position [228, 0]
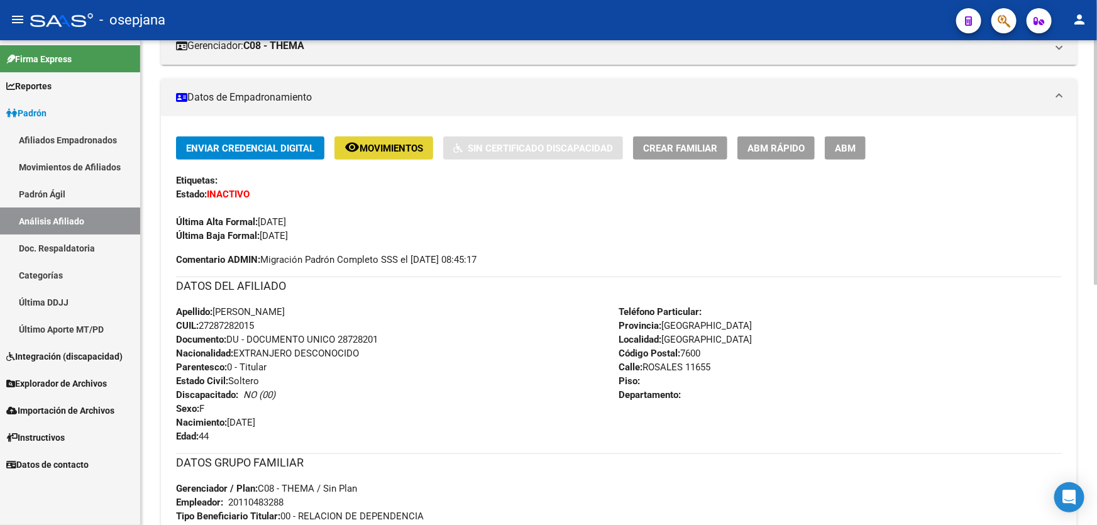
click at [406, 144] on span "Movimientos" at bounding box center [390, 148] width 63 height 11
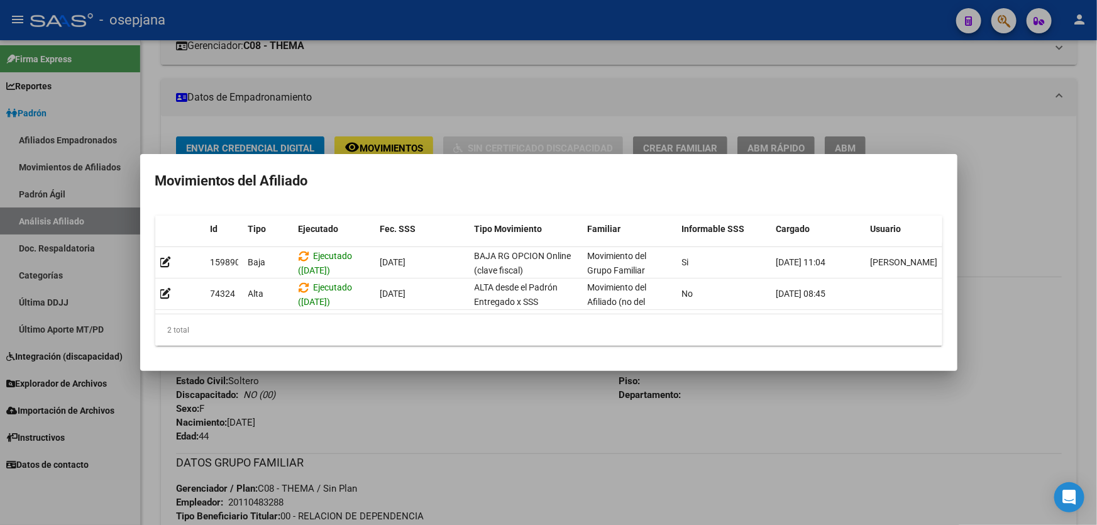
click at [416, 434] on div at bounding box center [548, 262] width 1097 height 525
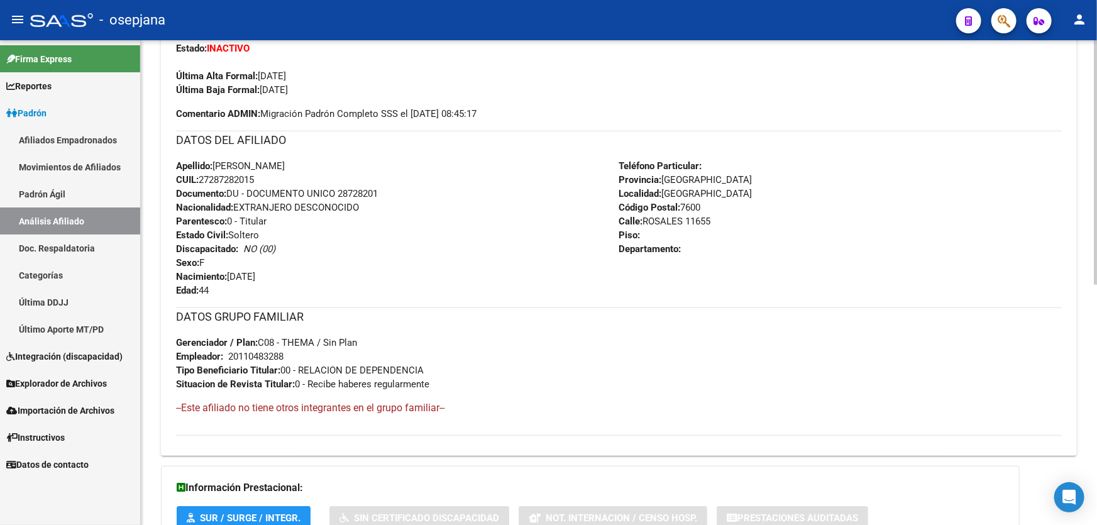
scroll to position [476, 0]
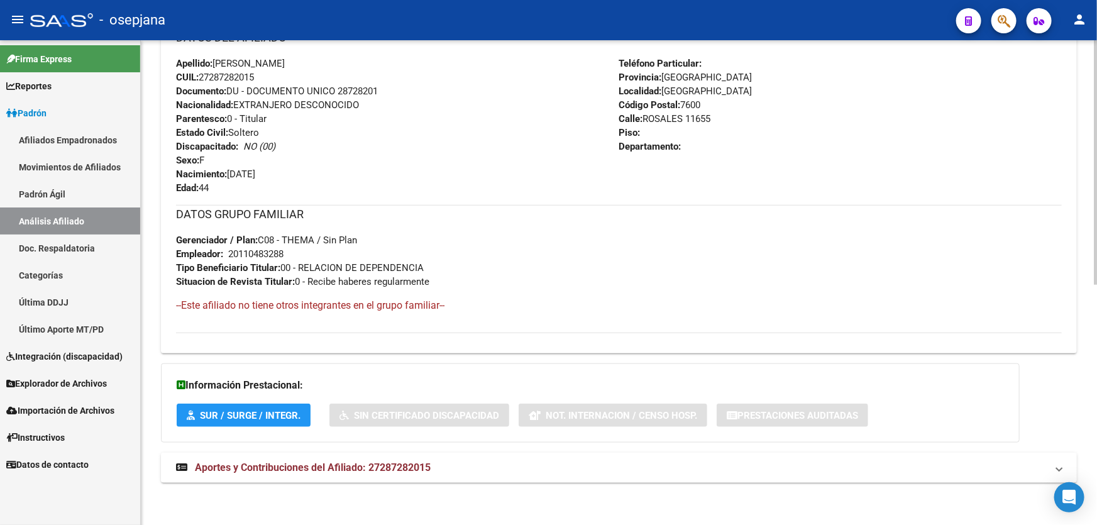
click at [715, 477] on mat-expansion-panel-header "Aportes y Contribuciones del Afiliado: 27287282015" at bounding box center [619, 467] width 916 height 30
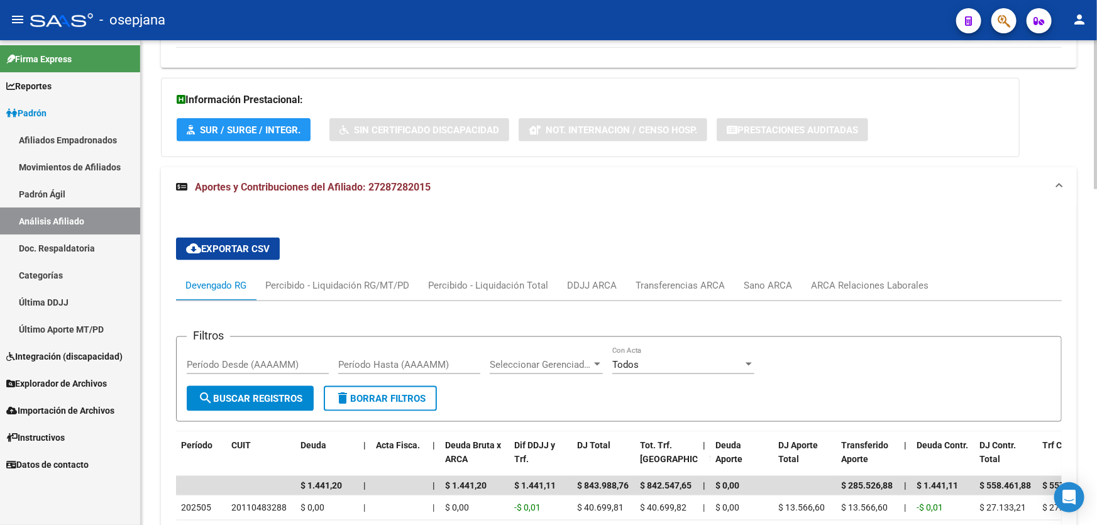
scroll to position [799, 0]
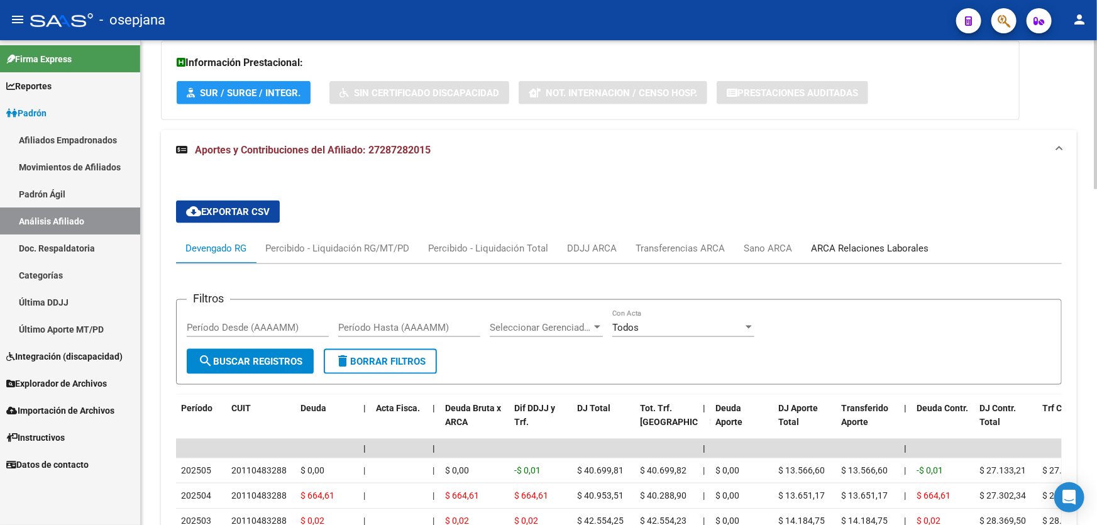
click at [900, 254] on div "ARCA Relaciones Laborales" at bounding box center [869, 248] width 136 height 30
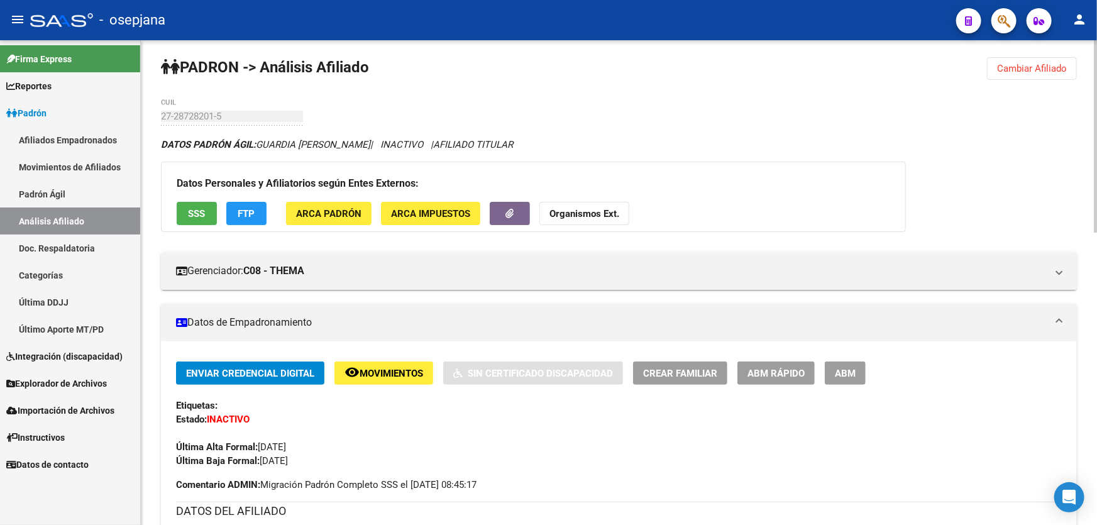
scroll to position [0, 0]
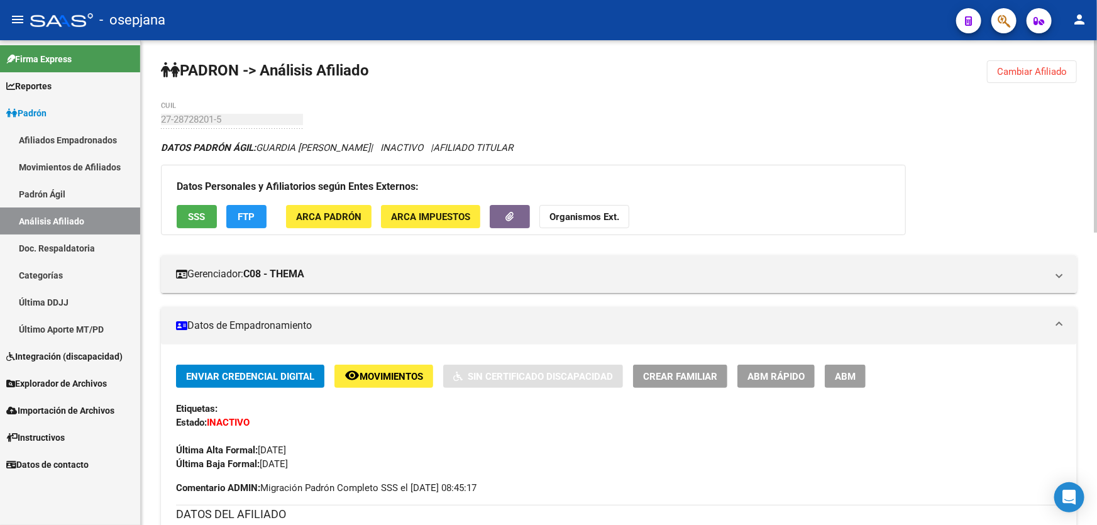
click at [251, 214] on span "FTP" at bounding box center [246, 216] width 17 height 11
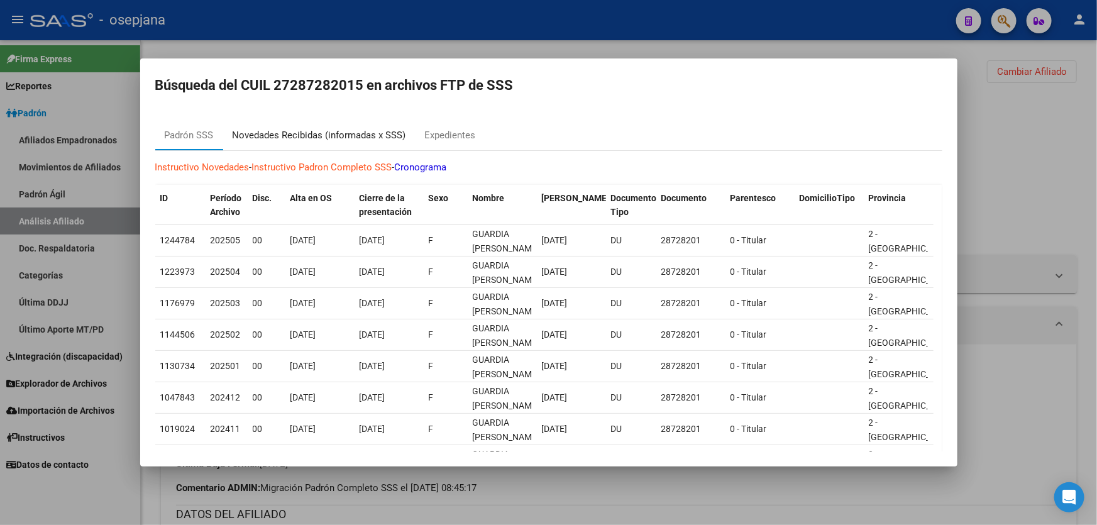
click at [366, 137] on div "Novedades Recibidas (informadas x SSS)" at bounding box center [319, 135] width 173 height 14
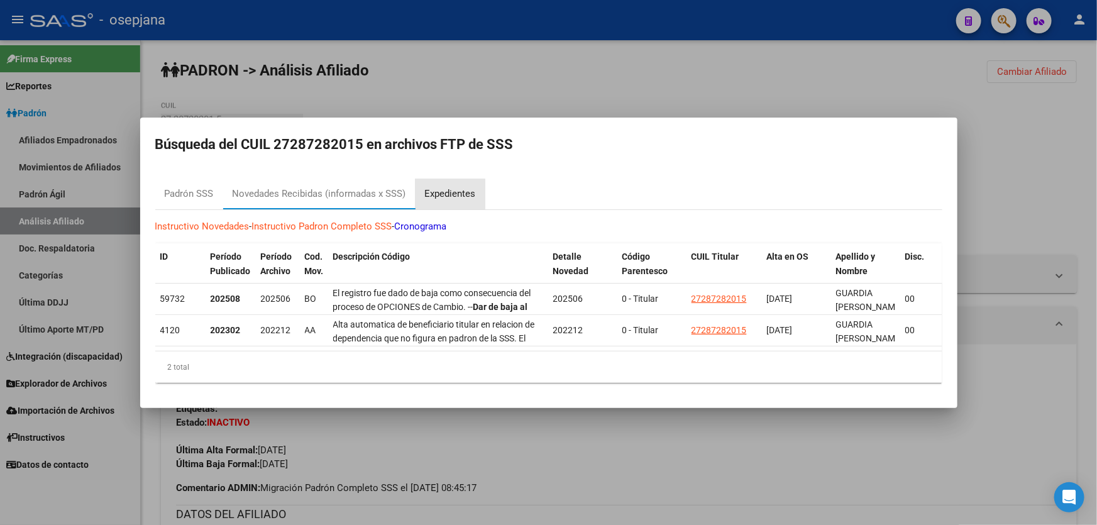
click at [445, 195] on div "Expedientes" at bounding box center [450, 194] width 51 height 14
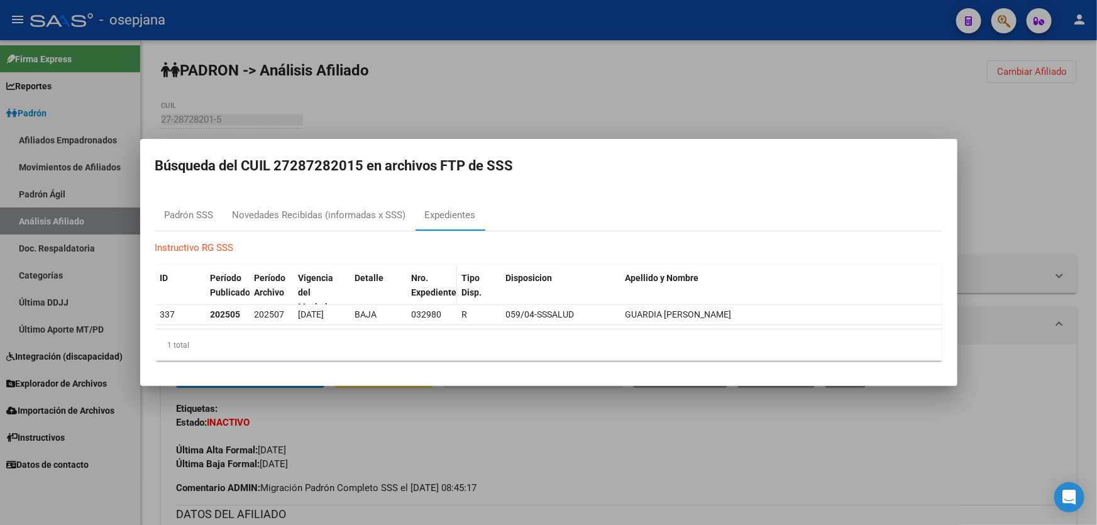
click at [407, 285] on datatable-header-cell "Nro. Expediente" at bounding box center [432, 300] width 50 height 70
click at [214, 244] on link "Instructivo RG SSS" at bounding box center [194, 247] width 79 height 11
click at [648, 98] on div at bounding box center [548, 262] width 1097 height 525
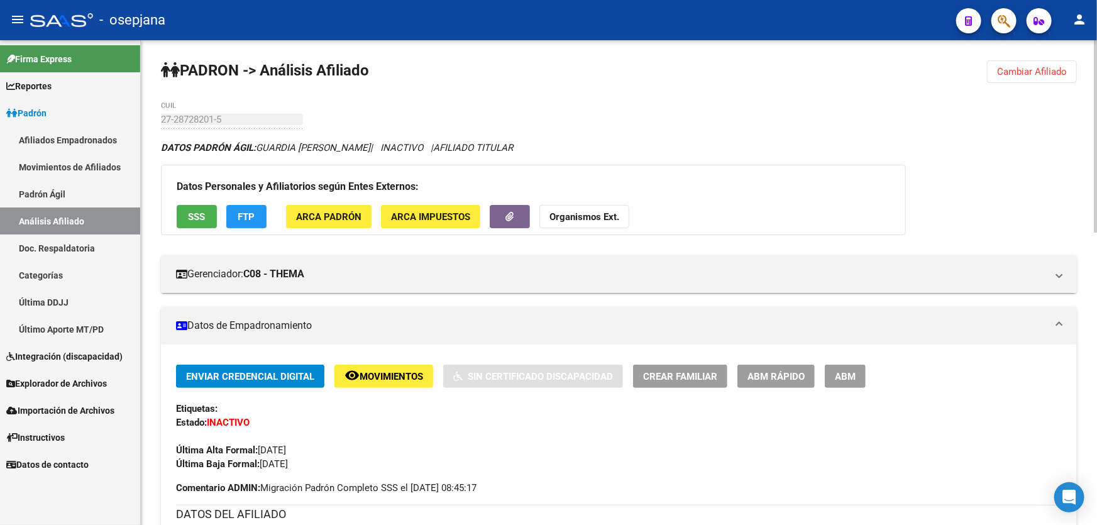
click at [258, 216] on button "FTP" at bounding box center [246, 216] width 40 height 23
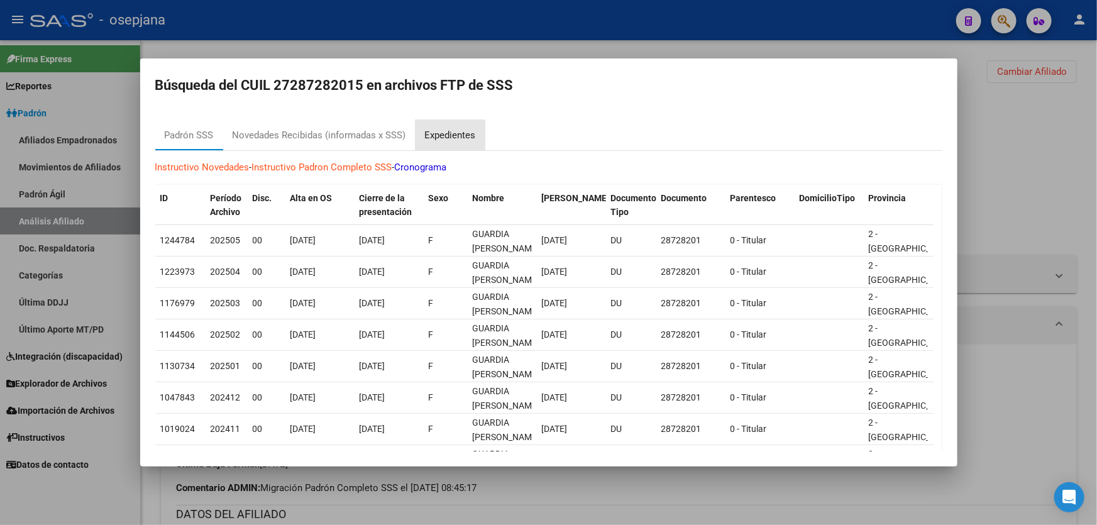
click at [439, 140] on div "Expedientes" at bounding box center [450, 135] width 51 height 14
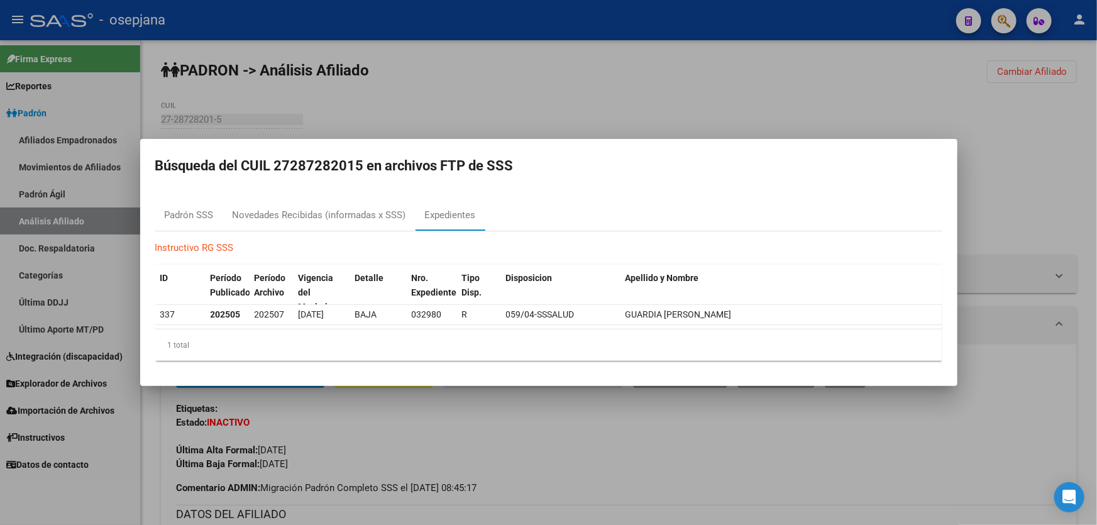
click at [679, 96] on div at bounding box center [548, 262] width 1097 height 525
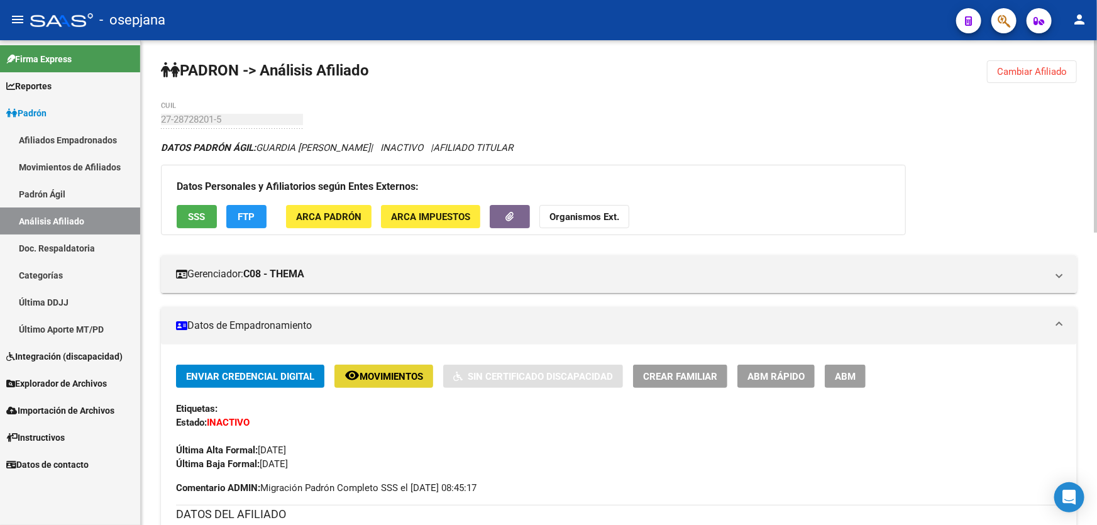
click at [400, 379] on span "Movimientos" at bounding box center [390, 376] width 63 height 11
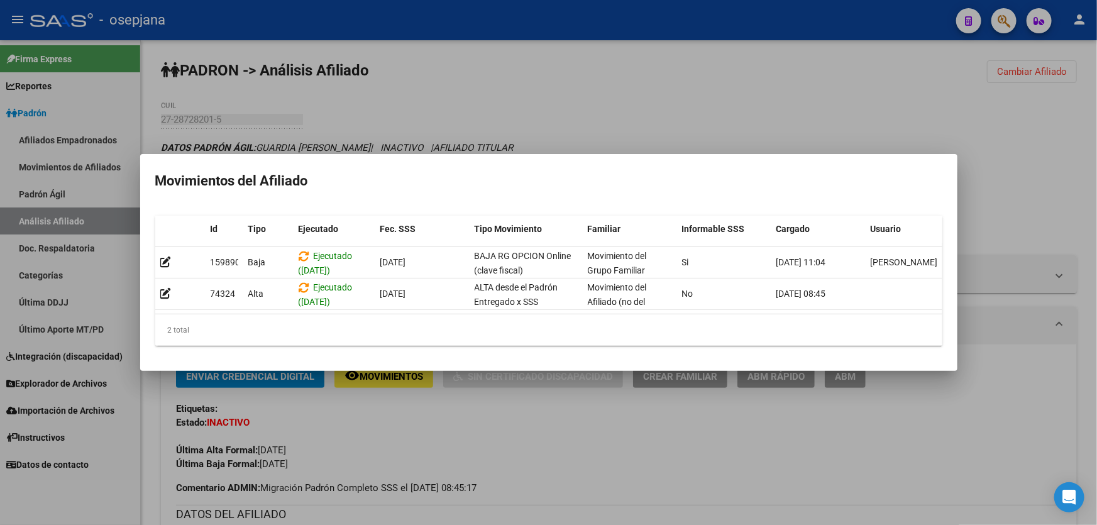
click at [698, 482] on div at bounding box center [548, 262] width 1097 height 525
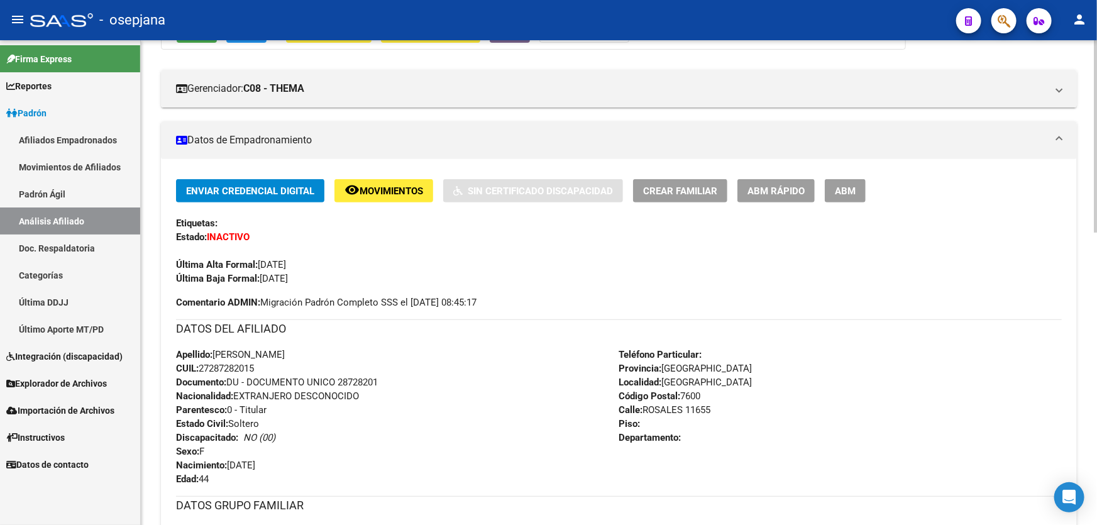
scroll to position [57, 0]
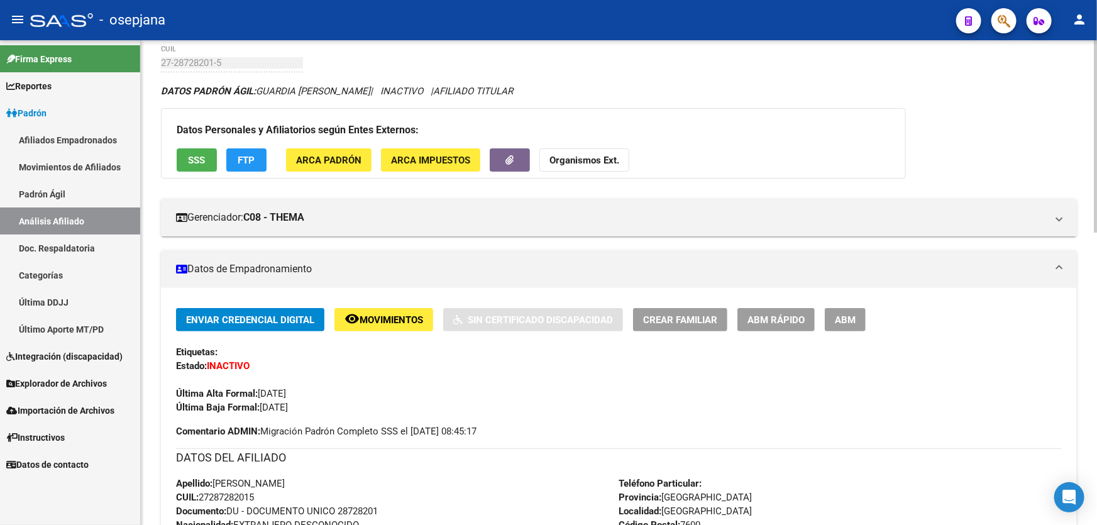
click at [408, 319] on span "Movimientos" at bounding box center [390, 319] width 63 height 11
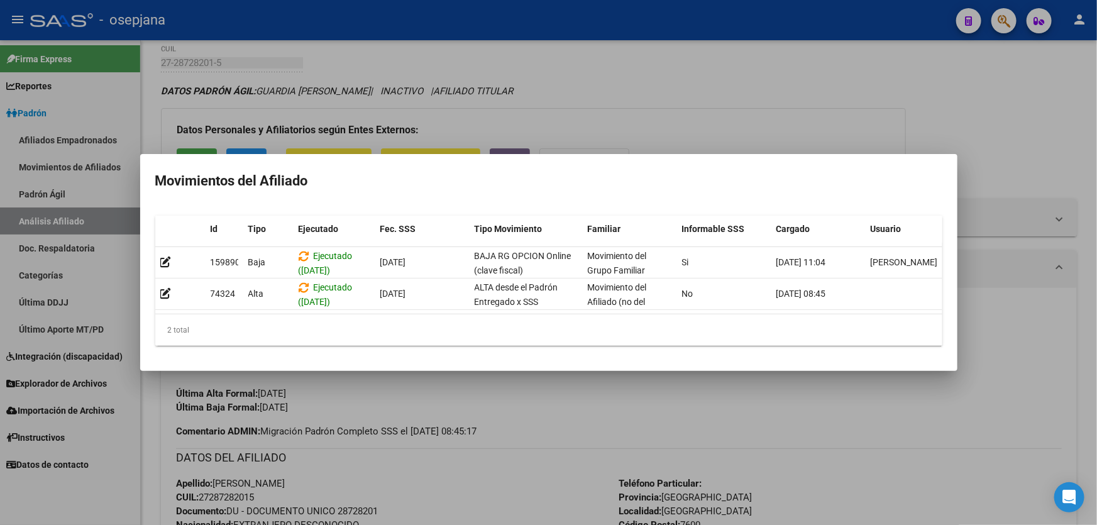
click at [1006, 484] on div at bounding box center [548, 262] width 1097 height 525
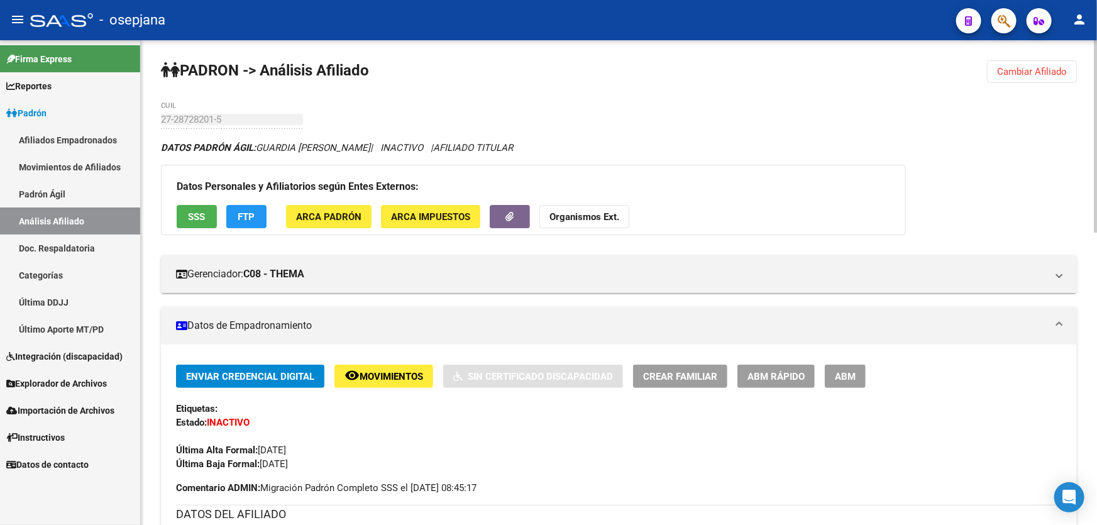
scroll to position [0, 0]
click at [1059, 73] on span "Cambiar Afiliado" at bounding box center [1032, 71] width 70 height 11
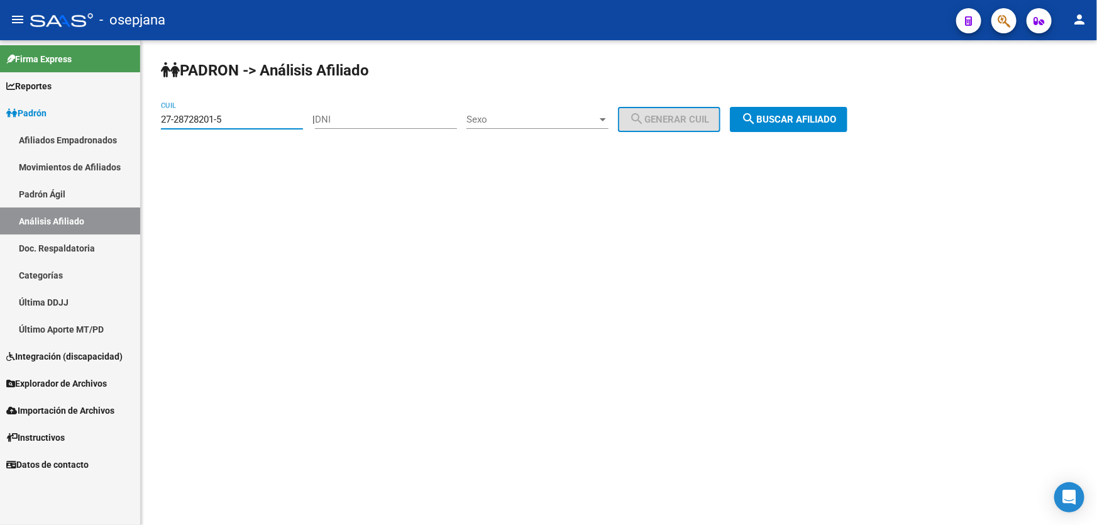
drag, startPoint x: 265, startPoint y: 123, endPoint x: 151, endPoint y: 119, distance: 113.8
click at [151, 119] on div "PADRON -> Análisis Afiliado 27-28728201-5 CUIL | DNI Sexo Sexo search Generar C…" at bounding box center [619, 106] width 956 height 132
drag, startPoint x: 177, startPoint y: 111, endPoint x: 241, endPoint y: 89, distance: 67.2
click at [241, 89] on div "PADRON -> Análisis Afiliado 27-28728201-5 CUIL | DNI Sexo Sexo search Generar C…" at bounding box center [619, 106] width 956 height 132
drag, startPoint x: 245, startPoint y: 118, endPoint x: 146, endPoint y: 123, distance: 99.4
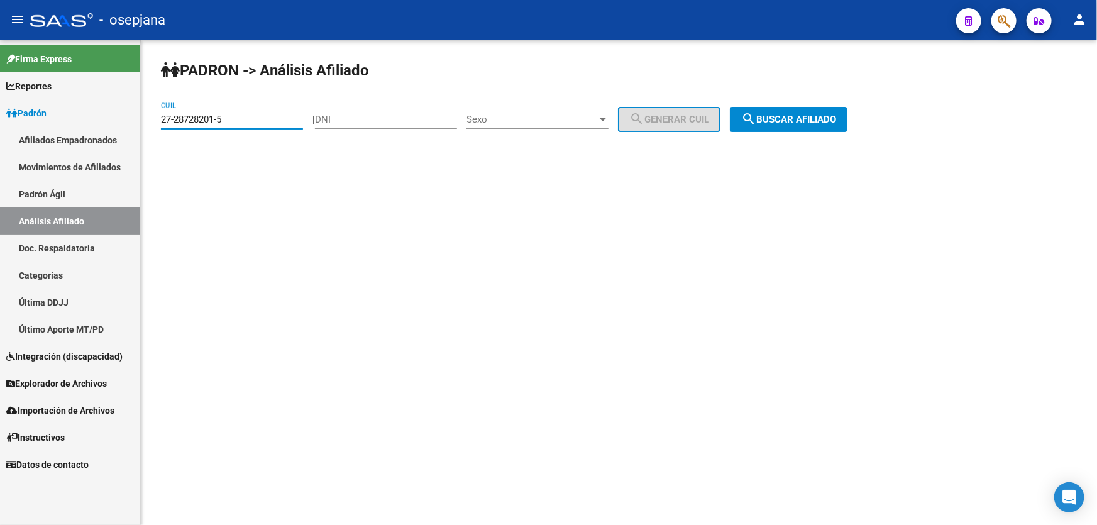
click at [146, 123] on div "PADRON -> Análisis Afiliado 27-28728201-5 CUIL | DNI Sexo Sexo search Generar C…" at bounding box center [619, 106] width 956 height 132
paste input "30492957"
click at [836, 114] on span "search Buscar afiliado" at bounding box center [788, 119] width 95 height 11
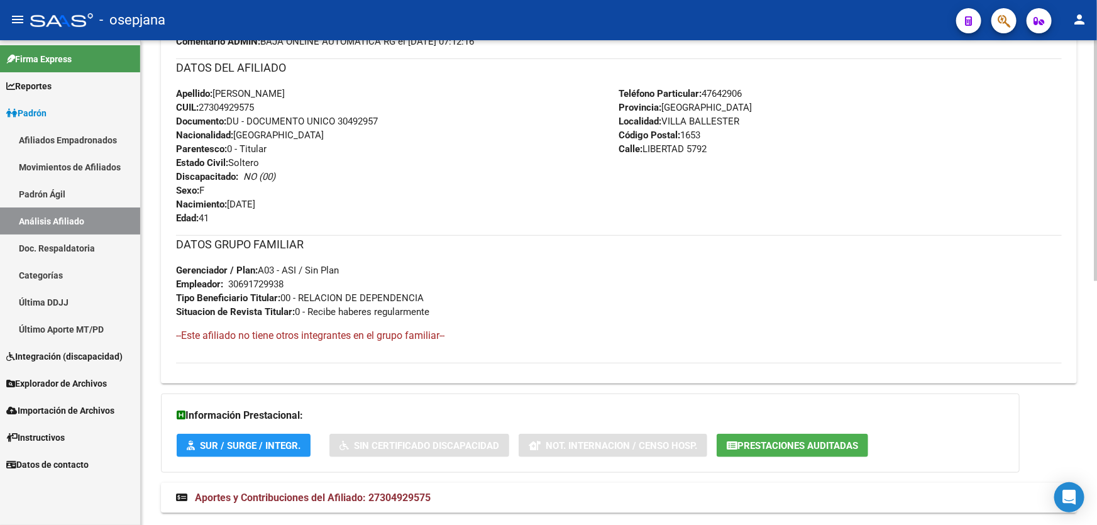
scroll to position [490, 0]
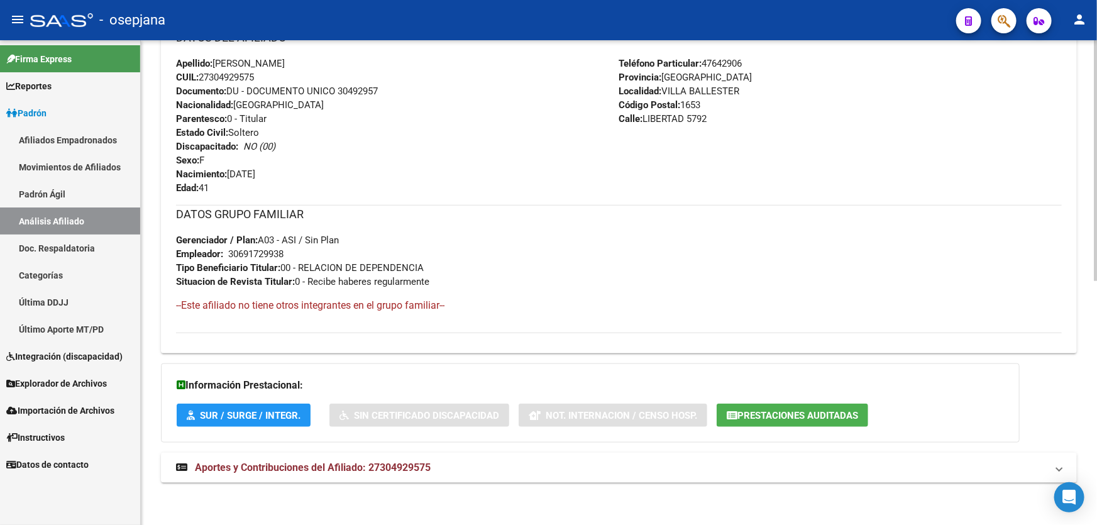
drag, startPoint x: 339, startPoint y: 88, endPoint x: 415, endPoint y: 88, distance: 76.0
click at [415, 88] on div "Apellido: NOELIA ANTONELA SOTO BERNARDIS CUIL: 27304929575 Documento: DU - DOCU…" at bounding box center [397, 126] width 443 height 138
copy span "30492957"
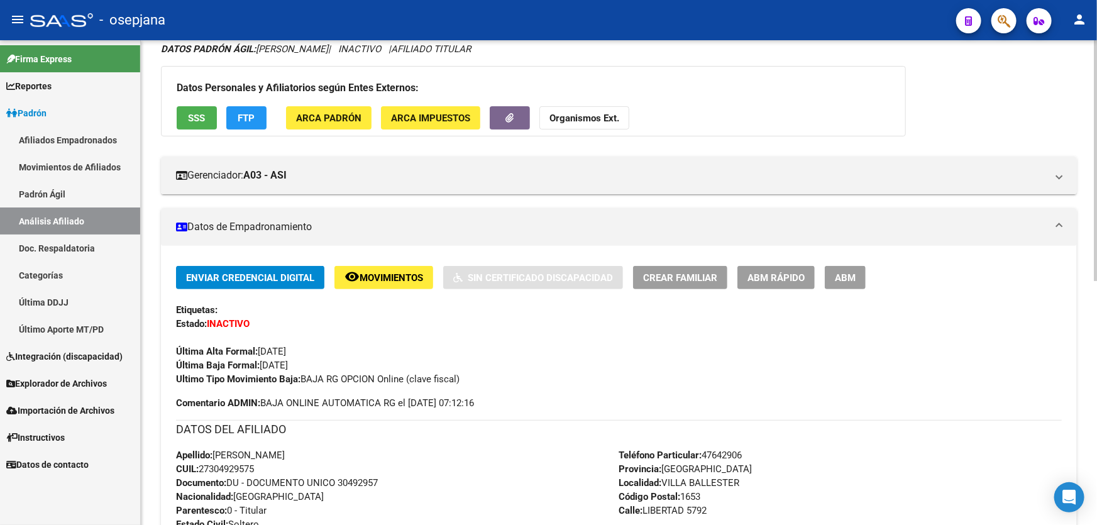
scroll to position [90, 0]
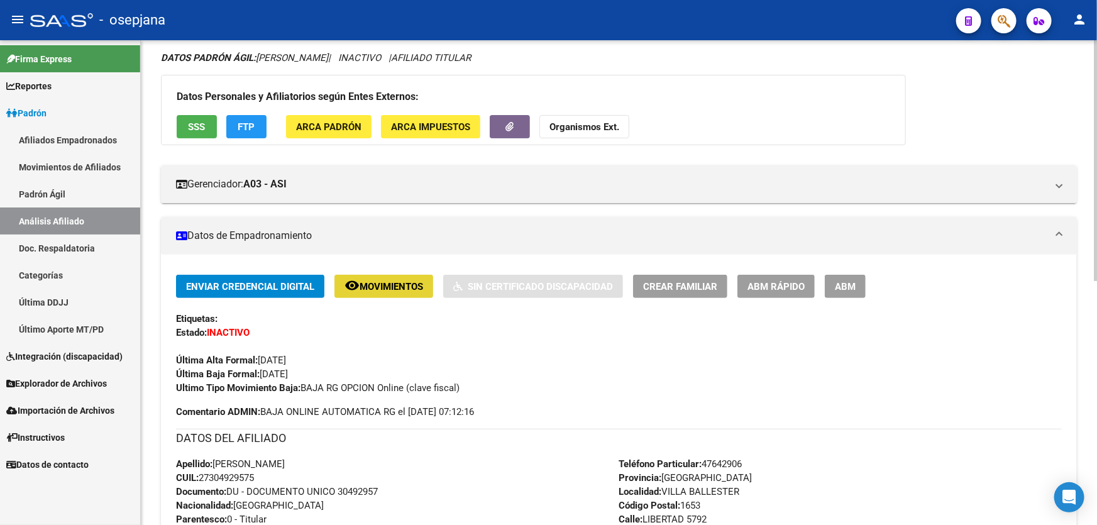
click at [395, 290] on button "remove_red_eye Movimientos" at bounding box center [383, 286] width 99 height 23
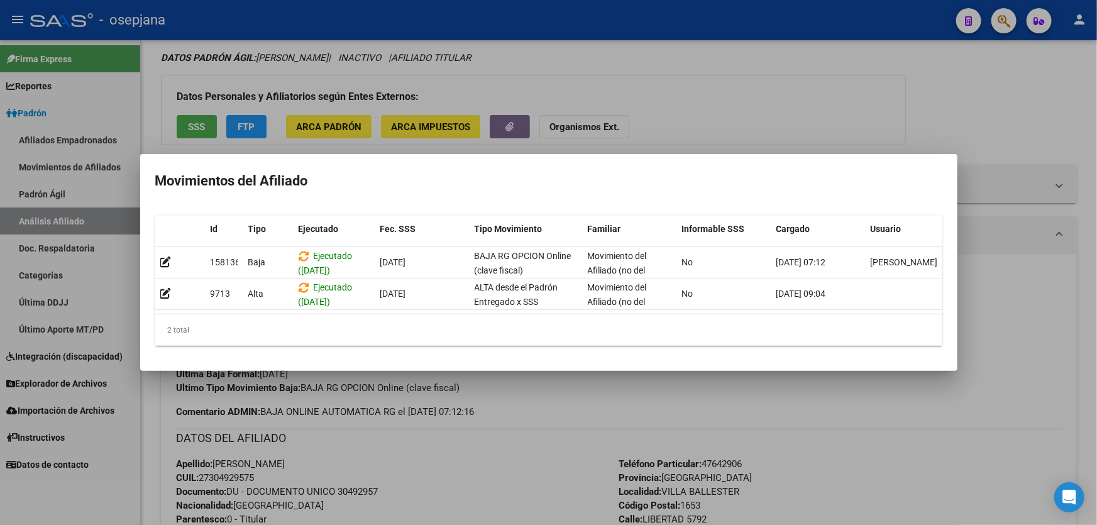
click at [524, 469] on div at bounding box center [548, 262] width 1097 height 525
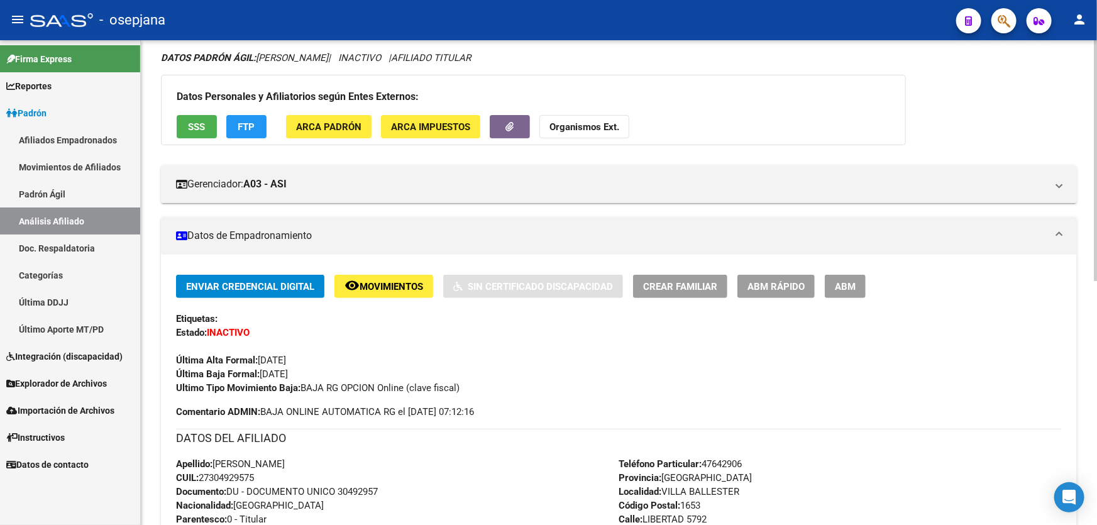
click at [247, 127] on span "FTP" at bounding box center [246, 126] width 17 height 11
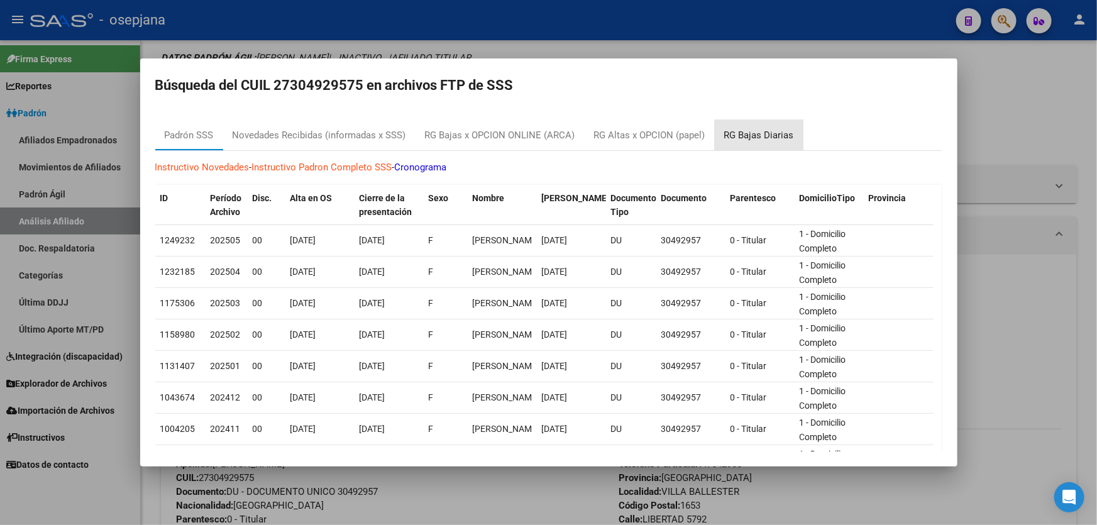
click at [796, 136] on div "RG Bajas Diarias" at bounding box center [758, 135] width 89 height 30
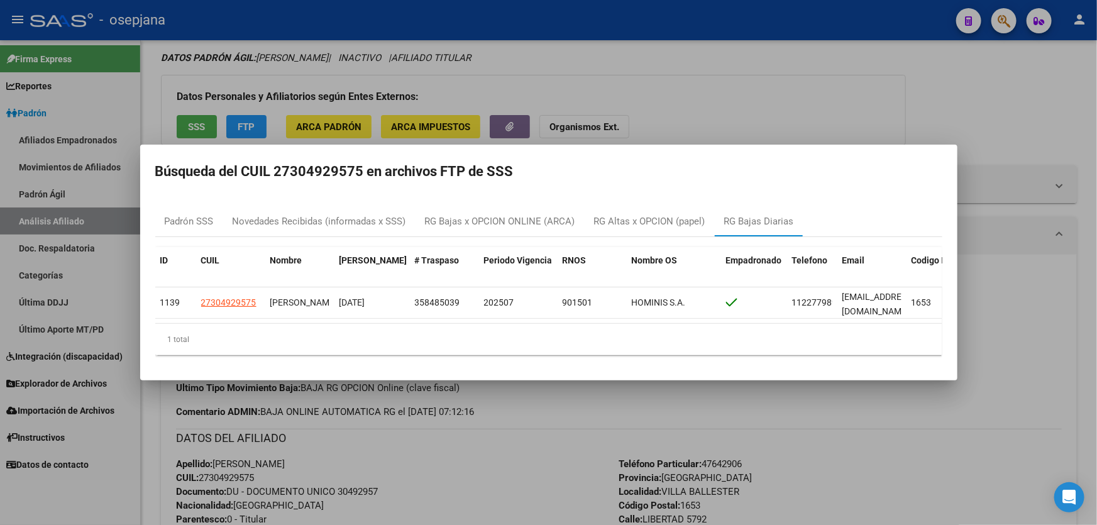
click at [742, 80] on div at bounding box center [548, 262] width 1097 height 525
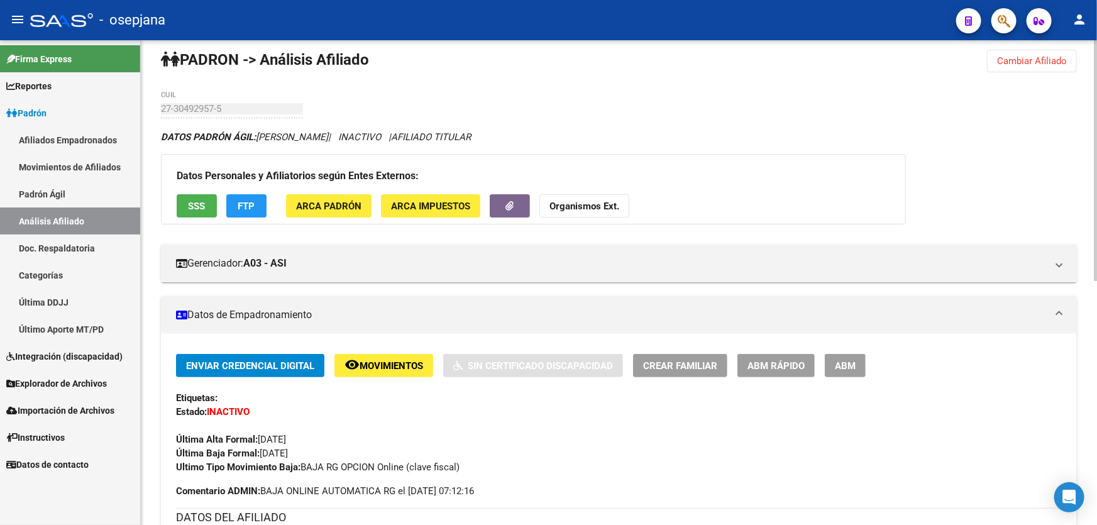
scroll to position [0, 0]
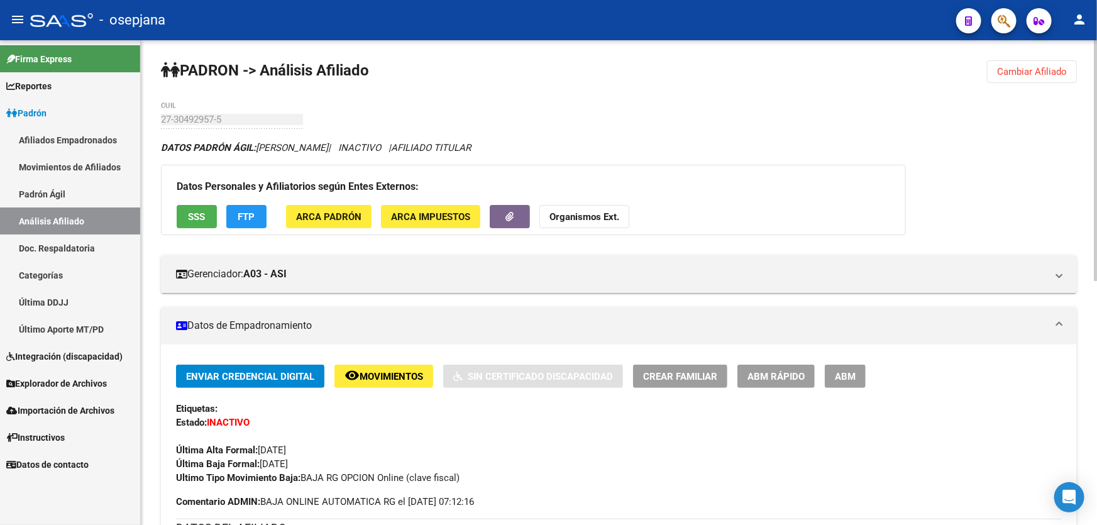
click at [1003, 62] on button "Cambiar Afiliado" at bounding box center [1032, 71] width 90 height 23
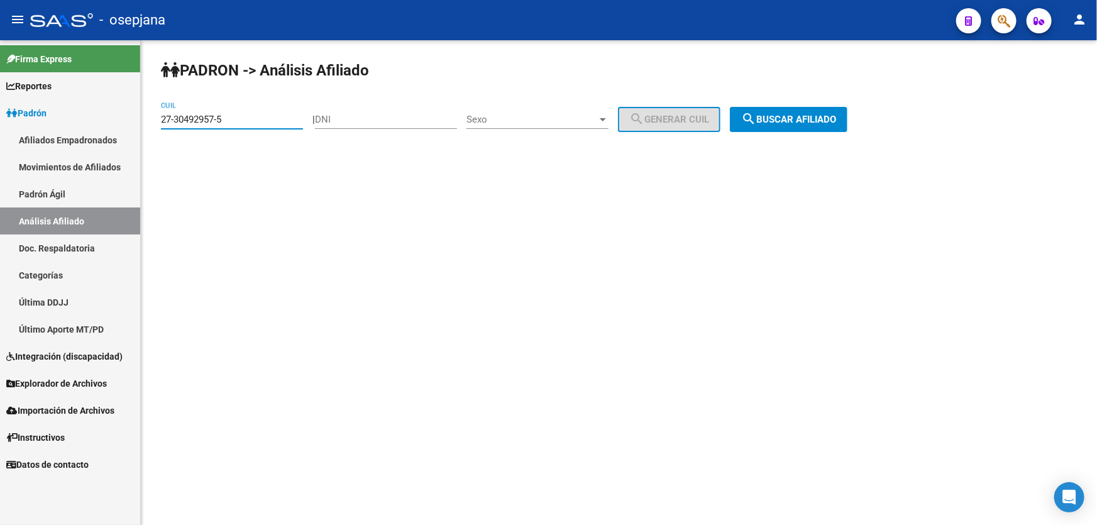
drag, startPoint x: 248, startPoint y: 119, endPoint x: 74, endPoint y: 132, distance: 173.9
click at [75, 132] on mat-sidenav-container "Firma Express Reportes Padrón Traspasos x O.S. Traspasos x Gerenciador Traspaso…" at bounding box center [548, 282] width 1097 height 484
paste input "58294944-7"
type input "27-58294944-7"
click at [821, 124] on span "search Buscar afiliado" at bounding box center [788, 119] width 95 height 11
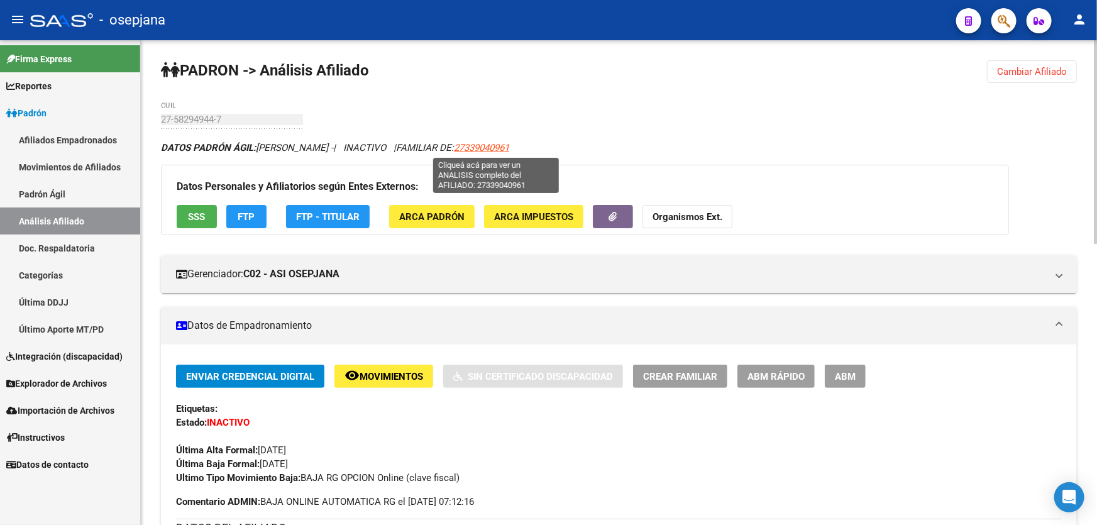
click at [506, 145] on span "27339040961" at bounding box center [481, 147] width 55 height 11
type textarea "27339040961"
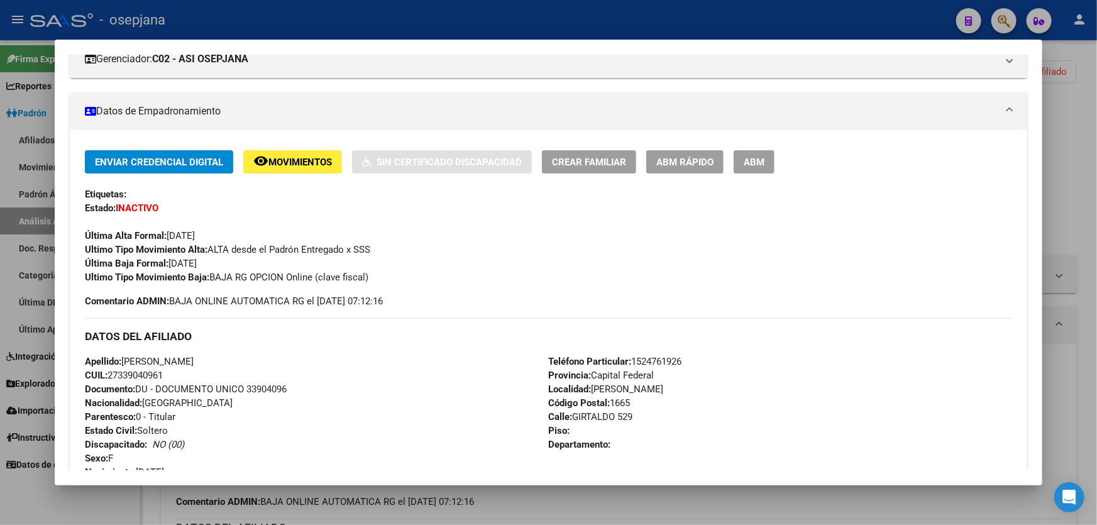
scroll to position [171, 0]
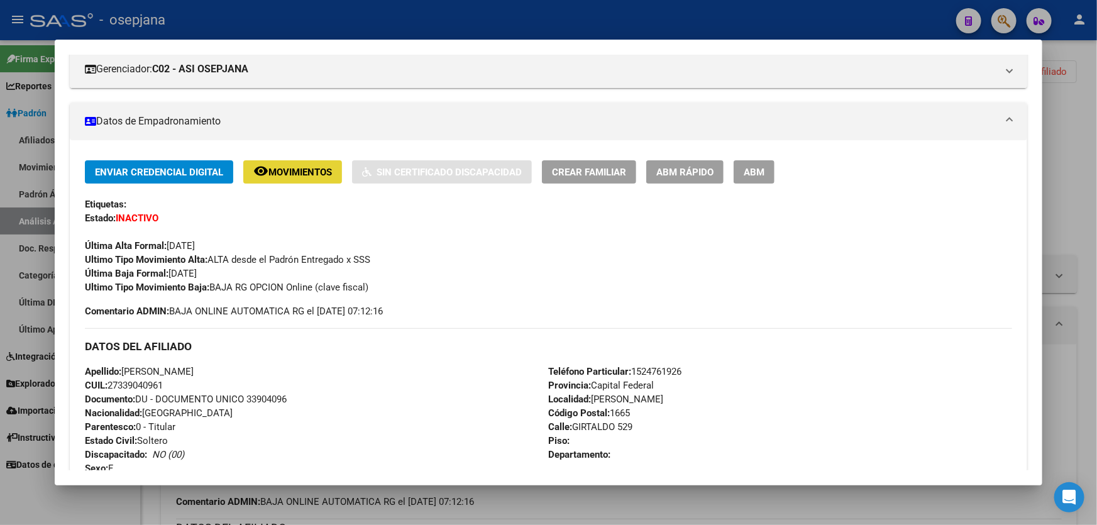
click at [320, 167] on span "Movimientos" at bounding box center [299, 172] width 63 height 11
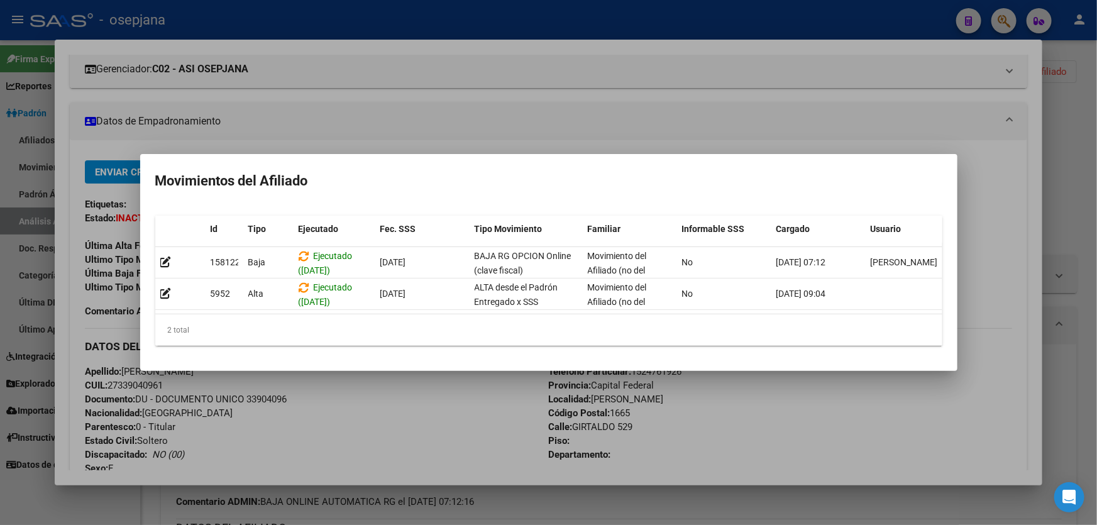
click at [584, 118] on div at bounding box center [548, 262] width 1097 height 525
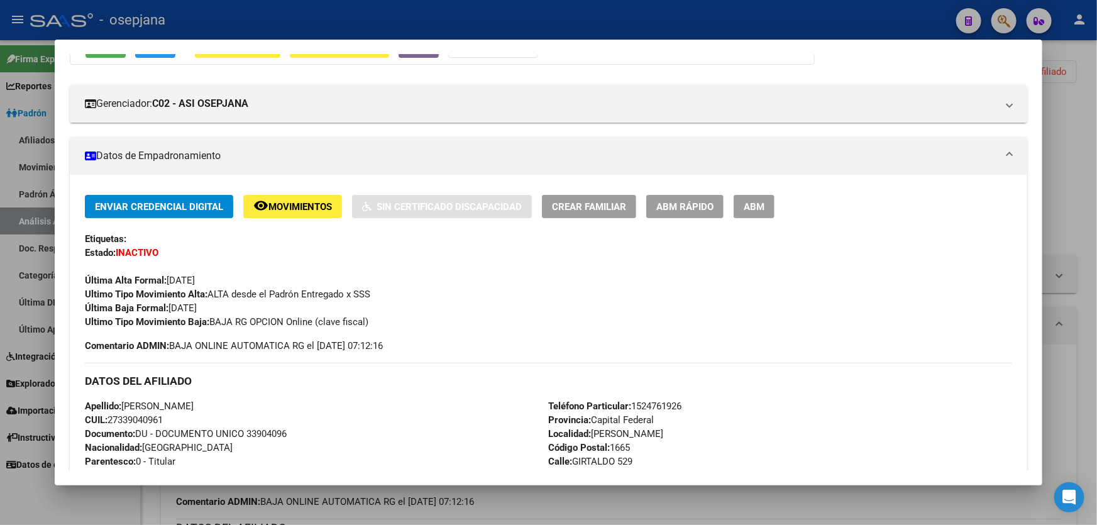
scroll to position [0, 0]
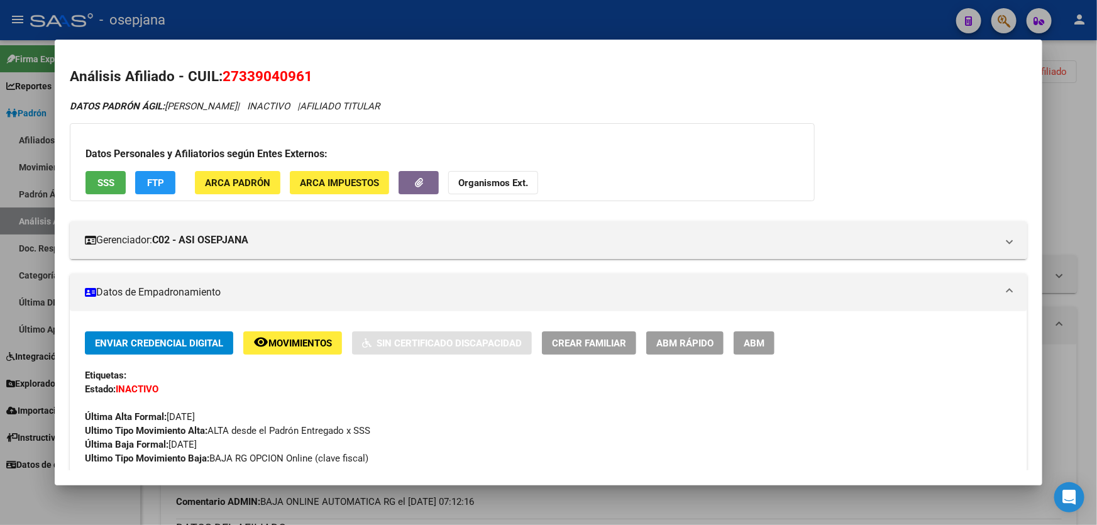
click at [151, 183] on span "FTP" at bounding box center [155, 182] width 17 height 11
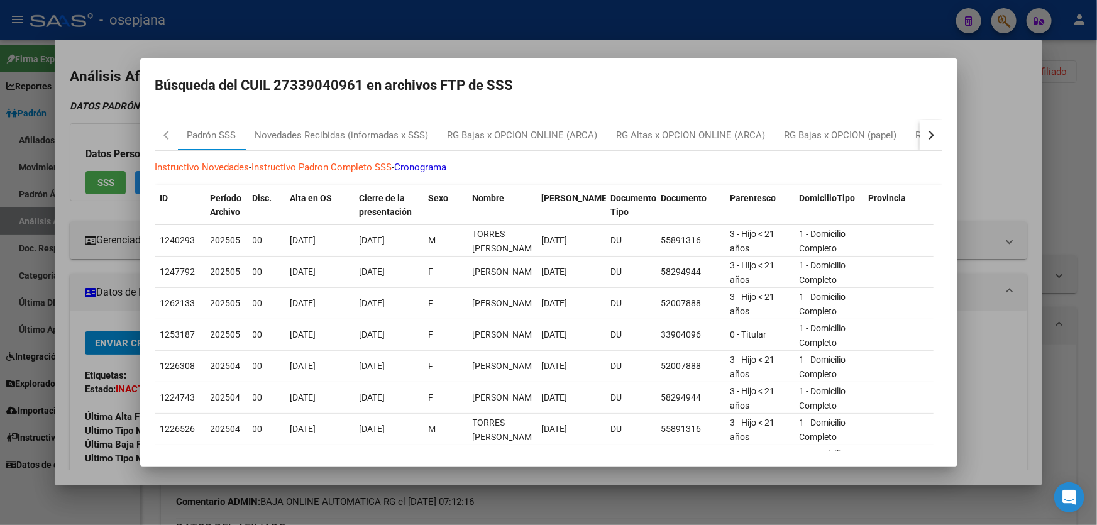
click at [929, 135] on button "button" at bounding box center [930, 135] width 23 height 30
click at [874, 137] on div "RG Bajas Diarias" at bounding box center [866, 135] width 70 height 14
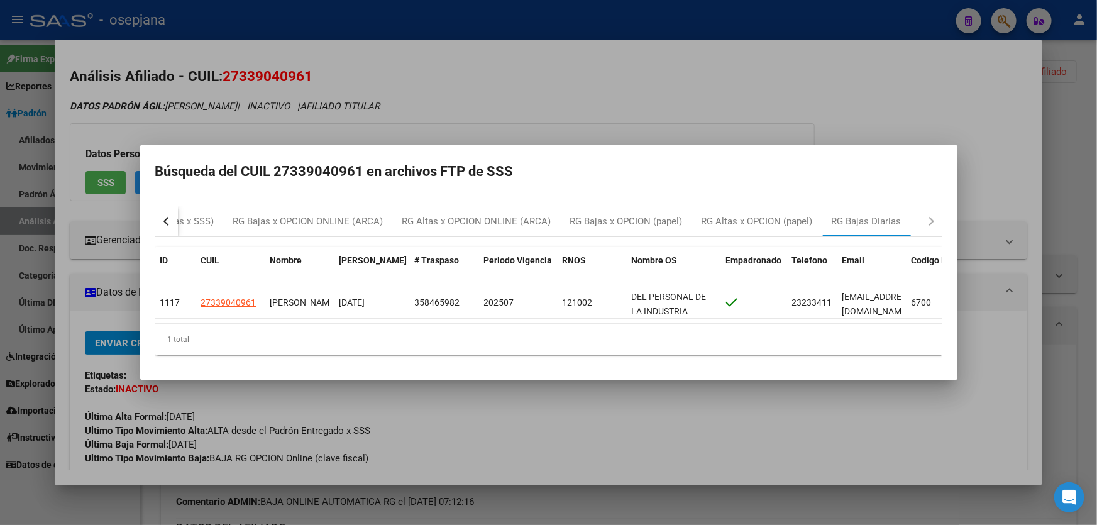
click at [603, 93] on div at bounding box center [548, 262] width 1097 height 525
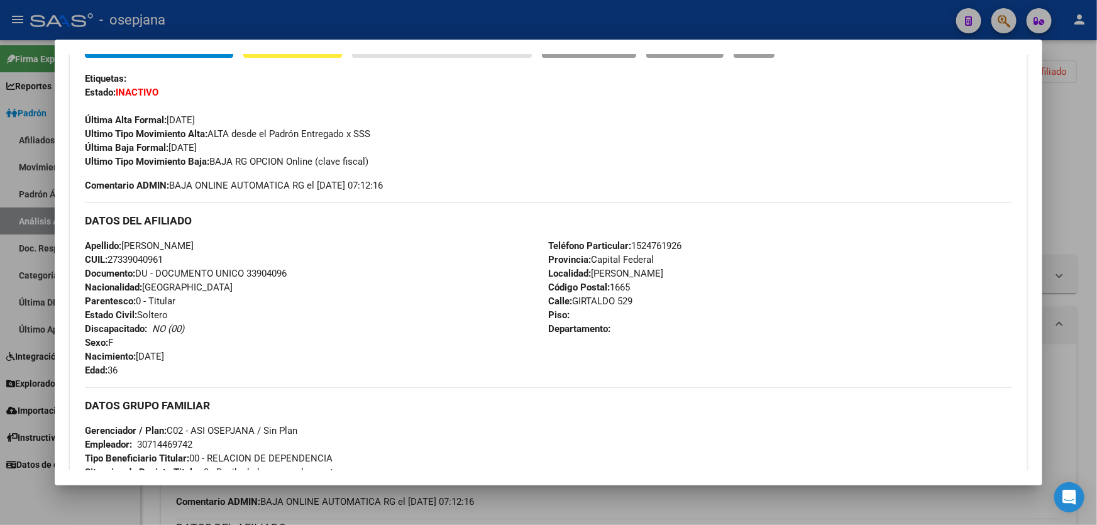
scroll to position [285, 0]
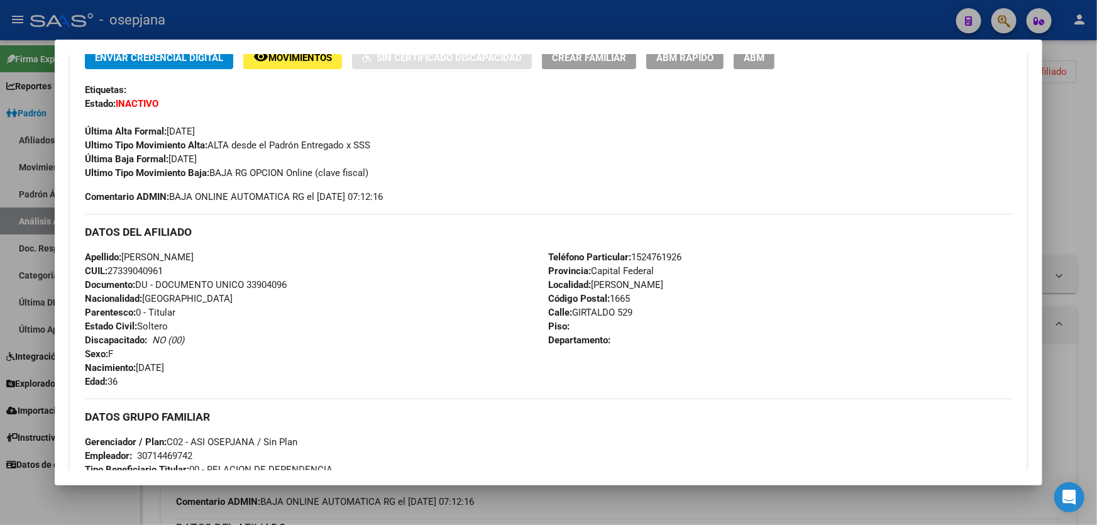
drag, startPoint x: 246, startPoint y: 283, endPoint x: 315, endPoint y: 288, distance: 68.7
click at [315, 288] on div "Apellido: QUIROGA YESICA ELIZABETH CUIL: 27339040961 Documento: DU - DOCUMENTO …" at bounding box center [316, 319] width 463 height 138
copy span "33904096"
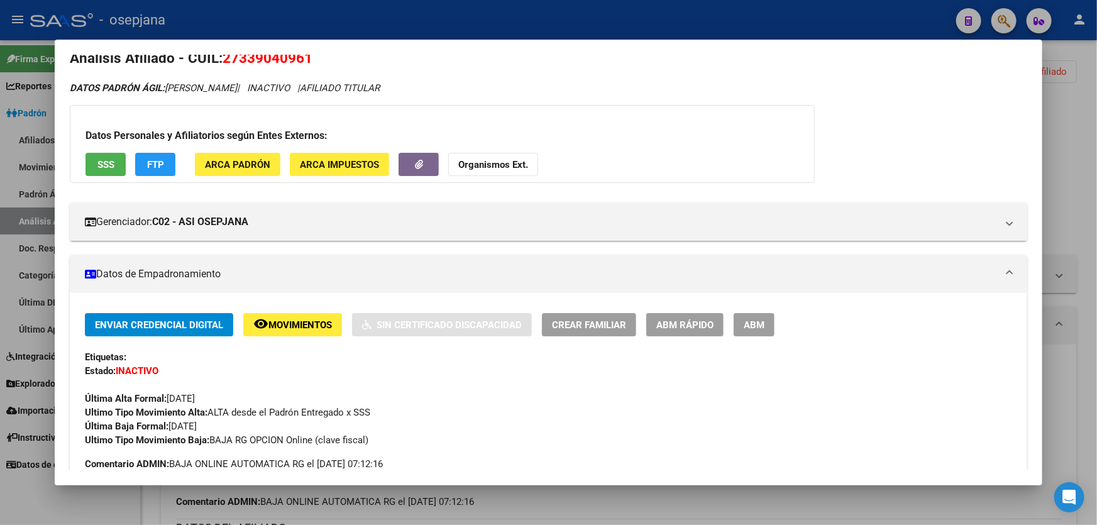
scroll to position [0, 0]
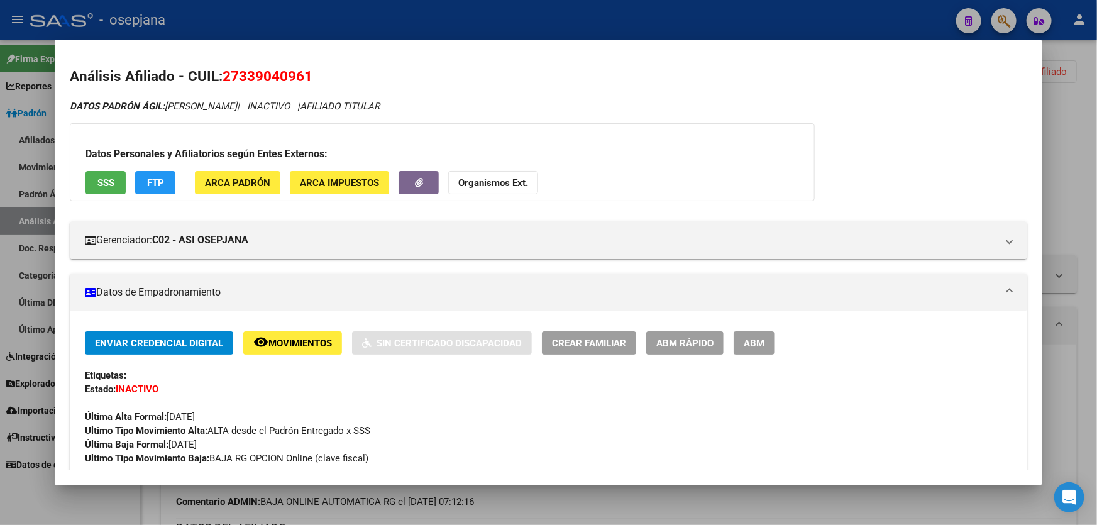
click at [615, 23] on div at bounding box center [548, 262] width 1097 height 525
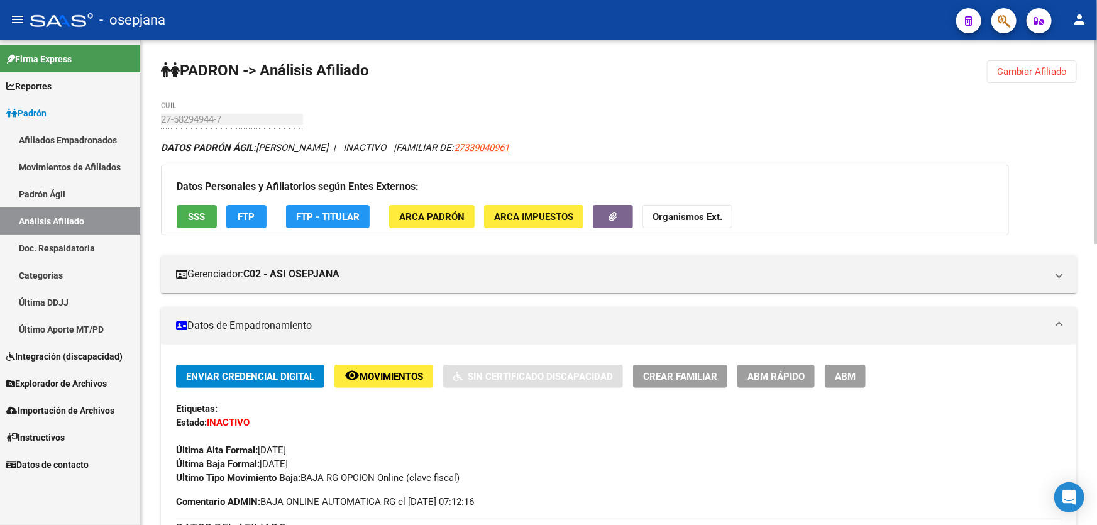
click at [1029, 70] on span "Cambiar Afiliado" at bounding box center [1032, 71] width 70 height 11
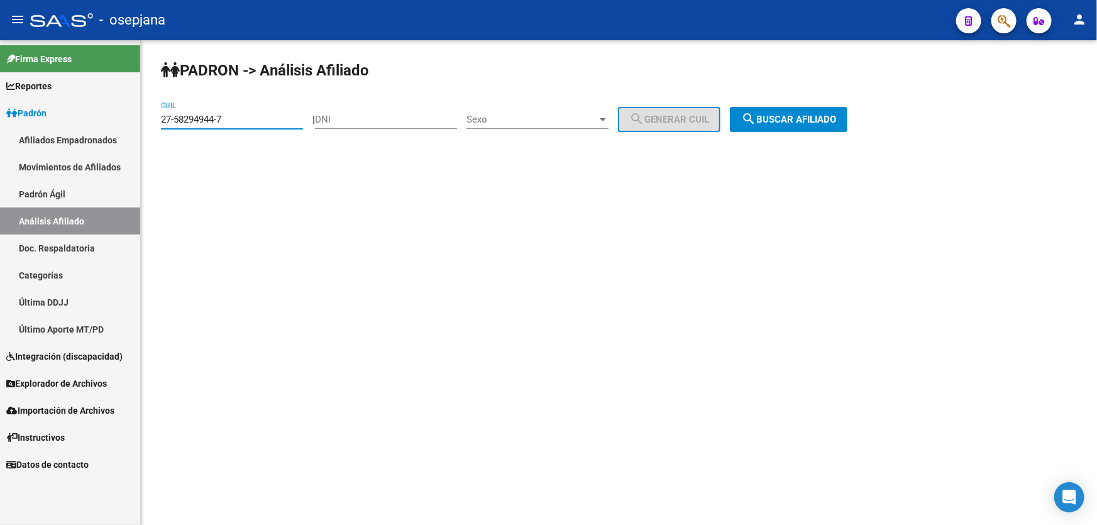
drag, startPoint x: 254, startPoint y: 116, endPoint x: 133, endPoint y: 119, distance: 120.7
click at [133, 119] on mat-sidenav-container "Firma Express Reportes Padrón Traspasos x O.S. Traspasos x Gerenciador Traspaso…" at bounding box center [548, 282] width 1097 height 484
paste input "34515000-0"
click at [847, 124] on button "search Buscar afiliado" at bounding box center [789, 119] width 118 height 25
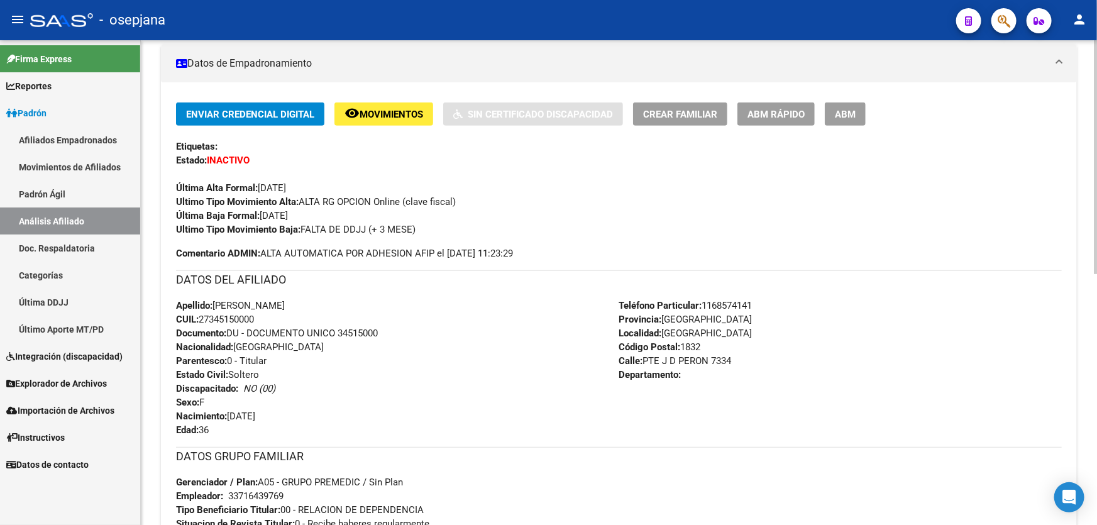
scroll to position [285, 0]
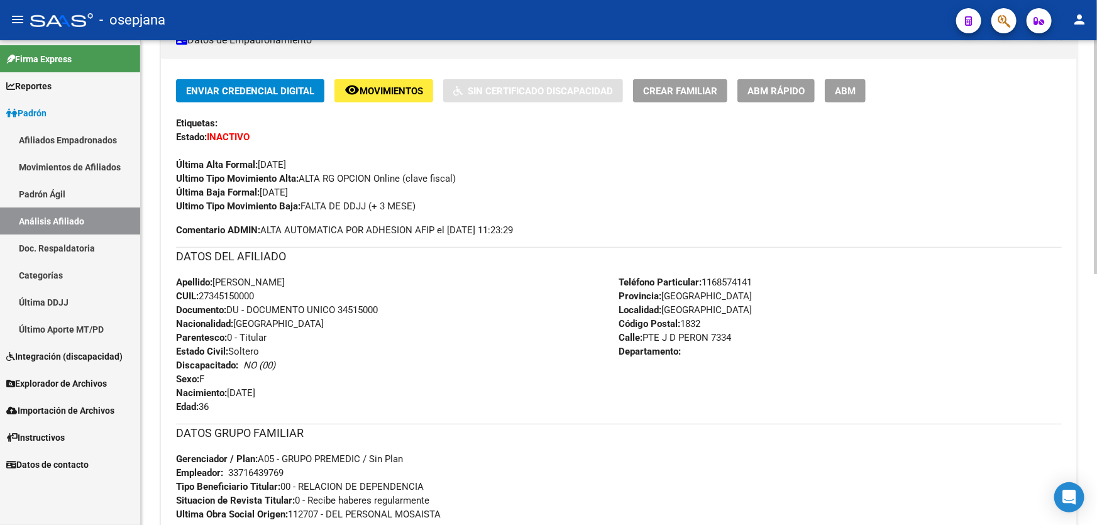
drag, startPoint x: 339, startPoint y: 308, endPoint x: 433, endPoint y: 309, distance: 94.3
click at [433, 309] on div "Apellido: DAIANA ANDREA HARRIS CUIL: 27345150000 Documento: DU - DOCUMENTO UNIC…" at bounding box center [397, 344] width 443 height 138
copy span "34515000"
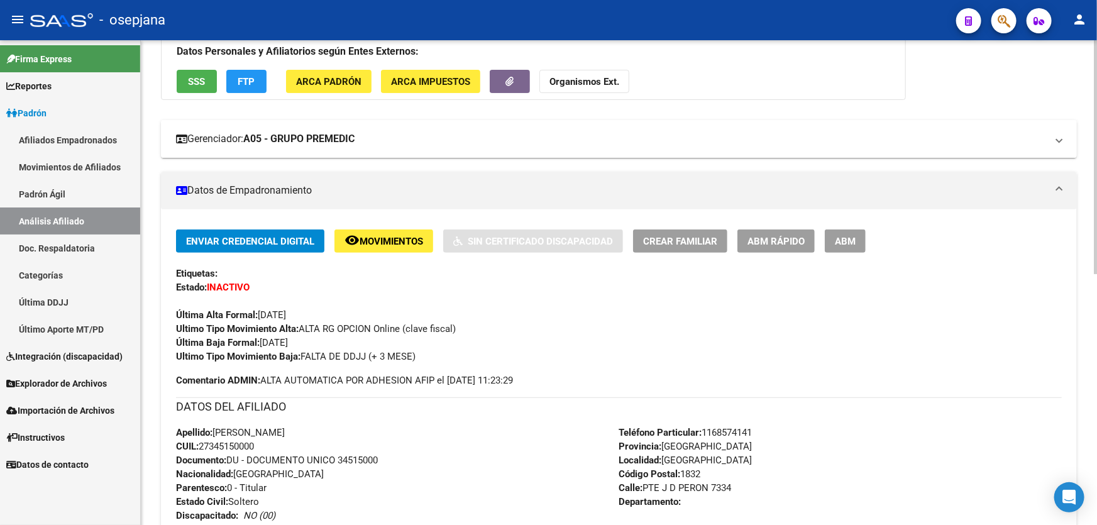
scroll to position [114, 0]
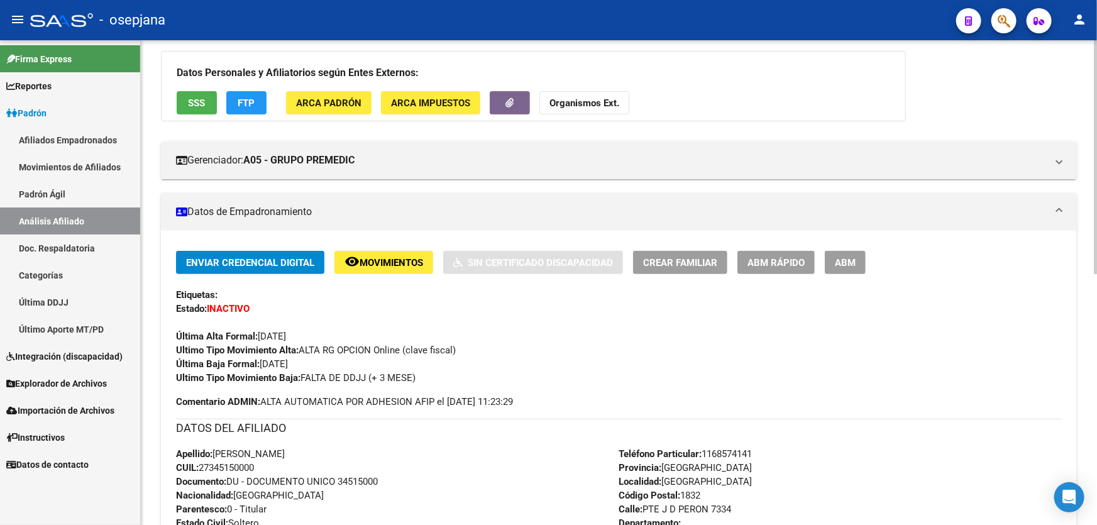
click at [201, 104] on span "SSS" at bounding box center [197, 102] width 17 height 11
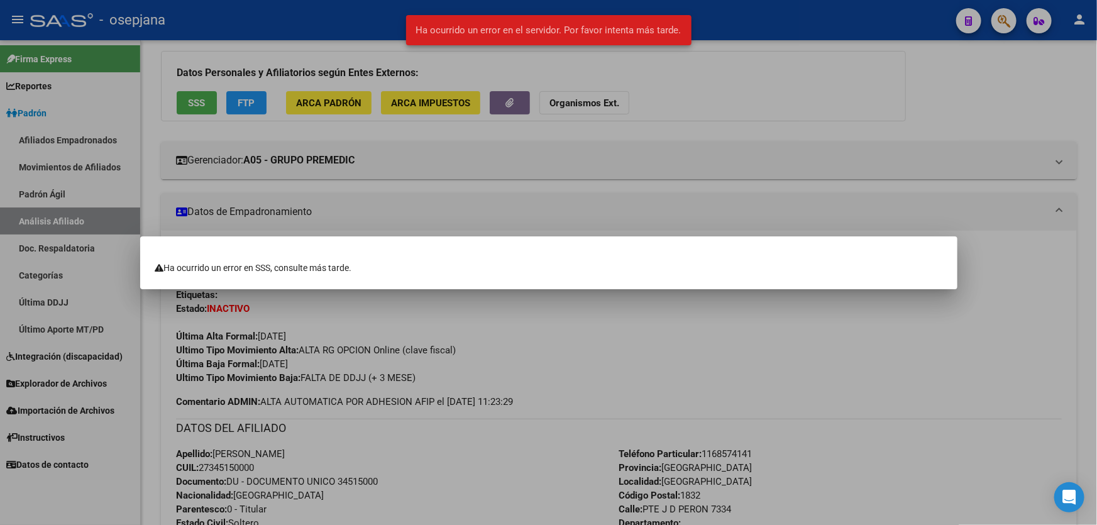
click at [670, 157] on div at bounding box center [548, 262] width 1097 height 525
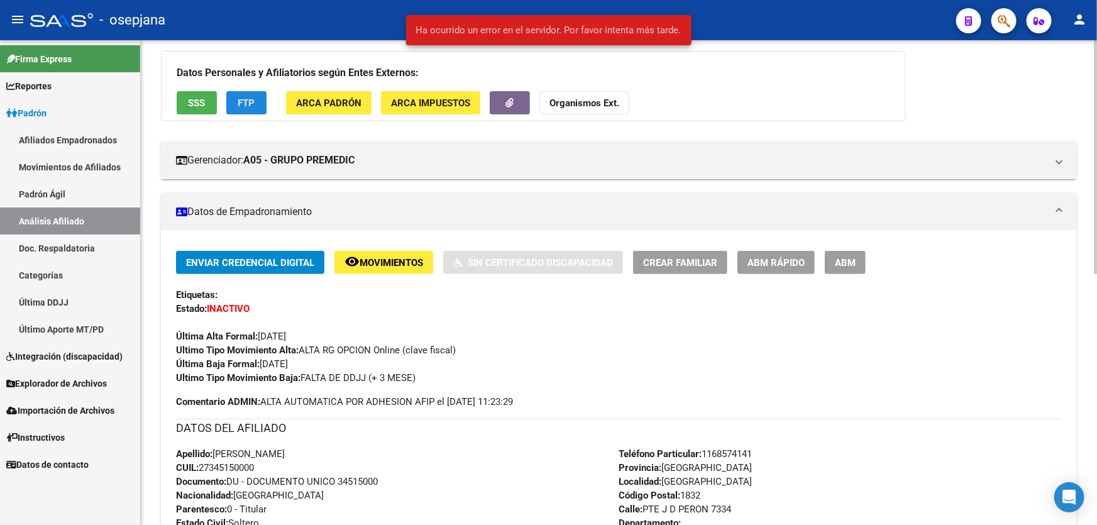
click at [256, 107] on button "FTP" at bounding box center [246, 102] width 40 height 23
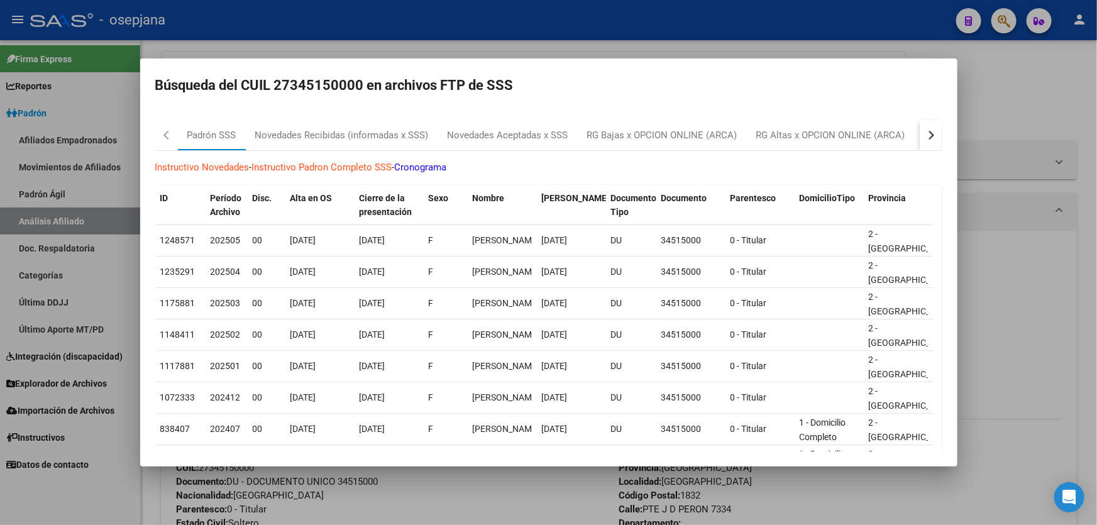
click at [924, 131] on div "button" at bounding box center [928, 135] width 9 height 9
click at [870, 131] on div "RG Bajas Diarias" at bounding box center [868, 135] width 70 height 14
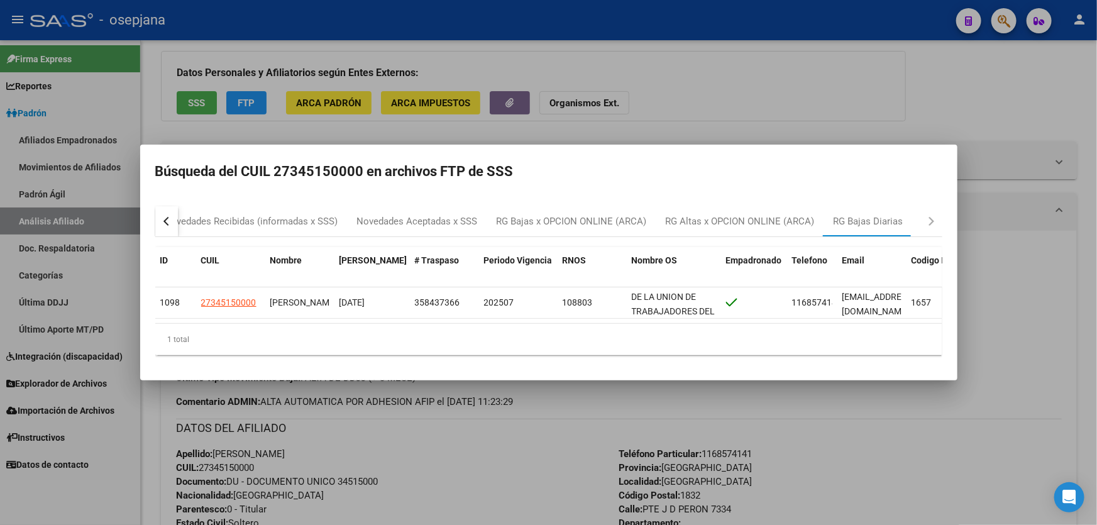
click at [746, 70] on div at bounding box center [548, 262] width 1097 height 525
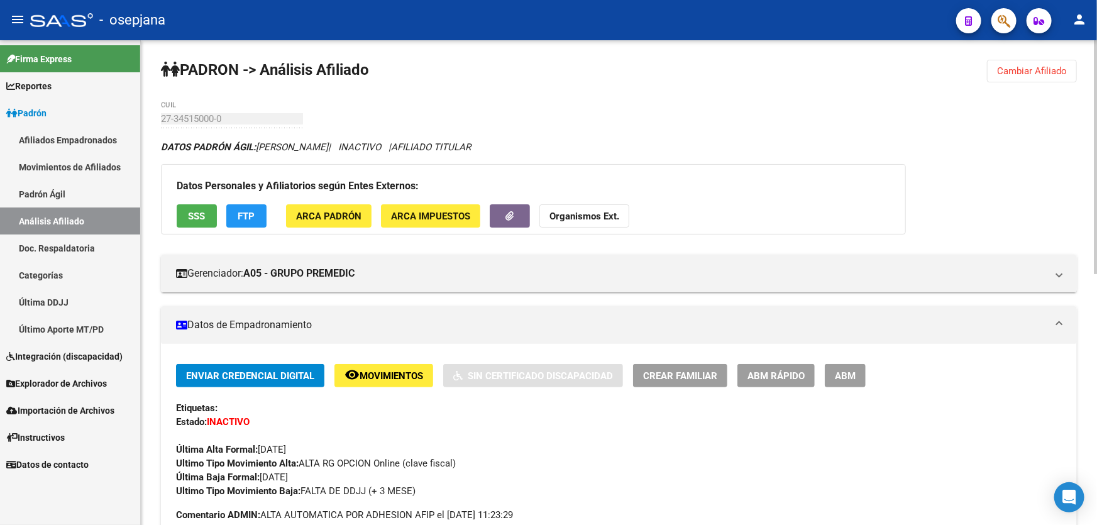
scroll to position [0, 0]
click at [1047, 75] on span "Cambiar Afiliado" at bounding box center [1032, 71] width 70 height 11
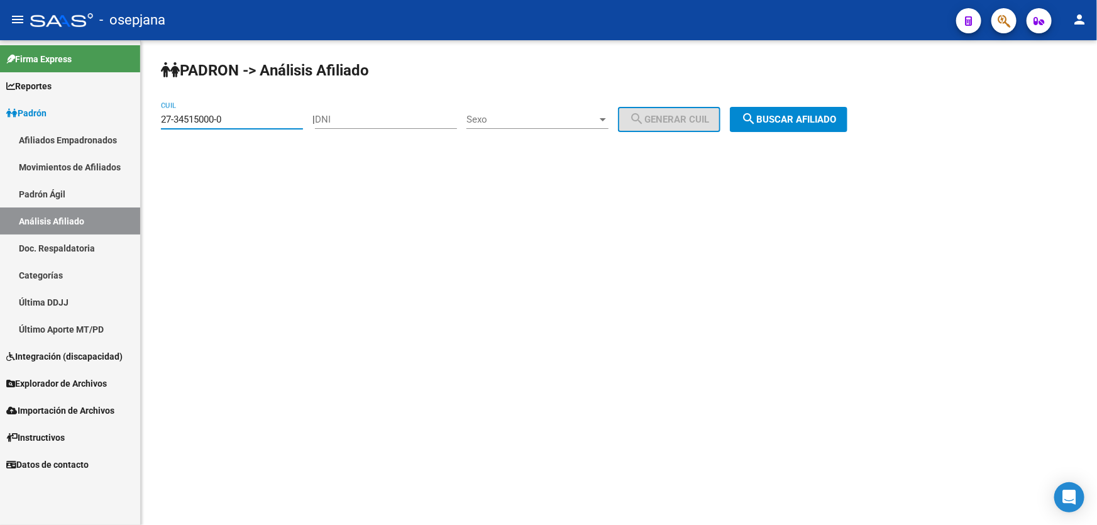
drag, startPoint x: 239, startPoint y: 117, endPoint x: 154, endPoint y: 120, distance: 84.9
click at [154, 120] on div "PADRON -> Análisis Afiliado 27-34515000-0 CUIL | DNI Sexo Sexo search Generar C…" at bounding box center [619, 106] width 956 height 132
paste input "35392"
click at [787, 116] on span "search Buscar afiliado" at bounding box center [788, 119] width 95 height 11
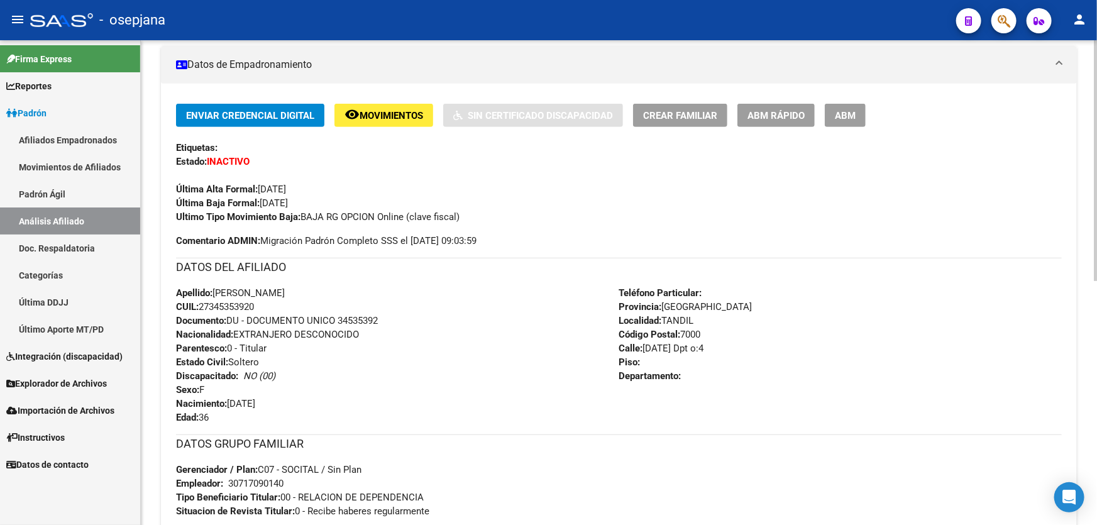
scroll to position [400, 0]
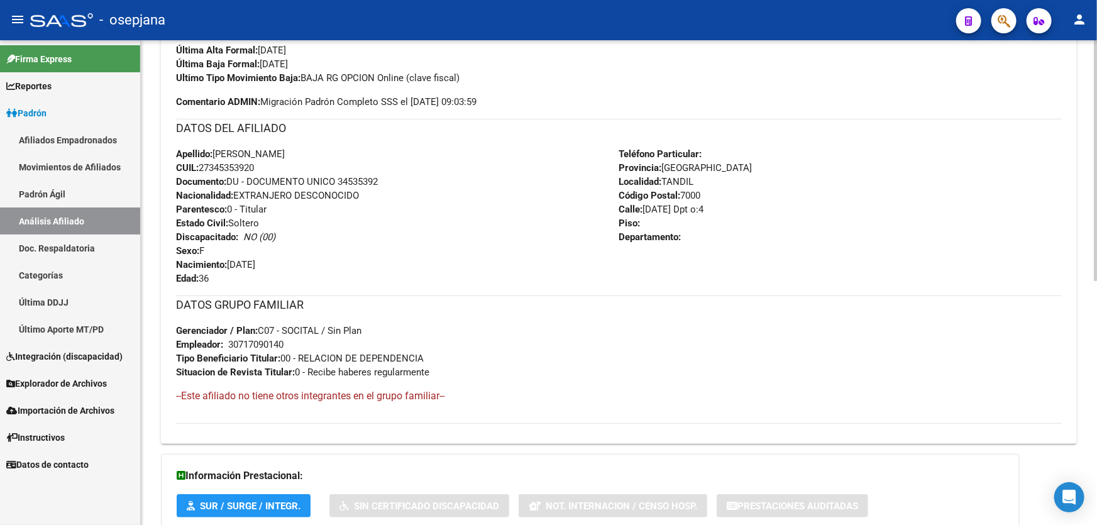
drag, startPoint x: 339, startPoint y: 178, endPoint x: 391, endPoint y: 182, distance: 51.6
click at [391, 182] on div "Apellido: MERCEDES IRIARTE CUIL: 27345353920 Documento: DU - DOCUMENTO UNICO 34…" at bounding box center [397, 216] width 443 height 138
copy span "34535392"
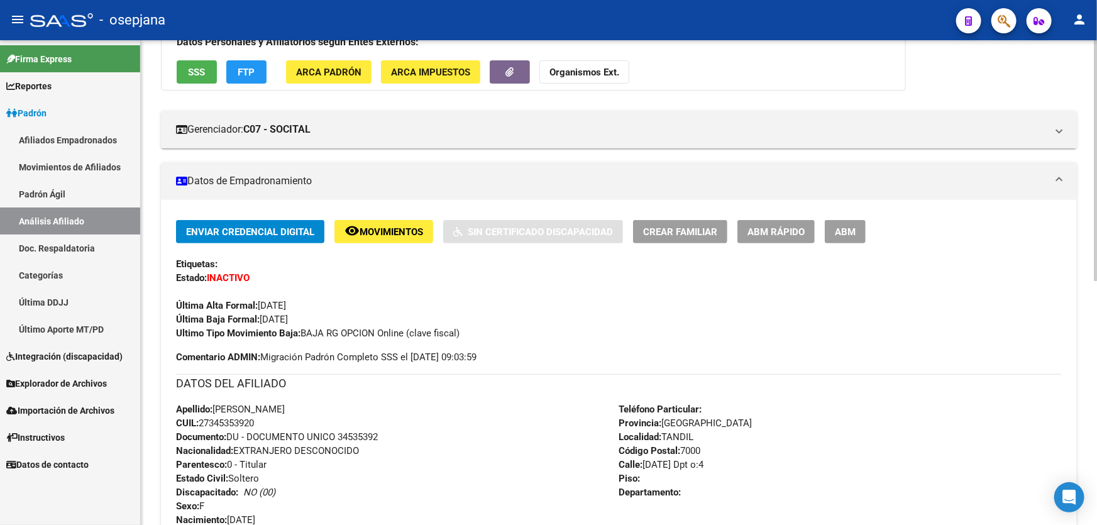
scroll to position [0, 0]
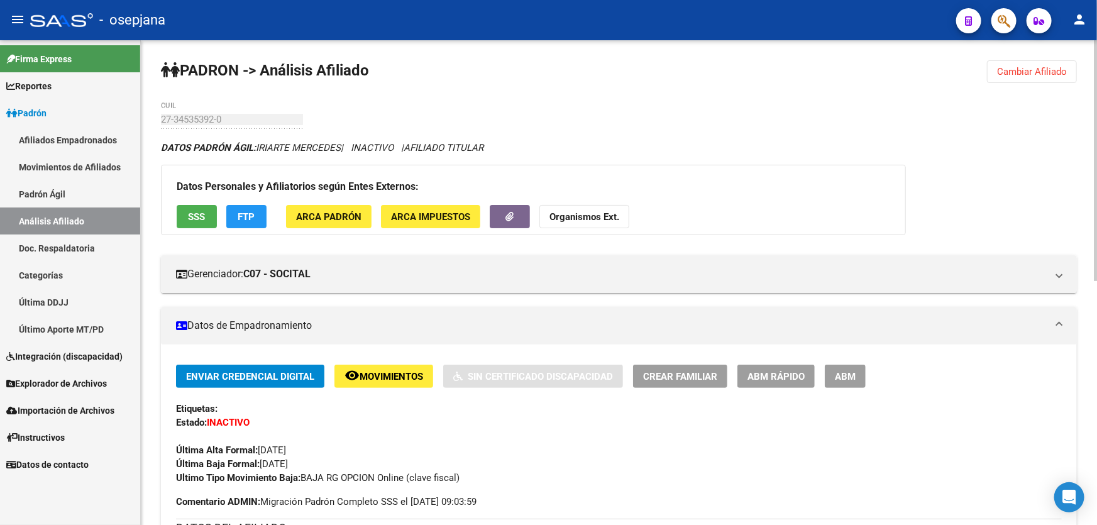
click at [1056, 71] on span "Cambiar Afiliado" at bounding box center [1032, 71] width 70 height 11
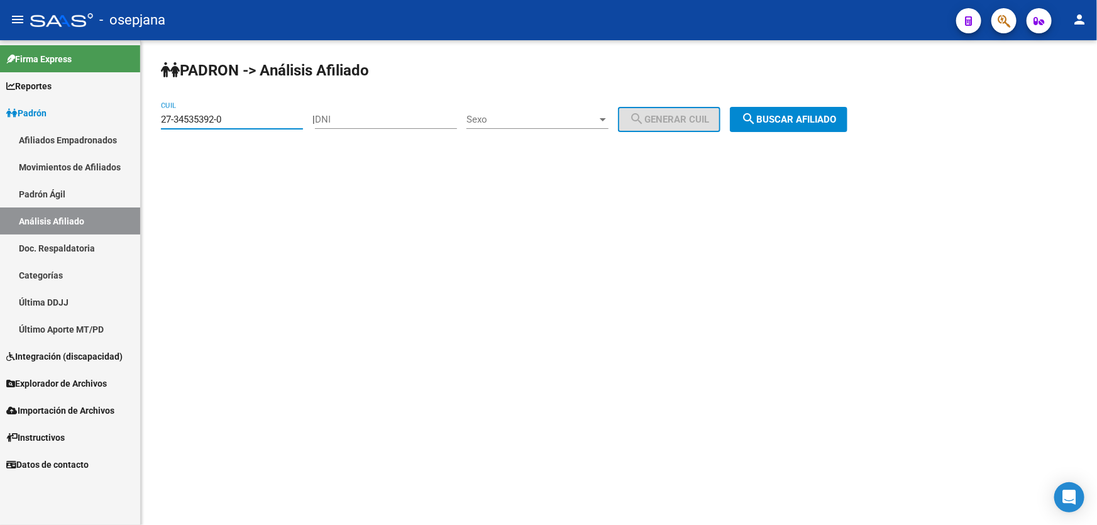
drag, startPoint x: 231, startPoint y: 118, endPoint x: 141, endPoint y: 126, distance: 90.9
click at [141, 126] on div "PADRON -> Análisis Afiliado 27-34535392-0 CUIL | DNI Sexo Sexo search Generar C…" at bounding box center [619, 106] width 956 height 132
paste input "9806-1"
type input "27-34539806-1"
click at [760, 139] on div "PADRON -> Análisis Afiliado 27-34539806-1 CUIL | DNI Sexo Sexo search Generar C…" at bounding box center [619, 106] width 956 height 132
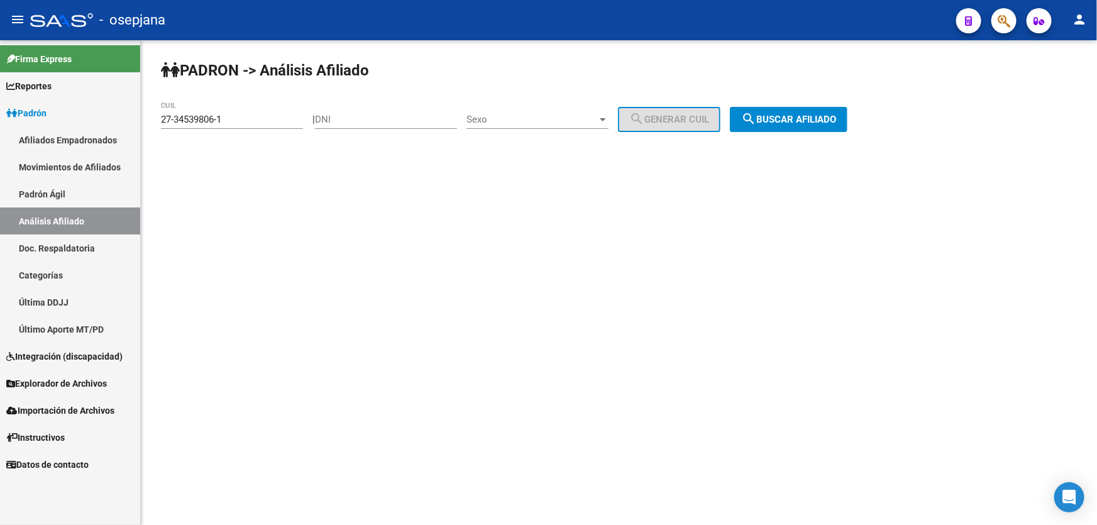
click at [788, 132] on div "PADRON -> Análisis Afiliado 27-34539806-1 CUIL | DNI Sexo Sexo search Generar C…" at bounding box center [619, 106] width 956 height 132
click at [804, 107] on button "search Buscar afiliado" at bounding box center [789, 119] width 118 height 25
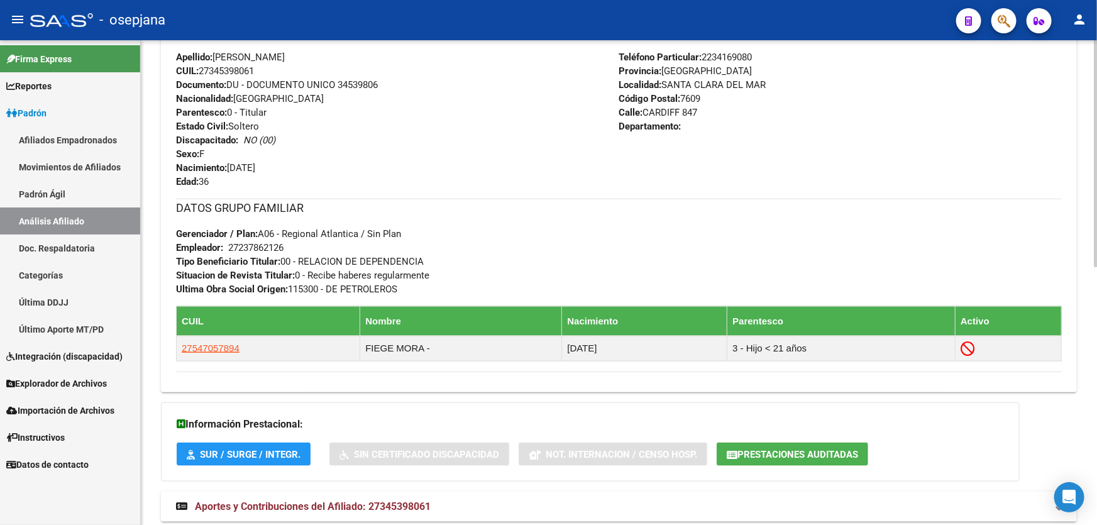
scroll to position [514, 0]
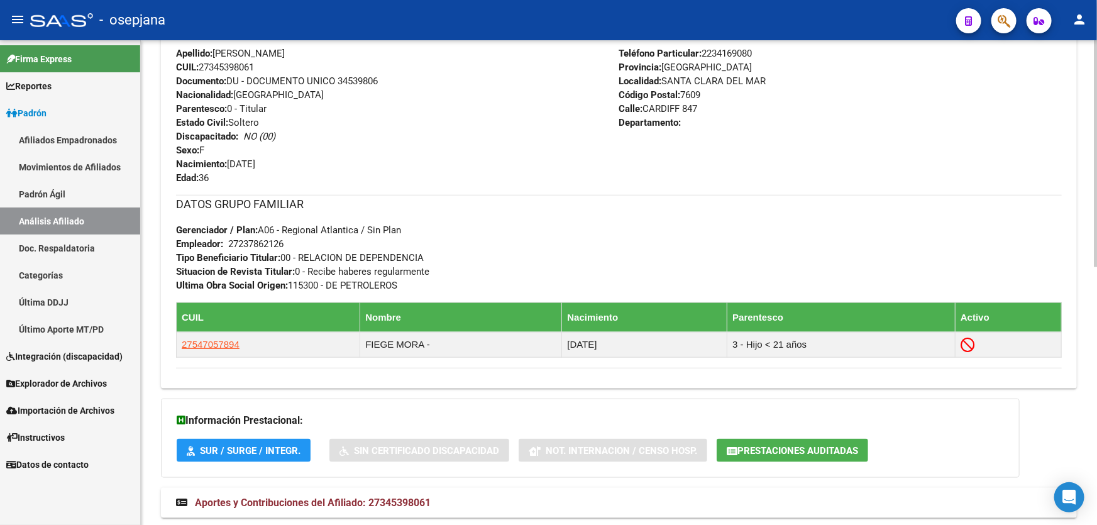
drag, startPoint x: 339, startPoint y: 80, endPoint x: 417, endPoint y: 87, distance: 78.9
click at [417, 87] on div "Apellido: SABRINA ELIZABETH FIEGE CUIL: 27345398061 Documento: DU - DOCUMENTO U…" at bounding box center [397, 116] width 443 height 138
drag, startPoint x: 353, startPoint y: 79, endPoint x: 481, endPoint y: 67, distance: 128.8
click at [480, 67] on div "Apellido: SABRINA ELIZABETH FIEGE CUIL: 27345398061 Documento: DU - DOCUMENTO U…" at bounding box center [397, 116] width 443 height 138
drag, startPoint x: 339, startPoint y: 82, endPoint x: 419, endPoint y: 87, distance: 79.4
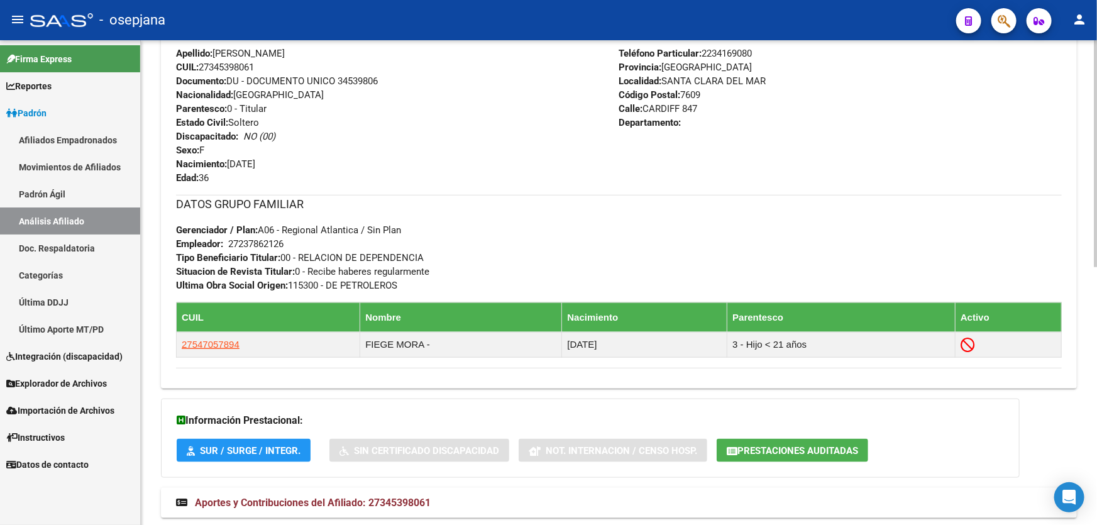
click at [419, 87] on div "Apellido: SABRINA ELIZABETH FIEGE CUIL: 27345398061 Documento: DU - DOCUMENTO U…" at bounding box center [397, 116] width 443 height 138
click at [393, 82] on div "Apellido: SABRINA ELIZABETH FIEGE CUIL: 27345398061 Documento: DU - DOCUMENTO U…" at bounding box center [397, 116] width 443 height 138
drag, startPoint x: 381, startPoint y: 79, endPoint x: 339, endPoint y: 81, distance: 41.5
click at [339, 81] on div "Apellido: SABRINA ELIZABETH FIEGE CUIL: 27345398061 Documento: DU - DOCUMENTO U…" at bounding box center [397, 116] width 443 height 138
copy span "34539806"
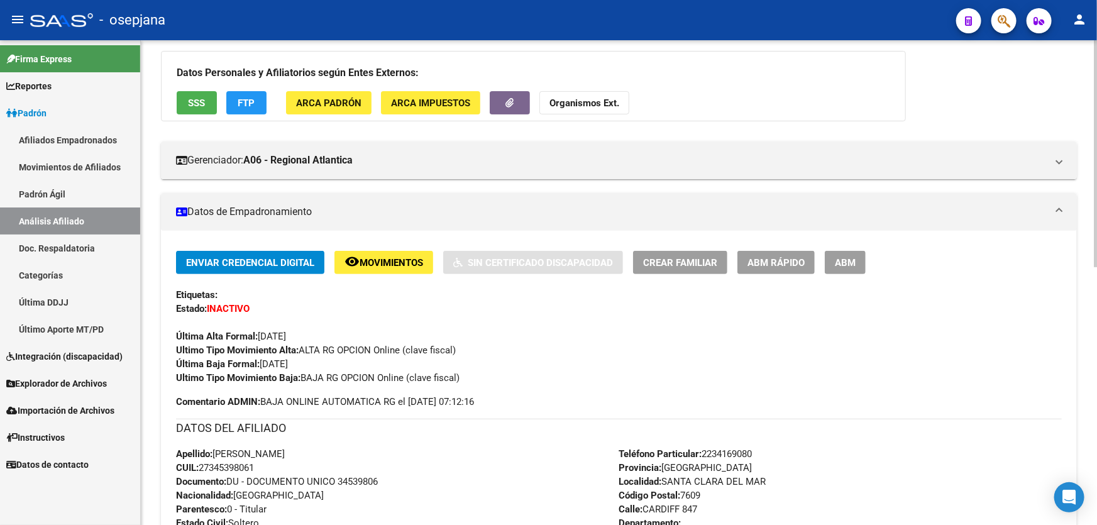
scroll to position [0, 0]
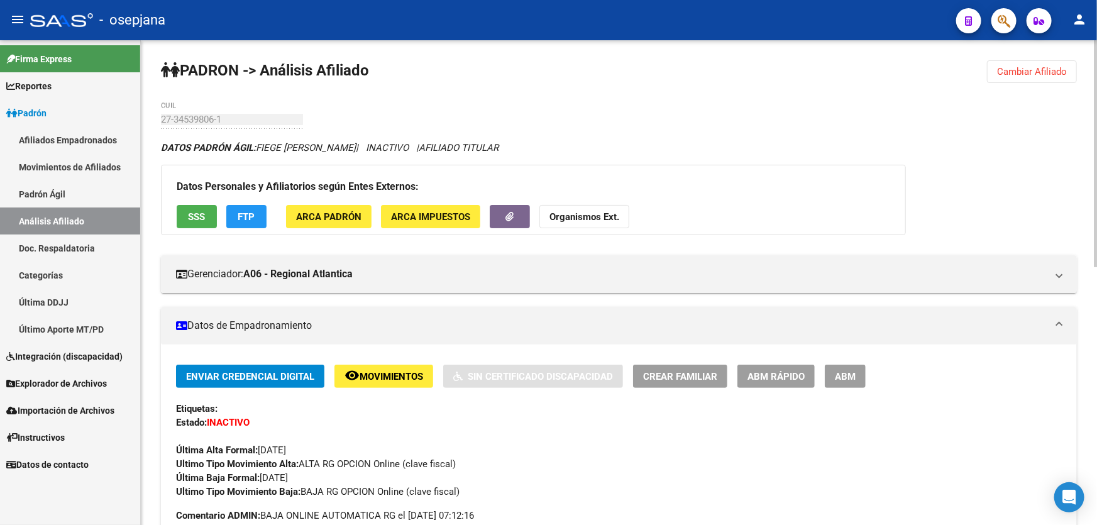
click at [1029, 71] on span "Cambiar Afiliado" at bounding box center [1032, 71] width 70 height 11
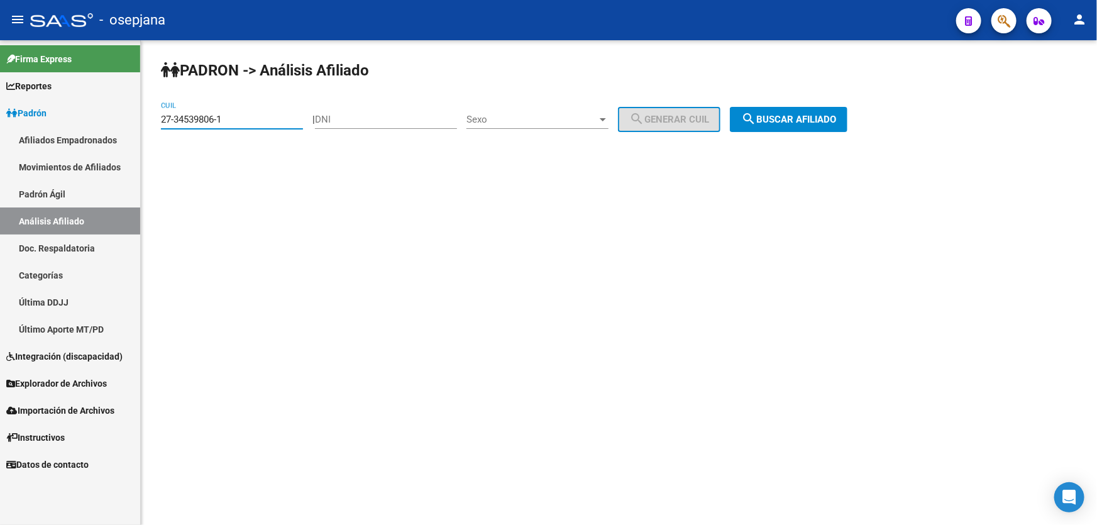
drag, startPoint x: 271, startPoint y: 120, endPoint x: 0, endPoint y: 162, distance: 274.1
click at [0, 154] on mat-sidenav-container "Firma Express Reportes Padrón Traspasos x O.S. Traspasos x Gerenciador Traspaso…" at bounding box center [548, 282] width 1097 height 484
paste input "27-34817195-5"
type input "27-34817195-5"
click at [790, 101] on div "PADRON -> Análisis Afiliado 27-34817195-5 CUIL | DNI Sexo Sexo search Generar C…" at bounding box center [619, 106] width 956 height 132
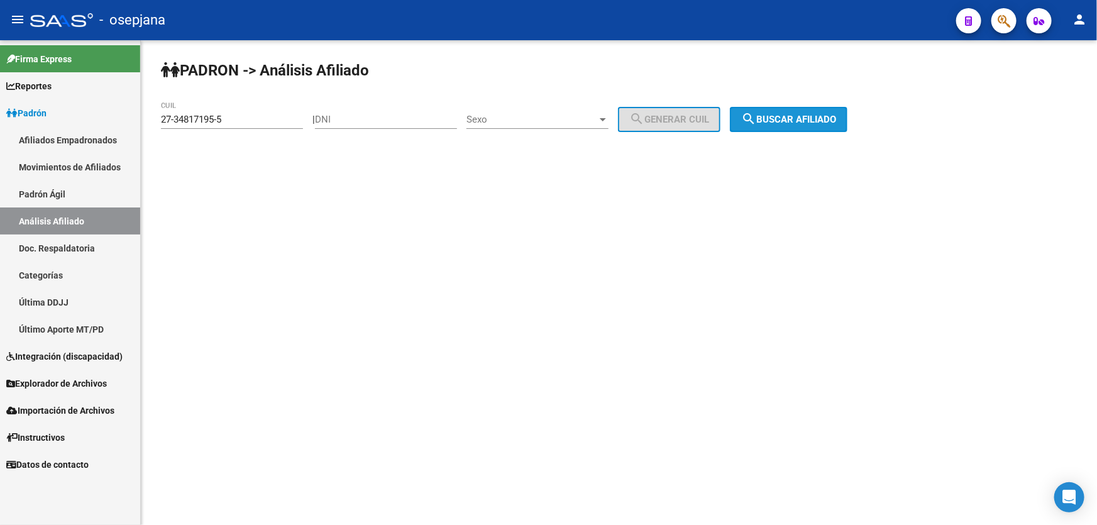
click at [794, 114] on span "search Buscar afiliado" at bounding box center [788, 119] width 95 height 11
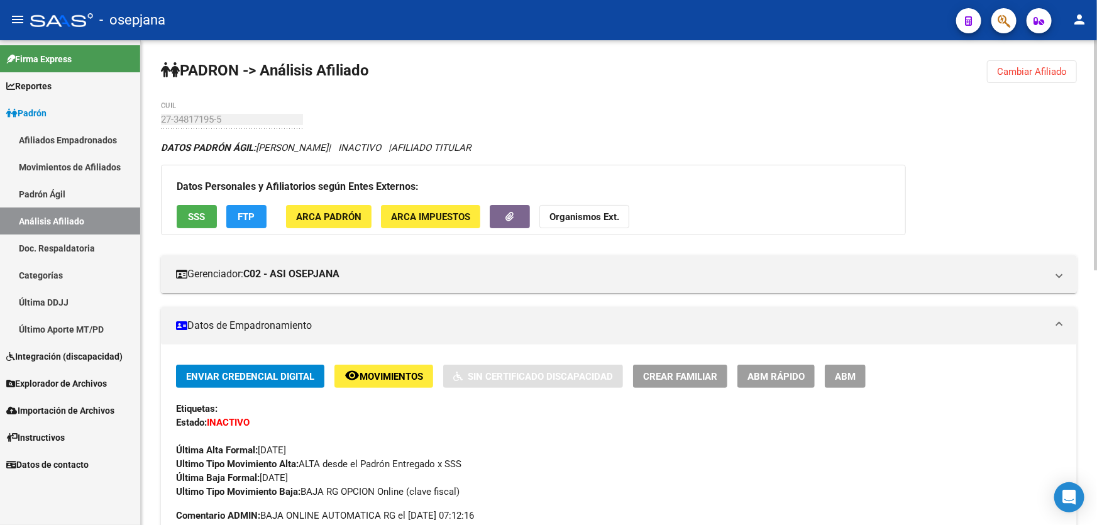
click at [1036, 66] on span "Cambiar Afiliado" at bounding box center [1032, 71] width 70 height 11
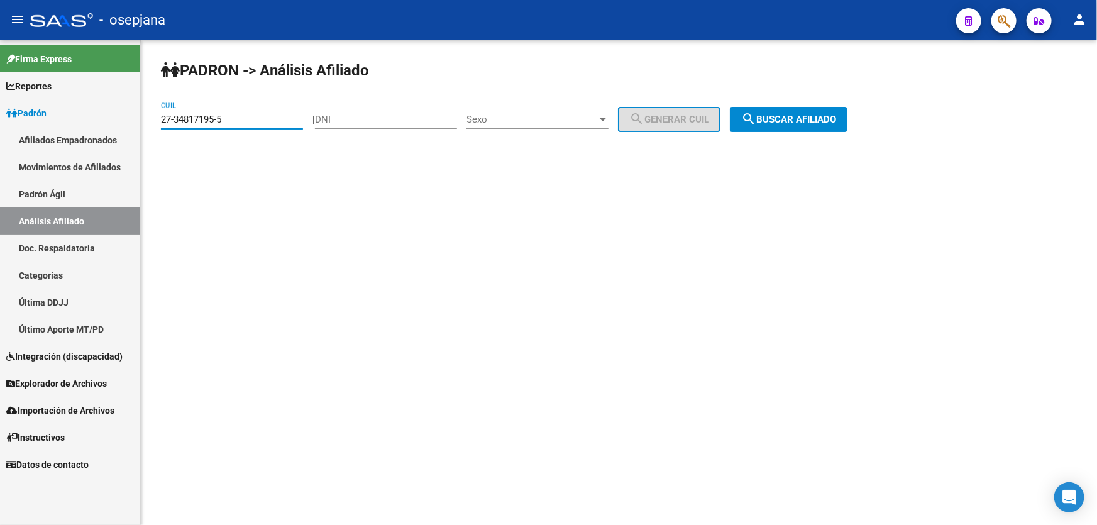
drag, startPoint x: 266, startPoint y: 124, endPoint x: 101, endPoint y: 118, distance: 165.4
click at [101, 118] on mat-sidenav-container "Firma Express Reportes Padrón Traspasos x O.S. Traspasos x Gerenciador Traspaso…" at bounding box center [548, 282] width 1097 height 484
paste input "27-35342040-8"
click at [827, 123] on span "search Buscar afiliado" at bounding box center [788, 119] width 95 height 11
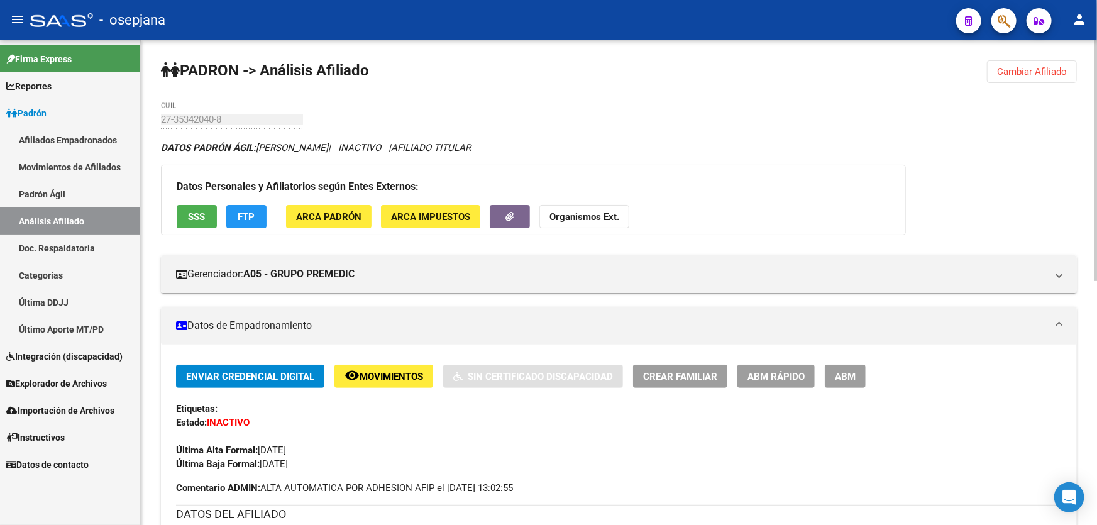
click at [1012, 67] on span "Cambiar Afiliado" at bounding box center [1032, 71] width 70 height 11
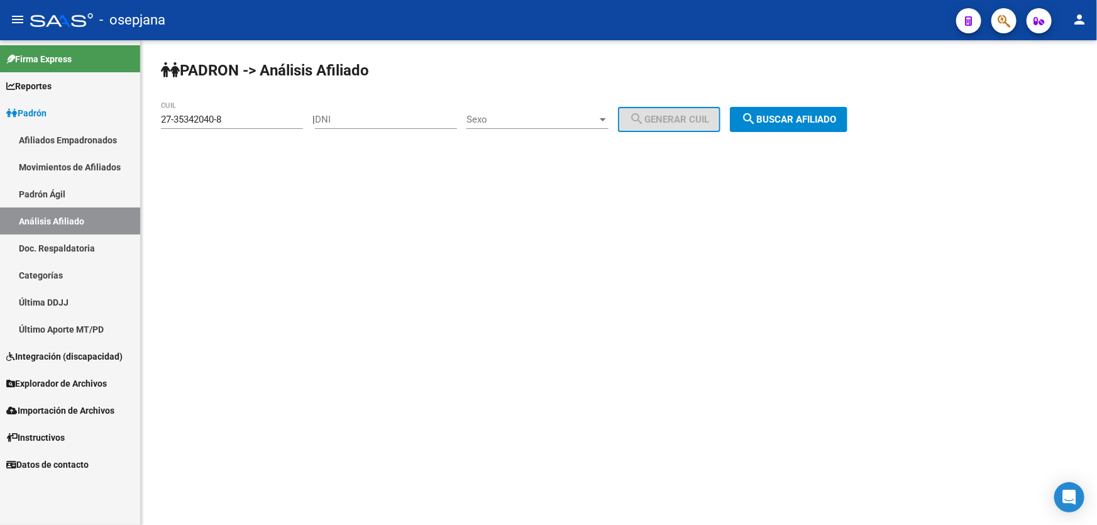
drag, startPoint x: 251, startPoint y: 112, endPoint x: 141, endPoint y: 116, distance: 110.0
click at [141, 116] on div "PADRON -> Análisis Afiliado 27-35342040-8 CUIL | DNI Sexo Sexo search Generar C…" at bounding box center [619, 106] width 956 height 132
drag, startPoint x: 255, startPoint y: 116, endPoint x: 146, endPoint y: 120, distance: 109.4
click at [146, 120] on div "PADRON -> Análisis Afiliado 27-35342040-8 CUIL | DNI Sexo Sexo search Generar C…" at bounding box center [619, 106] width 956 height 132
paste input "6200337-2"
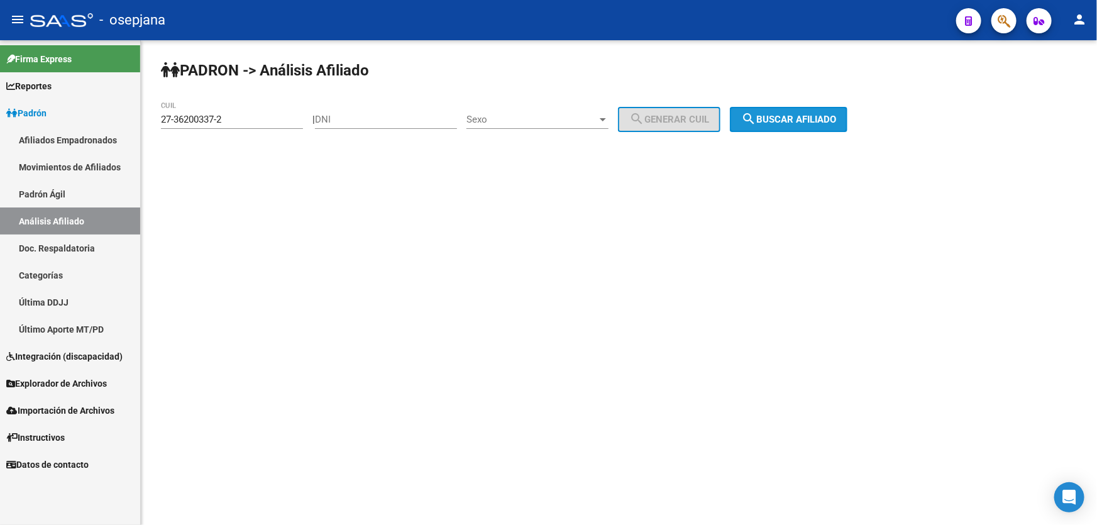
click at [823, 125] on button "search Buscar afiliado" at bounding box center [789, 119] width 118 height 25
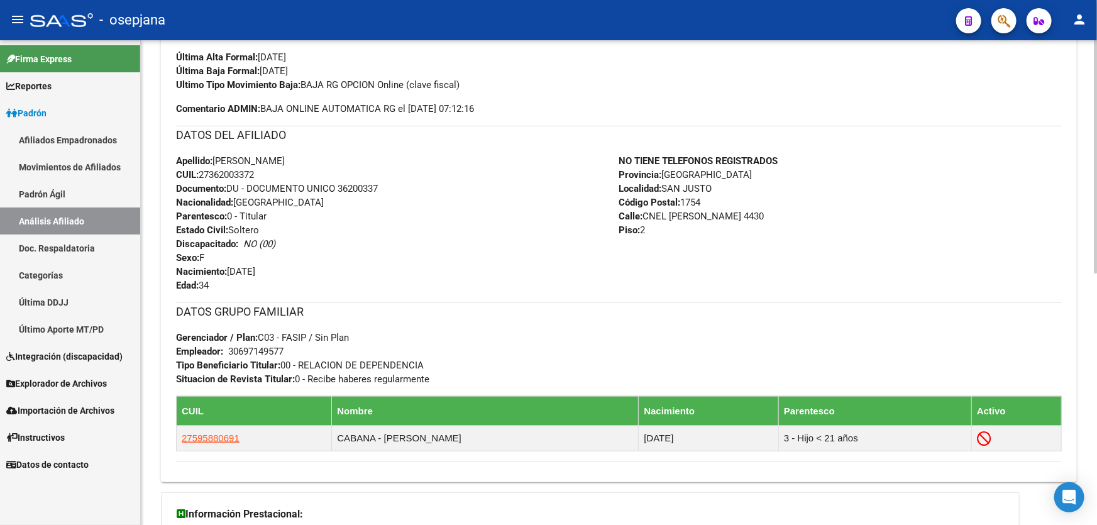
scroll to position [400, 0]
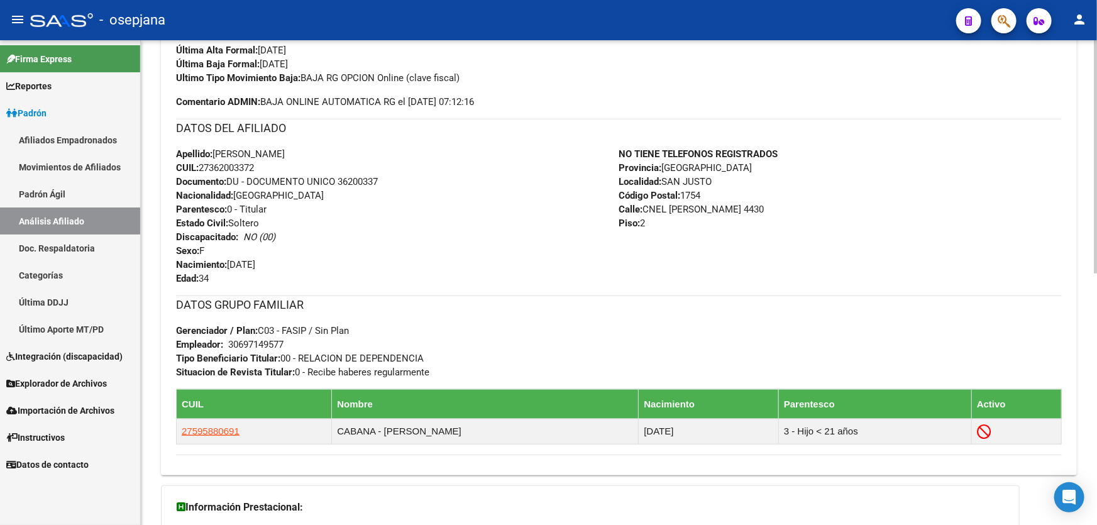
drag, startPoint x: 341, startPoint y: 179, endPoint x: 434, endPoint y: 179, distance: 93.0
click at [434, 179] on div "Apellido: DALMA NOELIA PACHAO CUIL: 27362003372 Documento: DU - DOCUMENTO UNICO…" at bounding box center [397, 216] width 443 height 138
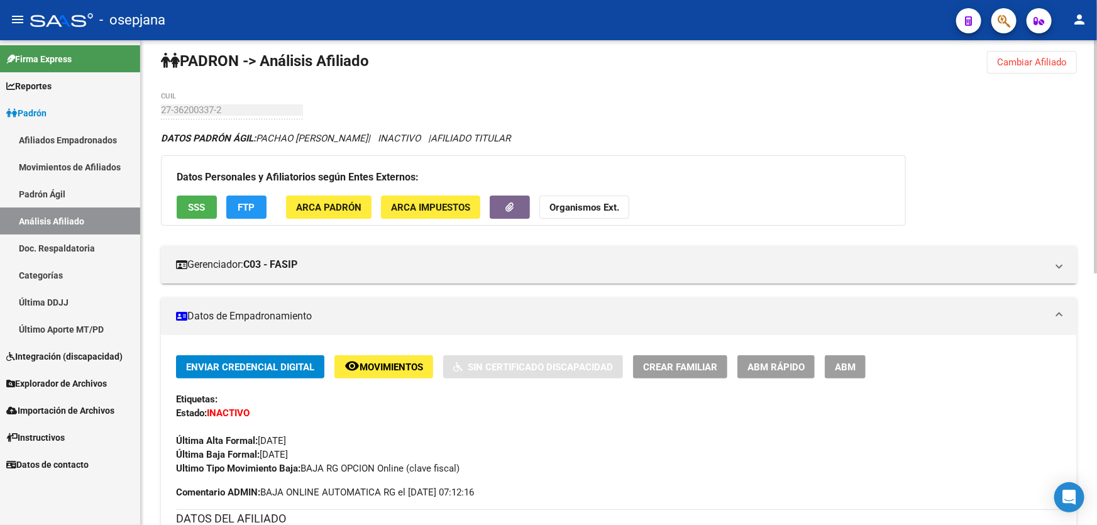
scroll to position [0, 0]
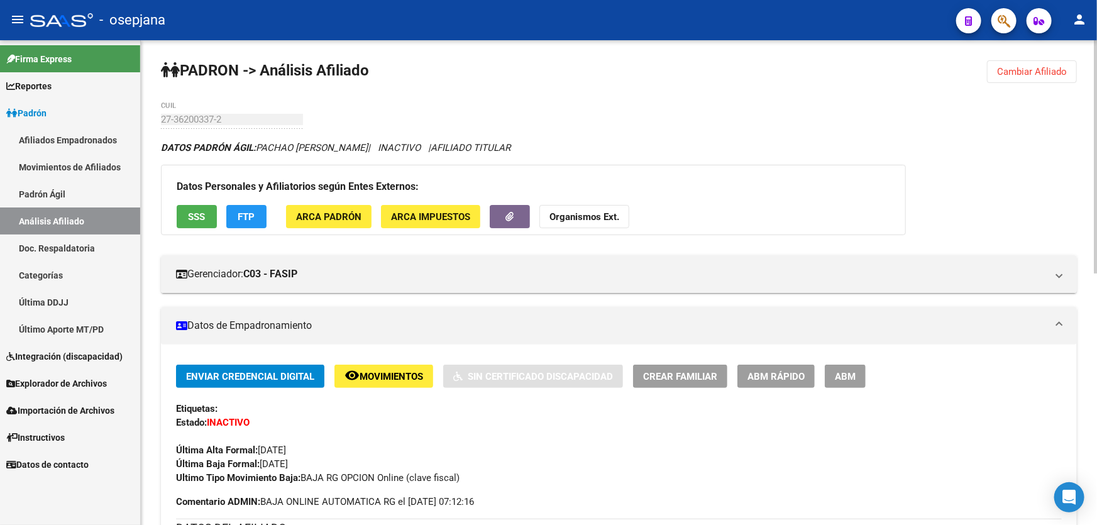
click at [1050, 70] on span "Cambiar Afiliado" at bounding box center [1032, 71] width 70 height 11
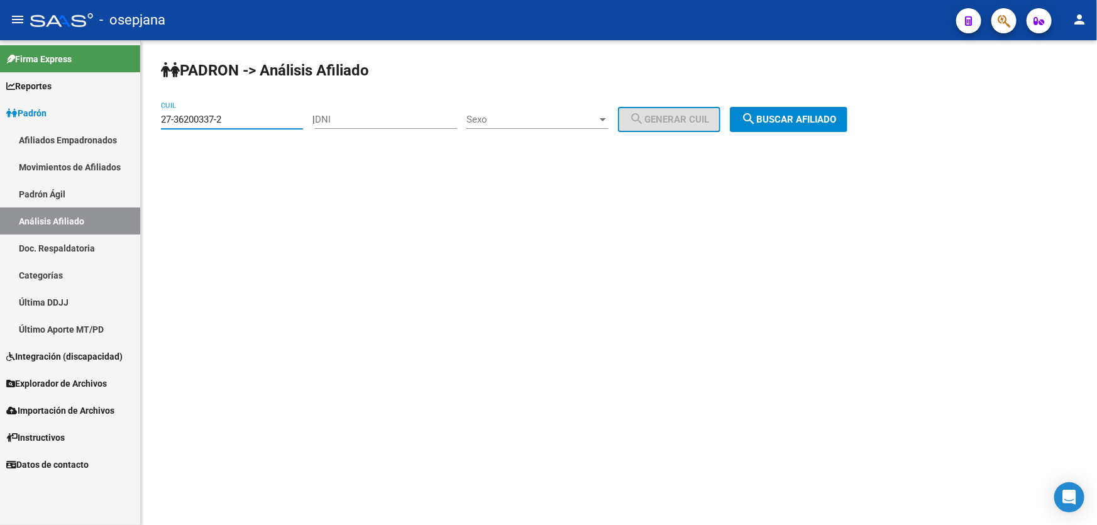
drag, startPoint x: 268, startPoint y: 117, endPoint x: 125, endPoint y: 115, distance: 142.7
click at [125, 115] on mat-sidenav-container "Firma Express Reportes Padrón Traspasos x O.S. Traspasos x Gerenciador Traspaso…" at bounding box center [548, 282] width 1097 height 484
paste input "59588069-1"
click at [819, 131] on button "search Buscar afiliado" at bounding box center [789, 119] width 118 height 25
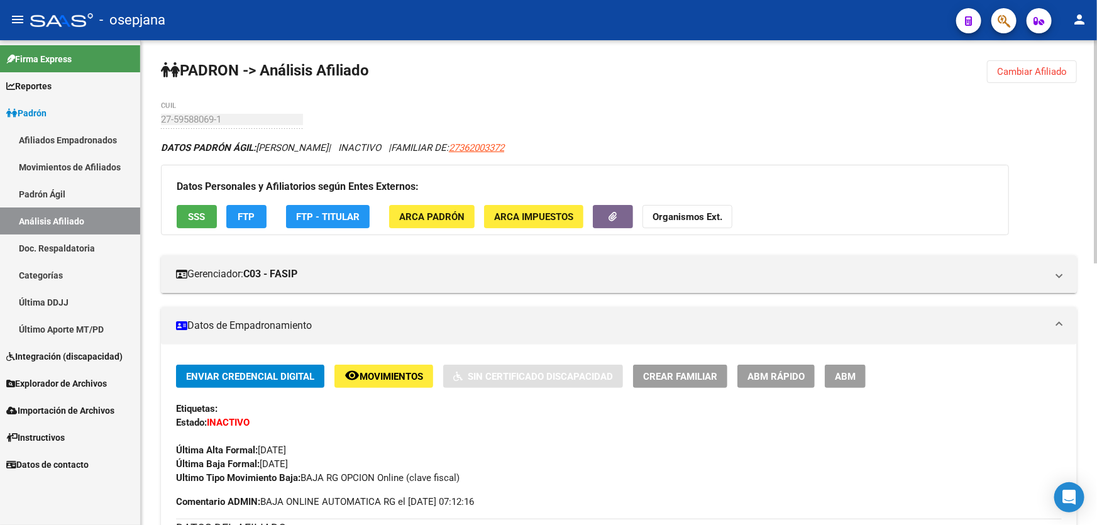
click at [1041, 70] on span "Cambiar Afiliado" at bounding box center [1032, 71] width 70 height 11
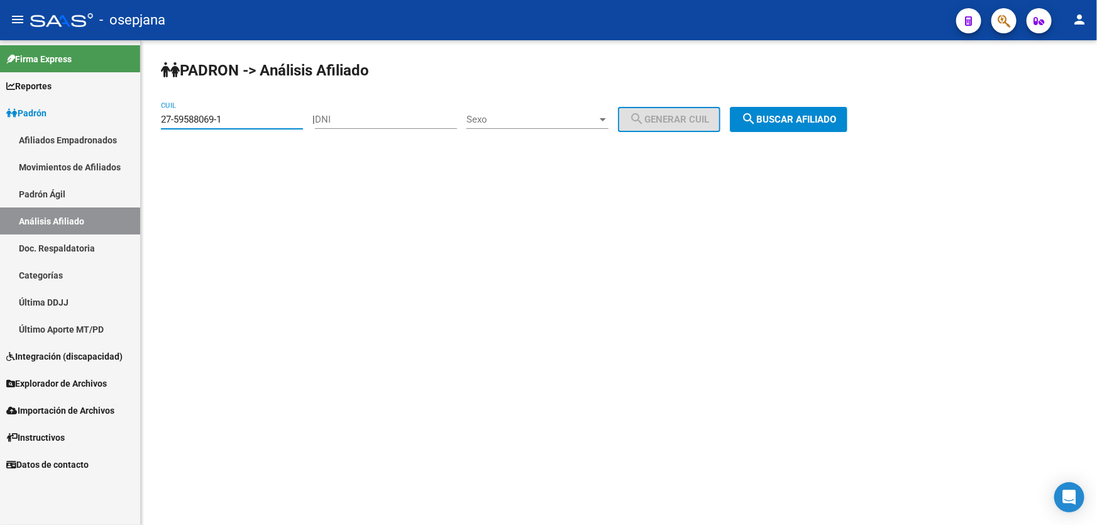
drag, startPoint x: 243, startPoint y: 122, endPoint x: 156, endPoint y: 134, distance: 87.0
click at [156, 134] on div "PADRON -> Análisis Afiliado 27-59588069-1 CUIL | DNI Sexo Sexo search Generar C…" at bounding box center [619, 106] width 956 height 132
paste input "0-47479236-7"
type input "20-47479236-7"
click at [821, 122] on span "search Buscar afiliado" at bounding box center [788, 119] width 95 height 11
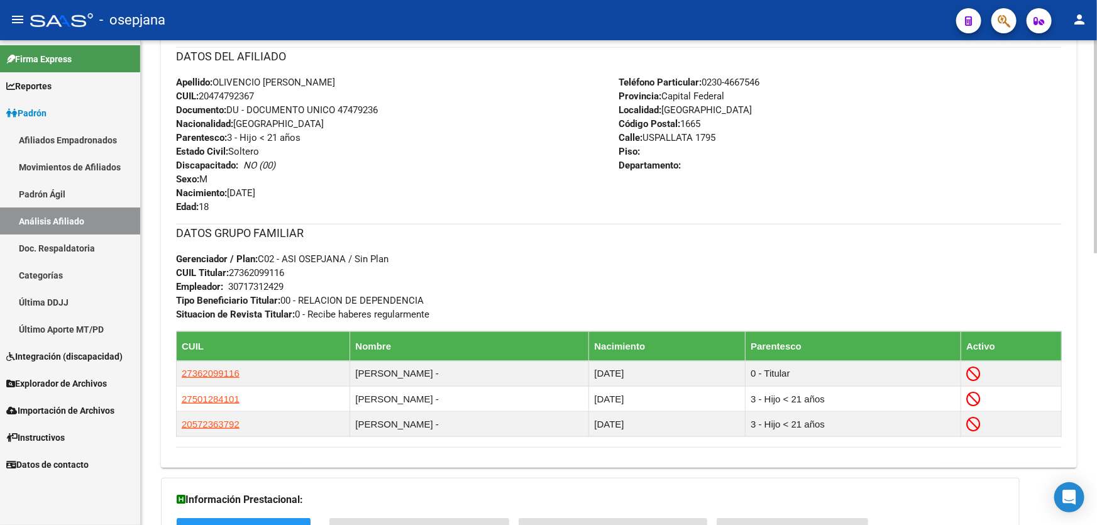
scroll to position [571, 0]
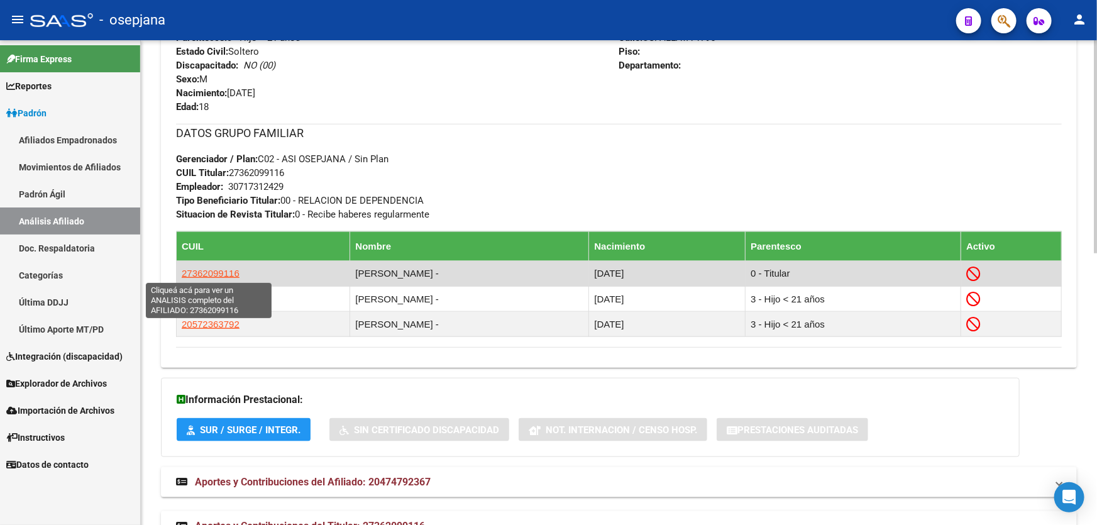
click at [224, 270] on span "27362099116" at bounding box center [211, 273] width 58 height 11
type textarea "27362099116"
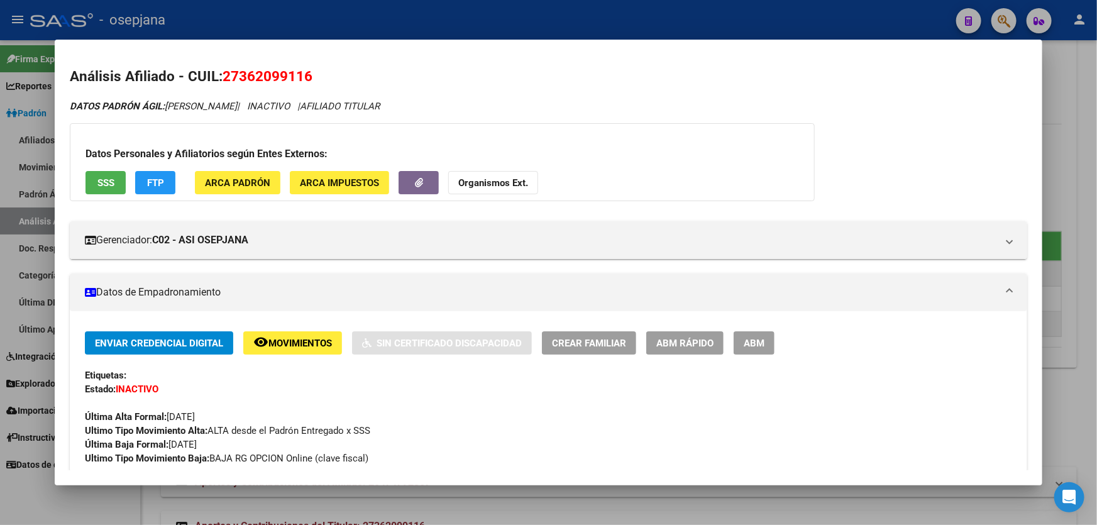
drag, startPoint x: 317, startPoint y: 77, endPoint x: 226, endPoint y: 76, distance: 90.5
click at [226, 76] on h2 "Análisis Afiliado - CUIL: 27362099116" at bounding box center [548, 76] width 957 height 21
click at [1096, 69] on div at bounding box center [548, 262] width 1097 height 525
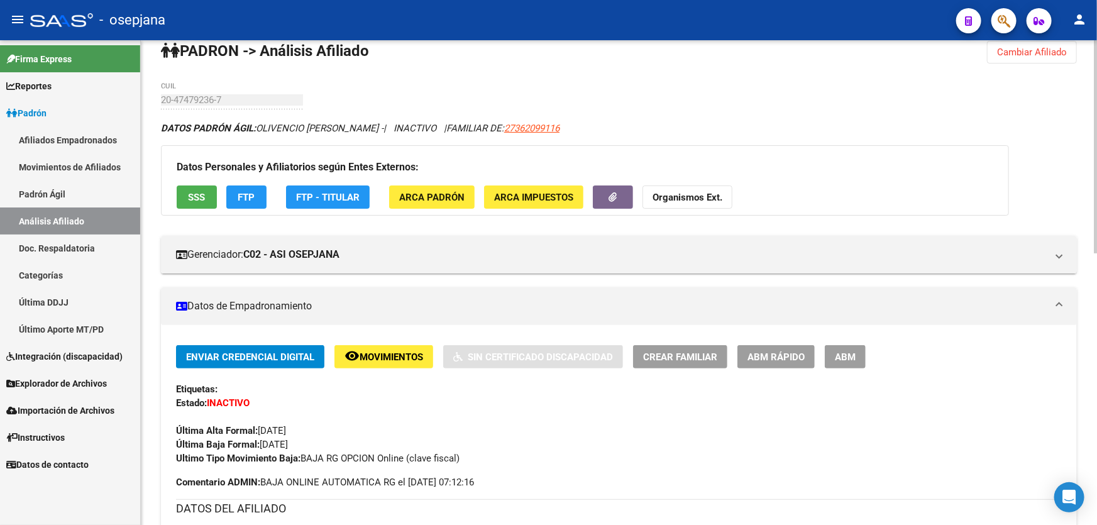
scroll to position [0, 0]
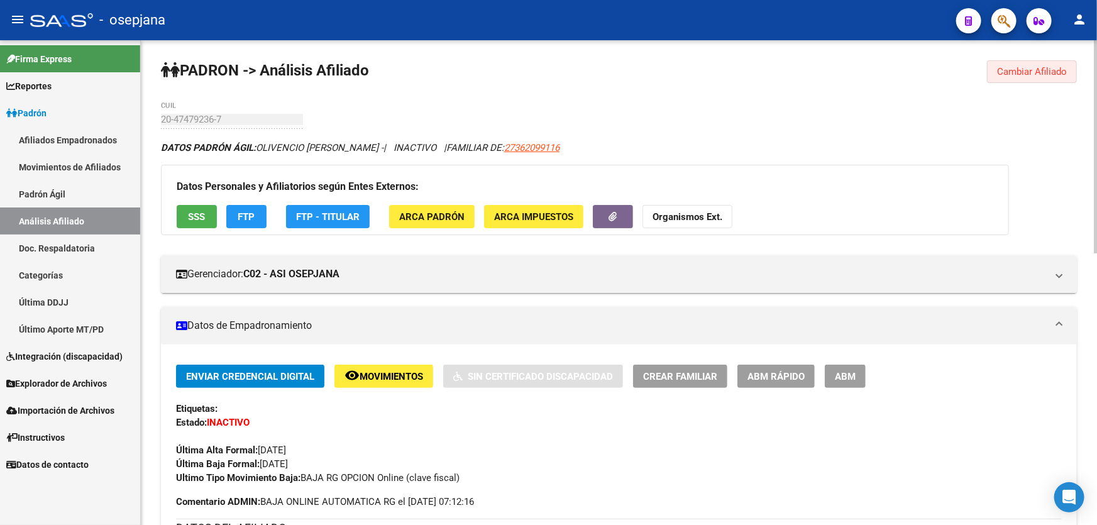
click at [1042, 79] on button "Cambiar Afiliado" at bounding box center [1032, 71] width 90 height 23
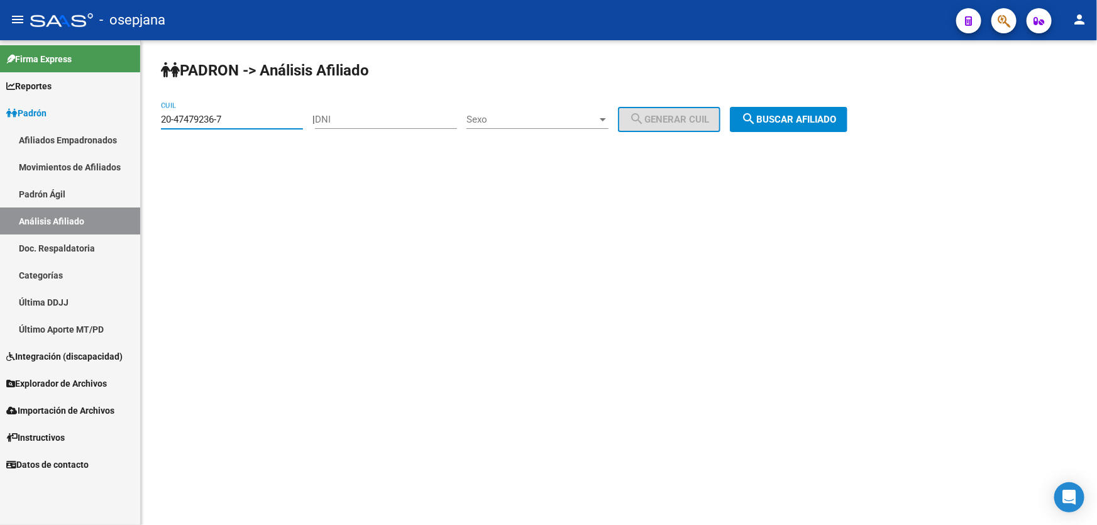
drag, startPoint x: 239, startPoint y: 116, endPoint x: 168, endPoint y: 115, distance: 71.0
click at [156, 121] on div "PADRON -> Análisis Afiliado 20-47479236-7 CUIL | DNI Sexo Sexo search Generar C…" at bounding box center [619, 106] width 956 height 132
paste input "7-37483001-0"
click at [808, 123] on span "search Buscar afiliado" at bounding box center [788, 119] width 95 height 11
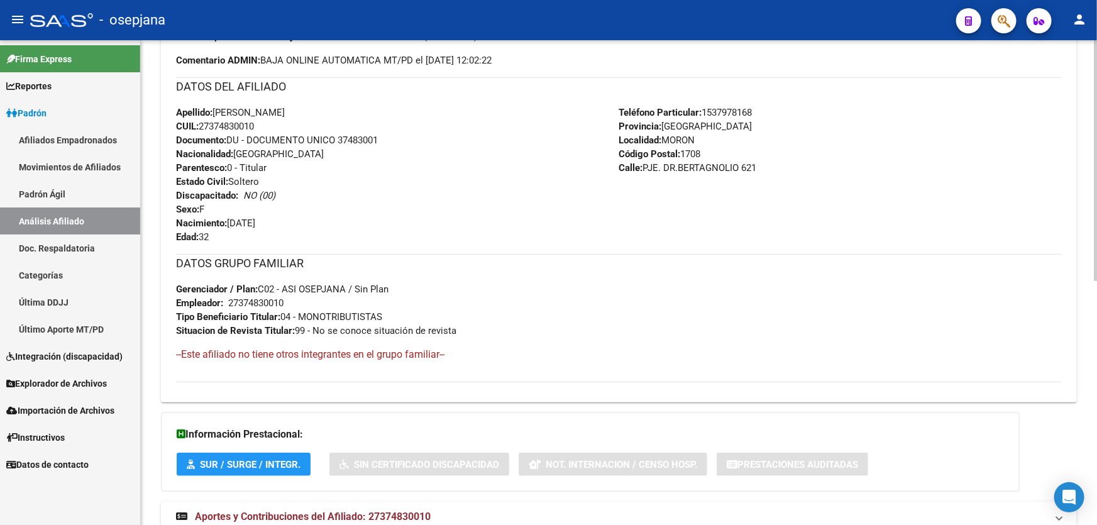
scroll to position [457, 0]
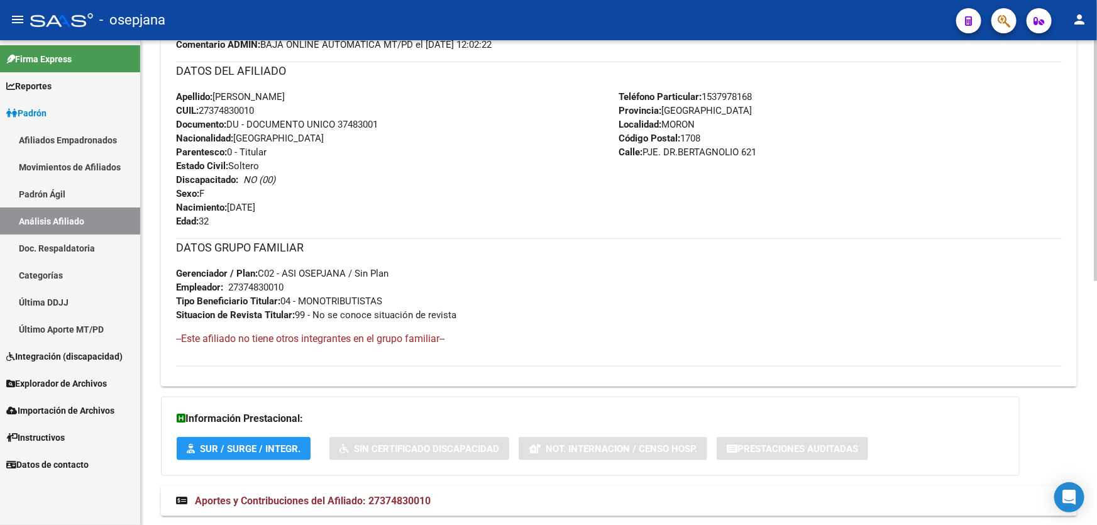
drag, startPoint x: 340, startPoint y: 123, endPoint x: 393, endPoint y: 123, distance: 53.4
click at [393, 123] on div "Apellido: MAYRA FLORENCIA ORELLANA CUIL: 27374830010 Documento: DU - DOCUMENTO …" at bounding box center [397, 159] width 443 height 138
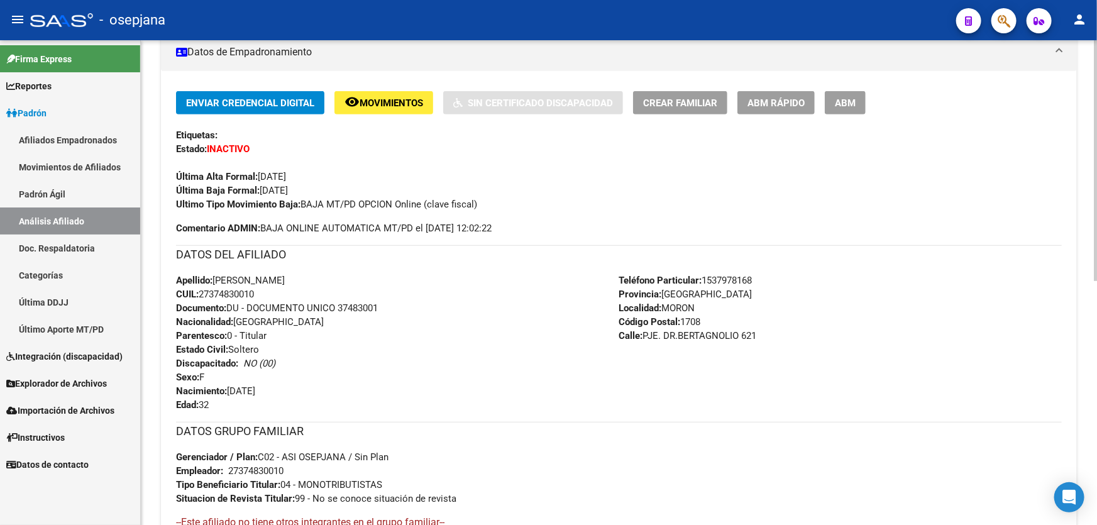
scroll to position [57, 0]
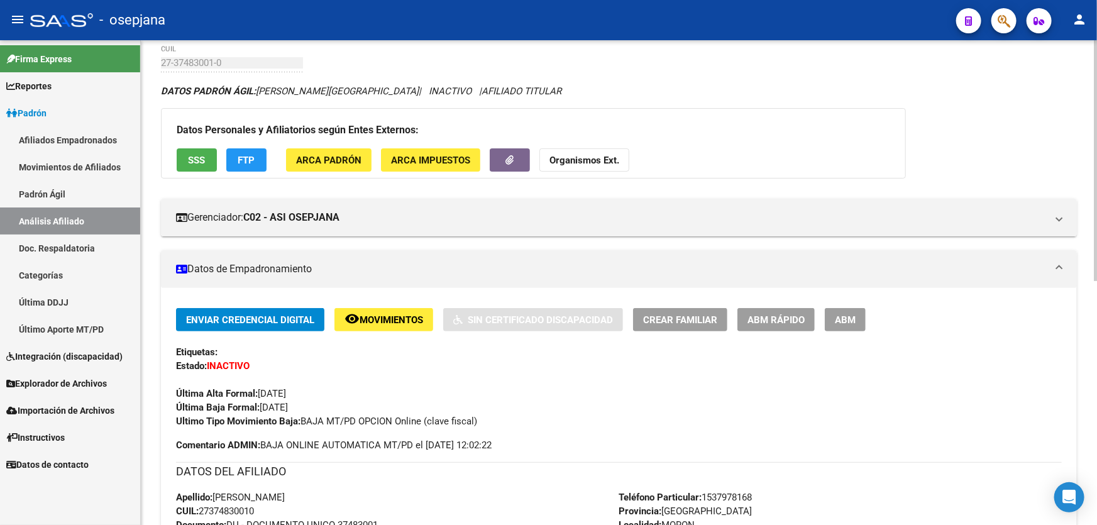
click at [362, 314] on span "Movimientos" at bounding box center [390, 319] width 63 height 11
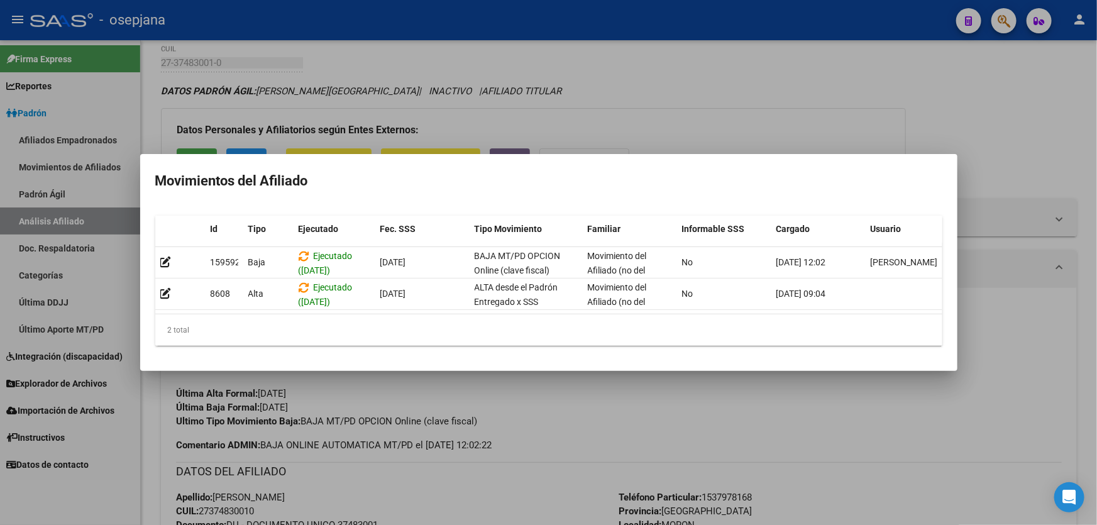
click at [457, 509] on div at bounding box center [548, 262] width 1097 height 525
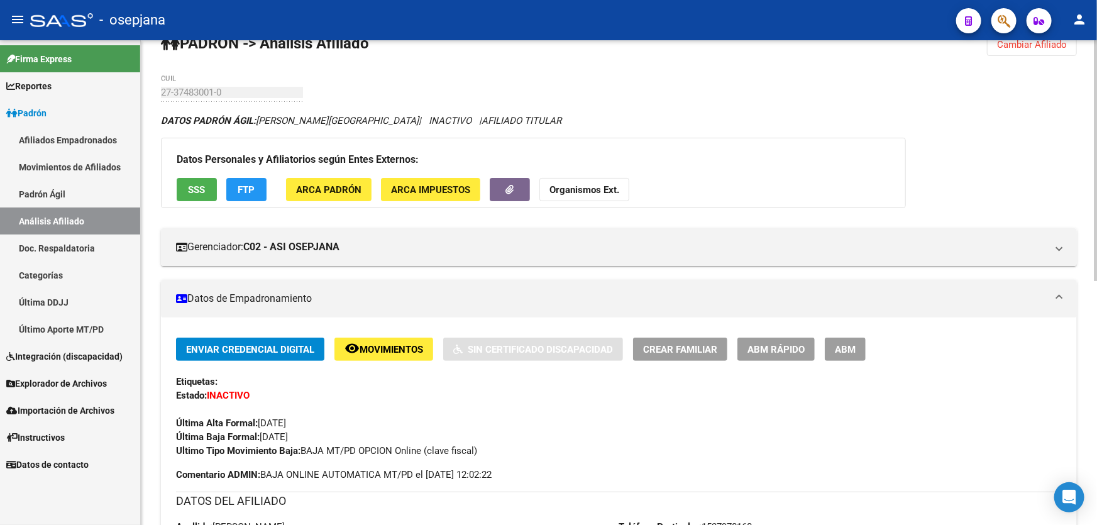
scroll to position [0, 0]
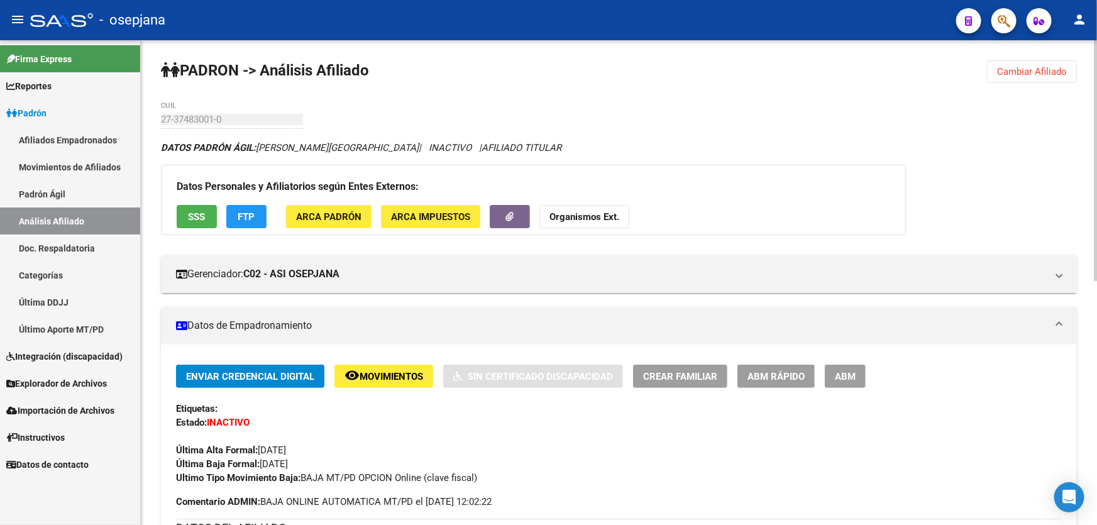
click at [1028, 61] on button "Cambiar Afiliado" at bounding box center [1032, 71] width 90 height 23
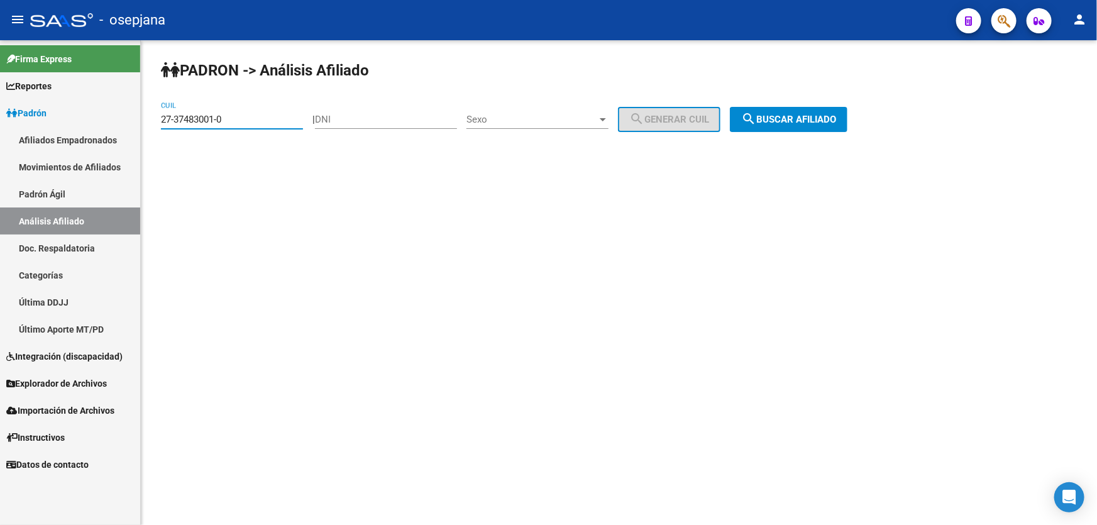
drag, startPoint x: 258, startPoint y: 116, endPoint x: 151, endPoint y: 127, distance: 107.4
click at [151, 127] on div "PADRON -> Análisis Afiliado 27-37483001-0 CUIL | DNI Sexo Sexo search Generar C…" at bounding box center [619, 106] width 956 height 132
paste input "8073773-1"
click at [807, 115] on span "search Buscar afiliado" at bounding box center [788, 119] width 95 height 11
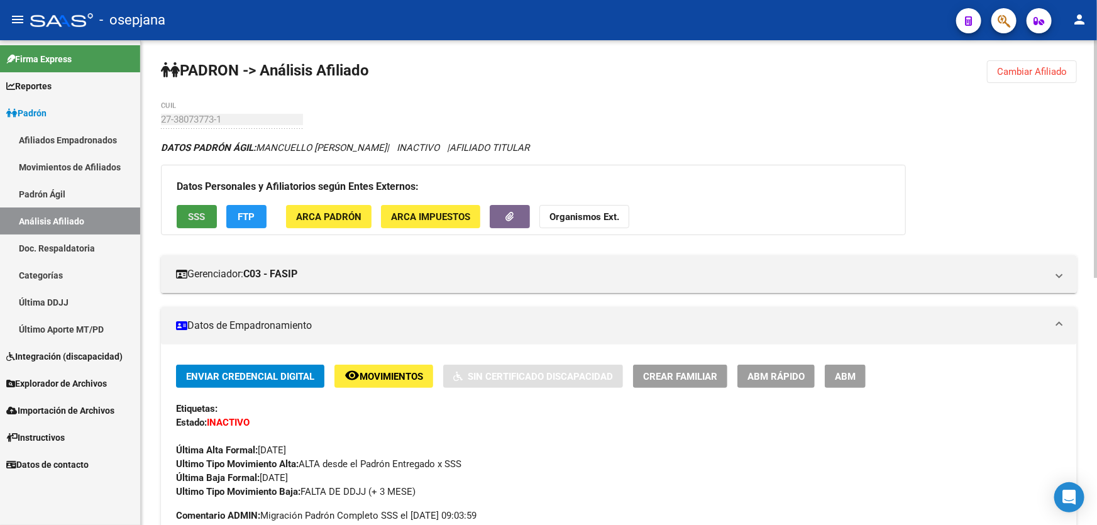
click at [205, 218] on span "SSS" at bounding box center [197, 216] width 17 height 11
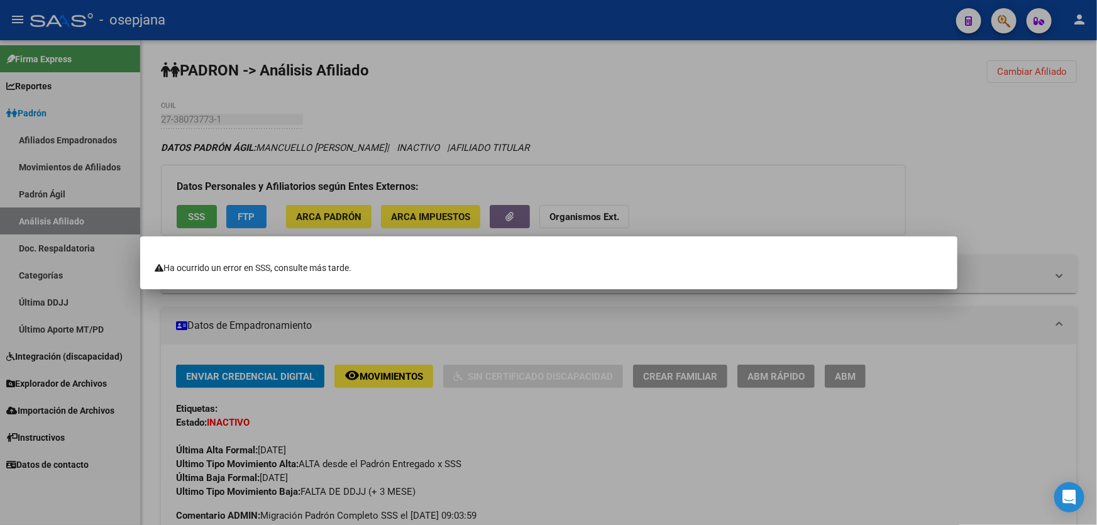
click at [704, 155] on div at bounding box center [548, 262] width 1097 height 525
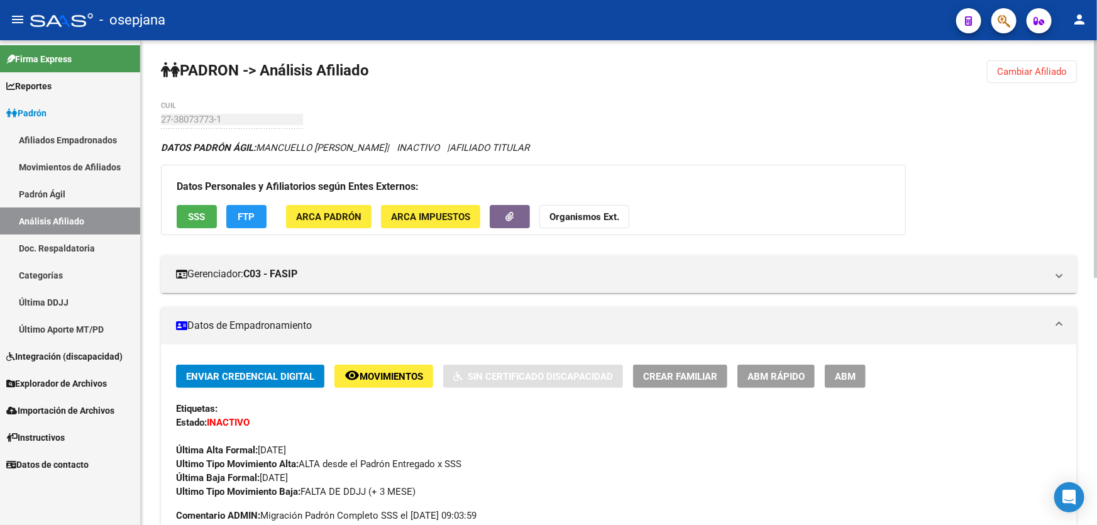
click at [1057, 74] on span "Cambiar Afiliado" at bounding box center [1032, 71] width 70 height 11
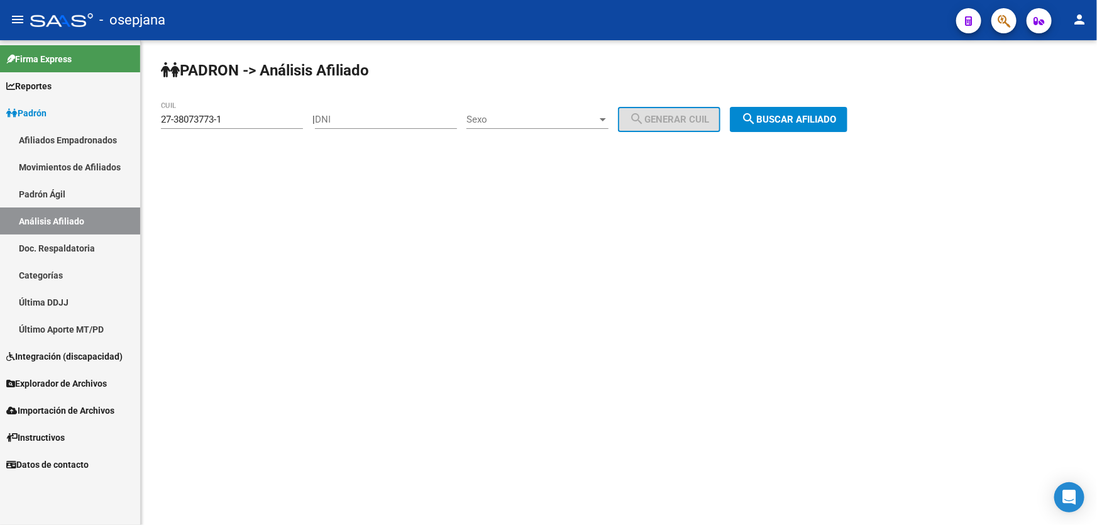
drag, startPoint x: 239, startPoint y: 126, endPoint x: 207, endPoint y: 126, distance: 31.4
click at [207, 126] on div "27-38073773-1 CUIL" at bounding box center [232, 115] width 142 height 27
drag, startPoint x: 243, startPoint y: 117, endPoint x: 140, endPoint y: 120, distance: 102.5
click at [140, 120] on mat-sidenav-container "Firma Express Reportes Padrón Traspasos x O.S. Traspasos x Gerenciador Traspaso…" at bounding box center [548, 282] width 1097 height 484
paste input "9271139-8"
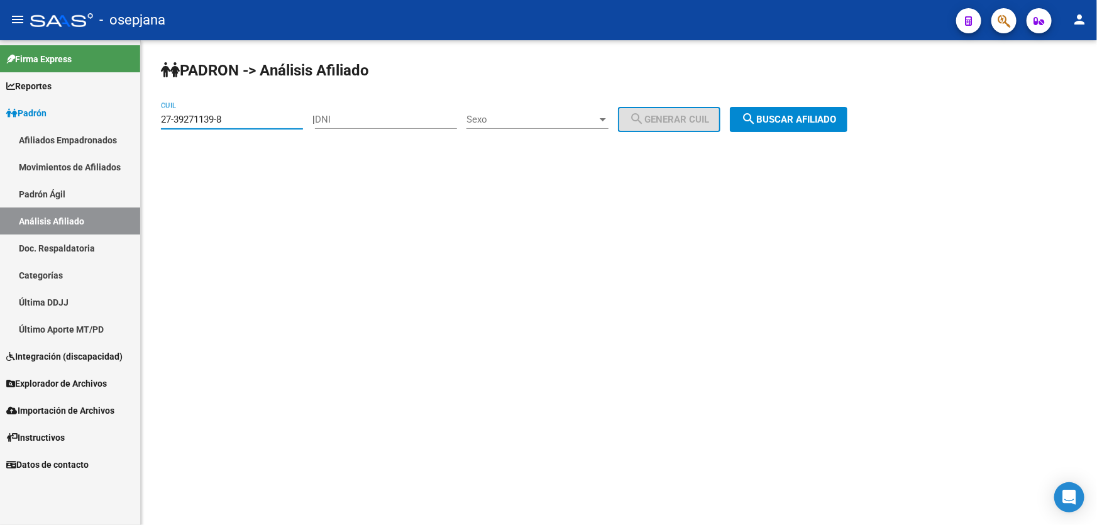
click at [851, 101] on div "PADRON -> Análisis Afiliado 27-39271139-8 CUIL | DNI Sexo Sexo search Generar C…" at bounding box center [619, 106] width 956 height 132
click at [836, 117] on span "search Buscar afiliado" at bounding box center [788, 119] width 95 height 11
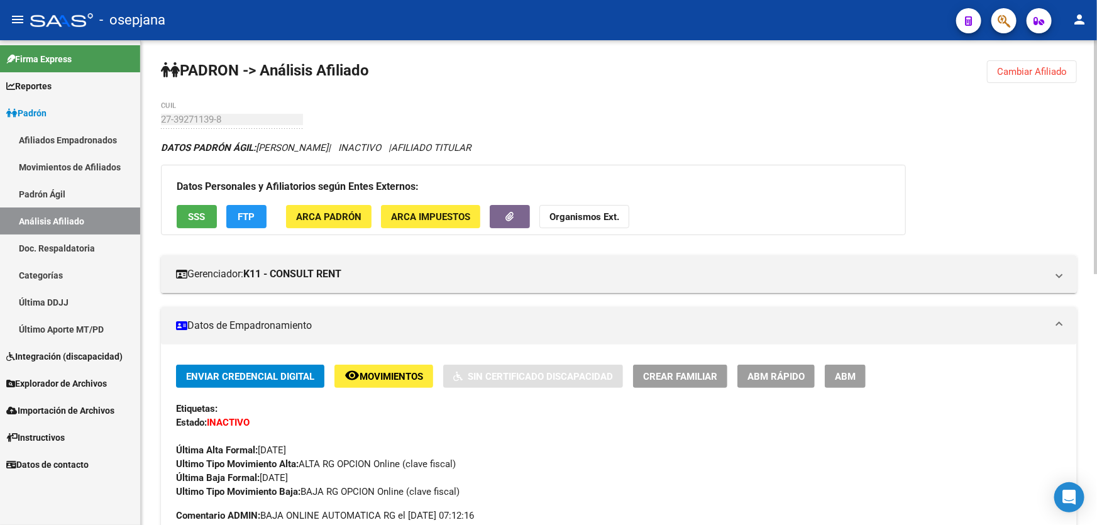
click at [1037, 68] on span "Cambiar Afiliado" at bounding box center [1032, 71] width 70 height 11
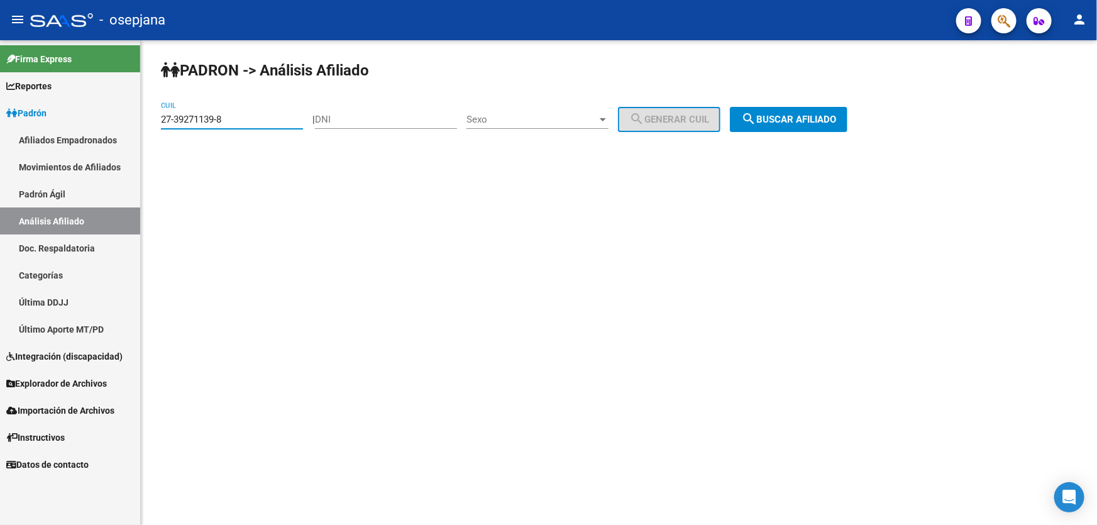
drag, startPoint x: 278, startPoint y: 121, endPoint x: 151, endPoint y: 124, distance: 127.0
click at [151, 124] on div "PADRON -> Análisis Afiliado 27-39271139-8 CUIL | DNI Sexo Sexo search Generar C…" at bounding box center [619, 106] width 956 height 132
paste input "40253782-0"
click at [817, 124] on span "search Buscar afiliado" at bounding box center [788, 119] width 95 height 11
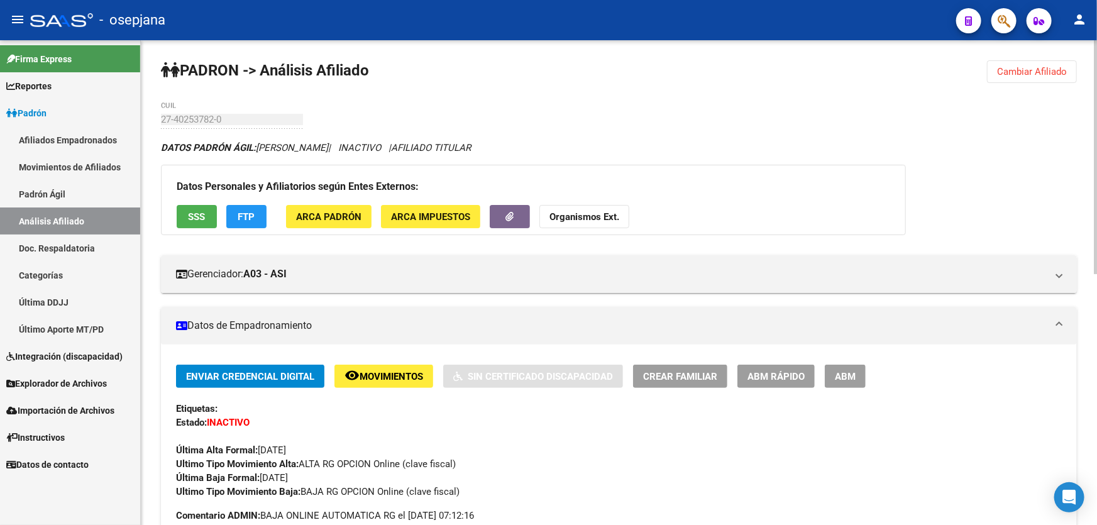
click at [1017, 67] on span "Cambiar Afiliado" at bounding box center [1032, 71] width 70 height 11
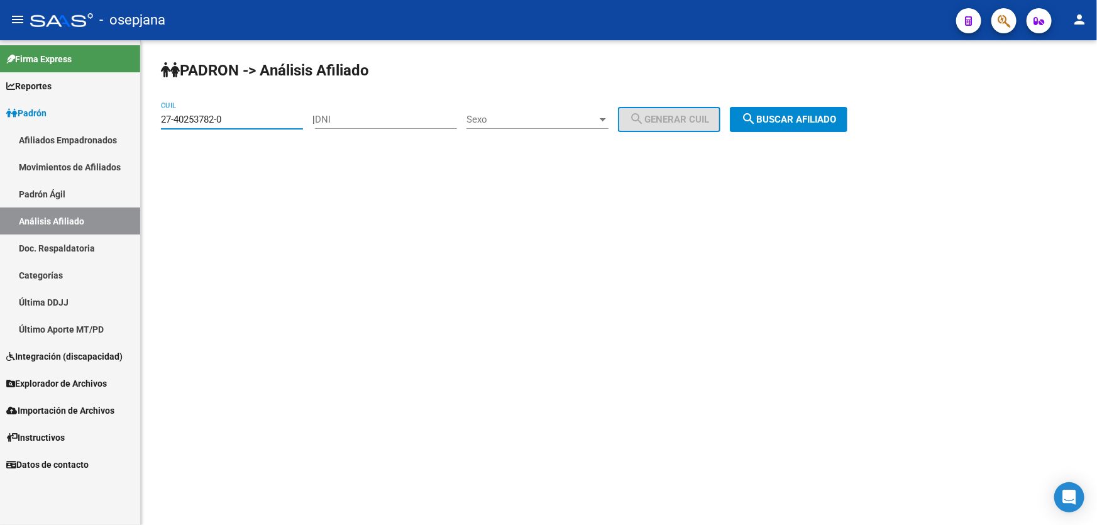
drag, startPoint x: 254, startPoint y: 117, endPoint x: 161, endPoint y: 121, distance: 92.5
click at [161, 121] on input "27-40253782-0" at bounding box center [232, 119] width 142 height 11
paste input "753038-7"
click at [819, 119] on span "search Buscar afiliado" at bounding box center [788, 119] width 95 height 11
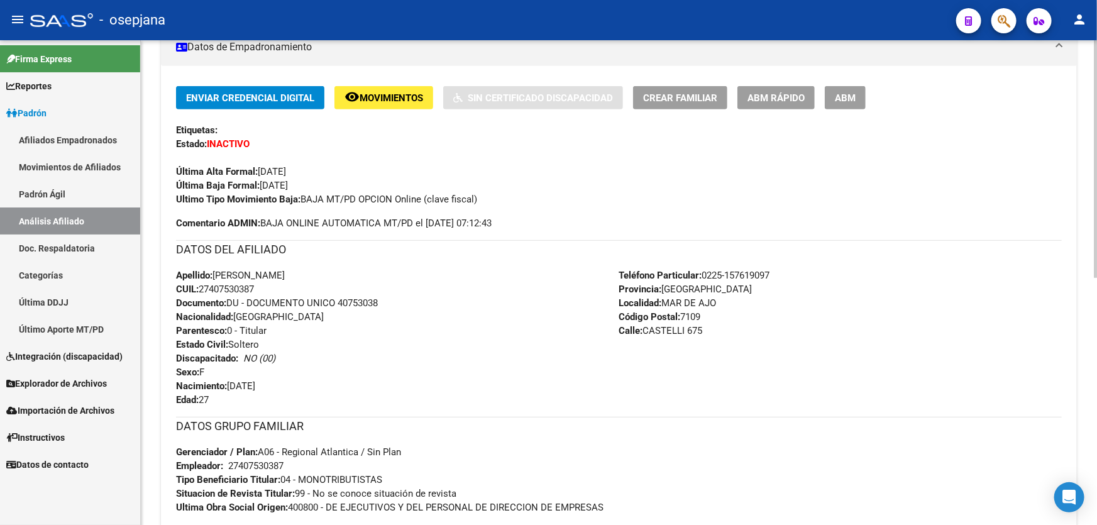
scroll to position [285, 0]
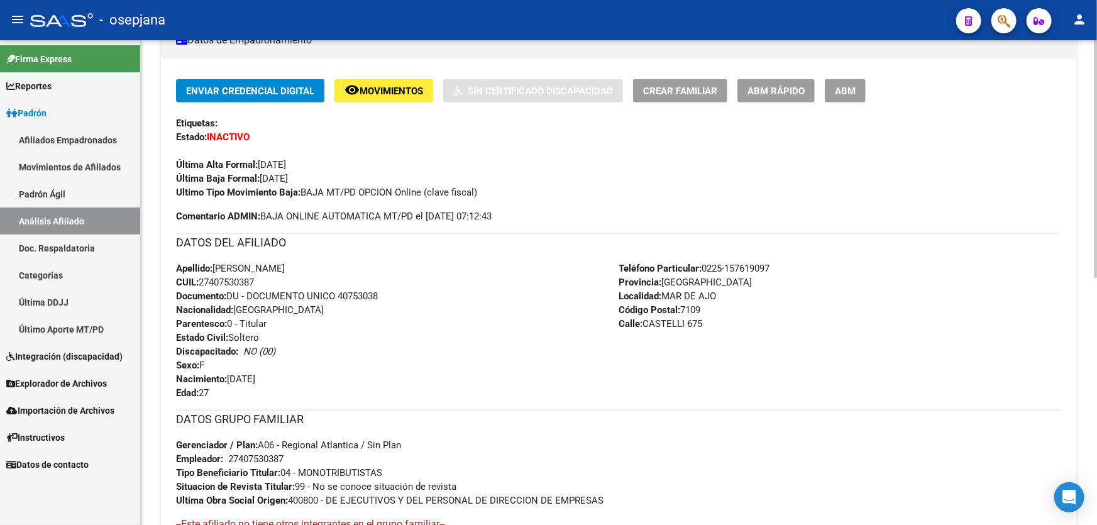
drag, startPoint x: 339, startPoint y: 293, endPoint x: 408, endPoint y: 293, distance: 69.1
click at [408, 293] on div "Apellido: AYLEN MELISA GOMEZ GASELI CUIL: 27407530387 Documento: DU - DOCUMENTO…" at bounding box center [397, 330] width 443 height 138
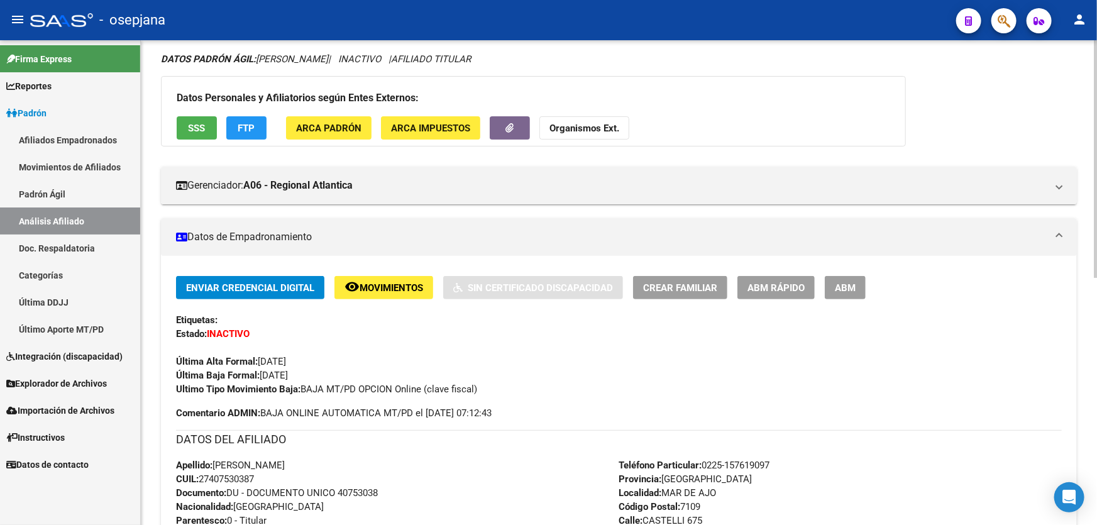
scroll to position [0, 0]
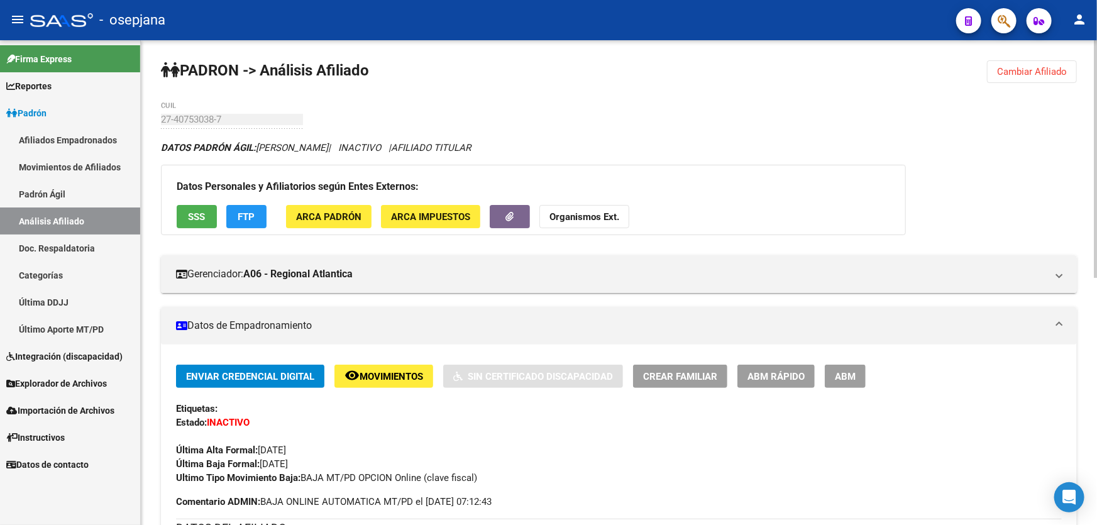
click at [1016, 88] on div "PADRON -> Análisis Afiliado Cambiar Afiliado 27-40753038-7 CUIL DATOS PADRÓN ÁG…" at bounding box center [619, 535] width 956 height 990
click at [1029, 62] on button "Cambiar Afiliado" at bounding box center [1032, 71] width 90 height 23
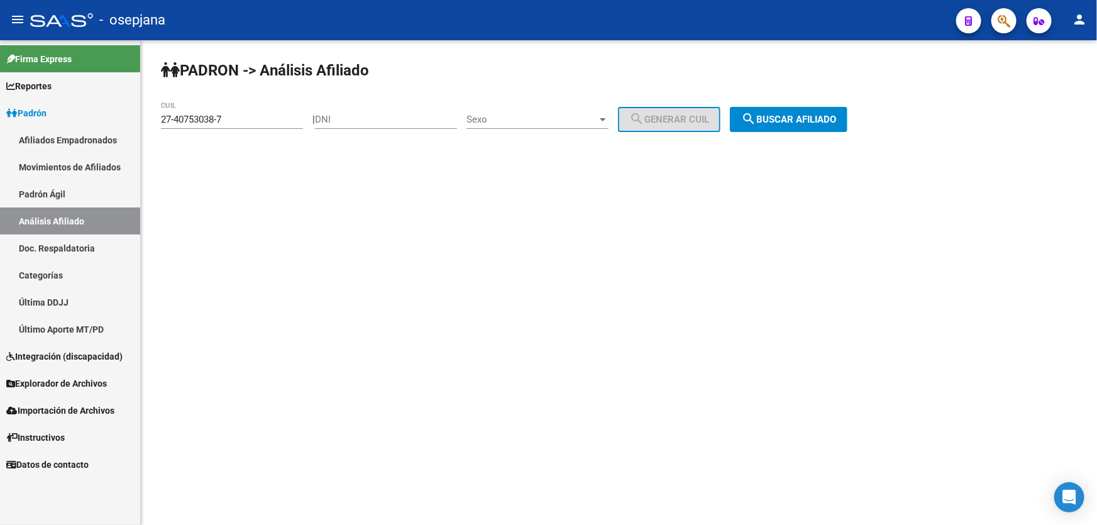
drag, startPoint x: 239, startPoint y: 112, endPoint x: 176, endPoint y: 120, distance: 63.4
click at [176, 120] on div "27-40753038-7 CUIL" at bounding box center [232, 115] width 142 height 27
drag, startPoint x: 234, startPoint y: 112, endPoint x: 156, endPoint y: 119, distance: 77.5
click at [156, 119] on div "PADRON -> Análisis Afiliado 27-40753038-7 CUIL | DNI Sexo Sexo search Generar C…" at bounding box center [619, 106] width 956 height 132
drag, startPoint x: 252, startPoint y: 116, endPoint x: 148, endPoint y: 122, distance: 104.5
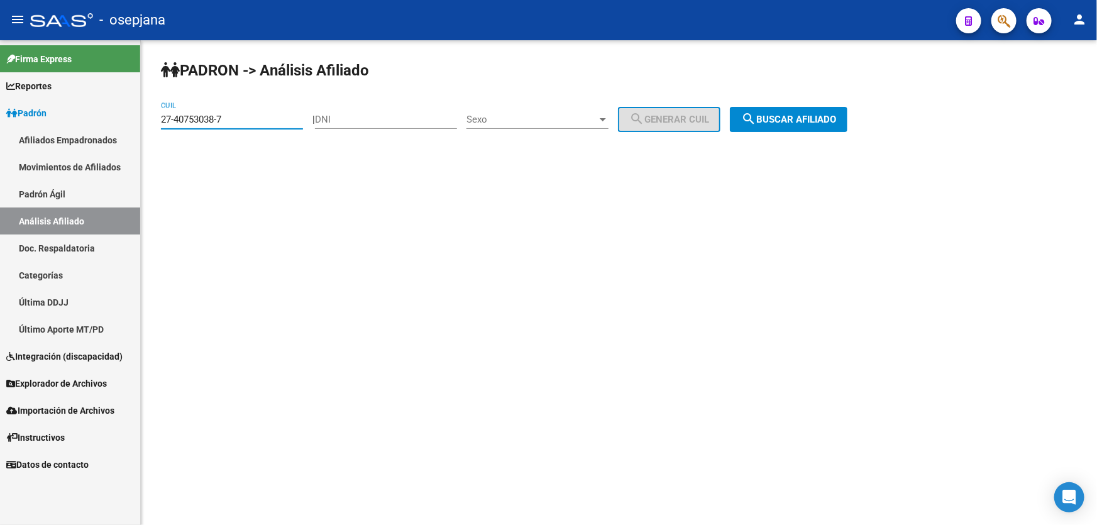
click at [148, 122] on div "PADRON -> Análisis Afiliado 27-40753038-7 CUIL | DNI Sexo Sexo search Generar C…" at bounding box center [619, 106] width 956 height 132
paste input "864382"
type input "27-40864382-7"
click at [829, 116] on span "search Buscar afiliado" at bounding box center [788, 119] width 95 height 11
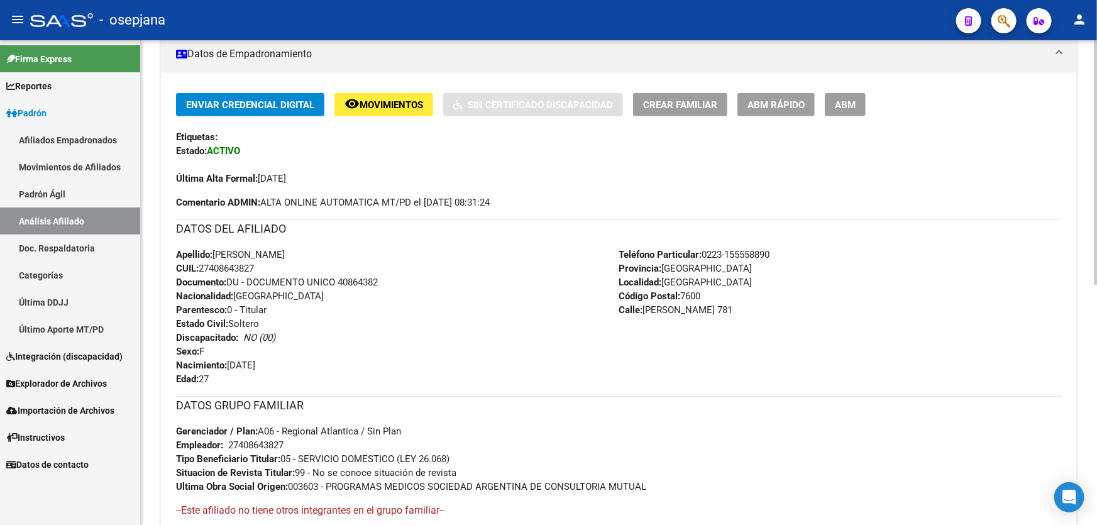
scroll to position [285, 0]
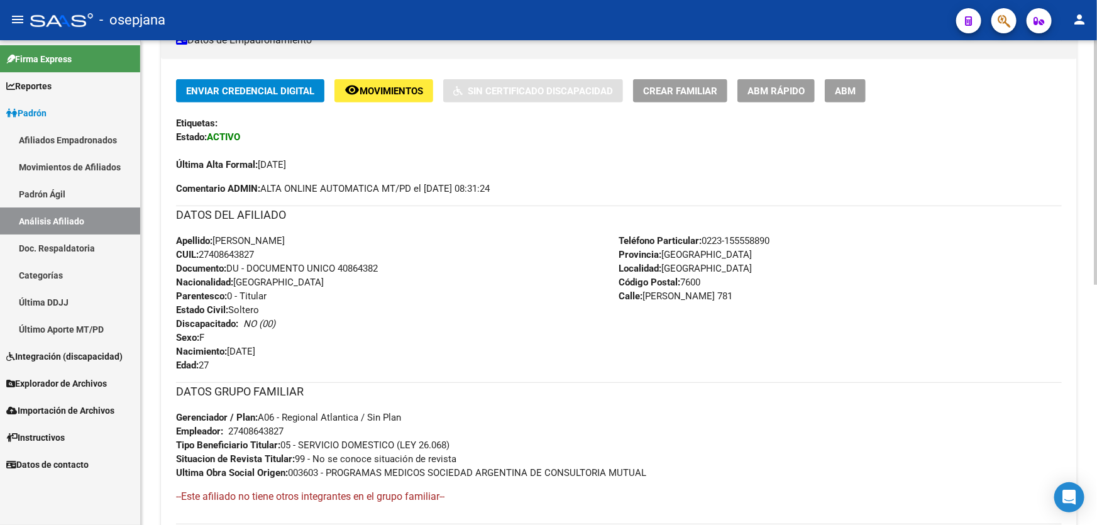
click at [380, 89] on span "Movimientos" at bounding box center [390, 90] width 63 height 11
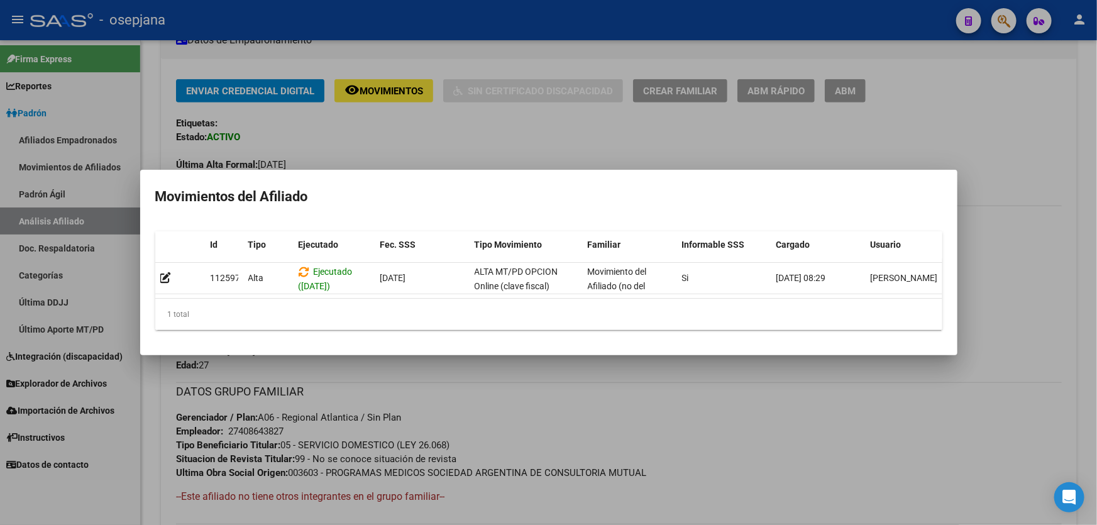
click at [554, 408] on div at bounding box center [548, 262] width 1097 height 525
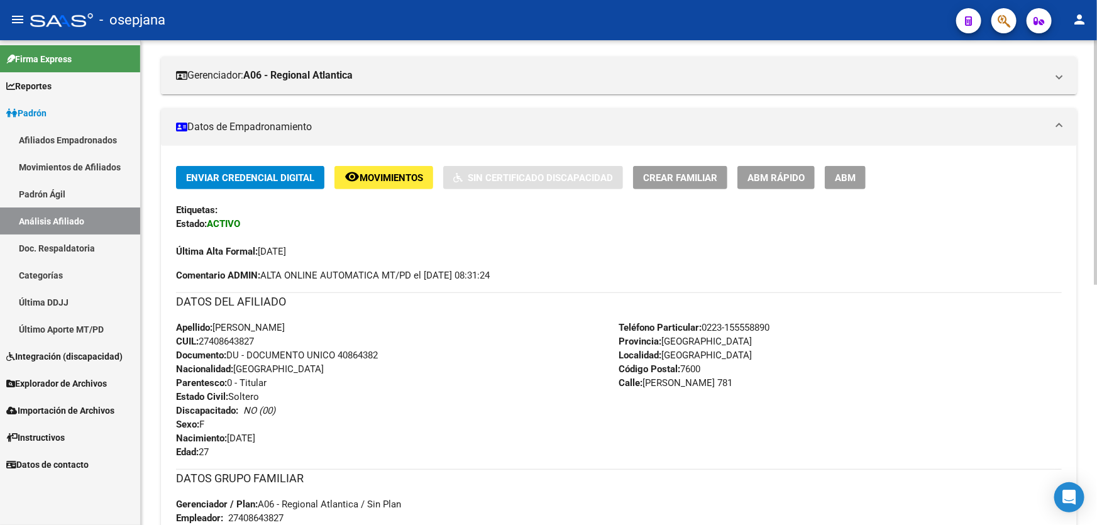
scroll to position [0, 0]
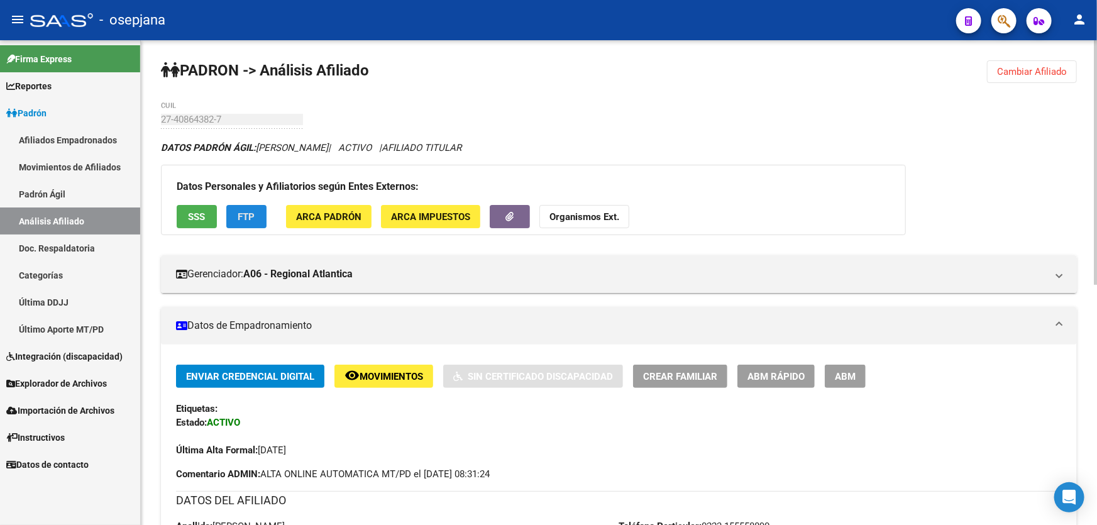
click at [253, 211] on span "FTP" at bounding box center [246, 216] width 17 height 11
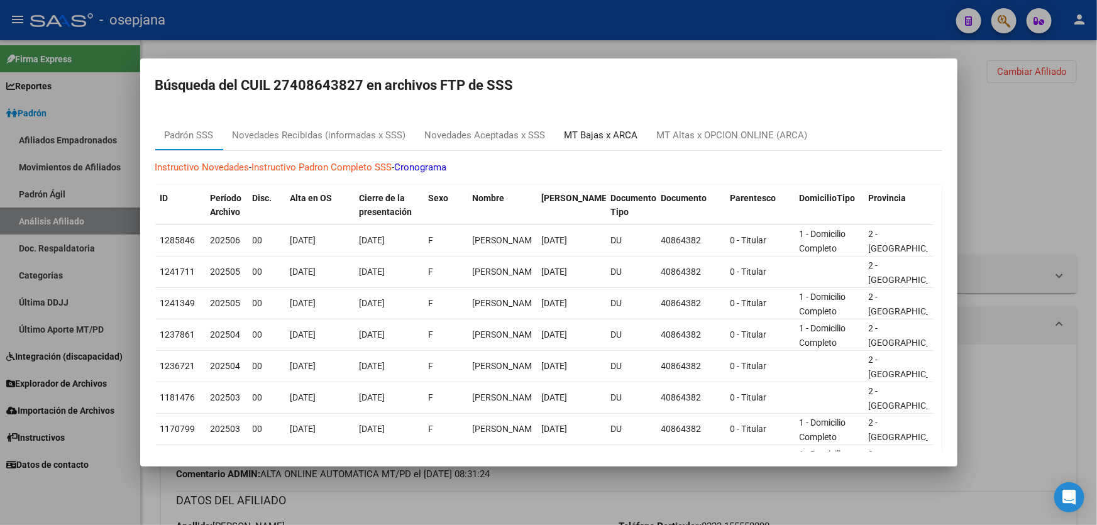
click at [600, 136] on div "MT Bajas x ARCA" at bounding box center [601, 135] width 74 height 14
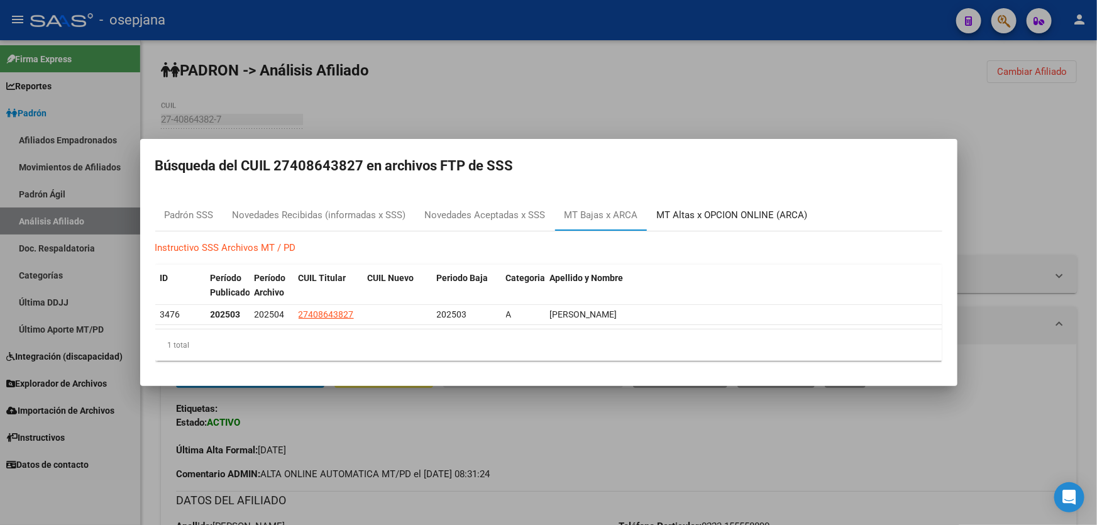
click at [708, 224] on div "MT Altas x OPCION ONLINE (ARCA)" at bounding box center [732, 215] width 170 height 30
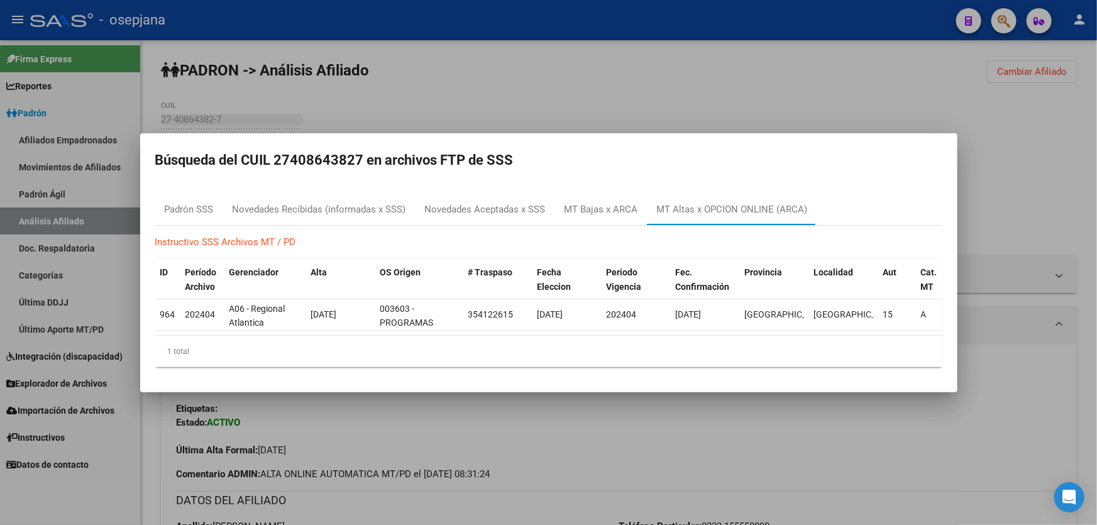
click at [555, 106] on div at bounding box center [548, 262] width 1097 height 525
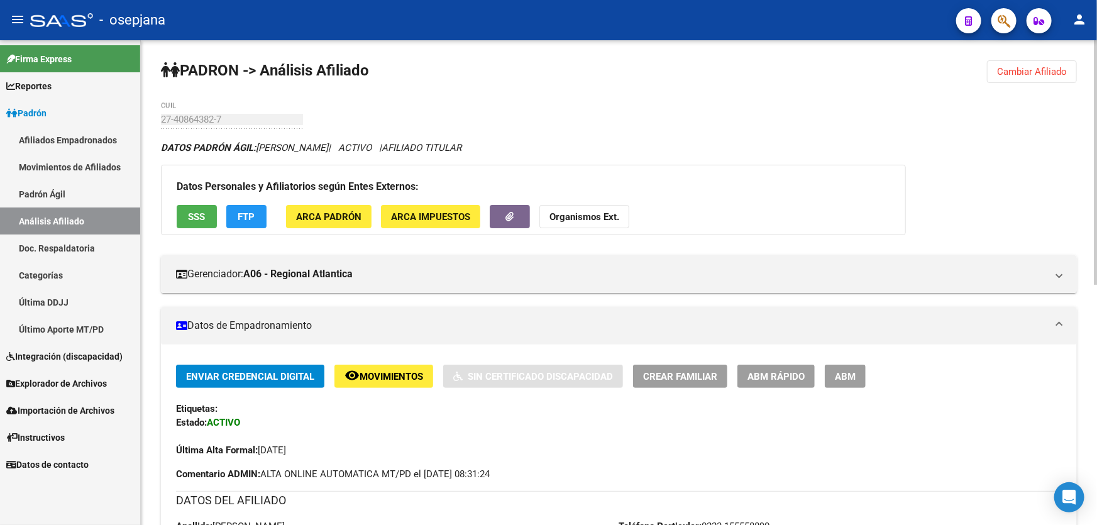
click at [584, 212] on strong "Organismos Ext." at bounding box center [584, 216] width 70 height 11
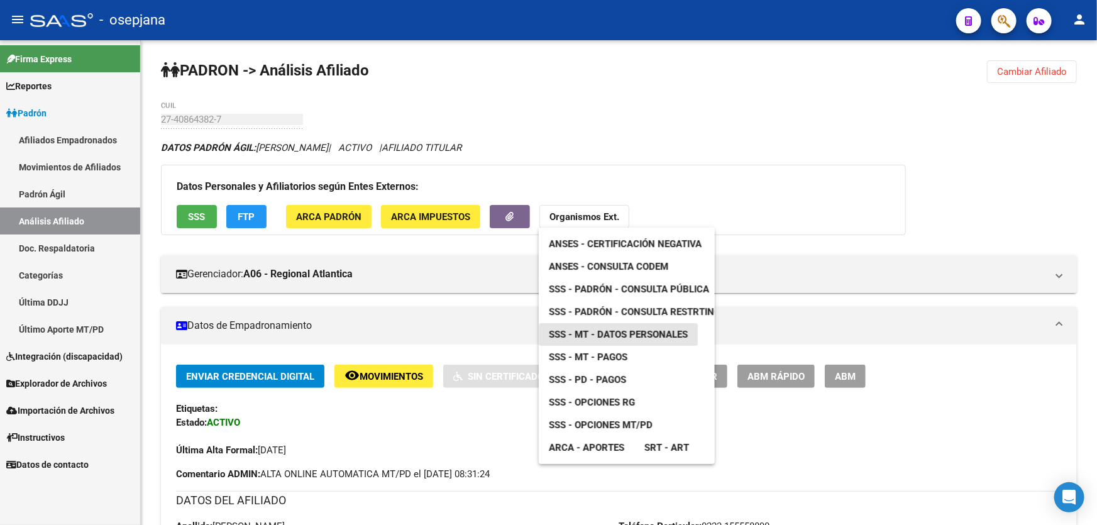
click at [644, 335] on span "SSS - MT - Datos Personales" at bounding box center [618, 334] width 139 height 11
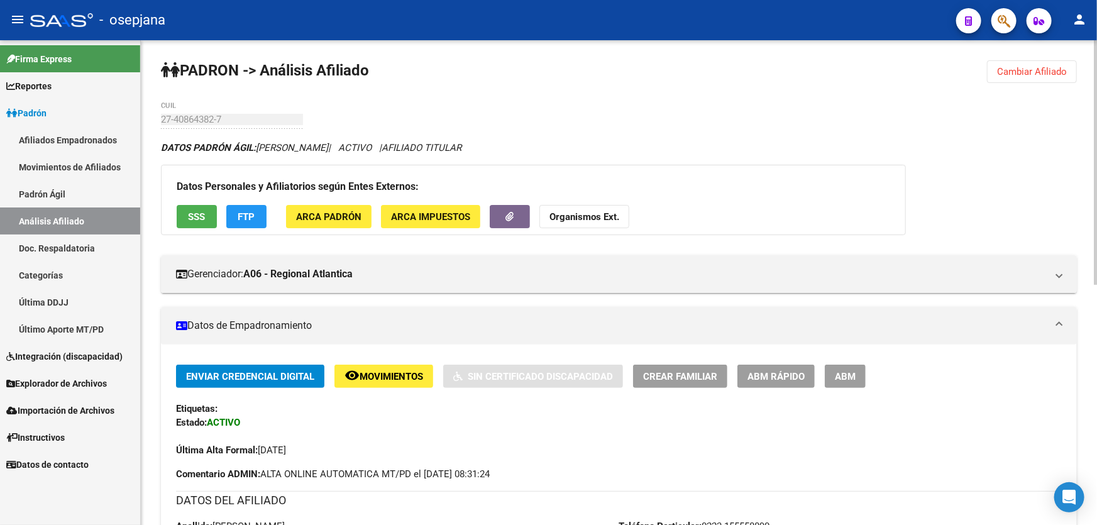
click at [163, 126] on div "27-40864382-7 CUIL" at bounding box center [232, 115] width 142 height 27
drag, startPoint x: 163, startPoint y: 126, endPoint x: 231, endPoint y: 119, distance: 68.2
click at [163, 126] on div "27-40864382-7 CUIL" at bounding box center [232, 115] width 142 height 27
click at [154, 125] on div "PADRON -> Análisis Afiliado Cambiar Afiliado 27-40864382-7 CUIL DATOS PADRÓN ÁG…" at bounding box center [619, 521] width 956 height 963
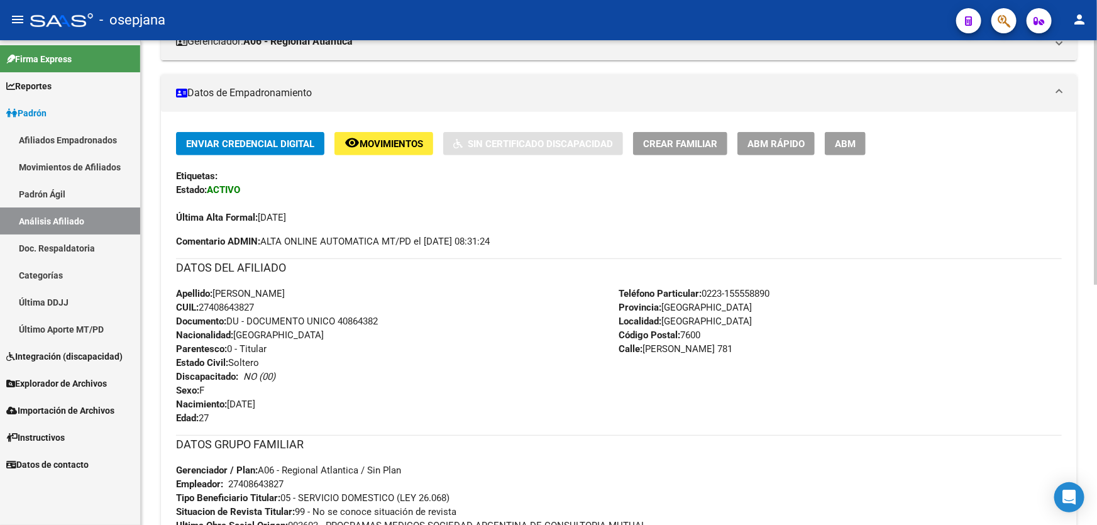
scroll to position [476, 0]
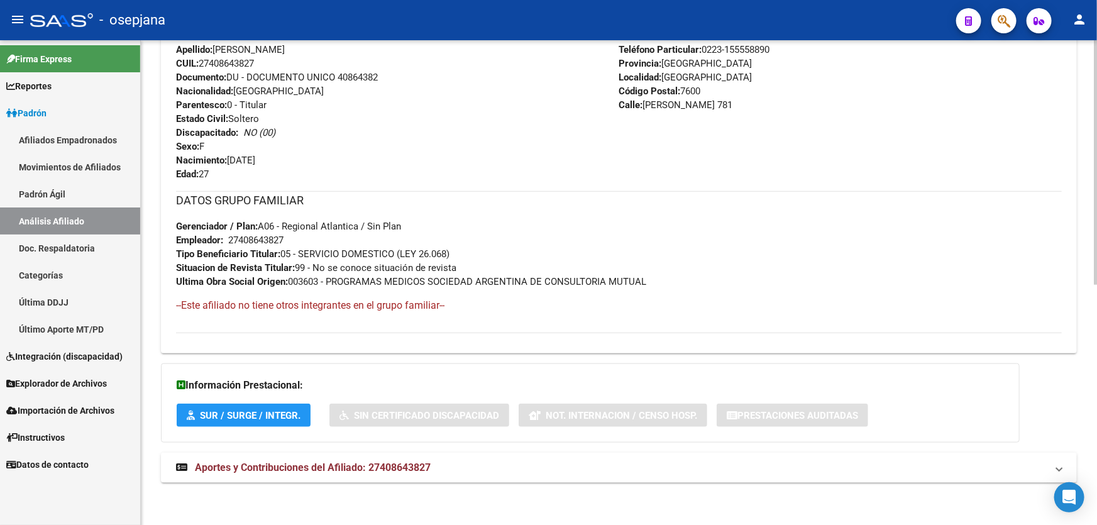
click at [405, 484] on div "DATOS PADRÓN ÁGIL: LOPEZ BELEN JACQUELINE | ACTIVO | AFILIADO TITULAR Datos Per…" at bounding box center [619, 80] width 916 height 832
click at [610, 469] on mat-panel-title "Aportes y Contribuciones del Afiliado: 27408643827" at bounding box center [611, 468] width 870 height 14
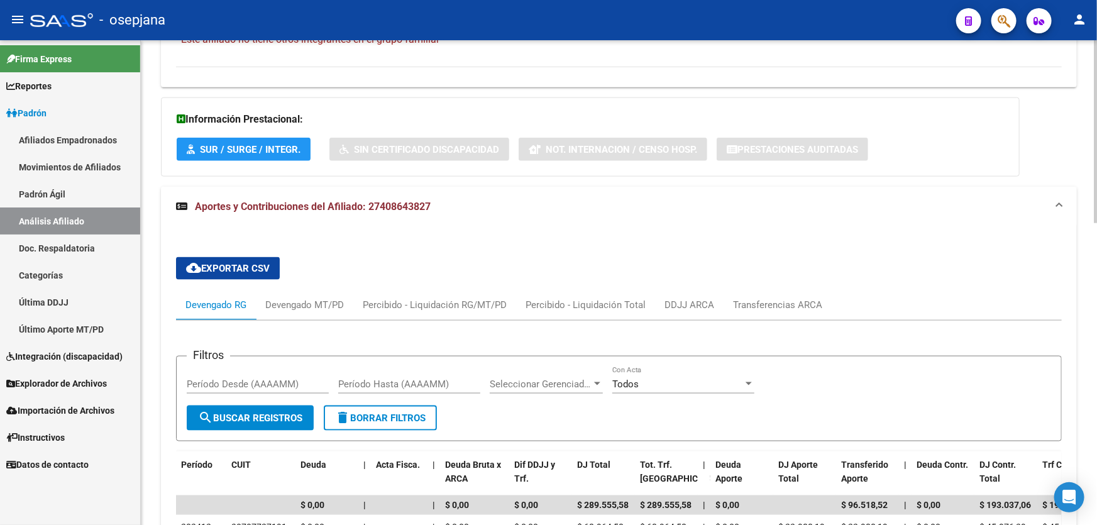
scroll to position [799, 0]
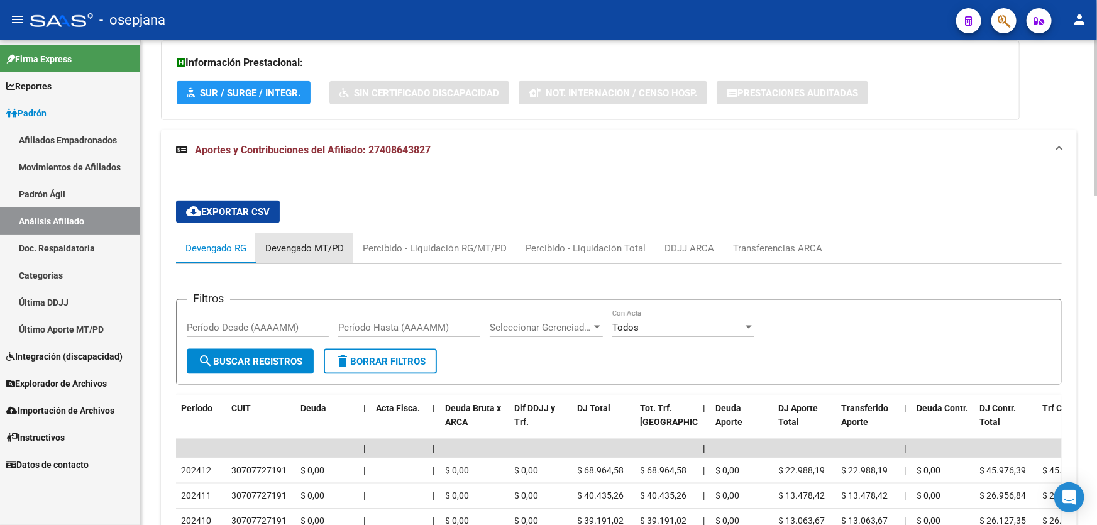
click at [296, 243] on div "Devengado MT/PD" at bounding box center [304, 248] width 79 height 14
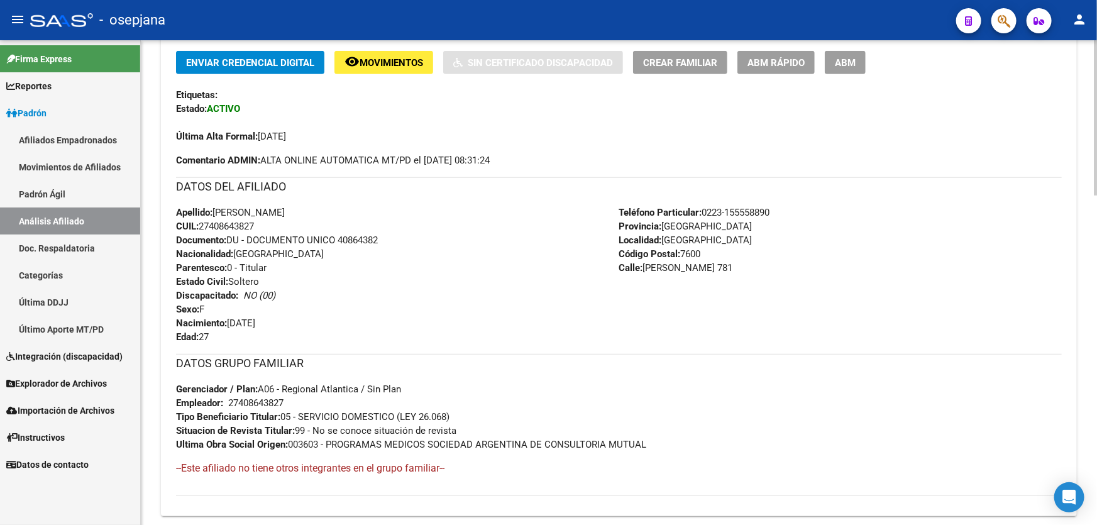
scroll to position [113, 0]
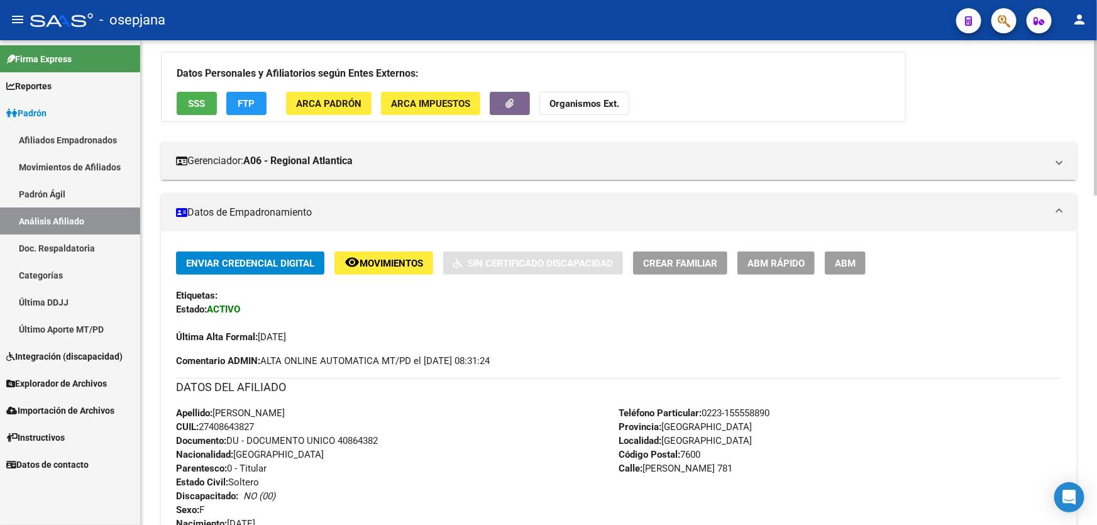
click at [586, 93] on button "Organismos Ext." at bounding box center [584, 103] width 90 height 23
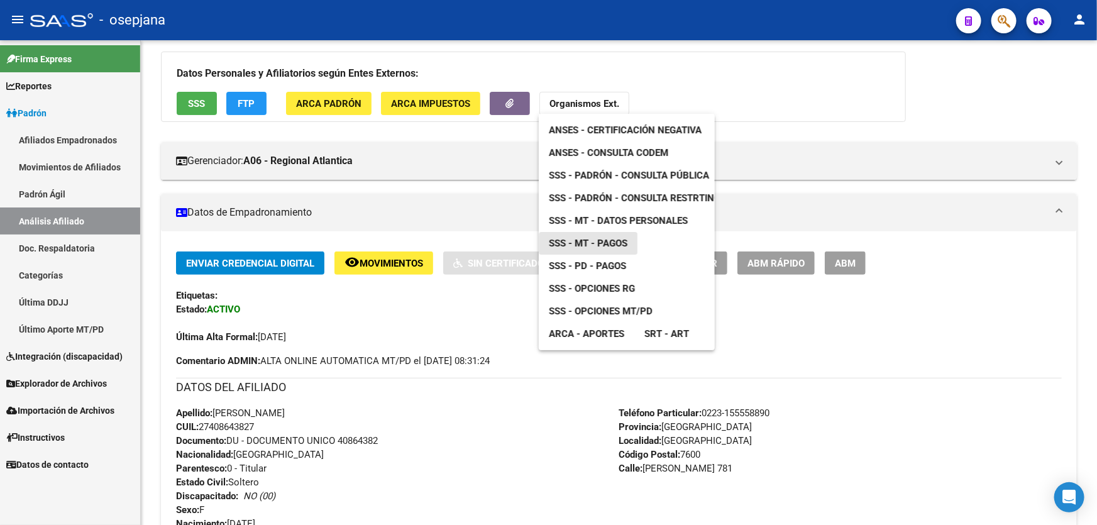
click at [619, 246] on span "SSS - MT - Pagos" at bounding box center [588, 243] width 79 height 11
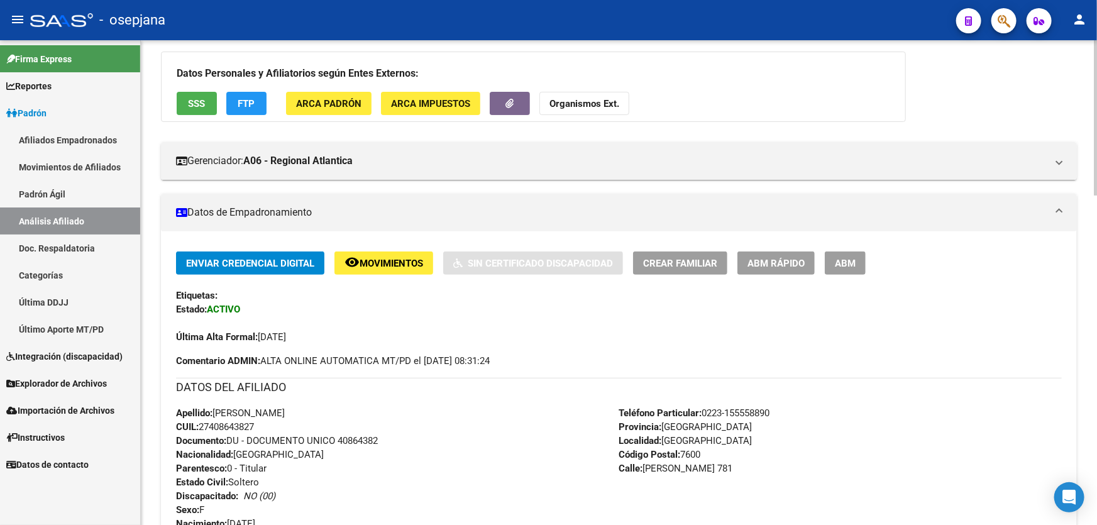
click at [181, 103] on button "SSS" at bounding box center [197, 103] width 40 height 23
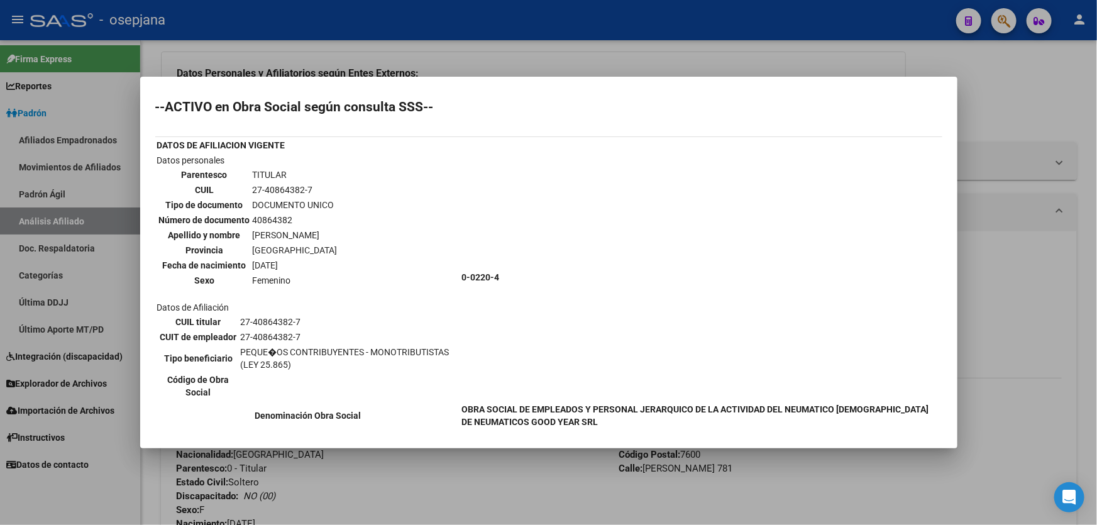
scroll to position [0, 0]
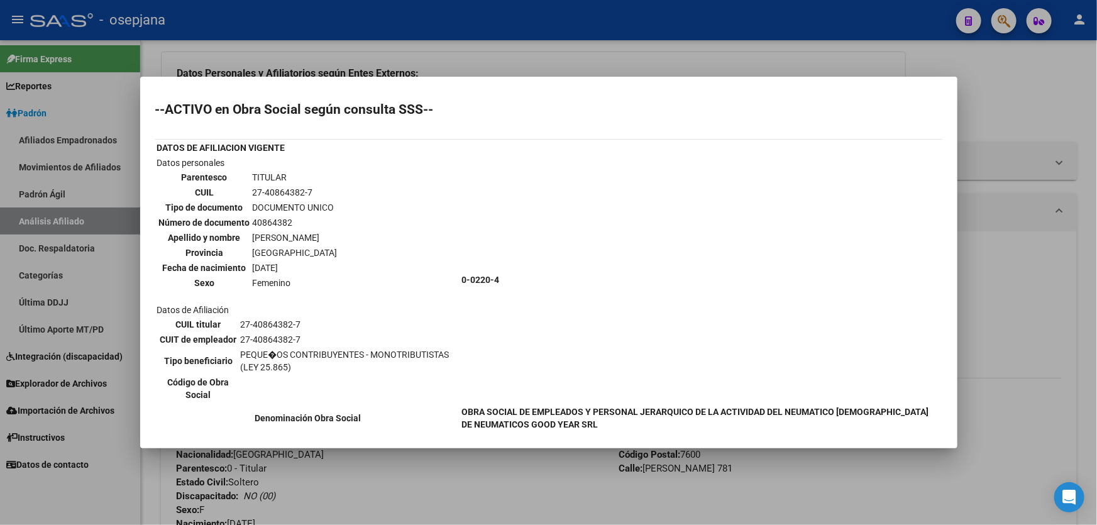
click at [1045, 154] on div at bounding box center [548, 262] width 1097 height 525
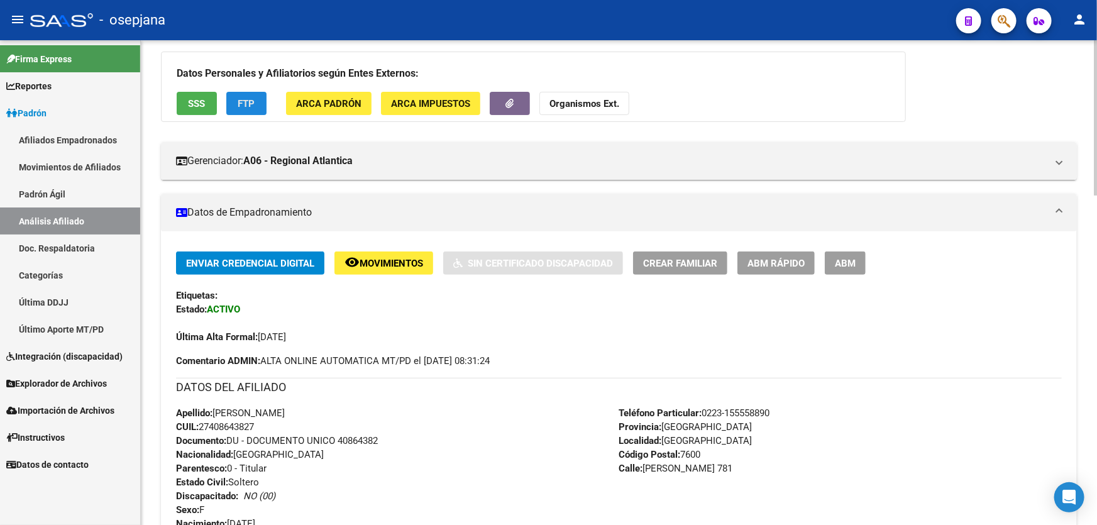
click at [229, 92] on button "FTP" at bounding box center [246, 103] width 40 height 23
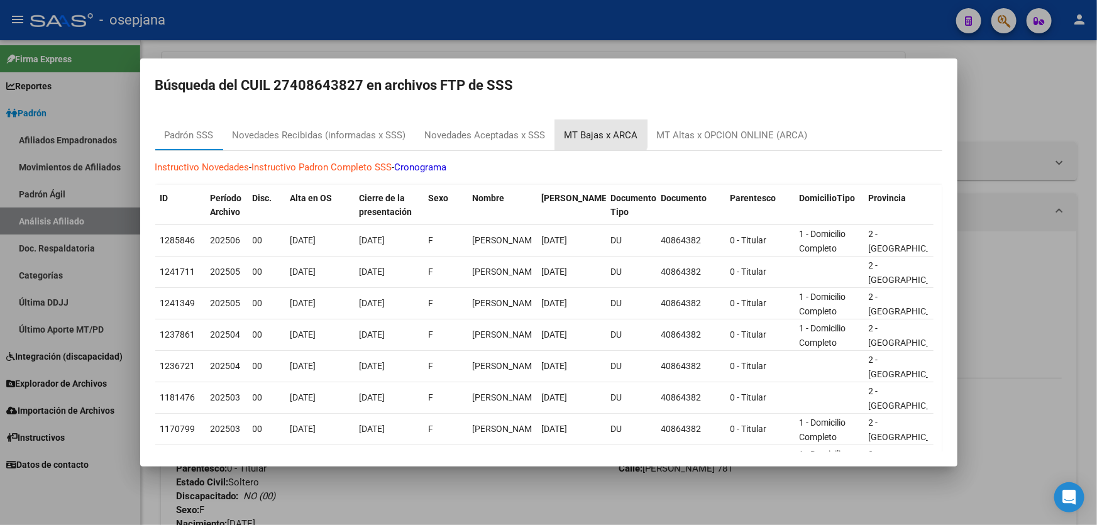
click at [585, 128] on div "MT Bajas x ARCA" at bounding box center [601, 135] width 74 height 14
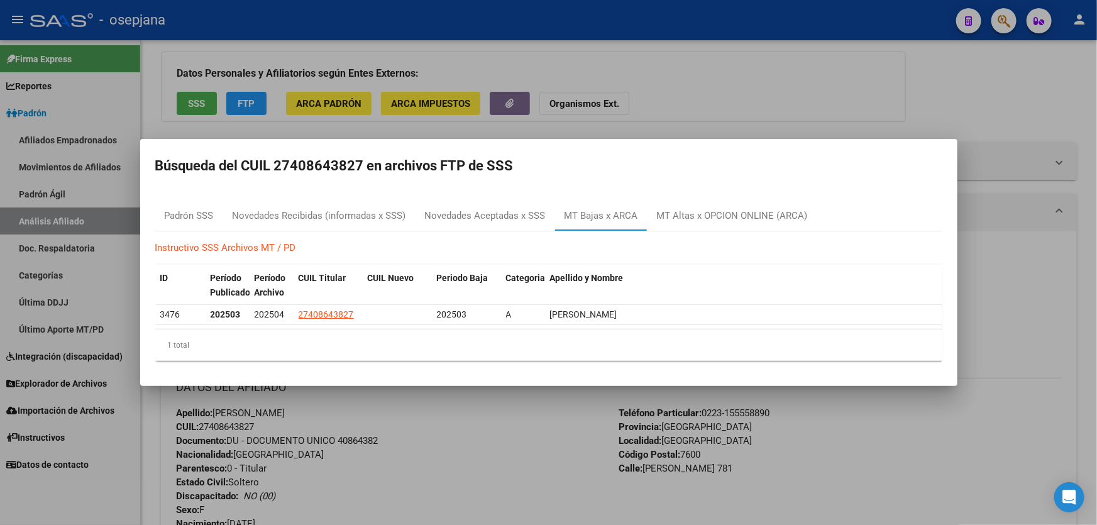
click at [1096, 146] on div at bounding box center [548, 262] width 1097 height 525
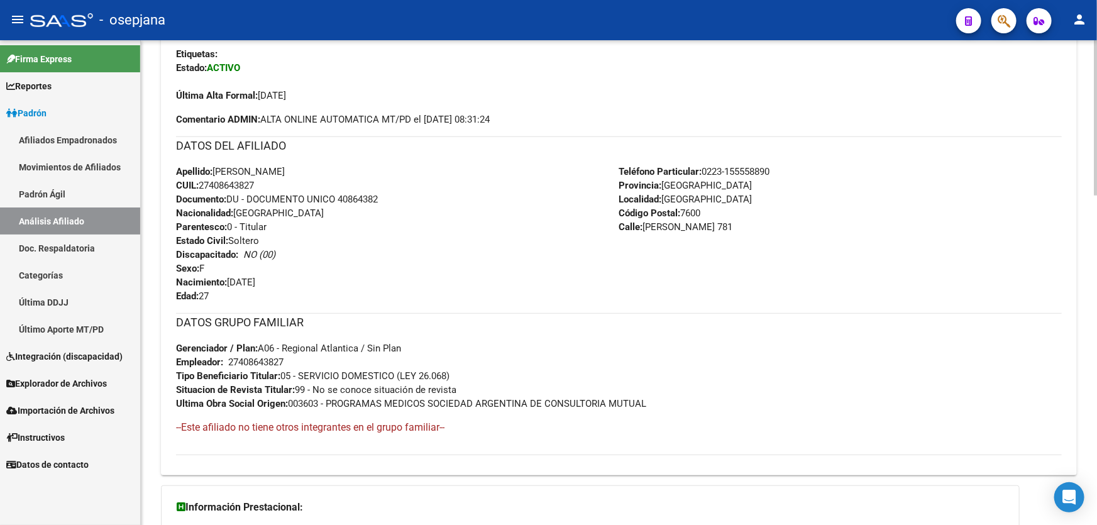
scroll to position [342, 0]
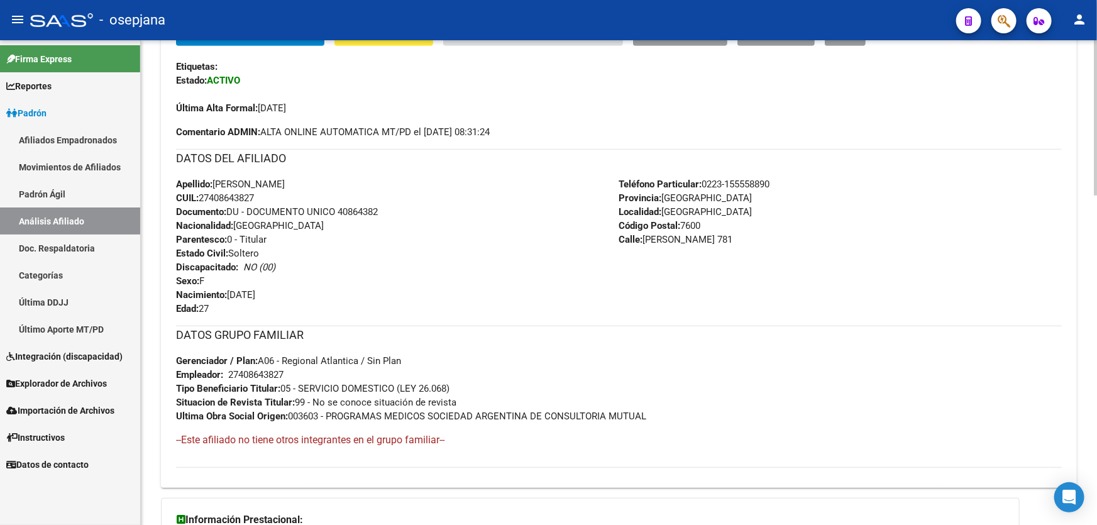
drag, startPoint x: 339, startPoint y: 207, endPoint x: 365, endPoint y: 215, distance: 26.8
click at [391, 216] on div "Apellido: BELEN JACQUELINE LOPEZ CUIL: 27408643827 Documento: DU - DOCUMENTO UN…" at bounding box center [397, 246] width 443 height 138
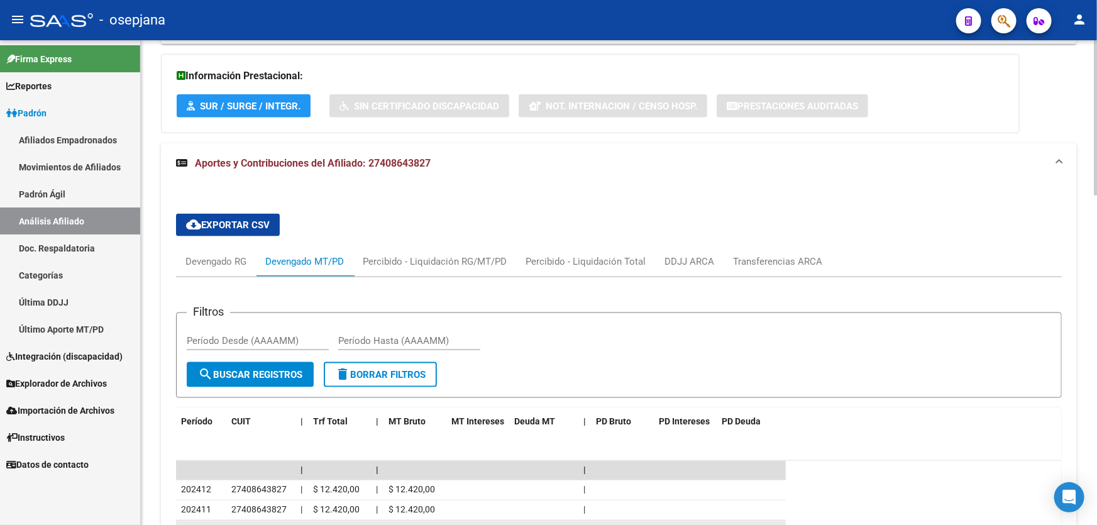
scroll to position [970, 0]
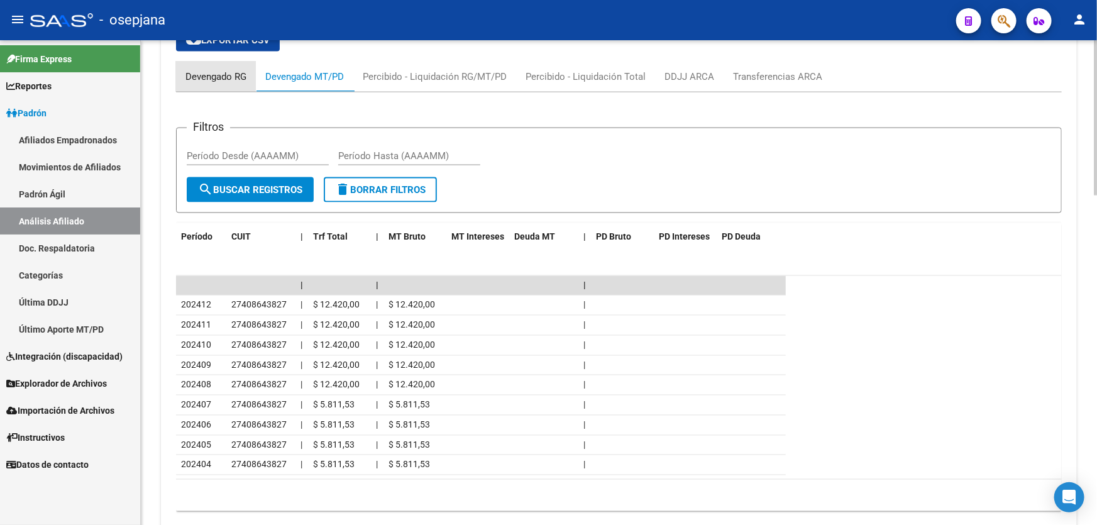
click at [206, 79] on div "Devengado RG" at bounding box center [215, 77] width 61 height 14
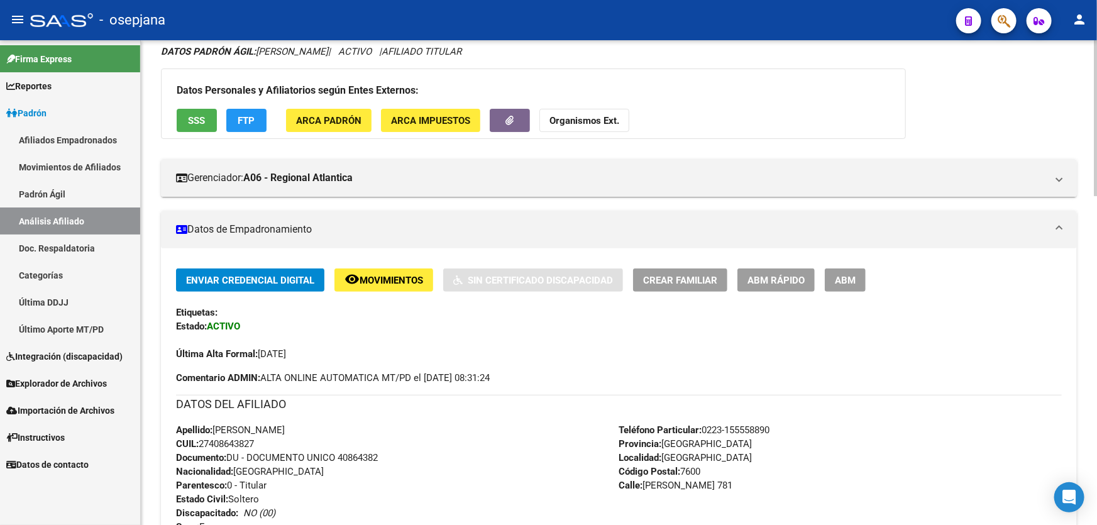
scroll to position [57, 0]
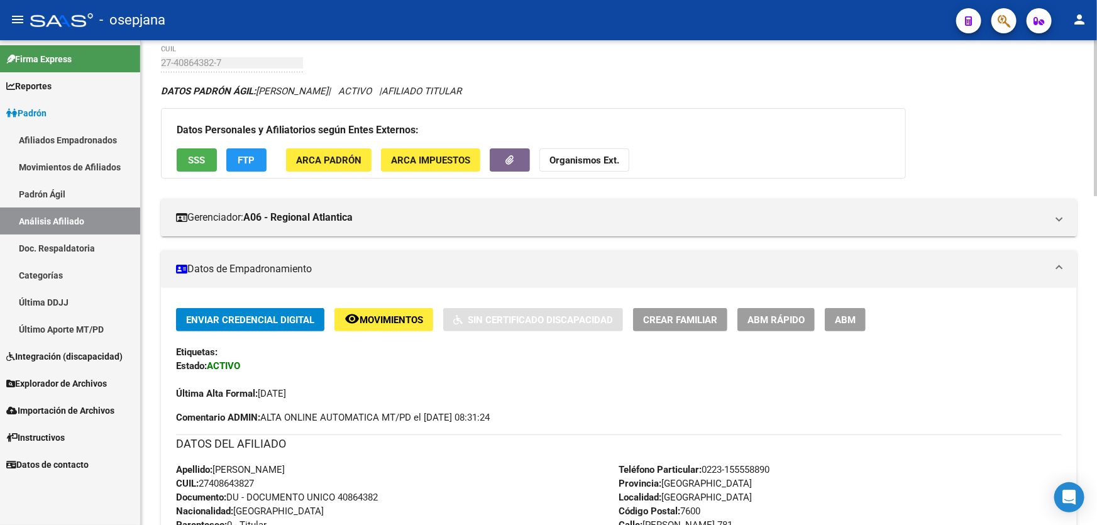
click at [571, 163] on strong "Organismos Ext." at bounding box center [584, 160] width 70 height 11
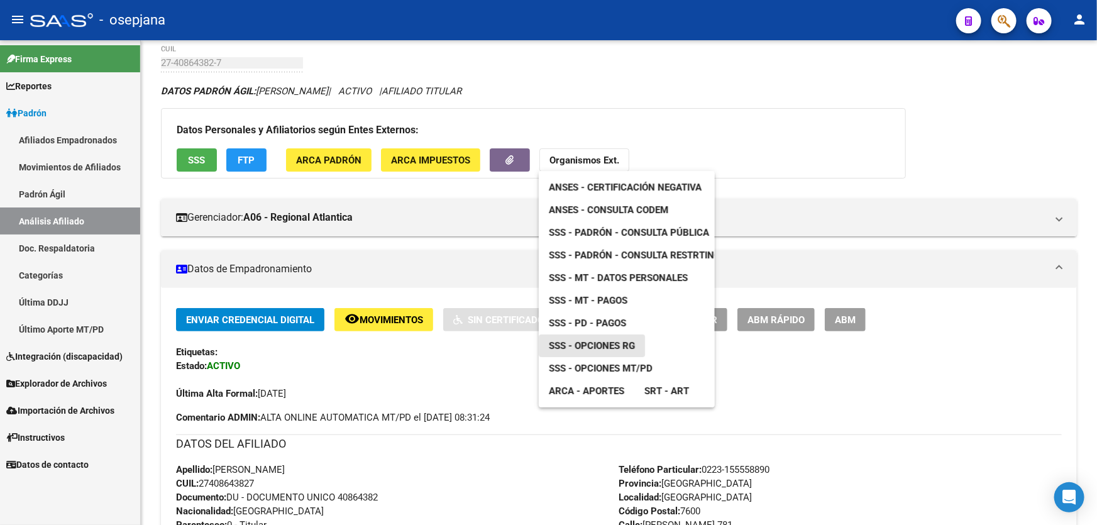
click at [635, 340] on link "SSS - Opciones RG" at bounding box center [592, 345] width 106 height 23
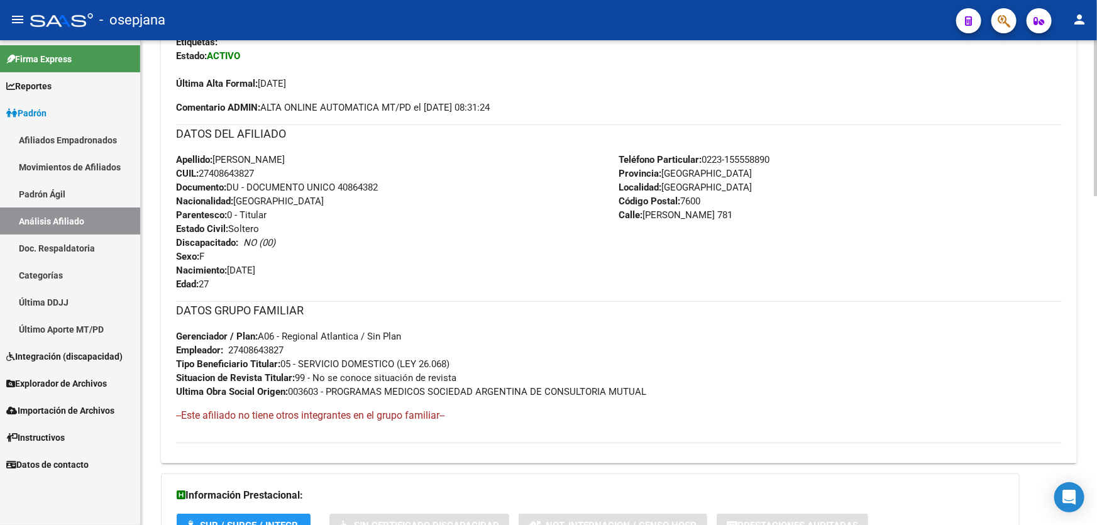
scroll to position [171, 0]
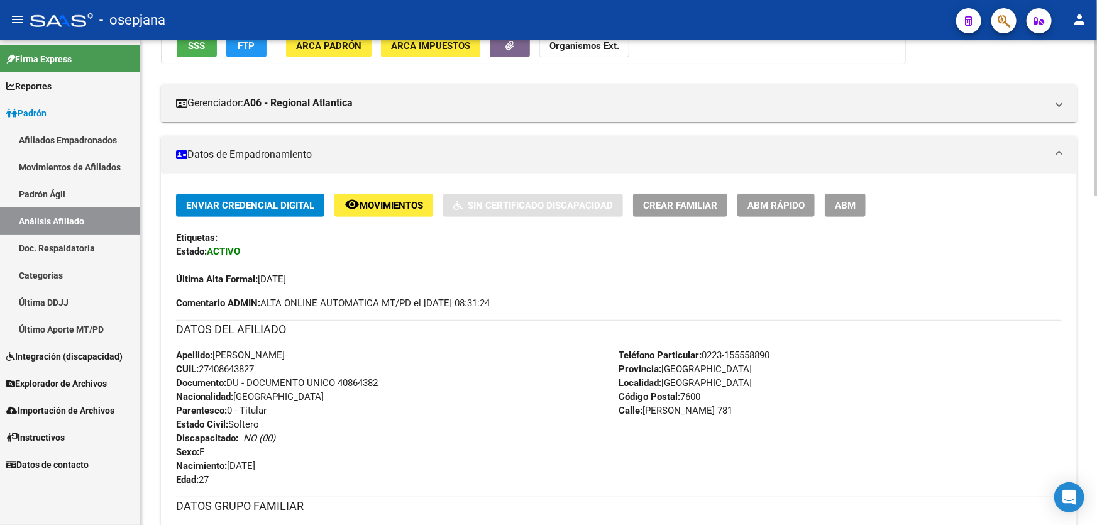
click at [772, 205] on span "ABM Rápido" at bounding box center [775, 205] width 57 height 11
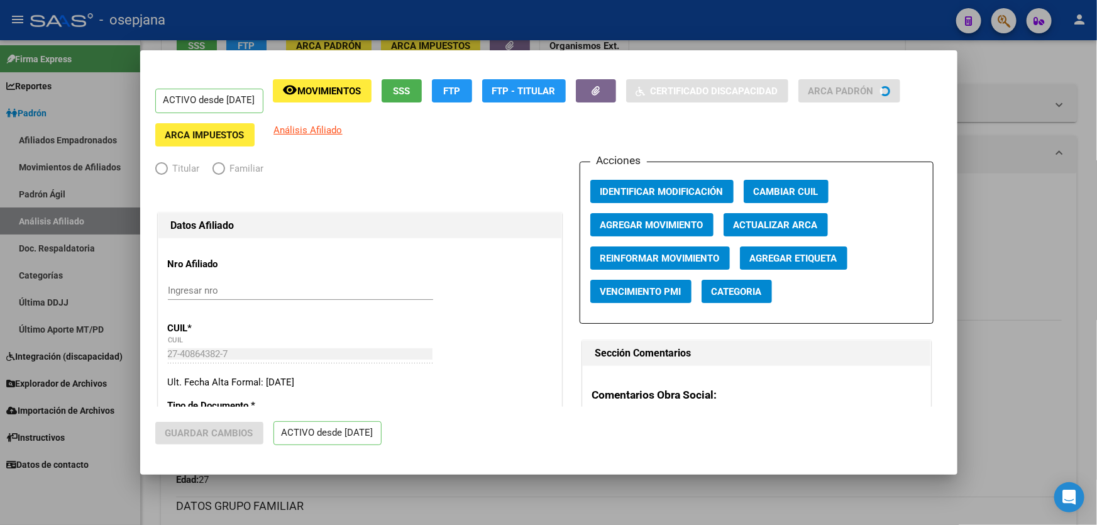
radio input "true"
type input "27-40864382-7"
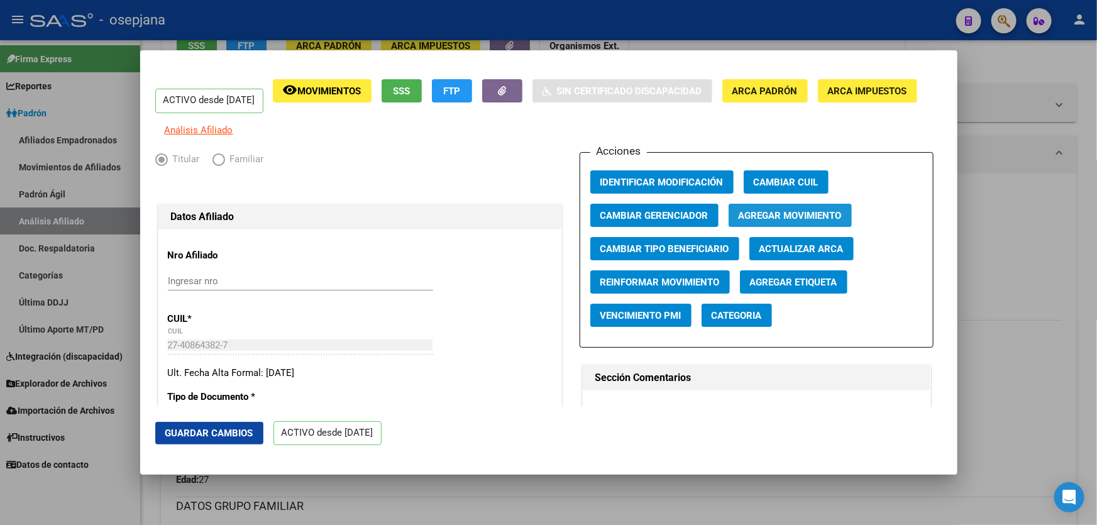
click at [797, 221] on span "Agregar Movimiento" at bounding box center [789, 215] width 103 height 11
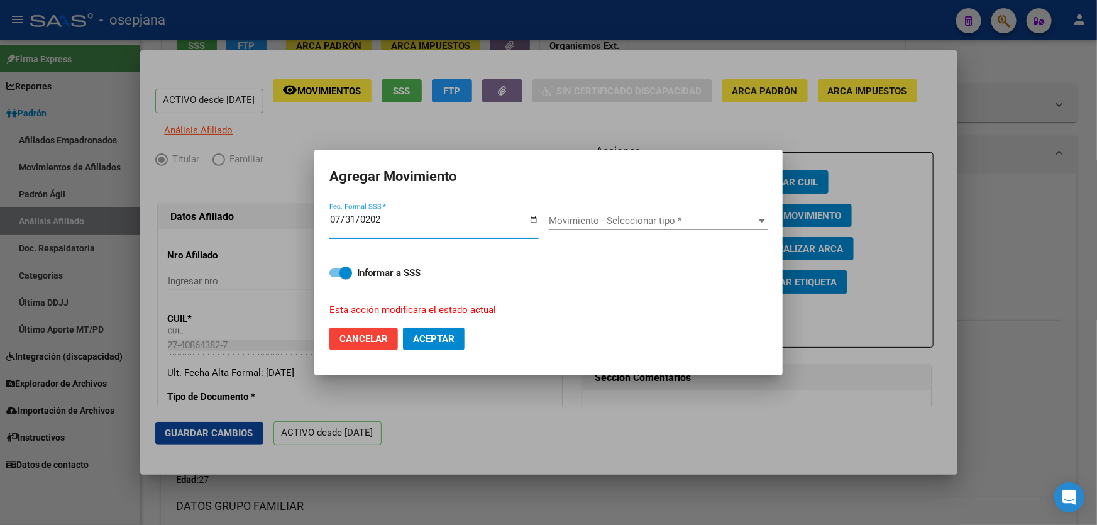
type input "2025-07-31"
click at [648, 221] on span "Movimiento - Seleccionar tipo *" at bounding box center [653, 220] width 208 height 11
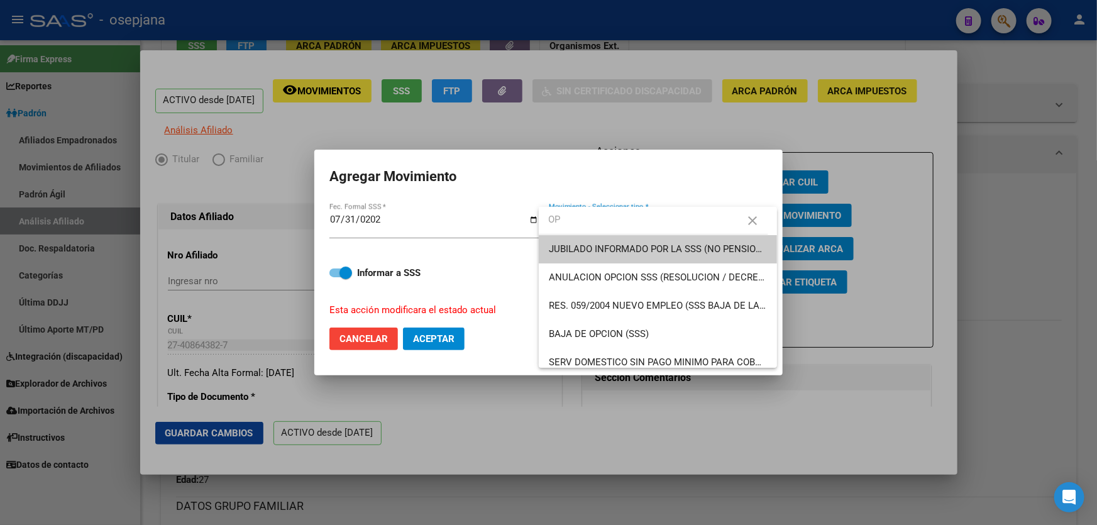
type input "O"
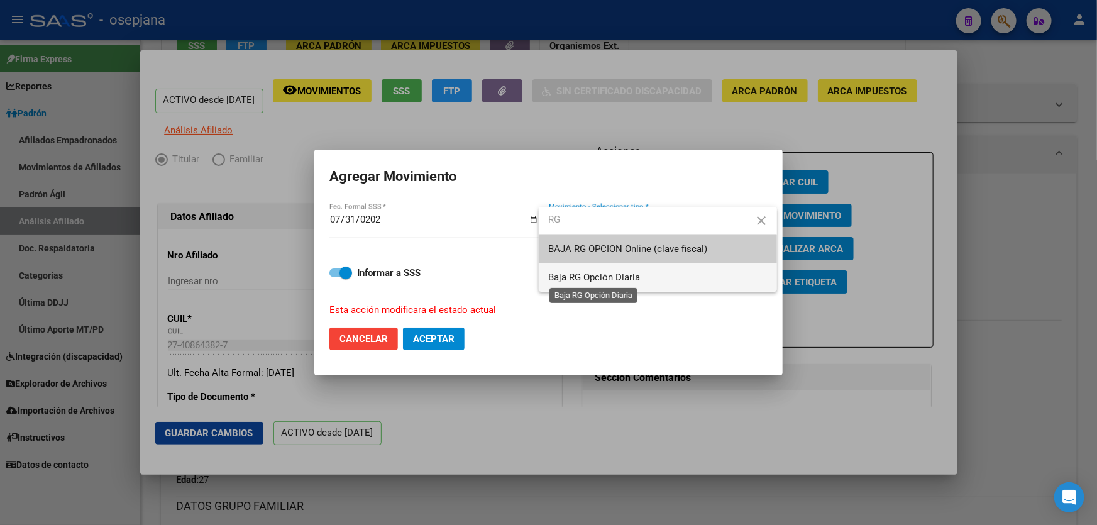
type input "RG"
click at [629, 280] on span "Baja RG Opción Diaria" at bounding box center [595, 276] width 92 height 11
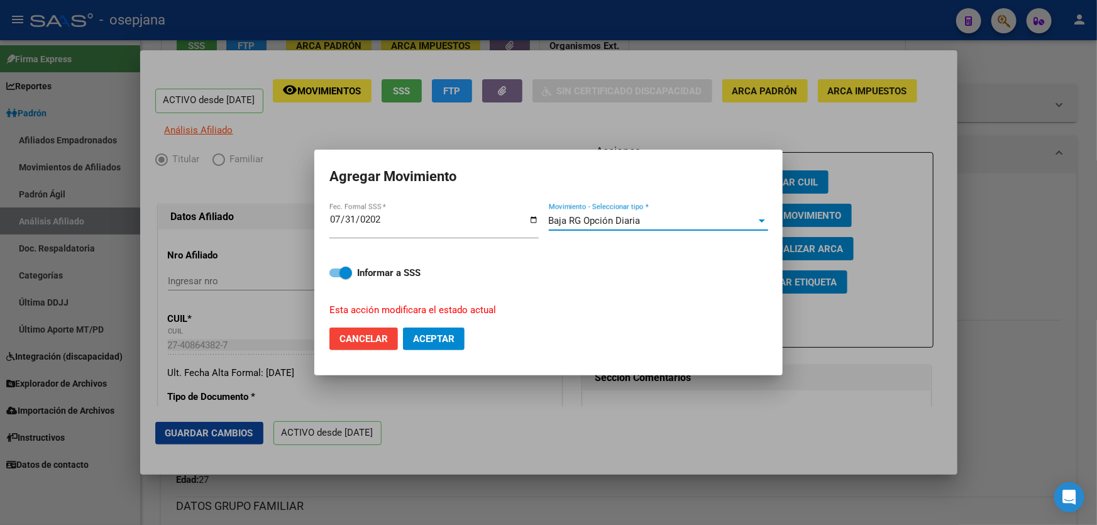
click at [675, 221] on div "Baja RG Opción Diaria" at bounding box center [653, 220] width 208 height 11
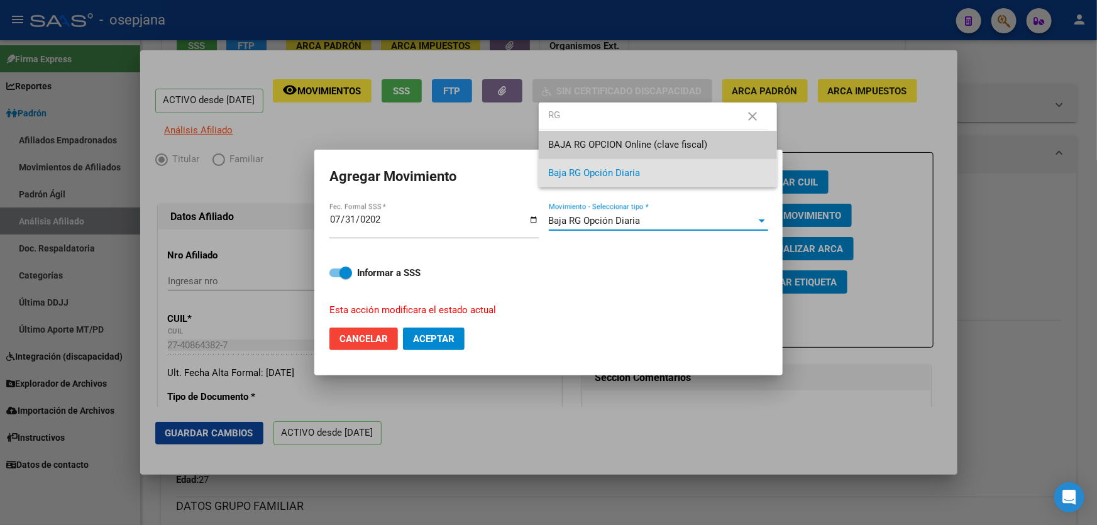
scroll to position [0, 0]
type input "RG"
click at [684, 136] on span "BAJA RG OPCION Online (clave fiscal)" at bounding box center [658, 145] width 218 height 28
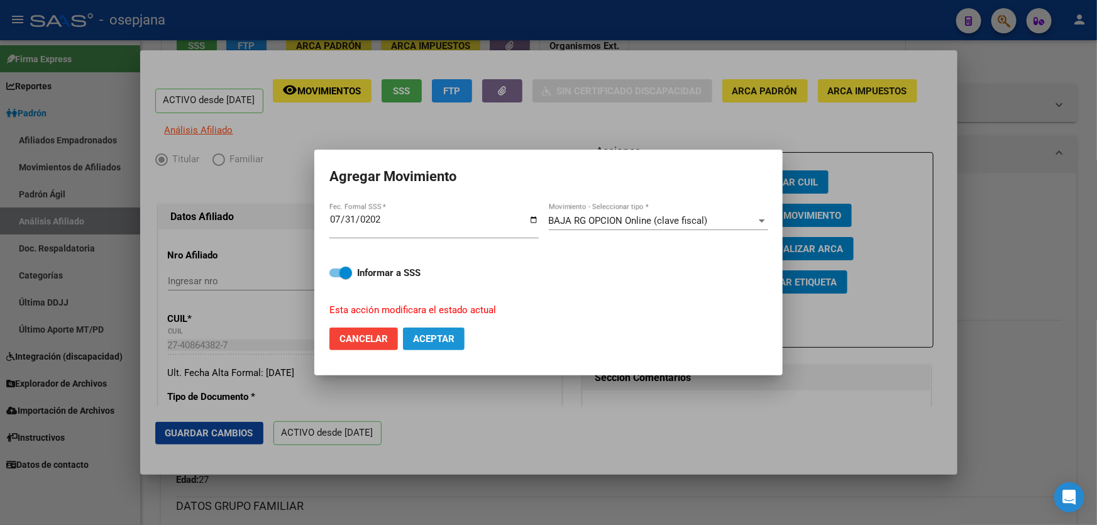
click at [447, 337] on span "Aceptar" at bounding box center [433, 338] width 41 height 11
checkbox input "false"
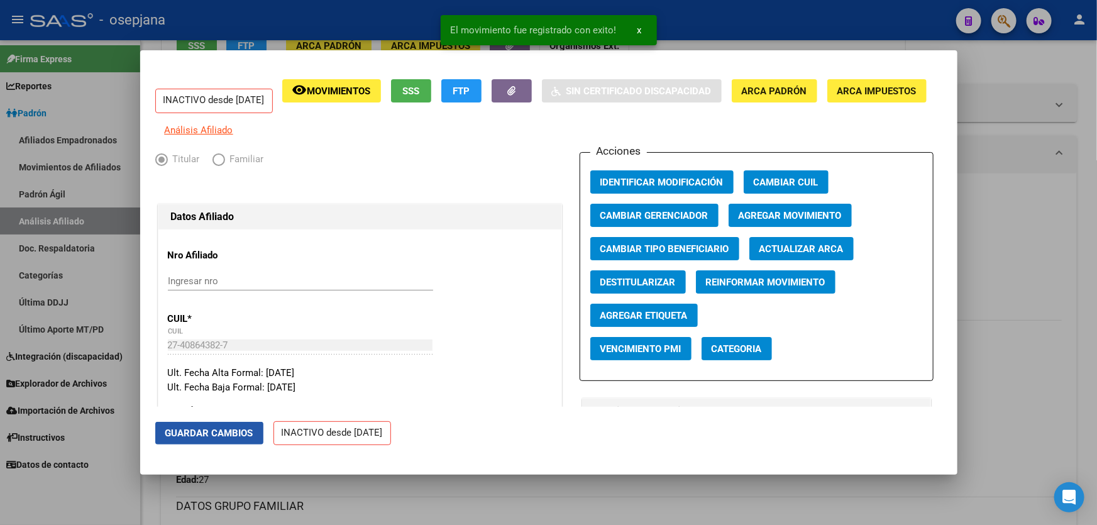
click at [202, 429] on span "Guardar Cambios" at bounding box center [209, 432] width 88 height 11
click at [1096, 244] on div at bounding box center [548, 262] width 1097 height 525
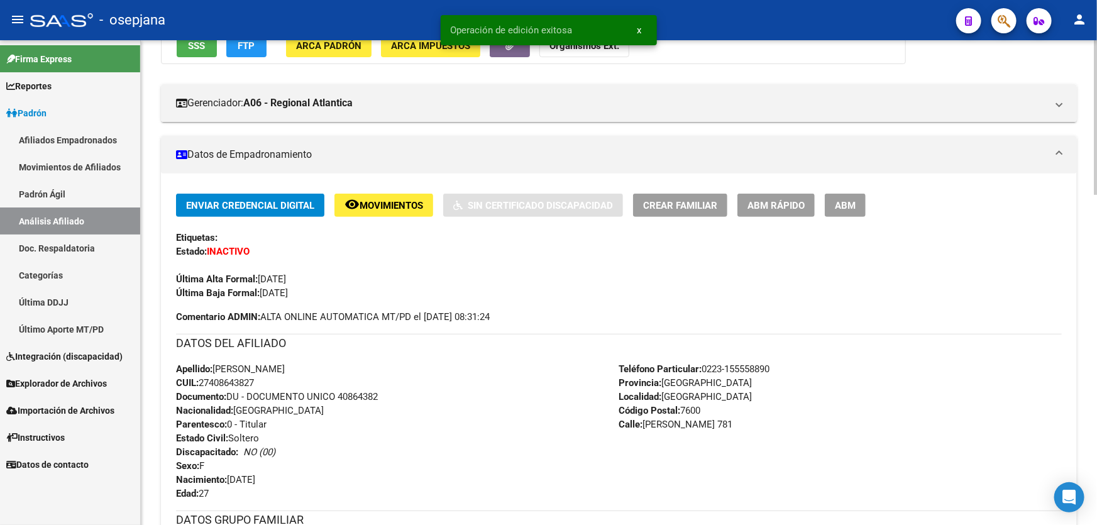
click at [393, 200] on span "Movimientos" at bounding box center [390, 205] width 63 height 11
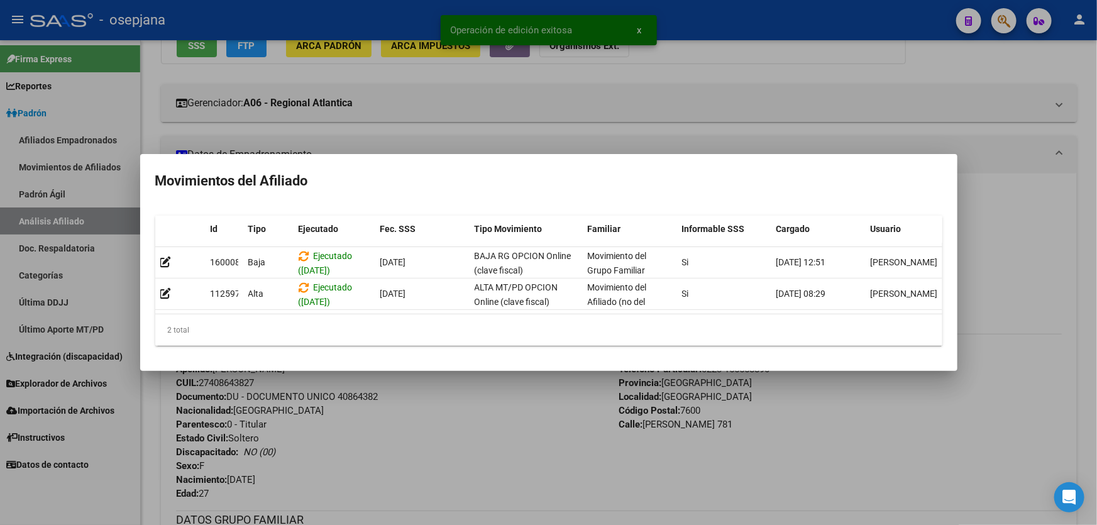
click at [1096, 171] on div at bounding box center [548, 262] width 1097 height 525
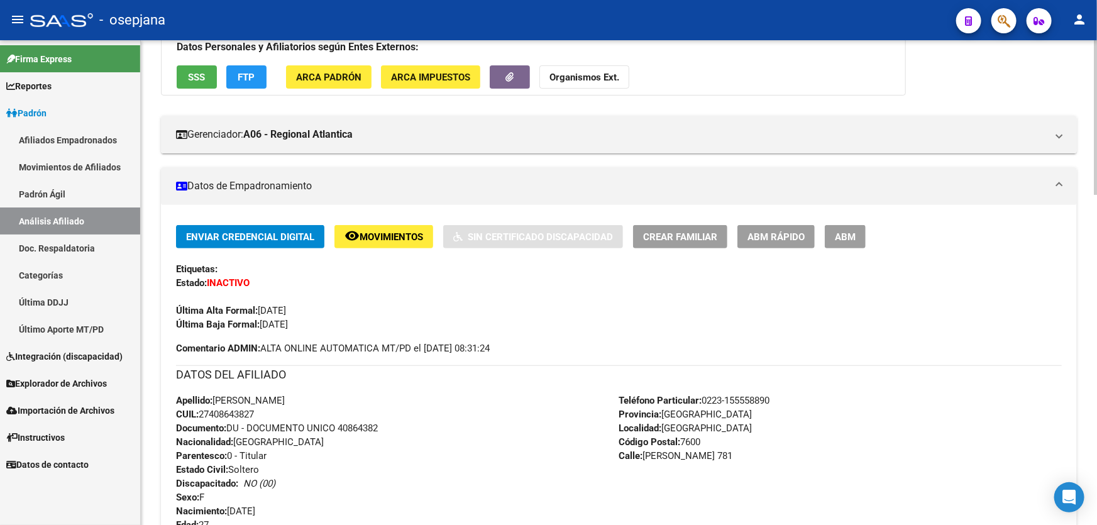
scroll to position [342, 0]
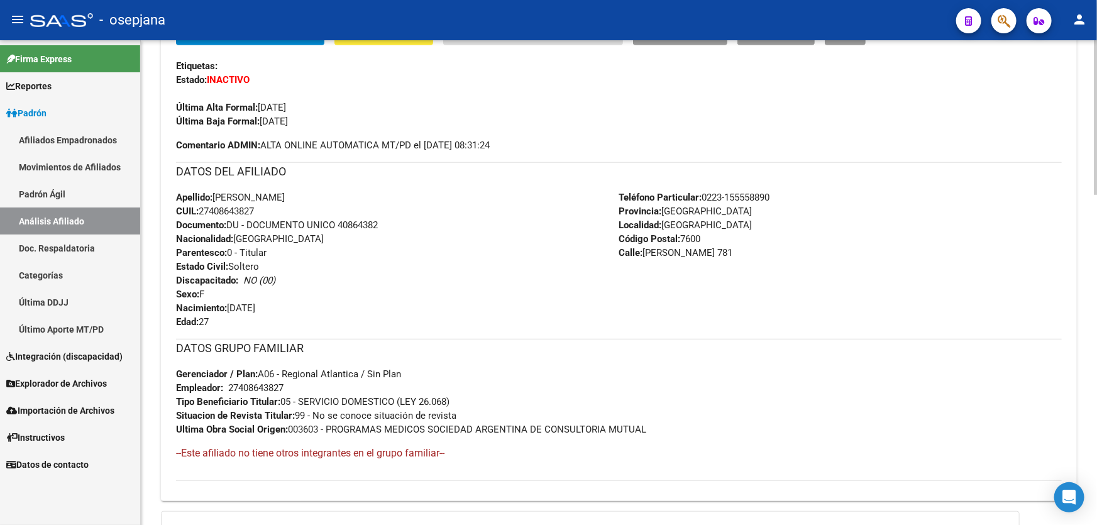
drag, startPoint x: 337, startPoint y: 220, endPoint x: 407, endPoint y: 221, distance: 69.8
click at [408, 221] on div "Apellido: BELEN JACQUELINE LOPEZ CUIL: 27408643827 Documento: DU - DOCUMENTO UN…" at bounding box center [397, 259] width 443 height 138
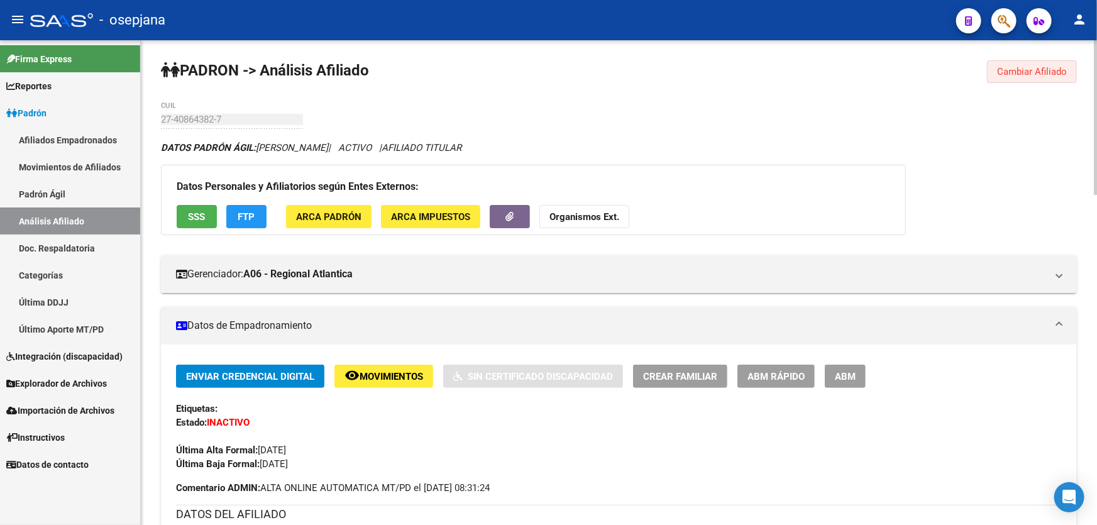
click at [1015, 70] on span "Cambiar Afiliado" at bounding box center [1032, 71] width 70 height 11
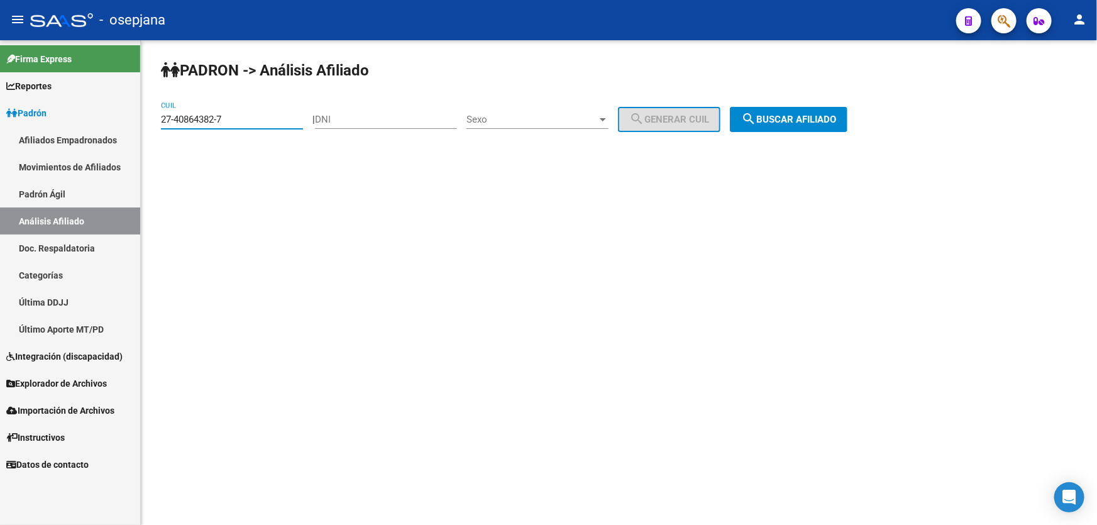
drag, startPoint x: 246, startPoint y: 123, endPoint x: 145, endPoint y: 120, distance: 101.2
click at [145, 120] on div "PADRON -> Análisis Afiliado 27-40864382-7 CUIL | DNI Sexo Sexo search Generar C…" at bounding box center [619, 106] width 956 height 132
paste input "1543520-2"
click at [836, 115] on span "search Buscar afiliado" at bounding box center [788, 119] width 95 height 11
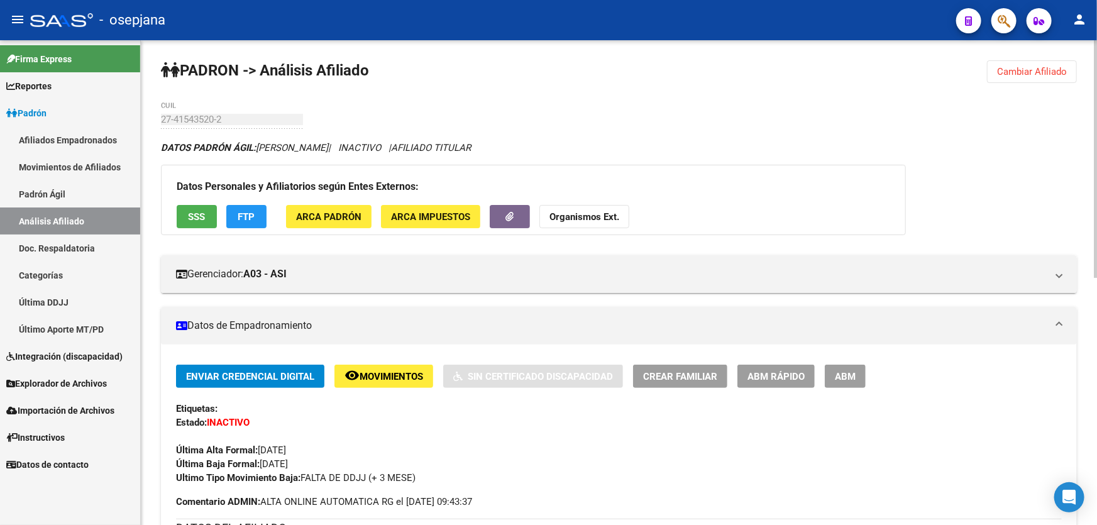
click at [192, 215] on span "SSS" at bounding box center [197, 216] width 17 height 11
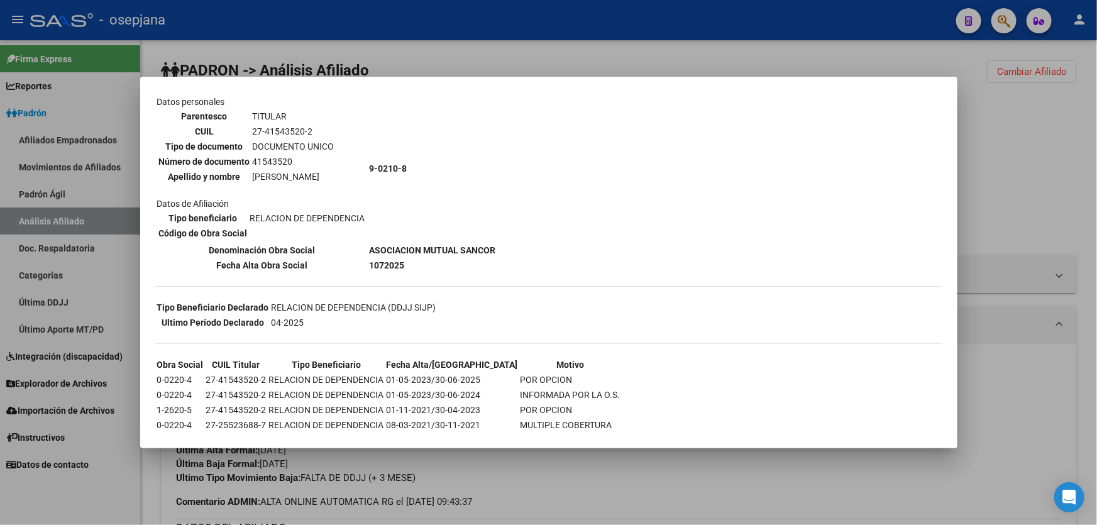
scroll to position [57, 0]
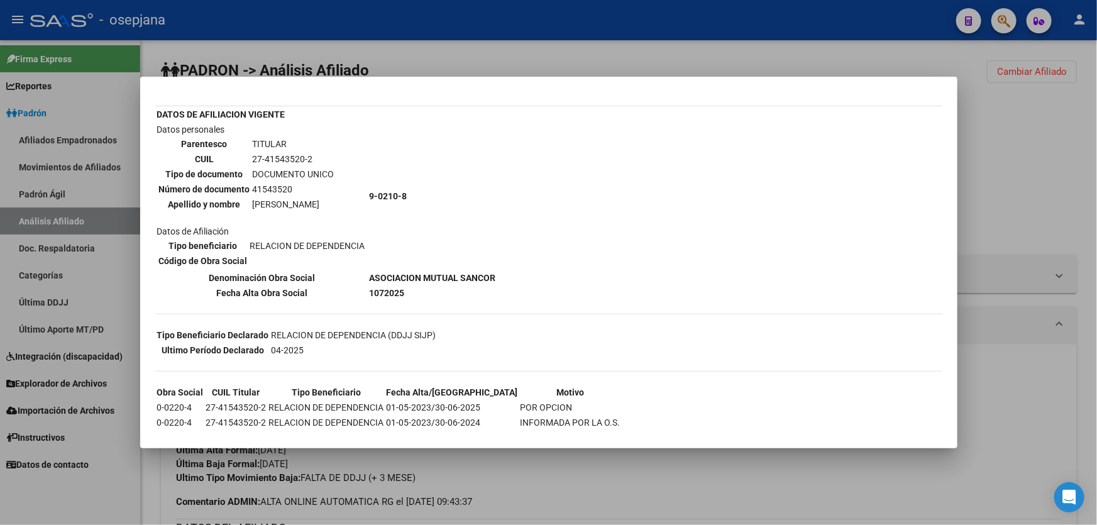
click at [1015, 168] on div at bounding box center [548, 262] width 1097 height 525
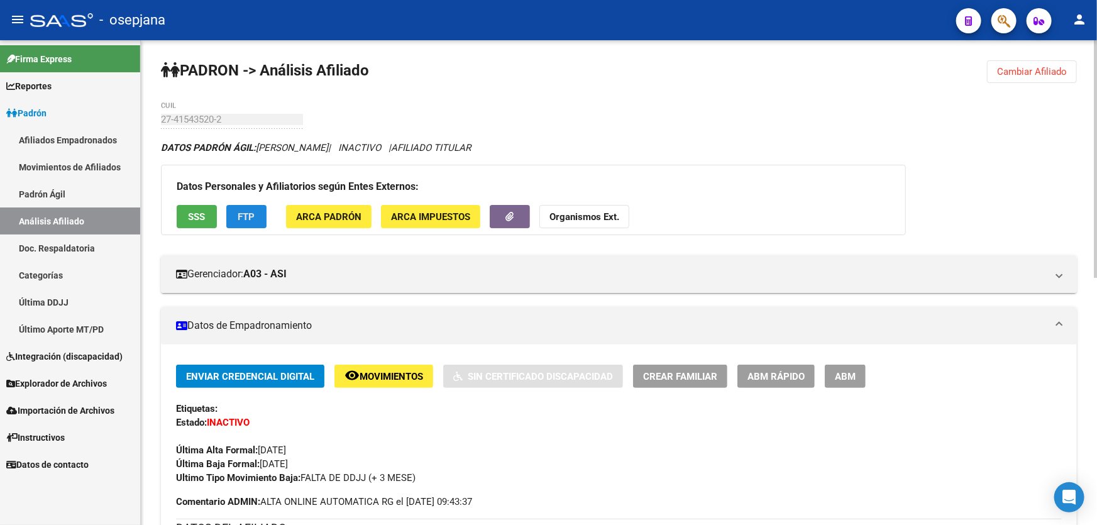
click at [239, 212] on span "FTP" at bounding box center [246, 216] width 17 height 11
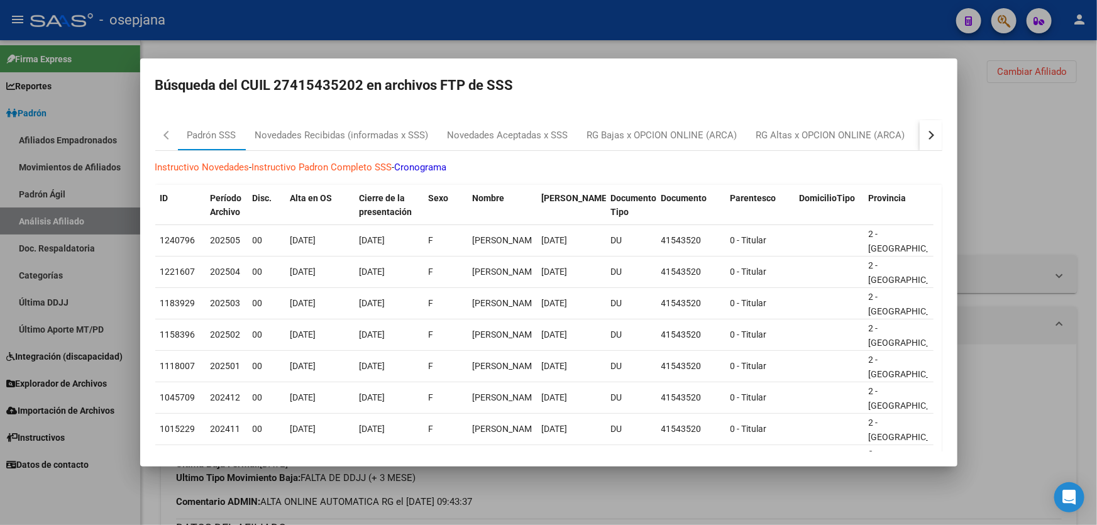
click at [919, 129] on button "button" at bounding box center [930, 135] width 23 height 30
click at [868, 143] on div "RG Bajas Diarias" at bounding box center [868, 135] width 89 height 30
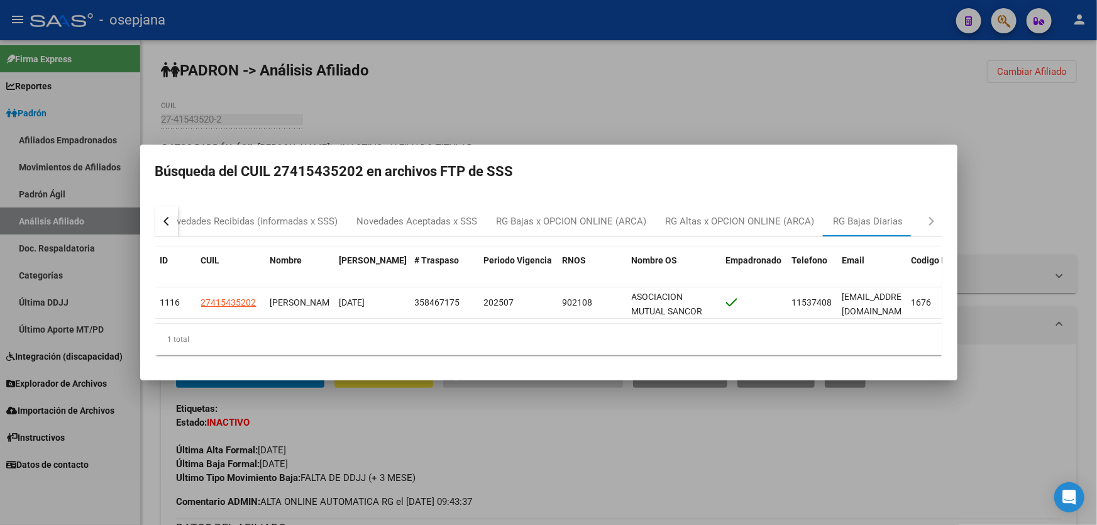
click at [1030, 148] on div at bounding box center [548, 262] width 1097 height 525
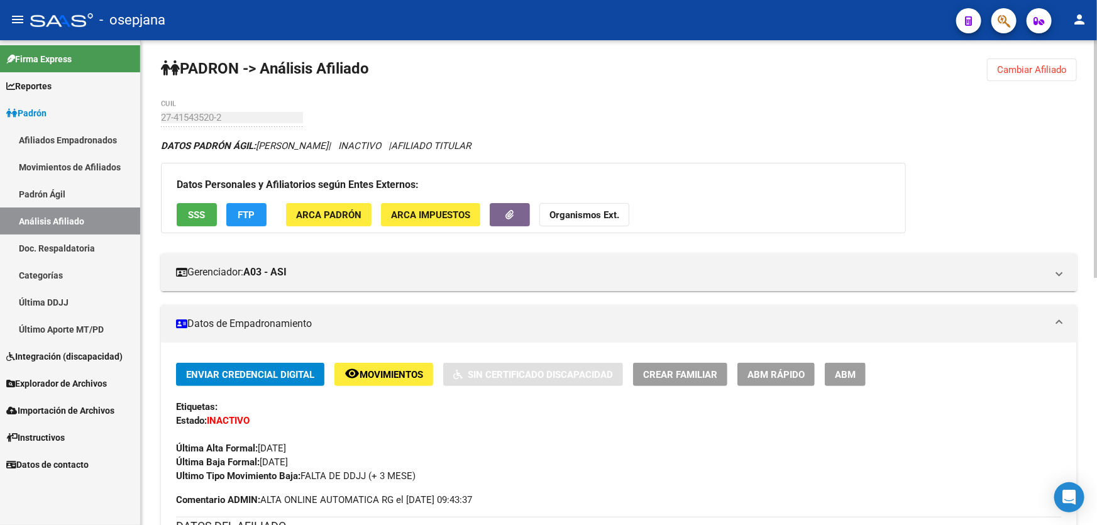
scroll to position [0, 0]
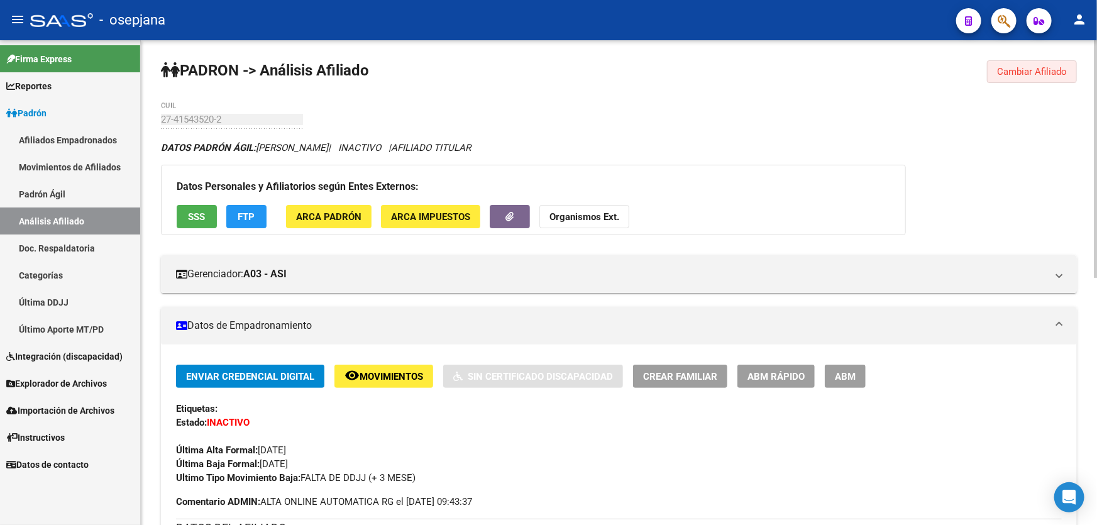
click at [1006, 62] on button "Cambiar Afiliado" at bounding box center [1032, 71] width 90 height 23
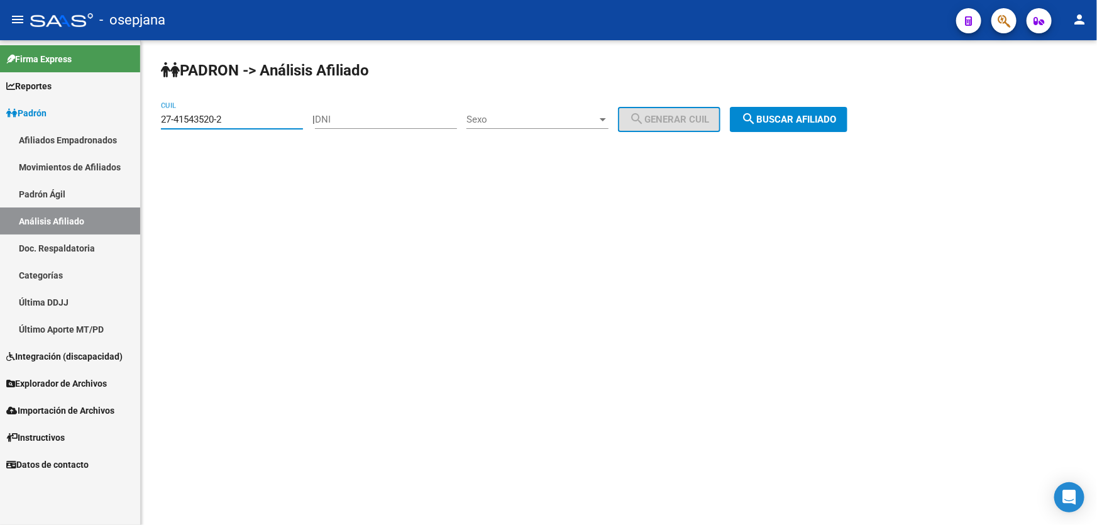
drag, startPoint x: 180, startPoint y: 121, endPoint x: 0, endPoint y: 142, distance: 180.9
click at [0, 137] on mat-sidenav-container "Firma Express Reportes Padrón Traspasos x O.S. Traspasos x Gerenciador Traspaso…" at bounding box center [548, 282] width 1097 height 484
paste input "2056157-7"
click at [823, 116] on span "search Buscar afiliado" at bounding box center [788, 119] width 95 height 11
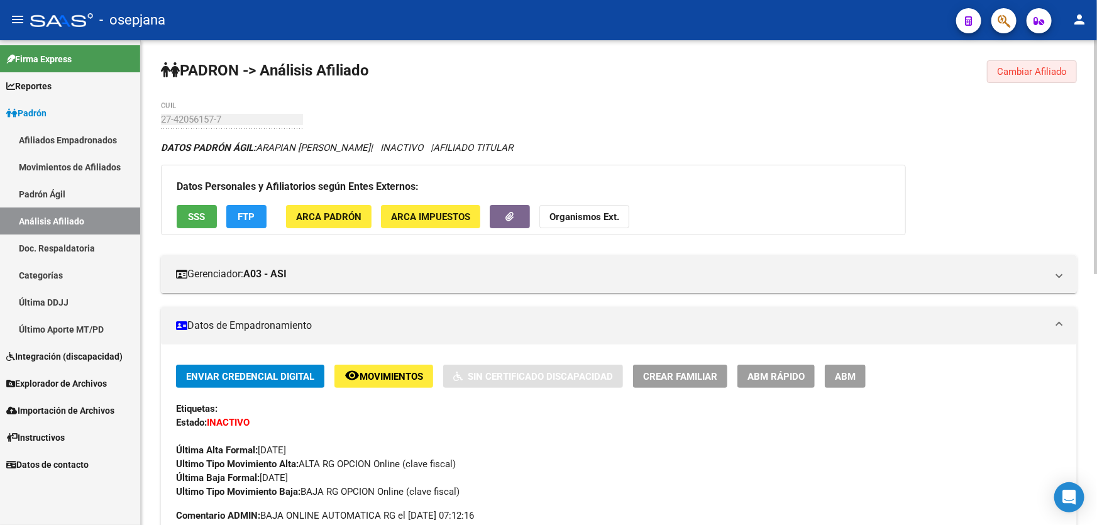
click at [1020, 60] on button "Cambiar Afiliado" at bounding box center [1032, 71] width 90 height 23
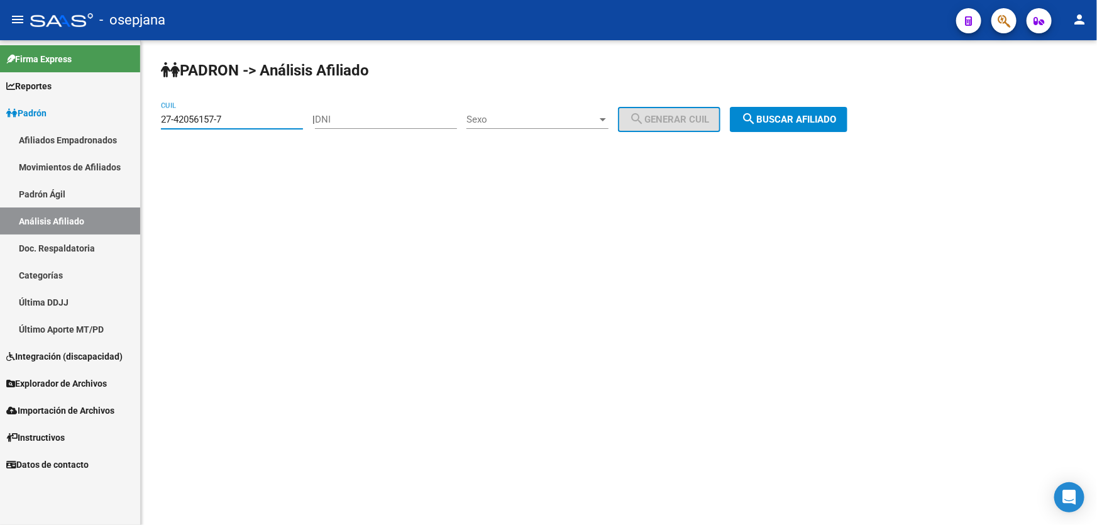
drag, startPoint x: 249, startPoint y: 114, endPoint x: 0, endPoint y: 151, distance: 252.2
click at [0, 151] on mat-sidenav-container "Firma Express Reportes Padrón Traspasos x O.S. Traspasos x Gerenciador Traspaso…" at bounding box center [548, 282] width 1097 height 484
paste input "43-629274"
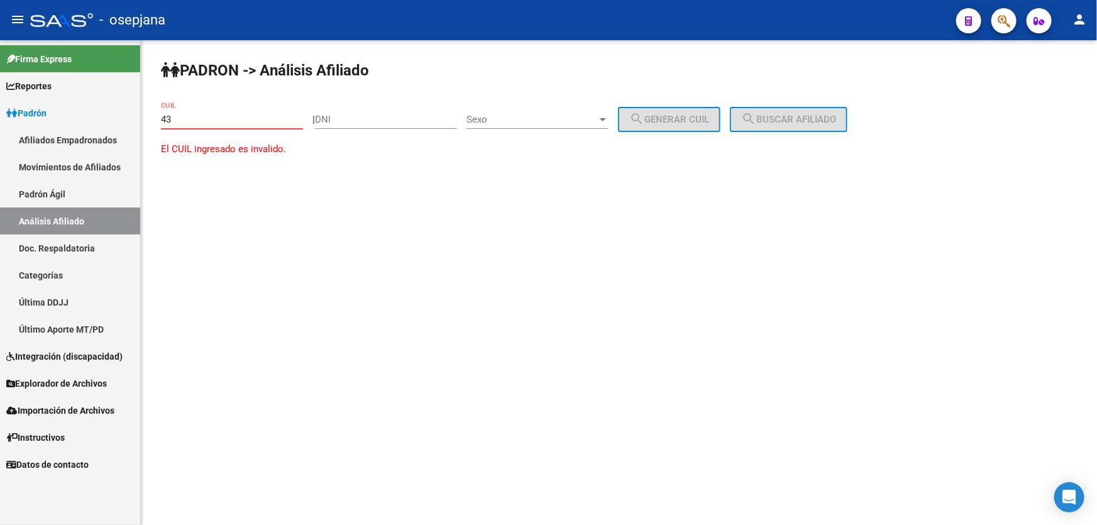
type input "4"
paste input "27-43629274-6"
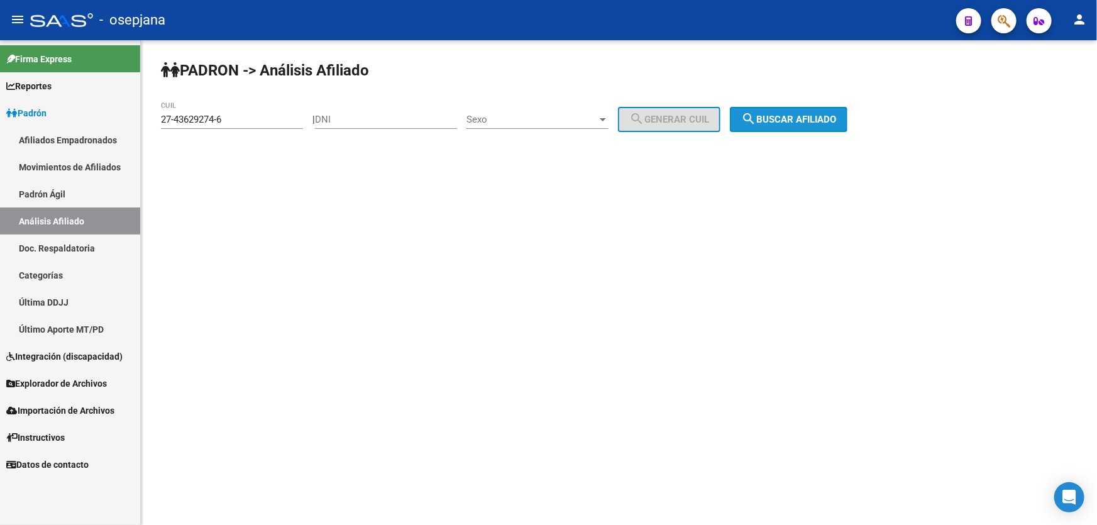
click at [838, 127] on button "search Buscar afiliado" at bounding box center [789, 119] width 118 height 25
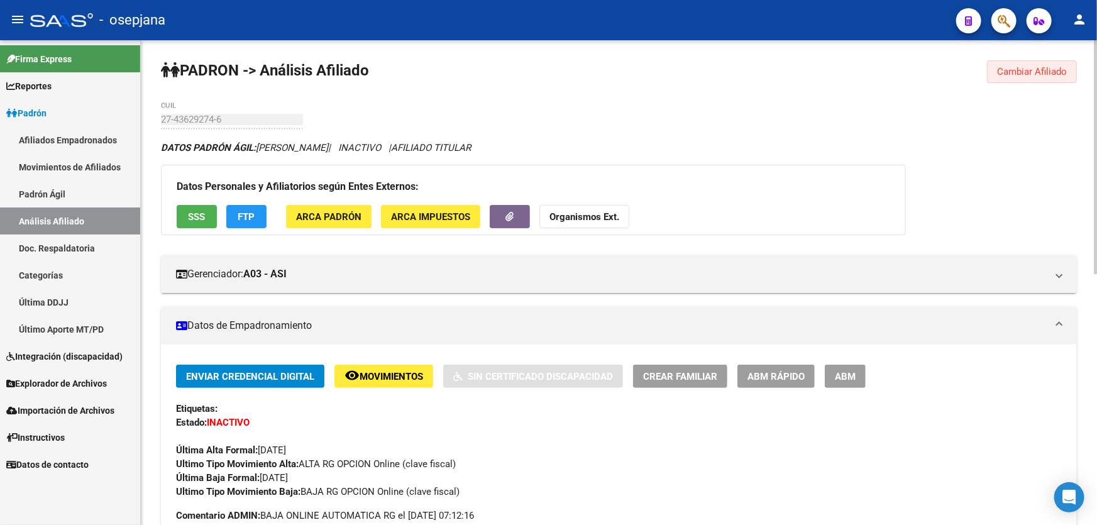
click at [1053, 68] on span "Cambiar Afiliado" at bounding box center [1032, 71] width 70 height 11
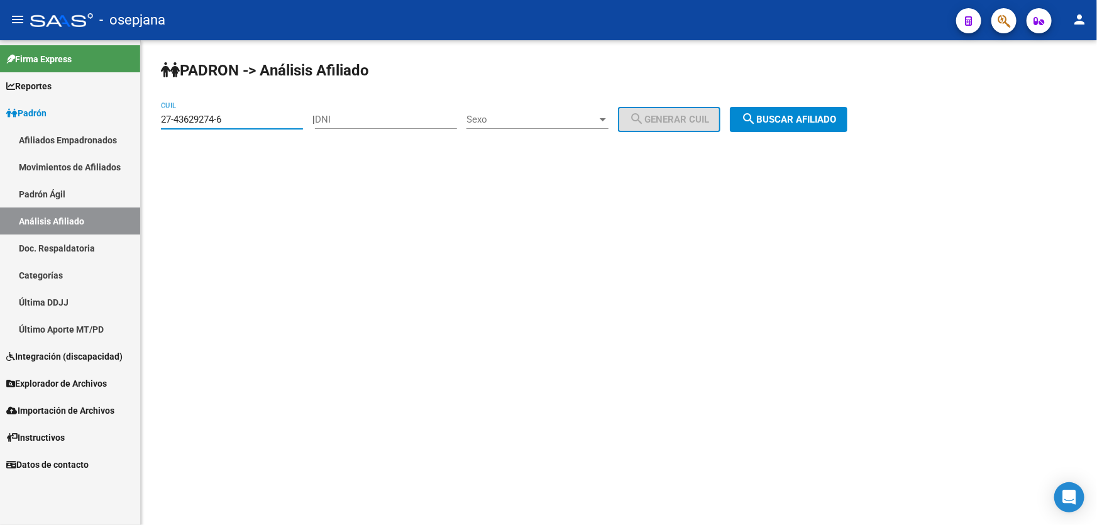
drag, startPoint x: 246, startPoint y: 119, endPoint x: 153, endPoint y: 126, distance: 92.6
click at [153, 126] on div "PADRON -> Análisis Afiliado 27-43629274-6 CUIL | DNI Sexo Sexo search Generar C…" at bounding box center [619, 106] width 956 height 132
paste input "0-43784274-5"
click at [775, 111] on button "search Buscar afiliado" at bounding box center [789, 119] width 118 height 25
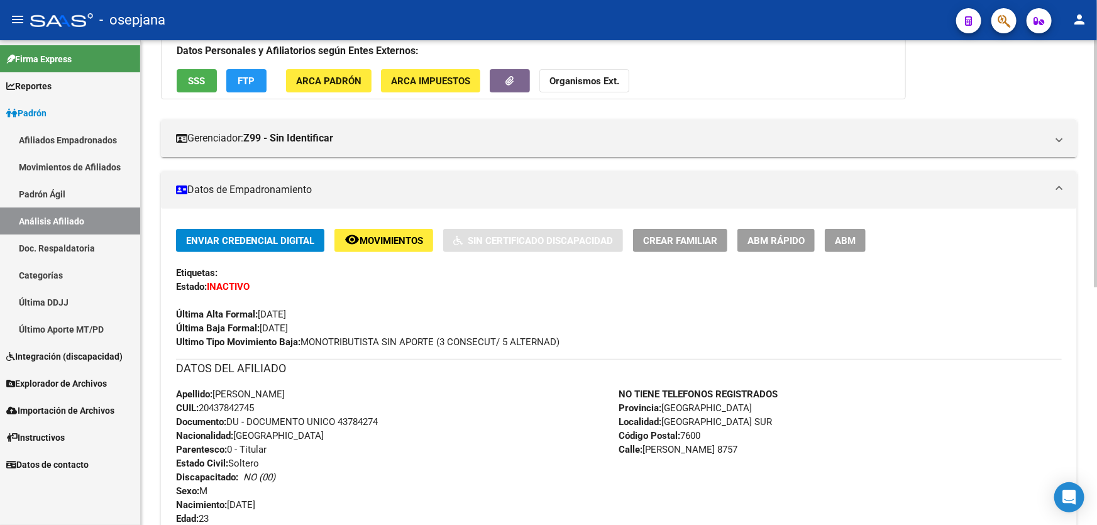
scroll to position [171, 0]
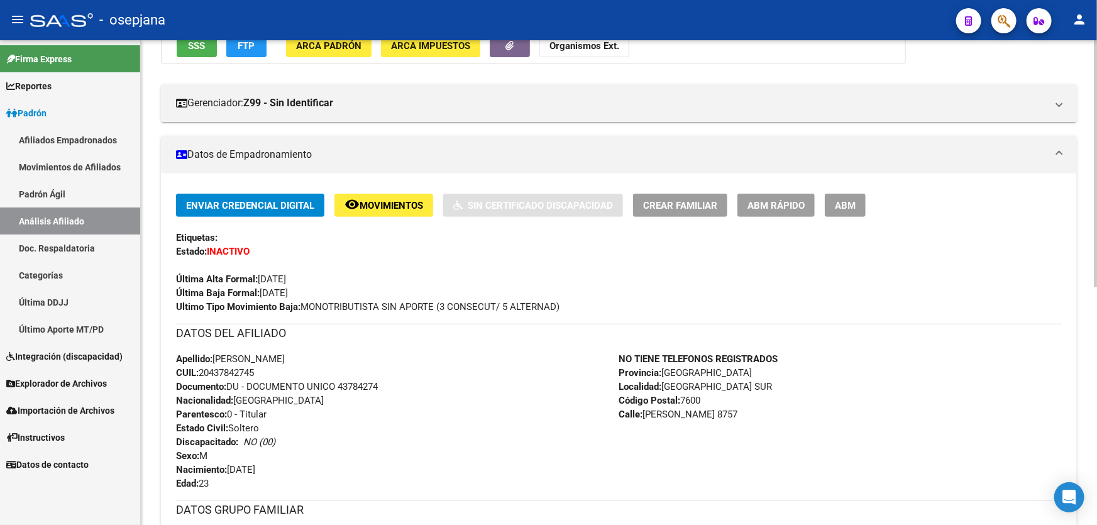
click at [388, 211] on button "remove_red_eye Movimientos" at bounding box center [383, 205] width 99 height 23
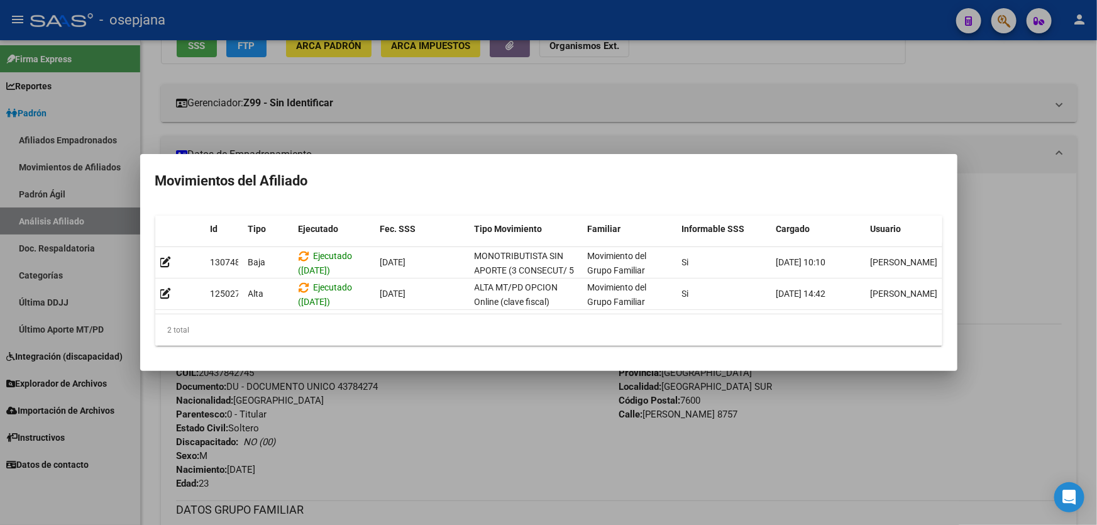
click at [373, 446] on div at bounding box center [548, 262] width 1097 height 525
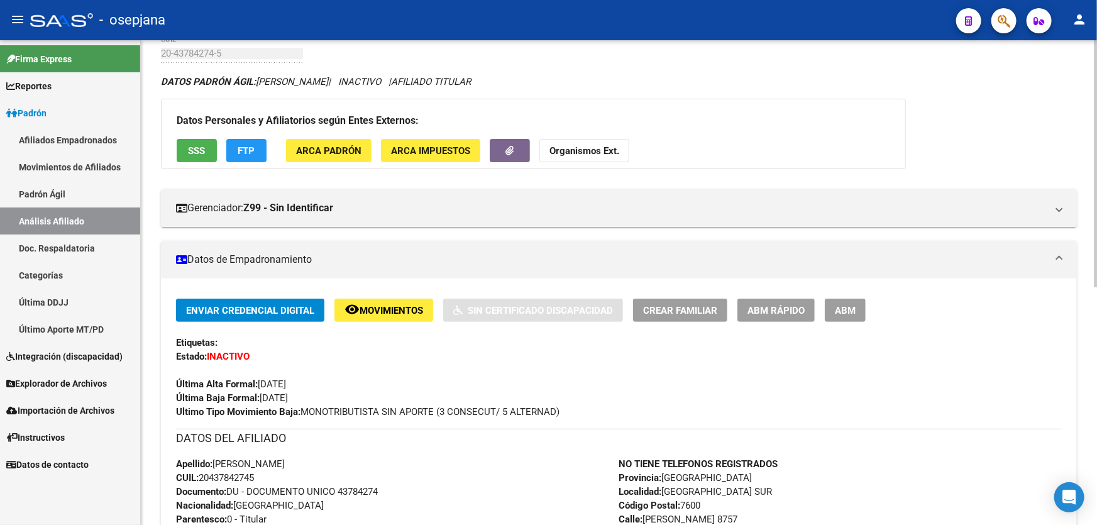
scroll to position [0, 0]
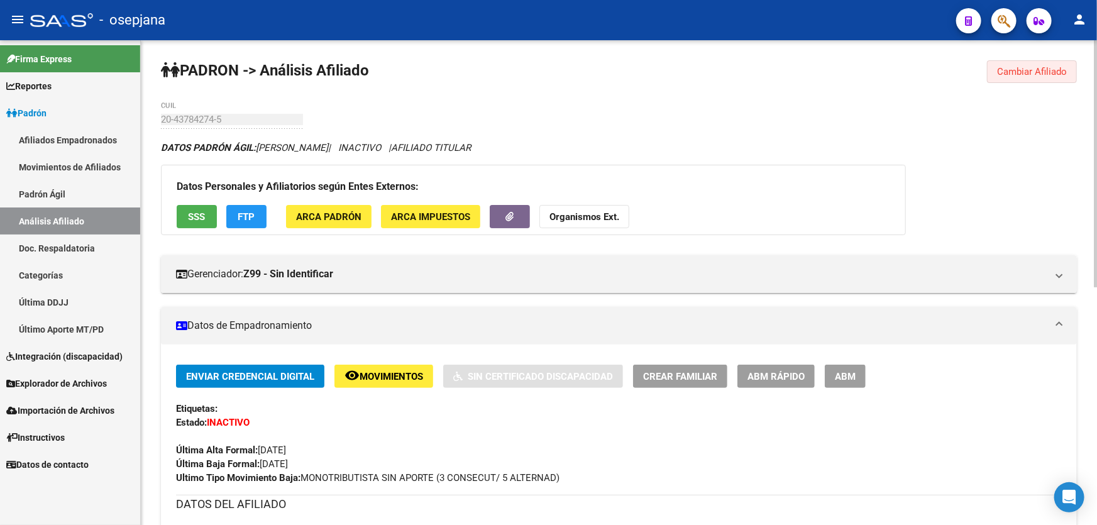
click at [1029, 68] on span "Cambiar Afiliado" at bounding box center [1032, 71] width 70 height 11
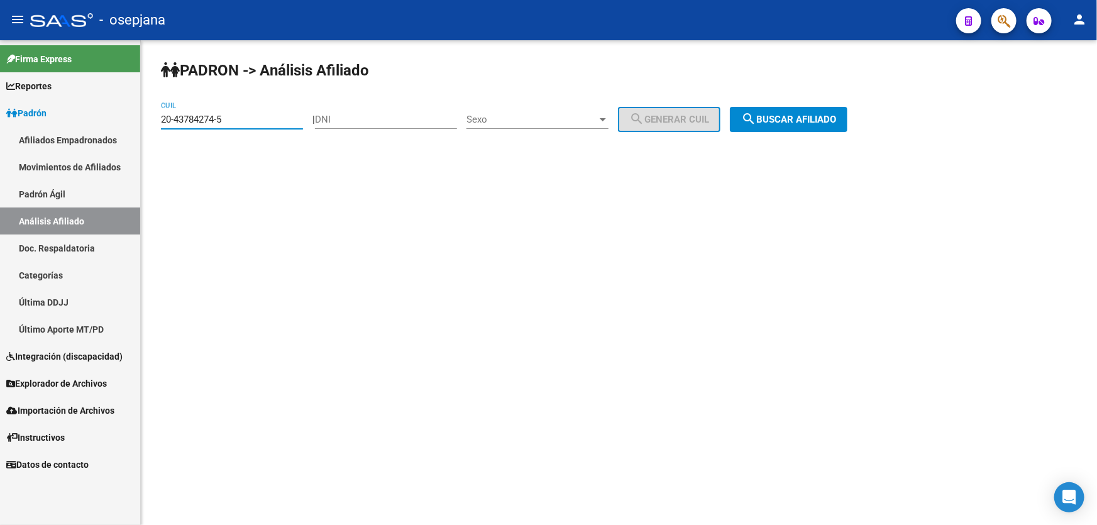
drag, startPoint x: 226, startPoint y: 115, endPoint x: 144, endPoint y: 117, distance: 81.7
click at [144, 117] on div "PADRON -> Análisis Afiliado 20-43784274-5 CUIL | DNI Sexo Sexo search Generar C…" at bounding box center [619, 106] width 956 height 132
paste input "7-39852131-0"
click at [826, 122] on span "search Buscar afiliado" at bounding box center [788, 119] width 95 height 11
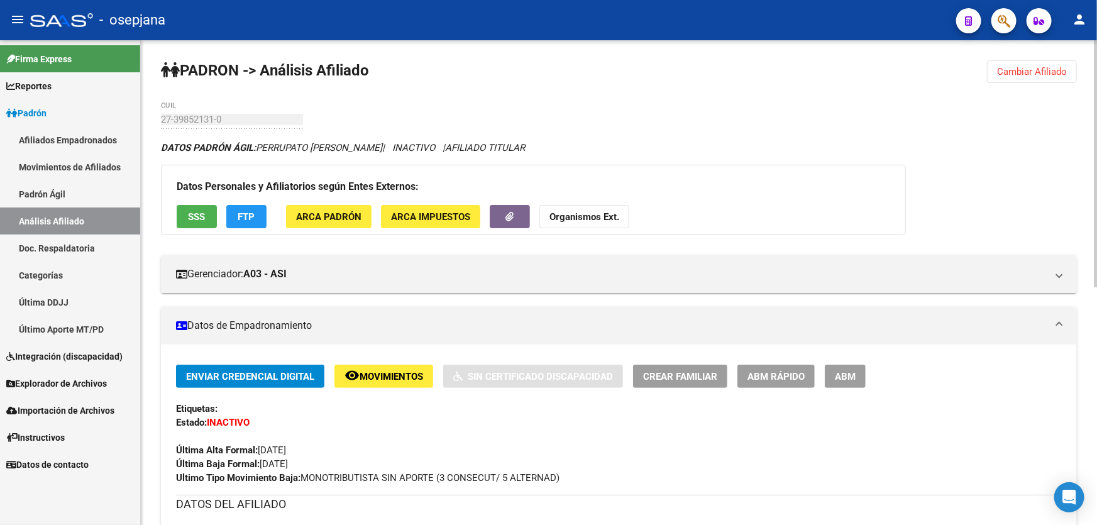
click at [573, 201] on div "Datos Personales y Afiliatorios según Entes Externos: SSS FTP ARCA Padrón ARCA …" at bounding box center [533, 200] width 745 height 70
click at [573, 213] on strong "Organismos Ext." at bounding box center [584, 216] width 70 height 11
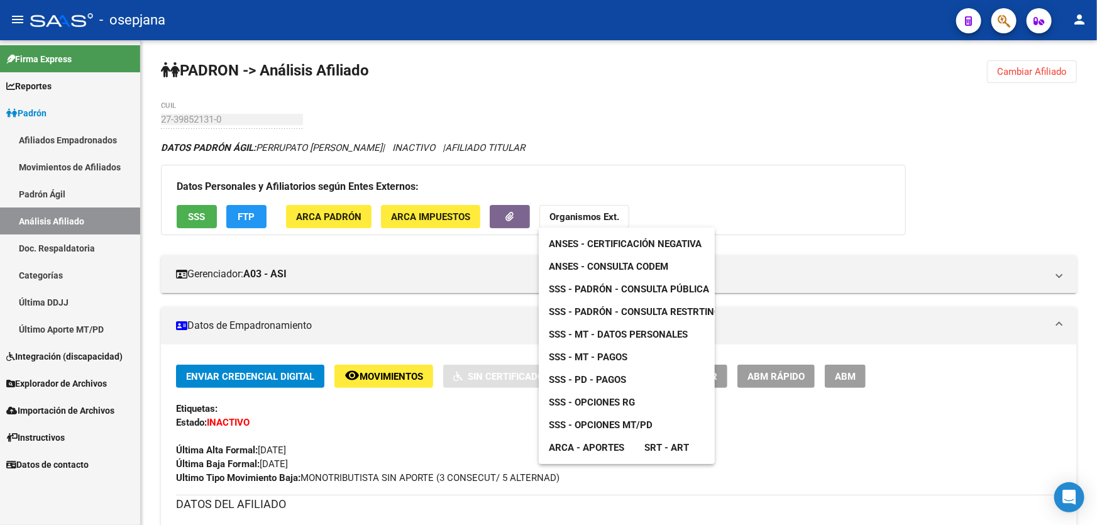
click at [752, 164] on div at bounding box center [548, 262] width 1097 height 525
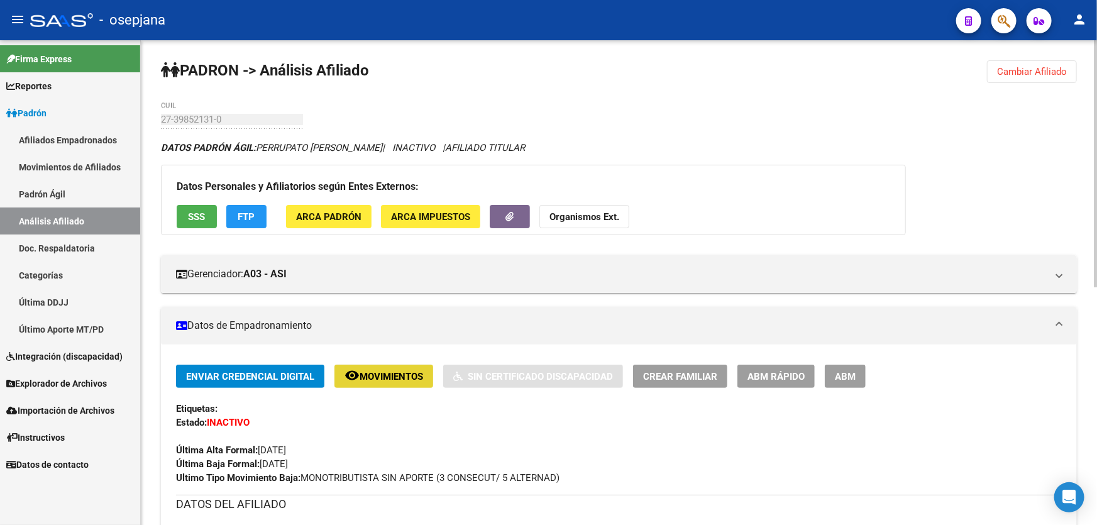
click at [402, 381] on button "remove_red_eye Movimientos" at bounding box center [383, 375] width 99 height 23
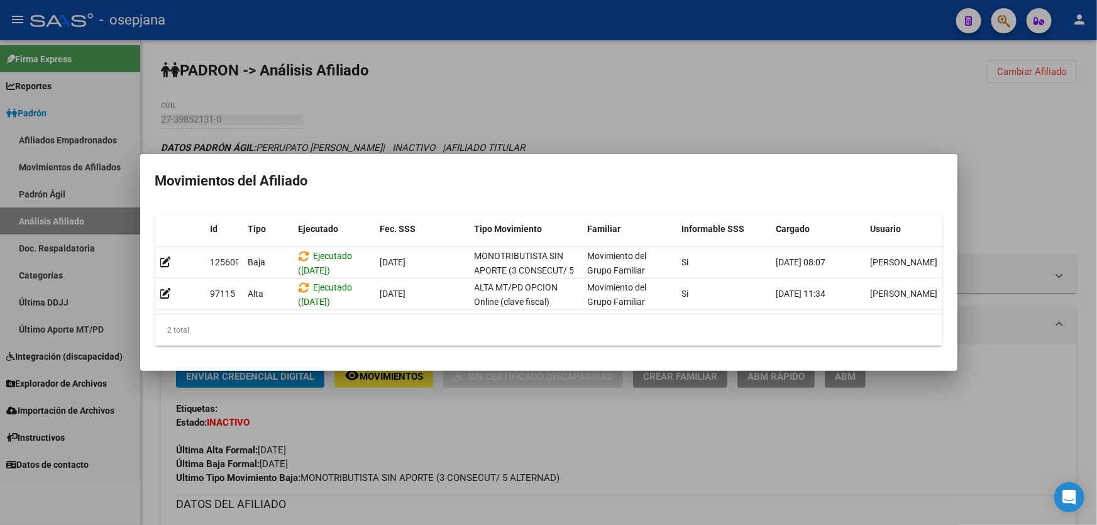
click at [1022, 198] on div at bounding box center [548, 262] width 1097 height 525
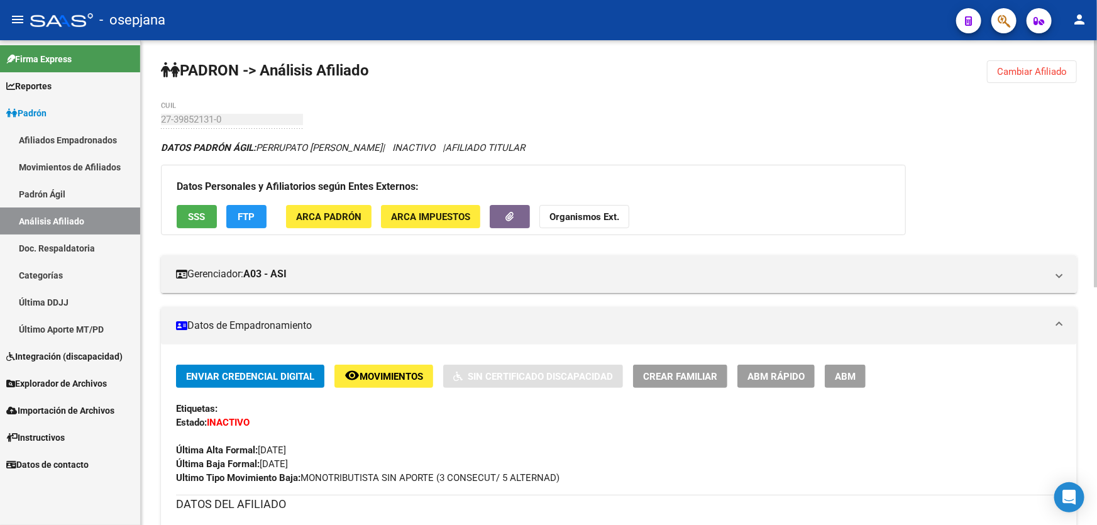
click at [159, 118] on div "PADRON -> Análisis Afiliado Cambiar Afiliado 27-39852131-0 CUIL DATOS PADRÓN ÁG…" at bounding box center [619, 516] width 956 height 953
click at [584, 214] on strong "Organismos Ext." at bounding box center [584, 216] width 70 height 11
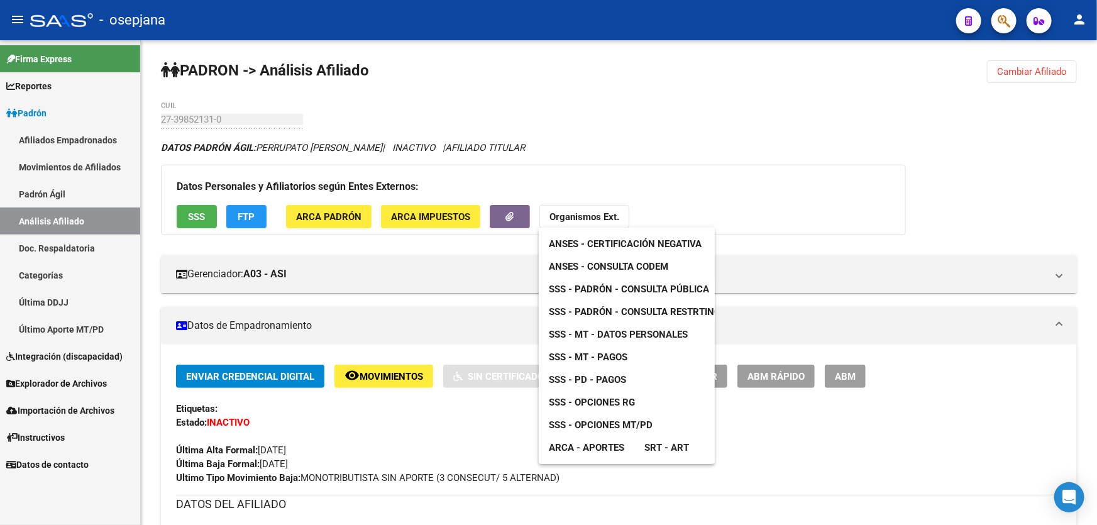
click at [616, 331] on span "SSS - MT - Datos Personales" at bounding box center [618, 334] width 139 height 11
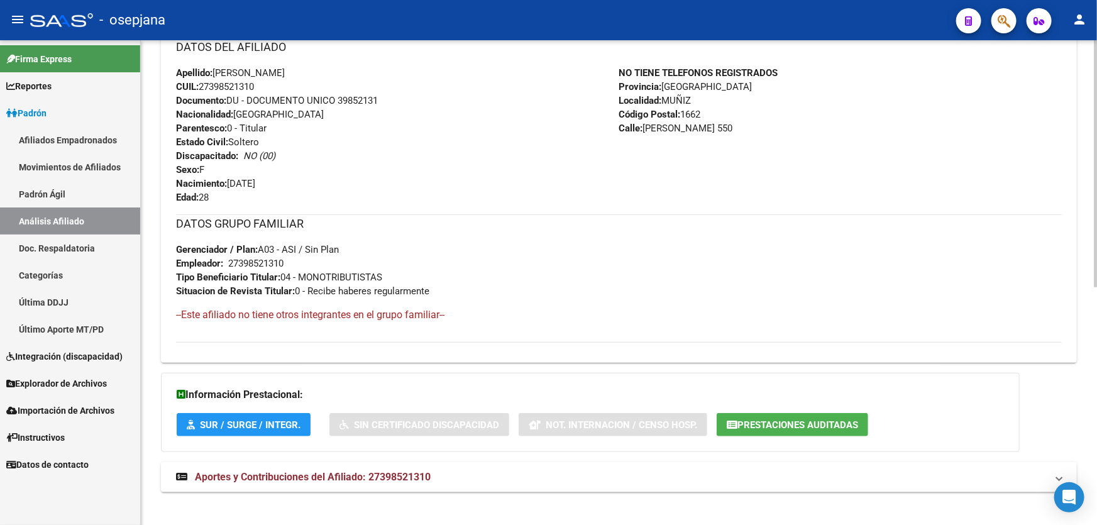
scroll to position [466, 0]
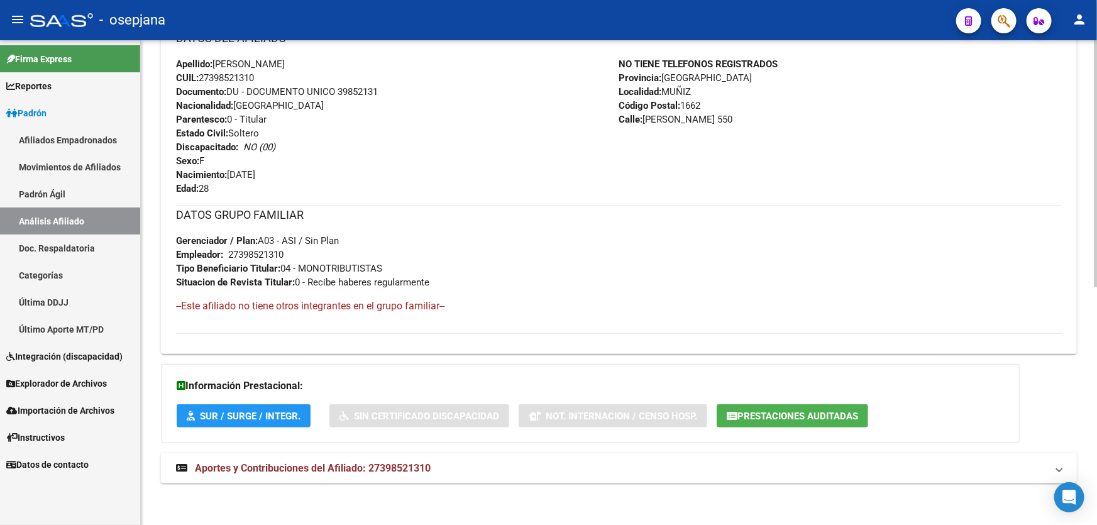
click at [354, 464] on span "Aportes y Contribuciones del Afiliado: 27398521310" at bounding box center [313, 468] width 236 height 12
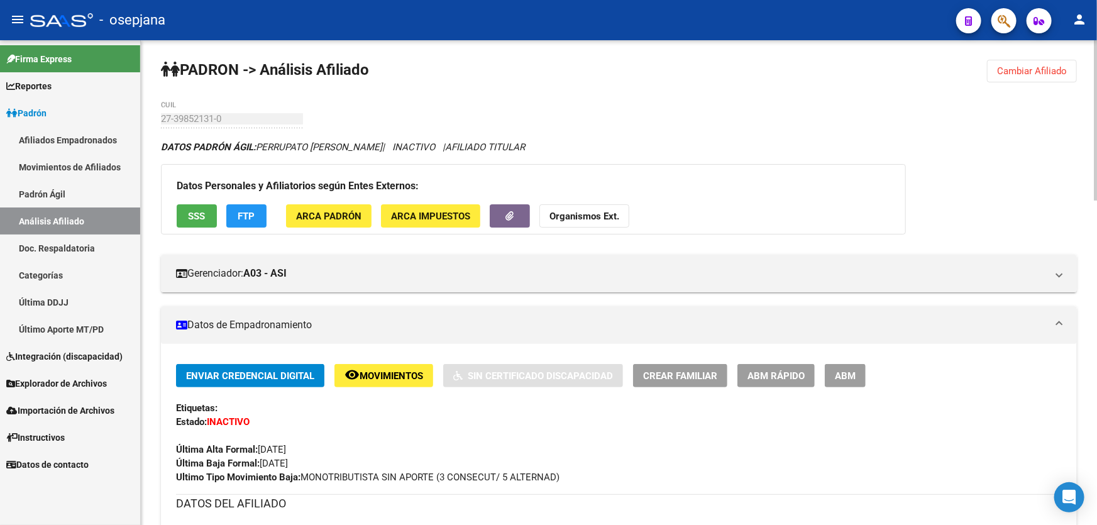
scroll to position [0, 0]
click at [1026, 66] on span "Cambiar Afiliado" at bounding box center [1032, 71] width 70 height 11
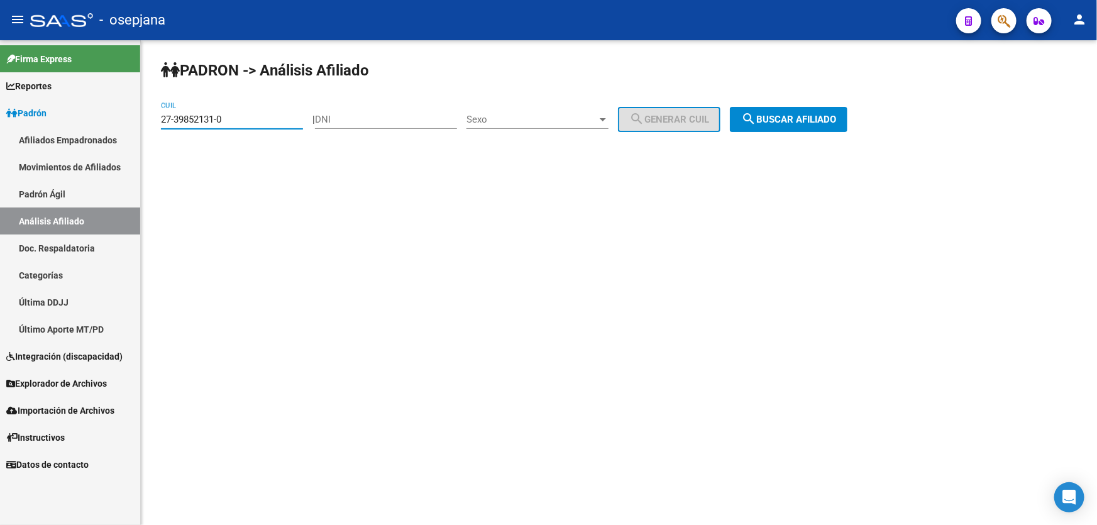
drag, startPoint x: 263, startPoint y: 122, endPoint x: 149, endPoint y: 123, distance: 113.7
click at [149, 123] on div "PADRON -> Análisis Afiliado 27-39852131-0 CUIL | DNI Sexo Sexo search Generar C…" at bounding box center [619, 106] width 956 height 132
paste input "39-55376"
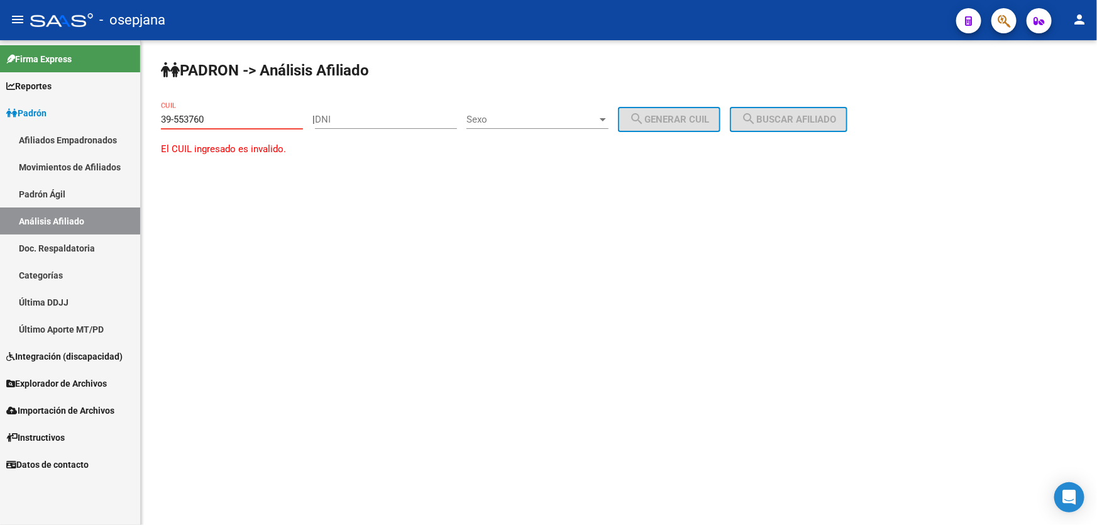
drag, startPoint x: 235, startPoint y: 119, endPoint x: 129, endPoint y: 119, distance: 105.6
click at [129, 119] on mat-sidenav-container "Firma Express Reportes Padrón Traspasos x O.S. Traspasos x Gerenciador Traspaso…" at bounding box center [548, 282] width 1097 height 484
paste input "20-39553760-2"
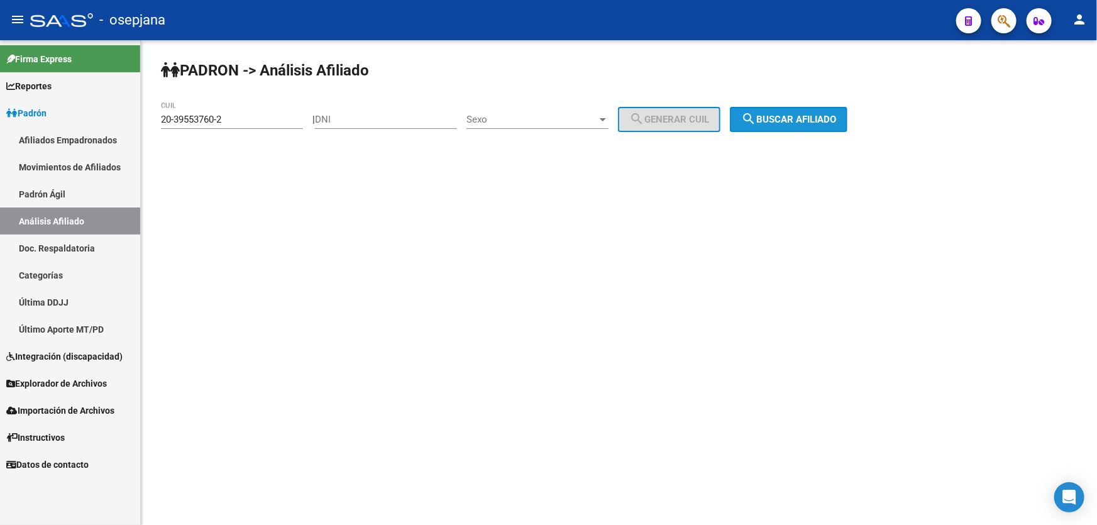
click at [804, 118] on span "search Buscar afiliado" at bounding box center [788, 119] width 95 height 11
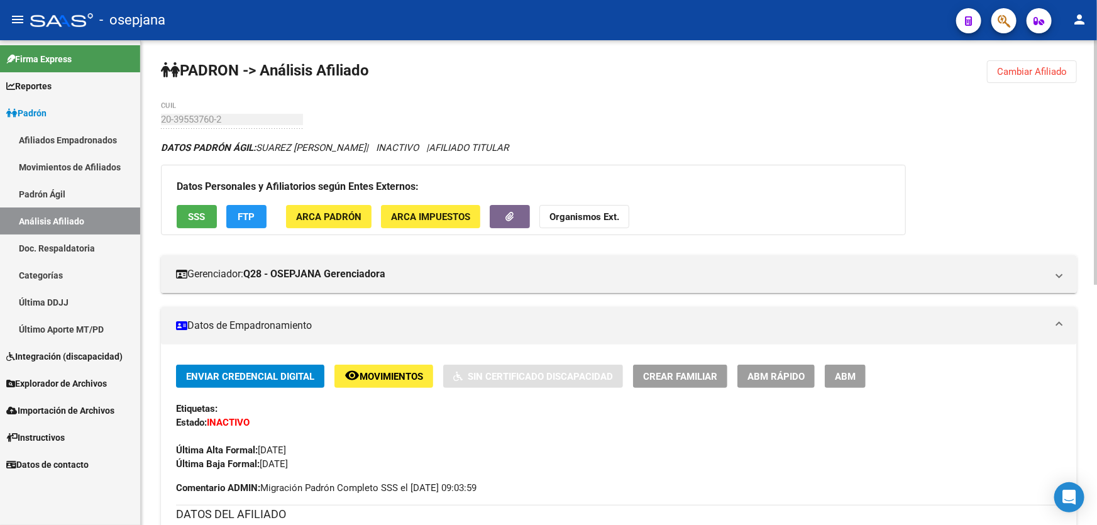
scroll to position [171, 0]
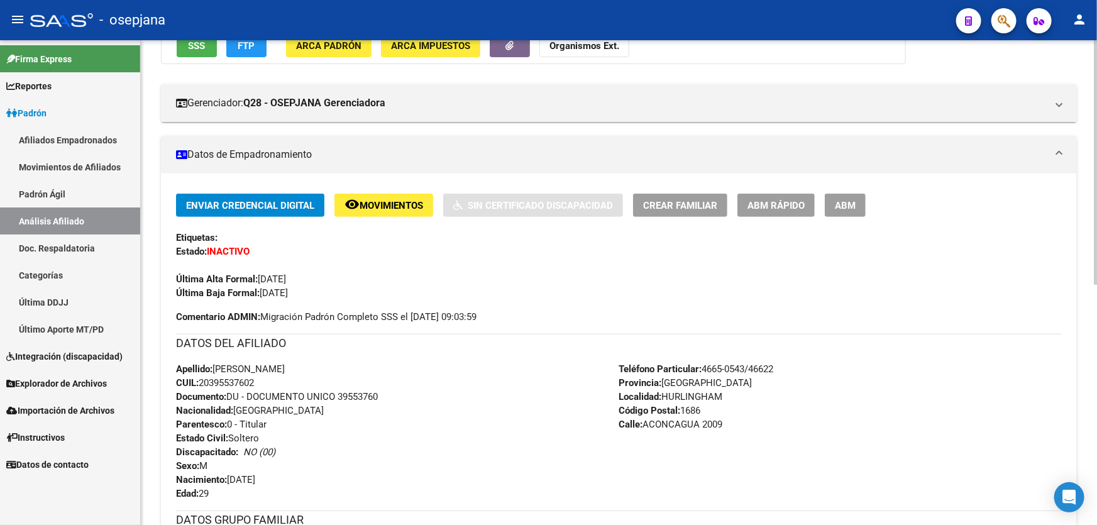
click at [385, 201] on span "Movimientos" at bounding box center [390, 205] width 63 height 11
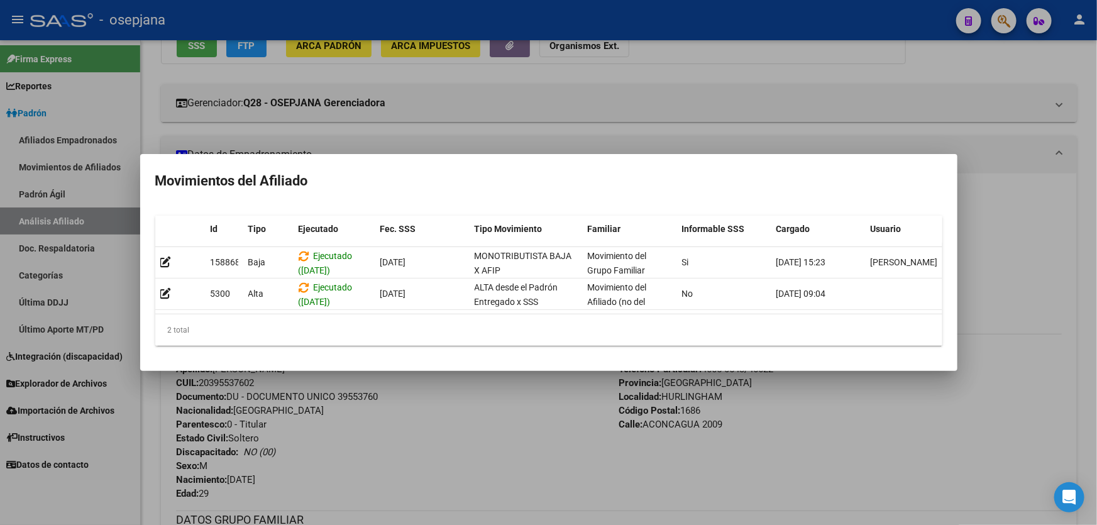
click at [530, 451] on div at bounding box center [548, 262] width 1097 height 525
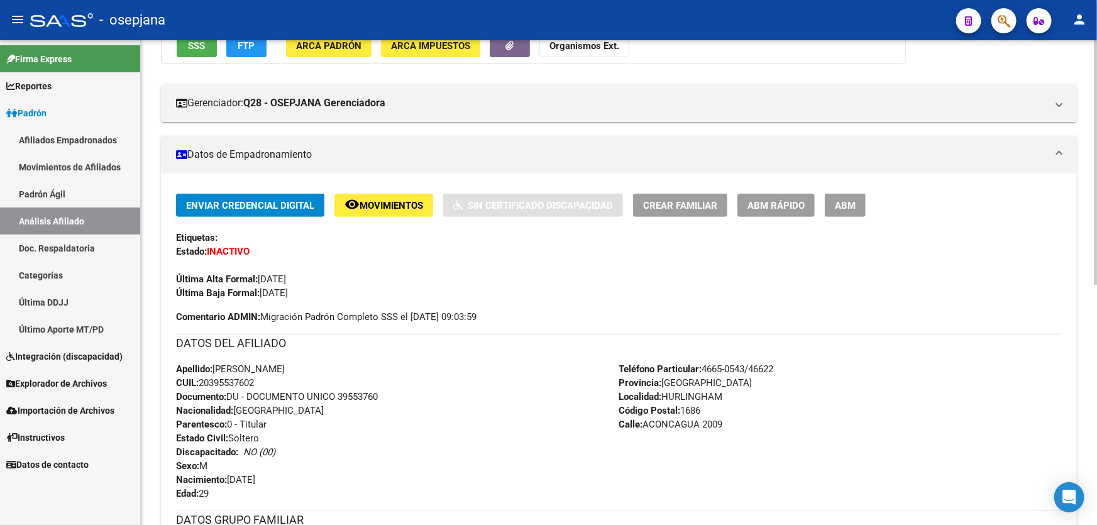
scroll to position [476, 0]
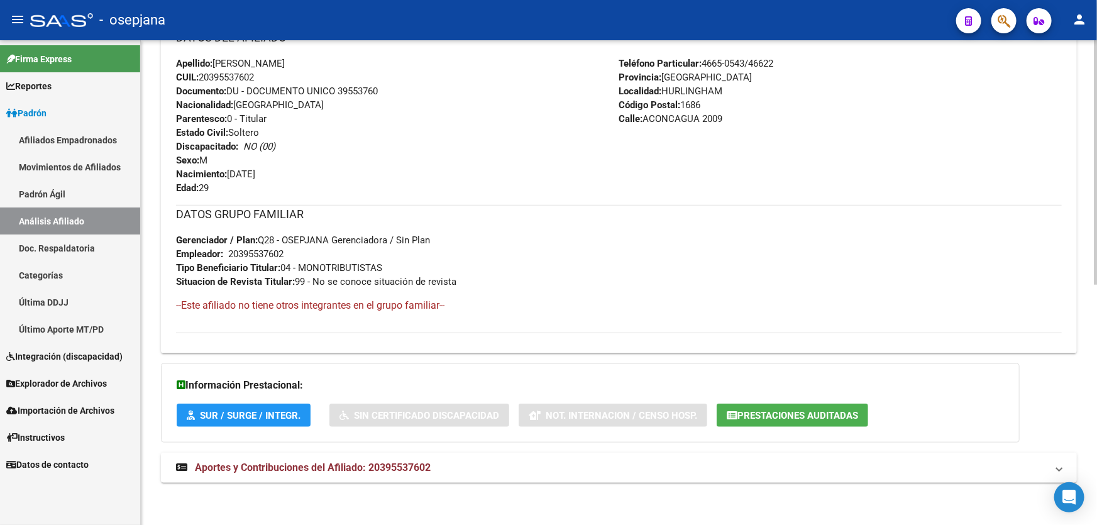
click at [568, 468] on mat-panel-title "Aportes y Contribuciones del Afiliado: 20395537602" at bounding box center [611, 468] width 870 height 14
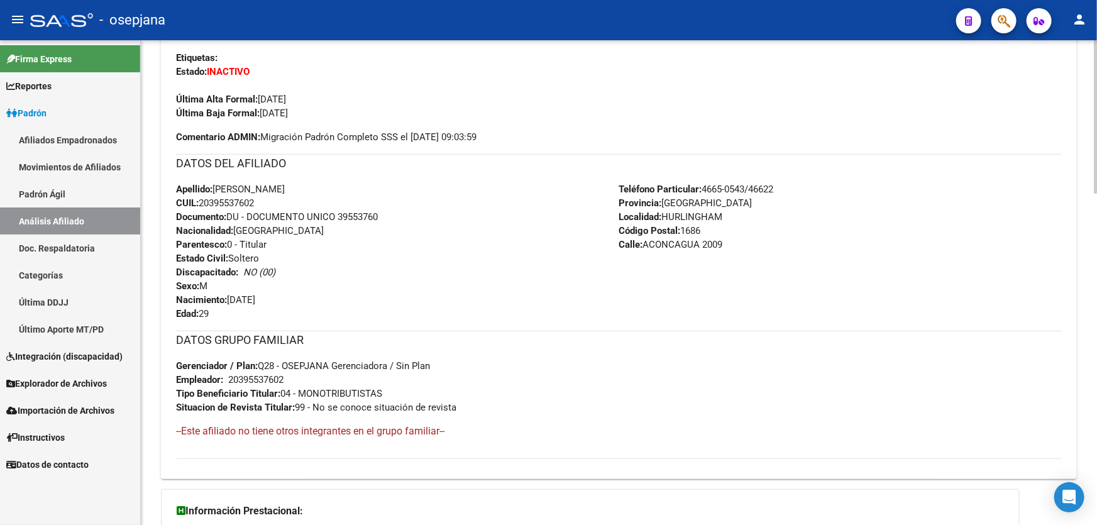
scroll to position [8, 0]
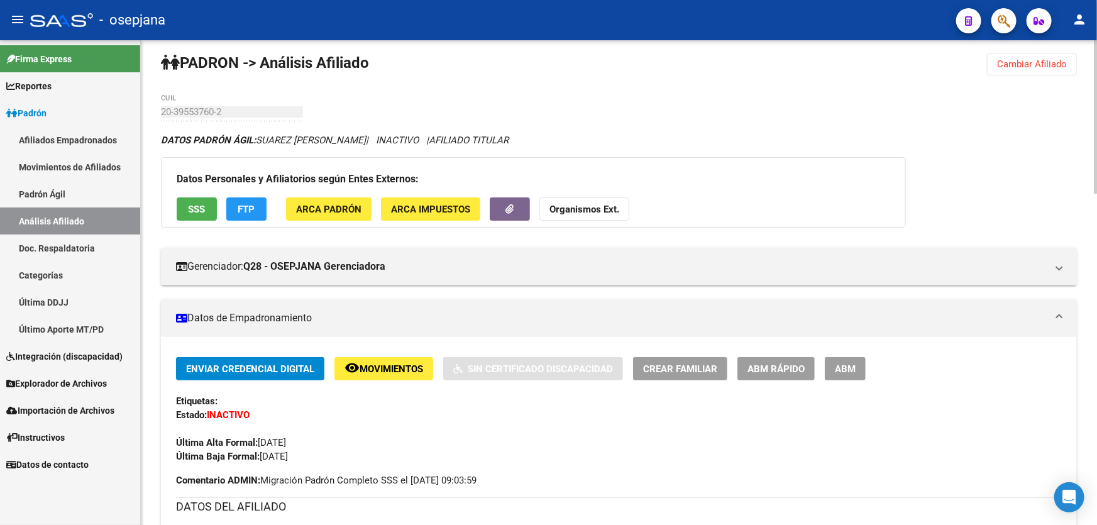
click at [161, 119] on div "20-39553760-2 CUIL" at bounding box center [232, 107] width 142 height 27
drag, startPoint x: 602, startPoint y: 195, endPoint x: 602, endPoint y: 205, distance: 10.1
click at [602, 200] on div "Datos Personales y Afiliatorios según Entes Externos: SSS FTP ARCA Padrón ARCA …" at bounding box center [533, 192] width 745 height 70
click at [602, 205] on strong "Organismos Ext." at bounding box center [584, 209] width 70 height 11
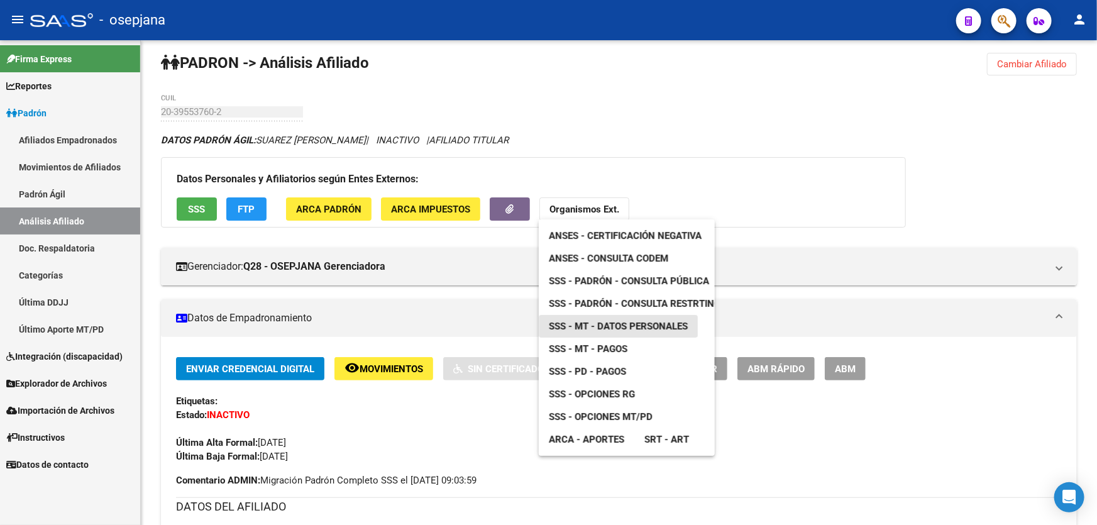
click at [615, 330] on span "SSS - MT - Datos Personales" at bounding box center [618, 325] width 139 height 11
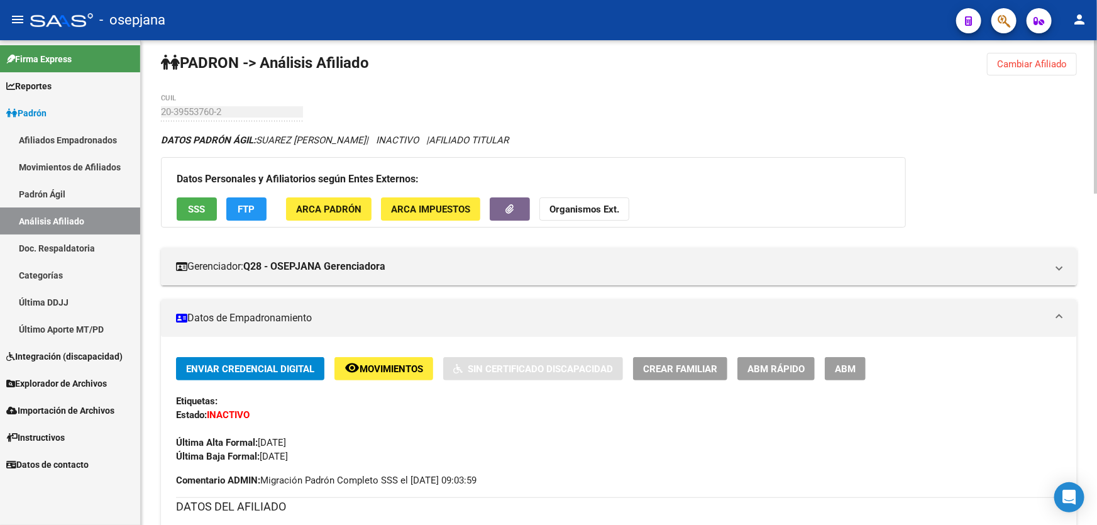
click at [1037, 58] on span "Cambiar Afiliado" at bounding box center [1032, 63] width 70 height 11
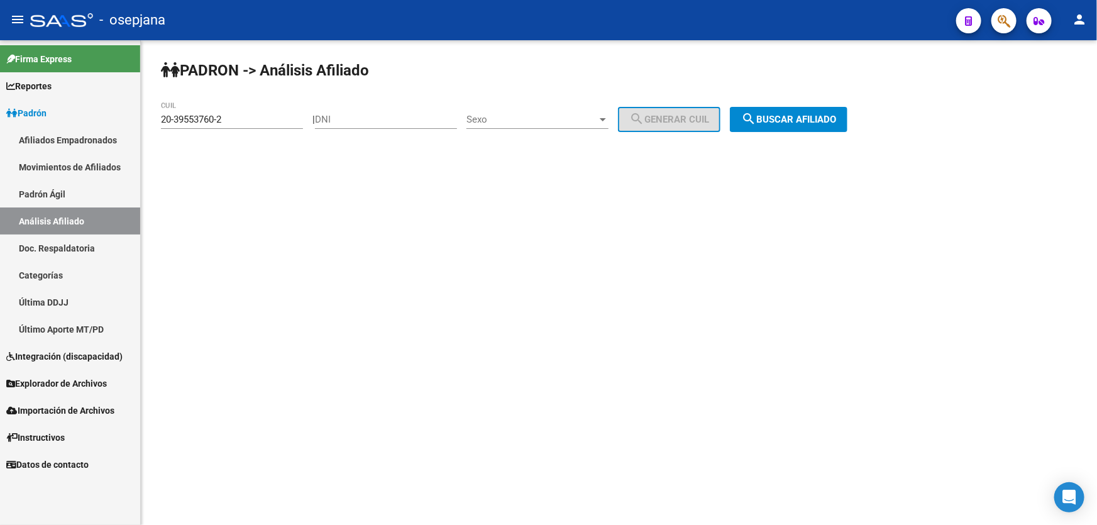
scroll to position [0, 0]
drag, startPoint x: 237, startPoint y: 117, endPoint x: 143, endPoint y: 126, distance: 94.7
click at [143, 126] on div "PADRON -> Análisis Afiliado 20-39553760-2 CUIL | DNI Sexo Sexo search Generar C…" at bounding box center [619, 106] width 956 height 132
paste input "7-17369040-7"
click at [828, 118] on span "search Buscar afiliado" at bounding box center [788, 119] width 95 height 11
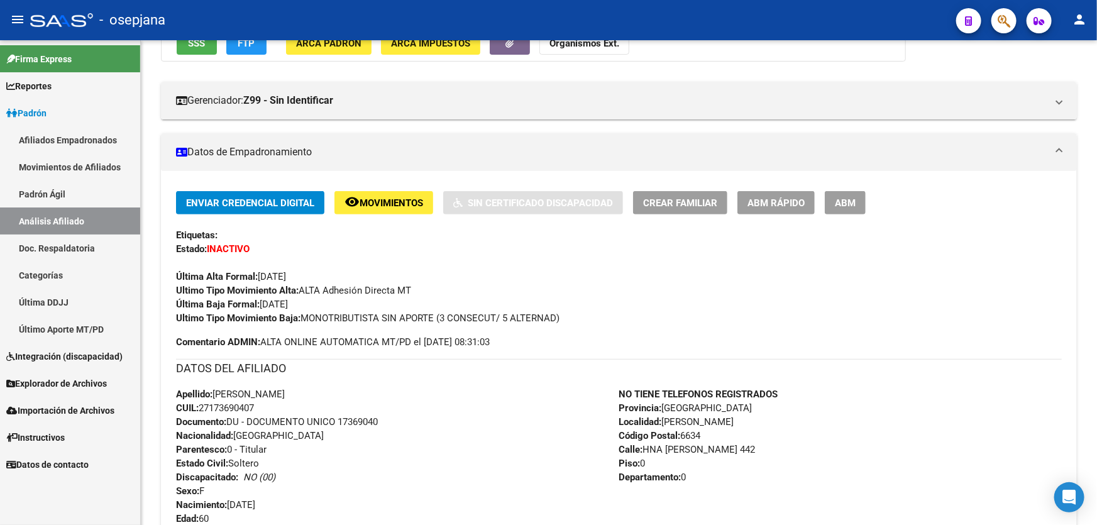
scroll to position [171, 0]
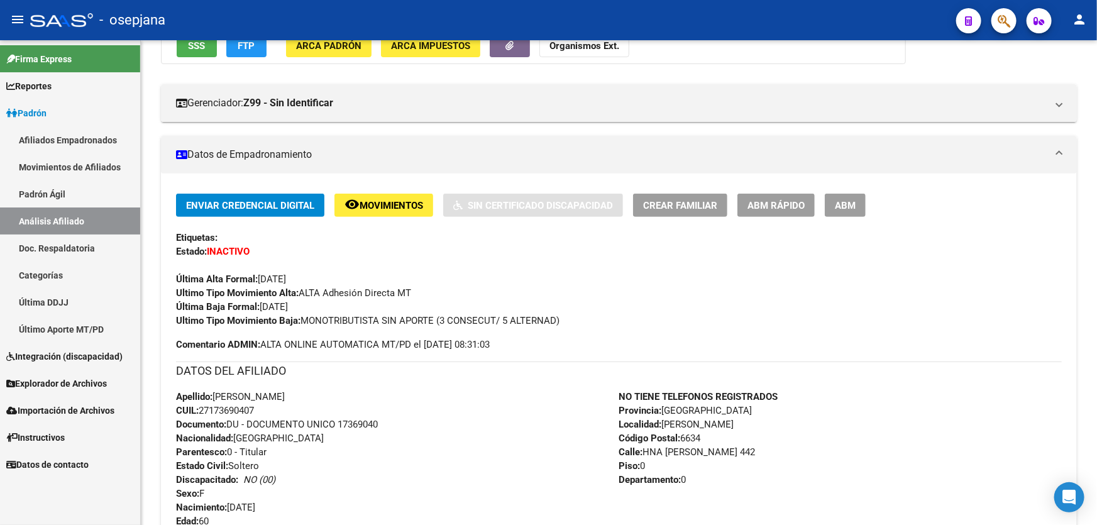
click at [383, 205] on span "Movimientos" at bounding box center [390, 205] width 63 height 11
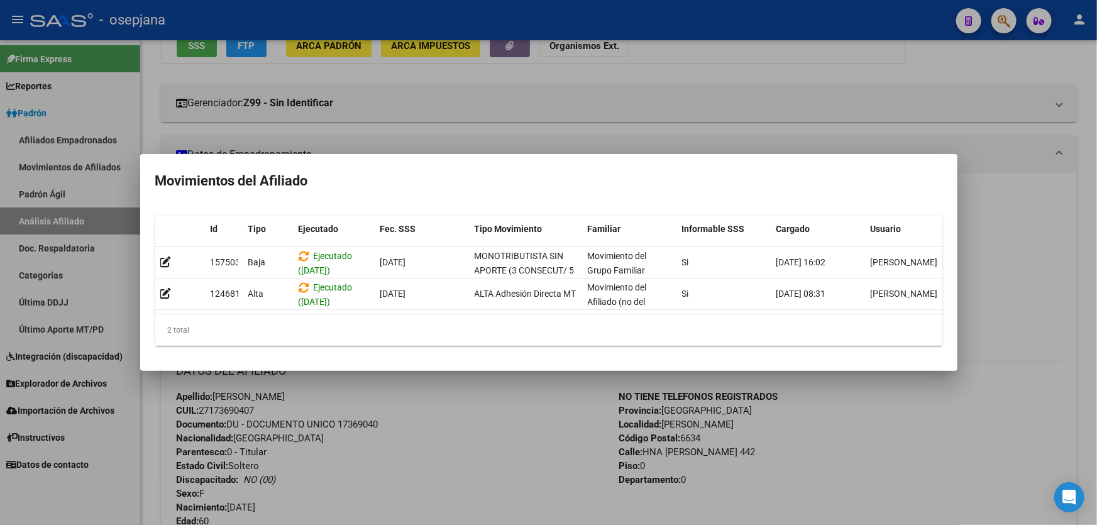
click at [453, 432] on div at bounding box center [548, 262] width 1097 height 525
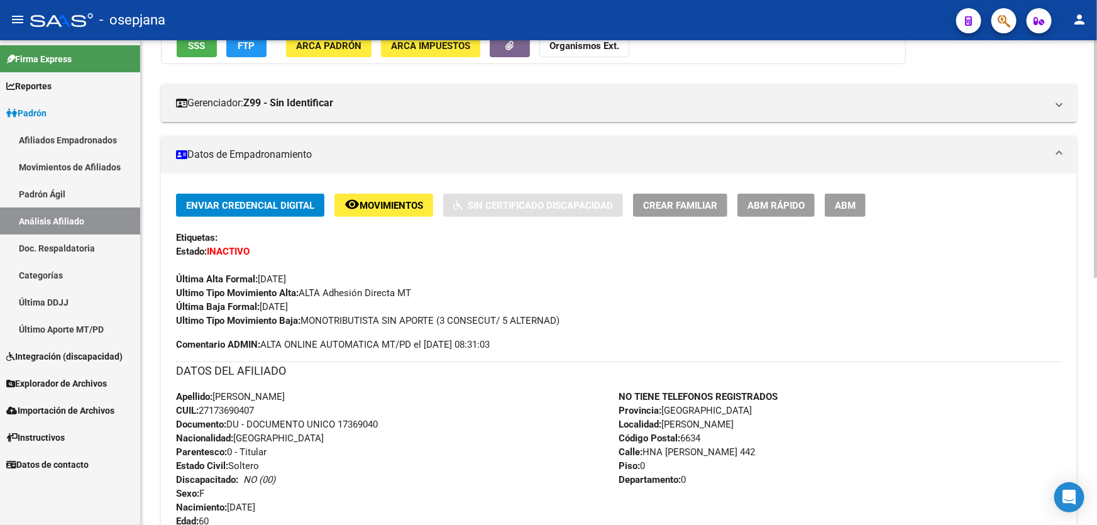
drag, startPoint x: 339, startPoint y: 420, endPoint x: 407, endPoint y: 422, distance: 67.3
click at [407, 422] on div "Apellido: ROSANA PATRICIA MONGES CUIL: 27173690407 Documento: DU - DOCUMENTO UN…" at bounding box center [397, 459] width 443 height 138
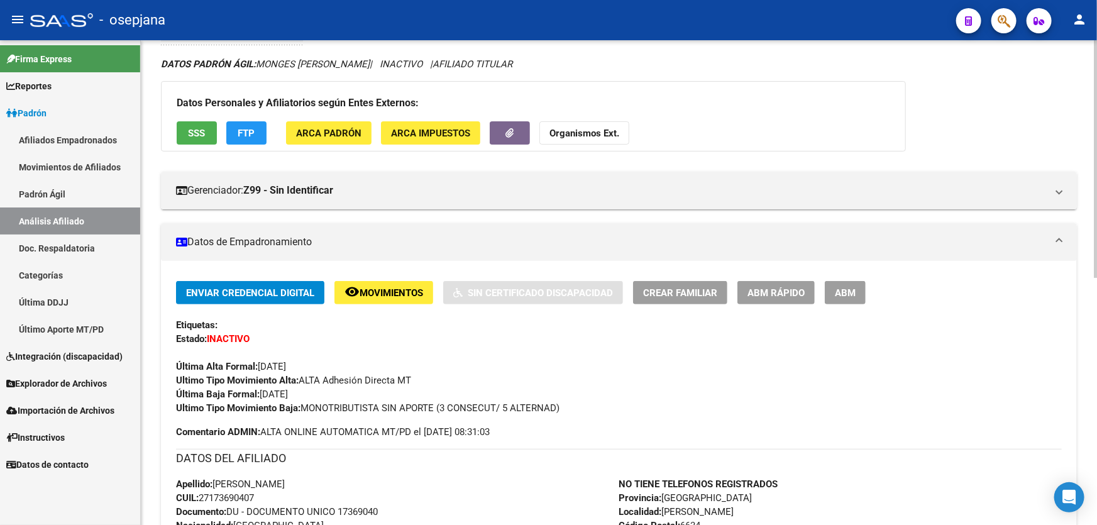
scroll to position [0, 0]
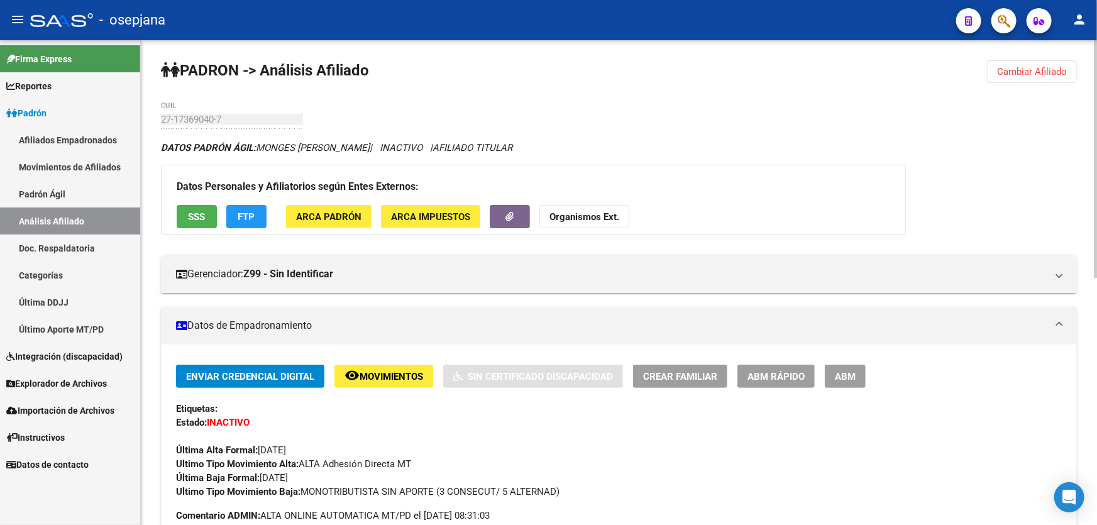
click at [1022, 57] on div "PADRON -> Análisis Afiliado Cambiar Afiliado 27-17369040-7 CUIL DATOS PADRÓN ÁG…" at bounding box center [619, 535] width 956 height 990
click at [1022, 67] on span "Cambiar Afiliado" at bounding box center [1032, 71] width 70 height 11
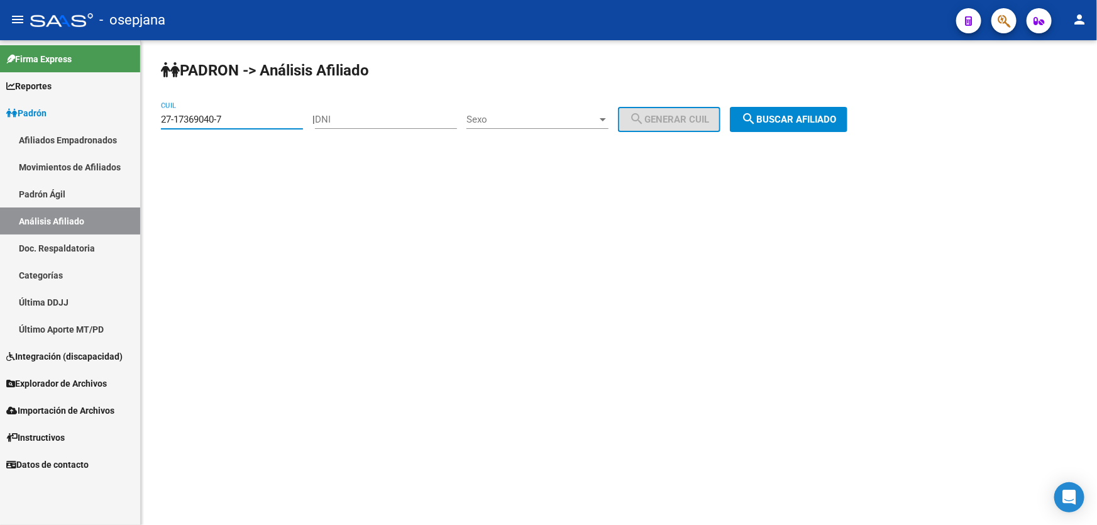
drag, startPoint x: 255, startPoint y: 123, endPoint x: 96, endPoint y: 134, distance: 159.3
click at [97, 133] on mat-sidenav-container "Firma Express Reportes Padrón Traspasos x O.S. Traspasos x Gerenciador Traspaso…" at bounding box center [548, 282] width 1097 height 484
paste input "0-43178072-1"
click at [821, 104] on div "PADRON -> Análisis Afiliado 20-43178072-1 CUIL | DNI Sexo Sexo search Generar C…" at bounding box center [619, 106] width 956 height 132
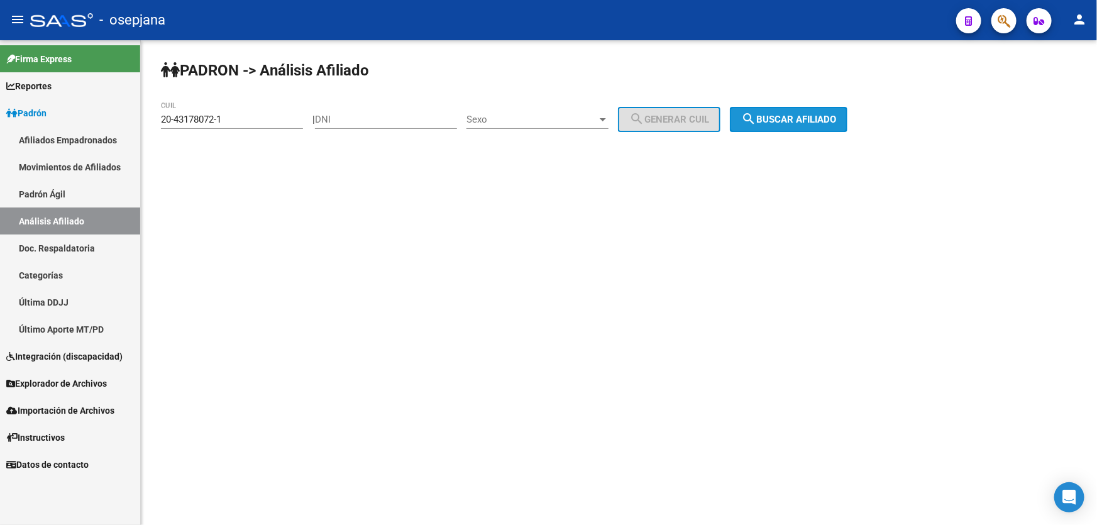
click at [818, 114] on span "search Buscar afiliado" at bounding box center [788, 119] width 95 height 11
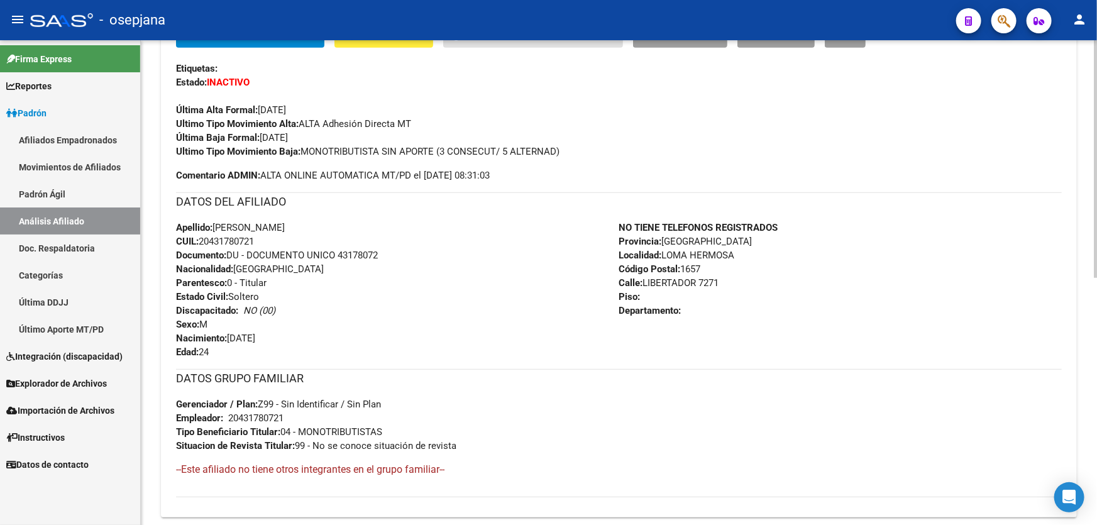
scroll to position [342, 0]
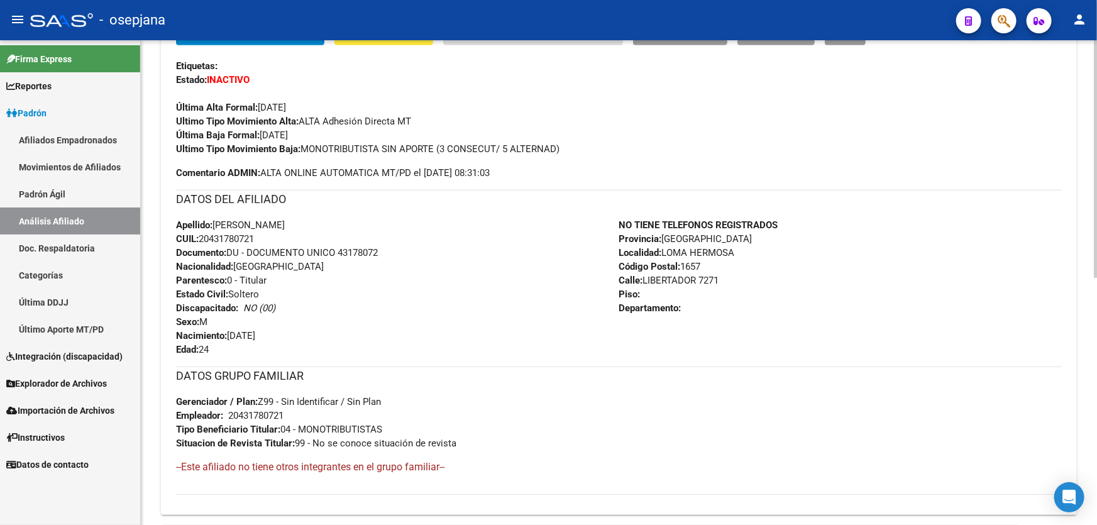
drag, startPoint x: 339, startPoint y: 250, endPoint x: 385, endPoint y: 251, distance: 45.9
click at [385, 251] on div "Apellido: MATIAS ARIEL BRITEZ CUIL: 20431780721 Documento: DU - DOCUMENTO UNICO…" at bounding box center [397, 287] width 443 height 138
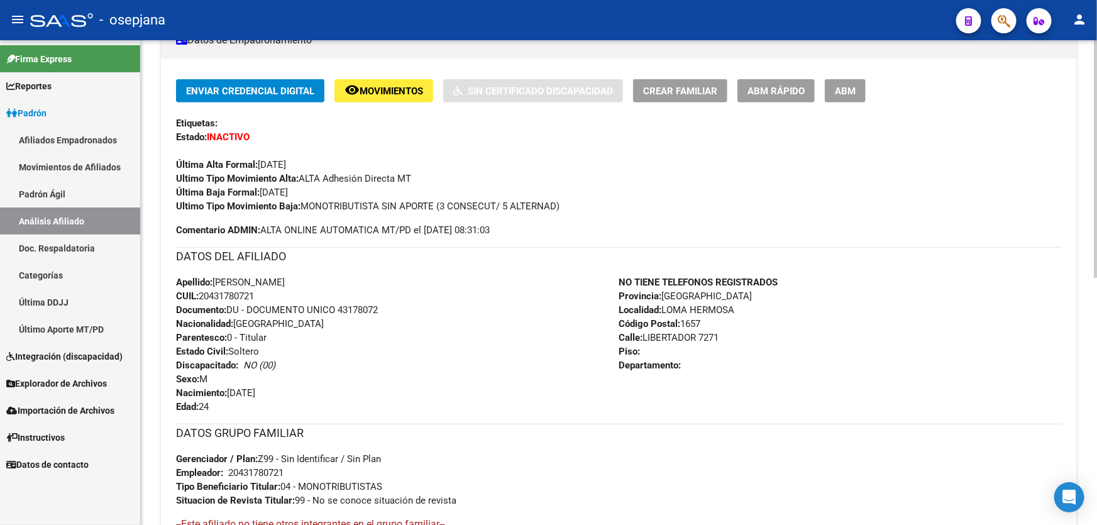
scroll to position [228, 0]
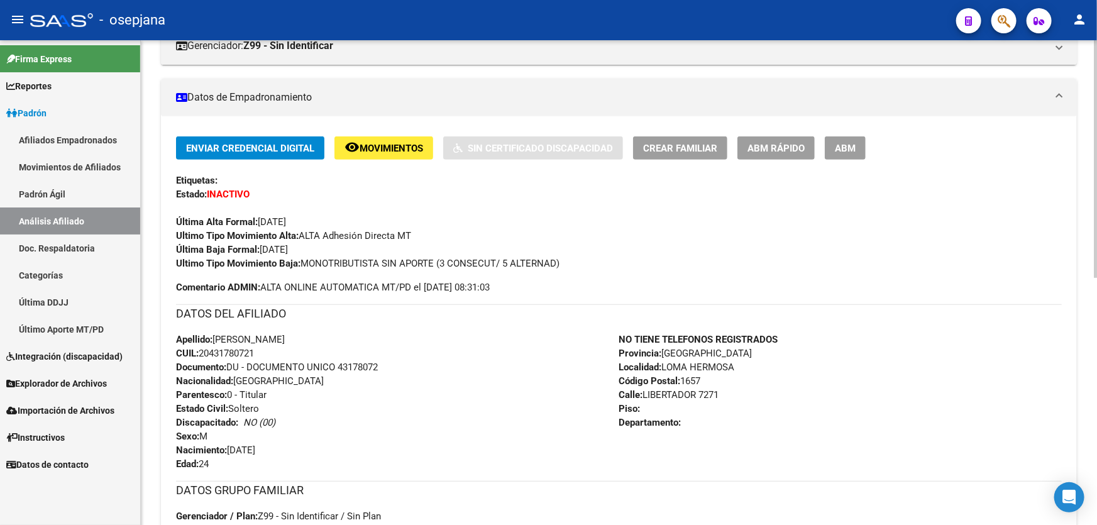
click at [391, 155] on button "remove_red_eye Movimientos" at bounding box center [383, 147] width 99 height 23
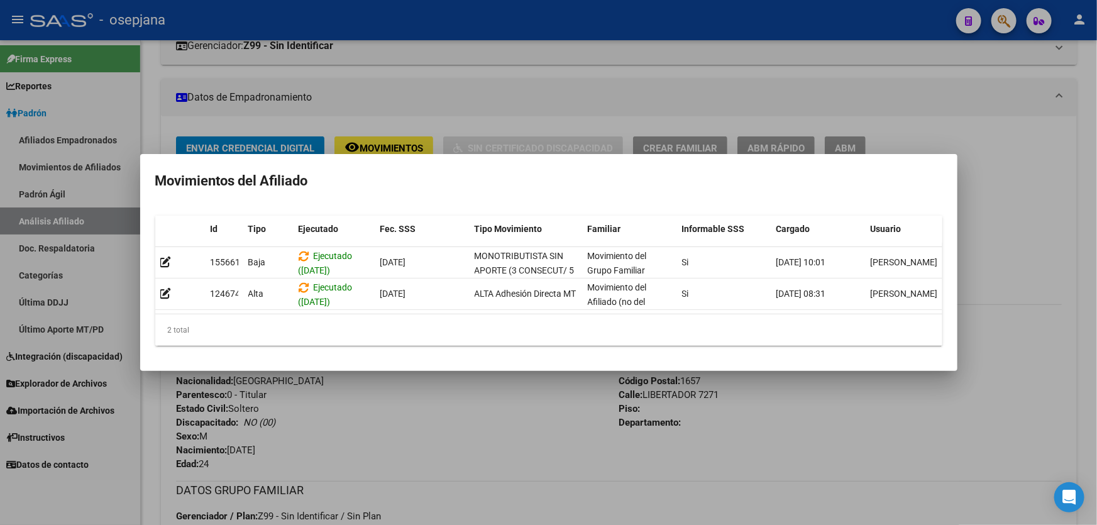
click at [364, 424] on div at bounding box center [548, 262] width 1097 height 525
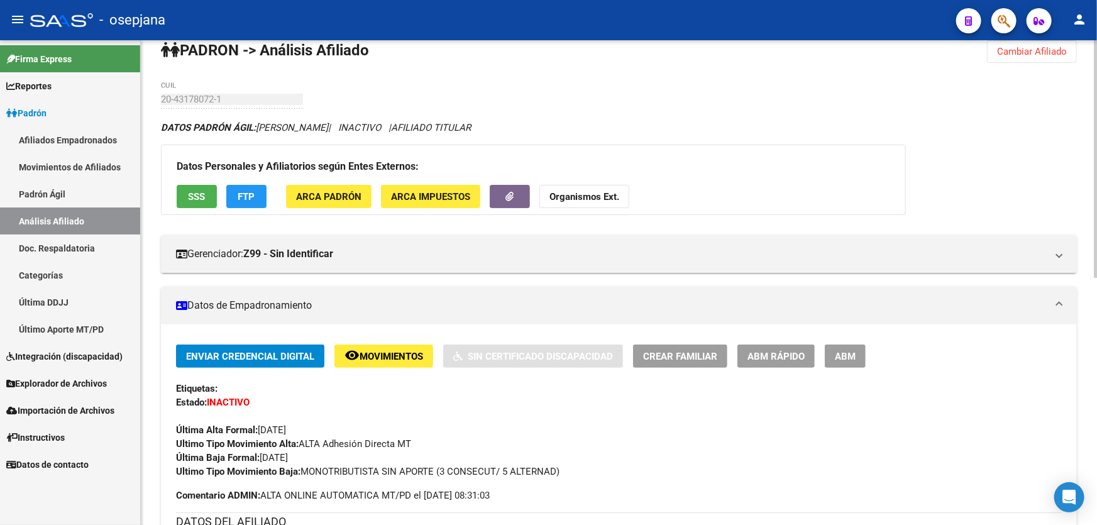
scroll to position [0, 0]
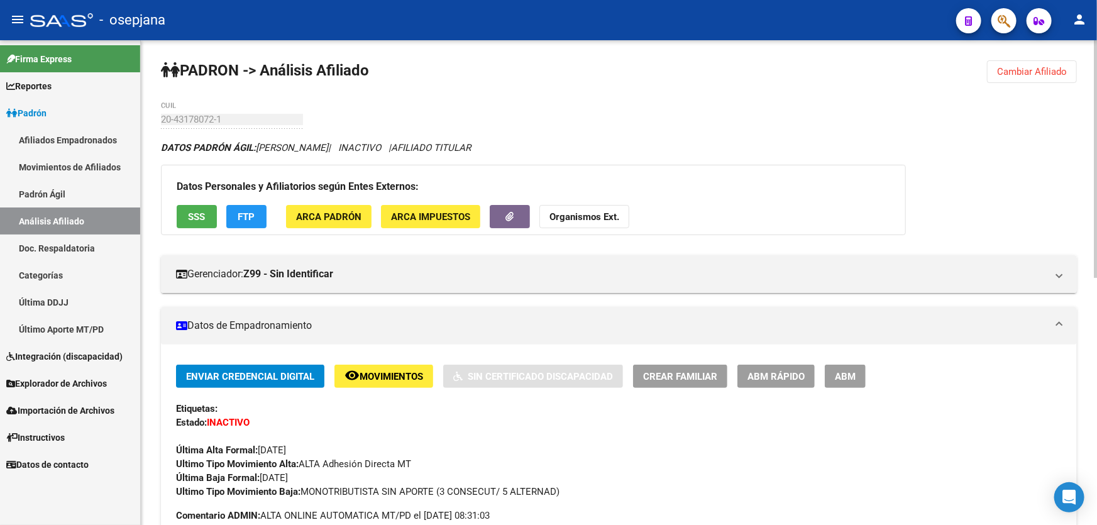
click at [1004, 66] on span "Cambiar Afiliado" at bounding box center [1032, 71] width 70 height 11
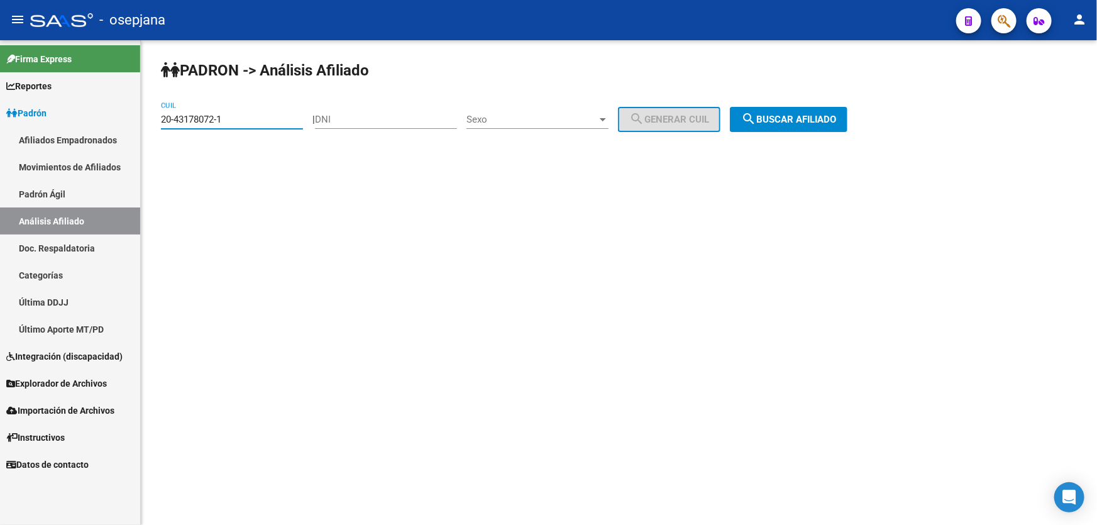
drag, startPoint x: 231, startPoint y: 119, endPoint x: 148, endPoint y: 119, distance: 82.3
click at [148, 119] on div "PADRON -> Análisis Afiliado 20-43178072-1 CUIL | DNI Sexo Sexo search Generar C…" at bounding box center [619, 106] width 956 height 132
drag, startPoint x: 165, startPoint y: 112, endPoint x: 289, endPoint y: 104, distance: 124.7
click at [289, 104] on div "20-43178072-1 CUIL" at bounding box center [232, 115] width 142 height 27
paste input "32321072-2"
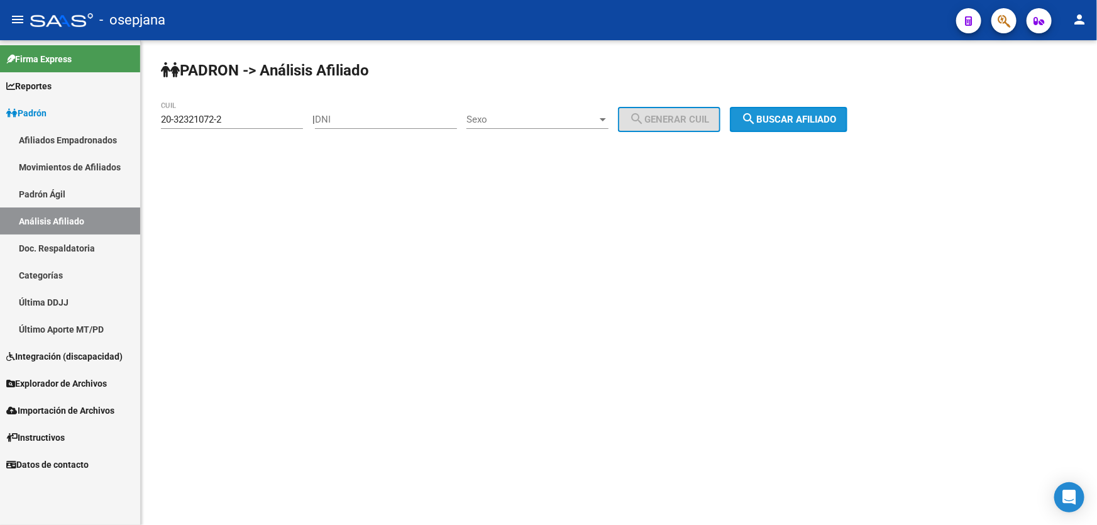
click at [842, 129] on button "search Buscar afiliado" at bounding box center [789, 119] width 118 height 25
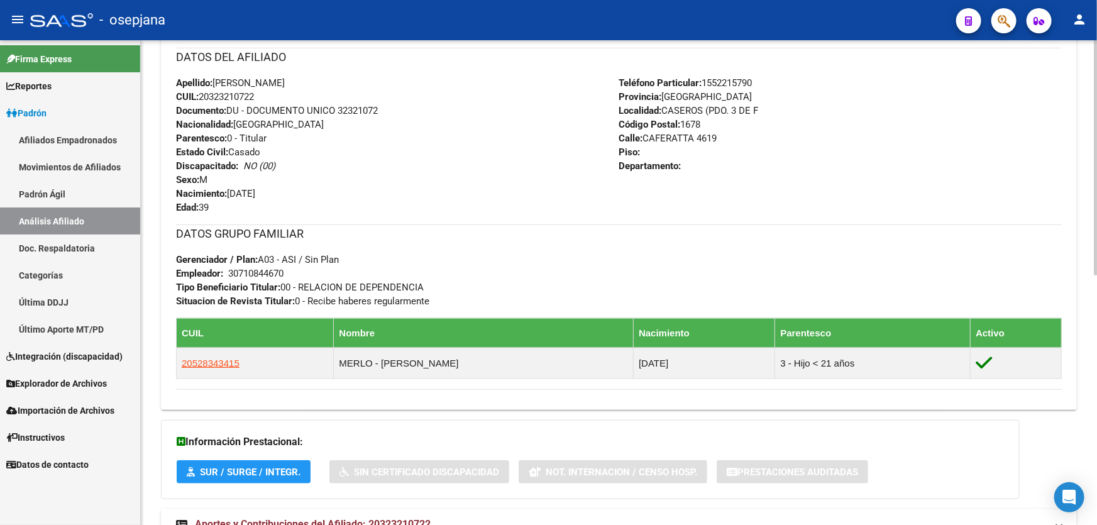
scroll to position [514, 0]
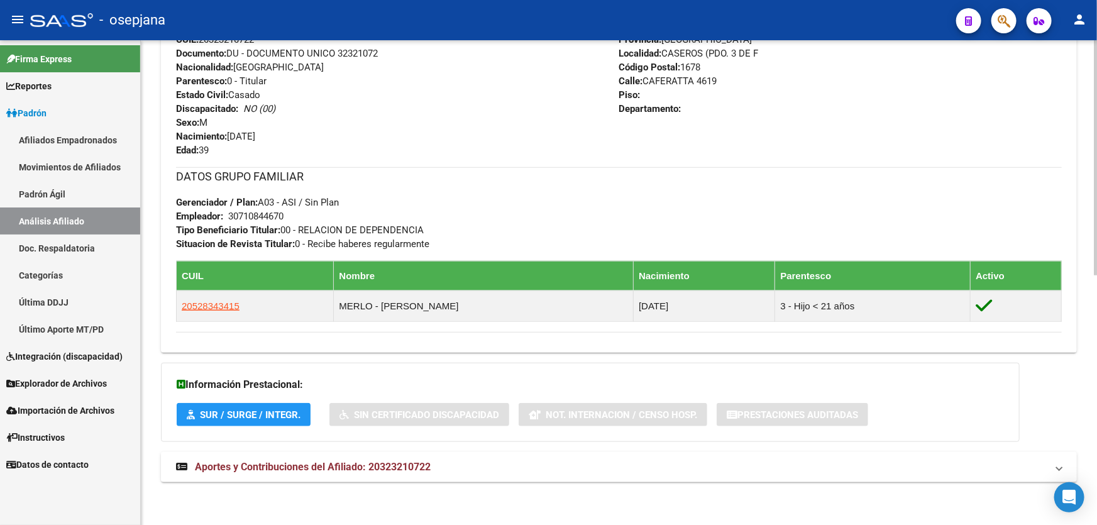
click at [321, 471] on span "Aportes y Contribuciones del Afiliado: 20323210722" at bounding box center [313, 467] width 236 height 12
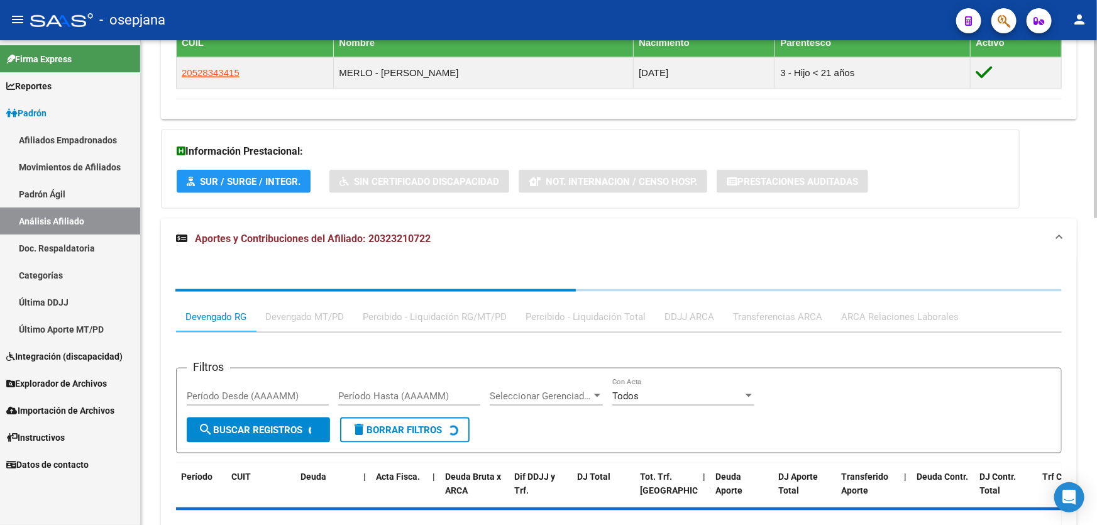
scroll to position [799, 0]
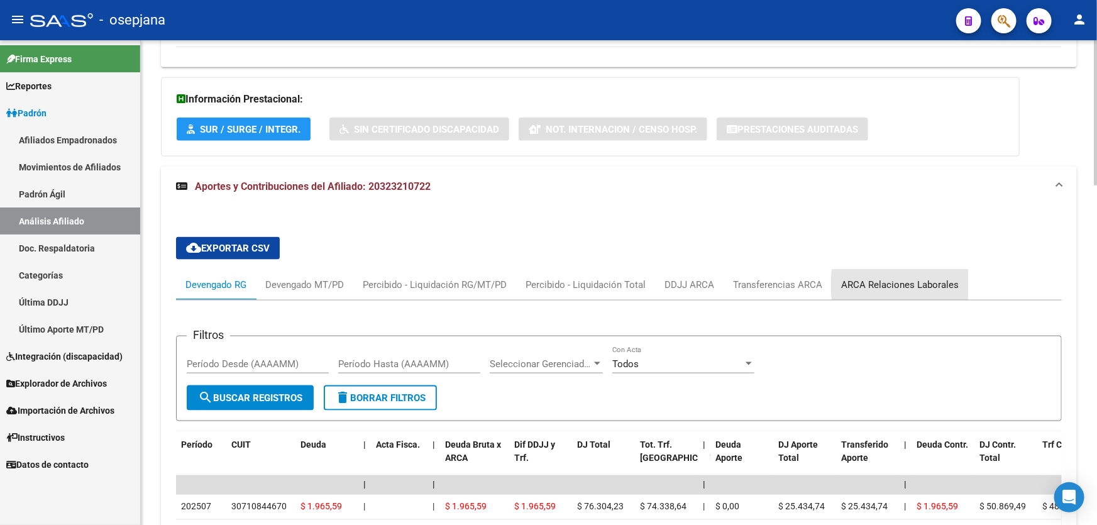
click at [909, 283] on div "ARCA Relaciones Laborales" at bounding box center [900, 285] width 118 height 14
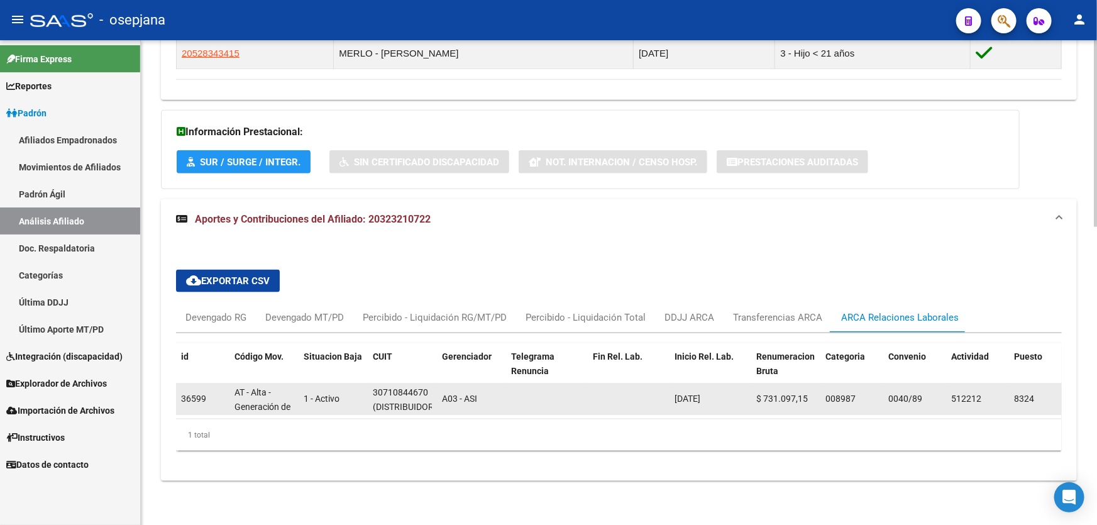
scroll to position [0, 7]
drag, startPoint x: 371, startPoint y: 384, endPoint x: 425, endPoint y: 383, distance: 54.0
click at [425, 383] on datatable-body-cell "30710844670 (DISTRIBUIDORA LA PREFERIDA S.R.L.)" at bounding box center [402, 398] width 69 height 31
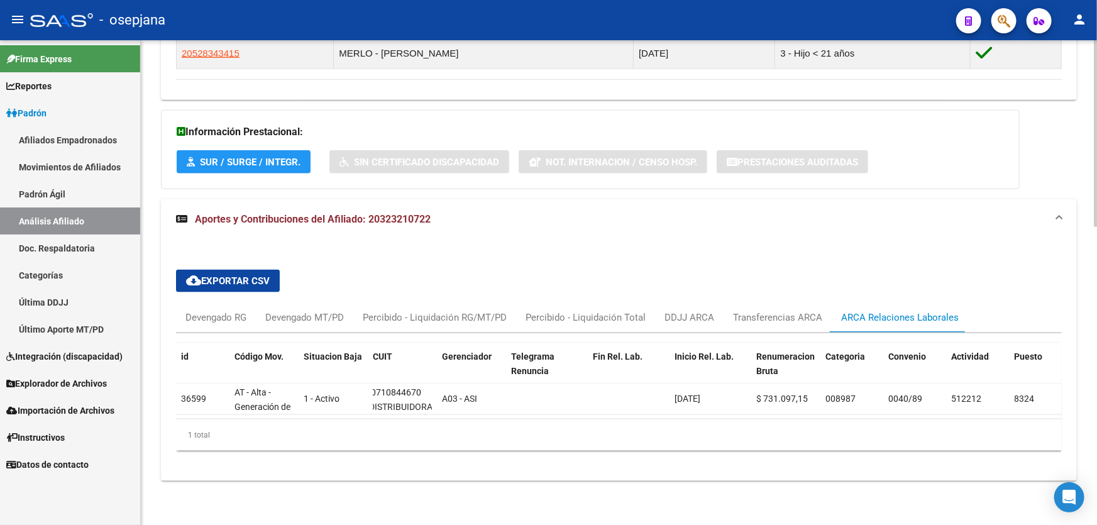
click at [195, 293] on div "cloud_download Exportar CSV Devengado RG Devengado MT/PD Percibido - Liquidació…" at bounding box center [618, 360] width 885 height 201
click at [195, 310] on div "Devengado RG" at bounding box center [215, 317] width 61 height 14
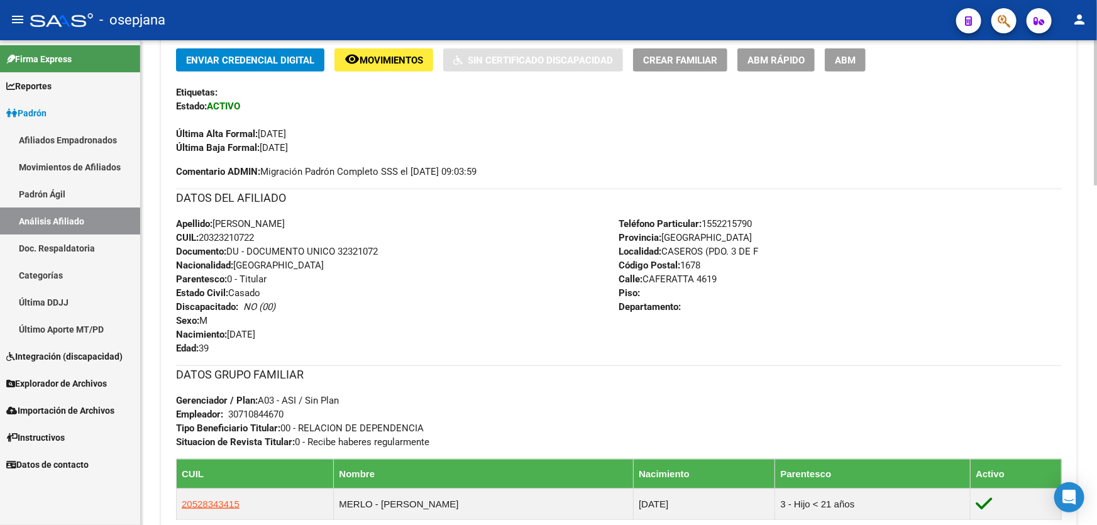
scroll to position [0, 0]
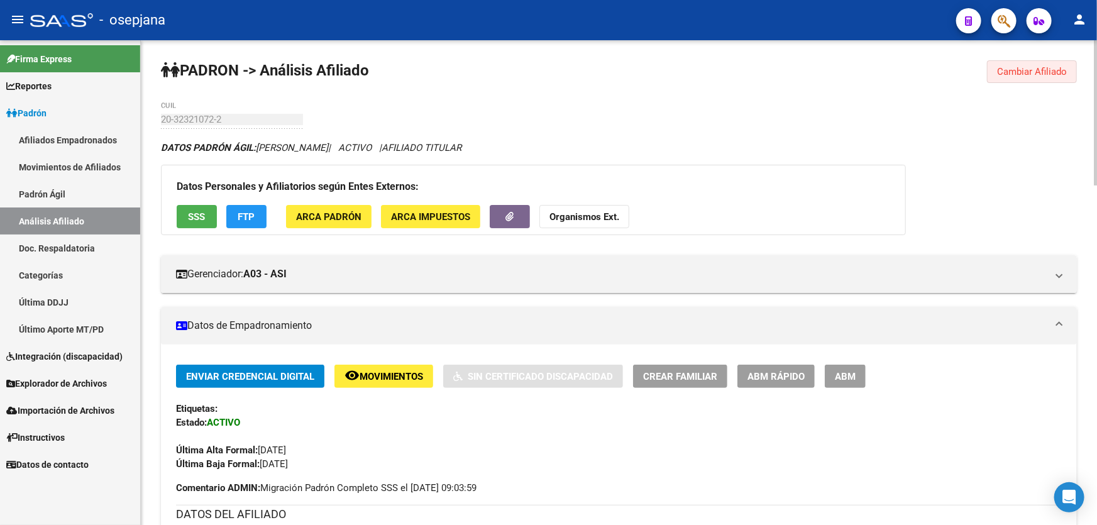
click at [1017, 67] on span "Cambiar Afiliado" at bounding box center [1032, 71] width 70 height 11
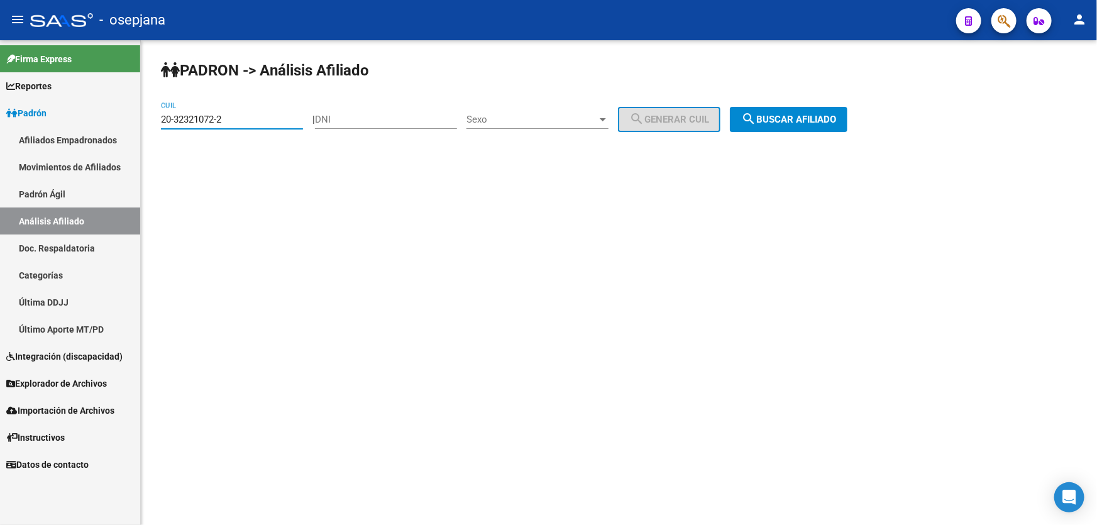
drag, startPoint x: 239, startPoint y: 118, endPoint x: 141, endPoint y: 120, distance: 97.4
click at [141, 120] on div "PADRON -> Análisis Afiliado 20-32321072-2 CUIL | DNI Sexo Sexo search Generar C…" at bounding box center [619, 106] width 956 height 132
paste input "24782074-5"
type input "20-24782074-5"
click at [832, 119] on span "search Buscar afiliado" at bounding box center [788, 119] width 95 height 11
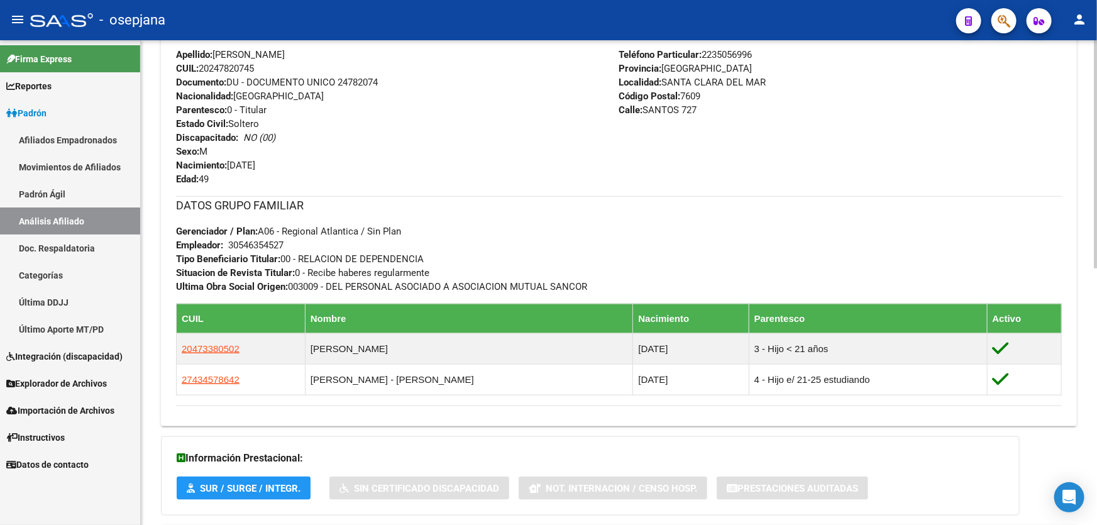
scroll to position [545, 0]
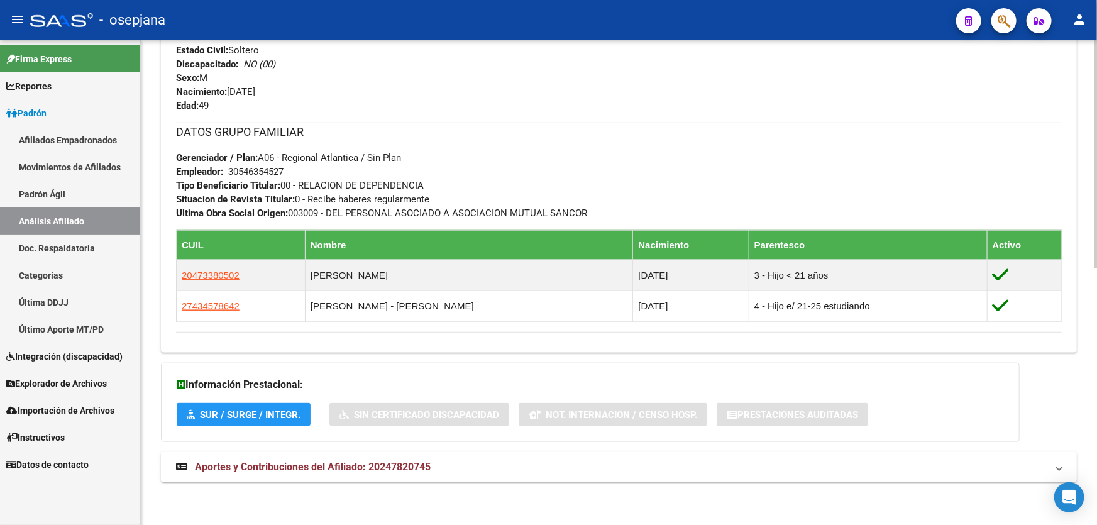
click at [968, 471] on mat-panel-title "Aportes y Contribuciones del Afiliado: 20247820745" at bounding box center [611, 467] width 870 height 14
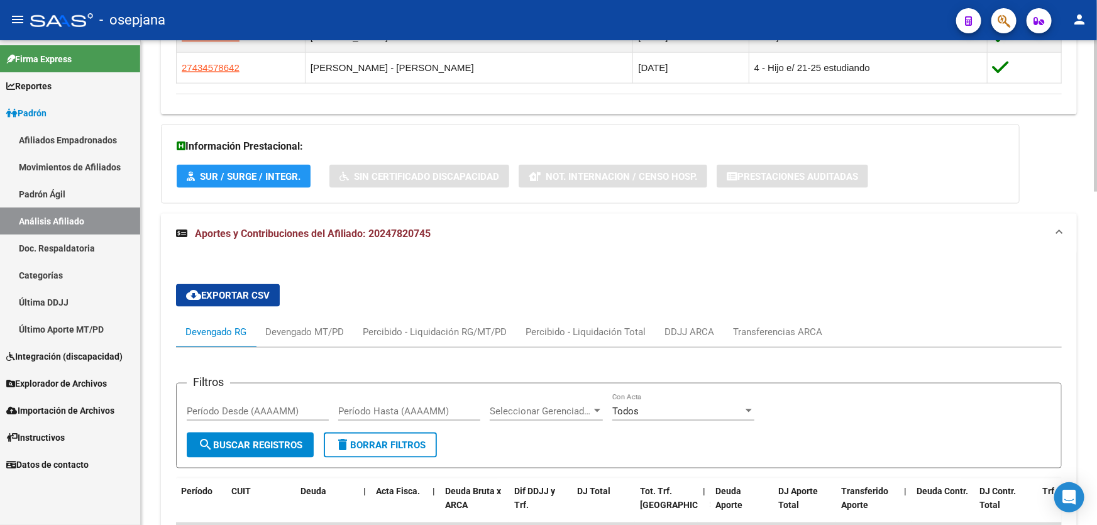
scroll to position [773, 0]
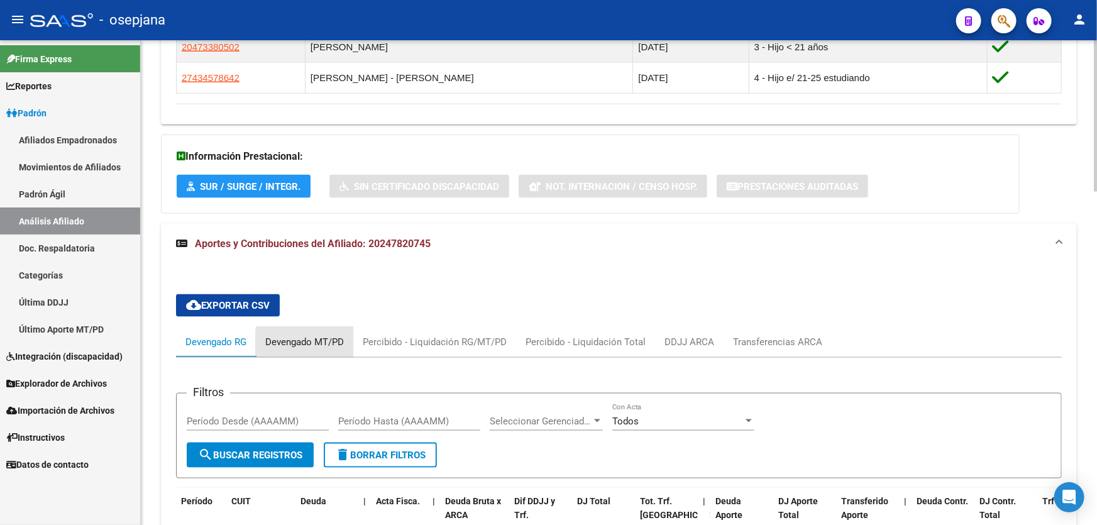
click at [319, 347] on div "Devengado MT/PD" at bounding box center [304, 342] width 79 height 14
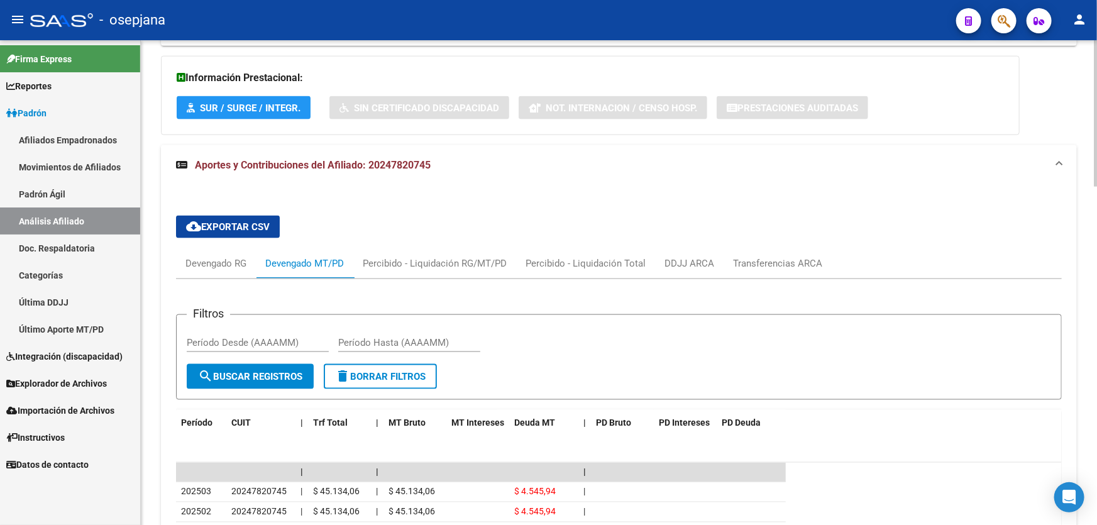
scroll to position [659, 0]
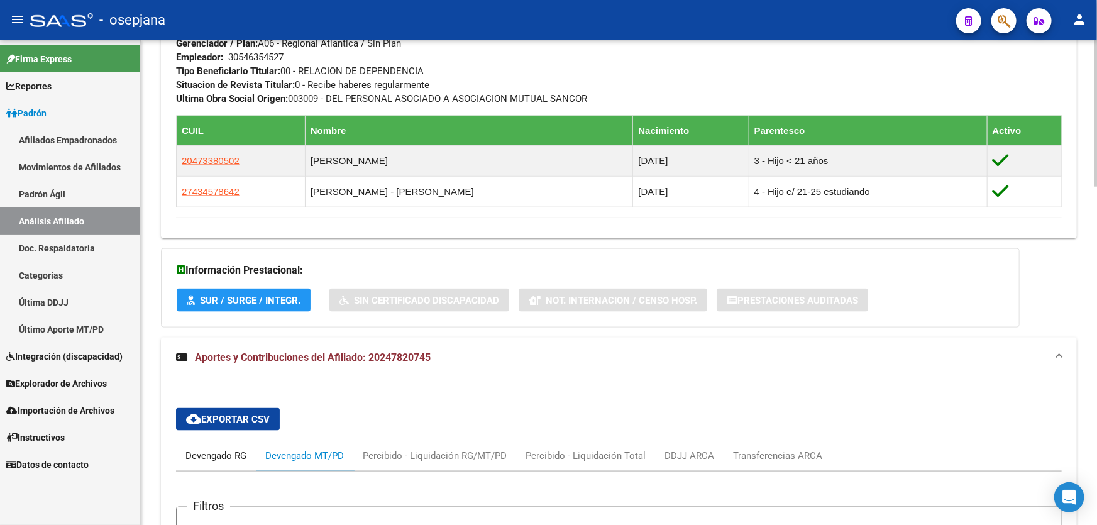
click at [216, 459] on div "Devengado RG" at bounding box center [215, 456] width 61 height 14
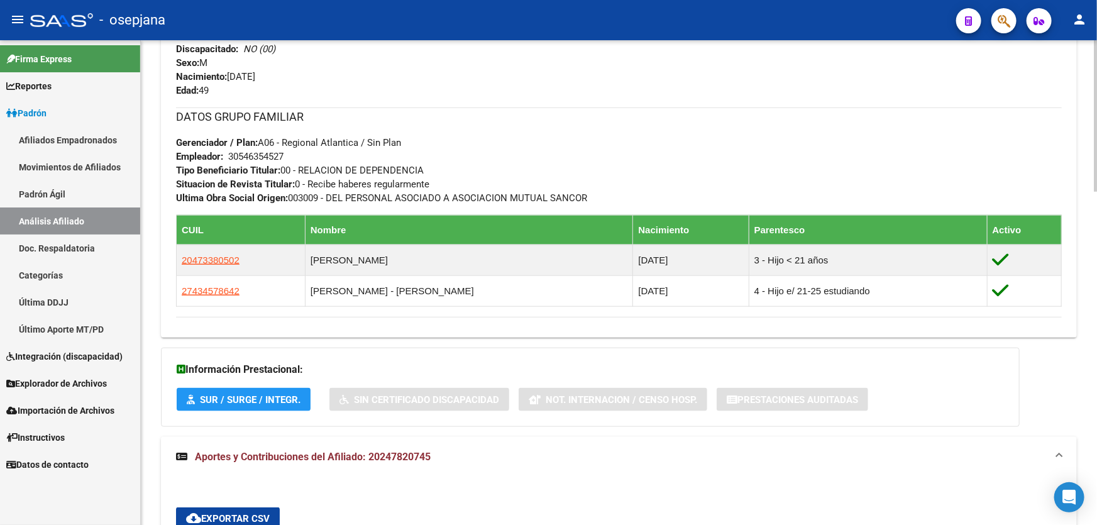
scroll to position [259, 0]
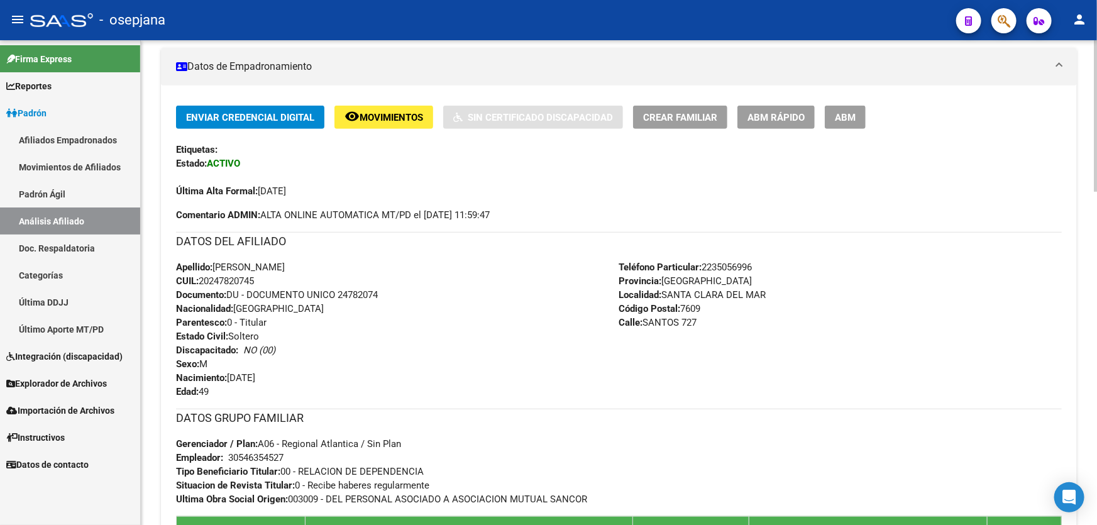
drag, startPoint x: 264, startPoint y: 283, endPoint x: 201, endPoint y: 278, distance: 63.0
click at [201, 278] on div "Apellido: ARMANDO CESAR ACOSTA CUIL: 20247820745 Documento: DU - DOCUMENTO UNIC…" at bounding box center [397, 329] width 443 height 138
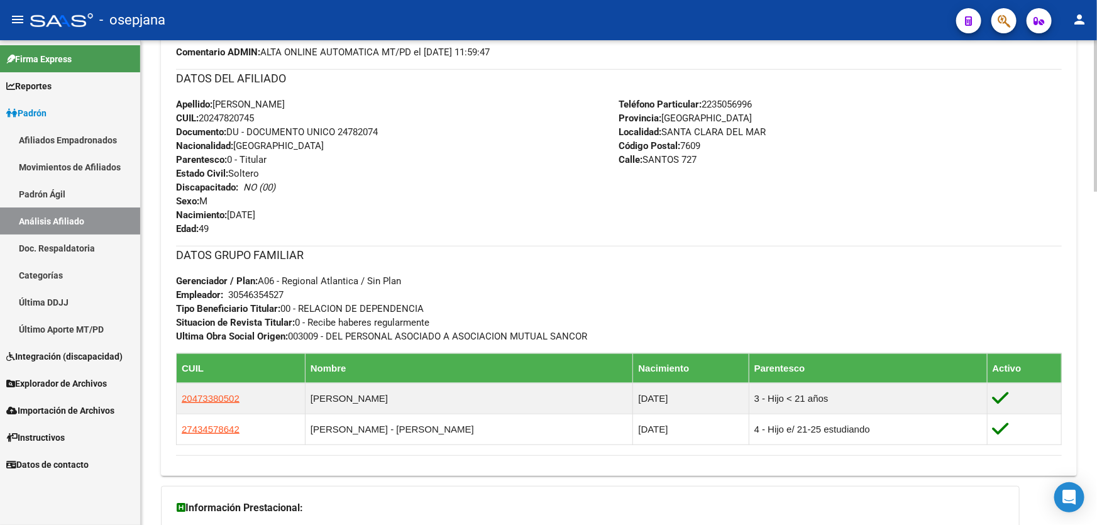
scroll to position [430, 0]
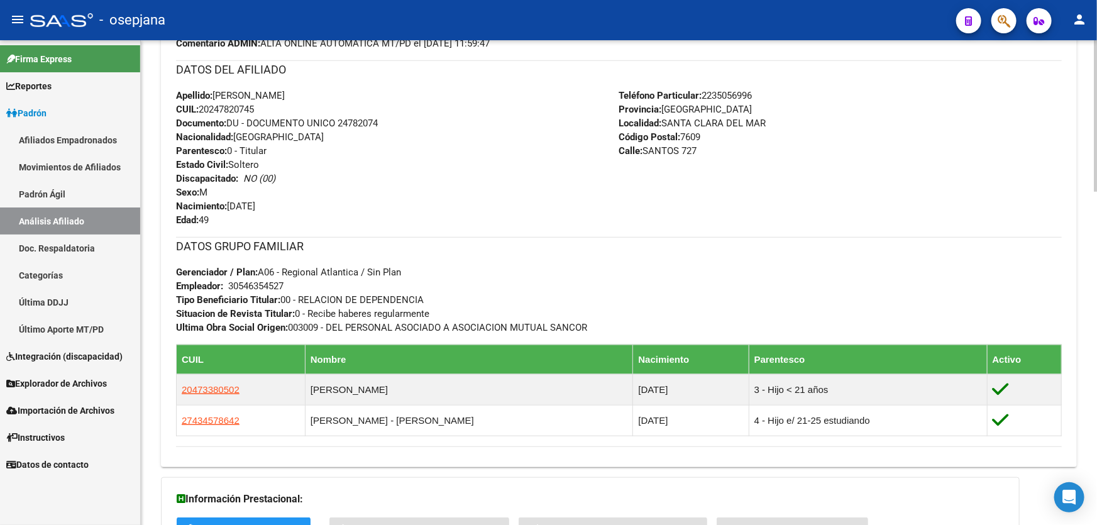
drag, startPoint x: 679, startPoint y: 150, endPoint x: 644, endPoint y: 148, distance: 35.3
click at [644, 148] on span "Calle: SANTOS 727" at bounding box center [658, 150] width 78 height 11
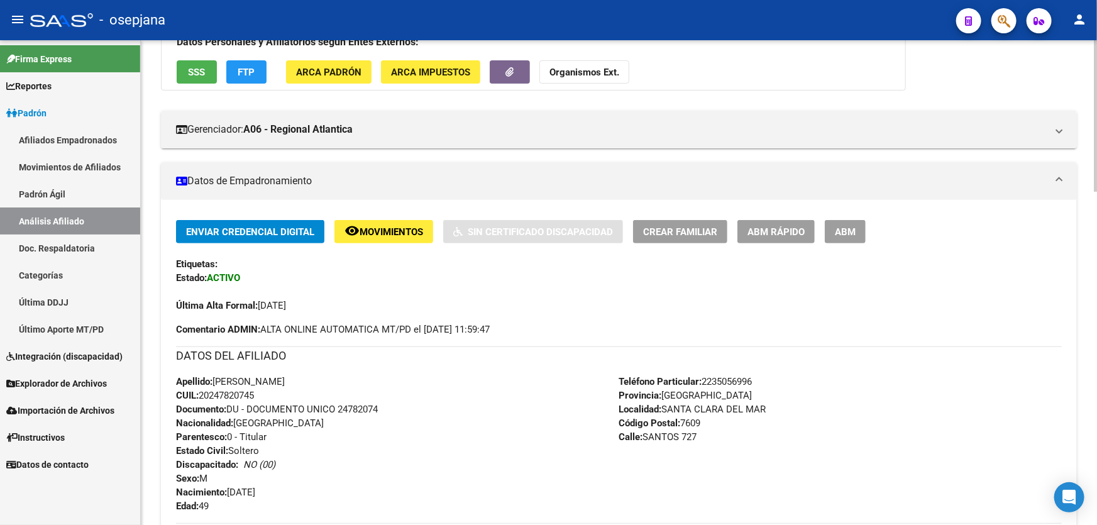
scroll to position [0, 0]
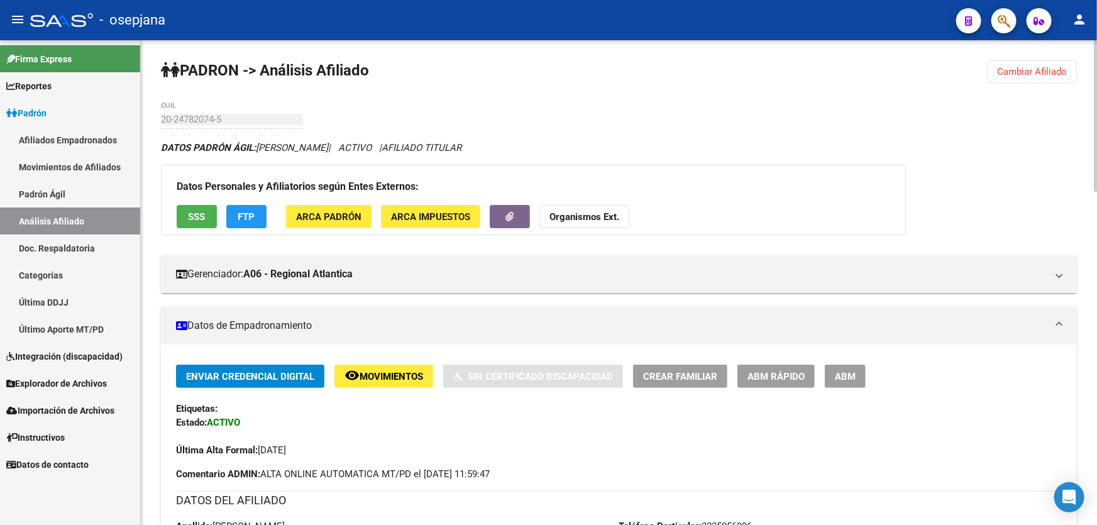
click at [1025, 69] on span "Cambiar Afiliado" at bounding box center [1032, 71] width 70 height 11
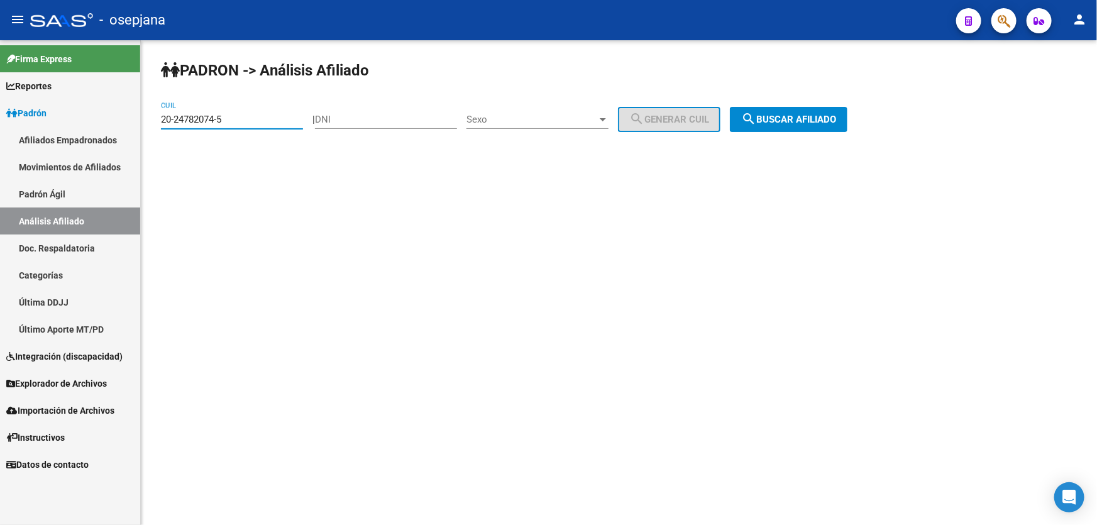
drag, startPoint x: 239, startPoint y: 119, endPoint x: 0, endPoint y: 157, distance: 242.4
click at [0, 157] on mat-sidenav-container "Firma Express Reportes Padrón Traspasos x O.S. Traspasos x Gerenciador Traspaso…" at bounding box center [548, 282] width 1097 height 484
click at [828, 124] on span "search Buscar afiliado" at bounding box center [788, 119] width 95 height 11
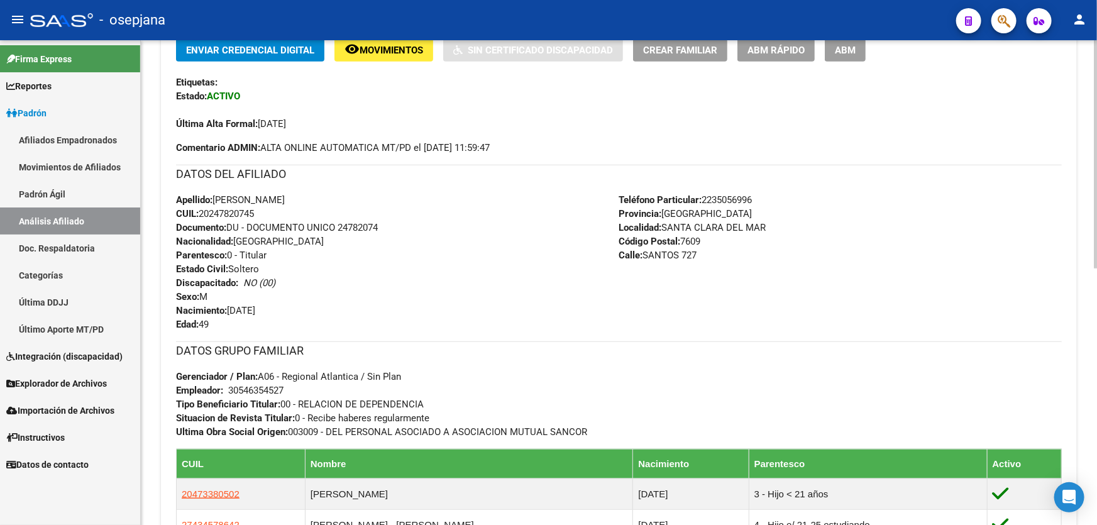
scroll to position [283, 0]
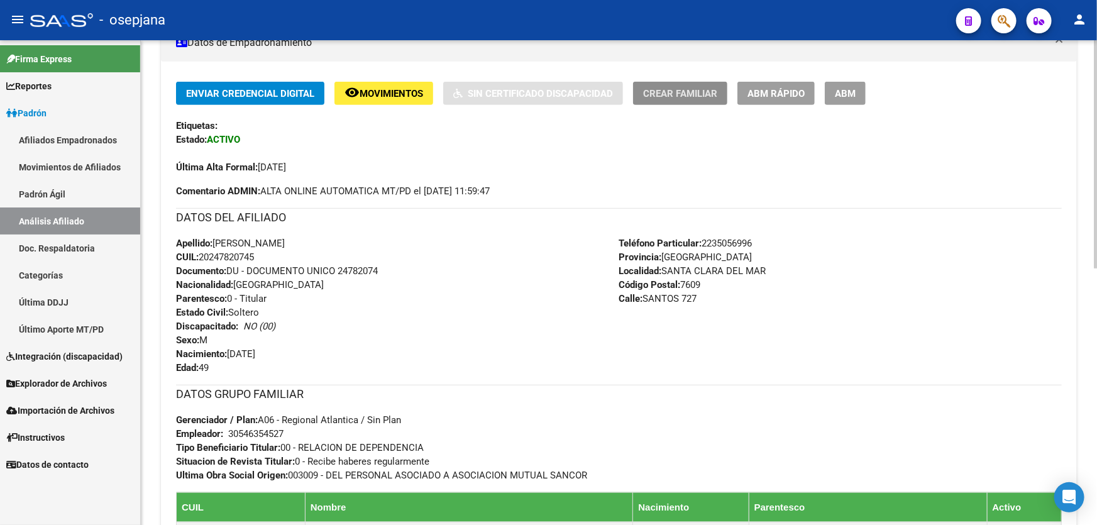
click at [663, 92] on span "Crear Familiar" at bounding box center [680, 93] width 74 height 11
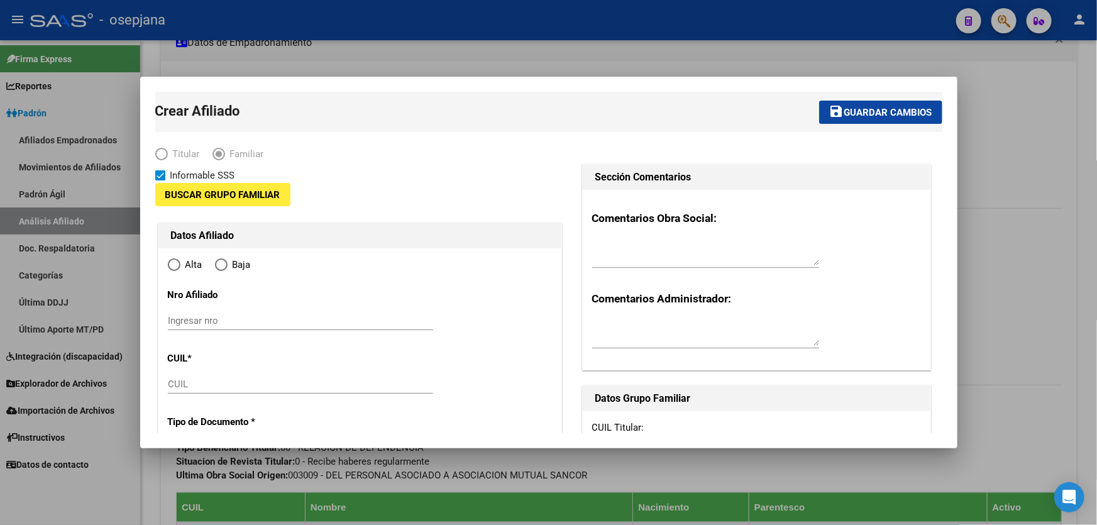
type input "30-54635452-7"
type input "SANTA CLARA DEL MAR"
type input "7609"
type input "SANTOS"
type input "727"
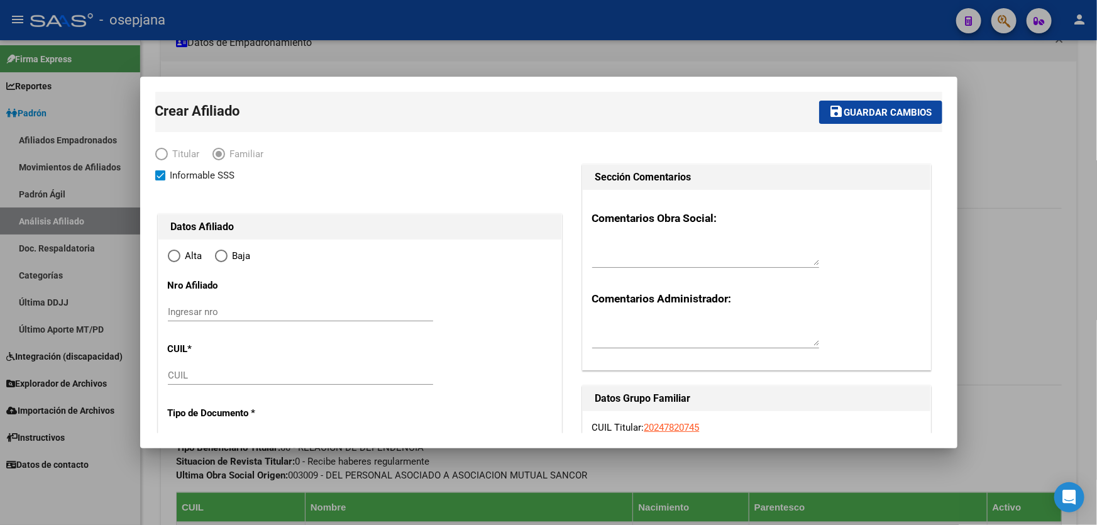
radio input "true"
type input "30-54635452-7"
click at [1062, 311] on div at bounding box center [548, 262] width 1097 height 525
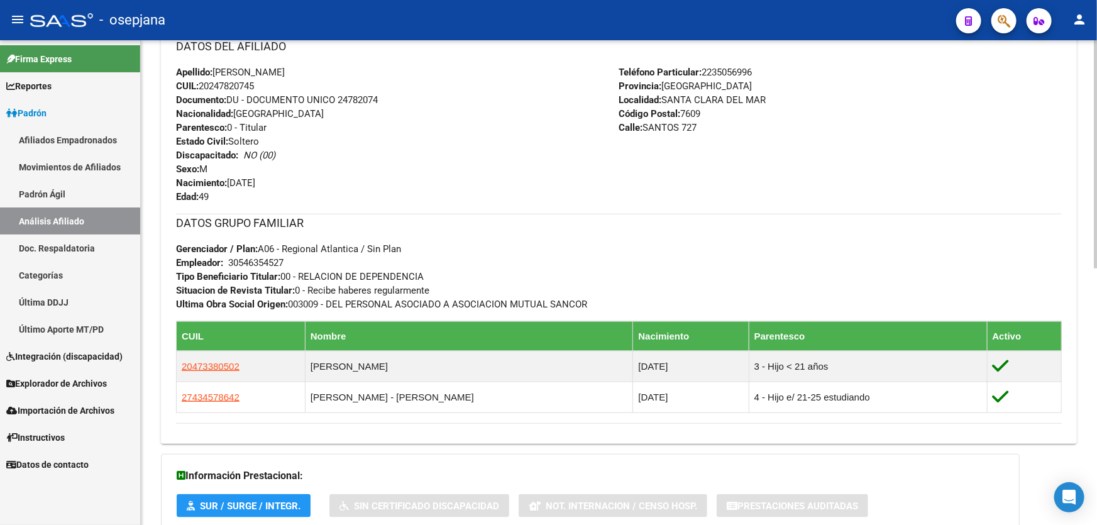
scroll to position [226, 0]
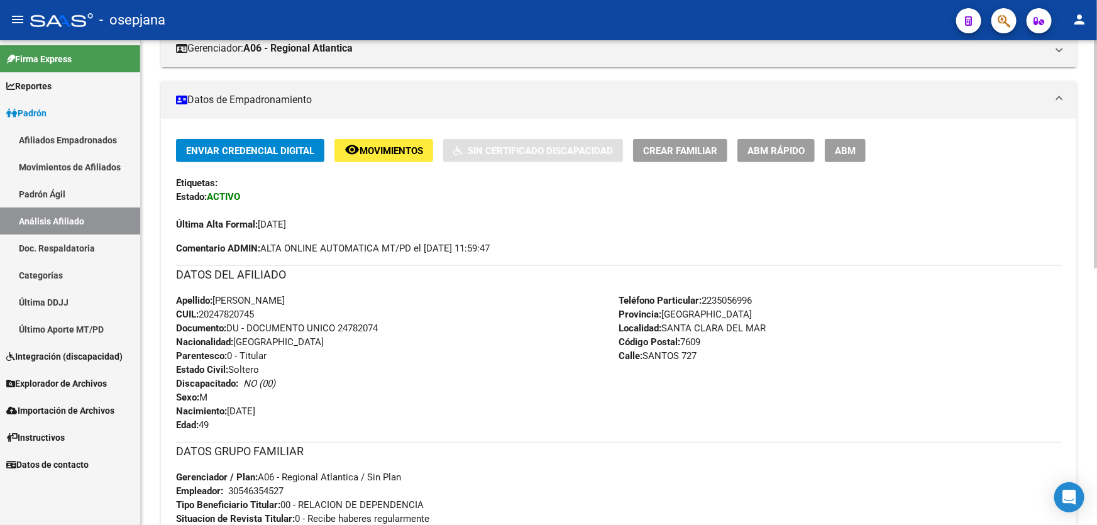
click at [681, 150] on span "Crear Familiar" at bounding box center [680, 150] width 74 height 11
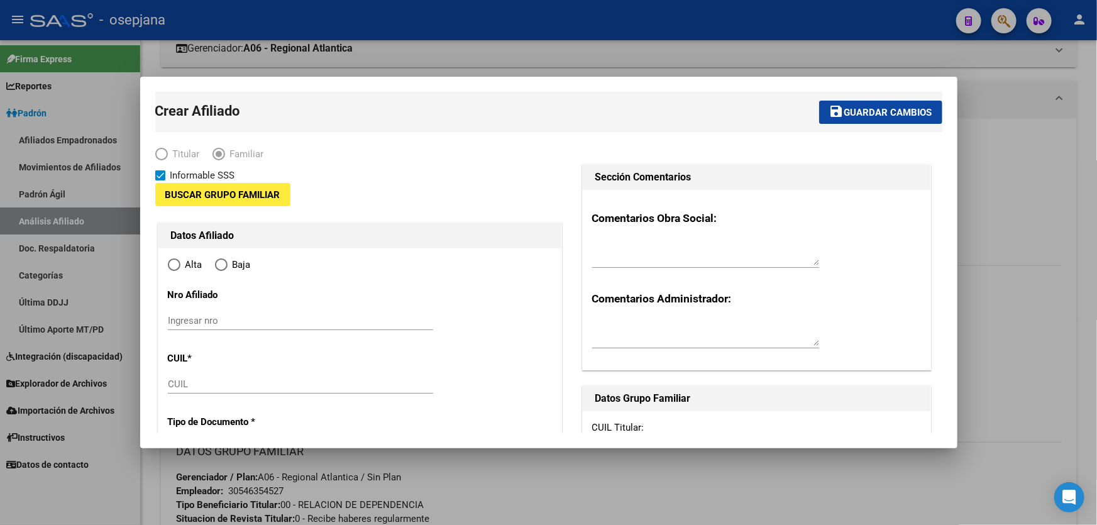
type input "30-54635452-7"
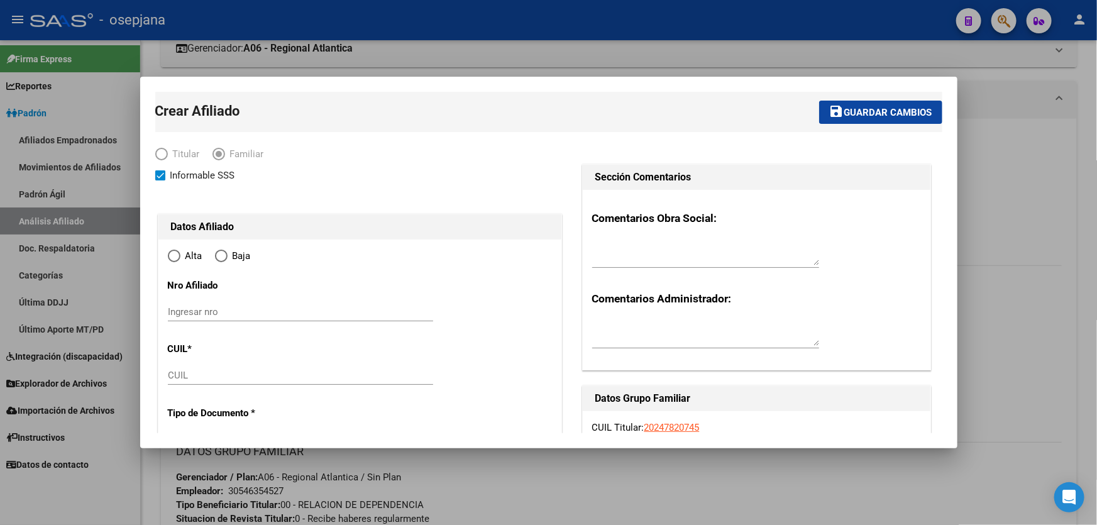
type input "SANTA CLARA DEL MAR"
type input "7609"
type input "SANTOS"
type input "727"
radio input "true"
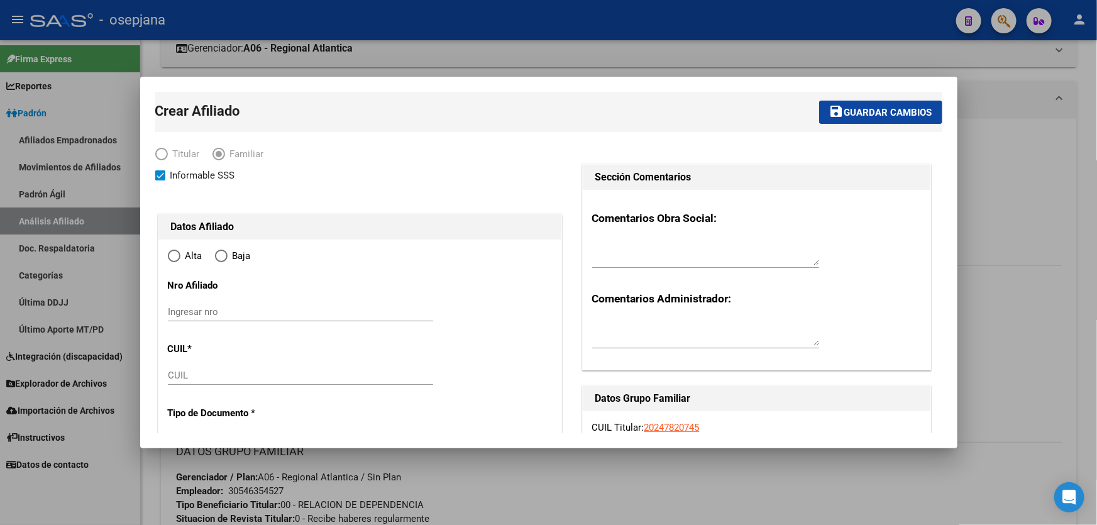
click at [217, 374] on input "CUIL" at bounding box center [300, 374] width 265 height 11
type input "30-54635452-7"
paste input "20-47338050-2"
type input "20-47338050-2"
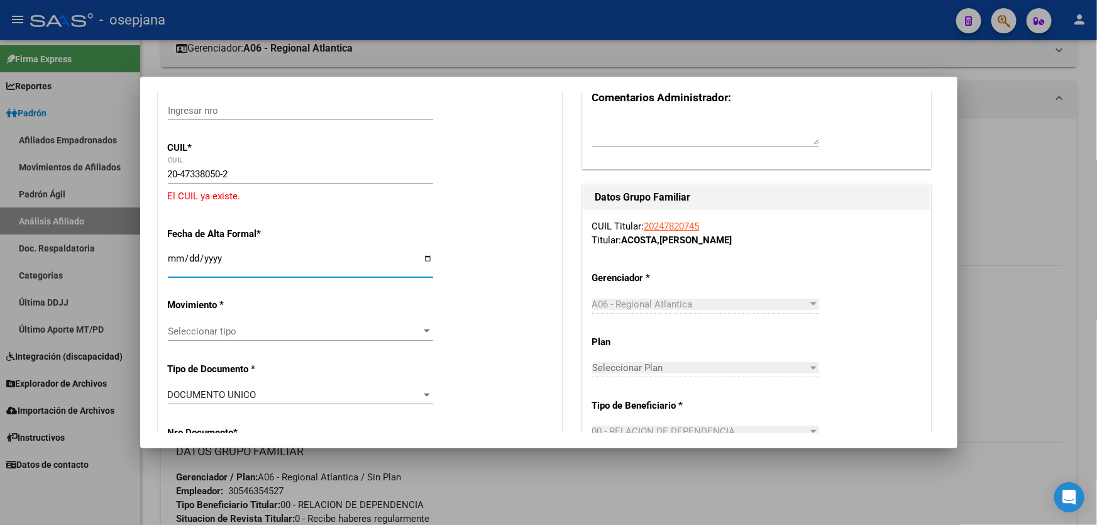
type input "47338050"
type input "ACOSTA"
type input "ALEJO CRUZ"
type input "2006-04-21"
type input "MAR DEL PLATA"
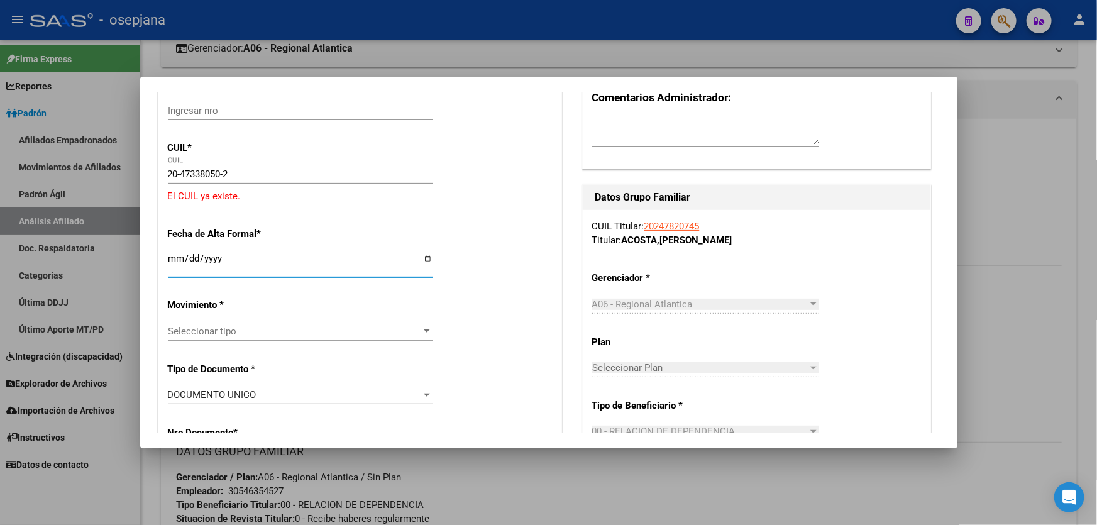
type input "7600"
type input "AVELLANEDA"
type input "4422"
type input "01"
click at [980, 210] on div at bounding box center [548, 262] width 1097 height 525
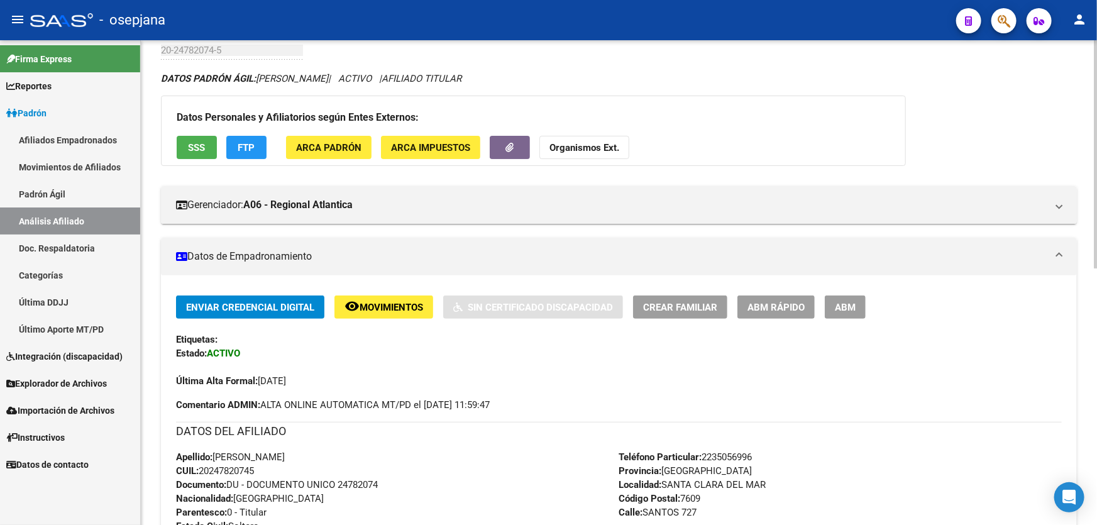
scroll to position [0, 0]
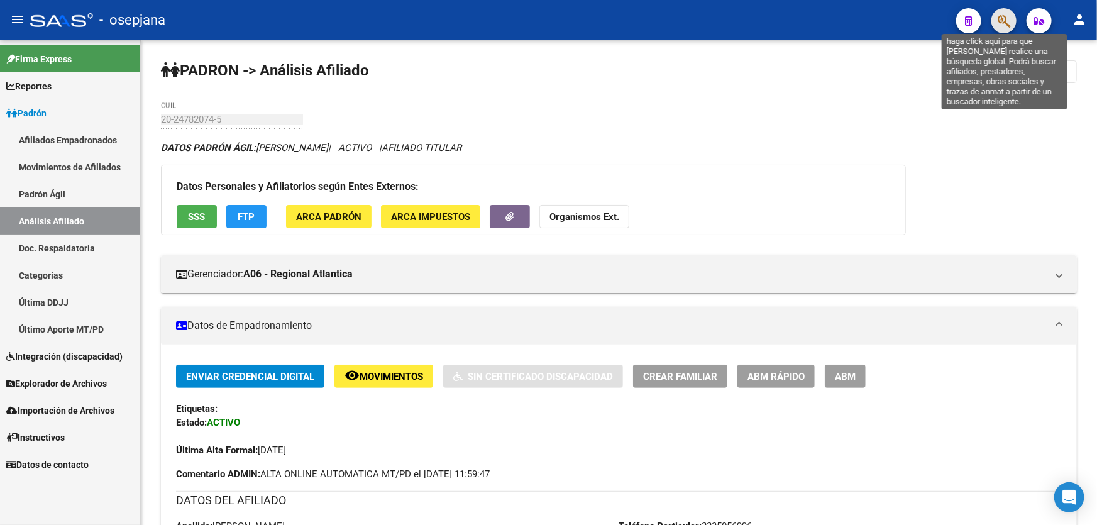
click at [998, 28] on icon "button" at bounding box center [1003, 21] width 13 height 14
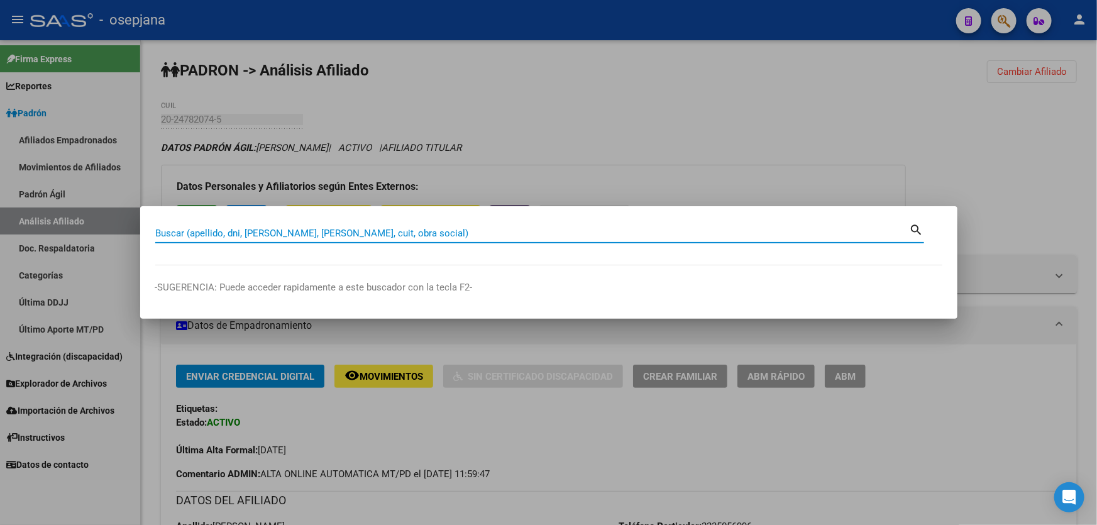
paste input "20-47338050-2"
type input "20473380502"
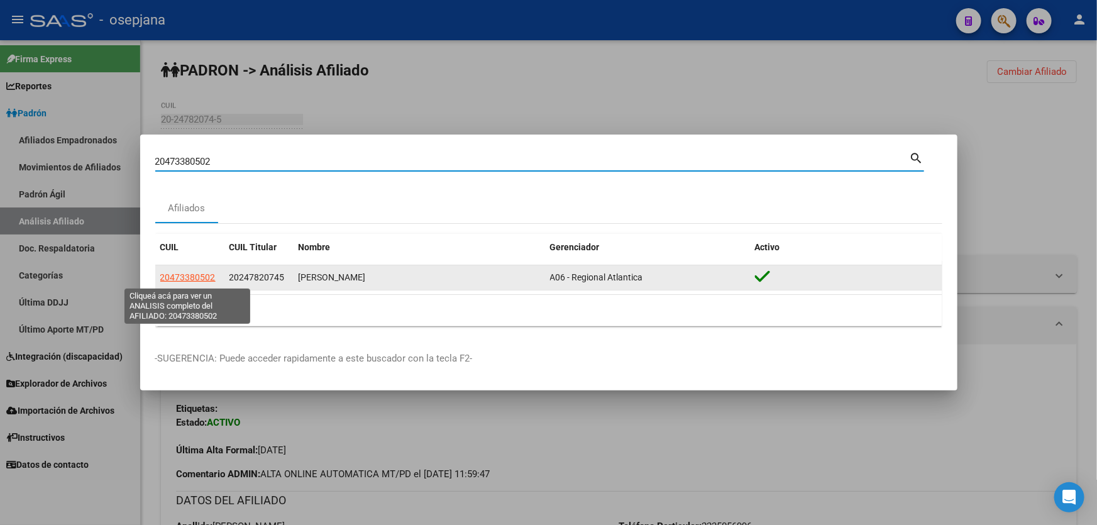
click at [192, 282] on span "20473380502" at bounding box center [187, 277] width 55 height 10
type textarea "20473380502"
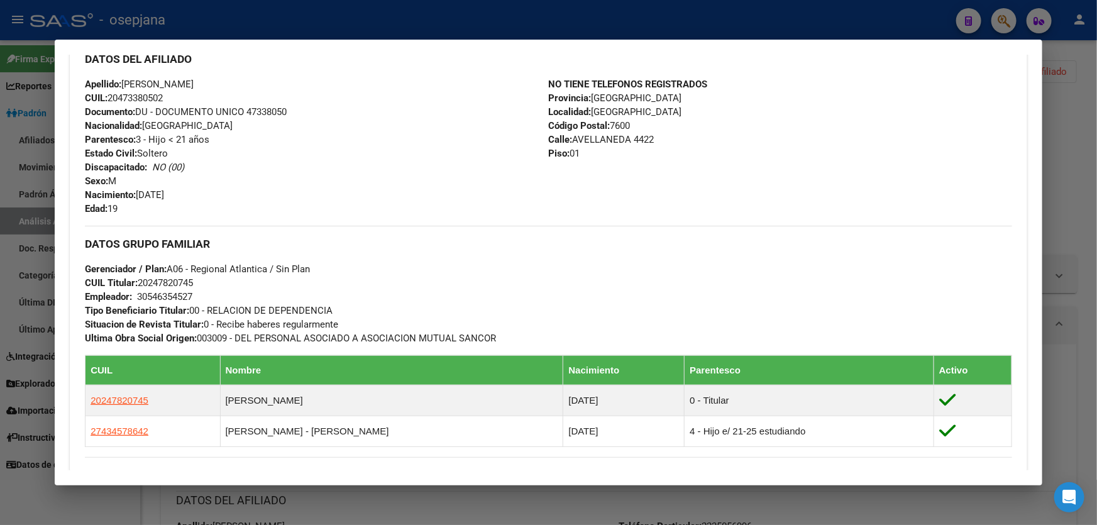
scroll to position [342, 0]
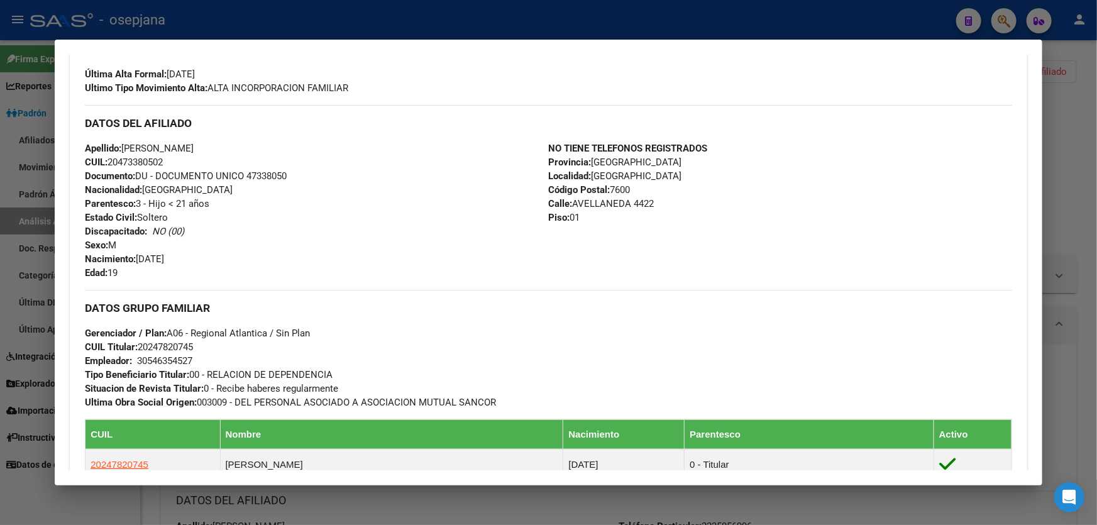
click at [1096, 208] on div at bounding box center [548, 262] width 1097 height 525
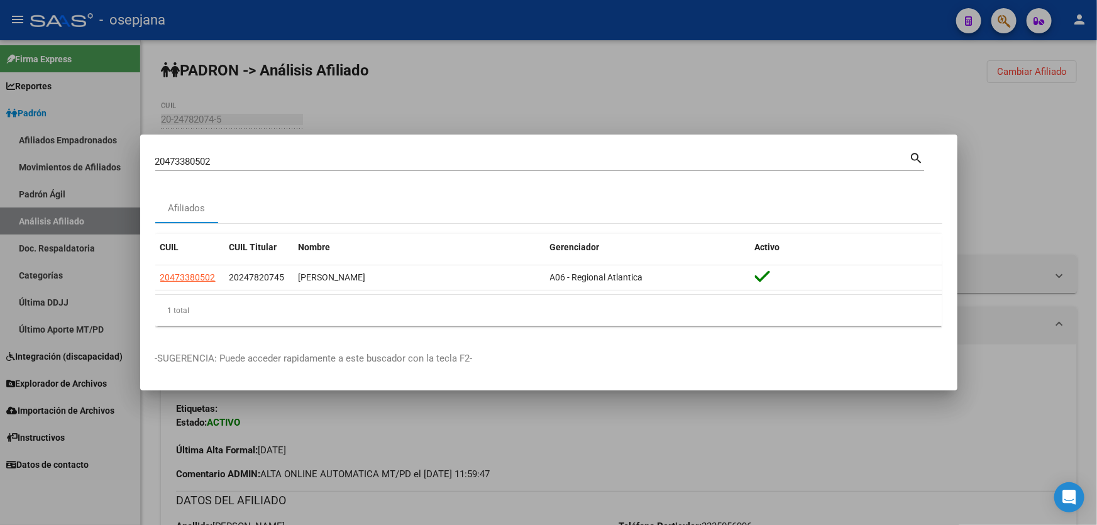
click at [1096, 208] on div at bounding box center [548, 262] width 1097 height 525
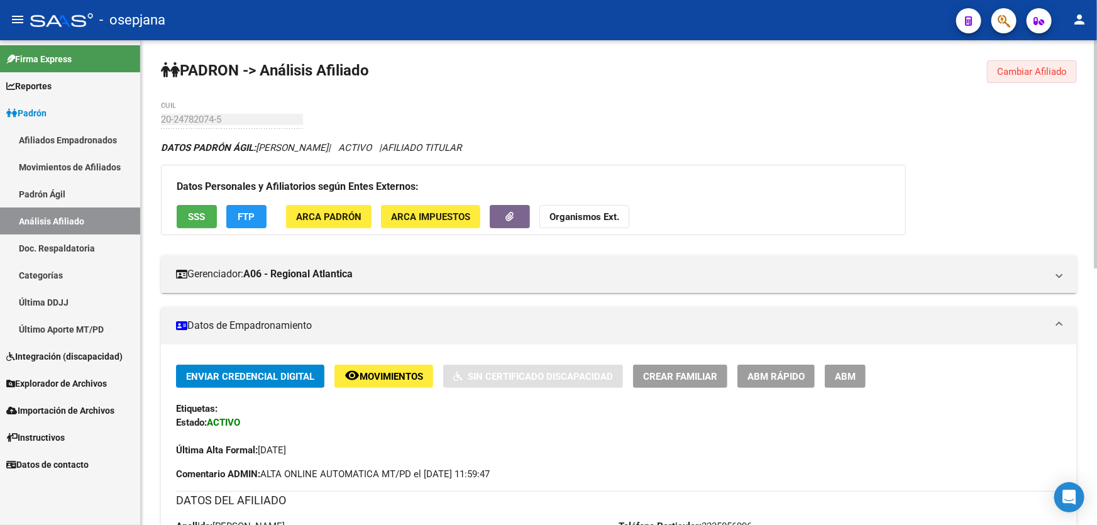
click at [1049, 69] on span "Cambiar Afiliado" at bounding box center [1032, 71] width 70 height 11
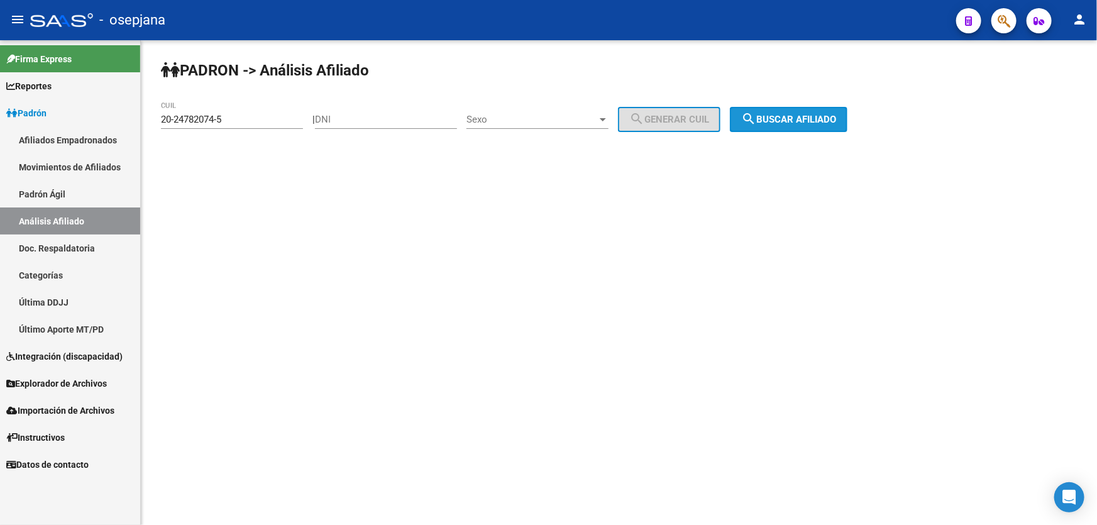
click at [790, 107] on button "search Buscar afiliado" at bounding box center [789, 119] width 118 height 25
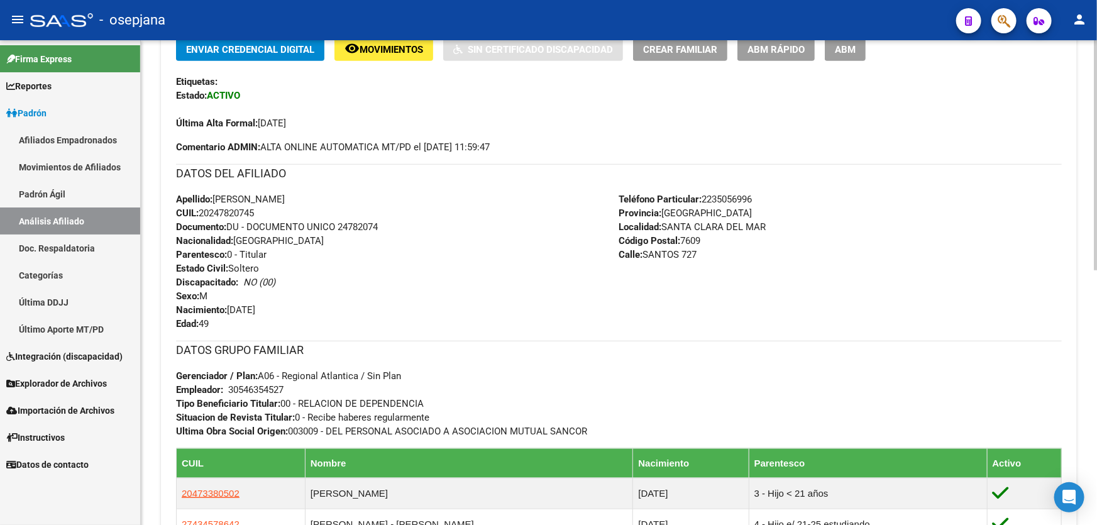
scroll to position [400, 0]
